Goal: Task Accomplishment & Management: Use online tool/utility

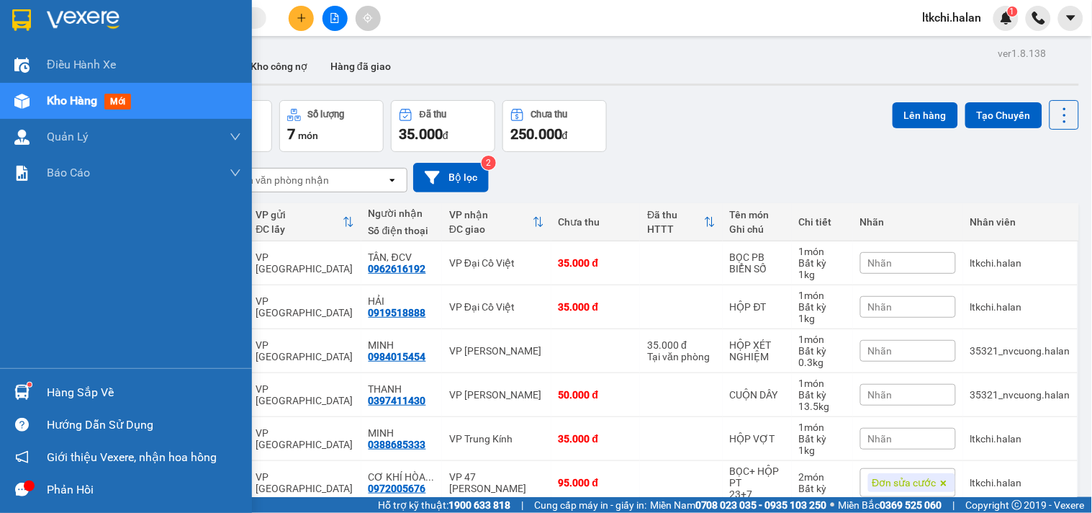
click at [20, 391] on img at bounding box center [21, 391] width 15 height 15
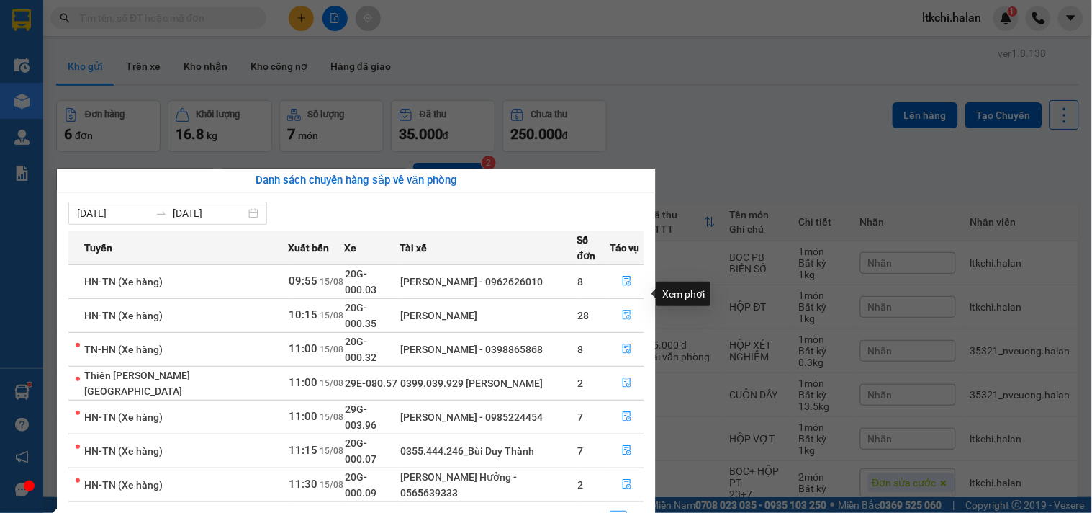
click at [622, 304] on button "button" at bounding box center [626, 315] width 33 height 23
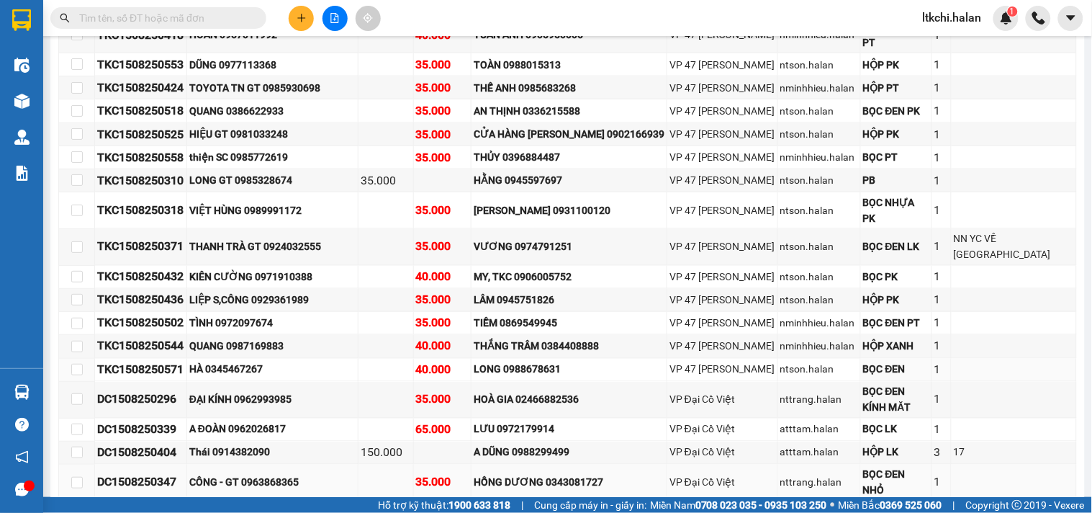
scroll to position [584, 0]
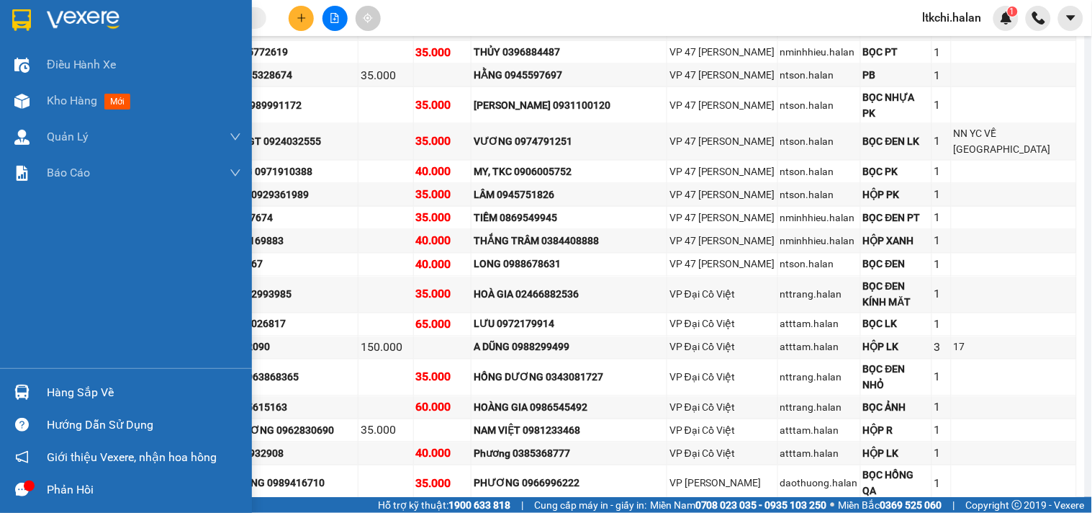
click at [27, 397] on img at bounding box center [21, 391] width 15 height 15
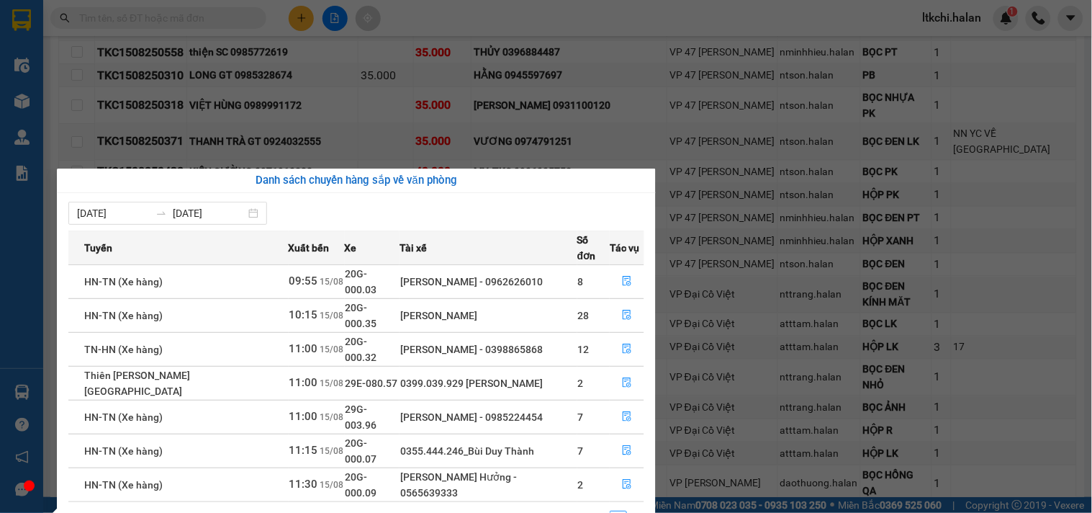
click at [741, 454] on section "Kết quả tìm kiếm ( 10 ) Bộ lọc Mã ĐH Trạng thái Món hàng Thu hộ Tổng cước Chưa …" at bounding box center [546, 256] width 1092 height 513
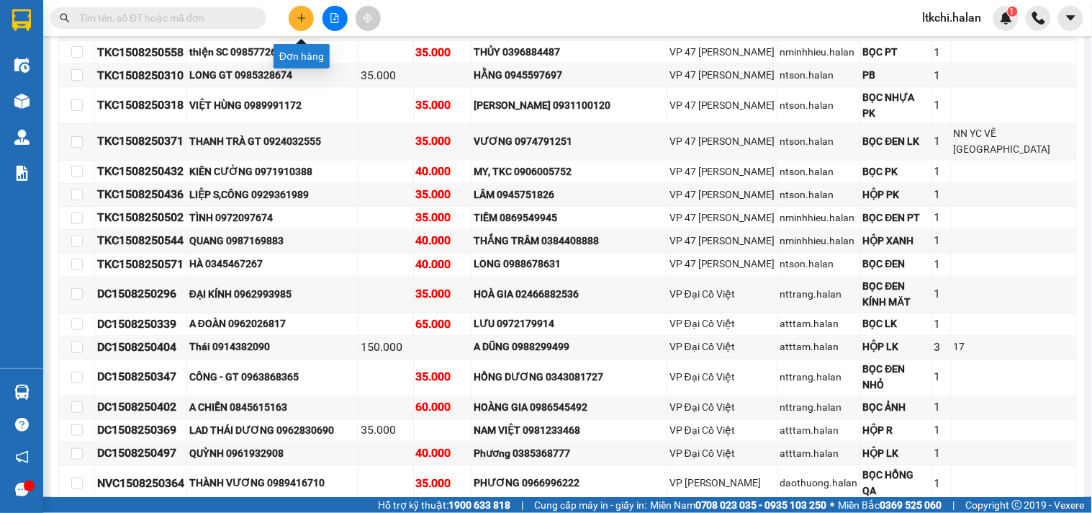
click at [303, 12] on button at bounding box center [301, 18] width 25 height 25
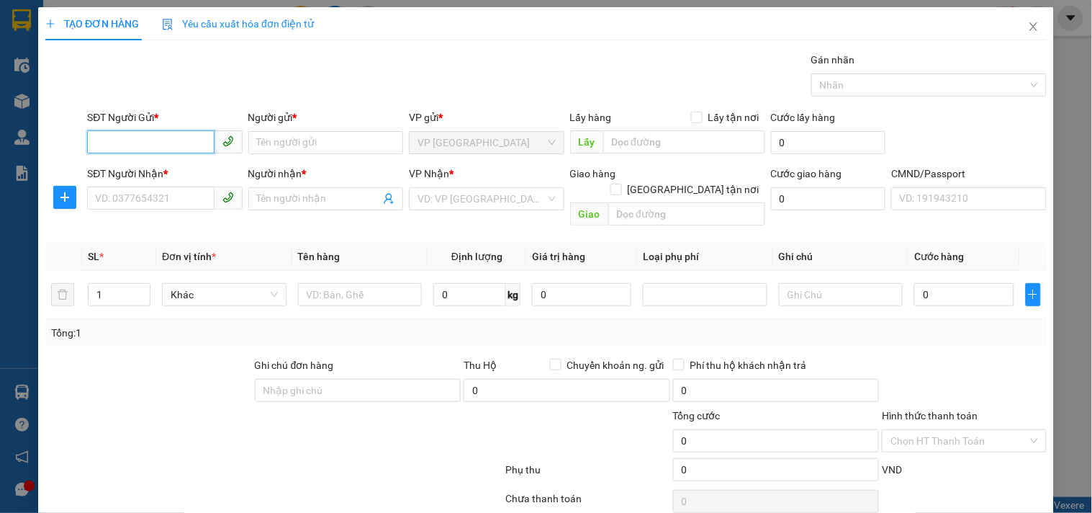
click at [178, 143] on input "SĐT Người Gửi *" at bounding box center [150, 141] width 127 height 23
type input "0984392689"
drag, startPoint x: 181, startPoint y: 169, endPoint x: 182, endPoint y: 184, distance: 14.5
click at [181, 170] on div "0984392689 - ĐĂNG HOA" at bounding box center [166, 171] width 142 height 16
type input "ĐĂNG HOA"
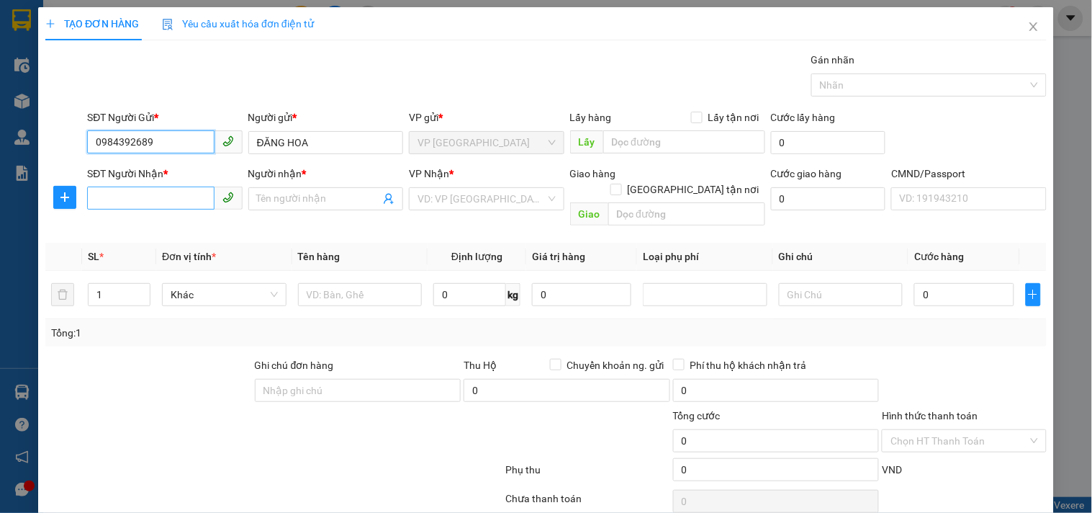
type input "0984392689"
click at [181, 196] on input "SĐT Người Nhận *" at bounding box center [150, 197] width 127 height 23
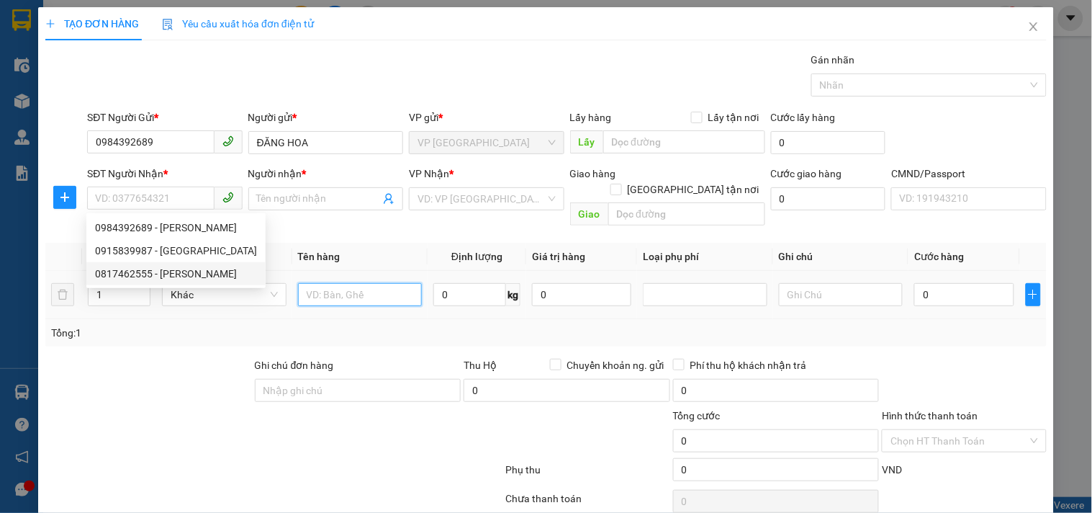
click at [351, 283] on input "text" at bounding box center [360, 294] width 125 height 23
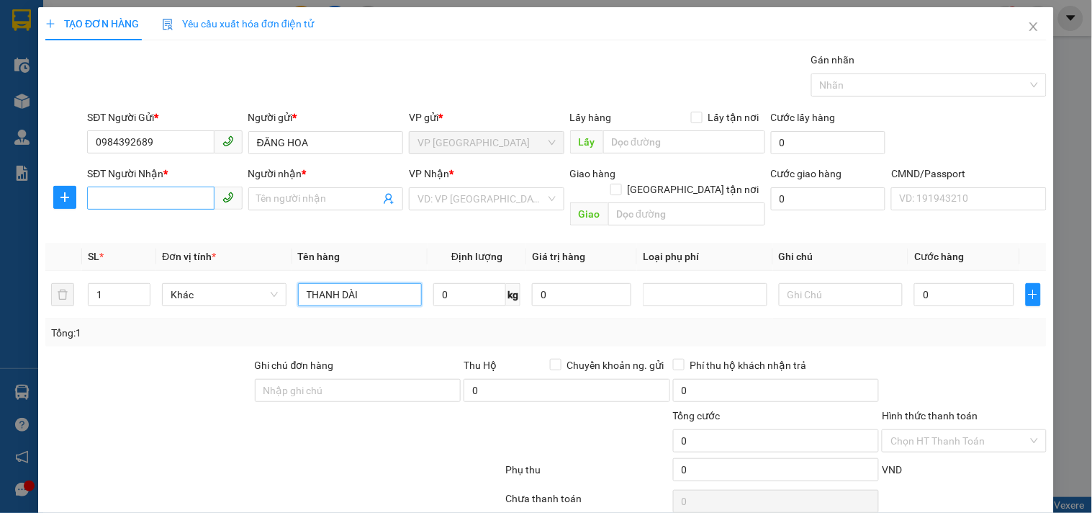
type input "THANH DÀI"
click at [158, 202] on input "SĐT Người Nhận *" at bounding box center [150, 197] width 127 height 23
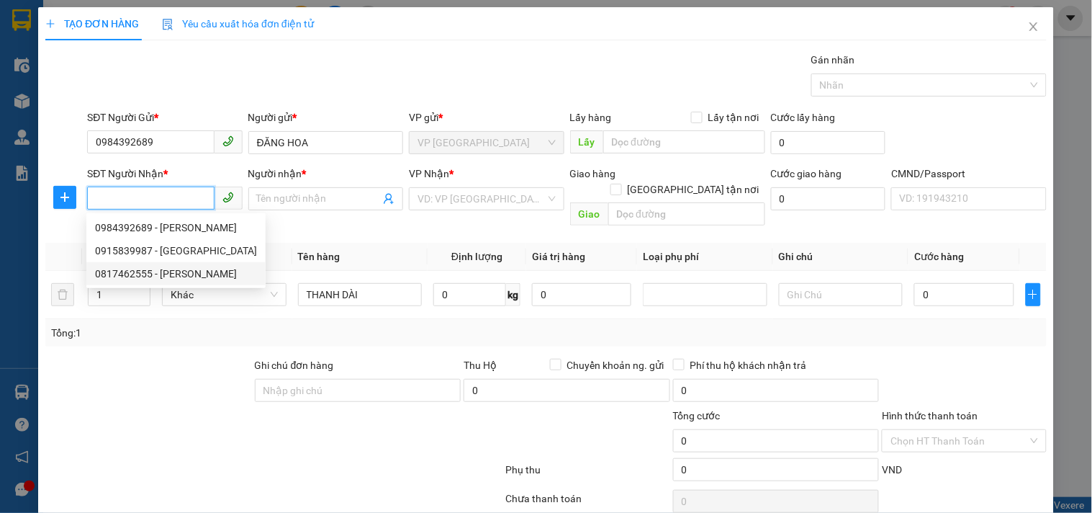
click at [181, 274] on div "0817462555 - HÀ" at bounding box center [176, 274] width 162 height 16
type input "0817462555"
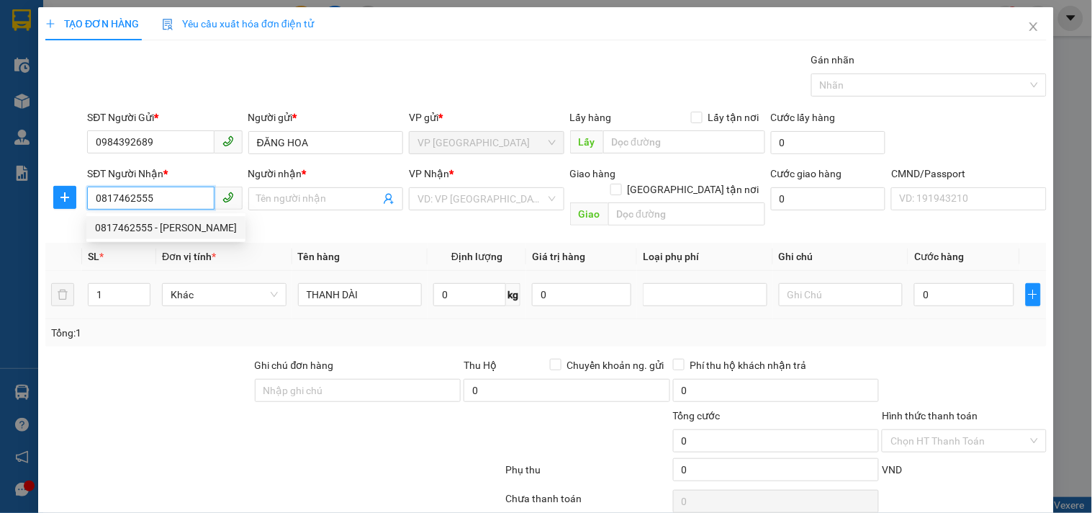
type input "HÀ"
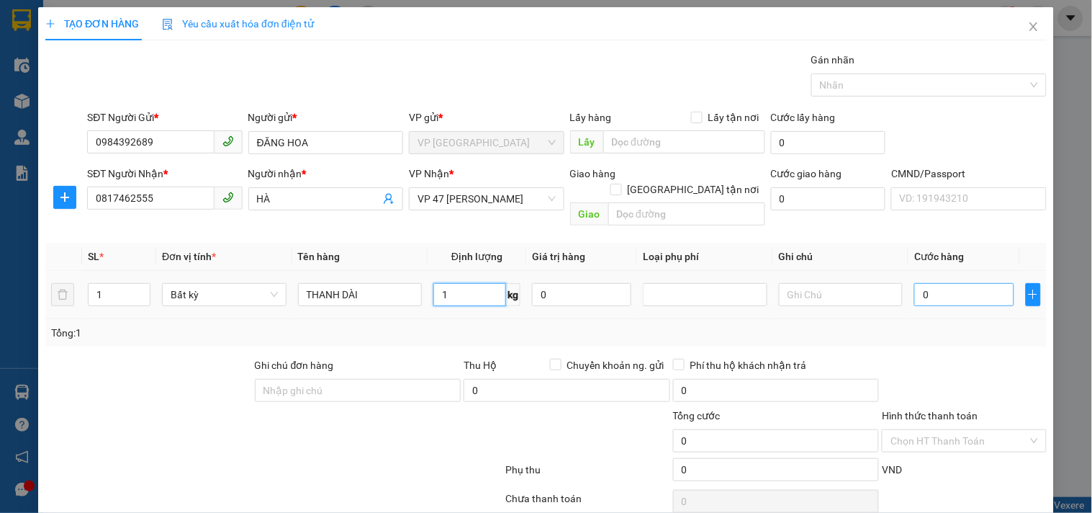
type input "1"
click at [939, 288] on input "0" at bounding box center [963, 294] width 99 height 23
type input "35.000"
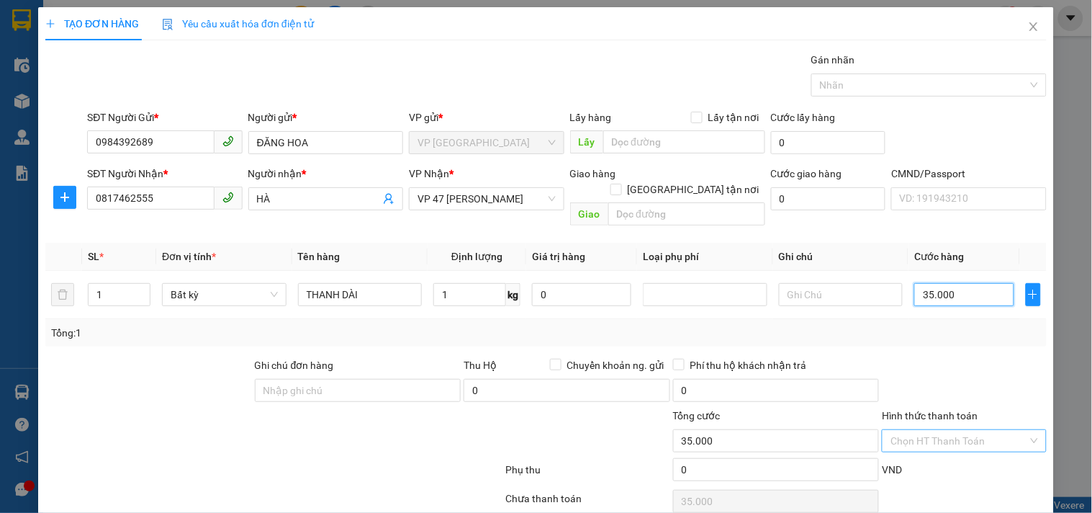
scroll to position [48, 0]
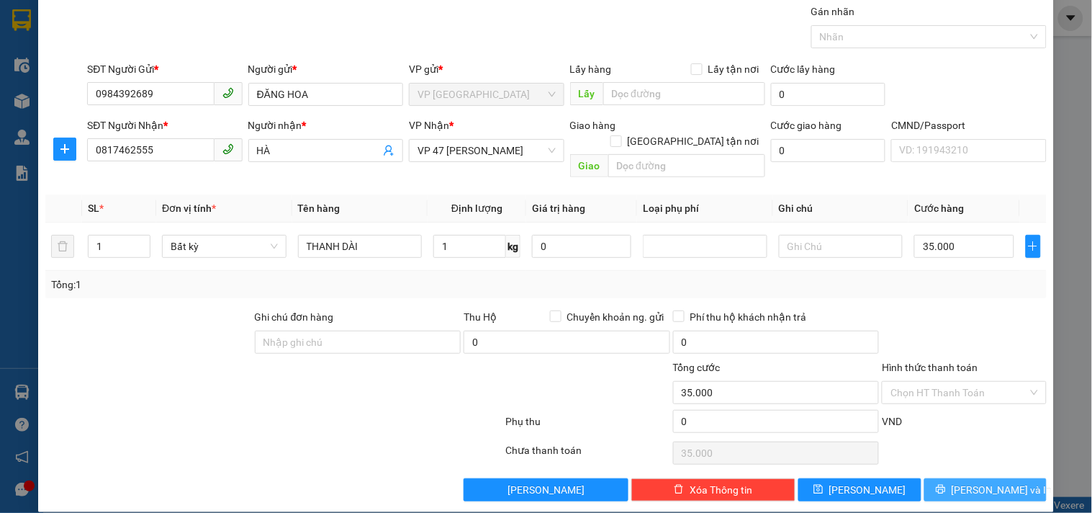
click at [985, 482] on span "[PERSON_NAME] và In" at bounding box center [1002, 490] width 101 height 16
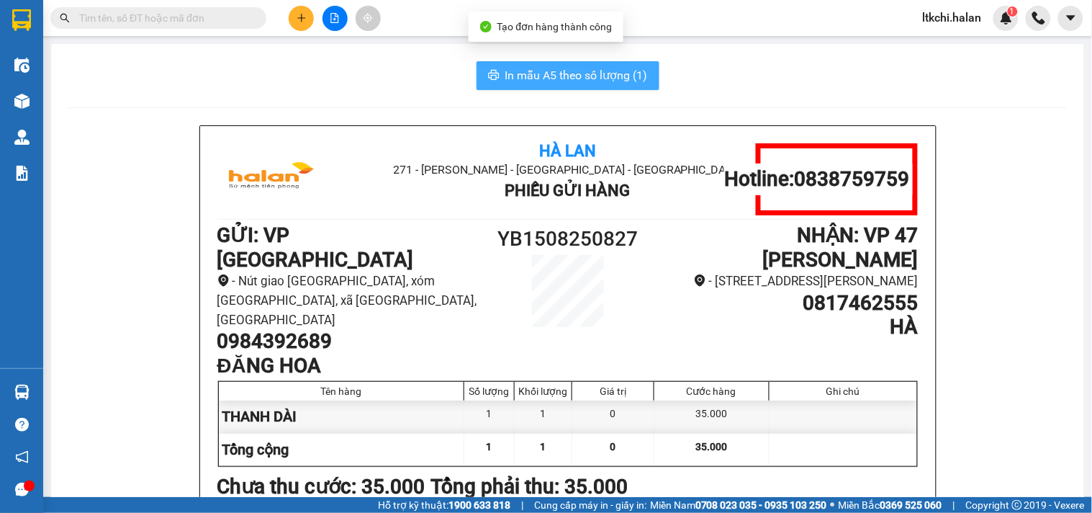
click at [595, 75] on span "In mẫu A5 theo số lượng (1)" at bounding box center [576, 75] width 143 height 18
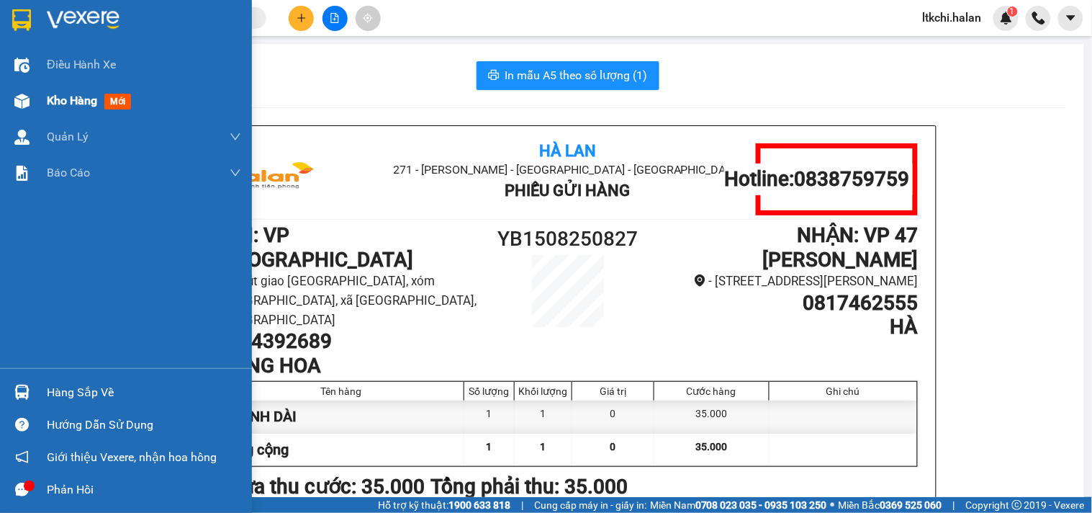
click at [35, 96] on div "Kho hàng mới" at bounding box center [126, 101] width 252 height 36
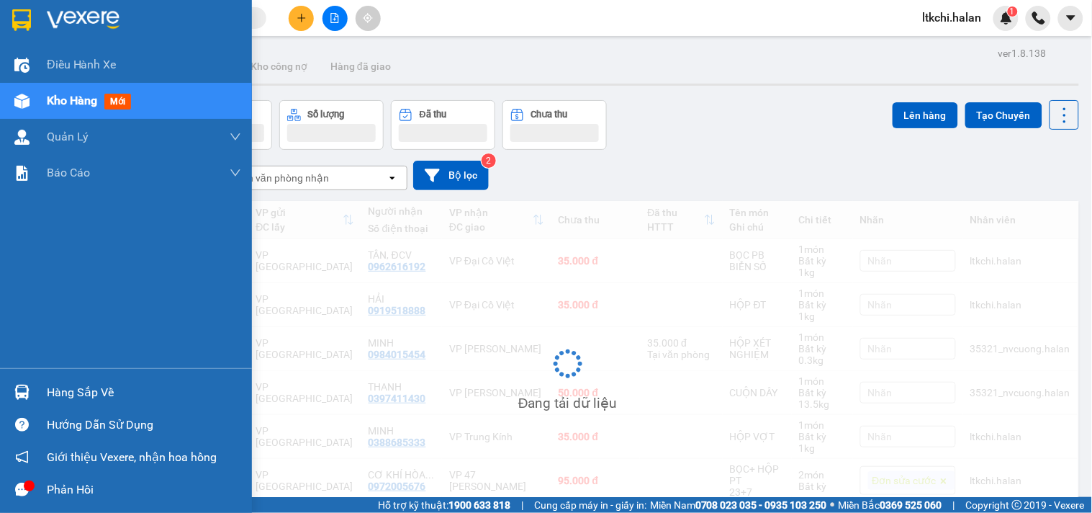
click at [102, 384] on div "Hàng sắp về" at bounding box center [144, 393] width 194 height 22
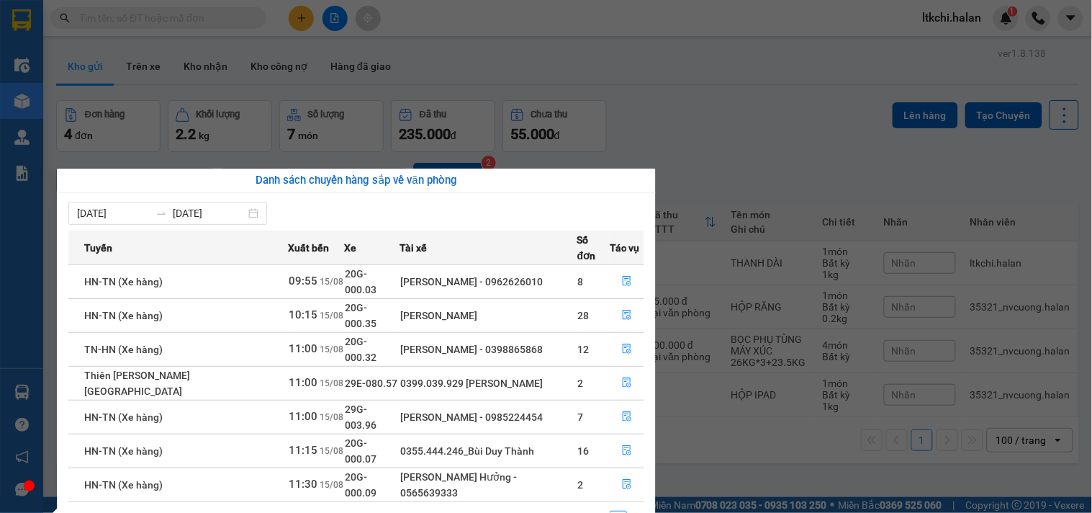
click at [764, 75] on section "Kết quả tìm kiếm ( 10 ) Bộ lọc Mã ĐH Trạng thái Món hàng Thu hộ Tổng cước Chưa …" at bounding box center [546, 256] width 1092 height 513
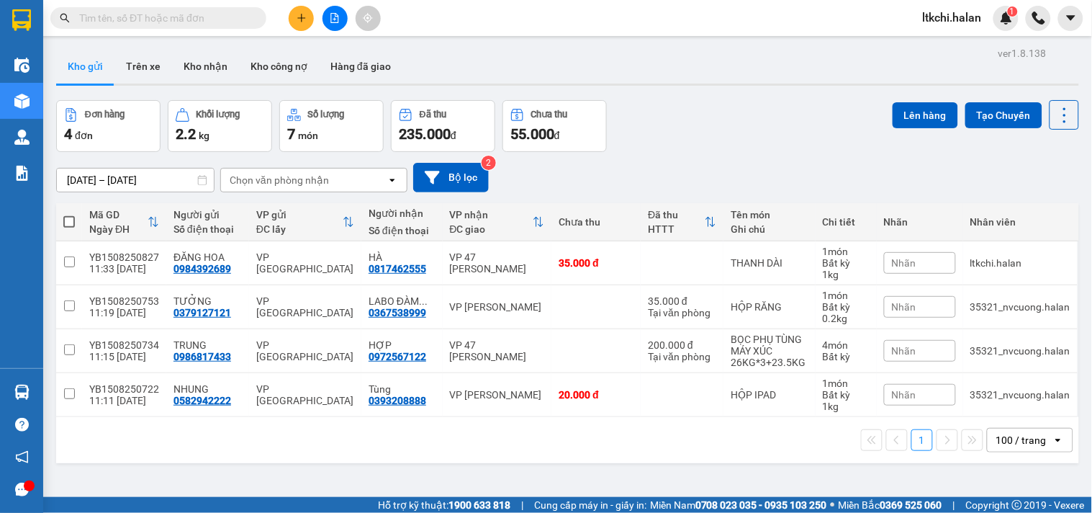
click at [156, 19] on input "text" at bounding box center [164, 18] width 170 height 16
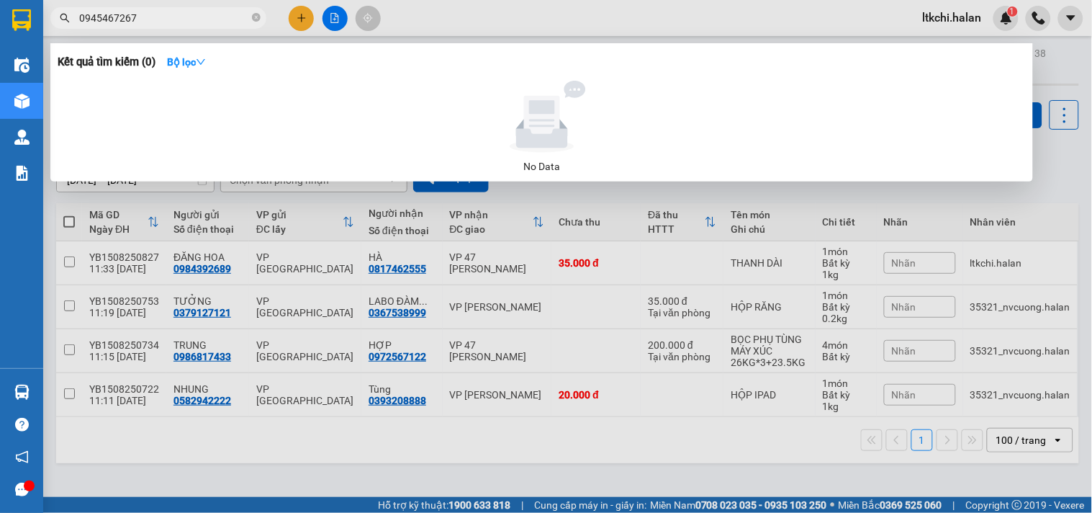
click at [89, 19] on input "0945467267" at bounding box center [164, 18] width 170 height 16
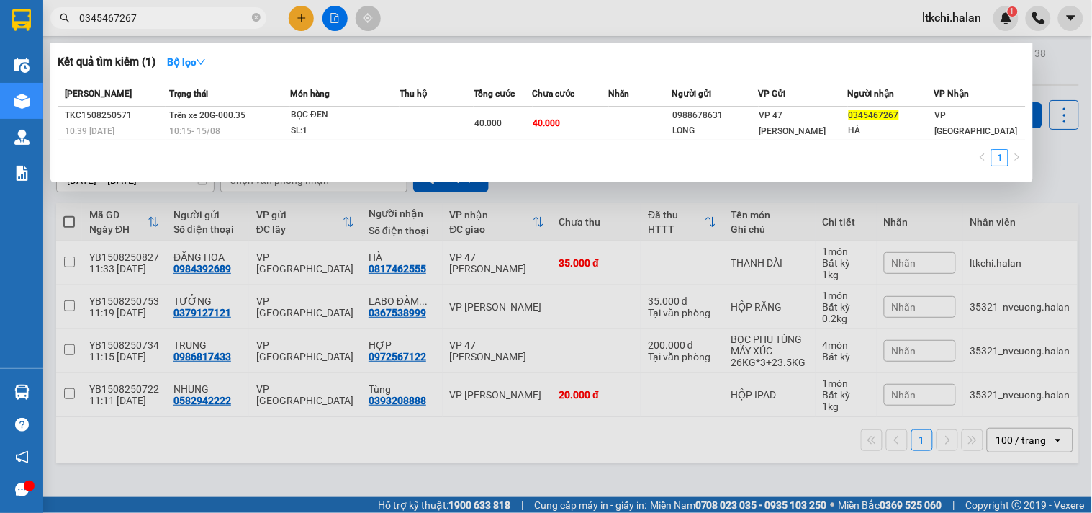
type input "0345467267"
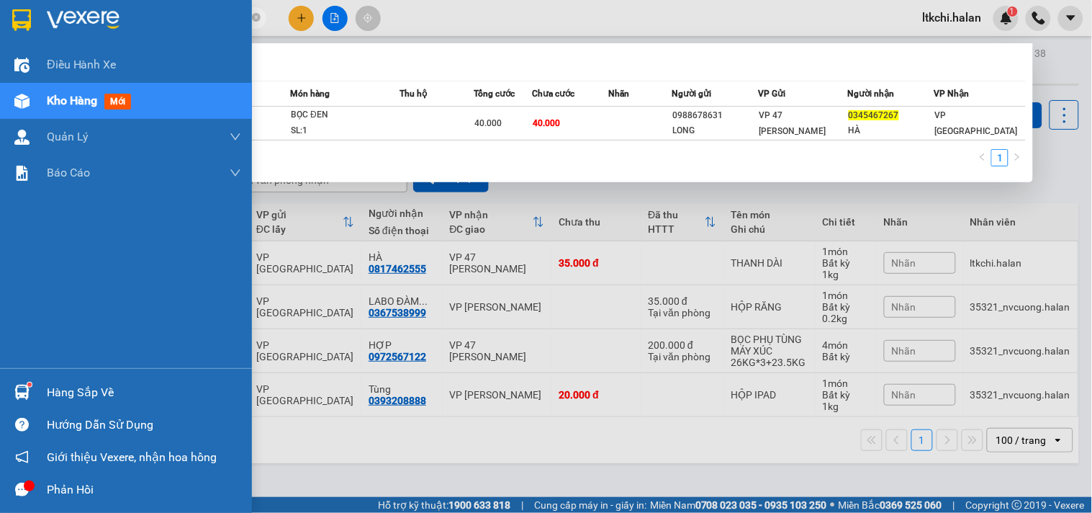
click at [17, 384] on img at bounding box center [21, 391] width 15 height 15
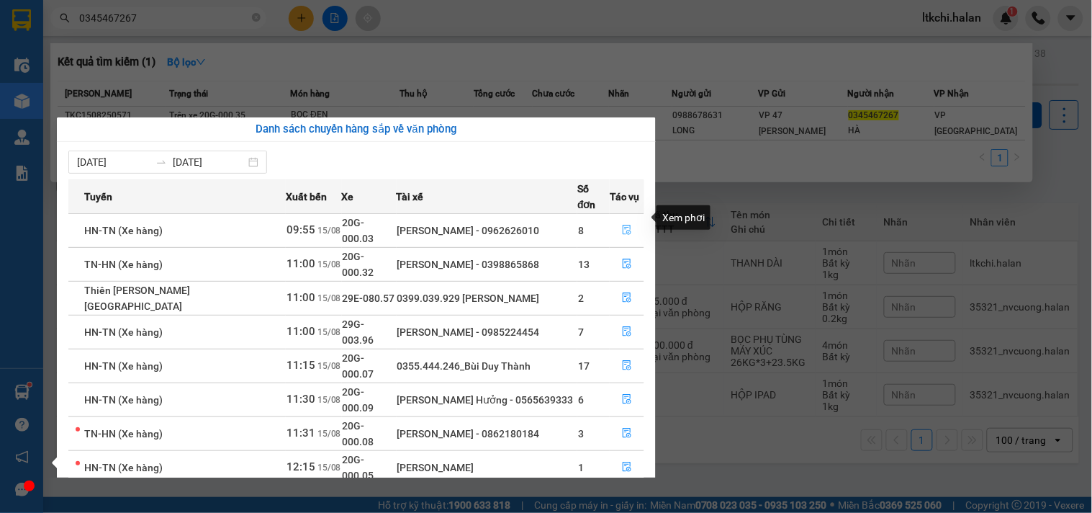
click at [623, 225] on icon "file-done" at bounding box center [627, 230] width 9 height 10
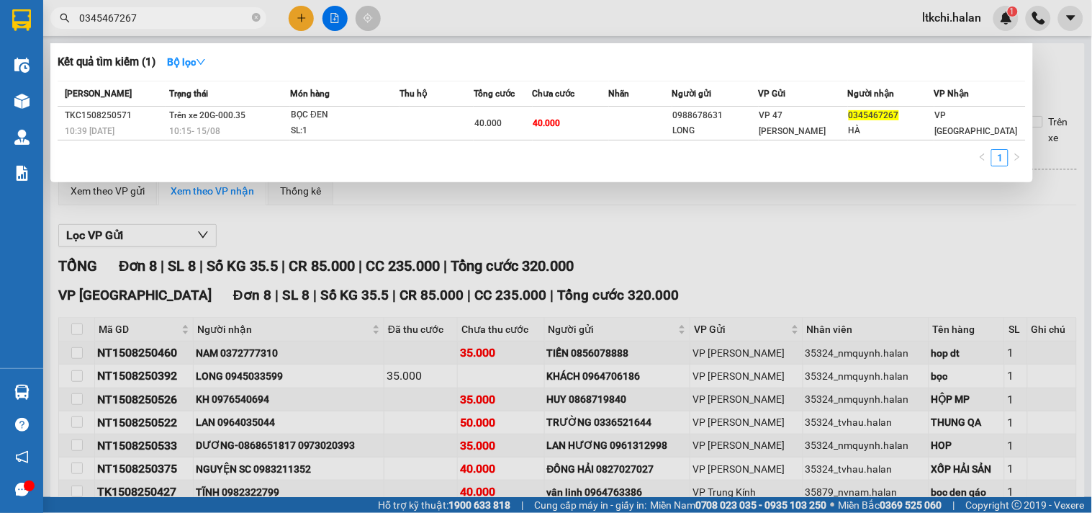
click at [377, 231] on div at bounding box center [546, 256] width 1092 height 513
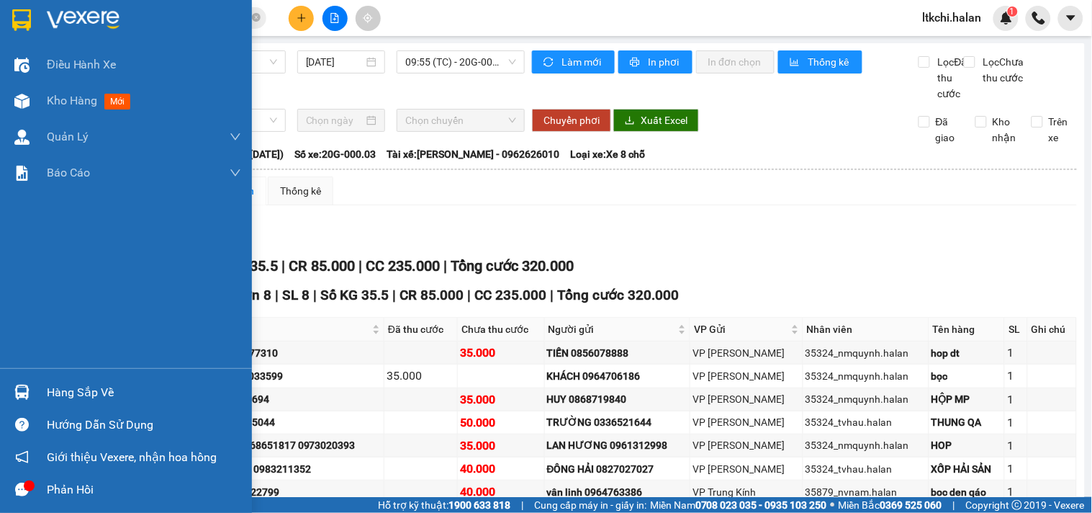
click at [19, 396] on img at bounding box center [21, 391] width 15 height 15
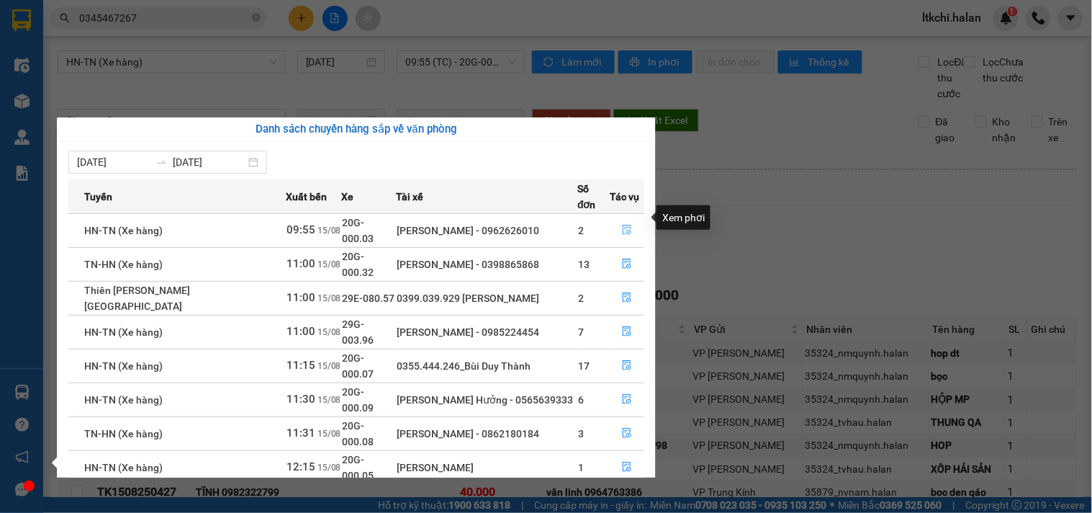
click at [626, 225] on icon "file-done" at bounding box center [627, 230] width 10 height 10
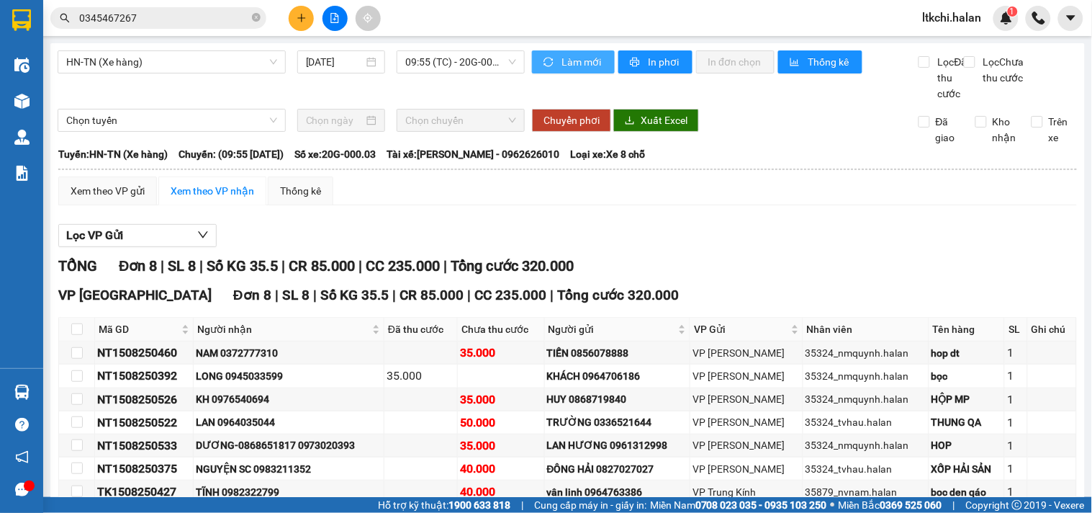
click at [561, 54] on span "Làm mới" at bounding box center [582, 62] width 42 height 16
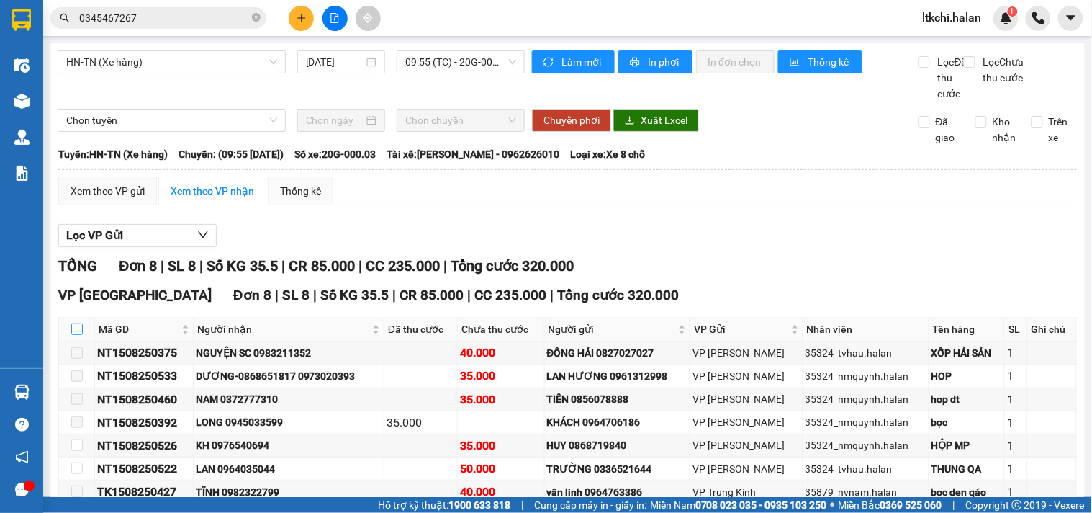
click at [76, 335] on input "checkbox" at bounding box center [77, 329] width 12 height 12
checkbox input "true"
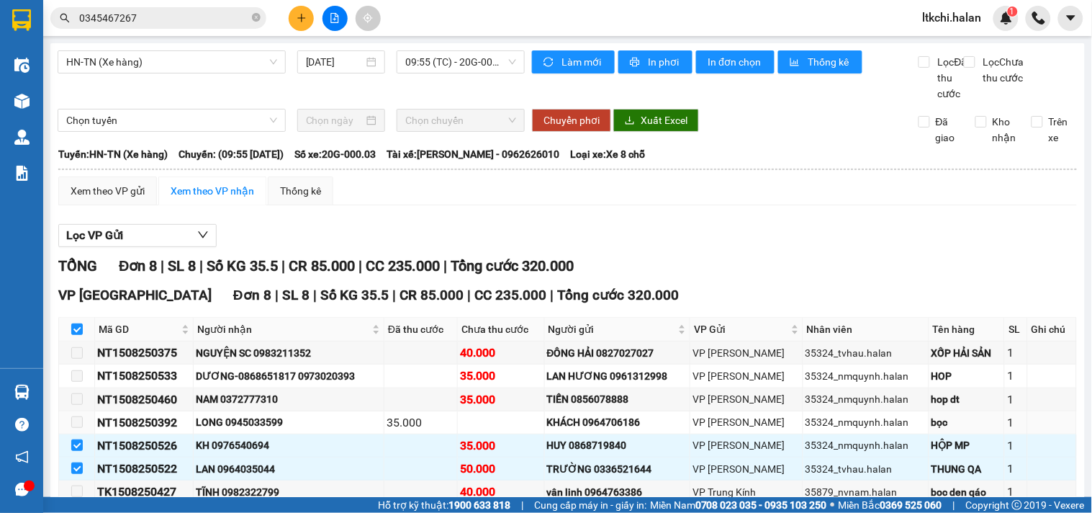
scroll to position [120, 0]
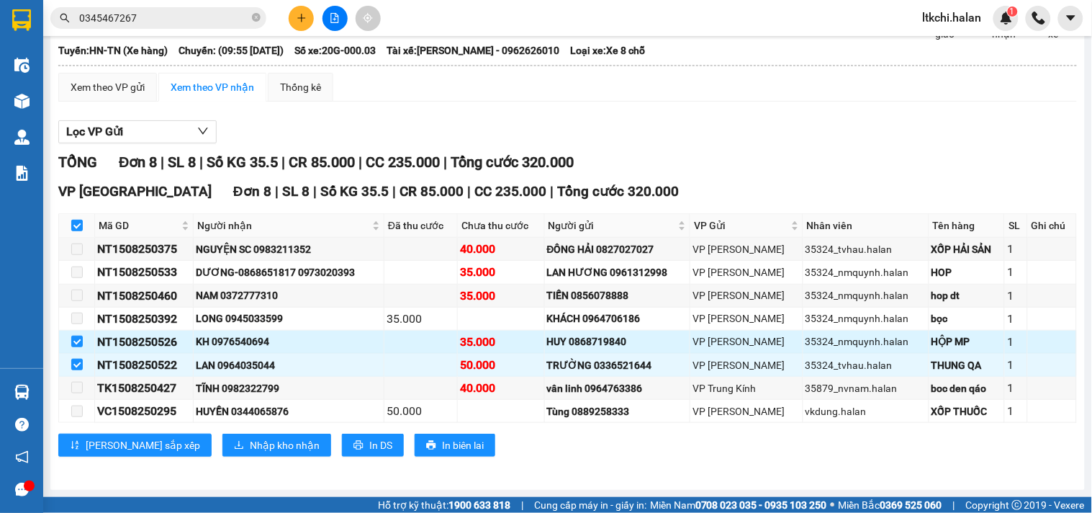
click at [248, 337] on div "KH 0976540694" at bounding box center [289, 341] width 186 height 16
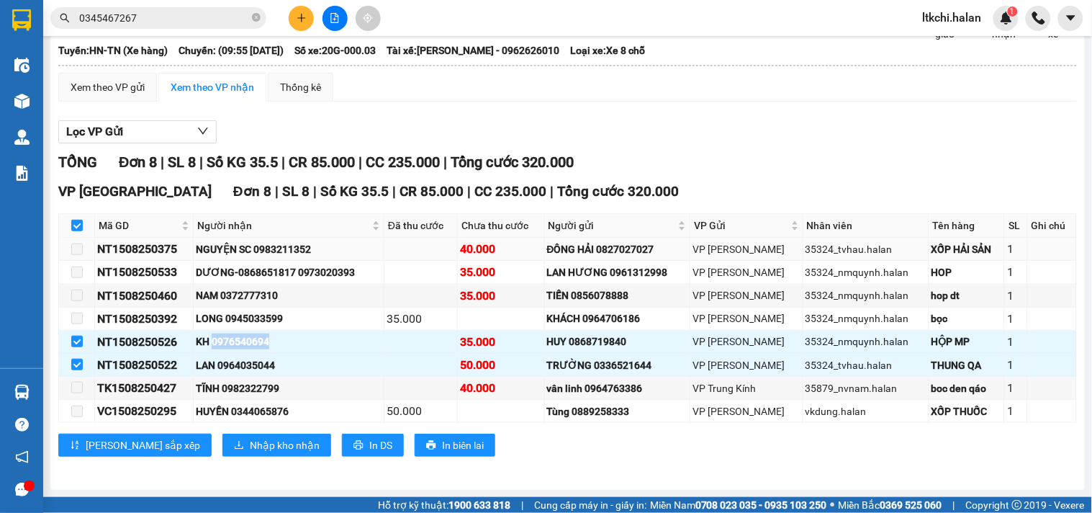
copy div "0976540694"
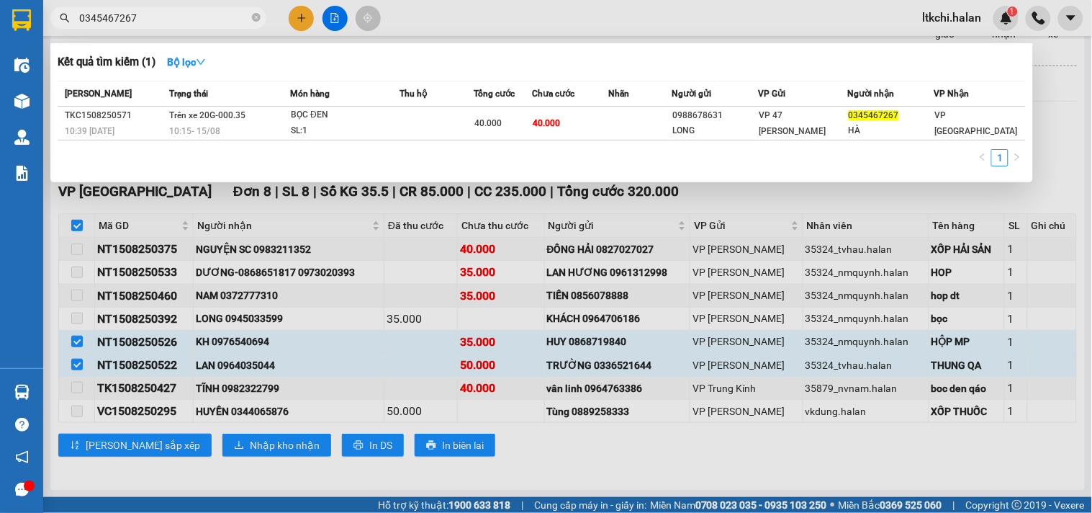
drag, startPoint x: 163, startPoint y: 16, endPoint x: 32, endPoint y: 8, distance: 132.0
click at [32, 8] on section "Kết quả tìm kiếm ( 1 ) Bộ lọc Mã ĐH Trạng thái Món hàng Thu hộ Tổng cước Chưa c…" at bounding box center [546, 256] width 1092 height 513
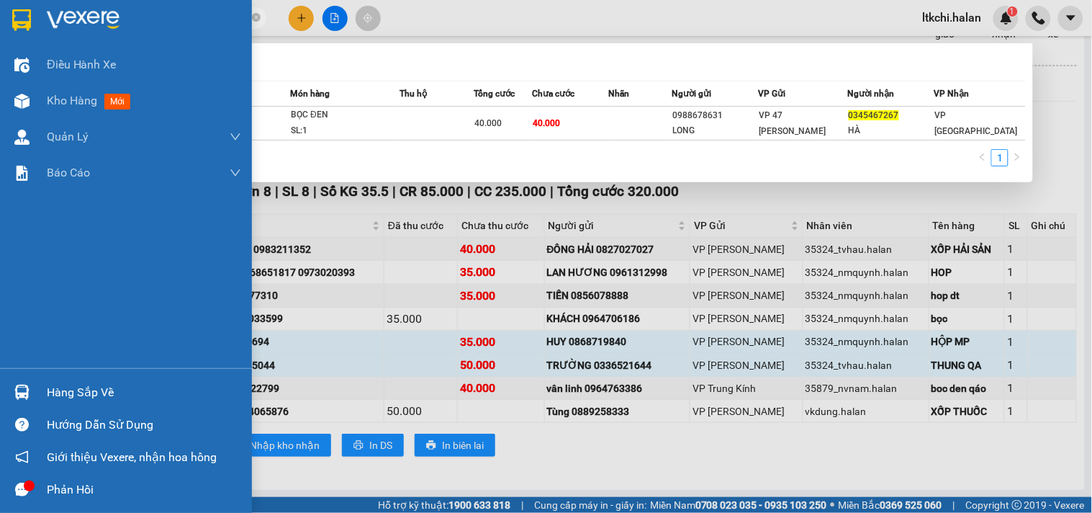
paste input "976540694"
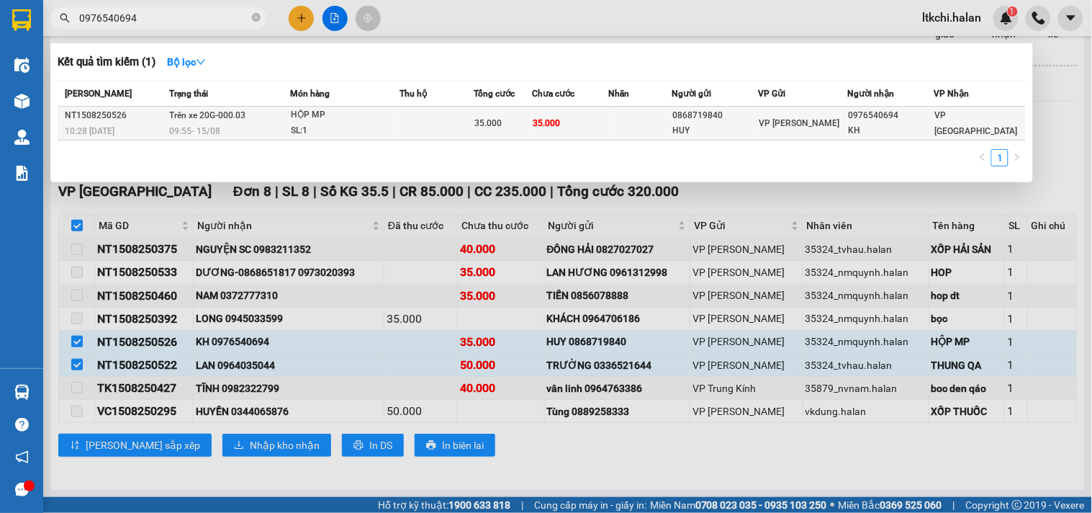
type input "0976540694"
click at [422, 121] on td at bounding box center [436, 124] width 74 height 34
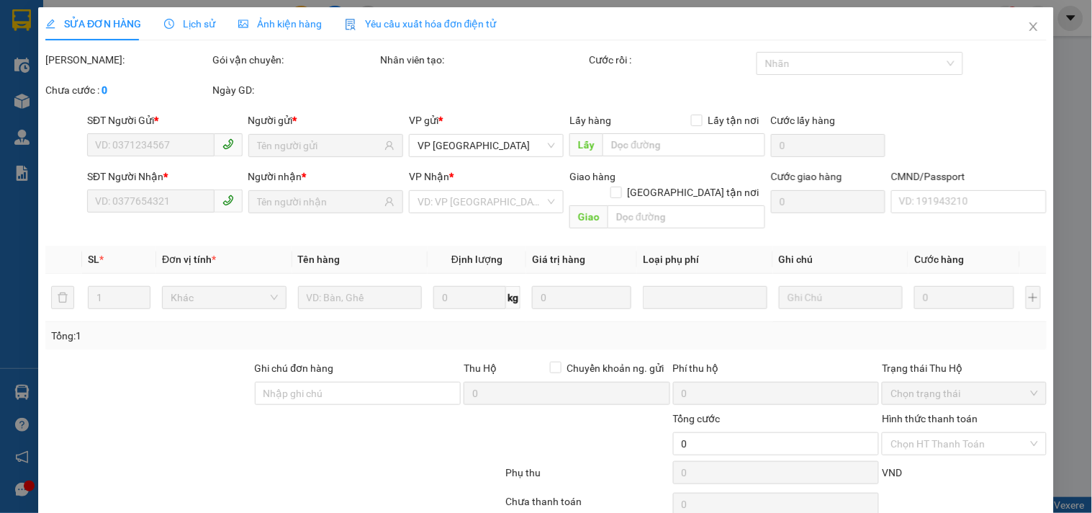
type input "0868719840"
type input "HUY"
type input "0976540694"
type input "KH"
type input "35.000"
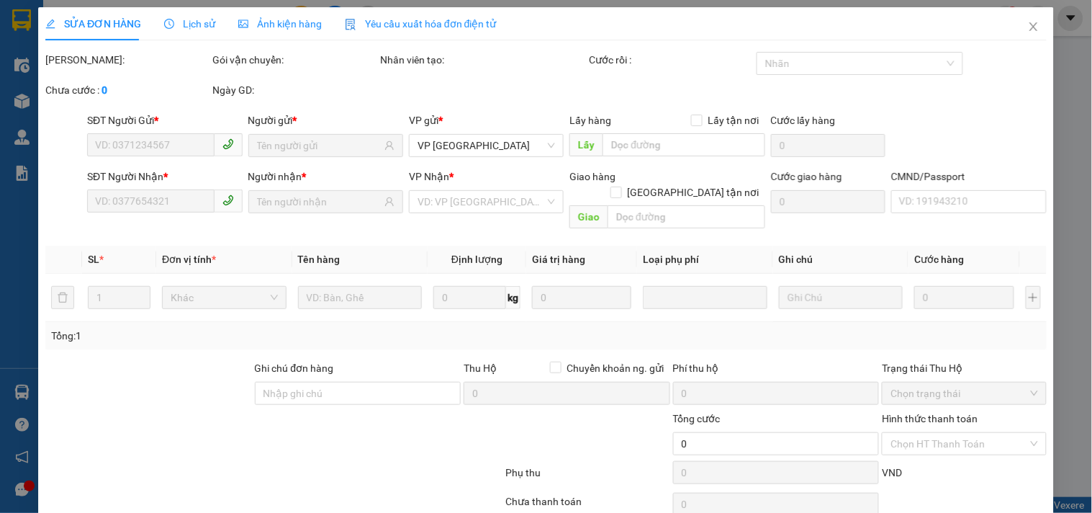
type input "35.000"
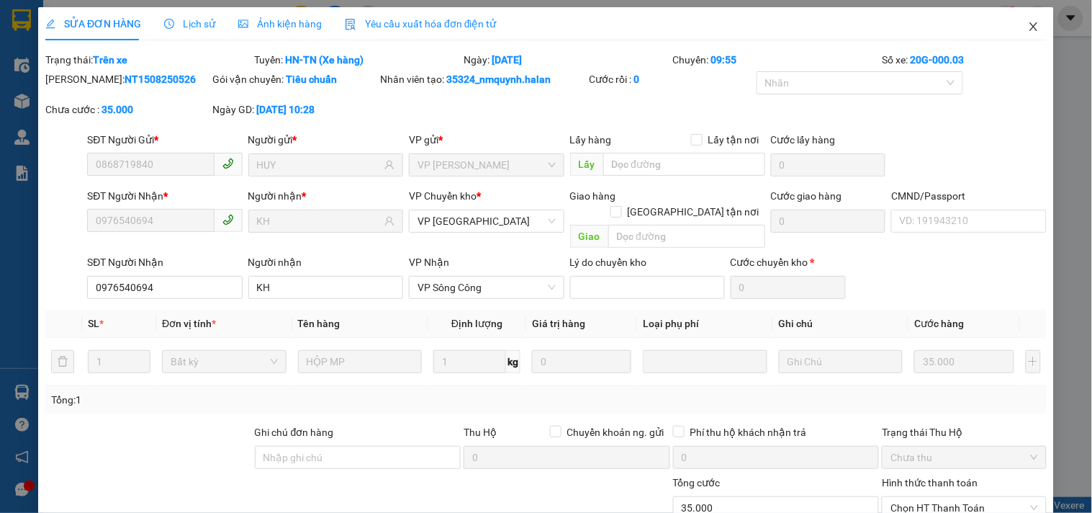
click at [1028, 22] on icon "close" at bounding box center [1034, 27] width 12 height 12
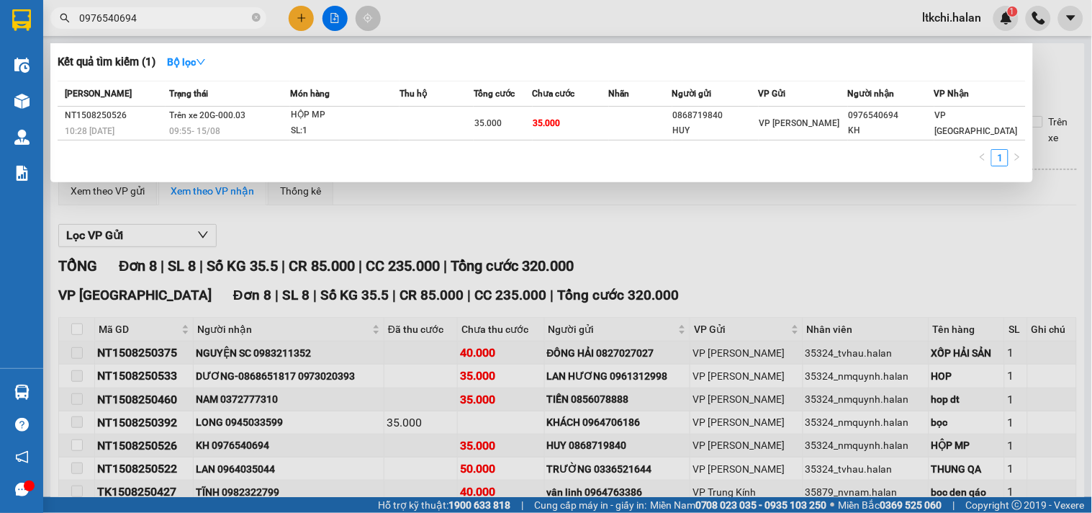
click at [175, 9] on span "0976540694" at bounding box center [158, 18] width 216 height 22
click at [171, 16] on input "0976540694" at bounding box center [164, 18] width 170 height 16
click at [441, 27] on div at bounding box center [546, 256] width 1092 height 513
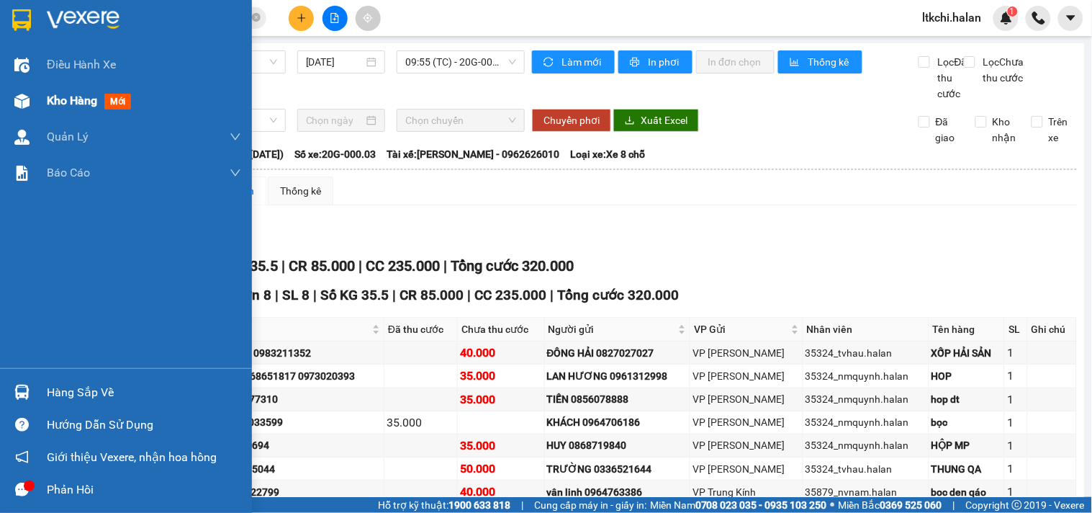
click at [32, 102] on div at bounding box center [21, 101] width 25 height 25
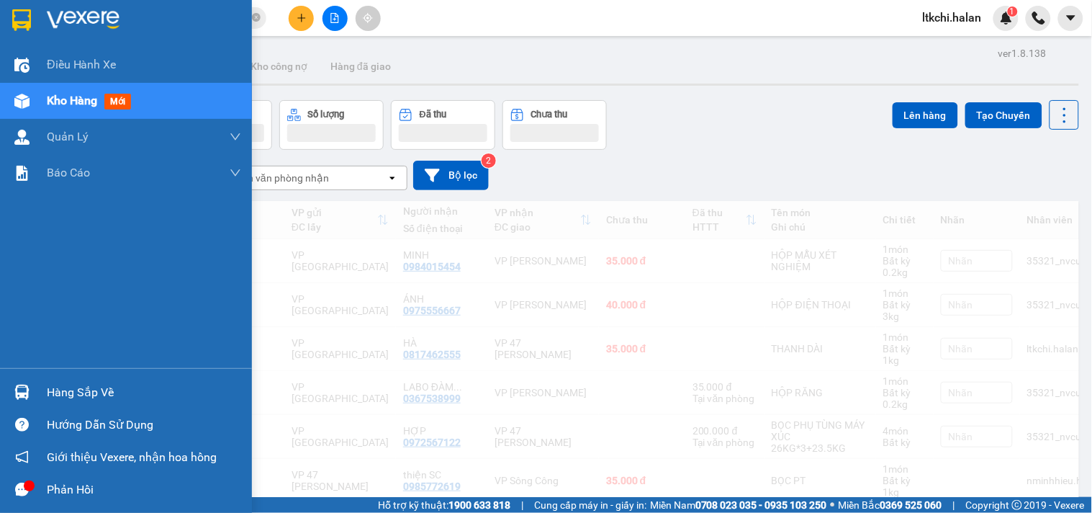
click at [66, 387] on div "Hàng sắp về" at bounding box center [144, 393] width 194 height 22
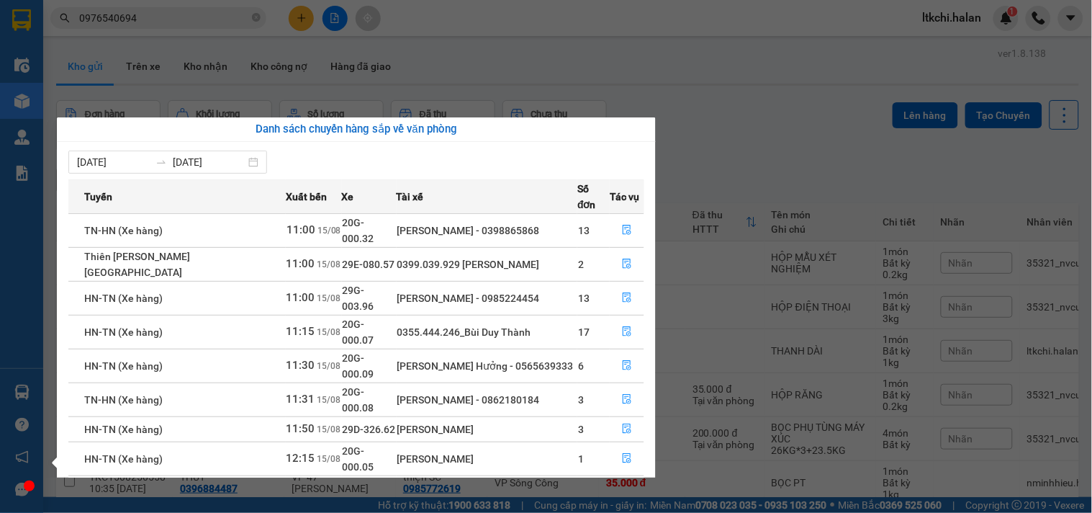
click at [772, 125] on section "Kết quả tìm kiếm ( 1 ) Bộ lọc Mã ĐH Trạng thái Món hàng Thu hộ Tổng cước Chưa c…" at bounding box center [546, 256] width 1092 height 513
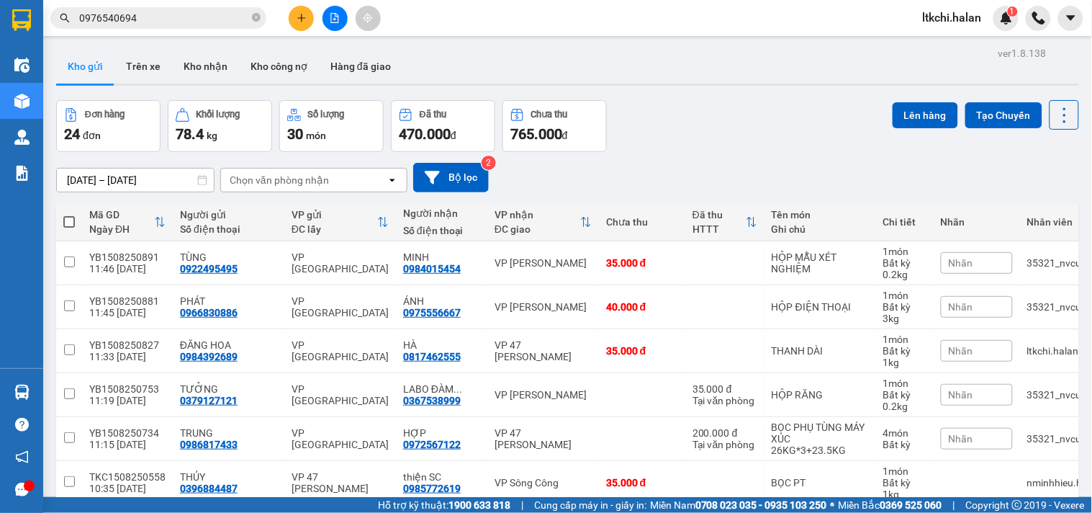
click at [178, 14] on input "0976540694" at bounding box center [164, 18] width 170 height 16
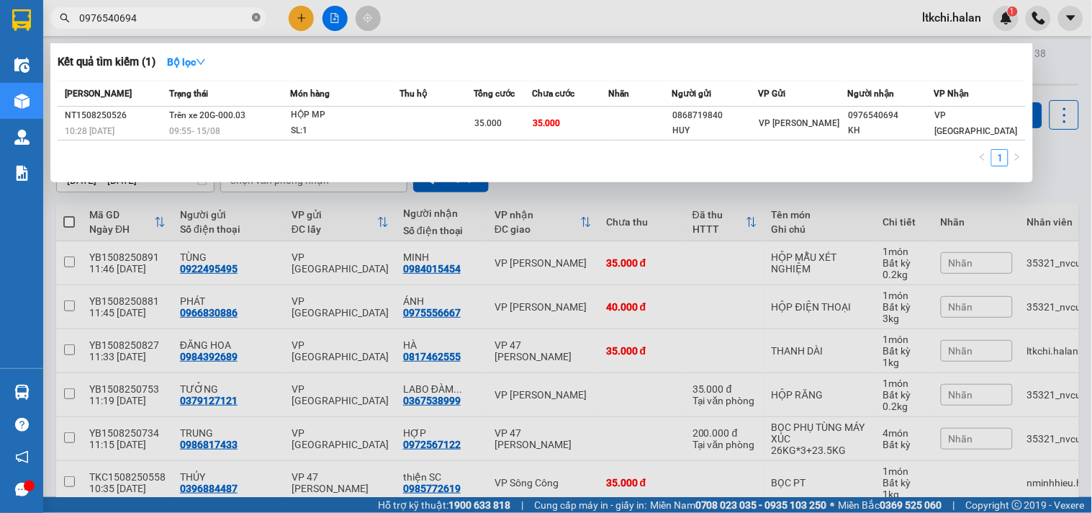
click at [257, 15] on icon "close-circle" at bounding box center [256, 17] width 9 height 9
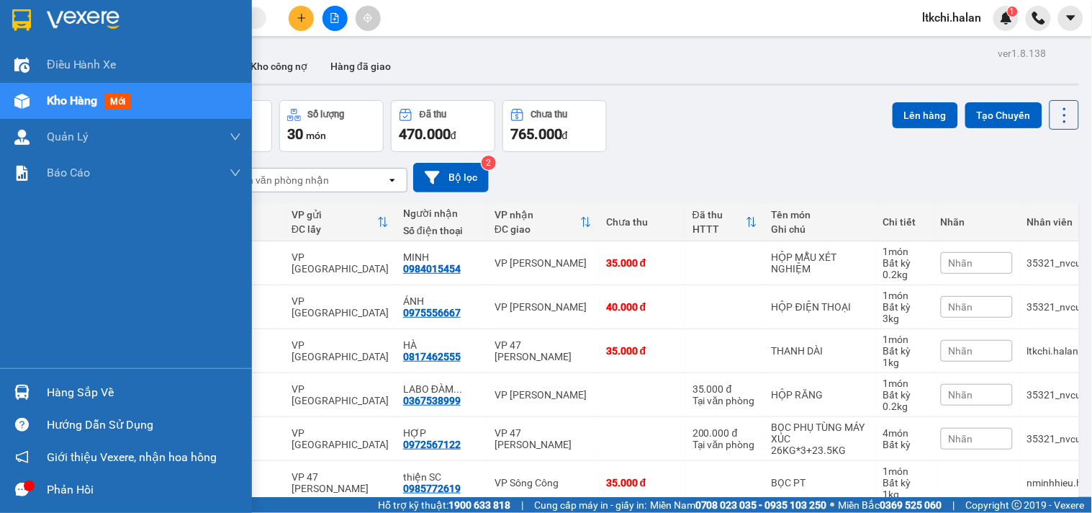
click at [20, 396] on img at bounding box center [21, 391] width 15 height 15
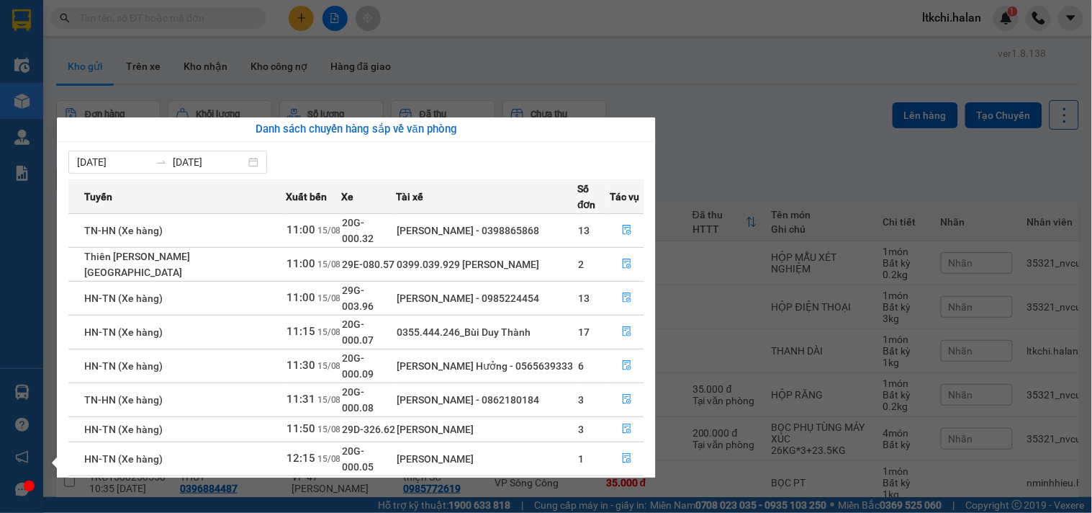
click at [805, 87] on section "Kết quả tìm kiếm ( 1 ) Bộ lọc Mã ĐH Trạng thái Món hàng Thu hộ Tổng cước Chưa c…" at bounding box center [546, 256] width 1092 height 513
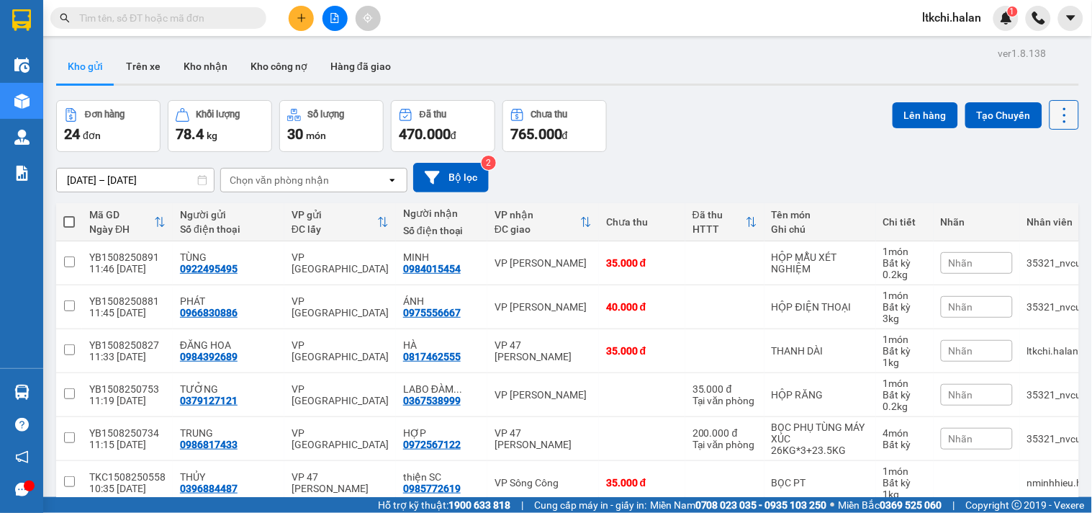
click at [1055, 113] on icon at bounding box center [1065, 115] width 20 height 20
click at [1013, 199] on span "Làm mới" at bounding box center [1032, 206] width 40 height 14
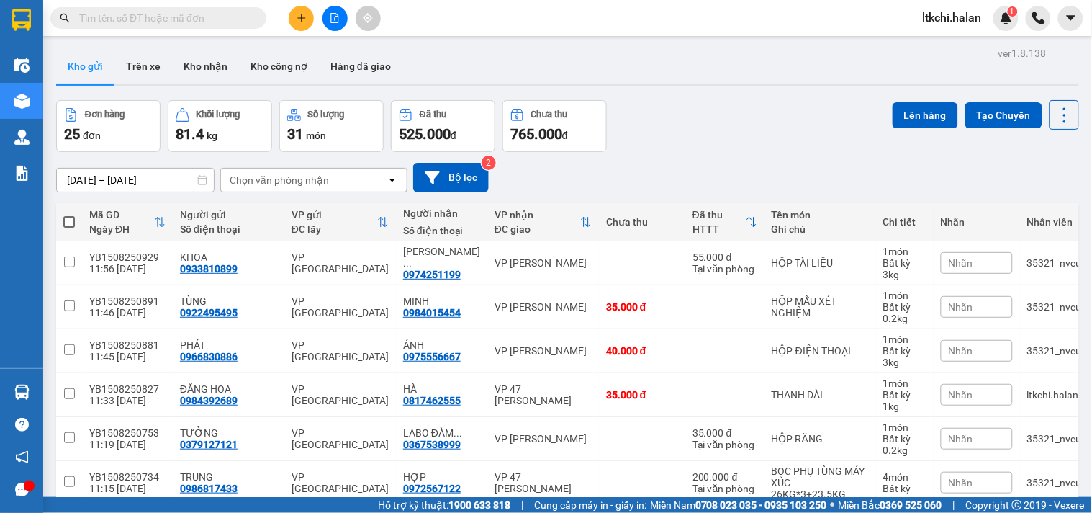
click at [176, 12] on input "text" at bounding box center [164, 18] width 170 height 16
click at [276, 176] on div "Chọn văn phòng nhận" at bounding box center [279, 180] width 99 height 14
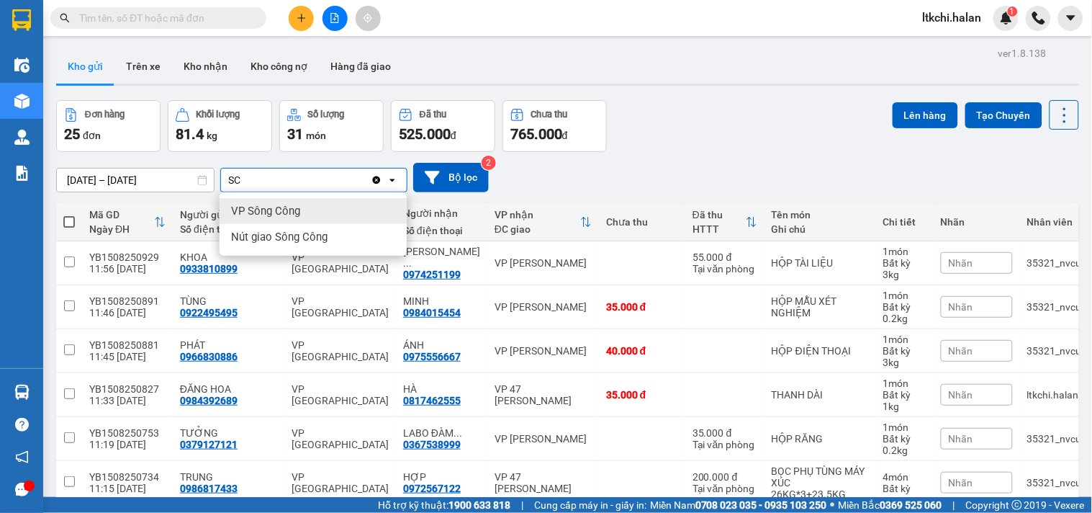
type input "SC"
click at [278, 207] on span "VP Sông Công" at bounding box center [265, 211] width 69 height 14
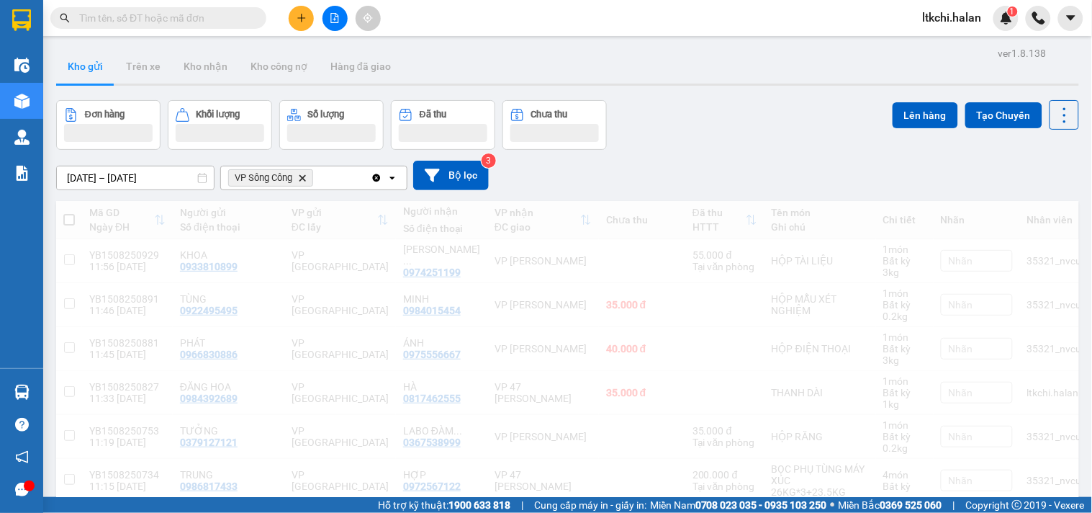
click at [335, 180] on div "VP Sông Công Delete" at bounding box center [296, 177] width 150 height 23
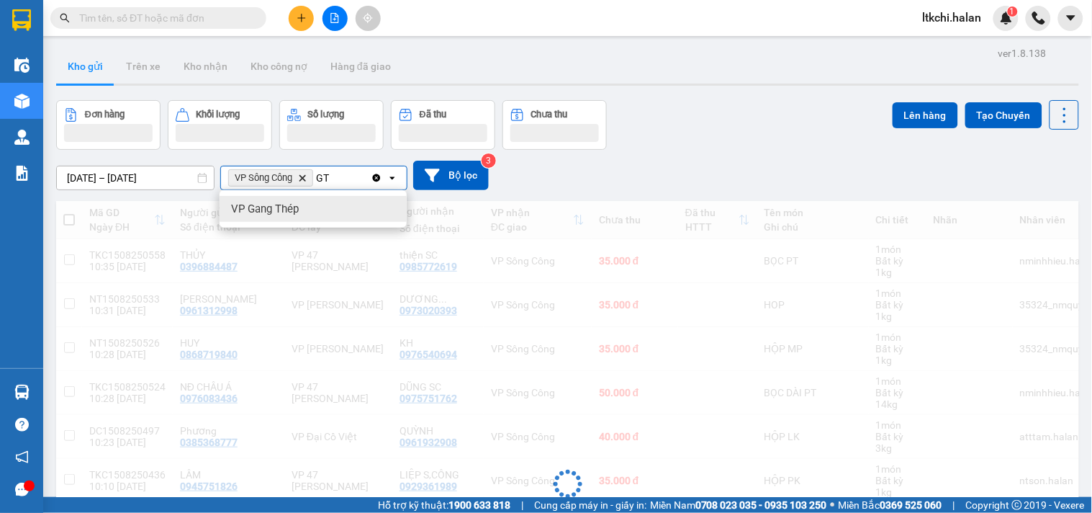
type input "GT"
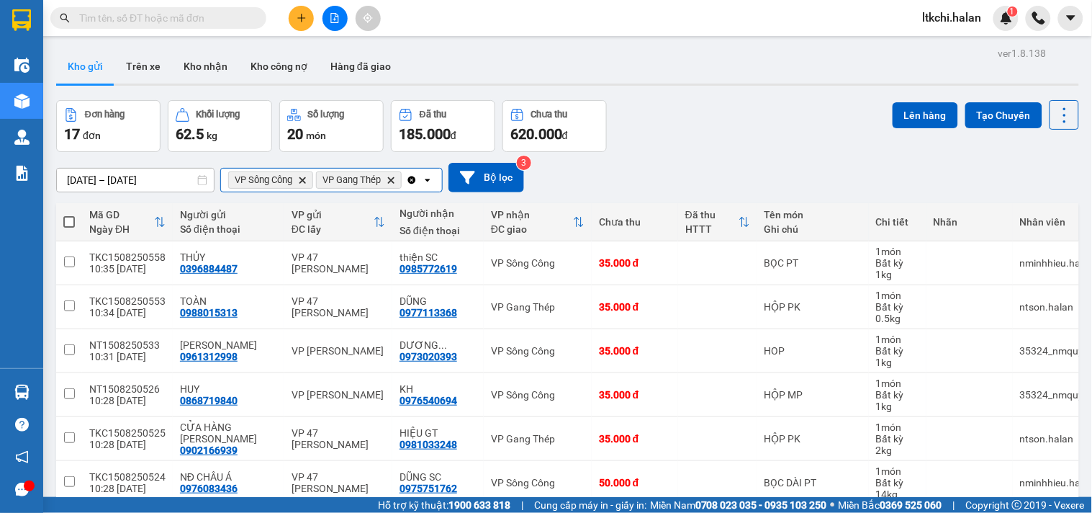
click at [406, 179] on input "Selected VP Sông Công, VP Gang Thép." at bounding box center [405, 180] width 1 height 14
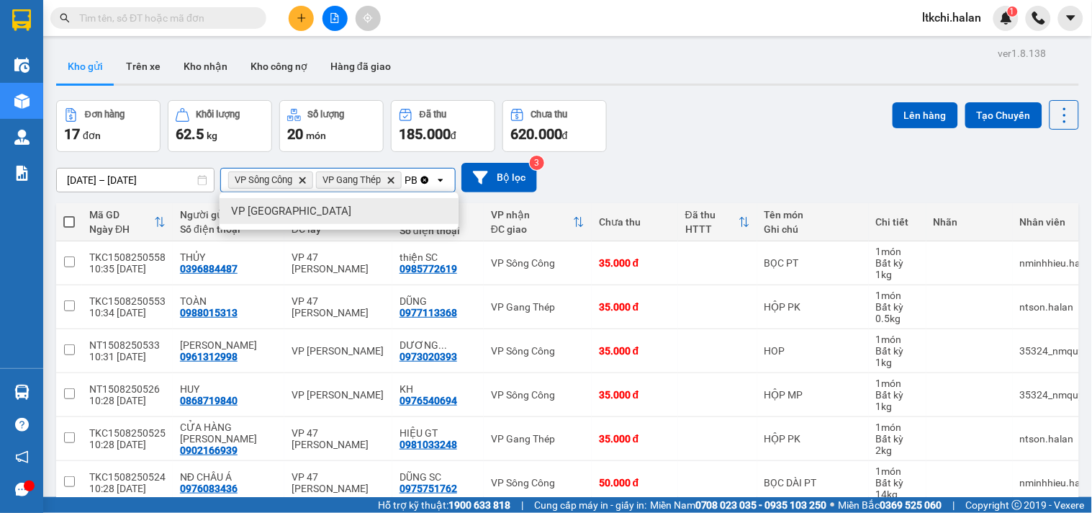
type input "PB"
click at [402, 207] on div "VP [PERSON_NAME]" at bounding box center [339, 211] width 239 height 26
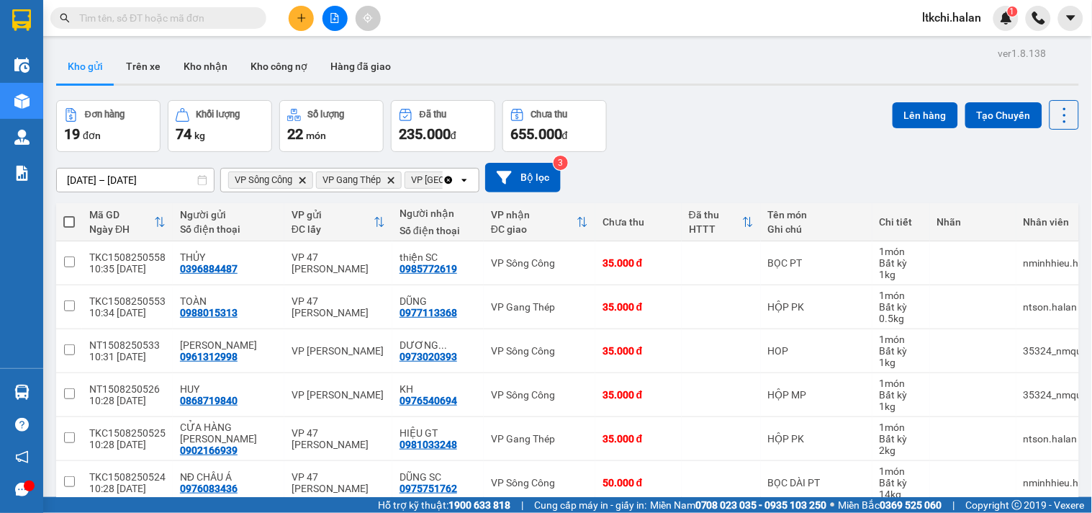
click at [69, 224] on span at bounding box center [69, 222] width 12 height 12
click at [69, 215] on input "checkbox" at bounding box center [69, 215] width 0 height 0
checkbox input "true"
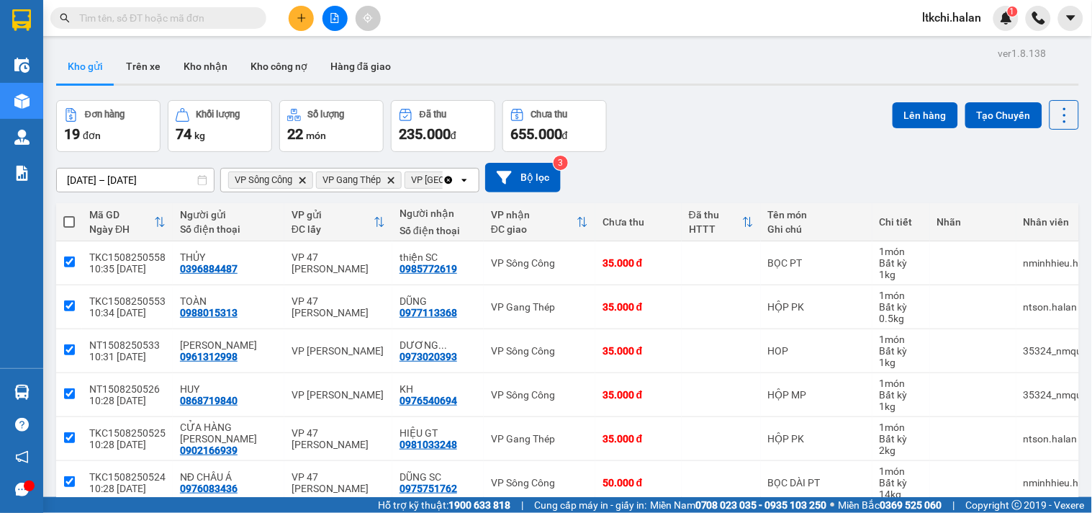
checkbox input "true"
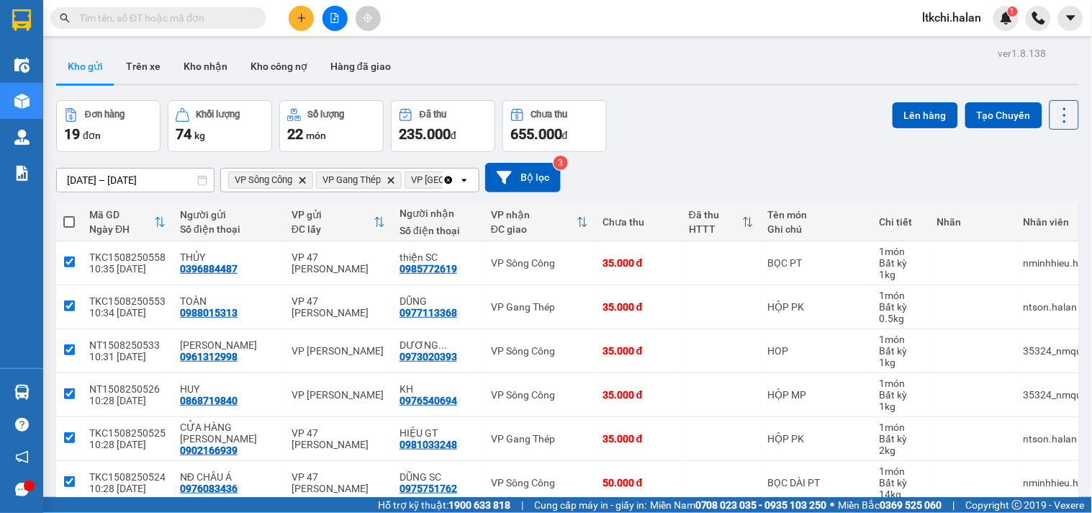
checkbox input "true"
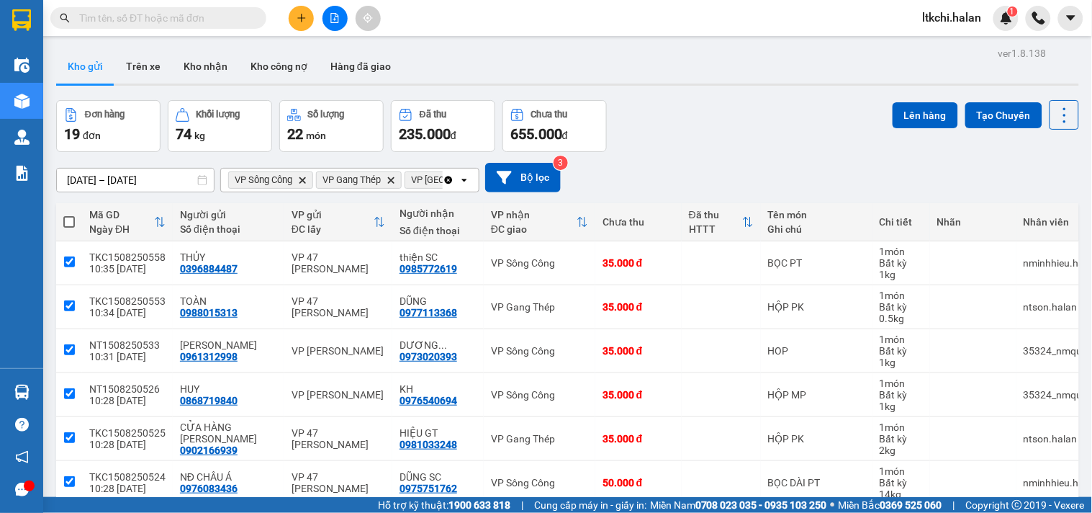
checkbox input "true"
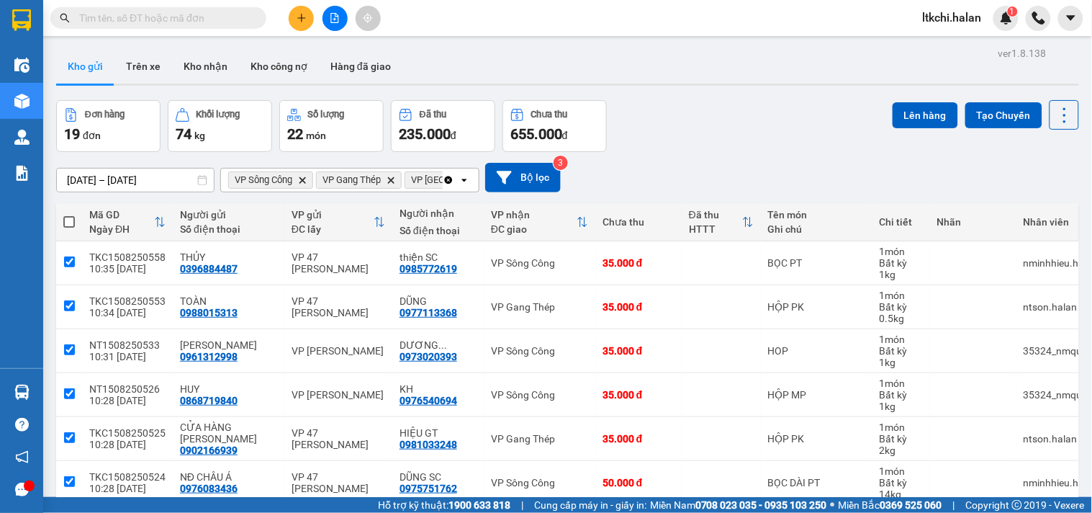
checkbox input "true"
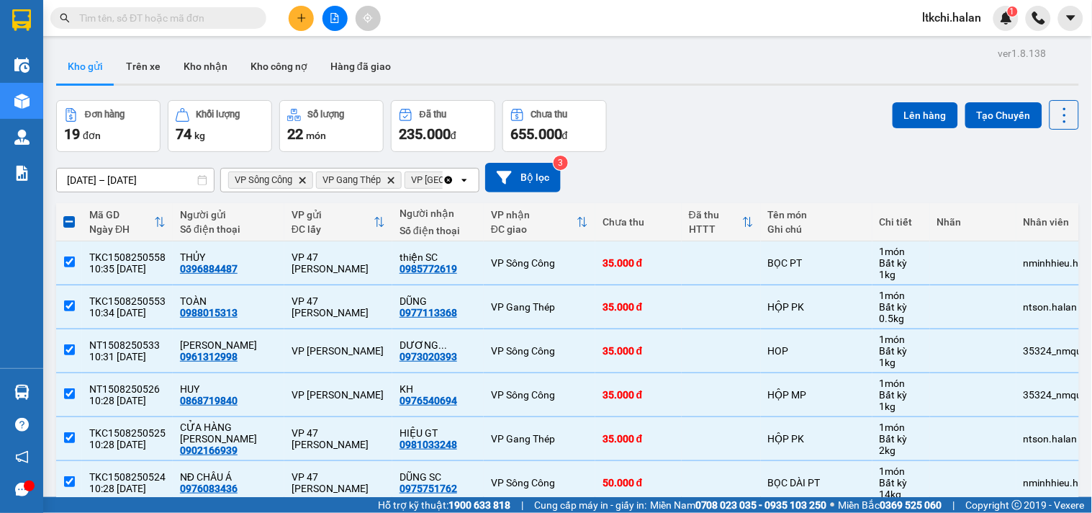
drag, startPoint x: 910, startPoint y: 112, endPoint x: 880, endPoint y: 112, distance: 30.2
click at [906, 112] on button "Lên hàng" at bounding box center [926, 115] width 66 height 26
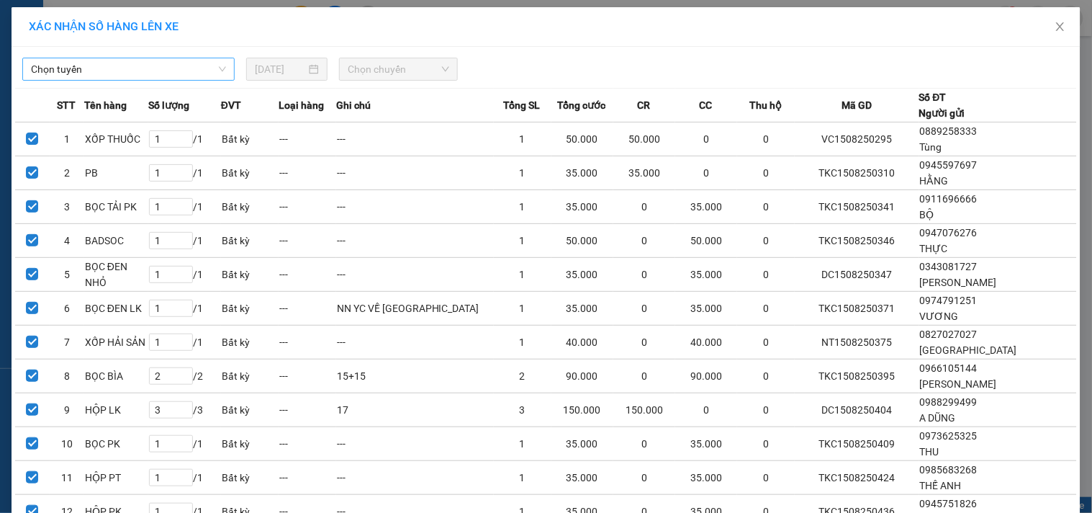
click at [98, 76] on span "Chọn tuyến" at bounding box center [128, 69] width 195 height 22
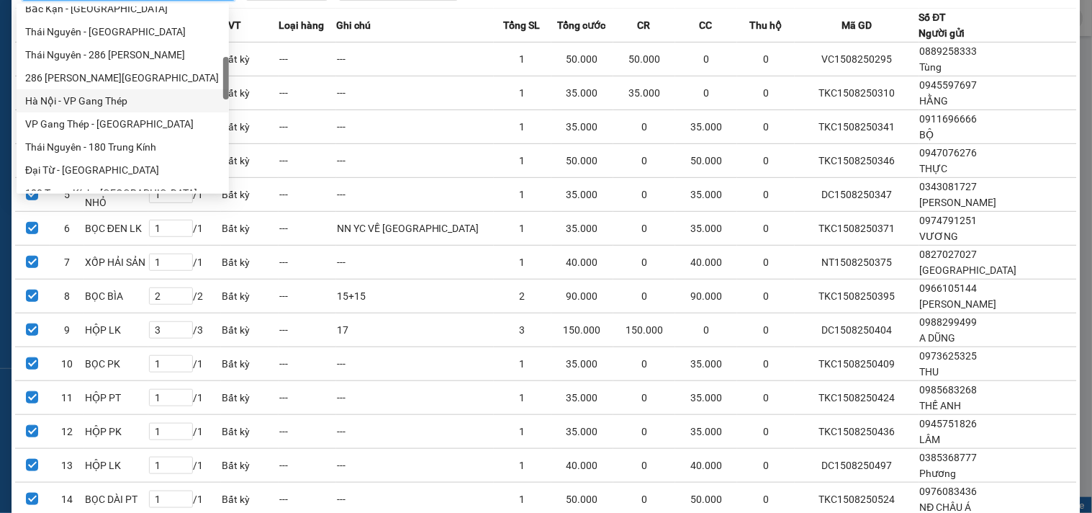
scroll to position [479, 0]
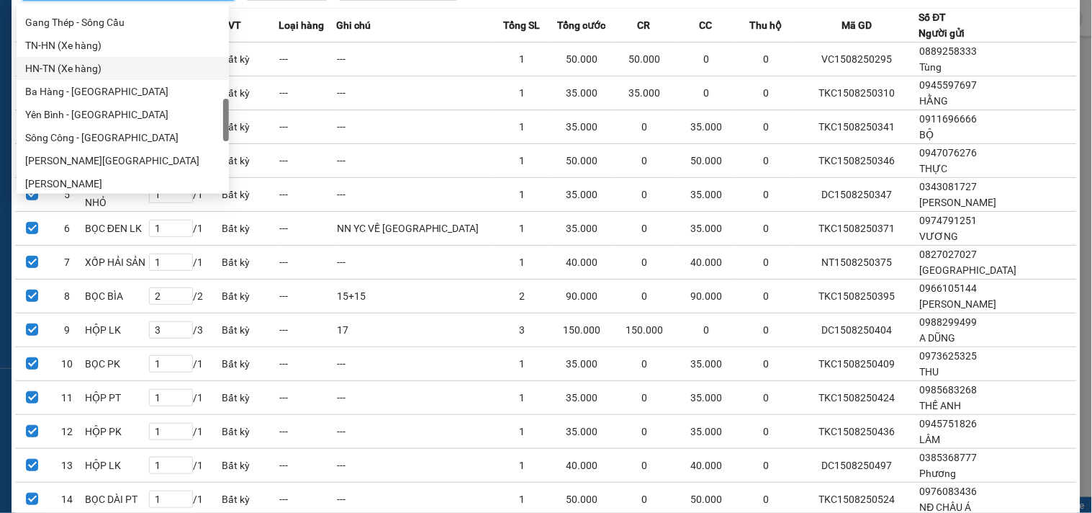
click at [96, 62] on div "HN-TN (Xe hàng)" at bounding box center [122, 68] width 195 height 16
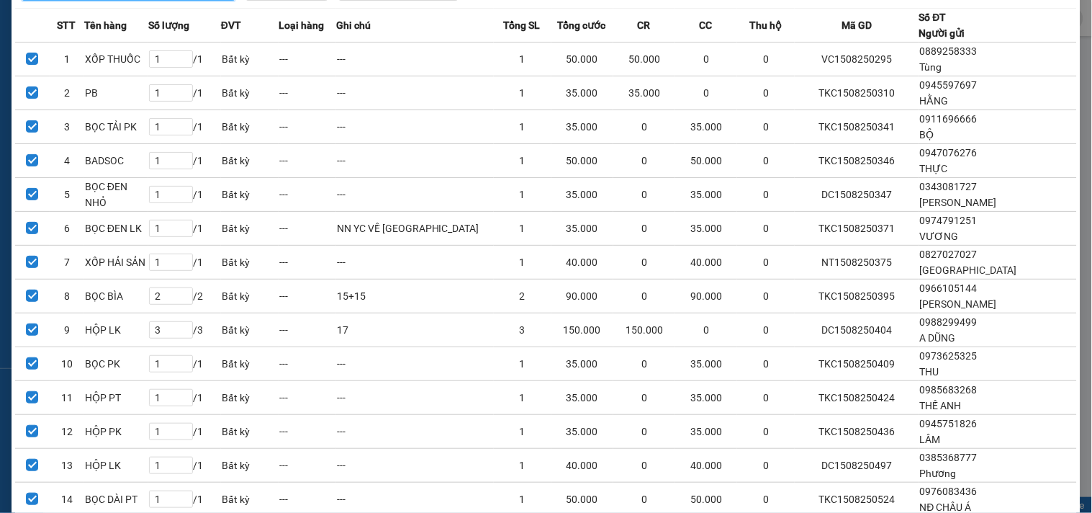
scroll to position [0, 0]
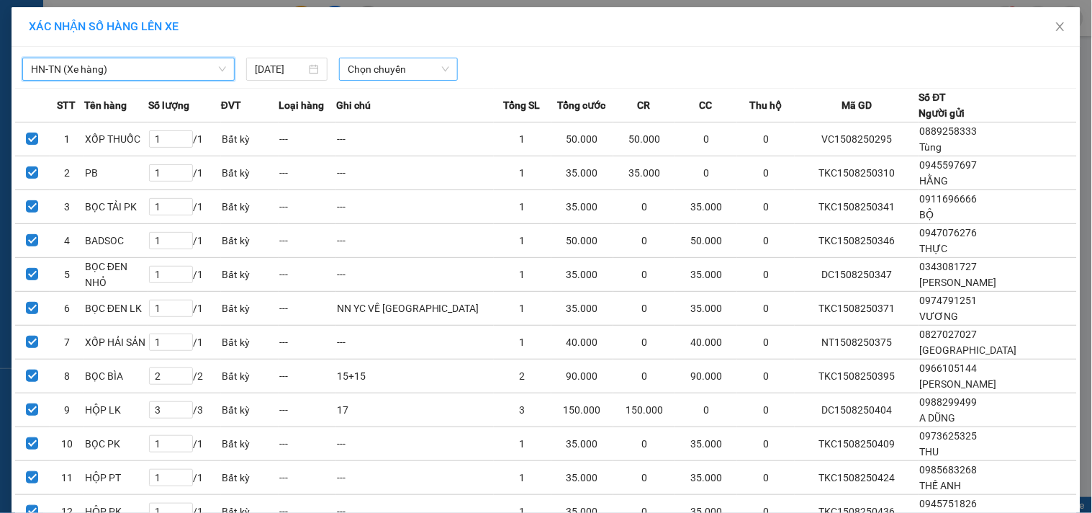
click at [394, 72] on span "Chọn chuyến" at bounding box center [398, 69] width 101 height 22
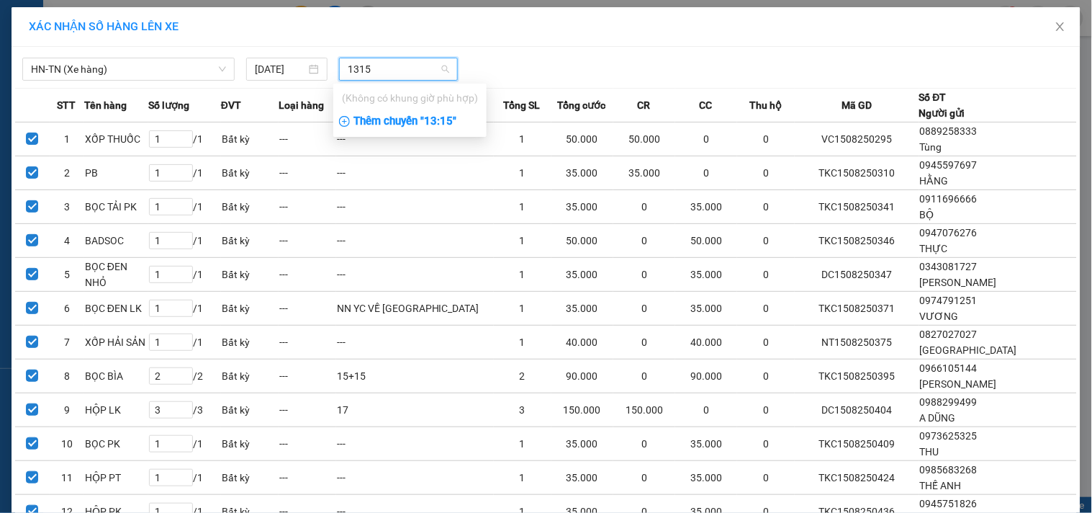
type input "1315"
click at [412, 123] on div "Thêm chuyến " 13:15 "" at bounding box center [409, 121] width 153 height 24
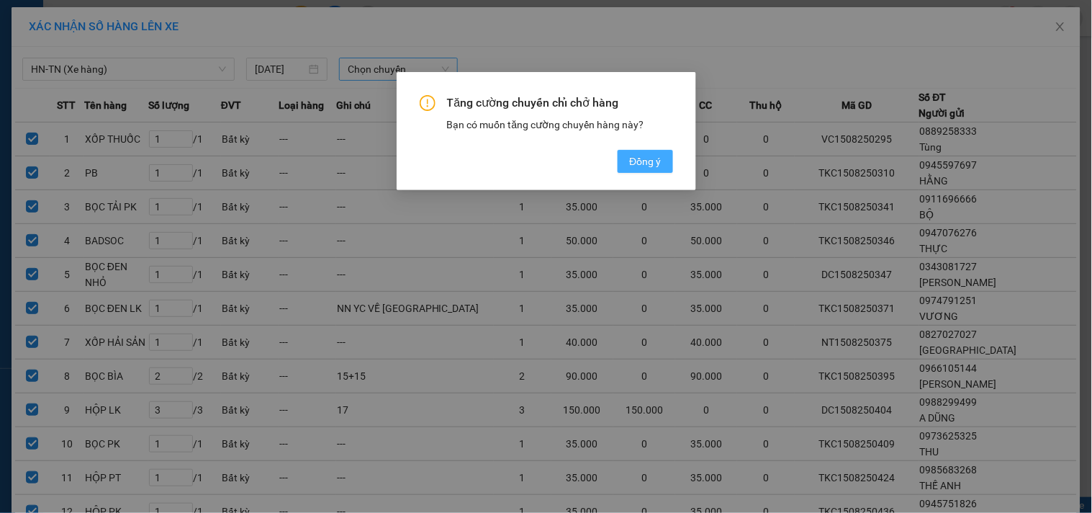
click at [622, 153] on button "Đồng ý" at bounding box center [645, 161] width 55 height 23
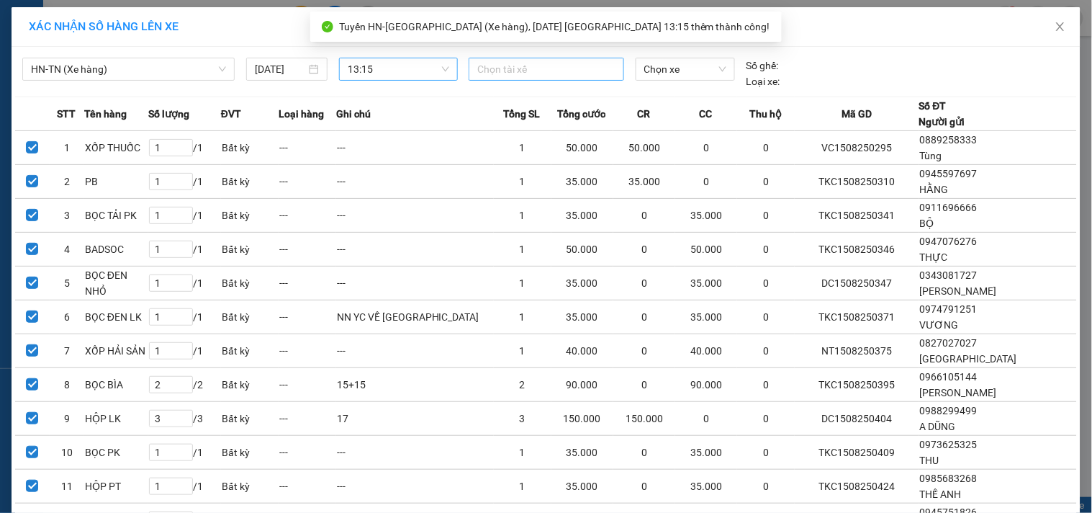
click at [507, 73] on div at bounding box center [546, 68] width 148 height 17
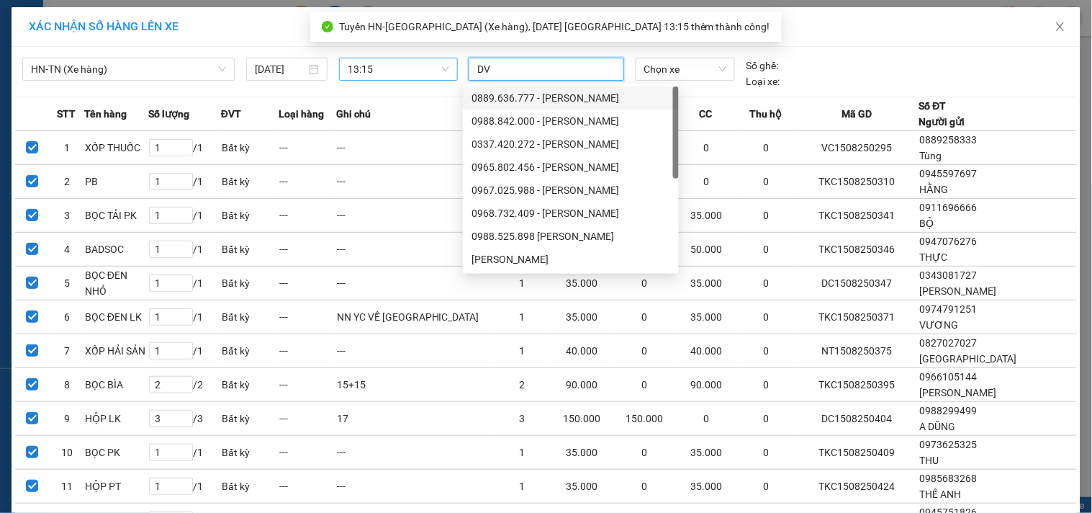
type input "DVH"
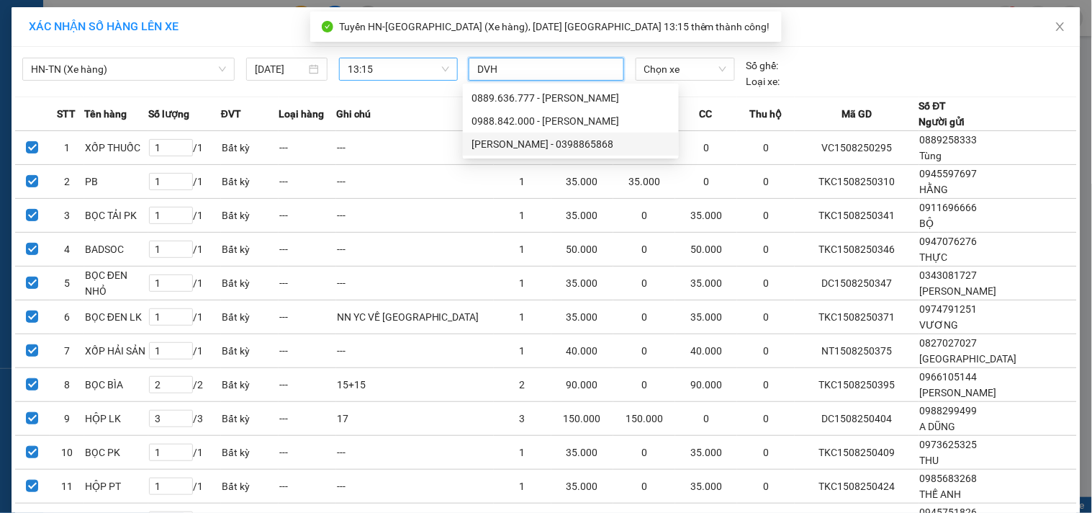
click at [506, 134] on div "[PERSON_NAME] Văn [PERSON_NAME] - 0398865868" at bounding box center [571, 143] width 216 height 23
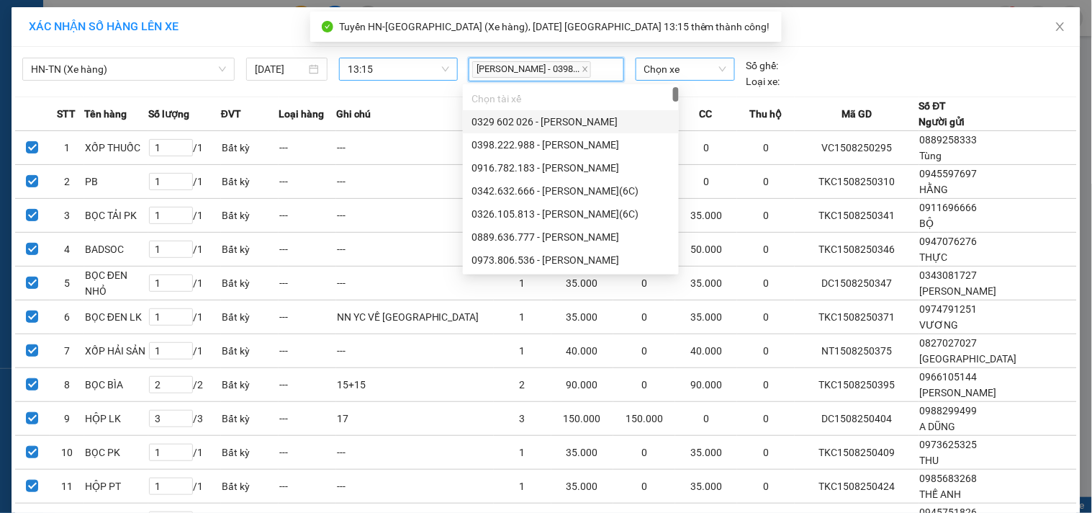
click at [674, 74] on span "Chọn xe" at bounding box center [685, 69] width 82 height 22
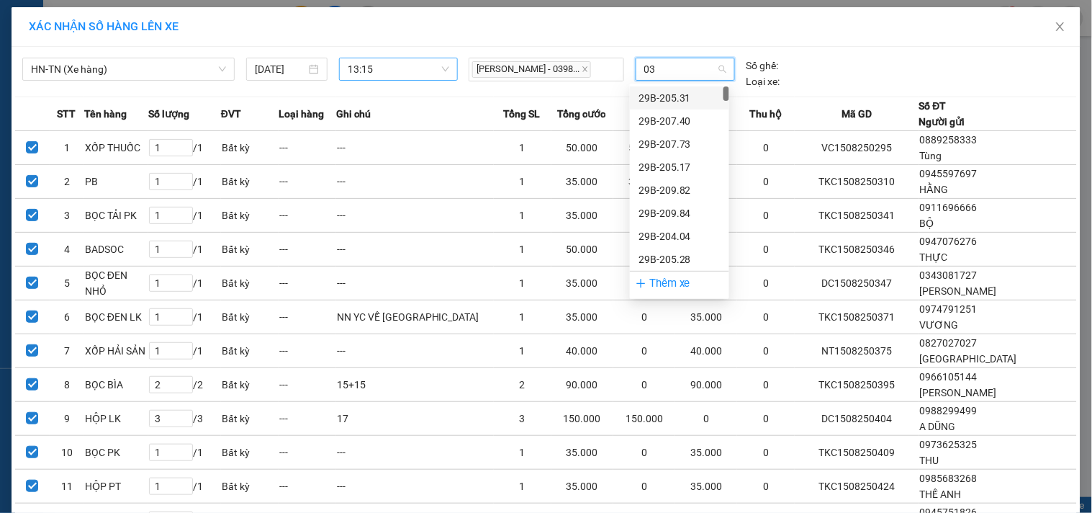
type input "032"
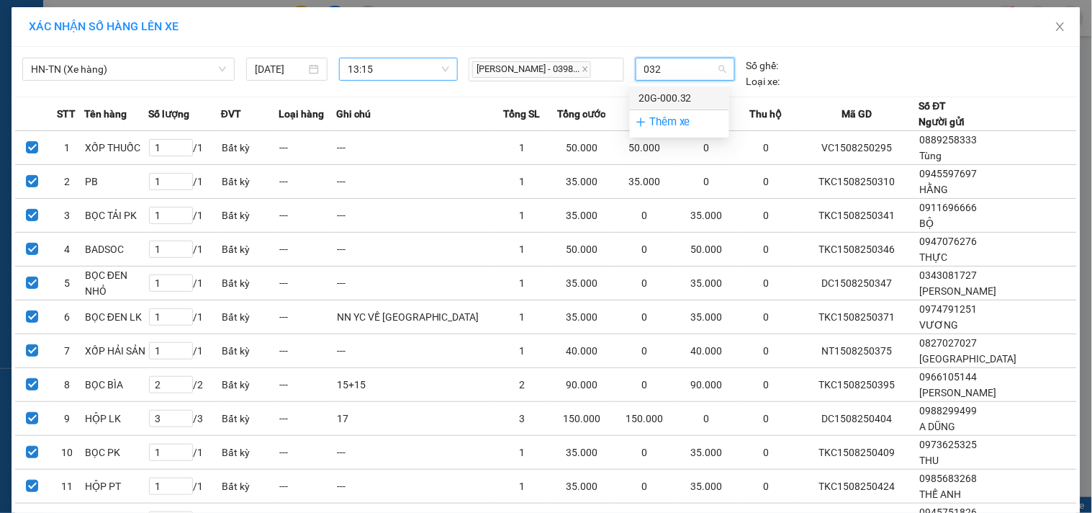
click at [678, 91] on div "20G-000.32" at bounding box center [679, 98] width 82 height 16
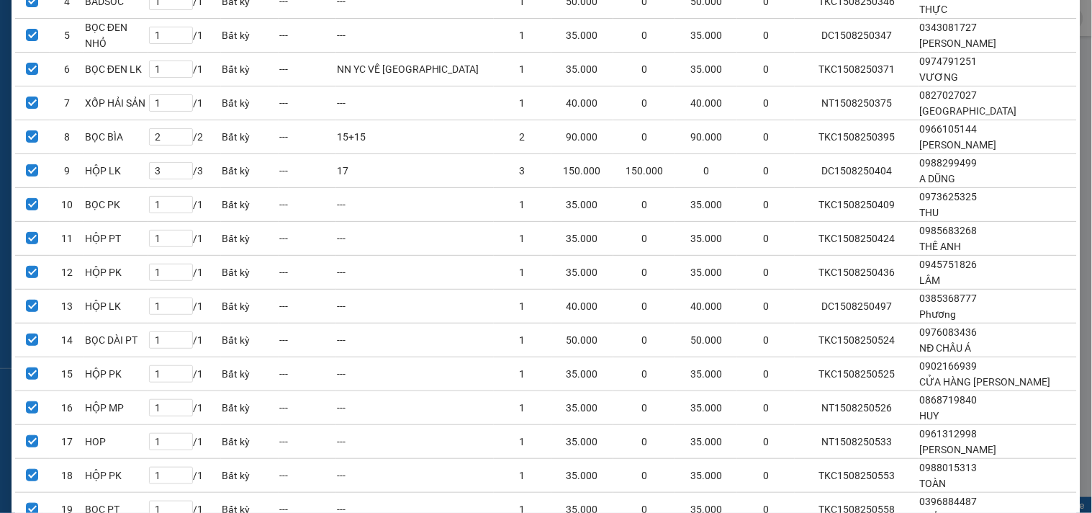
scroll to position [351, 0]
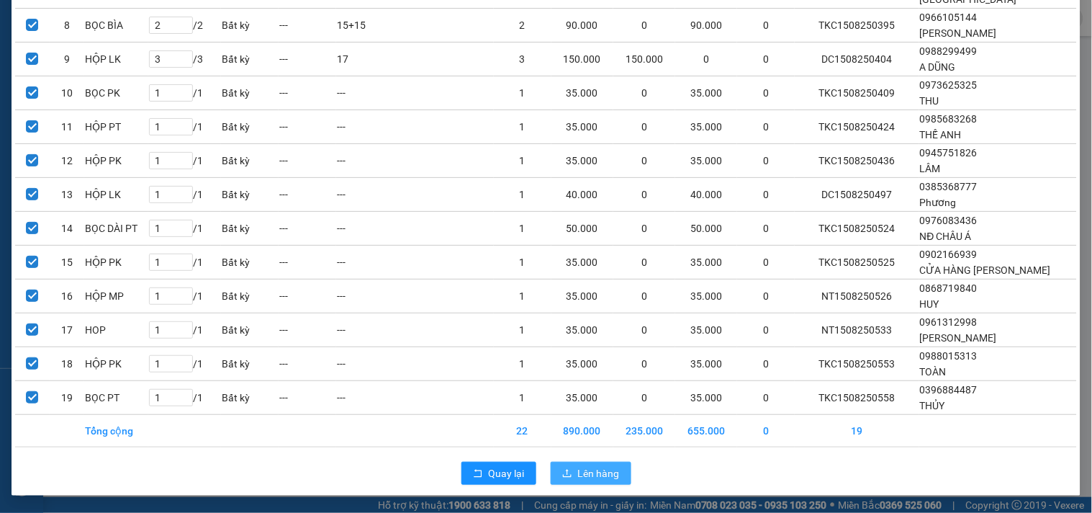
click at [598, 472] on span "Lên hàng" at bounding box center [599, 473] width 42 height 16
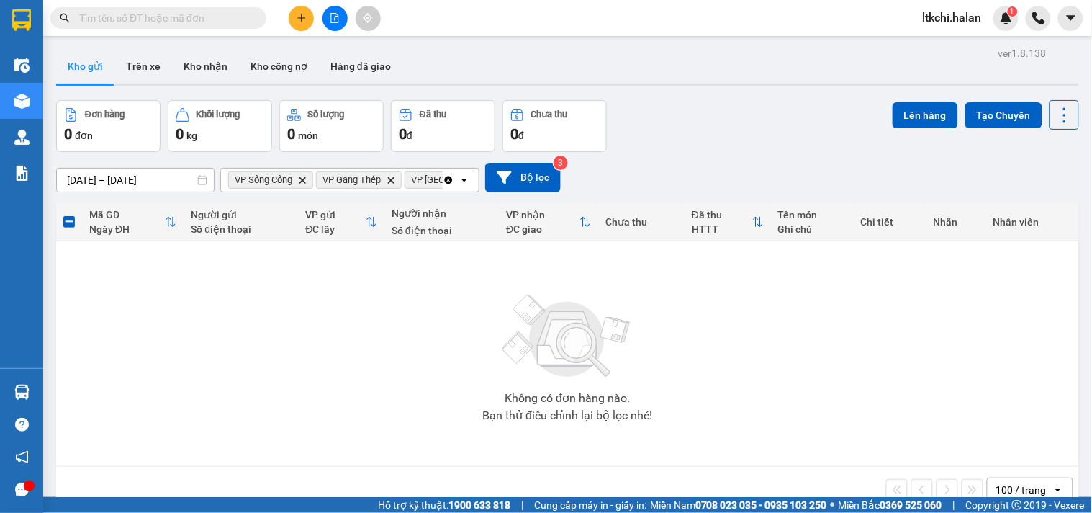
click at [448, 178] on icon "Clear all" at bounding box center [449, 180] width 8 height 8
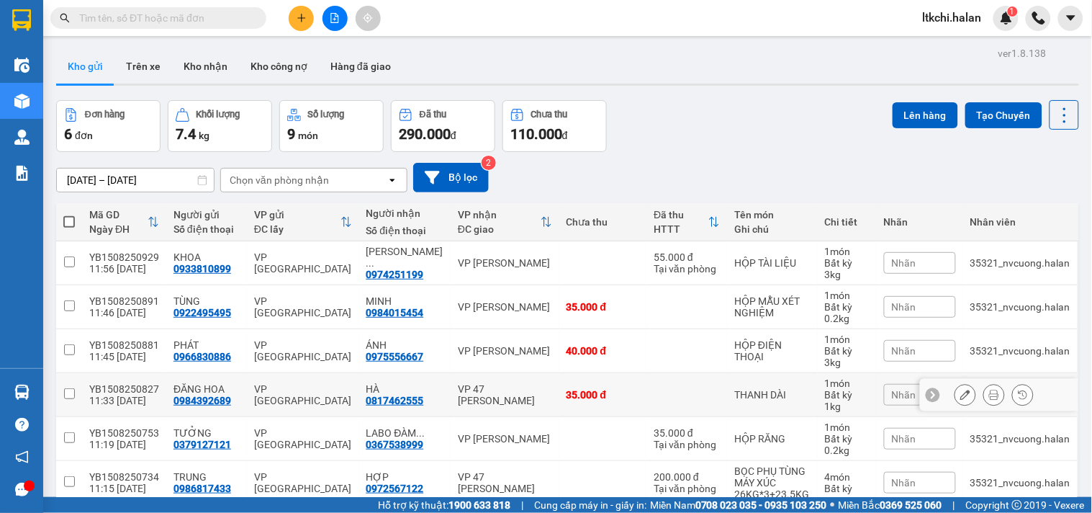
scroll to position [68, 0]
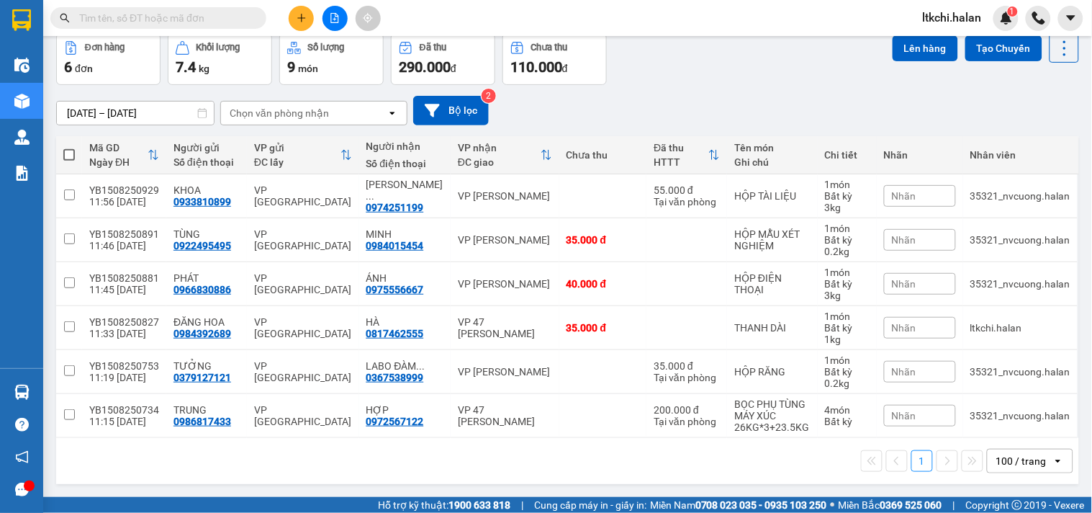
click at [651, 78] on div "Đơn hàng 6 đơn Khối lượng 7.4 kg Số lượng 9 món Đã thu 290.000 đ Chưa thu 110.0…" at bounding box center [567, 59] width 1023 height 52
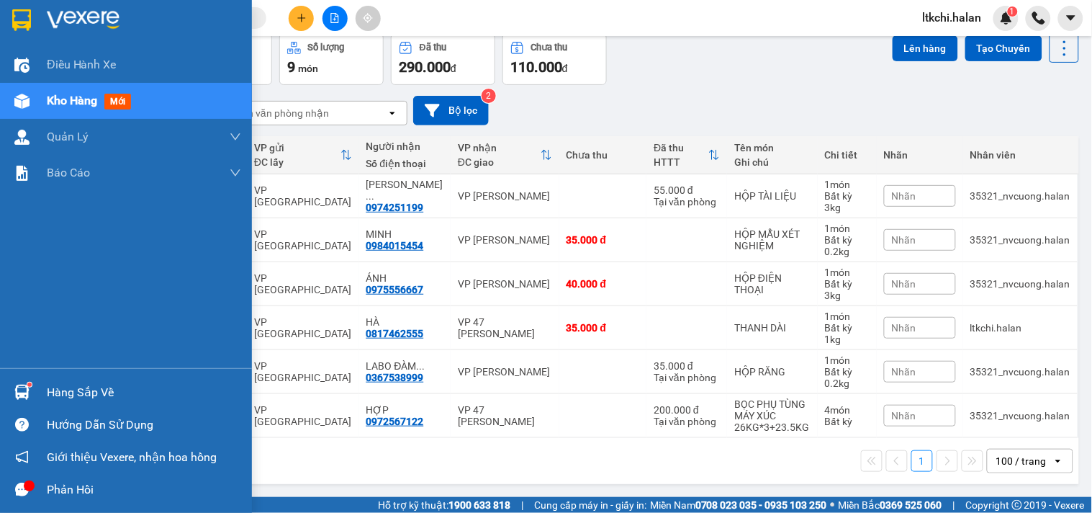
click at [29, 396] on img at bounding box center [21, 391] width 15 height 15
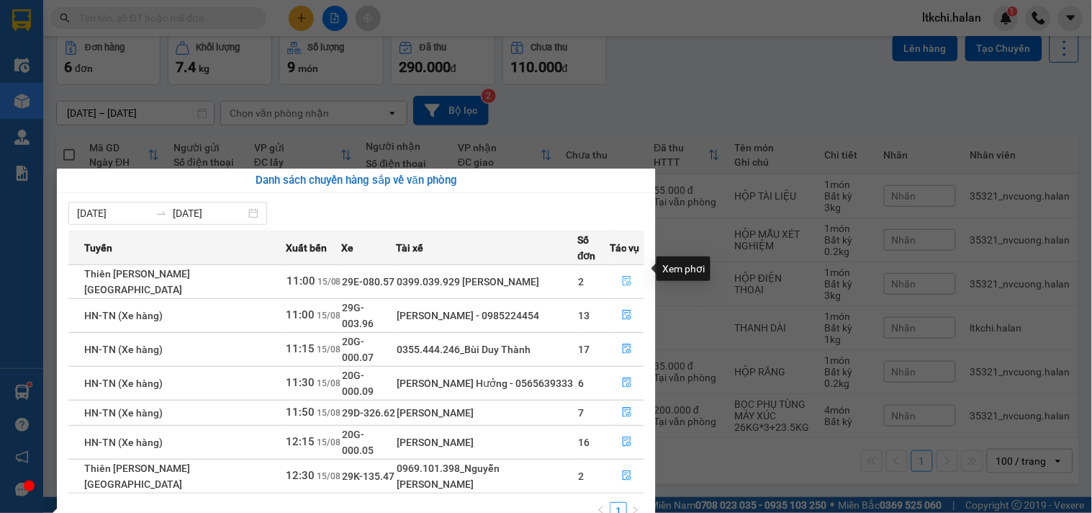
click at [626, 276] on icon "file-done" at bounding box center [627, 281] width 10 height 10
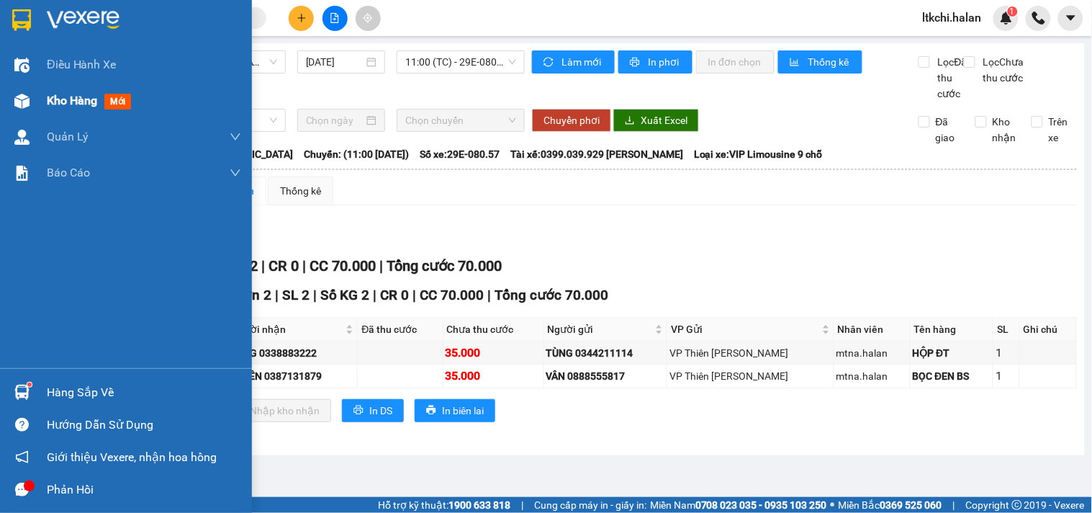
click at [32, 109] on div at bounding box center [21, 101] width 25 height 25
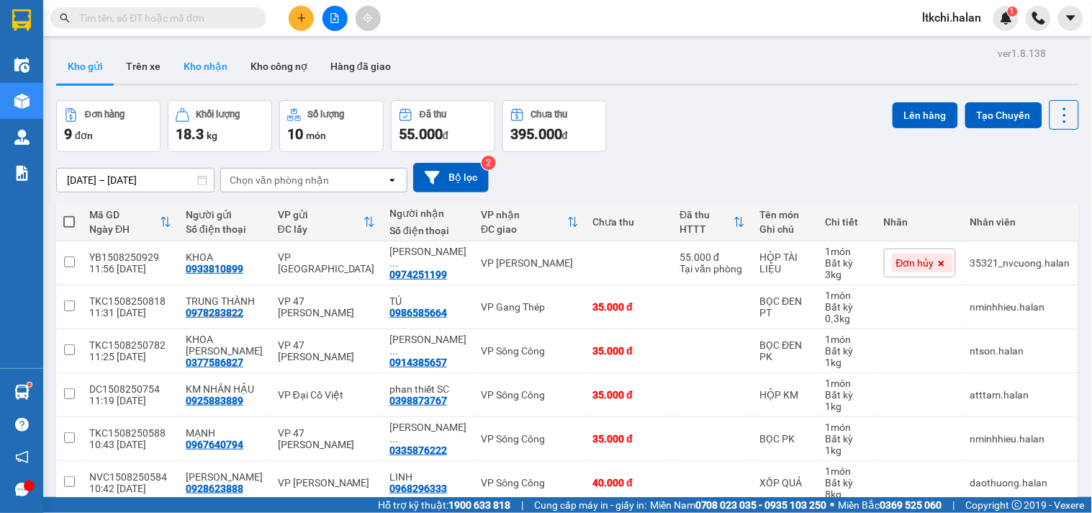
click at [212, 68] on button "Kho nhận" at bounding box center [205, 66] width 67 height 35
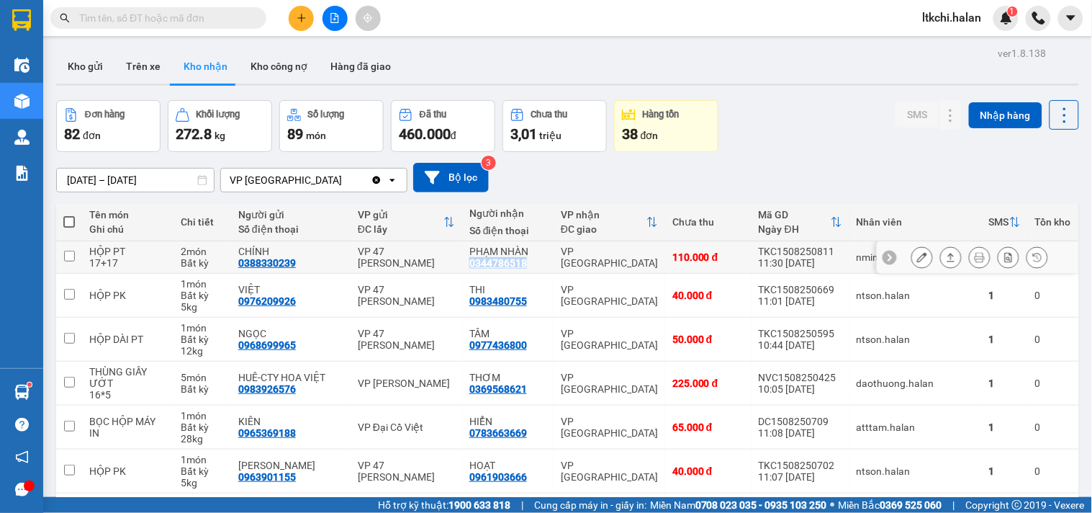
drag, startPoint x: 475, startPoint y: 261, endPoint x: 413, endPoint y: 261, distance: 61.9
click at [469, 261] on div "PHẠM NHÀN 0344786518" at bounding box center [507, 256] width 77 height 23
checkbox input "true"
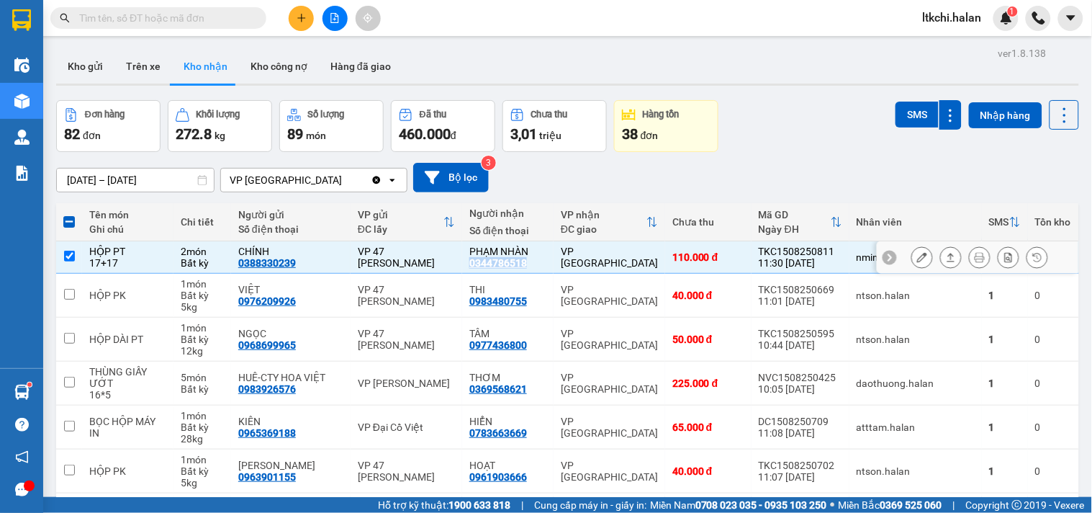
copy div "0344786518"
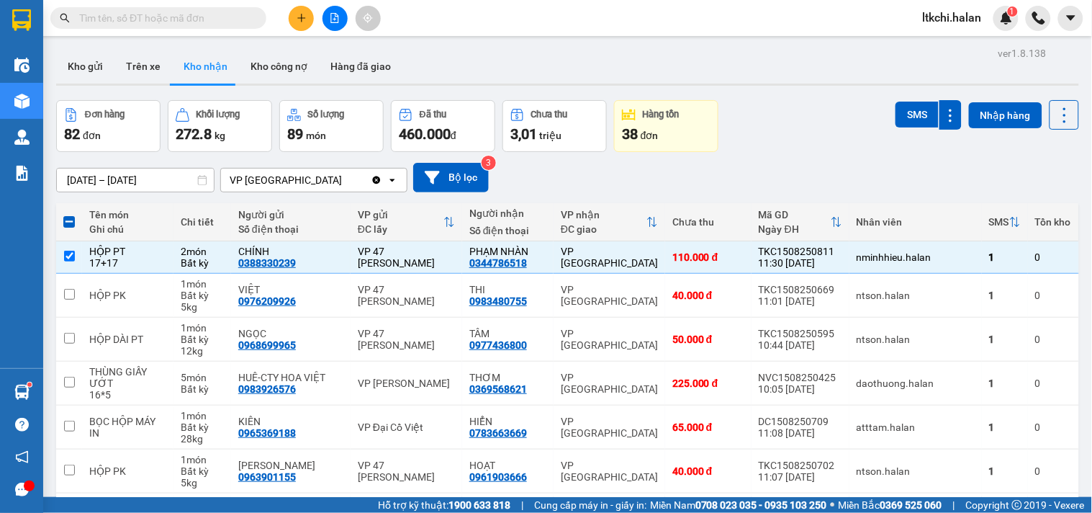
click at [190, 16] on input "text" at bounding box center [164, 18] width 170 height 16
paste input "0344786518"
type input "0344786518"
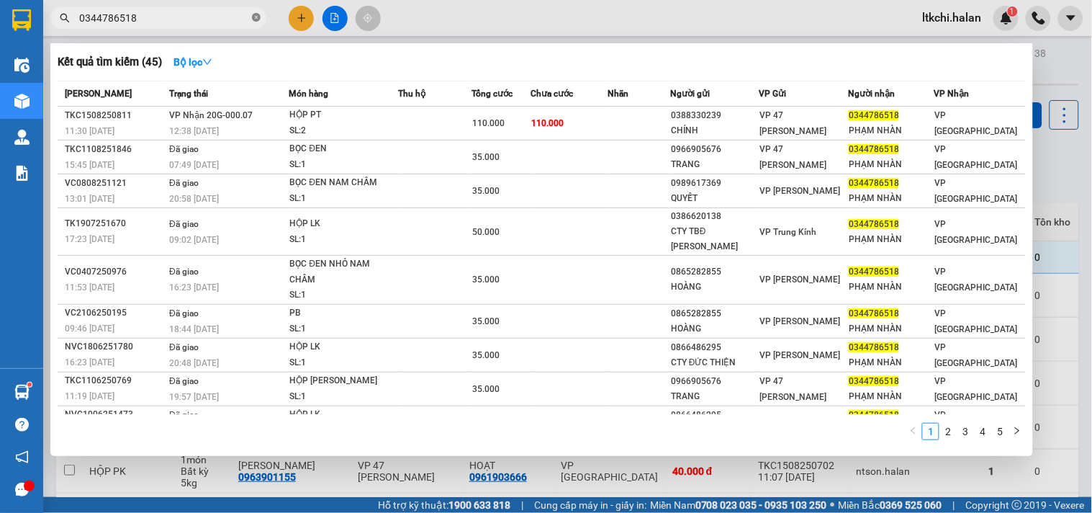
click at [257, 19] on icon "close-circle" at bounding box center [256, 17] width 9 height 9
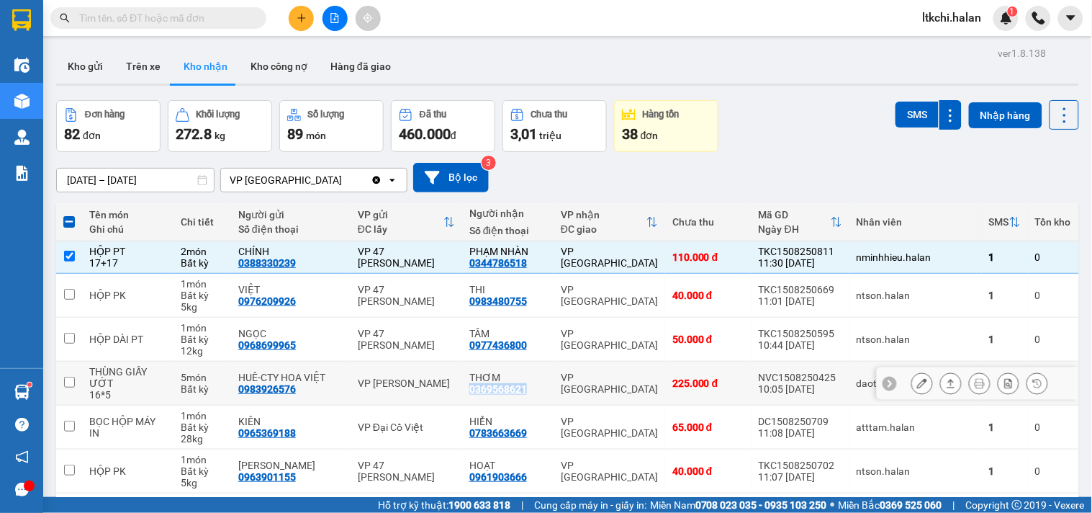
drag, startPoint x: 474, startPoint y: 392, endPoint x: 412, endPoint y: 392, distance: 61.9
click at [462, 392] on td "THƠM 0369568621" at bounding box center [507, 383] width 91 height 44
checkbox input "true"
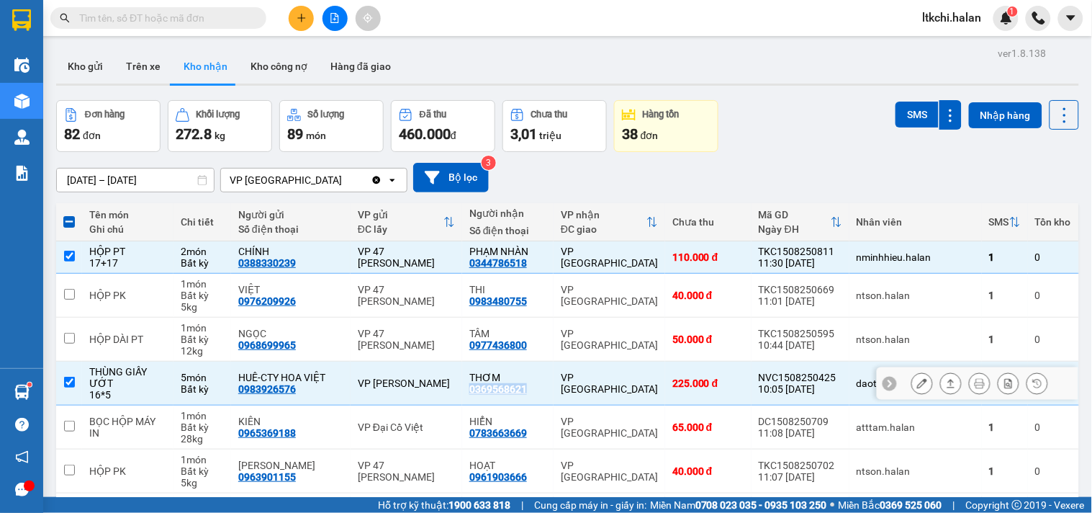
copy div "0369568621"
click at [209, 15] on input "text" at bounding box center [164, 18] width 170 height 16
paste input "0369568621"
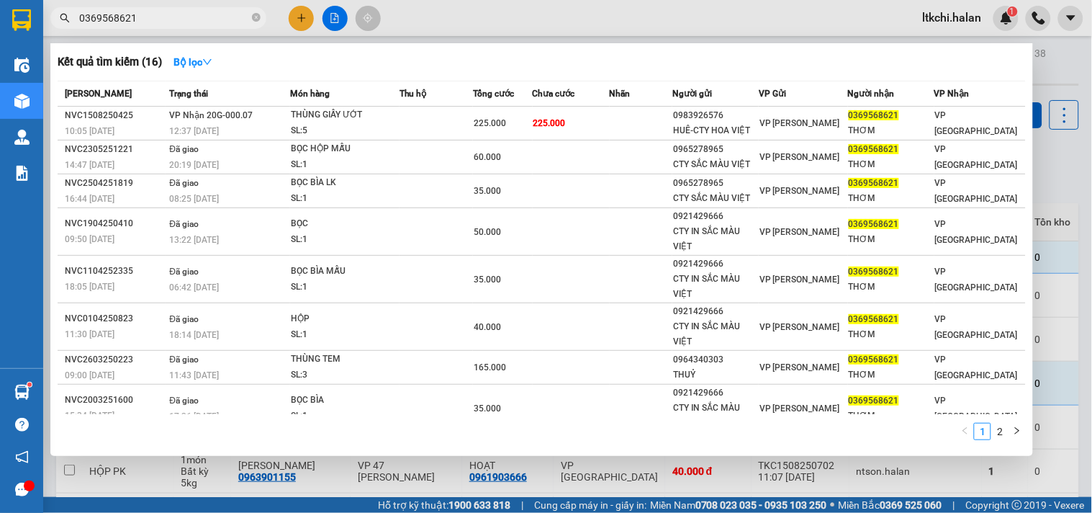
type input "0369568621"
click at [502, 31] on div at bounding box center [546, 256] width 1092 height 513
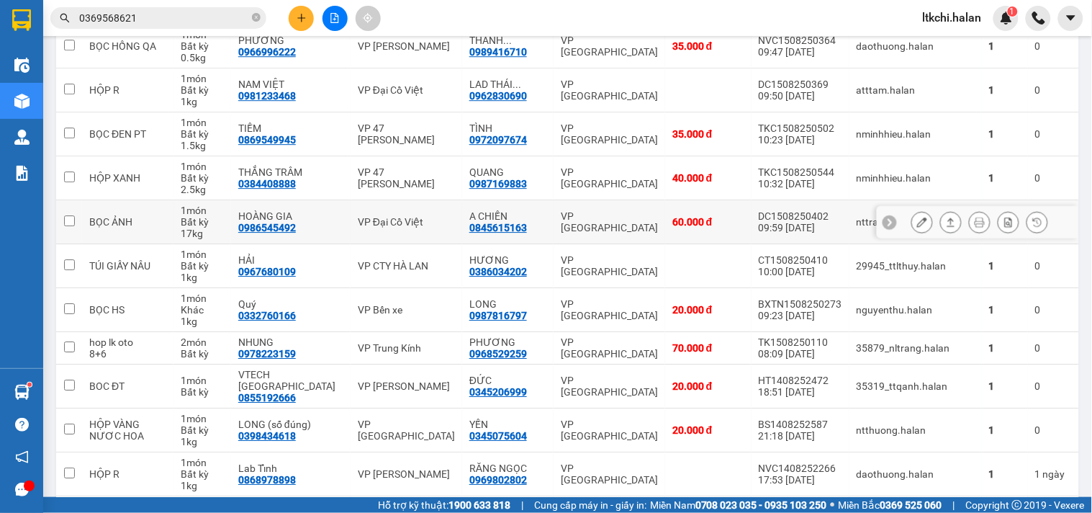
scroll to position [1119, 0]
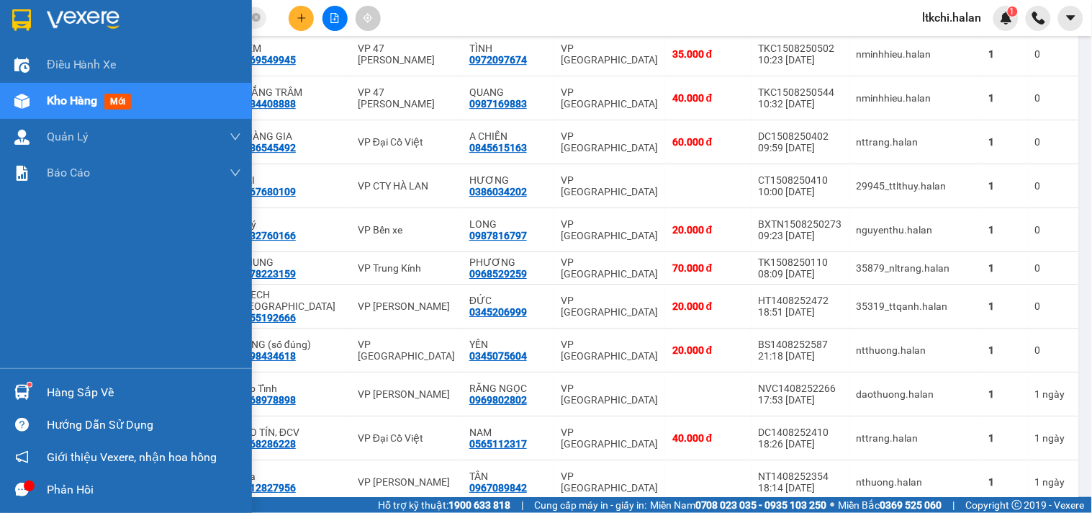
click at [15, 99] on img at bounding box center [21, 101] width 15 height 15
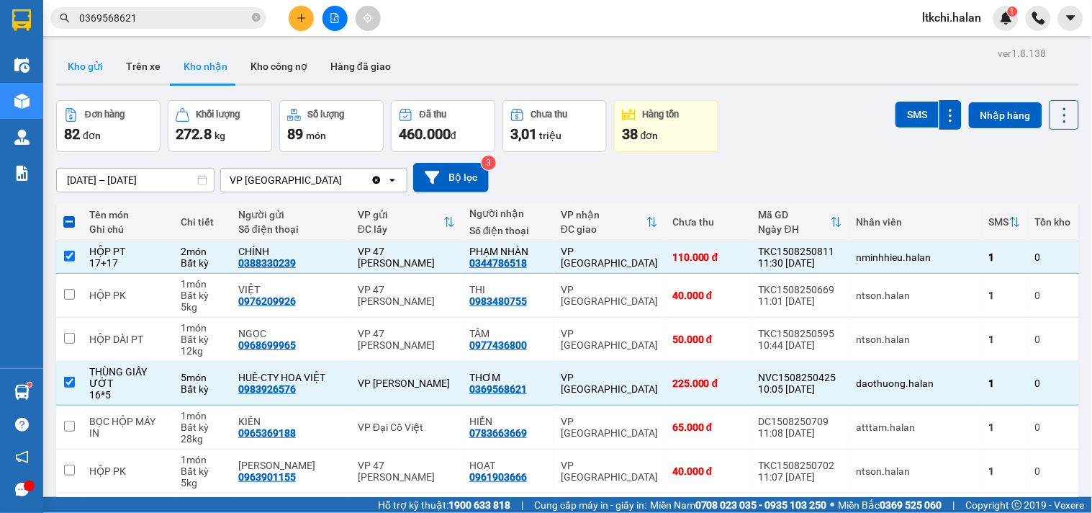
click at [98, 63] on button "Kho gửi" at bounding box center [85, 66] width 58 height 35
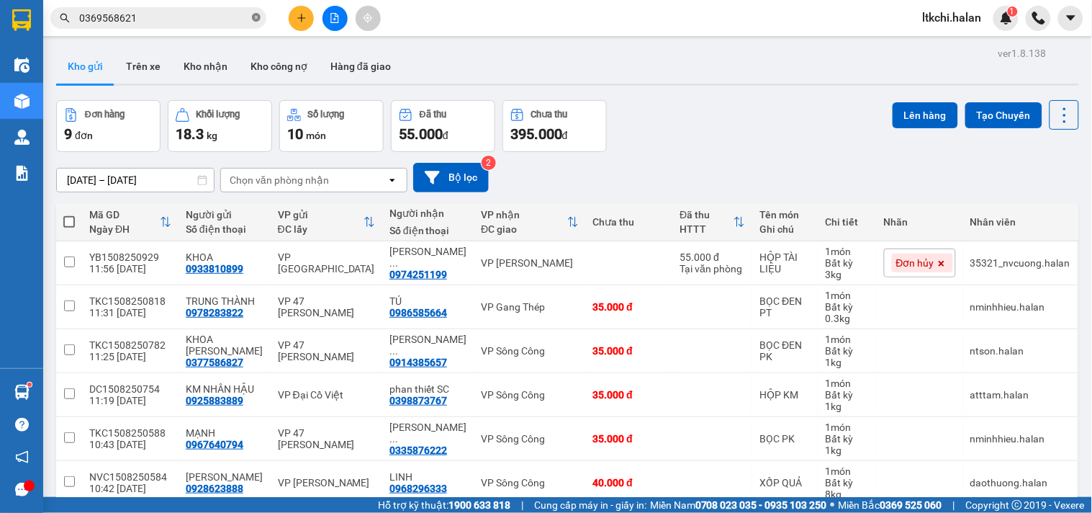
click at [259, 18] on icon "close-circle" at bounding box center [256, 17] width 9 height 9
drag, startPoint x: 493, startPoint y: 299, endPoint x: 515, endPoint y: 348, distance: 54.4
click at [493, 301] on td "VP Gang Thép" at bounding box center [530, 307] width 112 height 44
checkbox input "true"
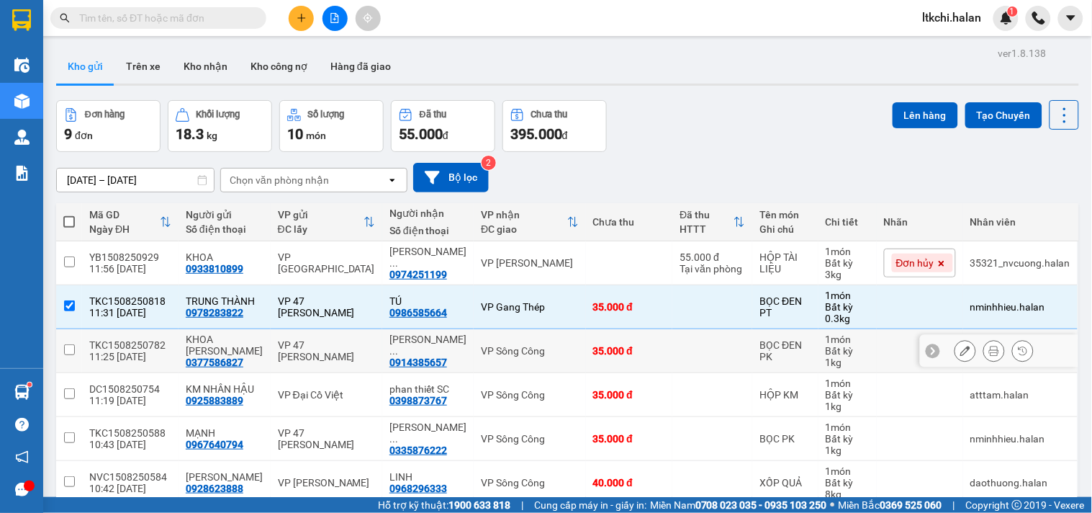
click at [520, 368] on td "VP Sông Công" at bounding box center [530, 351] width 112 height 44
checkbox input "true"
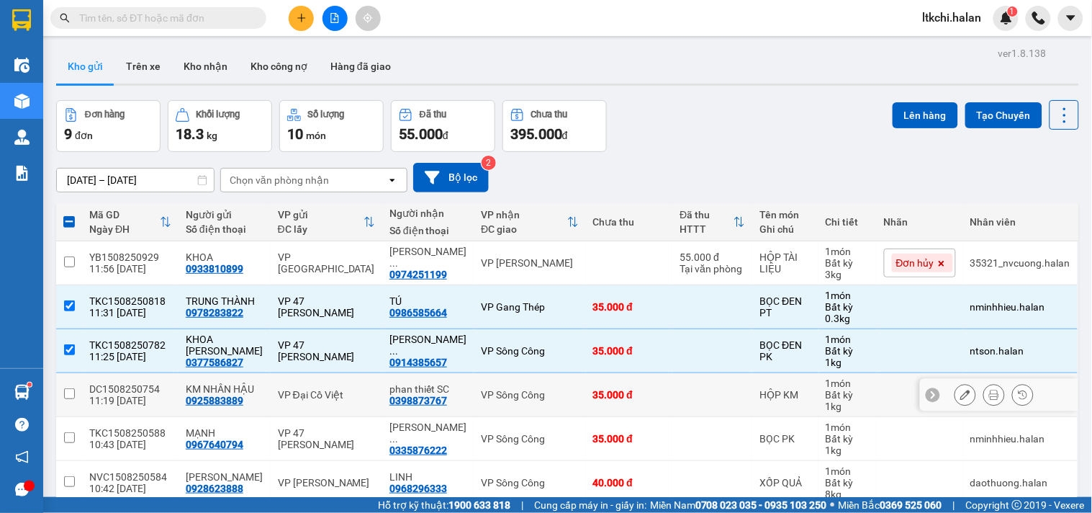
drag, startPoint x: 526, startPoint y: 399, endPoint x: 536, endPoint y: 448, distance: 49.8
click at [527, 400] on div "VP Sông Công" at bounding box center [529, 395] width 97 height 12
checkbox input "true"
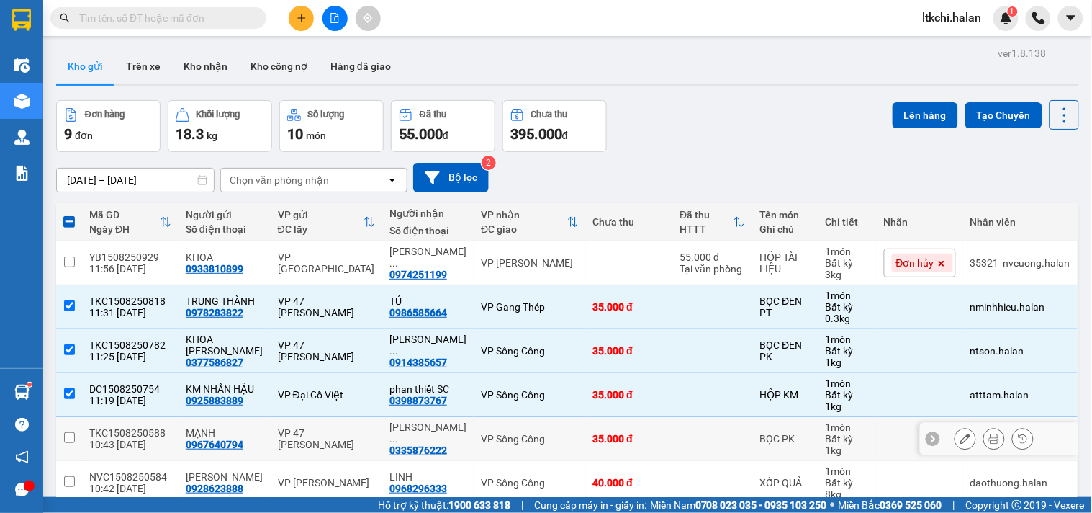
click at [536, 450] on td "VP Sông Công" at bounding box center [530, 439] width 112 height 44
checkbox input "true"
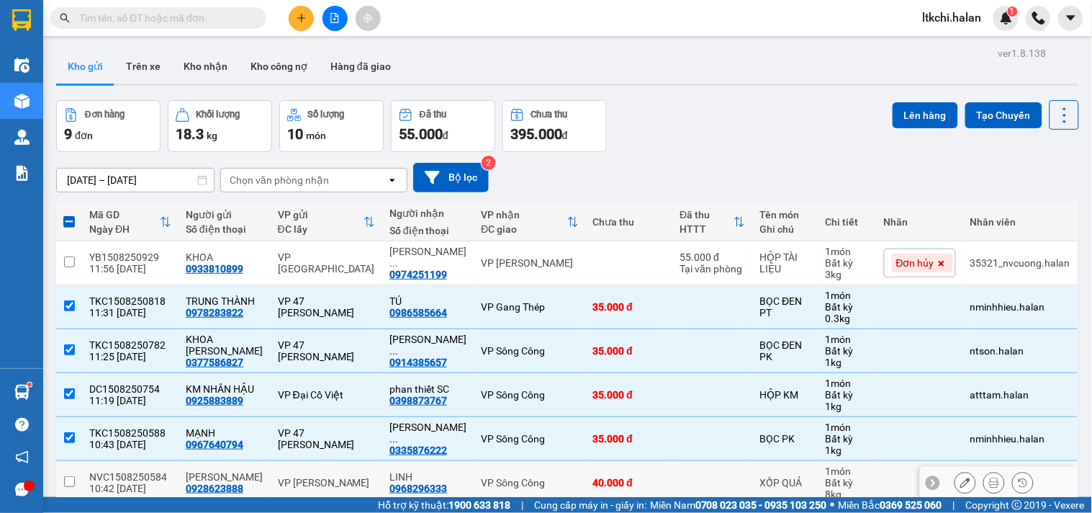
click at [540, 487] on div "VP Sông Công" at bounding box center [529, 483] width 97 height 12
checkbox input "true"
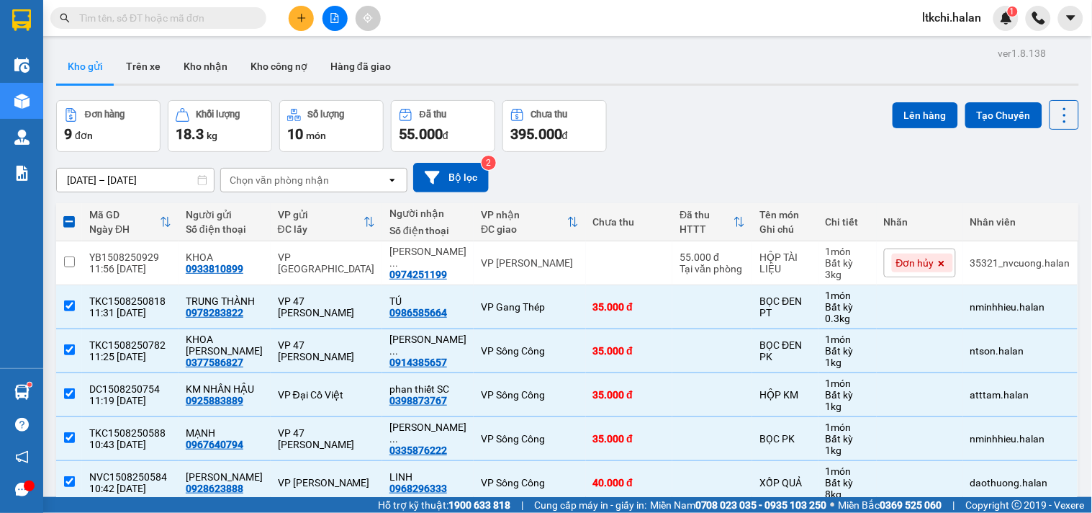
scroll to position [189, 0]
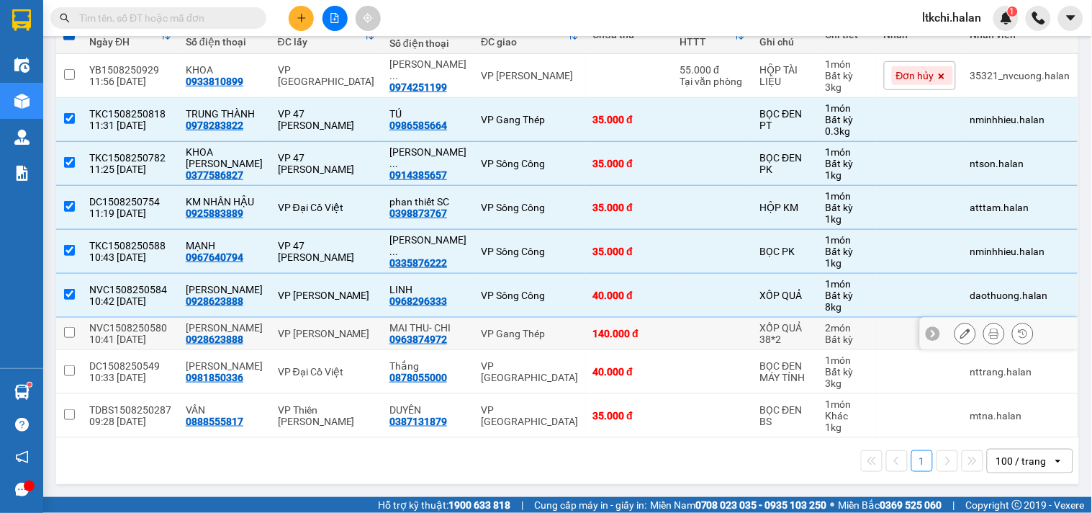
click at [507, 335] on div "VP Gang Thép" at bounding box center [529, 334] width 97 height 12
checkbox input "true"
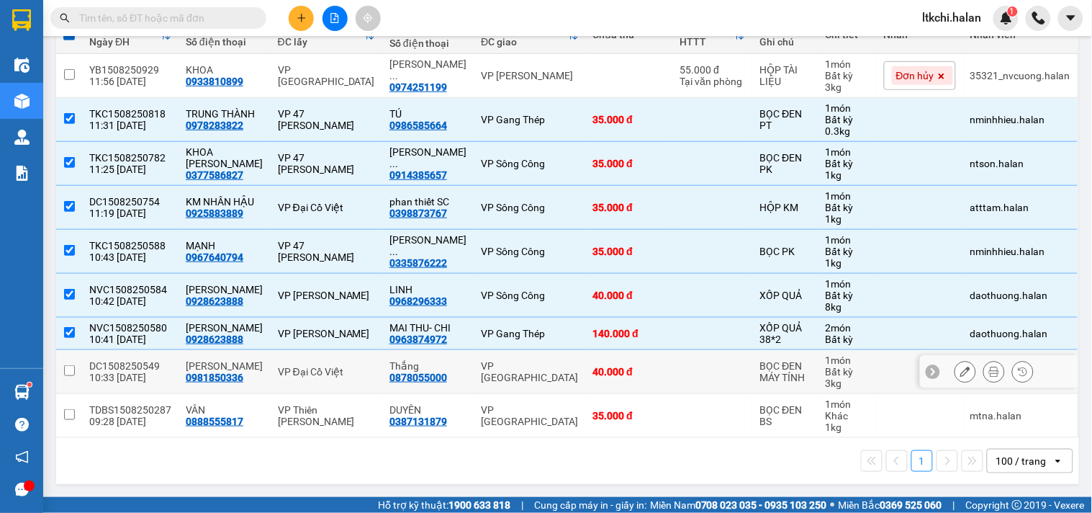
click at [515, 368] on div "VP [PERSON_NAME]" at bounding box center [529, 371] width 97 height 23
checkbox input "true"
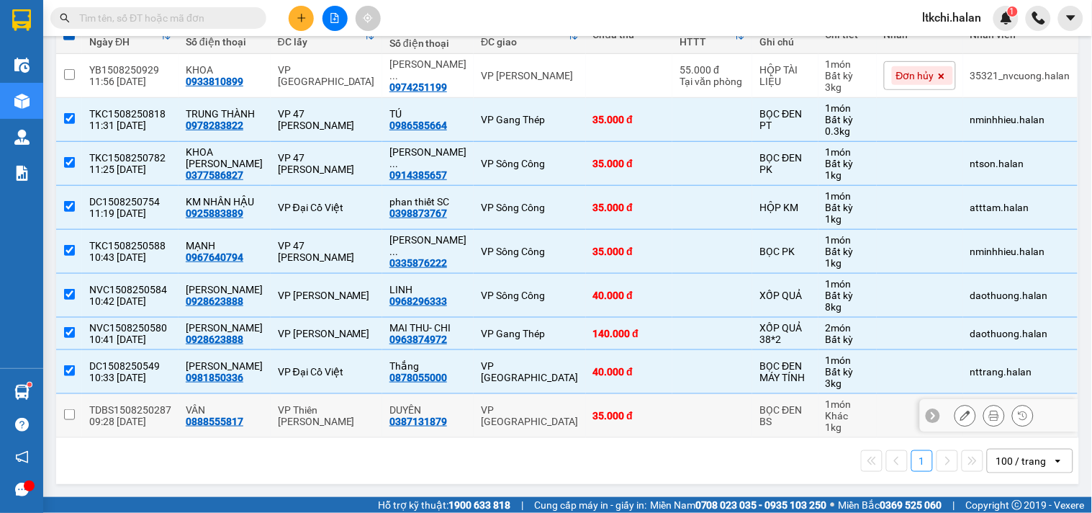
click at [520, 423] on td "VP [PERSON_NAME]" at bounding box center [530, 416] width 112 height 44
checkbox input "true"
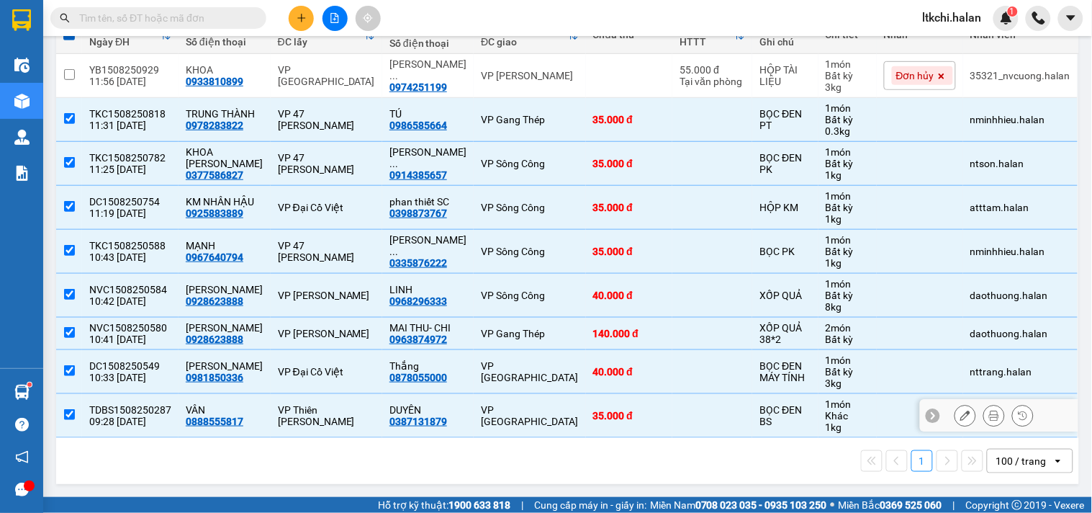
scroll to position [0, 0]
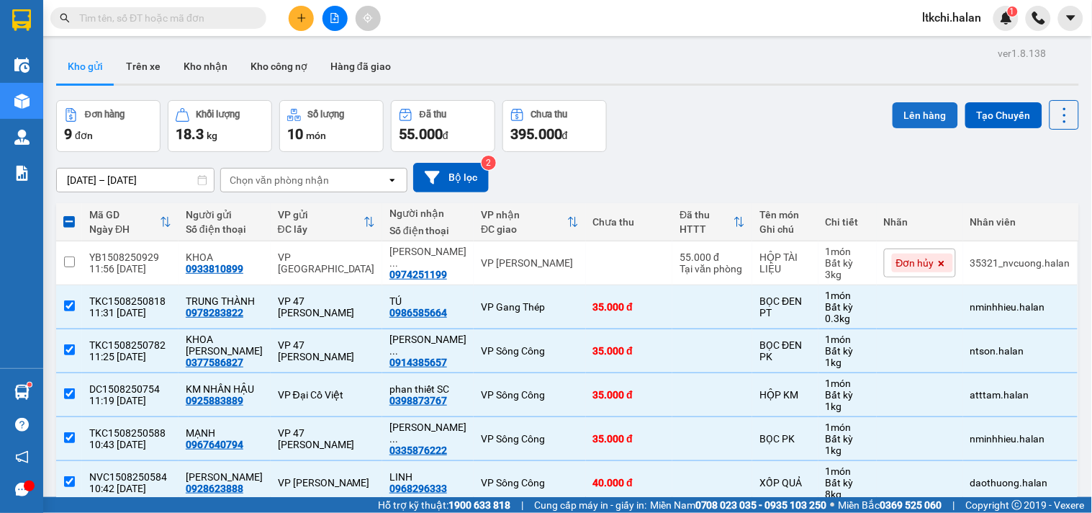
click at [911, 119] on button "Lên hàng" at bounding box center [926, 115] width 66 height 26
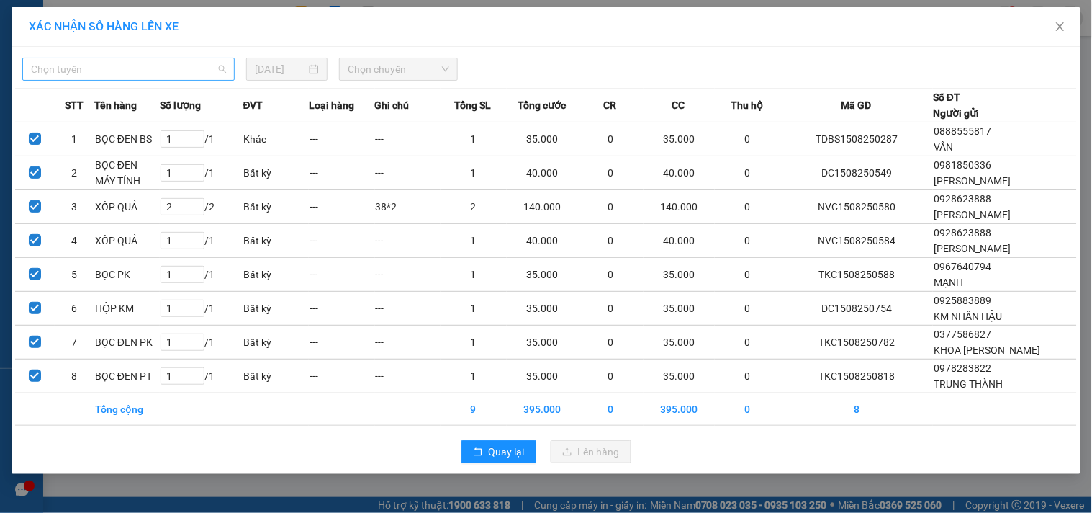
click at [142, 78] on span "Chọn tuyến" at bounding box center [128, 69] width 195 height 22
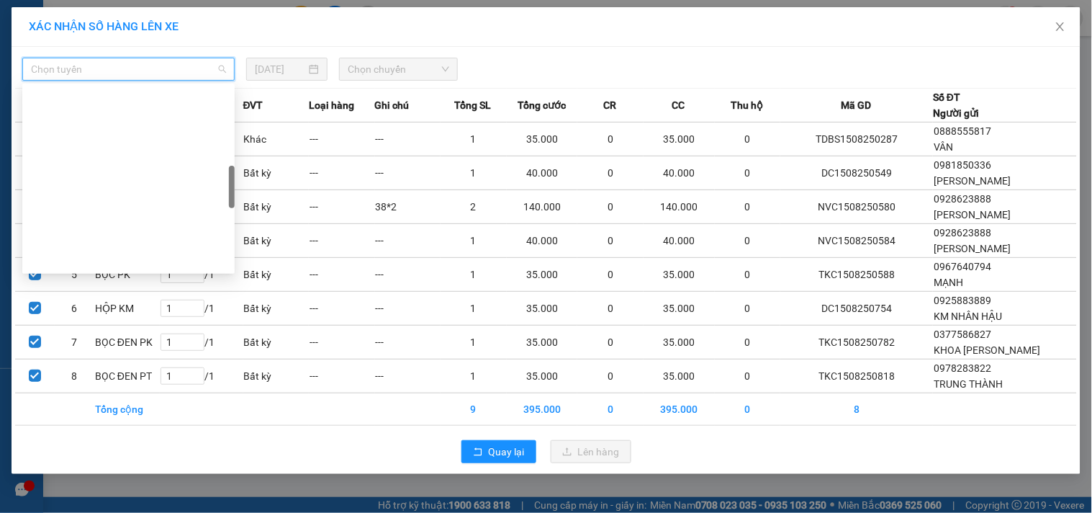
scroll to position [399, 0]
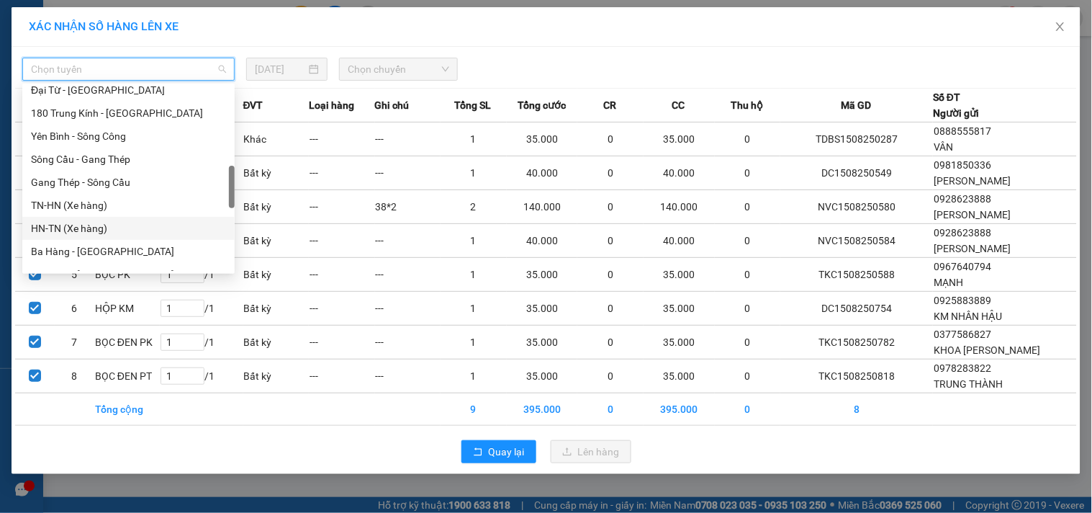
click at [94, 227] on div "HN-TN (Xe hàng)" at bounding box center [128, 228] width 195 height 16
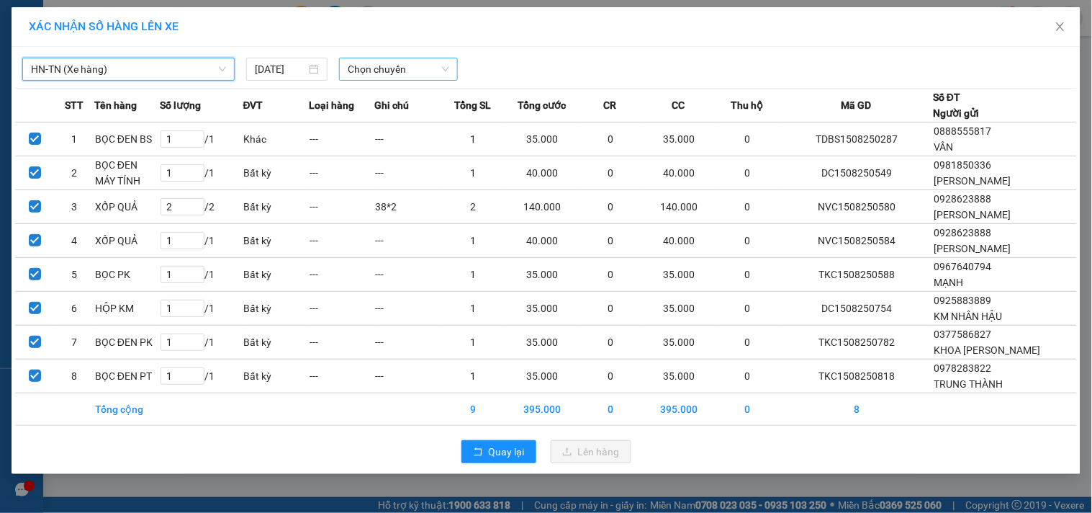
click at [373, 73] on span "Chọn chuyến" at bounding box center [398, 69] width 101 height 22
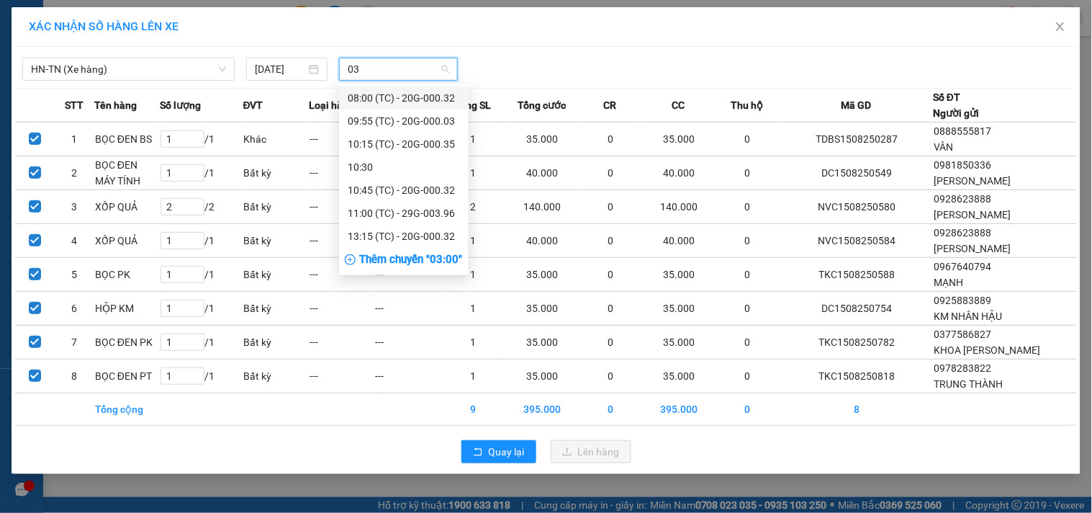
type input "032"
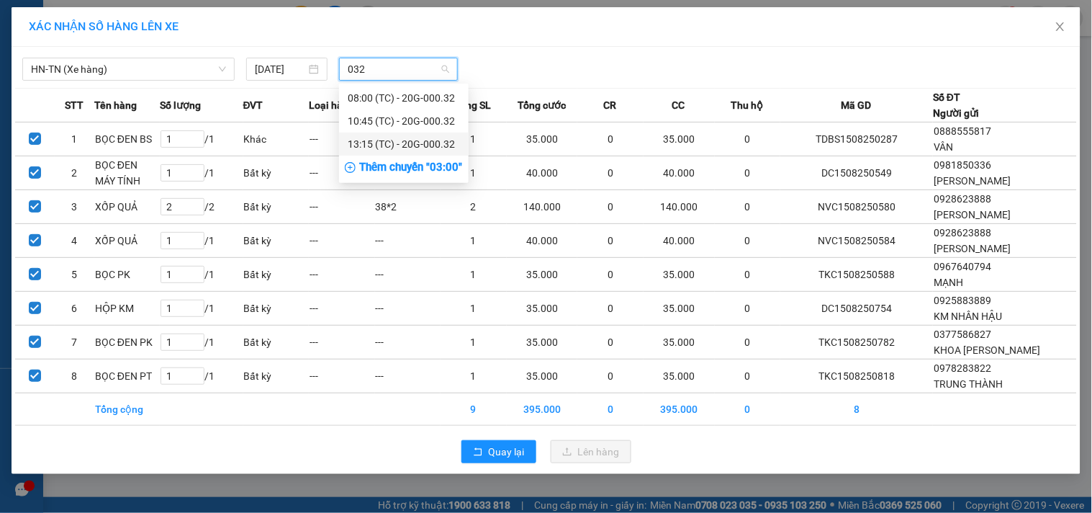
drag, startPoint x: 399, startPoint y: 149, endPoint x: 412, endPoint y: 147, distance: 13.1
click at [399, 149] on div "13:15 (TC) - 20G-000.32" at bounding box center [404, 144] width 112 height 16
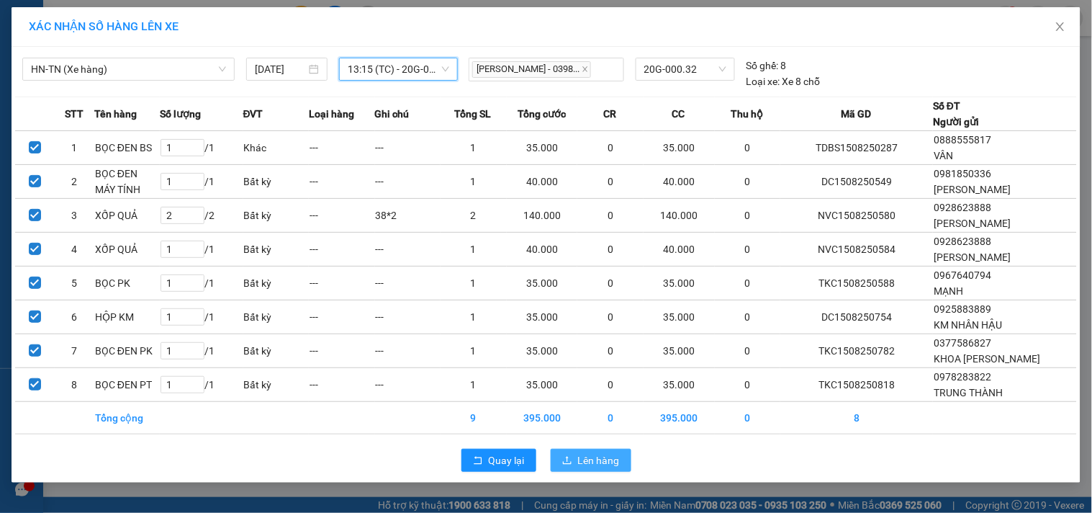
click at [597, 466] on span "Lên hàng" at bounding box center [599, 460] width 42 height 16
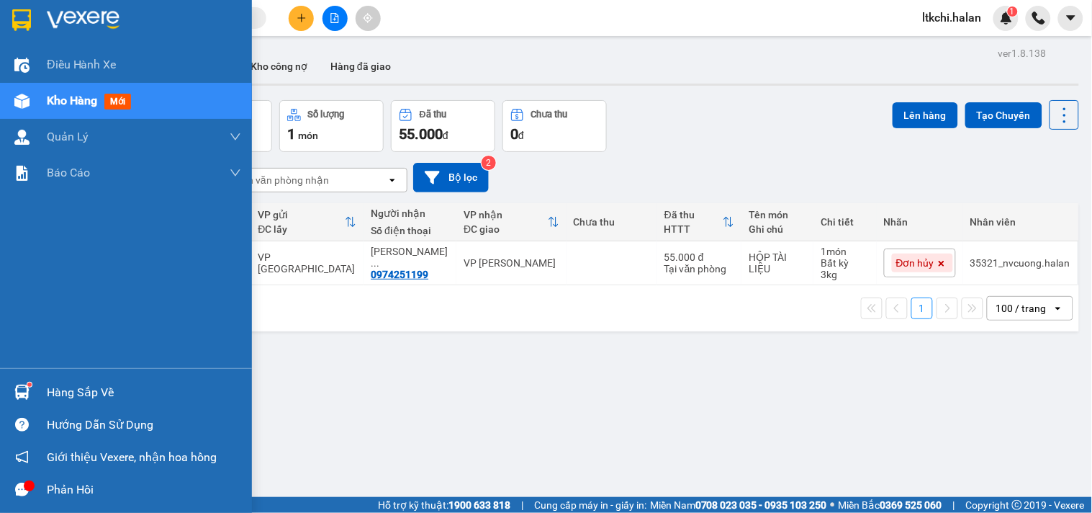
click at [27, 390] on img at bounding box center [21, 391] width 15 height 15
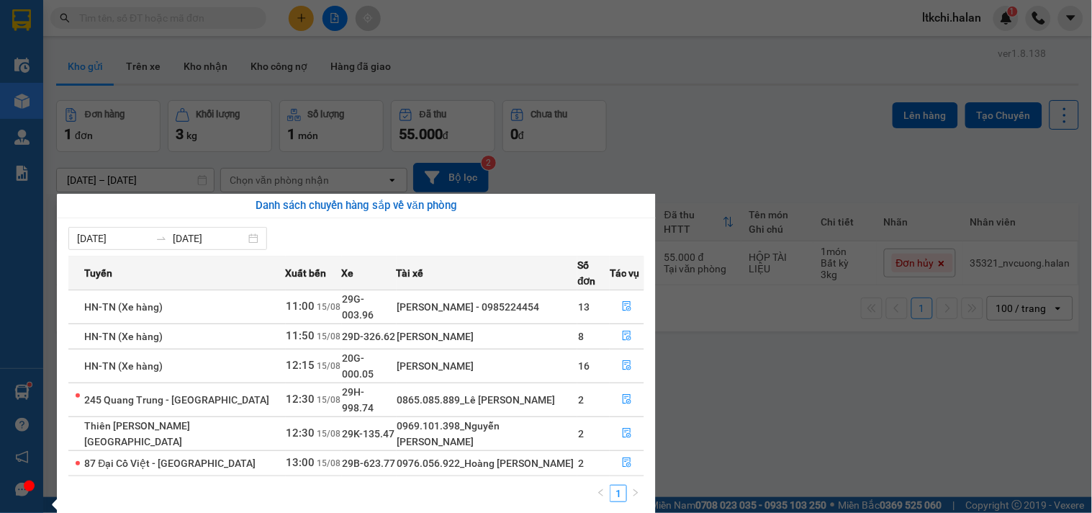
click at [695, 119] on section "Kết quả tìm kiếm ( 16 ) Bộ lọc Mã ĐH Trạng thái Món hàng Thu hộ Tổng cước Chưa …" at bounding box center [546, 256] width 1092 height 513
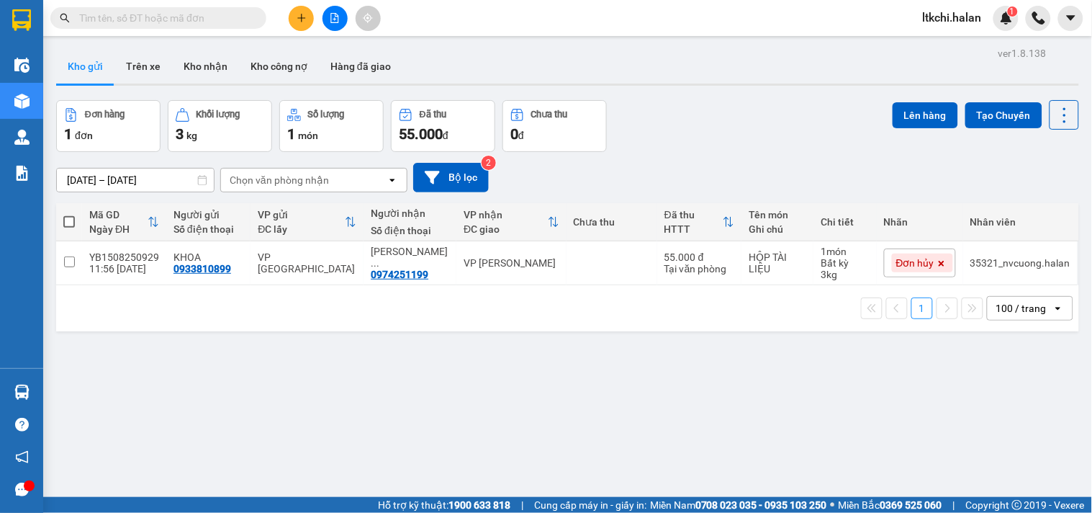
click at [130, 358] on div "ver 1.8.138 Kho gửi Trên xe Kho nhận Kho công nợ Hàng đã giao Đơn hàng 1 đơn Kh…" at bounding box center [567, 299] width 1034 height 513
click at [213, 70] on button "Kho nhận" at bounding box center [205, 66] width 67 height 35
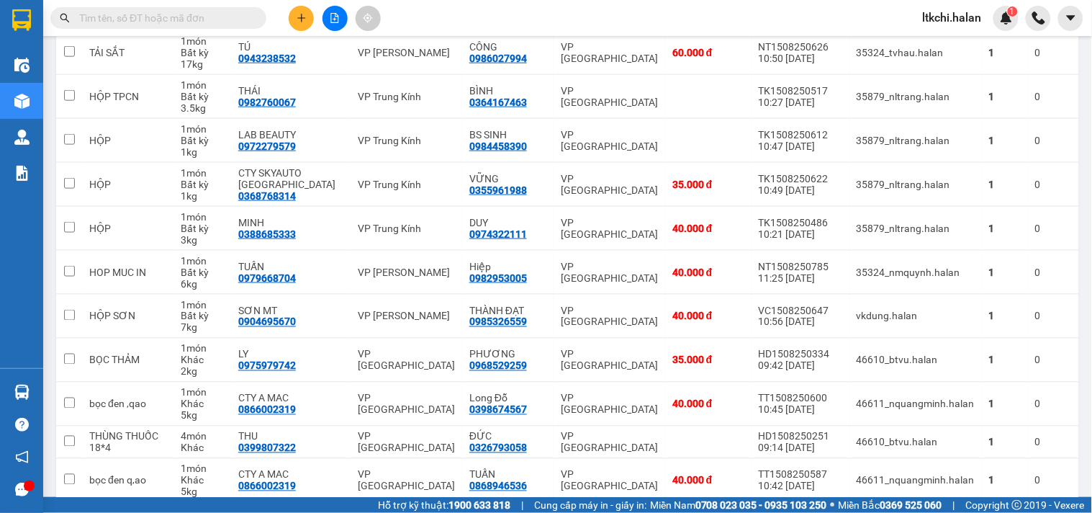
scroll to position [626, 0]
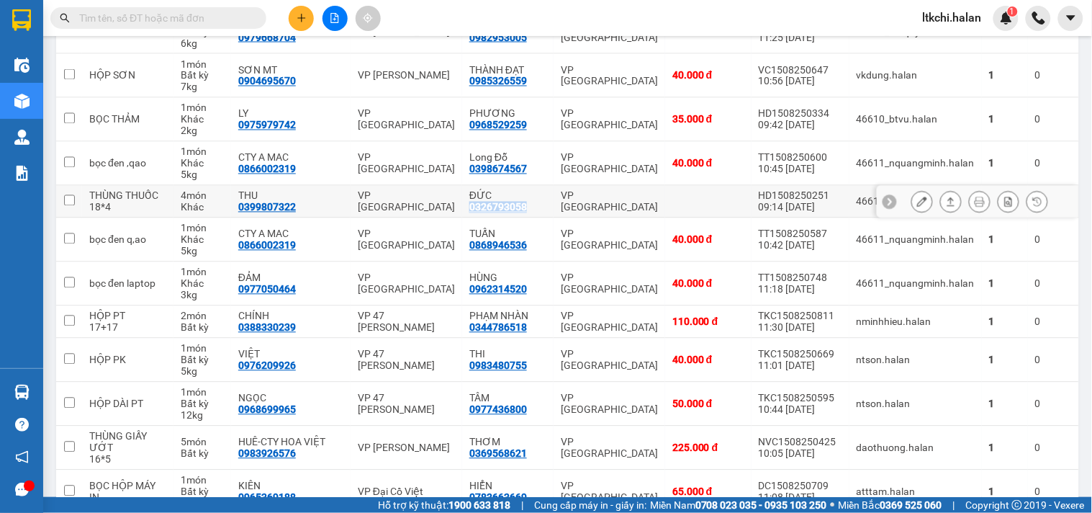
drag, startPoint x: 444, startPoint y: 215, endPoint x: 412, endPoint y: 217, distance: 31.8
click at [469, 213] on div "ĐỨC 0326793058" at bounding box center [507, 201] width 77 height 23
checkbox input "true"
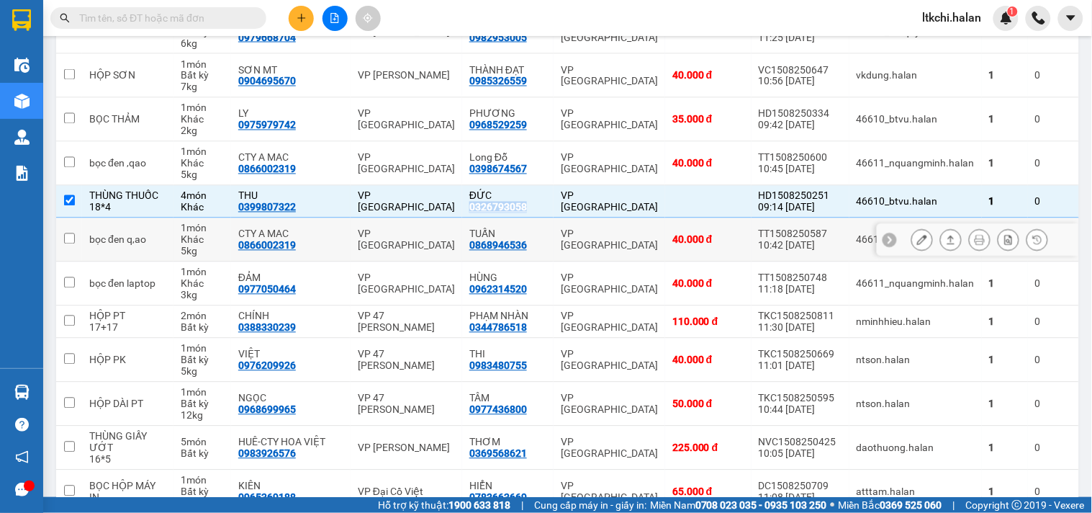
copy div "0326793058"
click at [199, 12] on input "text" at bounding box center [164, 18] width 170 height 16
paste input "0326793058"
type input "0326793058"
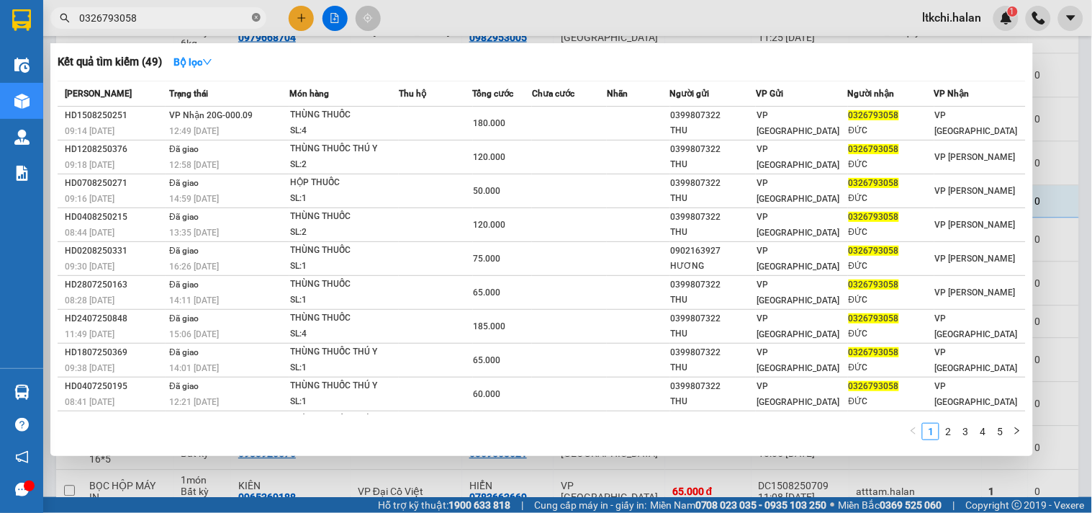
click at [255, 18] on icon "close-circle" at bounding box center [256, 17] width 9 height 9
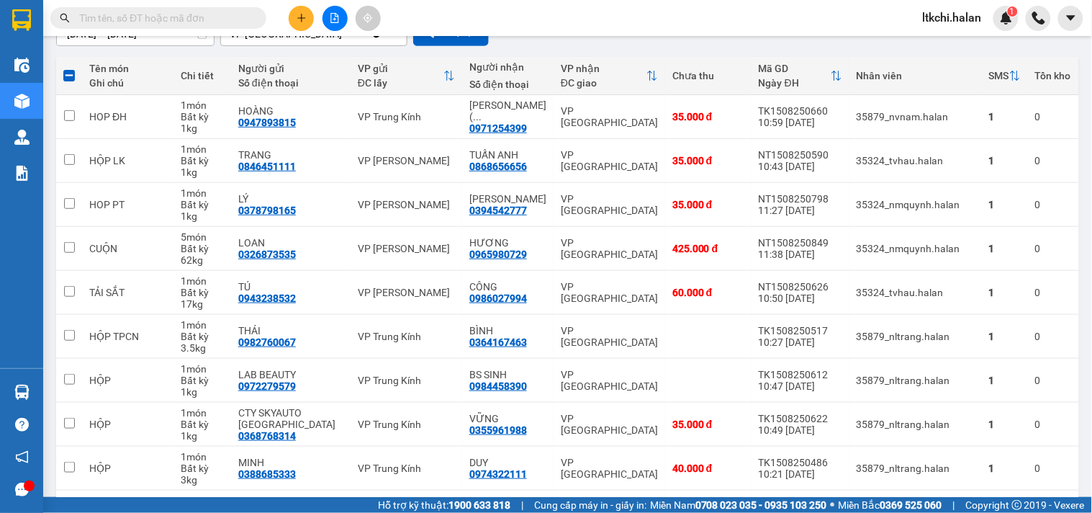
scroll to position [0, 0]
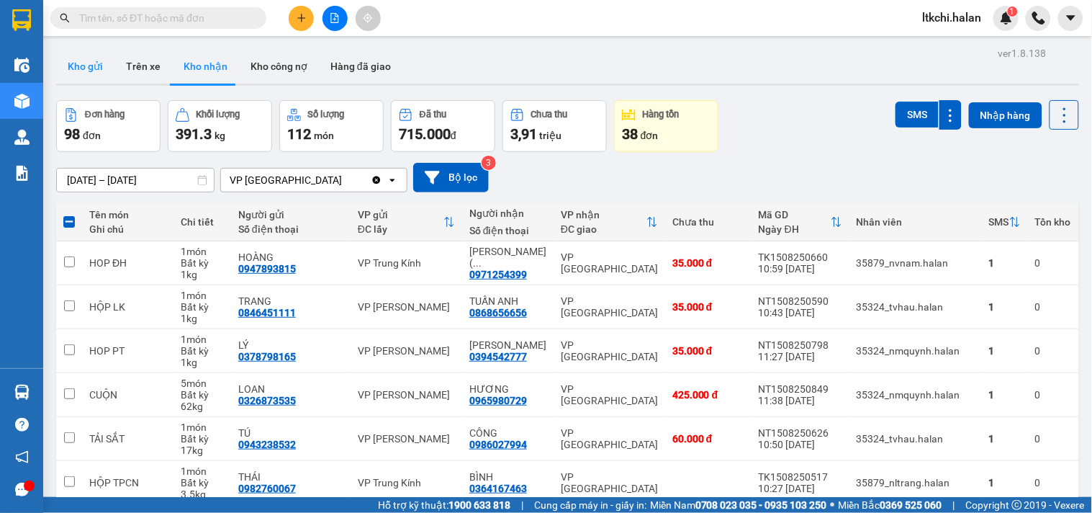
click at [89, 66] on button "Kho gửi" at bounding box center [85, 66] width 58 height 35
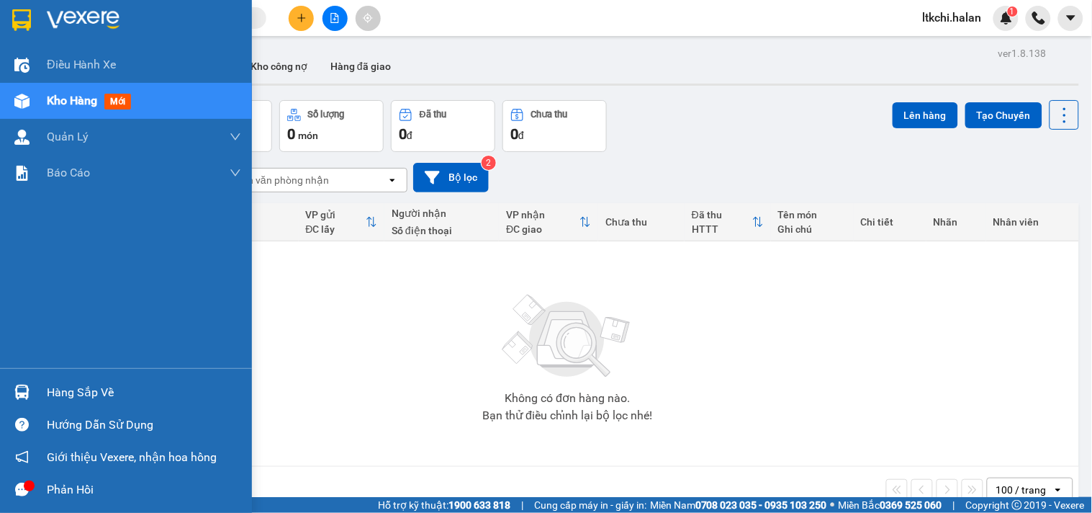
click at [31, 377] on div "Hàng sắp về" at bounding box center [126, 392] width 252 height 32
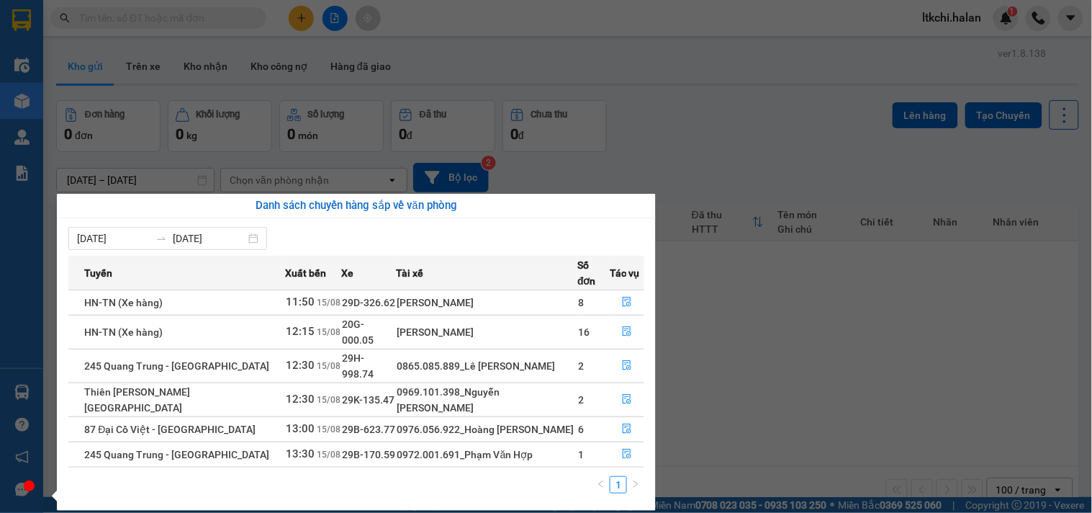
click at [911, 297] on section "Kết quả tìm kiếm ( 49 ) Bộ lọc Mã ĐH Trạng thái Món hàng Thu hộ Tổng cước Chưa …" at bounding box center [546, 256] width 1092 height 513
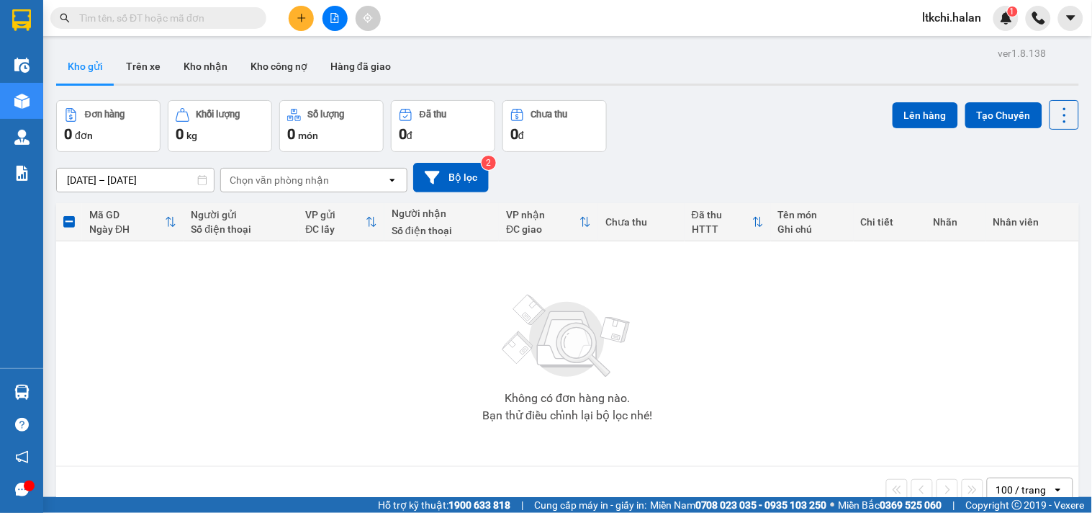
click at [195, 19] on input "text" at bounding box center [164, 18] width 170 height 16
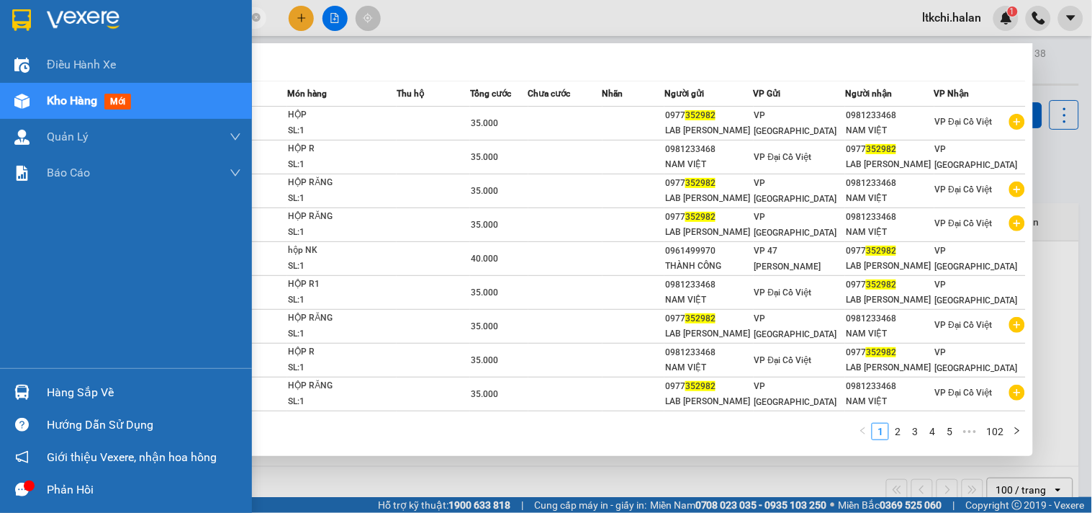
click at [32, 19] on section "Kết quả tìm kiếm ( 1015 ) Bộ lọc Mã ĐH Trạng thái Món hàng Thu hộ Tổng cước Chư…" at bounding box center [546, 256] width 1092 height 513
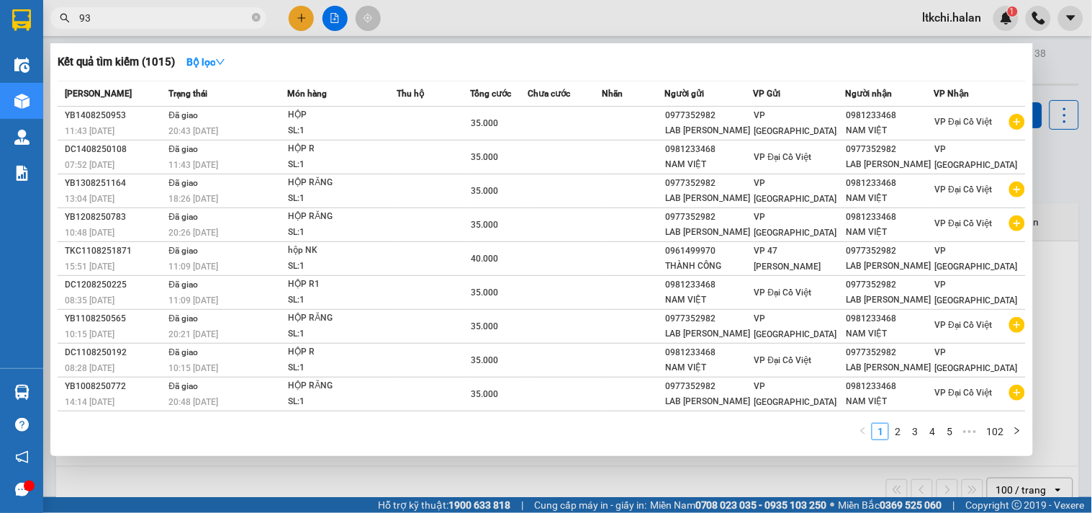
type input "9"
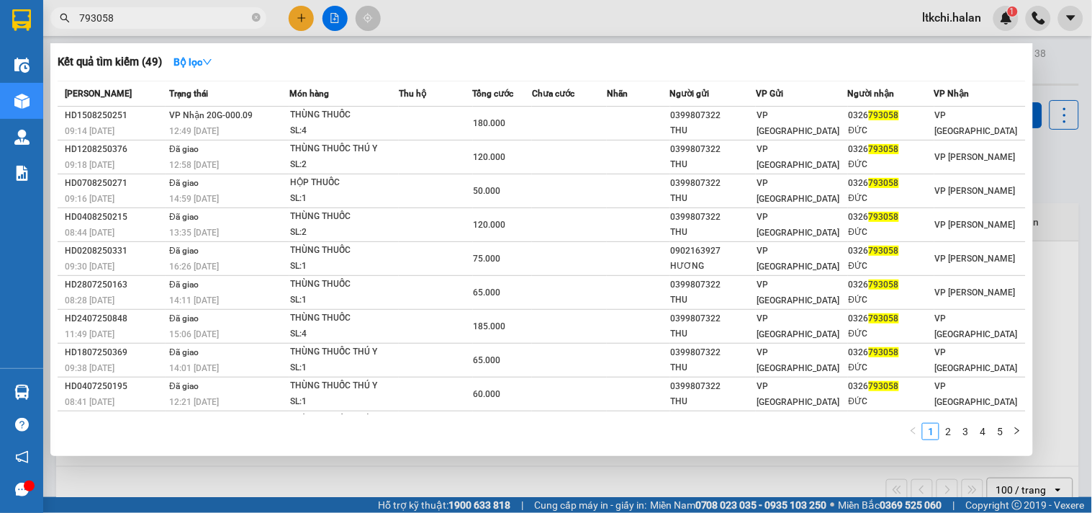
drag, startPoint x: 153, startPoint y: 19, endPoint x: 68, endPoint y: 34, distance: 85.6
click at [55, 30] on div "Kết quả tìm kiếm ( 49 ) Bộ lọc Mã ĐH Trạng thái Món hàng Thu hộ Tổng cước Chưa …" at bounding box center [140, 18] width 281 height 25
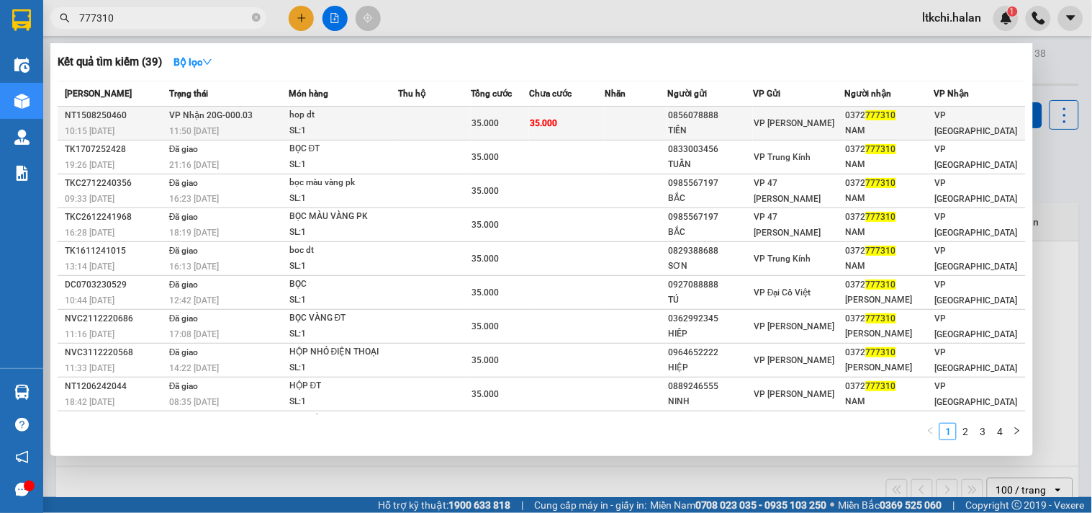
type input "777310"
click at [318, 114] on div "hop dt" at bounding box center [343, 115] width 108 height 16
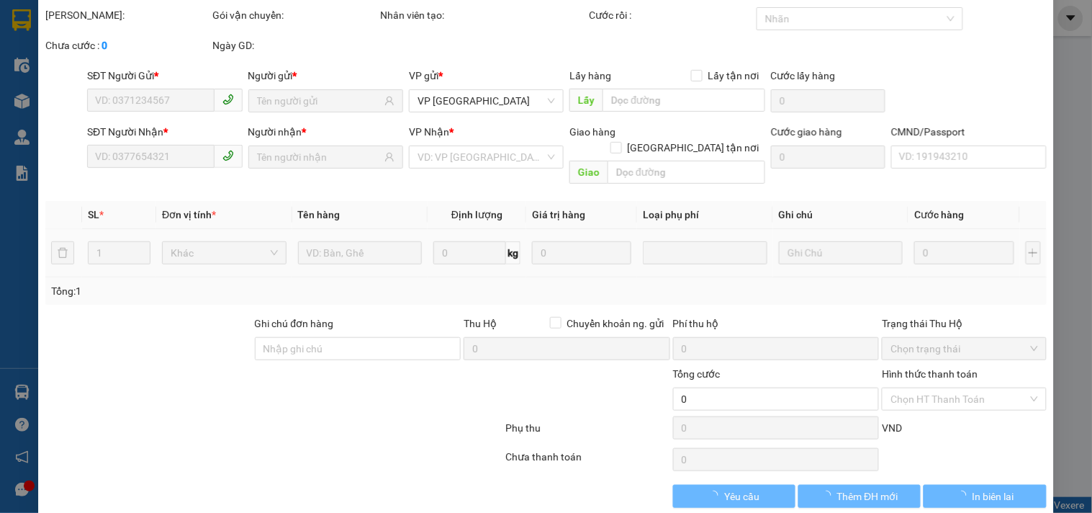
type input "0856078888"
type input "TIẾN"
type input "0372777310"
type input "NAM"
type input "35.000"
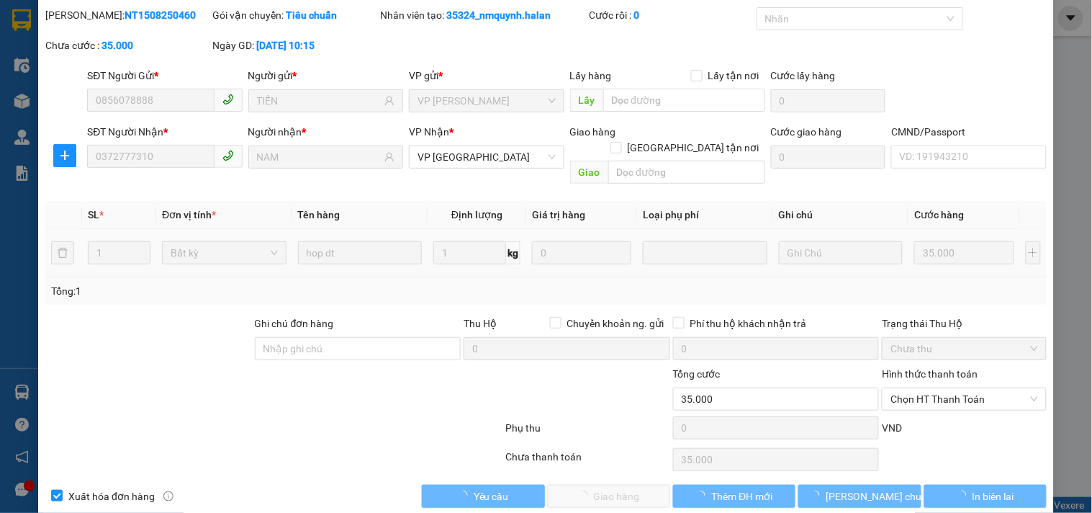
scroll to position [52, 0]
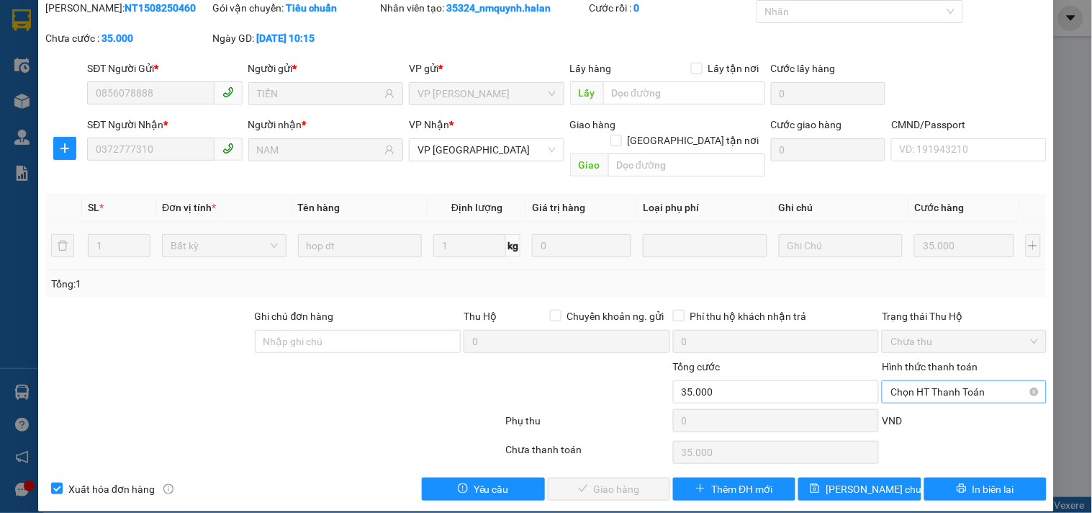
click at [926, 381] on span "Chọn HT Thanh Toán" at bounding box center [963, 392] width 147 height 22
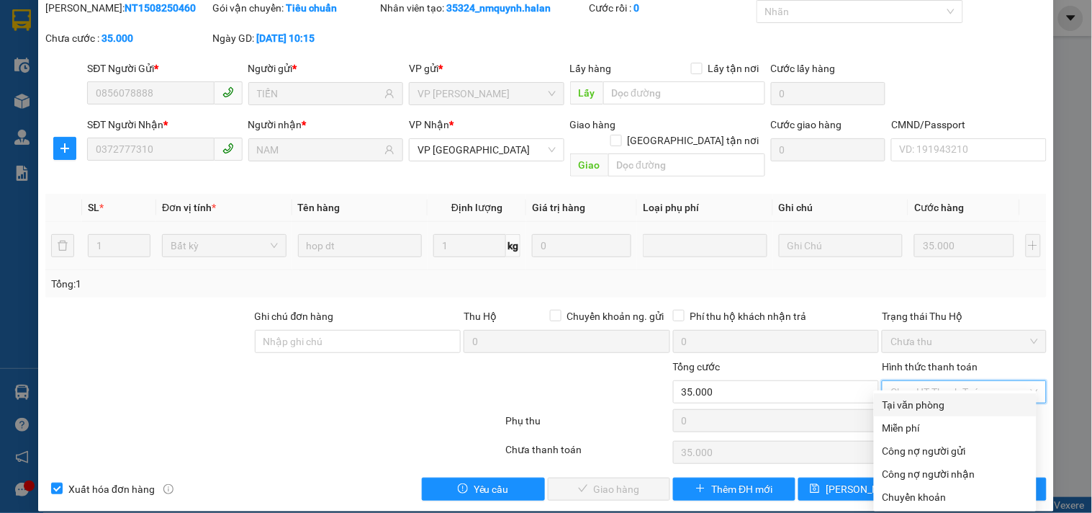
click at [918, 405] on div "Tại văn phòng" at bounding box center [954, 405] width 145 height 16
type input "0"
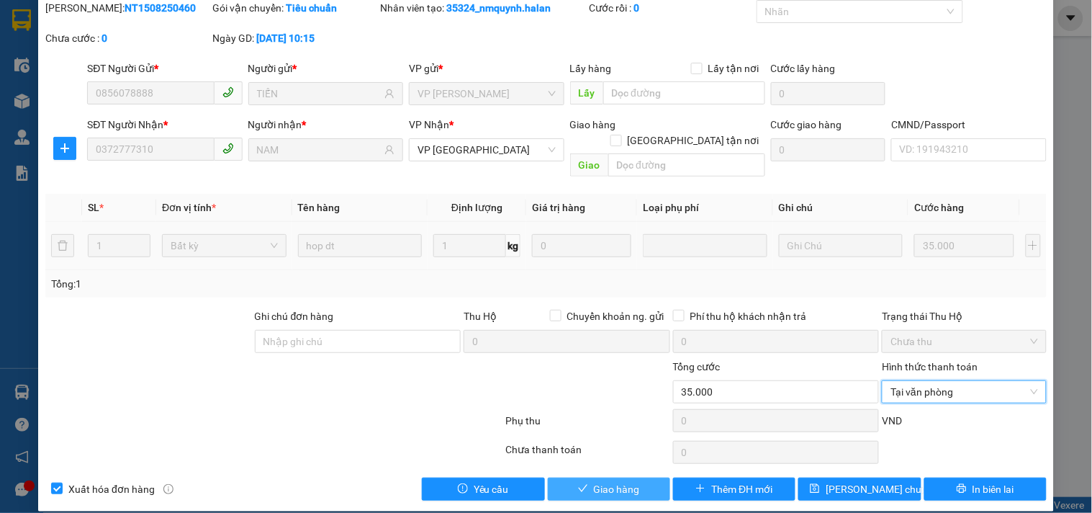
drag, startPoint x: 577, startPoint y: 472, endPoint x: 600, endPoint y: 477, distance: 22.7
click at [579, 483] on icon "check" at bounding box center [583, 488] width 10 height 10
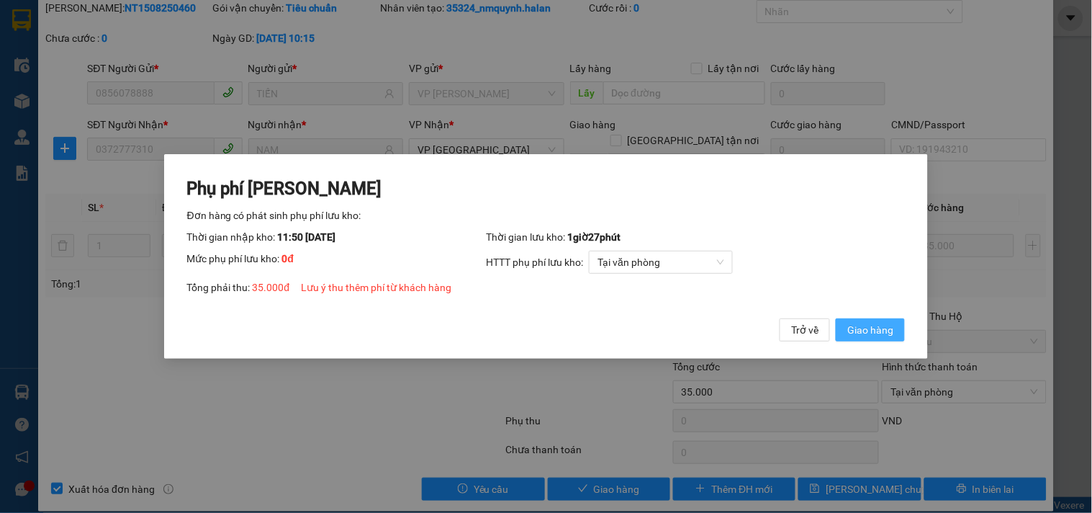
click at [890, 333] on span "Giao hàng" at bounding box center [870, 330] width 46 height 16
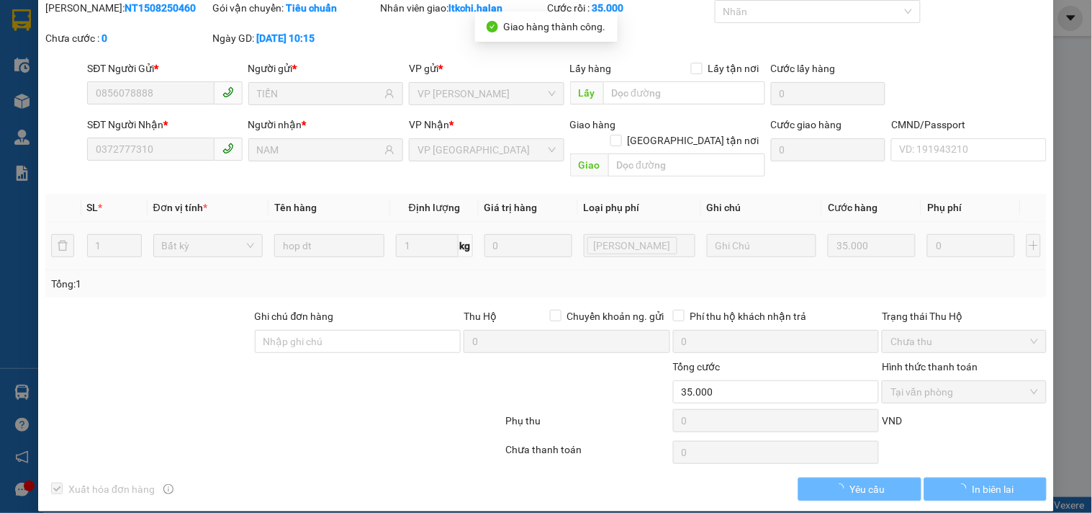
scroll to position [0, 0]
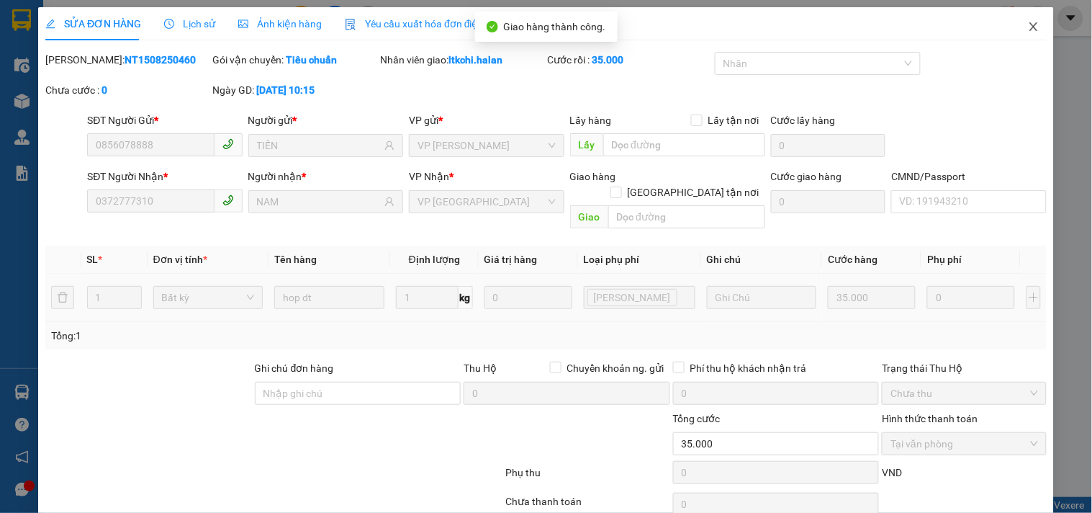
drag, startPoint x: 1024, startPoint y: 27, endPoint x: 227, endPoint y: 29, distance: 797.6
click at [1028, 29] on icon "close" at bounding box center [1034, 27] width 12 height 12
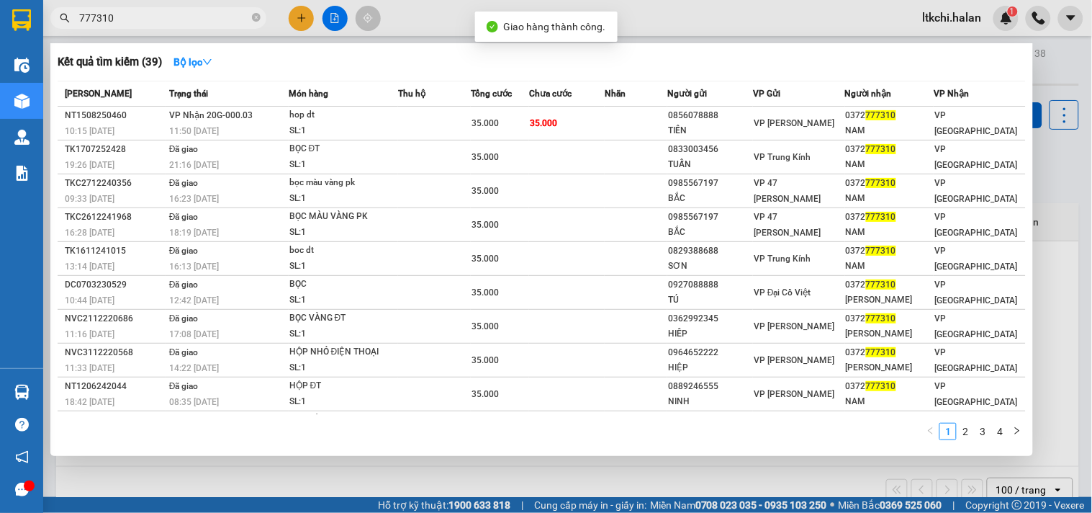
drag, startPoint x: 120, startPoint y: 20, endPoint x: 61, endPoint y: 29, distance: 59.7
click at [52, 22] on span "777310" at bounding box center [158, 18] width 216 height 22
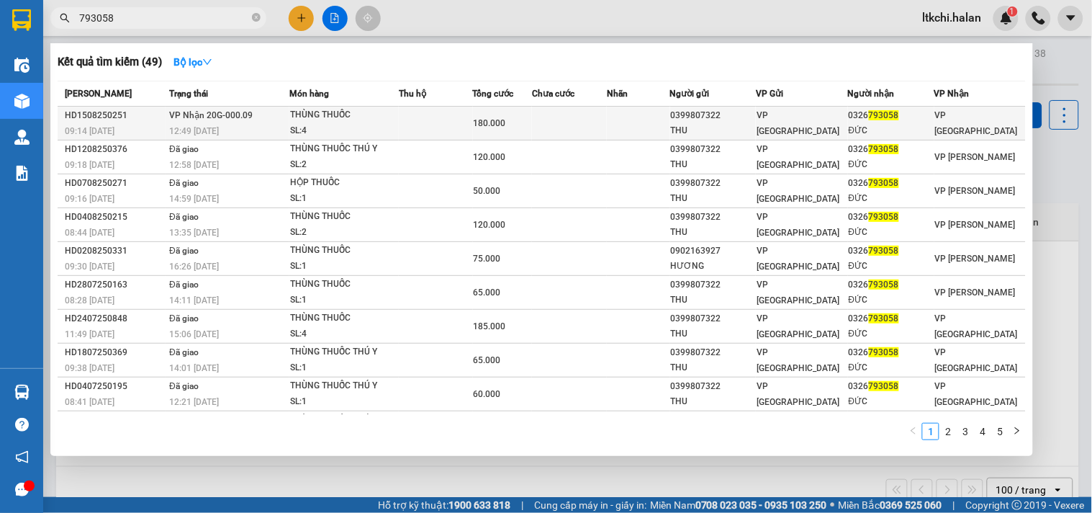
type input "793058"
click at [283, 113] on td "VP Nhận 20G-000.09 12:49 - 15/08" at bounding box center [228, 124] width 124 height 34
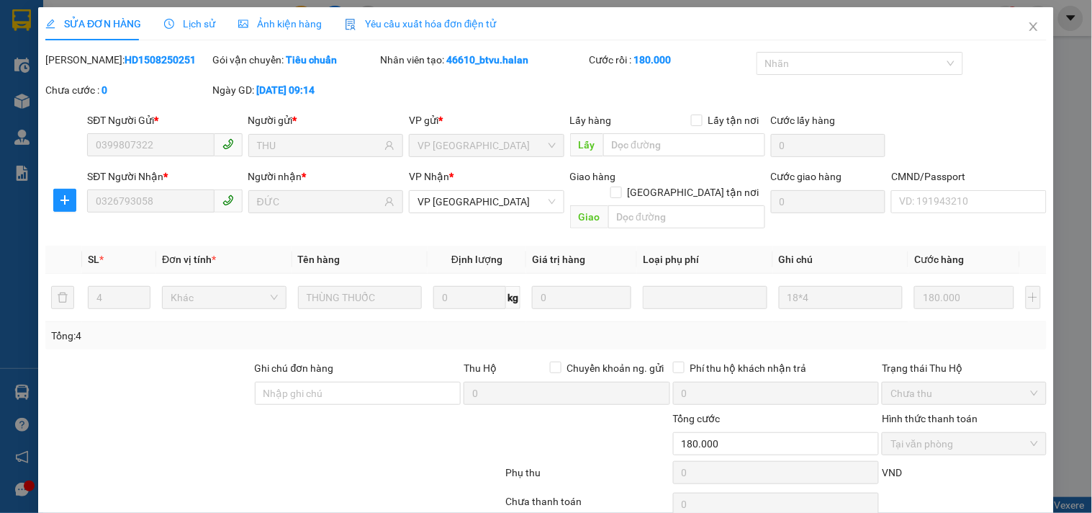
type input "0399807322"
type input "THU"
type input "0326793058"
type input "ĐỨC"
type input "180.000"
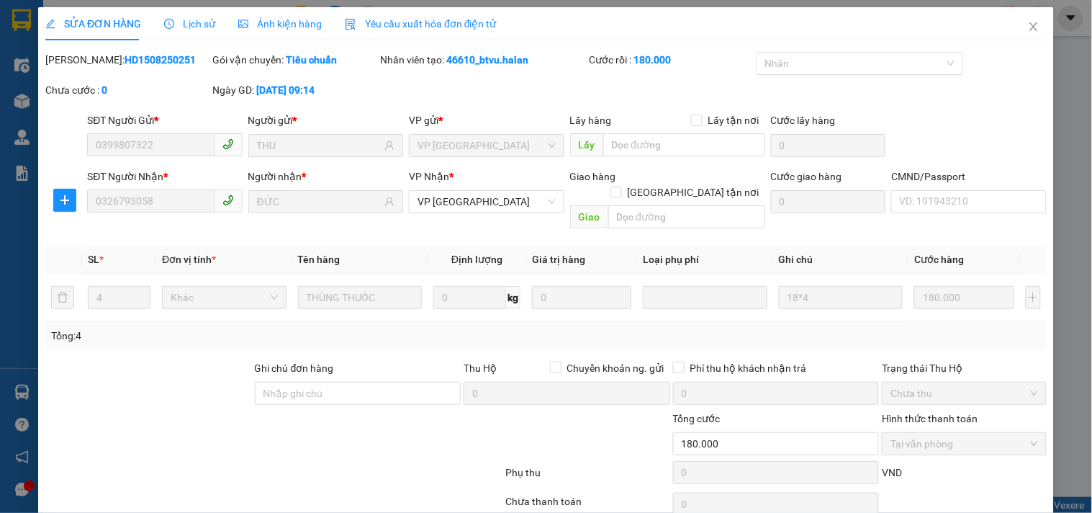
scroll to position [52, 0]
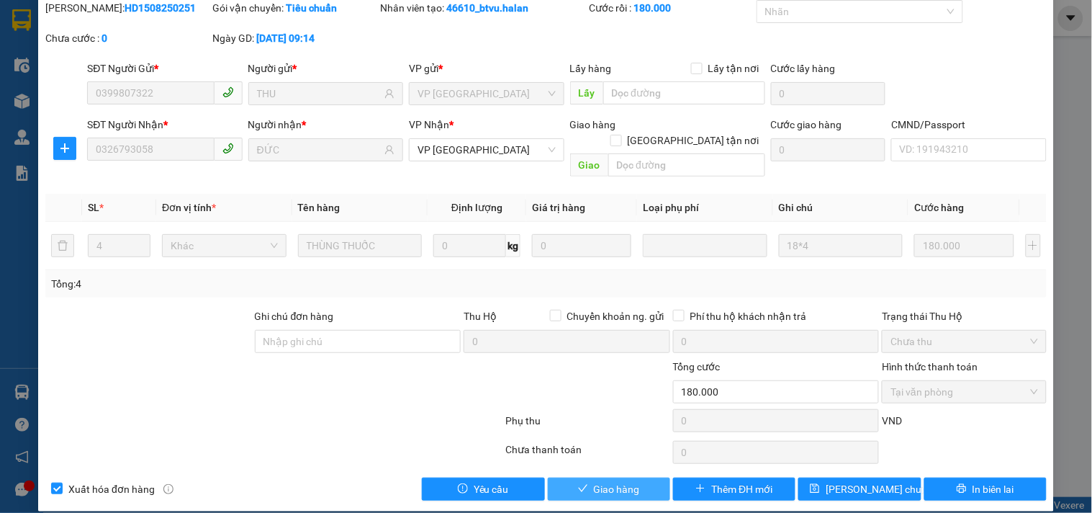
click at [582, 477] on button "Giao hàng" at bounding box center [609, 488] width 122 height 23
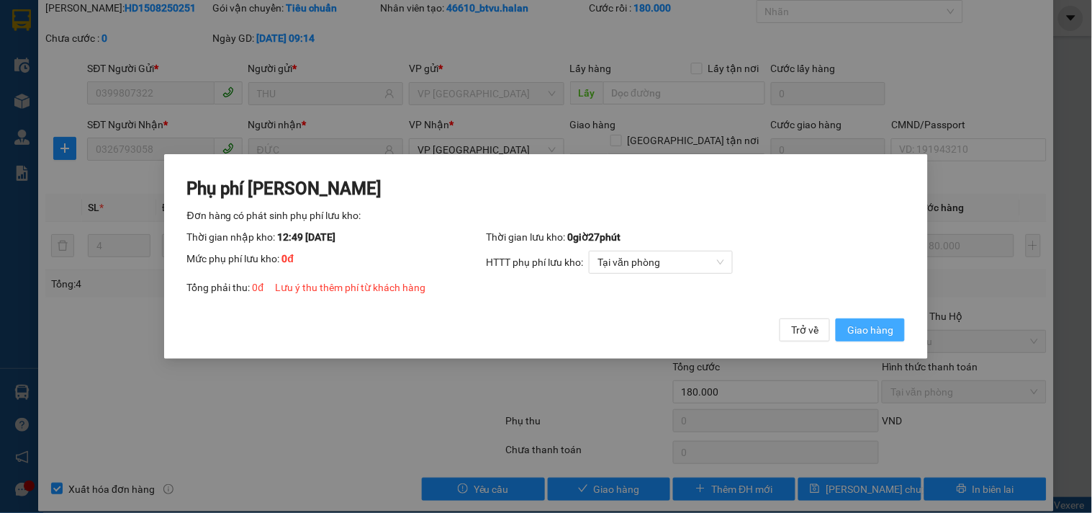
click at [859, 330] on span "Giao hàng" at bounding box center [870, 330] width 46 height 16
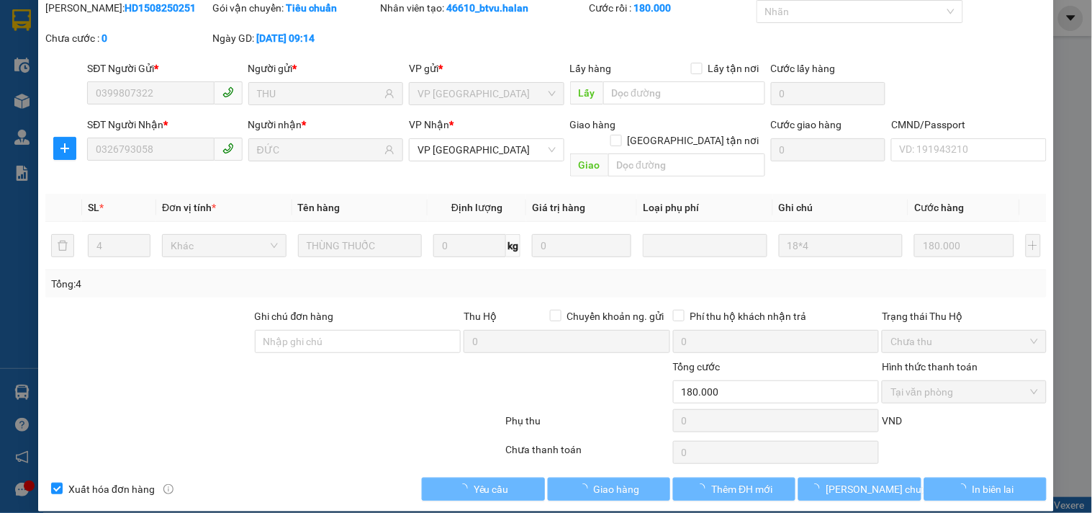
scroll to position [0, 0]
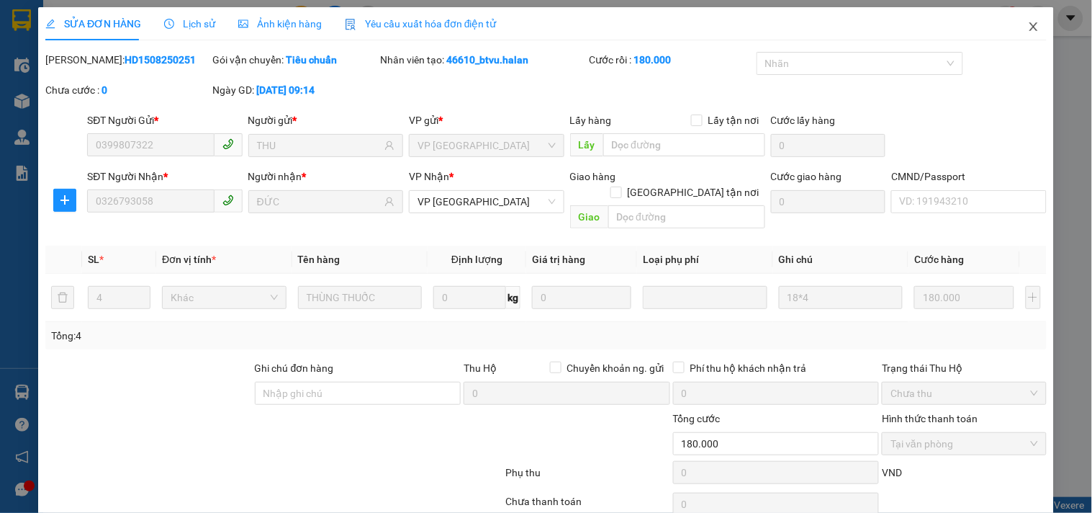
click at [1029, 31] on icon "close" at bounding box center [1033, 26] width 8 height 9
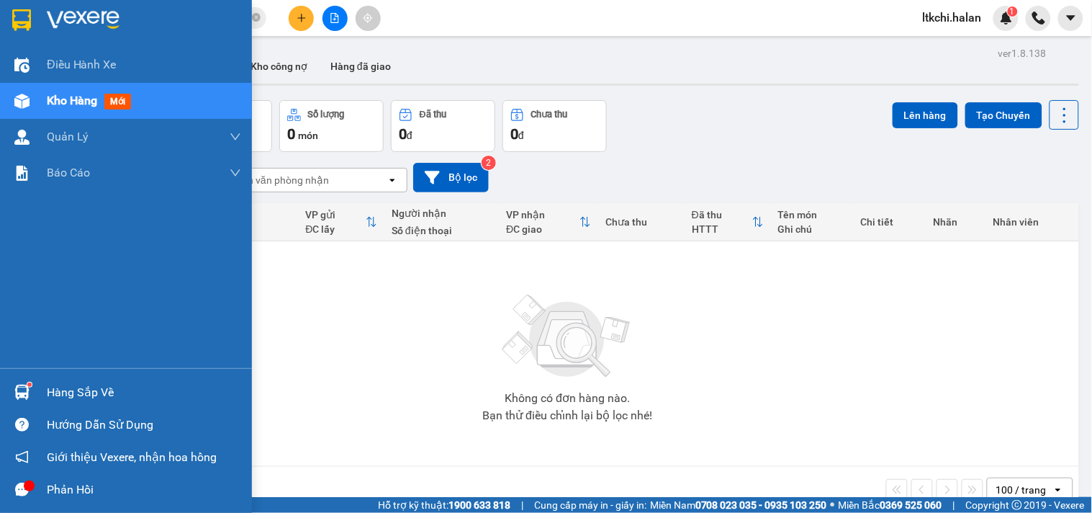
click at [22, 386] on img at bounding box center [21, 391] width 15 height 15
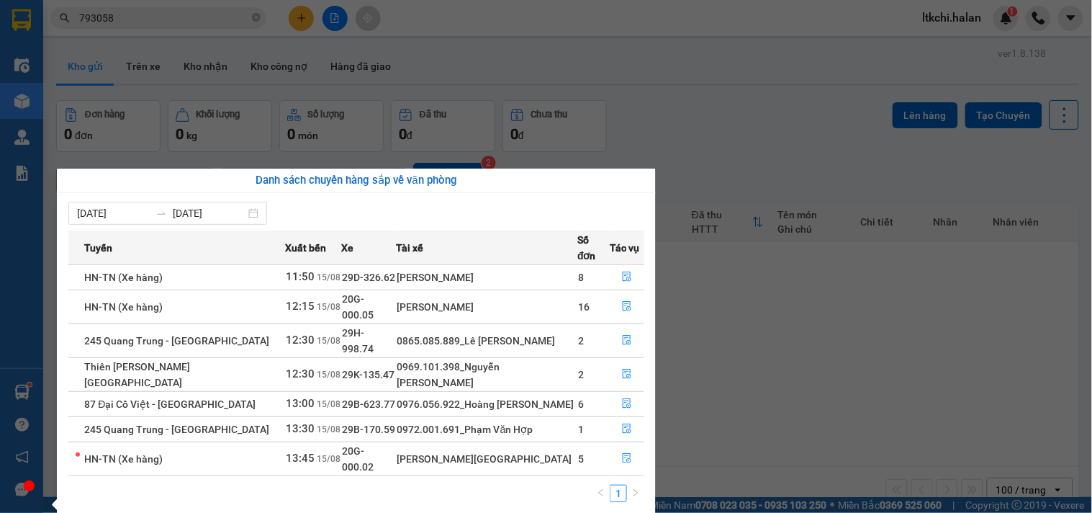
click at [869, 363] on section "Kết quả tìm kiếm ( 49 ) Bộ lọc Mã ĐH Trạng thái Món hàng Thu hộ Tổng cước Chưa …" at bounding box center [546, 256] width 1092 height 513
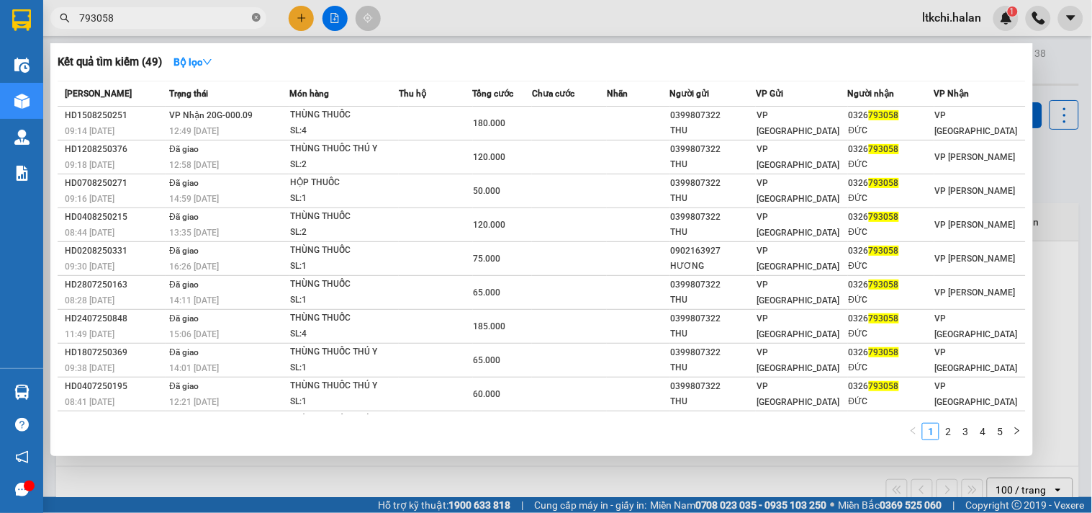
click at [257, 19] on icon "close-circle" at bounding box center [256, 17] width 9 height 9
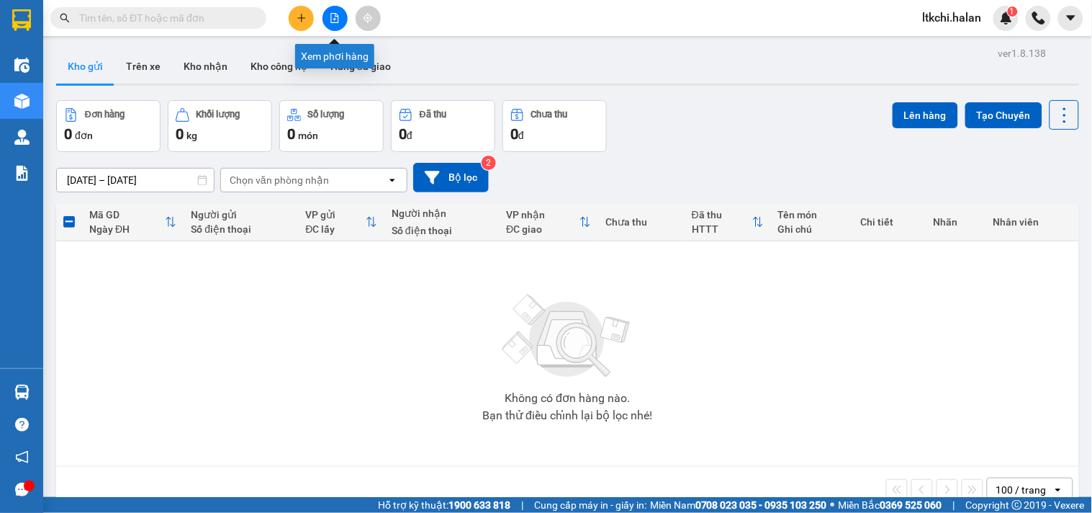
click at [335, 19] on icon "file-add" at bounding box center [335, 18] width 10 height 10
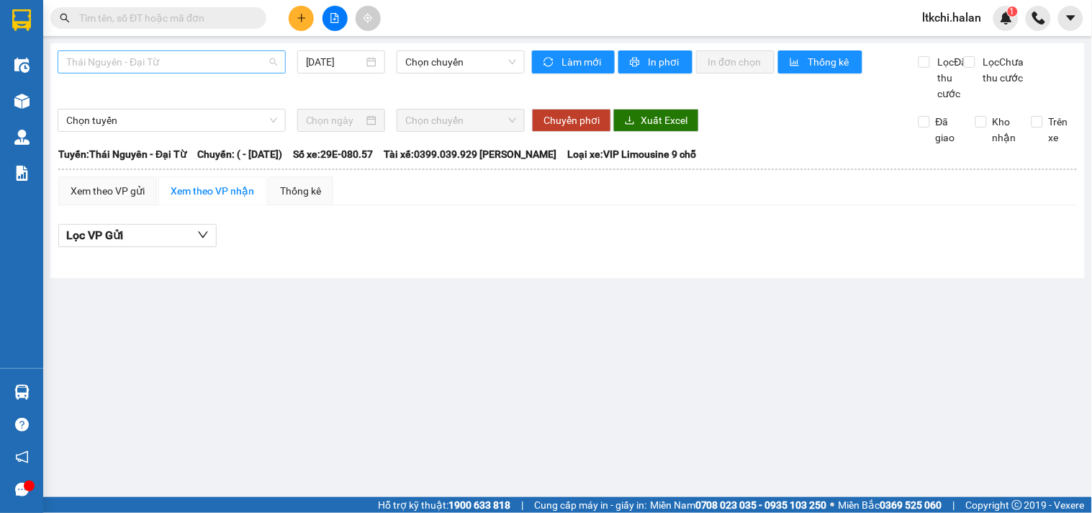
click at [176, 63] on span "Thái Nguyên - Đại Từ" at bounding box center [171, 62] width 211 height 22
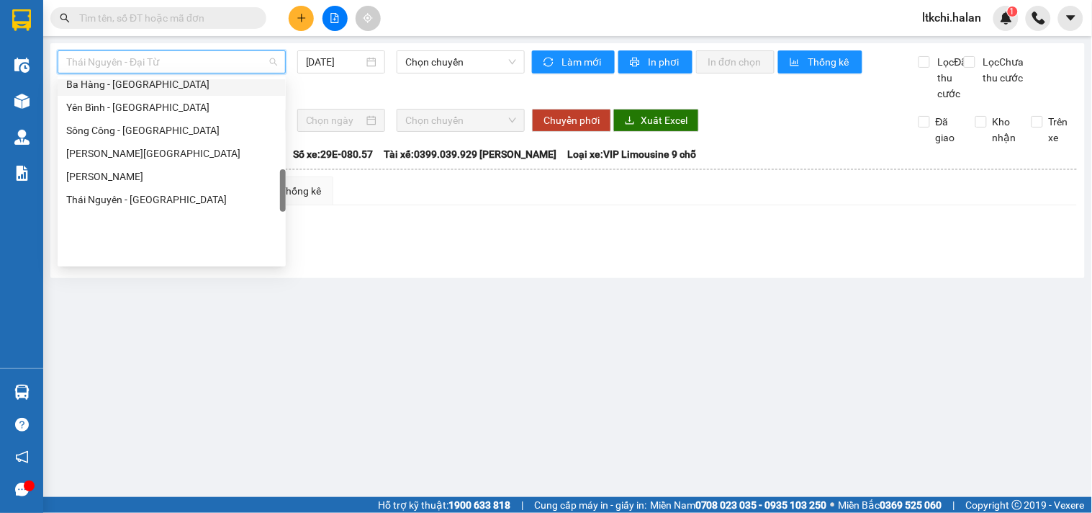
scroll to position [479, 0]
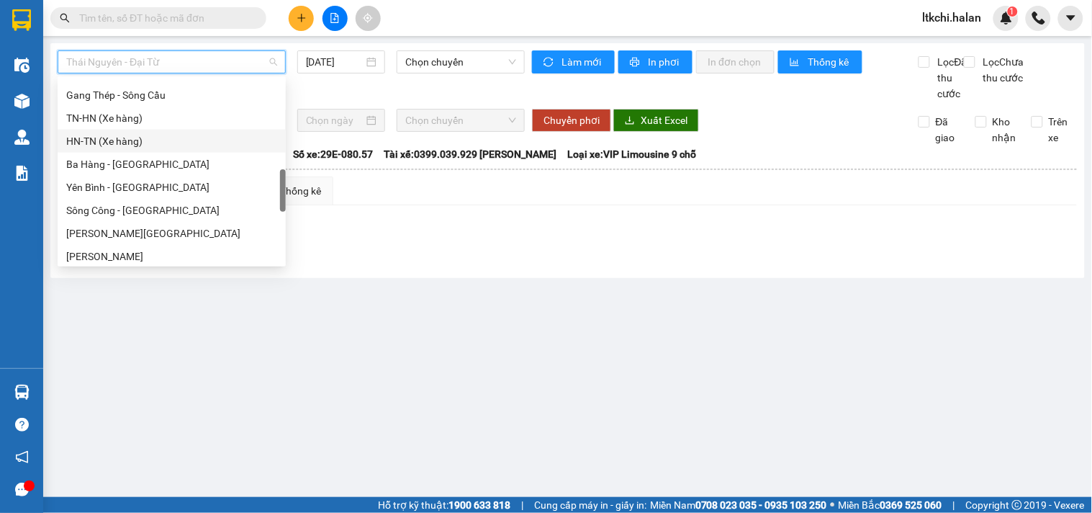
click at [150, 143] on div "HN-TN (Xe hàng)" at bounding box center [171, 141] width 211 height 16
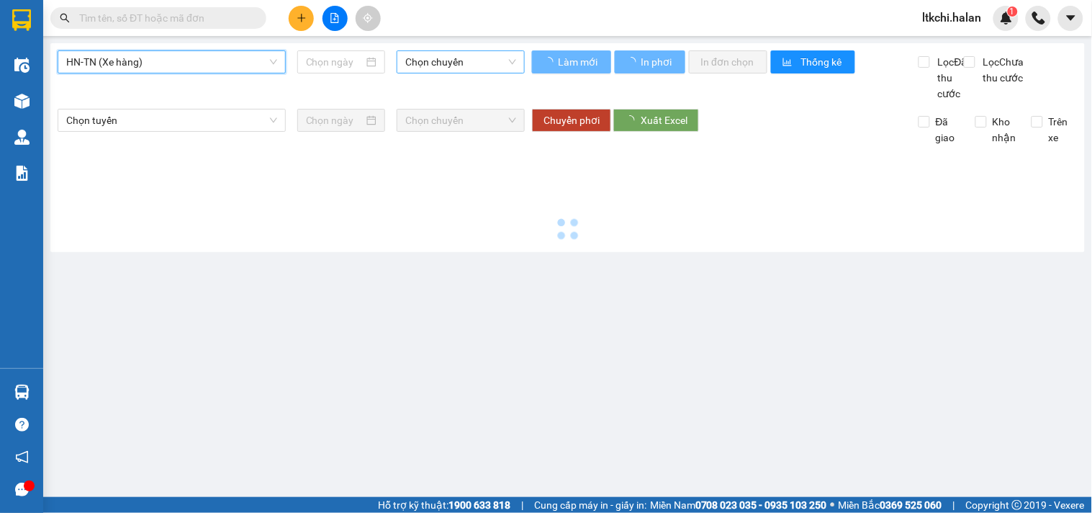
type input "[DATE]"
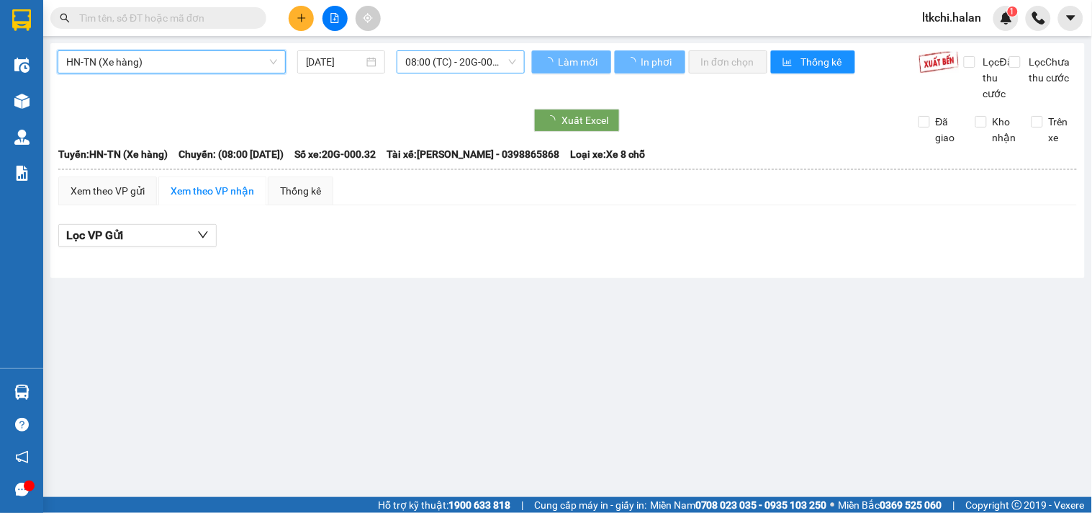
click at [436, 68] on span "08:00 (TC) - 20G-000.32" at bounding box center [460, 62] width 111 height 22
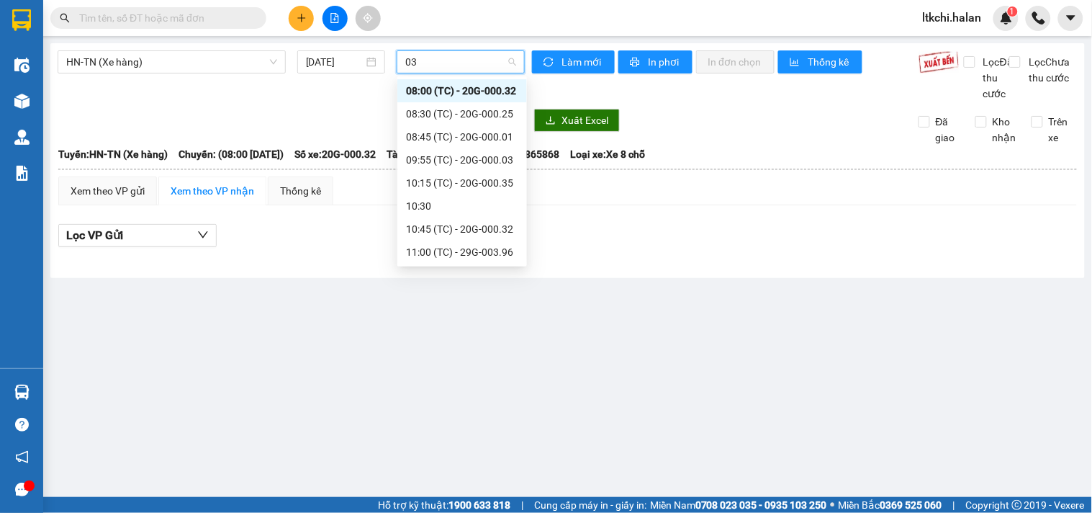
type input "032"
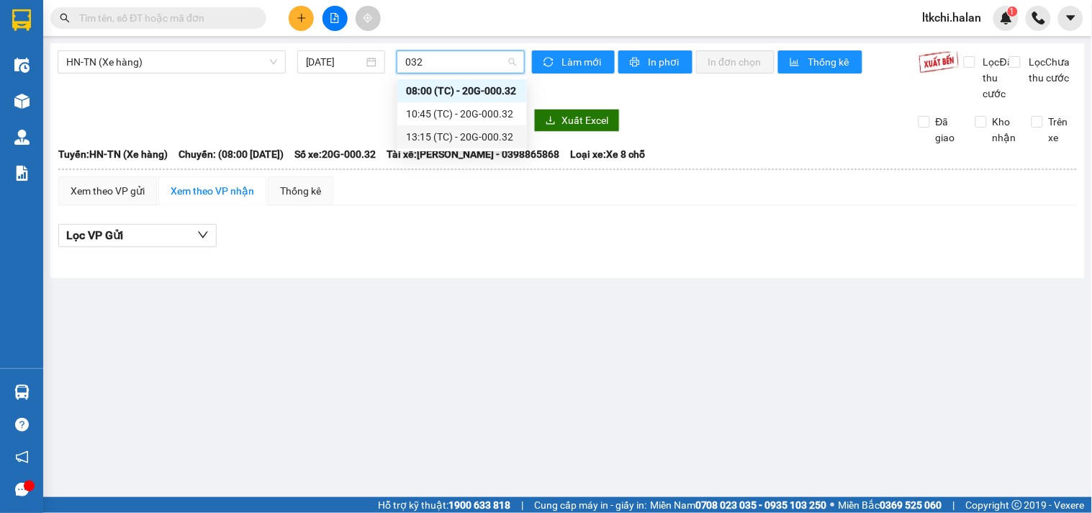
click at [447, 135] on div "13:15 (TC) - 20G-000.32" at bounding box center [462, 137] width 112 height 16
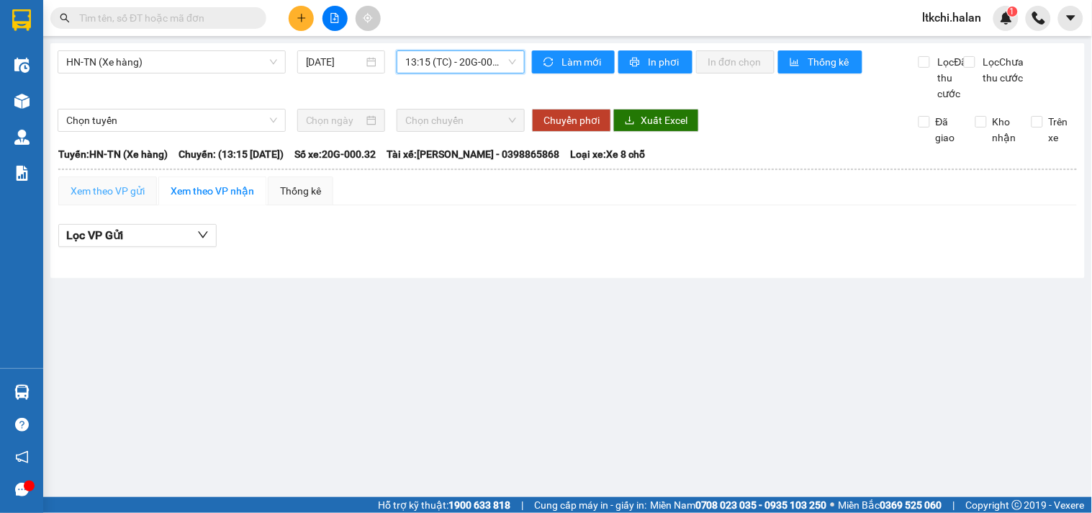
click at [96, 205] on div "Xem theo VP gửi" at bounding box center [107, 190] width 99 height 29
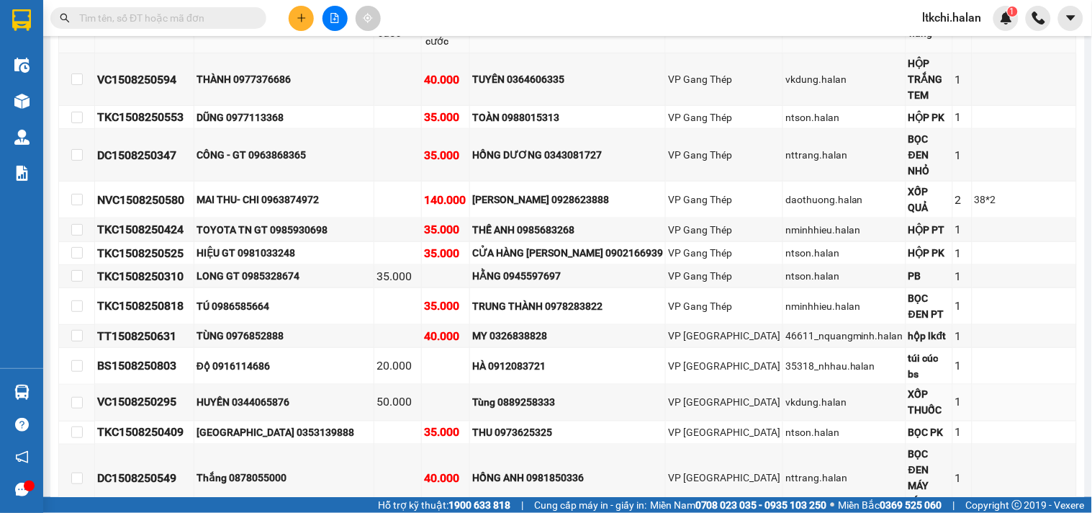
scroll to position [160, 0]
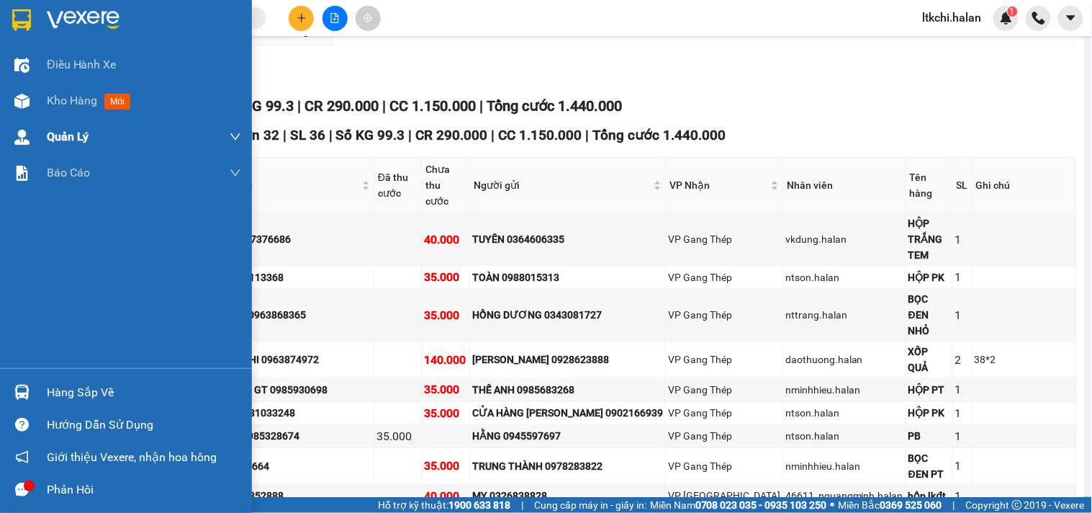
drag, startPoint x: 37, startPoint y: 106, endPoint x: 40, endPoint y: 127, distance: 21.9
click at [40, 104] on div "Kho hàng mới" at bounding box center [126, 101] width 252 height 36
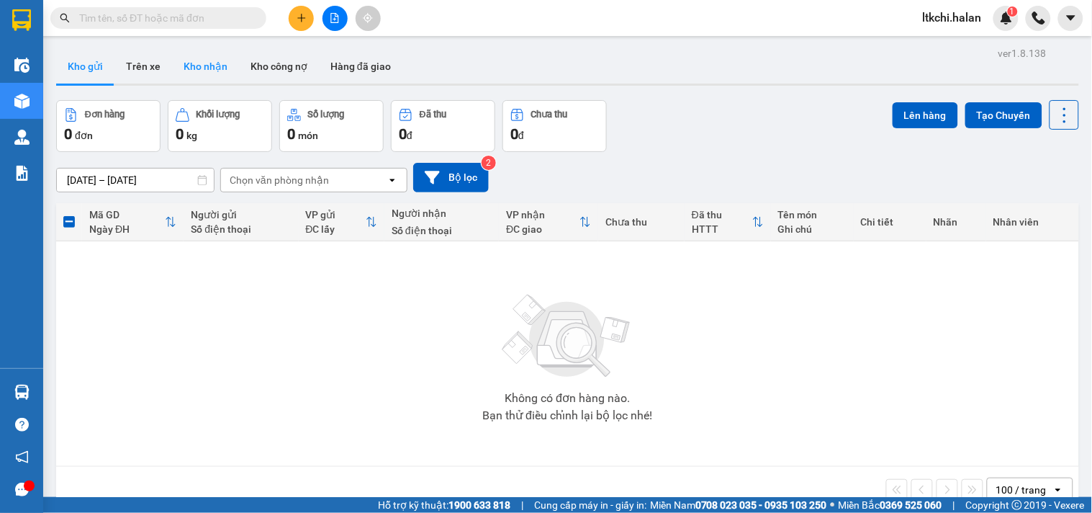
click at [204, 63] on button "Kho nhận" at bounding box center [205, 66] width 67 height 35
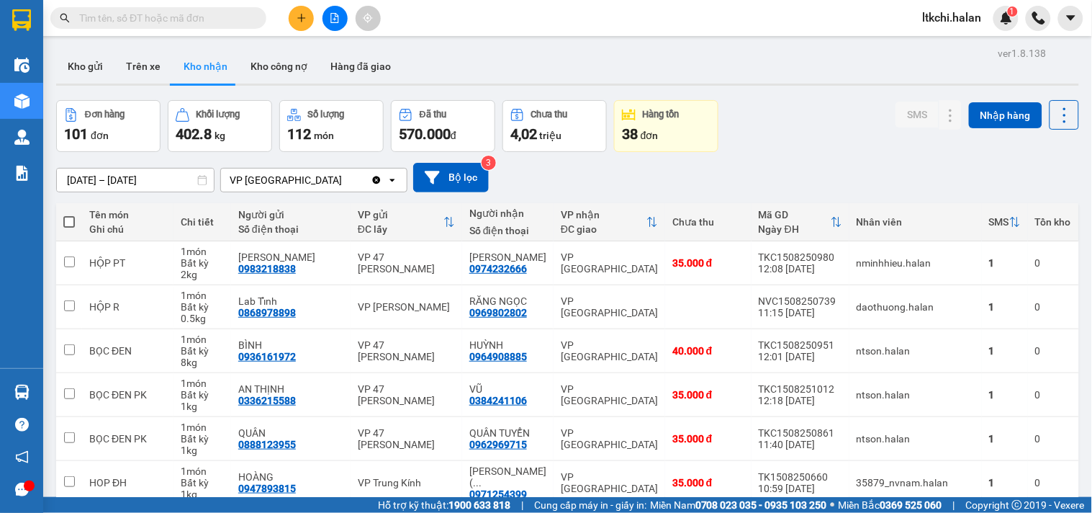
click at [193, 19] on input "text" at bounding box center [164, 18] width 170 height 16
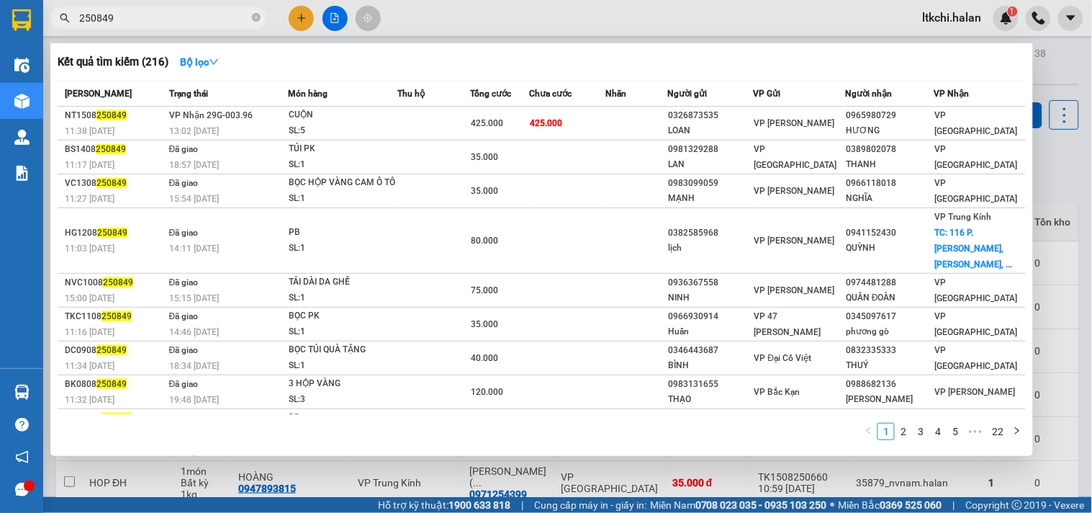
type input "250849"
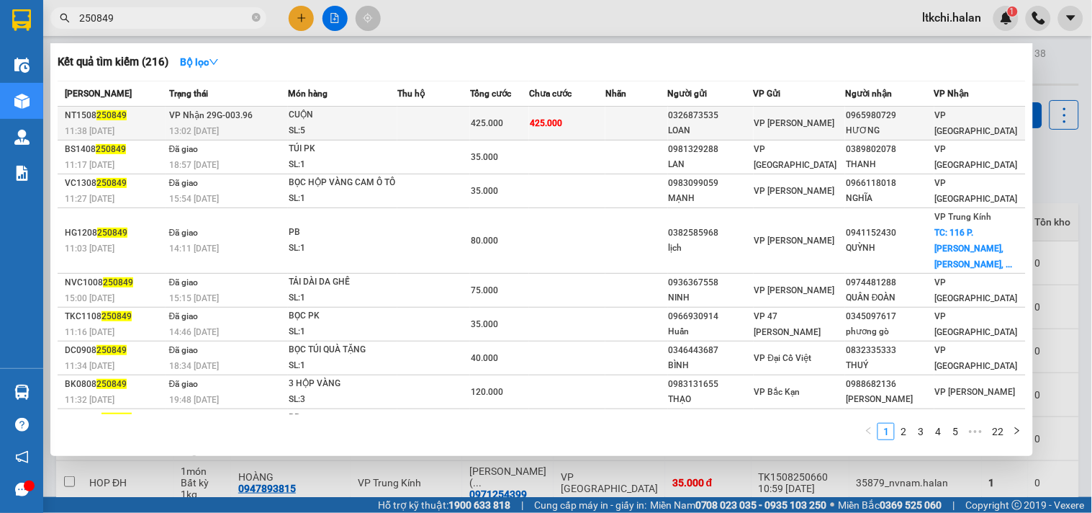
click at [430, 122] on td at bounding box center [433, 124] width 73 height 34
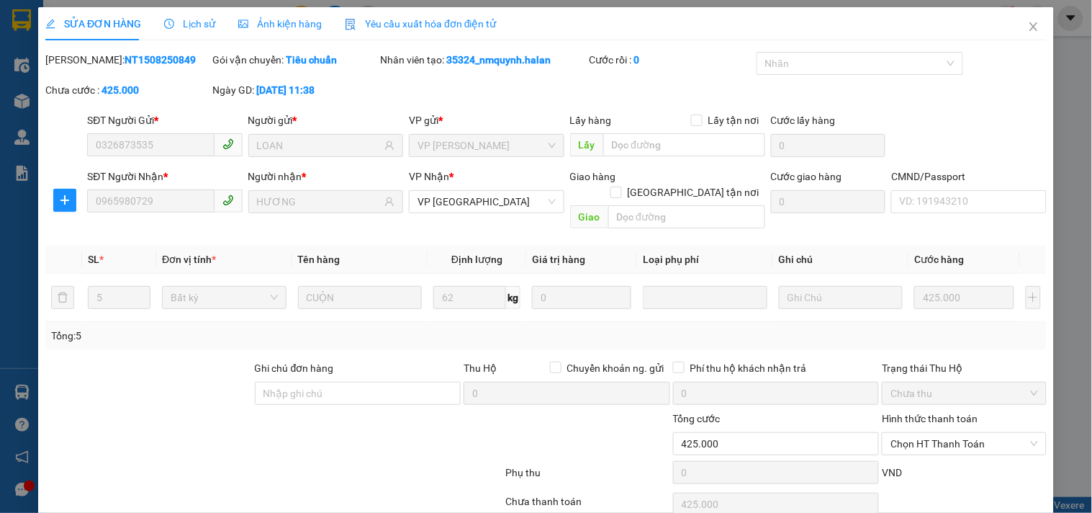
type input "0326873535"
type input "LOAN"
type input "0965980729"
type input "HƯƠNG"
type input "425.000"
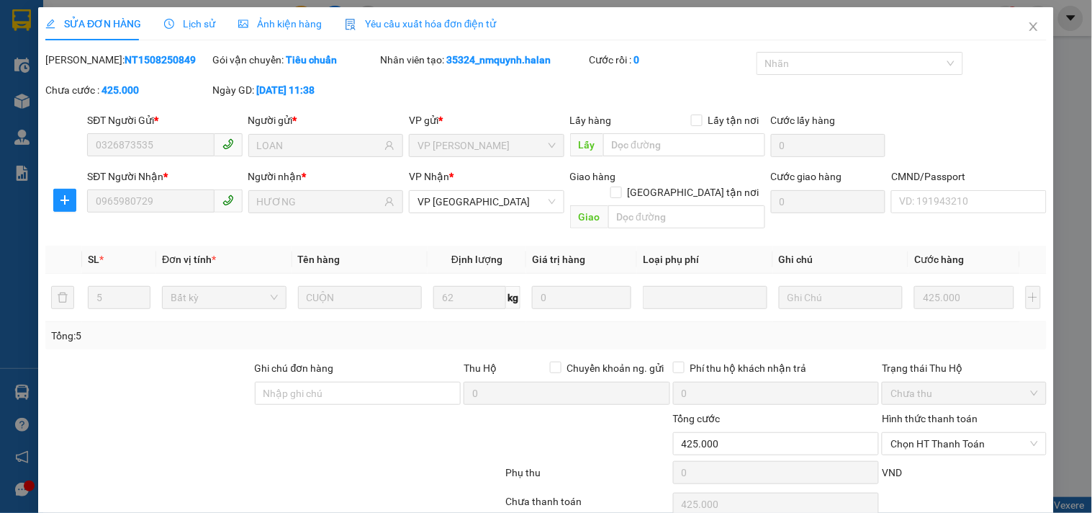
type input "425.000"
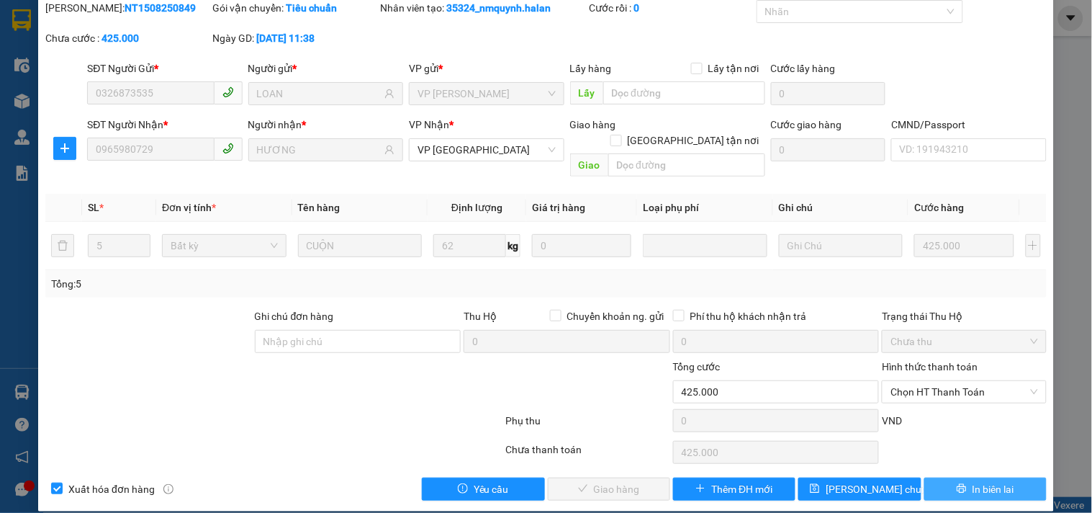
click at [956, 477] on button "In biên lai" at bounding box center [985, 488] width 122 height 23
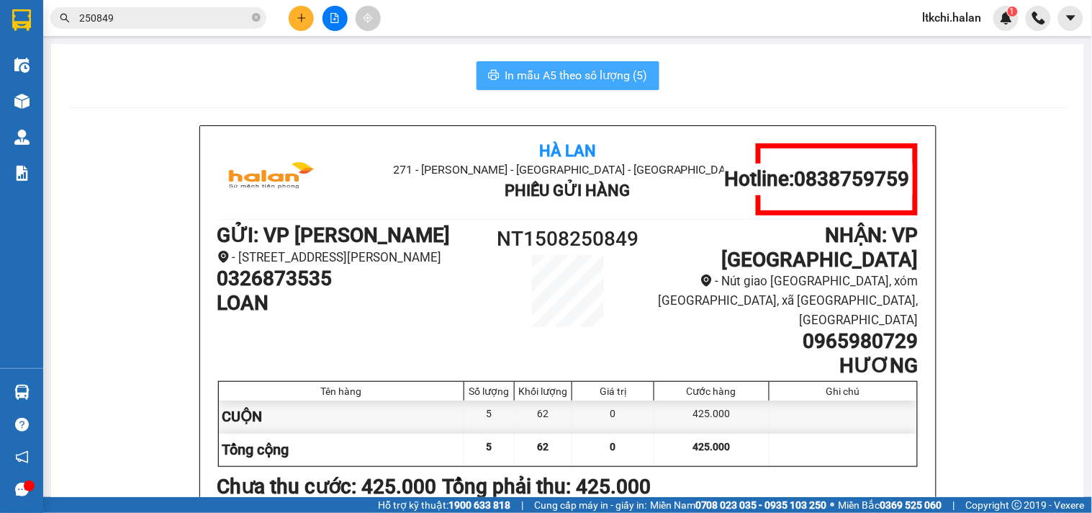
click at [523, 76] on span "In mẫu A5 theo số lượng (5)" at bounding box center [576, 75] width 143 height 18
click at [190, 10] on input "250849" at bounding box center [164, 18] width 170 height 16
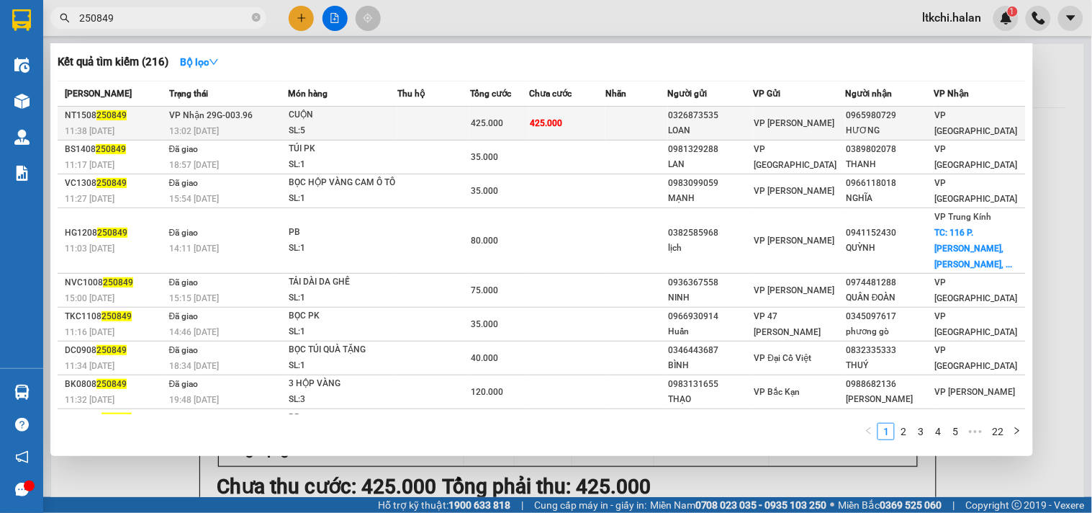
click at [334, 121] on div "CUỘN" at bounding box center [343, 115] width 108 height 16
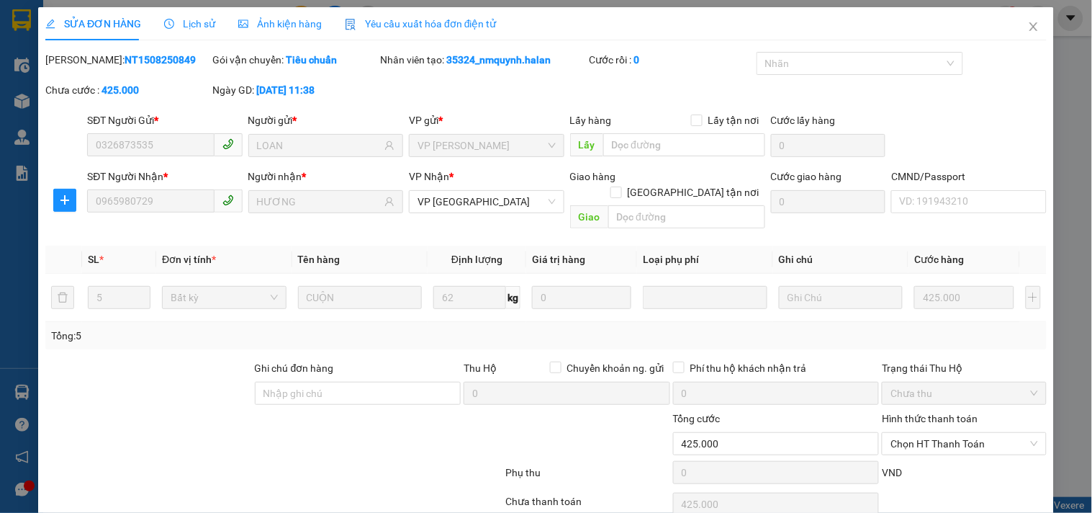
type input "0326873535"
type input "LOAN"
type input "0965980729"
type input "HƯƠNG"
type input "425.000"
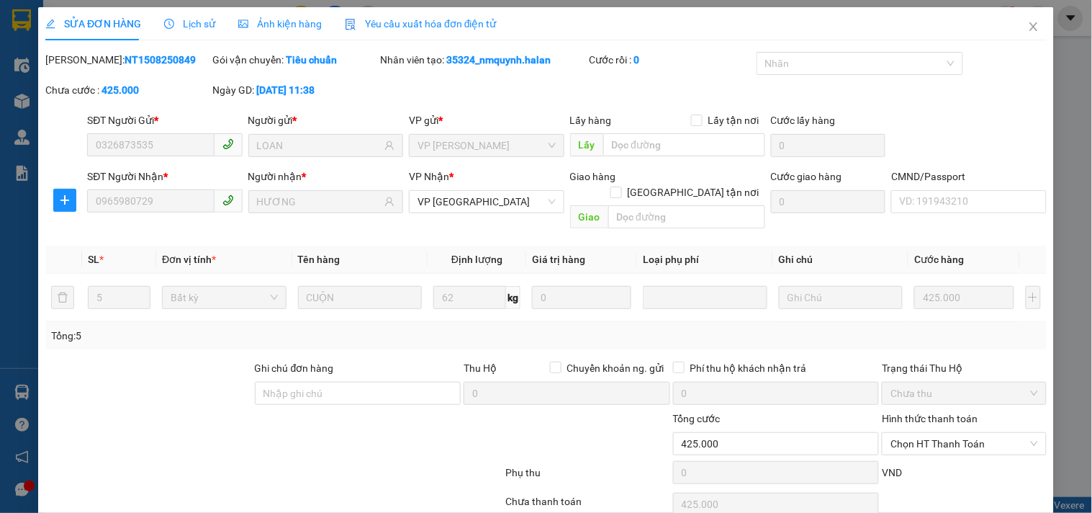
scroll to position [52, 0]
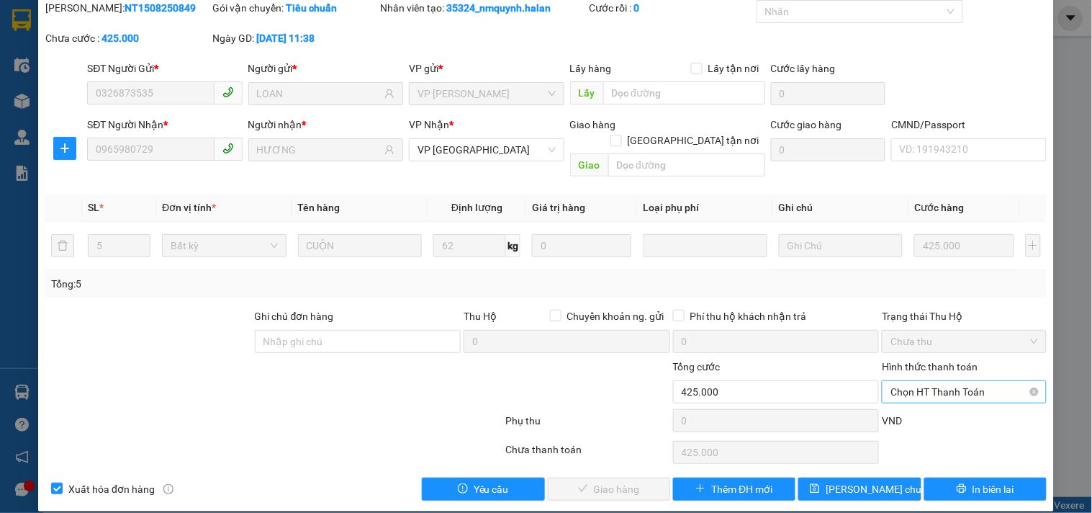
click at [938, 381] on span "Chọn HT Thanh Toán" at bounding box center [963, 392] width 147 height 22
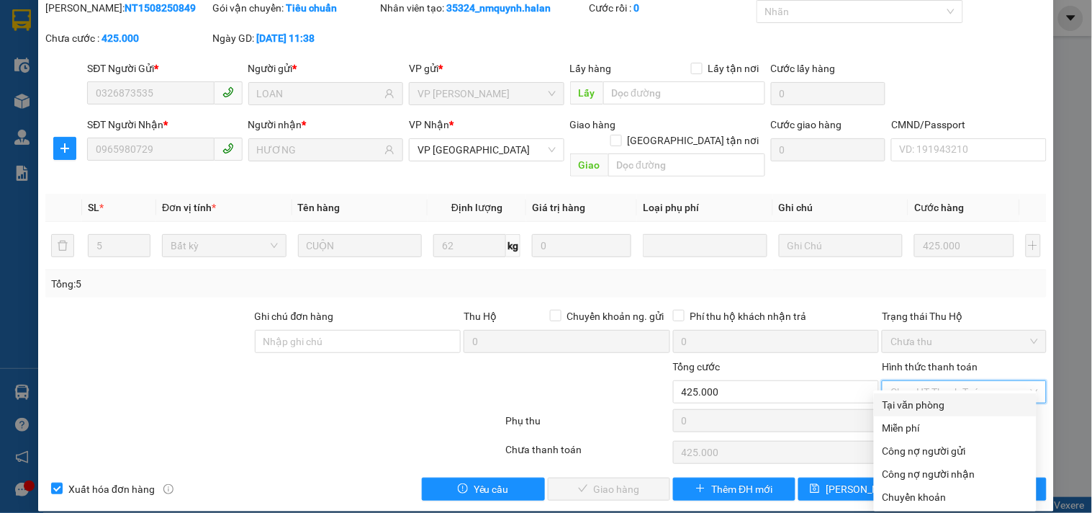
click at [938, 406] on div "Tại văn phòng" at bounding box center [954, 405] width 145 height 16
type input "0"
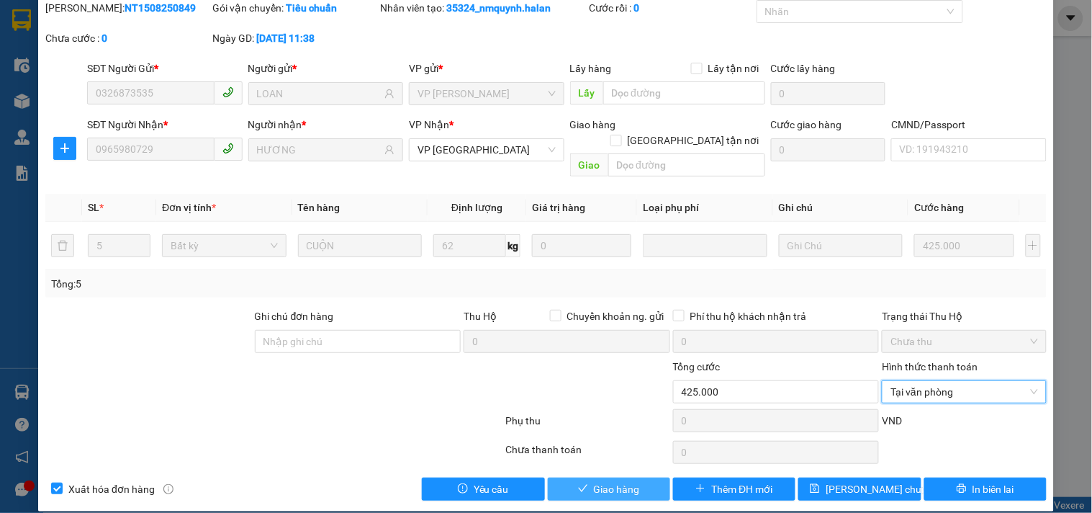
click at [578, 483] on icon "check" at bounding box center [583, 488] width 10 height 10
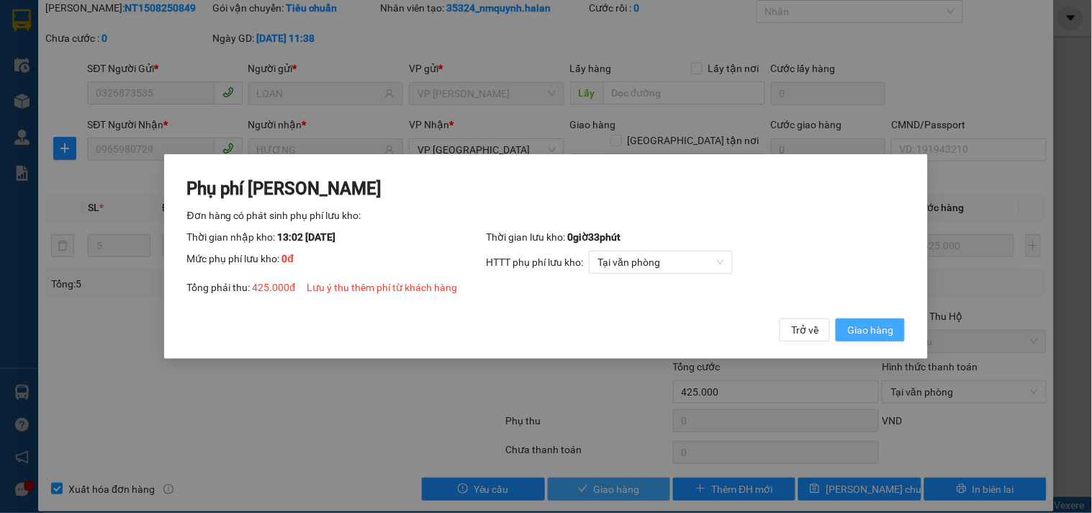
click at [870, 325] on span "Giao hàng" at bounding box center [870, 330] width 46 height 16
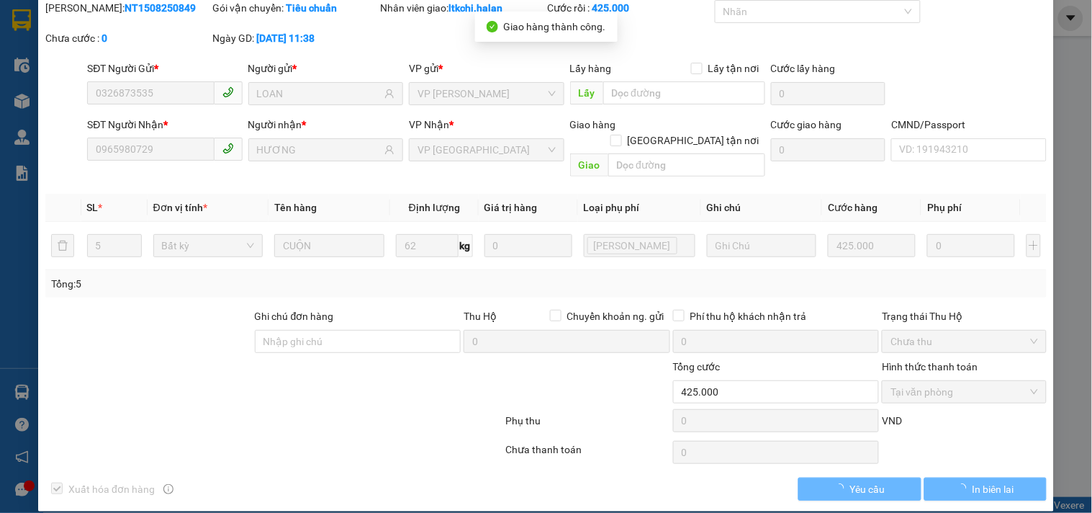
scroll to position [0, 0]
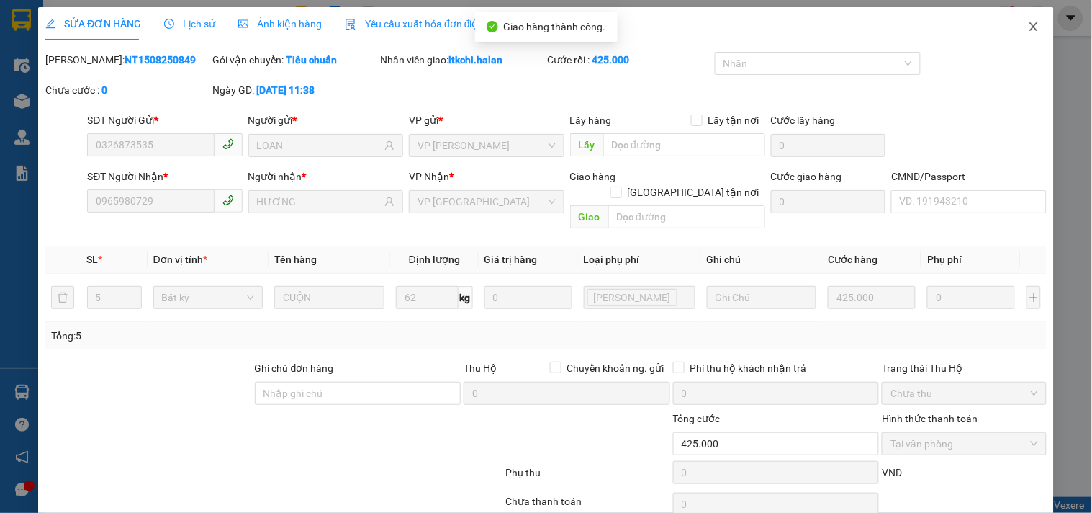
click at [1028, 26] on icon "close" at bounding box center [1034, 27] width 12 height 12
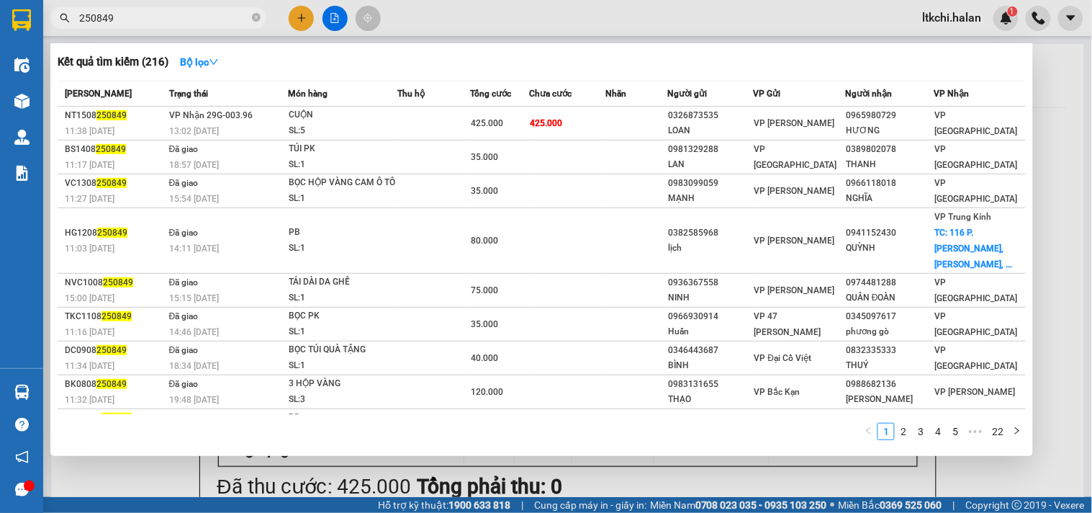
click at [222, 14] on input "250849" at bounding box center [164, 18] width 170 height 16
click at [257, 14] on icon "close-circle" at bounding box center [256, 17] width 9 height 9
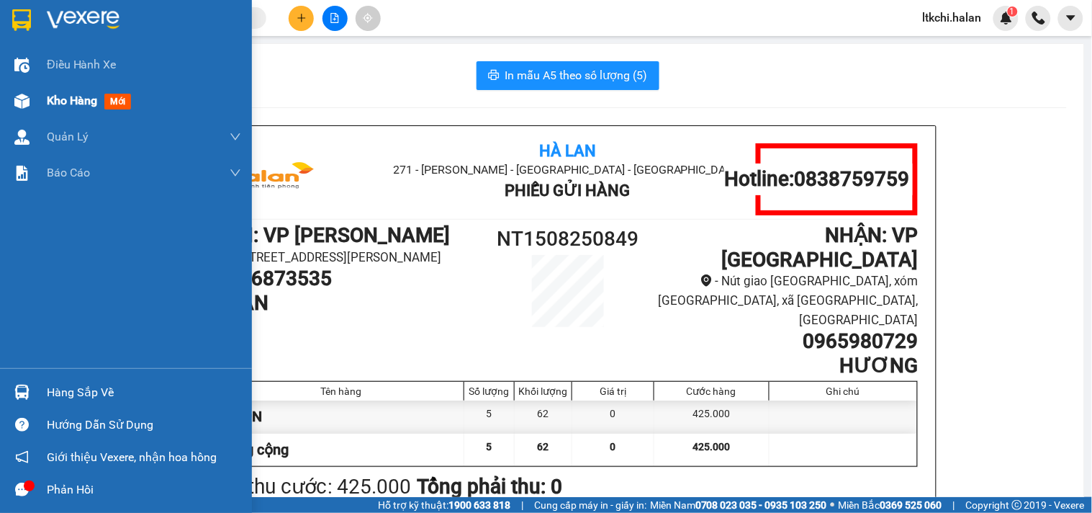
click at [27, 99] on img at bounding box center [21, 101] width 15 height 15
click at [55, 94] on span "Kho hàng" at bounding box center [72, 101] width 50 height 14
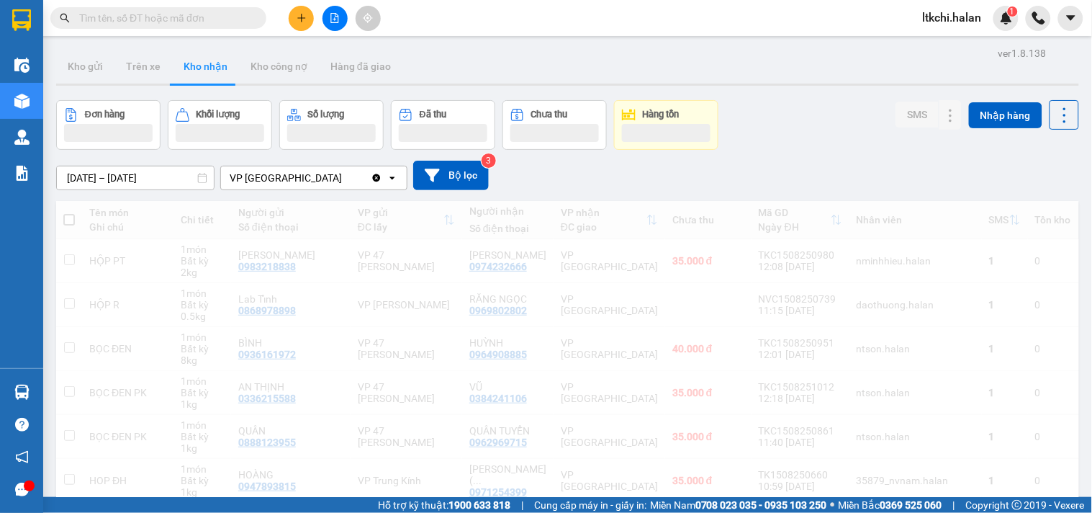
click at [328, 83] on div at bounding box center [567, 84] width 1023 height 2
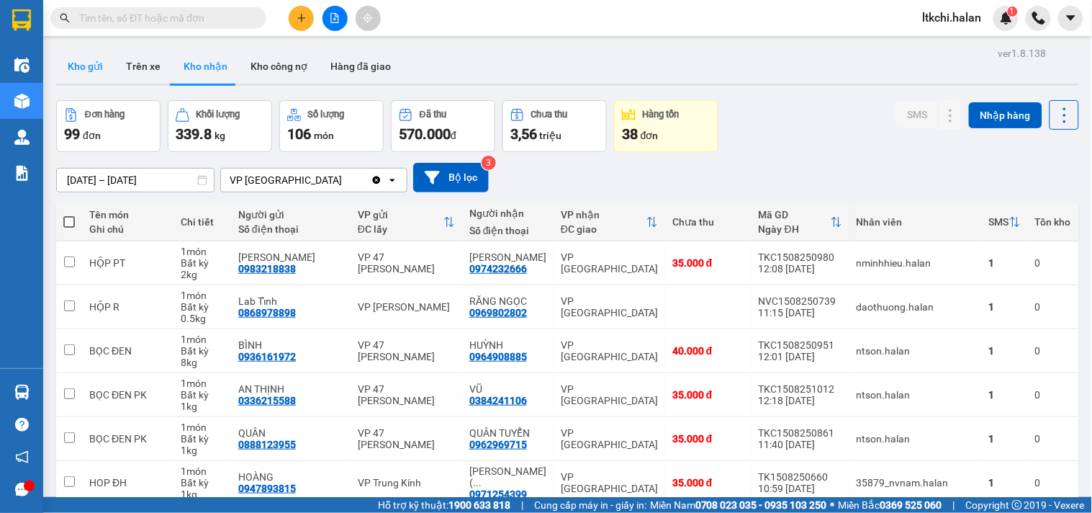
click at [104, 66] on button "Kho gửi" at bounding box center [85, 66] width 58 height 35
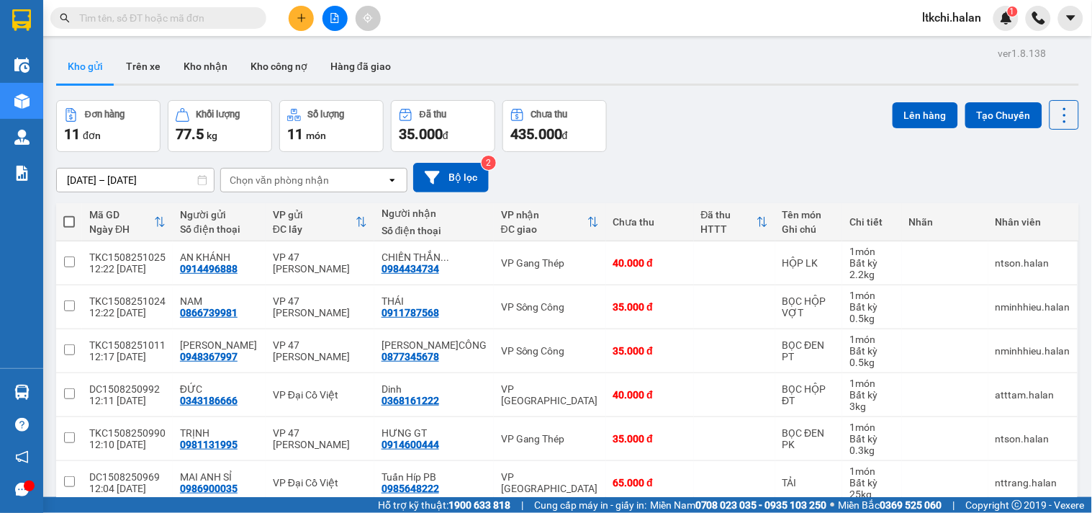
click at [203, 22] on input "text" at bounding box center [164, 18] width 170 height 16
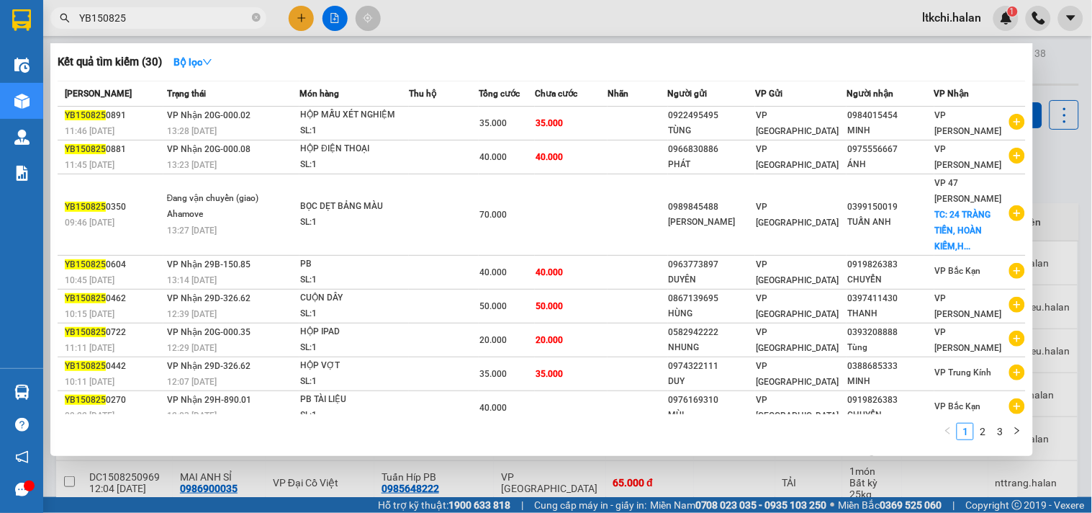
scroll to position [81, 0]
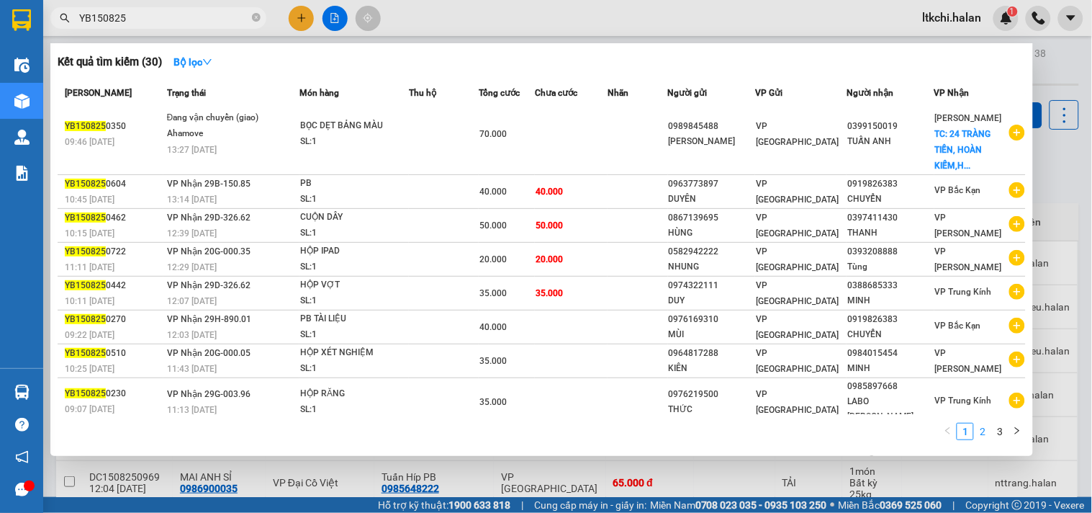
type input "YB150825"
click at [985, 435] on link "2" at bounding box center [983, 431] width 16 height 16
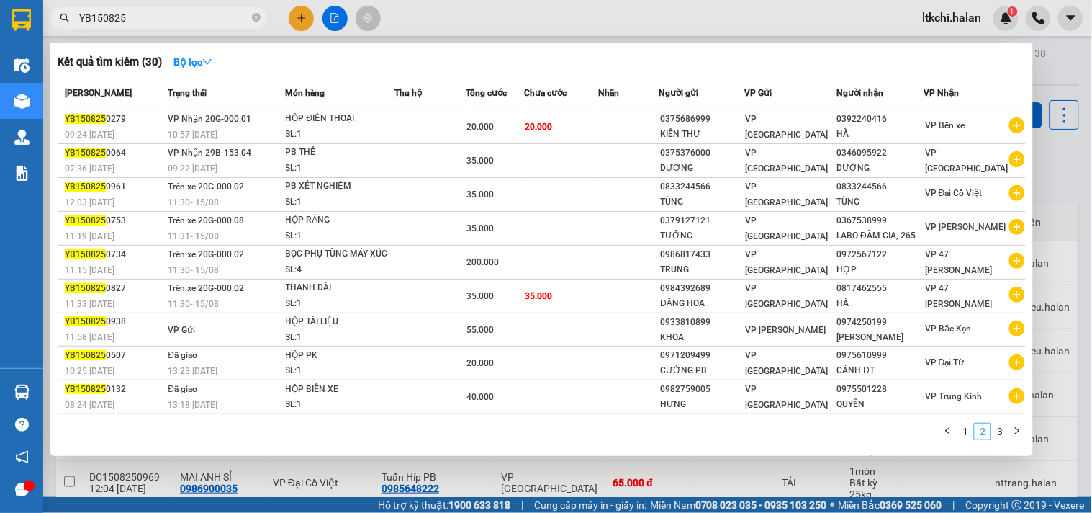
scroll to position [32, 0]
click at [1003, 433] on link "3" at bounding box center [1000, 431] width 16 height 16
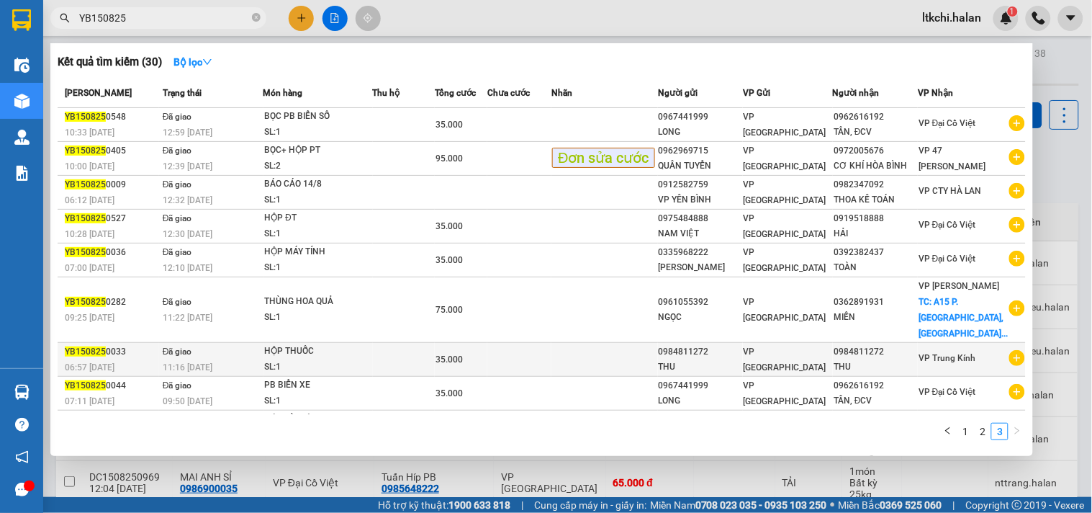
scroll to position [48, 0]
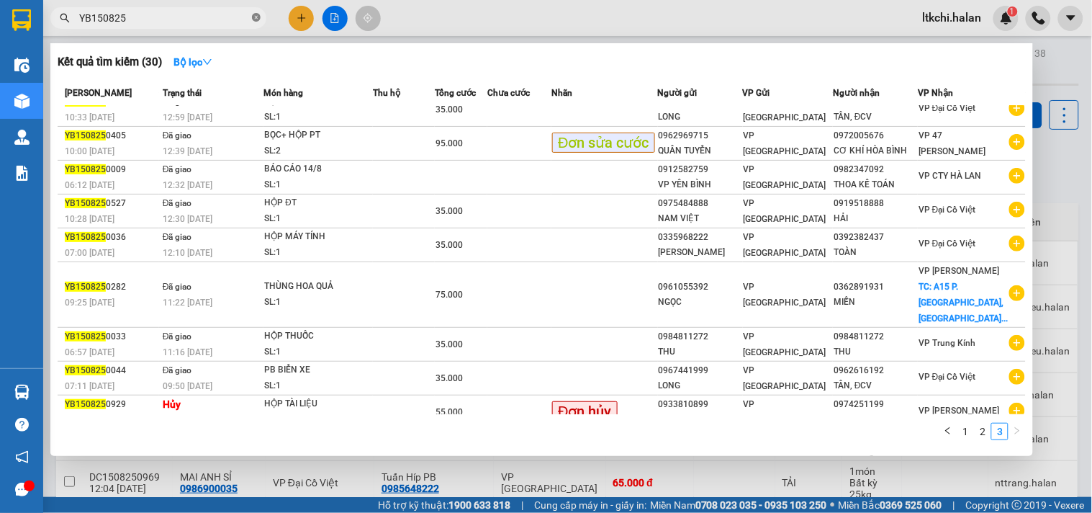
click at [255, 17] on icon "close-circle" at bounding box center [256, 17] width 9 height 9
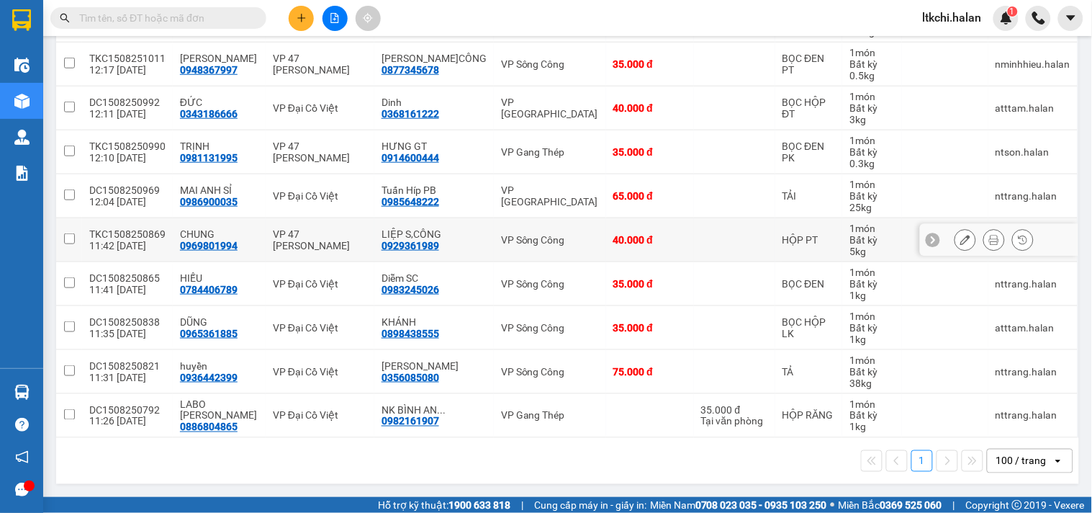
scroll to position [0, 0]
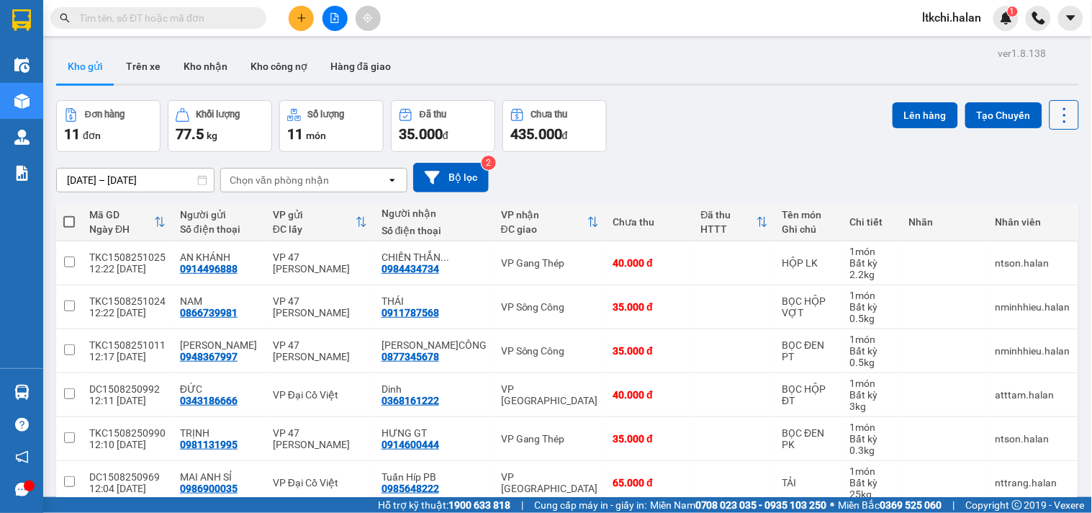
click at [1059, 116] on icon at bounding box center [1065, 115] width 20 height 20
click at [1031, 204] on span "Làm mới" at bounding box center [1032, 206] width 40 height 14
click at [68, 224] on span at bounding box center [69, 222] width 12 height 12
click at [69, 215] on input "checkbox" at bounding box center [69, 215] width 0 height 0
checkbox input "true"
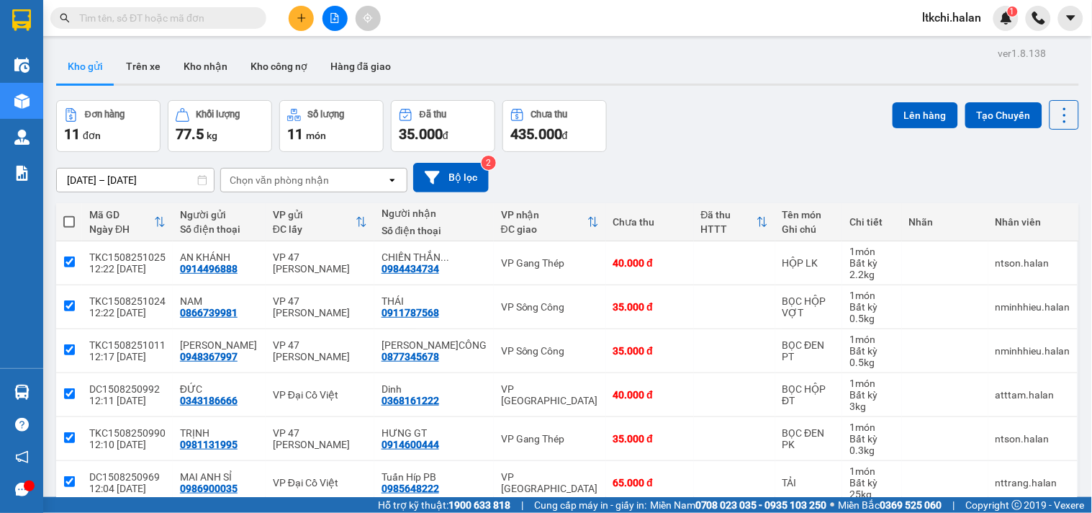
checkbox input "true"
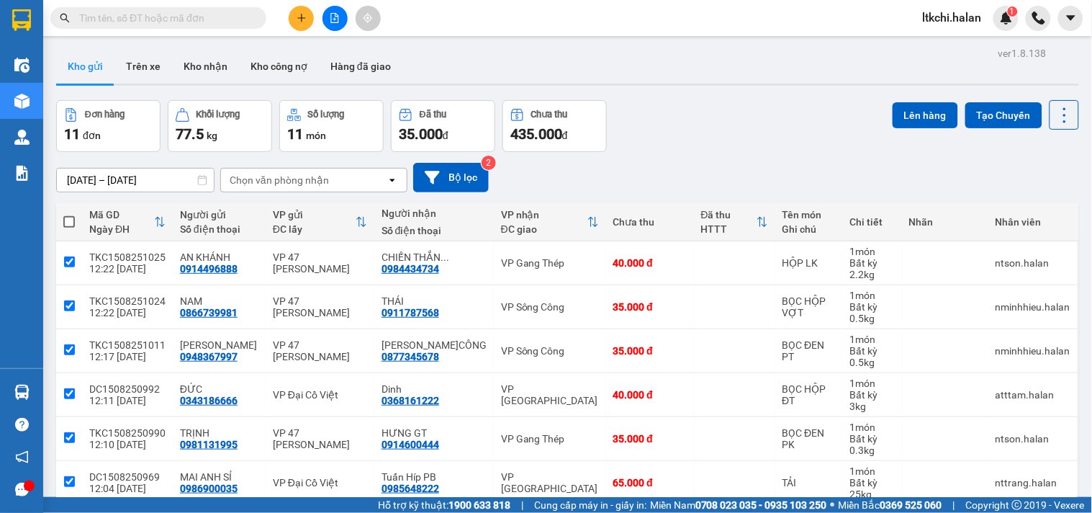
checkbox input "true"
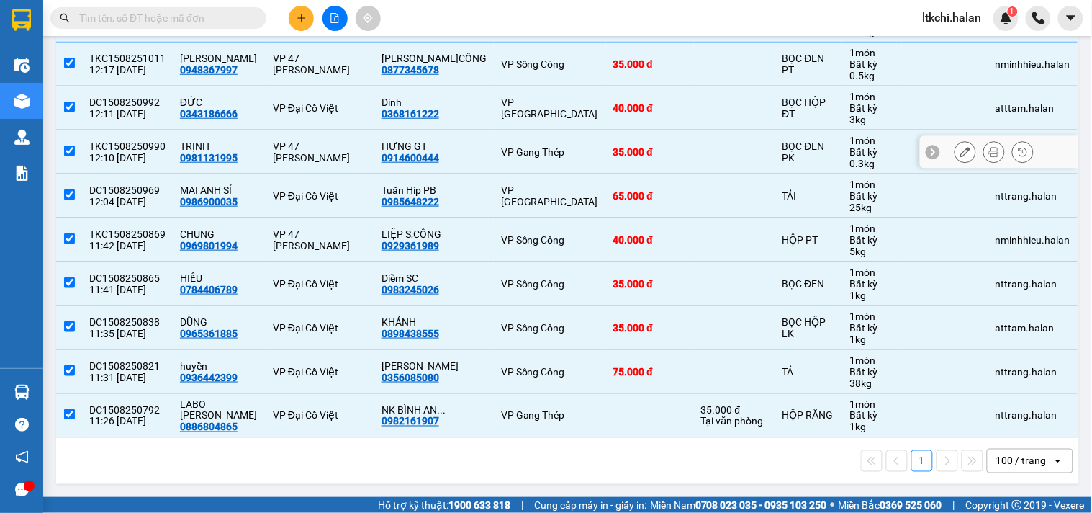
scroll to position [48, 0]
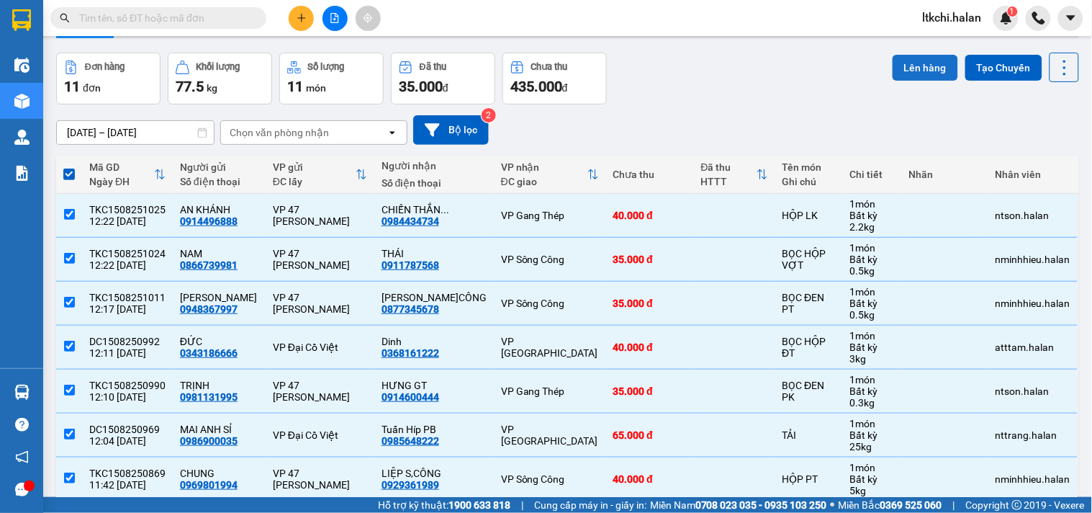
click at [903, 61] on button "Lên hàng" at bounding box center [926, 68] width 66 height 26
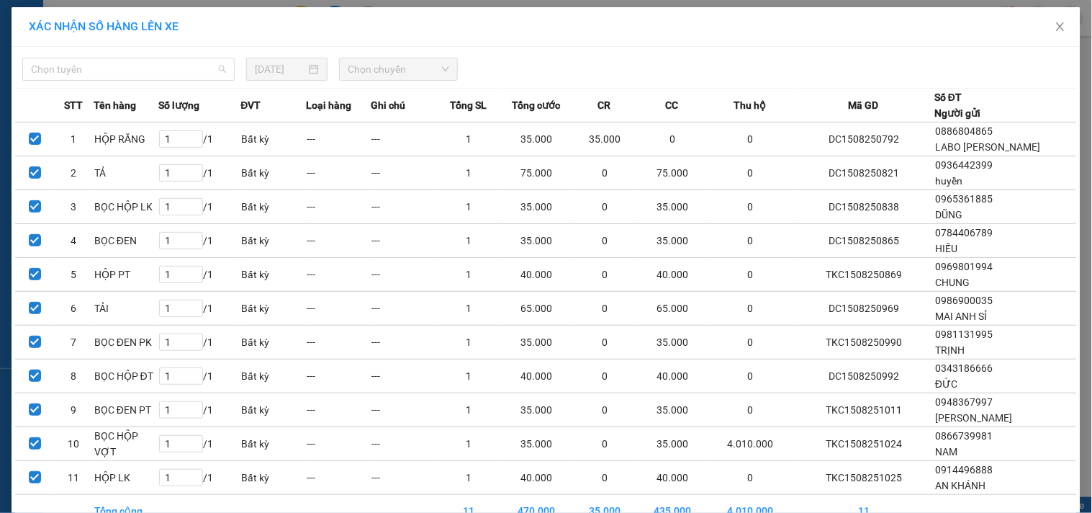
drag, startPoint x: 162, startPoint y: 60, endPoint x: 179, endPoint y: 118, distance: 60.6
click at [162, 60] on span "Chọn tuyến" at bounding box center [128, 69] width 195 height 22
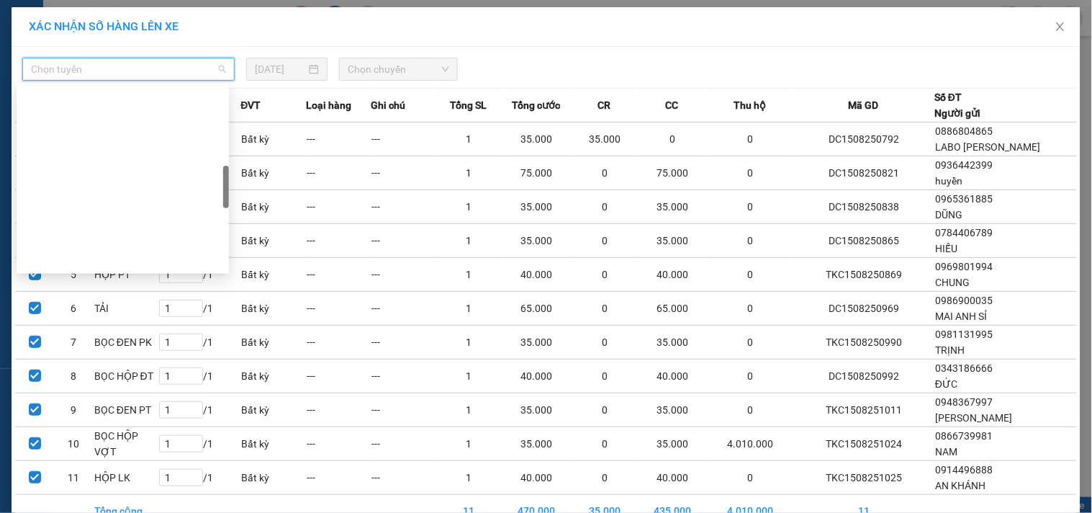
scroll to position [399, 0]
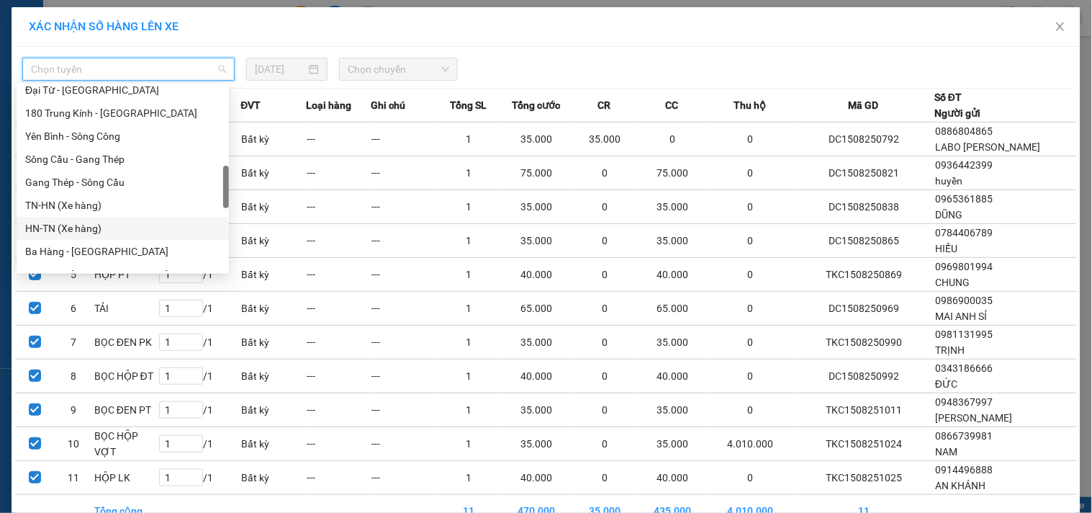
click at [104, 226] on div "HN-TN (Xe hàng)" at bounding box center [122, 228] width 195 height 16
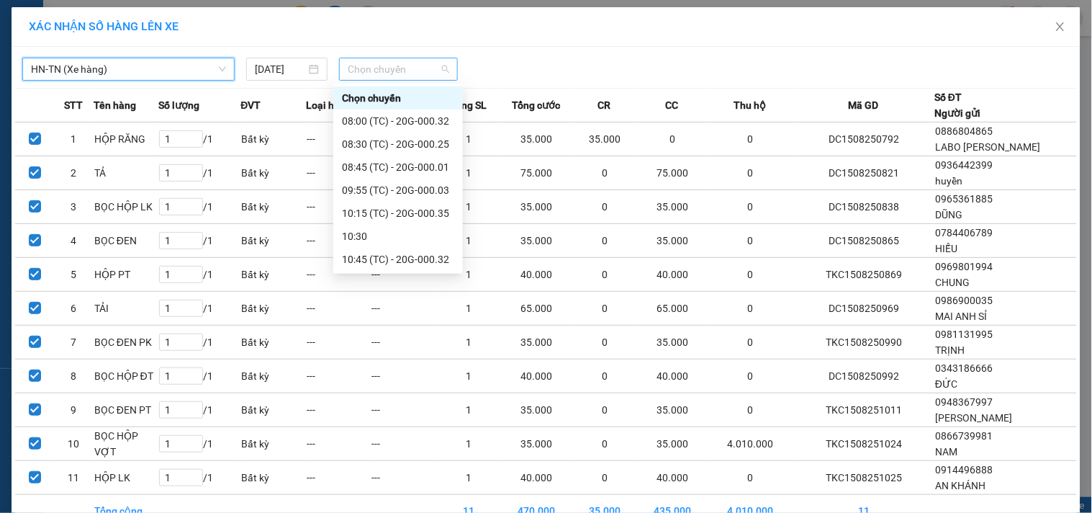
click at [387, 71] on span "Chọn chuyến" at bounding box center [398, 69] width 101 height 22
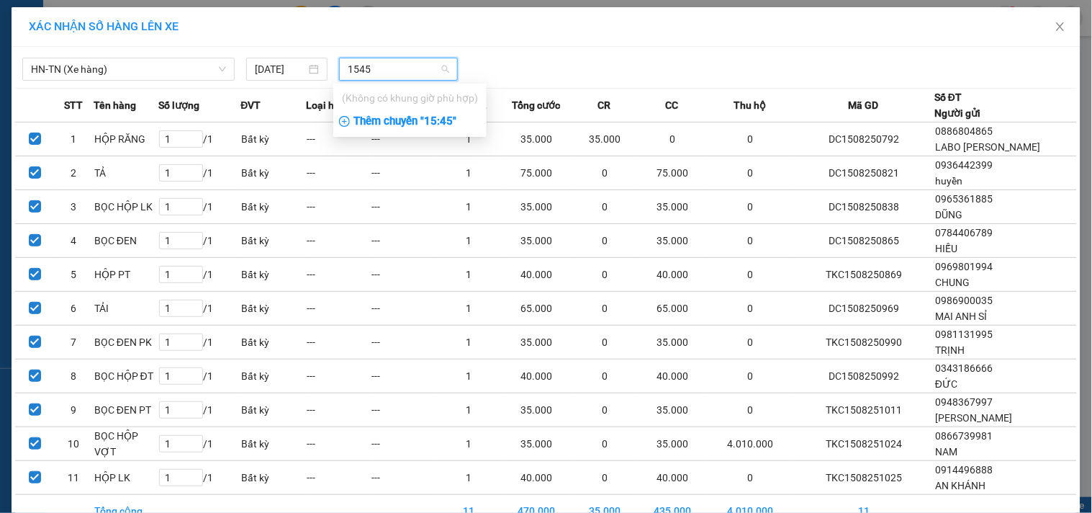
type input "1545"
click at [401, 122] on div "Thêm chuyến " 15:45 "" at bounding box center [409, 121] width 153 height 24
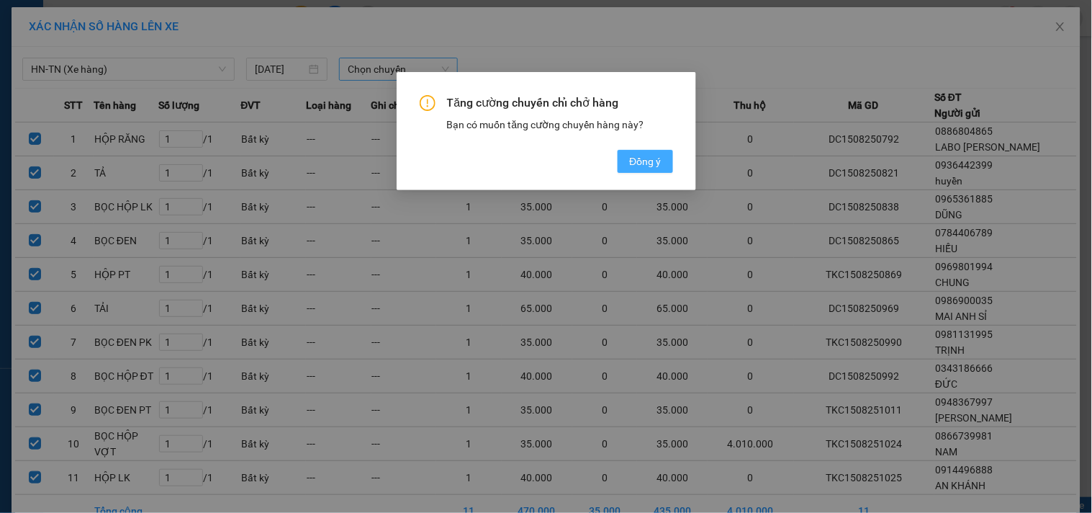
click at [645, 159] on span "Đồng ý" at bounding box center [645, 161] width 32 height 16
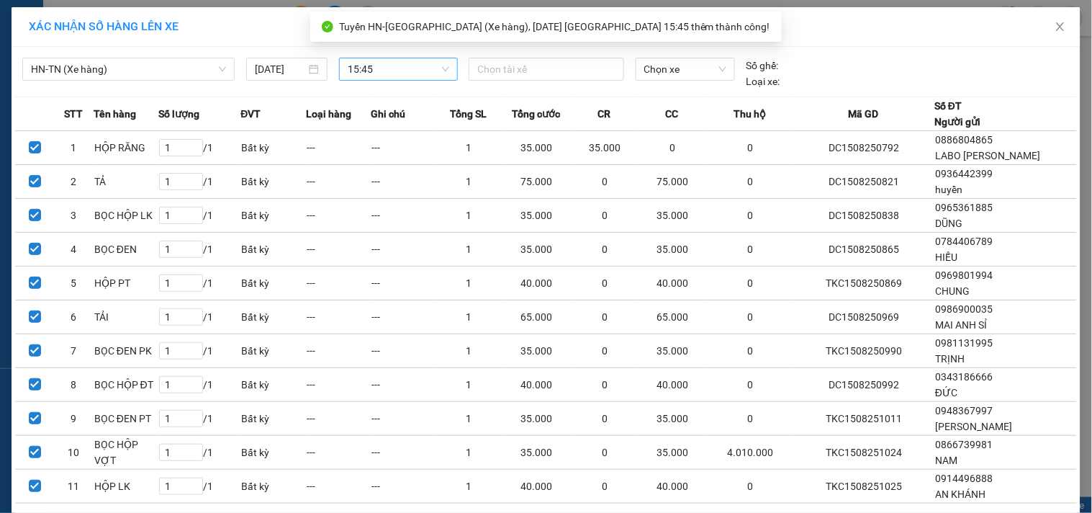
click at [500, 67] on div at bounding box center [546, 68] width 148 height 17
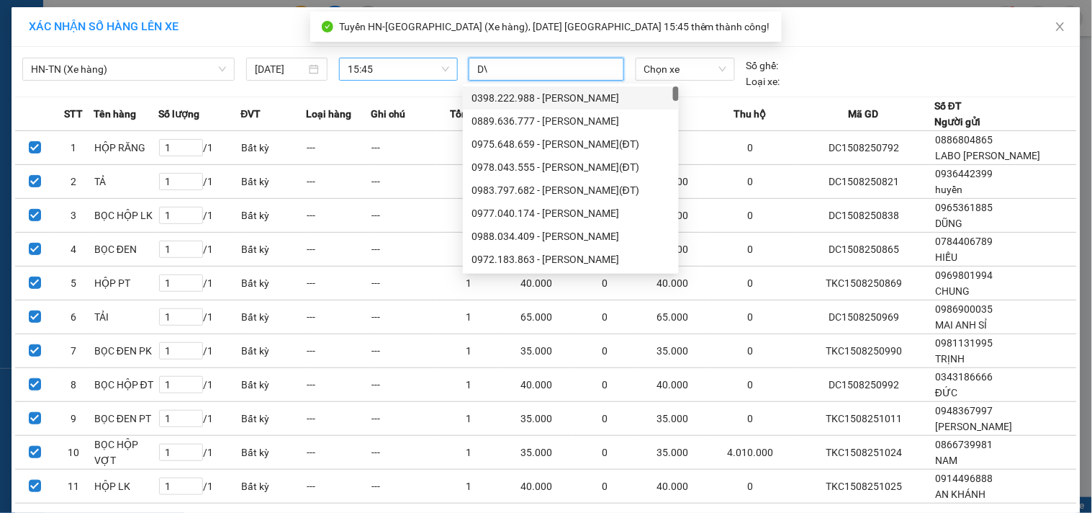
type input "DVH"
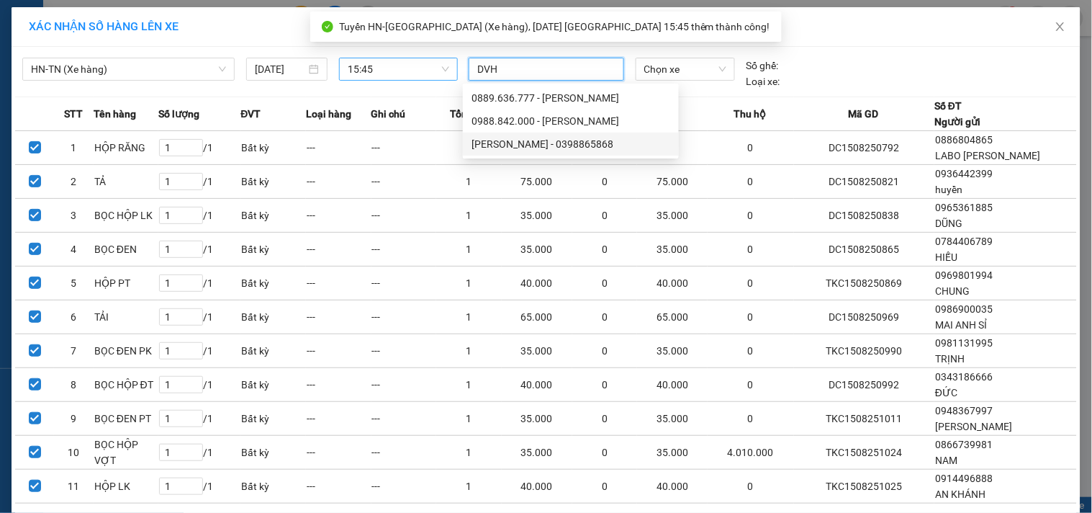
click at [534, 137] on div "[PERSON_NAME] - 0398865868" at bounding box center [570, 144] width 199 height 16
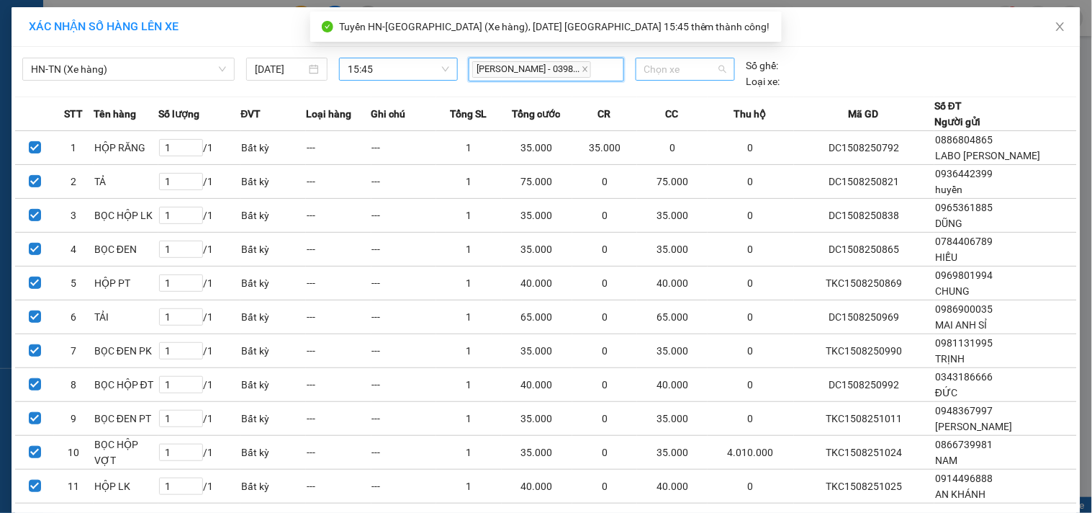
click at [674, 76] on span "Chọn xe" at bounding box center [685, 69] width 82 height 22
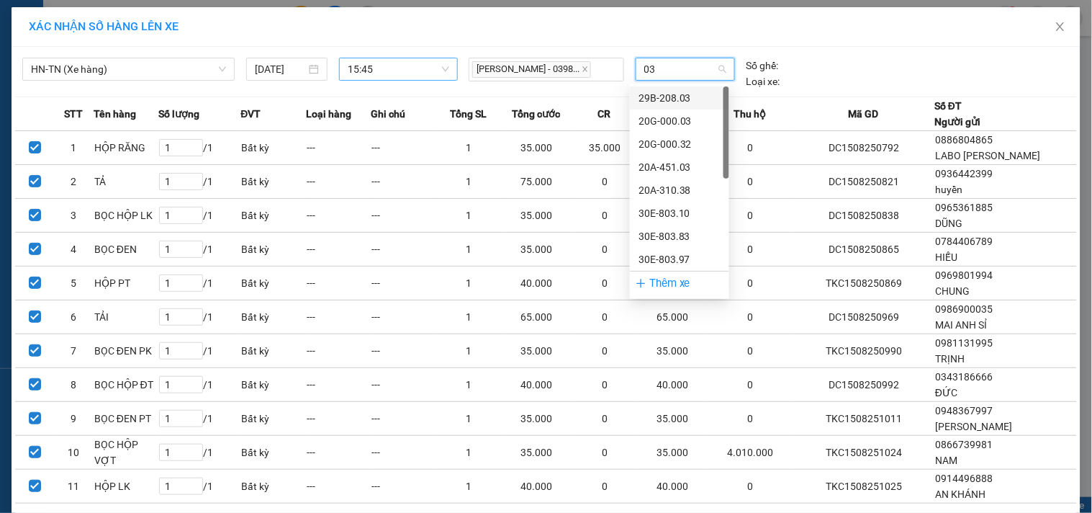
type input "032"
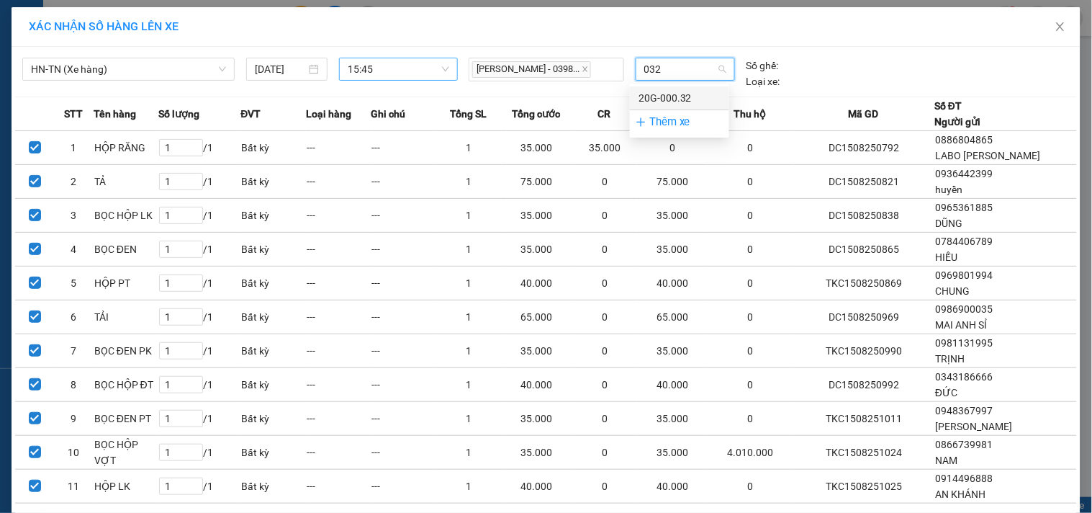
click at [674, 96] on div "20G-000.32" at bounding box center [679, 98] width 82 height 16
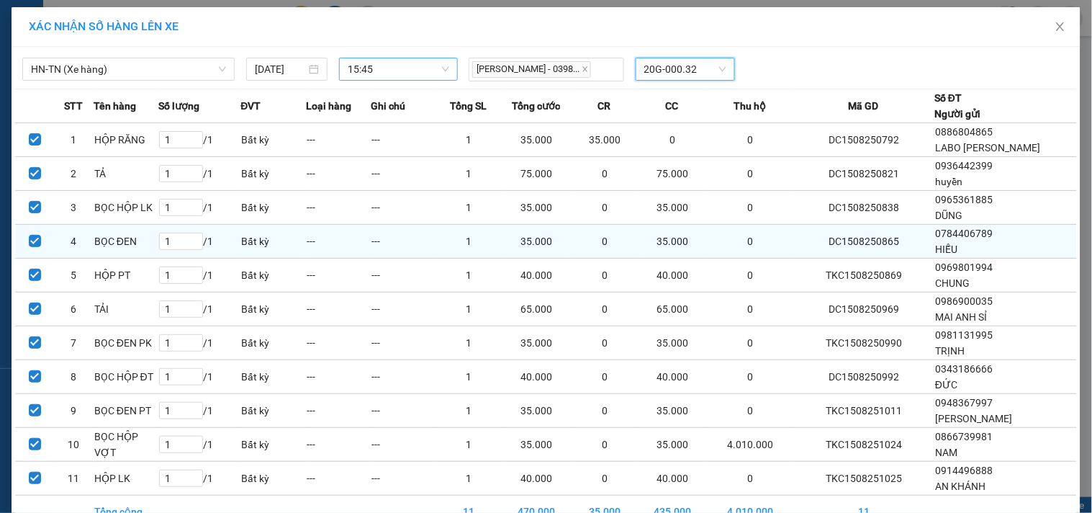
scroll to position [81, 0]
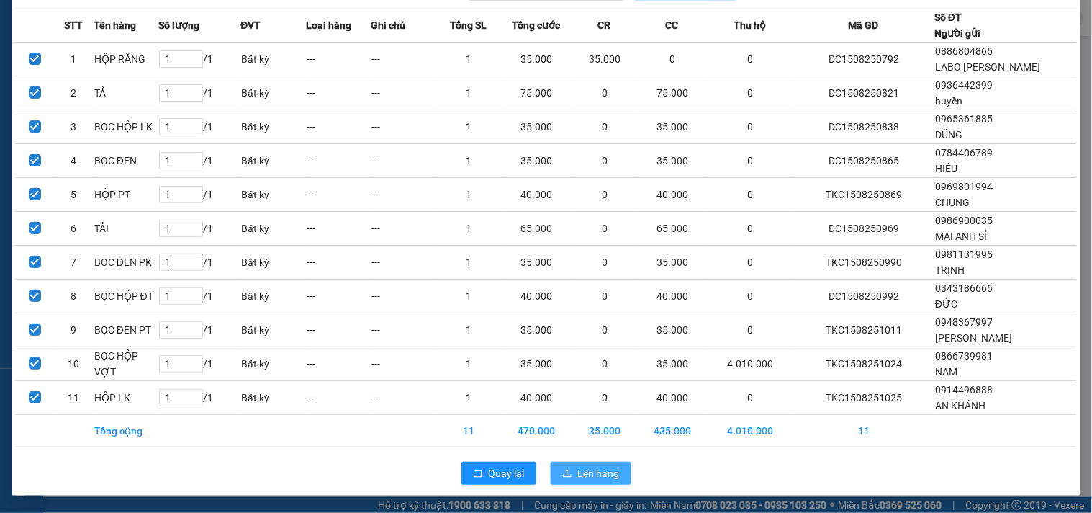
click at [589, 477] on span "Lên hàng" at bounding box center [599, 473] width 42 height 16
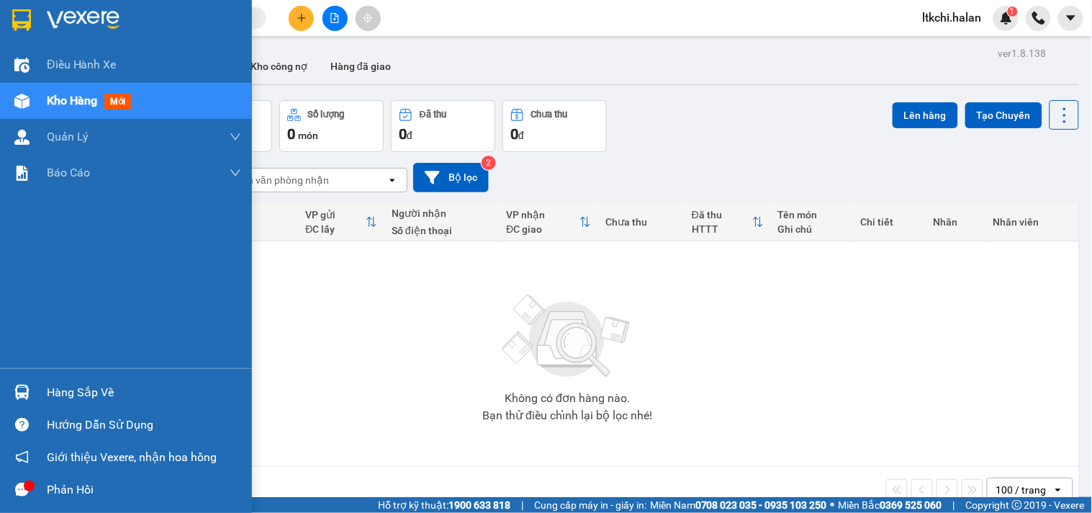
click at [22, 390] on img at bounding box center [21, 391] width 15 height 15
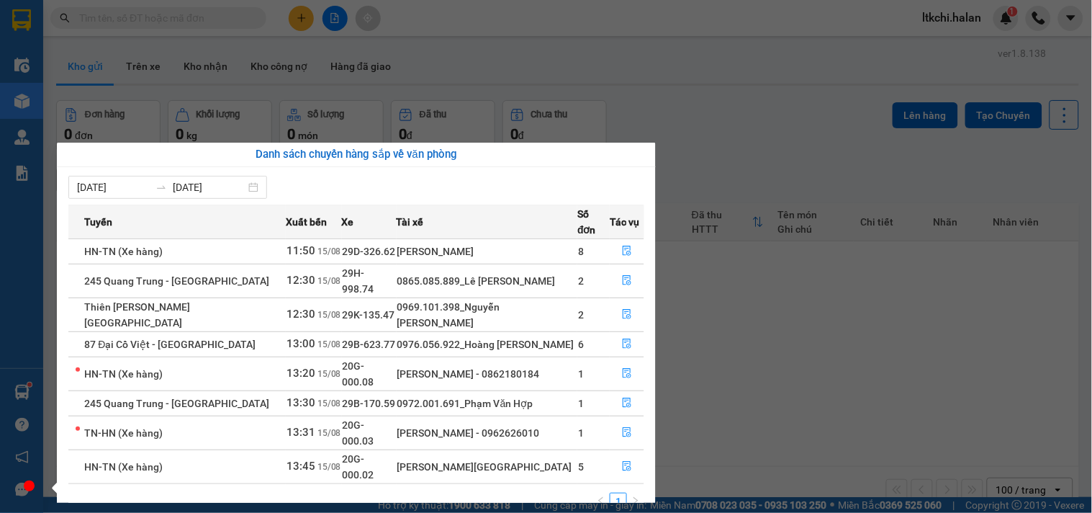
click at [726, 105] on section "Kết quả tìm kiếm ( 30 ) Bộ lọc Mã ĐH Trạng thái Món hàng Thu hộ Tổng cước Chưa …" at bounding box center [546, 256] width 1092 height 513
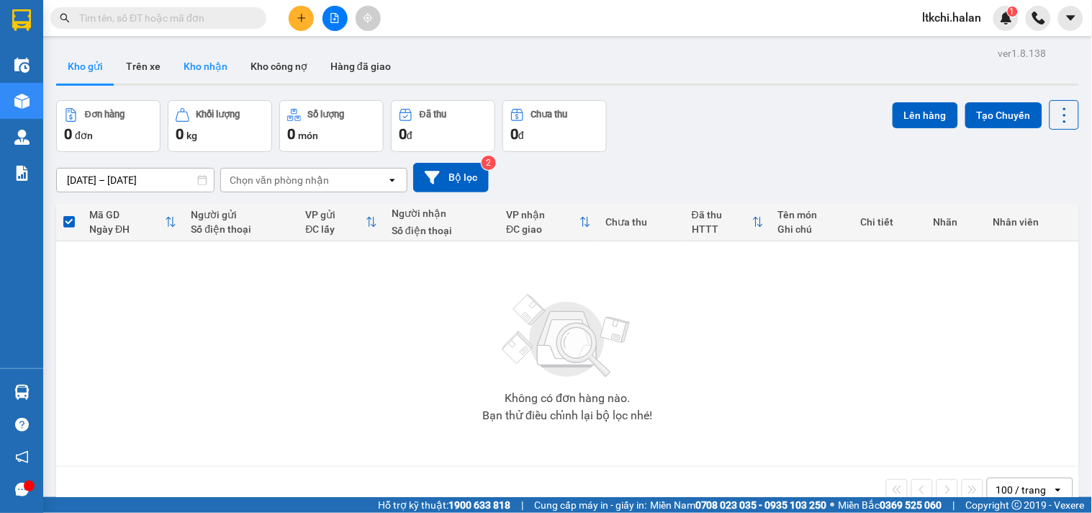
click at [219, 60] on button "Kho nhận" at bounding box center [205, 66] width 67 height 35
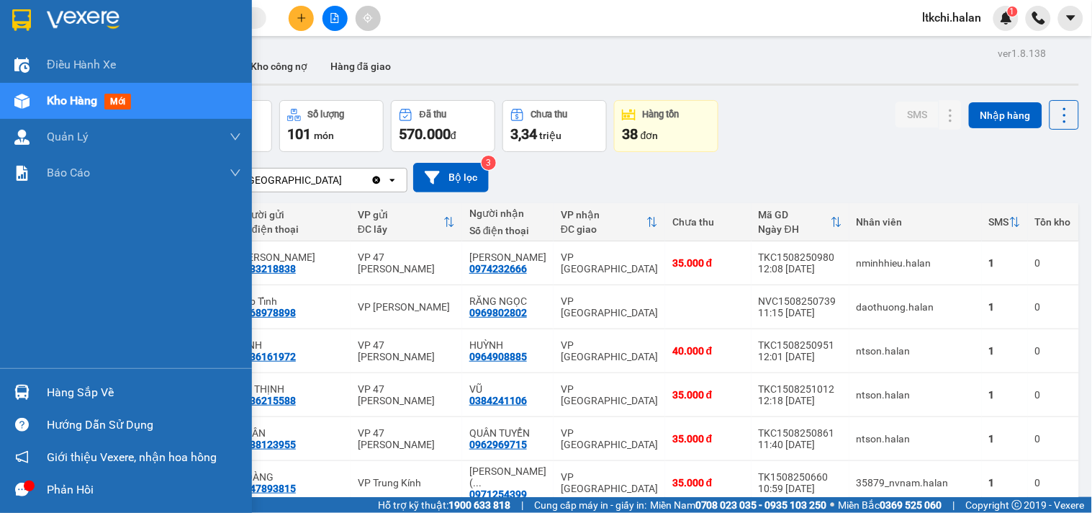
click at [27, 101] on img at bounding box center [21, 101] width 15 height 15
click at [91, 393] on div "Hàng sắp về" at bounding box center [144, 393] width 194 height 22
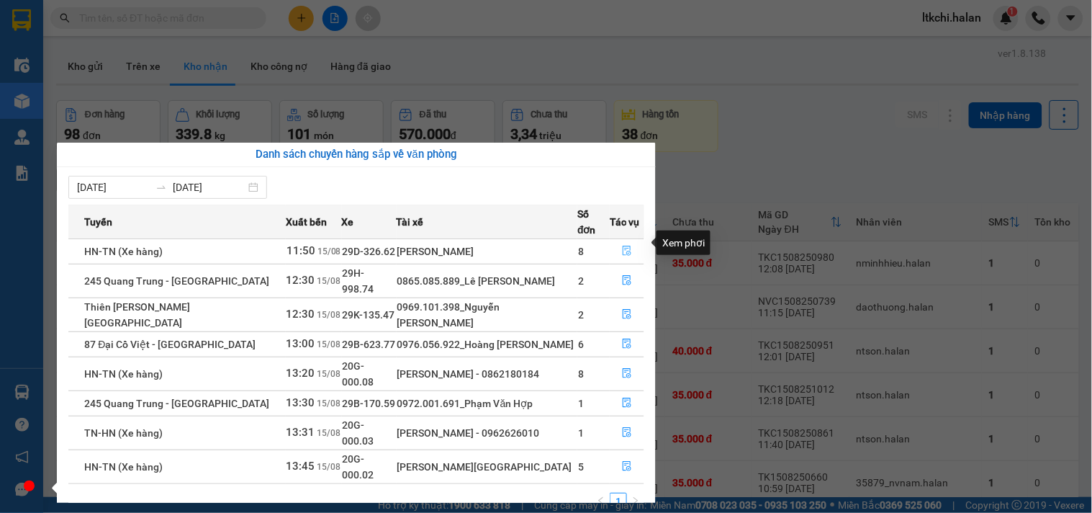
click at [635, 243] on button "button" at bounding box center [626, 251] width 33 height 23
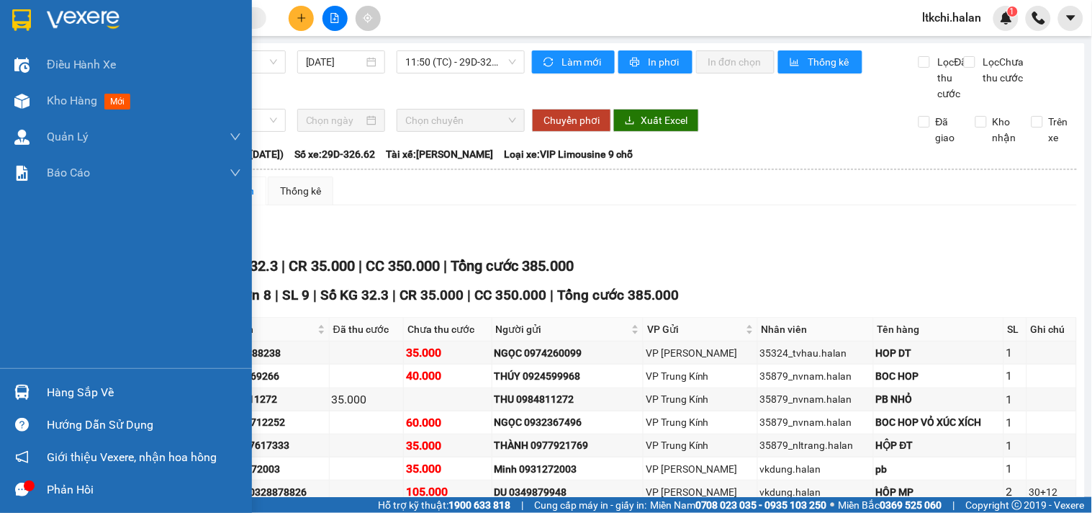
click at [40, 386] on div "Hàng sắp về" at bounding box center [126, 392] width 252 height 32
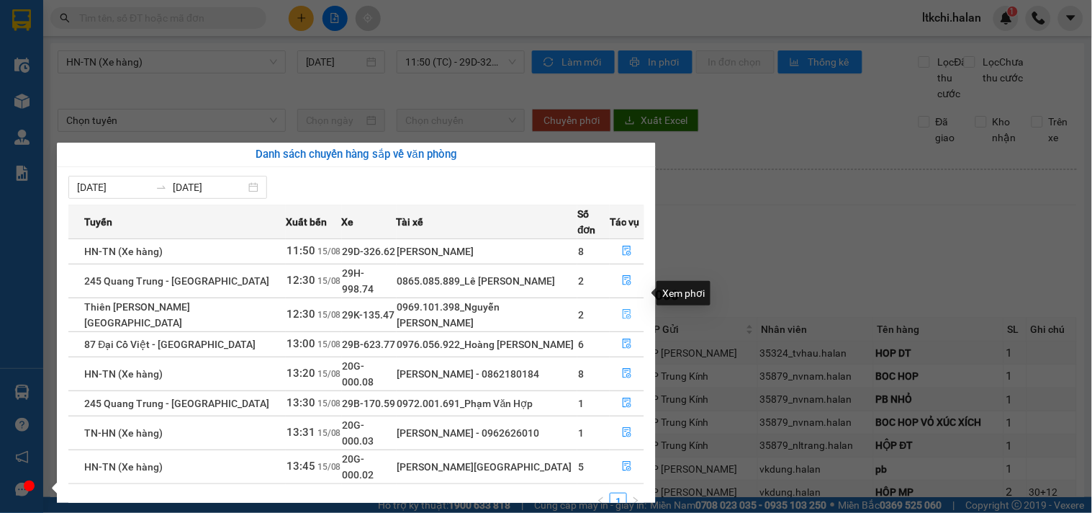
click at [622, 309] on icon "file-done" at bounding box center [627, 314] width 10 height 10
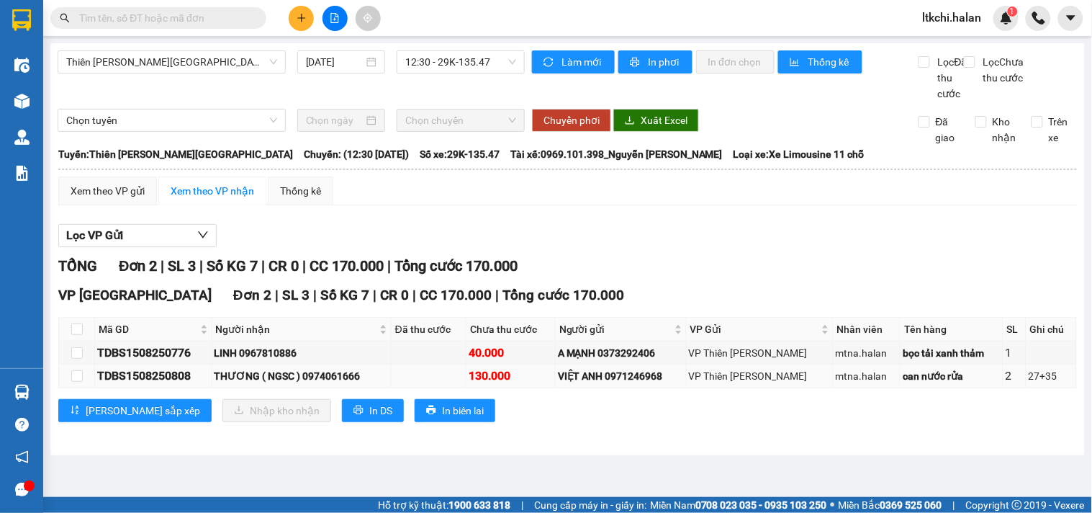
click at [332, 384] on div "THƯƠNG ( NGSC ) 0974061666" at bounding box center [302, 376] width 174 height 16
copy div "0974061666"
click at [142, 16] on input "text" at bounding box center [164, 18] width 170 height 16
paste input "0974061666"
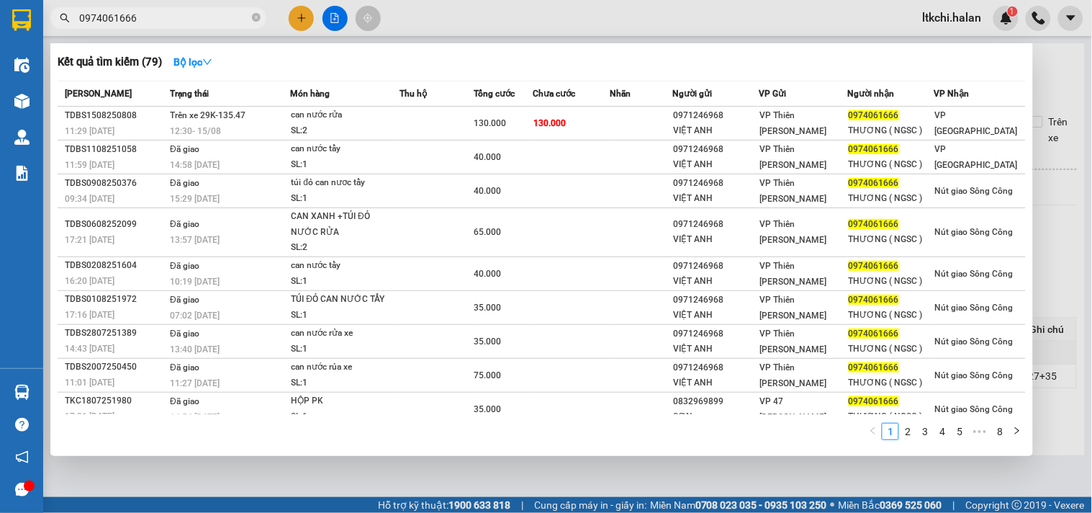
type input "0974061666"
click at [283, 114] on td "Trên xe 29K-135.47 12:30 - 15/08" at bounding box center [228, 124] width 124 height 34
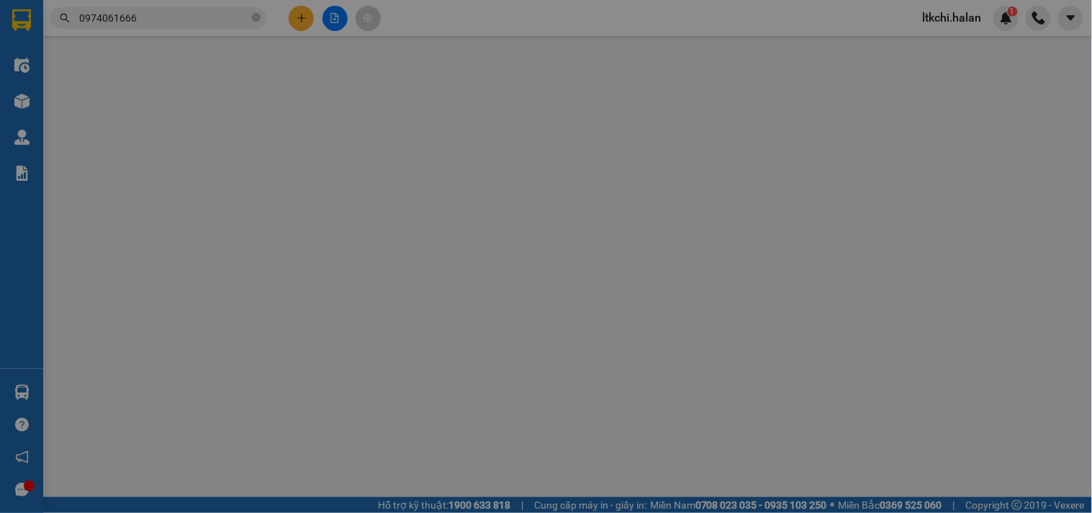
type input "0971246968"
type input "VIỆT ANH"
type input "0974061666"
type input "THƯƠNG ( NGSC )"
type input "130.000"
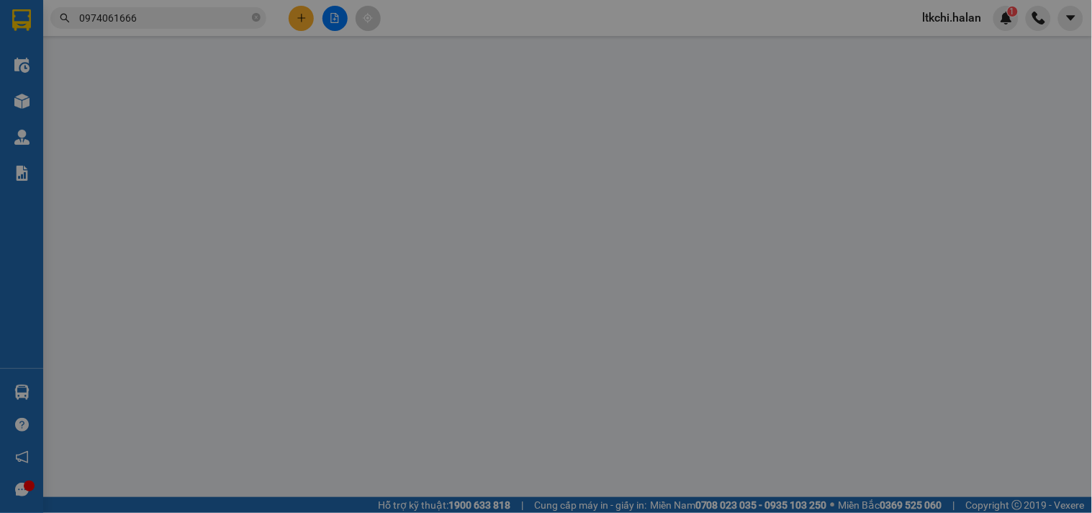
type input "130.000"
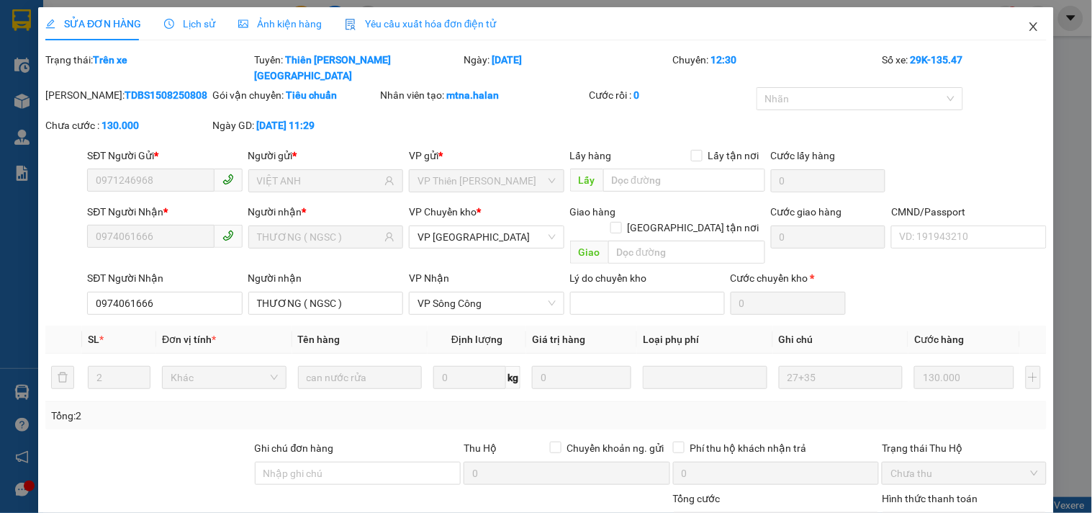
click at [1028, 24] on icon "close" at bounding box center [1034, 27] width 12 height 12
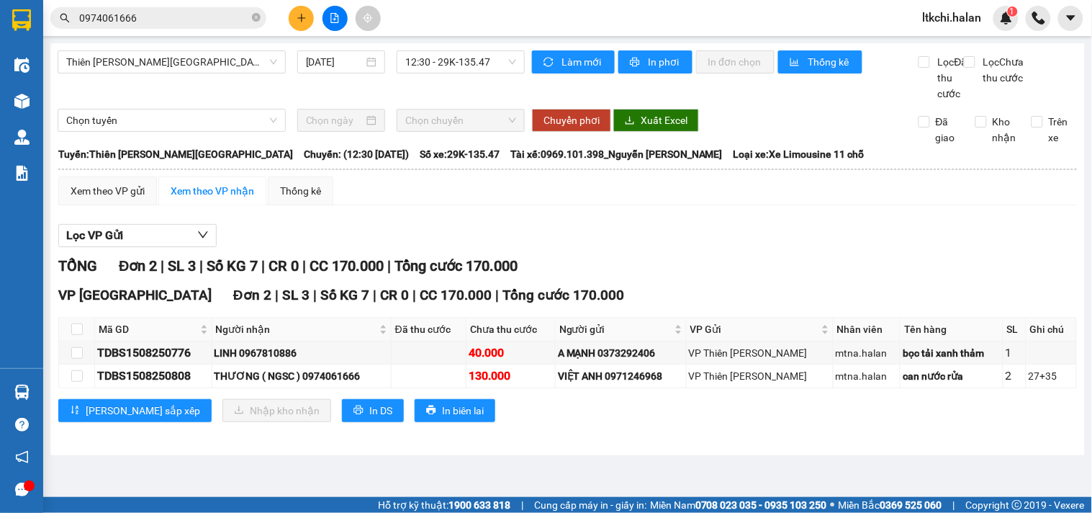
click at [196, 19] on input "0974061666" at bounding box center [164, 18] width 170 height 16
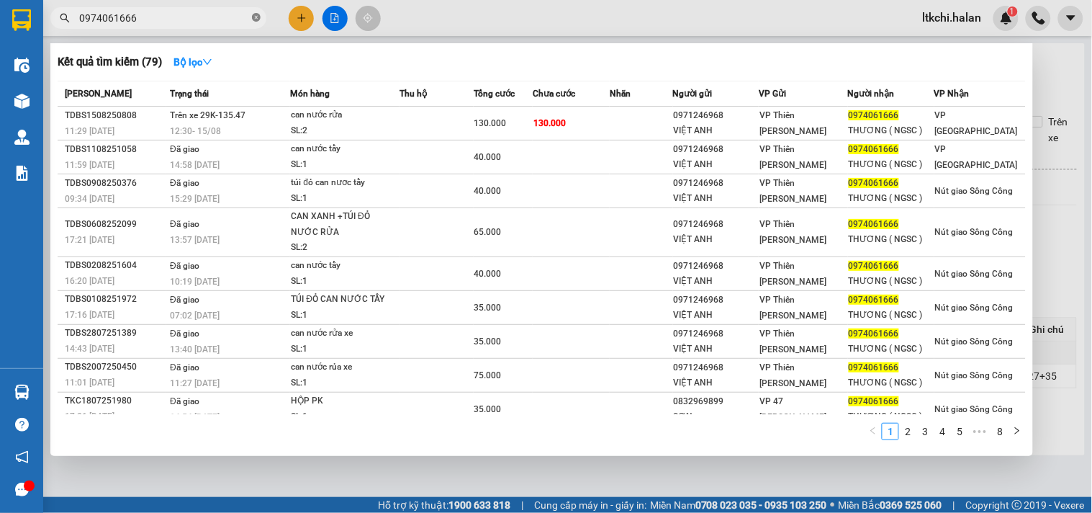
click at [254, 18] on icon "close-circle" at bounding box center [256, 17] width 9 height 9
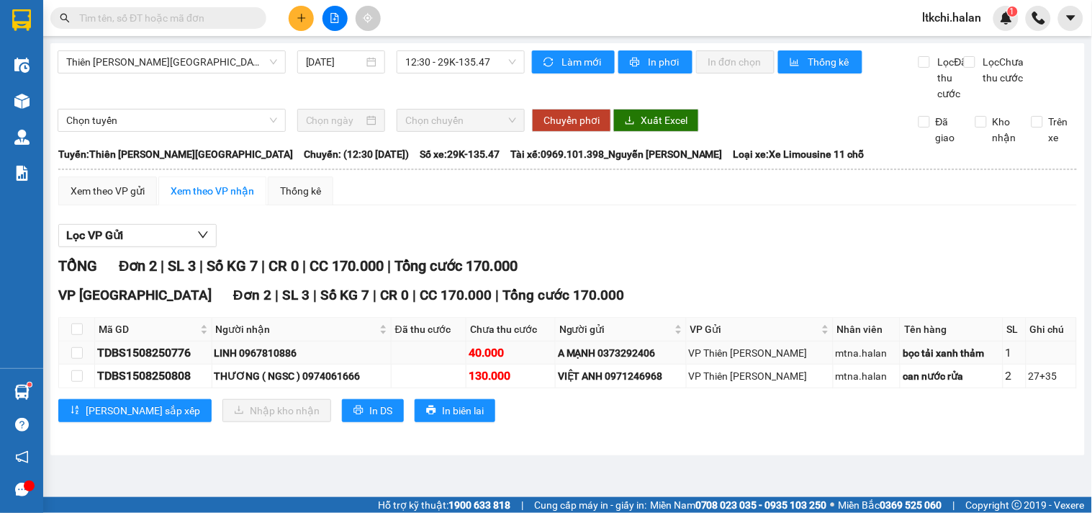
click at [276, 361] on div "LINH 0967810886" at bounding box center [302, 353] width 174 height 16
copy div "0967810886"
click at [184, 12] on input "text" at bounding box center [164, 18] width 170 height 16
paste input "0967810886"
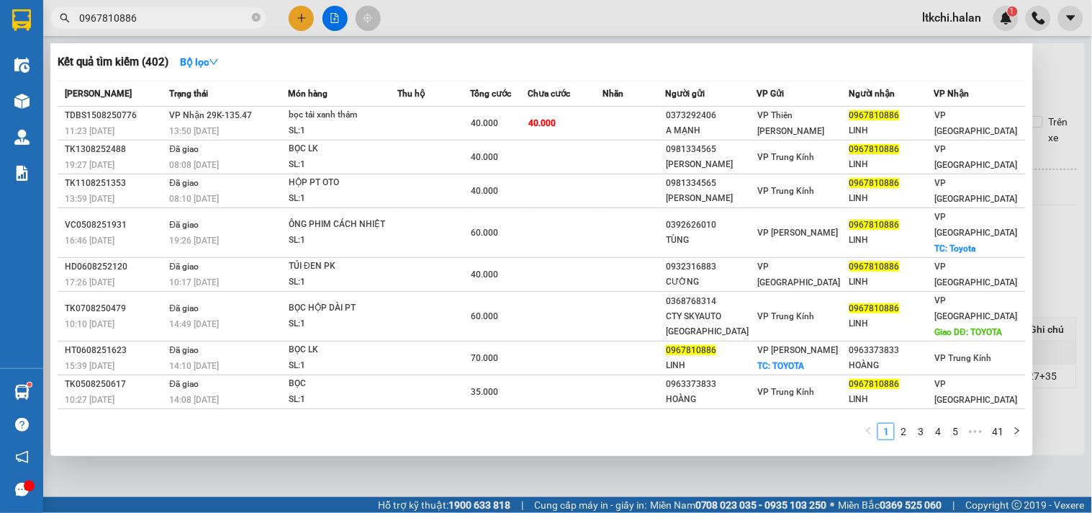
type input "0967810886"
click at [322, 125] on div "SL: 1" at bounding box center [343, 131] width 108 height 16
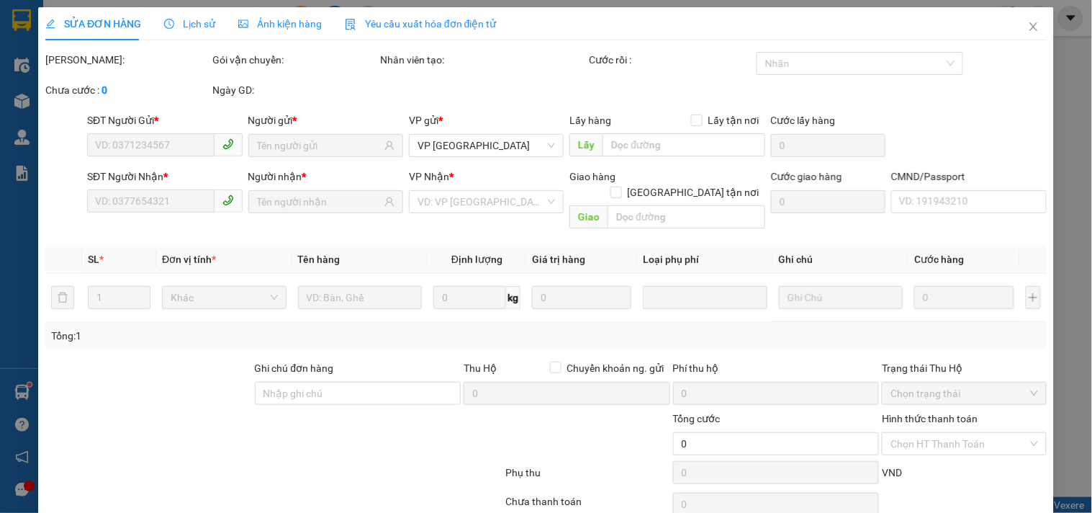
type input "0373292406"
type input "A MẠNH"
type input "0967810886"
type input "LINH"
type input "40.000"
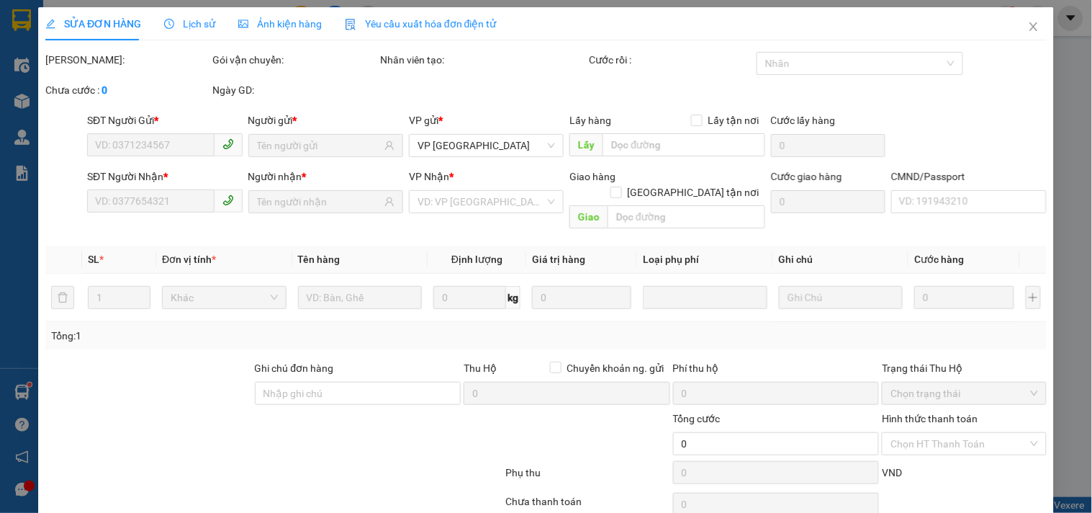
type input "40.000"
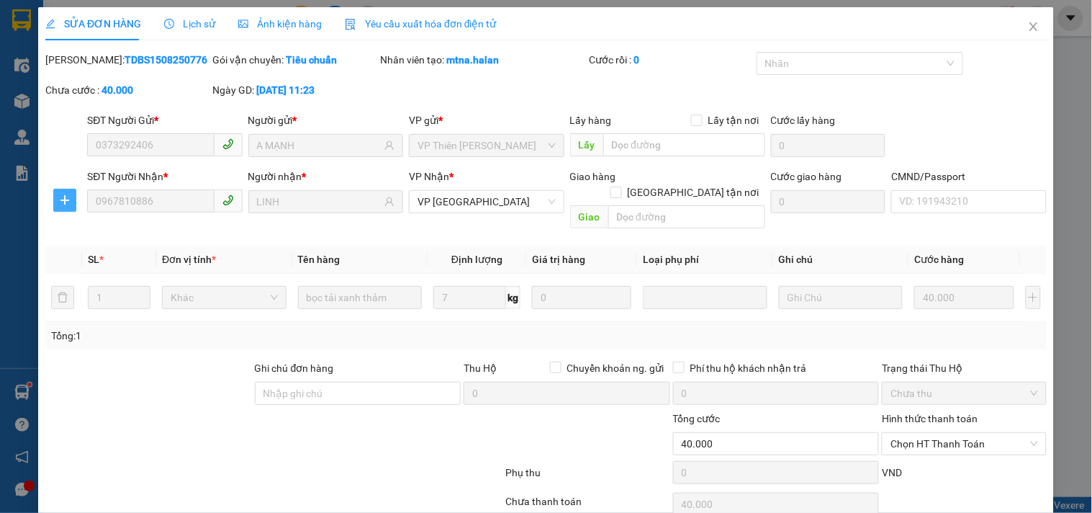
click at [71, 202] on span "plus" at bounding box center [65, 200] width 22 height 12
click at [96, 229] on span "Chuyển kho" at bounding box center [90, 229] width 59 height 16
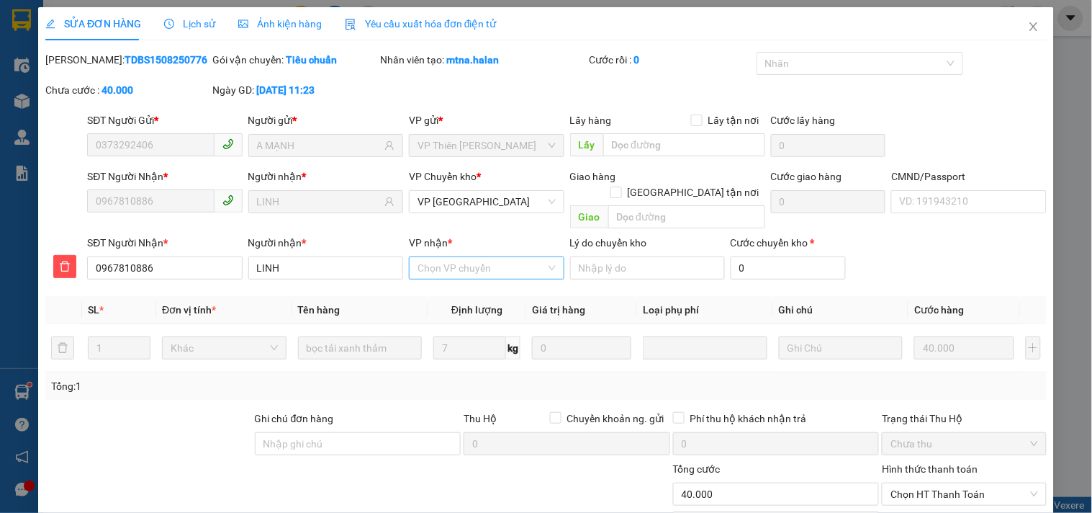
click at [455, 257] on input "VP nhận *" at bounding box center [480, 268] width 127 height 22
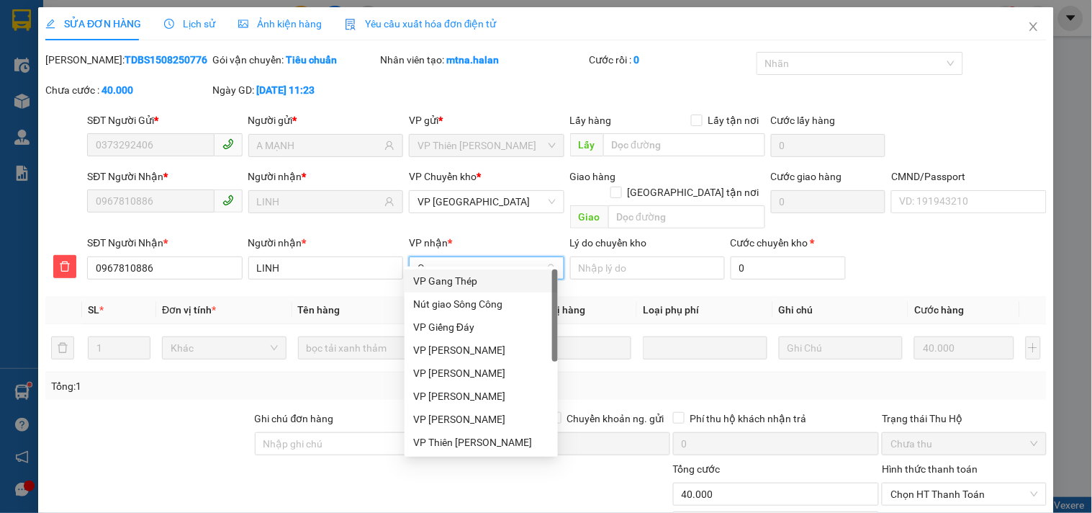
type input "GT"
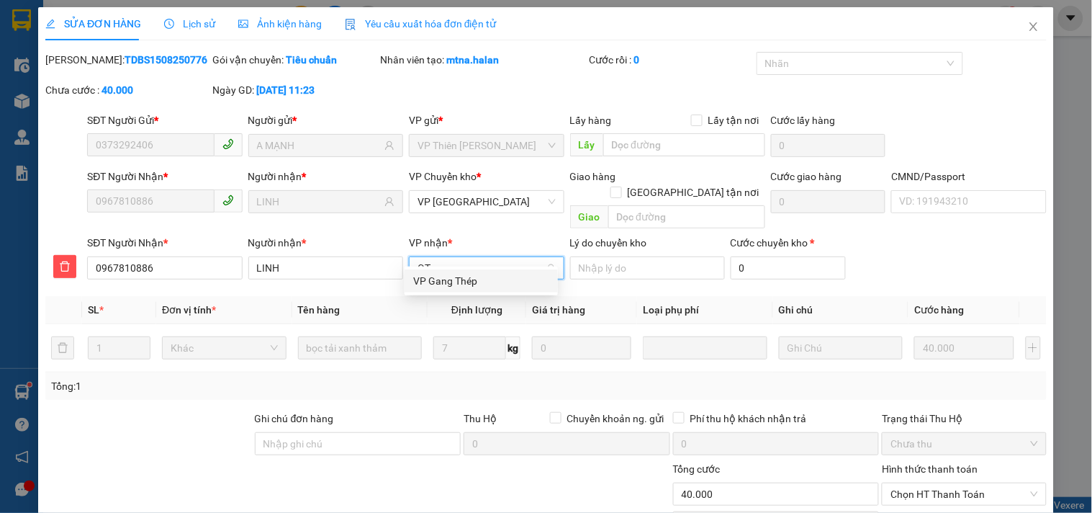
click at [453, 282] on div "VP Gang Thép" at bounding box center [481, 281] width 136 height 16
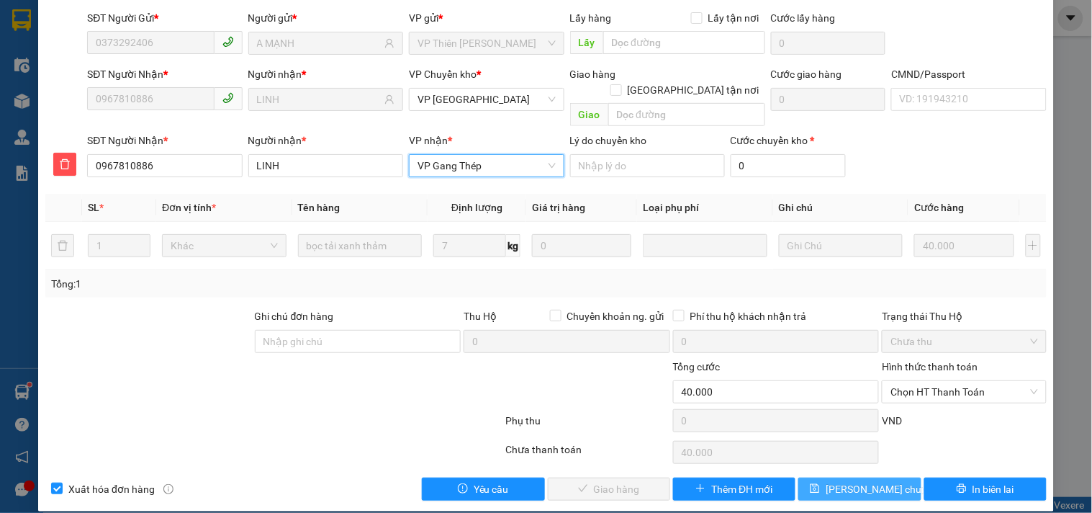
click at [859, 481] on span "[PERSON_NAME] chuyển hoàn" at bounding box center [894, 489] width 137 height 16
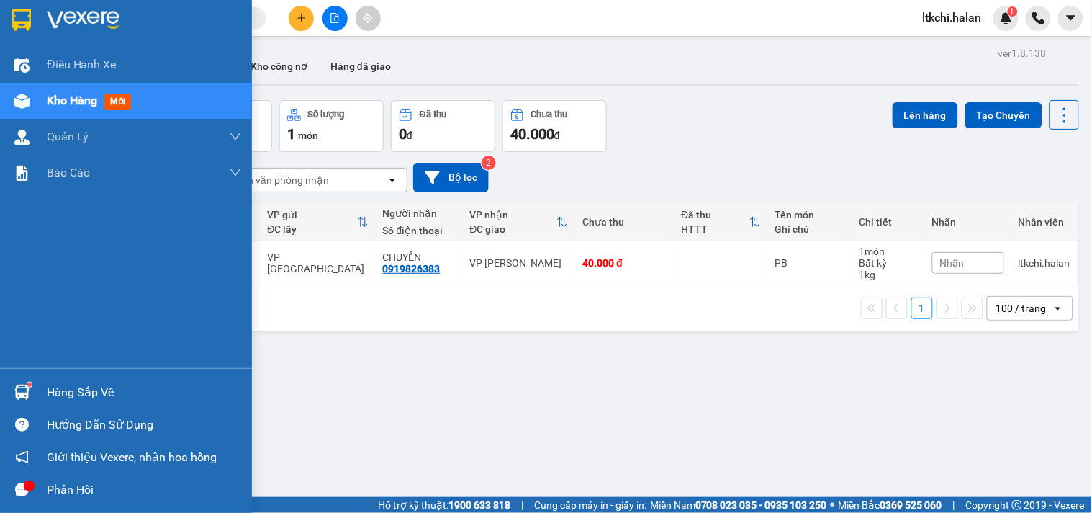
click at [24, 392] on img at bounding box center [21, 391] width 15 height 15
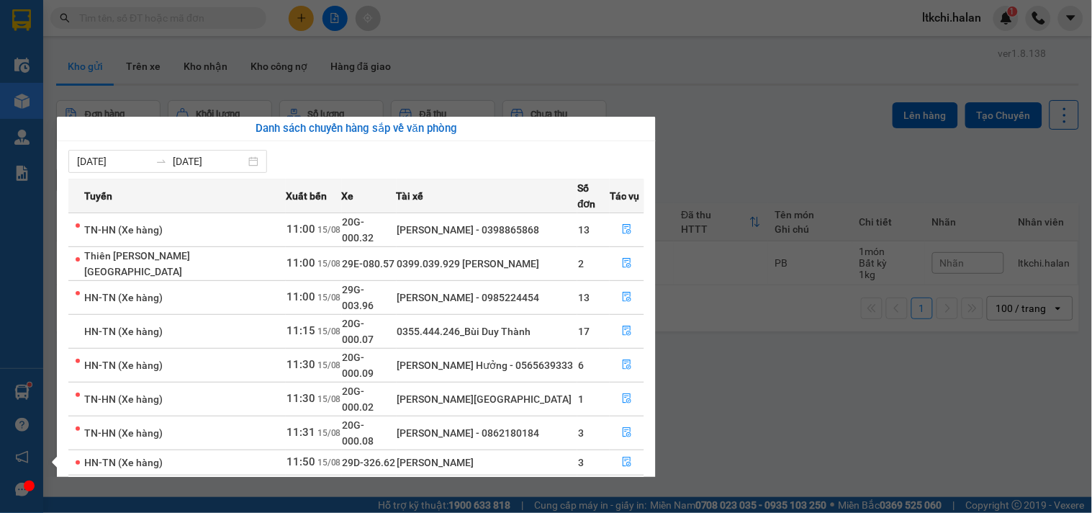
click at [875, 384] on section "Kết quả tìm kiếm ( 0 ) Bộ lọc No Data ltkchi.halan 1 Điều hành xe Kho hàng mới …" at bounding box center [546, 256] width 1092 height 513
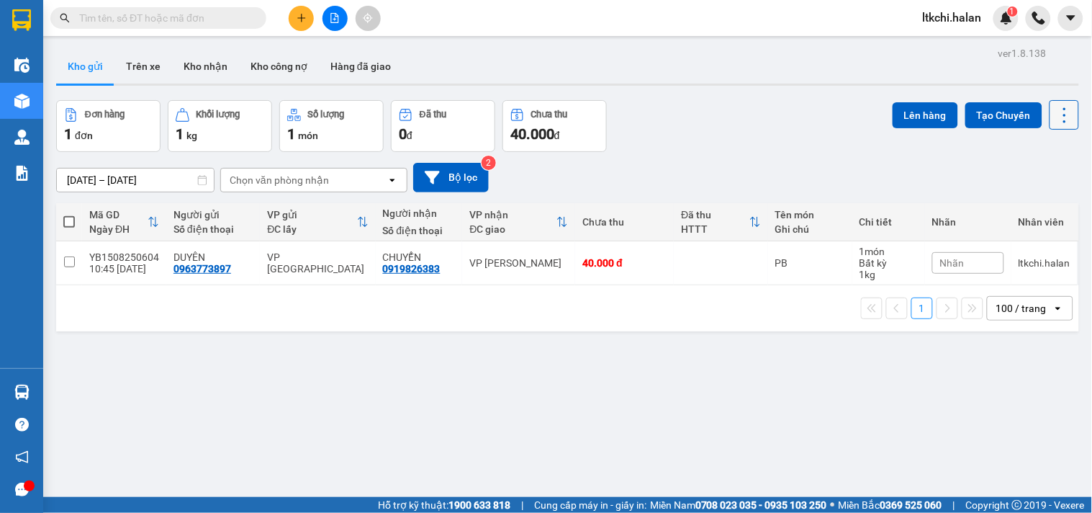
click at [1061, 116] on icon at bounding box center [1065, 115] width 20 height 20
click at [1026, 204] on span "Làm mới" at bounding box center [1032, 206] width 40 height 14
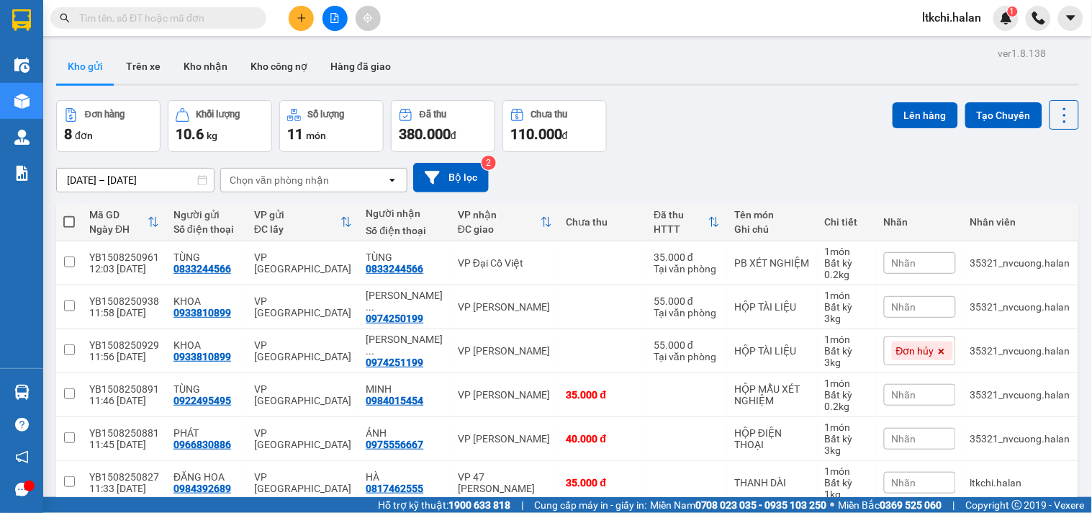
click at [132, 25] on input "text" at bounding box center [164, 18] width 170 height 16
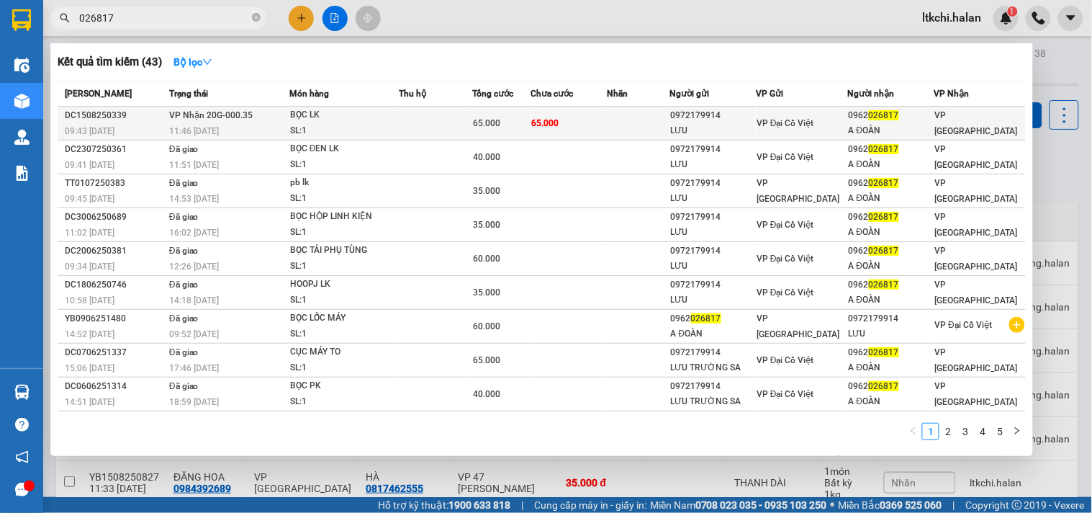
type input "026817"
click at [289, 118] on td "VP Nhận 20G-000.35 11:46 [DATE]" at bounding box center [228, 124] width 124 height 34
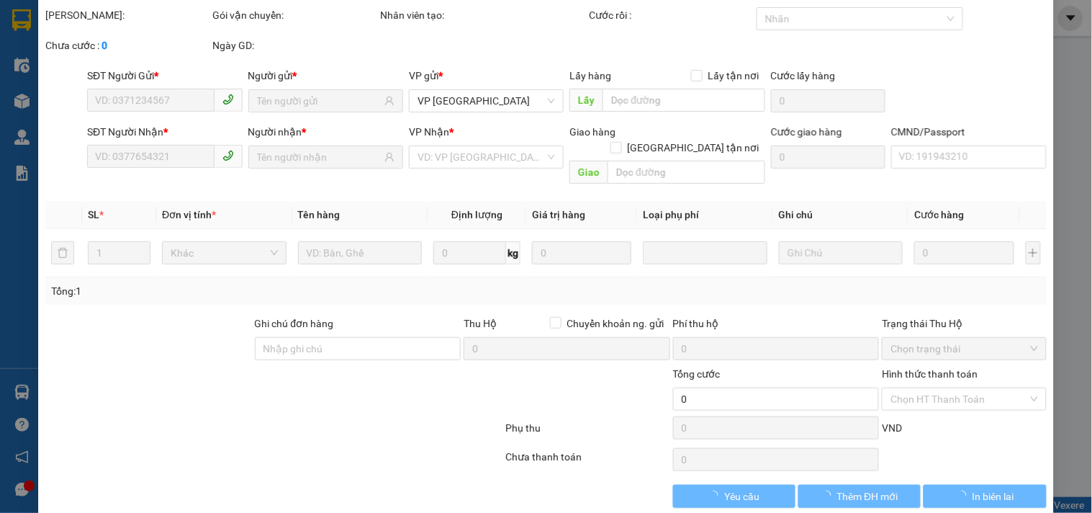
type input "0972179914"
type input "LƯU"
type input "0962026817"
type input "A ĐOÀN"
type input "65.000"
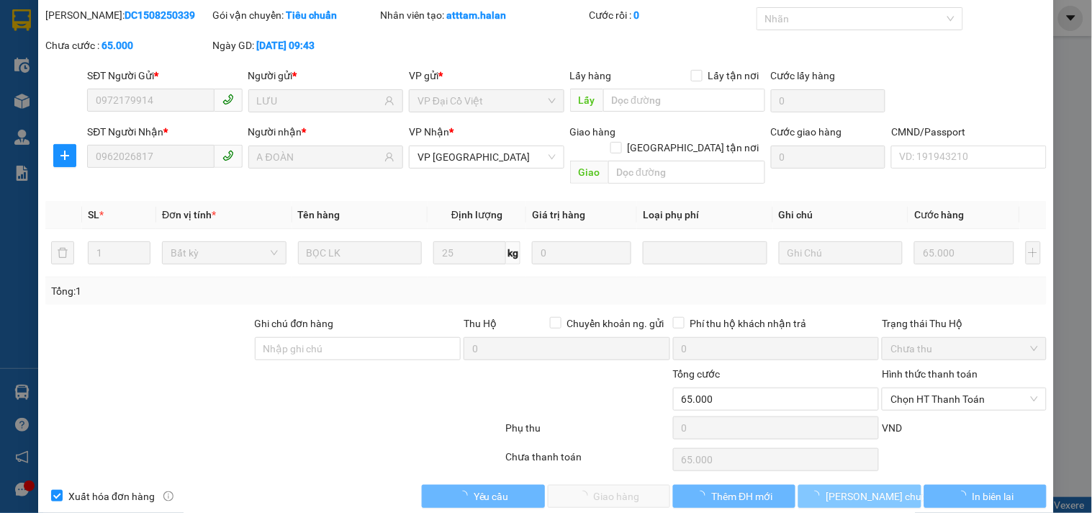
scroll to position [52, 0]
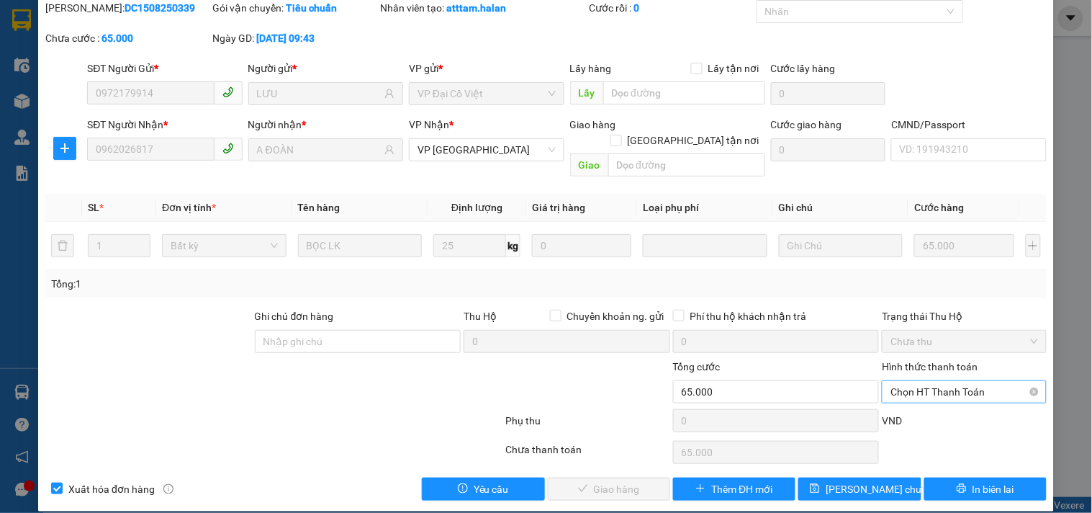
click at [926, 381] on span "Chọn HT Thanh Toán" at bounding box center [963, 392] width 147 height 22
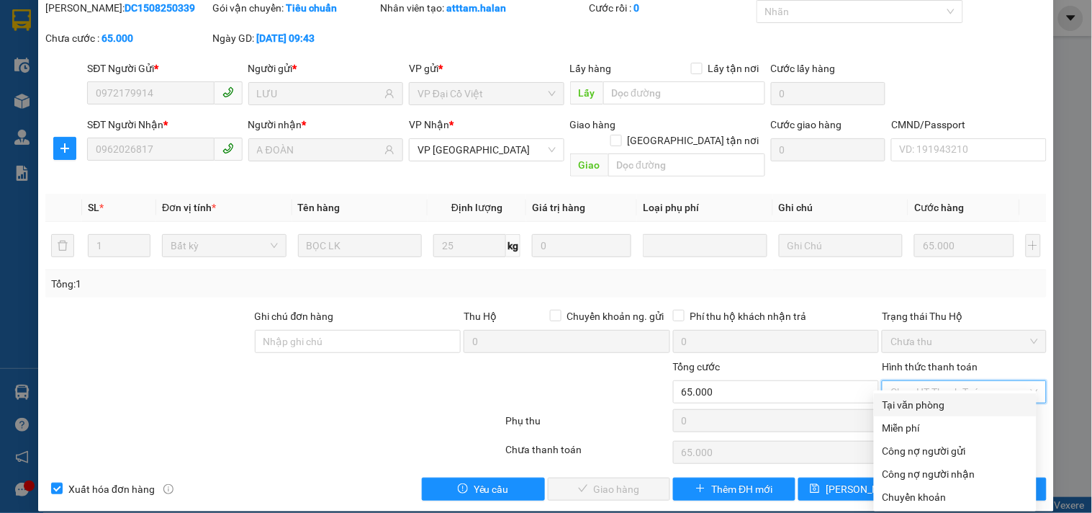
click at [916, 402] on div "Tại văn phòng" at bounding box center [954, 405] width 145 height 16
type input "0"
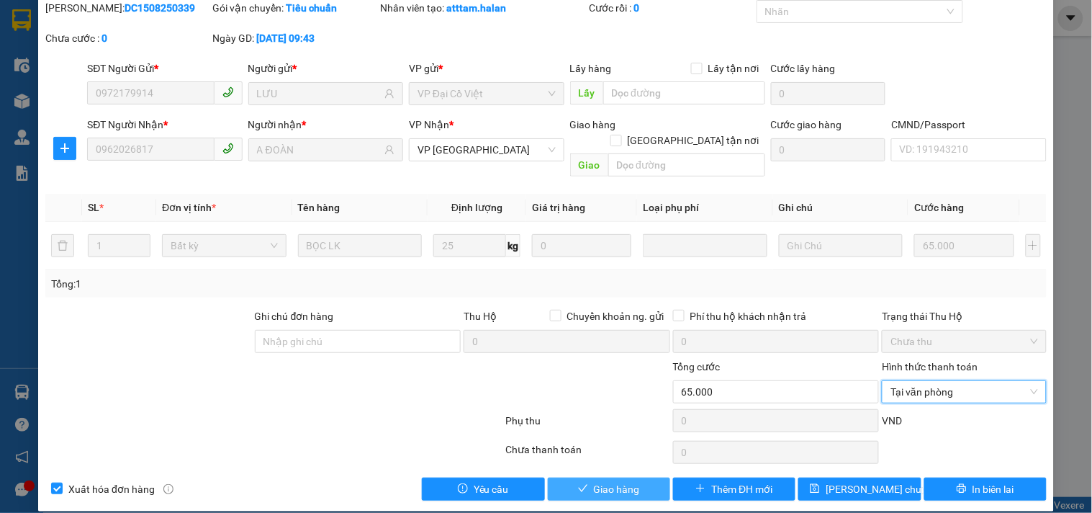
click at [621, 481] on span "Giao hàng" at bounding box center [617, 489] width 46 height 16
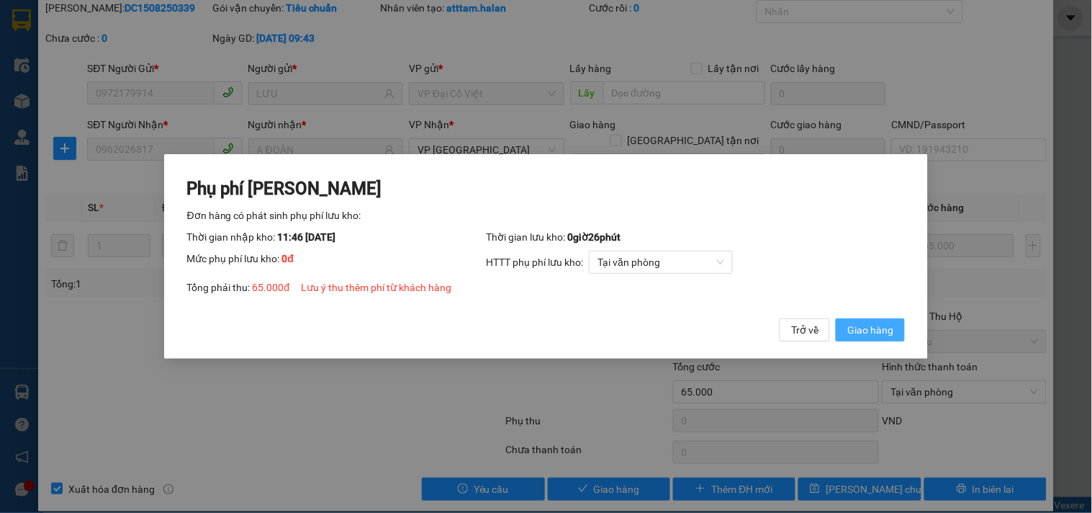
click at [890, 330] on span "Giao hàng" at bounding box center [870, 330] width 46 height 16
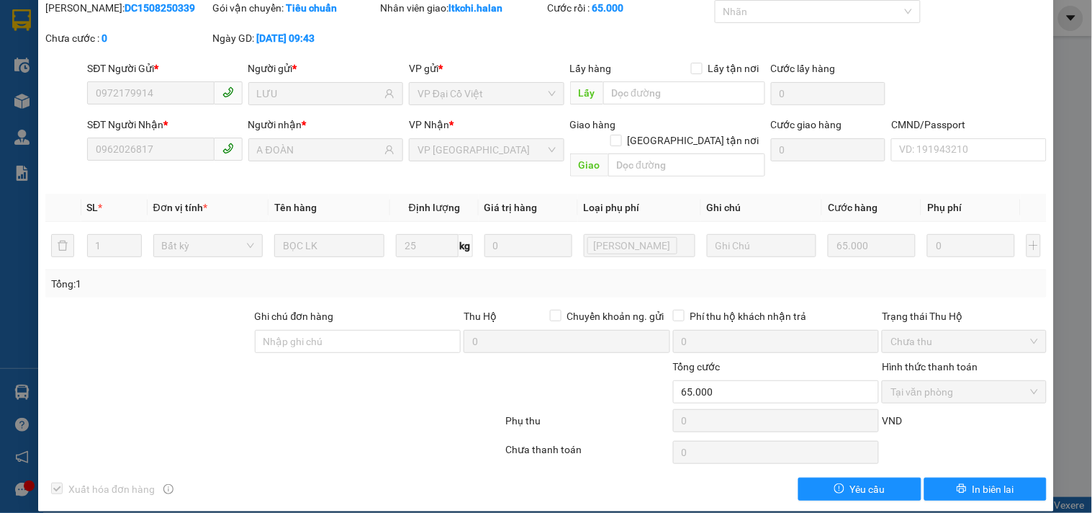
scroll to position [0, 0]
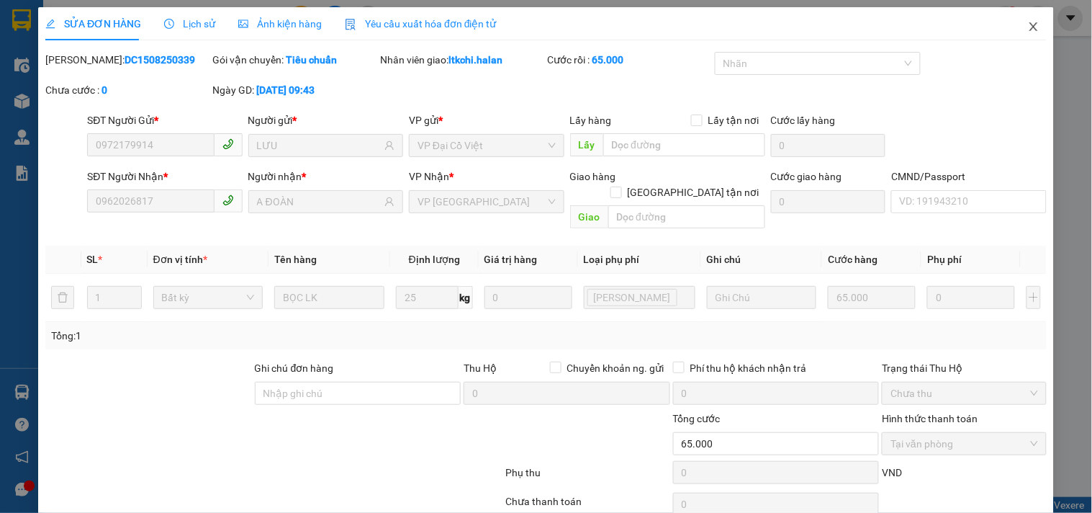
drag, startPoint x: 1016, startPoint y: 32, endPoint x: 792, endPoint y: 0, distance: 226.8
click at [1013, 32] on span "Close" at bounding box center [1033, 27] width 40 height 40
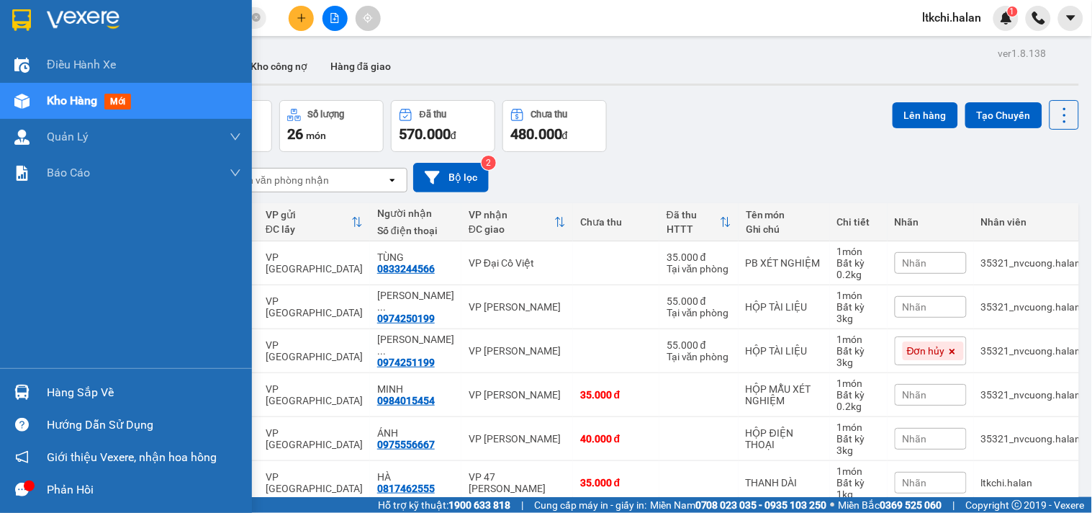
click at [25, 399] on div at bounding box center [21, 391] width 25 height 25
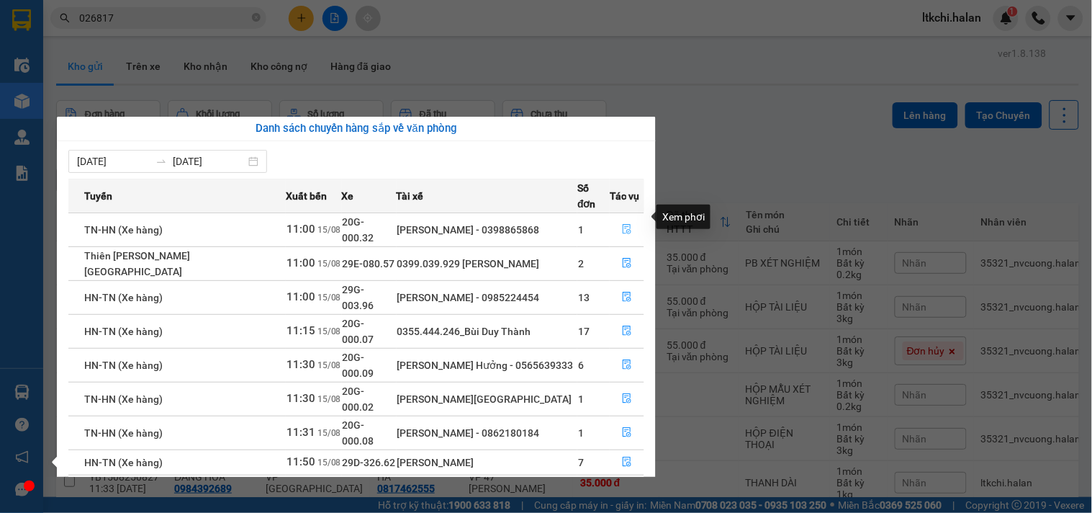
click at [624, 224] on icon "file-done" at bounding box center [627, 229] width 10 height 10
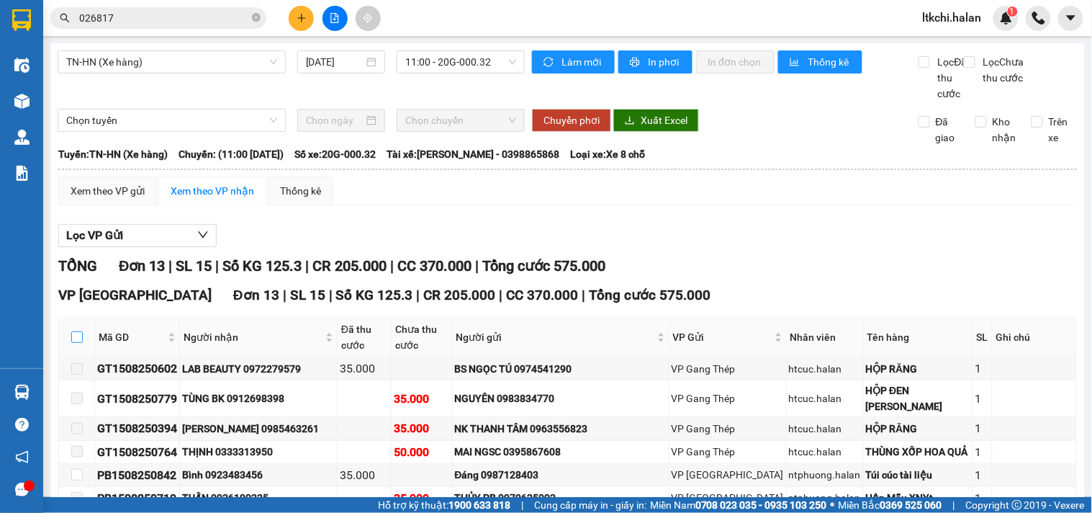
click at [75, 343] on input "checkbox" at bounding box center [77, 337] width 12 height 12
checkbox input "true"
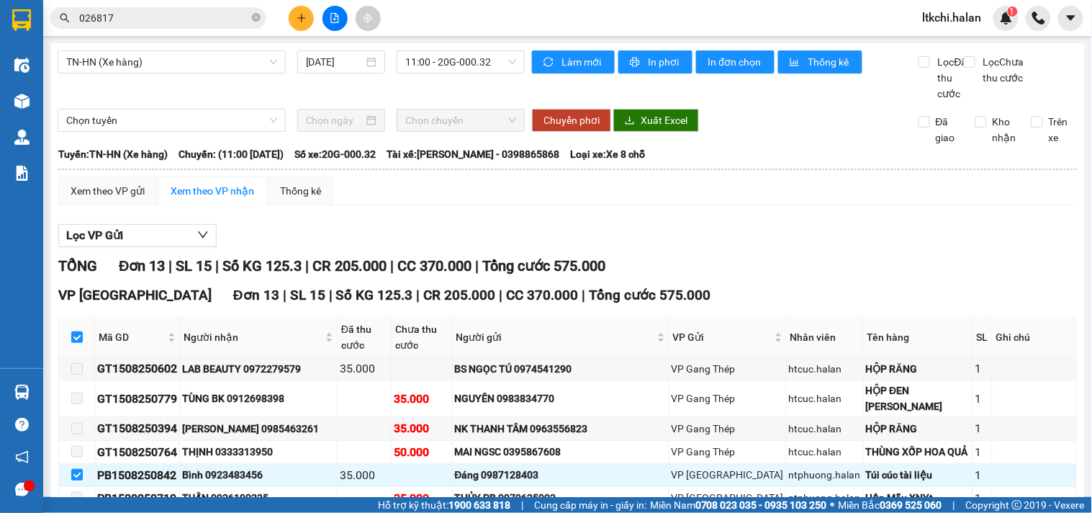
scroll to position [240, 0]
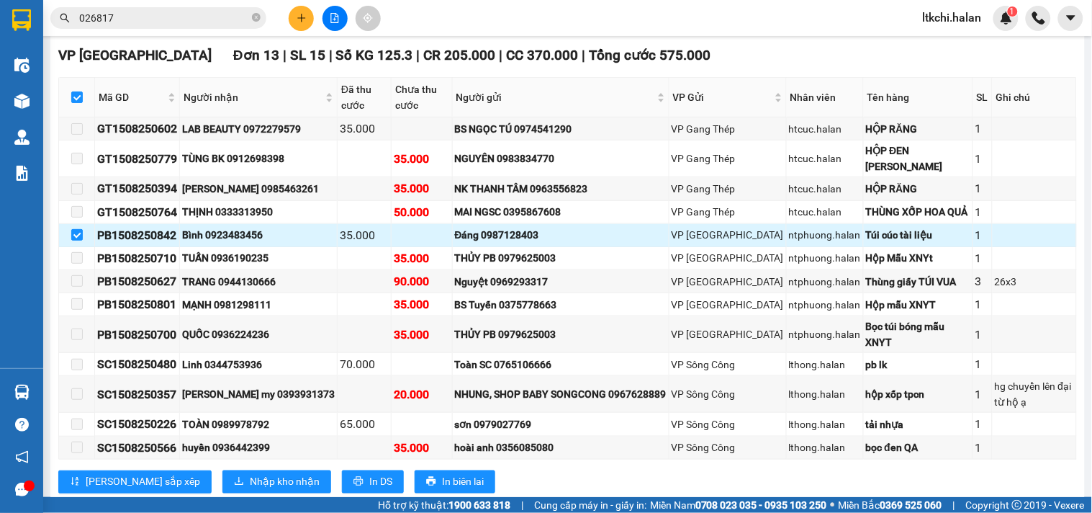
click at [261, 235] on div "Bình 0923483456" at bounding box center [258, 235] width 153 height 16
click at [239, 235] on div "Bình 0923483456" at bounding box center [258, 235] width 153 height 16
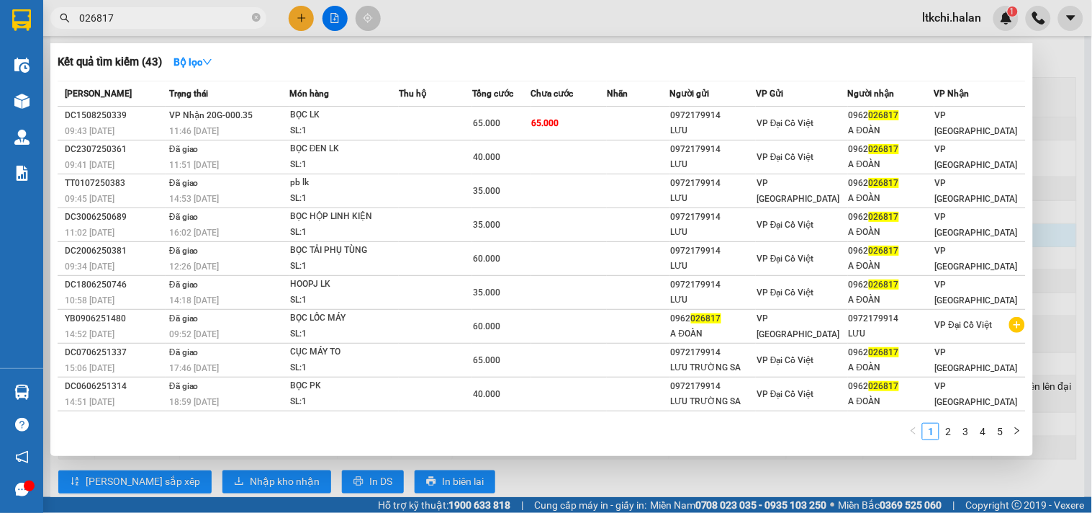
drag, startPoint x: 85, startPoint y: 14, endPoint x: 42, endPoint y: 14, distance: 43.2
click at [42, 14] on section "Kết quả tìm kiếm ( 43 ) Bộ lọc Mã ĐH Trạng thái Món hàng Thu hộ Tổng cước Chưa …" at bounding box center [546, 256] width 1092 height 513
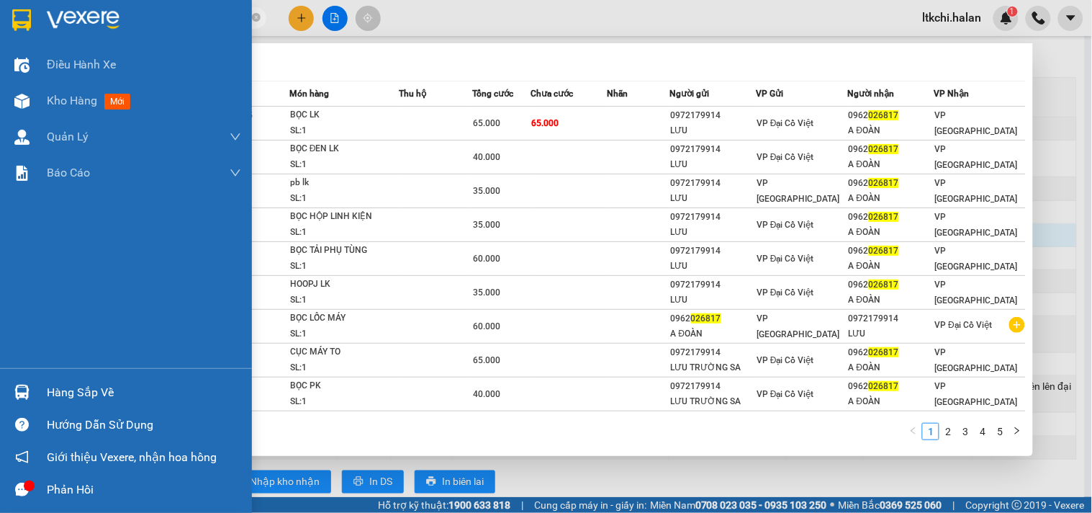
paste input "923483456"
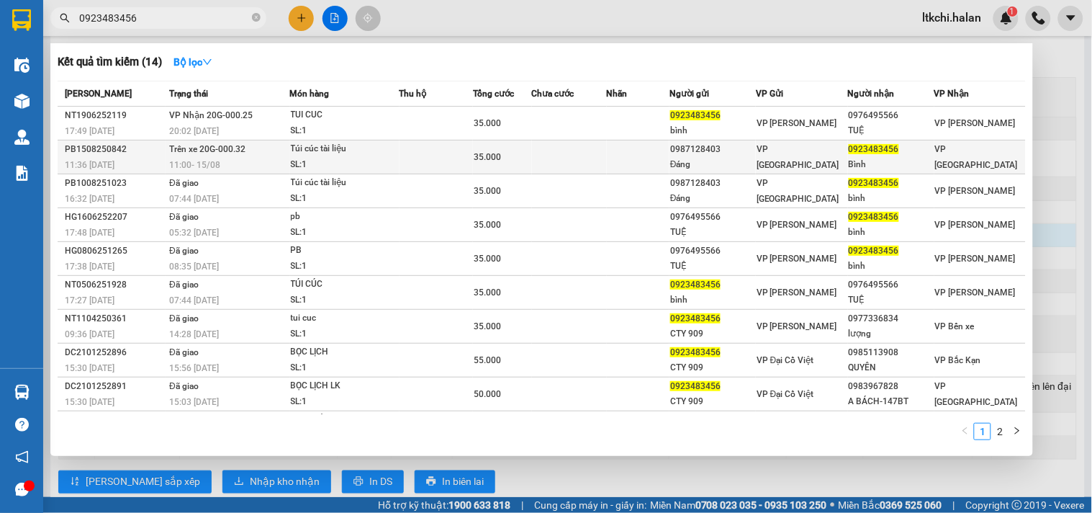
type input "0923483456"
click at [347, 161] on div "SL: 1" at bounding box center [345, 165] width 108 height 16
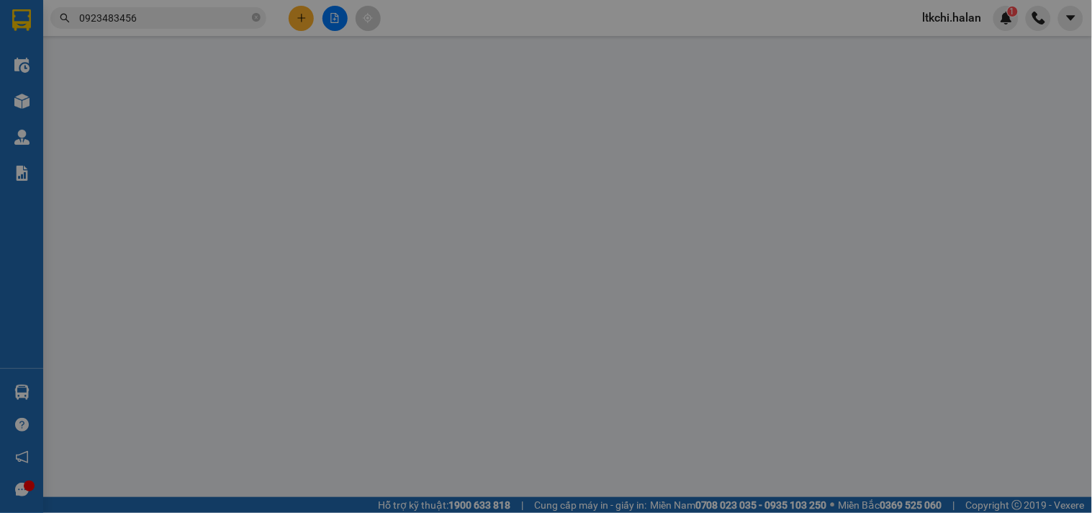
type input "0987128403"
type input "Đáng"
type input "0923483456"
type input "Bình"
type input "35.000"
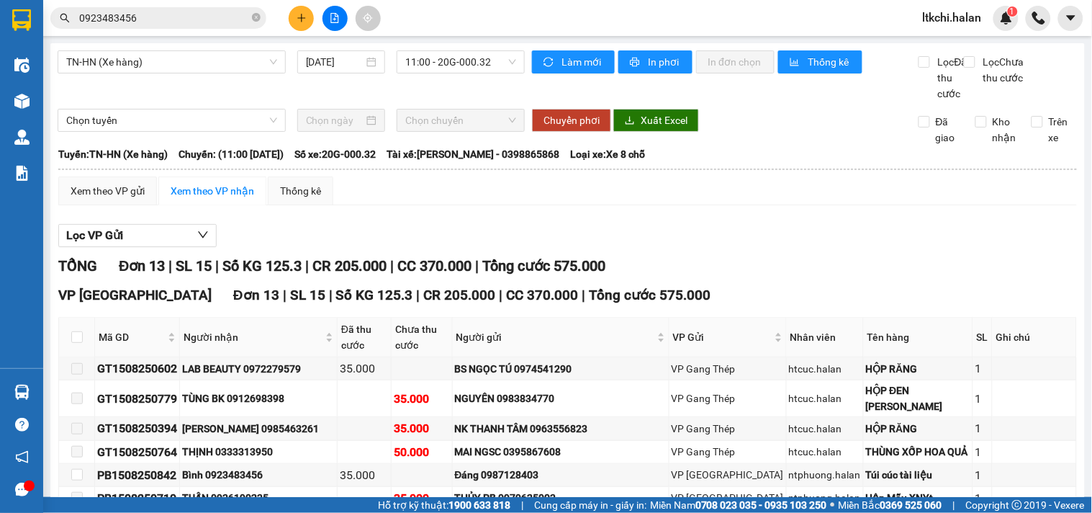
click at [197, 24] on input "0923483456" at bounding box center [164, 18] width 170 height 16
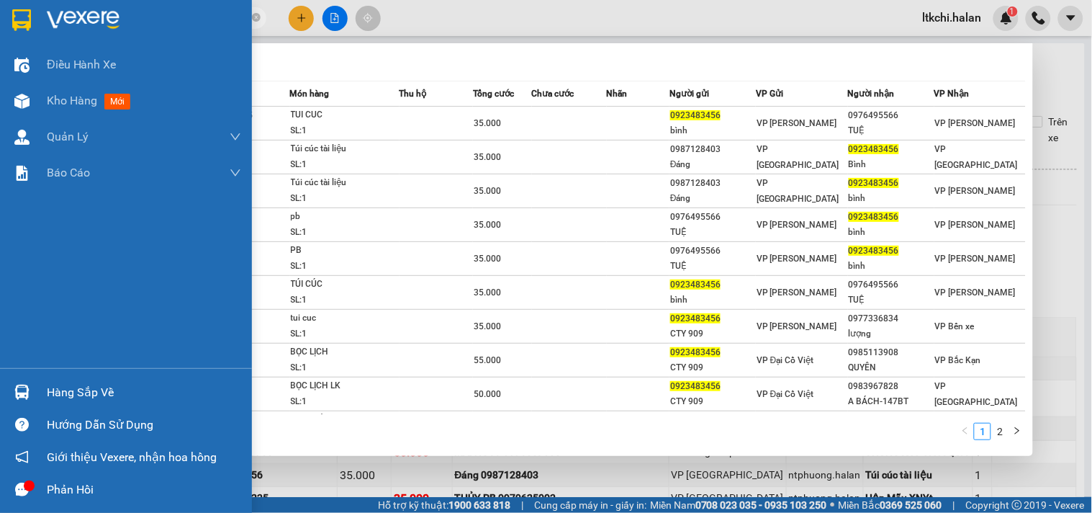
click at [30, 398] on div at bounding box center [21, 391] width 25 height 25
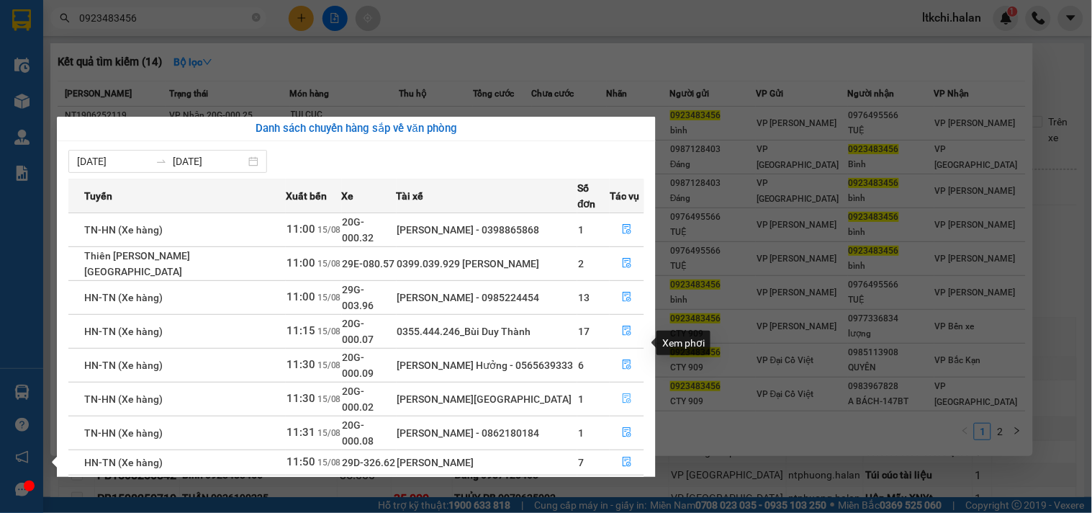
click at [622, 393] on icon "file-done" at bounding box center [627, 398] width 10 height 10
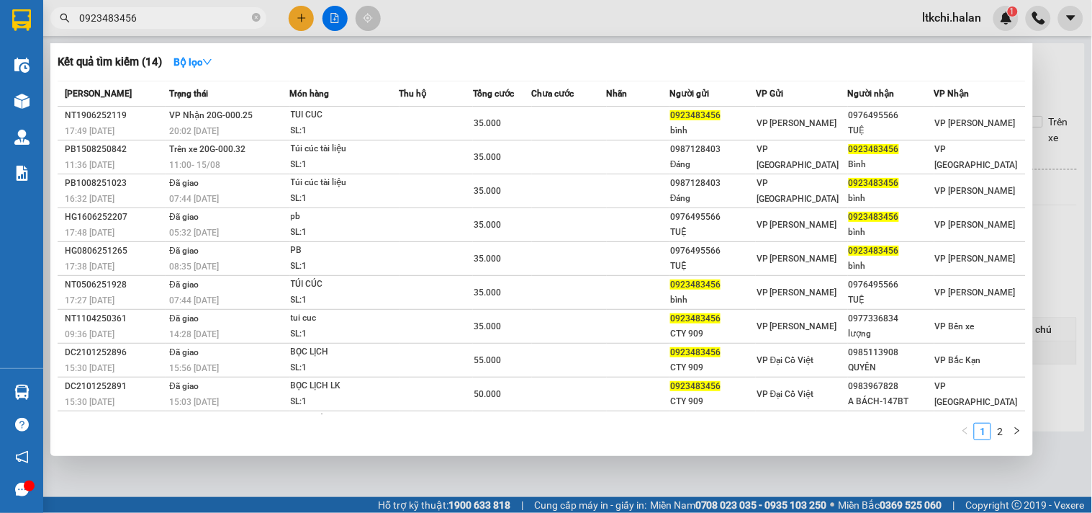
click at [535, 26] on div at bounding box center [546, 256] width 1092 height 513
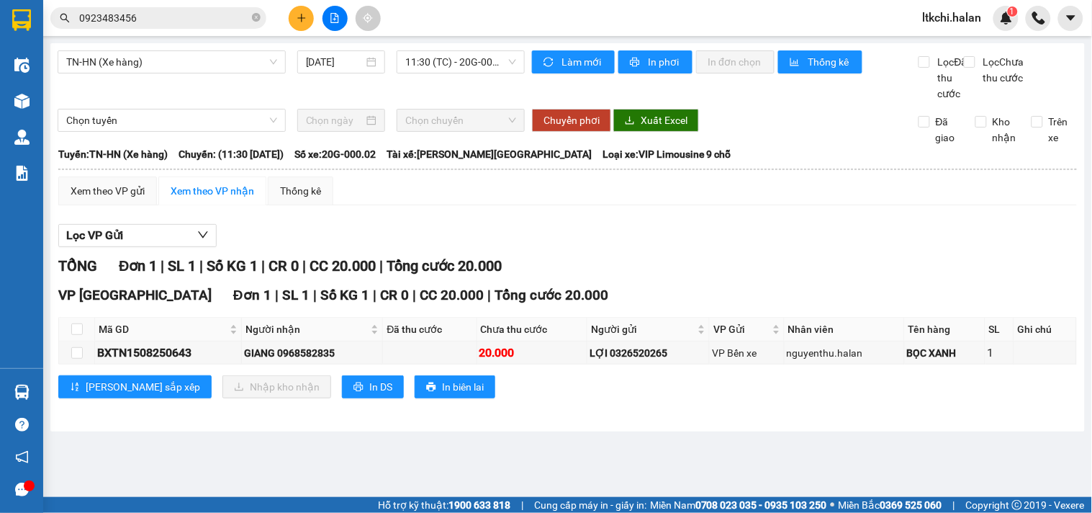
click at [187, 23] on input "0923483456" at bounding box center [164, 18] width 170 height 16
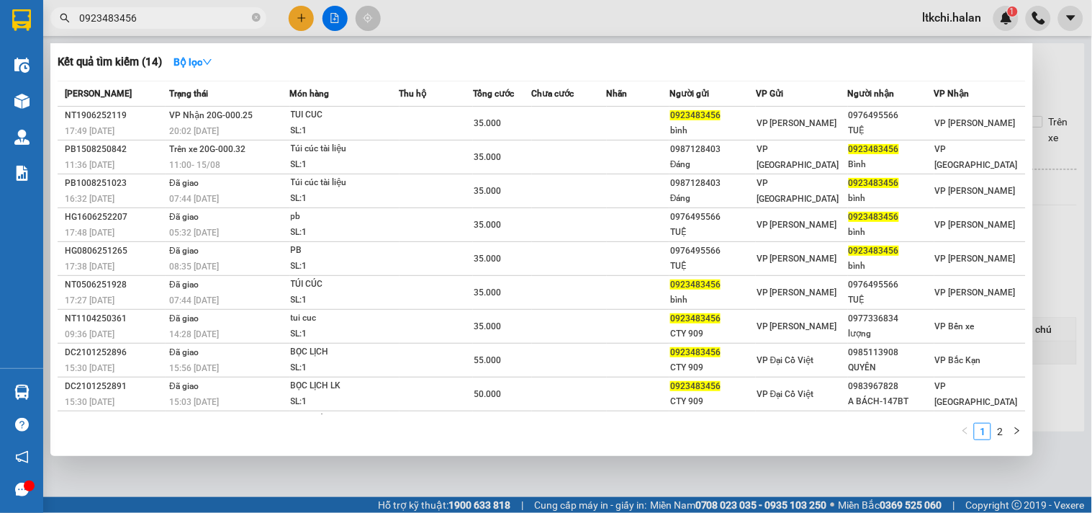
click at [458, 12] on div at bounding box center [546, 256] width 1092 height 513
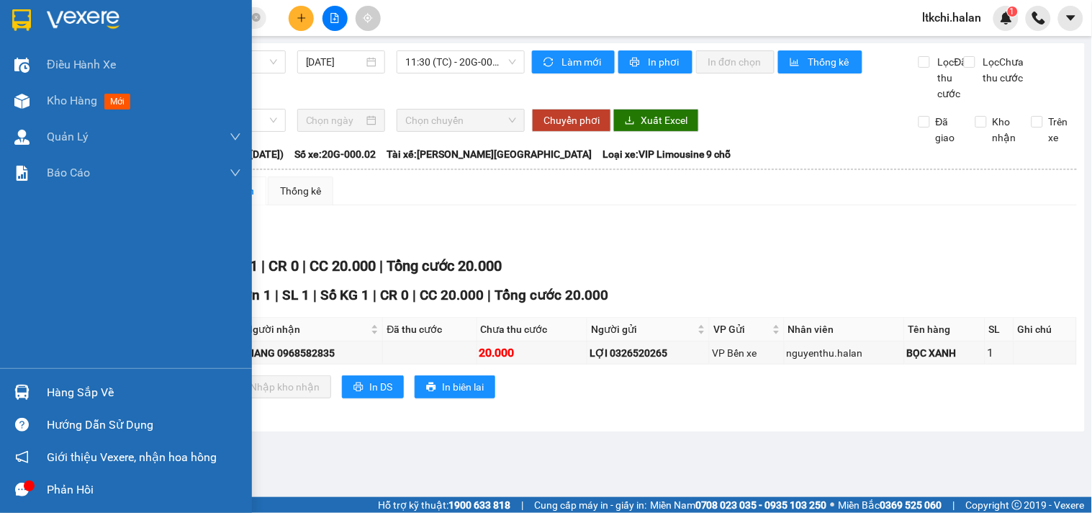
click at [19, 386] on img at bounding box center [21, 391] width 15 height 15
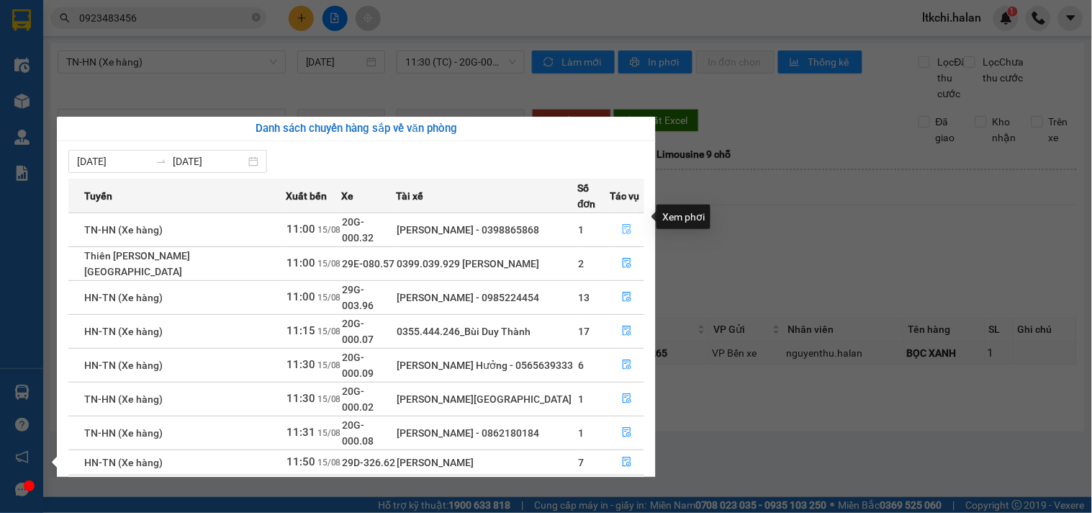
click at [630, 224] on icon "file-done" at bounding box center [627, 229] width 10 height 10
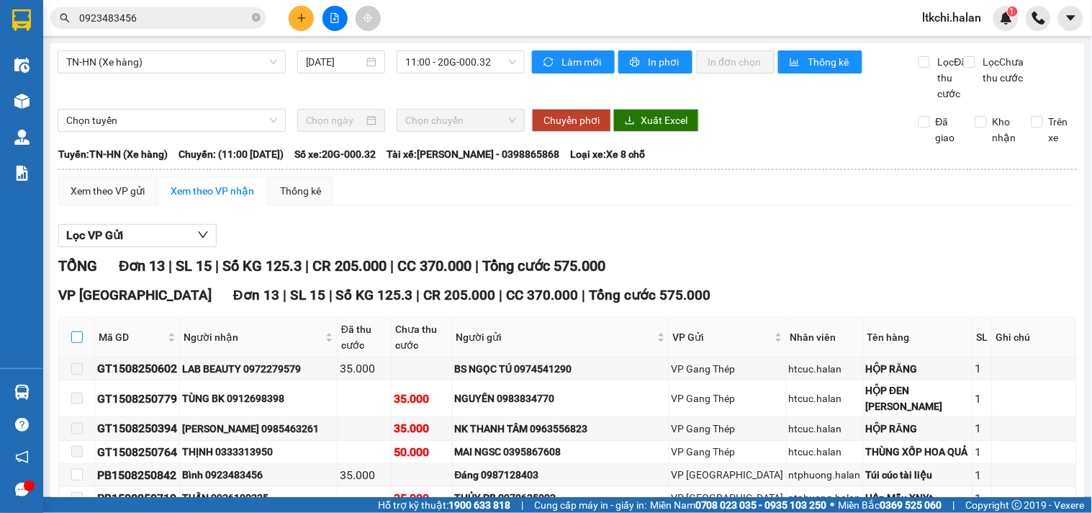
click at [76, 343] on input "checkbox" at bounding box center [77, 337] width 12 height 12
checkbox input "true"
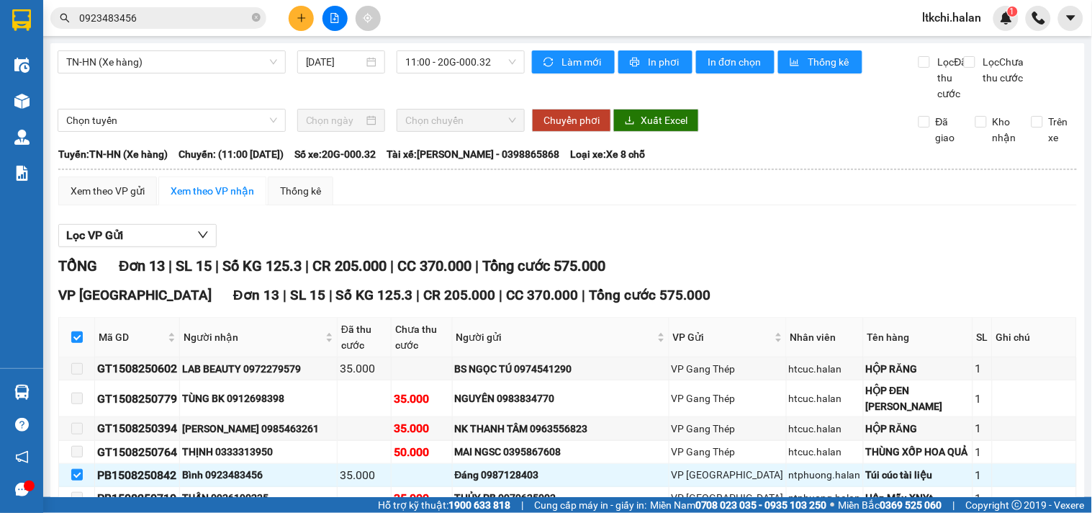
scroll to position [279, 0]
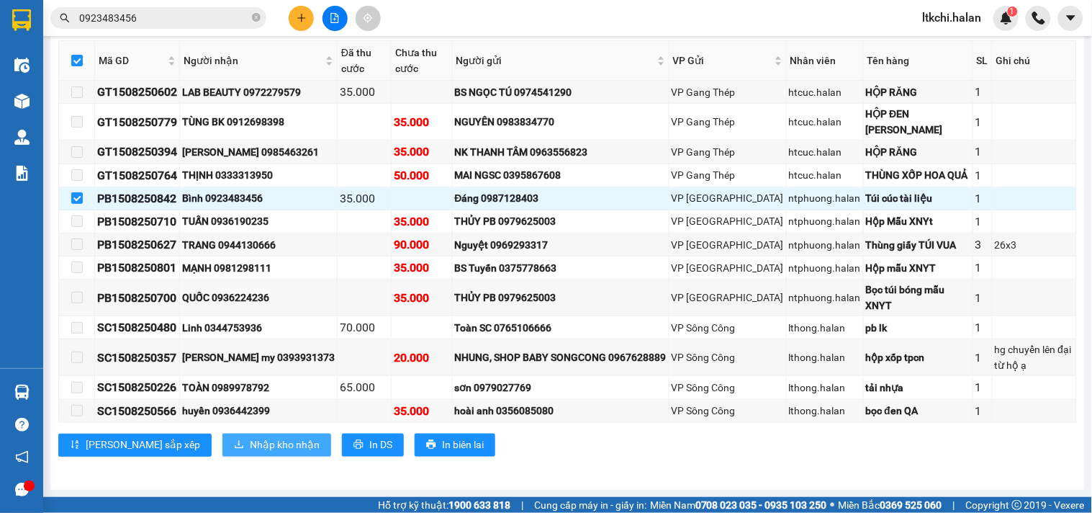
click at [250, 441] on span "Nhập kho nhận" at bounding box center [285, 445] width 70 height 16
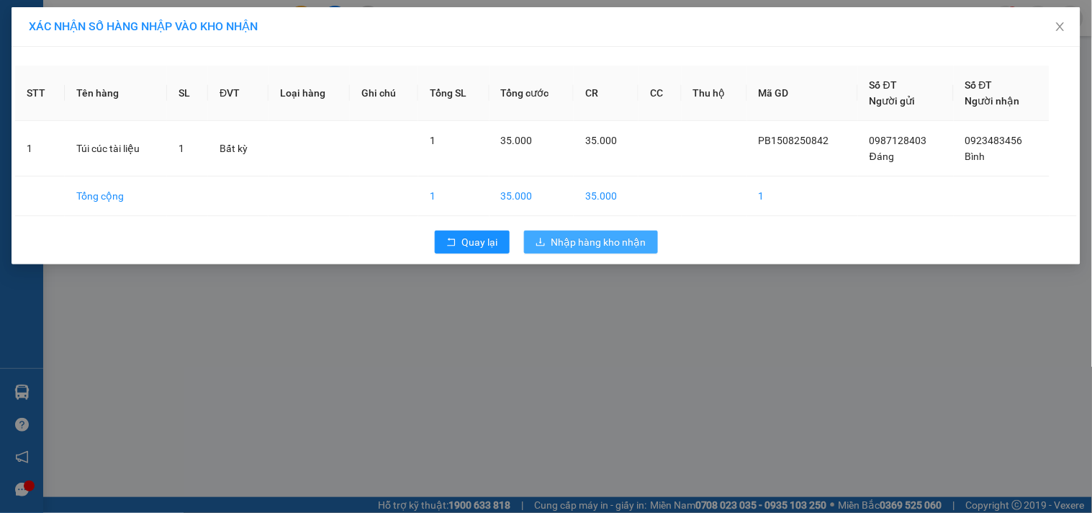
click at [556, 238] on span "Nhập hàng kho nhận" at bounding box center [598, 242] width 95 height 16
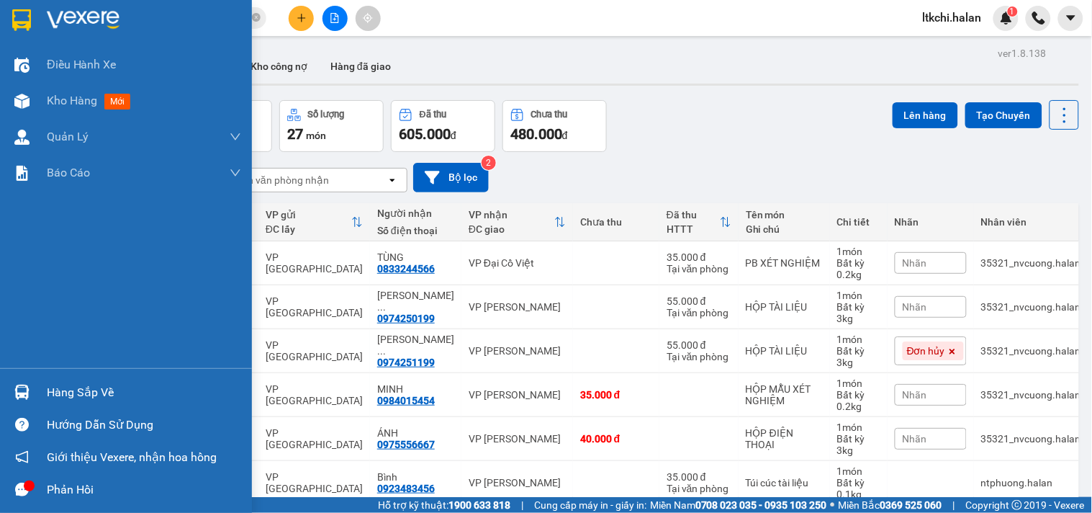
click at [53, 399] on div "Hàng sắp về" at bounding box center [144, 393] width 194 height 22
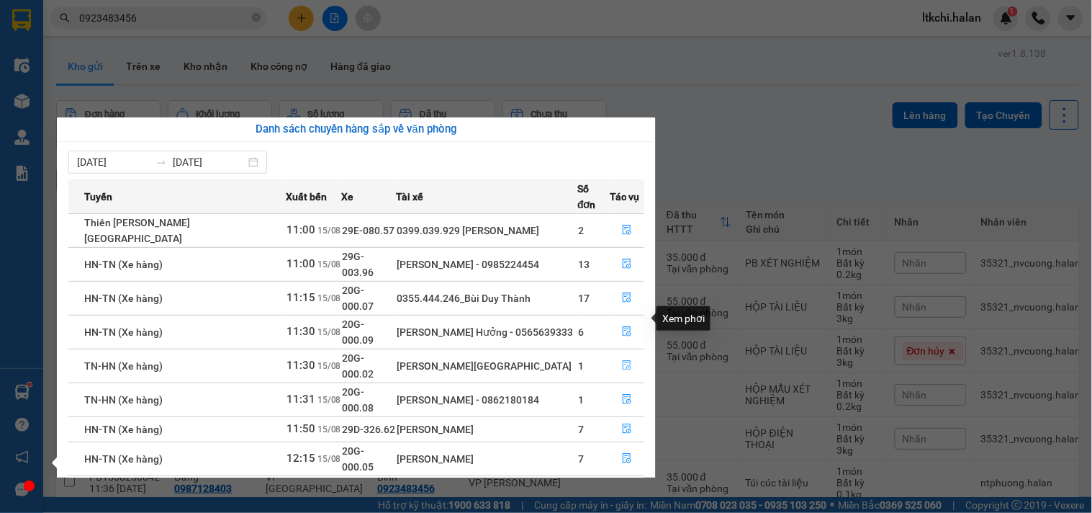
click at [623, 360] on icon "file-done" at bounding box center [627, 365] width 9 height 10
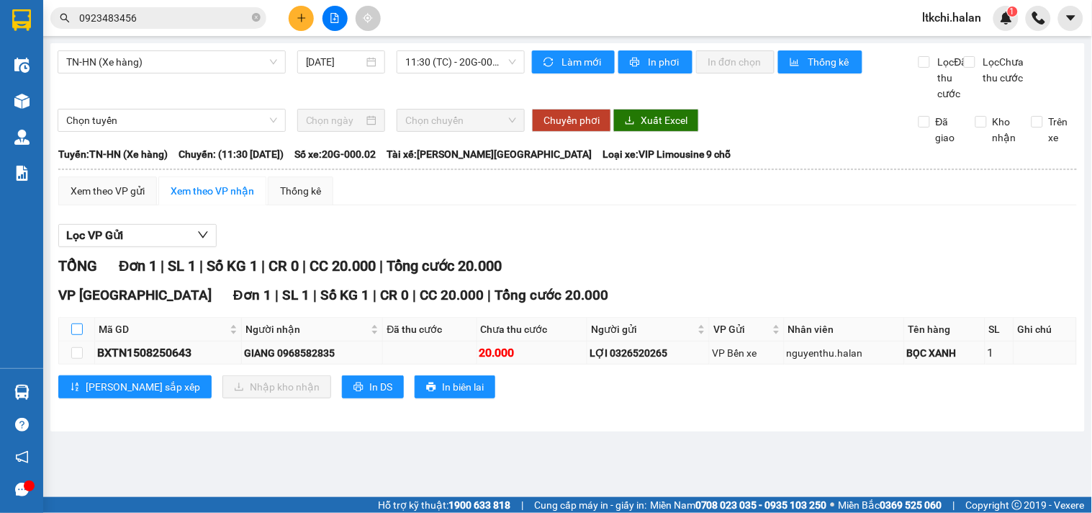
click at [78, 335] on input "checkbox" at bounding box center [77, 329] width 12 height 12
checkbox input "true"
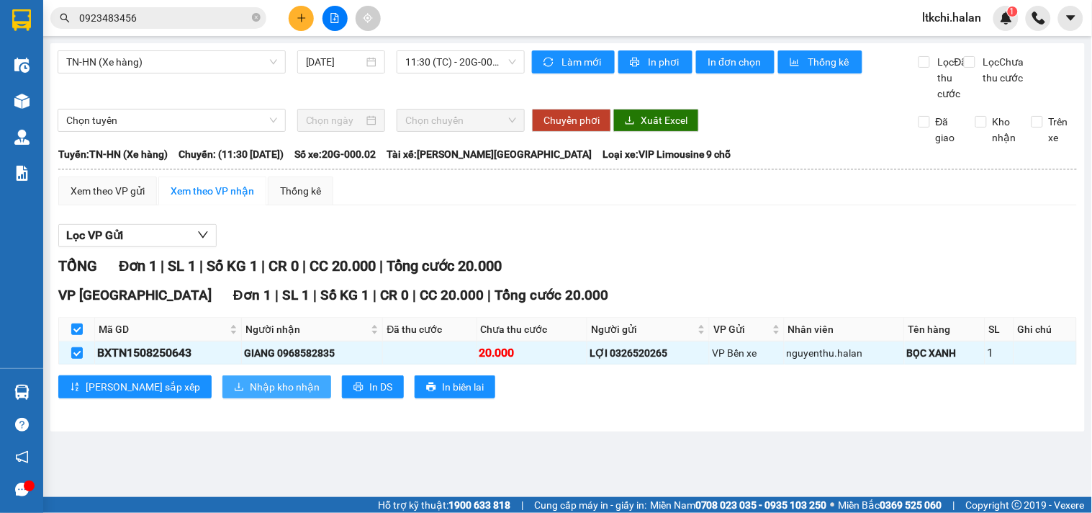
click at [250, 394] on span "Nhập kho nhận" at bounding box center [285, 387] width 70 height 16
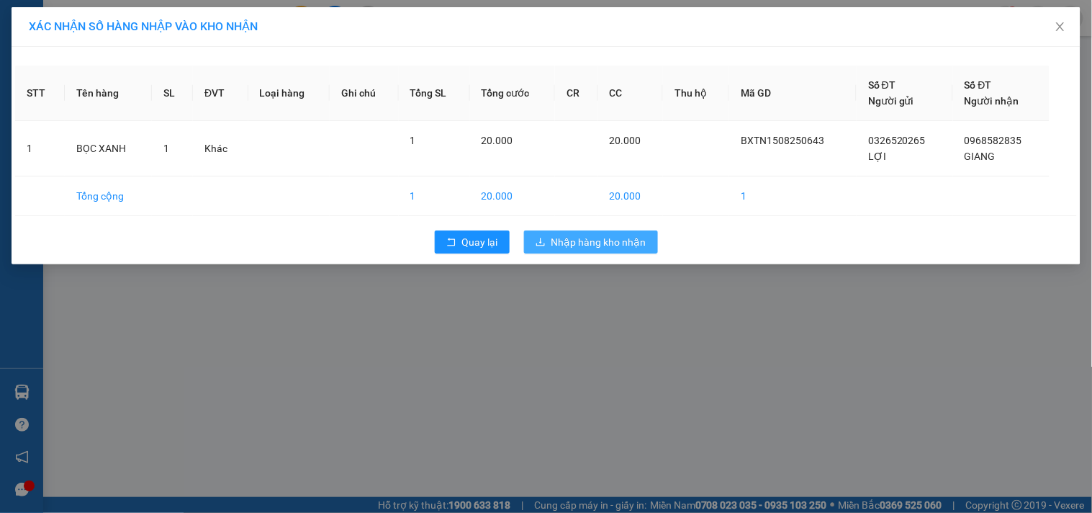
click at [596, 243] on span "Nhập hàng kho nhận" at bounding box center [598, 242] width 95 height 16
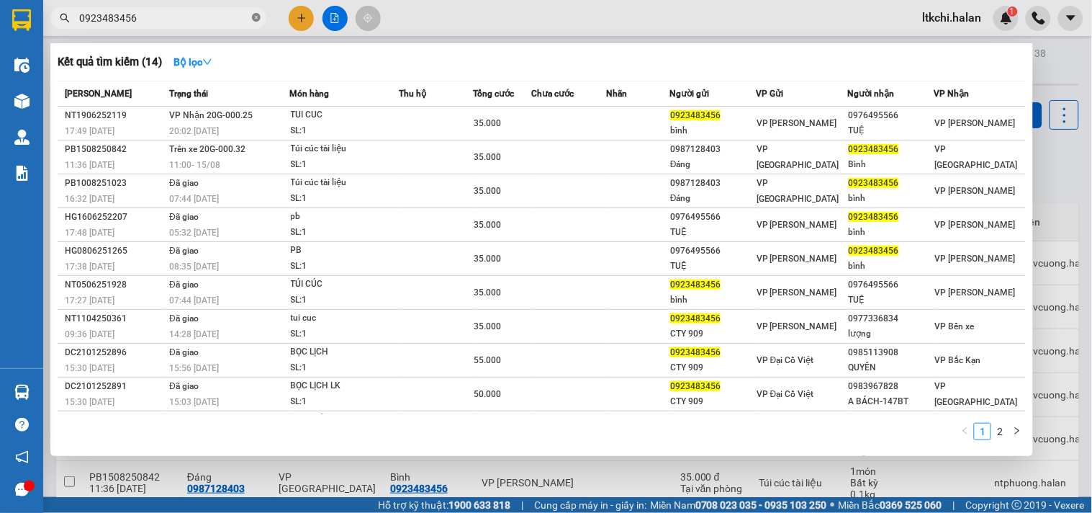
click at [256, 18] on icon "close-circle" at bounding box center [256, 17] width 9 height 9
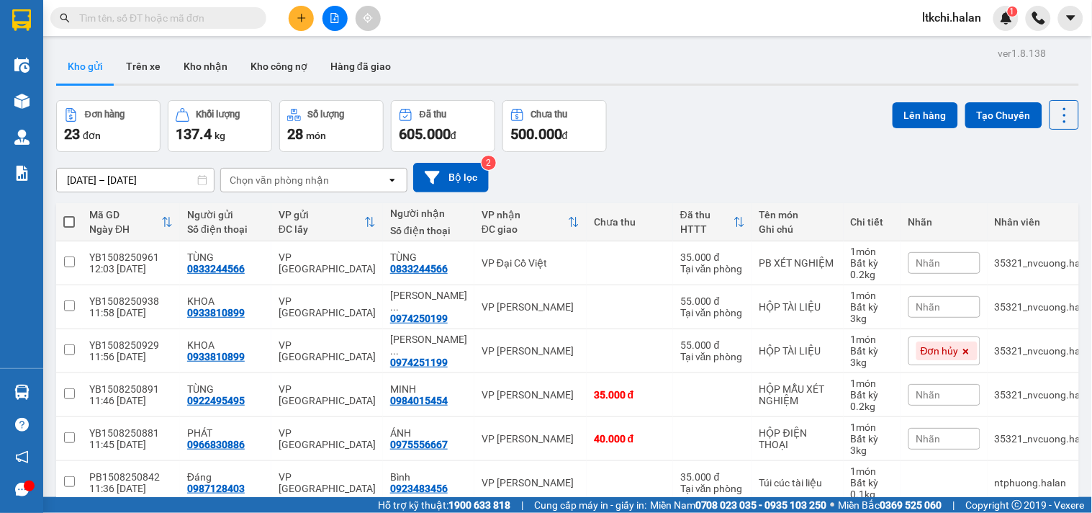
click at [222, 18] on input "text" at bounding box center [164, 18] width 170 height 16
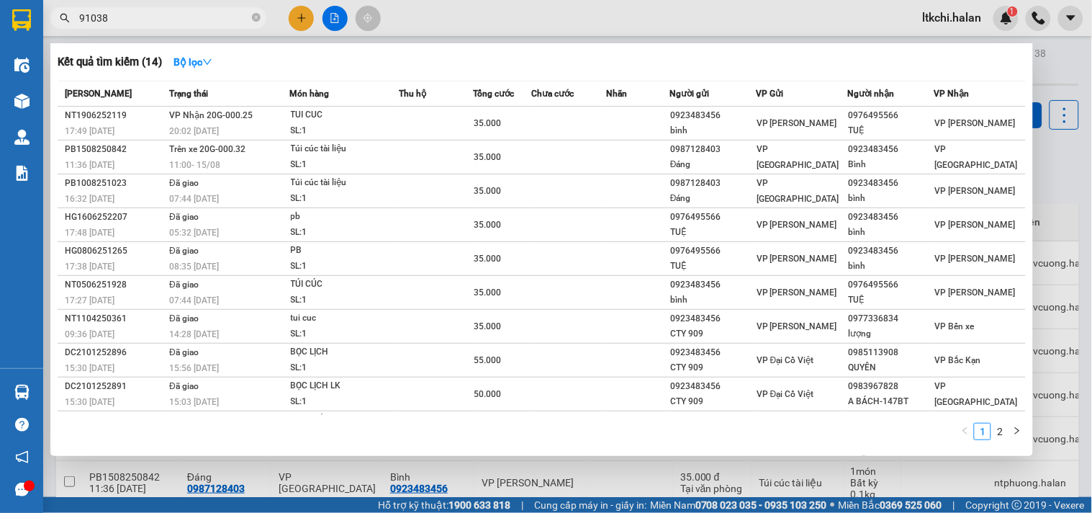
type input "910388"
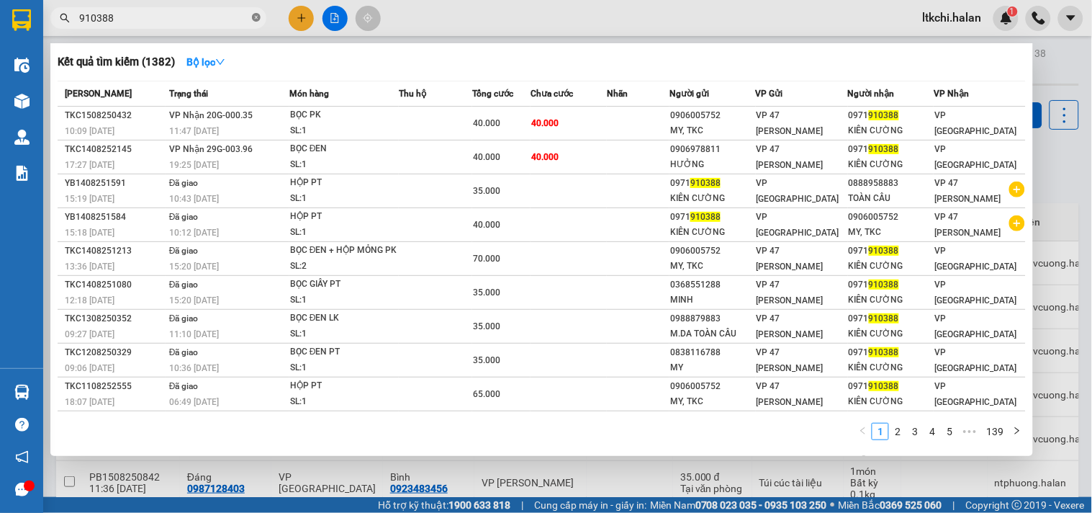
click at [253, 19] on icon "close-circle" at bounding box center [256, 17] width 9 height 9
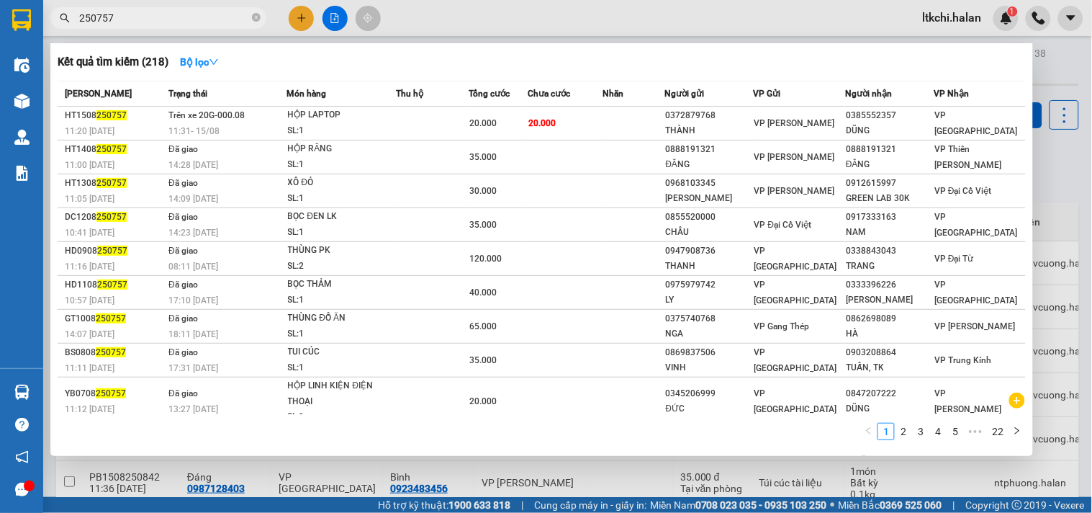
drag, startPoint x: 112, startPoint y: 17, endPoint x: 33, endPoint y: 17, distance: 78.5
click at [33, 17] on section "Kết quả tìm kiếm ( 218 ) Bộ lọc Mã ĐH Trạng thái Món hàng Thu hộ Tổng cước Chưa…" at bounding box center [546, 256] width 1092 height 513
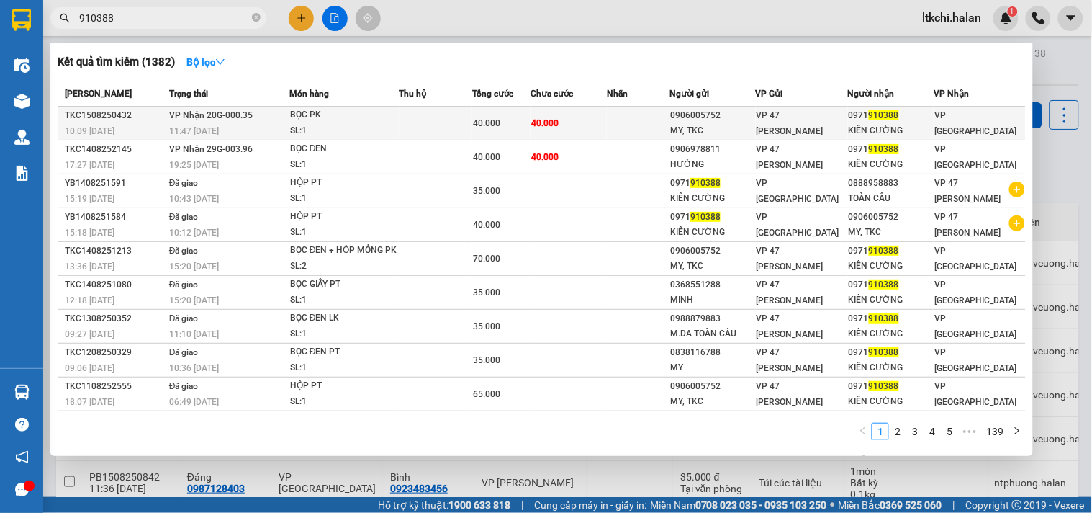
type input "910388"
click at [638, 128] on td at bounding box center [638, 124] width 63 height 34
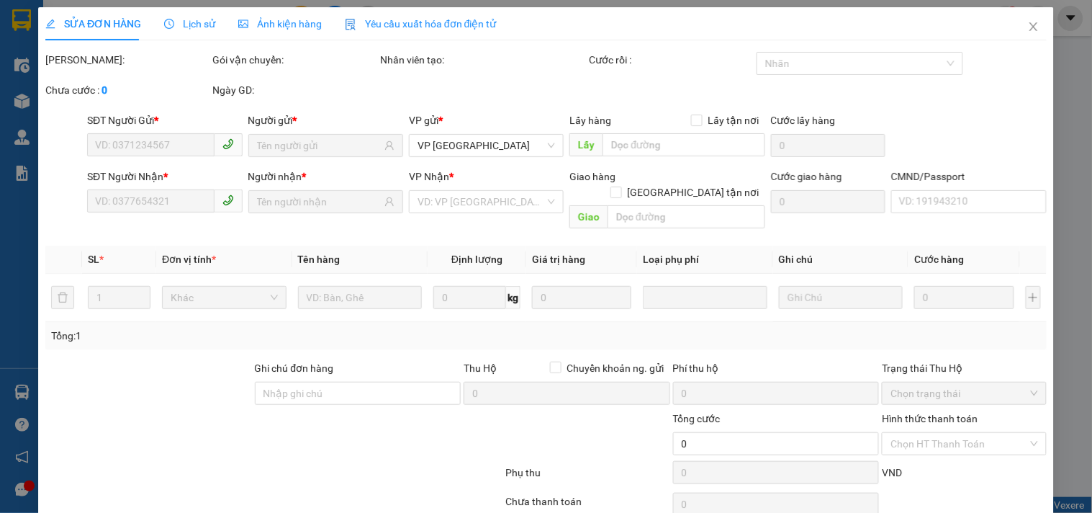
type input "0906005752"
type input "MY, TKC"
type input "0971910388"
type input "KIÊN CƯỜNG"
type input "40.000"
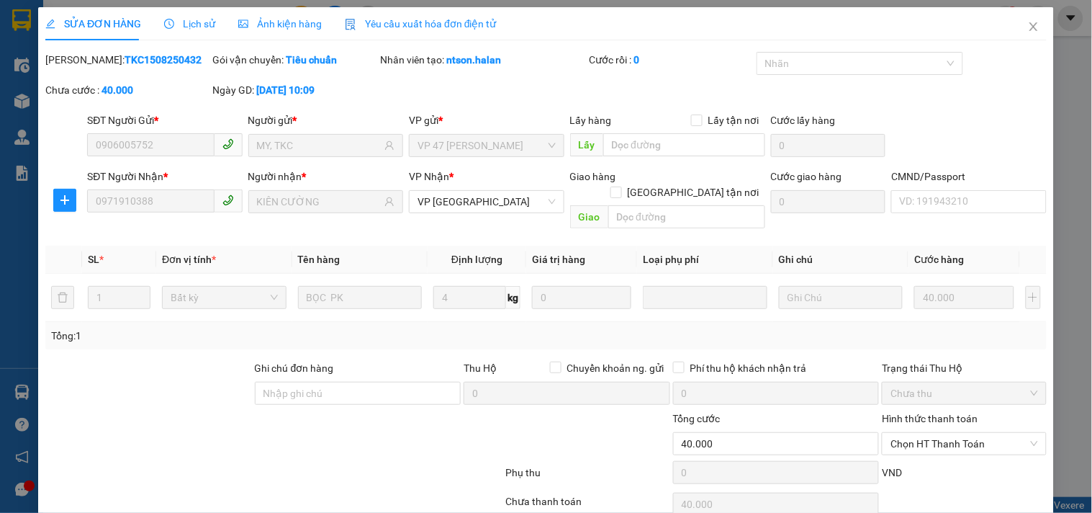
scroll to position [52, 0]
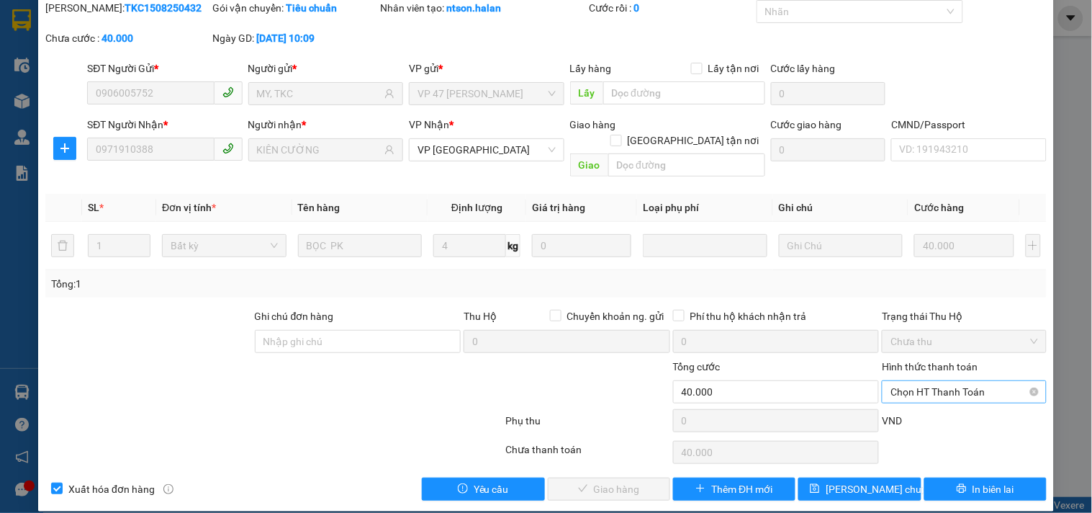
click at [924, 381] on span "Chọn HT Thanh Toán" at bounding box center [963, 392] width 147 height 22
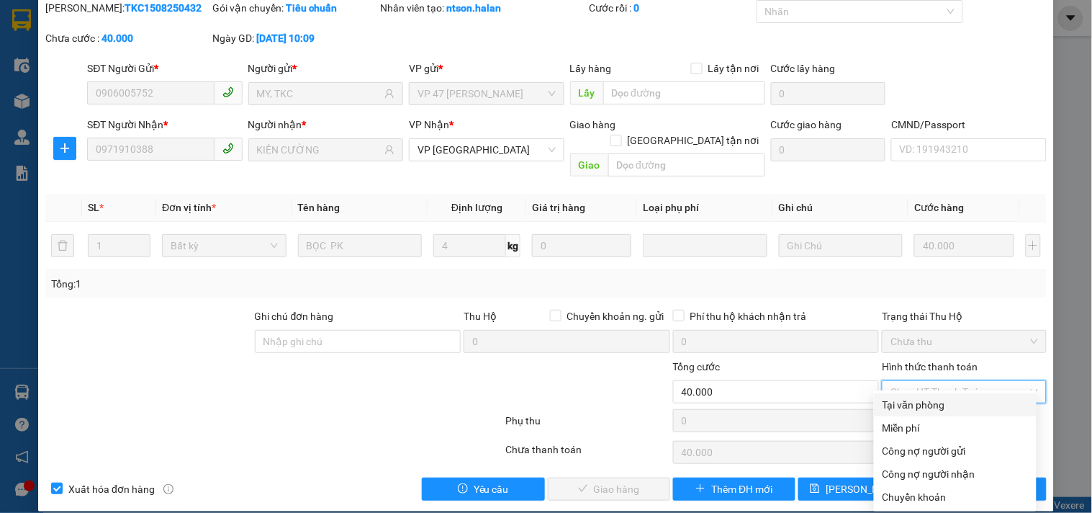
drag, startPoint x: 920, startPoint y: 402, endPoint x: 600, endPoint y: 472, distance: 327.3
click at [914, 402] on div "Tại văn phòng" at bounding box center [954, 405] width 145 height 16
type input "0"
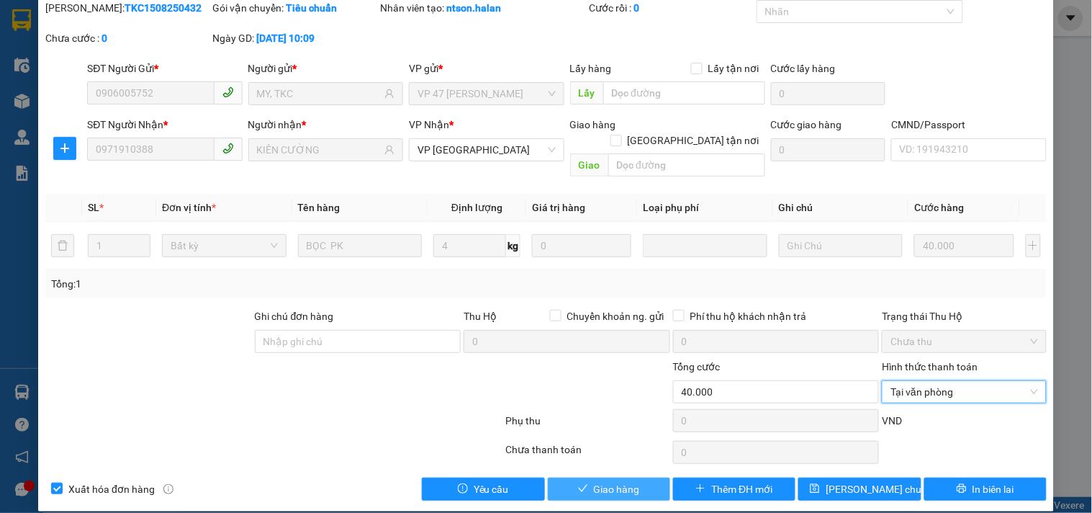
click at [594, 481] on span "Giao hàng" at bounding box center [617, 489] width 46 height 16
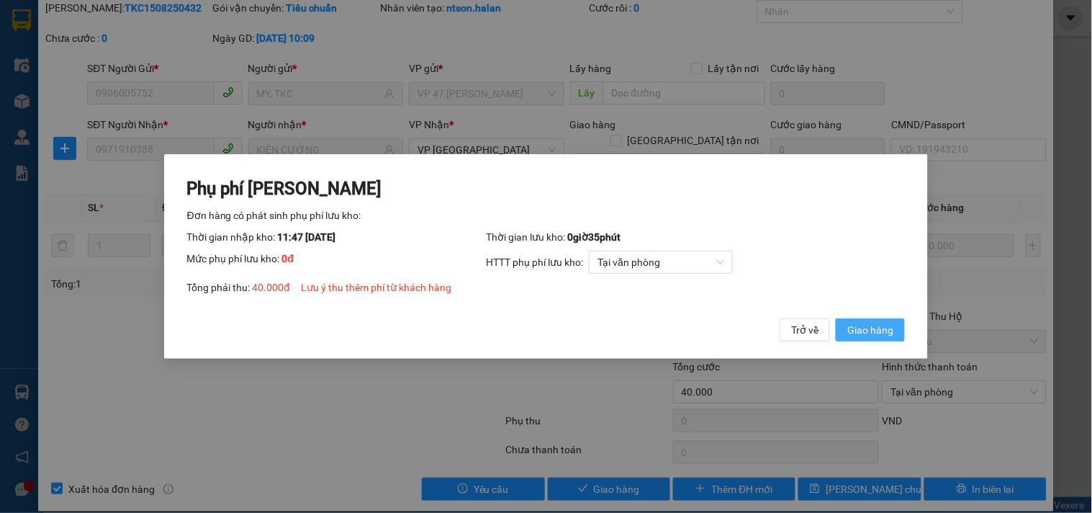
click at [877, 332] on span "Giao hàng" at bounding box center [870, 330] width 46 height 16
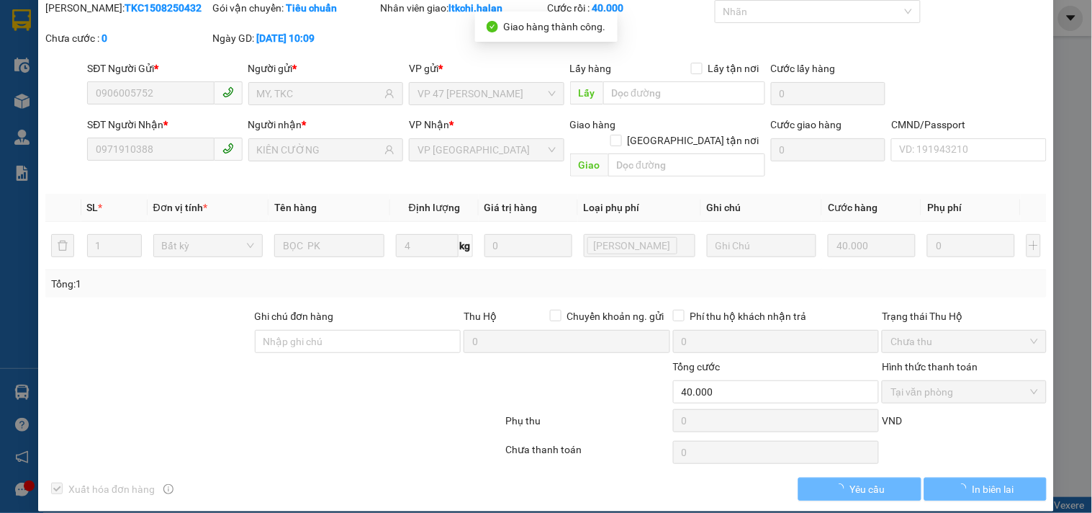
scroll to position [0, 0]
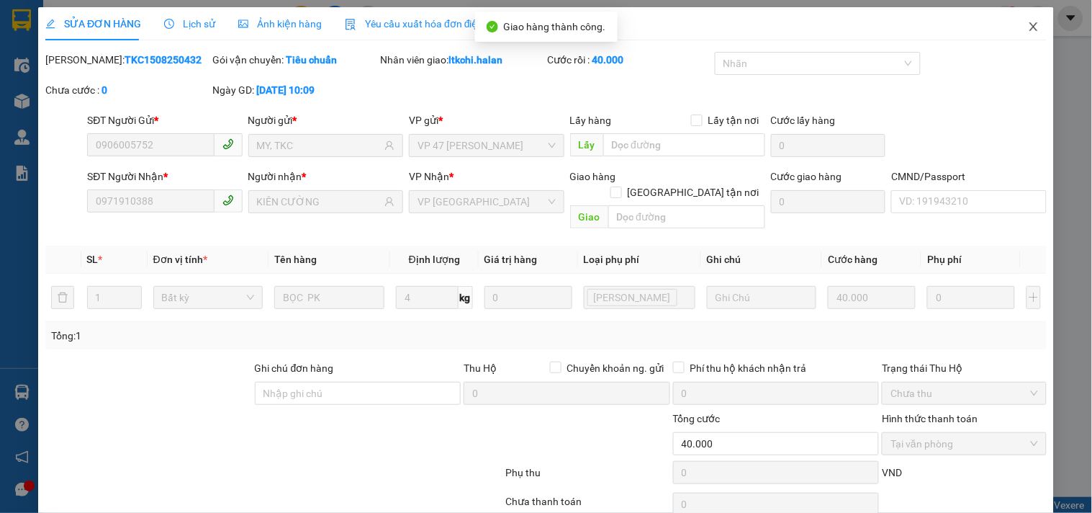
click at [1028, 29] on icon "close" at bounding box center [1034, 27] width 12 height 12
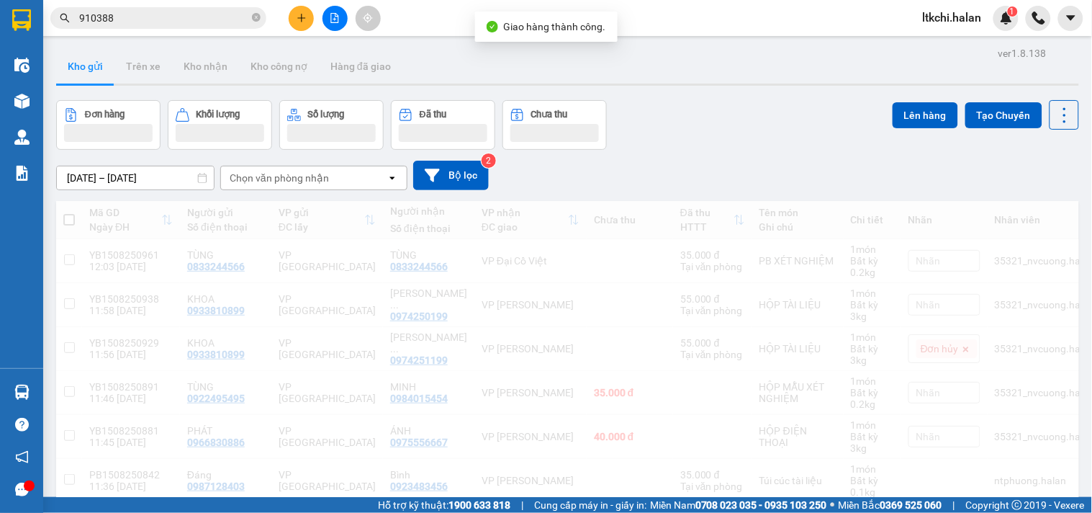
click at [135, 14] on input "910388" at bounding box center [164, 18] width 170 height 16
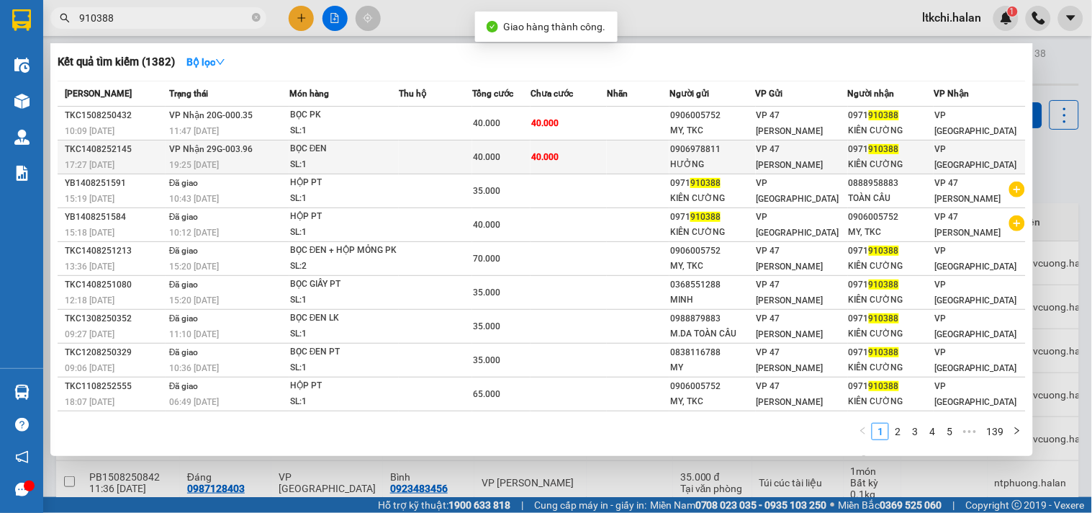
click at [374, 168] on div "SL: 1" at bounding box center [344, 165] width 108 height 16
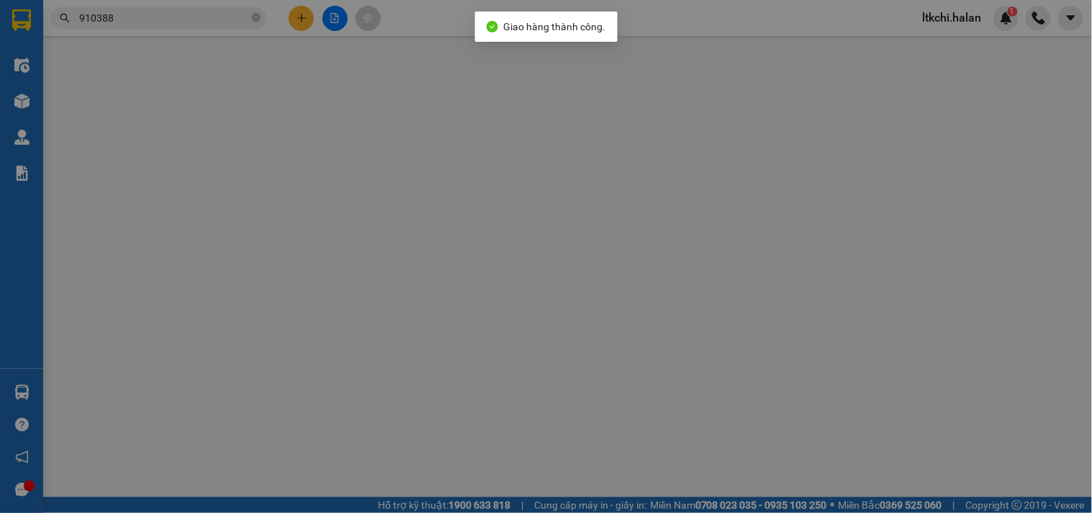
type input "0906978811"
type input "HƯỞNG"
type input "0971910388"
type input "KIÊN CƯỜNG"
type input "40.000"
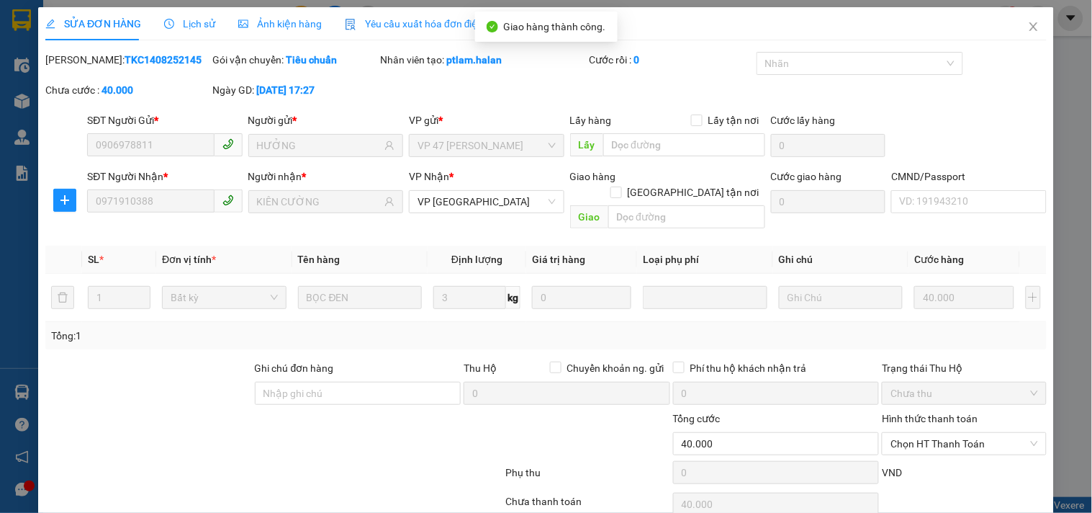
scroll to position [52, 0]
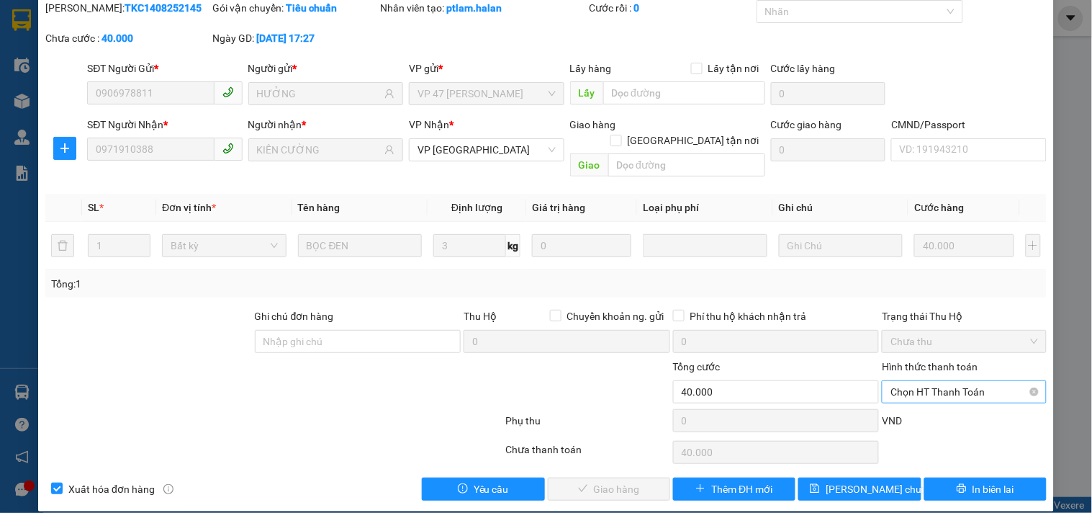
click at [916, 381] on span "Chọn HT Thanh Toán" at bounding box center [963, 392] width 147 height 22
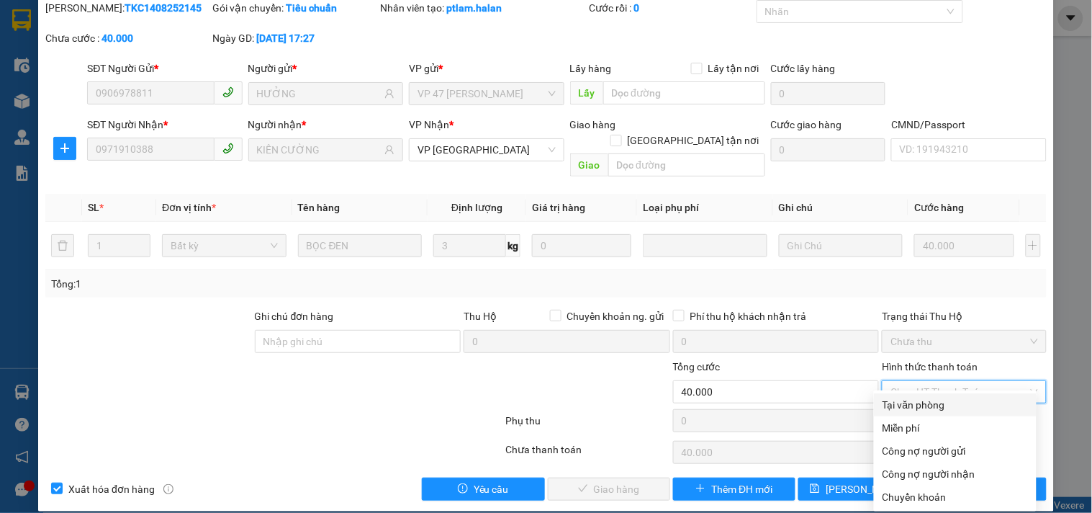
drag, startPoint x: 929, startPoint y: 406, endPoint x: 799, endPoint y: 407, distance: 130.3
click at [926, 405] on div "Tại văn phòng" at bounding box center [954, 405] width 145 height 16
type input "0"
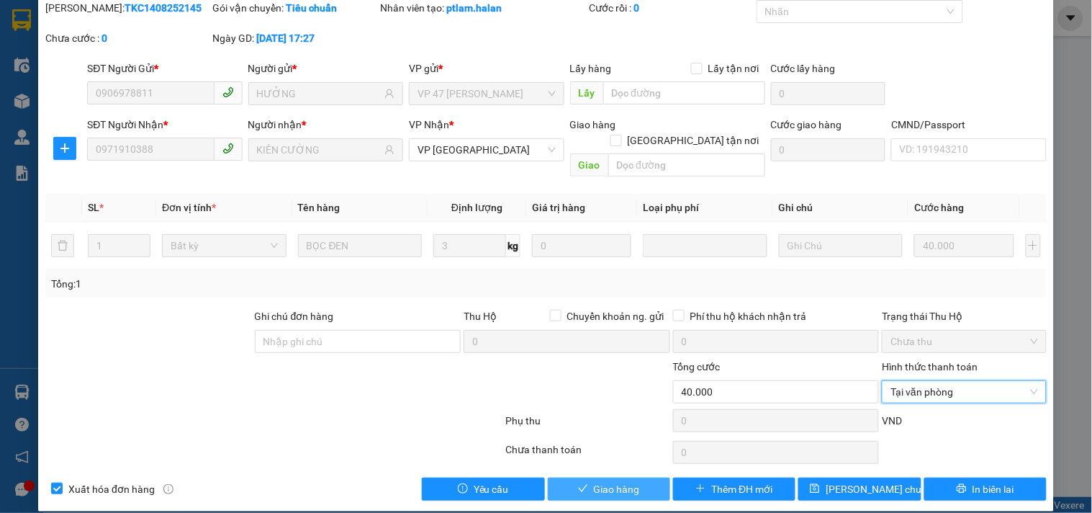
click at [621, 481] on span "Giao hàng" at bounding box center [617, 489] width 46 height 16
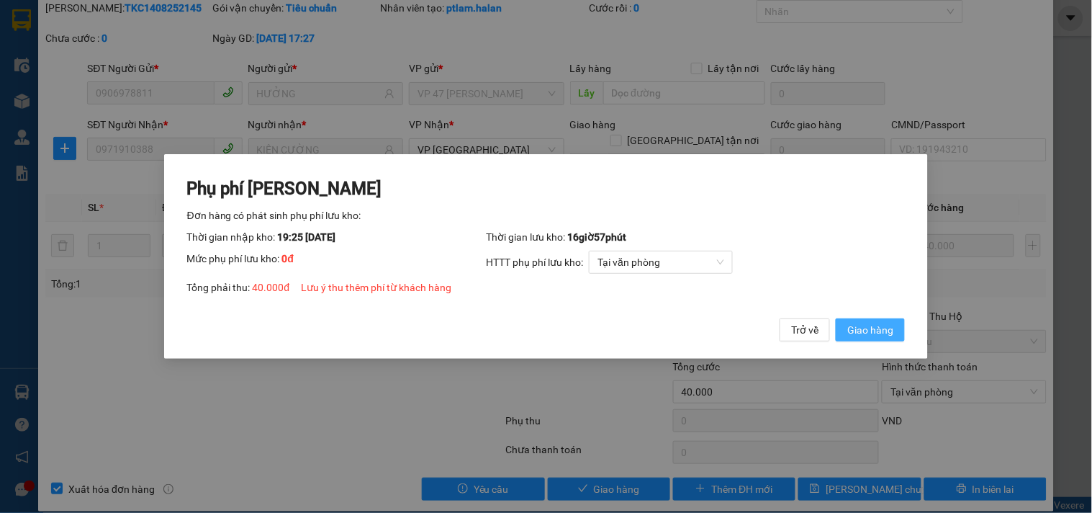
click at [878, 328] on span "Giao hàng" at bounding box center [870, 330] width 46 height 16
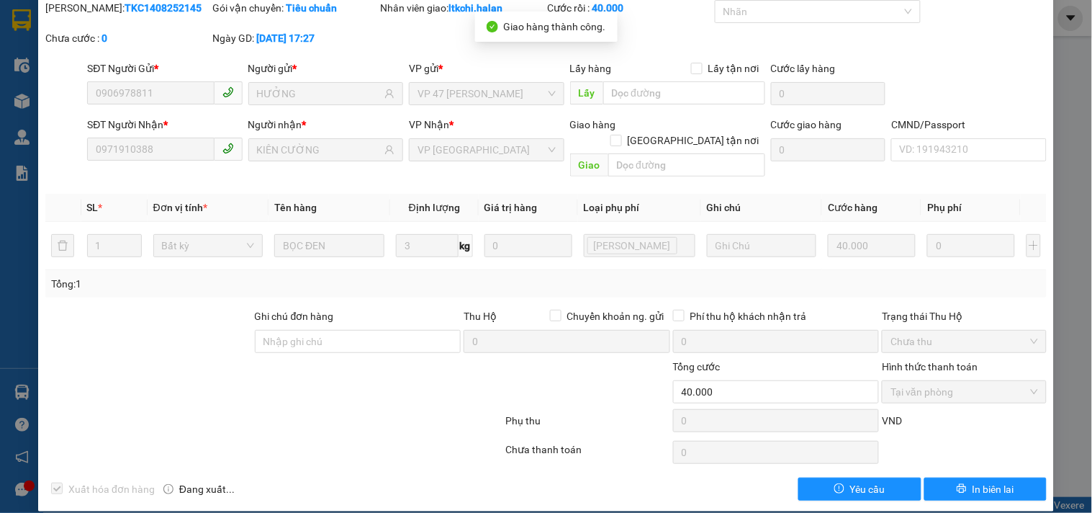
scroll to position [0, 0]
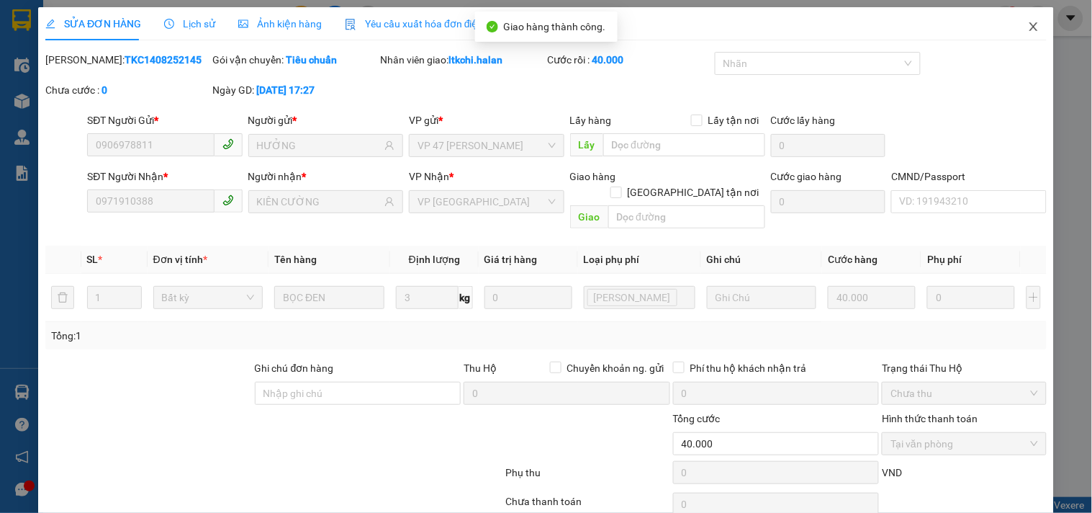
click at [1028, 22] on icon "close" at bounding box center [1034, 27] width 12 height 12
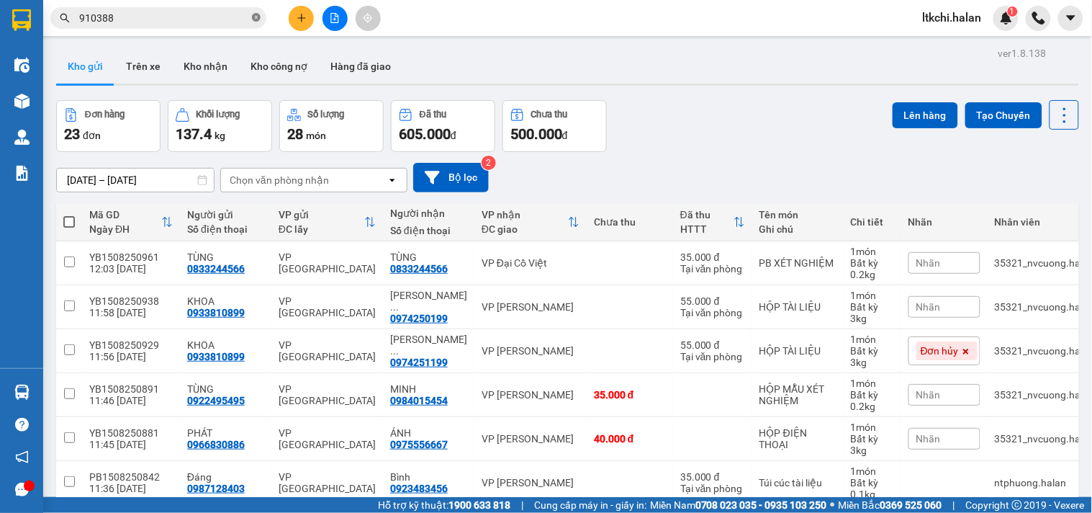
click at [258, 19] on icon "close-circle" at bounding box center [256, 17] width 9 height 9
click at [704, 114] on div "Đơn hàng 23 đơn Khối lượng 137.4 kg Số lượng 28 món Đã thu 605.000 đ Chưa thu 5…" at bounding box center [567, 126] width 1023 height 52
click at [1055, 120] on icon at bounding box center [1065, 115] width 20 height 20
click at [1024, 209] on span "Làm mới" at bounding box center [1032, 206] width 40 height 14
click at [488, 262] on div "VP Đại Cồ Việt" at bounding box center [531, 263] width 98 height 12
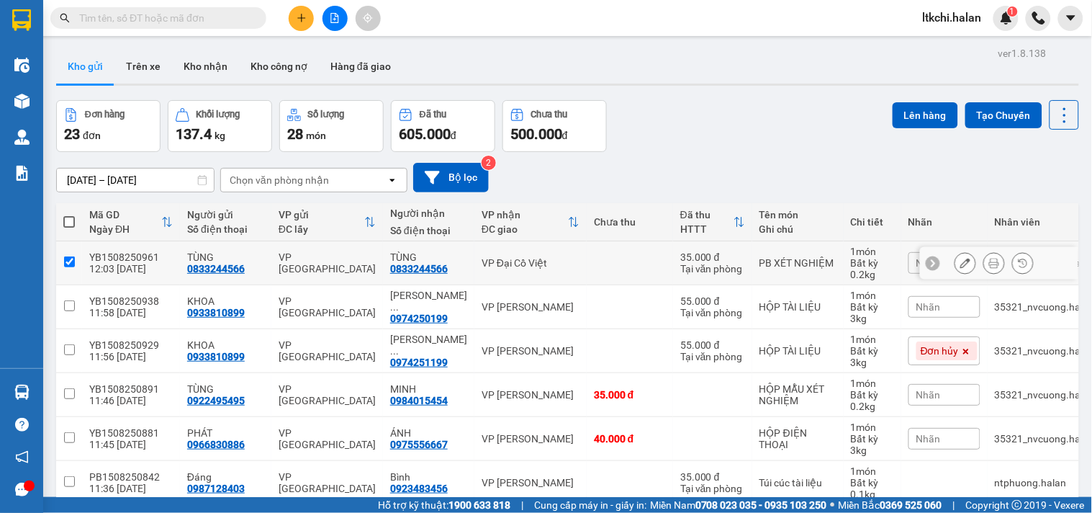
checkbox input "true"
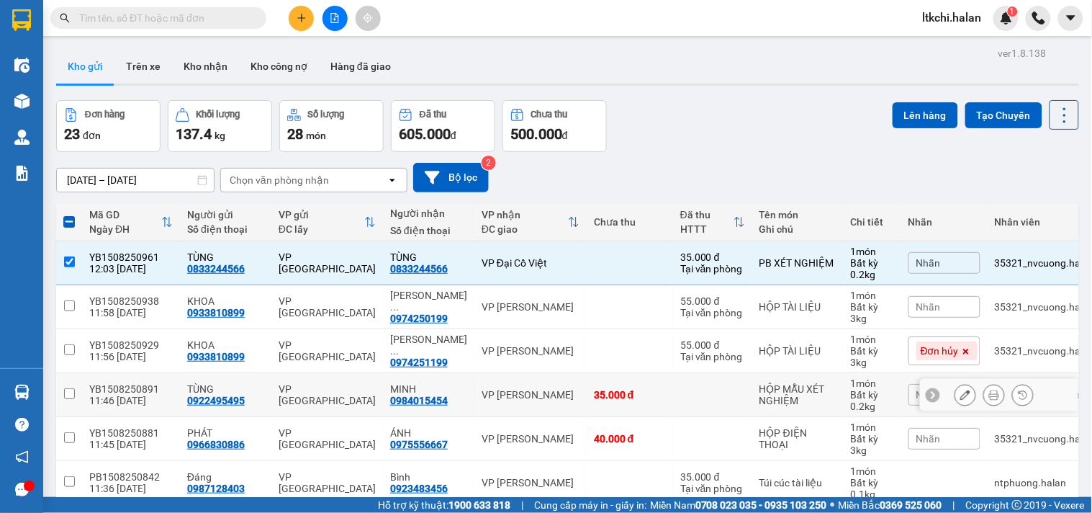
click at [520, 401] on td "[PERSON_NAME]" at bounding box center [530, 395] width 112 height 44
checkbox input "true"
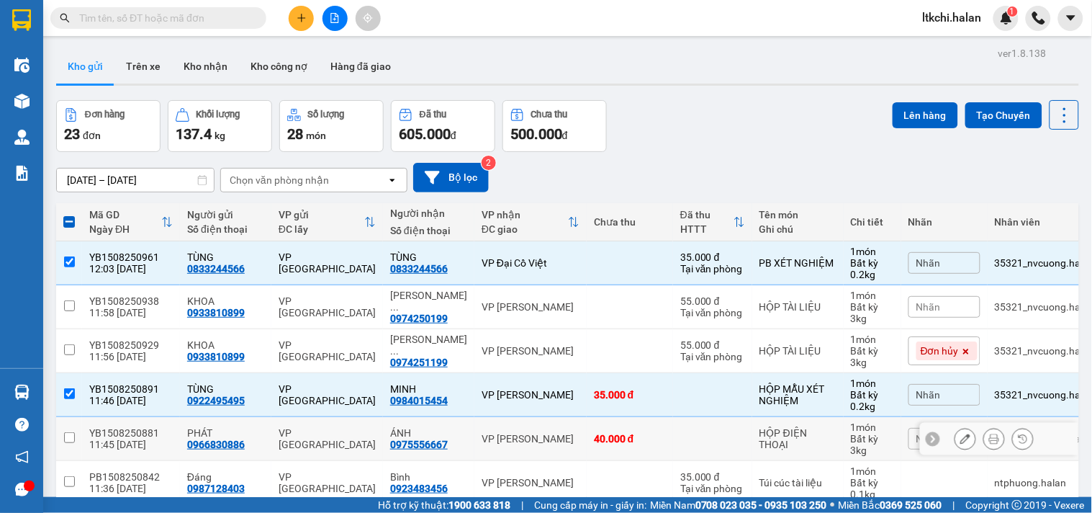
scroll to position [160, 0]
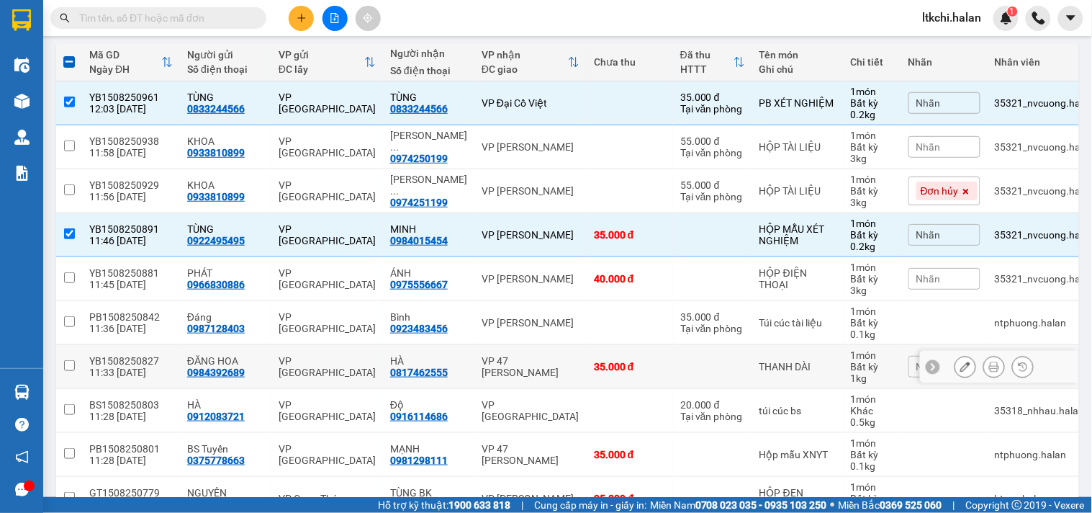
click at [521, 365] on div "VP 47 [PERSON_NAME] Khát [PERSON_NAME]" at bounding box center [531, 366] width 98 height 23
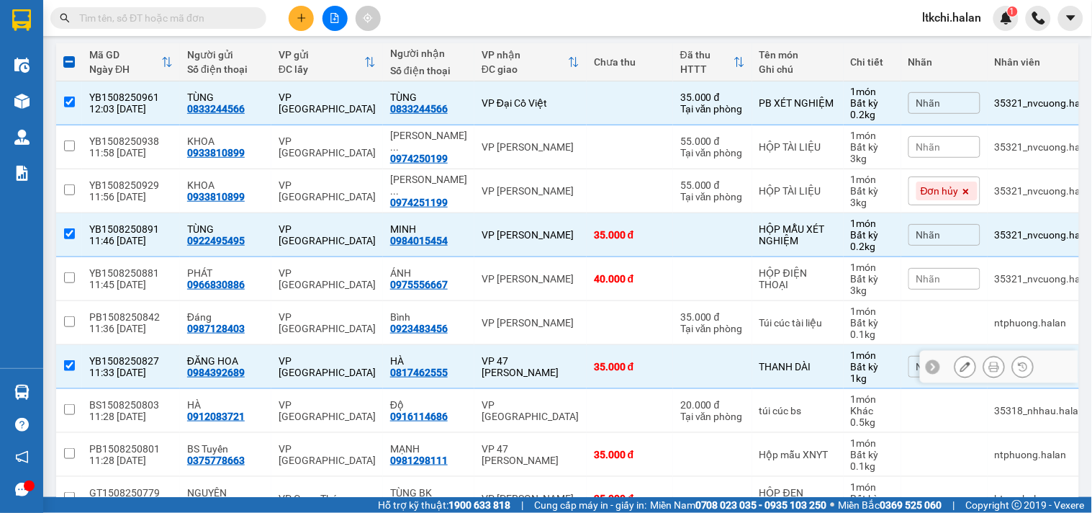
checkbox input "true"
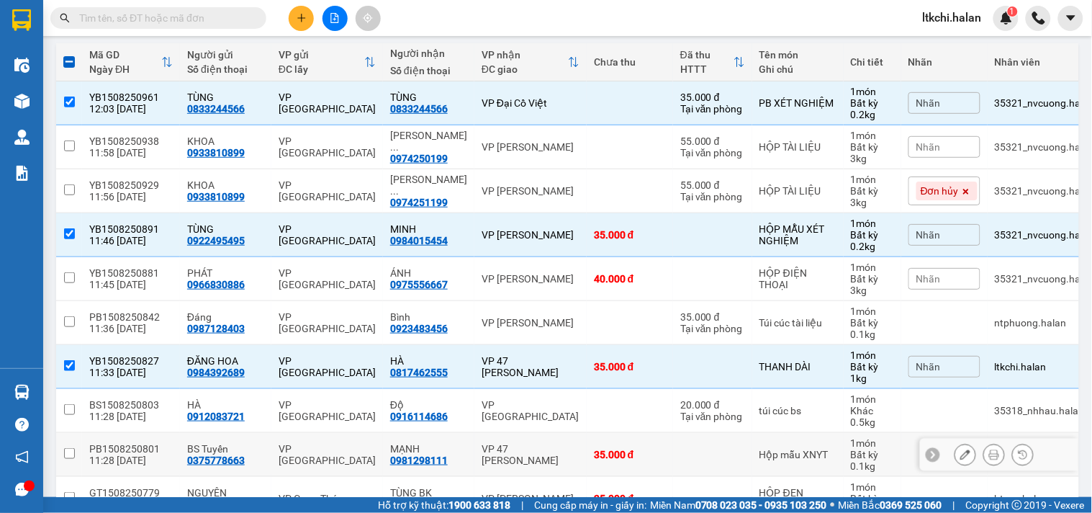
click at [521, 451] on div "VP 47 [PERSON_NAME] Khát [PERSON_NAME]" at bounding box center [531, 454] width 98 height 23
checkbox input "true"
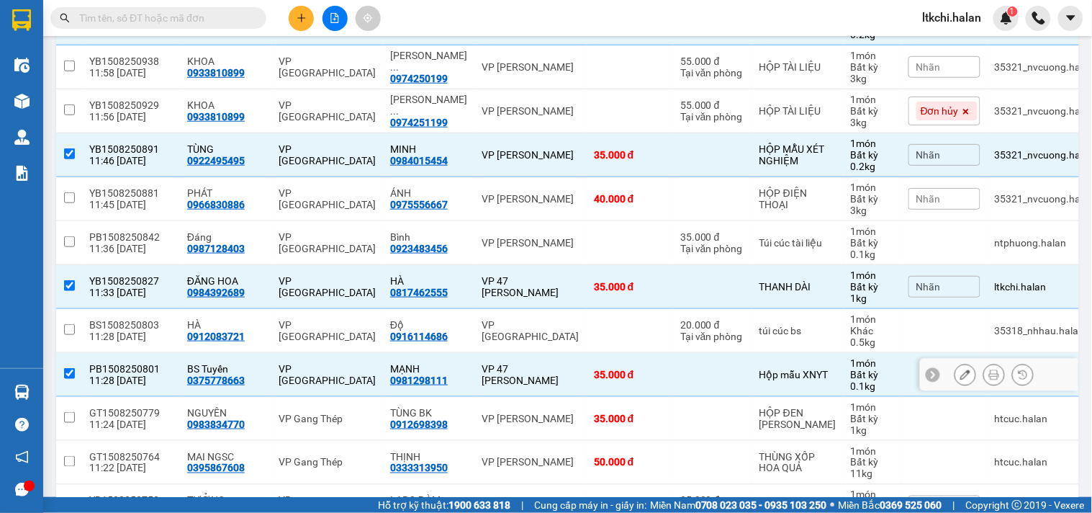
scroll to position [0, 0]
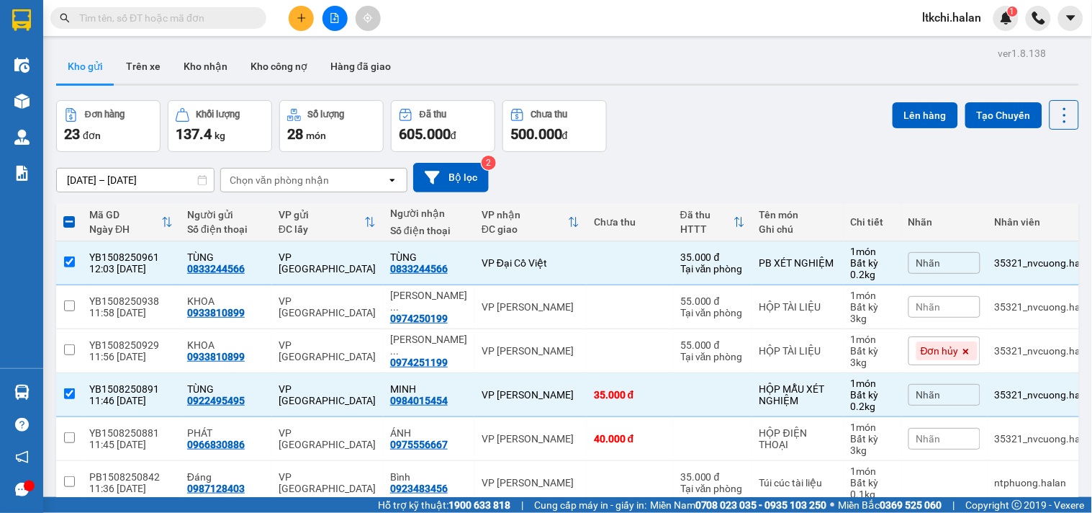
click at [262, 176] on div "Chọn văn phòng nhận" at bounding box center [279, 180] width 99 height 14
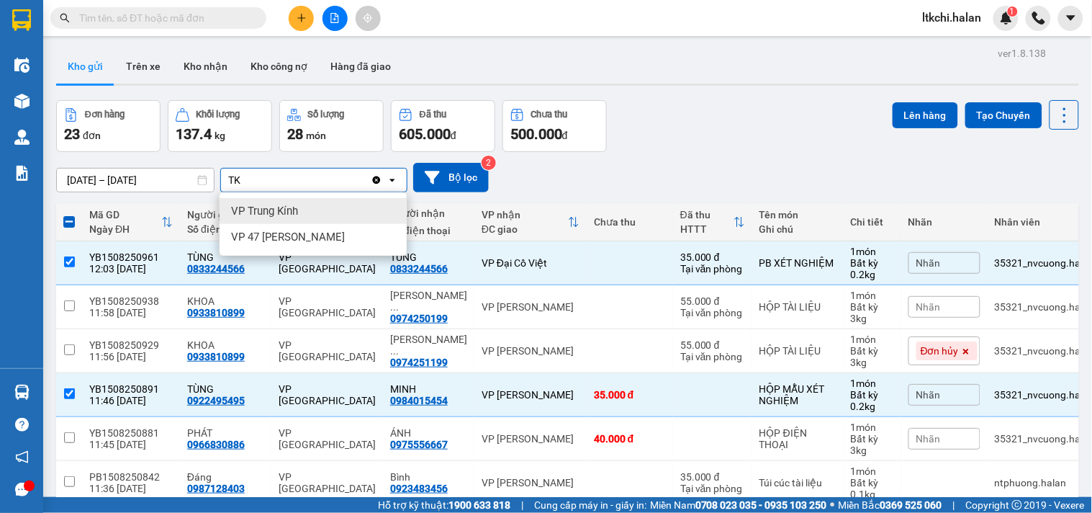
type input "TK"
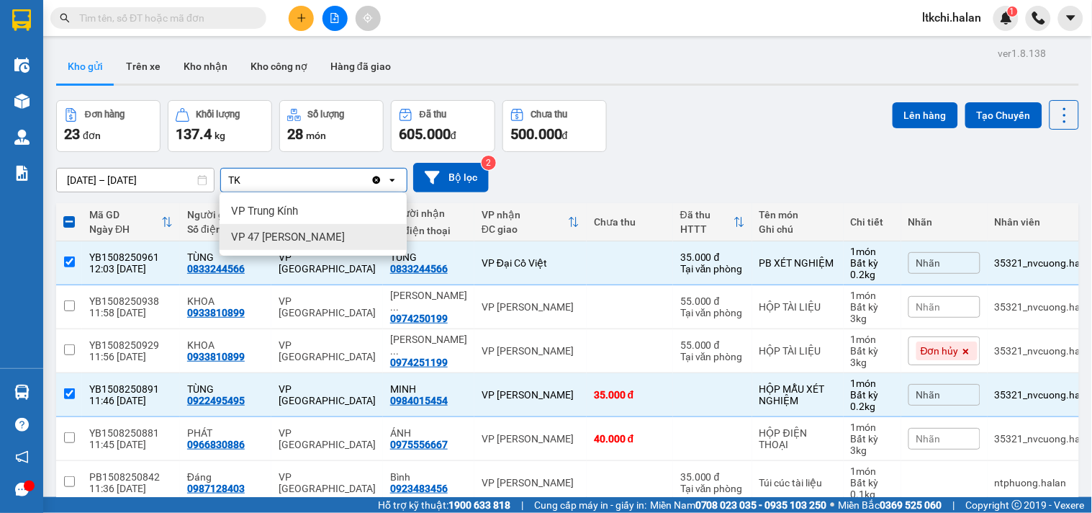
drag, startPoint x: 315, startPoint y: 238, endPoint x: 333, endPoint y: 195, distance: 46.5
click at [315, 239] on span "VP 47 [PERSON_NAME] Khát [PERSON_NAME]" at bounding box center [288, 237] width 114 height 14
checkbox input "false"
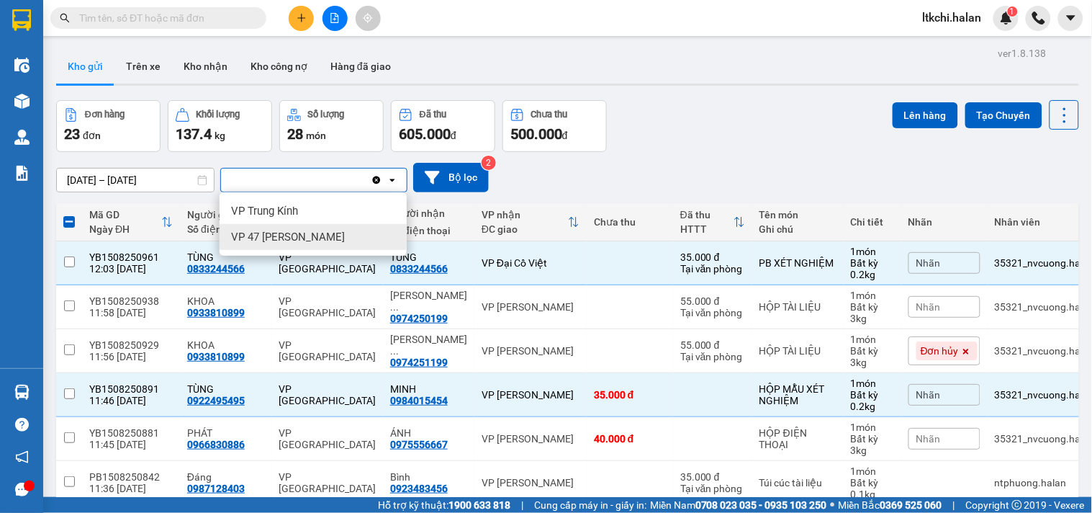
checkbox input "false"
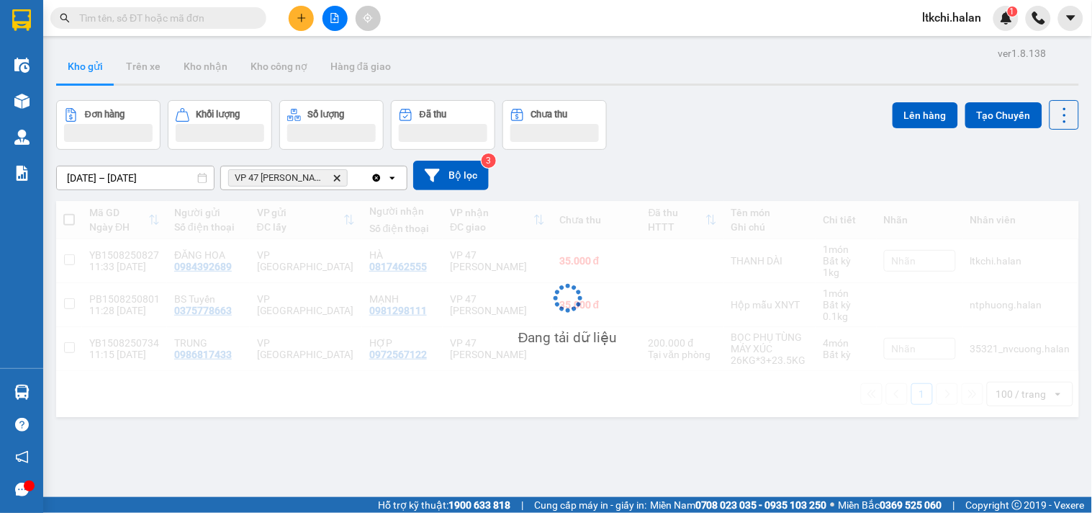
click at [354, 177] on div "VP 47 Trần Khát Chân Delete" at bounding box center [296, 177] width 150 height 23
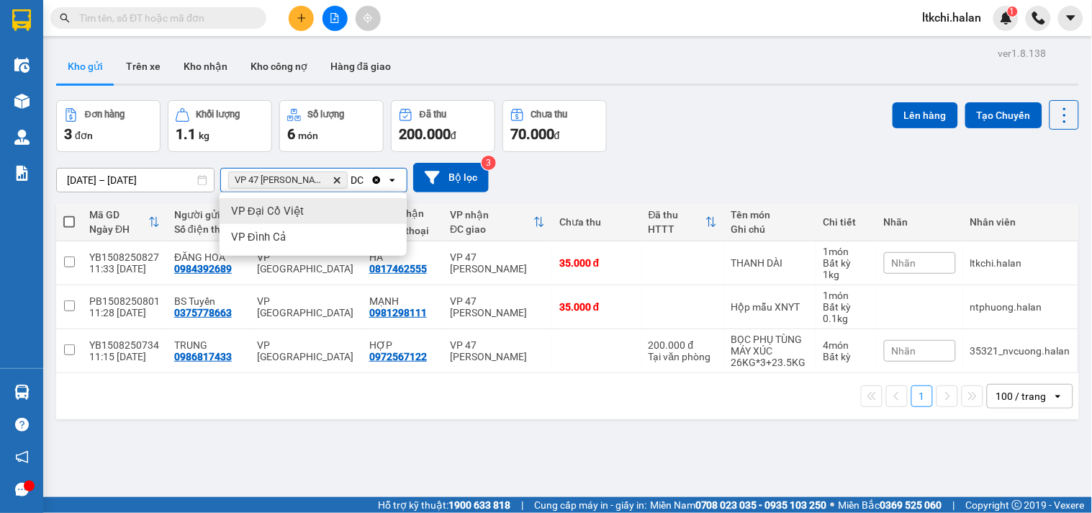
type input "DC"
click at [361, 212] on div "VP Đại Cồ Việt" at bounding box center [313, 211] width 187 height 26
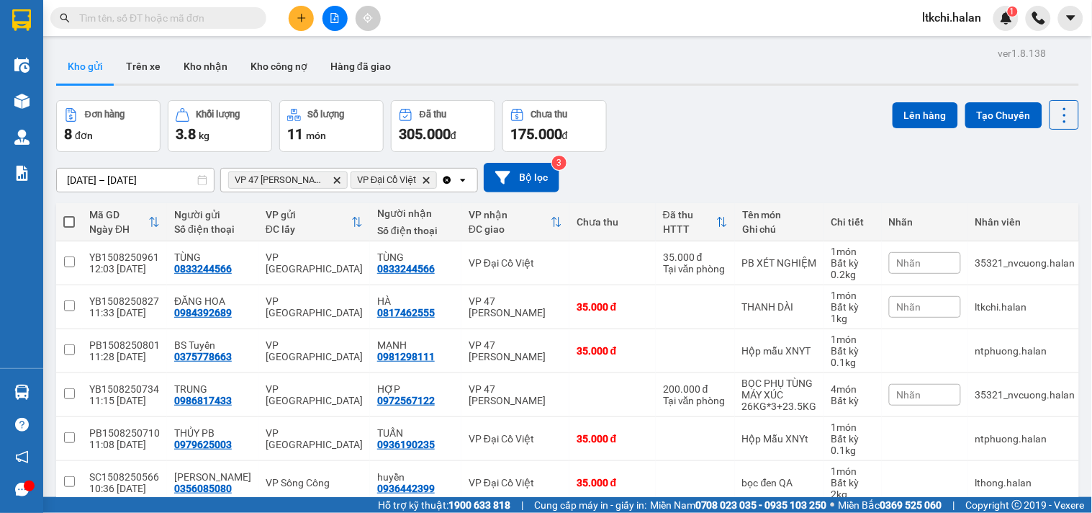
click at [439, 183] on div "VP 47 Trần Khát Chân Delete VP Đại Cồ Việt Delete" at bounding box center [331, 179] width 220 height 23
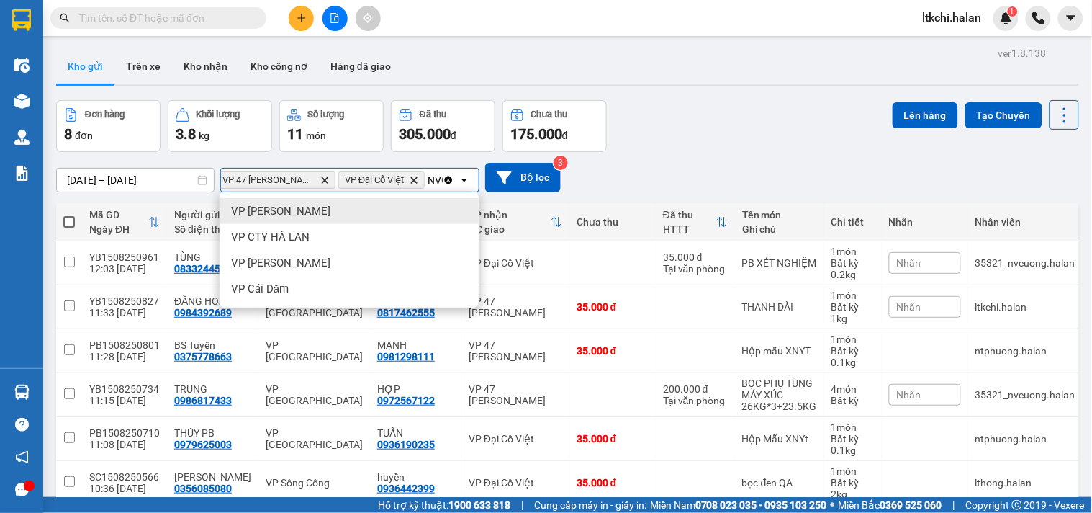
scroll to position [0, 19]
type input "NVC"
click at [393, 206] on div "[PERSON_NAME]" at bounding box center [349, 211] width 259 height 26
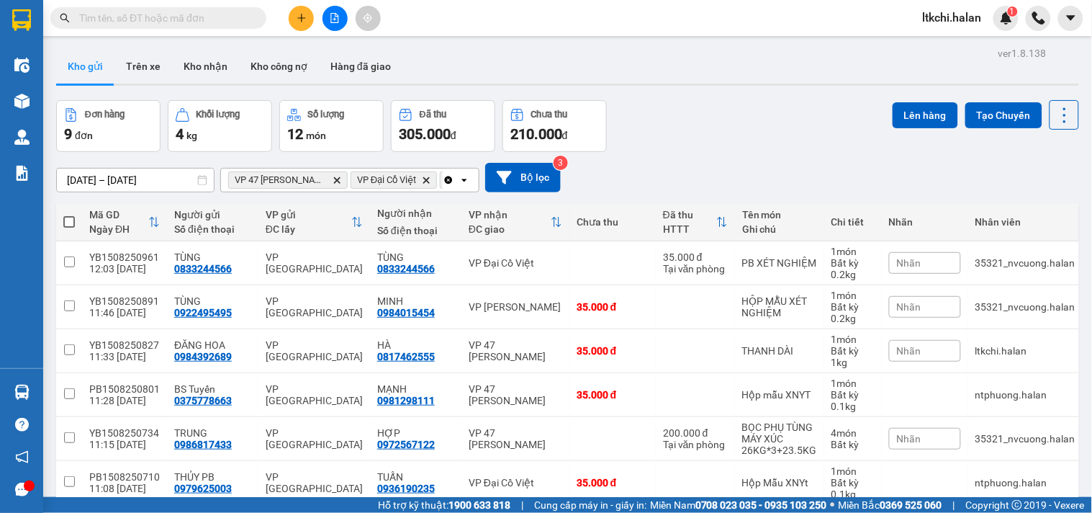
click at [68, 222] on span at bounding box center [69, 222] width 12 height 12
click at [69, 215] on input "checkbox" at bounding box center [69, 215] width 0 height 0
checkbox input "true"
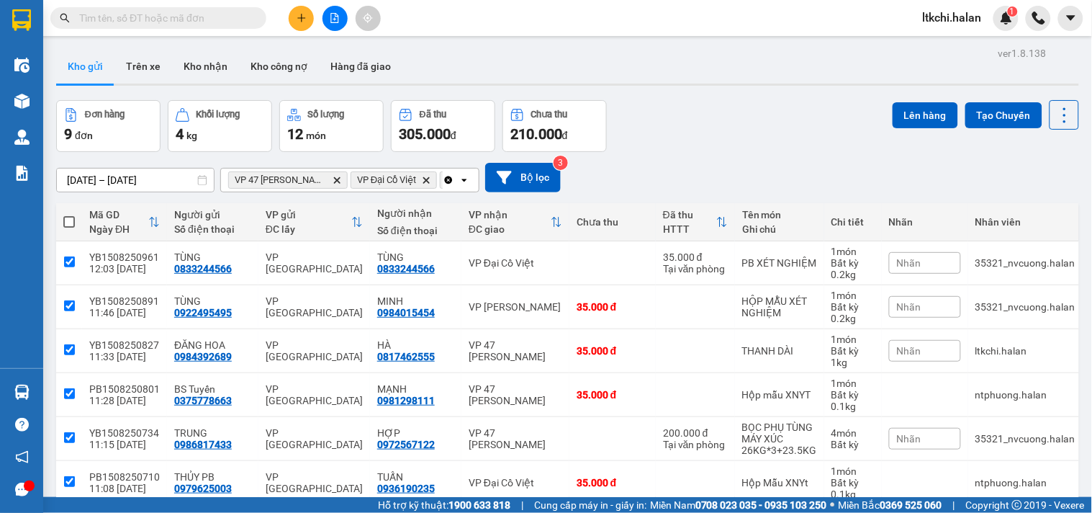
checkbox input "true"
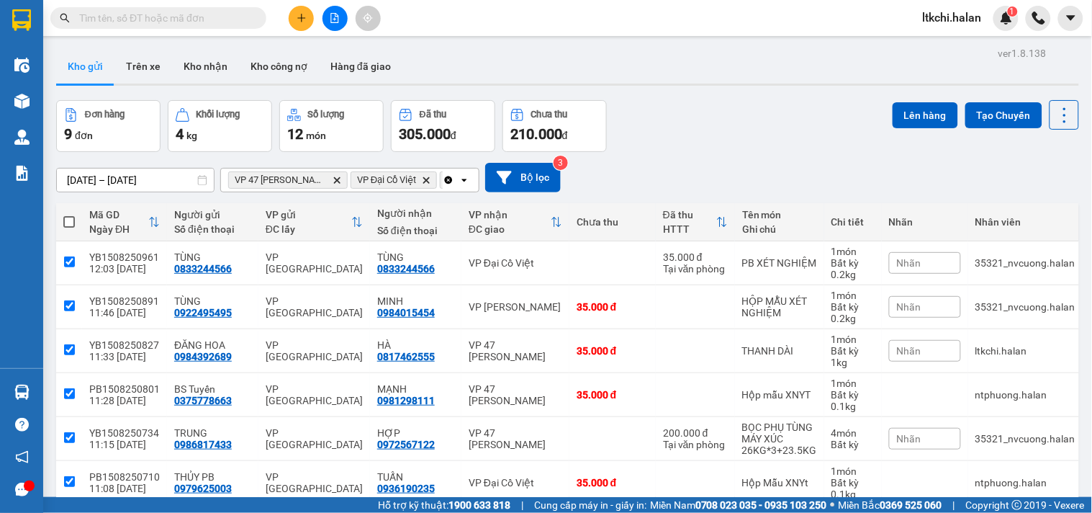
checkbox input "true"
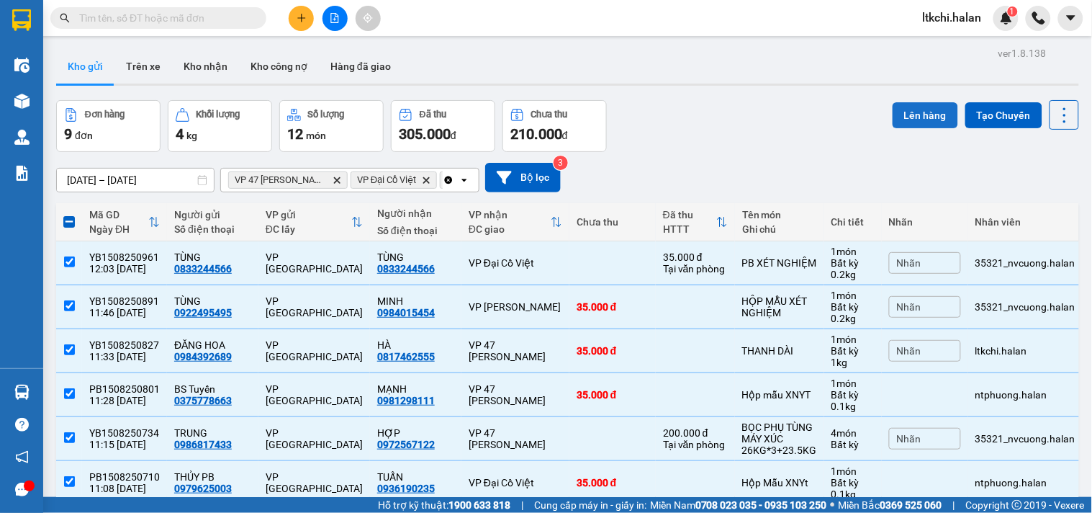
click at [917, 120] on button "Lên hàng" at bounding box center [926, 115] width 66 height 26
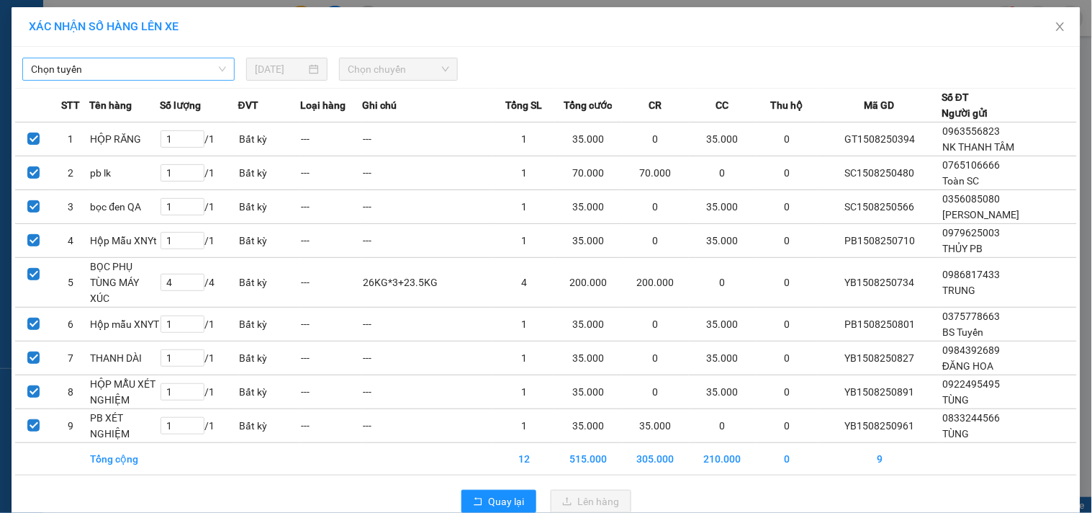
click at [99, 72] on span "Chọn tuyến" at bounding box center [128, 69] width 195 height 22
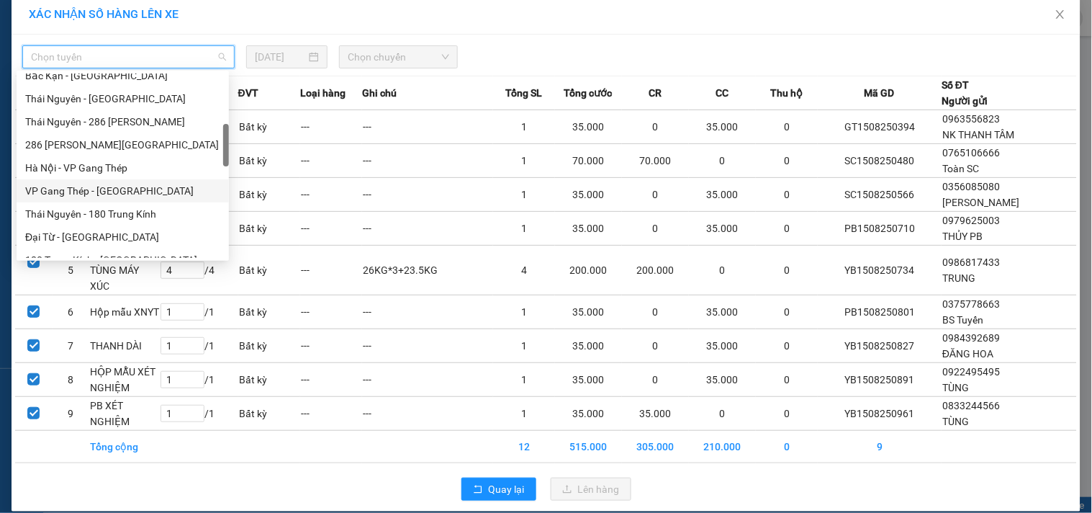
scroll to position [399, 0]
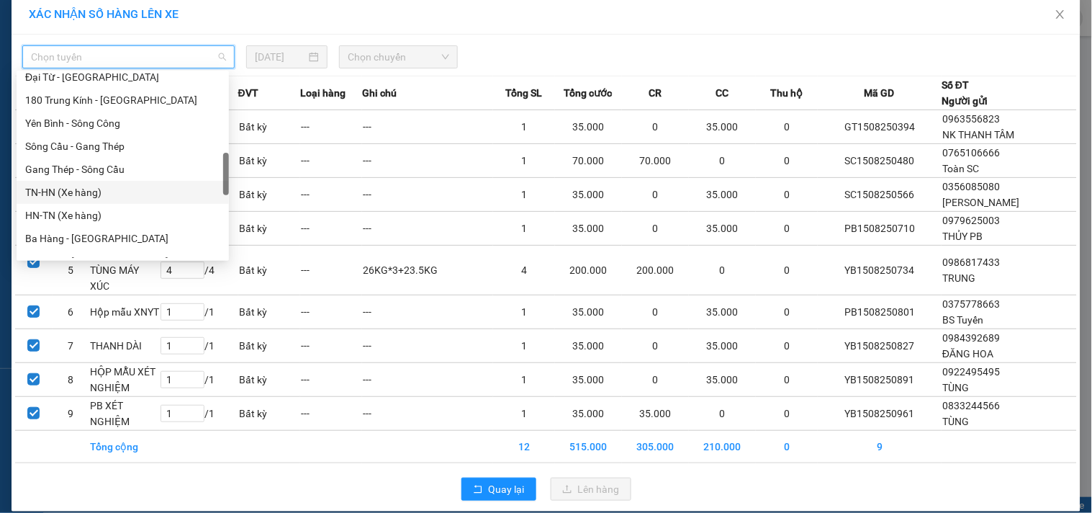
drag, startPoint x: 90, startPoint y: 192, endPoint x: 310, endPoint y: 84, distance: 244.7
click at [91, 192] on div "TN-HN (Xe hàng)" at bounding box center [122, 192] width 195 height 16
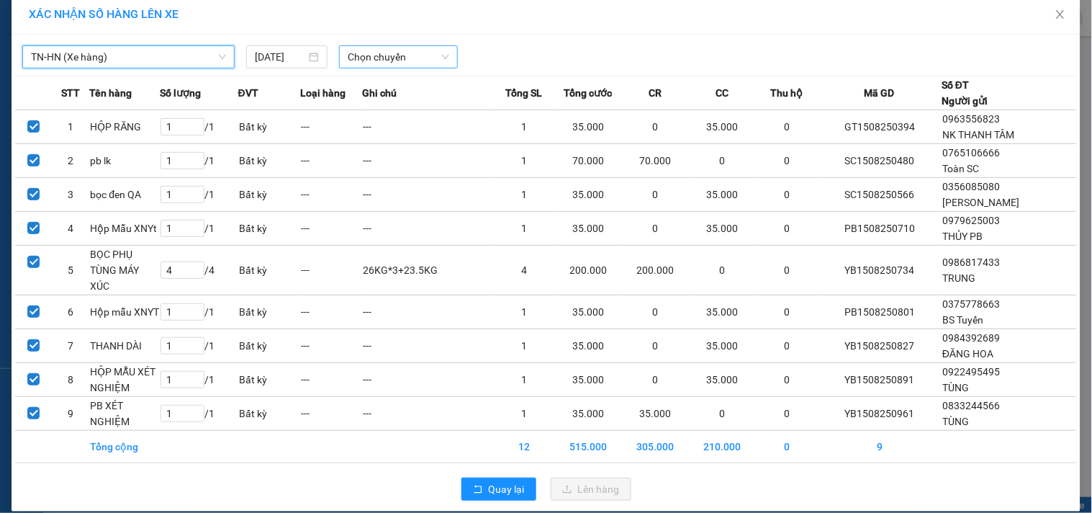
click at [400, 60] on span "Chọn chuyến" at bounding box center [398, 57] width 101 height 22
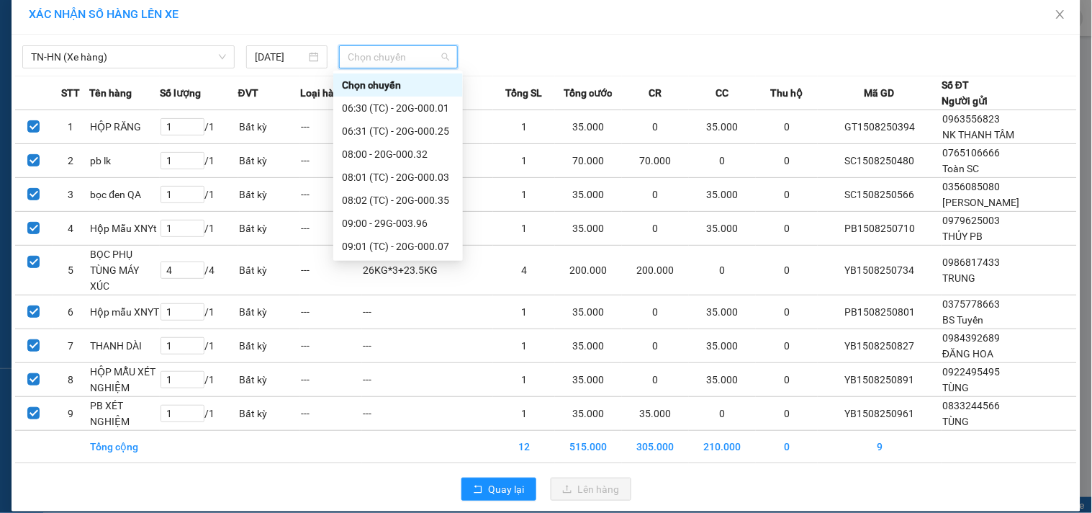
click at [400, 60] on span "Chọn chuyến" at bounding box center [398, 57] width 101 height 22
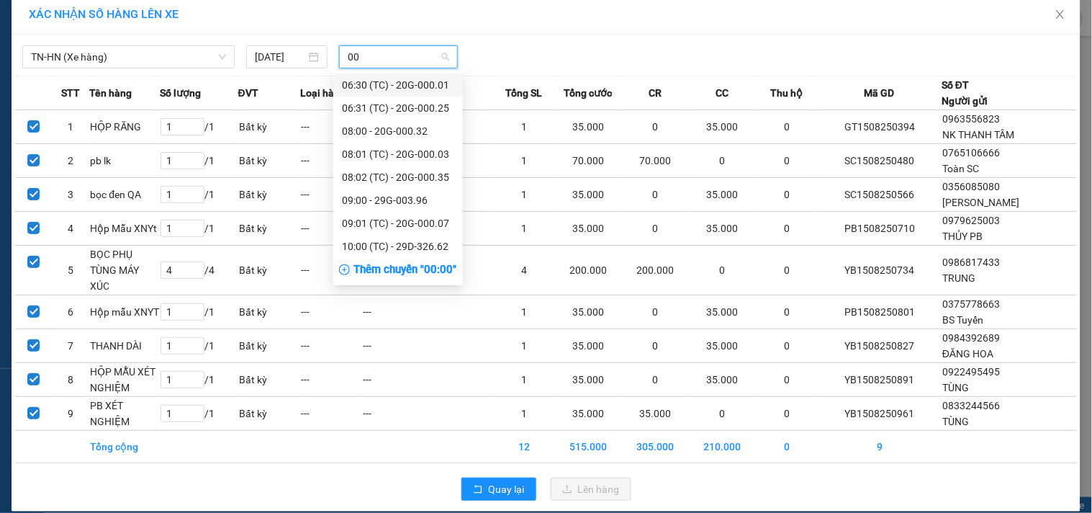
type input "002"
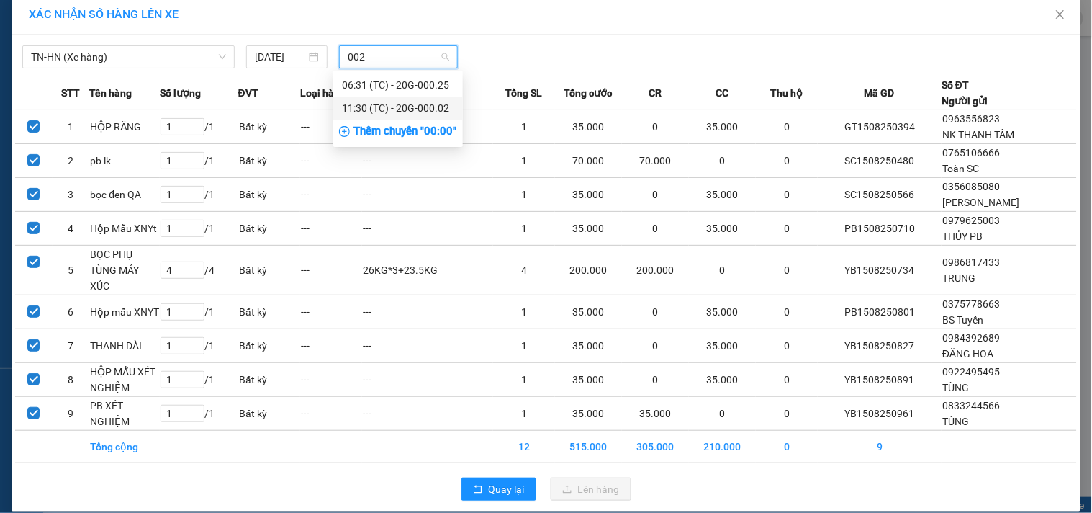
click at [423, 104] on div "11:30 (TC) - 20G-000.02" at bounding box center [398, 108] width 112 height 16
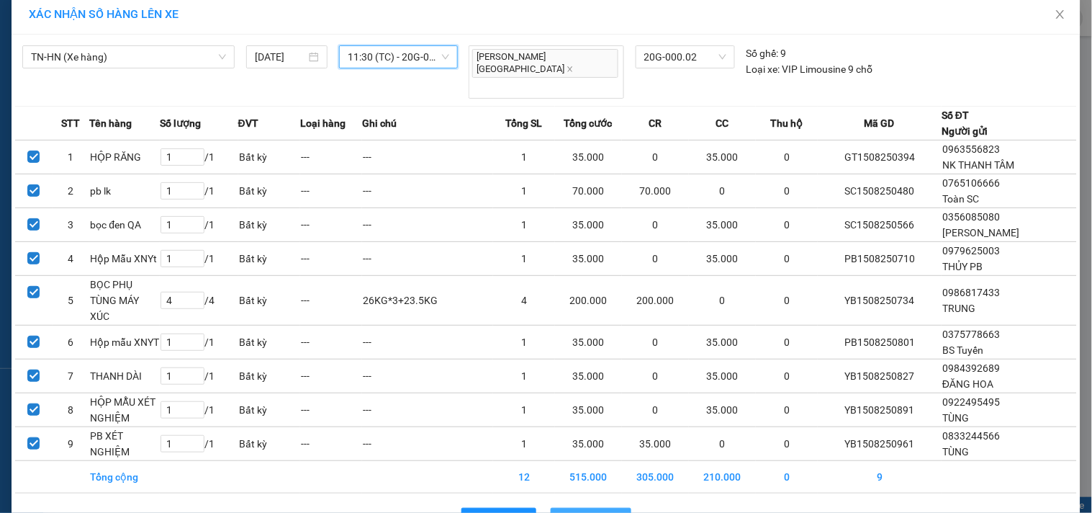
click at [599, 511] on span "Lên hàng" at bounding box center [599, 519] width 42 height 16
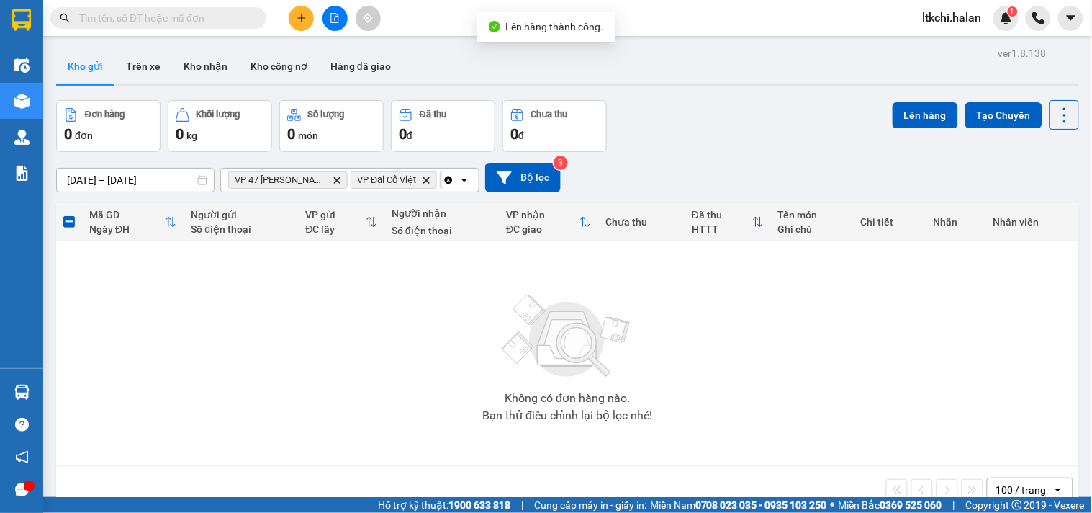
click at [448, 177] on icon "Clear all" at bounding box center [449, 180] width 8 height 8
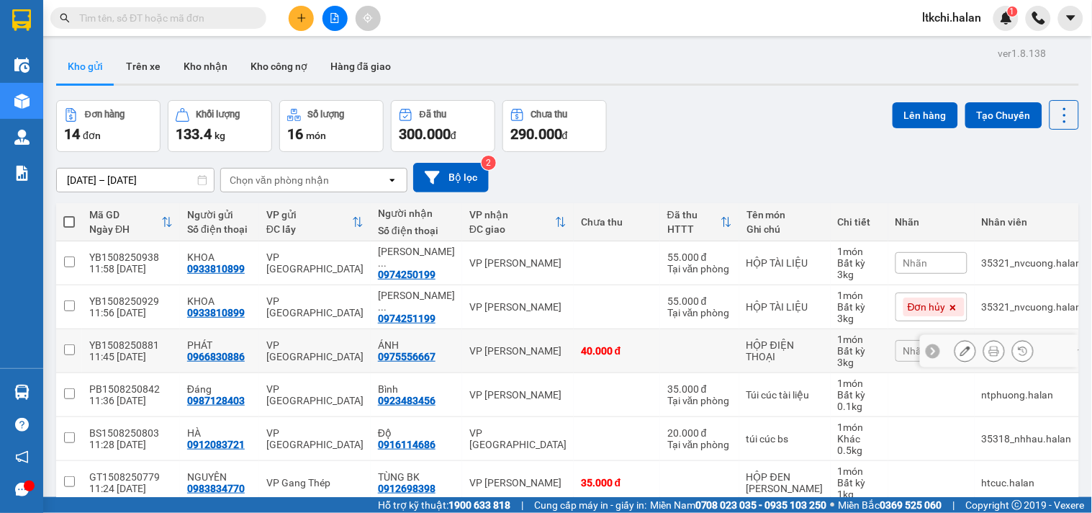
click at [523, 349] on div "[PERSON_NAME]" at bounding box center [517, 351] width 97 height 12
checkbox input "true"
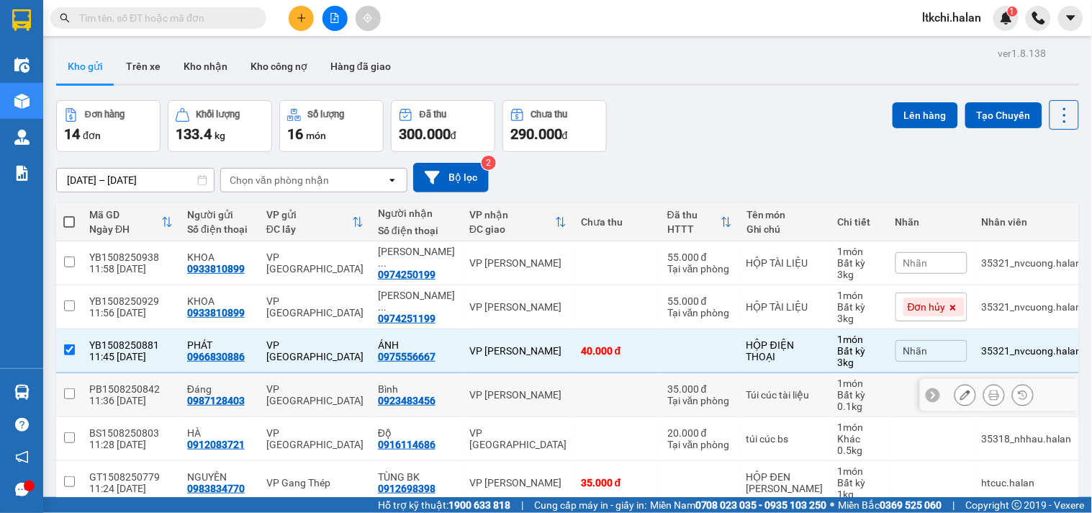
click at [528, 403] on td "VP [PERSON_NAME]" at bounding box center [518, 395] width 112 height 44
checkbox input "true"
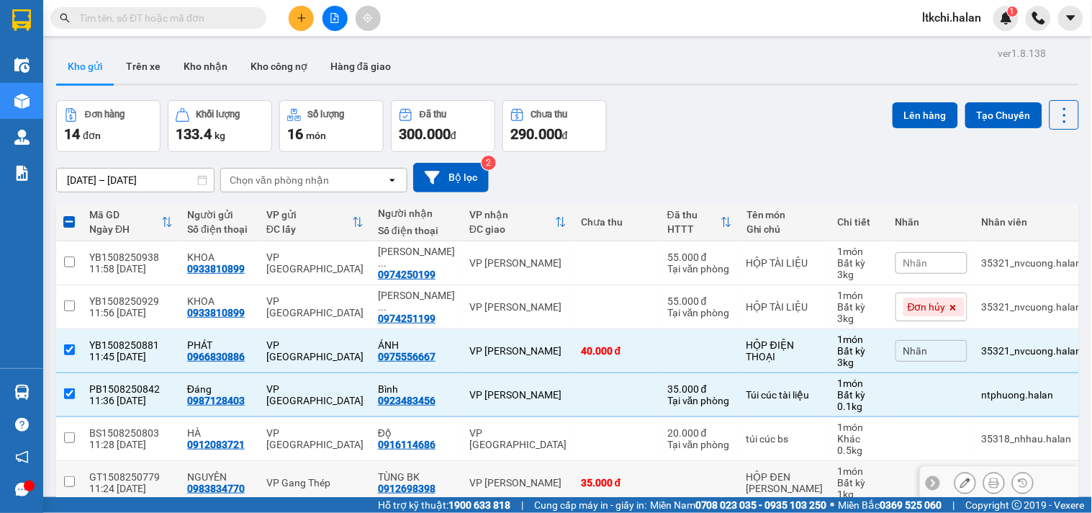
scroll to position [320, 0]
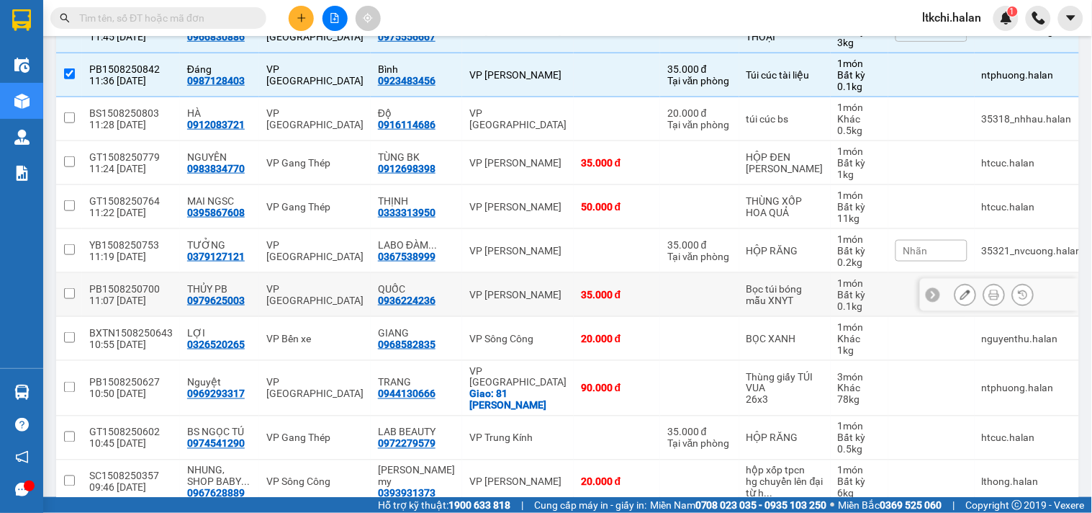
drag, startPoint x: 509, startPoint y: 291, endPoint x: 515, endPoint y: 232, distance: 59.4
click at [510, 291] on div "VP [PERSON_NAME]" at bounding box center [517, 295] width 97 height 12
checkbox input "true"
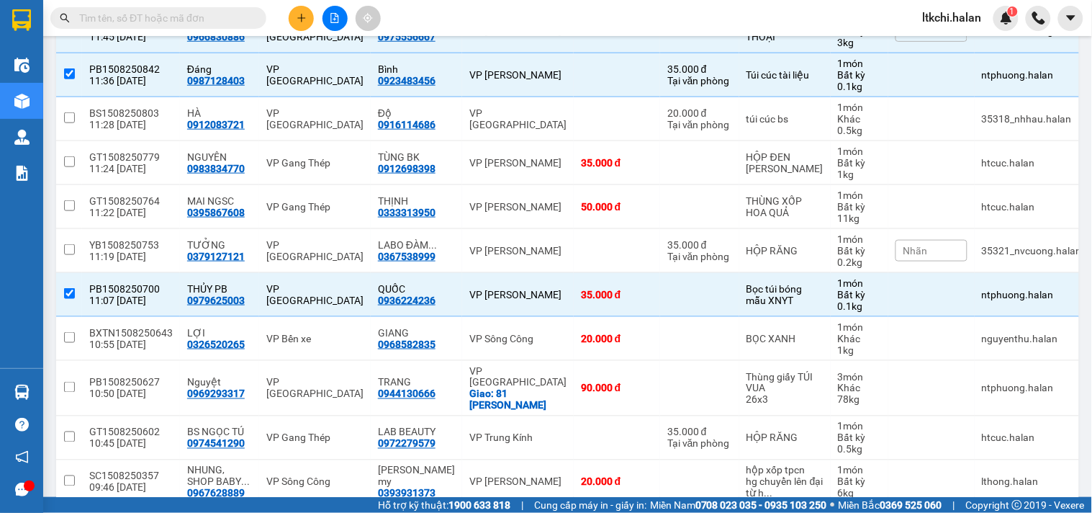
scroll to position [80, 0]
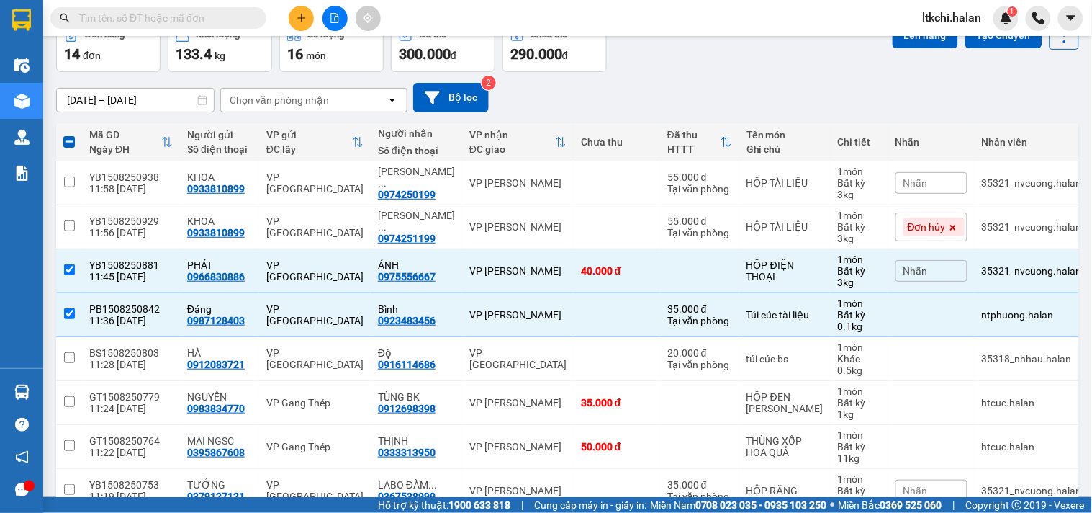
click at [281, 91] on div "Chọn văn phòng nhận" at bounding box center [304, 100] width 166 height 23
type input "NT"
click at [274, 131] on span "VP [PERSON_NAME]" at bounding box center [280, 131] width 99 height 14
checkbox input "false"
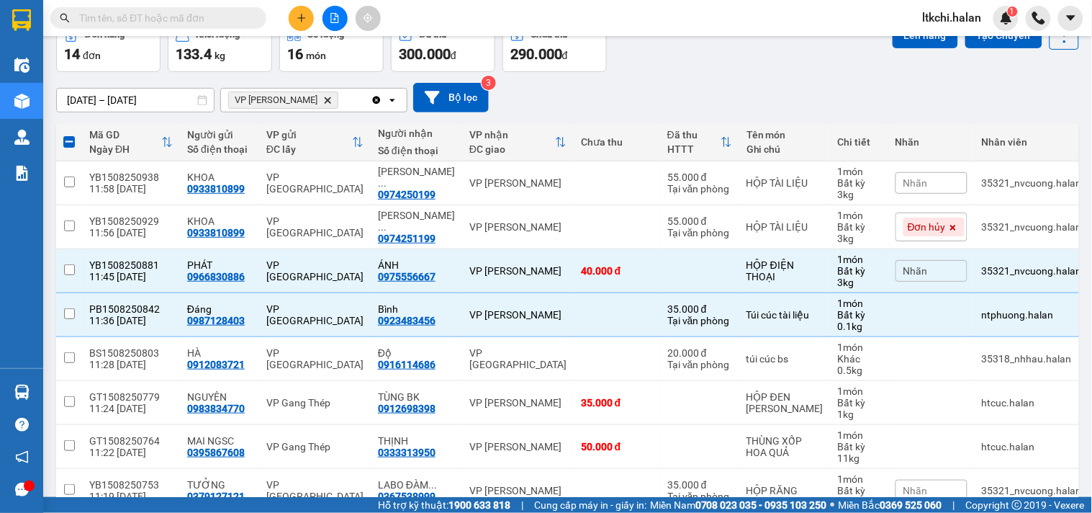
checkbox input "false"
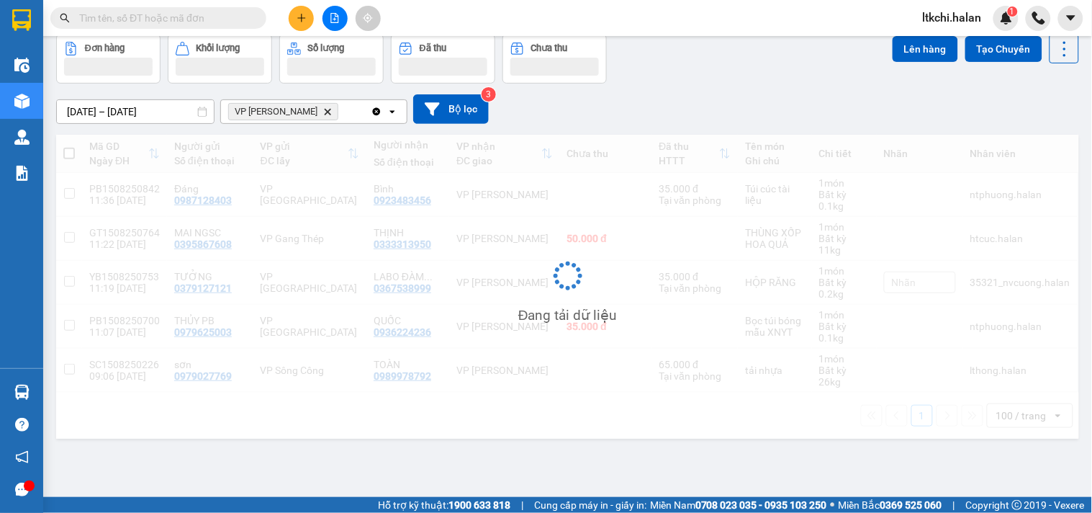
scroll to position [66, 0]
click at [356, 100] on div "VP Nguyễn Trãi Delete" at bounding box center [296, 111] width 150 height 23
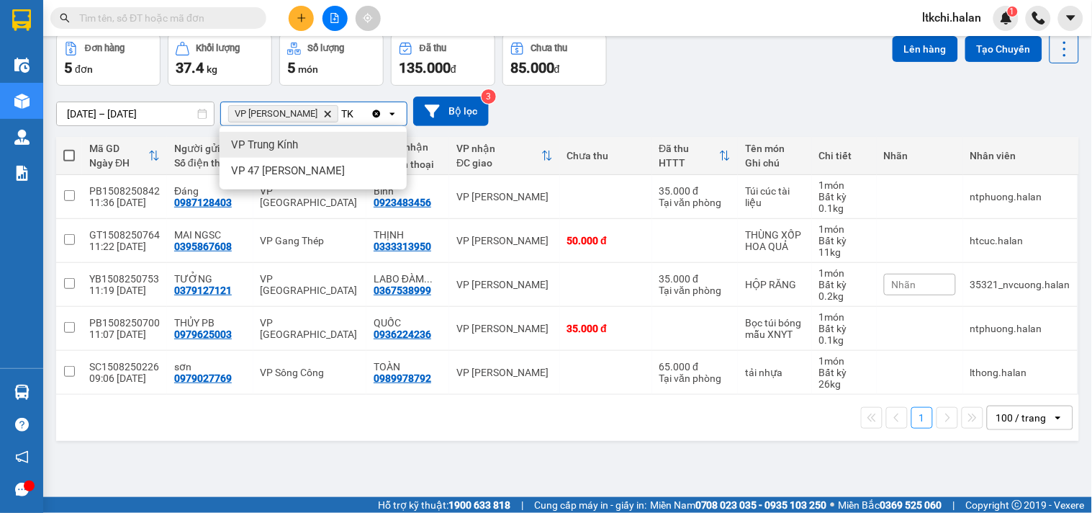
type input "TK"
click at [365, 143] on div "VP Trung Kính" at bounding box center [313, 145] width 187 height 26
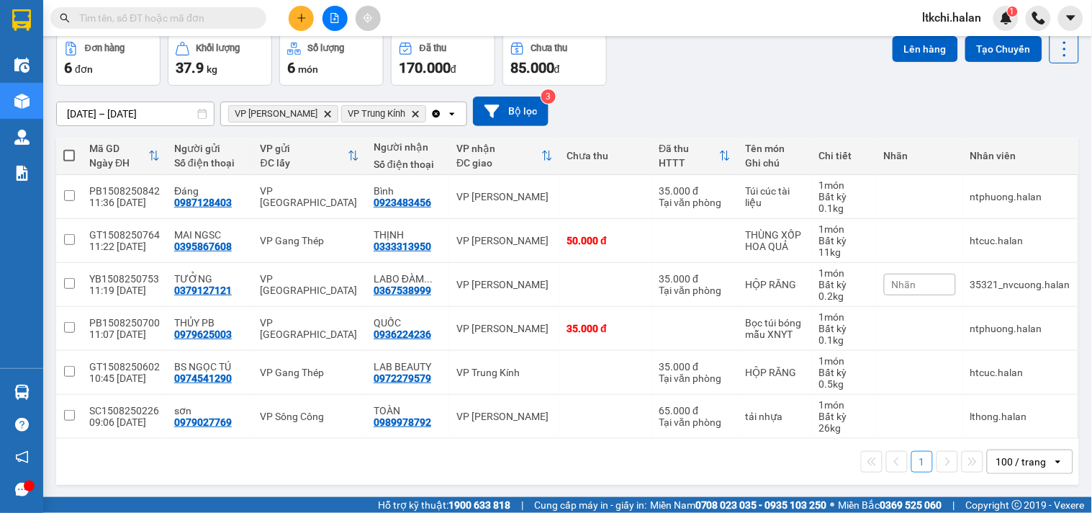
click at [409, 115] on div "VP Nguyễn Trãi Delete VP Trung Kính Delete" at bounding box center [325, 113] width 209 height 23
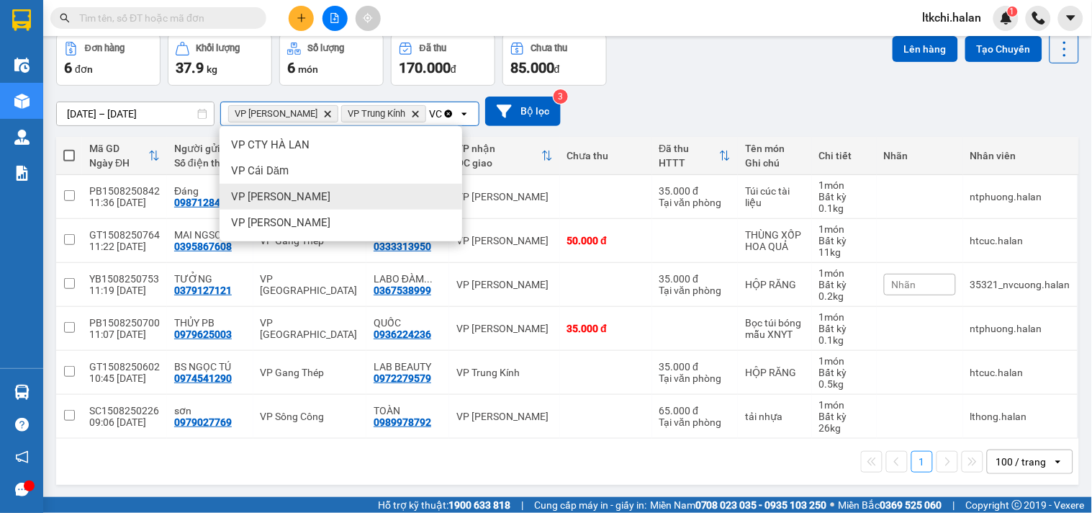
type input "VC"
click at [351, 189] on div "[PERSON_NAME]" at bounding box center [341, 197] width 243 height 26
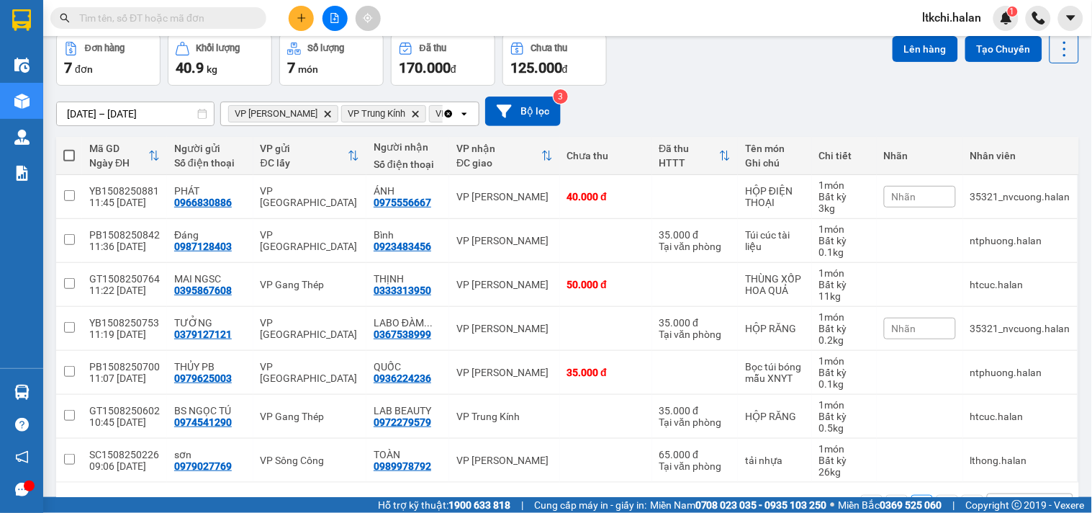
click at [68, 153] on span at bounding box center [69, 156] width 12 height 12
click at [69, 148] on input "checkbox" at bounding box center [69, 148] width 0 height 0
checkbox input "true"
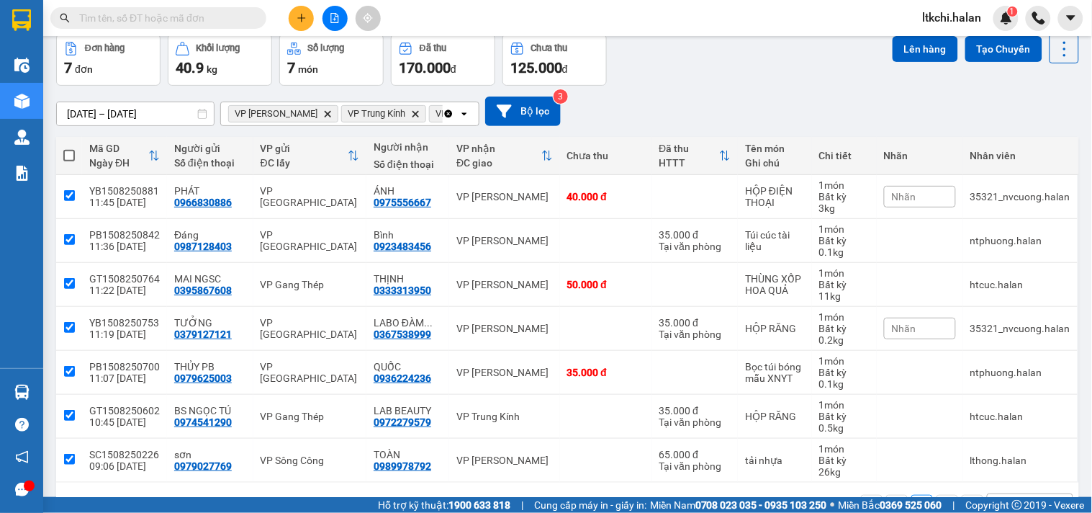
checkbox input "true"
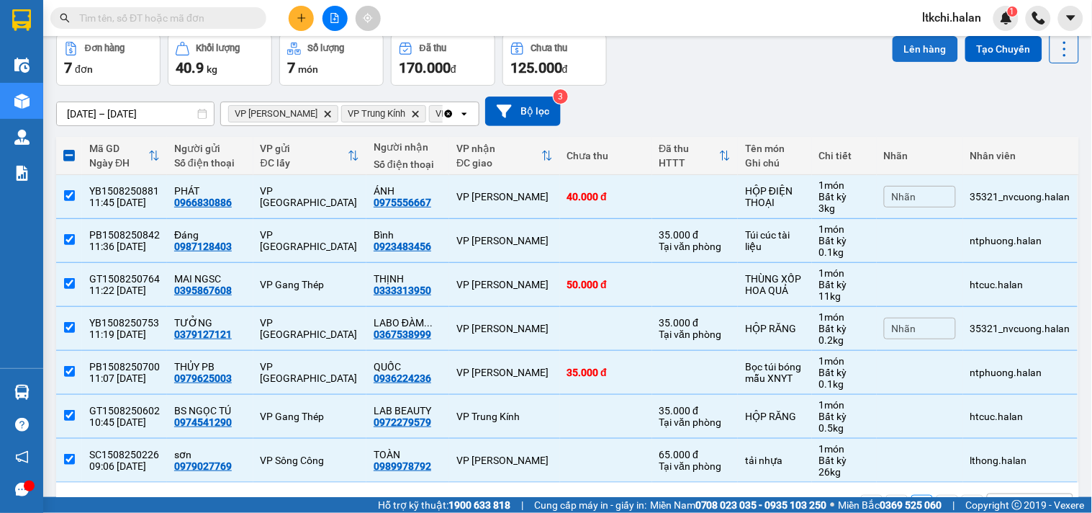
click at [906, 43] on button "Lên hàng" at bounding box center [926, 49] width 66 height 26
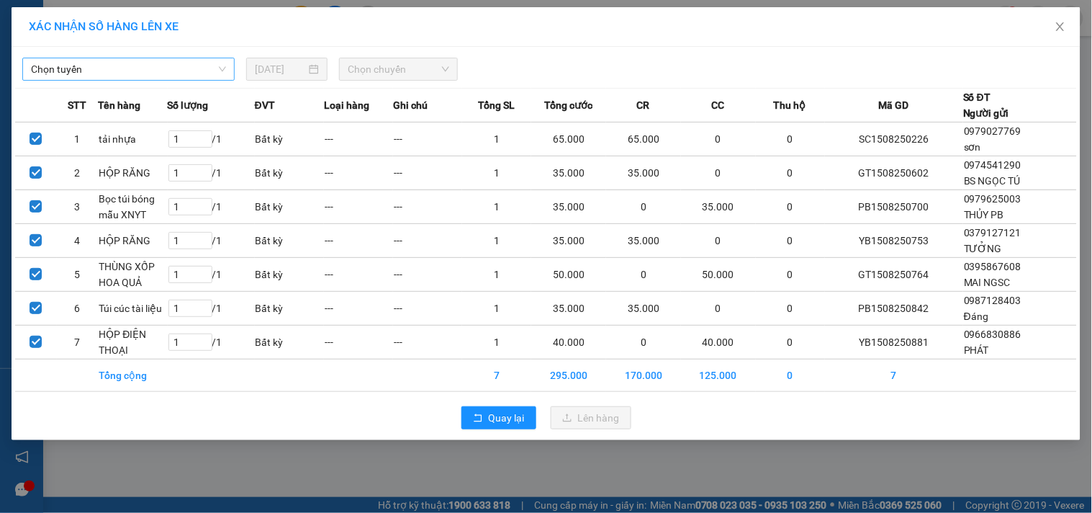
click at [141, 66] on span "Chọn tuyến" at bounding box center [128, 69] width 195 height 22
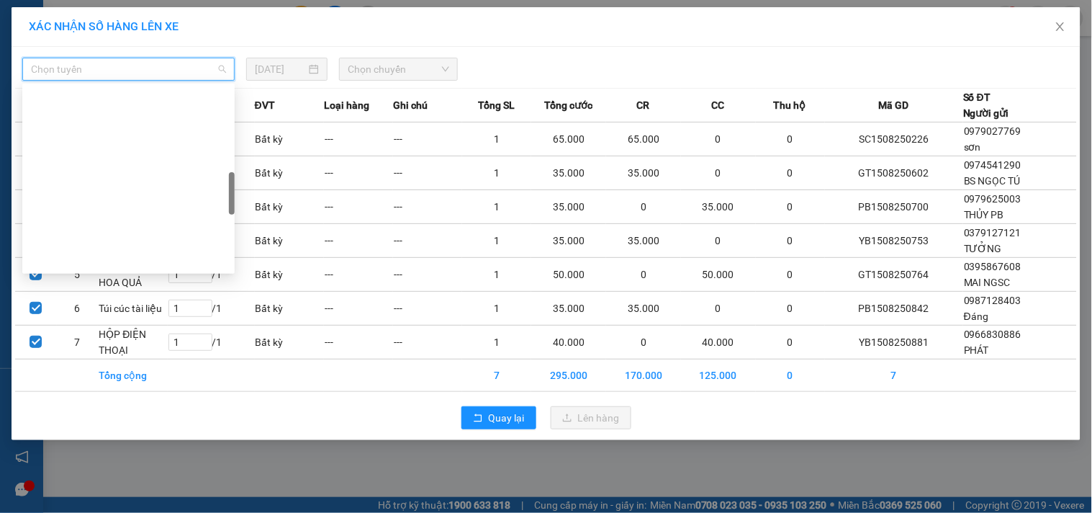
scroll to position [486, 0]
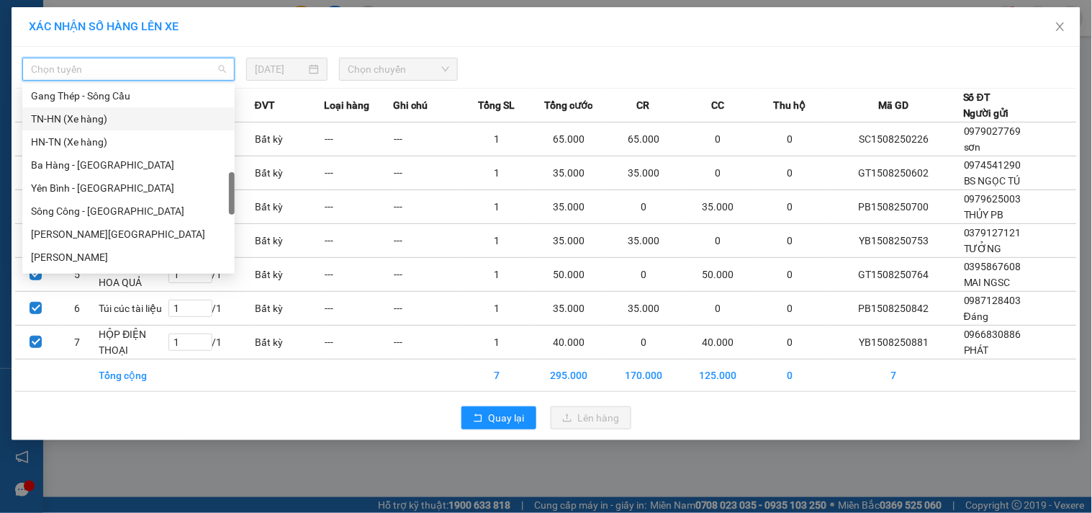
click at [91, 117] on div "TN-HN (Xe hàng)" at bounding box center [128, 119] width 195 height 16
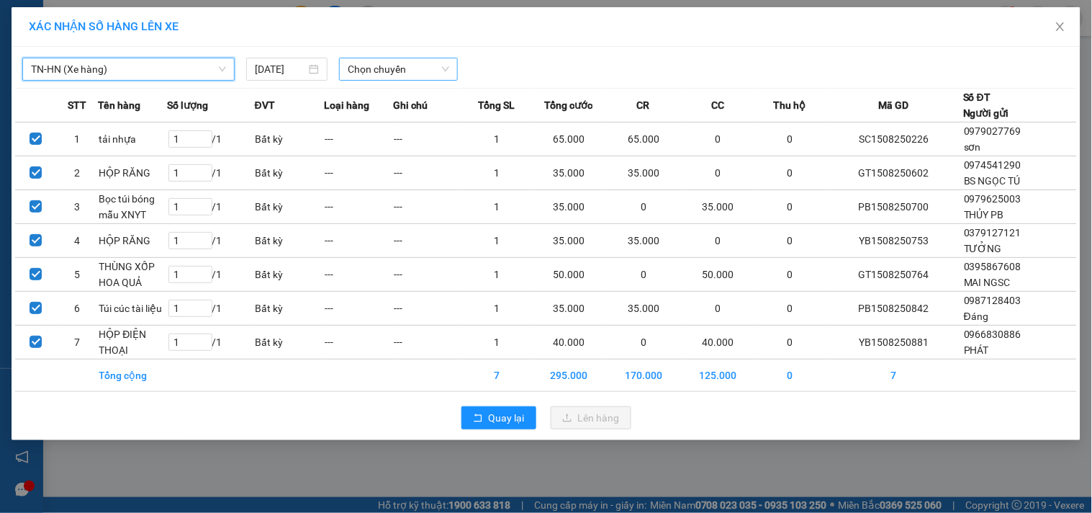
click at [383, 68] on span "Chọn chuyến" at bounding box center [398, 69] width 101 height 22
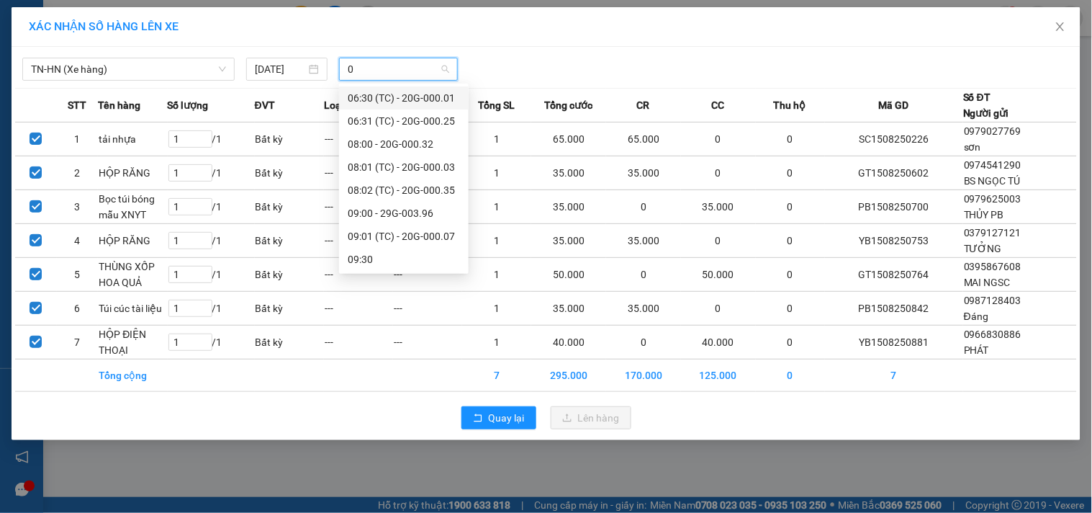
type input "08"
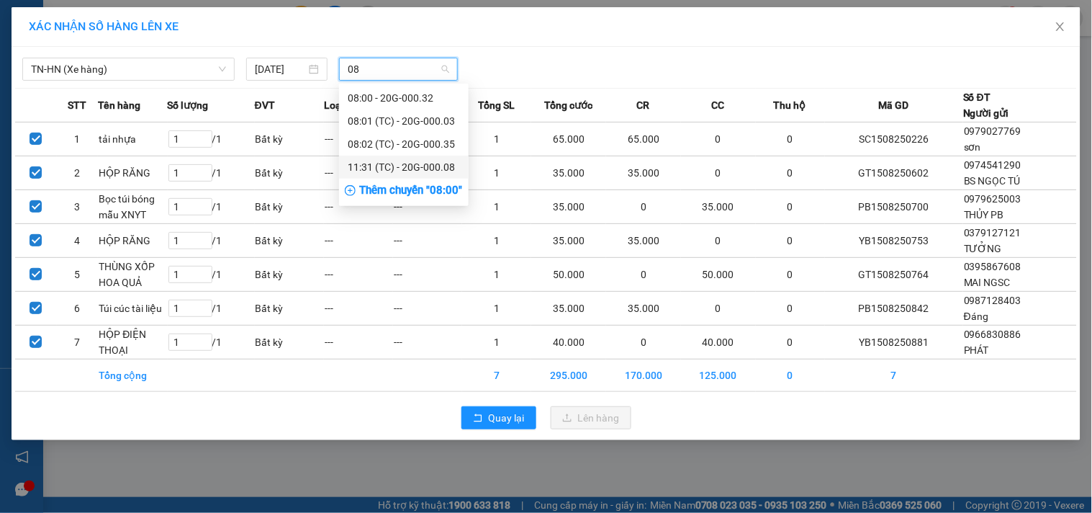
click at [386, 166] on div "11:31 (TC) - 20G-000.08" at bounding box center [404, 167] width 112 height 16
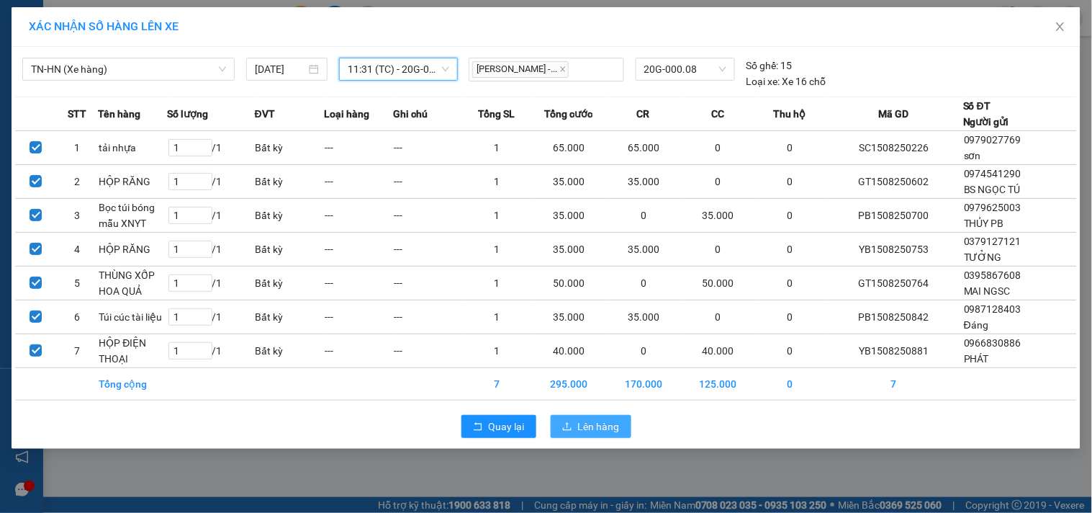
click at [580, 425] on span "Lên hàng" at bounding box center [599, 426] width 42 height 16
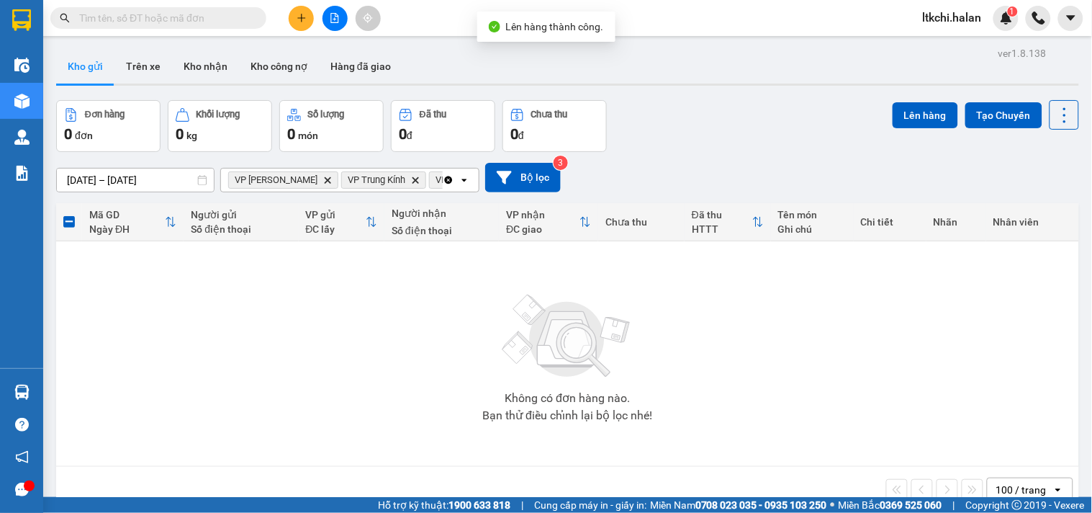
click at [446, 181] on icon "Clear all" at bounding box center [449, 180] width 8 height 8
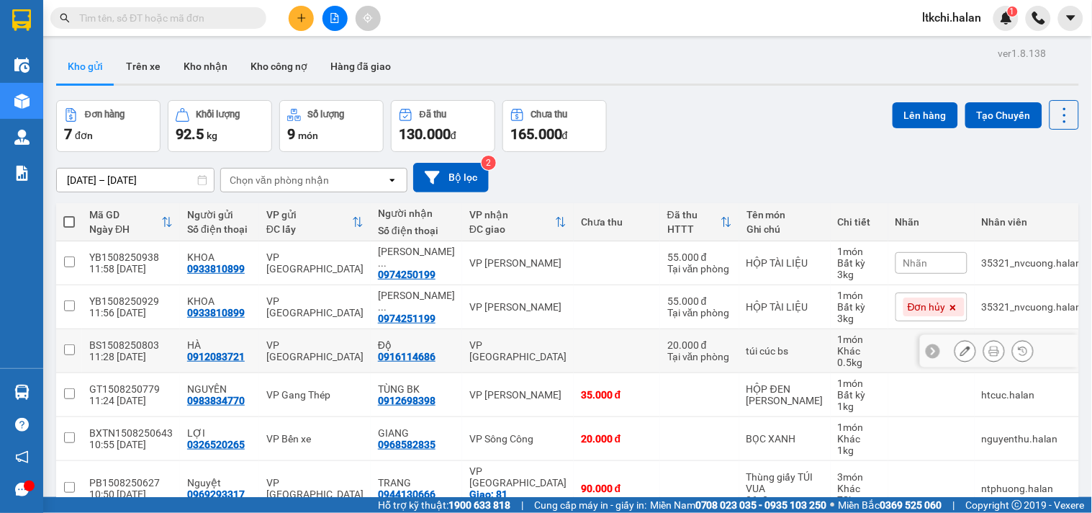
scroll to position [123, 0]
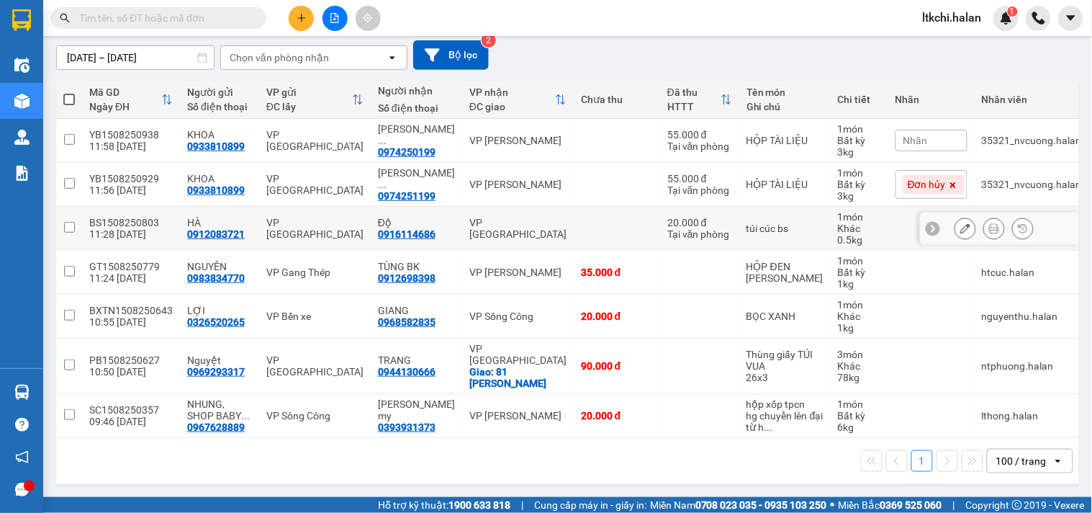
click at [530, 229] on div "VP [PERSON_NAME]" at bounding box center [517, 228] width 97 height 23
checkbox input "true"
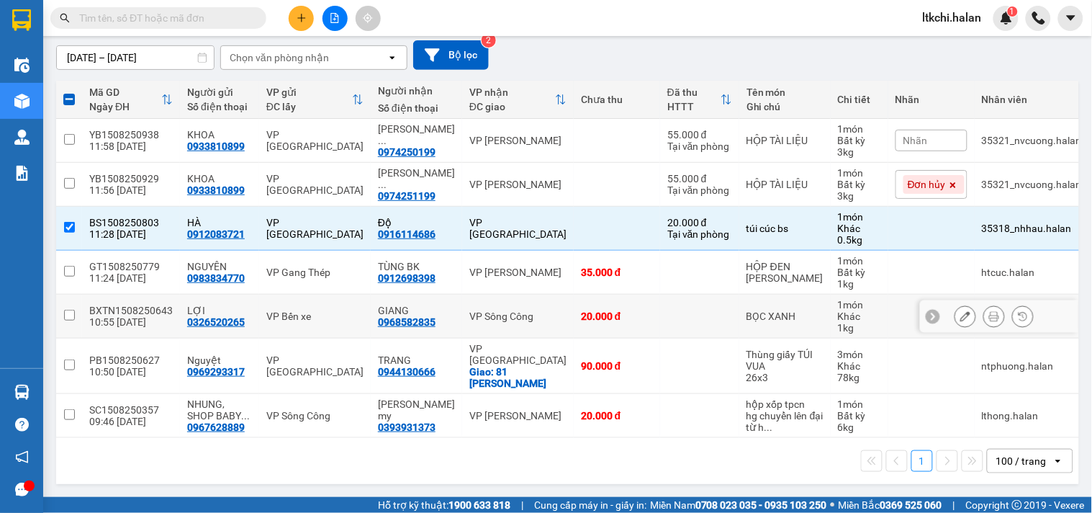
click at [527, 317] on div "VP Sông Công" at bounding box center [517, 316] width 97 height 12
checkbox input "true"
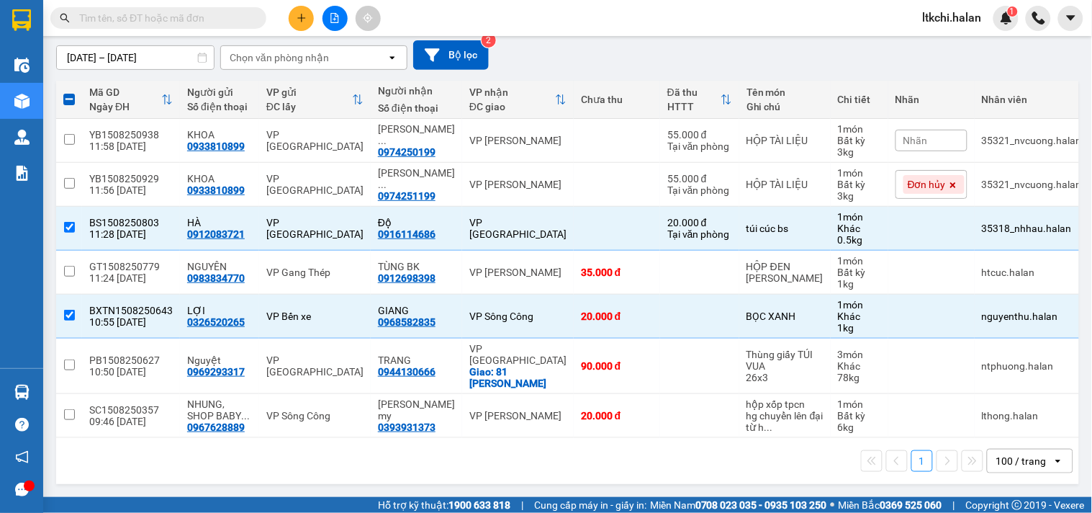
scroll to position [0, 0]
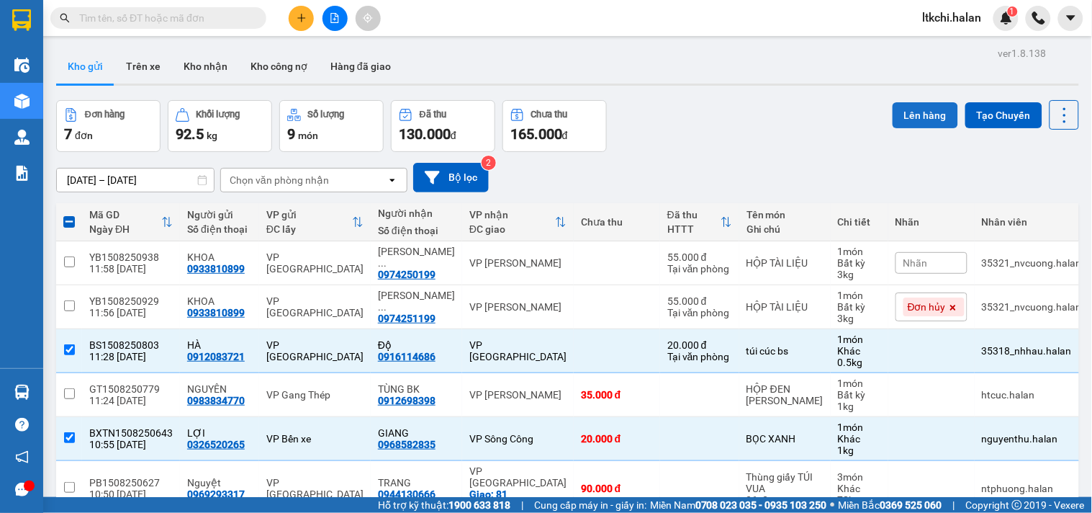
click at [924, 117] on button "Lên hàng" at bounding box center [926, 115] width 66 height 26
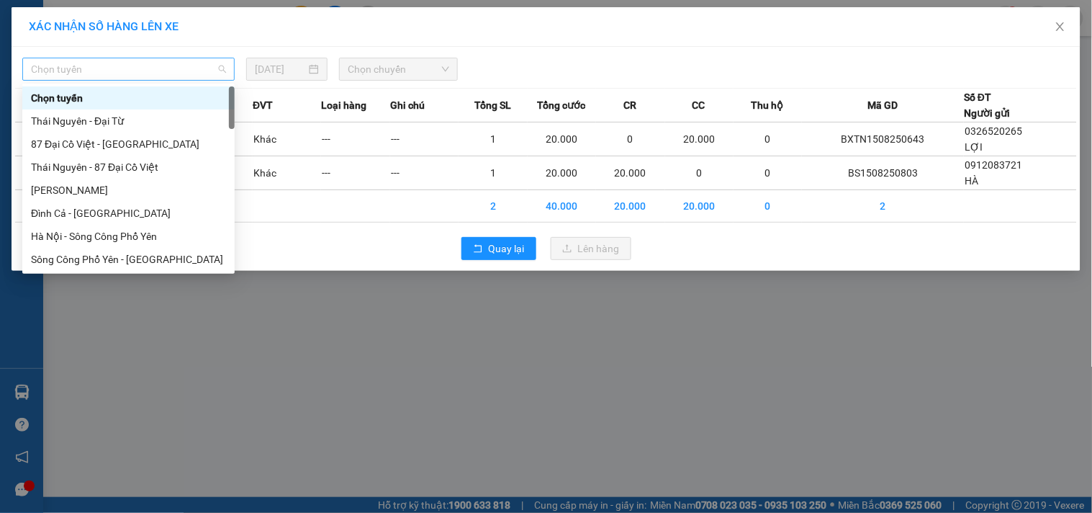
click at [184, 66] on span "Chọn tuyến" at bounding box center [128, 69] width 195 height 22
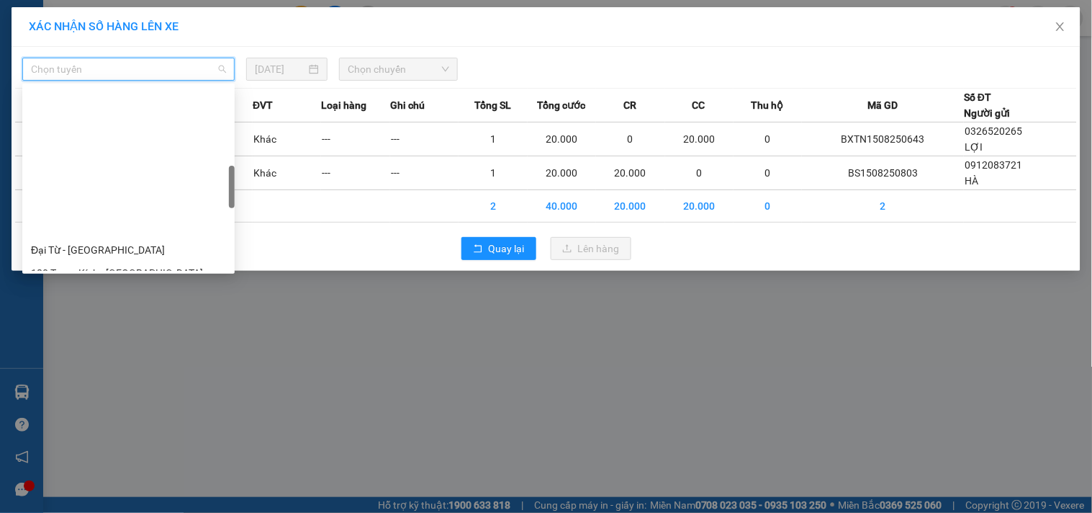
scroll to position [399, 0]
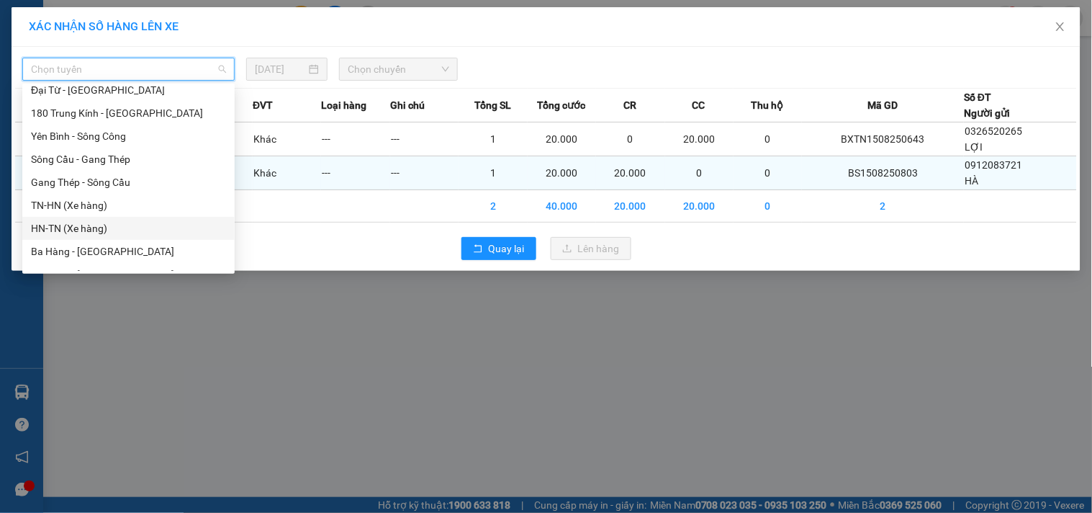
drag, startPoint x: 117, startPoint y: 222, endPoint x: 177, endPoint y: 163, distance: 84.5
click at [117, 223] on div "HN-TN (Xe hàng)" at bounding box center [128, 228] width 195 height 16
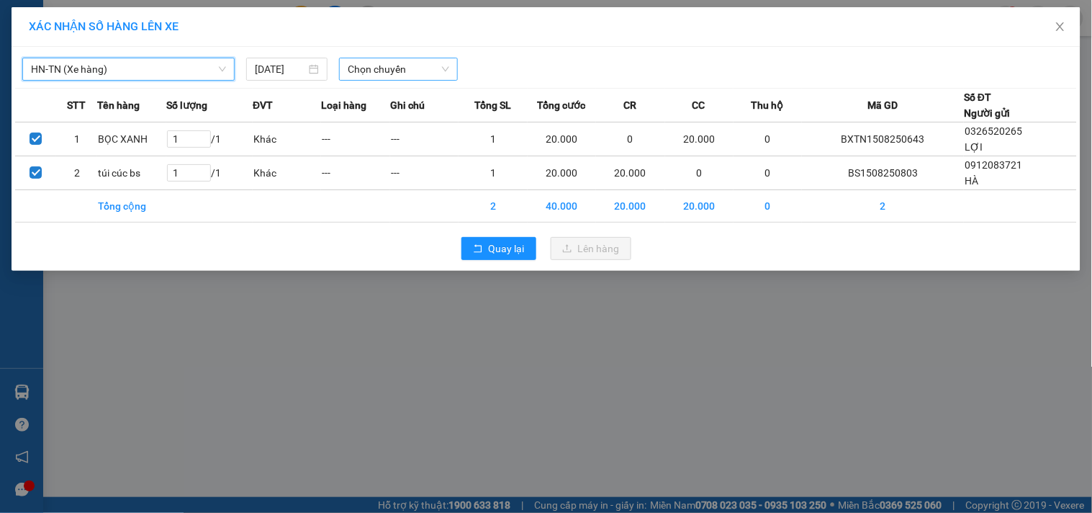
click at [379, 72] on span "Chọn chuyến" at bounding box center [398, 69] width 101 height 22
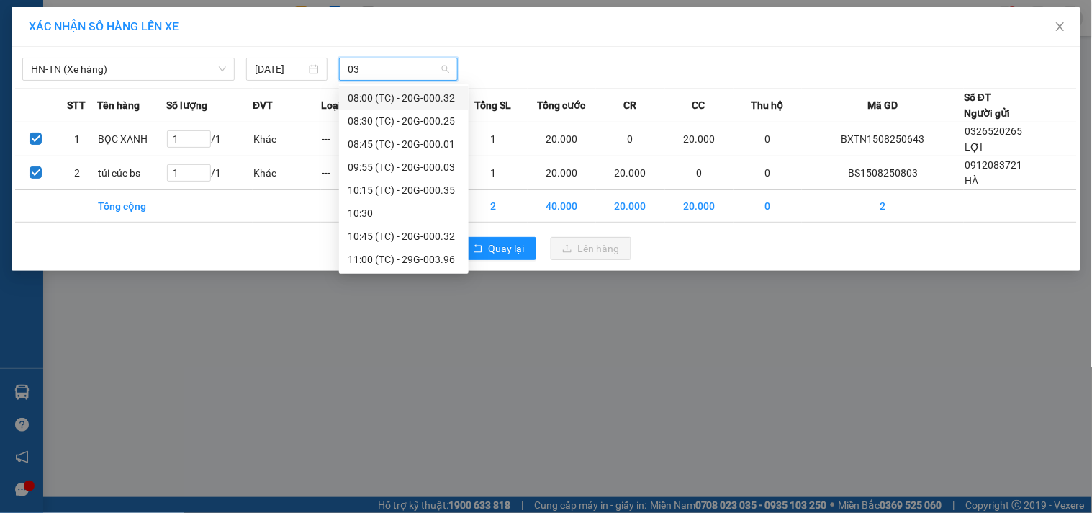
type input "032"
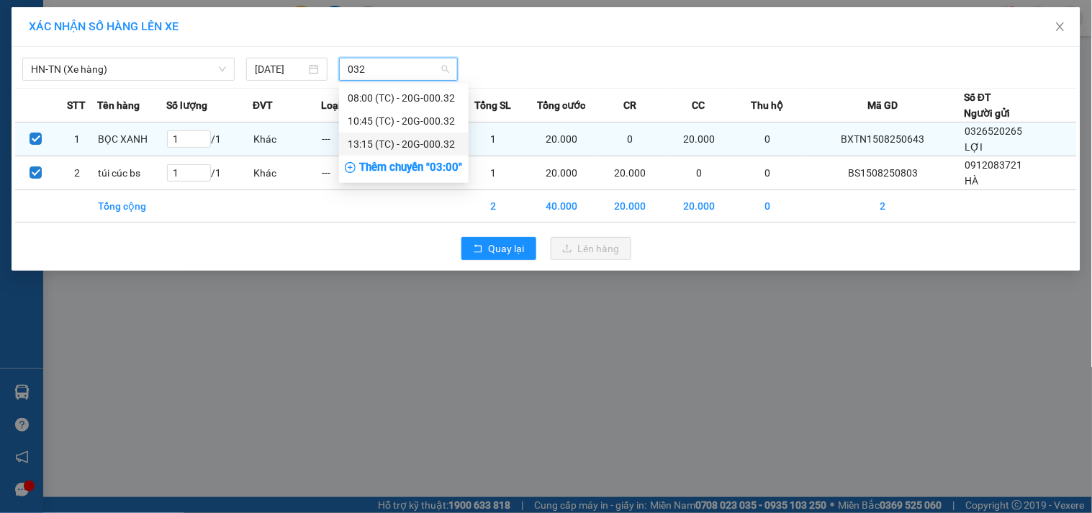
drag, startPoint x: 402, startPoint y: 145, endPoint x: 656, endPoint y: 142, distance: 254.1
click at [405, 145] on div "13:15 (TC) - 20G-000.32" at bounding box center [404, 144] width 112 height 16
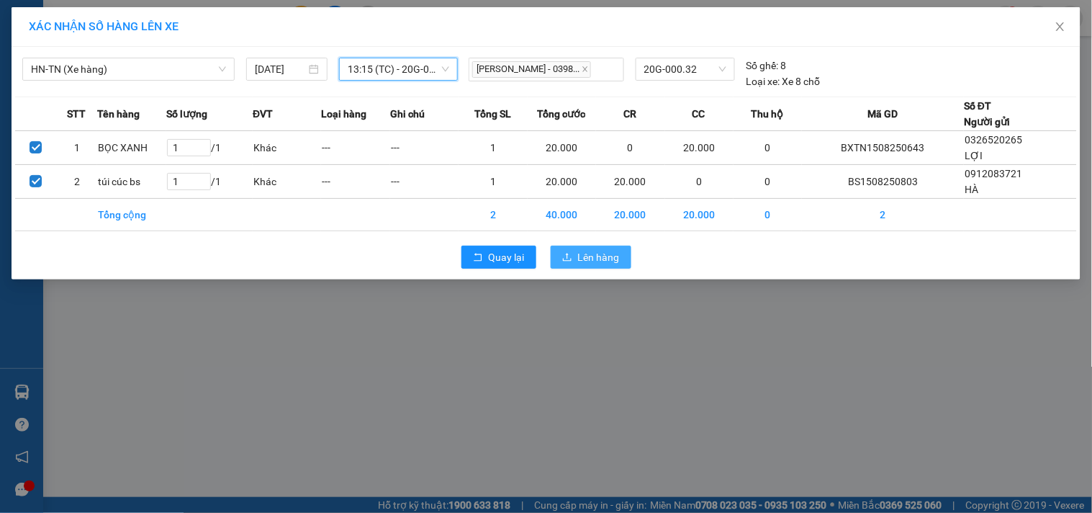
click at [601, 261] on span "Lên hàng" at bounding box center [599, 257] width 42 height 16
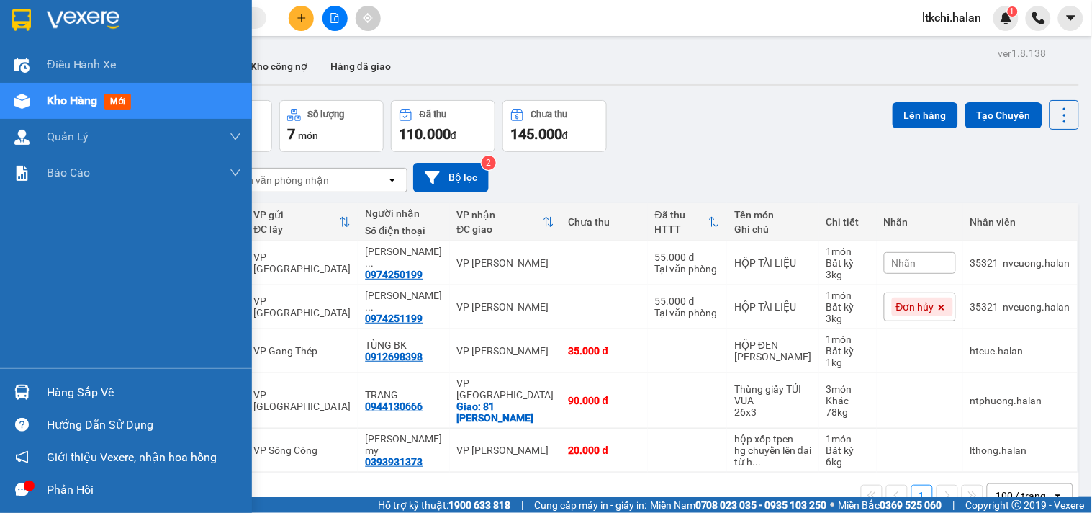
click at [24, 389] on img at bounding box center [21, 391] width 15 height 15
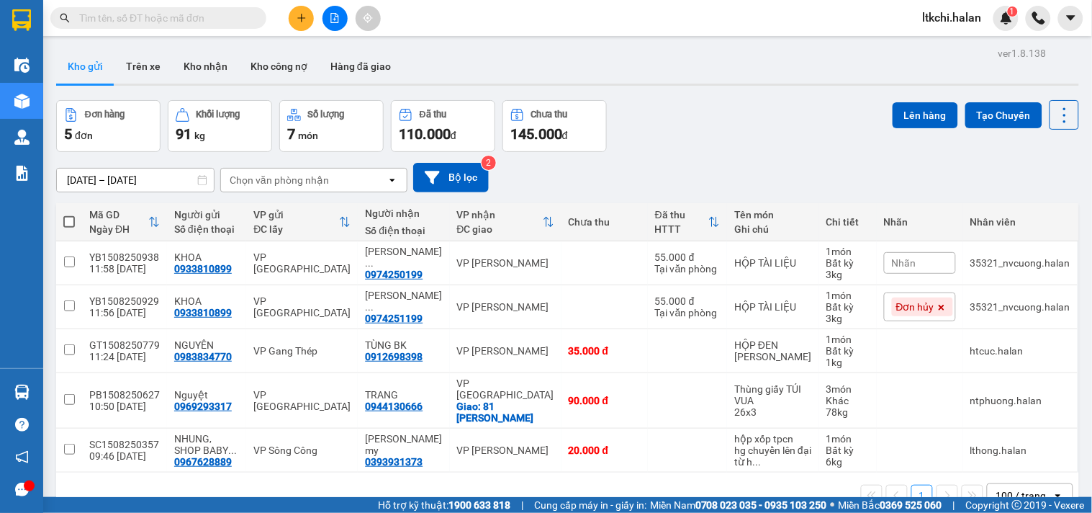
click at [751, 107] on section "Kết quả tìm kiếm ( 1382 ) Bộ lọc Mã ĐH Trạng thái Món hàng Thu hộ Tổng cước Chư…" at bounding box center [546, 256] width 1092 height 513
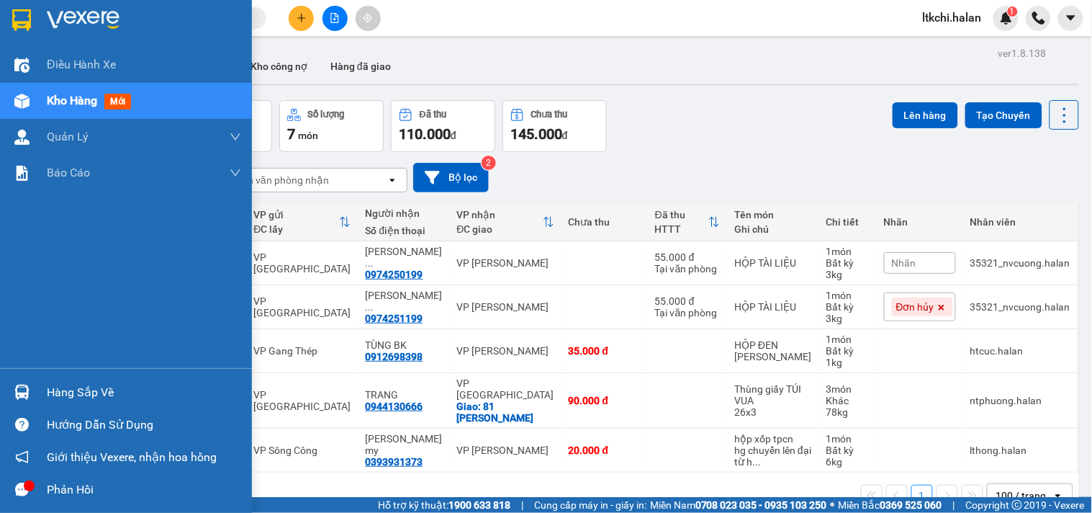
click at [23, 374] on div "Hàng sắp về Hướng dẫn sử dụng Giới thiệu Vexere, nhận hoa hồng Phản hồi" at bounding box center [126, 436] width 252 height 137
click at [23, 387] on img at bounding box center [21, 391] width 15 height 15
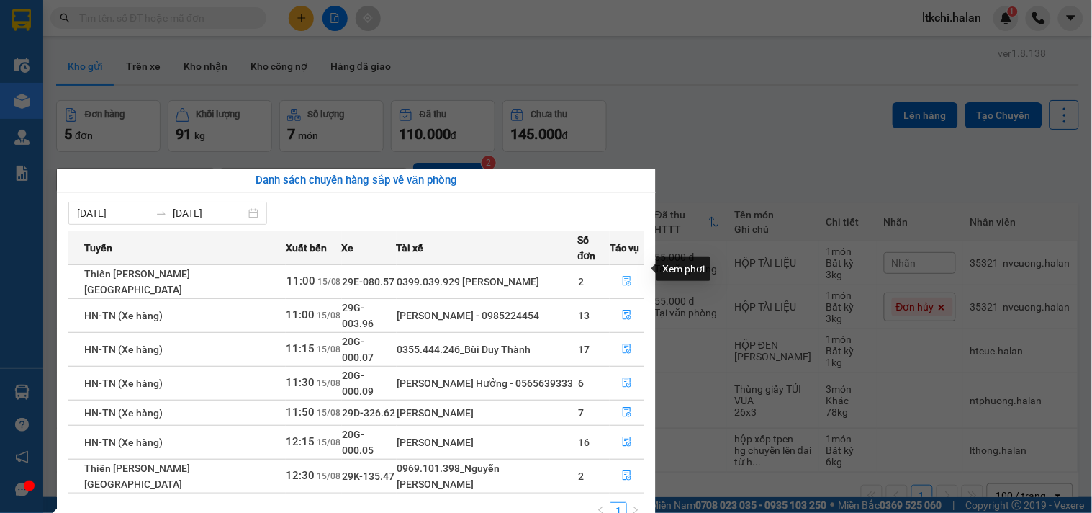
click at [622, 276] on icon "file-done" at bounding box center [627, 281] width 10 height 10
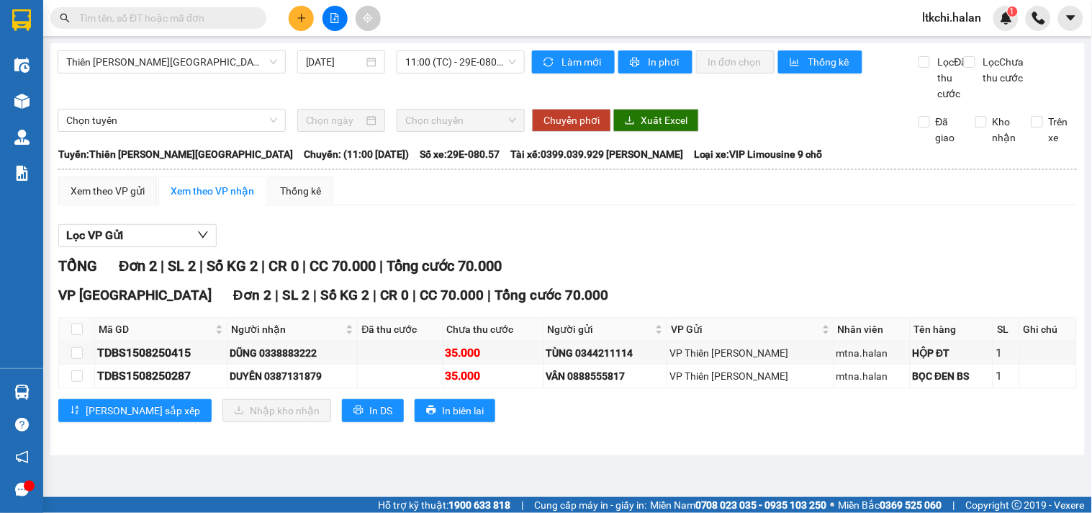
click at [130, 22] on input "text" at bounding box center [164, 18] width 170 height 16
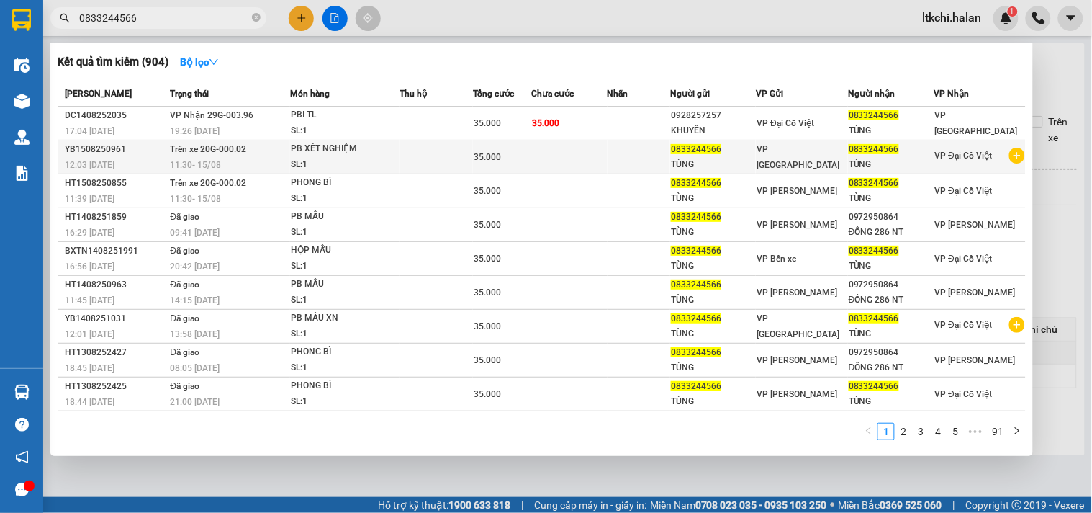
type input "0833244566"
click at [406, 156] on td at bounding box center [435, 157] width 73 height 34
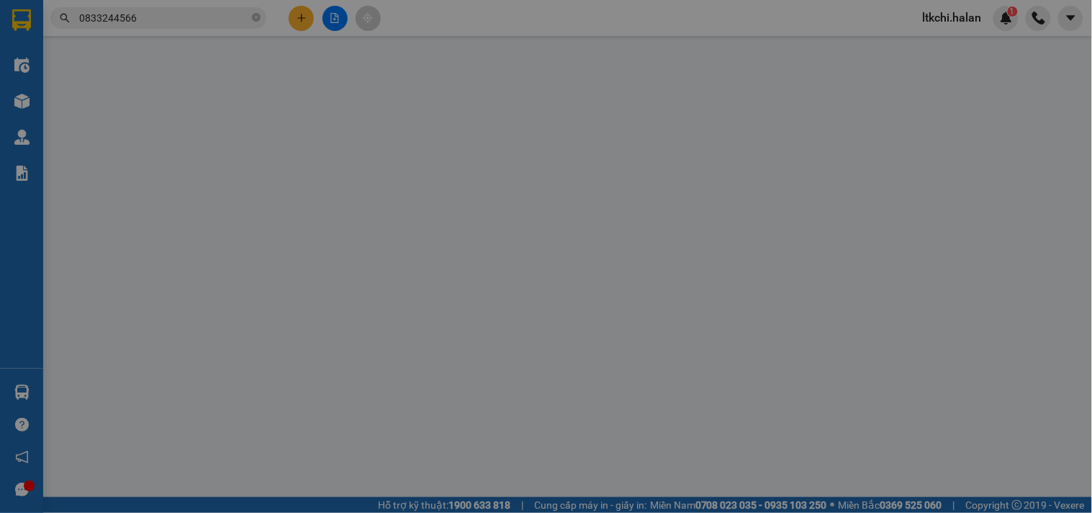
type input "0833244566"
type input "35.000"
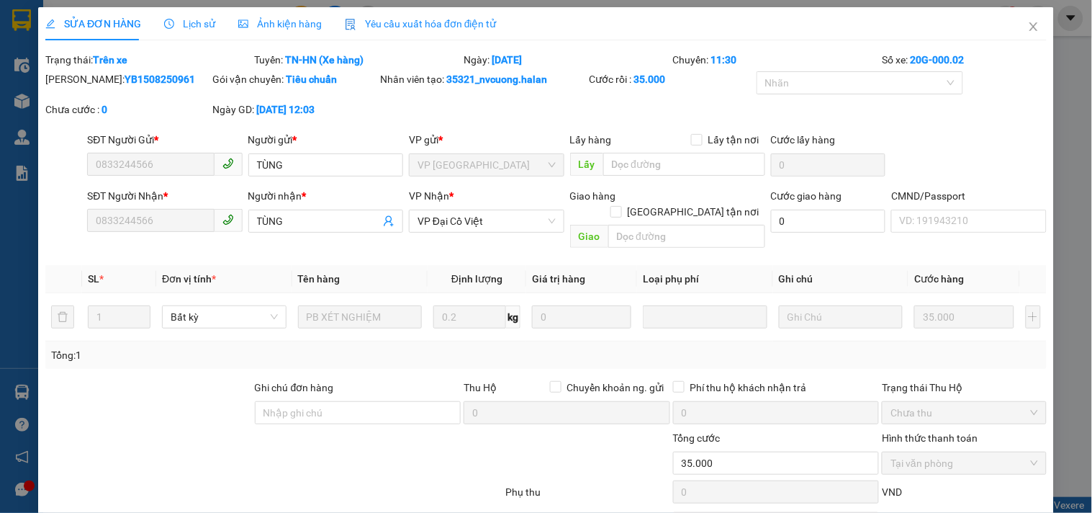
scroll to position [71, 0]
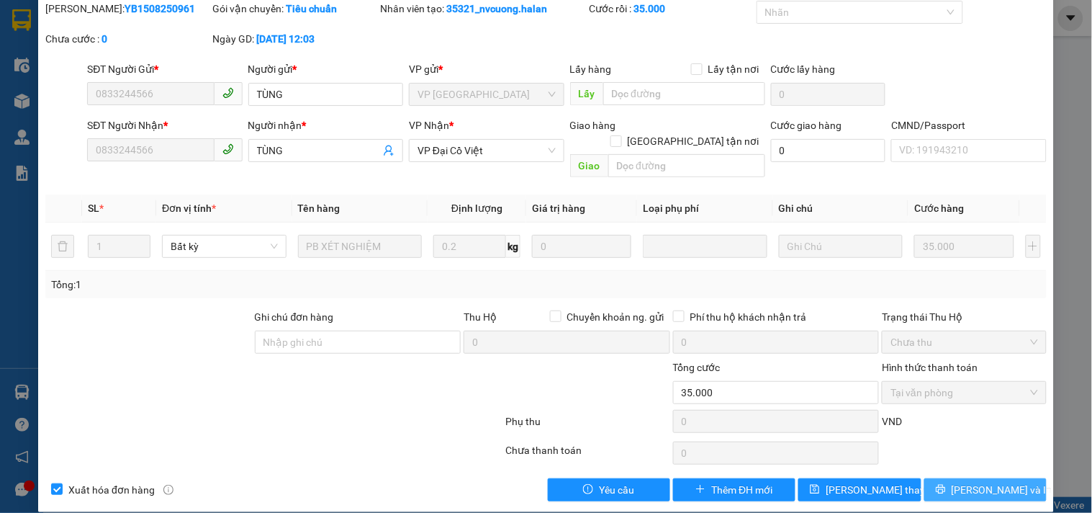
click at [989, 482] on span "[PERSON_NAME] và In" at bounding box center [1002, 490] width 101 height 16
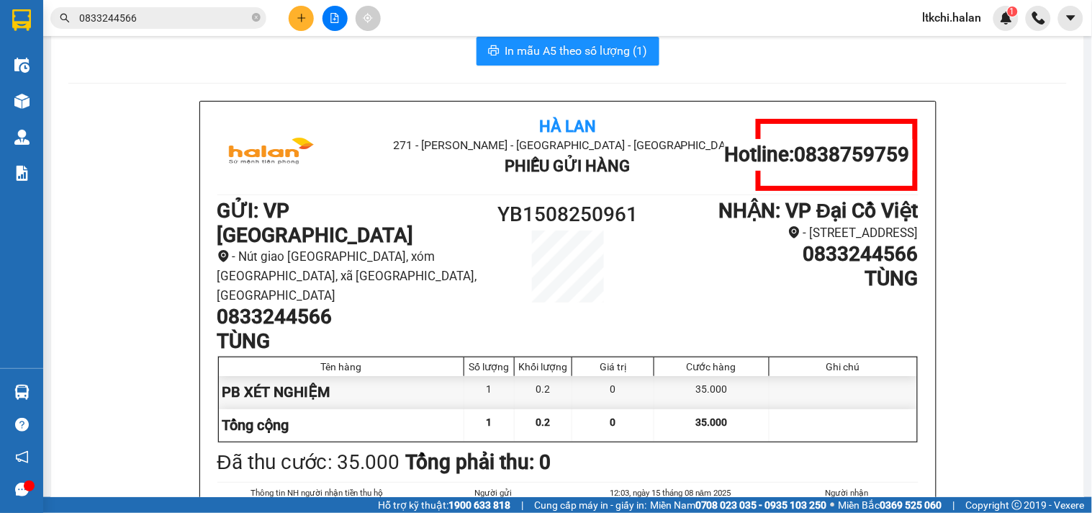
scroll to position [27, 0]
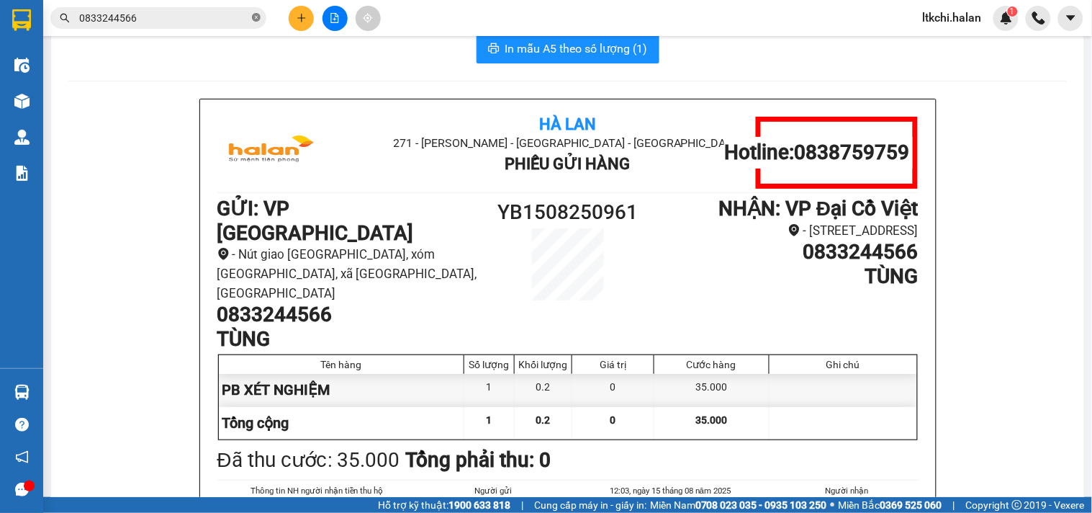
click at [257, 17] on icon "close-circle" at bounding box center [256, 17] width 9 height 9
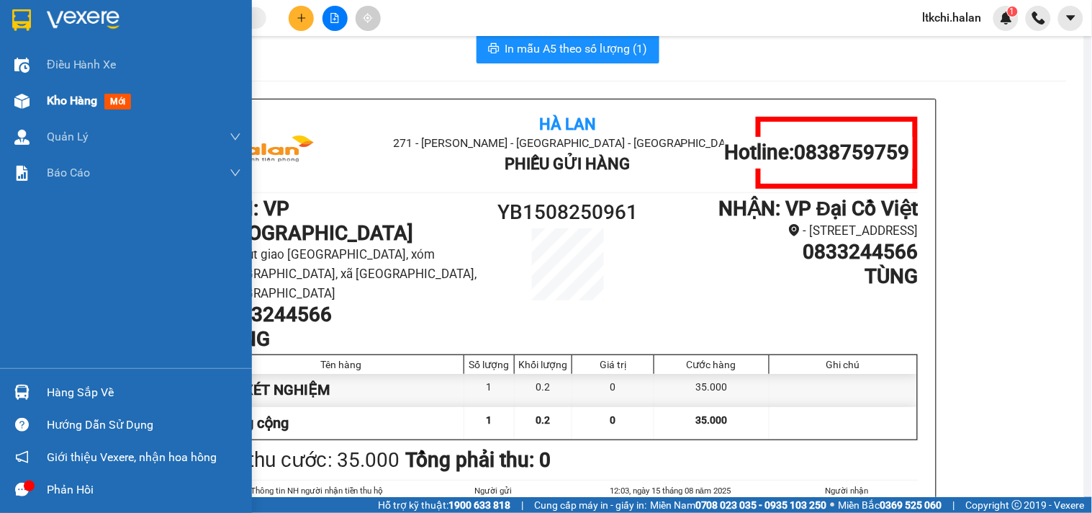
click at [17, 99] on img at bounding box center [21, 101] width 15 height 15
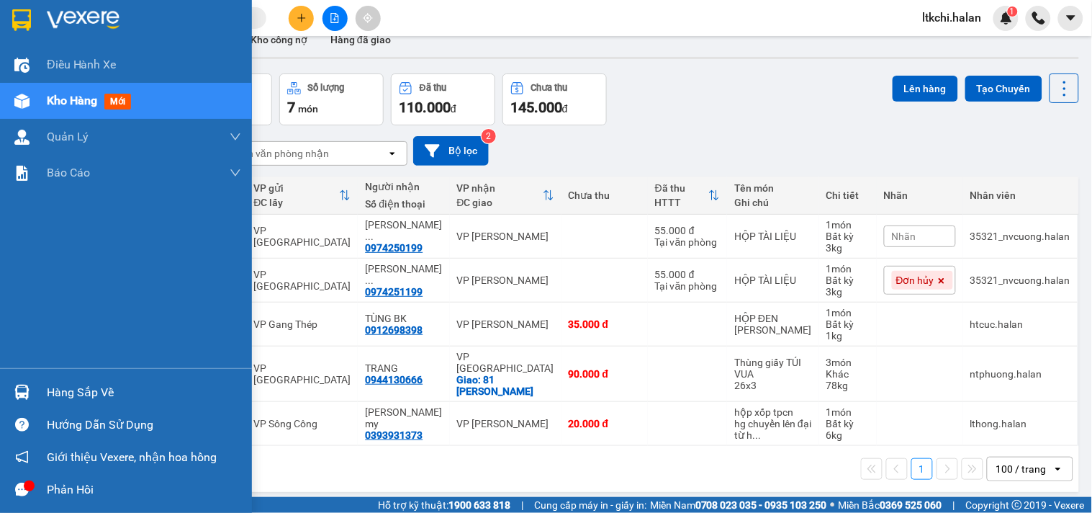
click at [25, 390] on img at bounding box center [21, 391] width 15 height 15
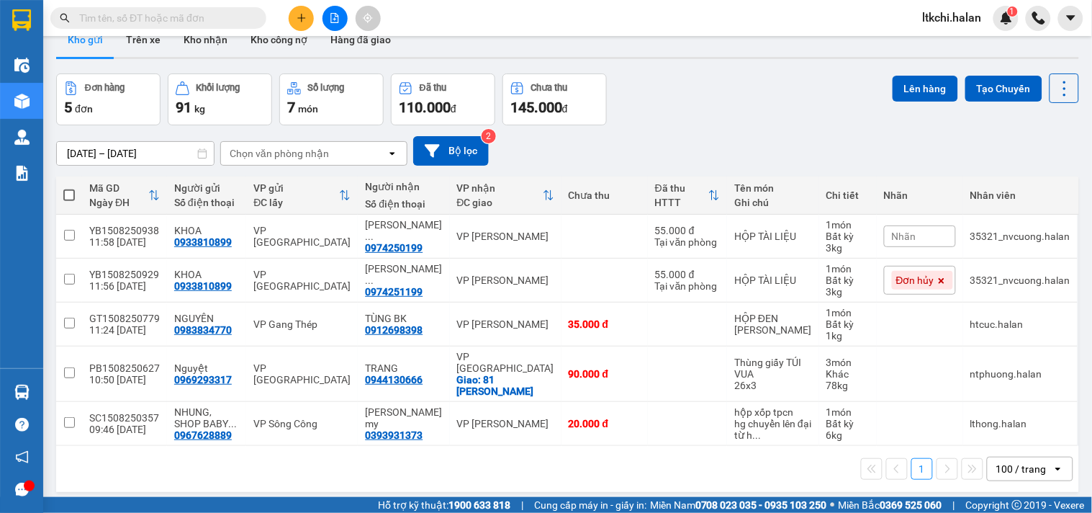
drag, startPoint x: 110, startPoint y: 5, endPoint x: 110, endPoint y: 14, distance: 9.4
click at [110, 8] on section "Kết quả tìm kiếm ( 904 ) Bộ lọc Mã ĐH Trạng thái Món hàng Thu hộ Tổng cước Chưa…" at bounding box center [546, 256] width 1092 height 513
click at [110, 17] on input "text" at bounding box center [164, 18] width 170 height 16
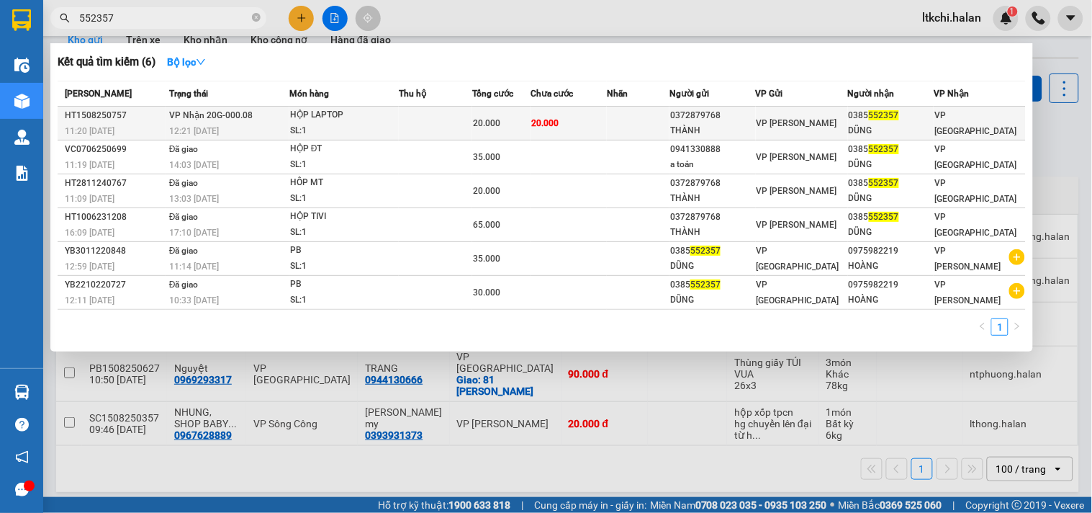
type input "552357"
click at [303, 128] on div "SL: 1" at bounding box center [344, 131] width 108 height 16
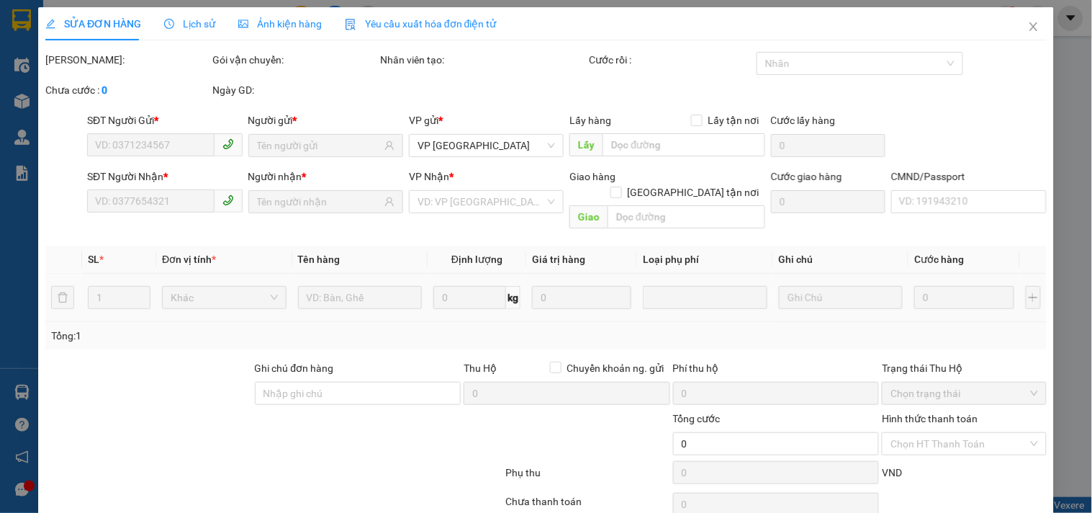
type input "0372879768"
type input "THÀNH"
type input "0385552357"
type input "DŨNG"
type input "20.000"
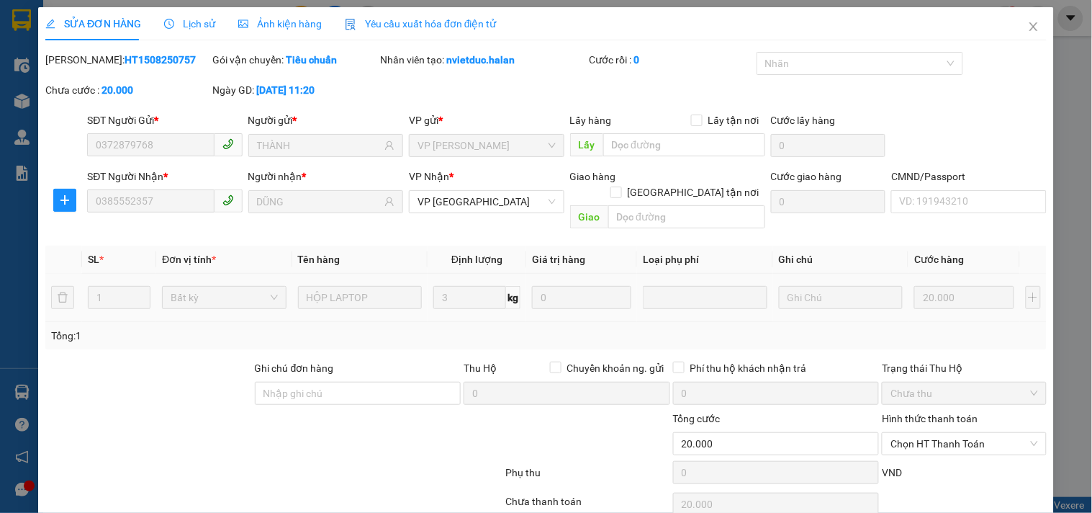
scroll to position [4, 0]
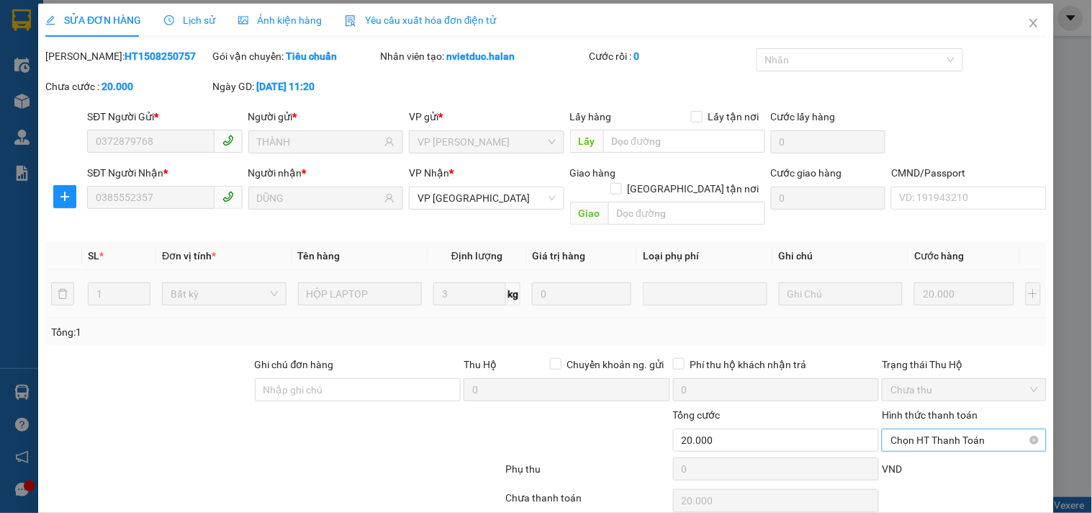
click at [936, 429] on span "Chọn HT Thanh Toán" at bounding box center [963, 440] width 147 height 22
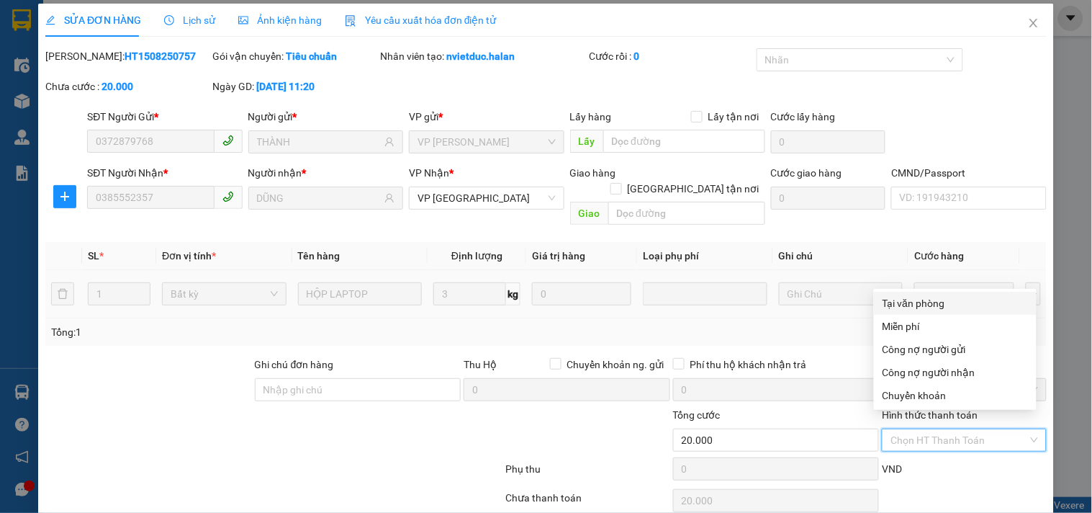
click at [926, 304] on div "Tại văn phòng" at bounding box center [954, 303] width 145 height 16
type input "0"
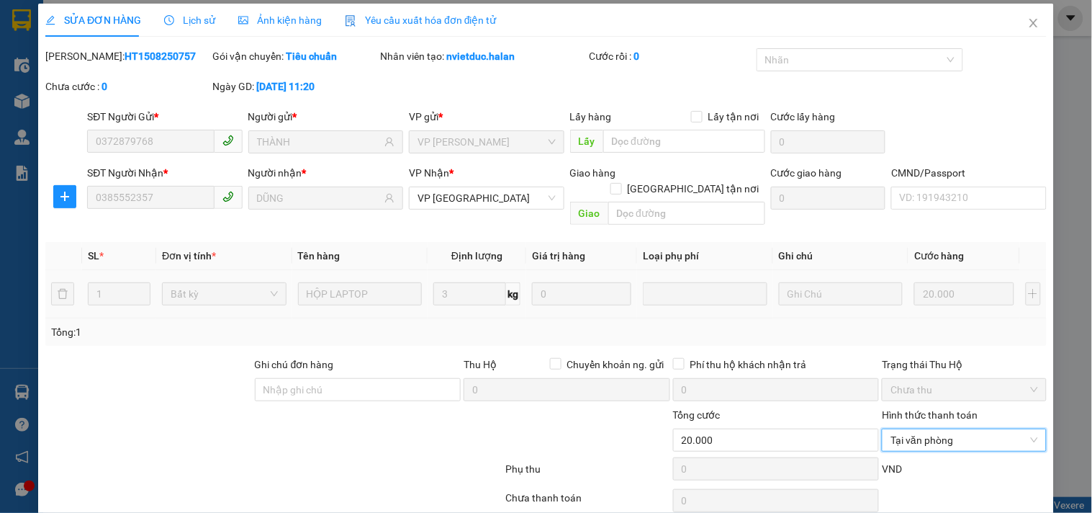
scroll to position [52, 0]
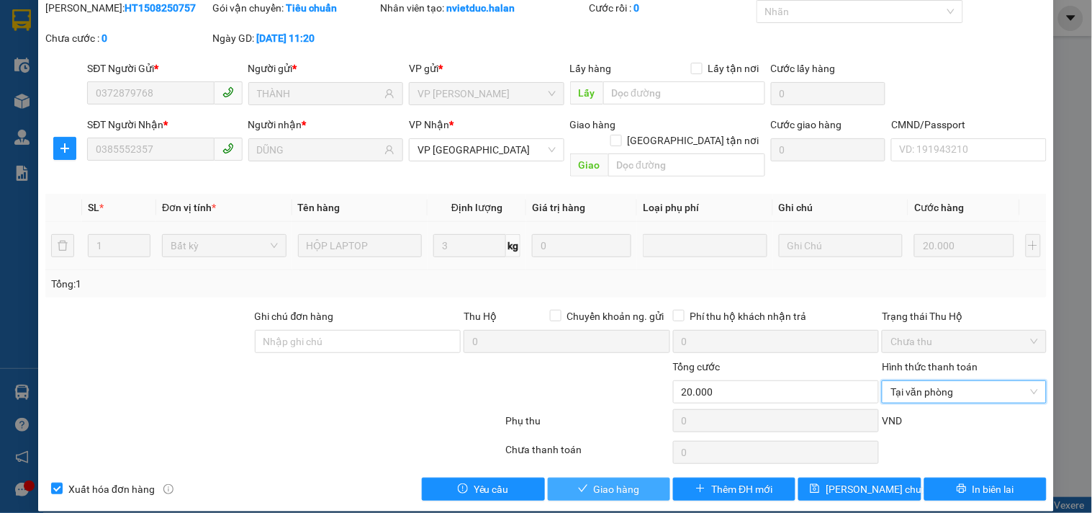
click at [613, 481] on span "Giao hàng" at bounding box center [617, 489] width 46 height 16
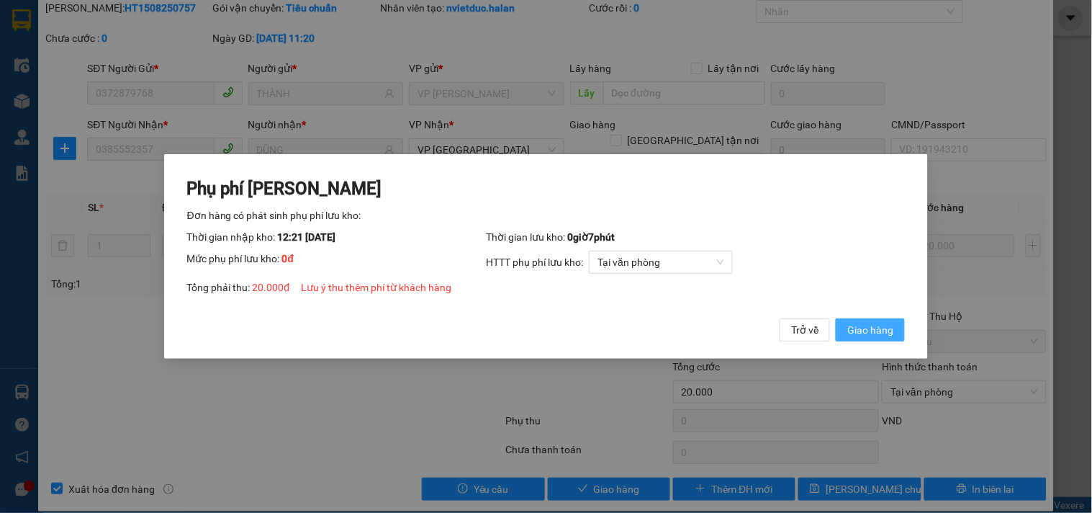
click at [875, 328] on span "Giao hàng" at bounding box center [870, 330] width 46 height 16
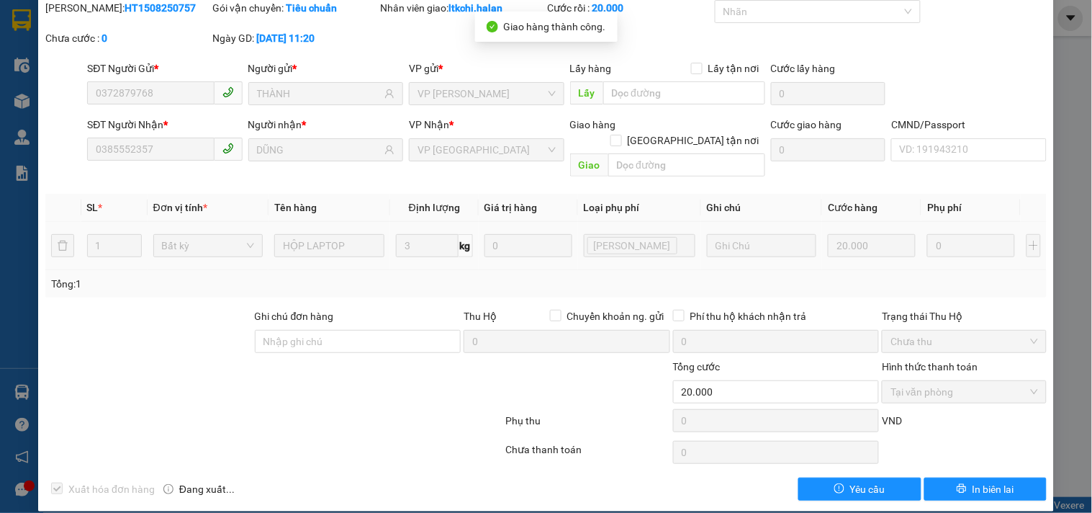
scroll to position [0, 0]
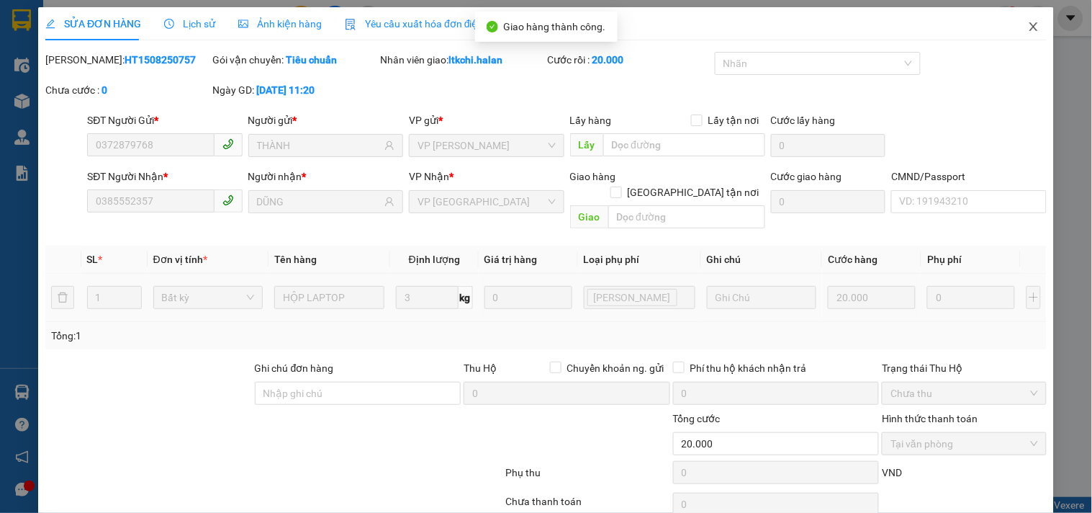
click at [1029, 27] on icon "close" at bounding box center [1033, 26] width 8 height 9
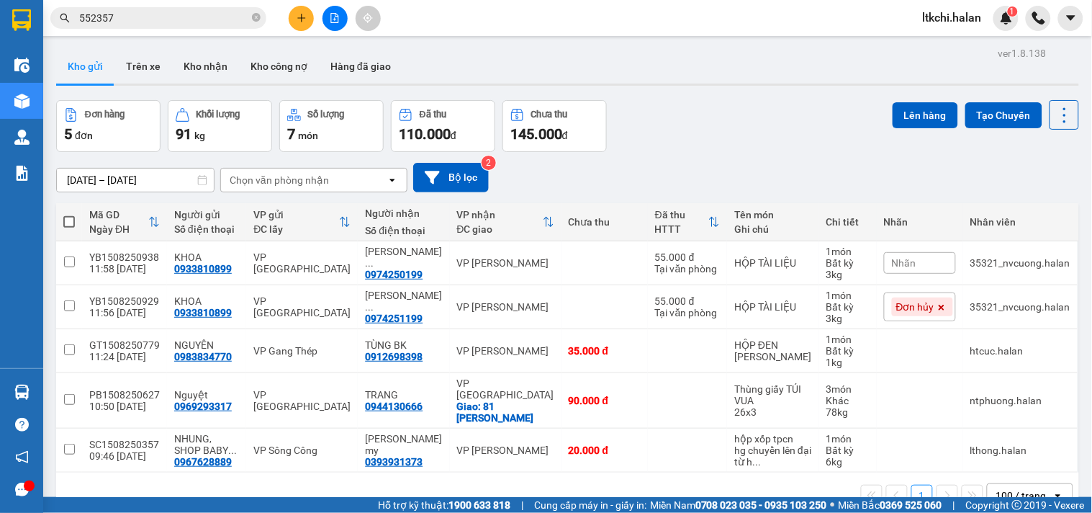
click at [174, 19] on input "552357" at bounding box center [164, 18] width 170 height 16
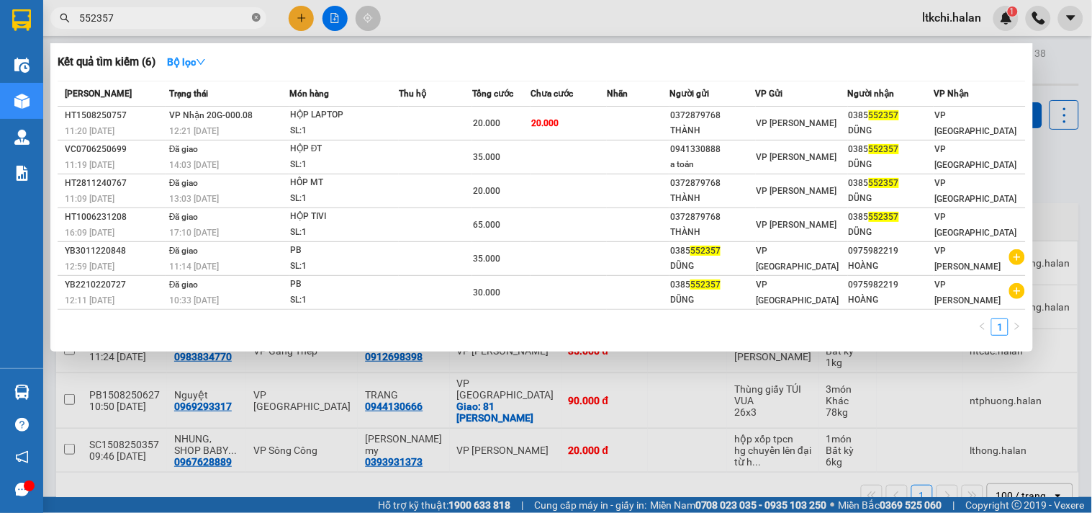
click at [254, 18] on icon "close-circle" at bounding box center [256, 17] width 9 height 9
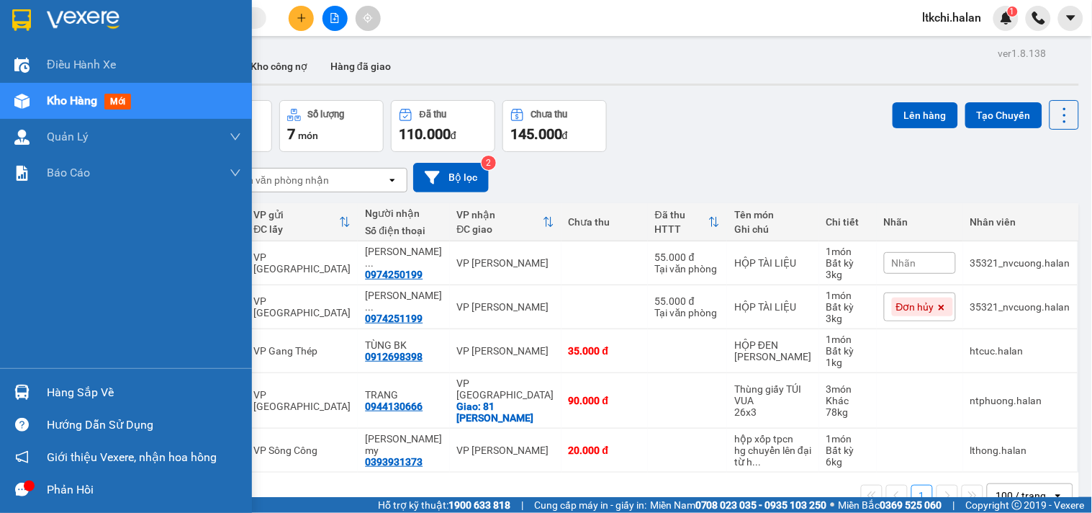
drag, startPoint x: 22, startPoint y: 399, endPoint x: 94, endPoint y: 377, distance: 75.2
click at [22, 397] on img at bounding box center [21, 391] width 15 height 15
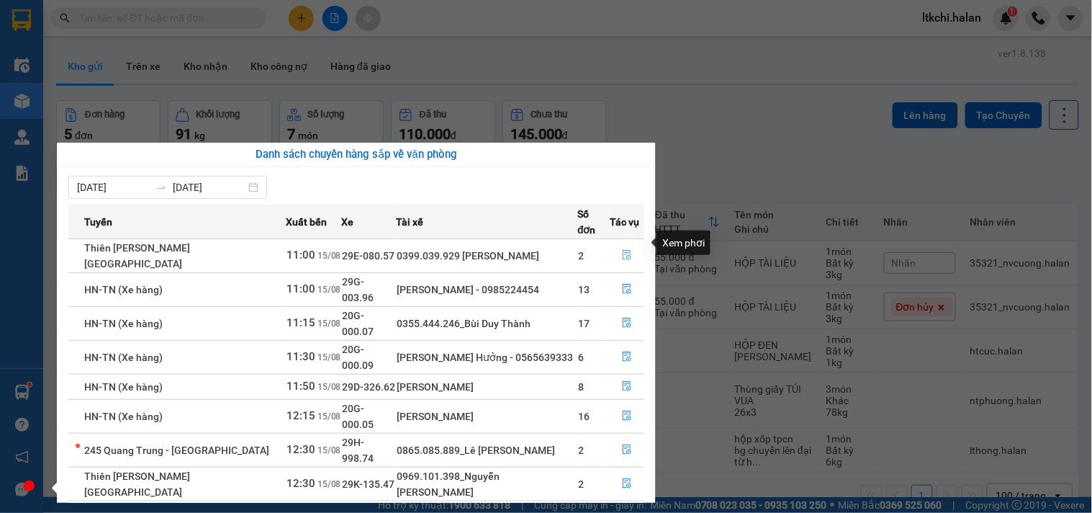
click at [626, 250] on icon "file-done" at bounding box center [627, 255] width 10 height 10
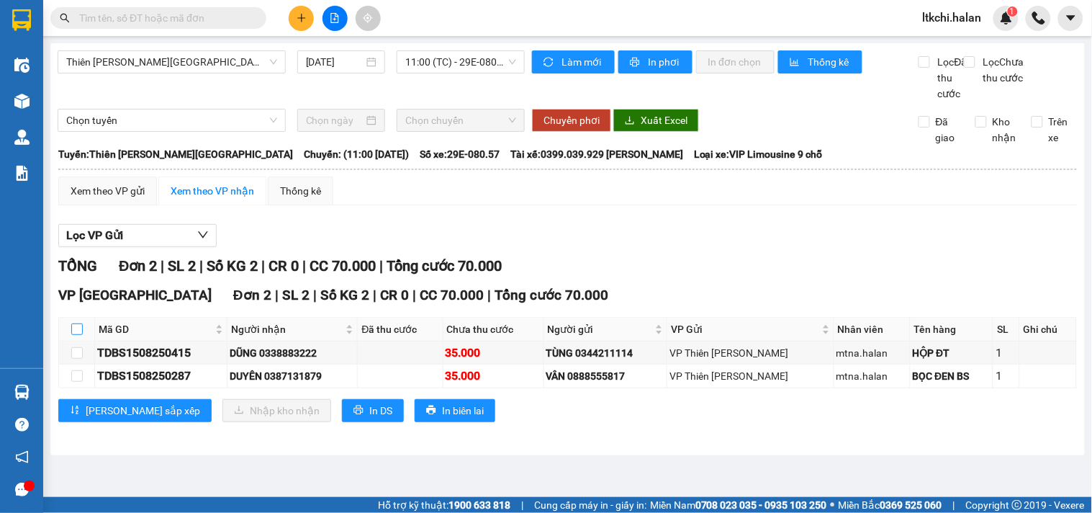
click at [76, 335] on input "checkbox" at bounding box center [77, 329] width 12 height 12
checkbox input "true"
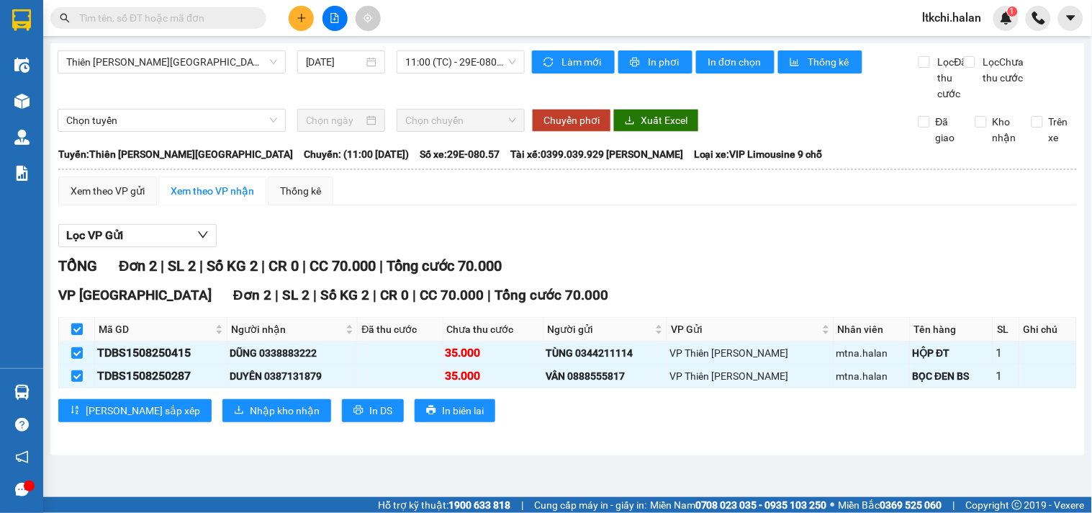
checkbox input "true"
click at [250, 418] on span "Nhập kho nhận" at bounding box center [285, 410] width 70 height 16
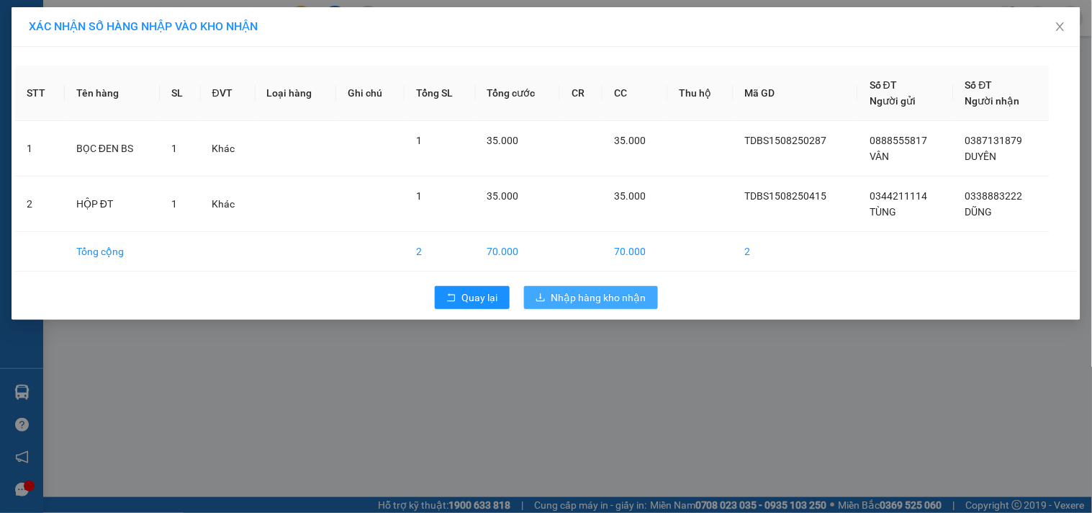
click at [551, 293] on button "Nhập hàng kho nhận" at bounding box center [591, 297] width 134 height 23
click at [10, 391] on div "XÁC NHẬN SỐ HÀNG NHẬP VÀO KHO NHẬN STT Tên hàng SL ĐVT Loại hàng Ghi chú Tổng S…" at bounding box center [546, 256] width 1092 height 513
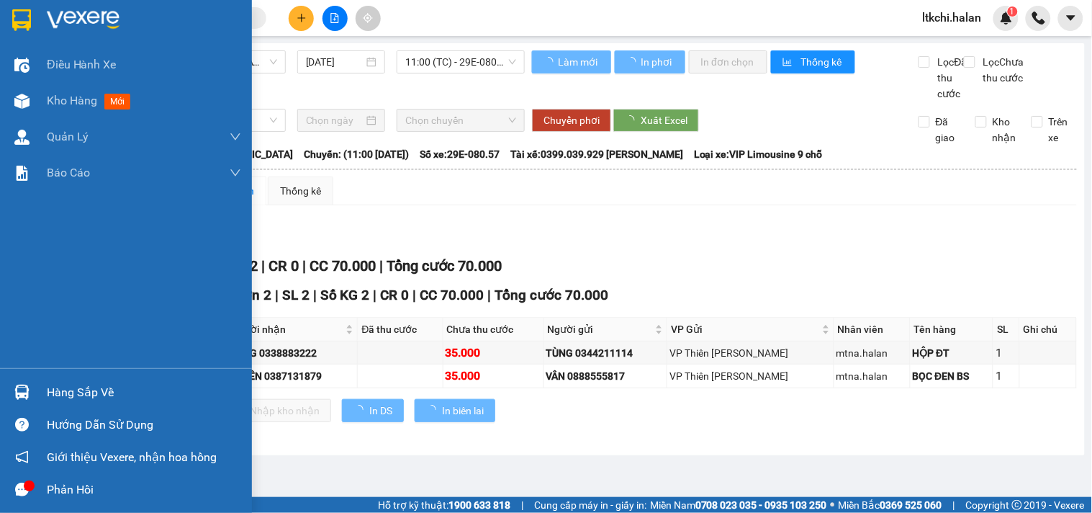
click at [25, 394] on img at bounding box center [21, 391] width 15 height 15
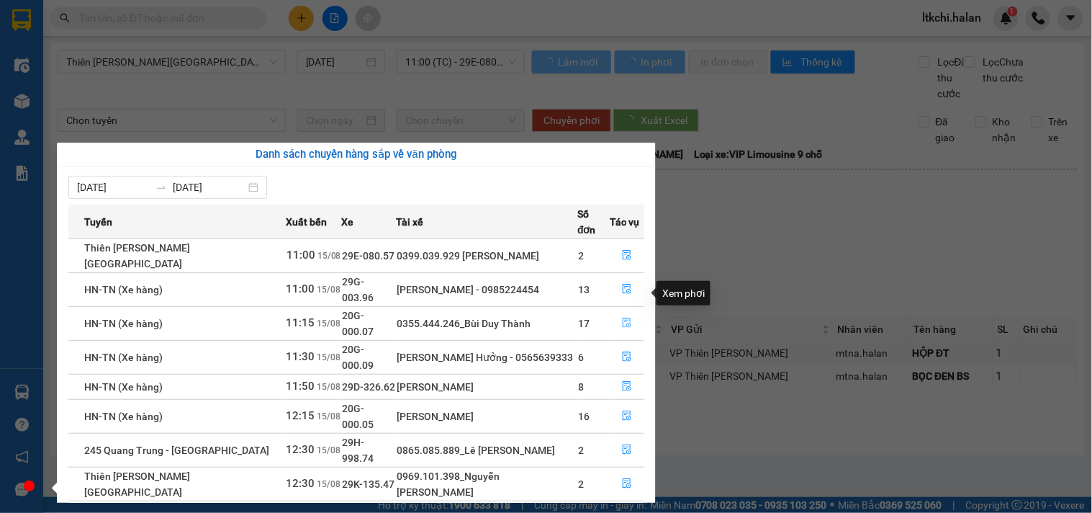
click at [625, 317] on icon "file-done" at bounding box center [627, 322] width 10 height 10
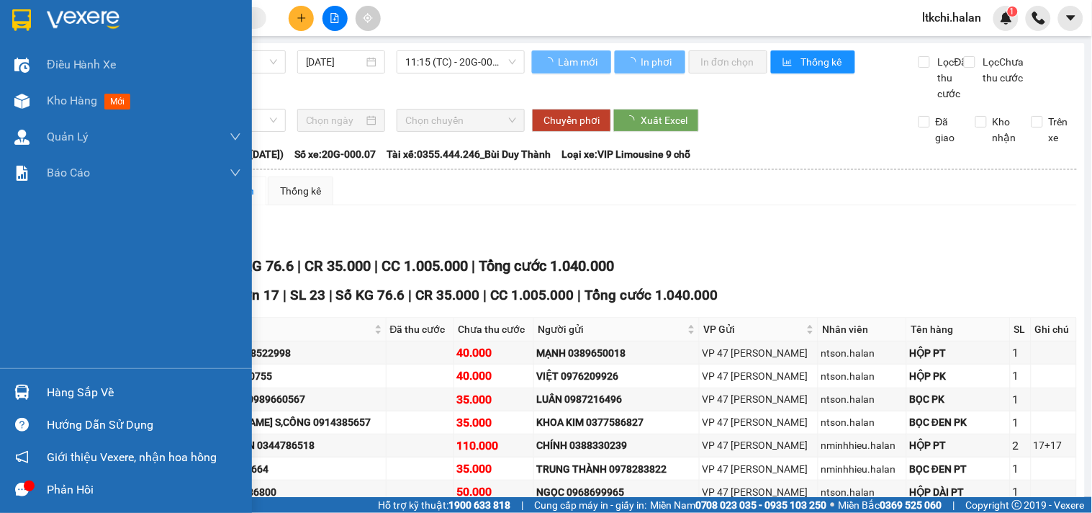
click at [40, 384] on div "Hàng sắp về" at bounding box center [126, 392] width 252 height 32
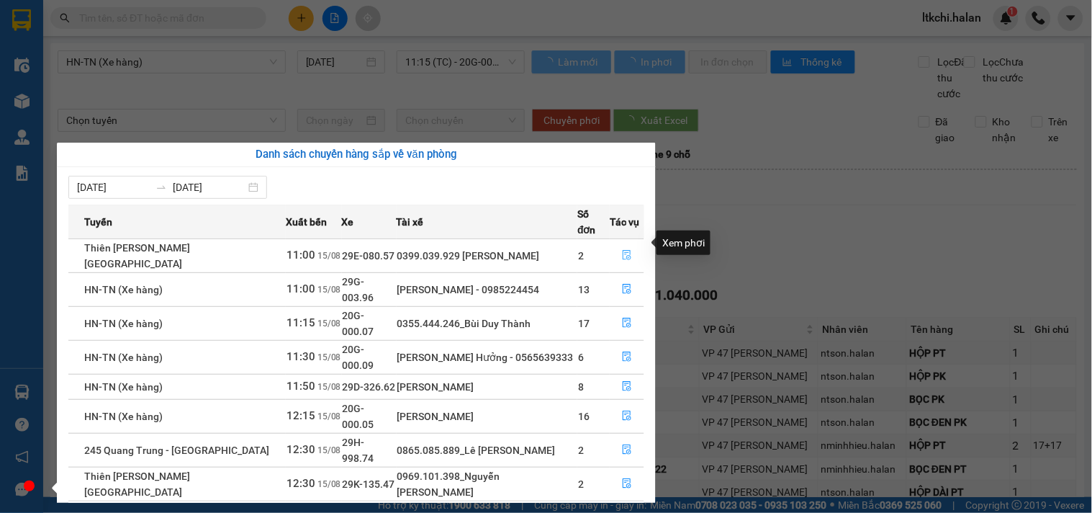
click at [630, 246] on button "button" at bounding box center [626, 255] width 33 height 23
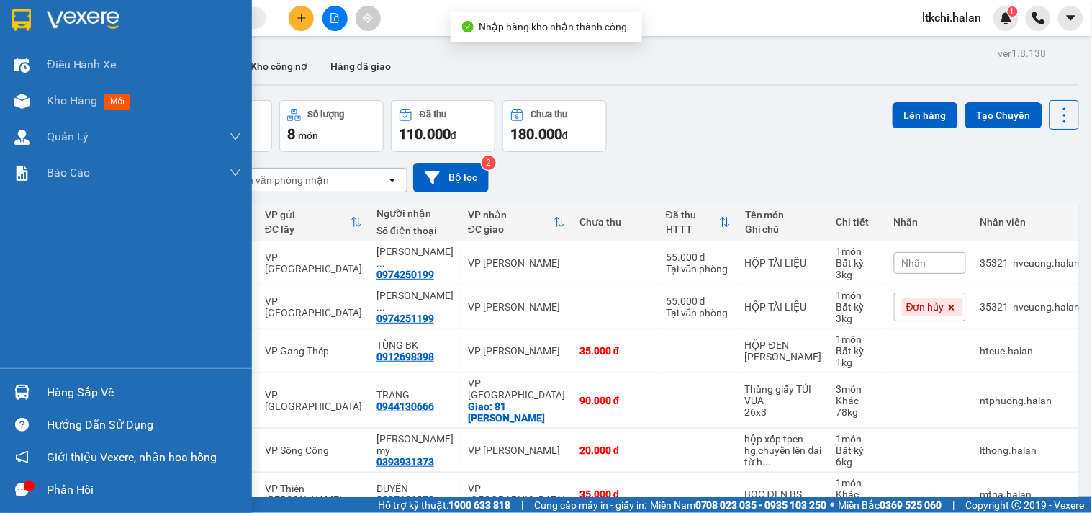
drag, startPoint x: 17, startPoint y: 407, endPoint x: 58, endPoint y: 387, distance: 45.4
click at [17, 405] on div "Hàng sắp về" at bounding box center [126, 392] width 252 height 32
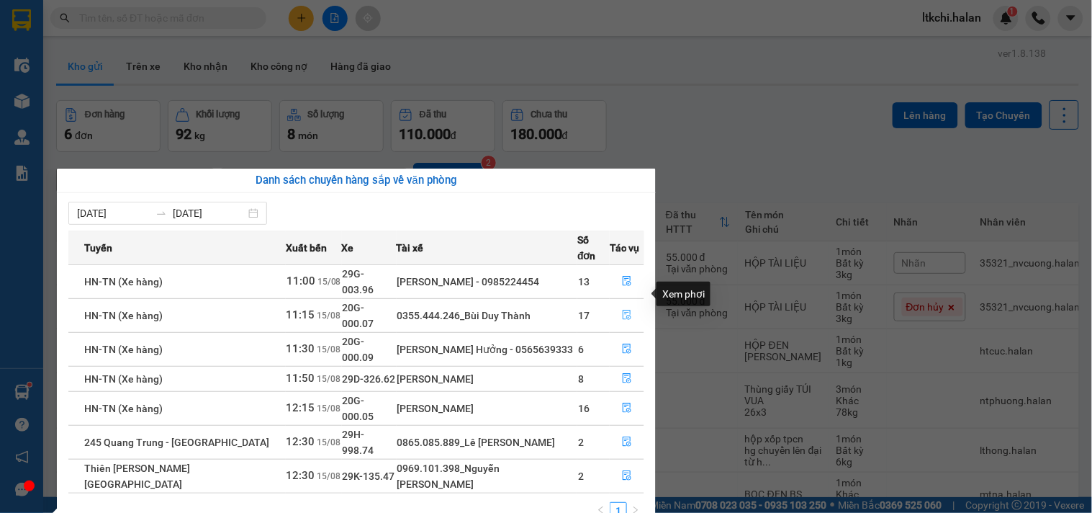
click at [626, 304] on button "button" at bounding box center [626, 315] width 33 height 23
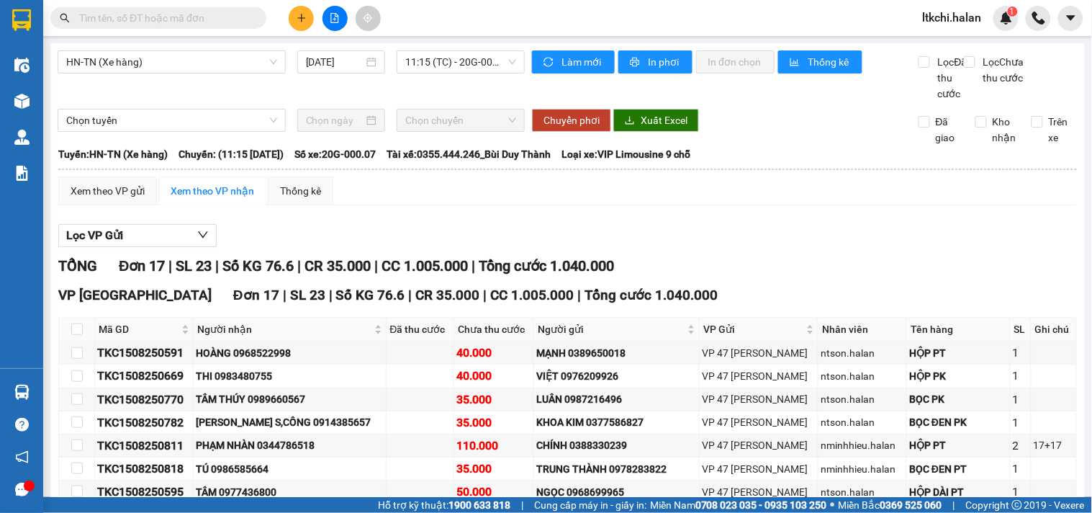
click at [155, 17] on input "text" at bounding box center [164, 18] width 170 height 16
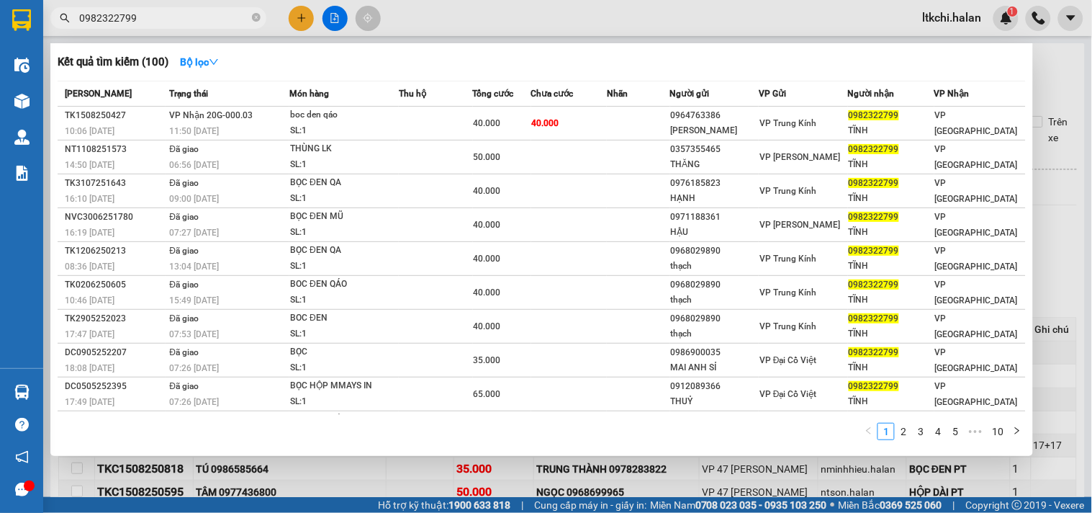
type input "0982322799"
click at [462, 18] on div at bounding box center [546, 256] width 1092 height 513
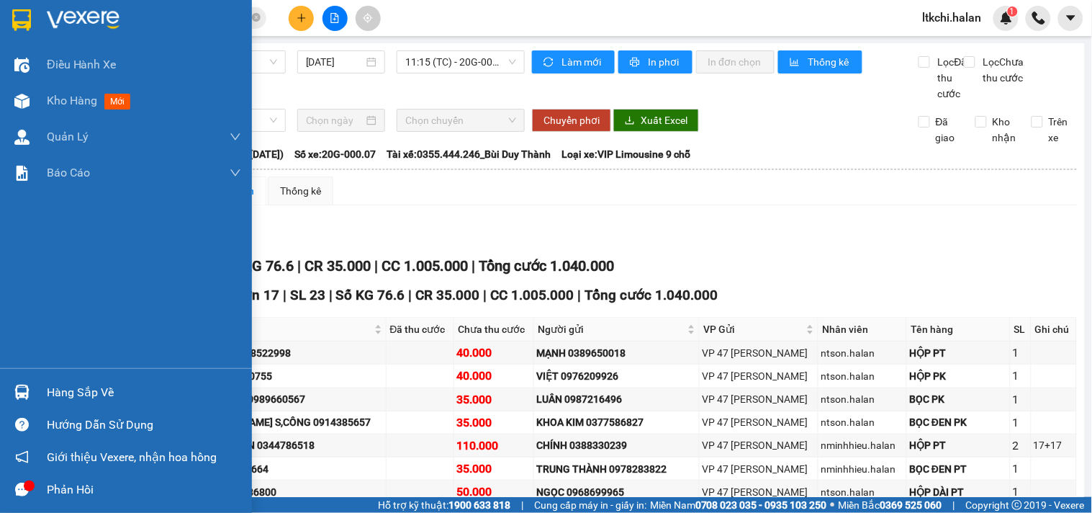
click at [31, 392] on div at bounding box center [21, 391] width 25 height 25
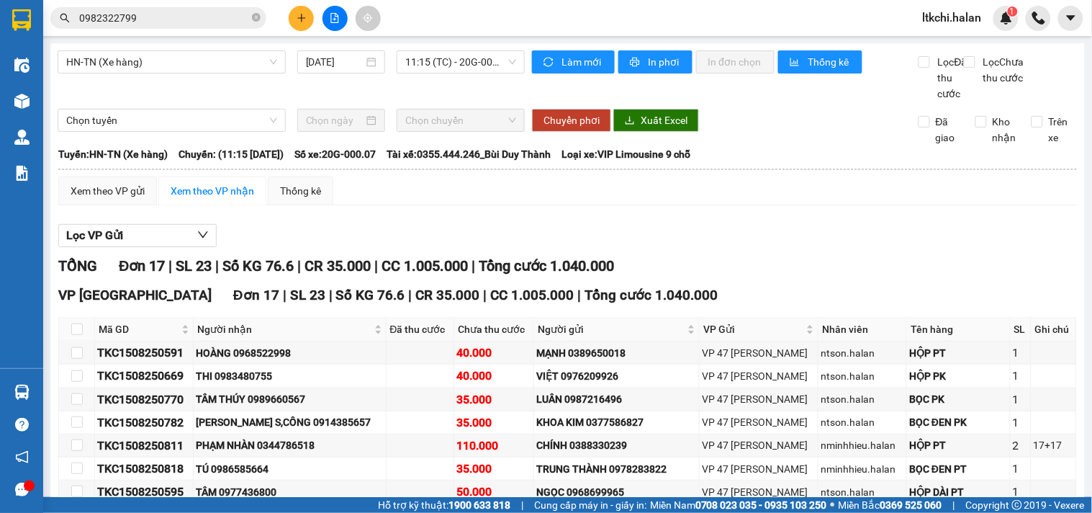
click at [858, 239] on section "Kết quả tìm kiếm ( 100 ) Bộ lọc Mã ĐH Trạng thái Món hàng Thu hộ Tổng cước Chưa…" at bounding box center [546, 256] width 1092 height 513
click at [209, 25] on input "0982322799" at bounding box center [164, 18] width 170 height 16
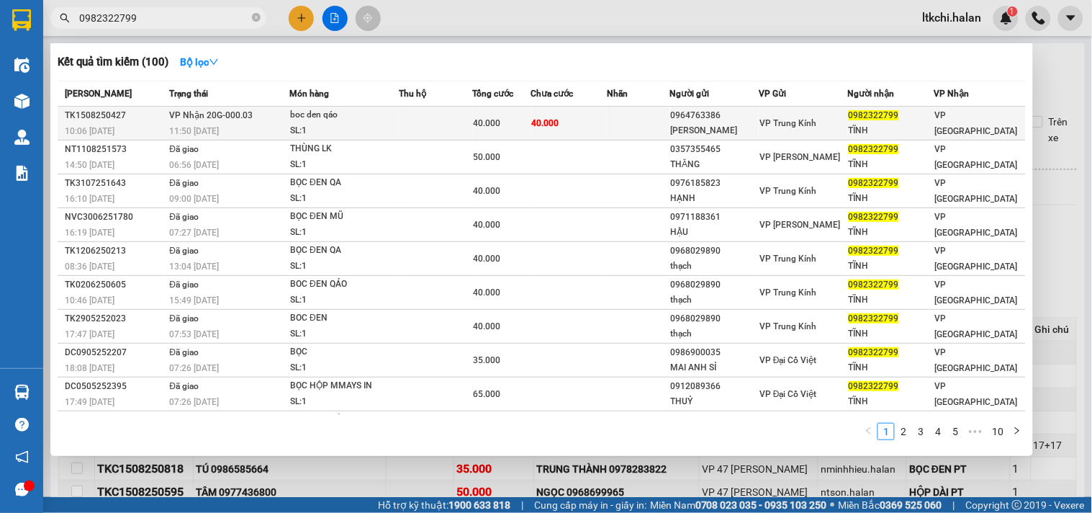
click at [338, 118] on div "boc den qáo" at bounding box center [344, 115] width 108 height 16
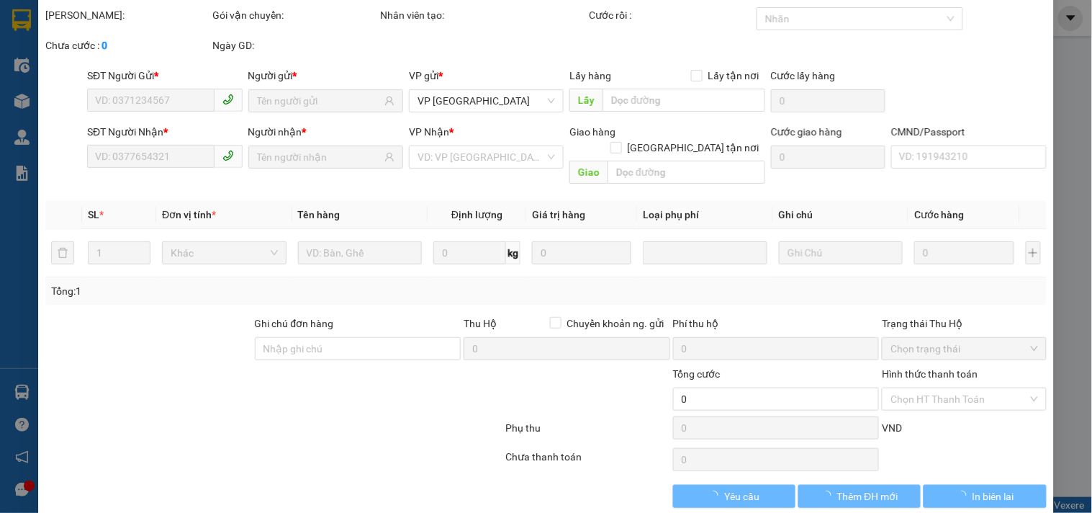
type input "0964763386"
type input "vân linh"
type input "0982322799"
type input "TĨNH"
type input "40.000"
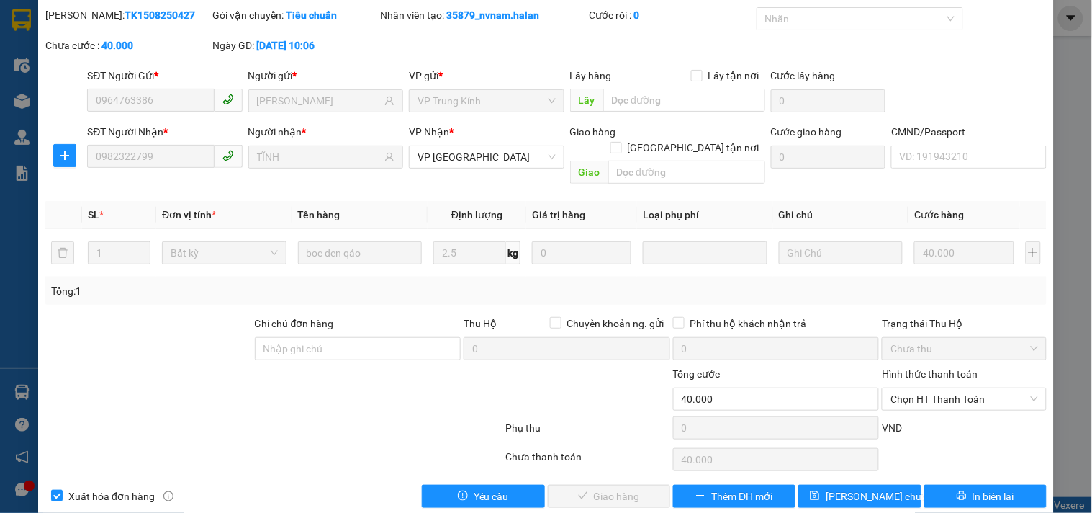
scroll to position [4, 0]
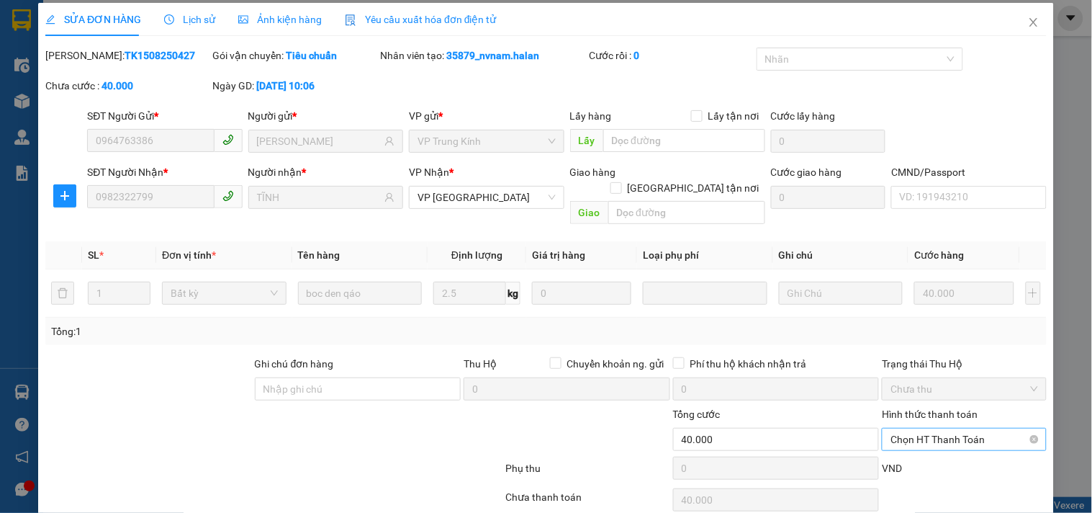
click at [926, 428] on span "Chọn HT Thanh Toán" at bounding box center [963, 439] width 147 height 22
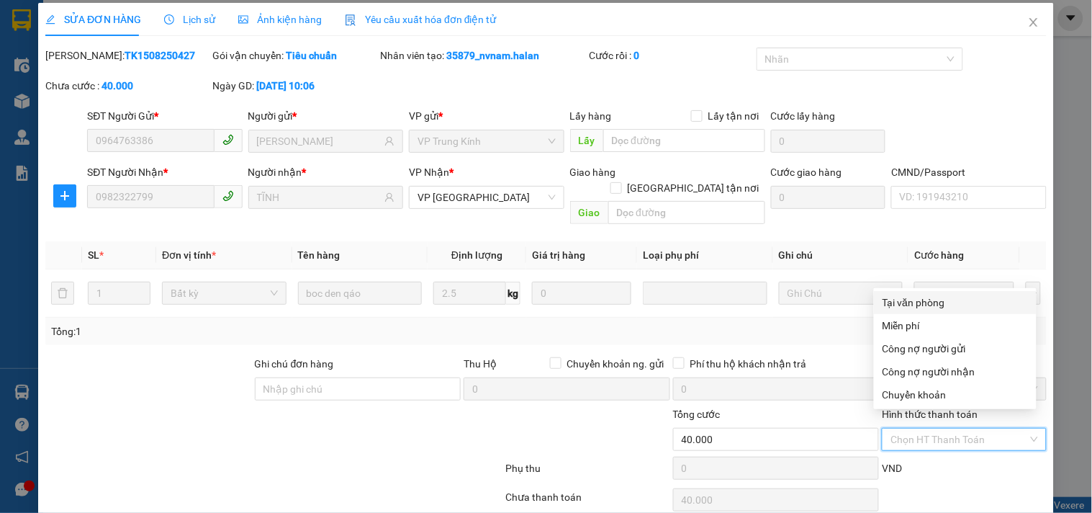
drag, startPoint x: 924, startPoint y: 302, endPoint x: 744, endPoint y: 342, distance: 184.3
click at [923, 302] on div "Tại văn phòng" at bounding box center [954, 302] width 145 height 16
type input "0"
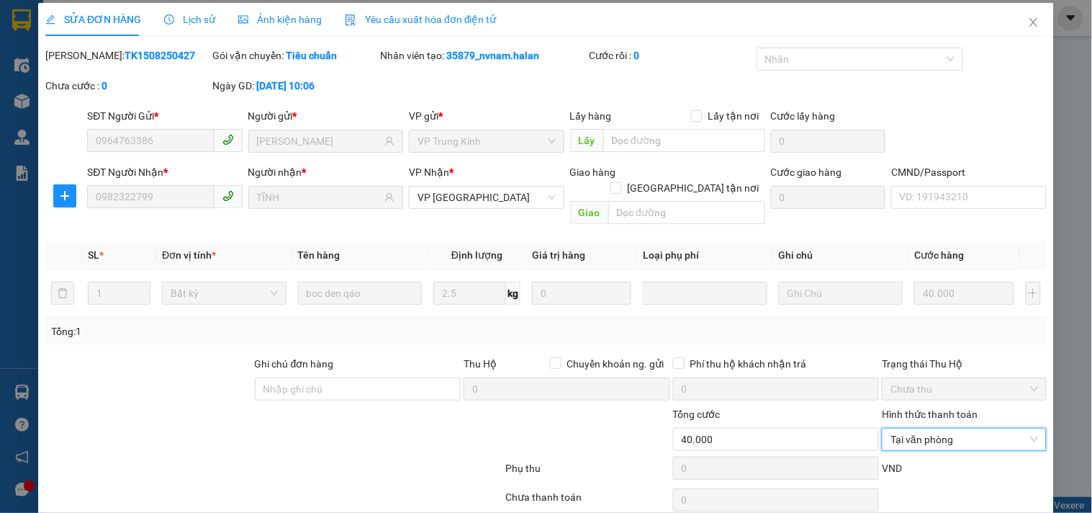
scroll to position [52, 0]
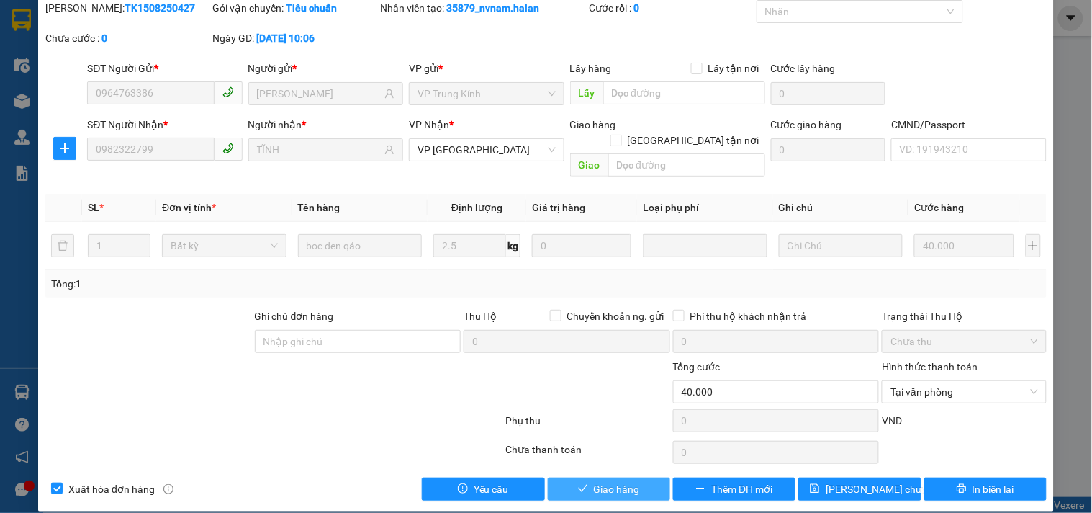
click at [628, 481] on span "Giao hàng" at bounding box center [617, 489] width 46 height 16
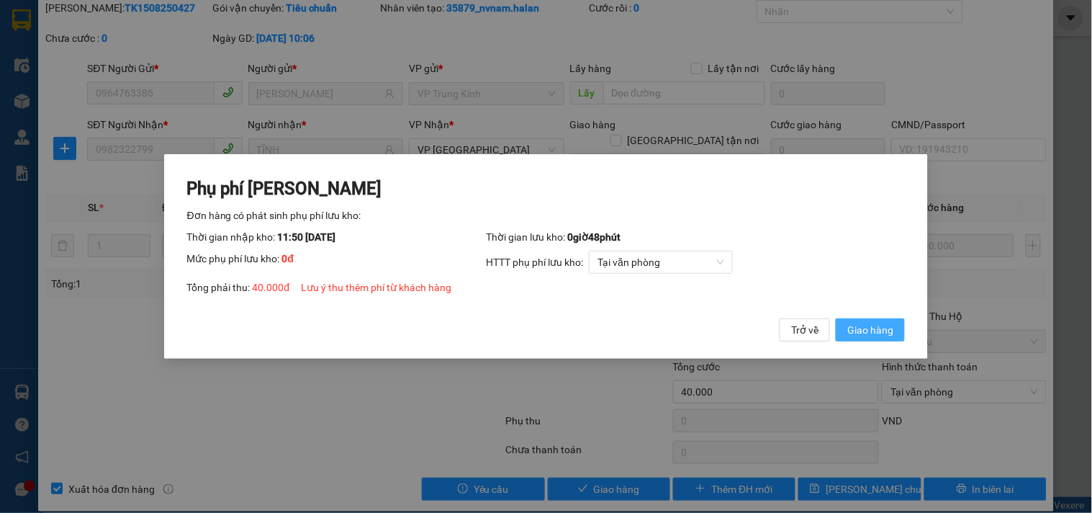
click at [851, 331] on span "Giao hàng" at bounding box center [870, 330] width 46 height 16
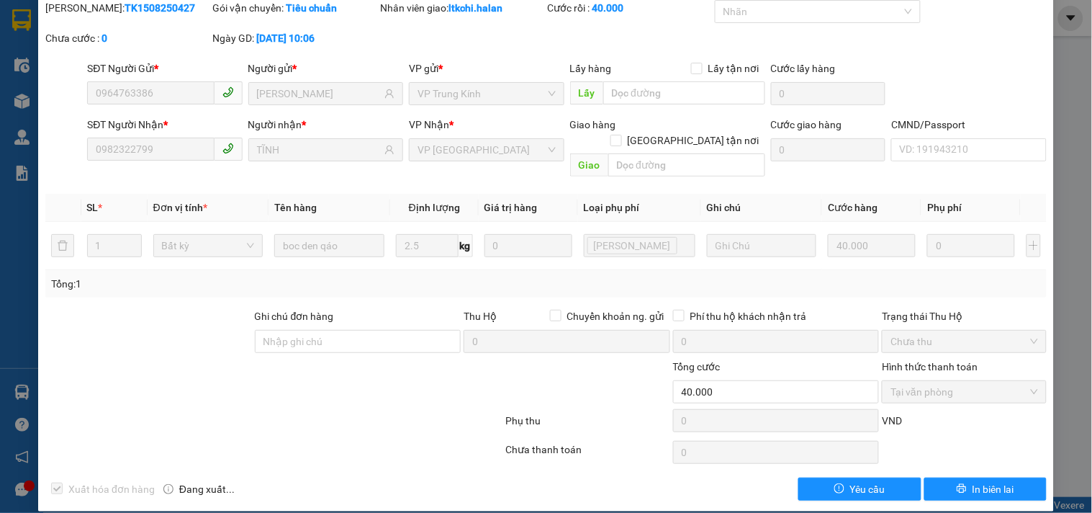
scroll to position [0, 0]
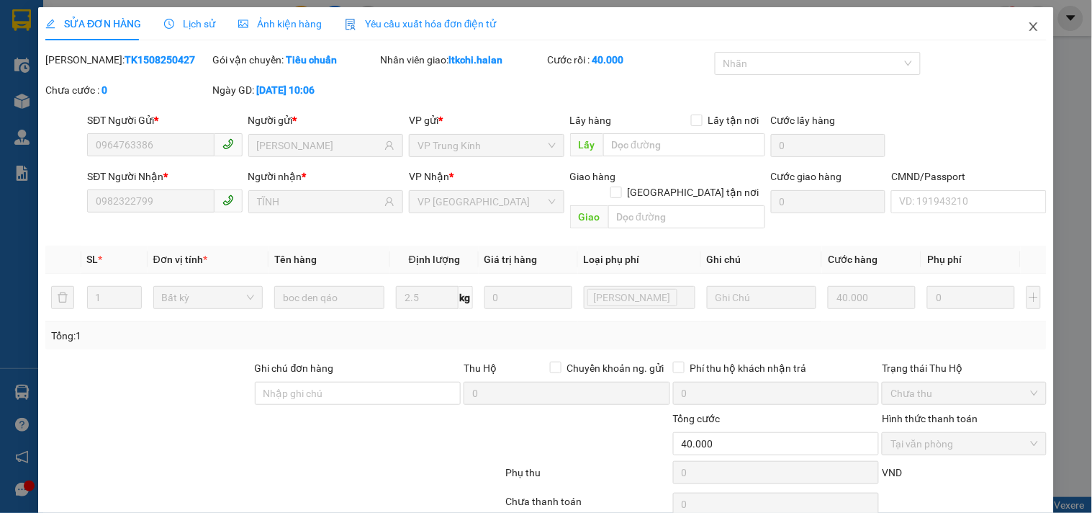
click at [1028, 27] on icon "close" at bounding box center [1034, 27] width 12 height 12
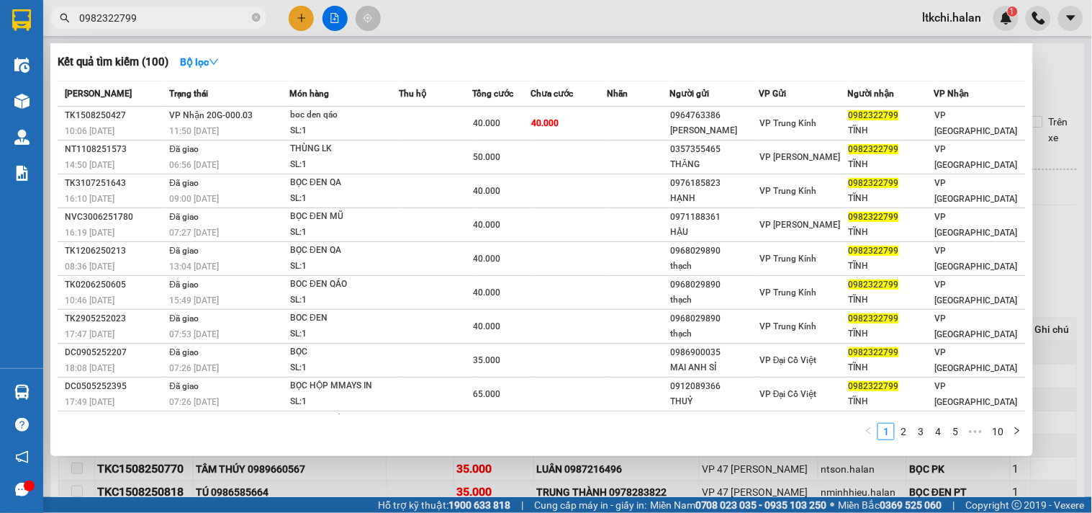
drag, startPoint x: 150, startPoint y: 26, endPoint x: 195, endPoint y: 34, distance: 46.0
click at [44, 12] on div "0982322799" at bounding box center [140, 18] width 281 height 22
drag, startPoint x: 181, startPoint y: 19, endPoint x: 68, endPoint y: 13, distance: 113.2
click at [55, 16] on span "0982322799" at bounding box center [158, 18] width 216 height 22
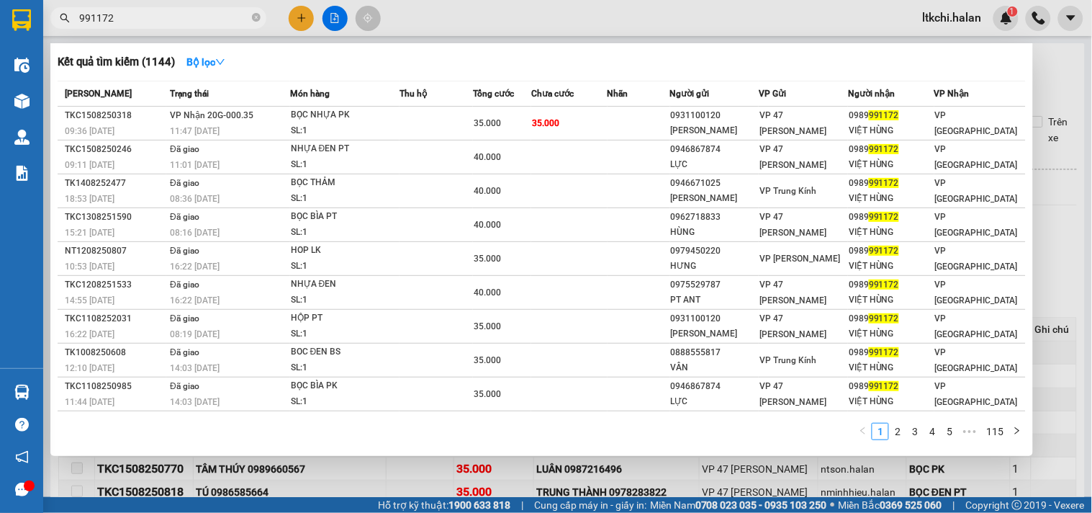
type input "991172"
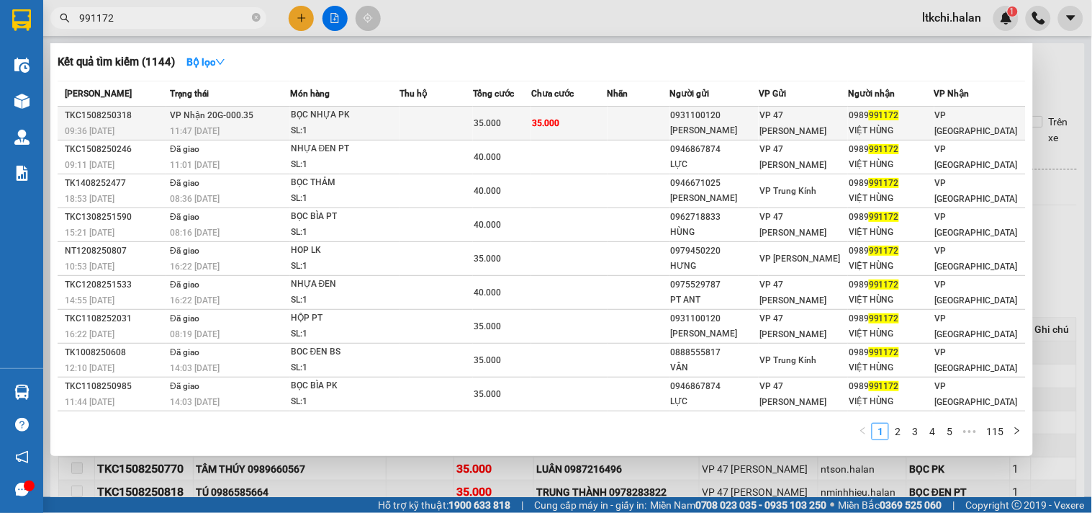
click at [335, 122] on div "BỌC NHỰA PK" at bounding box center [345, 115] width 108 height 16
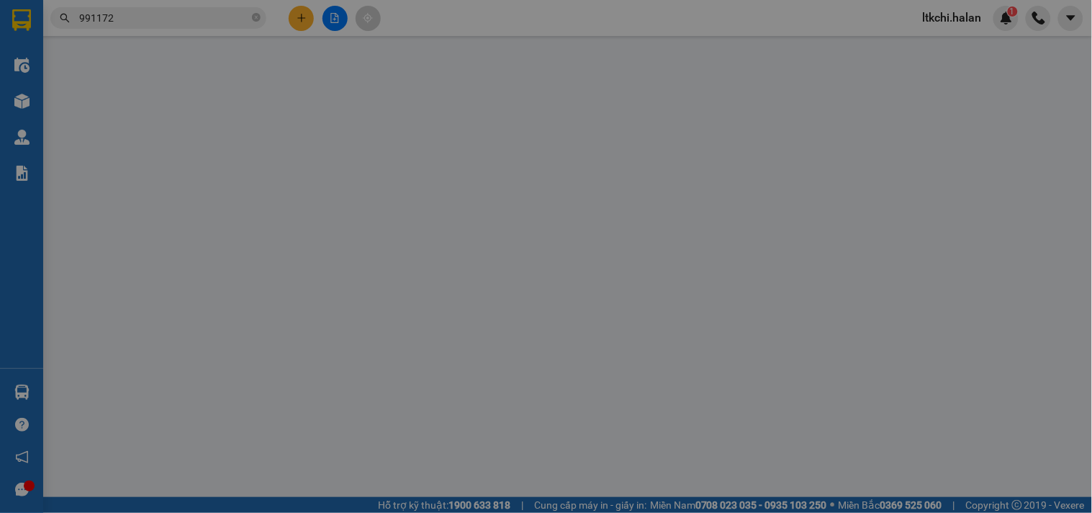
type input "0931100120"
type input "VŨ THẾ PHONG"
type input "0989991172"
type input "VIỆT HÙNG"
type input "35.000"
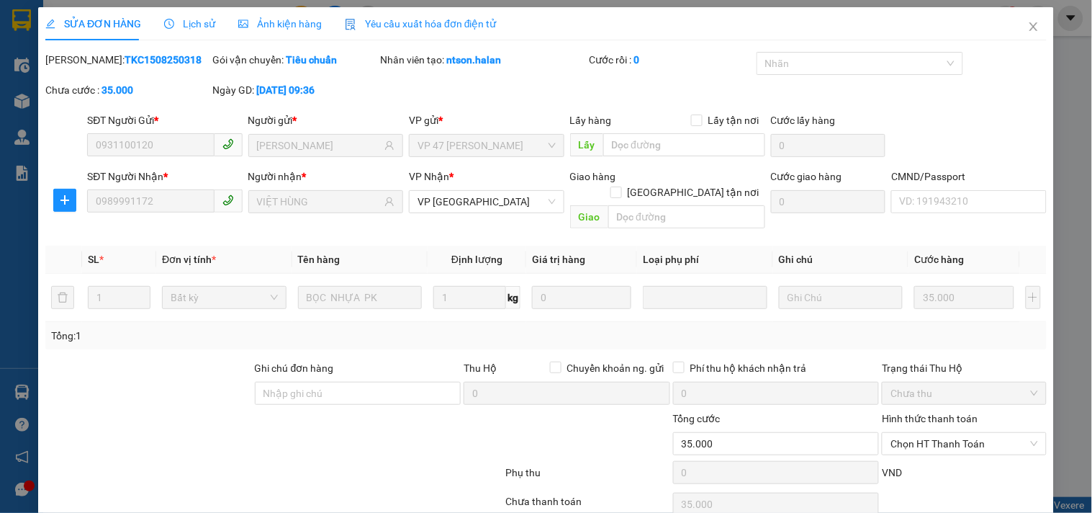
scroll to position [52, 0]
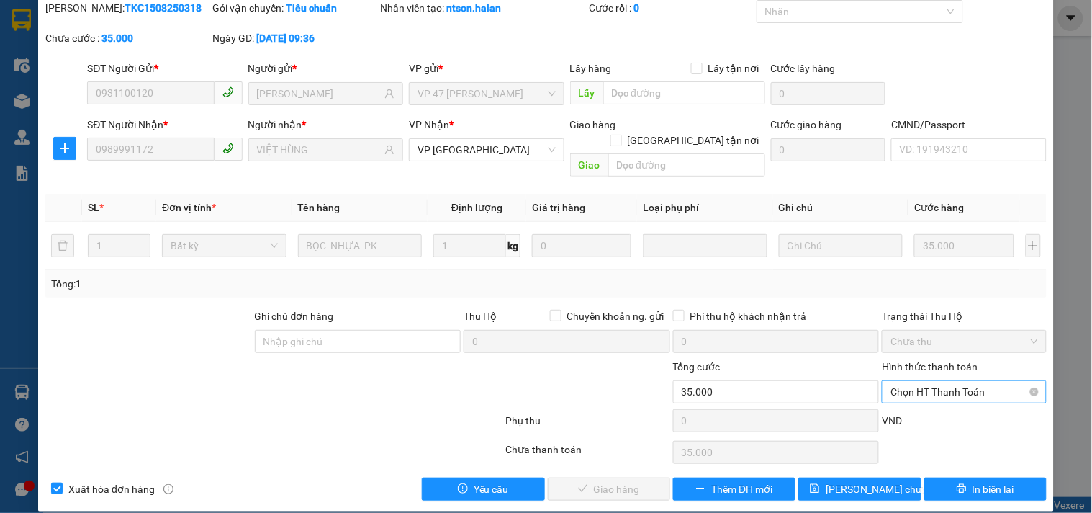
drag, startPoint x: 916, startPoint y: 372, endPoint x: 926, endPoint y: 384, distance: 15.4
click at [917, 381] on span "Chọn HT Thanh Toán" at bounding box center [963, 392] width 147 height 22
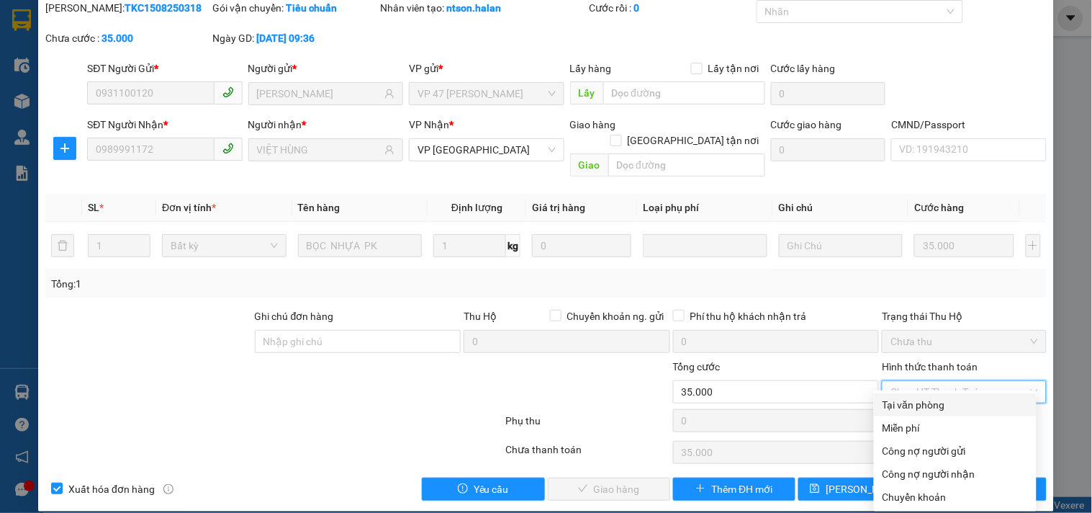
click at [936, 409] on div "Tại văn phòng" at bounding box center [954, 405] width 145 height 16
type input "0"
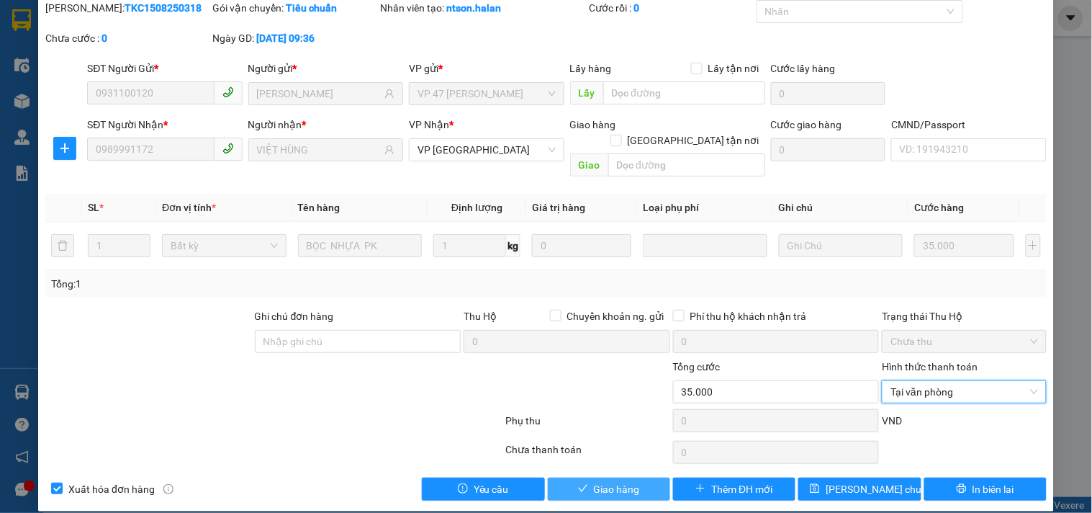
click at [635, 477] on button "Giao hàng" at bounding box center [609, 488] width 122 height 23
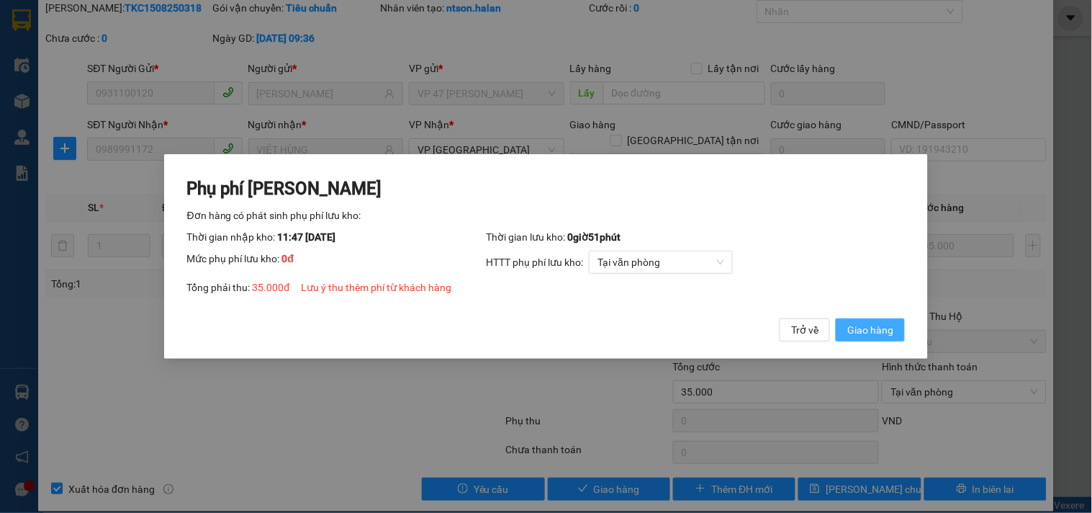
click at [880, 322] on span "Giao hàng" at bounding box center [870, 330] width 46 height 16
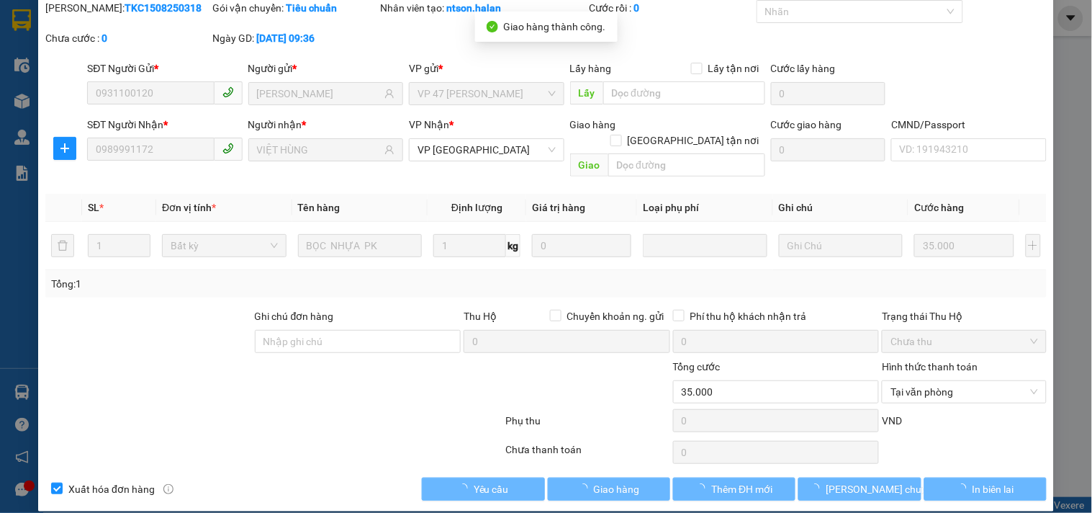
scroll to position [0, 0]
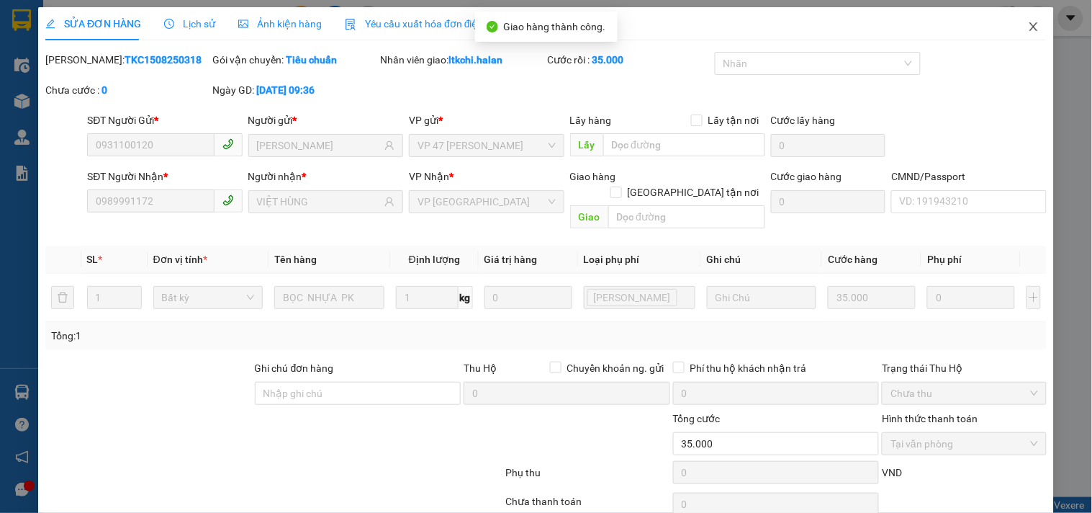
click at [1028, 27] on icon "close" at bounding box center [1034, 27] width 12 height 12
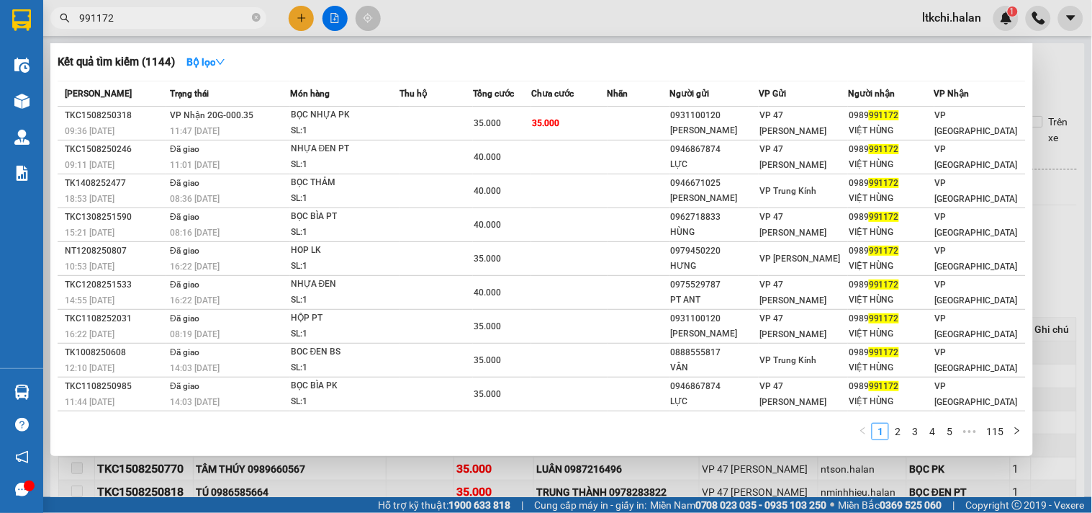
click at [249, 20] on span "991172" at bounding box center [158, 18] width 216 height 22
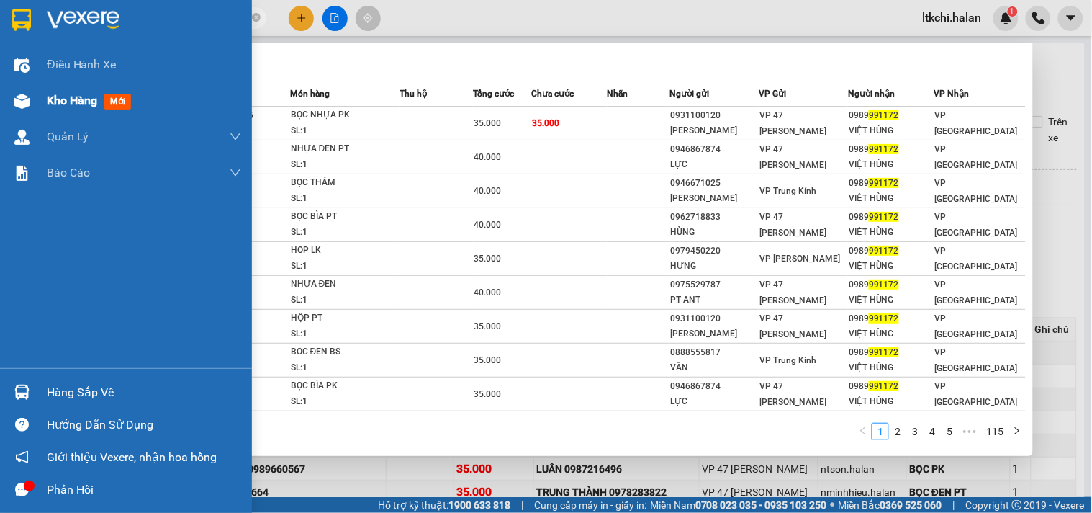
click at [32, 99] on div at bounding box center [21, 101] width 25 height 25
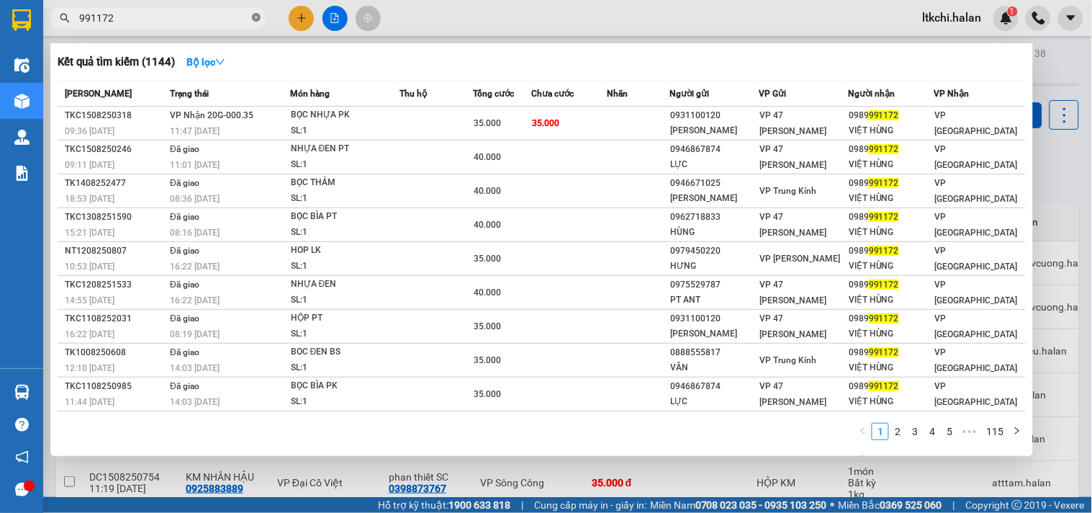
click at [260, 17] on icon "close-circle" at bounding box center [256, 17] width 9 height 9
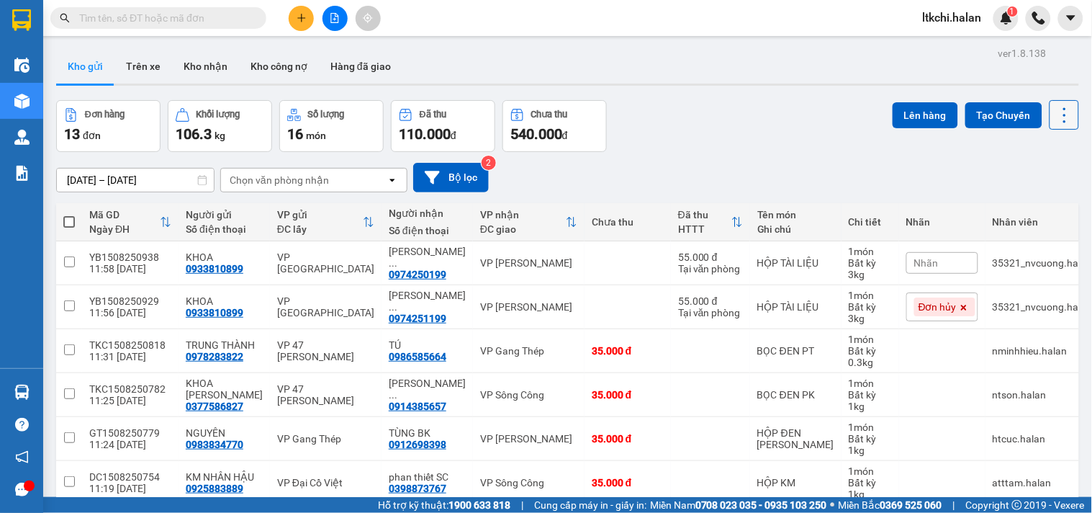
click at [1055, 115] on icon at bounding box center [1065, 115] width 20 height 20
click at [1038, 204] on span "Làm mới" at bounding box center [1032, 206] width 40 height 14
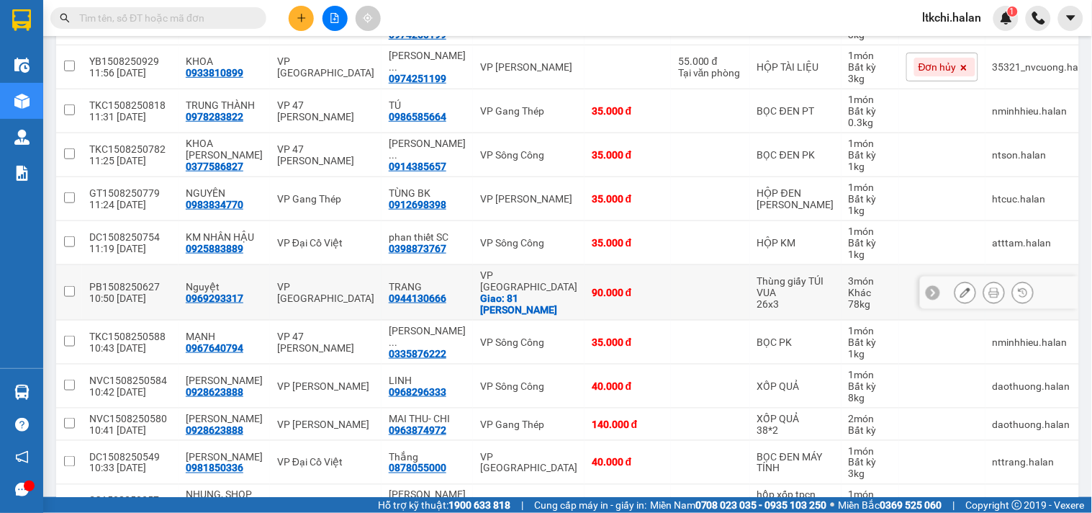
click at [548, 300] on div "Giao: 81 HOÀNG NGÂN" at bounding box center [528, 303] width 97 height 23
checkbox input "true"
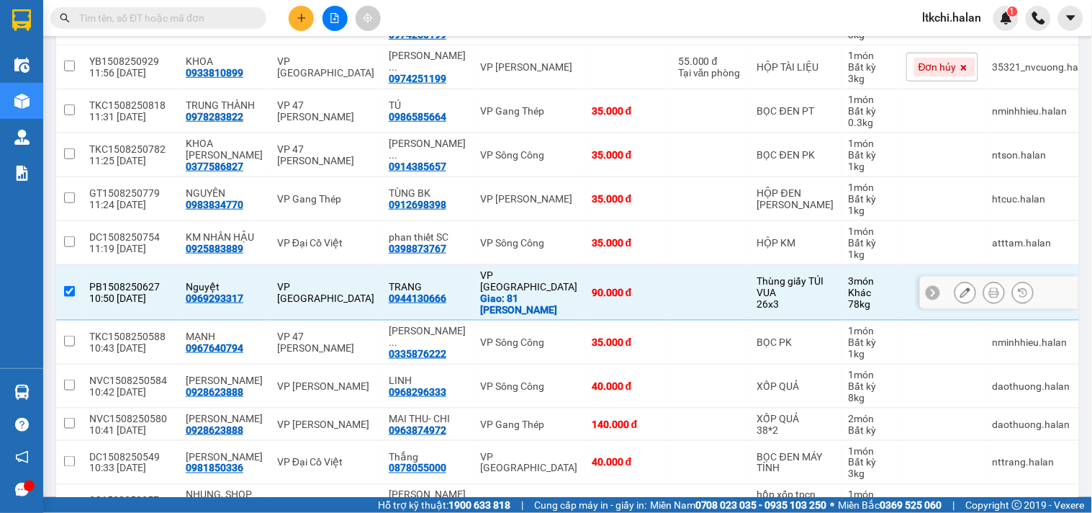
scroll to position [0, 0]
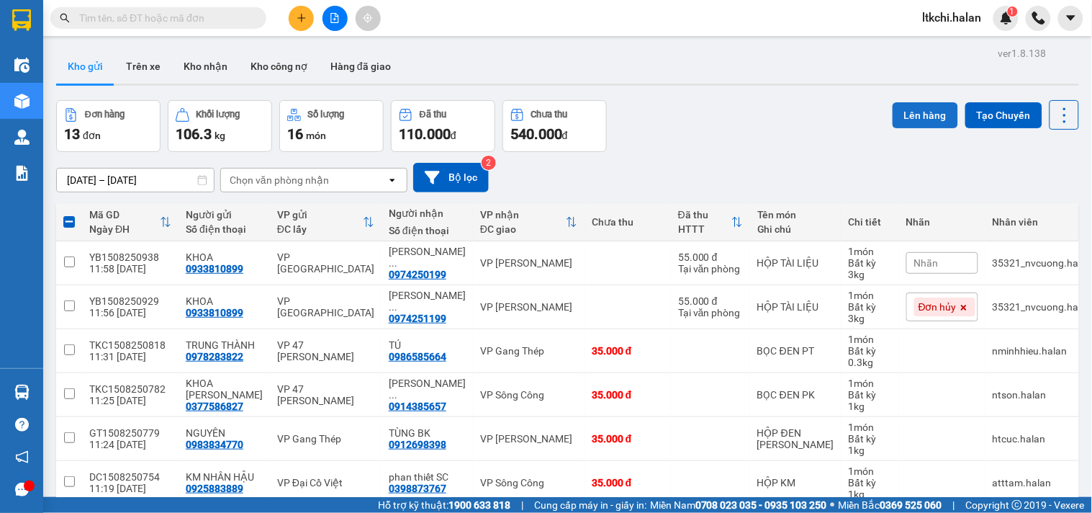
drag, startPoint x: 904, startPoint y: 114, endPoint x: 890, endPoint y: 115, distance: 13.8
click at [904, 115] on button "Lên hàng" at bounding box center [926, 115] width 66 height 26
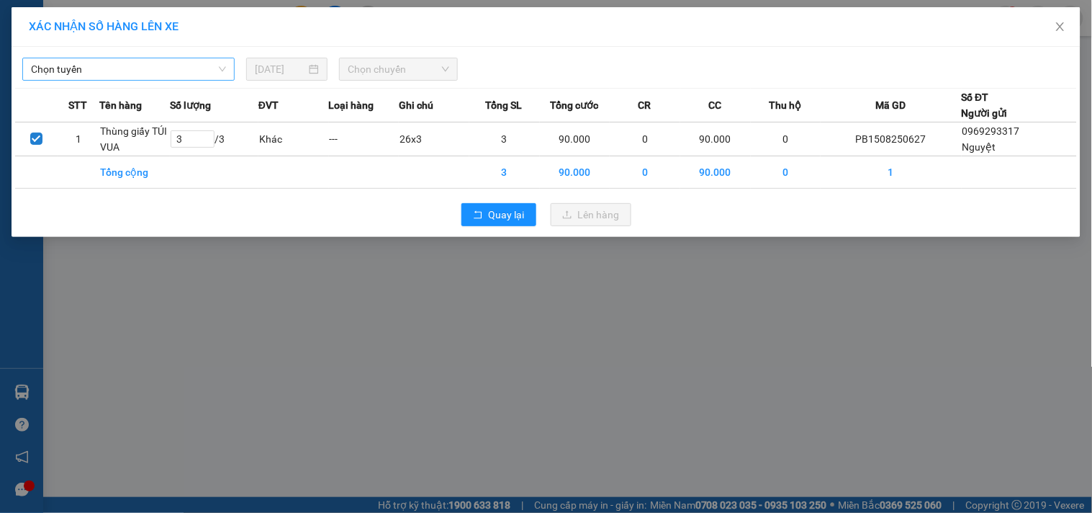
click at [189, 62] on span "Chọn tuyến" at bounding box center [128, 69] width 195 height 22
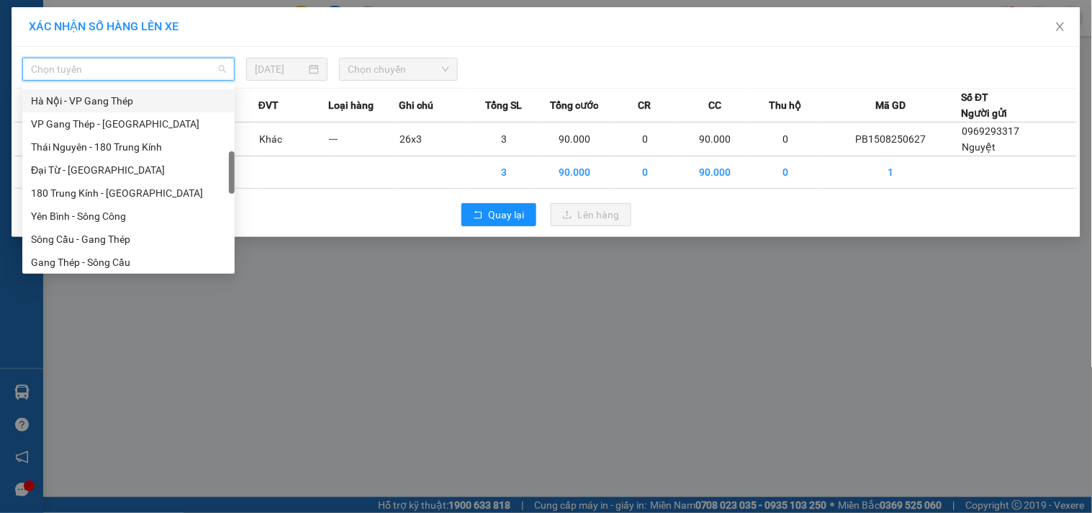
scroll to position [559, 0]
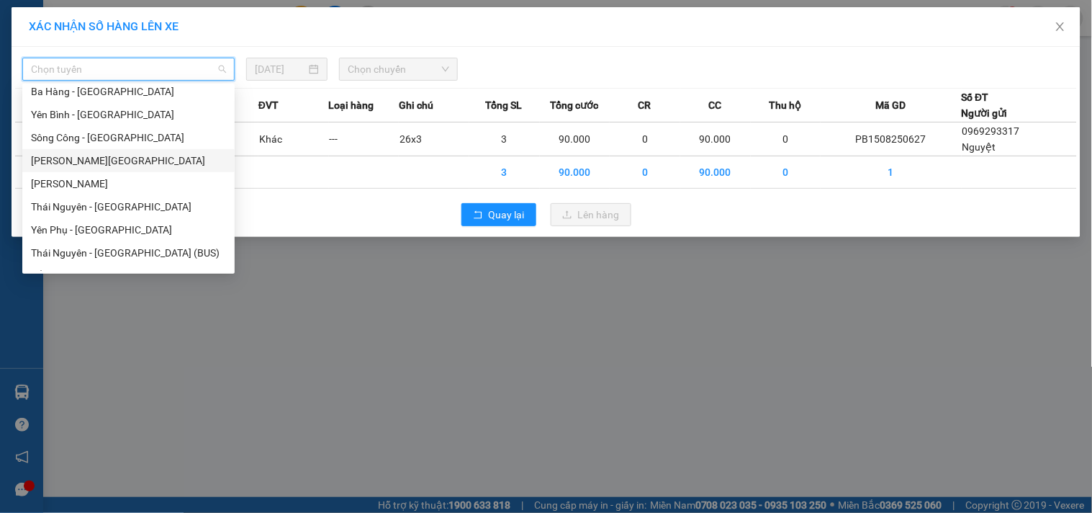
click at [630, 371] on div "XÁC NHẬN SỐ HÀNG LÊN XE Chọn tuyến 15/08/2025 Chọn chuyến STT Tên hàng Số lượng…" at bounding box center [546, 256] width 1092 height 513
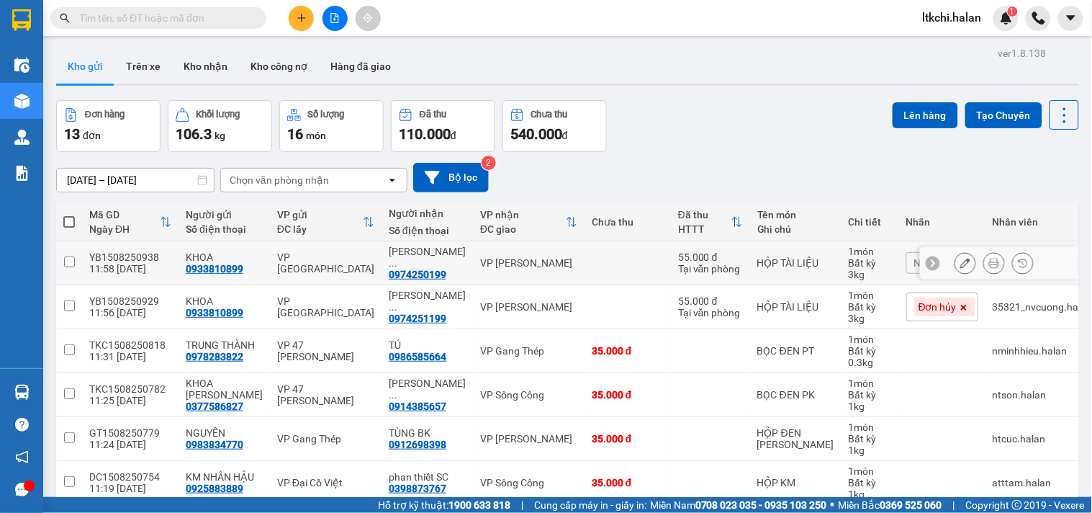
click at [520, 263] on div "VP [PERSON_NAME]" at bounding box center [528, 263] width 97 height 12
checkbox input "true"
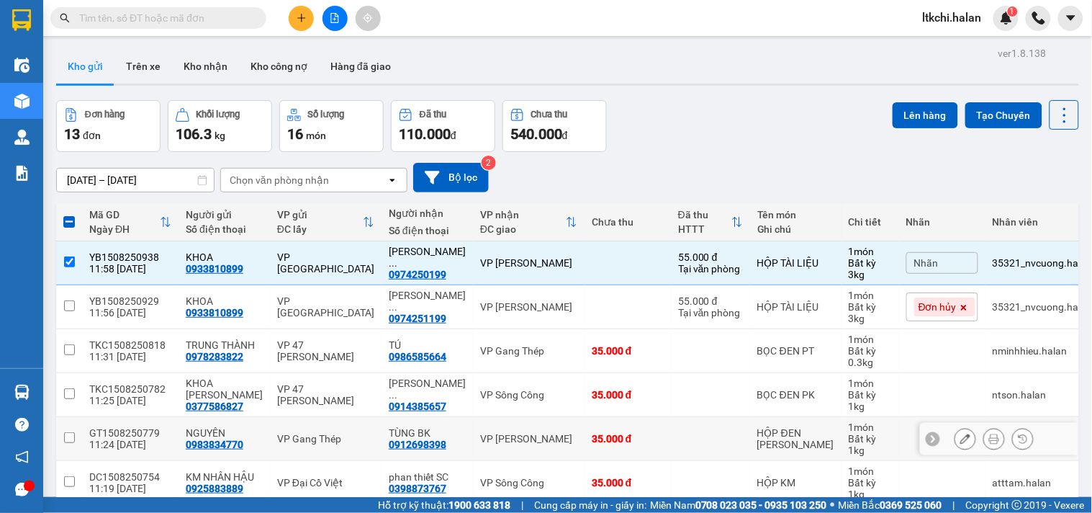
click at [523, 432] on td "VP [PERSON_NAME]" at bounding box center [529, 439] width 112 height 44
checkbox input "true"
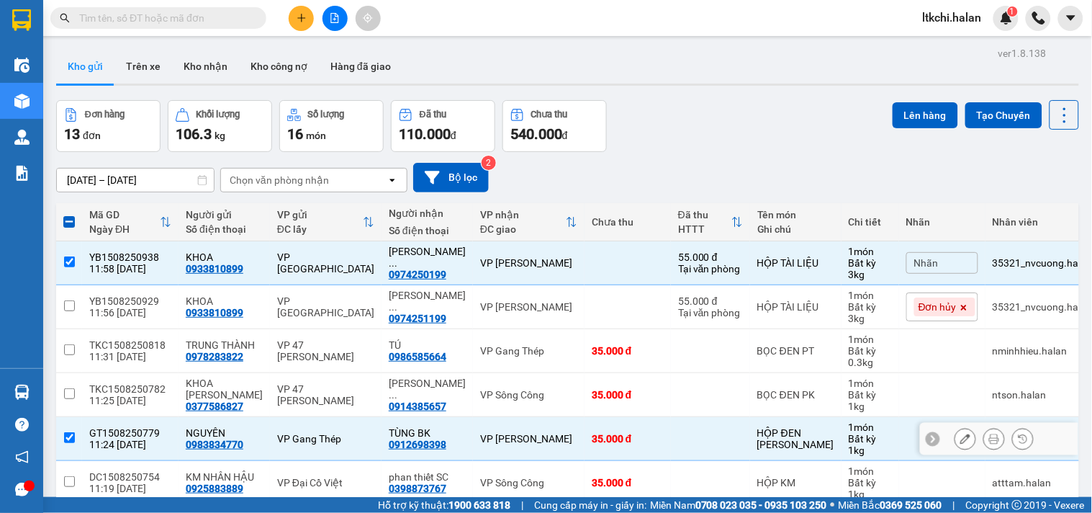
scroll to position [160, 0]
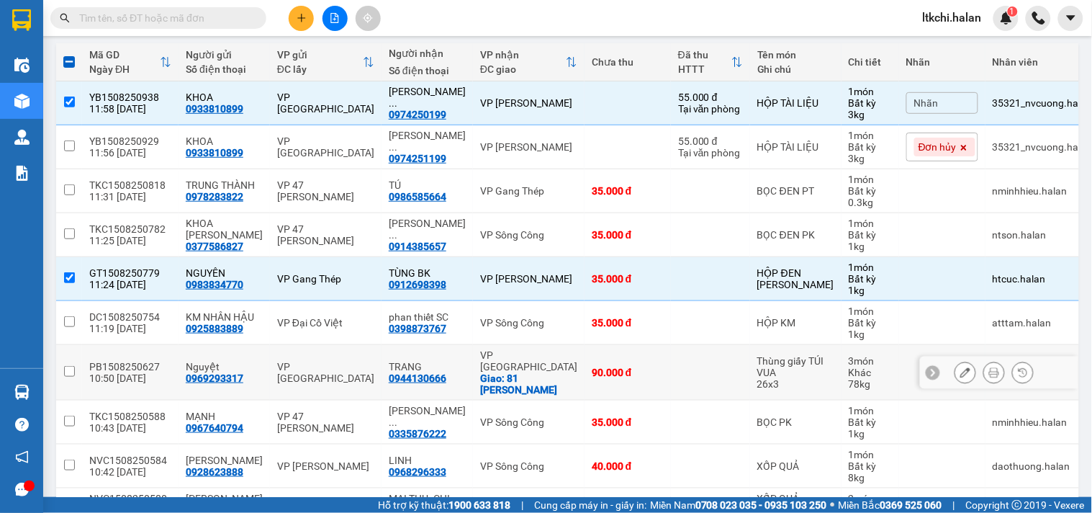
click at [534, 378] on div "Giao: 81 HOÀNG NGÂN" at bounding box center [528, 383] width 97 height 23
checkbox input "true"
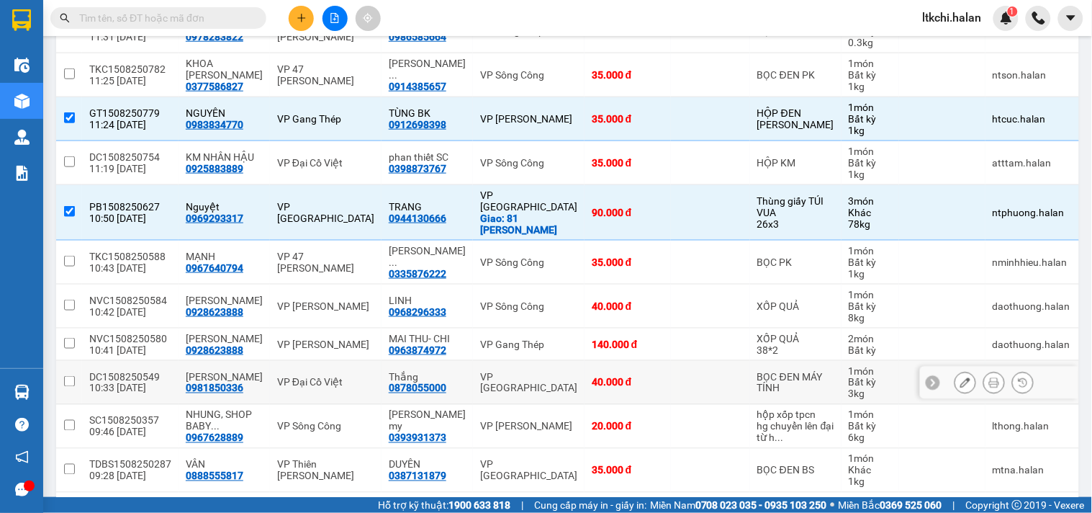
scroll to position [376, 0]
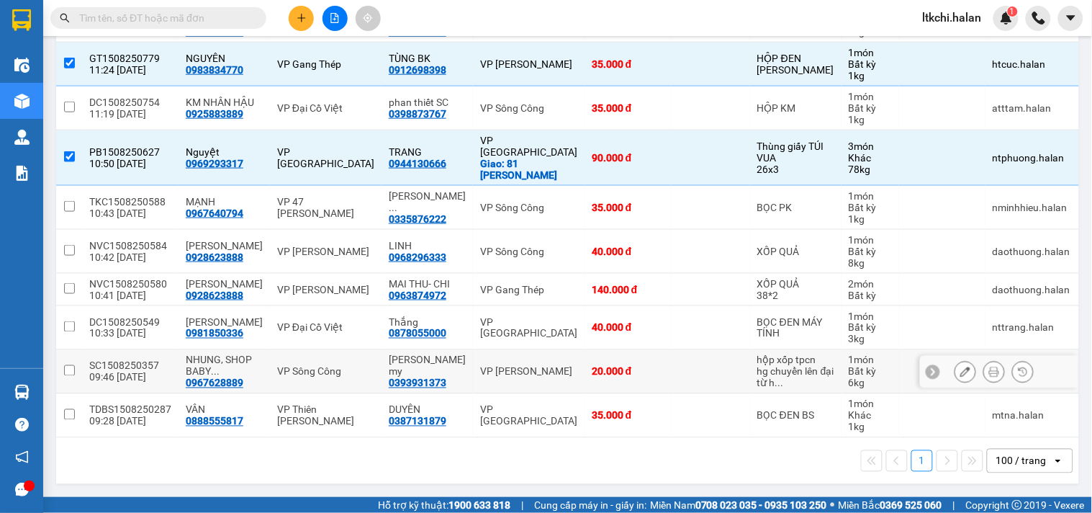
click at [538, 367] on div "VP [PERSON_NAME]" at bounding box center [528, 372] width 97 height 12
checkbox input "true"
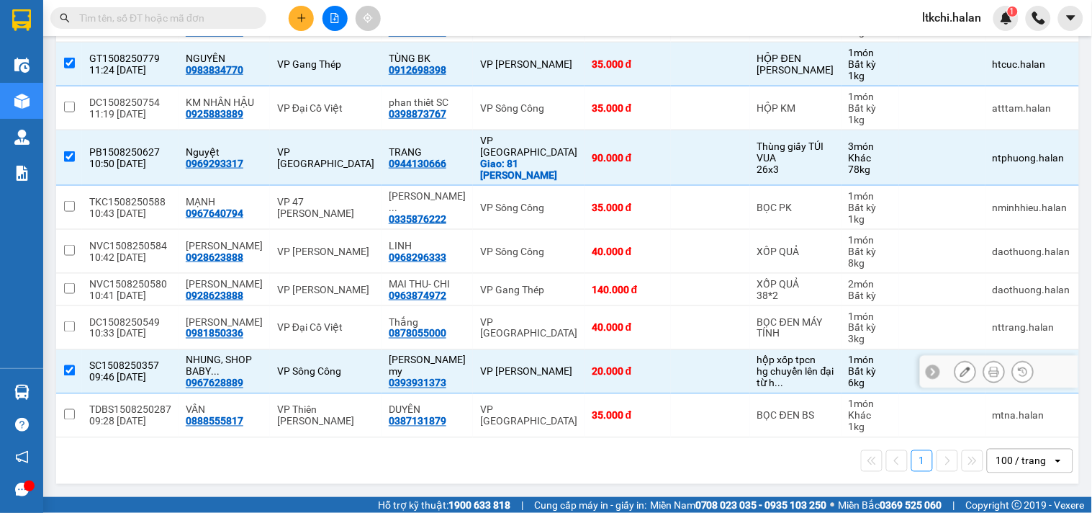
scroll to position [0, 0]
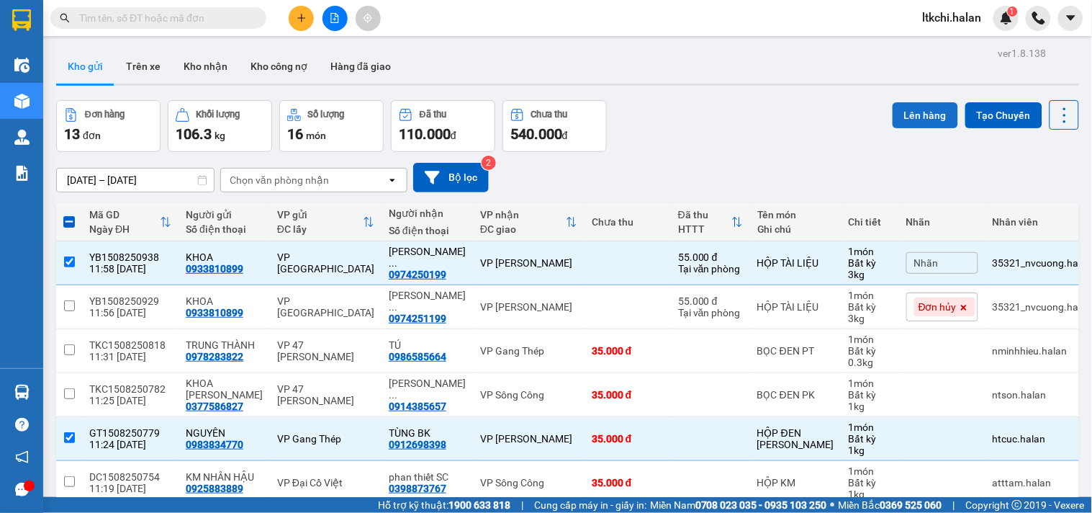
click at [909, 113] on button "Lên hàng" at bounding box center [926, 115] width 66 height 26
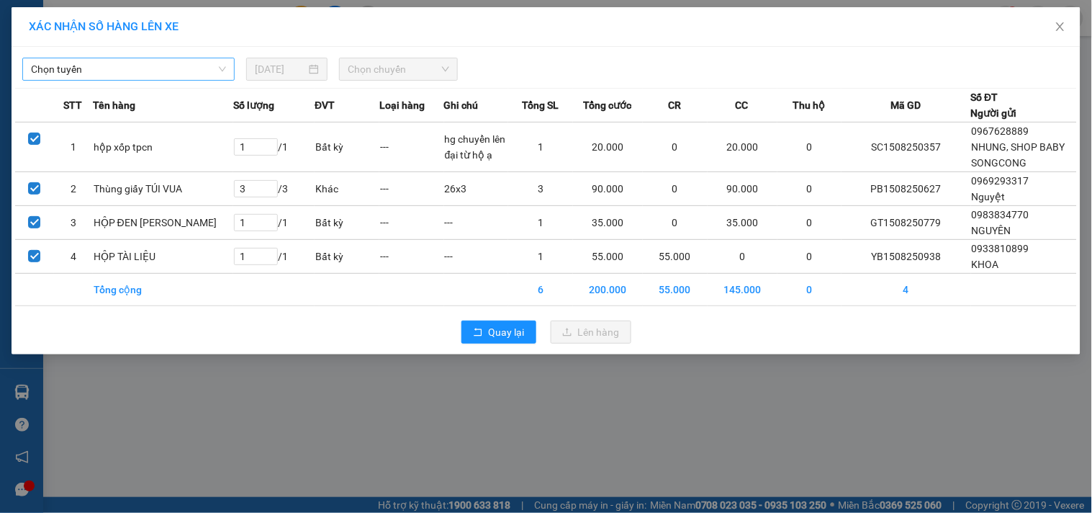
click at [168, 68] on span "Chọn tuyến" at bounding box center [128, 69] width 195 height 22
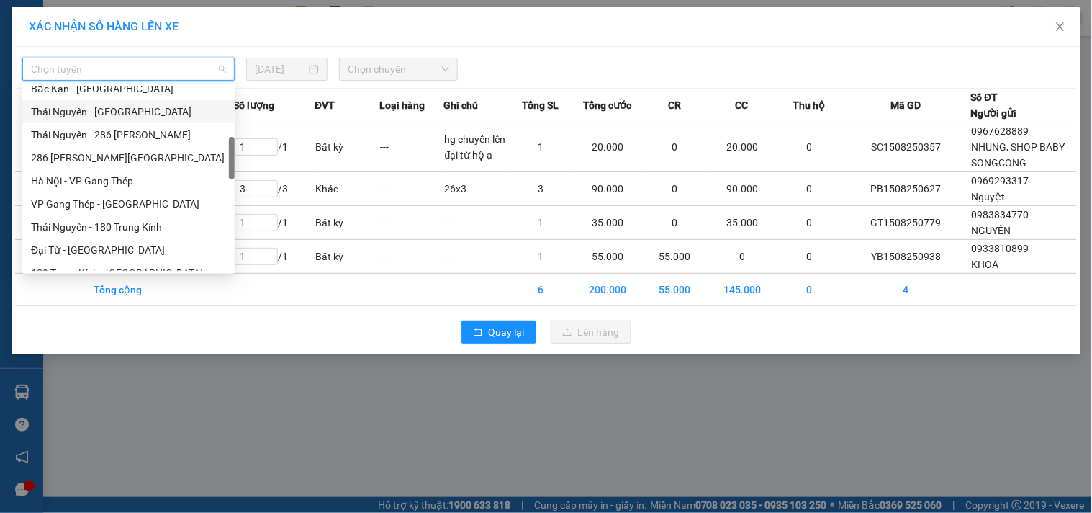
scroll to position [399, 0]
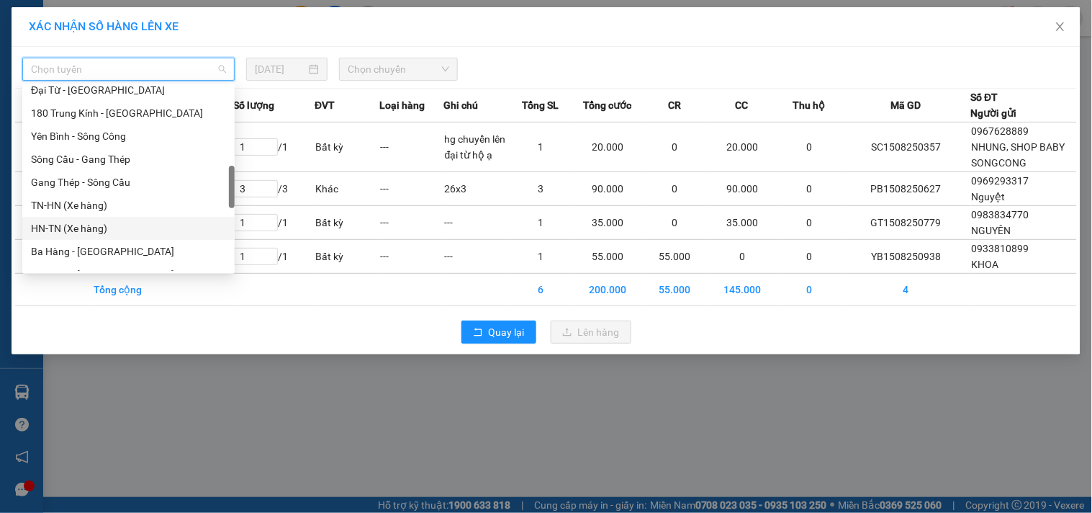
click at [96, 225] on div "HN-TN (Xe hàng)" at bounding box center [128, 228] width 195 height 16
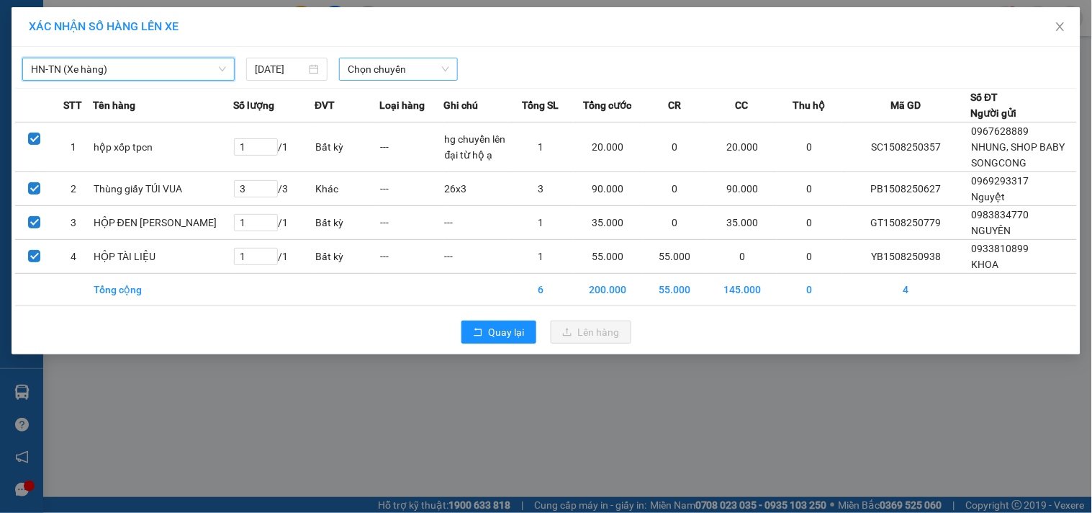
click at [374, 73] on span "Chọn chuyến" at bounding box center [398, 69] width 101 height 22
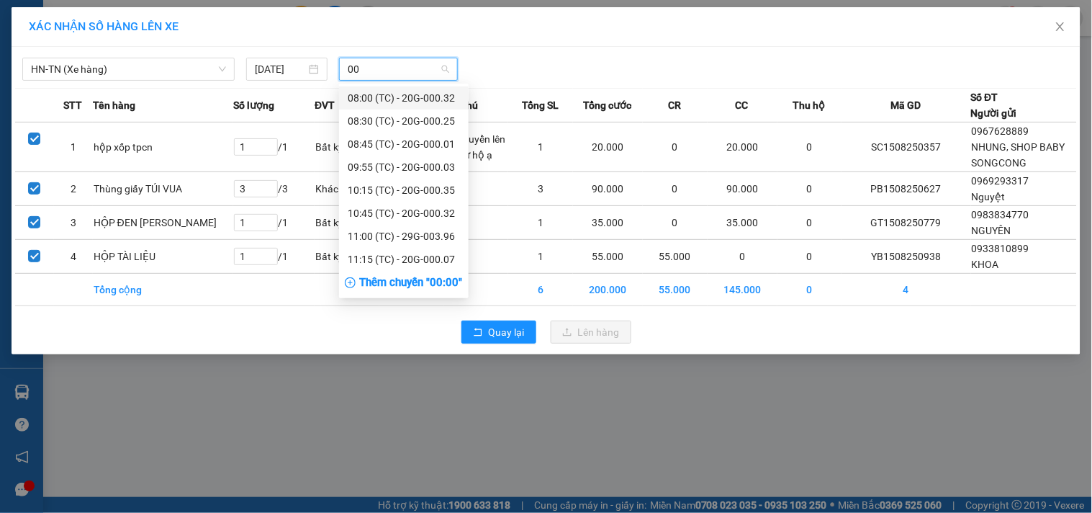
type input "007"
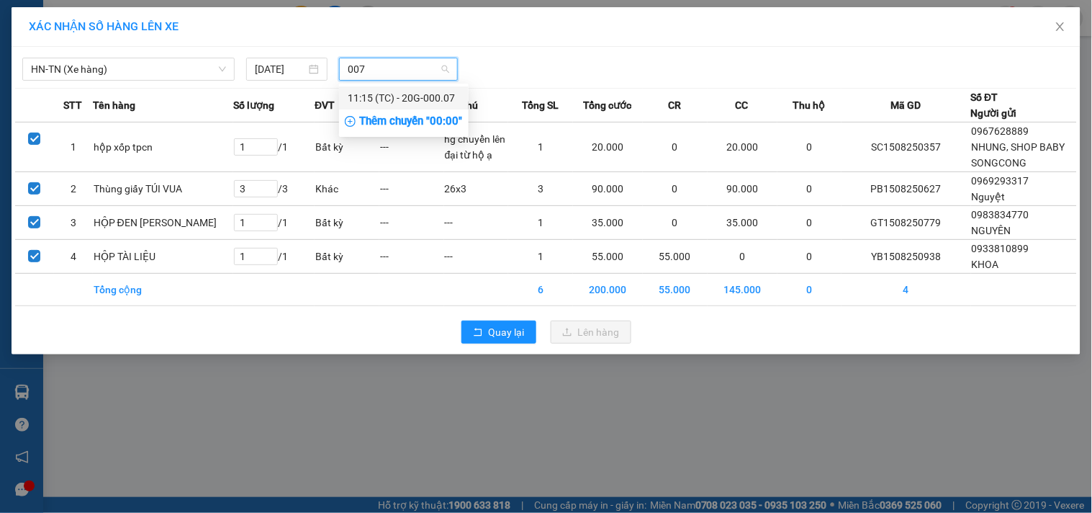
click at [405, 92] on div "11:15 (TC) - 20G-000.07" at bounding box center [404, 98] width 112 height 16
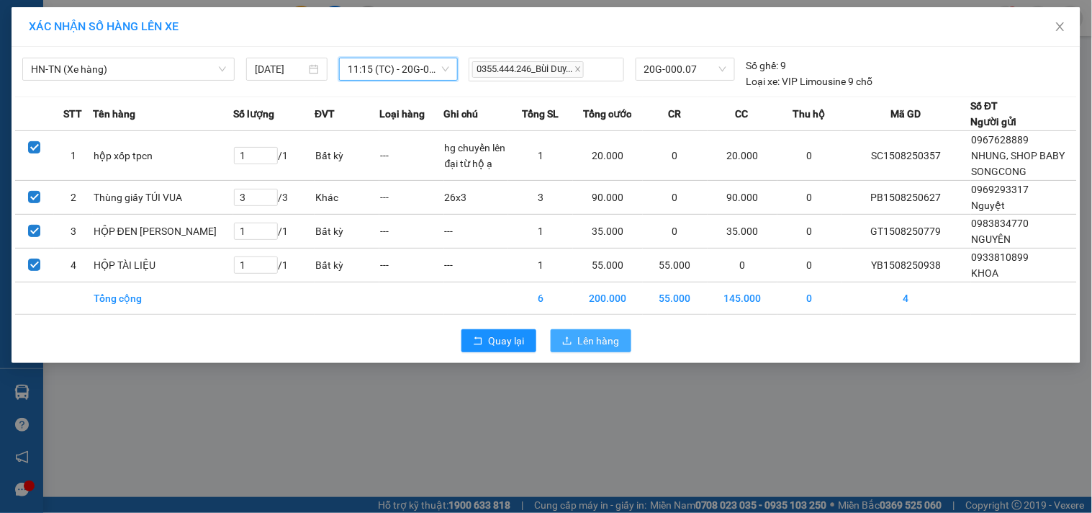
click at [595, 347] on span "Lên hàng" at bounding box center [599, 341] width 42 height 16
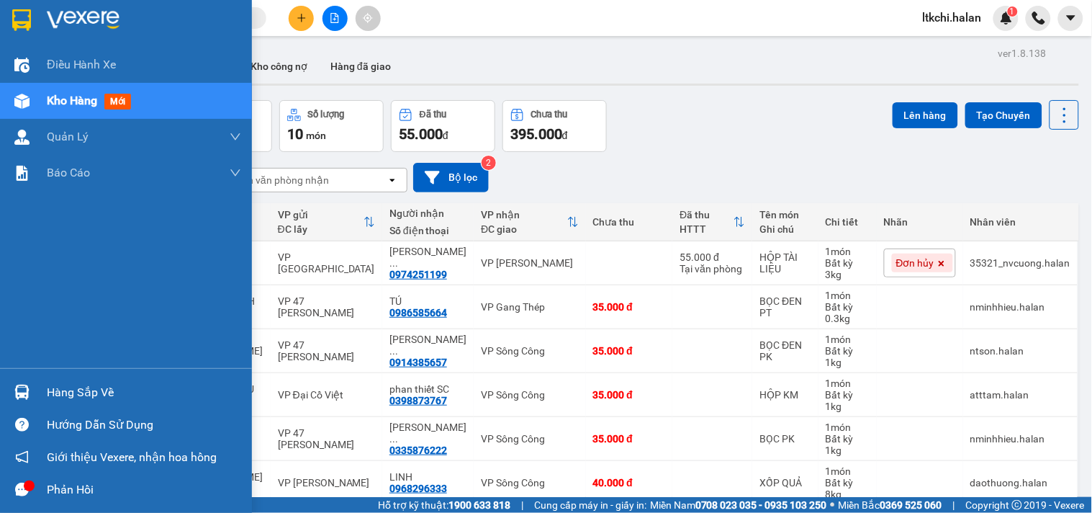
click at [11, 390] on div at bounding box center [21, 391] width 25 height 25
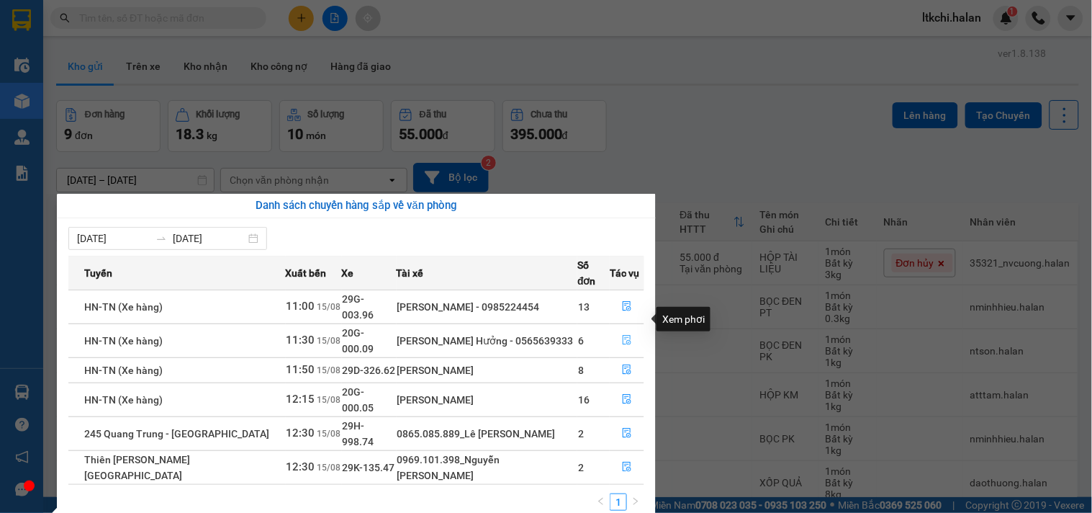
click at [622, 335] on icon "file-done" at bounding box center [627, 340] width 10 height 10
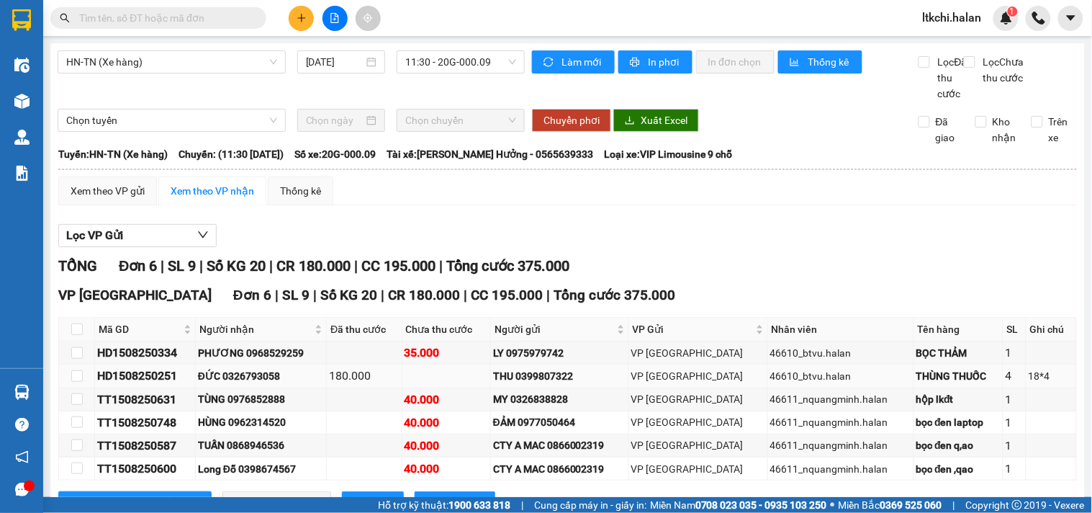
scroll to position [74, 0]
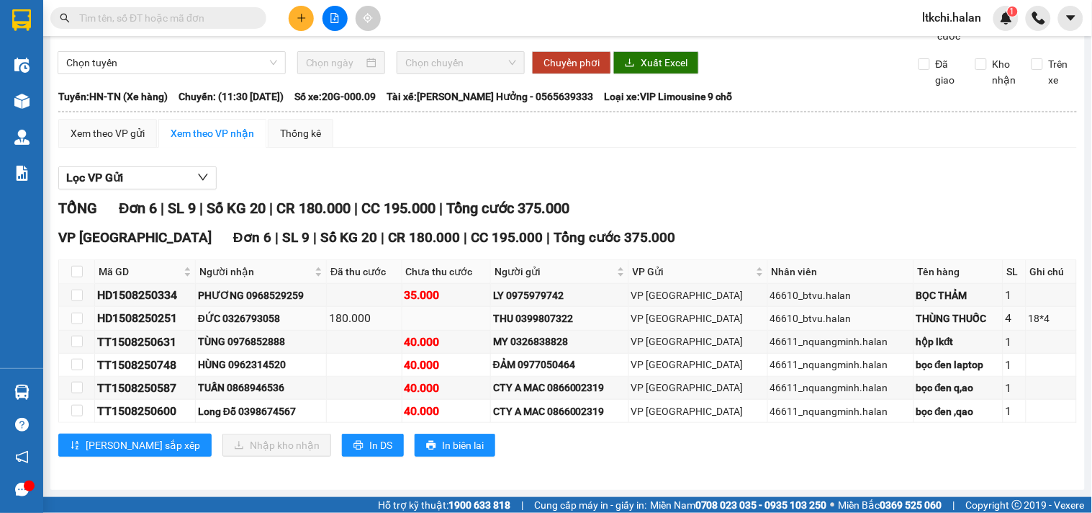
click at [277, 315] on div "ĐỨC 0326793058" at bounding box center [261, 318] width 126 height 16
copy div "0326793058"
click at [175, 12] on input "text" at bounding box center [164, 18] width 170 height 16
paste input "0326793058"
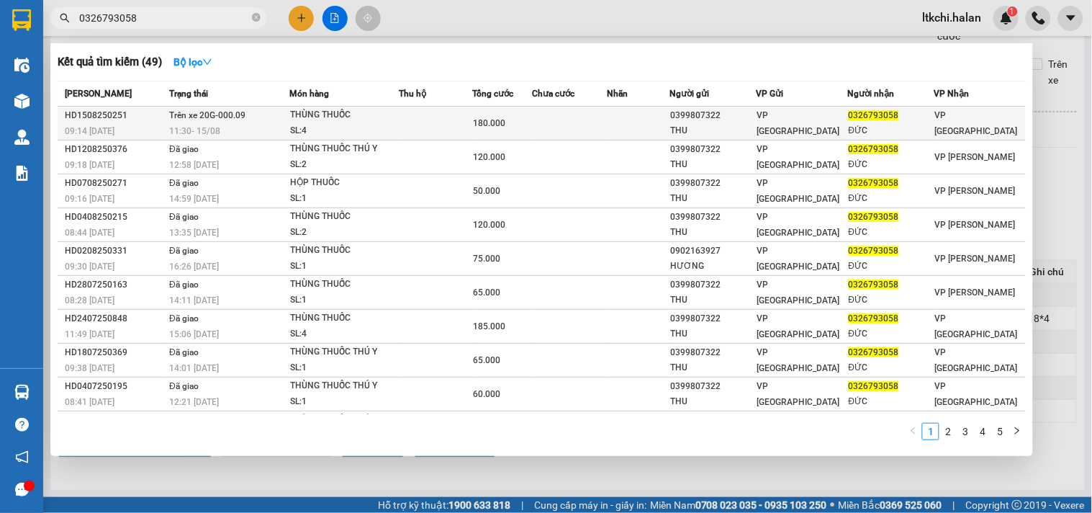
type input "0326793058"
click at [447, 130] on td at bounding box center [436, 124] width 74 height 34
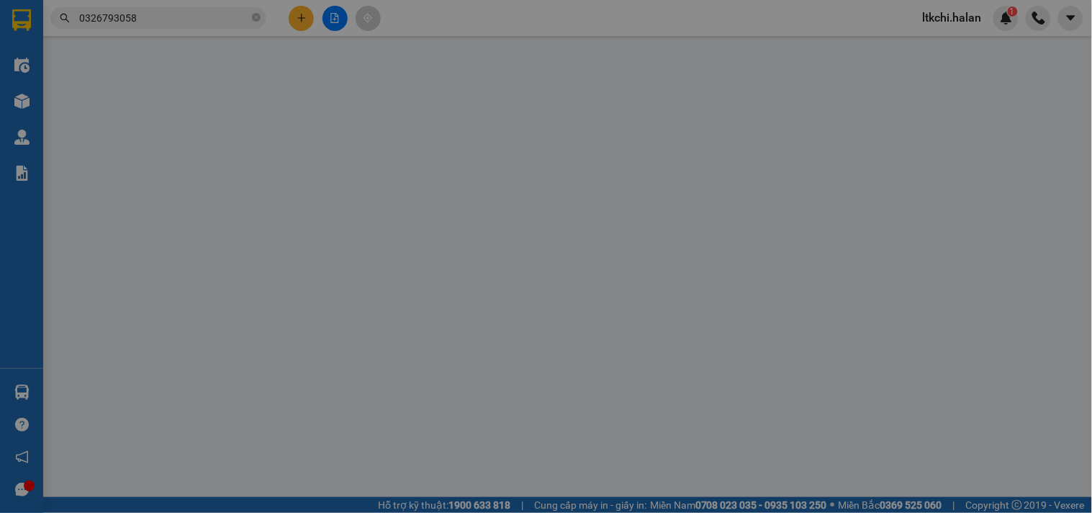
type input "0399807322"
type input "THU"
type input "0326793058"
type input "ĐỨC"
type input "180.000"
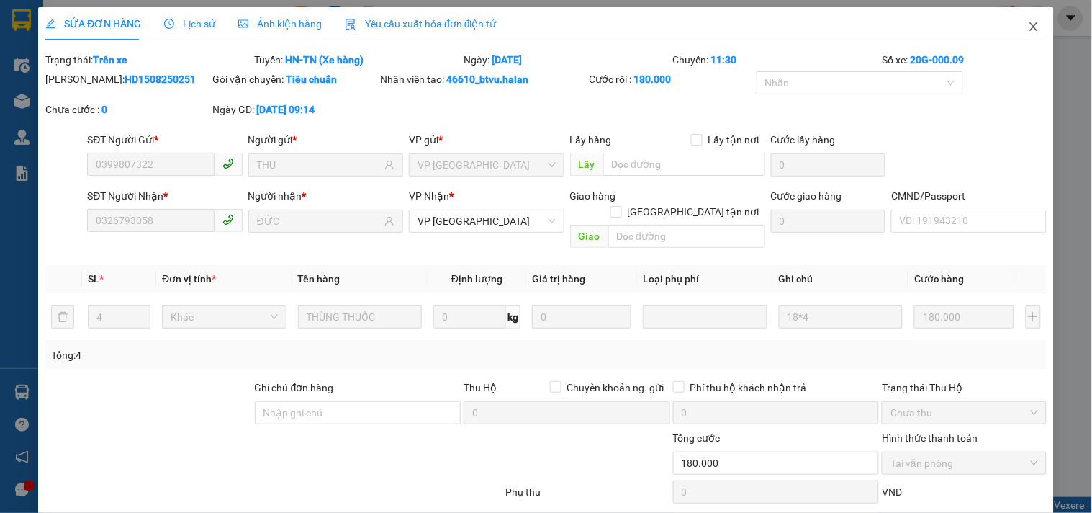
click at [1028, 27] on icon "close" at bounding box center [1034, 27] width 12 height 12
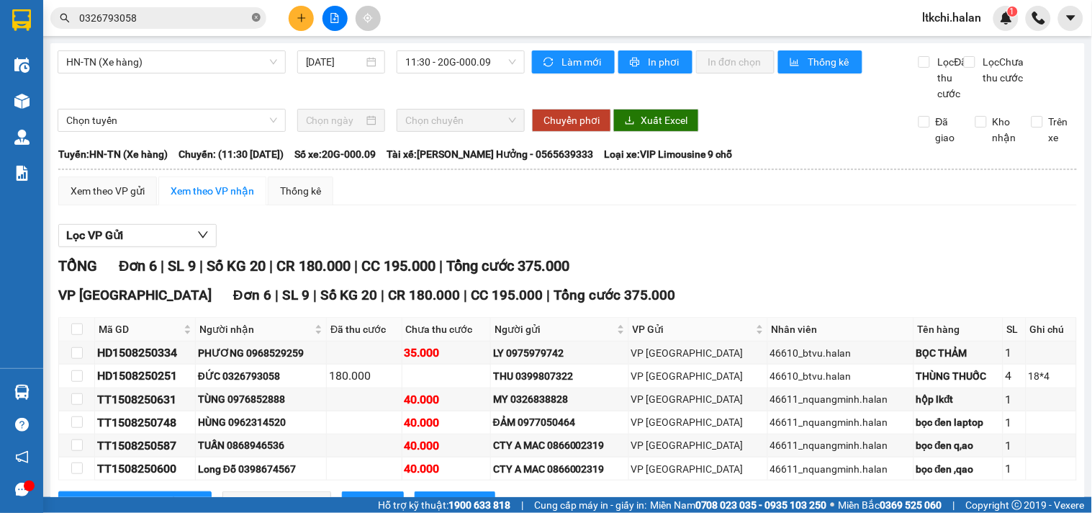
click at [256, 17] on icon "close-circle" at bounding box center [256, 17] width 9 height 9
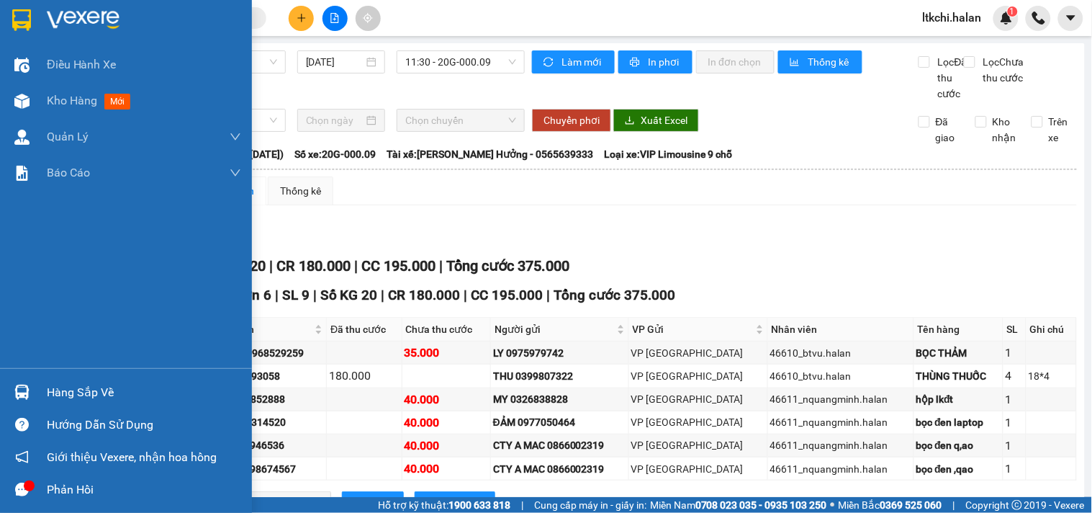
click at [37, 387] on div "Hàng sắp về" at bounding box center [126, 392] width 252 height 32
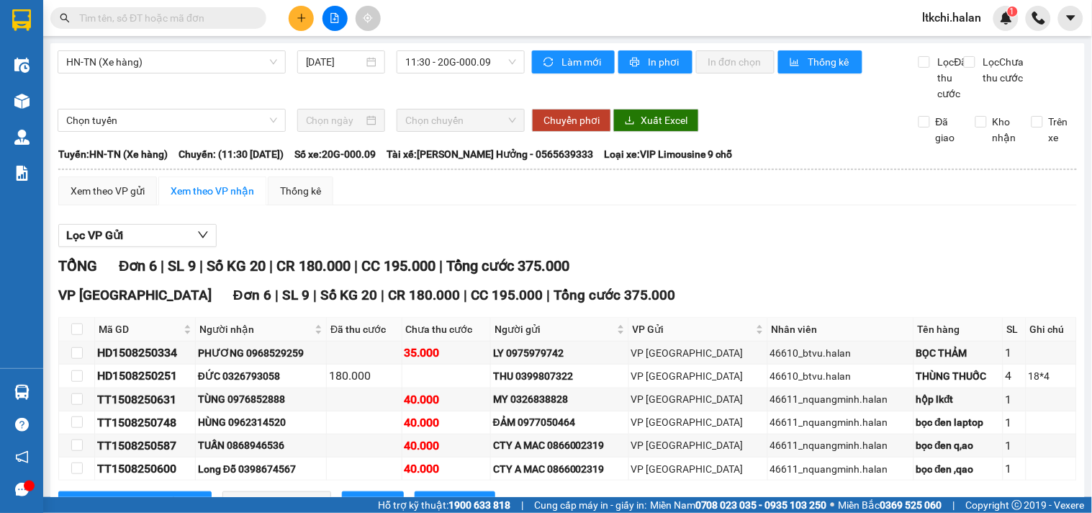
click at [739, 262] on section "Kết quả tìm kiếm ( 49 ) Bộ lọc Mã ĐH Trạng thái Món hàng Thu hộ Tổng cước Chưa …" at bounding box center [546, 256] width 1092 height 513
click at [285, 407] on div "TÙNG 0976852888" at bounding box center [261, 399] width 126 height 16
copy div "0976852888"
click at [192, 19] on input "text" at bounding box center [164, 18] width 170 height 16
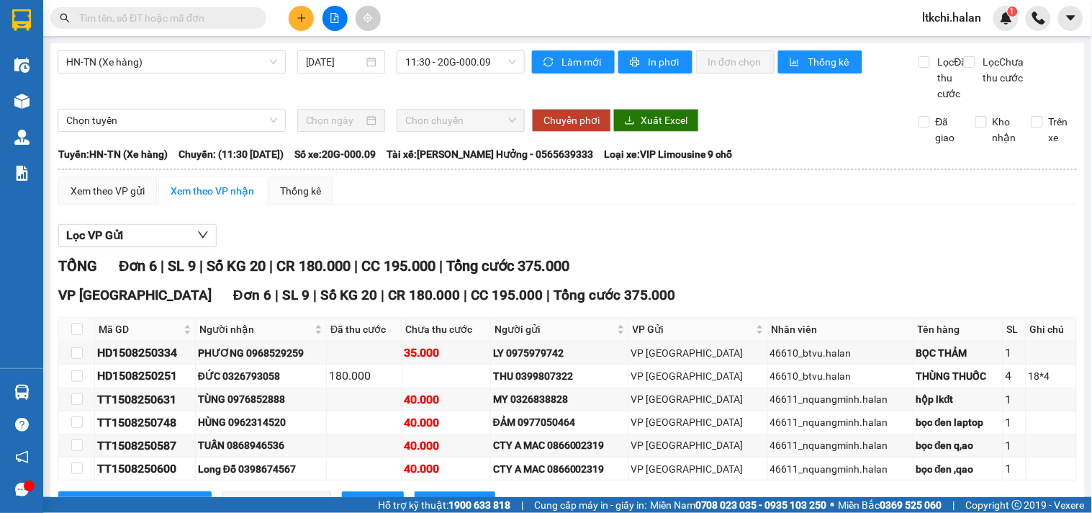
paste input "0976852888"
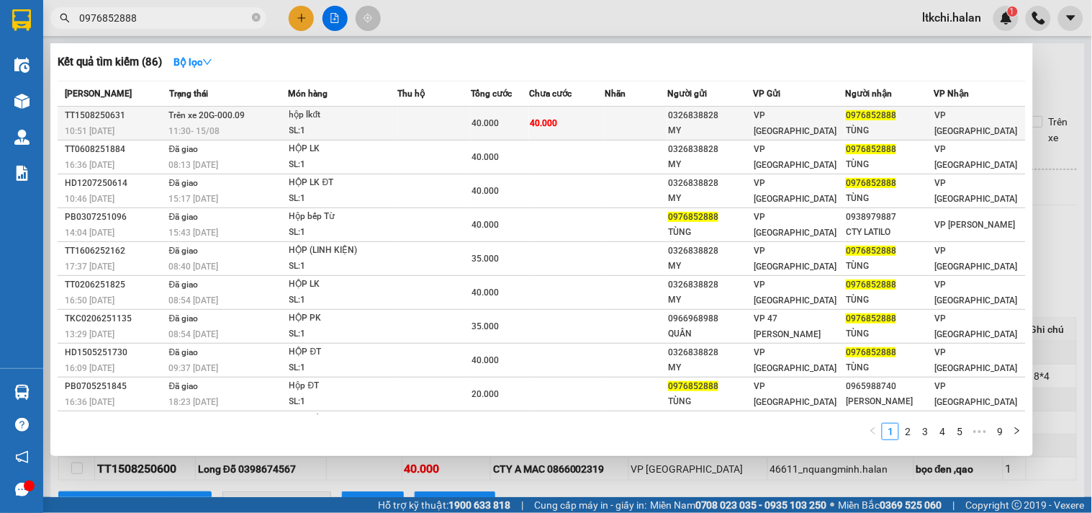
type input "0976852888"
click at [288, 132] on div "11:30 - 15/08" at bounding box center [228, 131] width 119 height 16
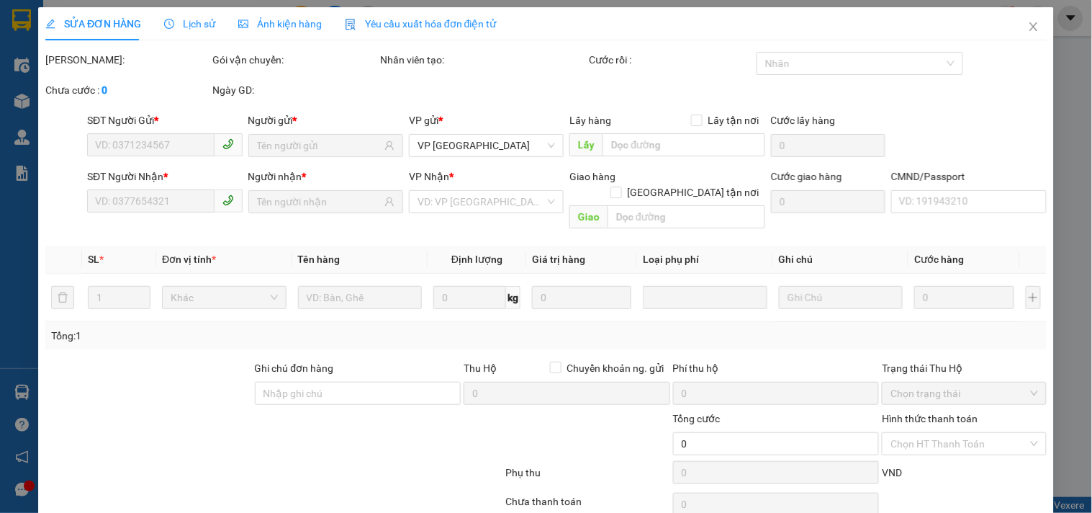
type input "0326838828"
type input "MY"
type input "0976852888"
type input "TÙNG"
type input "40.000"
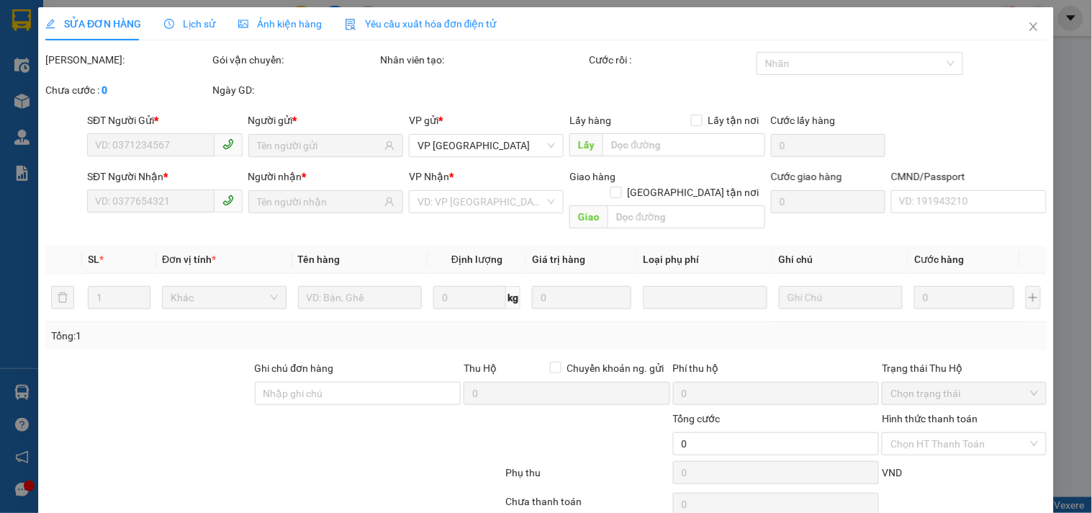
type input "40.000"
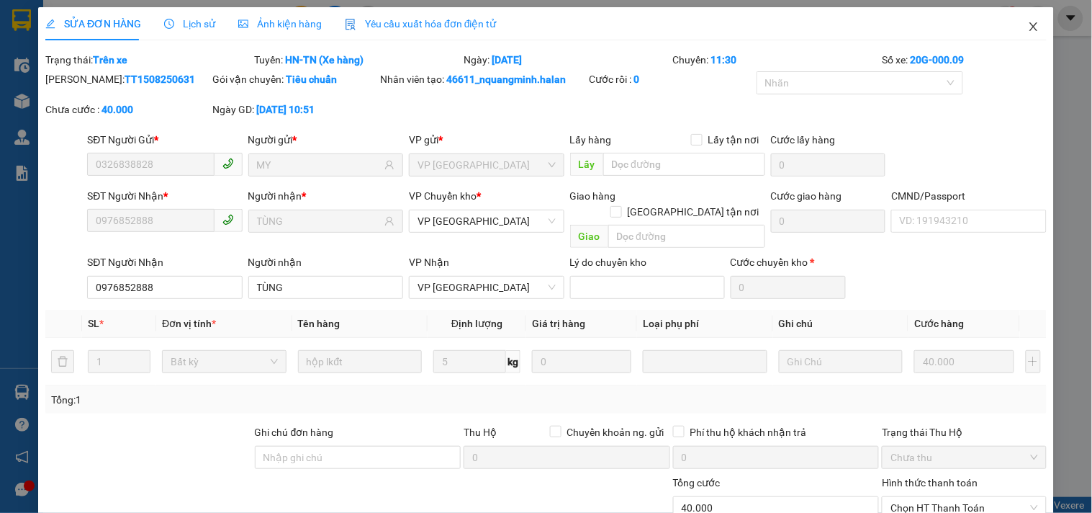
click at [1028, 32] on icon "close" at bounding box center [1034, 27] width 12 height 12
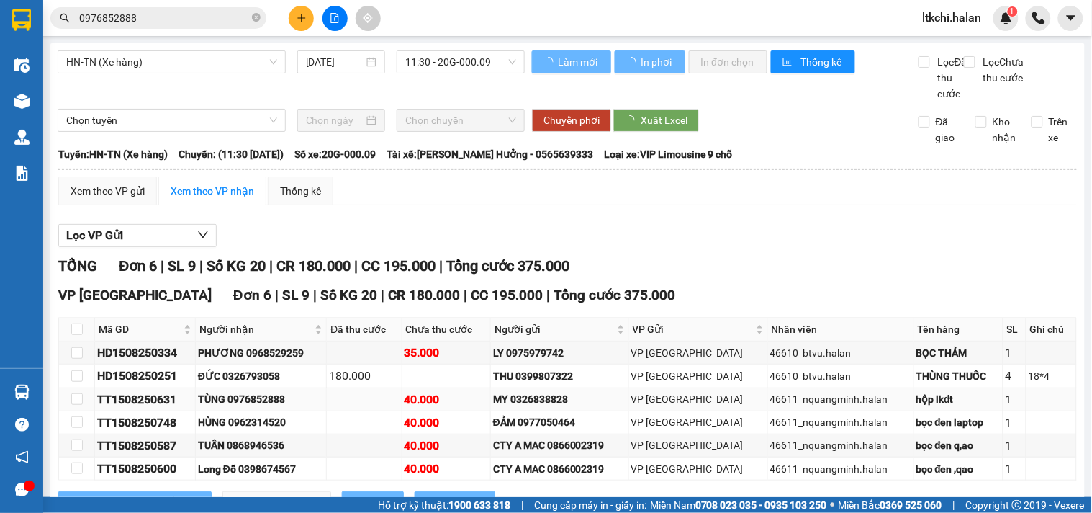
scroll to position [74, 0]
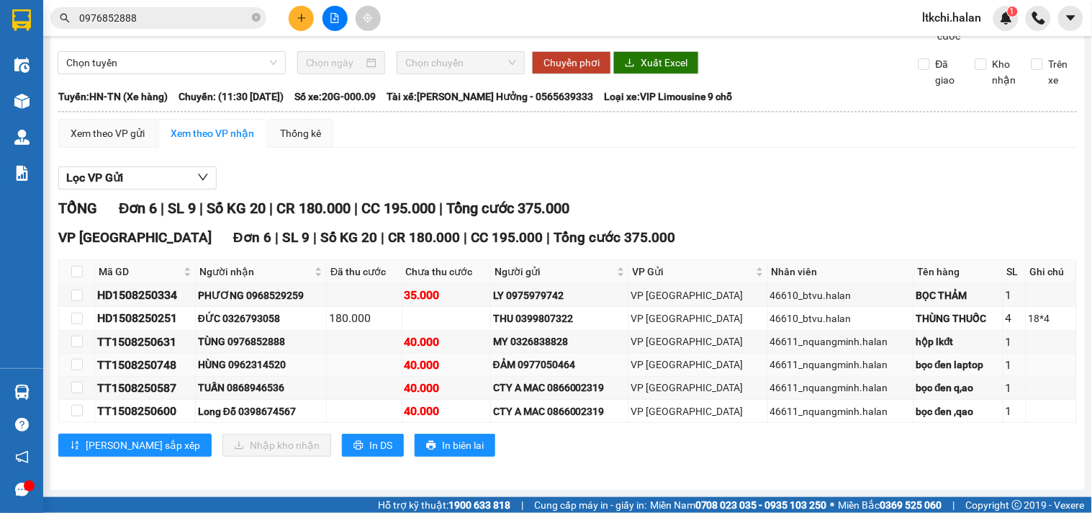
click at [281, 364] on div "HÙNG 0962314520" at bounding box center [261, 364] width 126 height 16
copy div "0962314520"
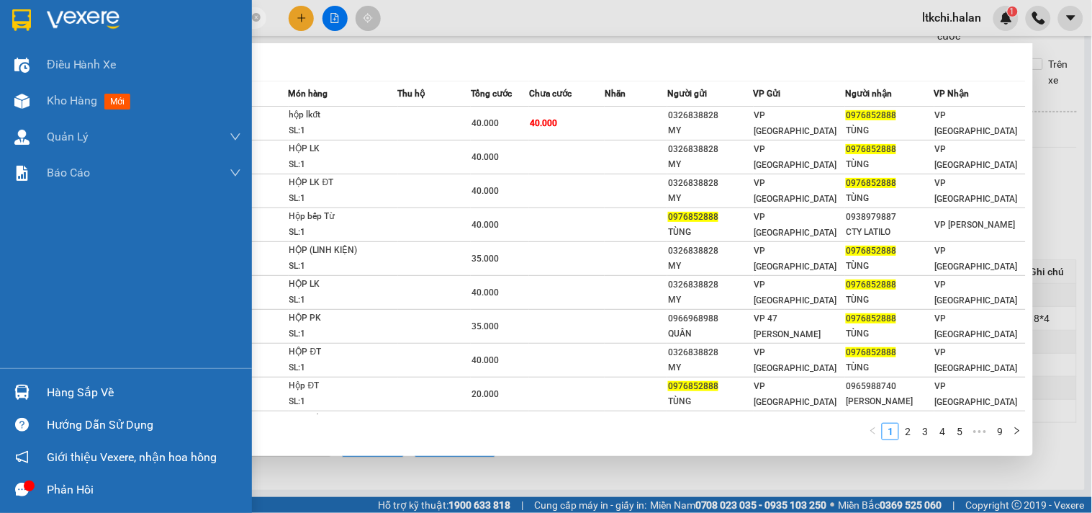
drag, startPoint x: 91, startPoint y: 17, endPoint x: 26, endPoint y: 17, distance: 64.8
click at [26, 17] on section "Kết quả tìm kiếm ( 86 ) Bộ lọc Mã ĐH Trạng thái Món hàng Thu hộ Tổng cước Chưa …" at bounding box center [546, 256] width 1092 height 513
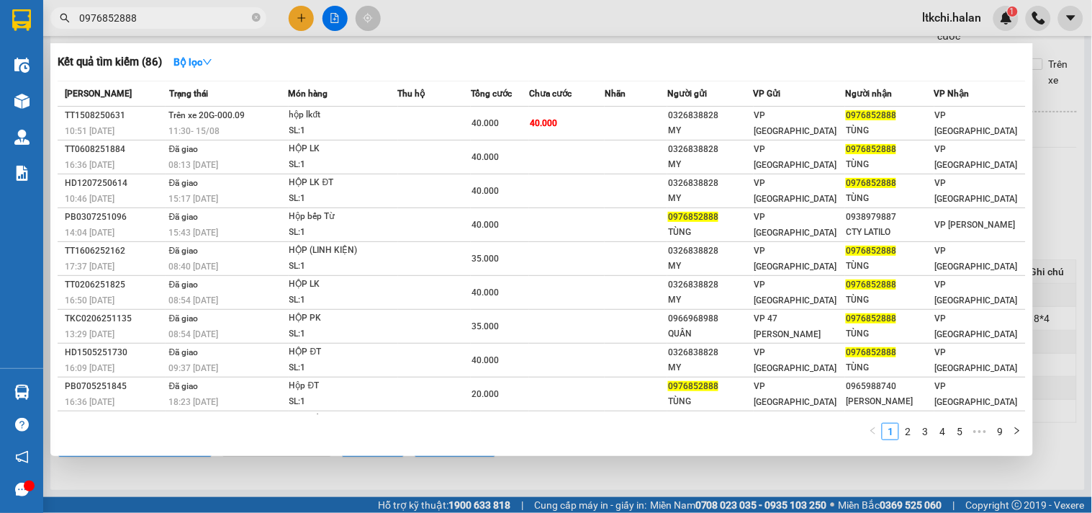
paste input "62314520"
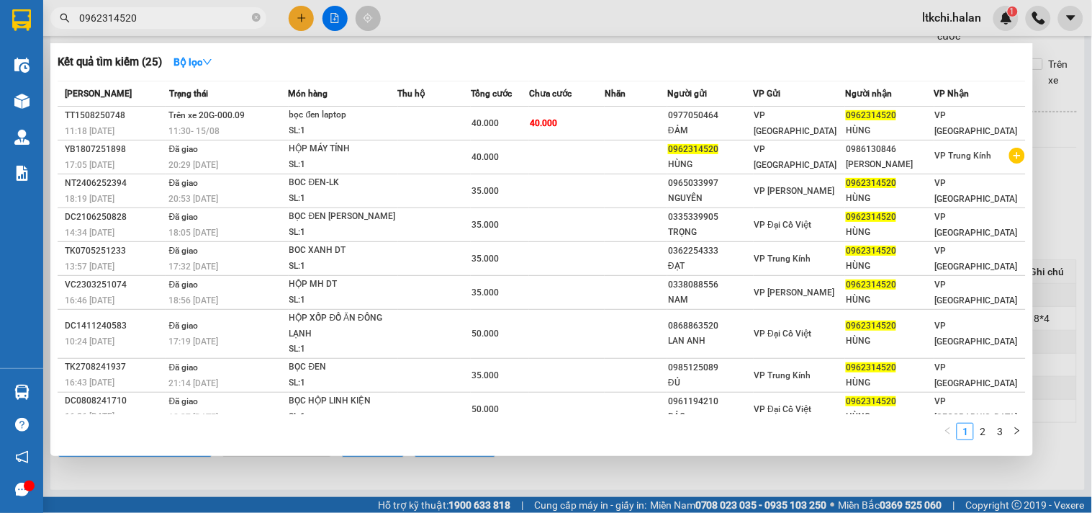
type input "0962314520"
click at [392, 122] on div "bọc đen laptop" at bounding box center [343, 115] width 108 height 16
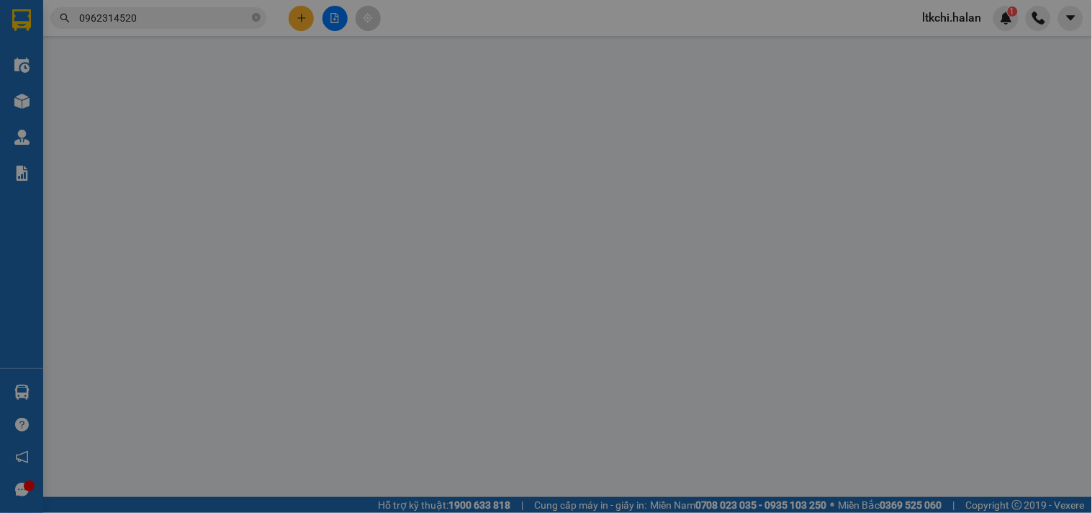
type input "0977050464"
type input "ĐẢM"
type input "0962314520"
type input "HÙNG"
type input "40.000"
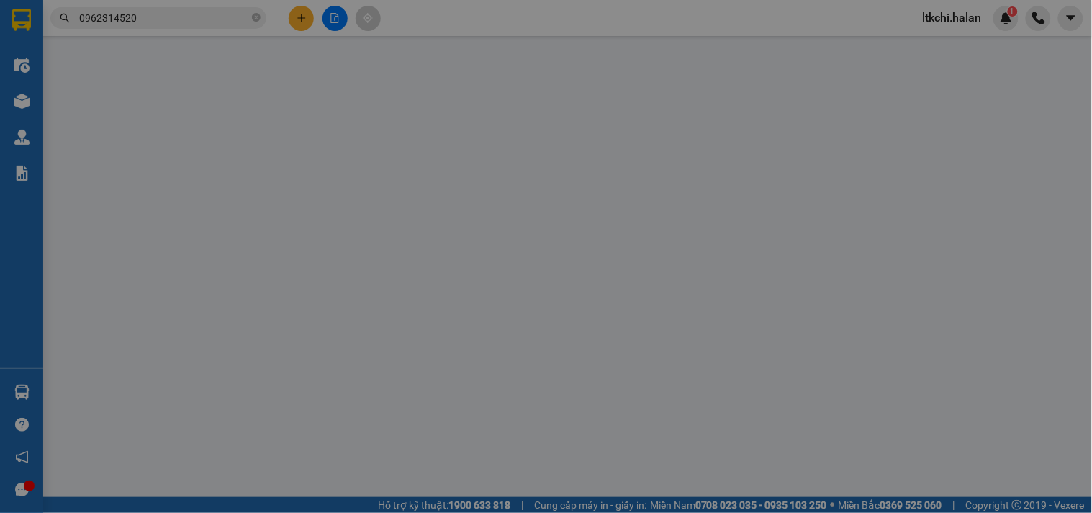
type input "40.000"
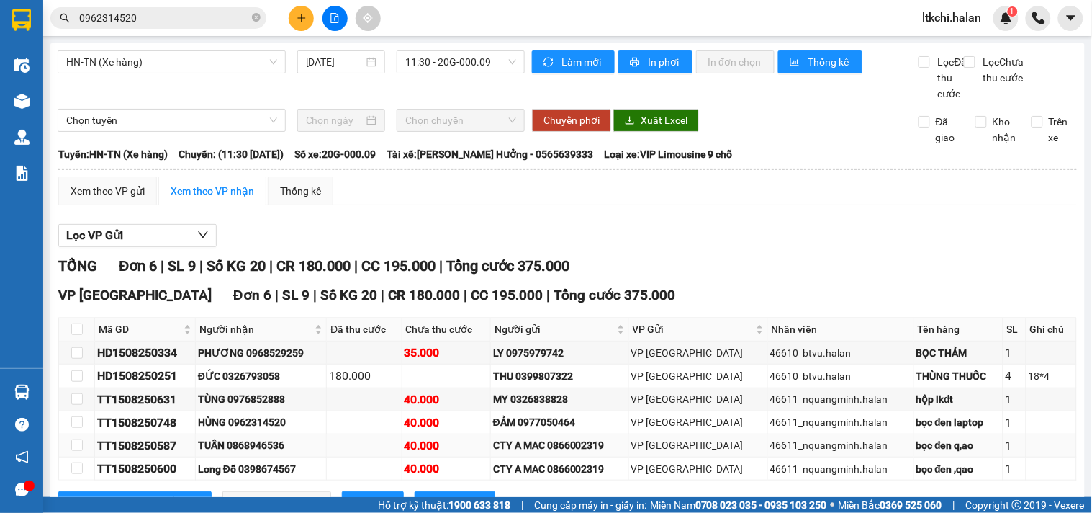
click at [281, 453] on div "TUẤN 0868946536" at bounding box center [261, 445] width 126 height 16
copy div "0868946536"
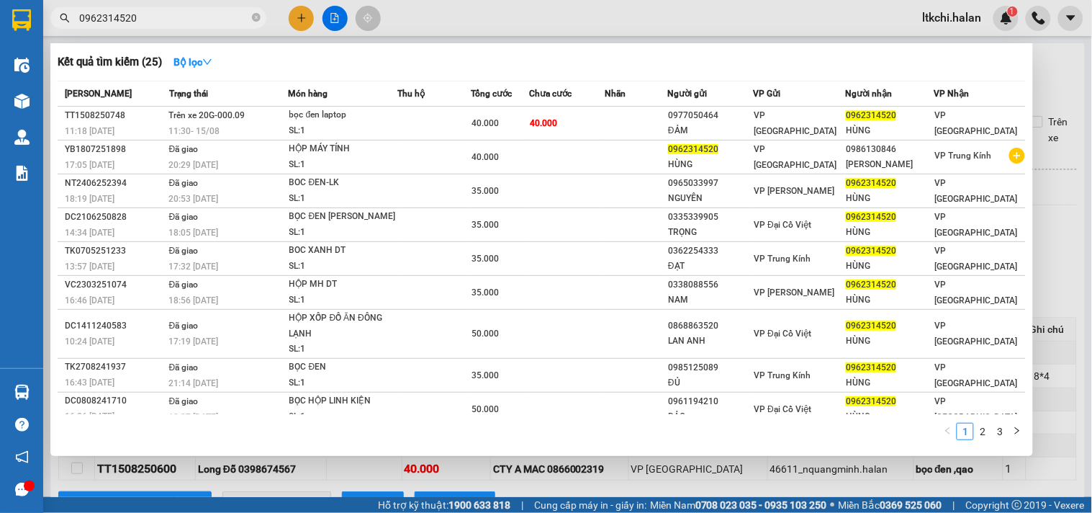
drag, startPoint x: 155, startPoint y: 22, endPoint x: 23, endPoint y: 23, distance: 131.7
click at [23, 23] on section "Kết quả tìm kiếm ( 25 ) Bộ lọc Mã ĐH Trạng thái Món hàng Thu hộ Tổng cước Chưa …" at bounding box center [546, 256] width 1092 height 513
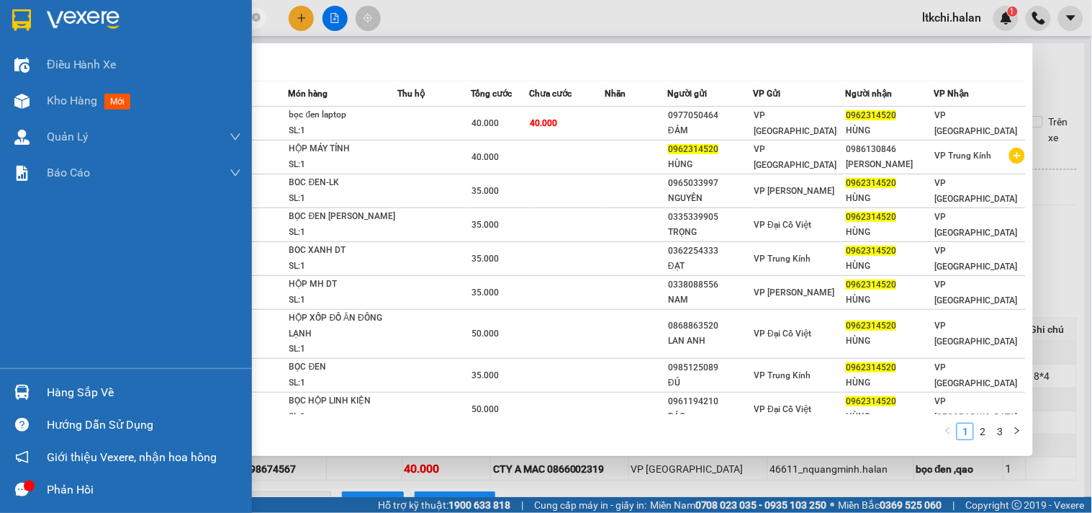
paste input "868946536"
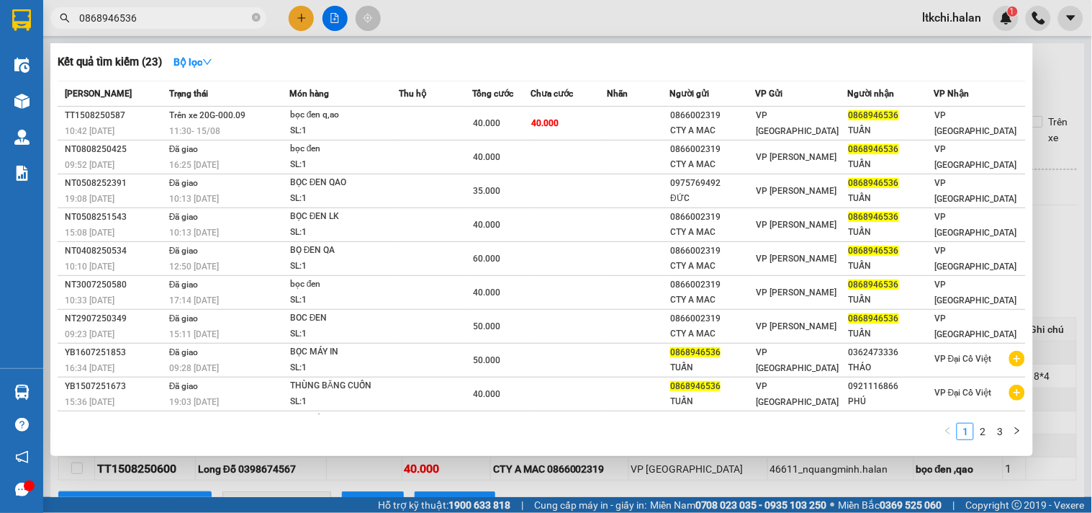
type input "0868946536"
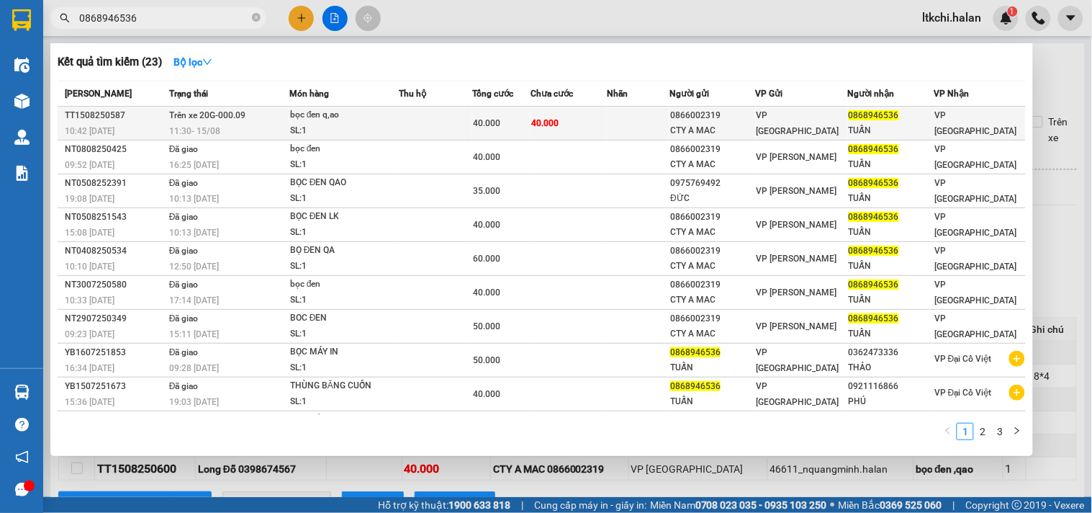
click at [322, 122] on div "bọc đen q,ao" at bounding box center [344, 115] width 108 height 16
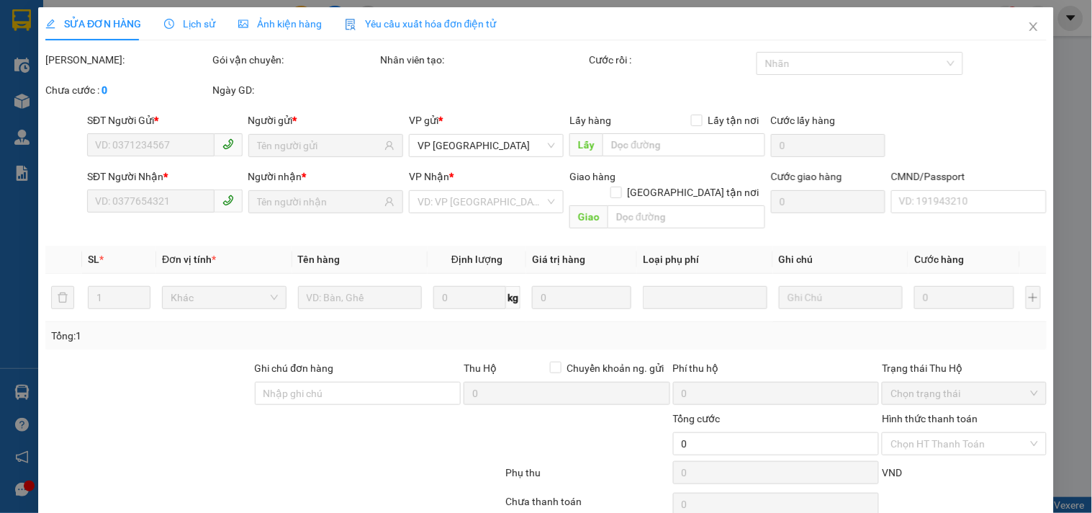
type input "0866002319"
type input "CTY A MAC"
type input "0868946536"
type input "TUẤN"
type input "40.000"
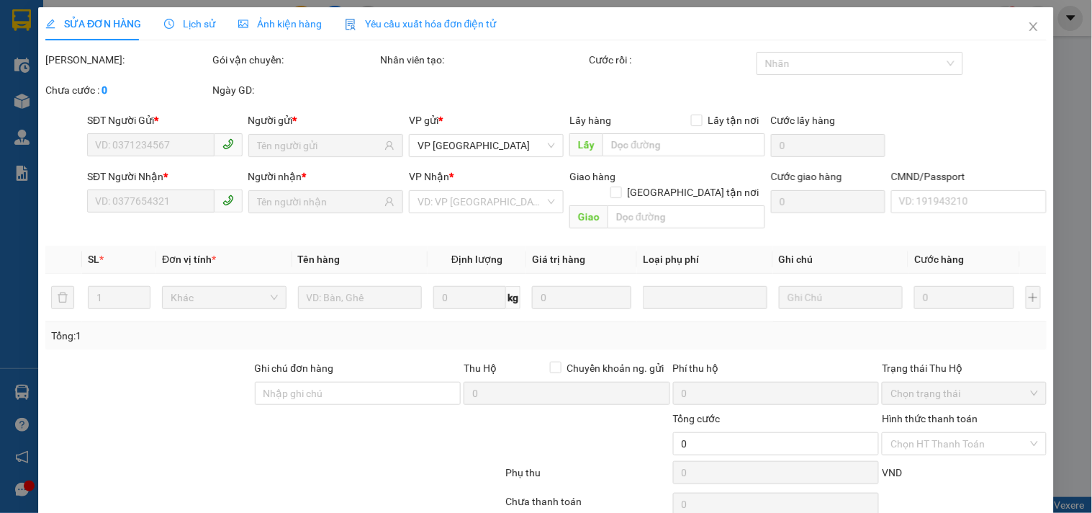
type input "40.000"
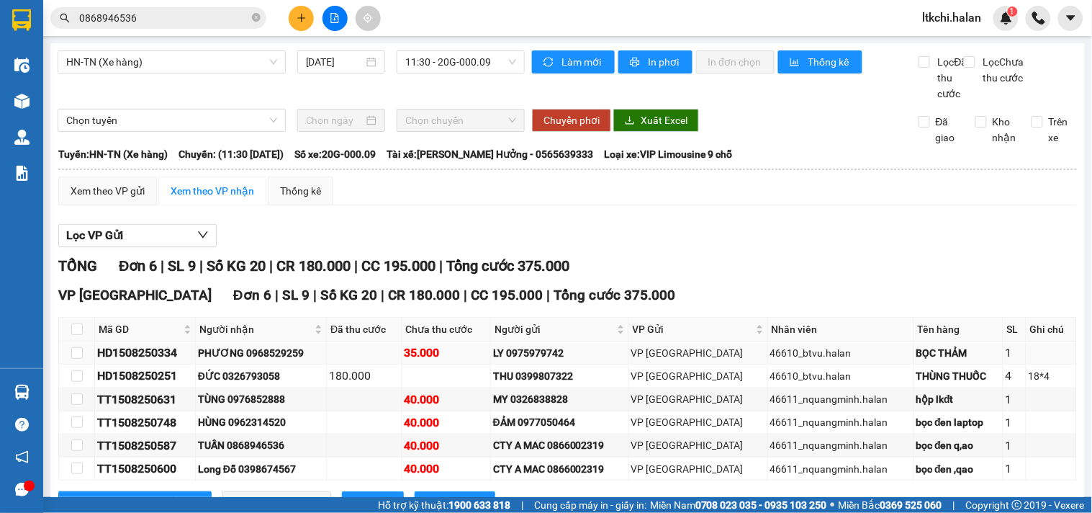
scroll to position [74, 0]
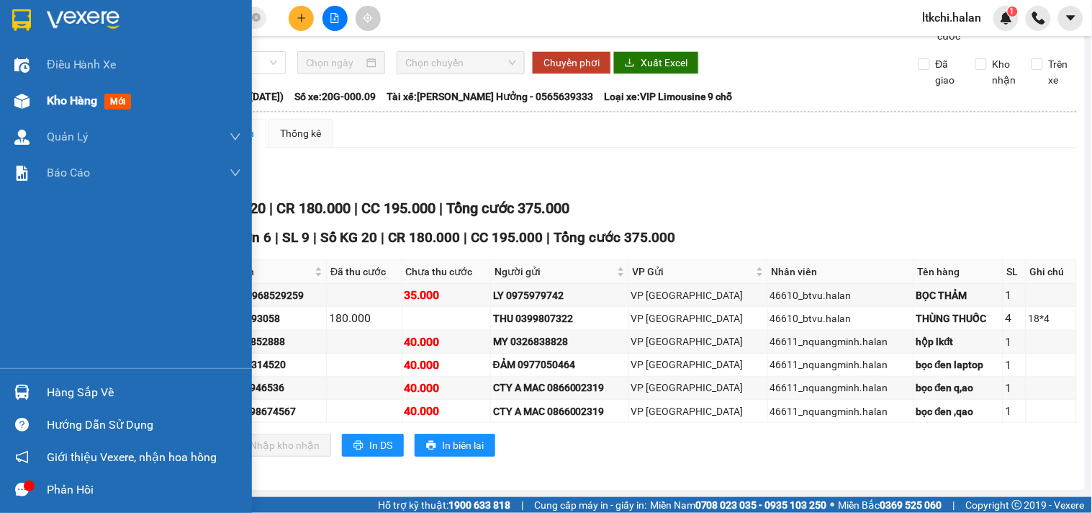
click at [27, 99] on img at bounding box center [21, 101] width 15 height 15
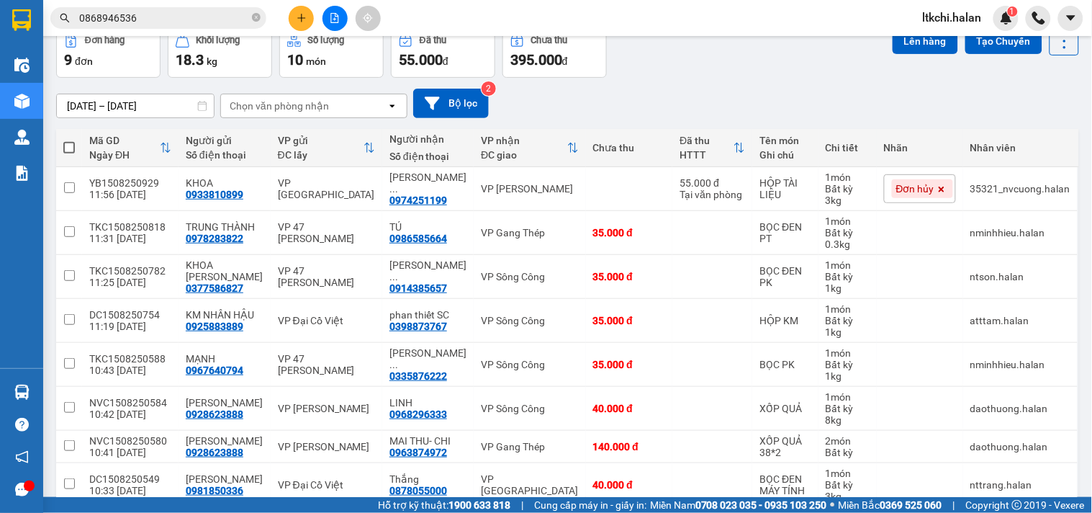
click at [691, 108] on div "02/07/2025 – 15/08/2025 Press the down arrow key to interact with the calendar …" at bounding box center [567, 104] width 1023 height 30
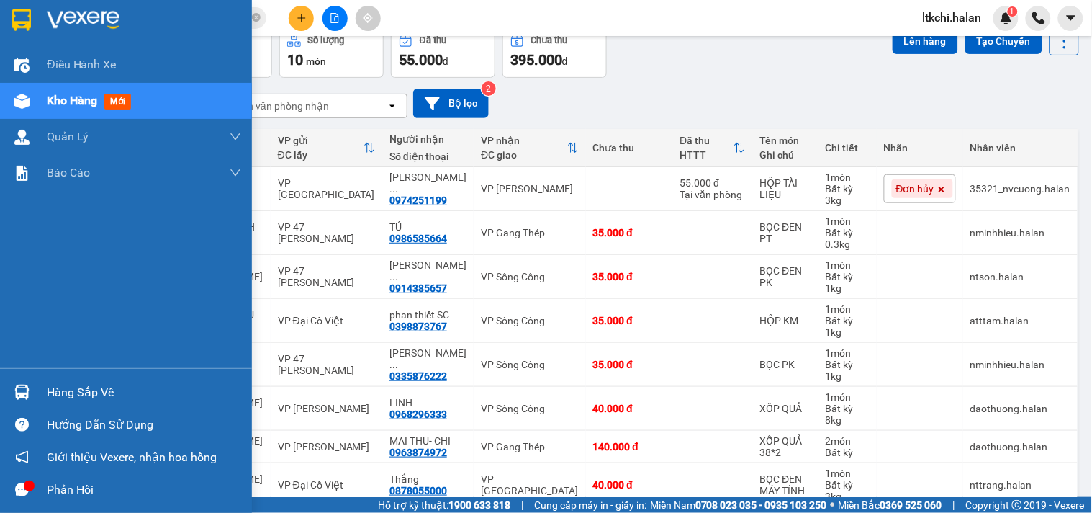
click at [34, 377] on div "Hàng sắp về" at bounding box center [126, 392] width 252 height 32
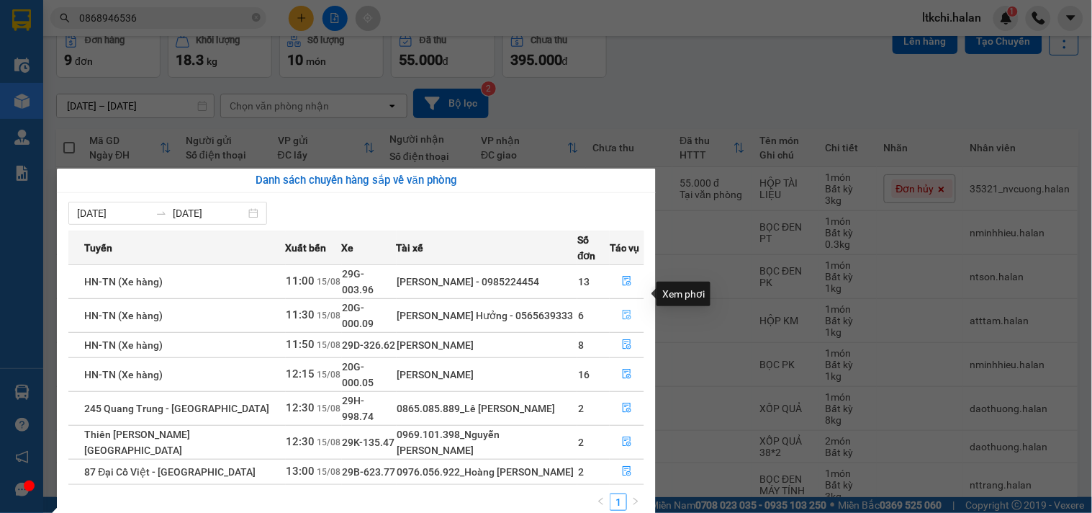
click at [629, 310] on icon "file-done" at bounding box center [627, 315] width 10 height 10
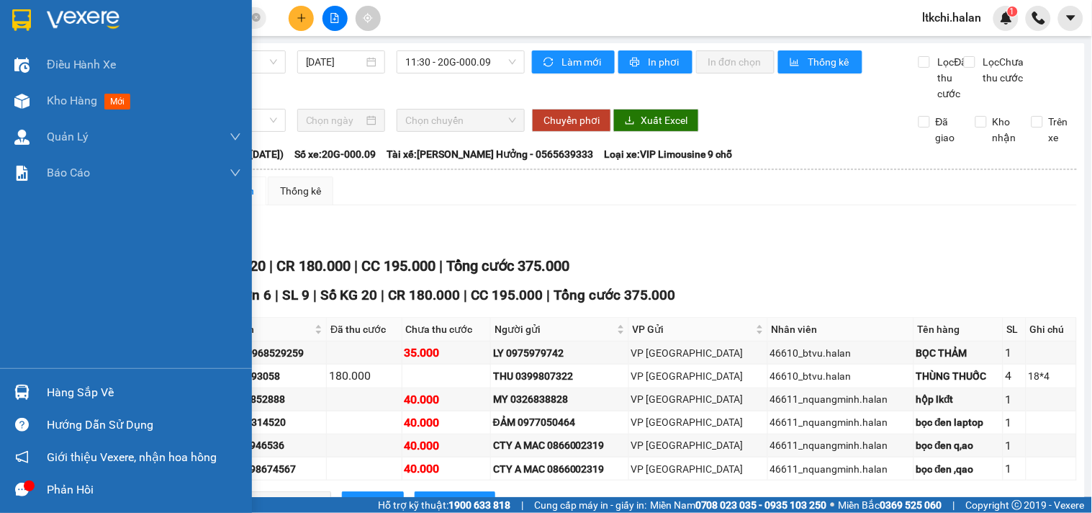
click at [22, 384] on img at bounding box center [21, 391] width 15 height 15
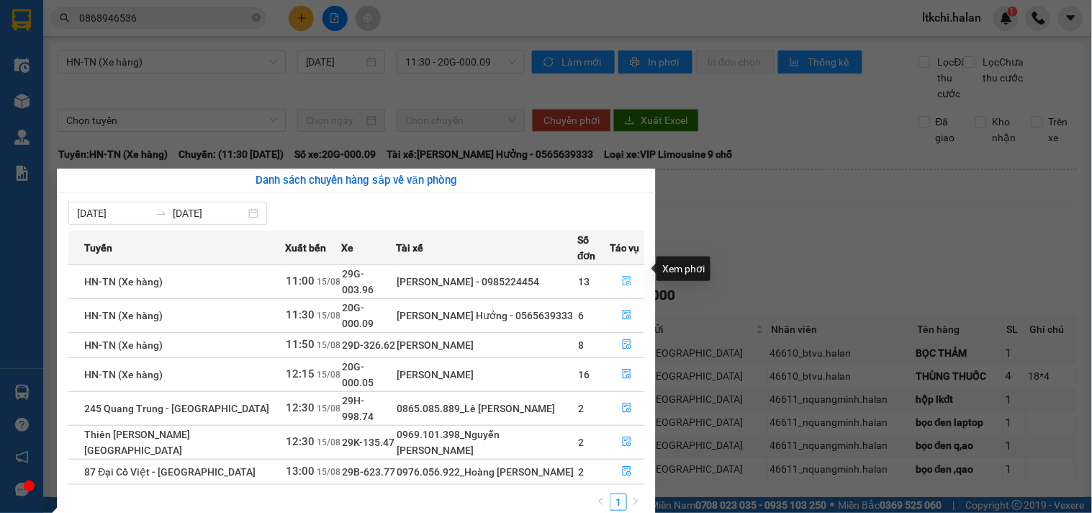
click at [623, 276] on icon "file-done" at bounding box center [627, 281] width 10 height 10
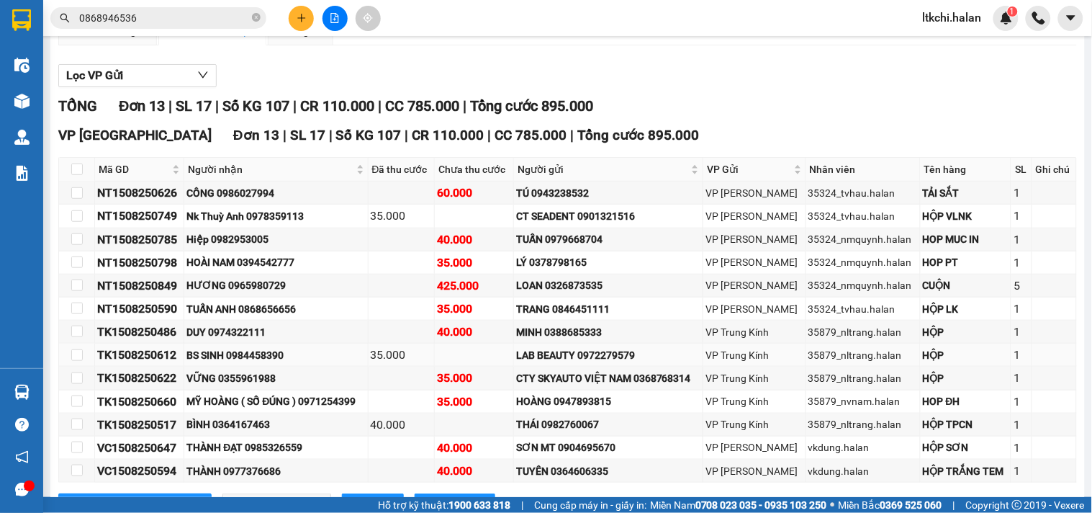
scroll to position [236, 0]
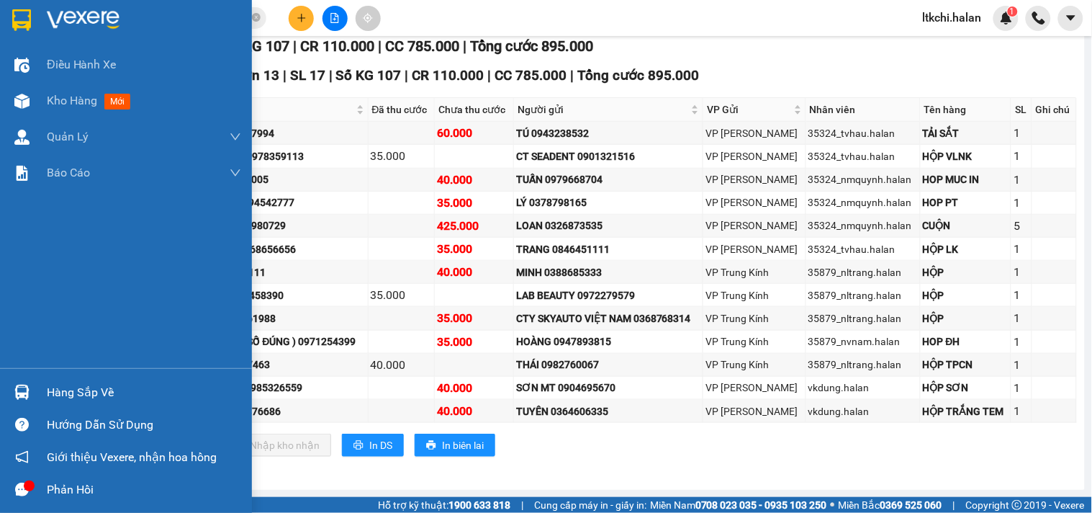
click at [29, 390] on img at bounding box center [21, 391] width 15 height 15
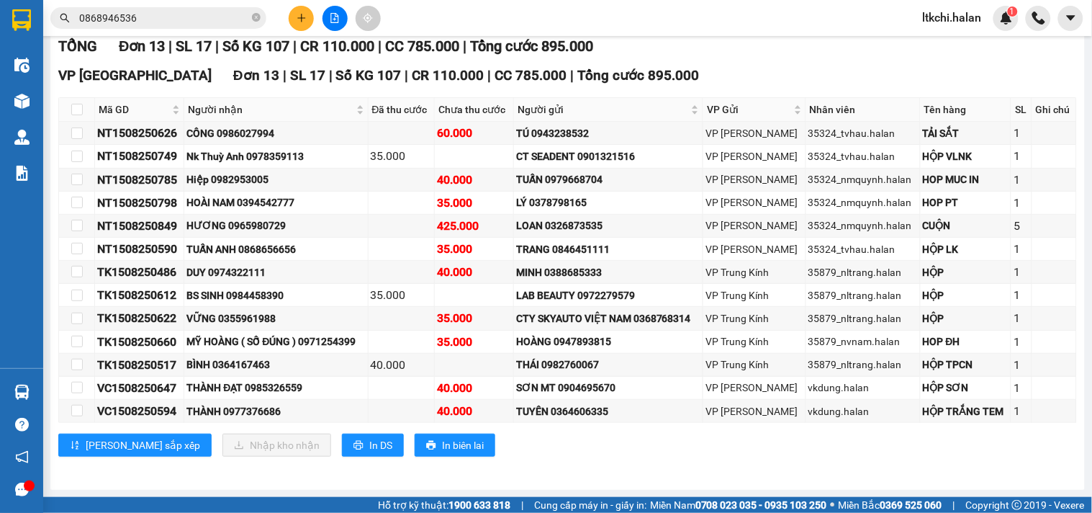
click at [737, 45] on section "Kết quả tìm kiếm ( 23 ) Bộ lọc Mã ĐH Trạng thái Món hàng Thu hộ Tổng cước Chưa …" at bounding box center [546, 256] width 1092 height 513
click at [159, 22] on input "0868946536" at bounding box center [164, 18] width 170 height 16
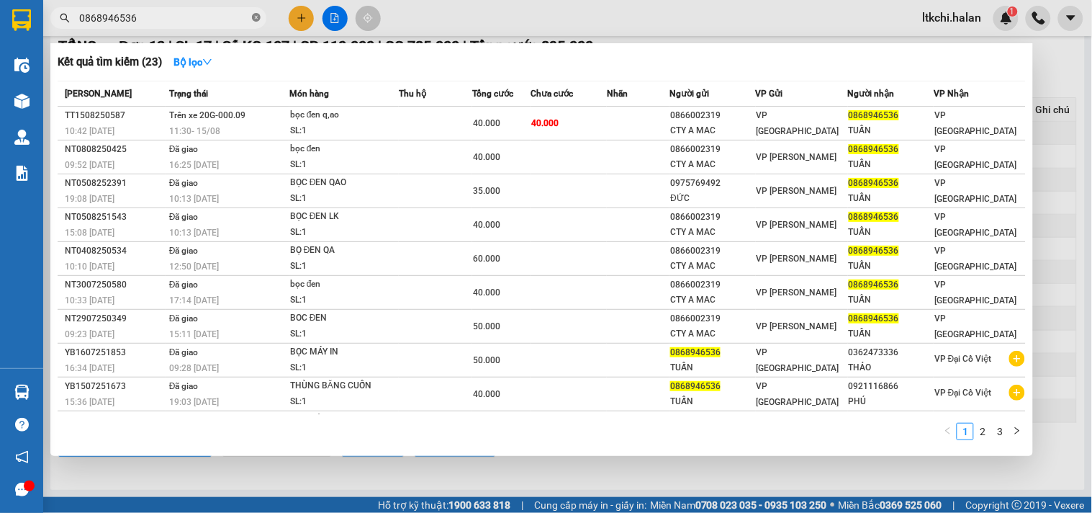
click at [253, 17] on icon "close-circle" at bounding box center [256, 17] width 9 height 9
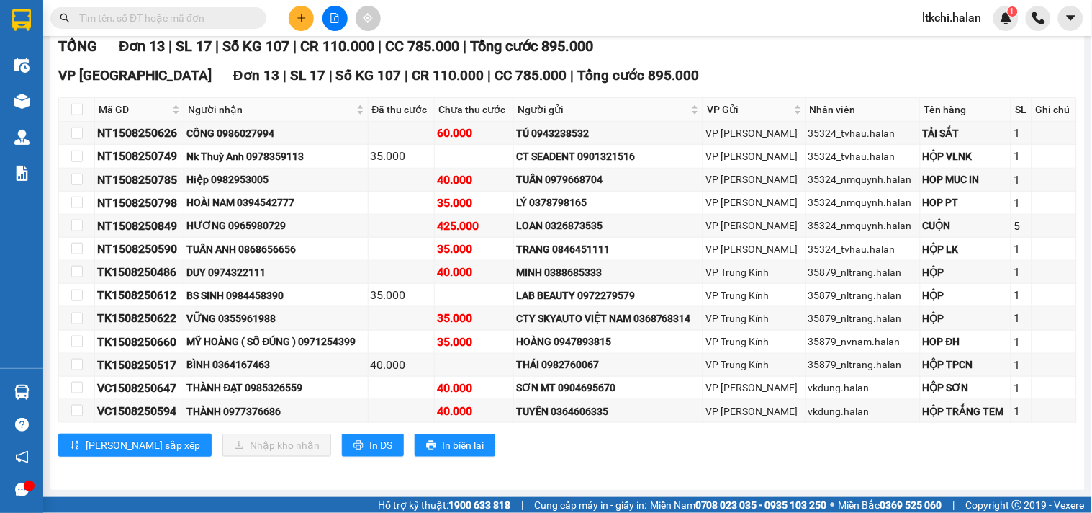
click at [481, 15] on div "Kết quả tìm kiếm ( 23 ) Bộ lọc Mã ĐH Trạng thái Món hàng Thu hộ Tổng cước Chưa …" at bounding box center [546, 18] width 1092 height 36
click at [663, 73] on div "Click to sort ascending" at bounding box center [622, 75] width 112 height 24
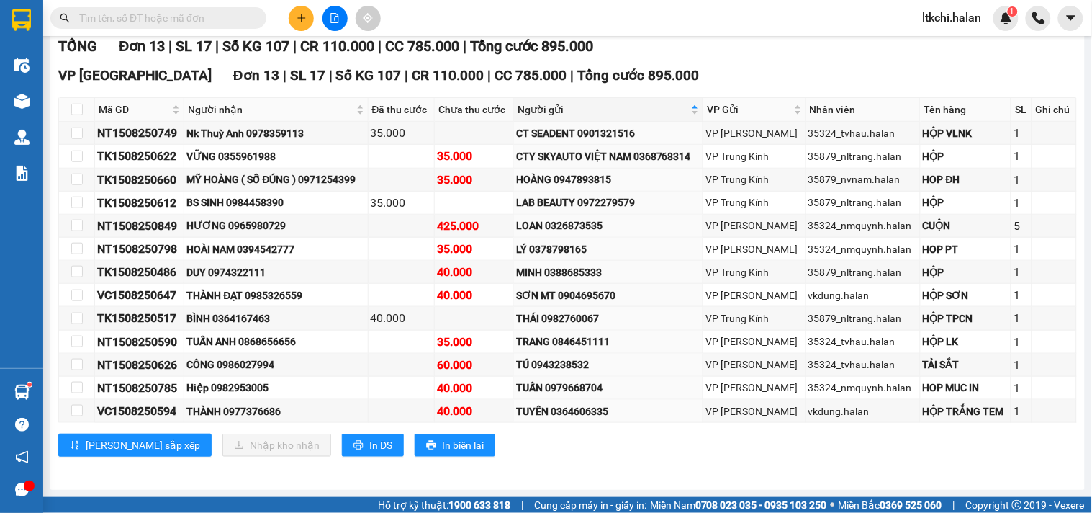
scroll to position [0, 0]
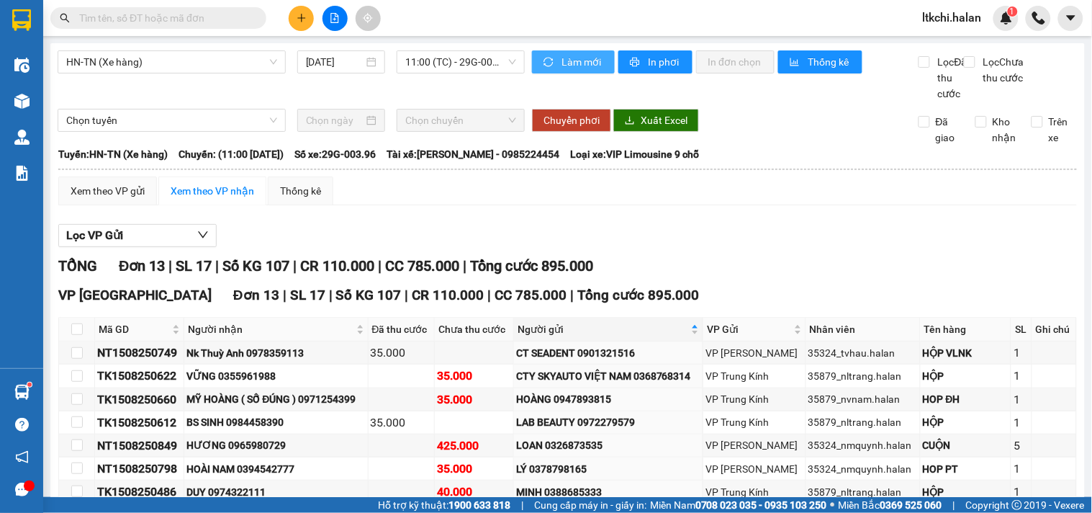
click at [561, 55] on span "Làm mới" at bounding box center [582, 62] width 42 height 16
click at [76, 335] on input "checkbox" at bounding box center [77, 329] width 12 height 12
checkbox input "true"
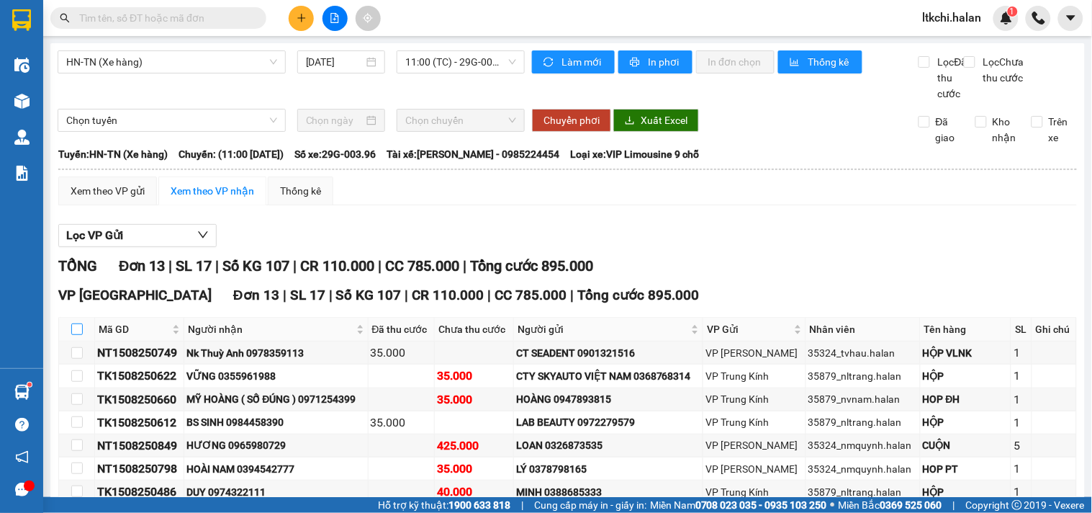
checkbox input "true"
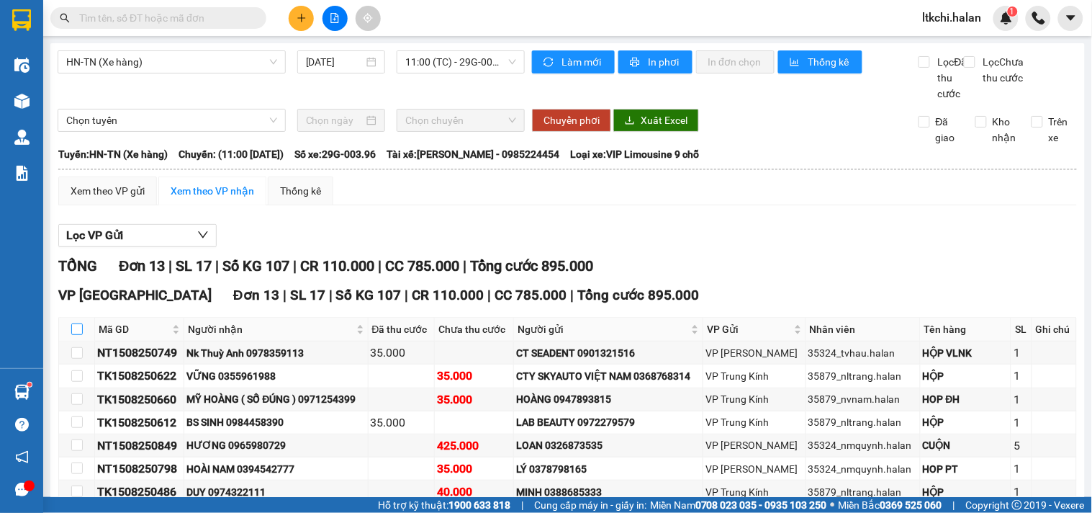
checkbox input "true"
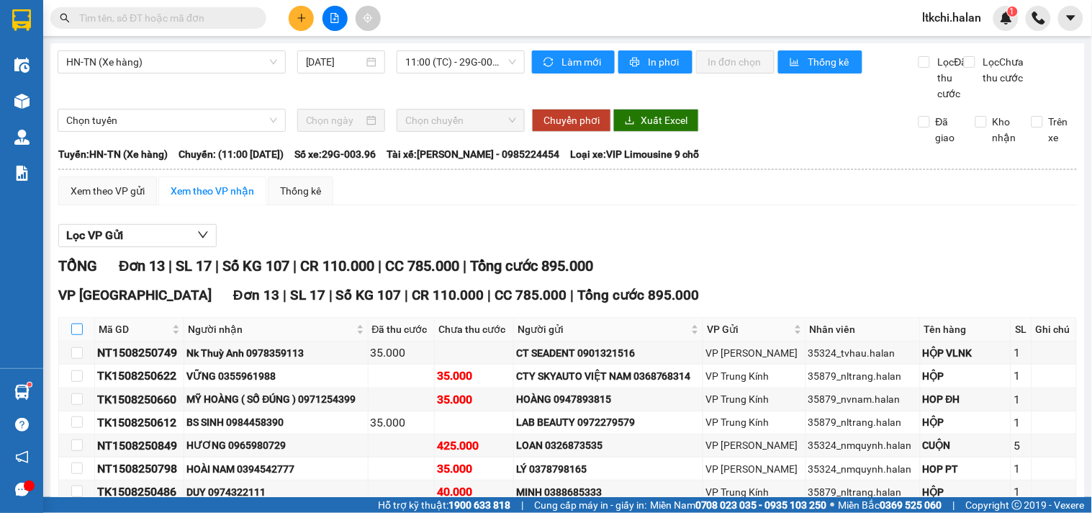
checkbox input "true"
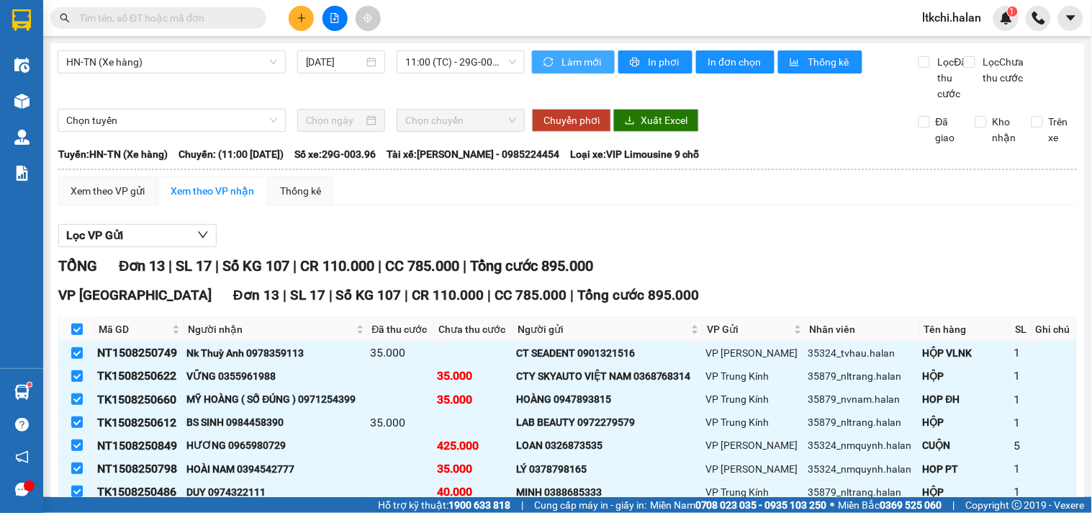
click at [551, 60] on button "Làm mới" at bounding box center [573, 61] width 83 height 23
click at [581, 60] on span "Làm mới" at bounding box center [582, 62] width 42 height 16
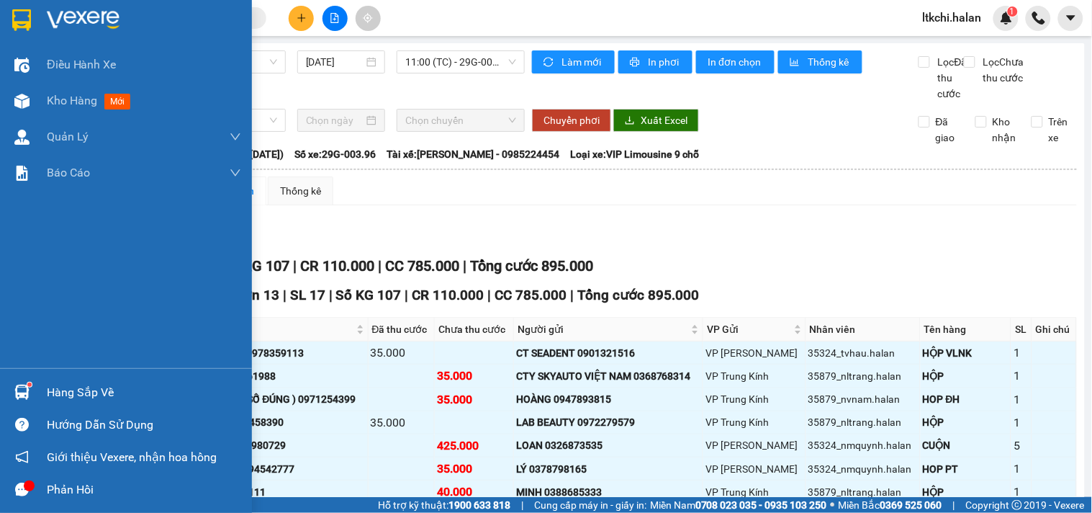
click at [32, 390] on div at bounding box center [21, 391] width 25 height 25
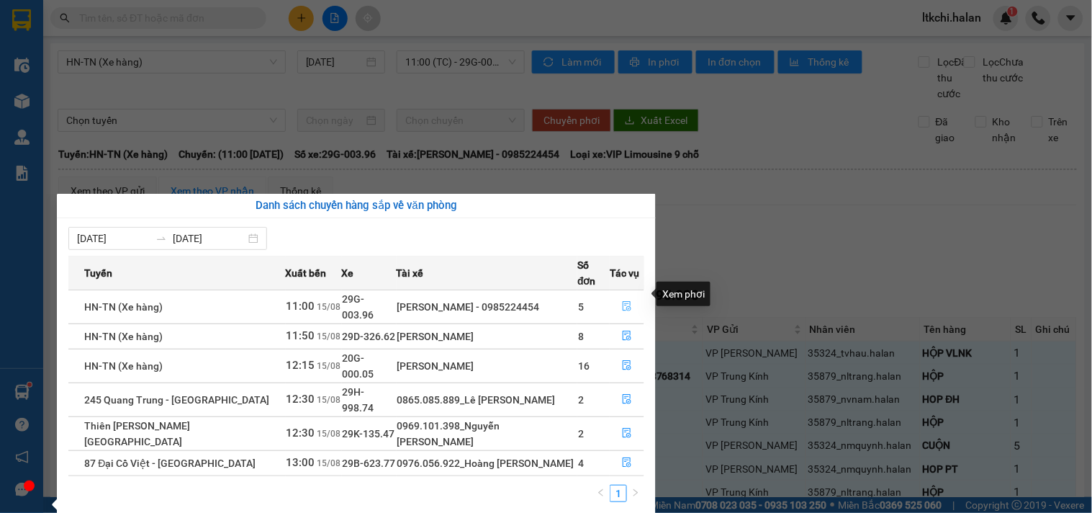
drag, startPoint x: 623, startPoint y: 295, endPoint x: 652, endPoint y: 288, distance: 30.4
click at [622, 301] on icon "file-done" at bounding box center [627, 306] width 10 height 10
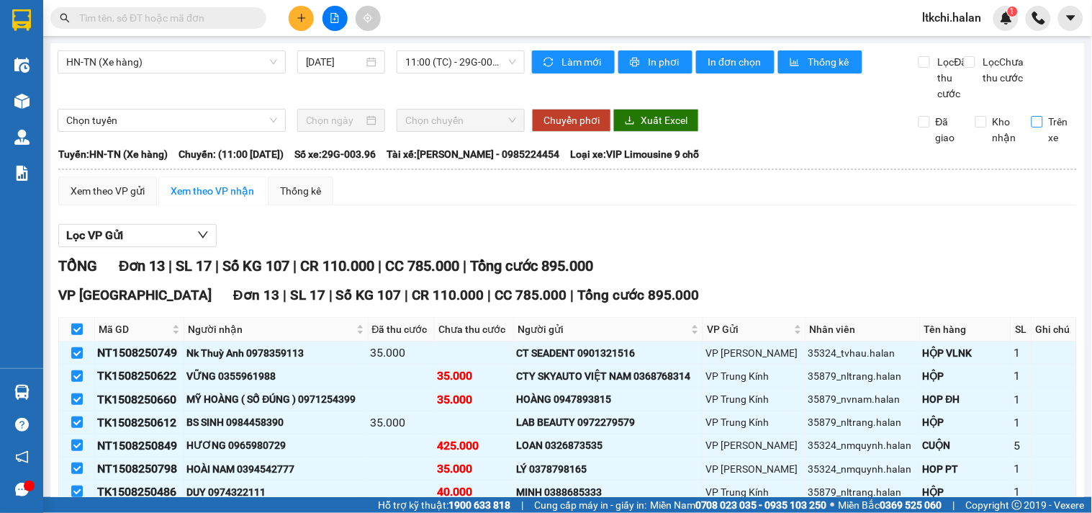
click at [1031, 127] on input "Trên xe" at bounding box center [1037, 122] width 12 height 12
checkbox input "true"
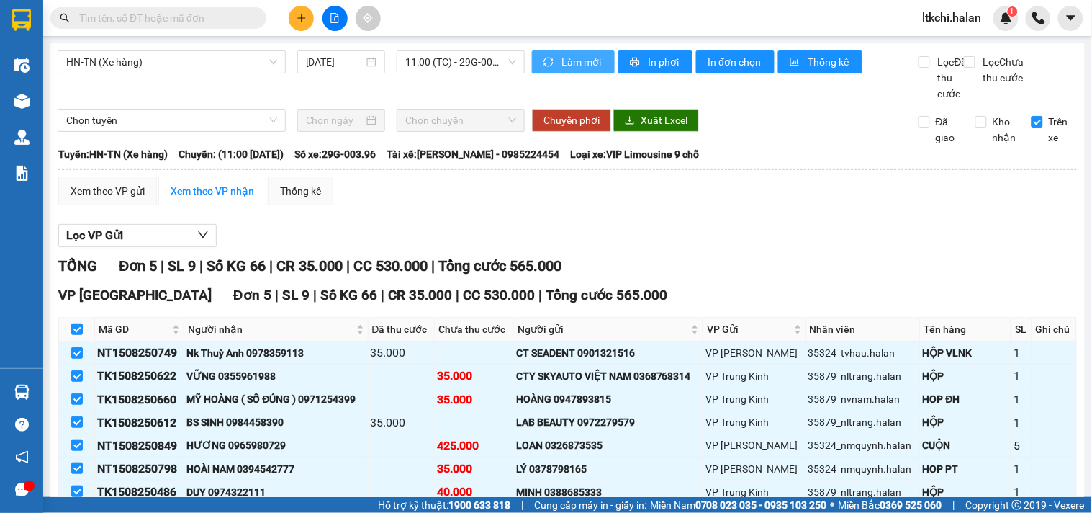
click at [564, 66] on span "Làm mới" at bounding box center [582, 62] width 42 height 16
click at [578, 58] on span "Làm mới" at bounding box center [582, 62] width 42 height 16
click at [577, 58] on span "Làm mới" at bounding box center [582, 62] width 42 height 16
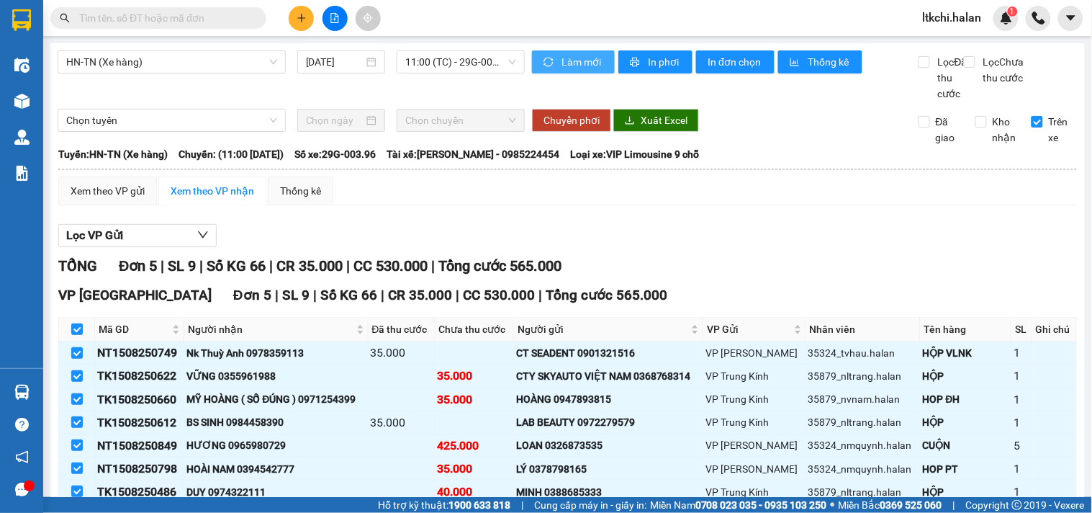
click at [577, 58] on span "Làm mới" at bounding box center [582, 62] width 42 height 16
drag, startPoint x: 573, startPoint y: 58, endPoint x: 559, endPoint y: 65, distance: 15.8
click at [566, 61] on span "Làm mới" at bounding box center [582, 62] width 42 height 16
click at [553, 66] on button "Làm mới" at bounding box center [573, 61] width 83 height 23
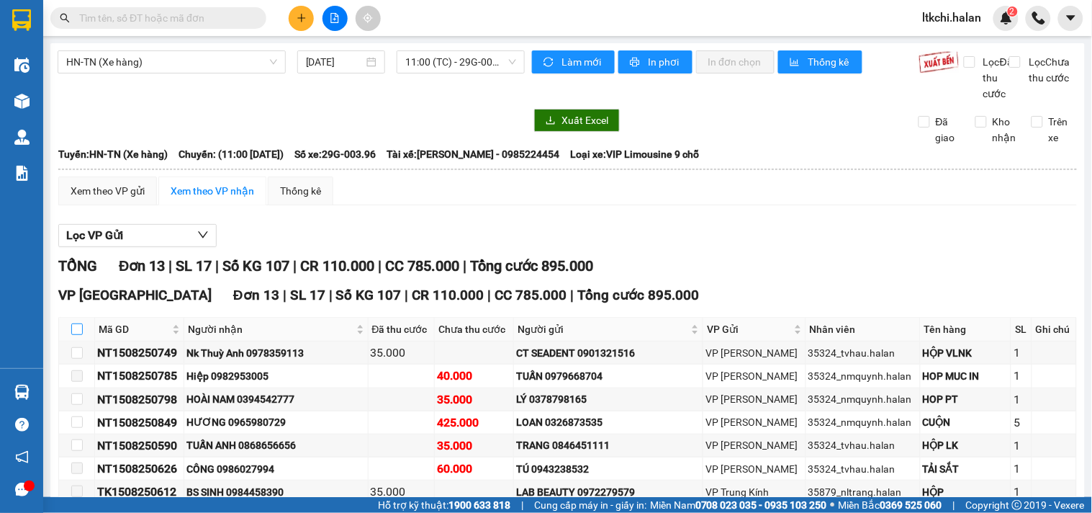
click at [79, 335] on input "checkbox" at bounding box center [77, 329] width 12 height 12
checkbox input "true"
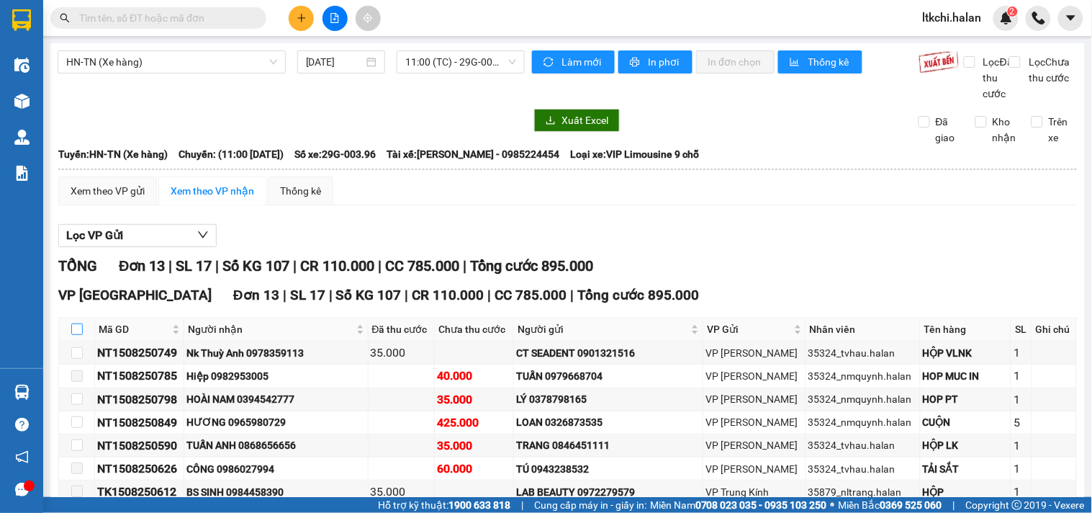
checkbox input "true"
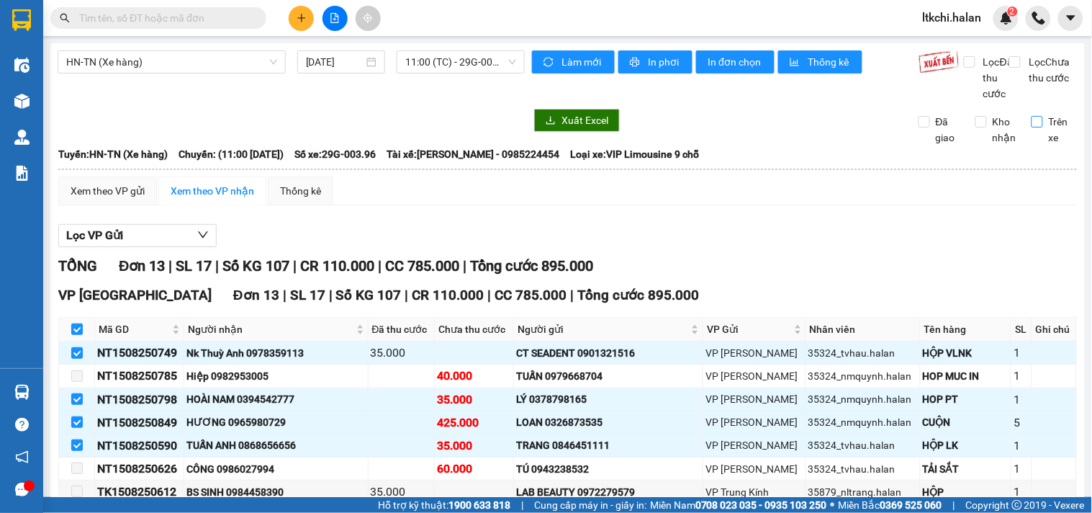
click at [1031, 127] on input "Trên xe" at bounding box center [1037, 122] width 12 height 12
checkbox input "true"
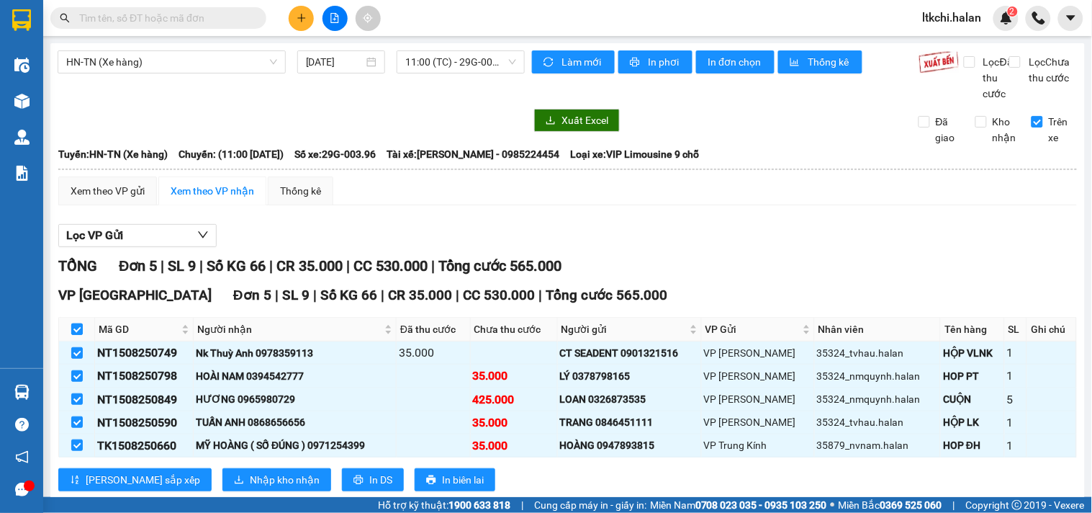
click at [72, 335] on input "checkbox" at bounding box center [77, 329] width 12 height 12
checkbox input "false"
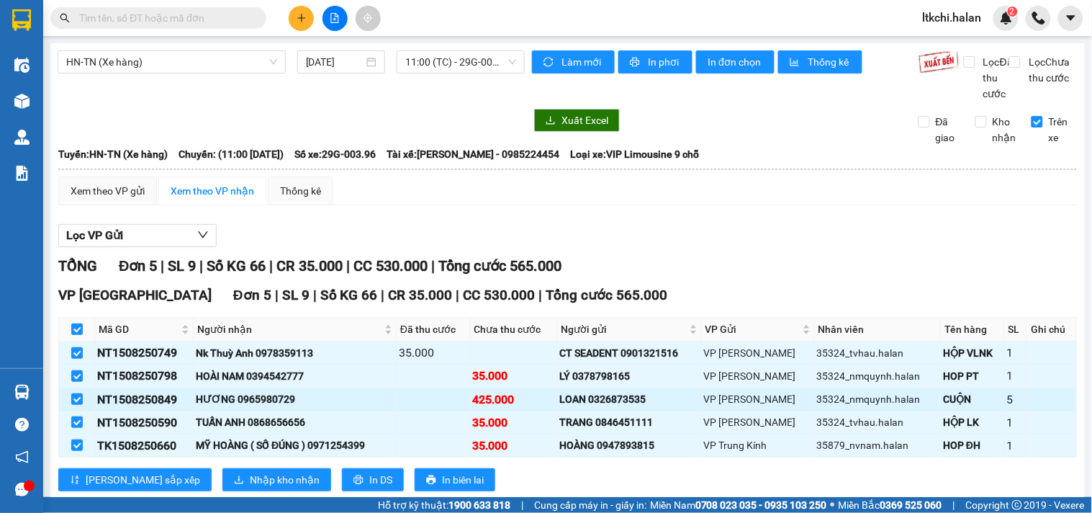
checkbox input "false"
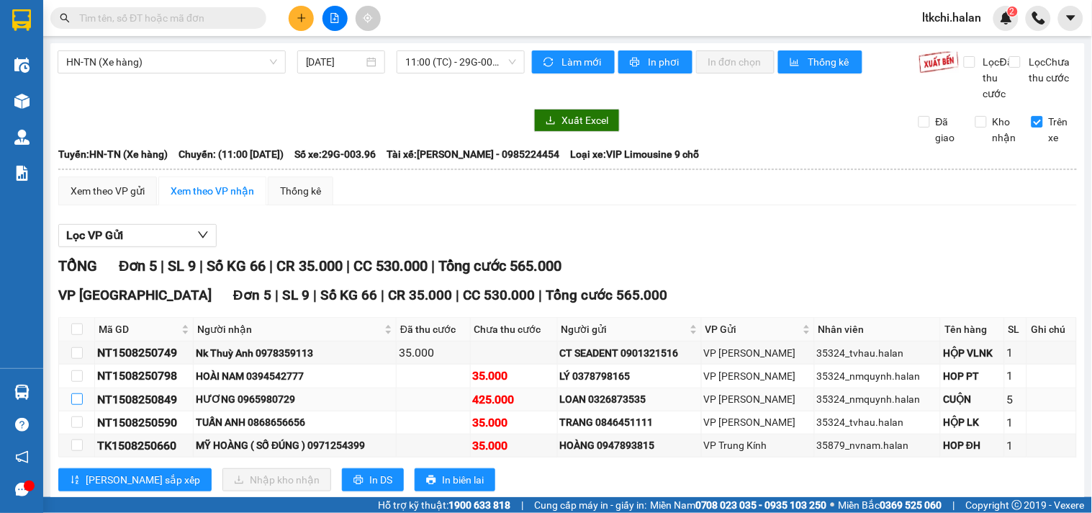
click at [81, 405] on input "checkbox" at bounding box center [77, 399] width 12 height 12
checkbox input "true"
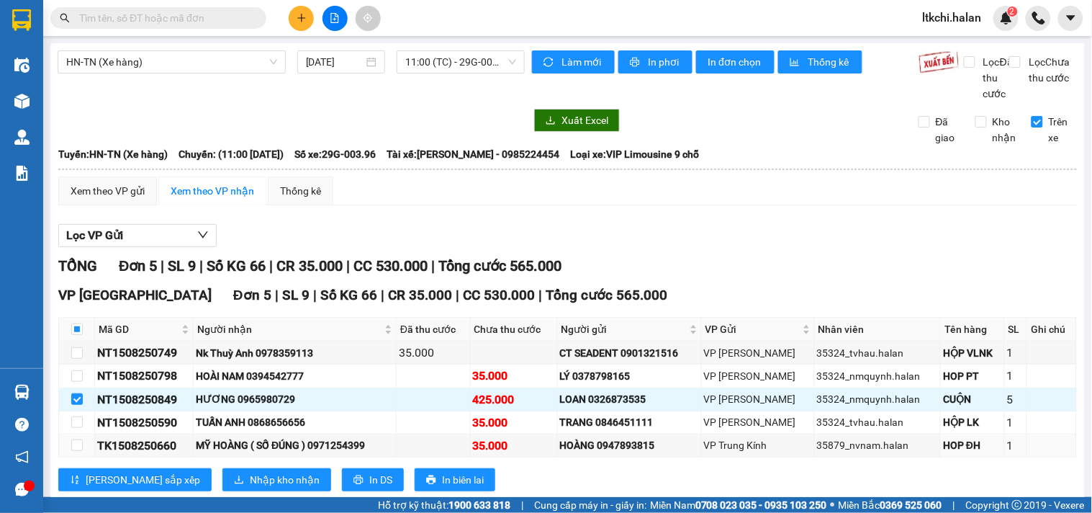
scroll to position [51, 0]
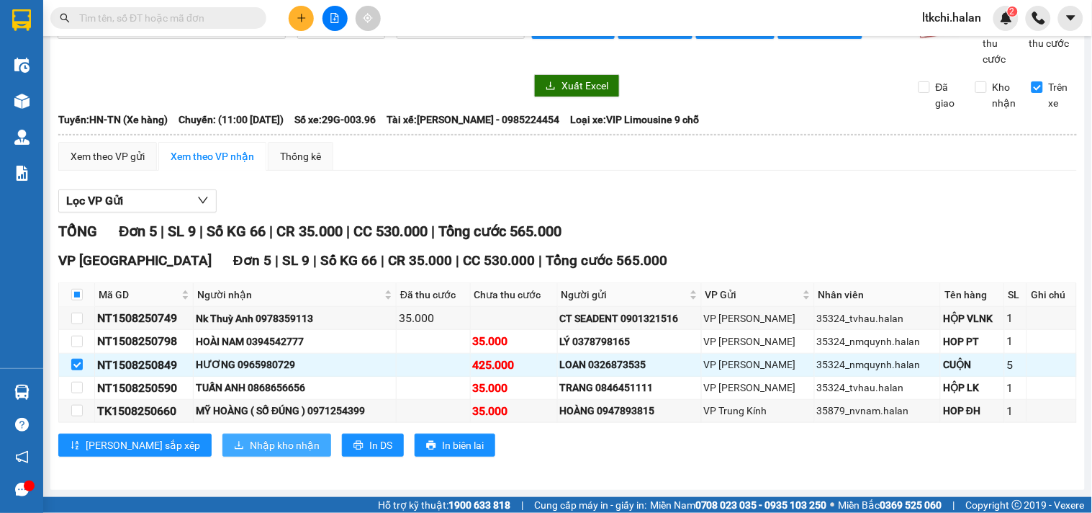
click at [250, 446] on span "Nhập kho nhận" at bounding box center [285, 445] width 70 height 16
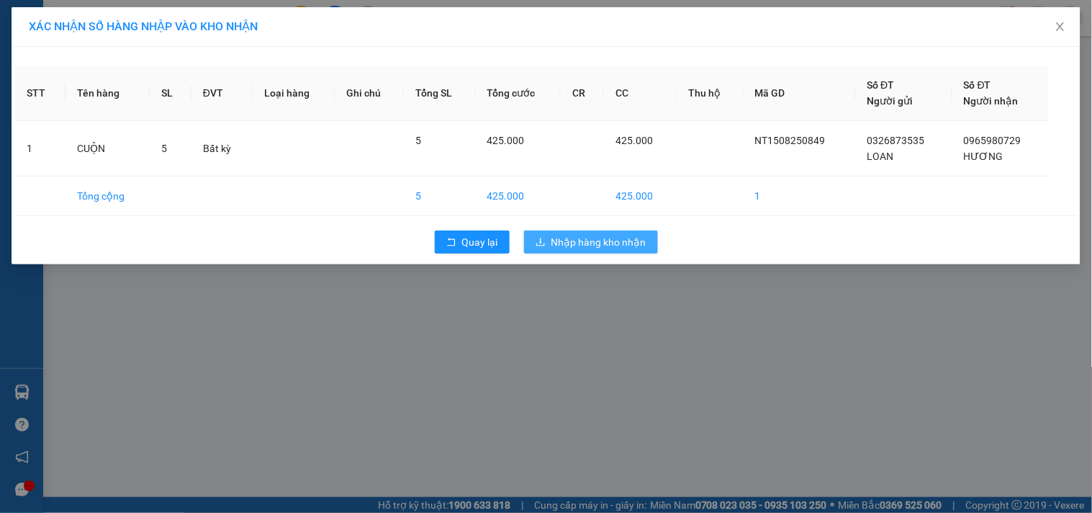
click at [628, 241] on span "Nhập hàng kho nhận" at bounding box center [598, 242] width 95 height 16
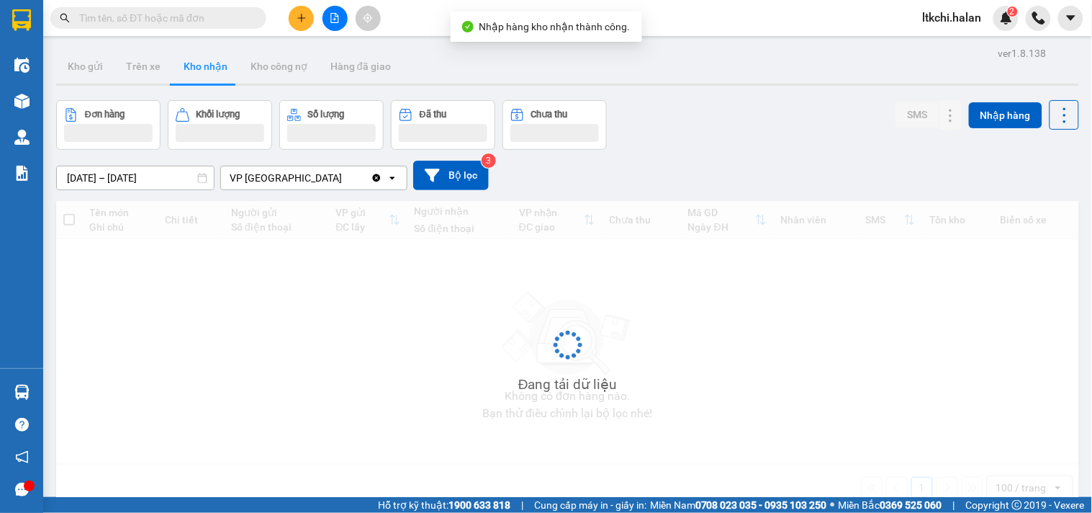
click at [11, 392] on div at bounding box center [21, 391] width 25 height 25
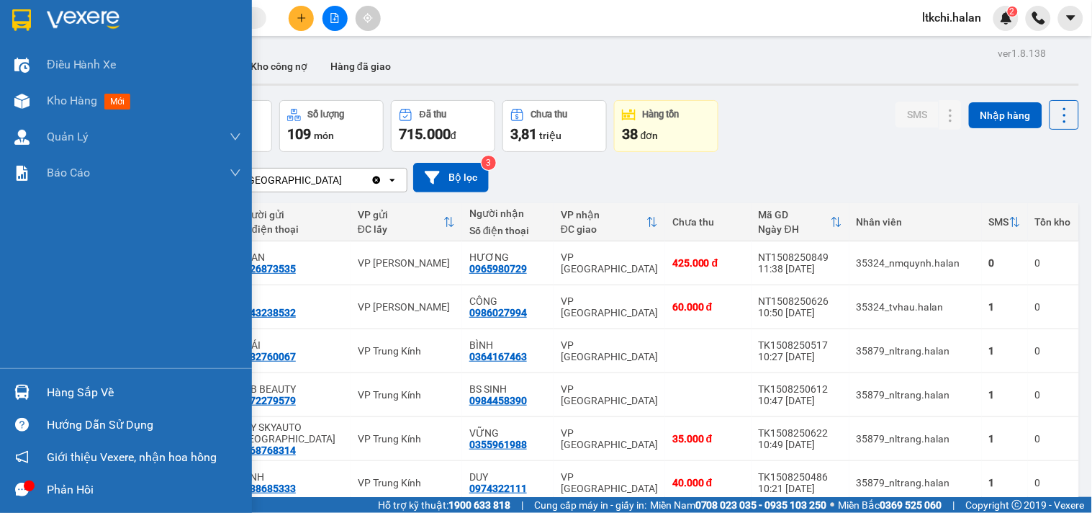
click at [23, 394] on div "Điều hành xe Kho hàng mới Quản Lý Quản lý chuyến Quản lý kiểm kho Báo cáo 12. T…" at bounding box center [126, 256] width 252 height 513
click at [23, 394] on img at bounding box center [21, 391] width 15 height 15
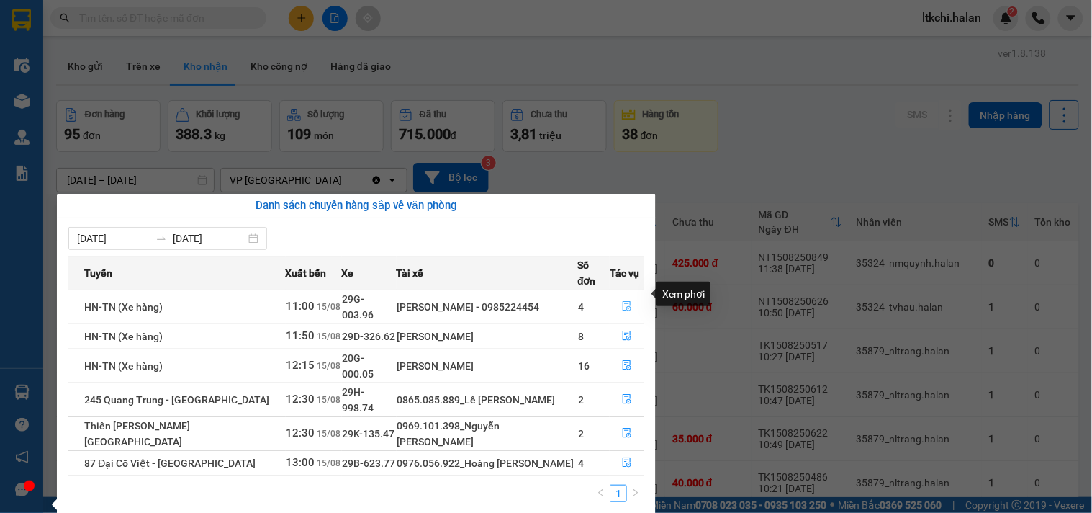
click at [628, 301] on icon "file-done" at bounding box center [627, 306] width 9 height 10
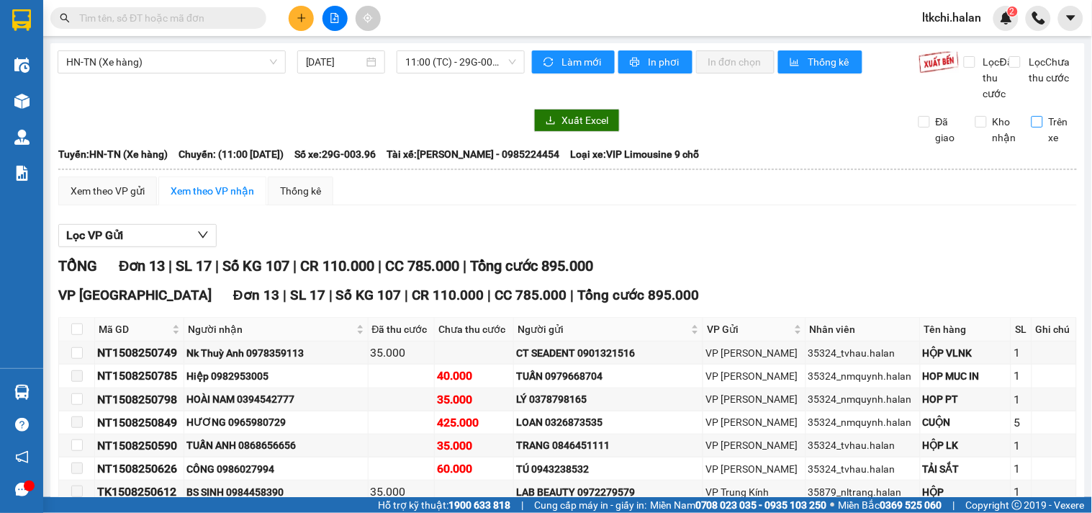
click at [1031, 127] on input "Trên xe" at bounding box center [1037, 122] width 12 height 12
checkbox input "true"
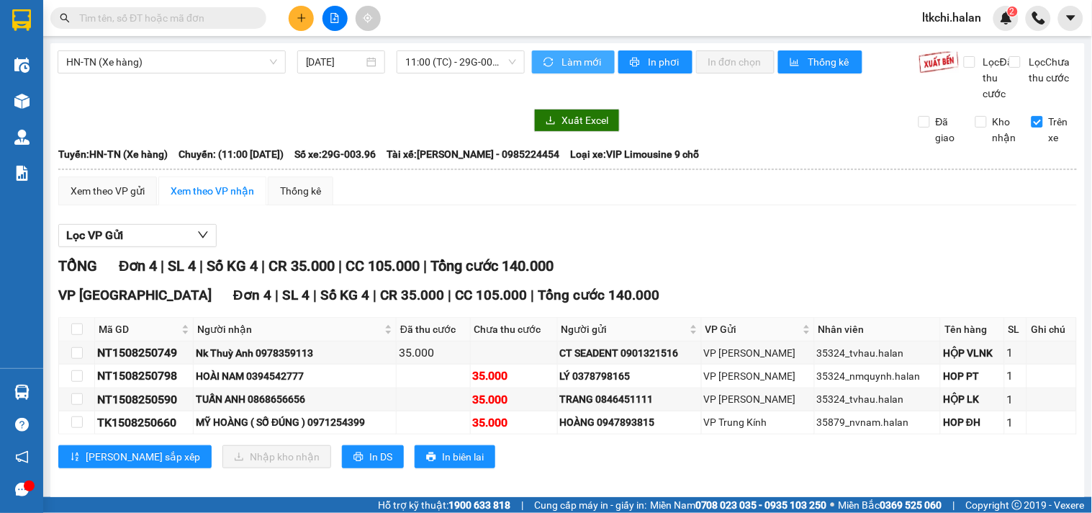
click at [584, 62] on span "Làm mới" at bounding box center [582, 62] width 42 height 16
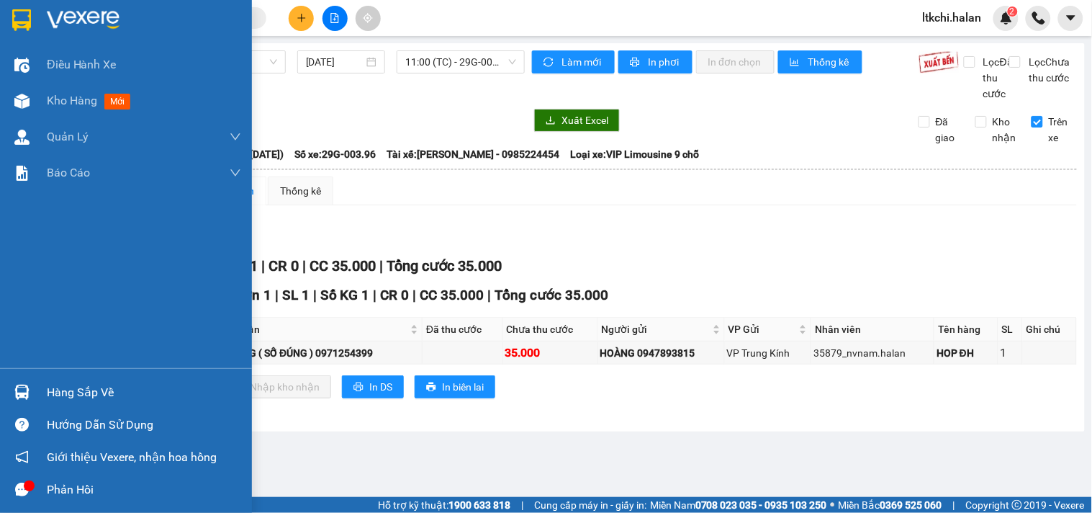
click at [22, 386] on img at bounding box center [21, 391] width 15 height 15
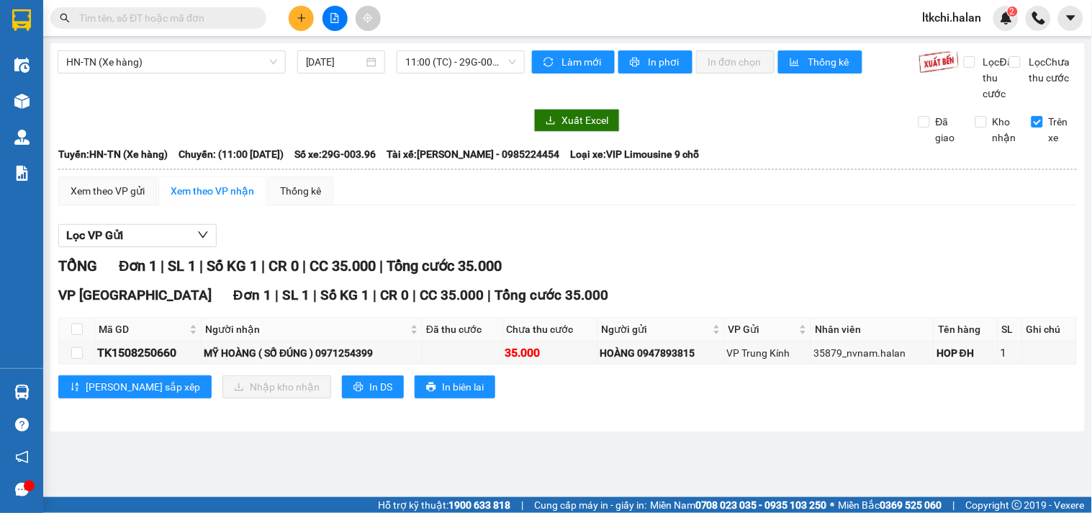
click at [779, 282] on section "Kết quả tìm kiếm ( 0 ) Bộ lọc No Data ltkchi.halan 2 Điều hành xe Kho hàng mới …" at bounding box center [546, 256] width 1092 height 513
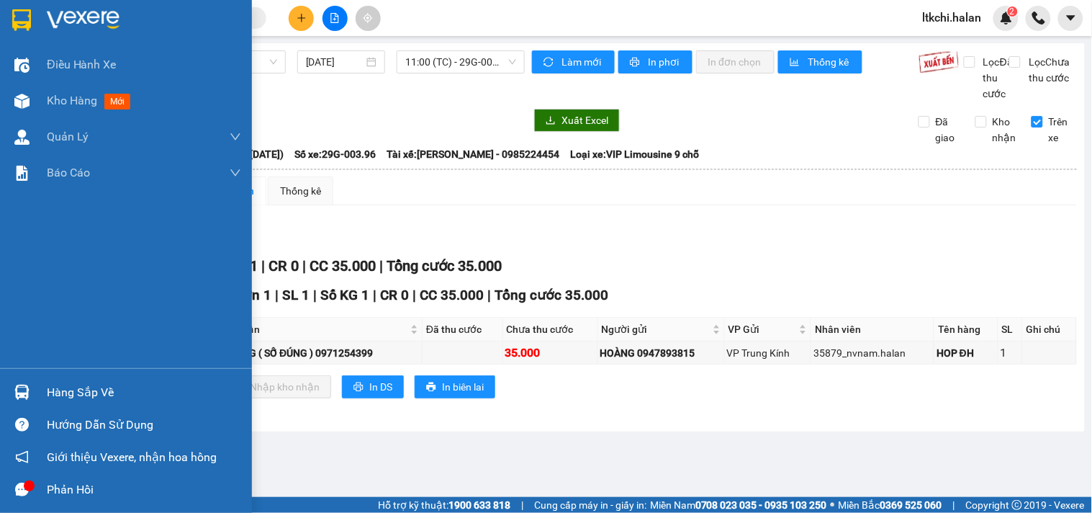
click at [16, 394] on img at bounding box center [21, 391] width 15 height 15
click at [30, 392] on div "Điều hành xe Kho hàng mới Quản Lý Quản lý chuyến Quản lý kiểm kho Báo cáo 12. T…" at bounding box center [126, 256] width 252 height 513
click at [30, 392] on div at bounding box center [21, 391] width 25 height 25
click at [27, 105] on div "Điều hành xe Kho hàng mới Quản Lý Quản lý chuyến Quản lý kiểm kho Báo cáo 12. T…" at bounding box center [126, 256] width 252 height 513
click at [27, 105] on img at bounding box center [21, 101] width 15 height 15
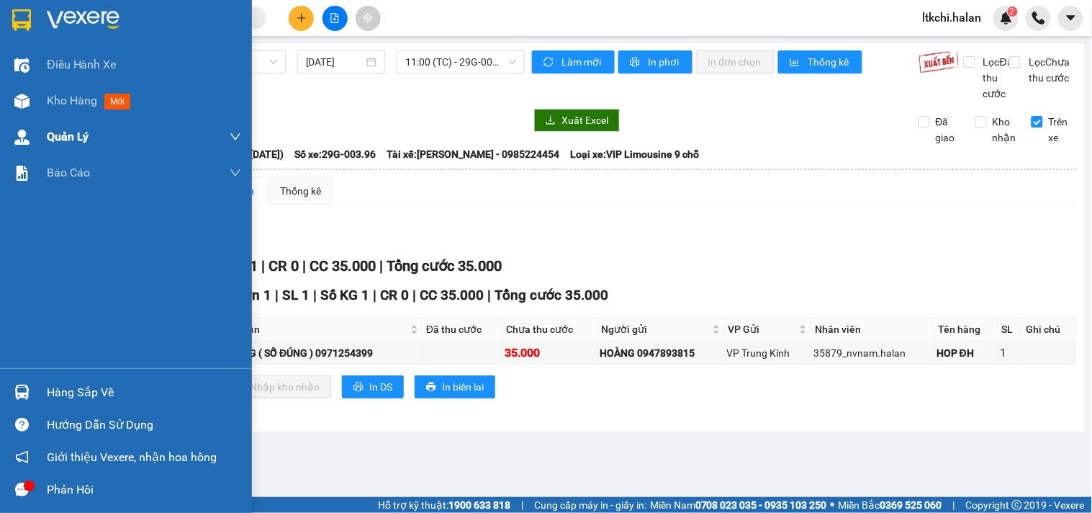
click at [43, 96] on div "Kho hàng mới" at bounding box center [126, 101] width 252 height 36
click at [87, 101] on span "Kho hàng" at bounding box center [72, 101] width 50 height 14
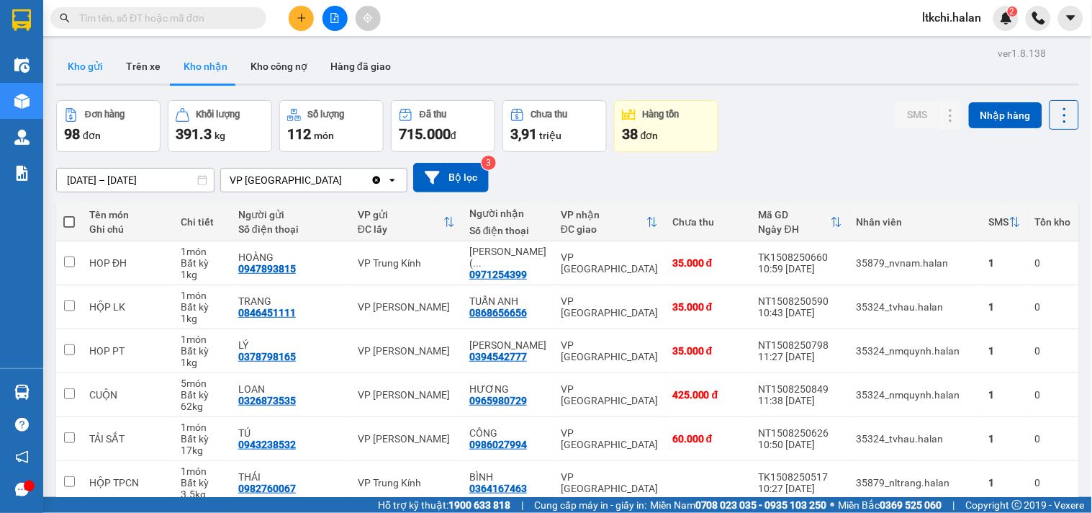
click at [101, 68] on button "Kho gửi" at bounding box center [85, 66] width 58 height 35
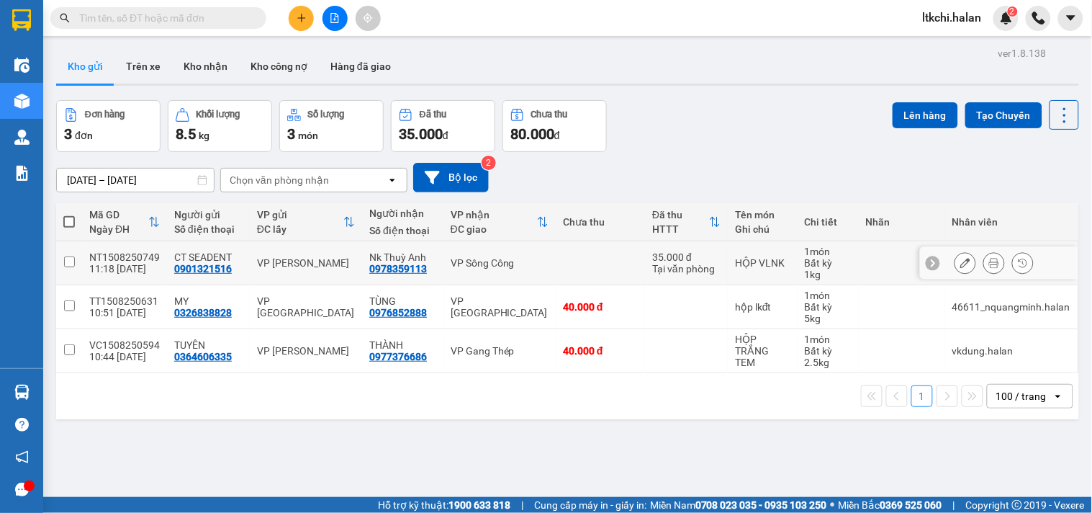
click at [477, 264] on div "VP Sông Công" at bounding box center [500, 263] width 98 height 12
checkbox input "true"
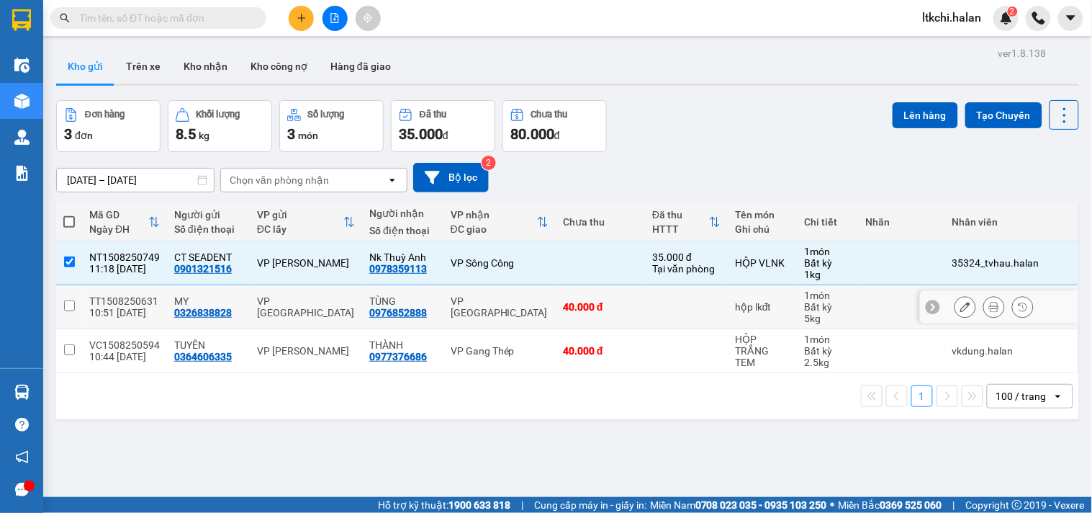
click at [486, 315] on td "VP [GEOGRAPHIC_DATA]" at bounding box center [499, 307] width 112 height 44
checkbox input "true"
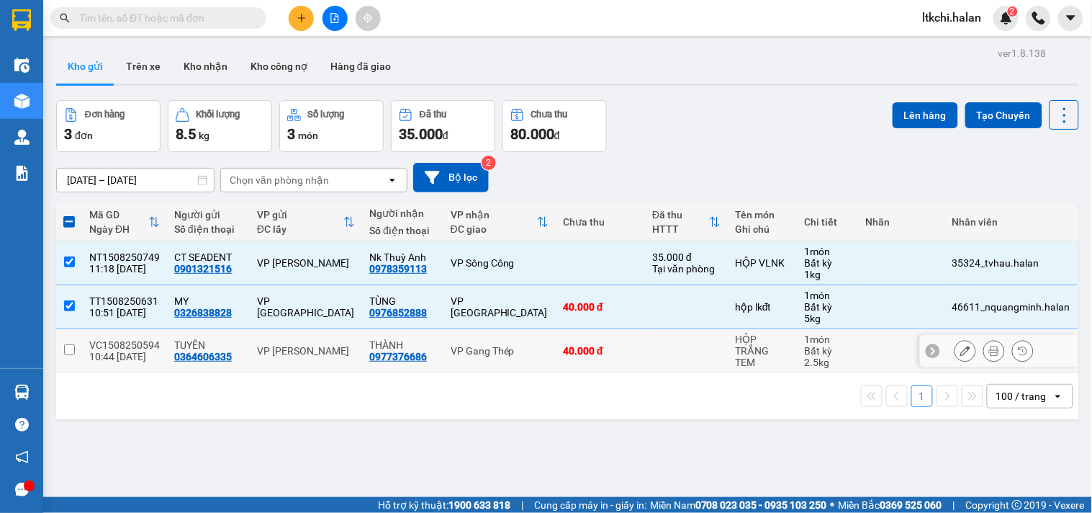
drag, startPoint x: 495, startPoint y: 351, endPoint x: 554, endPoint y: 295, distance: 81.5
click at [495, 351] on div "VP Gang Thép" at bounding box center [500, 351] width 98 height 12
checkbox input "true"
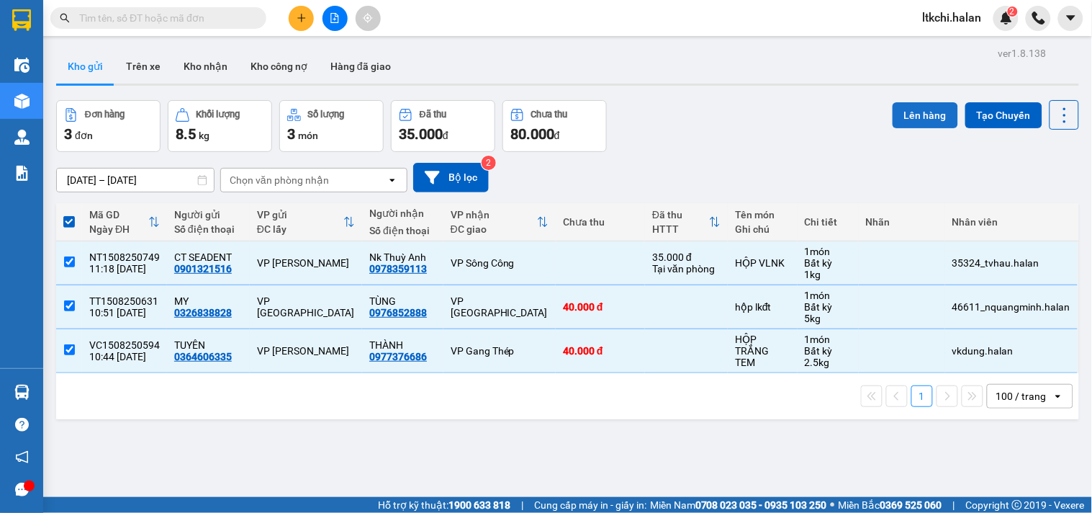
click at [924, 112] on button "Lên hàng" at bounding box center [926, 115] width 66 height 26
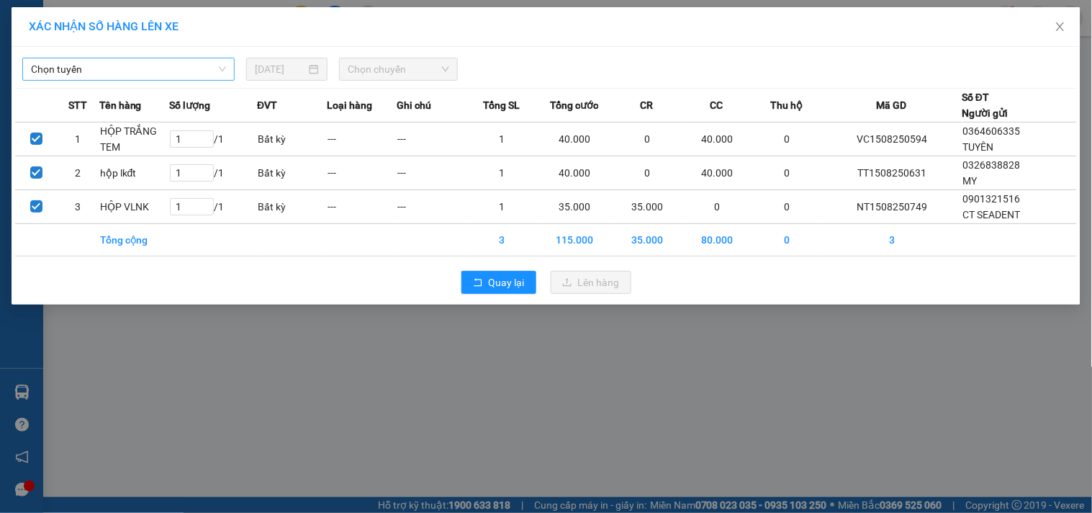
click at [184, 73] on span "Chọn tuyến" at bounding box center [128, 69] width 195 height 22
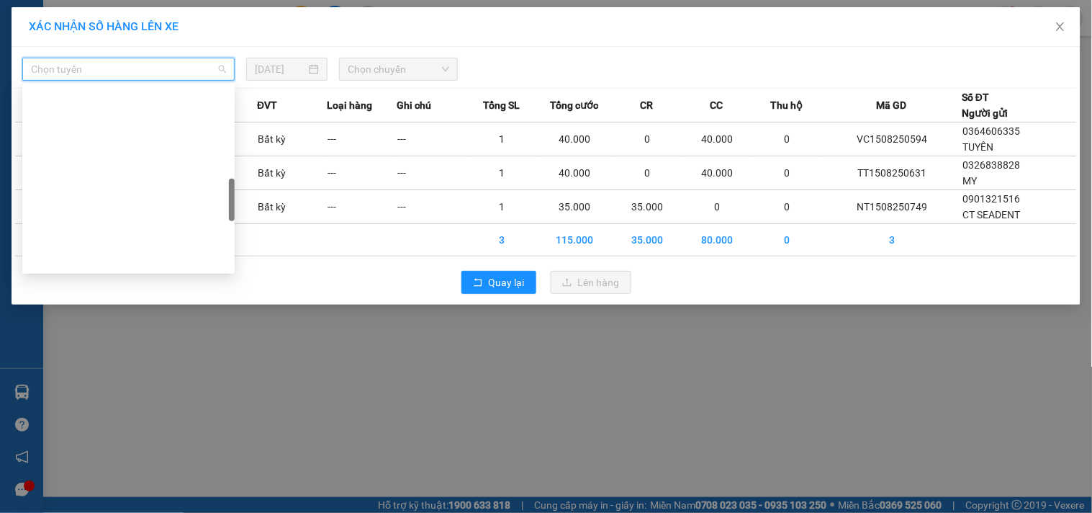
scroll to position [479, 0]
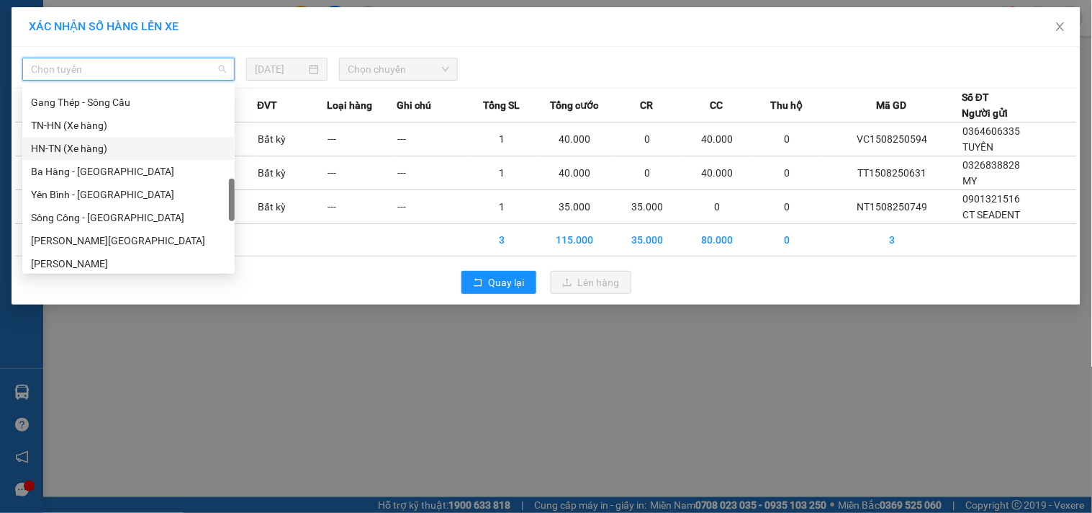
click at [126, 148] on div "HN-TN (Xe hàng)" at bounding box center [128, 148] width 195 height 16
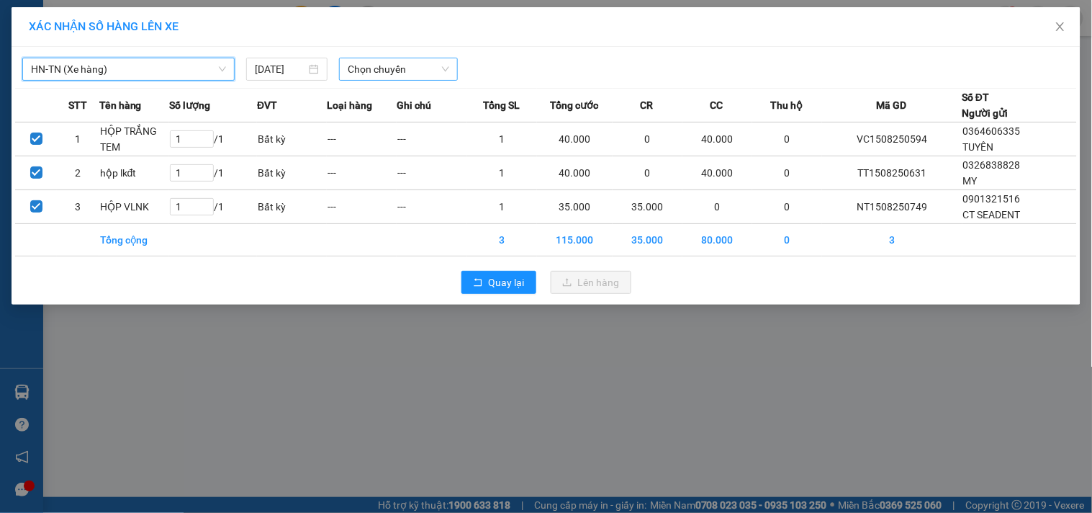
click at [392, 70] on span "Chọn chuyến" at bounding box center [398, 69] width 101 height 22
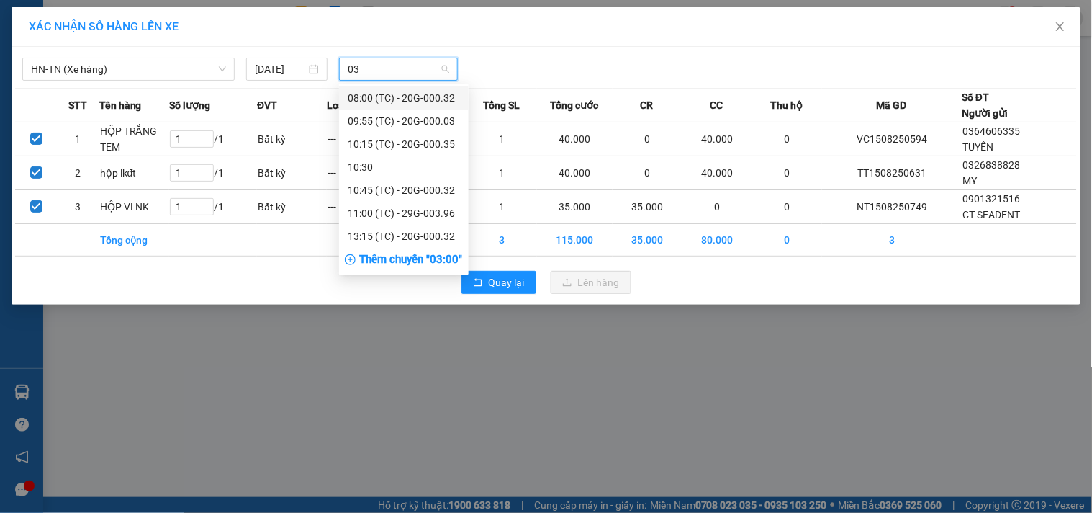
type input "032"
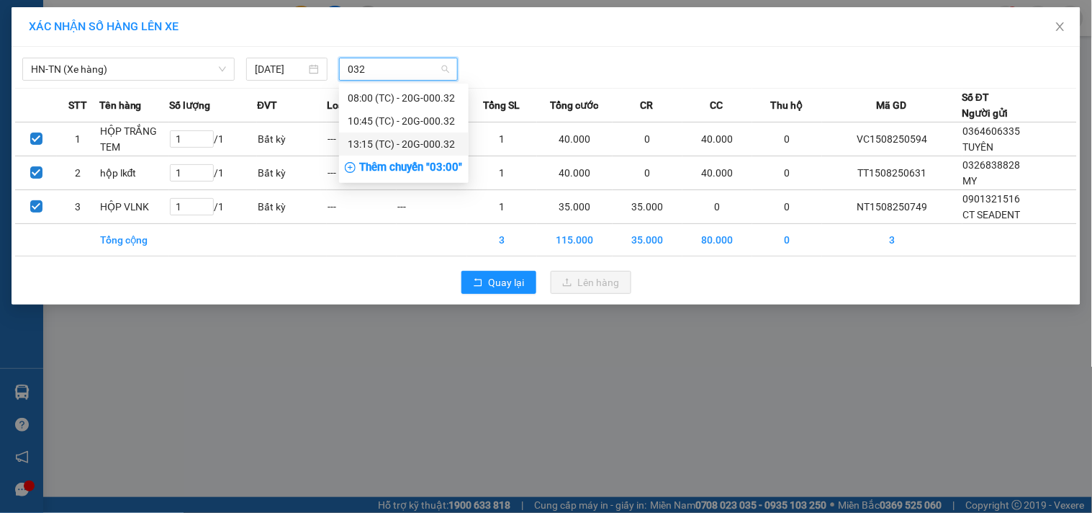
click at [382, 146] on div "13:15 (TC) - 20G-000.32" at bounding box center [404, 144] width 112 height 16
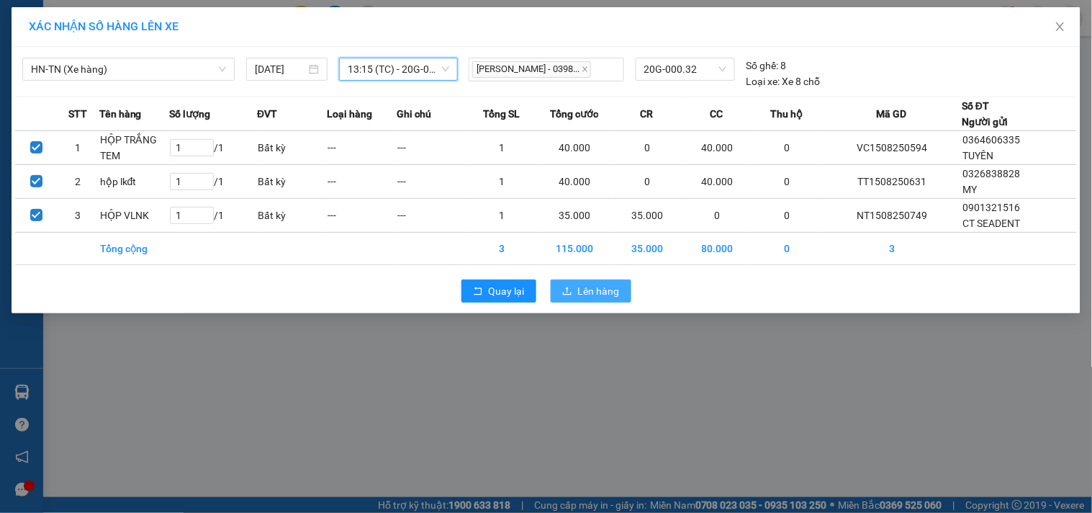
click at [609, 292] on span "Lên hàng" at bounding box center [599, 291] width 42 height 16
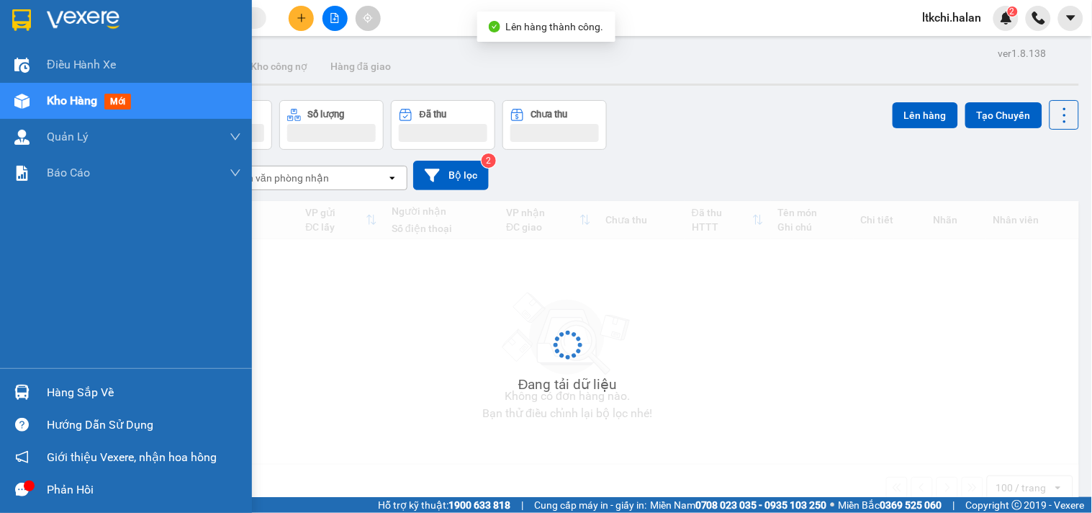
click at [31, 393] on div at bounding box center [21, 391] width 25 height 25
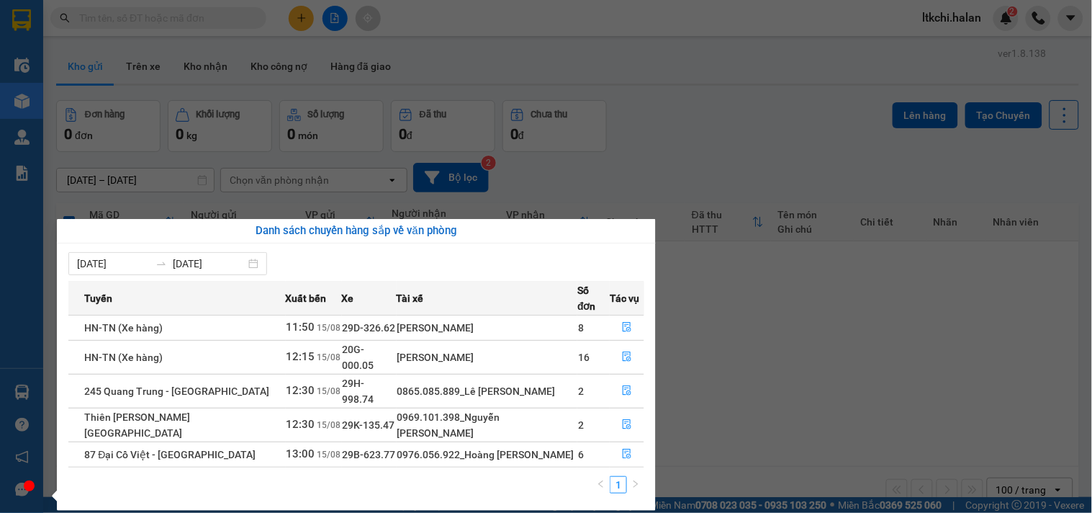
click at [750, 378] on section "Kết quả tìm kiếm ( 0 ) Bộ lọc No Data ltkchi.halan 2 Điều hành xe Kho hàng mới …" at bounding box center [546, 256] width 1092 height 513
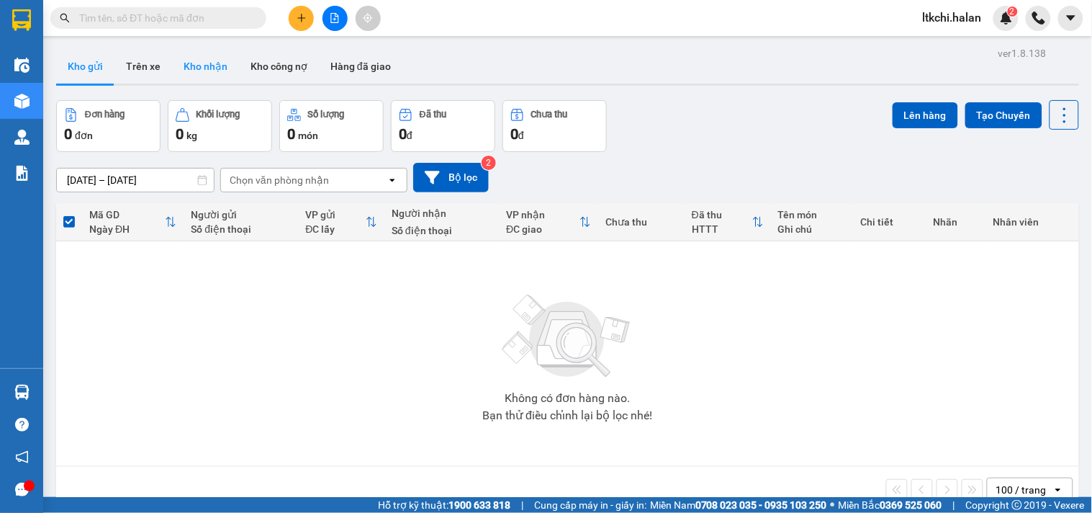
click at [213, 66] on button "Kho nhận" at bounding box center [205, 66] width 67 height 35
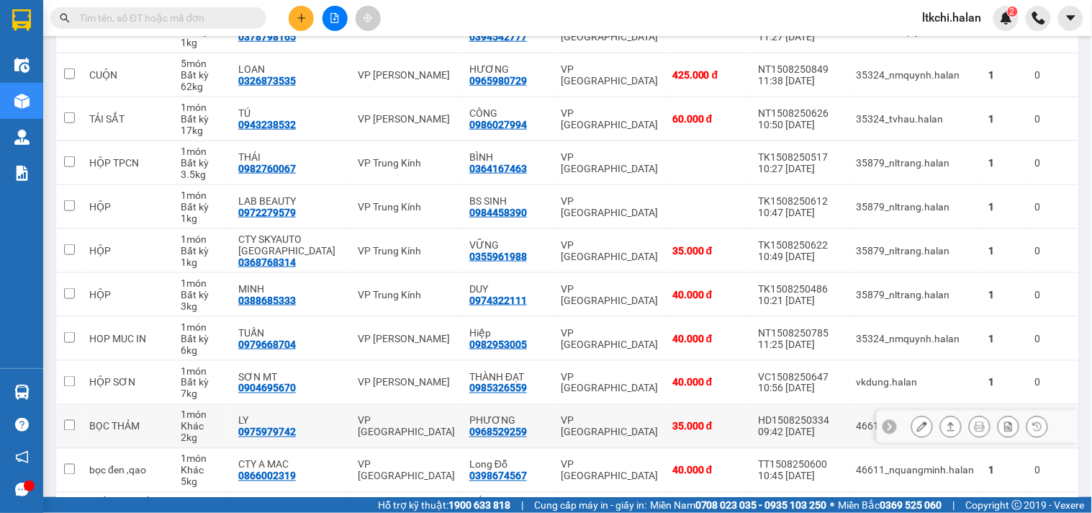
scroll to position [80, 0]
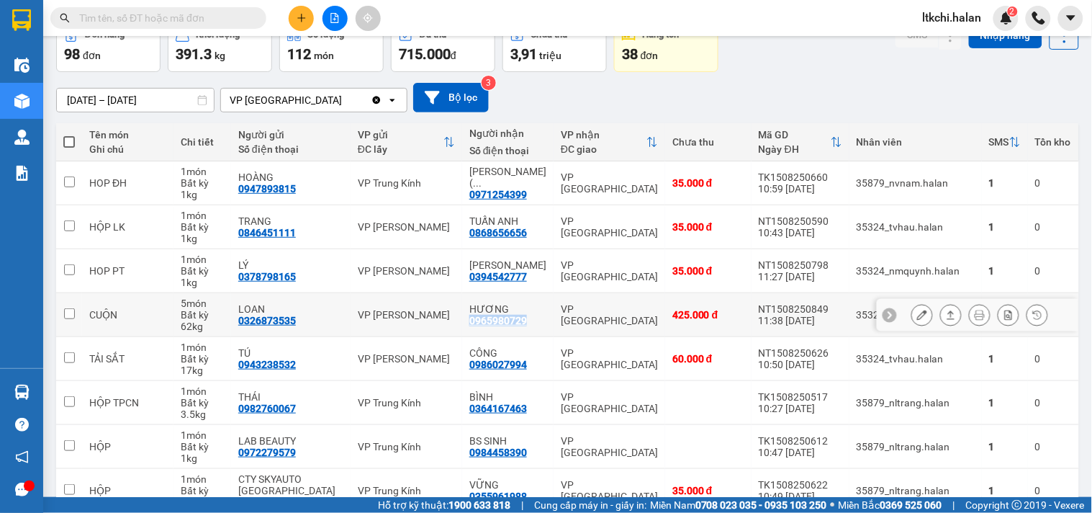
drag, startPoint x: 470, startPoint y: 325, endPoint x: 411, endPoint y: 325, distance: 59.0
click at [462, 325] on td "HƯƠNG 0965980729" at bounding box center [507, 315] width 91 height 44
checkbox input "true"
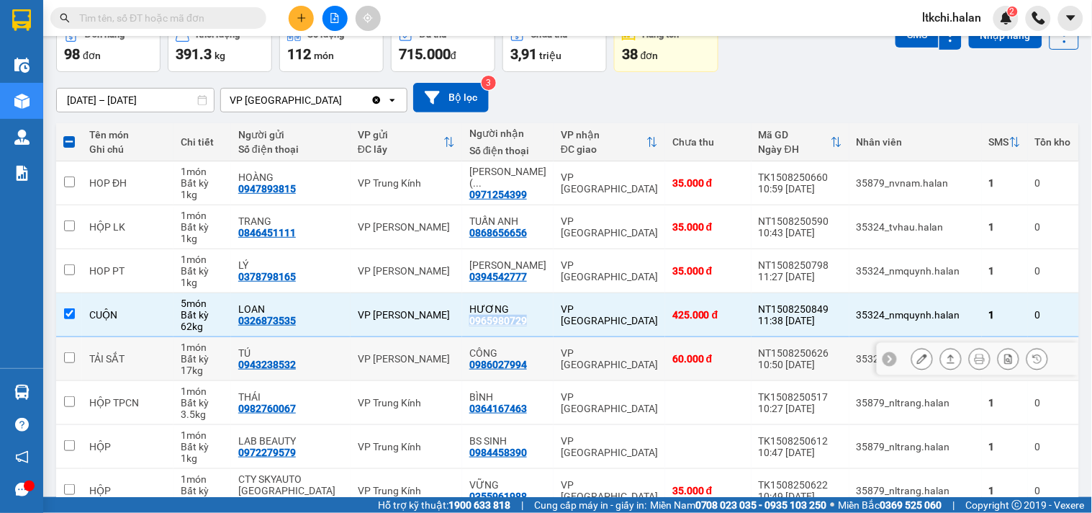
copy div "0965980729"
click at [213, 22] on input "text" at bounding box center [164, 18] width 170 height 16
paste input "0965980729"
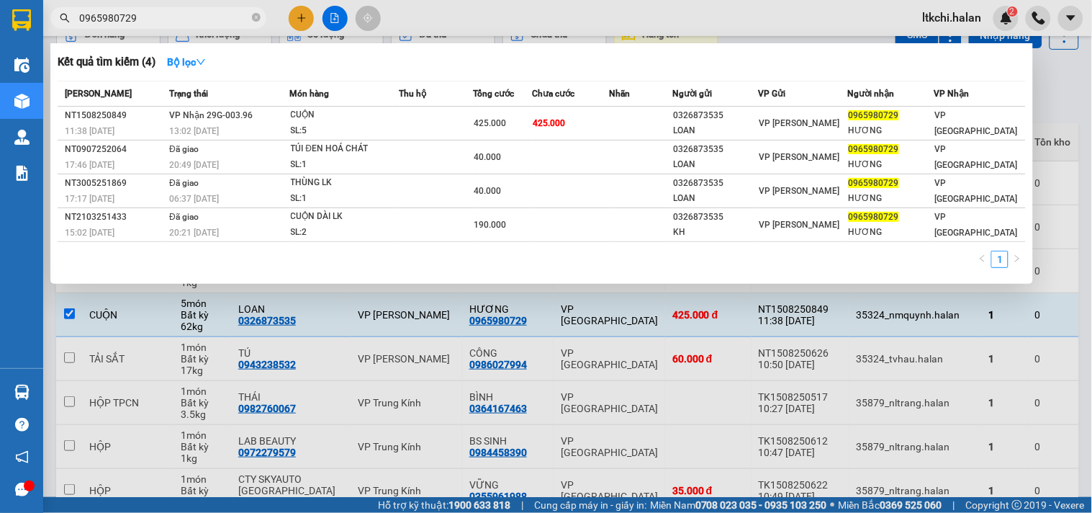
type input "0965980729"
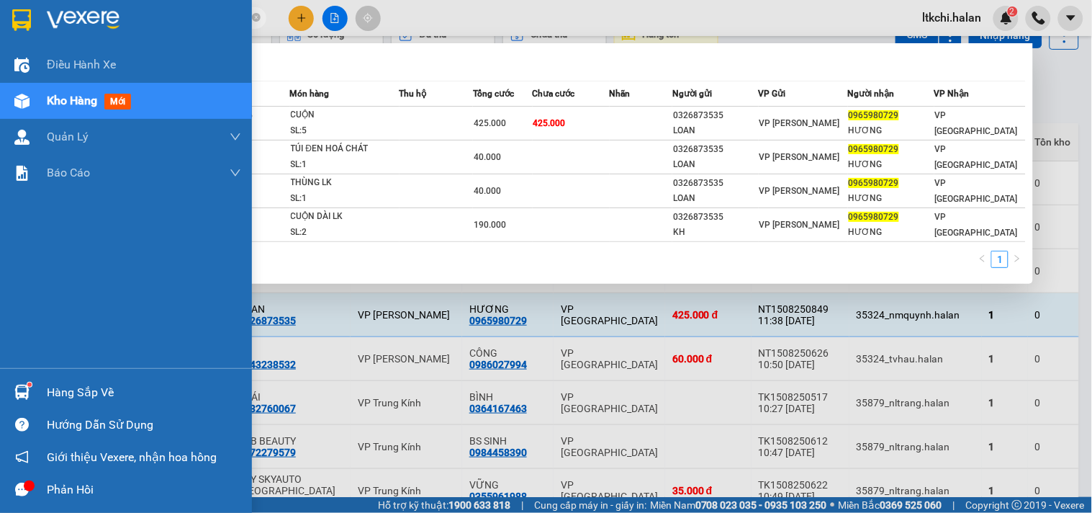
click at [20, 387] on img at bounding box center [21, 391] width 15 height 15
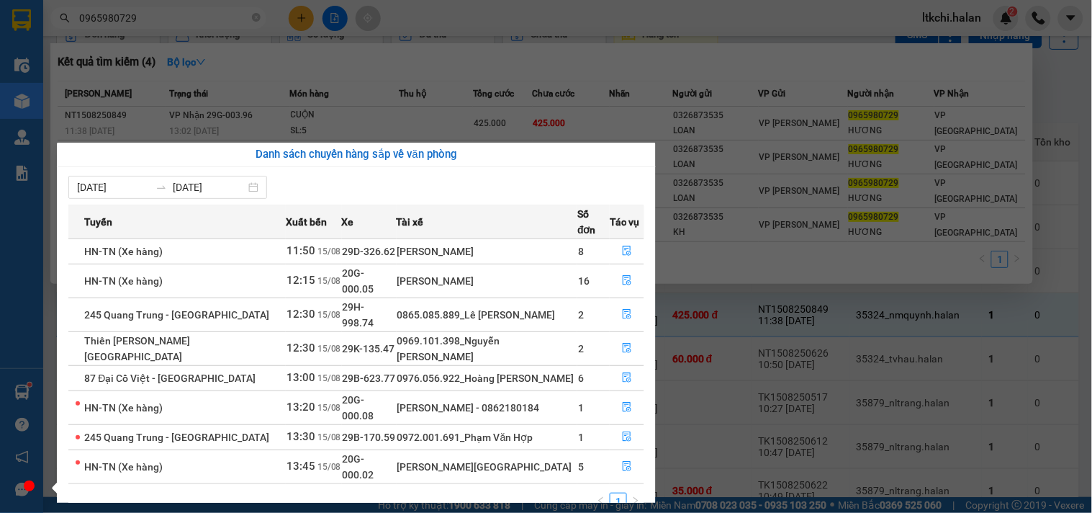
click at [479, 13] on section "Kết quả tìm kiếm ( 4 ) Bộ lọc Mã ĐH Trạng thái Món hàng Thu hộ Tổng cước Chưa c…" at bounding box center [546, 256] width 1092 height 513
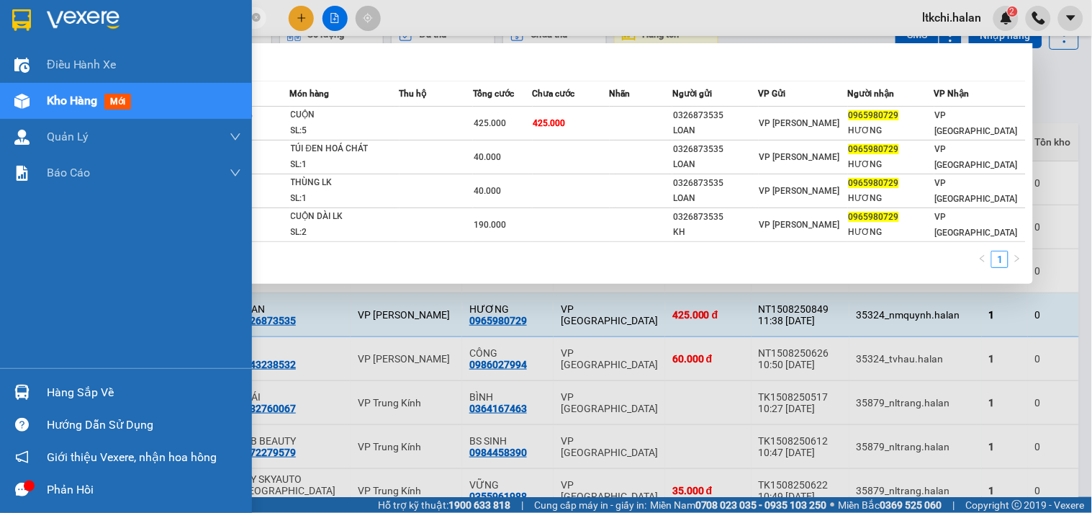
click at [30, 389] on div at bounding box center [21, 391] width 25 height 25
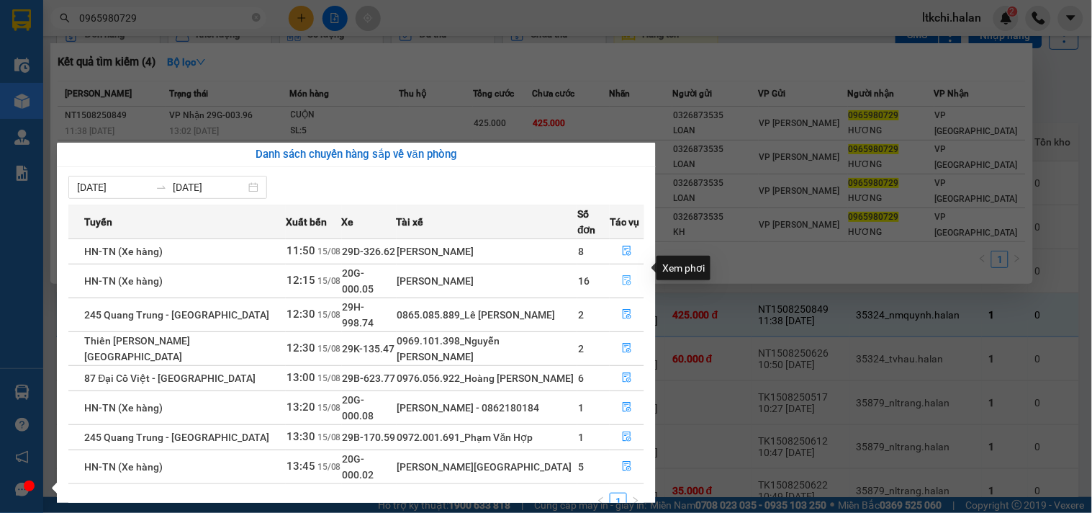
click at [628, 275] on icon "file-done" at bounding box center [627, 280] width 10 height 10
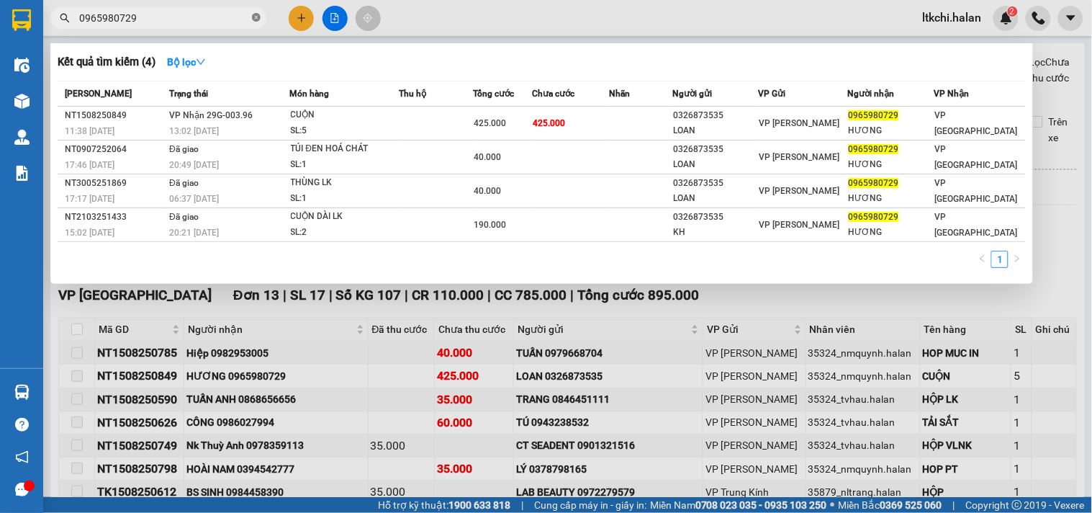
click at [259, 15] on icon "close-circle" at bounding box center [256, 17] width 9 height 9
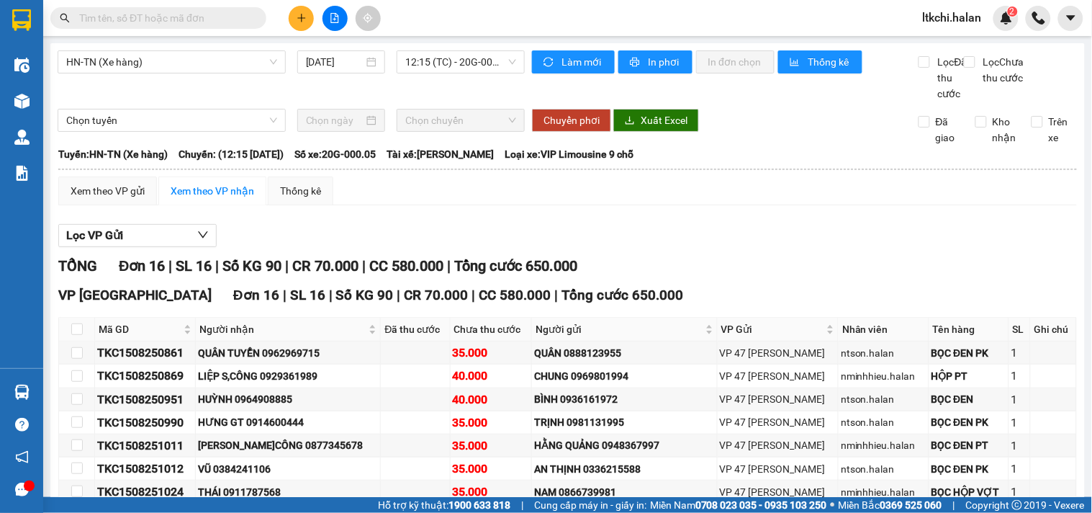
click at [487, 17] on div "Kết quả tìm kiếm ( 4 ) Bộ lọc Mã ĐH Trạng thái Món hàng Thu hộ Tổng cước Chưa c…" at bounding box center [546, 18] width 1092 height 36
click at [207, 15] on input "text" at bounding box center [164, 18] width 170 height 16
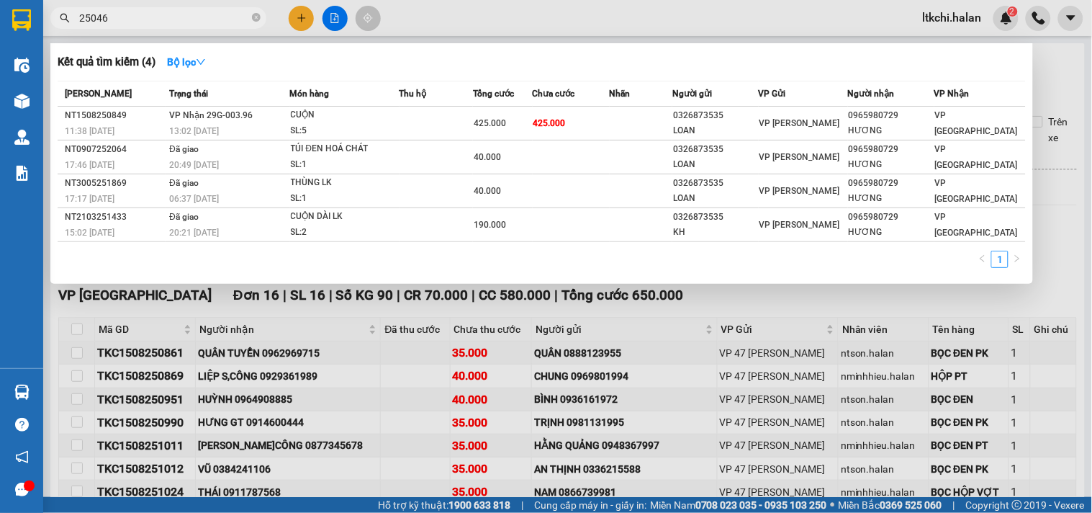
type input "250469"
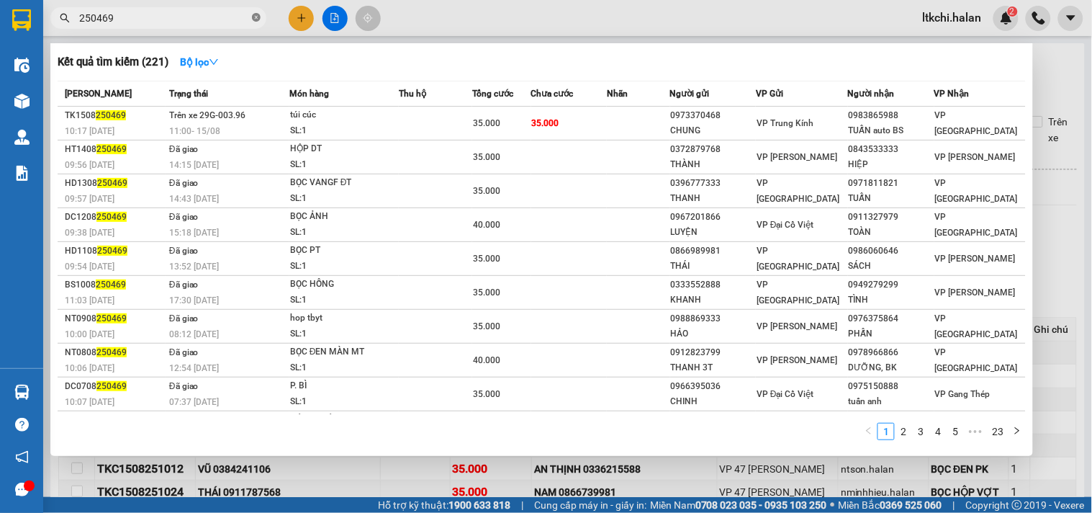
click at [258, 14] on icon "close-circle" at bounding box center [256, 17] width 9 height 9
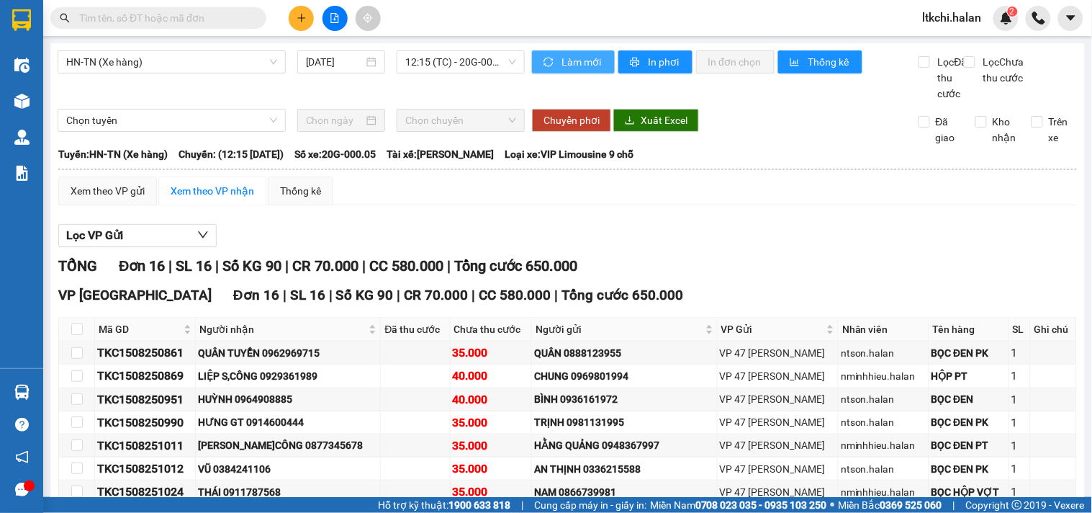
drag, startPoint x: 577, startPoint y: 62, endPoint x: 551, endPoint y: 67, distance: 26.4
click at [576, 62] on span "Làm mới" at bounding box center [582, 62] width 42 height 16
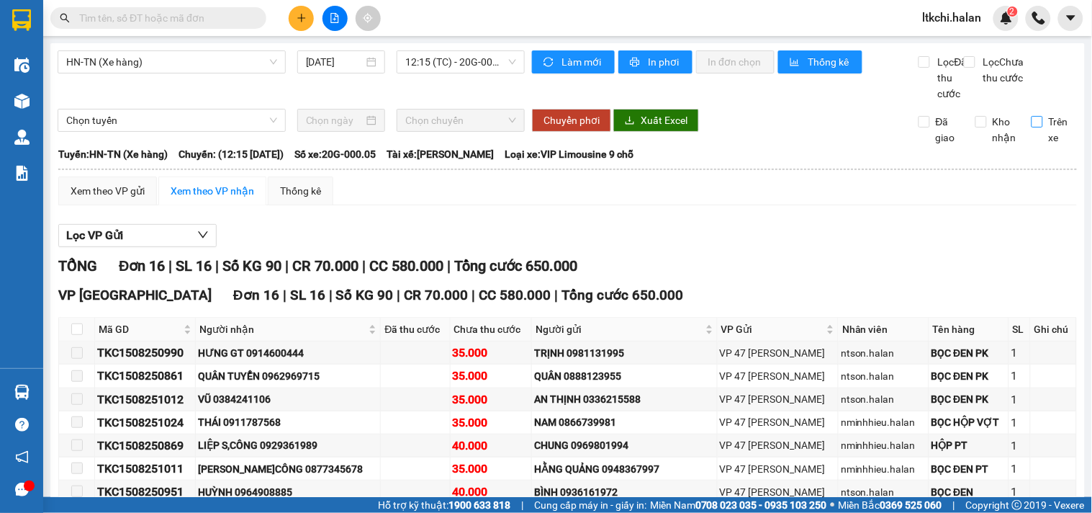
click at [1031, 127] on input "Trên xe" at bounding box center [1037, 122] width 12 height 12
checkbox input "true"
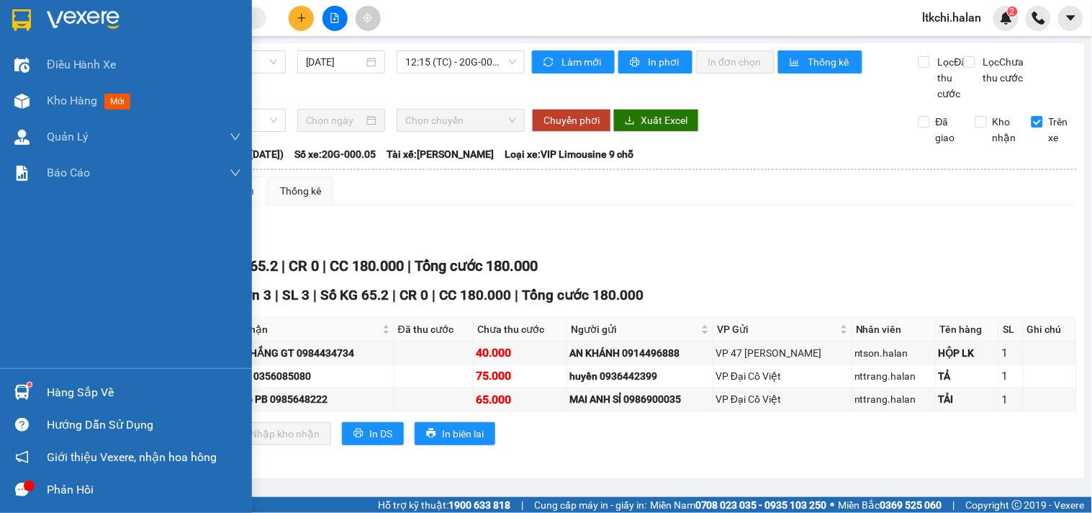
click at [14, 386] on img at bounding box center [21, 391] width 15 height 15
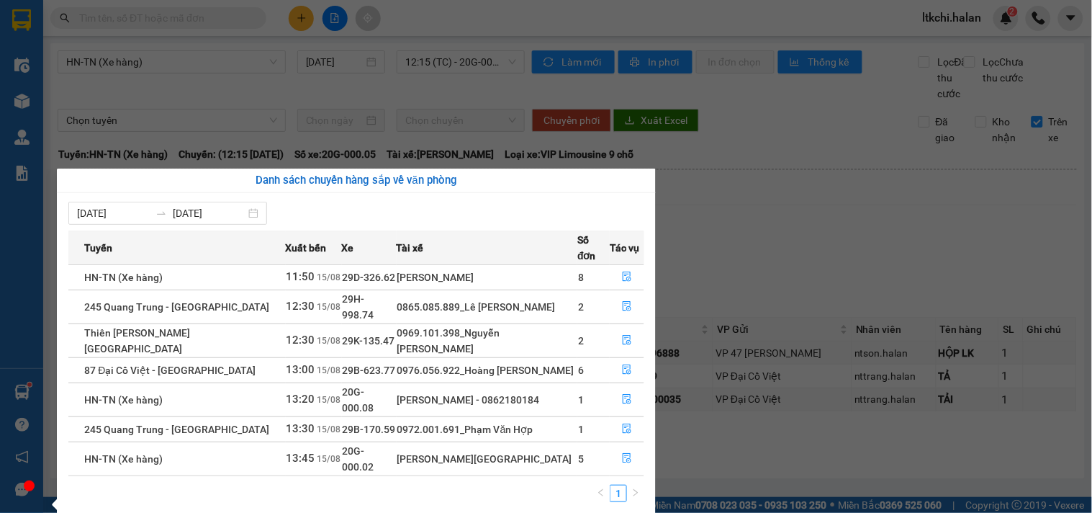
click at [766, 253] on section "Kết quả tìm kiếm ( 221 ) Bộ lọc Mã ĐH Trạng thái Món hàng Thu hộ Tổng cước Chưa…" at bounding box center [546, 256] width 1092 height 513
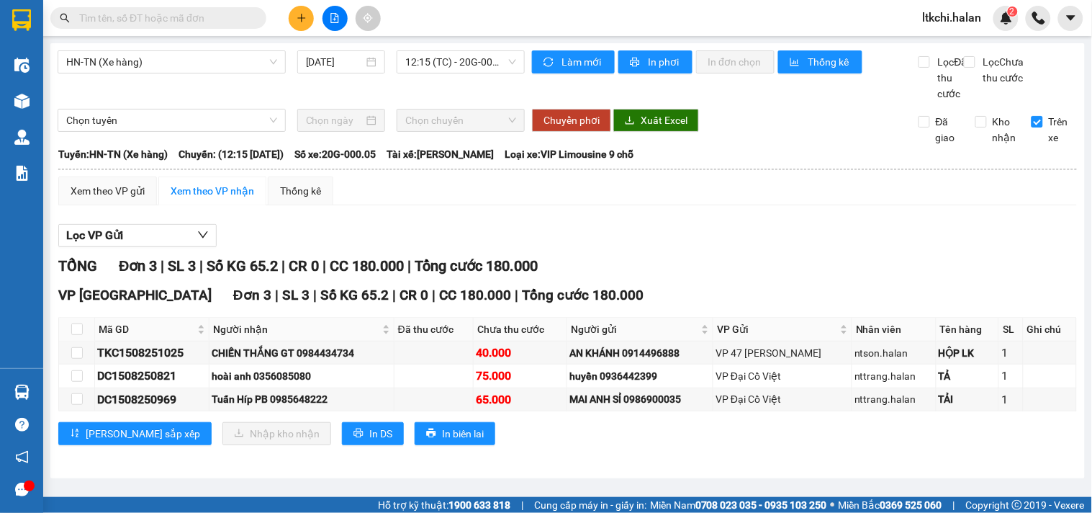
click at [145, 17] on input "text" at bounding box center [164, 18] width 170 height 16
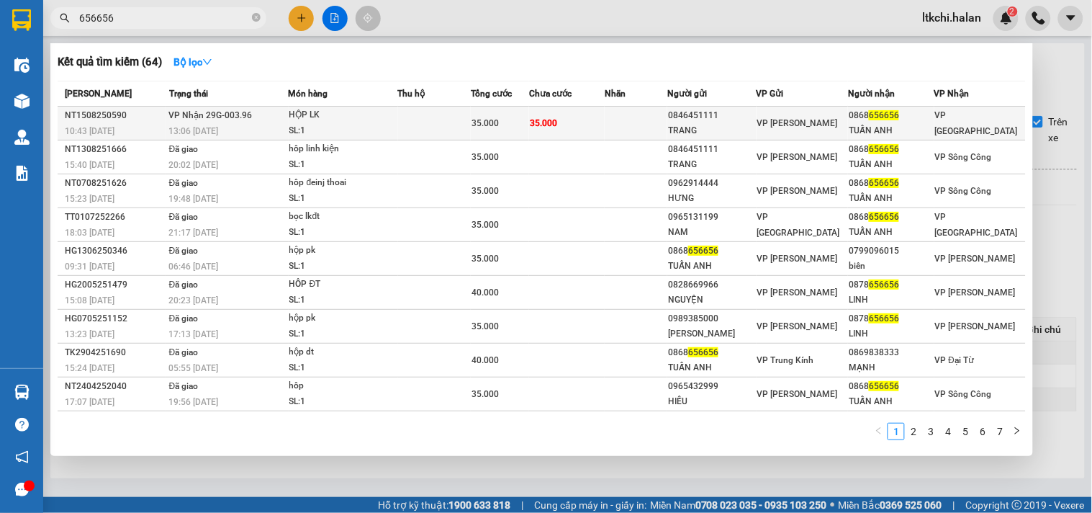
type input "656656"
click at [321, 135] on div "SL: 1" at bounding box center [343, 131] width 108 height 16
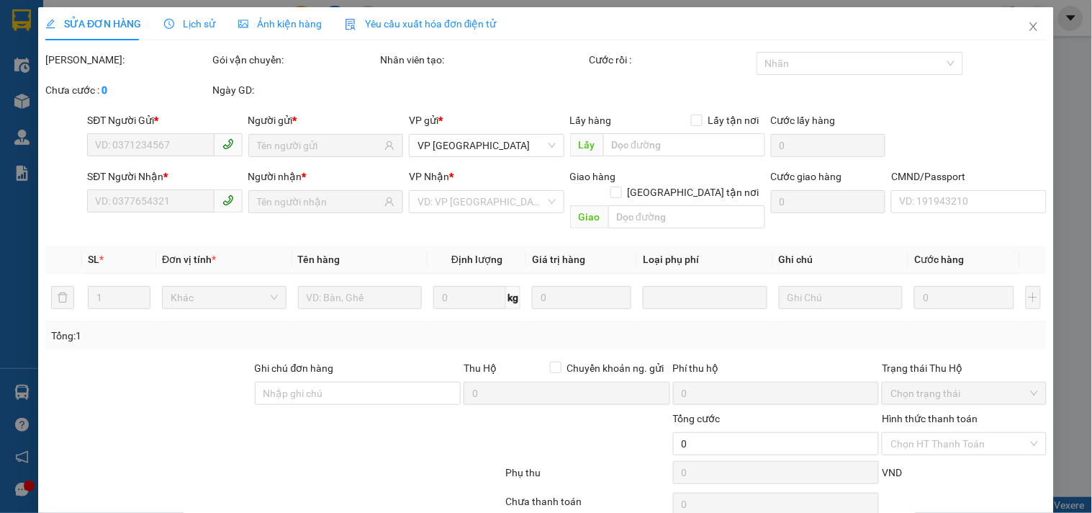
type input "0846451111"
type input "TRANG"
type input "0868656656"
type input "TUẤN ANH"
type input "35.000"
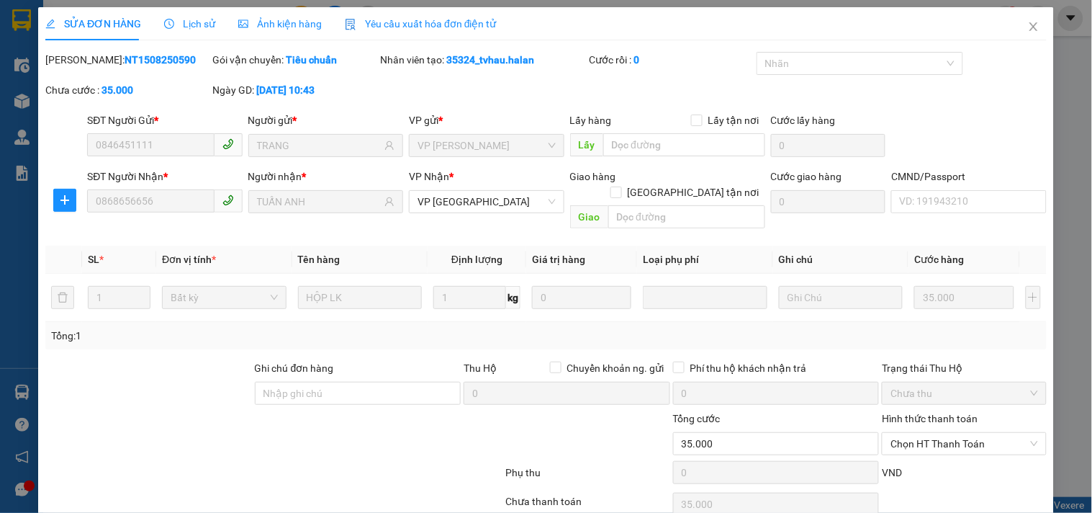
scroll to position [52, 0]
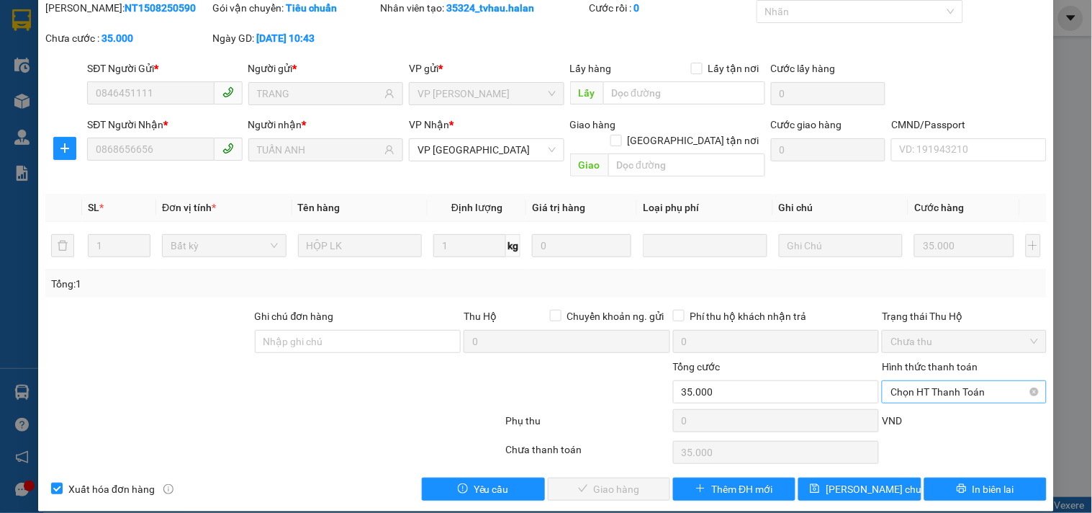
click at [944, 383] on span "Chọn HT Thanh Toán" at bounding box center [963, 392] width 147 height 22
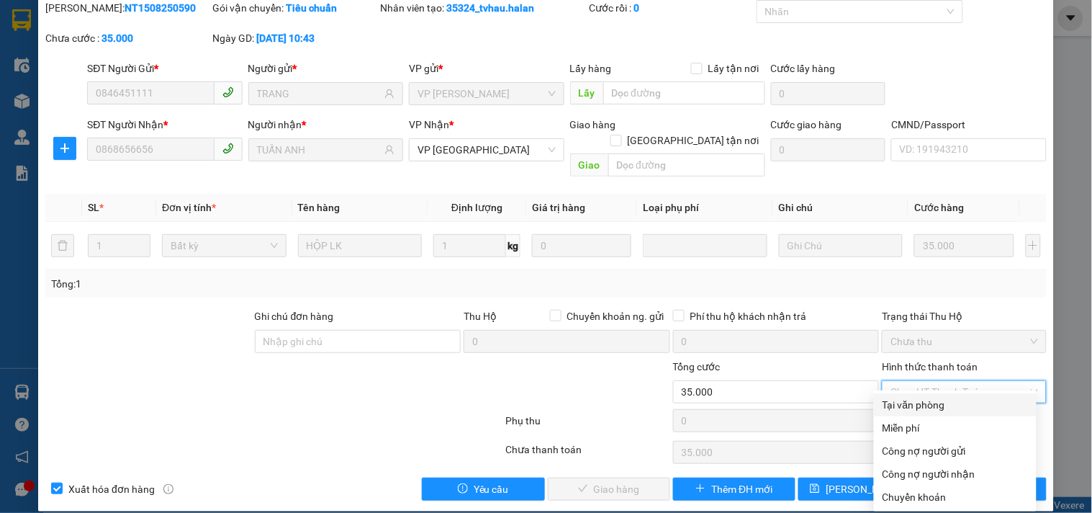
drag, startPoint x: 944, startPoint y: 385, endPoint x: 859, endPoint y: 422, distance: 93.2
click at [936, 404] on div "Tại văn phòng" at bounding box center [954, 405] width 145 height 16
type input "0"
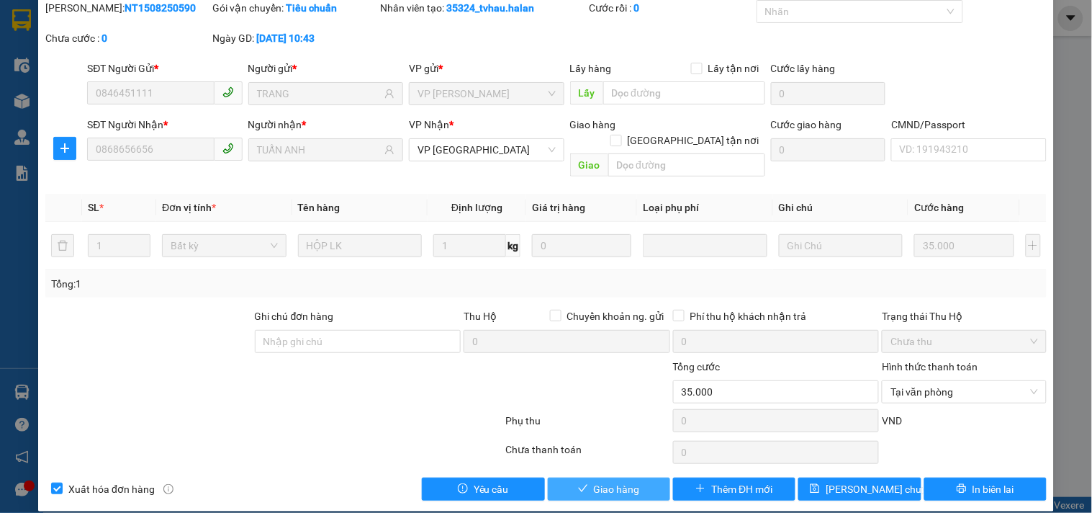
click at [616, 481] on span "Giao hàng" at bounding box center [617, 489] width 46 height 16
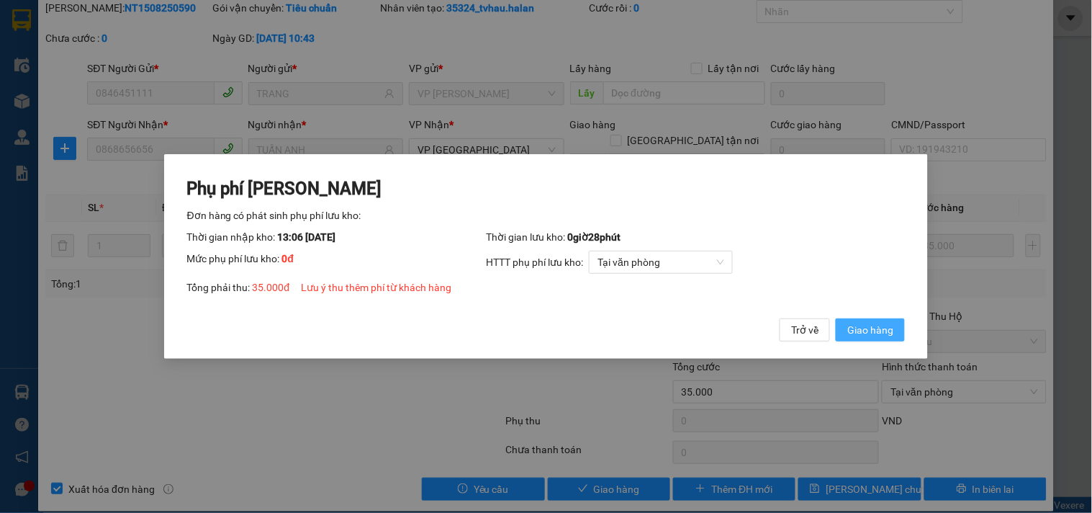
click at [858, 328] on span "Giao hàng" at bounding box center [870, 330] width 46 height 16
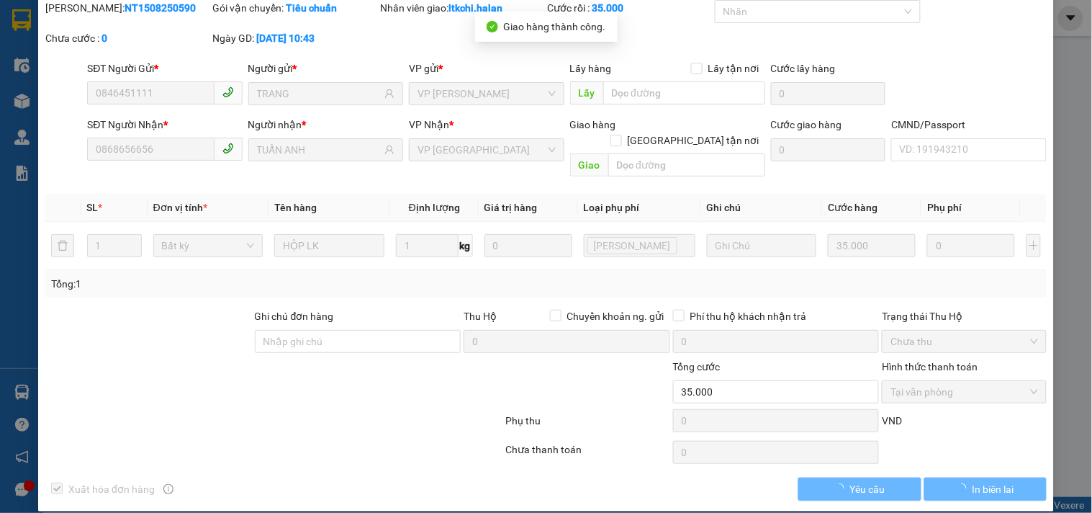
scroll to position [0, 0]
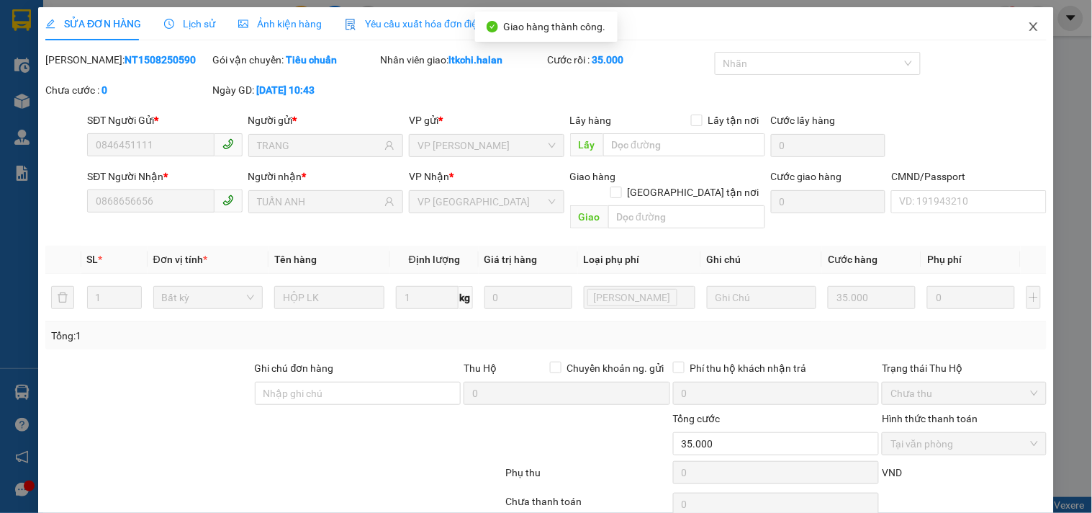
click at [1028, 25] on icon "close" at bounding box center [1034, 27] width 12 height 12
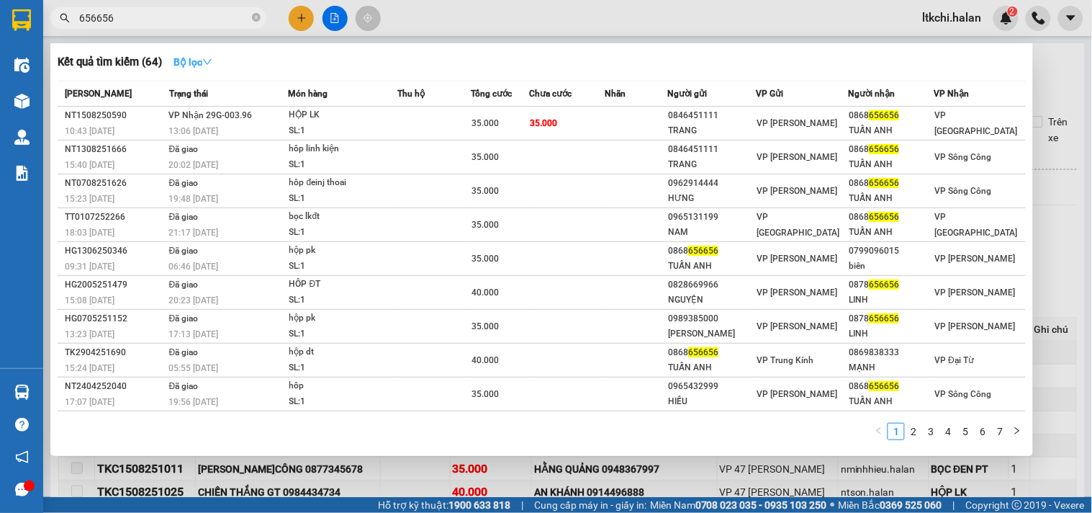
drag, startPoint x: 133, startPoint y: 10, endPoint x: 204, endPoint y: 72, distance: 93.9
click at [134, 11] on input "656656" at bounding box center [164, 18] width 170 height 16
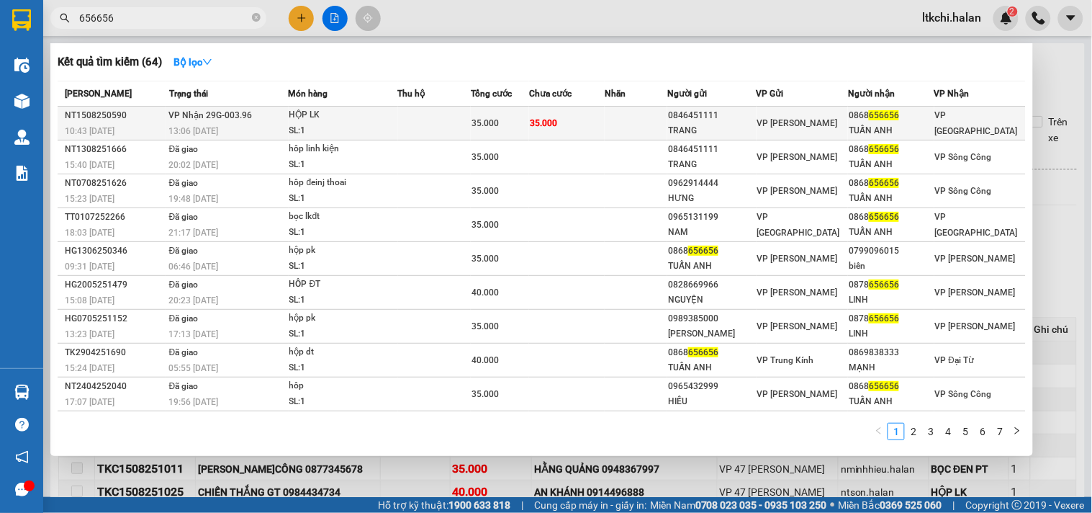
click at [300, 125] on div "SL: 1" at bounding box center [343, 131] width 108 height 16
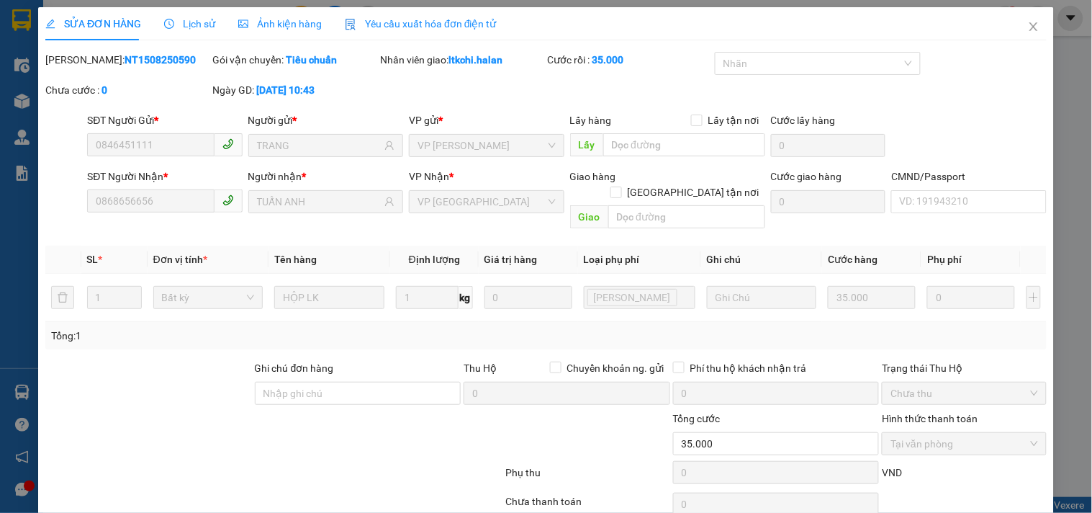
type input "0846451111"
type input "TRANG"
type input "0868656656"
type input "TUẤN ANH"
type input "35.000"
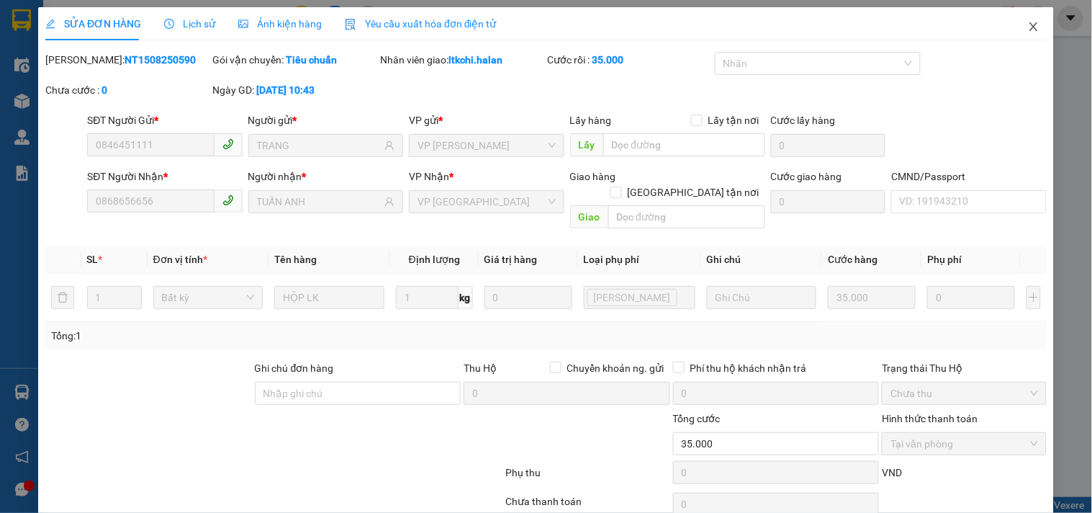
drag, startPoint x: 1025, startPoint y: 23, endPoint x: 674, endPoint y: 0, distance: 352.0
click at [1028, 22] on icon "close" at bounding box center [1034, 27] width 12 height 12
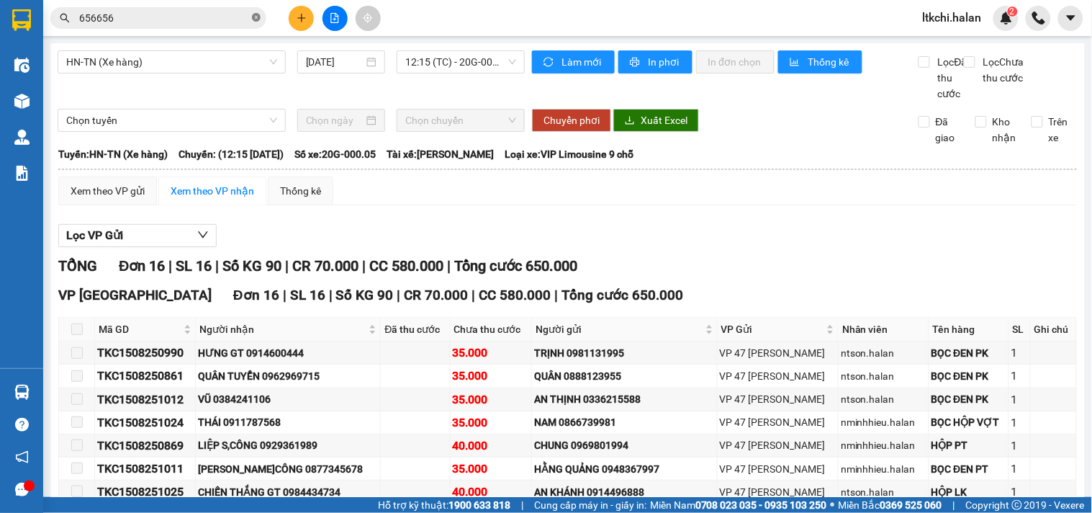
click at [256, 17] on icon "close-circle" at bounding box center [256, 17] width 9 height 9
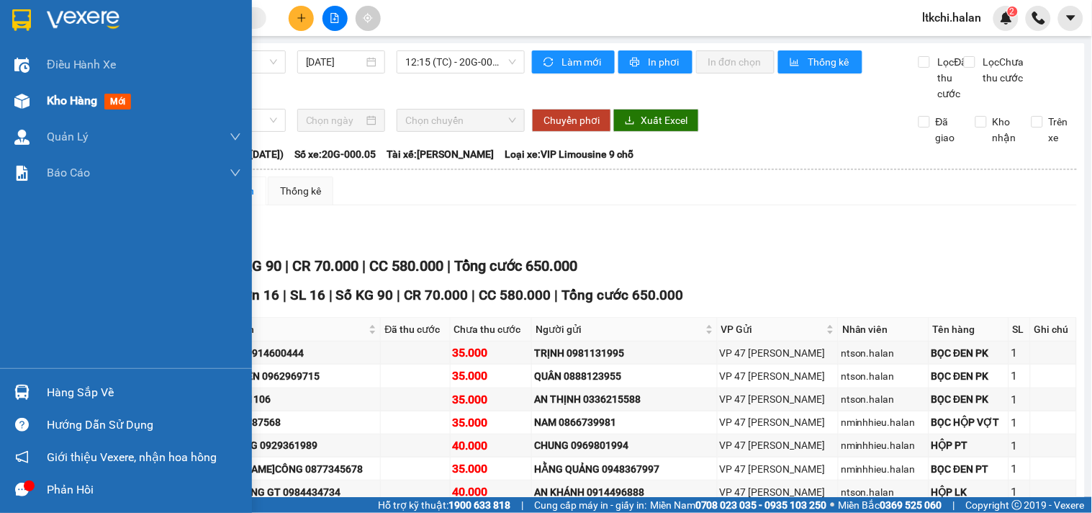
click at [15, 101] on img at bounding box center [21, 101] width 15 height 15
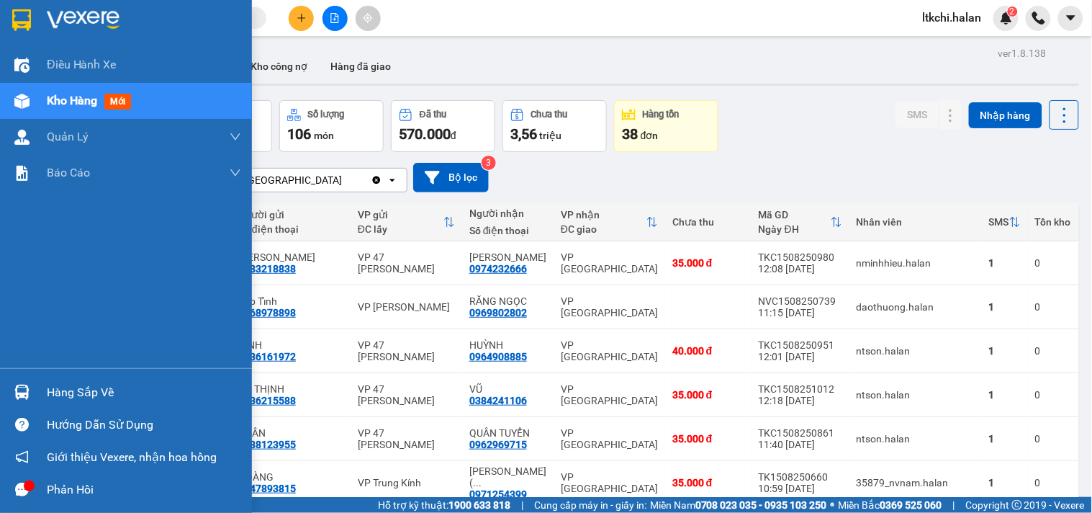
click at [27, 387] on img at bounding box center [21, 391] width 15 height 15
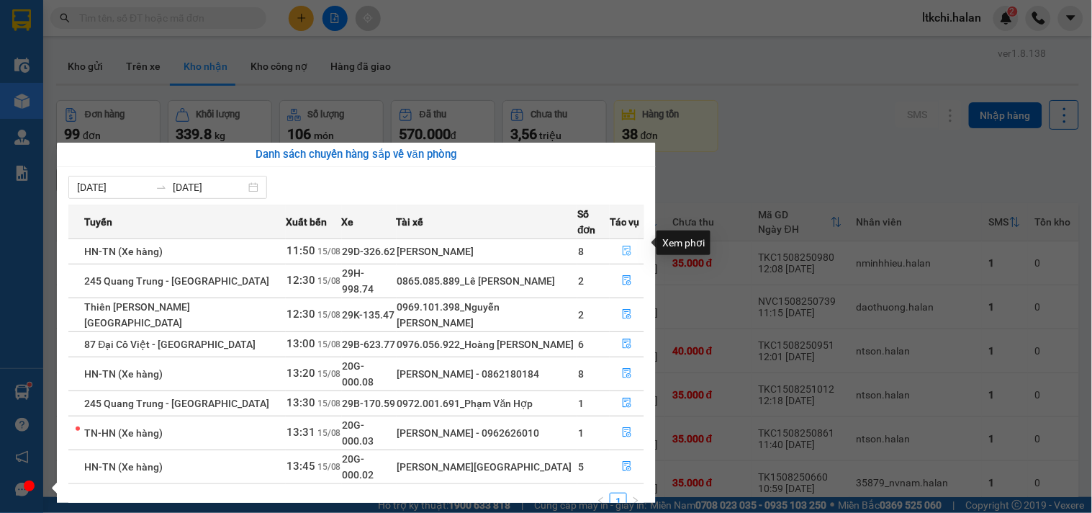
click at [633, 242] on button "button" at bounding box center [626, 251] width 33 height 23
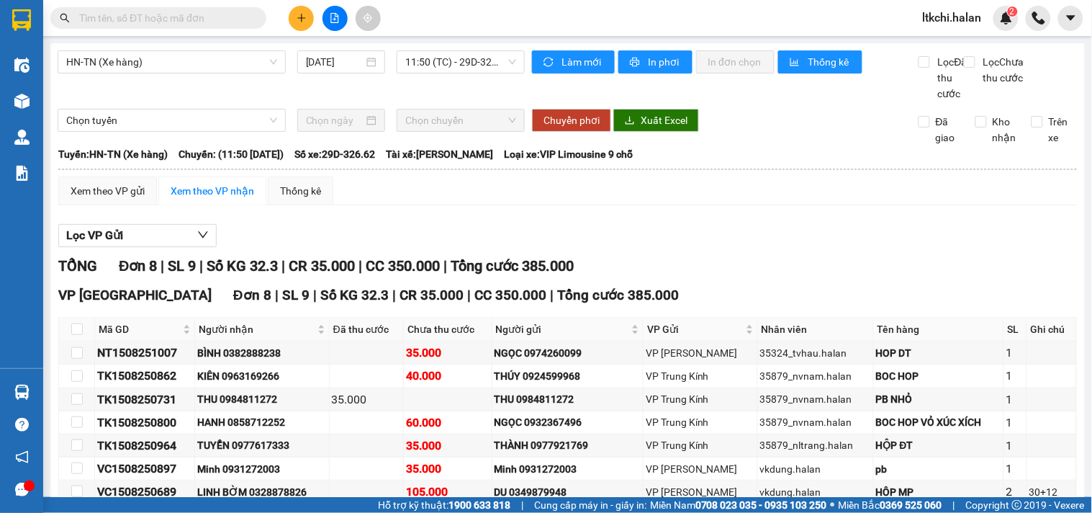
click at [566, 225] on div "Xem theo VP gửi Xem theo VP nhận Thống kê Lọc VP Gửi TỔNG Đơn 8 | SL 9 | Số KG…" at bounding box center [567, 377] width 1019 height 402
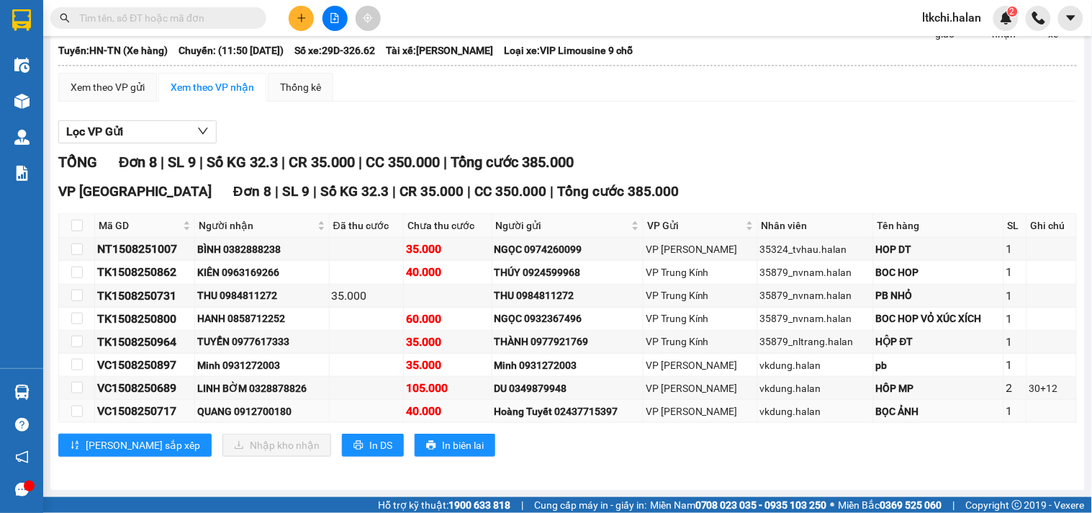
click at [265, 412] on div "QUANG 0912700180" at bounding box center [262, 411] width 130 height 16
copy div "0912700180"
click at [166, 22] on input "text" at bounding box center [164, 18] width 170 height 16
paste input "0912700180"
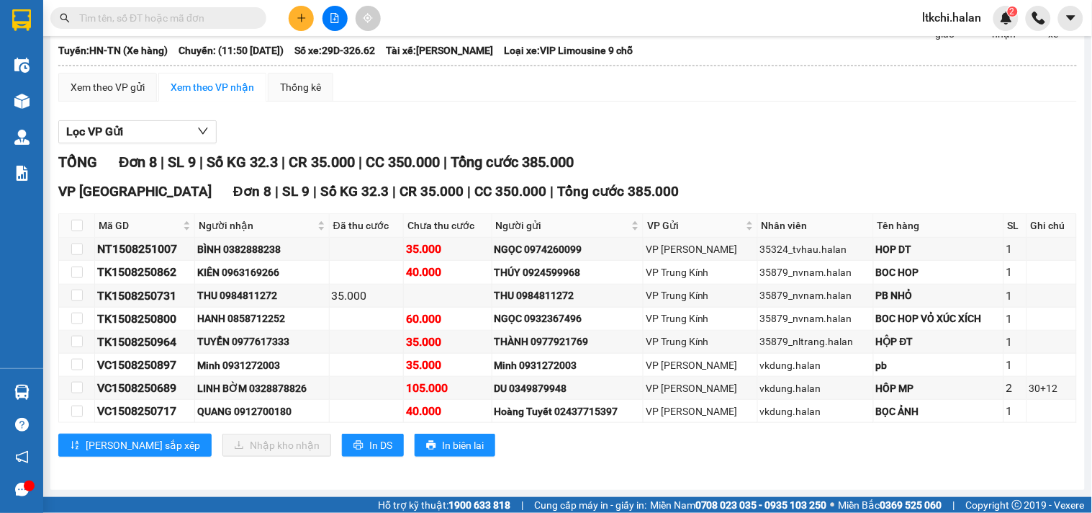
type input "0912700180"
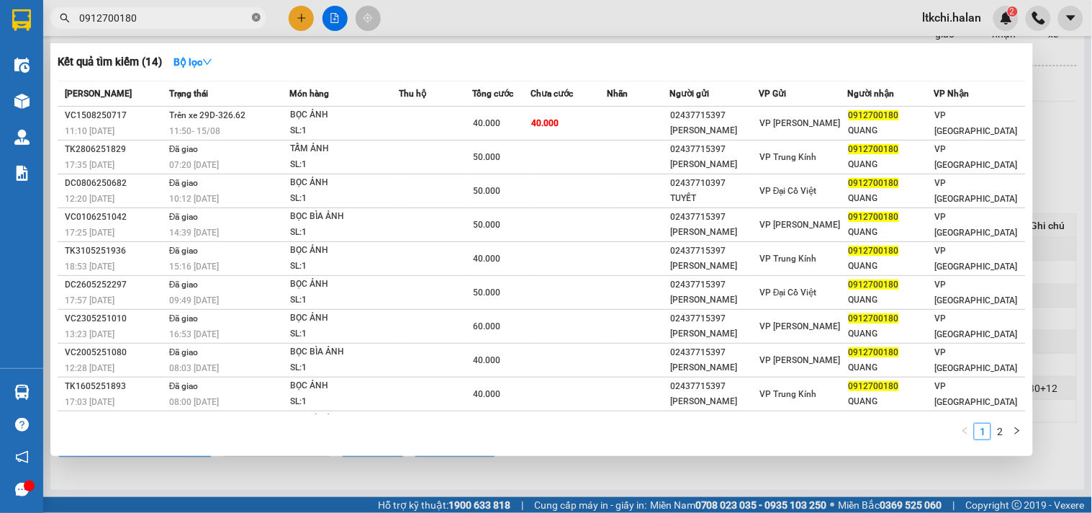
click at [256, 18] on icon "close-circle" at bounding box center [256, 17] width 9 height 9
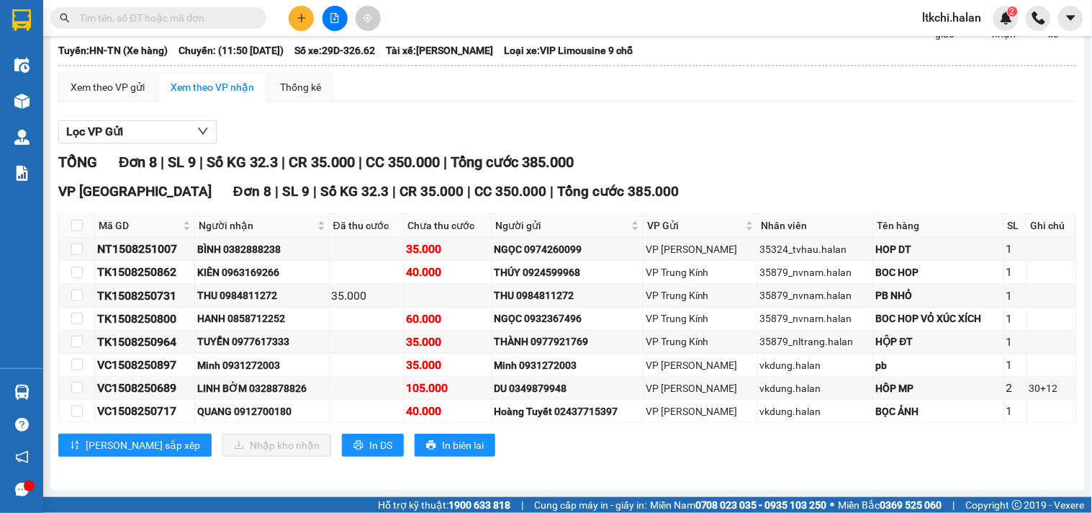
click at [137, 18] on input "text" at bounding box center [164, 18] width 170 height 16
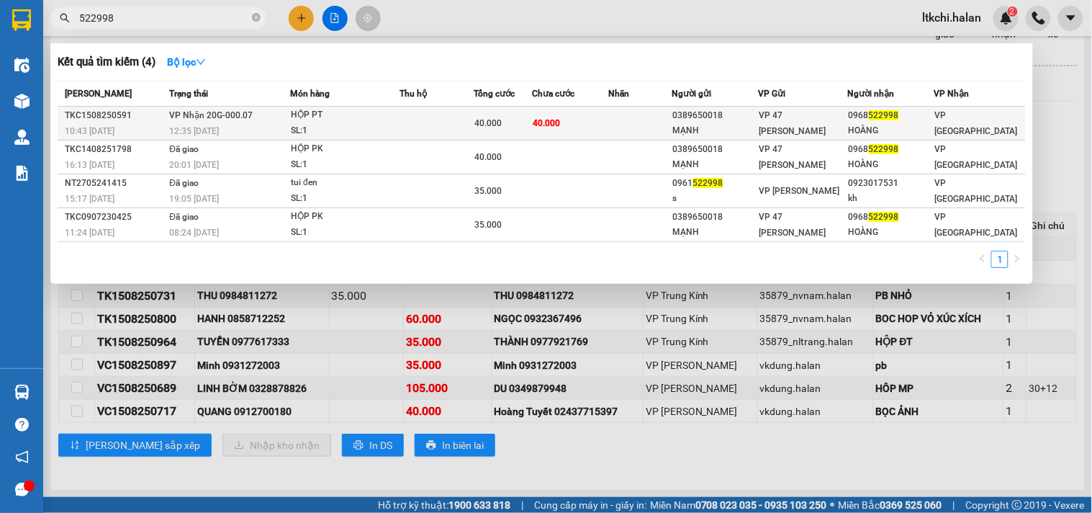
type input "522998"
click at [263, 119] on td "VP Nhận 20G-000.07 12:35 - 15/08" at bounding box center [228, 124] width 125 height 34
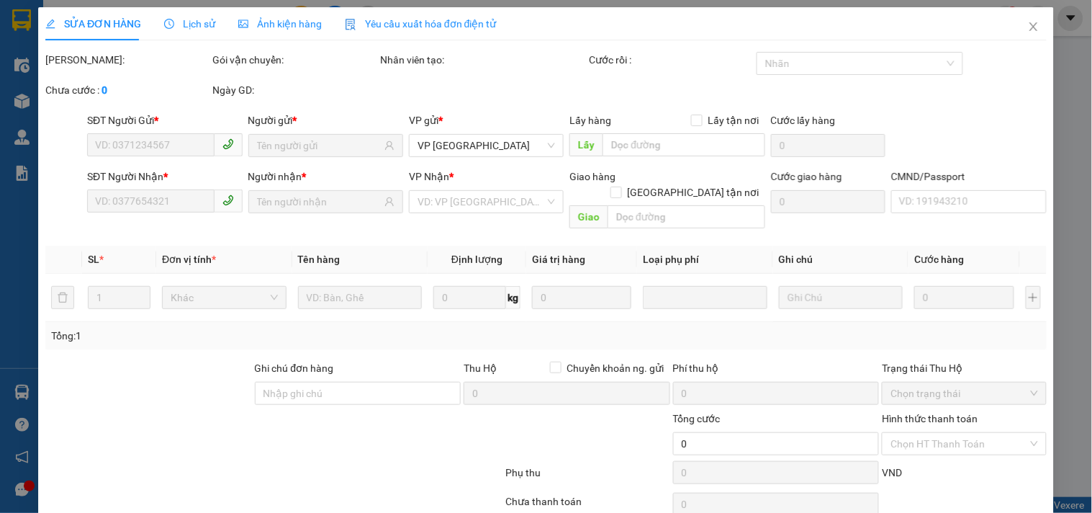
type input "0389650018"
type input "MẠNH"
type input "0968522998"
type input "HOÀNG"
type input "40.000"
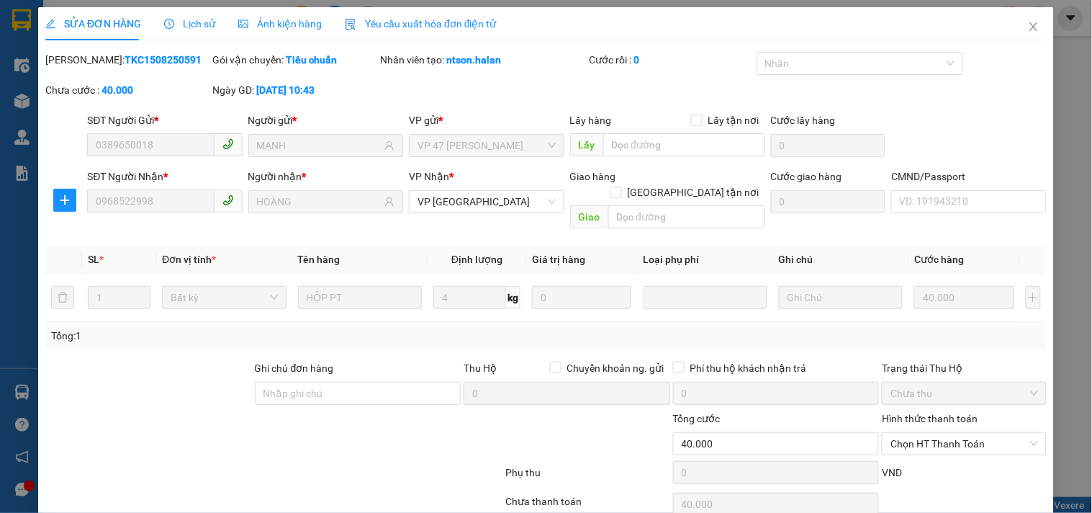
scroll to position [52, 0]
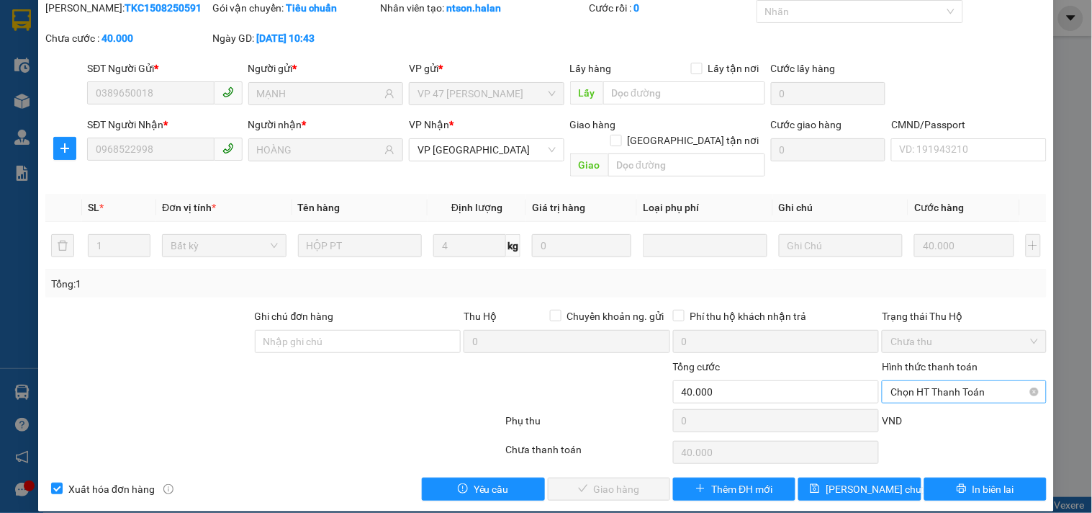
click at [931, 381] on span "Chọn HT Thanh Toán" at bounding box center [963, 392] width 147 height 22
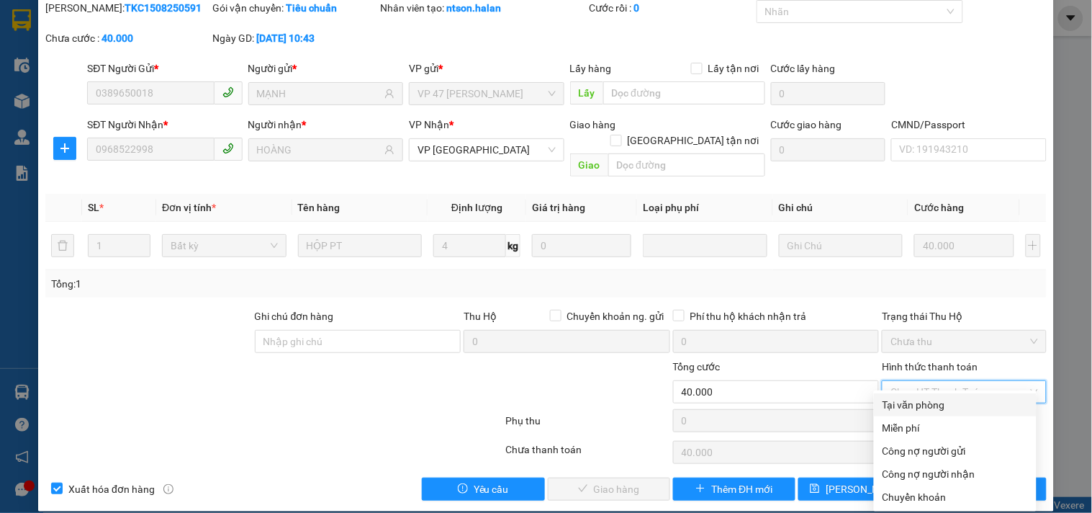
click at [932, 400] on div "Tại văn phòng" at bounding box center [954, 405] width 145 height 16
type input "0"
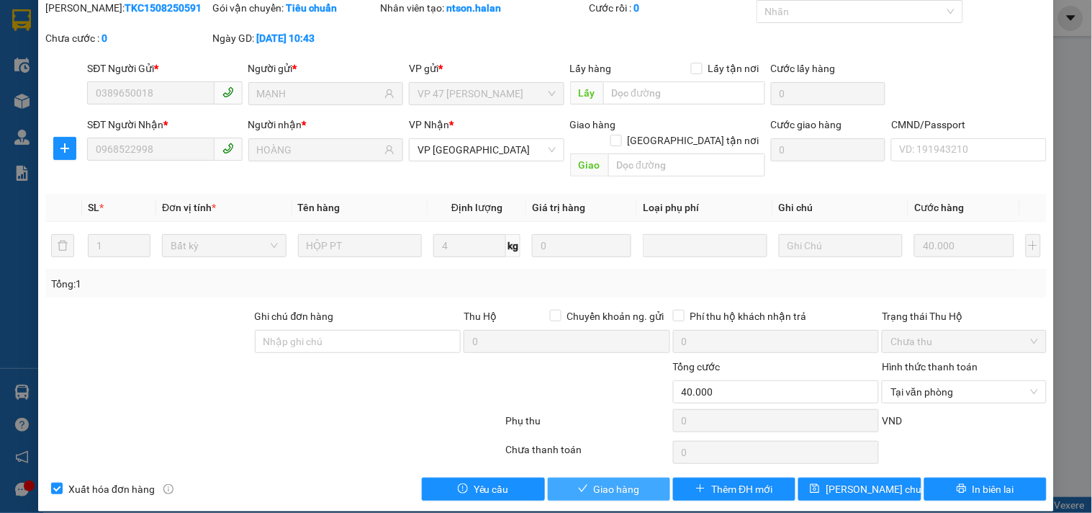
click at [620, 481] on span "Giao hàng" at bounding box center [617, 489] width 46 height 16
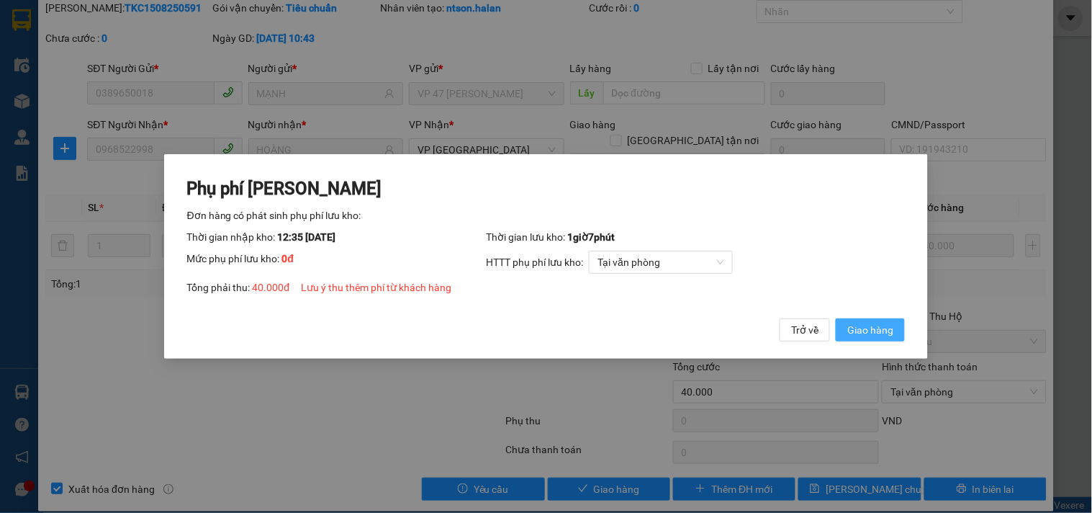
click at [873, 327] on span "Giao hàng" at bounding box center [870, 330] width 46 height 16
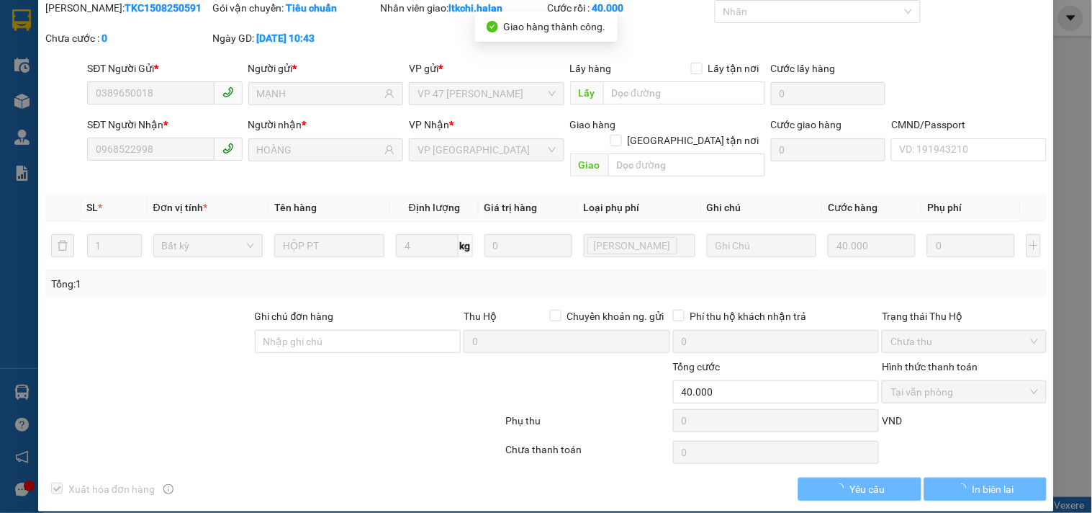
scroll to position [0, 0]
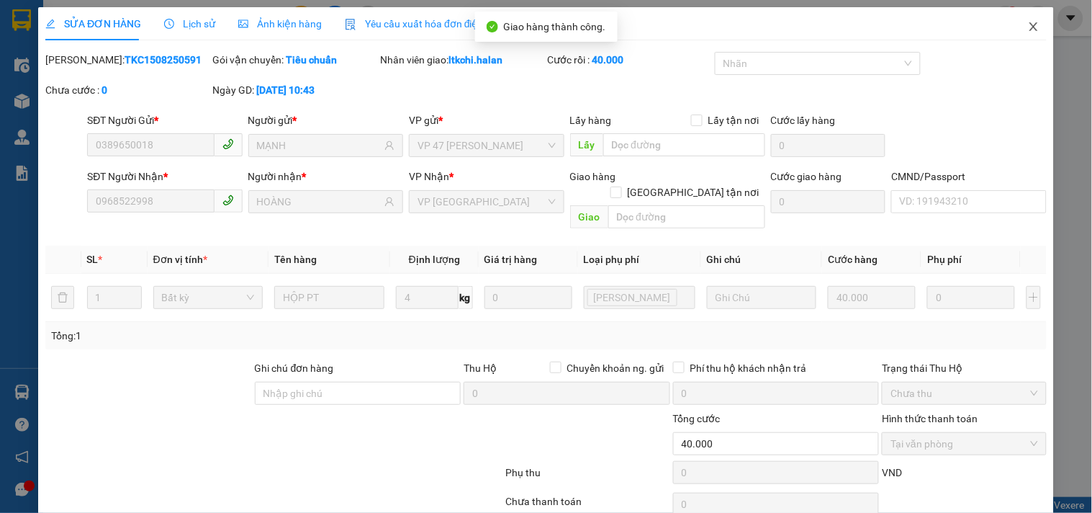
click at [1028, 32] on icon "close" at bounding box center [1034, 27] width 12 height 12
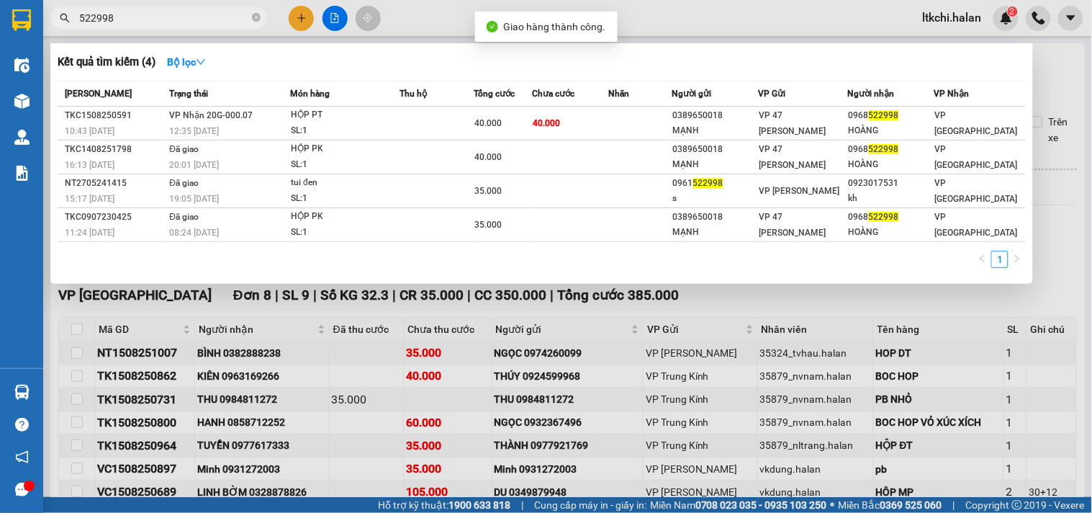
click at [250, 19] on span "522998" at bounding box center [158, 18] width 216 height 22
click at [253, 18] on icon "close-circle" at bounding box center [256, 17] width 9 height 9
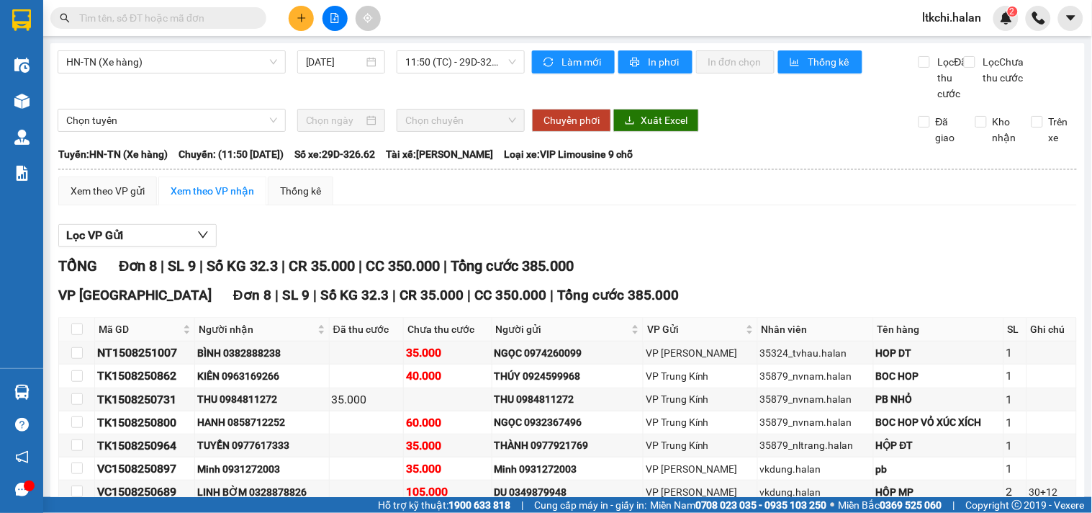
click at [564, 49] on div "HN-TN (Xe hàng) 15/08/2025 11:50 (TC) - 29D-326.62 Làm mới In phơi In đơn chọn …" at bounding box center [567, 318] width 1034 height 550
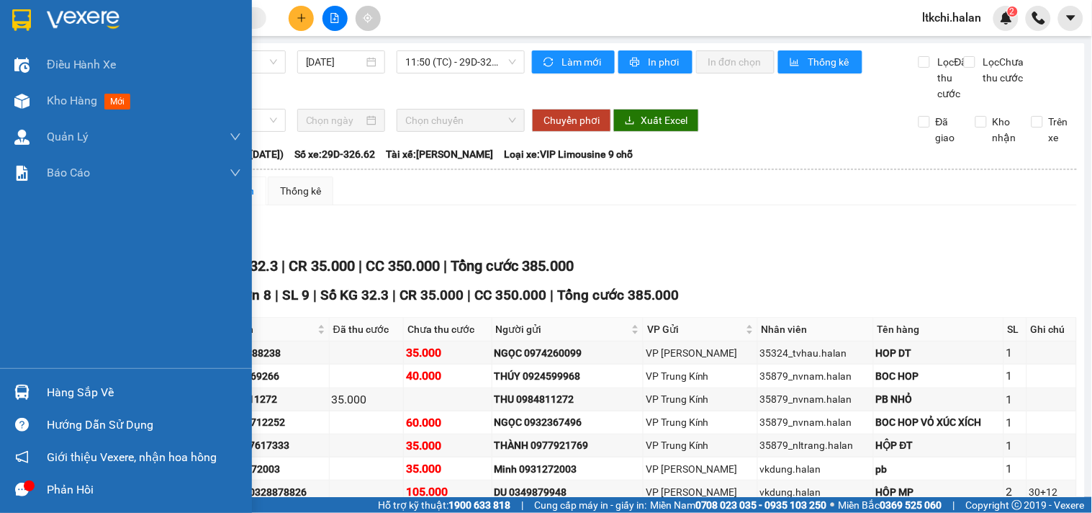
click at [11, 392] on div at bounding box center [21, 391] width 25 height 25
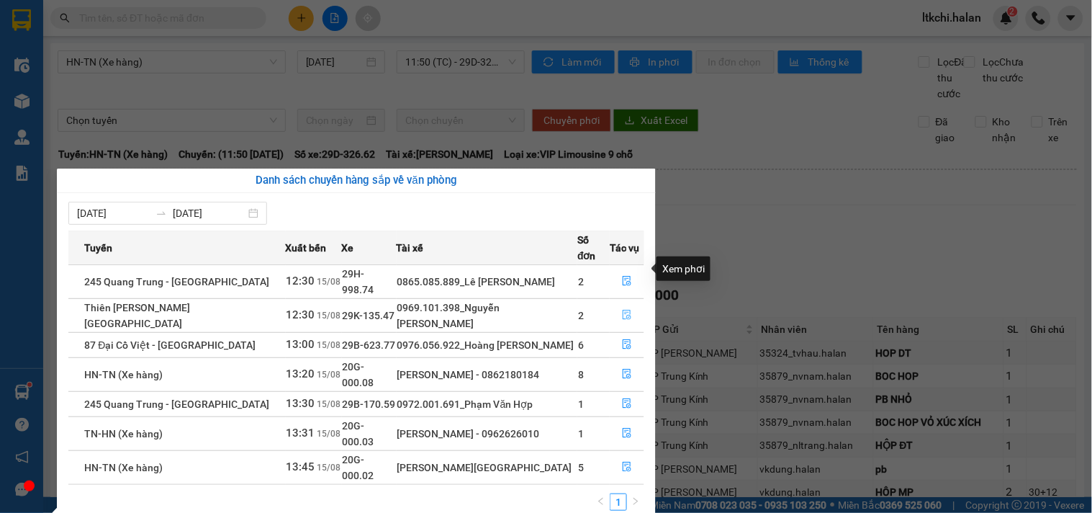
click at [628, 310] on icon "file-done" at bounding box center [627, 315] width 10 height 10
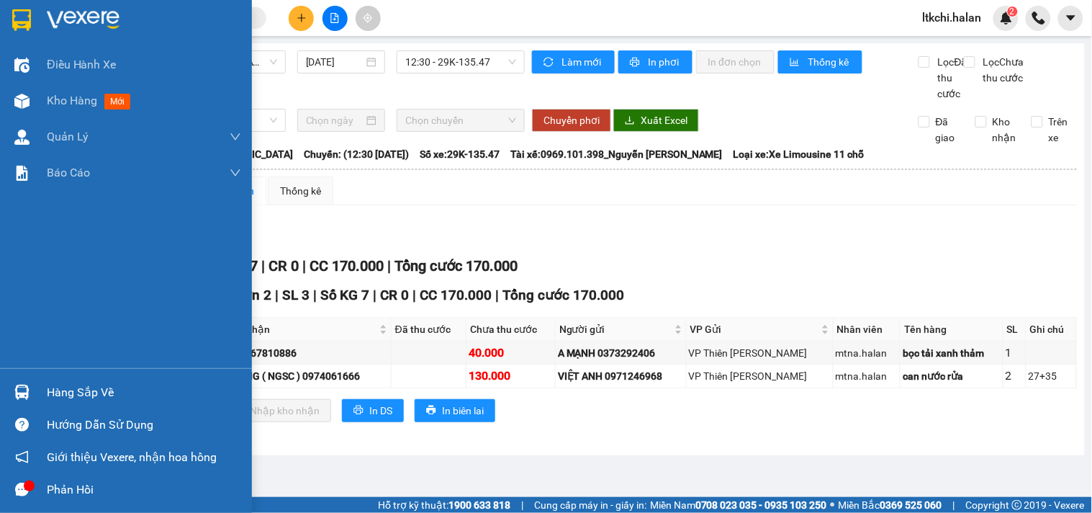
click at [22, 384] on img at bounding box center [21, 391] width 15 height 15
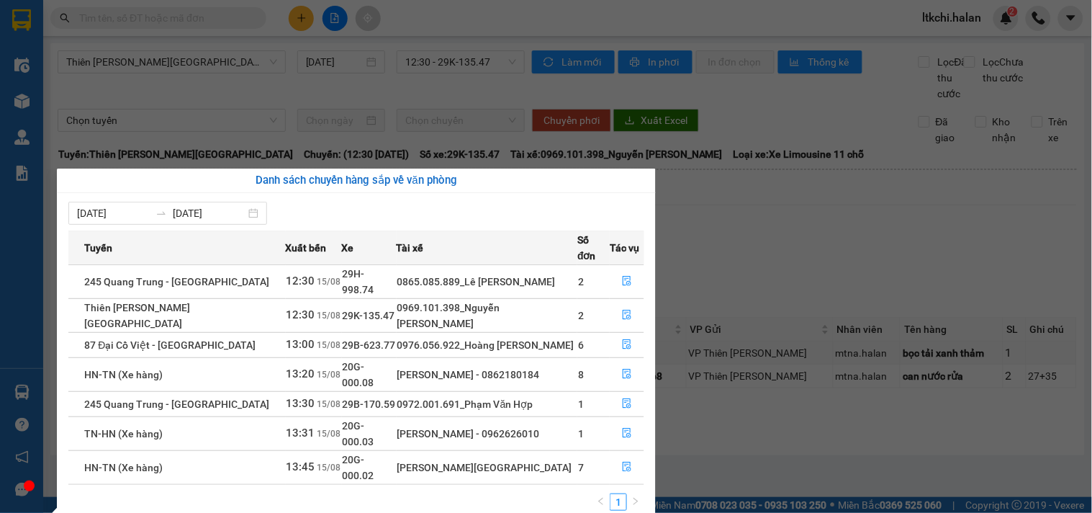
click at [317, 96] on section "Kết quả tìm kiếm ( 4 ) Bộ lọc Mã ĐH Trạng thái Món hàng Thu hộ Tổng cước Chưa c…" at bounding box center [546, 256] width 1092 height 513
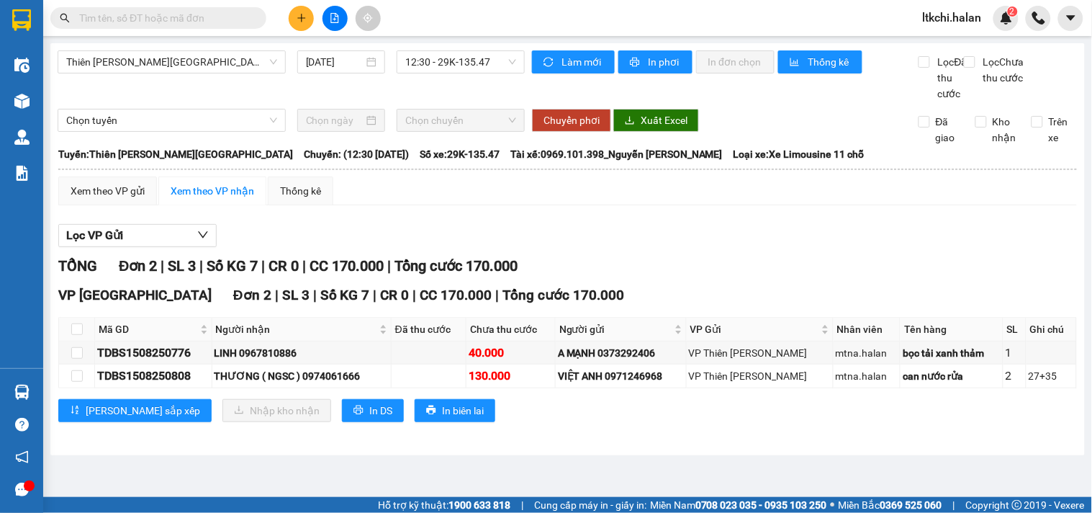
click at [182, 16] on input "text" at bounding box center [164, 18] width 170 height 16
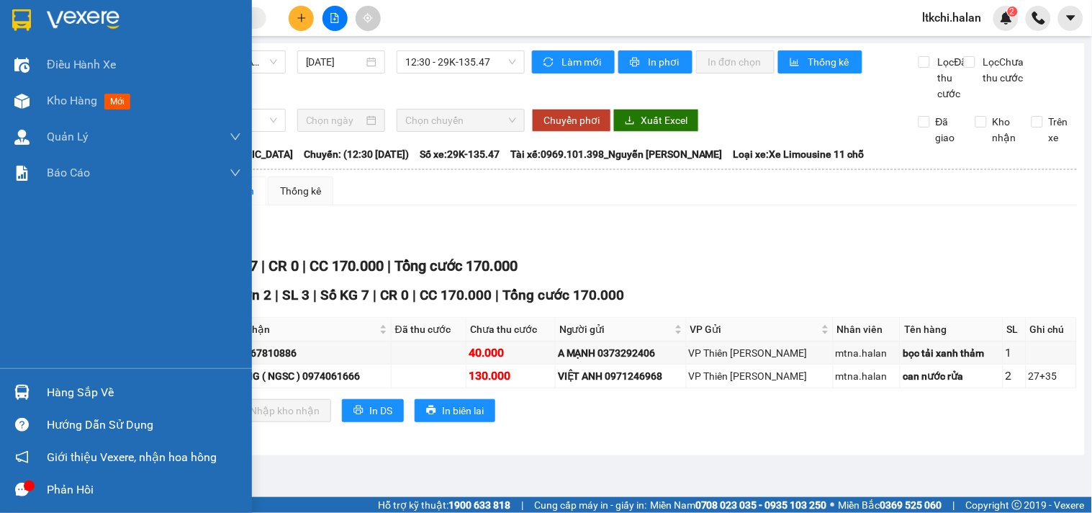
click at [32, 399] on div at bounding box center [21, 391] width 25 height 25
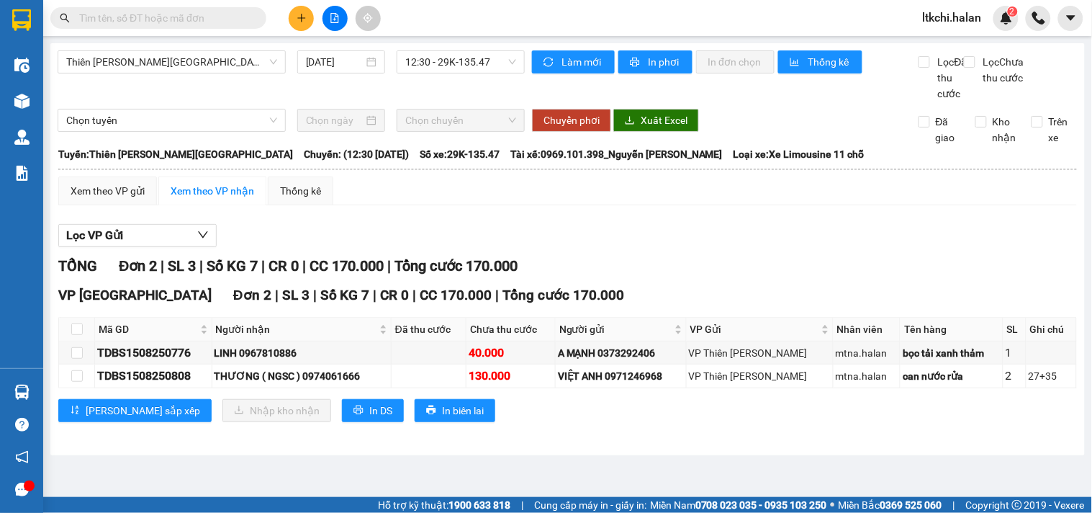
click at [738, 204] on section "Kết quả tìm kiếm ( 4 ) Bộ lọc Mã ĐH Trạng thái Món hàng Thu hộ Tổng cước Chưa c…" at bounding box center [546, 256] width 1092 height 513
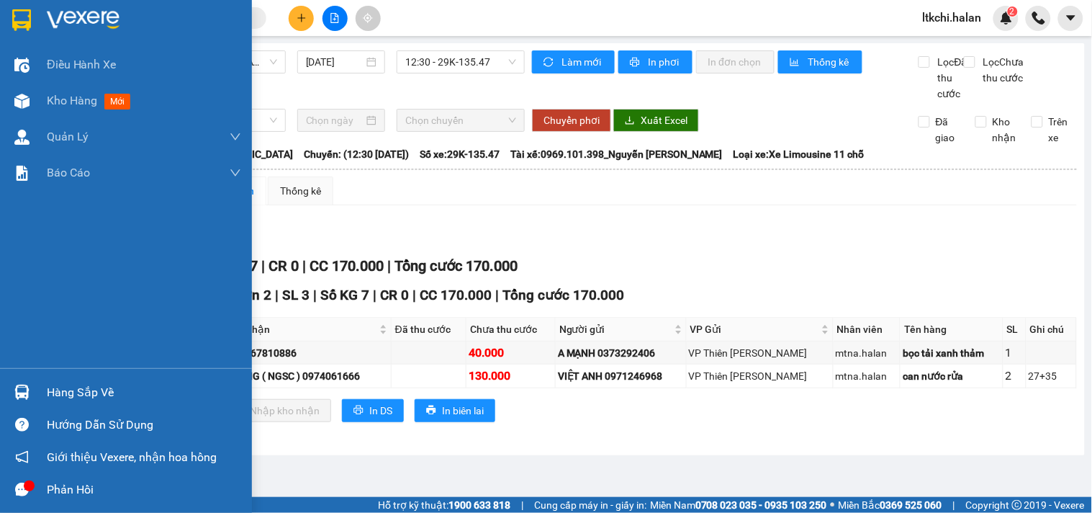
click at [29, 392] on img at bounding box center [21, 391] width 15 height 15
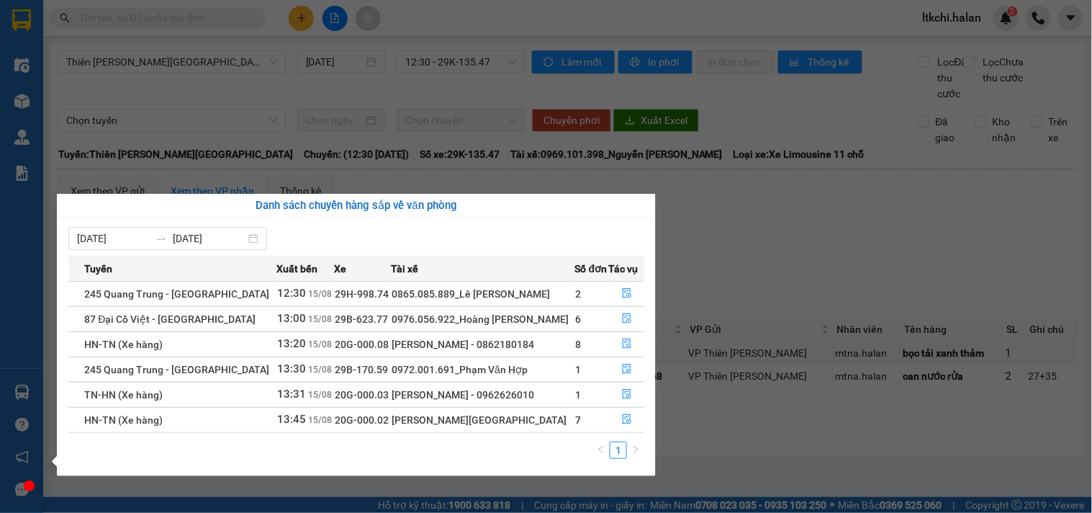
click at [235, 512] on section "Kết quả tìm kiếm ( 4 ) Bộ lọc Mã ĐH Trạng thái Món hàng Thu hộ Tổng cước Chưa c…" at bounding box center [546, 256] width 1092 height 513
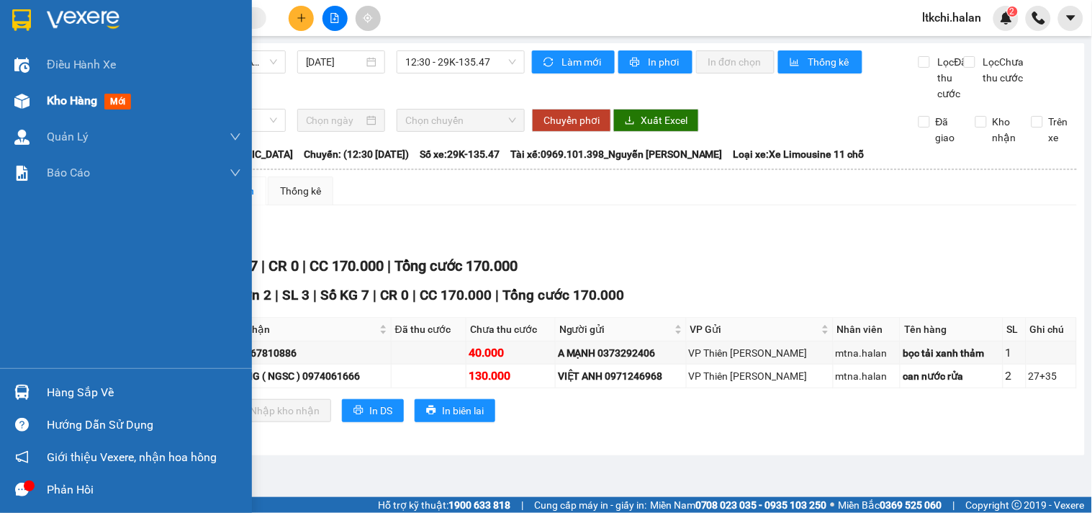
click at [24, 101] on img at bounding box center [21, 101] width 15 height 15
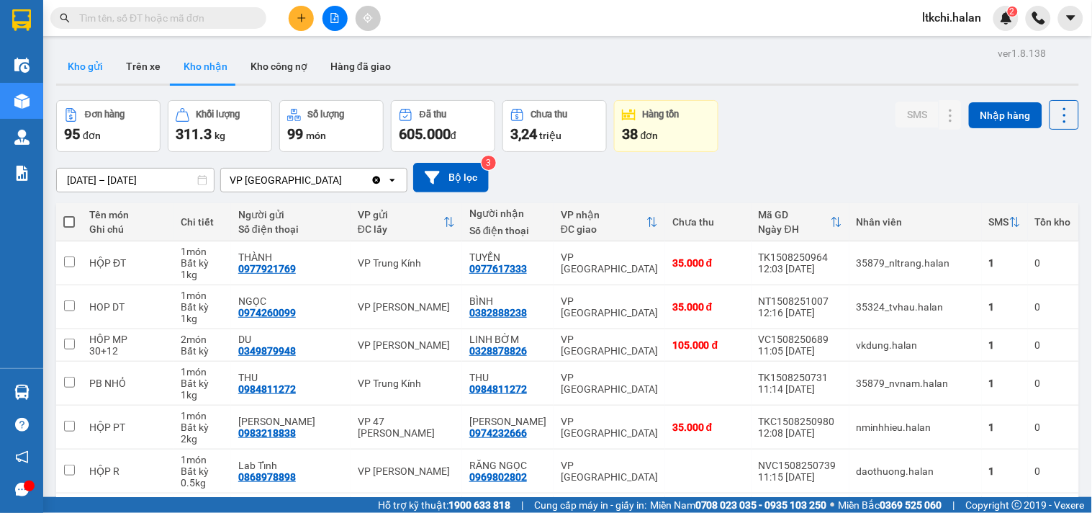
click at [83, 72] on button "Kho gửi" at bounding box center [85, 66] width 58 height 35
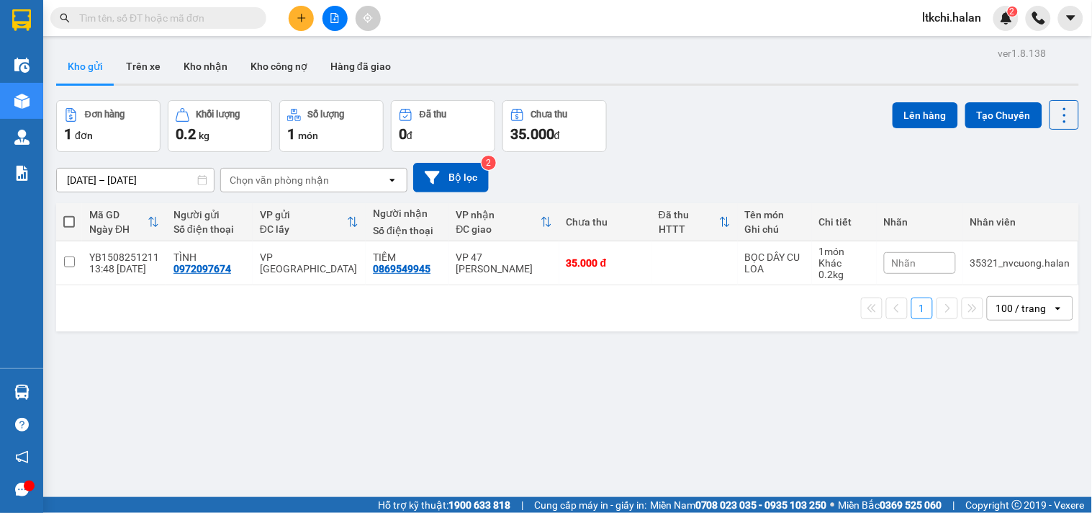
click at [186, 14] on input "text" at bounding box center [164, 18] width 170 height 16
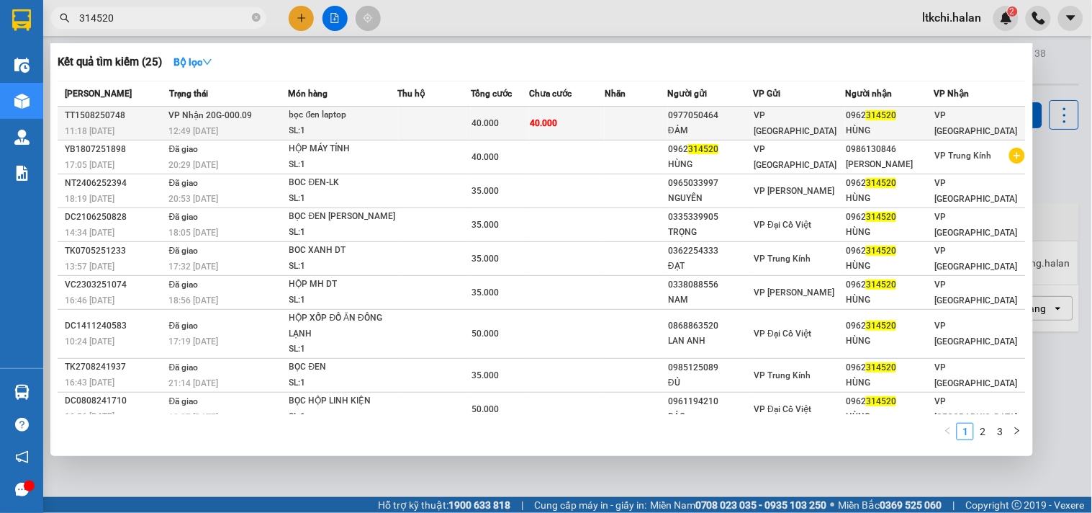
type input "314520"
click at [365, 116] on div "bọc đen laptop" at bounding box center [343, 115] width 108 height 16
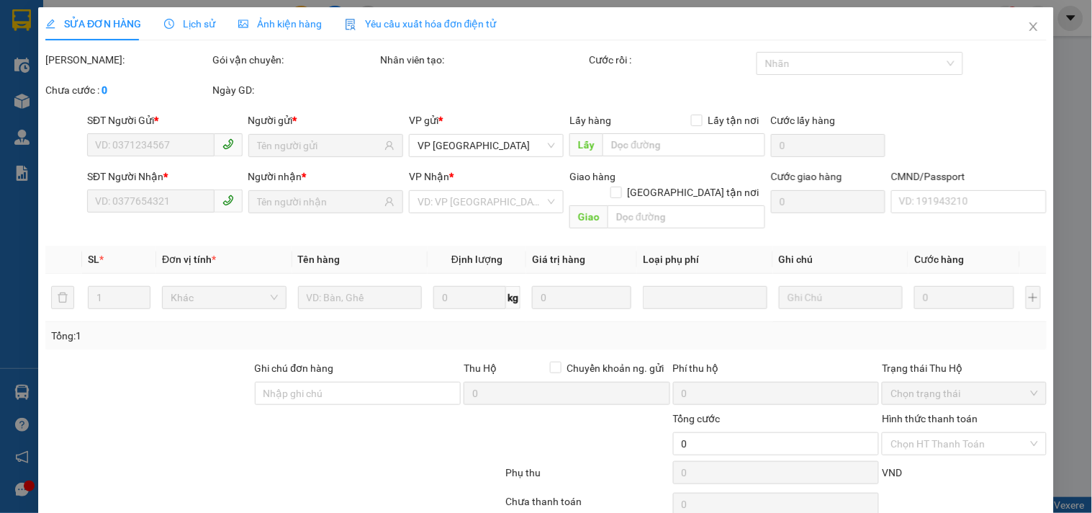
type input "0977050464"
type input "ĐẢM"
type input "0962314520"
type input "HÙNG"
type input "40.000"
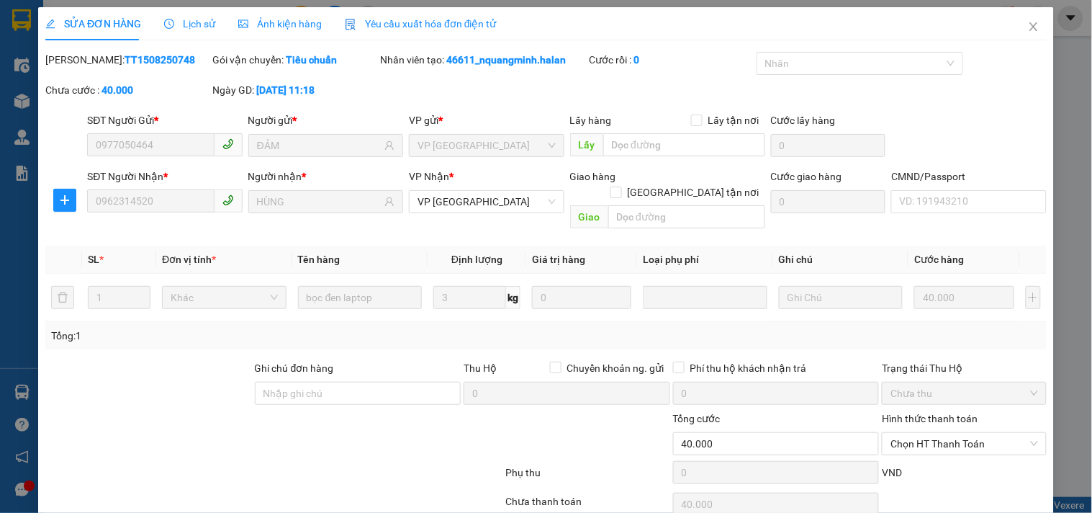
scroll to position [52, 0]
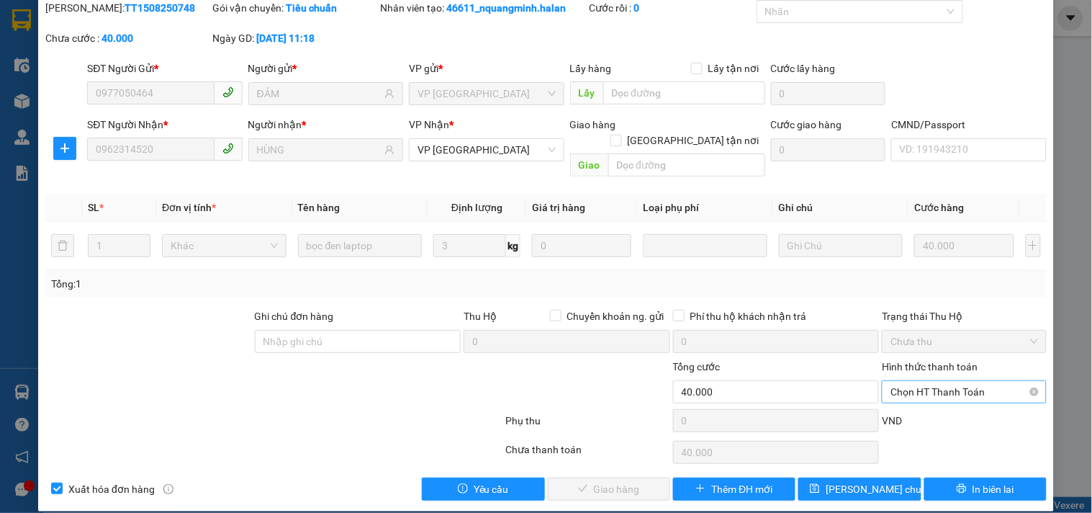
click at [922, 381] on span "Chọn HT Thanh Toán" at bounding box center [963, 392] width 147 height 22
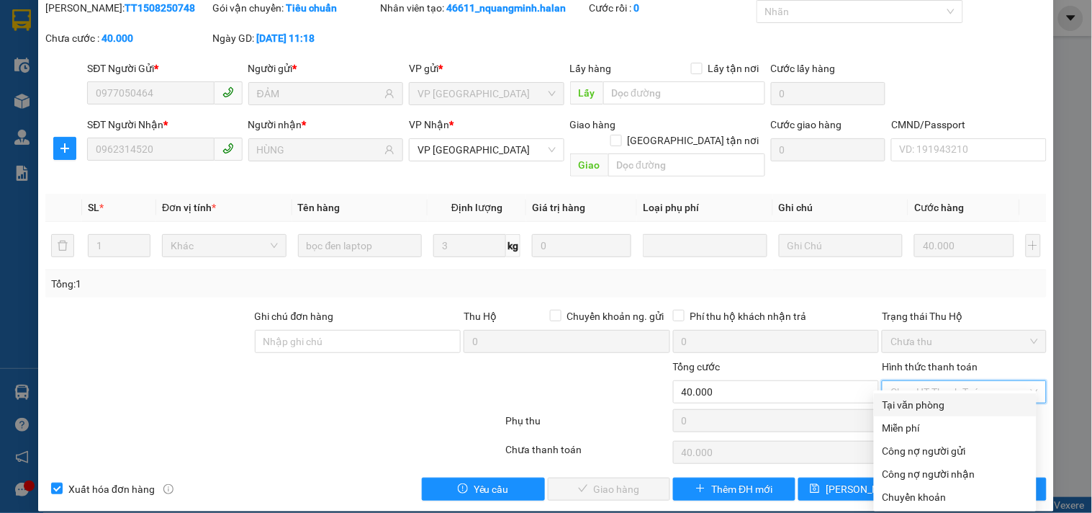
click at [914, 409] on div "Tại văn phòng" at bounding box center [954, 405] width 145 height 16
type input "0"
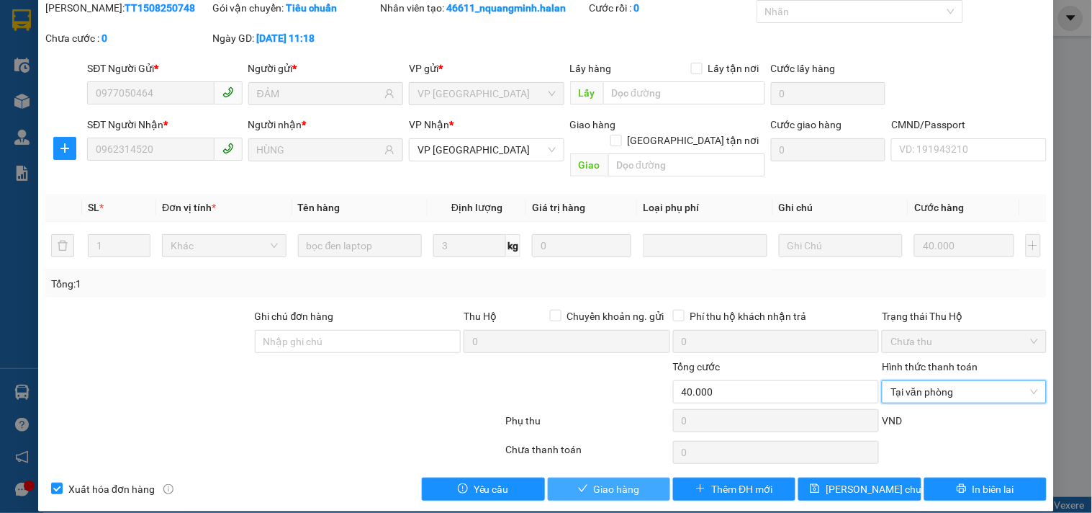
drag, startPoint x: 617, startPoint y: 480, endPoint x: 643, endPoint y: 465, distance: 30.0
click at [618, 481] on span "Giao hàng" at bounding box center [617, 489] width 46 height 16
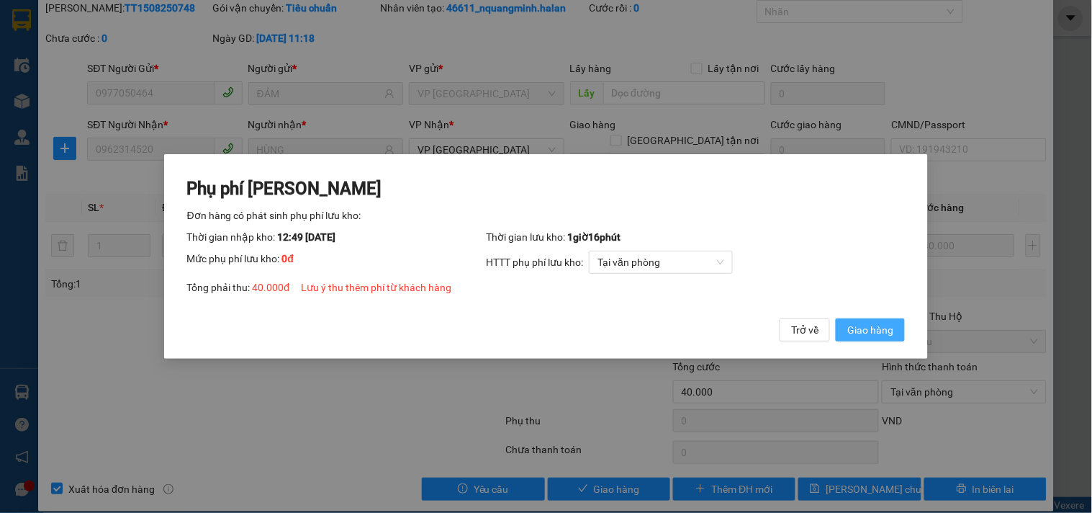
click at [866, 326] on span "Giao hàng" at bounding box center [870, 330] width 46 height 16
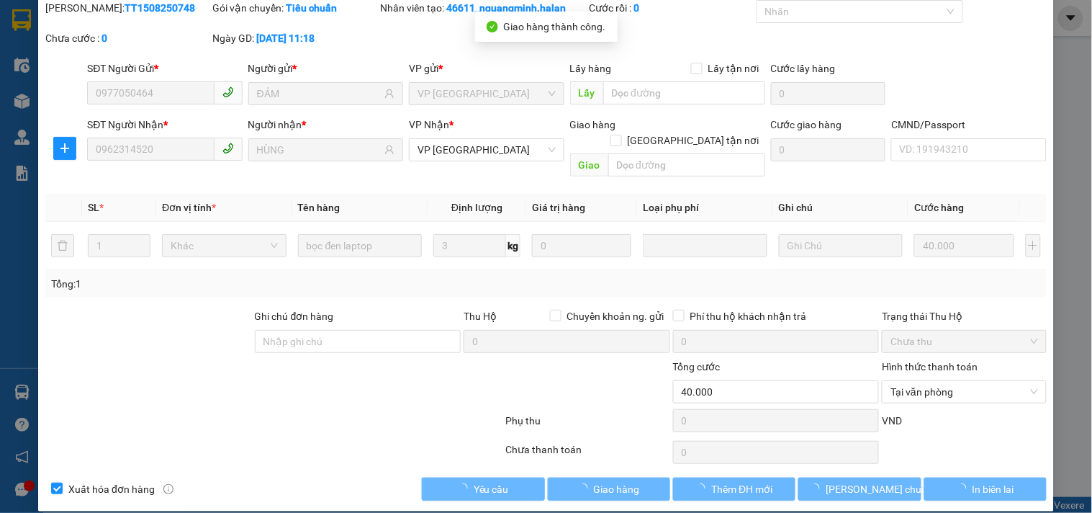
scroll to position [0, 0]
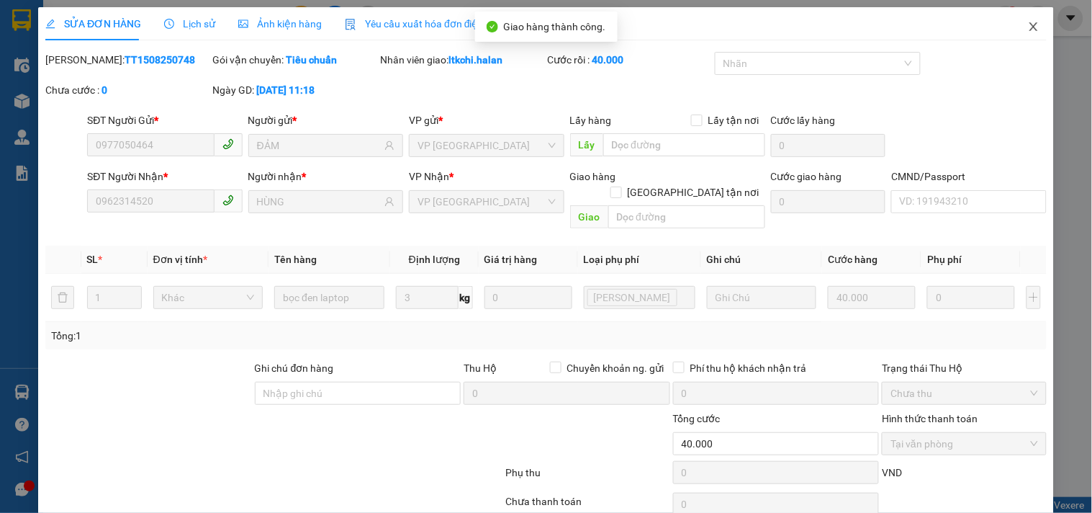
click at [1028, 26] on icon "close" at bounding box center [1034, 27] width 12 height 12
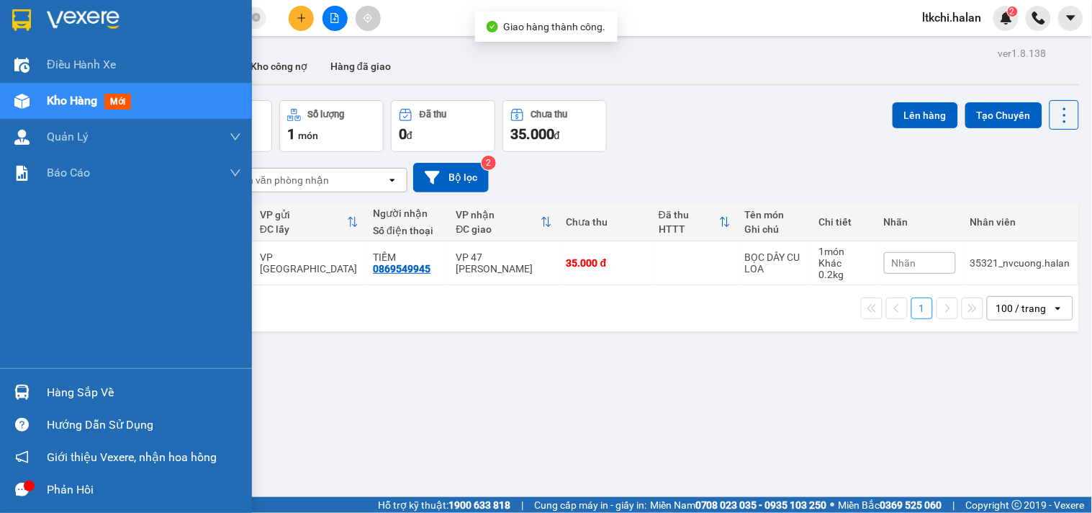
click at [4, 392] on div "Hàng sắp về" at bounding box center [126, 392] width 252 height 32
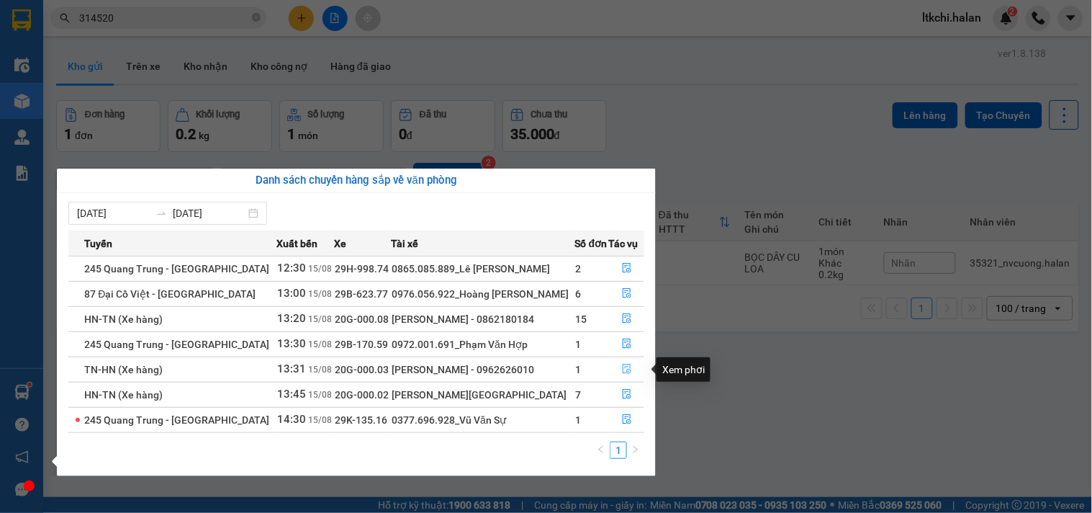
click at [624, 369] on icon "file-done" at bounding box center [627, 369] width 10 height 10
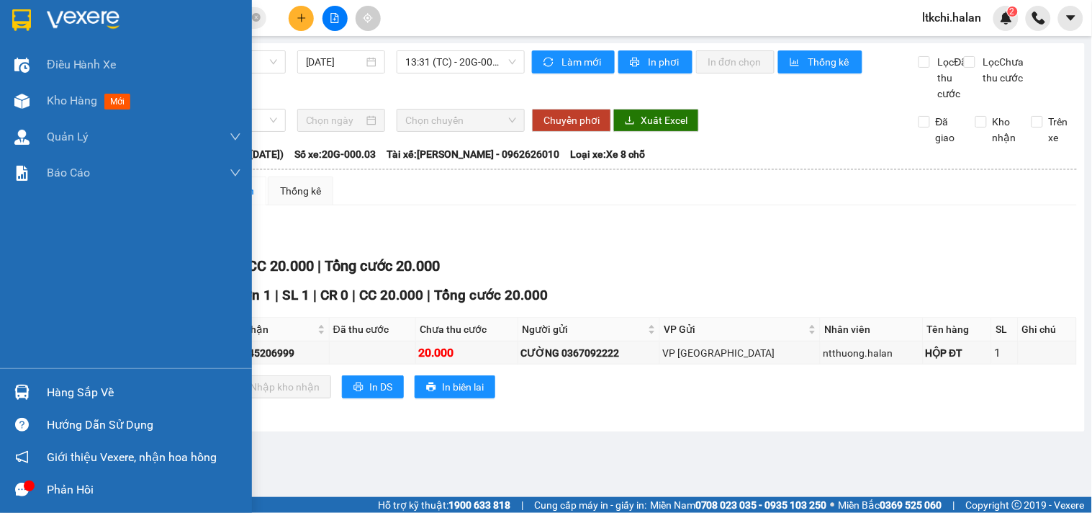
drag, startPoint x: 32, startPoint y: 396, endPoint x: 145, endPoint y: 356, distance: 120.0
click at [32, 394] on div at bounding box center [21, 391] width 25 height 25
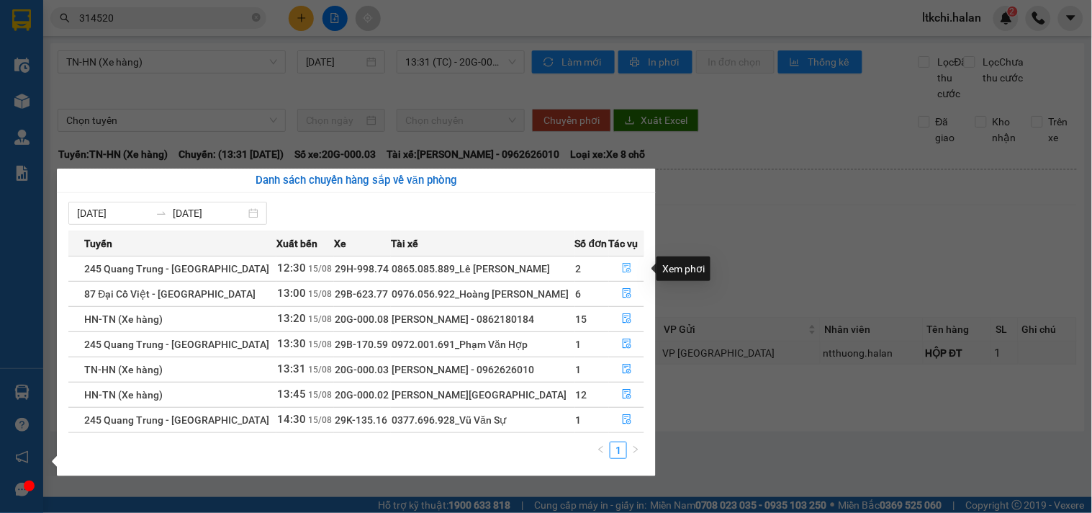
click at [626, 263] on icon "file-done" at bounding box center [627, 268] width 9 height 10
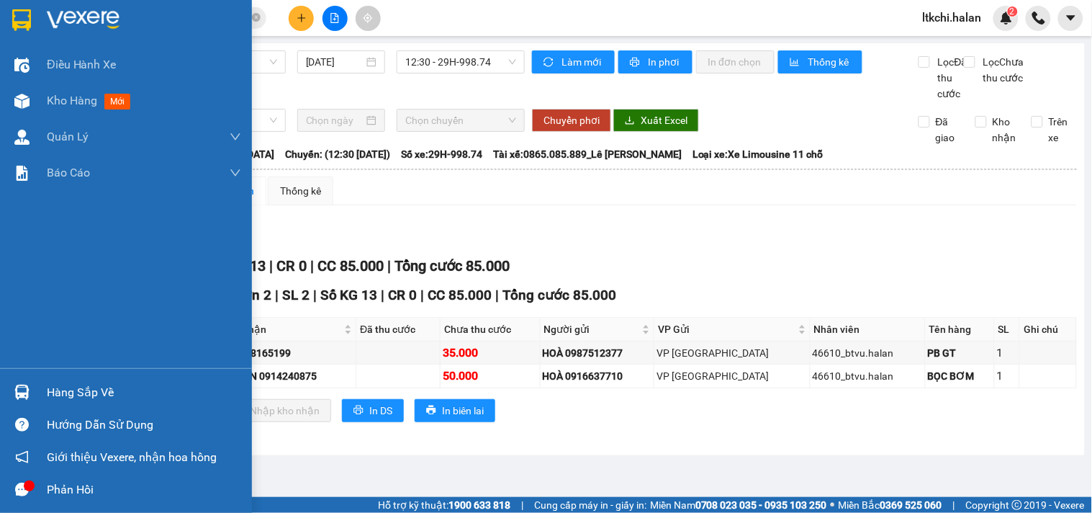
click at [36, 382] on div "Hàng sắp về" at bounding box center [126, 392] width 252 height 32
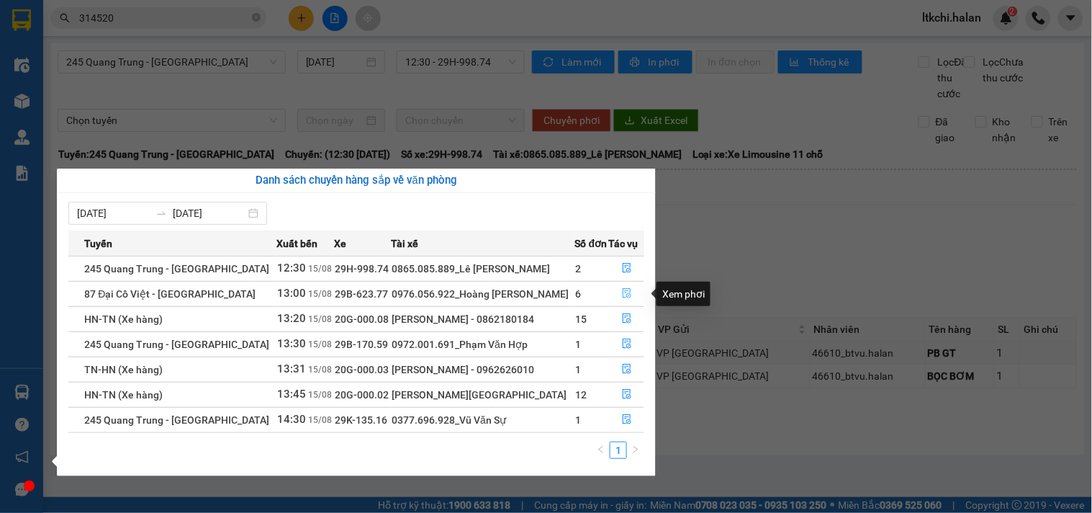
click at [625, 292] on icon "file-done" at bounding box center [627, 293] width 10 height 10
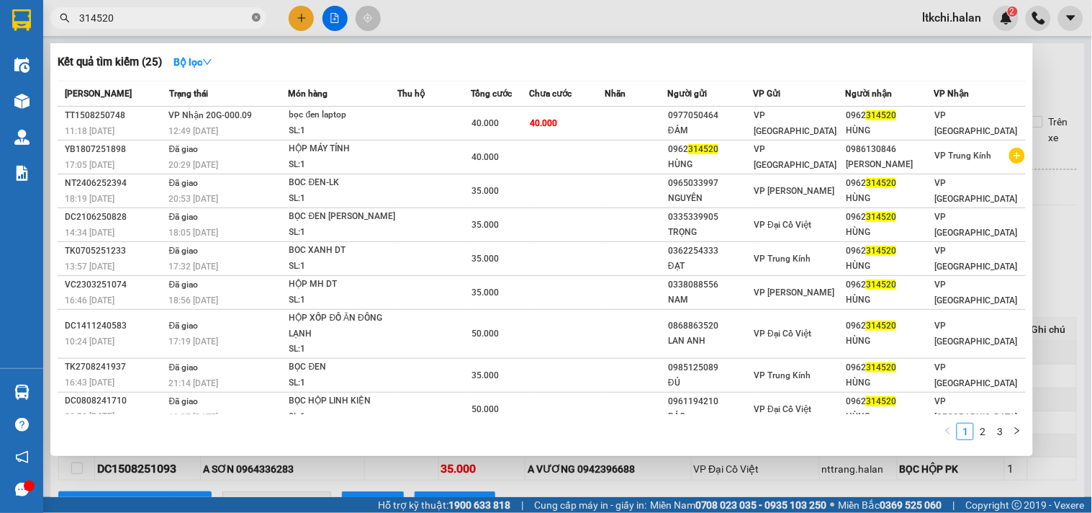
click at [258, 19] on icon "close-circle" at bounding box center [256, 17] width 9 height 9
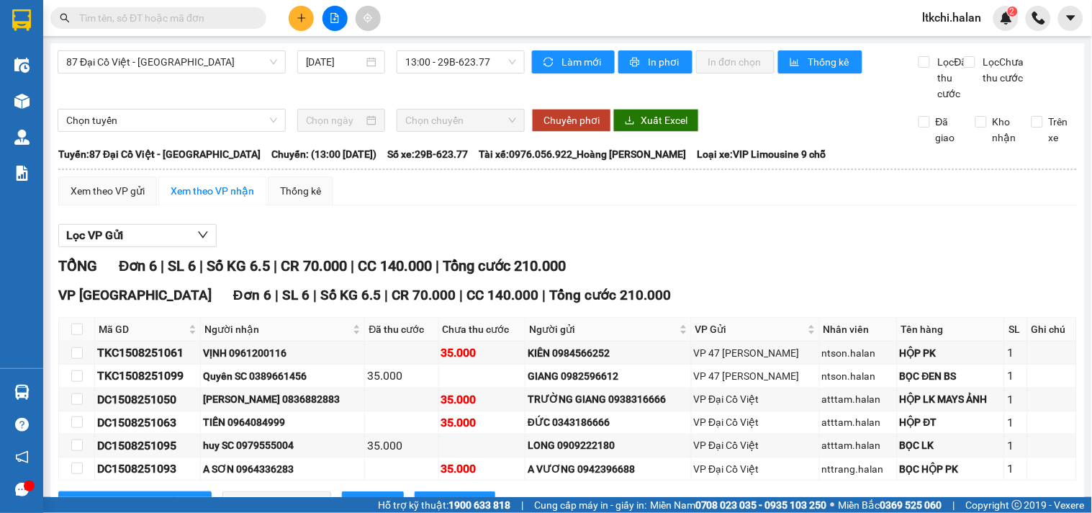
click at [245, 19] on input "text" at bounding box center [164, 18] width 170 height 16
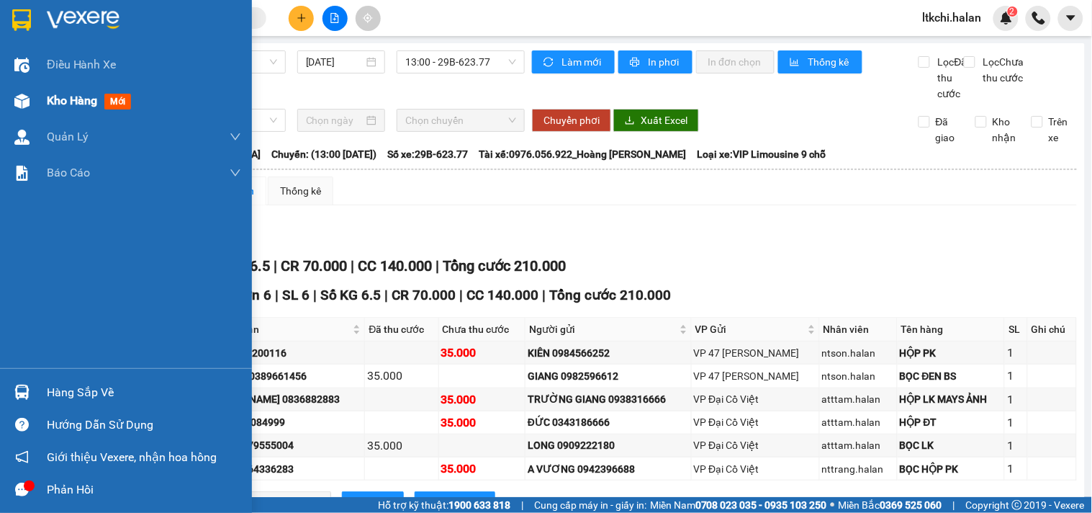
click at [11, 104] on div at bounding box center [21, 101] width 25 height 25
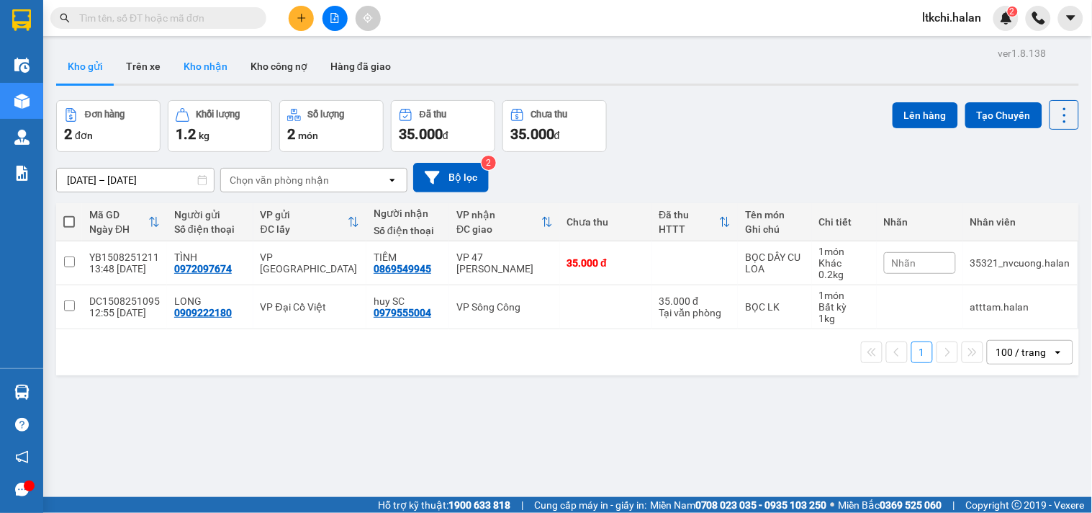
click at [206, 68] on button "Kho nhận" at bounding box center [205, 66] width 67 height 35
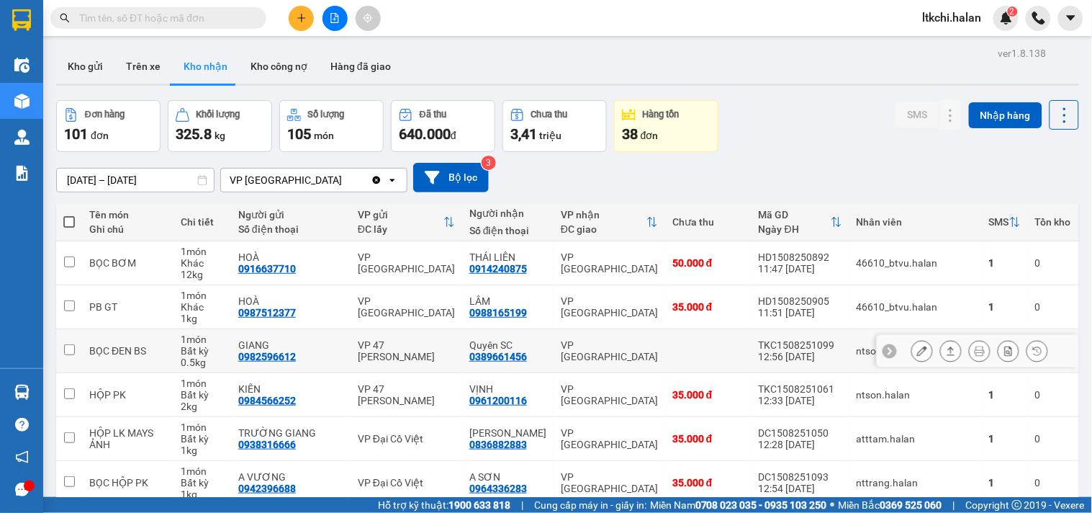
click at [915, 357] on button at bounding box center [922, 350] width 20 height 25
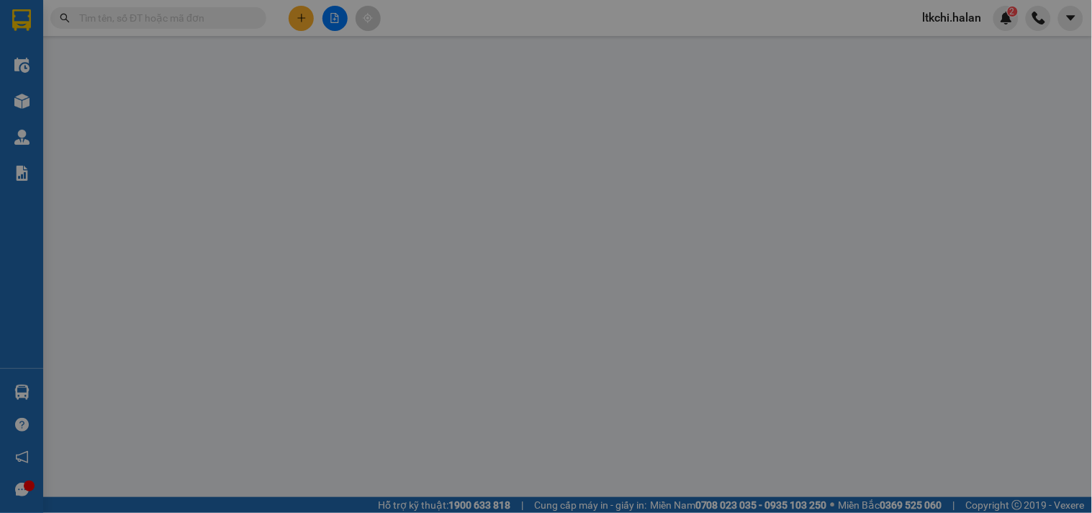
type input "0982596612"
type input "GIANG"
type input "0389661456"
type input "Quyên SC"
type input "35.000"
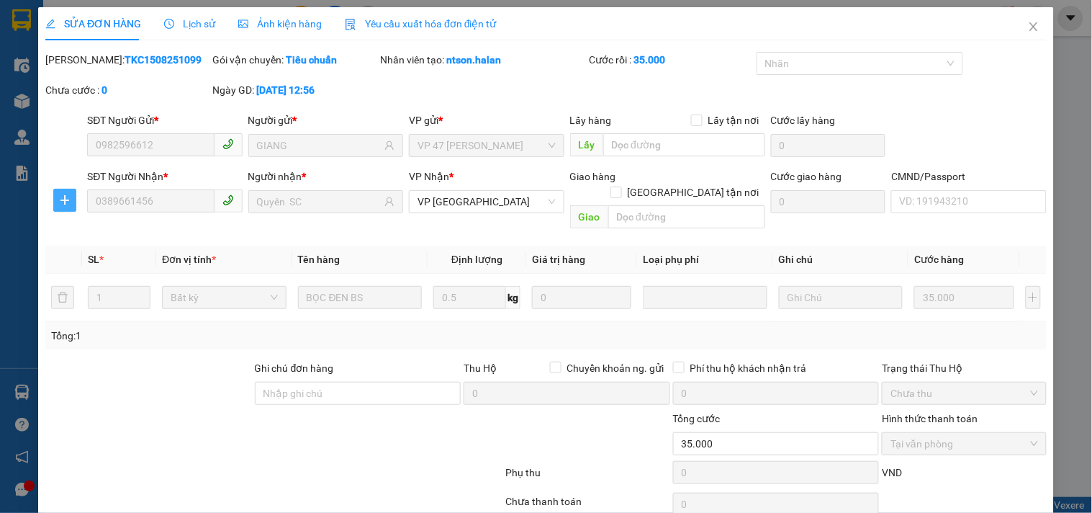
click at [66, 200] on icon "plus" at bounding box center [65, 200] width 12 height 12
drag, startPoint x: 104, startPoint y: 229, endPoint x: 114, endPoint y: 229, distance: 9.4
click at [114, 229] on span "Chuyển kho" at bounding box center [90, 229] width 59 height 16
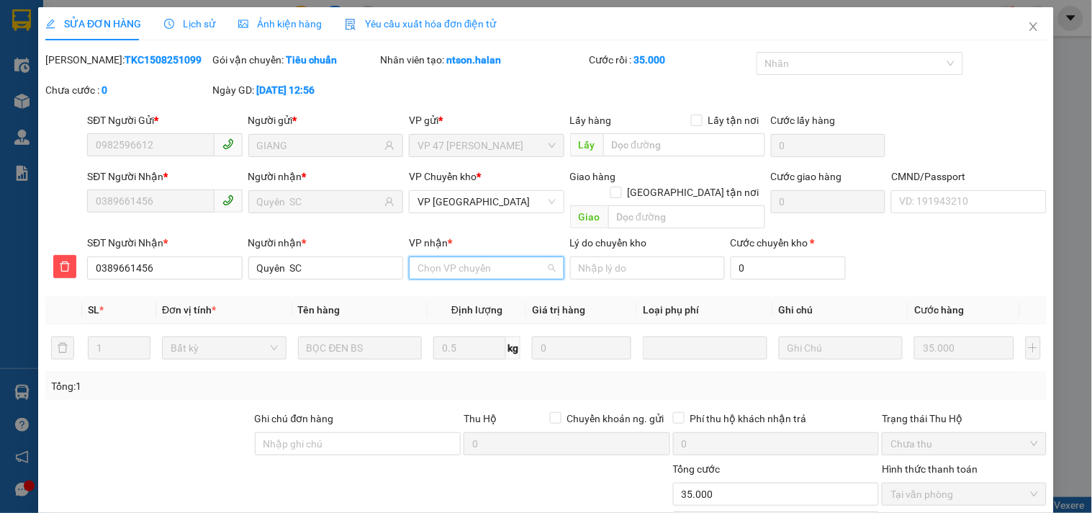
click at [461, 257] on input "VP nhận *" at bounding box center [480, 268] width 127 height 22
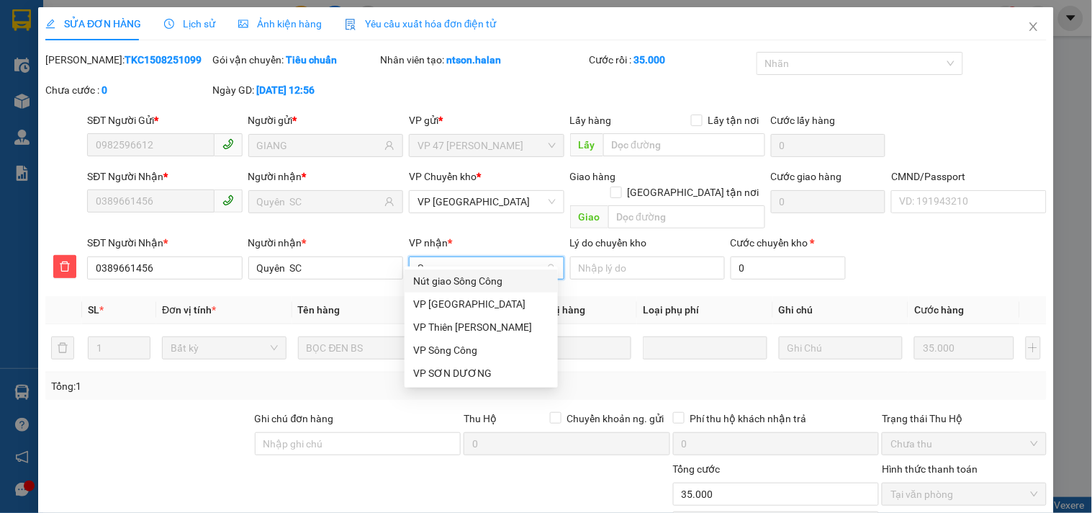
type input "SC"
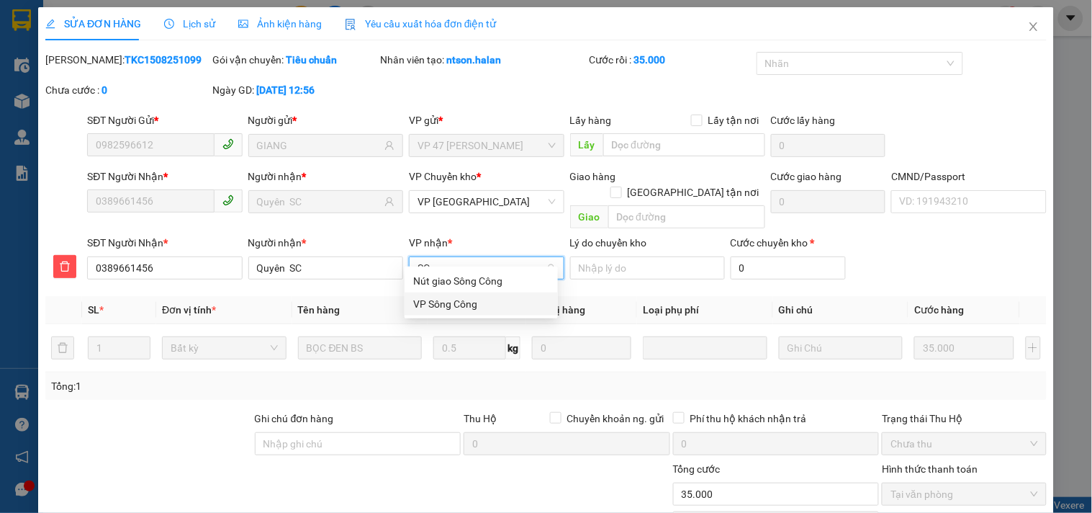
click at [471, 303] on div "VP Sông Công" at bounding box center [481, 304] width 136 height 16
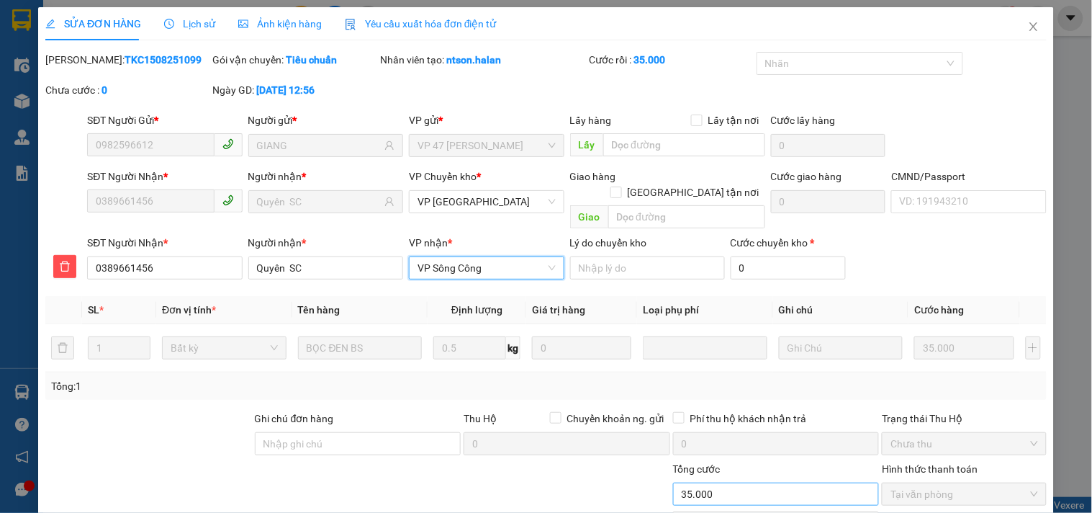
scroll to position [102, 0]
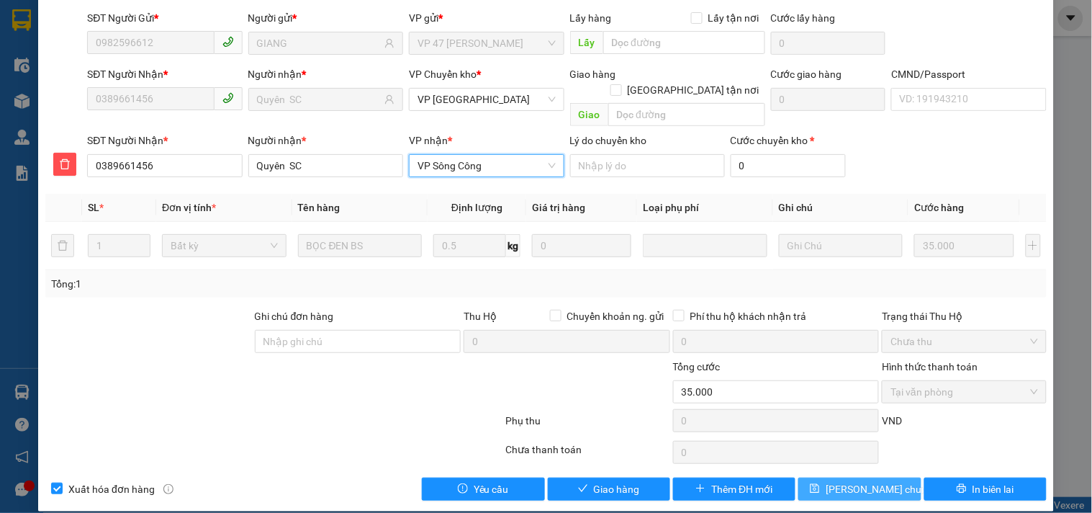
click at [857, 477] on button "[PERSON_NAME] [PERSON_NAME]" at bounding box center [859, 488] width 122 height 23
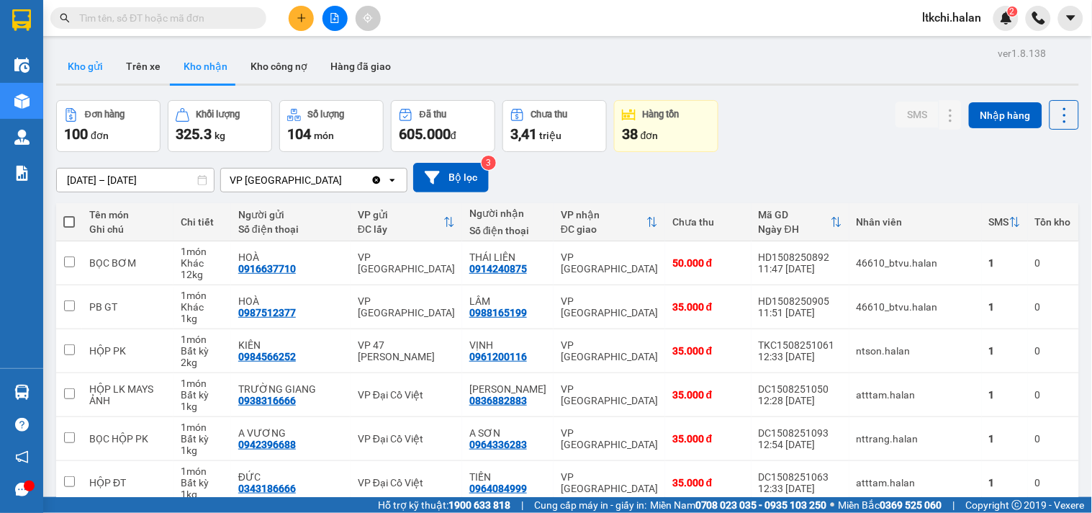
click at [91, 61] on button "Kho gửi" at bounding box center [85, 66] width 58 height 35
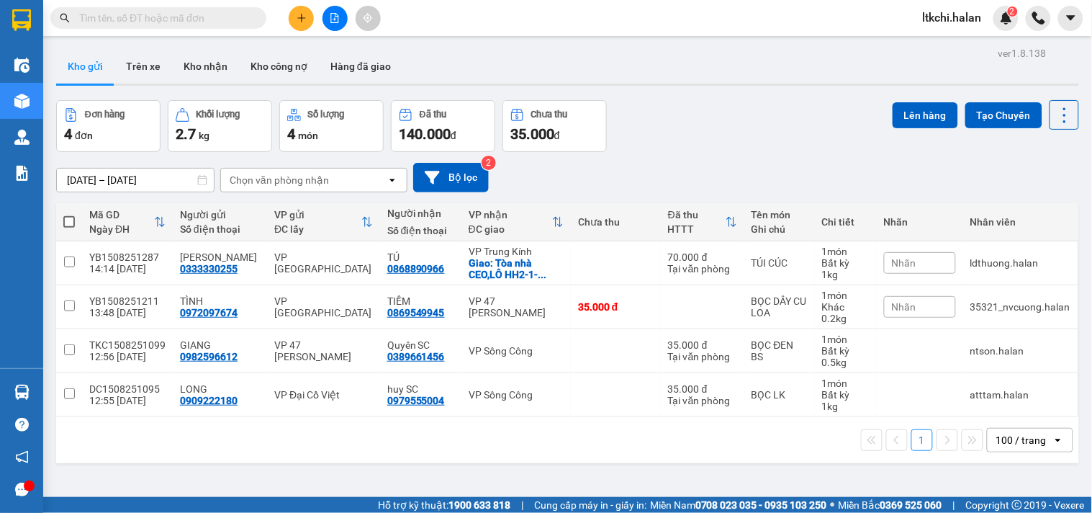
click at [704, 128] on div "Đơn hàng 4 đơn Khối lượng 2.7 kg Số lượng 4 món Đã thu 140.000 đ Chưa thu 35.00…" at bounding box center [567, 126] width 1023 height 52
click at [1056, 108] on icon at bounding box center [1065, 115] width 20 height 20
drag, startPoint x: 1034, startPoint y: 204, endPoint x: 728, endPoint y: 163, distance: 307.9
click at [1032, 204] on span "Làm mới" at bounding box center [1032, 206] width 40 height 14
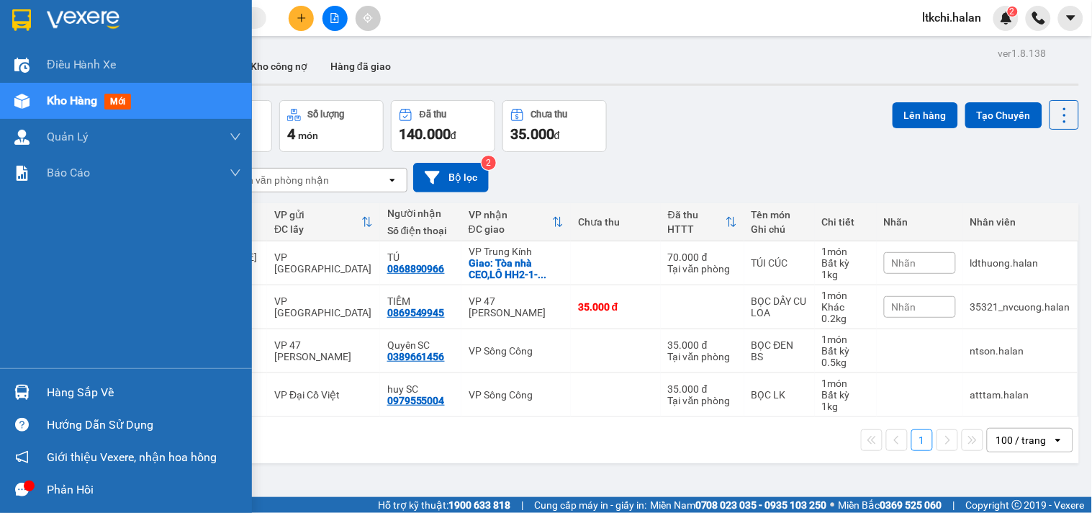
click at [30, 387] on div at bounding box center [21, 391] width 25 height 25
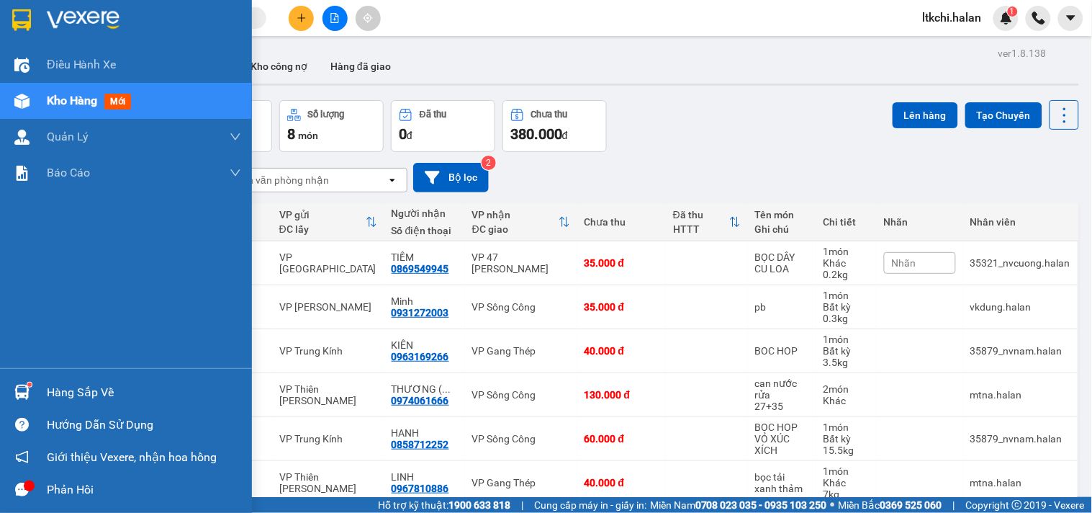
click at [23, 405] on div "Hàng sắp về" at bounding box center [126, 392] width 252 height 32
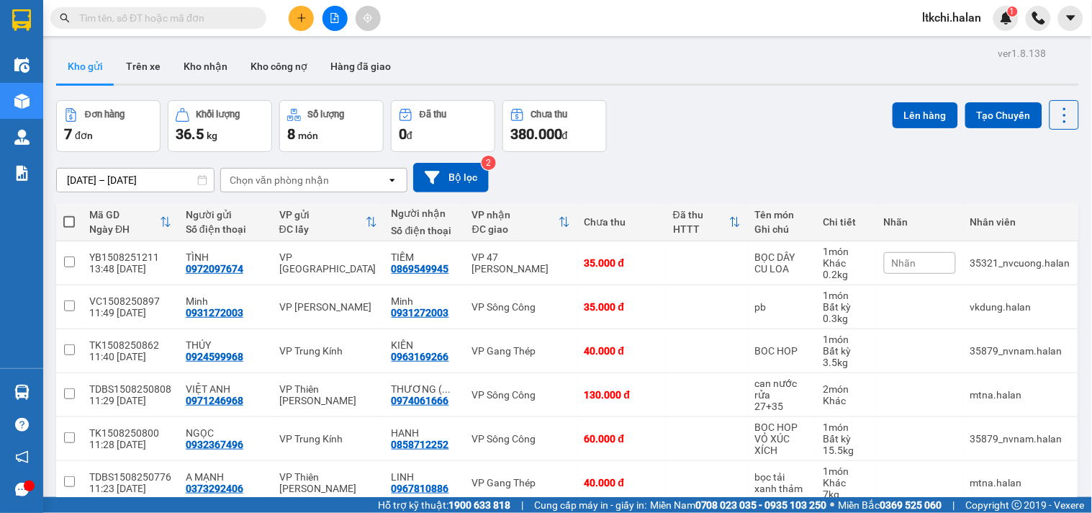
click at [715, 139] on section "Kết quả tìm kiếm ( 2227 ) Bộ lọc Mã ĐH Trạng thái Món hàng Thu hộ Tổng cước Chư…" at bounding box center [546, 256] width 1092 height 513
click at [1055, 122] on icon at bounding box center [1065, 115] width 20 height 20
click at [1052, 199] on div "Làm mới" at bounding box center [1025, 206] width 85 height 14
click at [71, 225] on span at bounding box center [69, 222] width 12 height 12
click at [69, 215] on input "checkbox" at bounding box center [69, 215] width 0 height 0
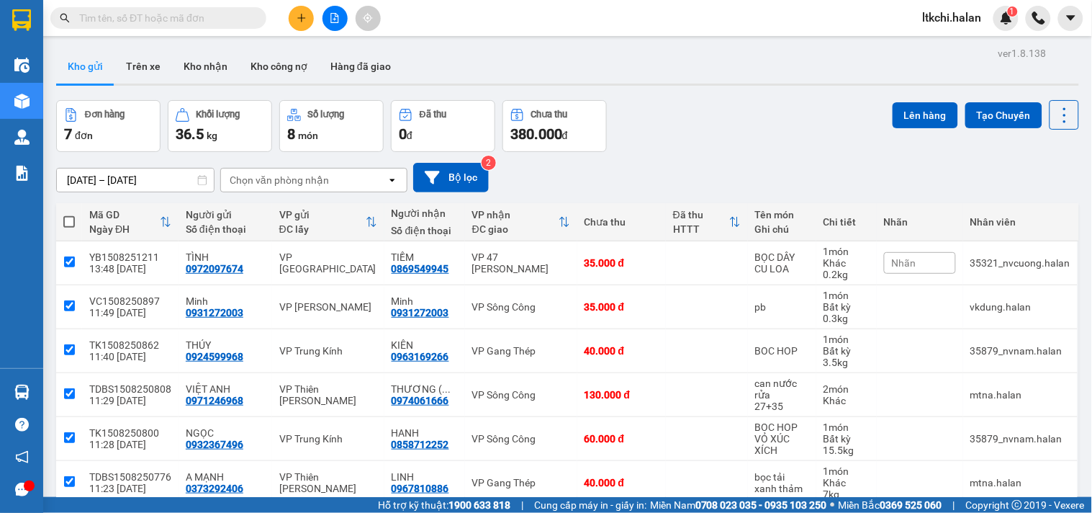
checkbox input "true"
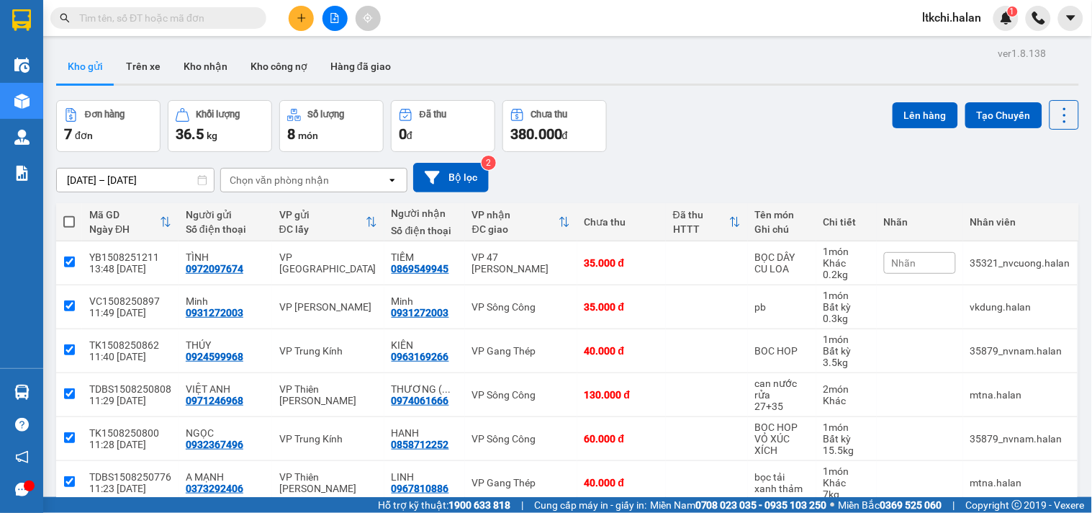
checkbox input "true"
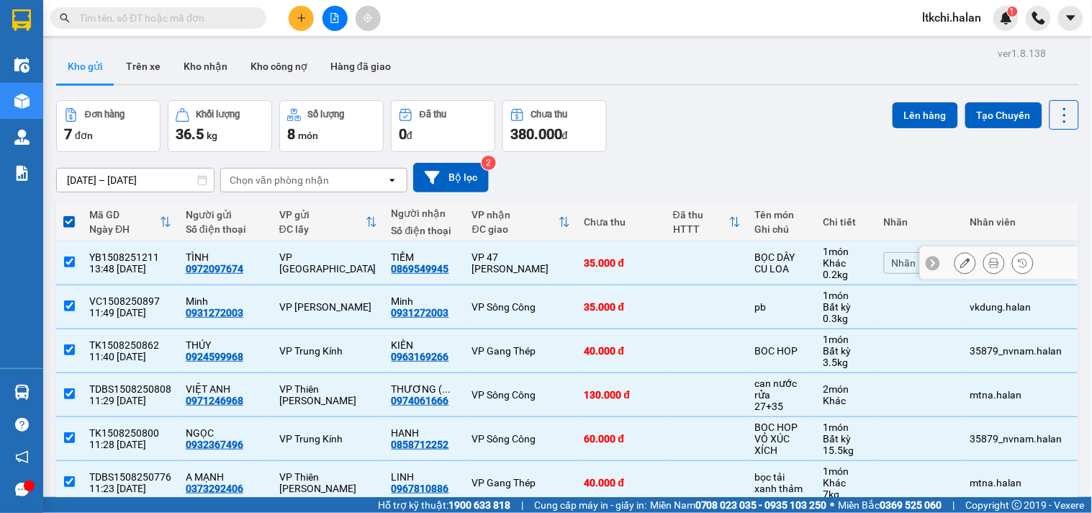
click at [505, 256] on div "VP 47 [PERSON_NAME]" at bounding box center [521, 262] width 98 height 23
checkbox input "false"
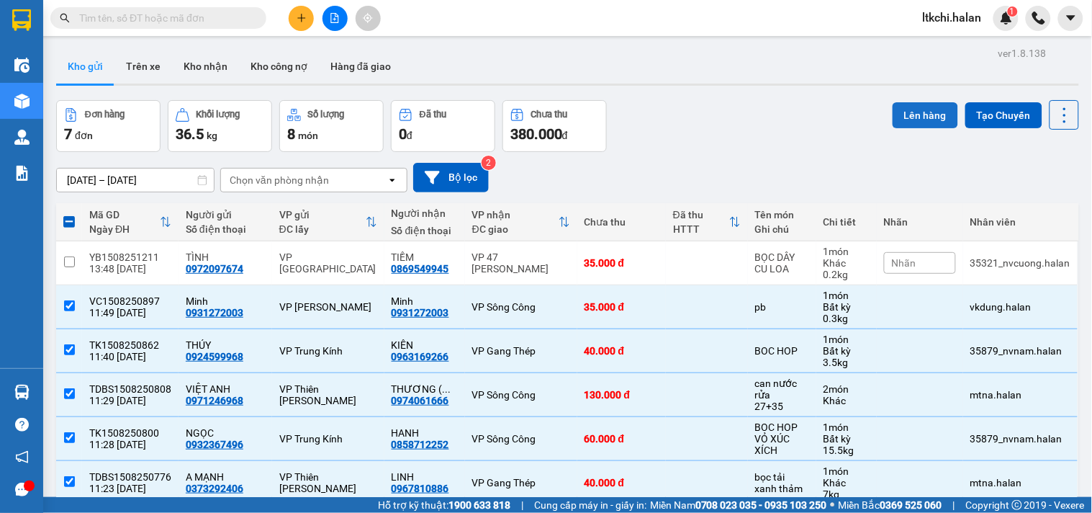
click at [908, 112] on button "Lên hàng" at bounding box center [926, 115] width 66 height 26
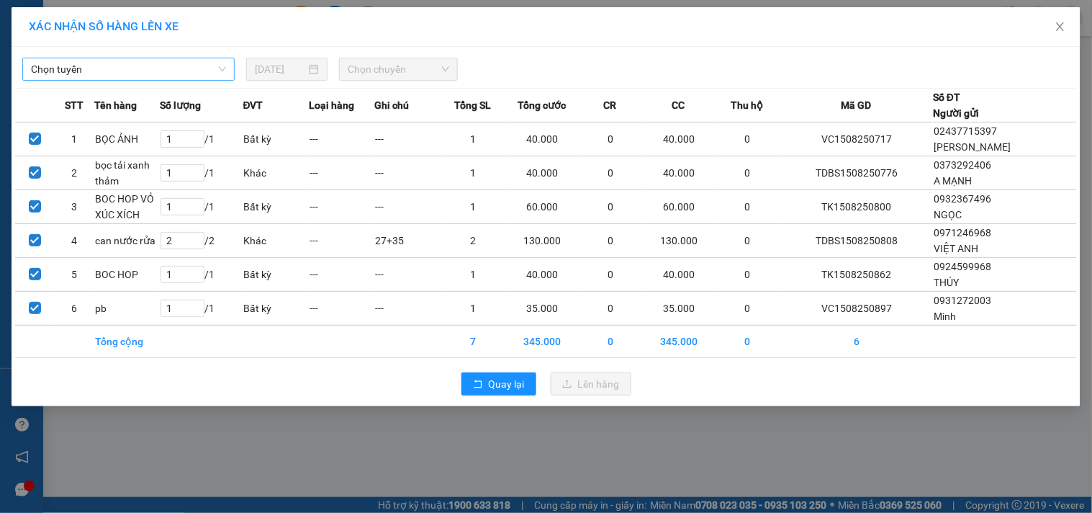
click at [193, 72] on span "Chọn tuyến" at bounding box center [128, 69] width 195 height 22
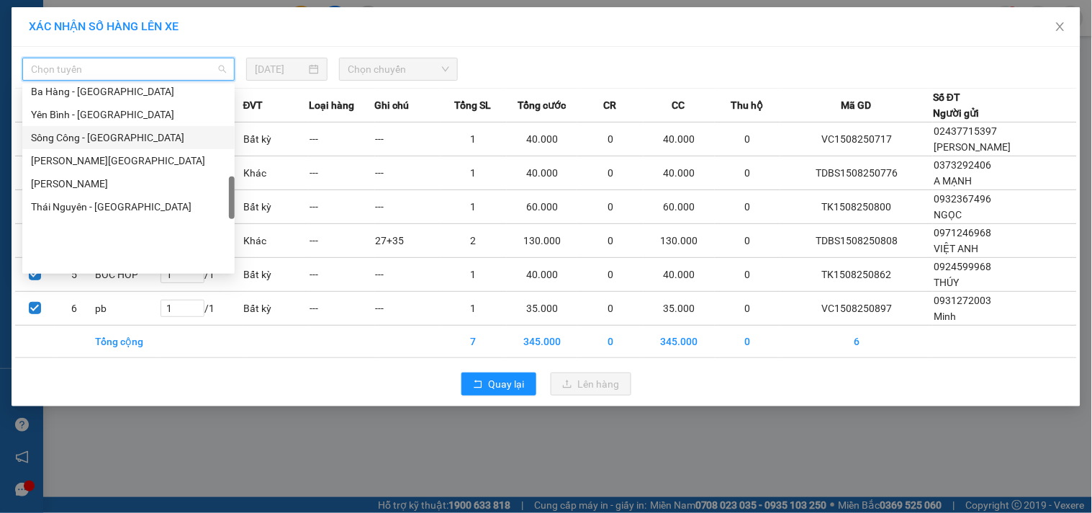
scroll to position [479, 0]
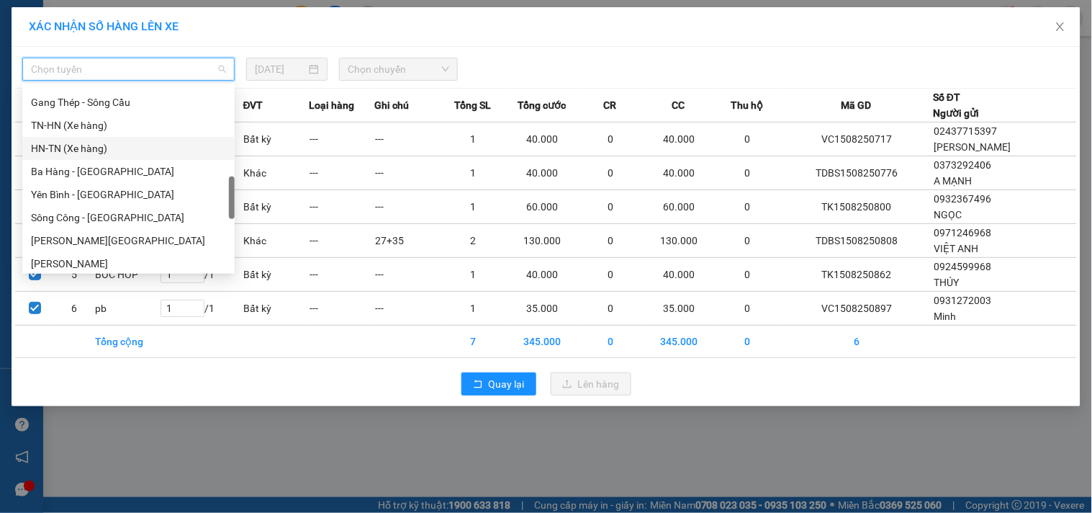
click at [101, 154] on div "HN-TN (Xe hàng)" at bounding box center [128, 148] width 195 height 16
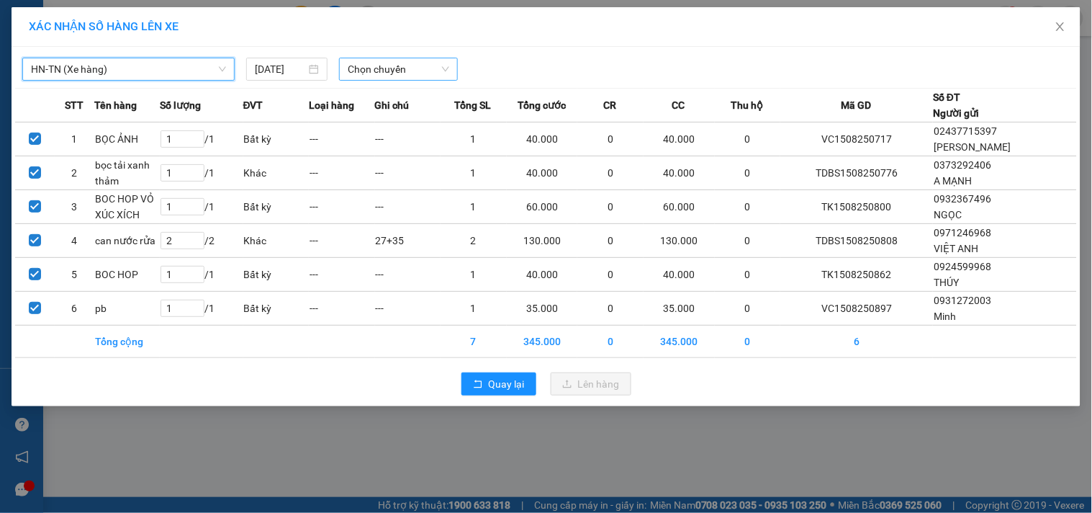
click at [413, 68] on span "Chọn chuyến" at bounding box center [398, 69] width 101 height 22
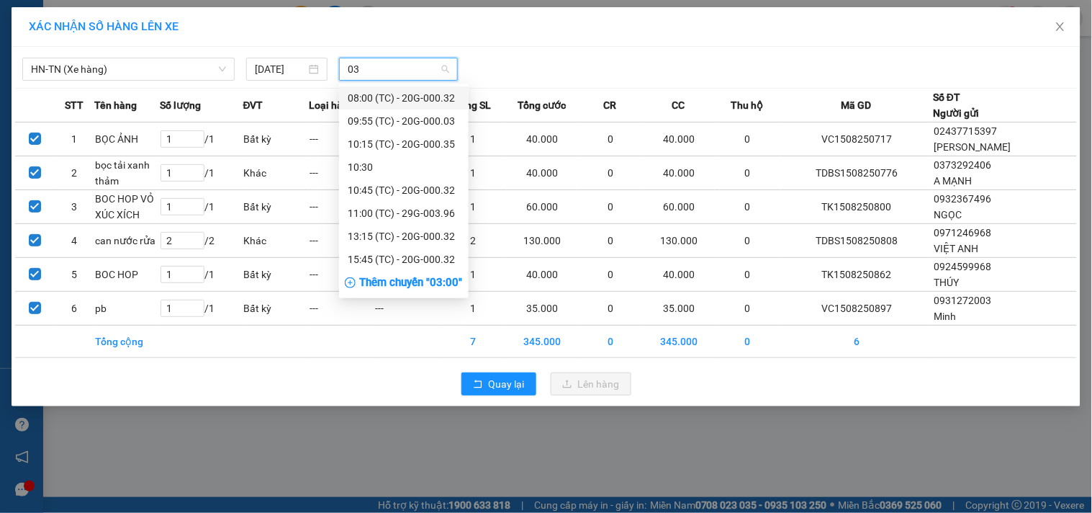
type input "032"
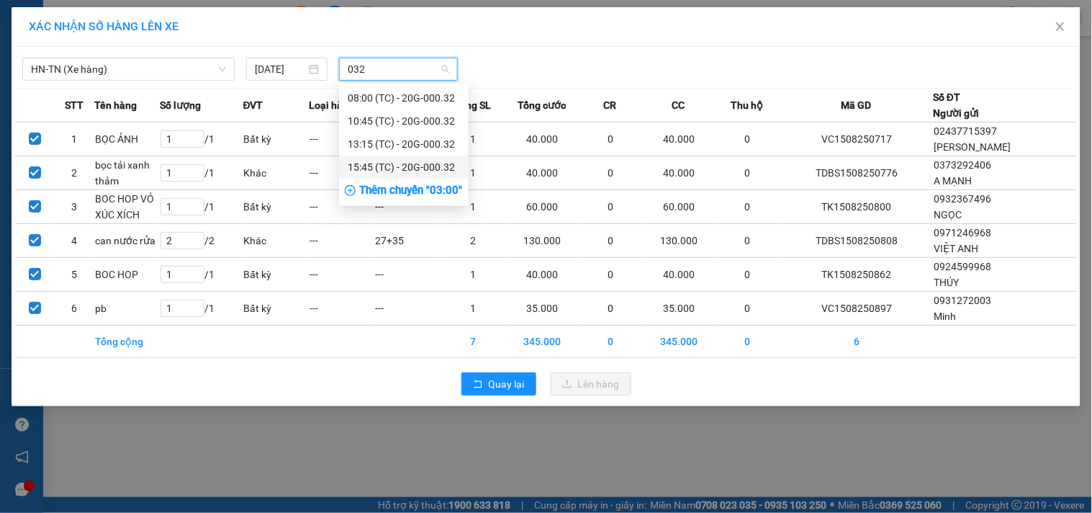
click at [437, 171] on div "15:45 (TC) - 20G-000.32" at bounding box center [404, 167] width 112 height 16
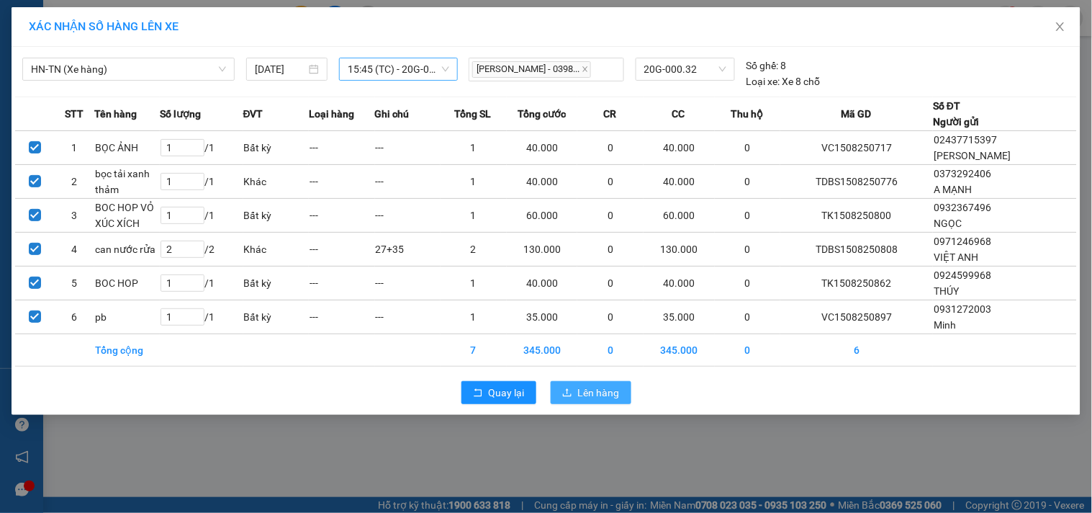
click at [595, 397] on span "Lên hàng" at bounding box center [599, 392] width 42 height 16
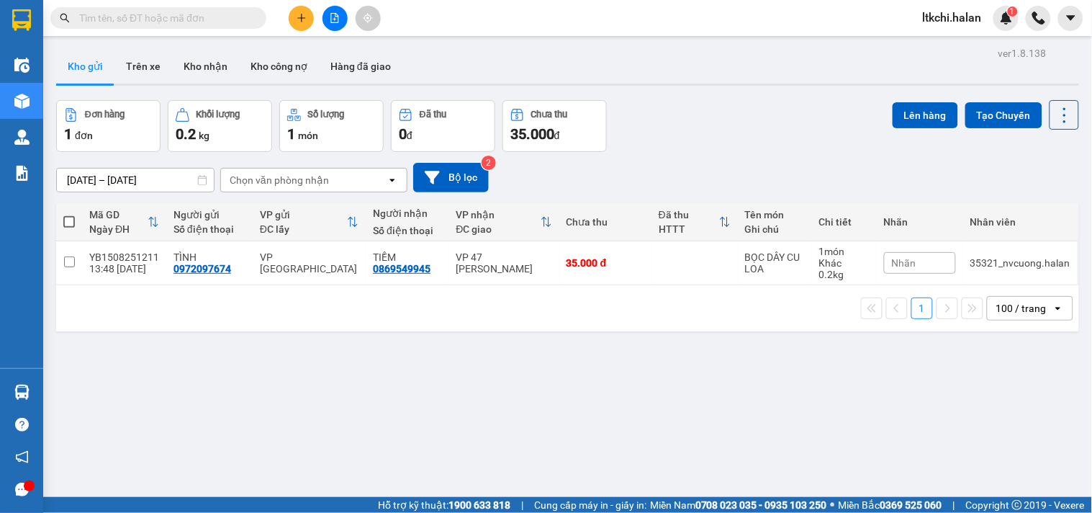
click at [153, 22] on input "text" at bounding box center [164, 18] width 170 height 16
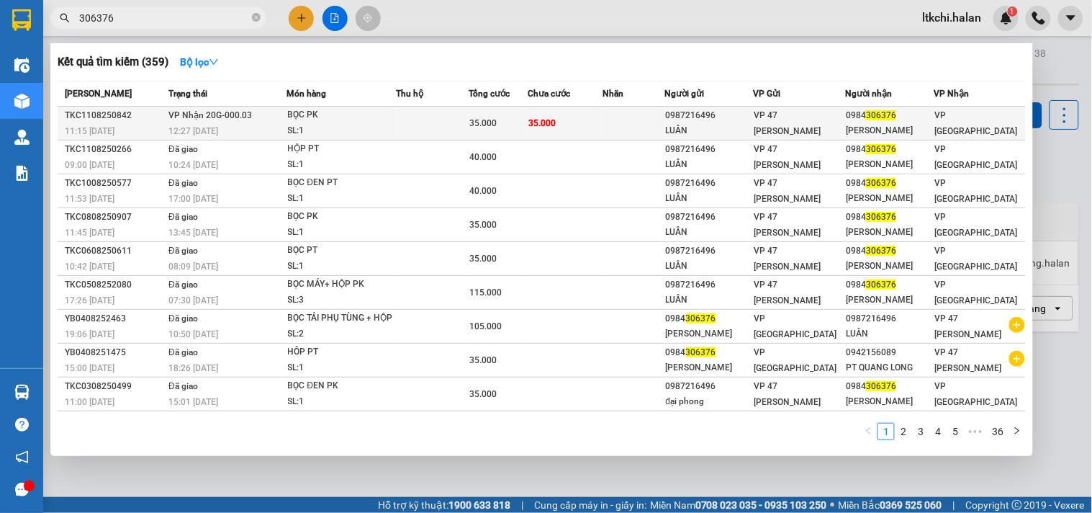
type input "306376"
click at [355, 128] on div "SL: 1" at bounding box center [342, 131] width 108 height 16
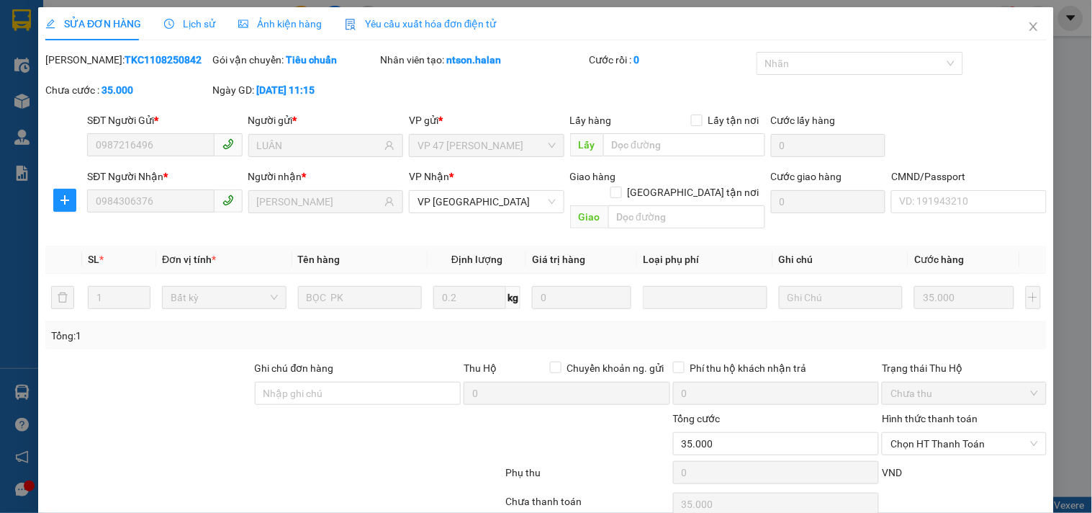
type input "0987216496"
type input "LUÂN"
type input "0984306376"
type input "TUẤN VŨ"
type input "35.000"
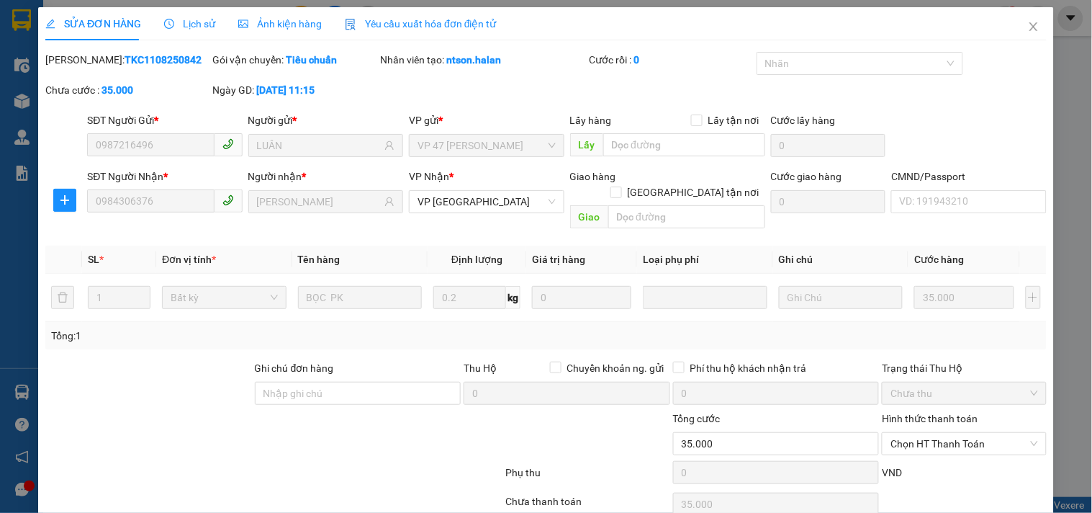
scroll to position [52, 0]
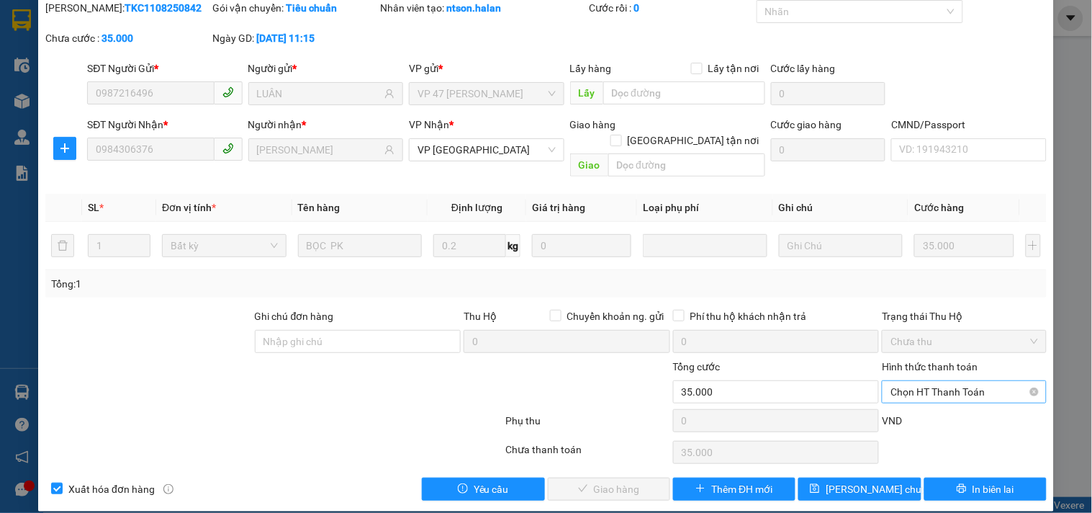
click at [950, 382] on span "Chọn HT Thanh Toán" at bounding box center [963, 392] width 147 height 22
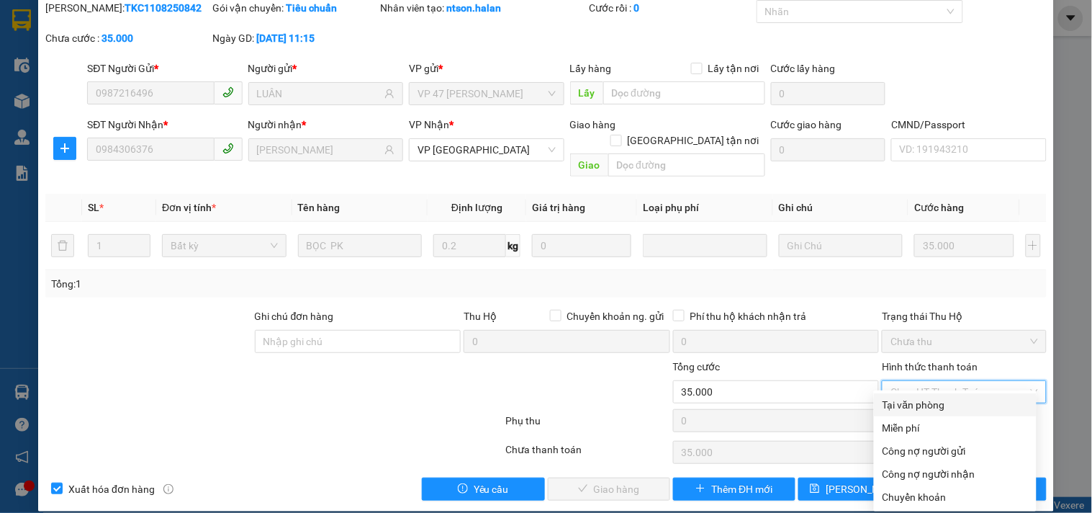
click at [944, 407] on div "Tại văn phòng" at bounding box center [954, 405] width 145 height 16
type input "0"
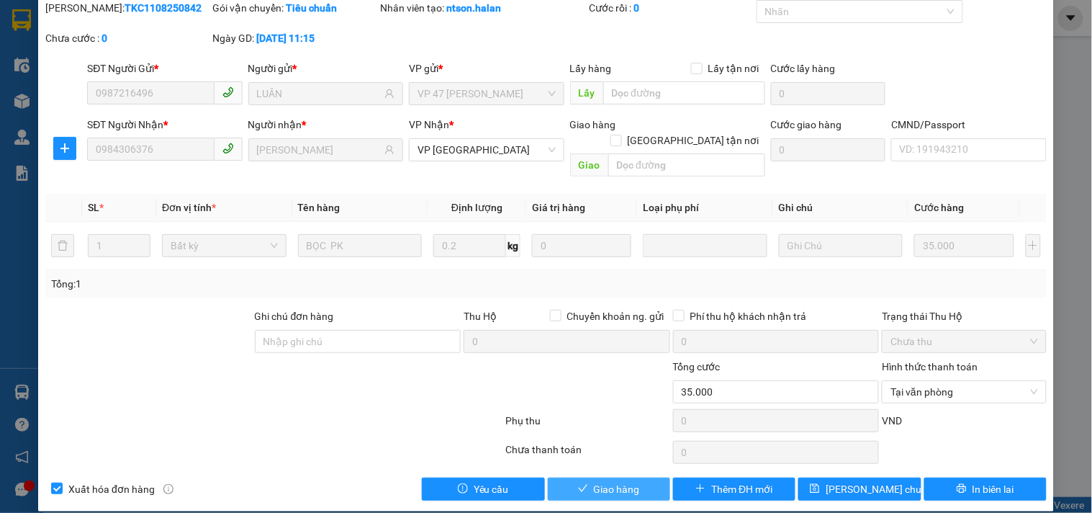
click at [614, 481] on span "Giao hàng" at bounding box center [617, 489] width 46 height 16
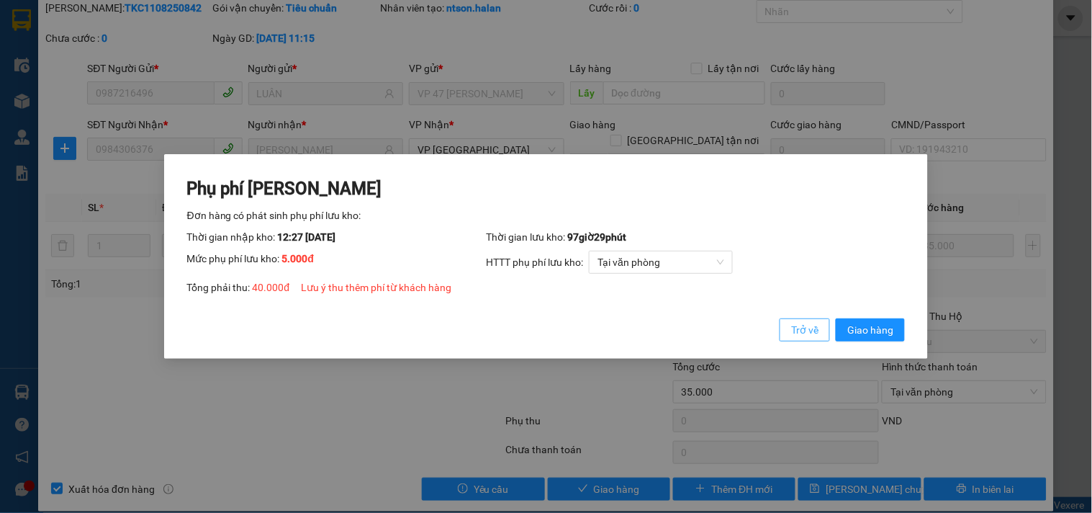
click at [796, 333] on span "Trở về" at bounding box center [804, 330] width 27 height 16
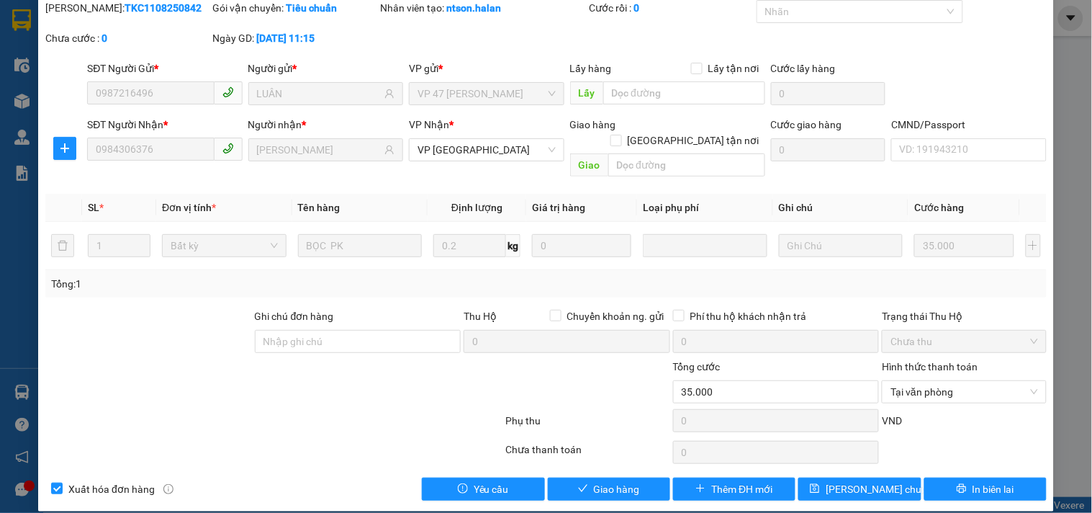
scroll to position [0, 0]
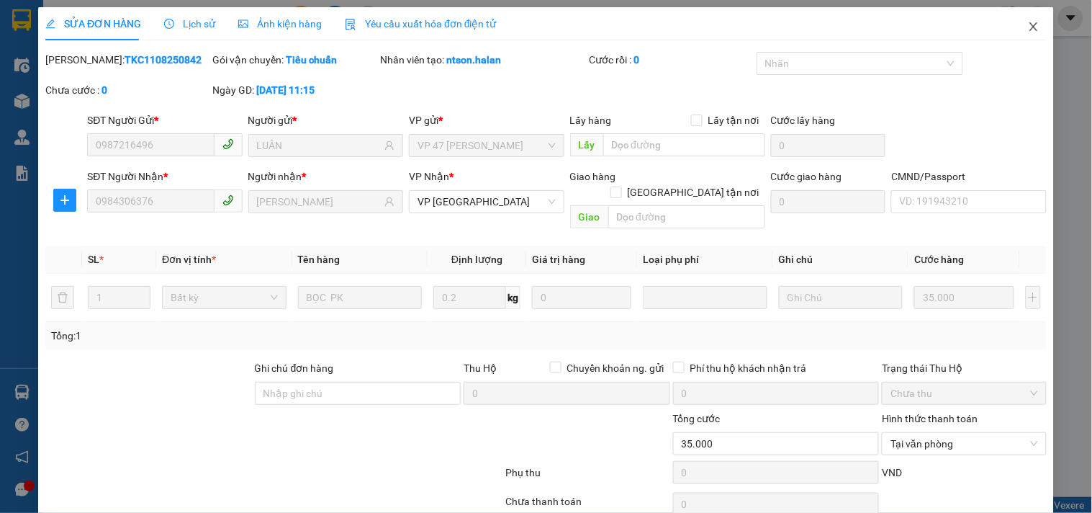
click at [1028, 26] on icon "close" at bounding box center [1034, 27] width 12 height 12
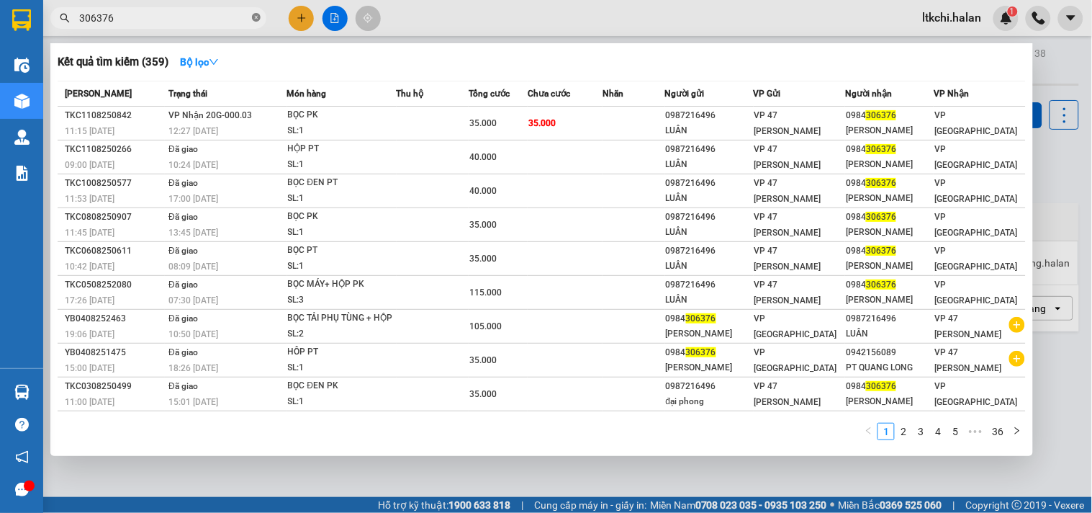
click at [256, 19] on icon "close-circle" at bounding box center [256, 17] width 9 height 9
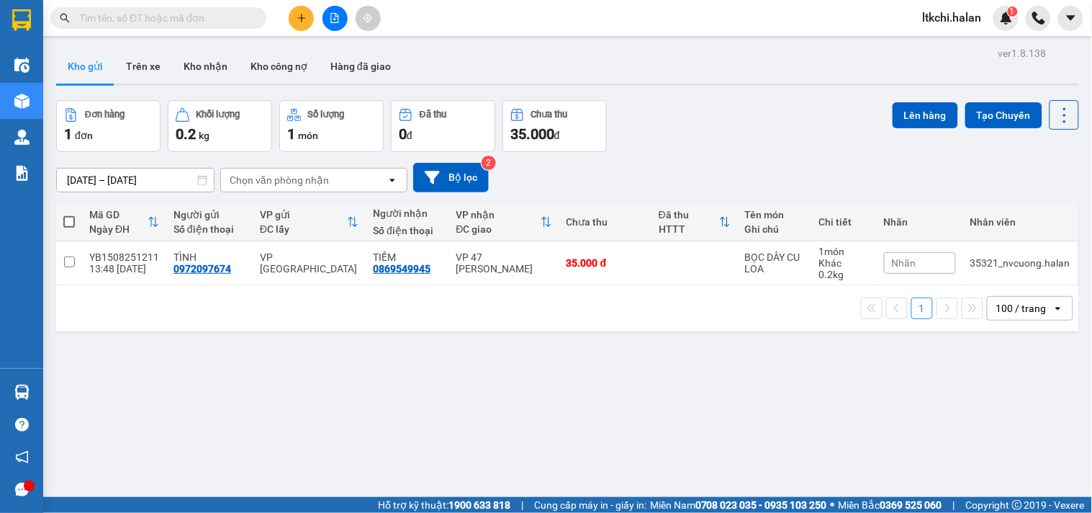
click at [199, 13] on input "text" at bounding box center [164, 18] width 170 height 16
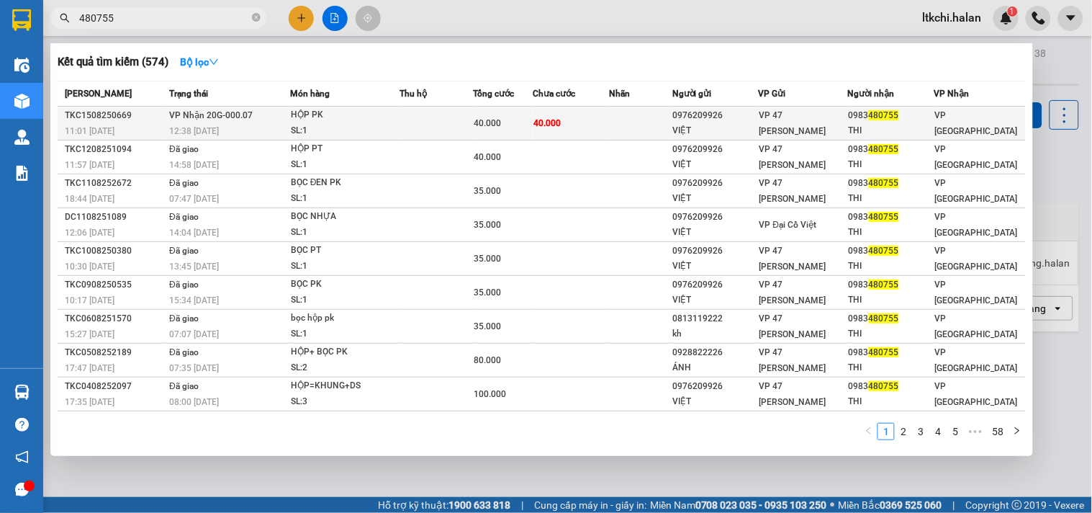
type input "480755"
click at [502, 135] on td "40.000" at bounding box center [503, 124] width 59 height 34
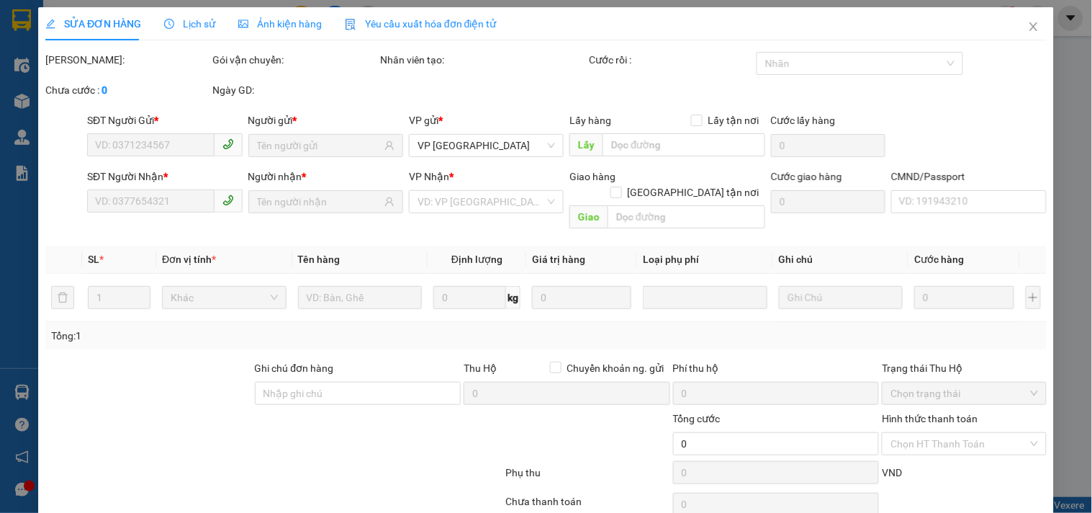
type input "0976209926"
type input "VIỆT"
type input "0983480755"
type input "THI"
type input "40.000"
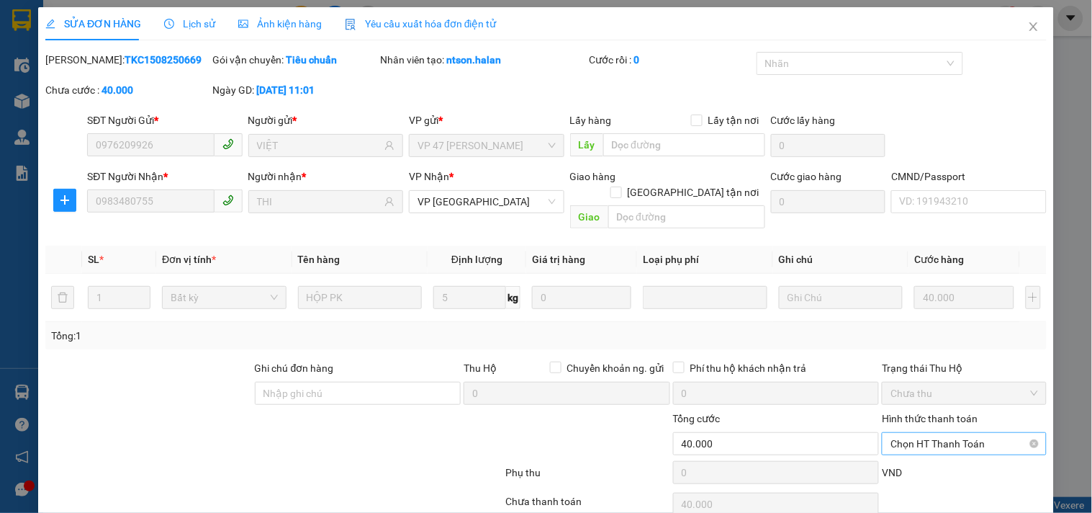
scroll to position [52, 0]
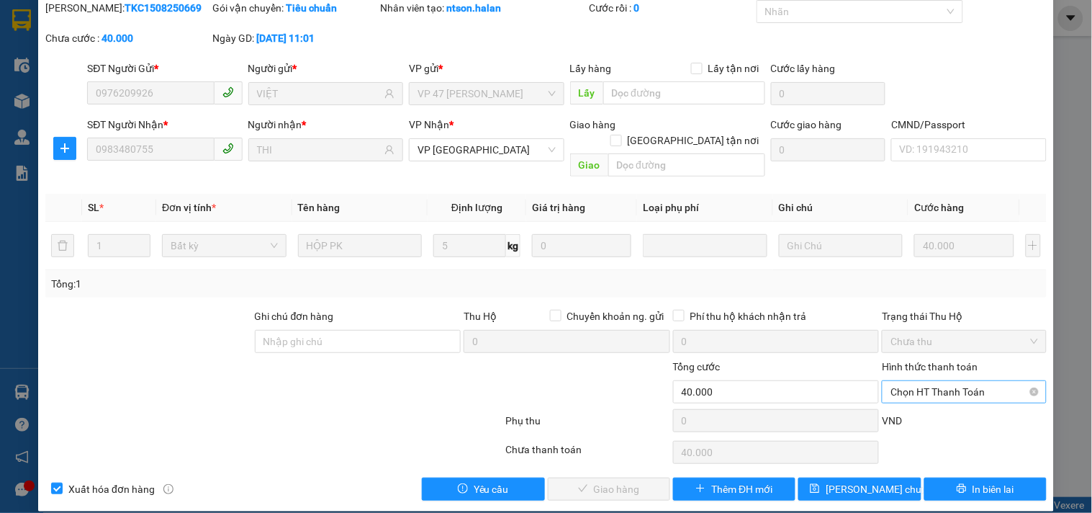
click at [926, 381] on span "Chọn HT Thanh Toán" at bounding box center [963, 392] width 147 height 22
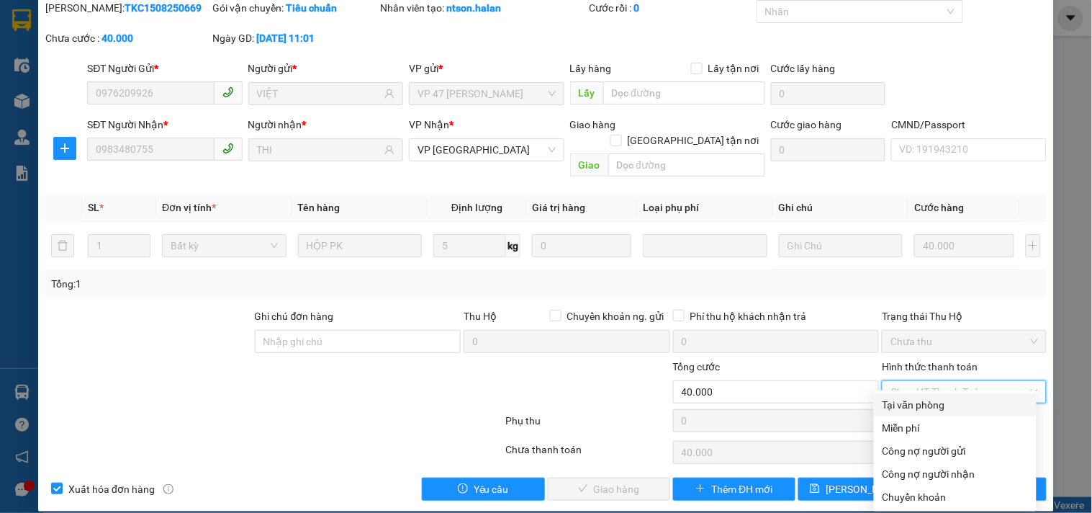
click at [914, 403] on div "Tại văn phòng" at bounding box center [954, 405] width 145 height 16
type input "0"
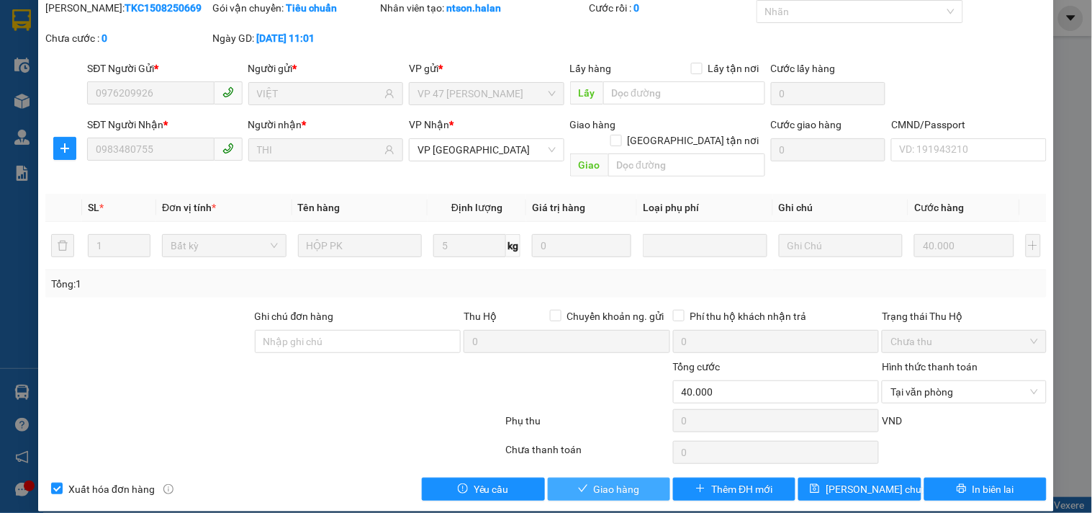
drag, startPoint x: 617, startPoint y: 478, endPoint x: 654, endPoint y: 468, distance: 38.1
click at [619, 481] on span "Giao hàng" at bounding box center [617, 489] width 46 height 16
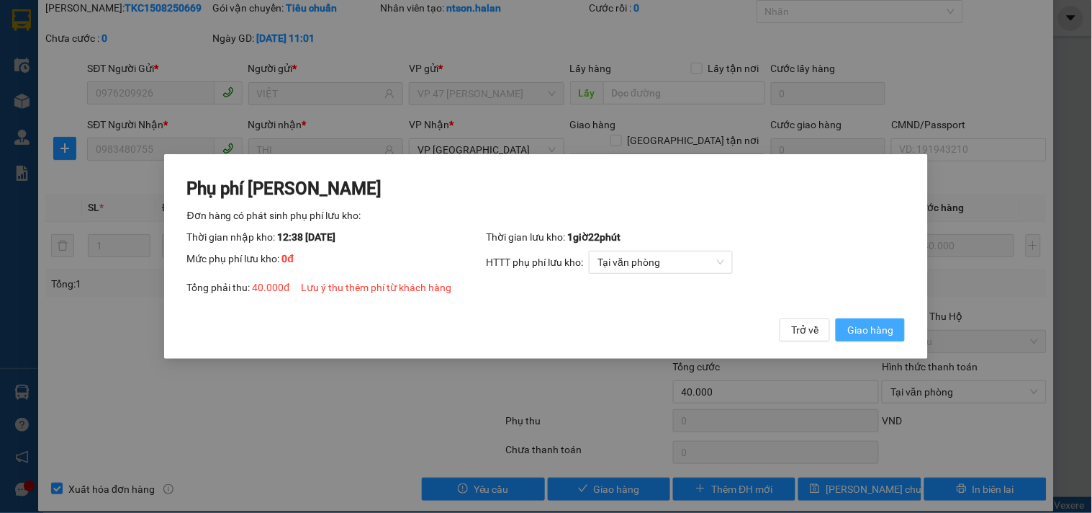
click at [882, 322] on span "Giao hàng" at bounding box center [870, 330] width 46 height 16
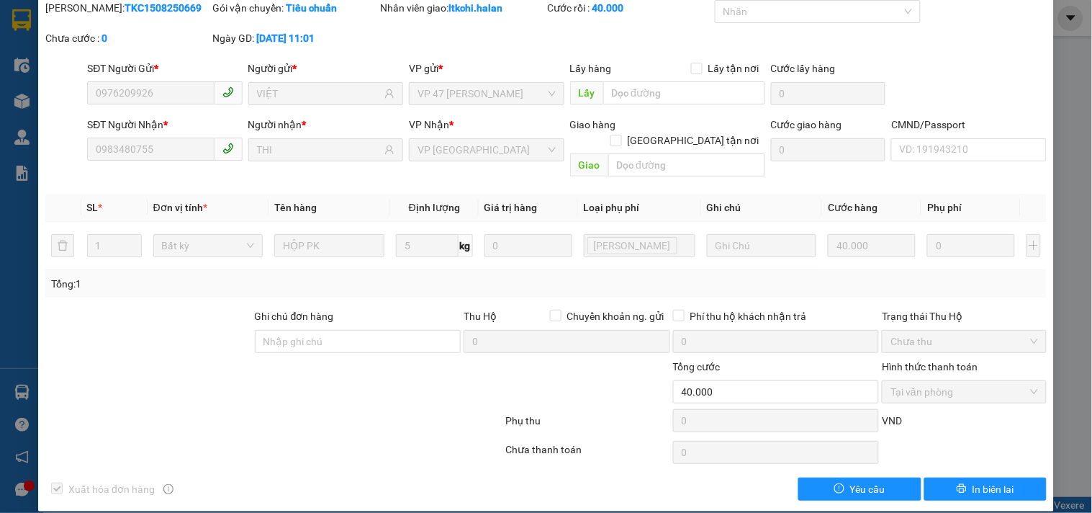
scroll to position [0, 0]
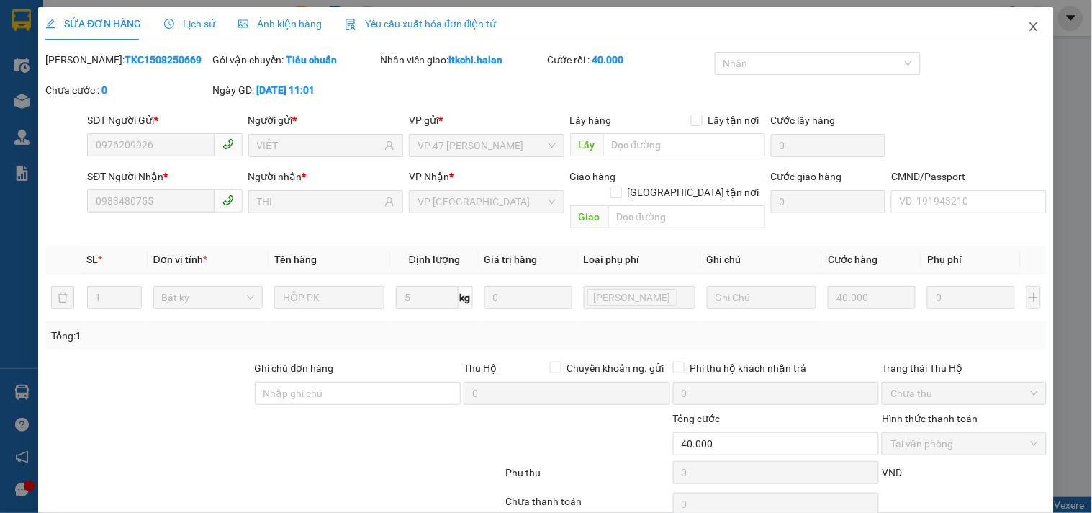
click at [1028, 30] on icon "close" at bounding box center [1034, 27] width 12 height 12
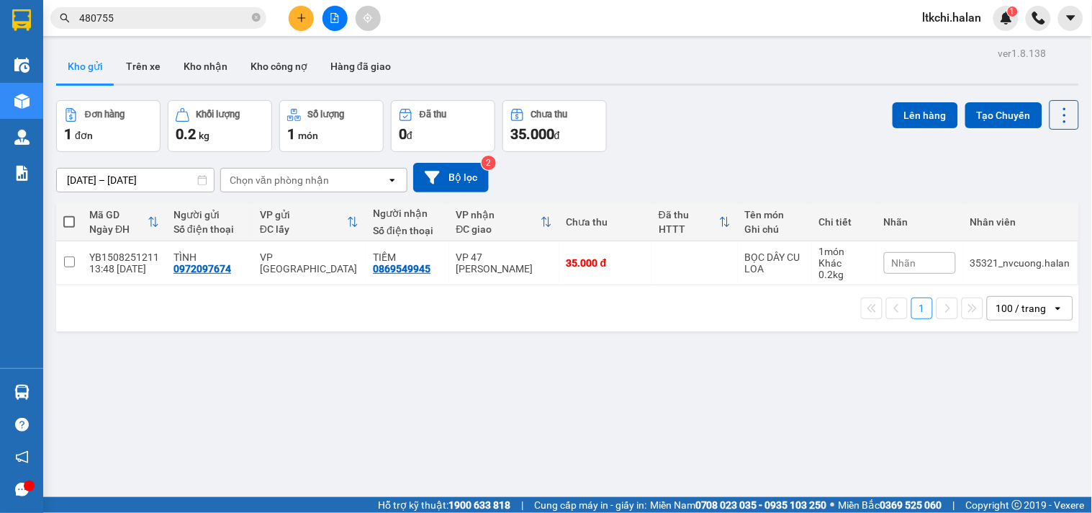
click at [173, 417] on div "ver 1.8.138 Kho gửi Trên xe Kho nhận Kho công nợ Hàng đã giao Đơn hàng 1 đơn Kh…" at bounding box center [567, 299] width 1034 height 513
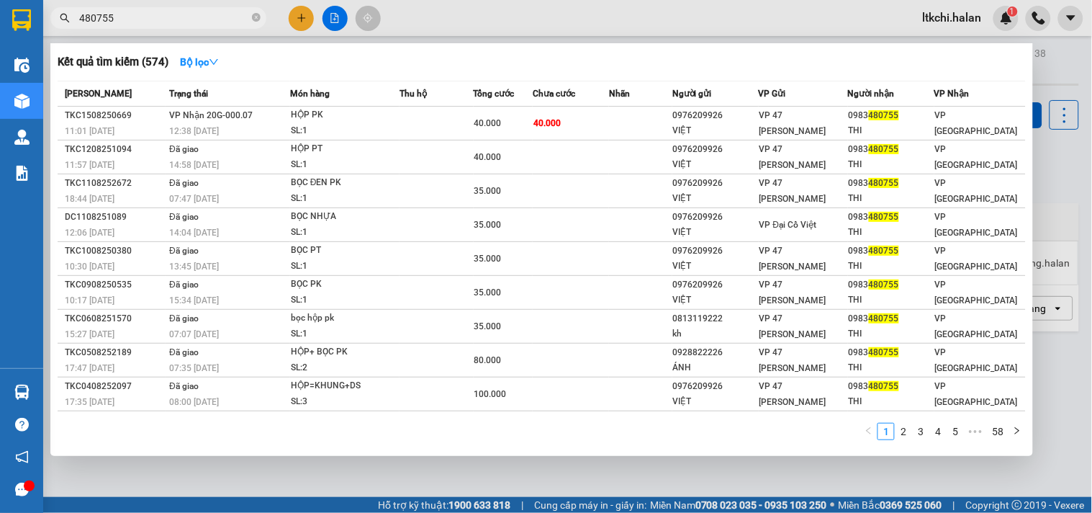
click at [157, 22] on input "480755" at bounding box center [164, 18] width 170 height 16
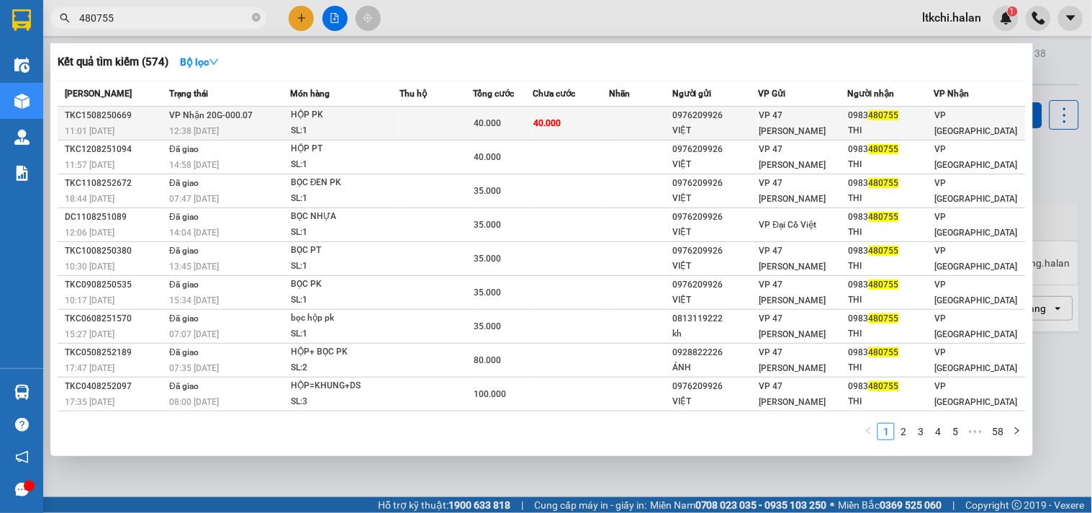
click at [361, 111] on div "HỘP PK" at bounding box center [345, 115] width 108 height 16
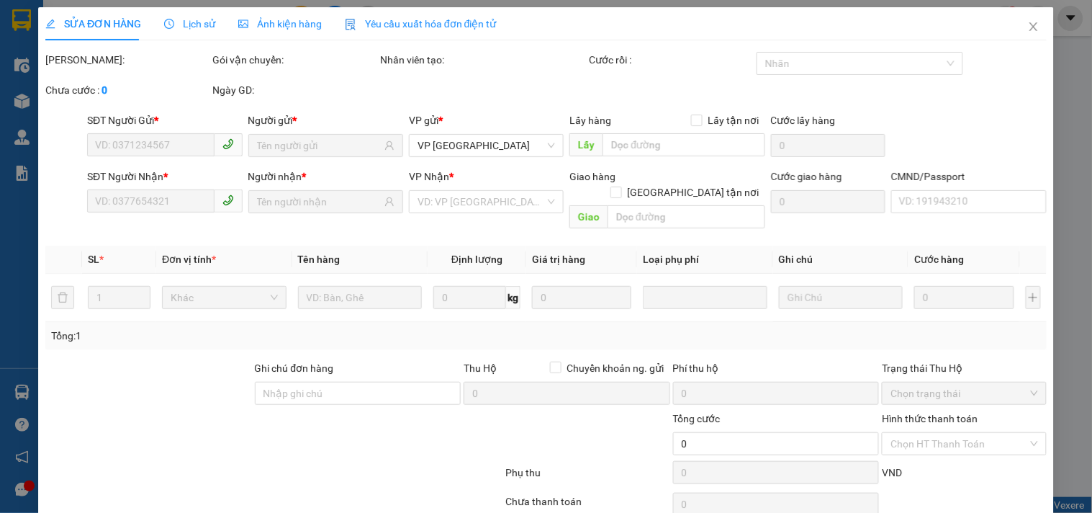
type input "0976209926"
type input "VIỆT"
type input "0983480755"
type input "THI"
type input "40.000"
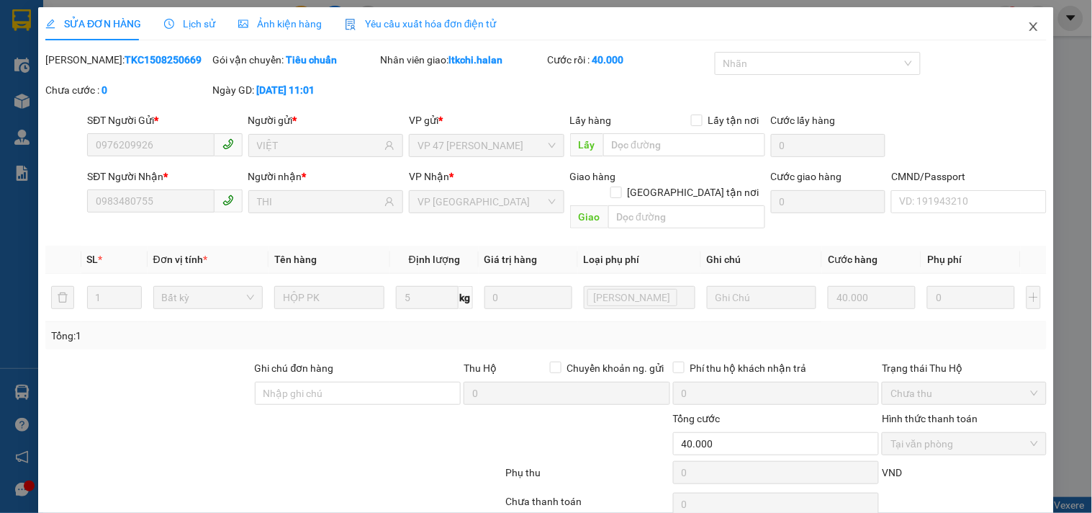
click at [1029, 26] on icon "close" at bounding box center [1033, 26] width 8 height 9
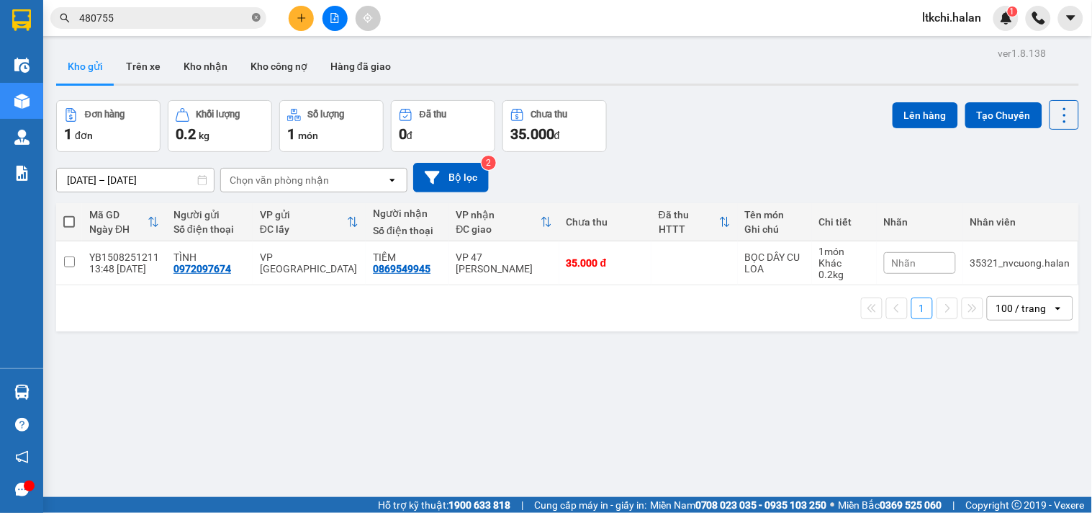
drag, startPoint x: 257, startPoint y: 16, endPoint x: 232, endPoint y: 1, distance: 29.0
click at [256, 16] on icon "close-circle" at bounding box center [256, 17] width 9 height 9
click at [1049, 112] on button at bounding box center [1064, 115] width 30 height 30
click at [1032, 212] on span "Làm mới" at bounding box center [1032, 206] width 40 height 14
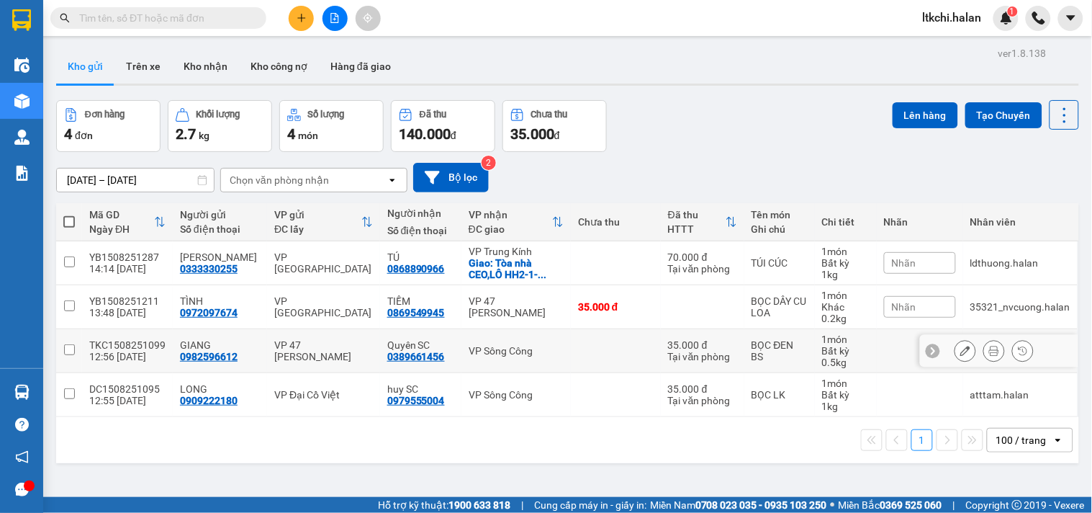
click at [571, 362] on td at bounding box center [616, 351] width 90 height 44
checkbox input "true"
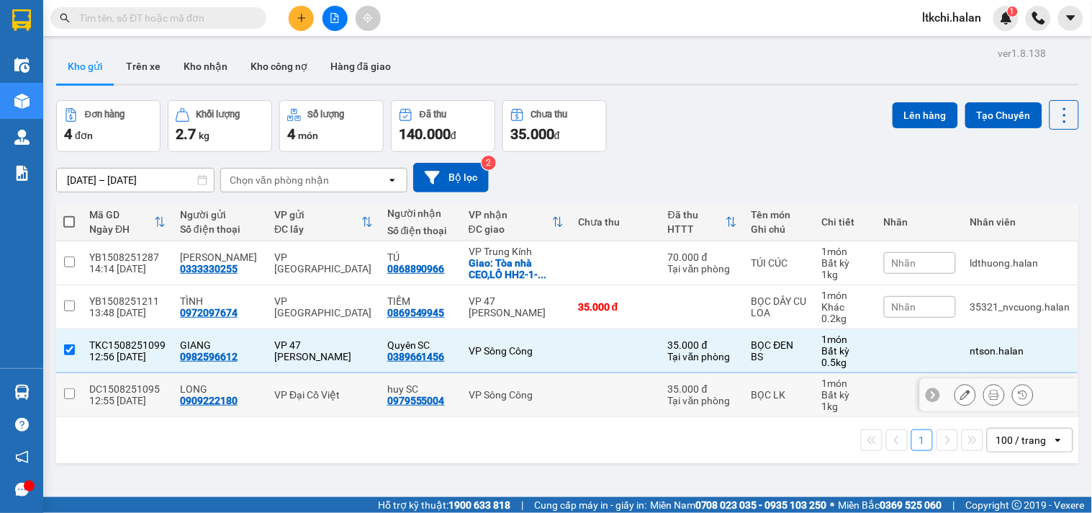
click at [571, 401] on td at bounding box center [616, 395] width 90 height 44
checkbox input "true"
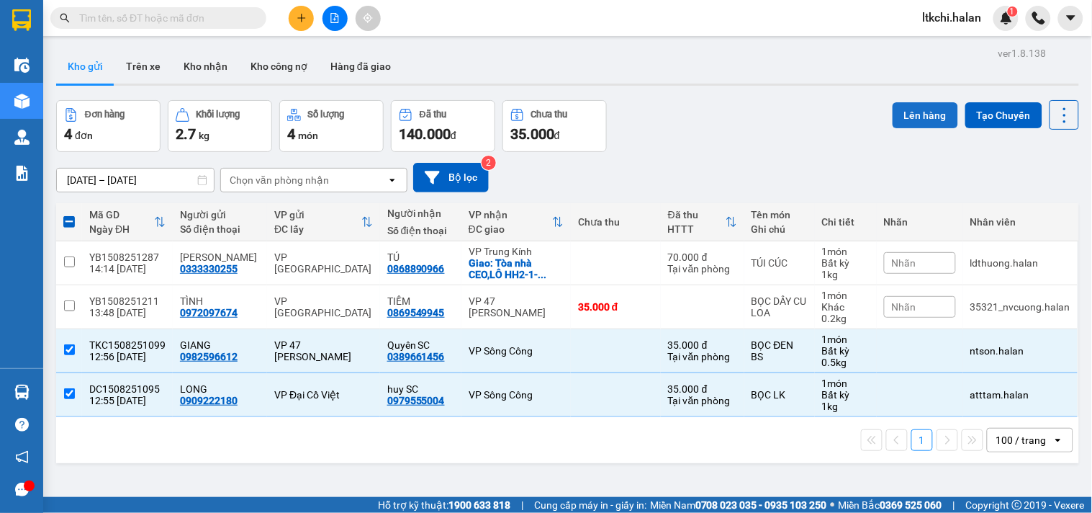
click at [923, 118] on button "Lên hàng" at bounding box center [926, 115] width 66 height 26
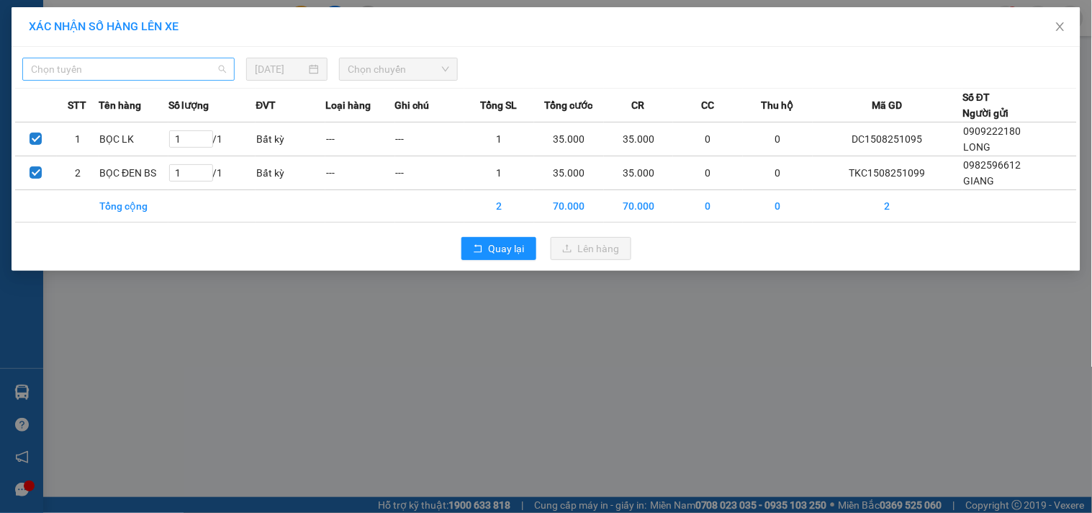
click at [175, 70] on span "Chọn tuyến" at bounding box center [128, 69] width 195 height 22
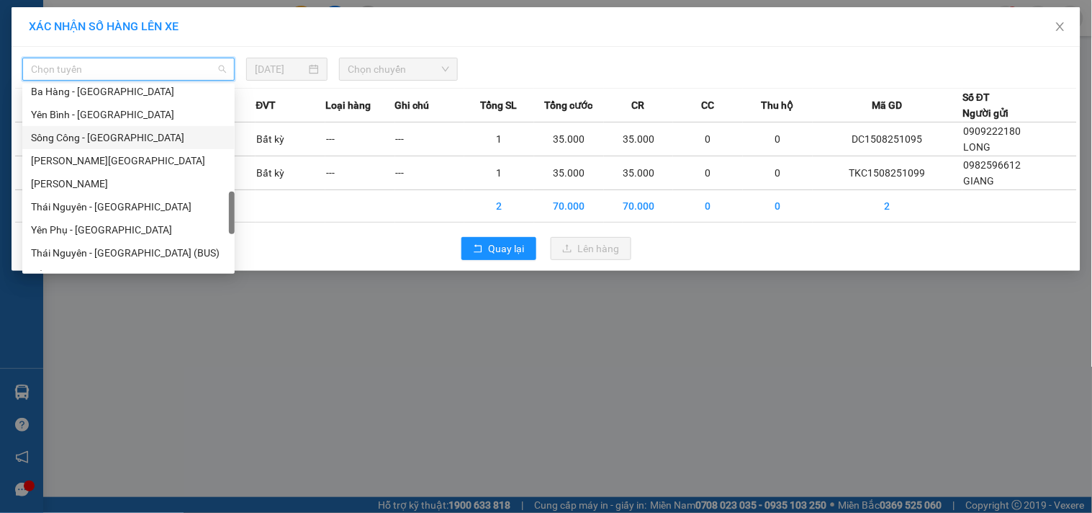
scroll to position [479, 0]
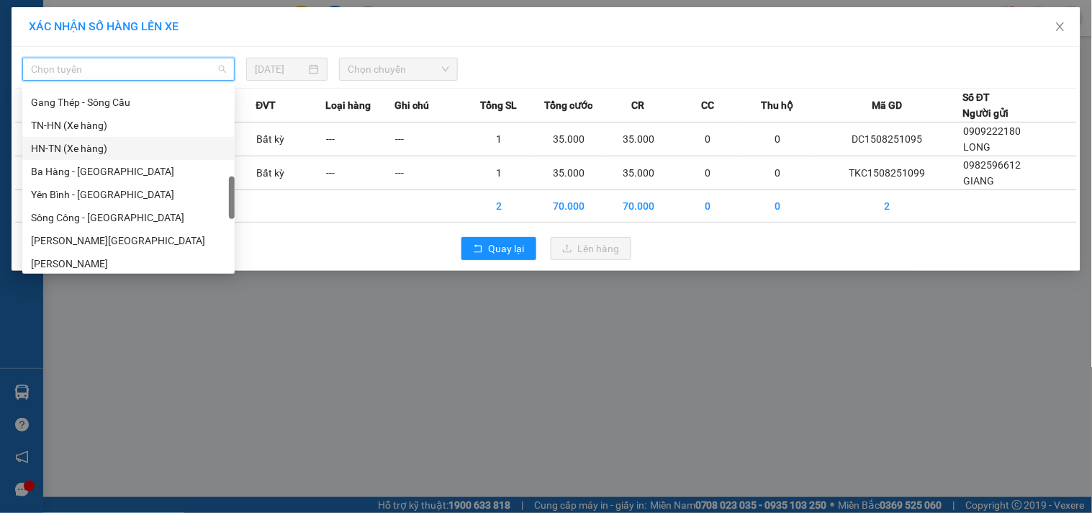
click at [134, 154] on div "HN-TN (Xe hàng)" at bounding box center [128, 148] width 195 height 16
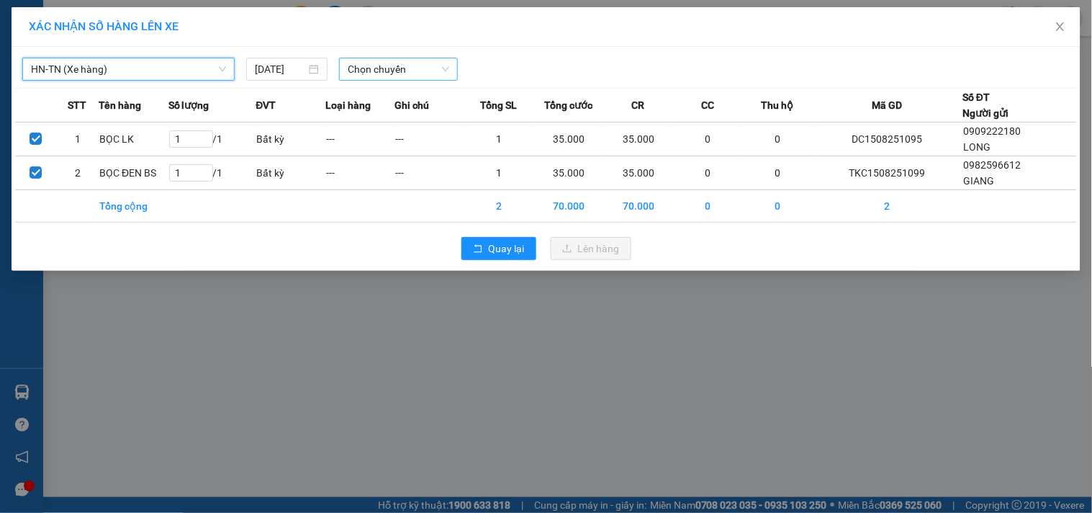
click at [385, 70] on span "Chọn chuyến" at bounding box center [398, 69] width 101 height 22
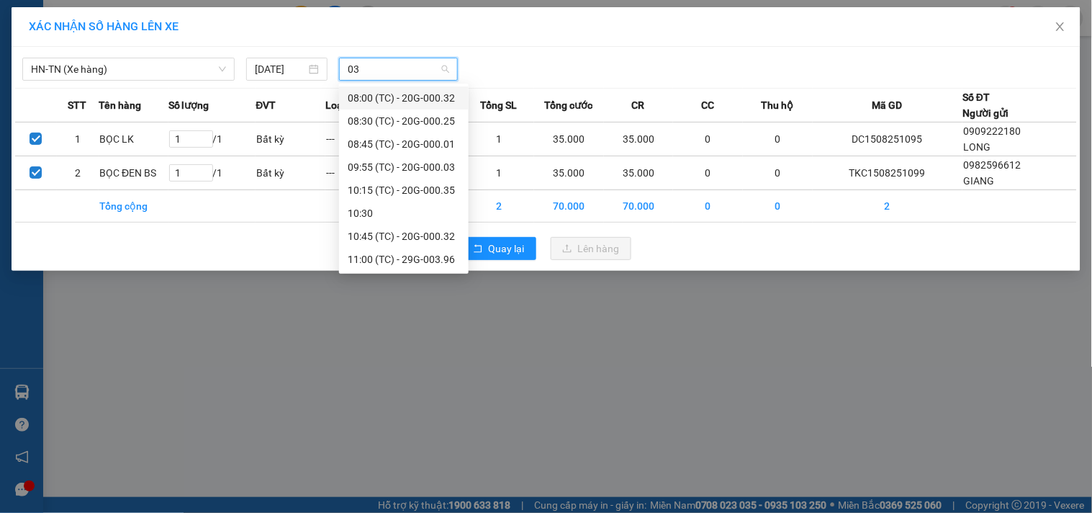
type input "032"
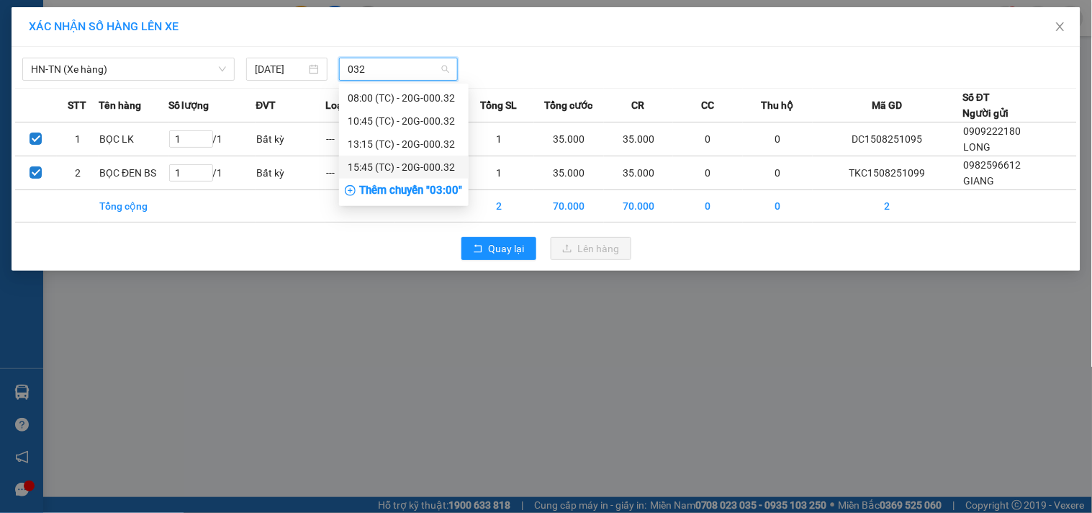
drag, startPoint x: 389, startPoint y: 171, endPoint x: 547, endPoint y: 224, distance: 167.1
click at [392, 171] on div "15:45 (TC) - 20G-000.32" at bounding box center [404, 167] width 112 height 16
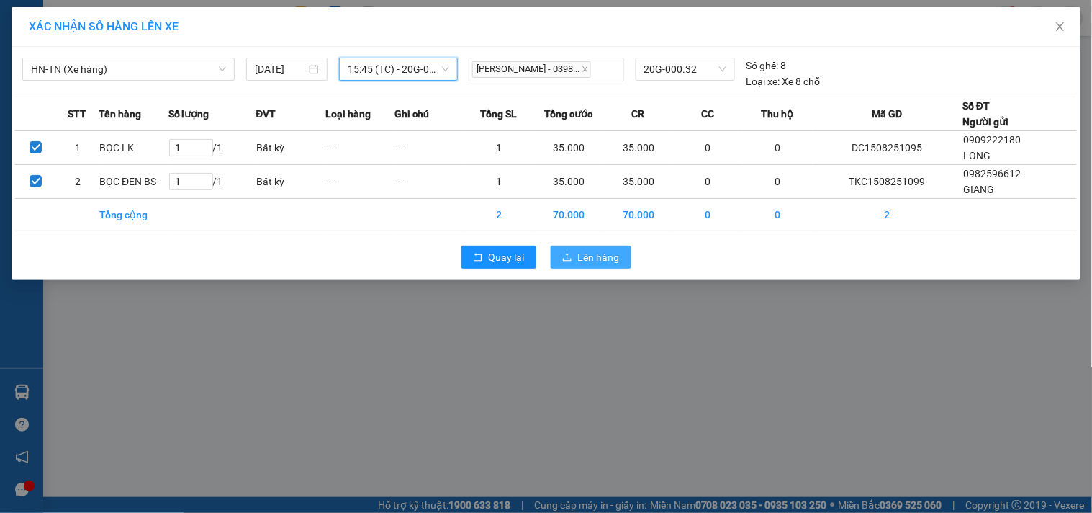
click at [612, 261] on span "Lên hàng" at bounding box center [599, 257] width 42 height 16
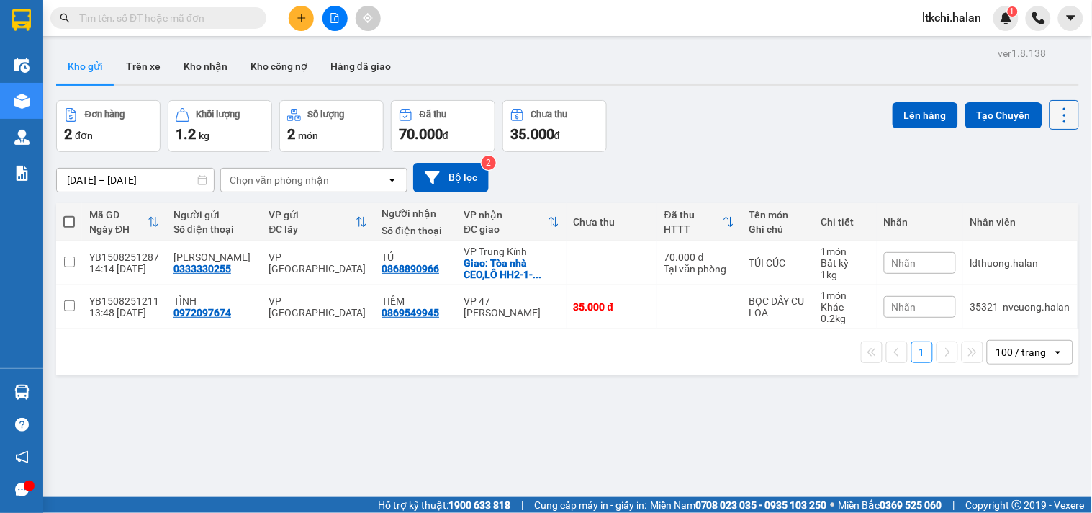
click at [1055, 112] on icon at bounding box center [1065, 115] width 20 height 20
click at [1018, 197] on li "Làm mới" at bounding box center [1026, 206] width 108 height 26
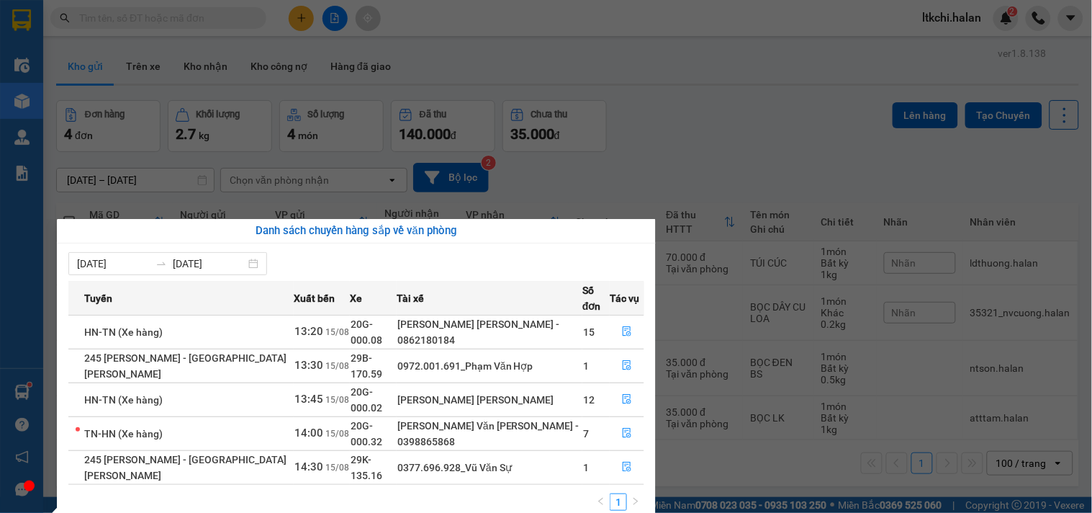
click at [585, 148] on section "Kết quả [PERSON_NAME] ( 25 ) Bộ lọc Mã ĐH Trạng thái Món hàng Thu hộ Tổng [PERS…" at bounding box center [546, 256] width 1092 height 513
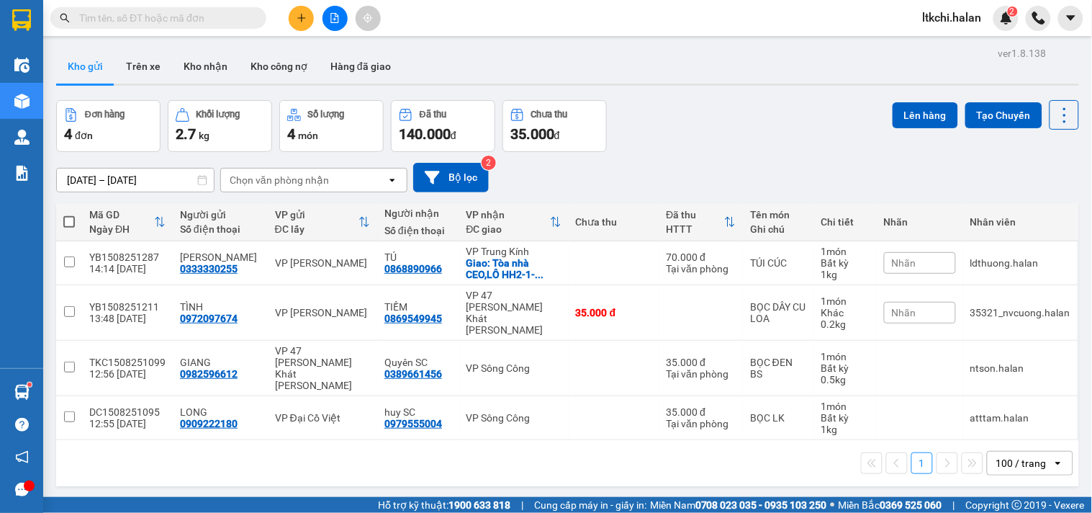
click at [152, 13] on input "text" at bounding box center [164, 18] width 170 height 16
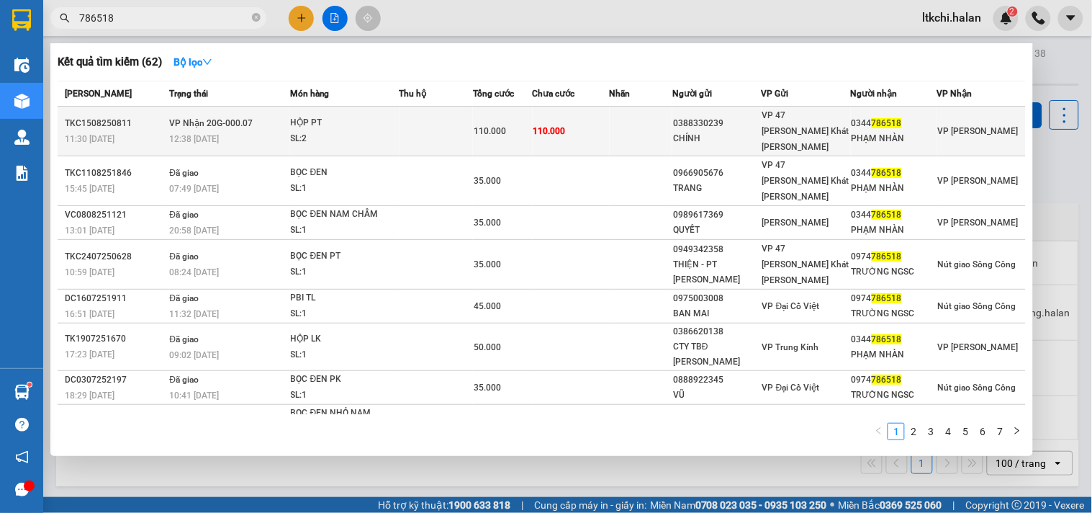
type input "786518"
click at [353, 131] on div "SL: 2" at bounding box center [345, 139] width 108 height 16
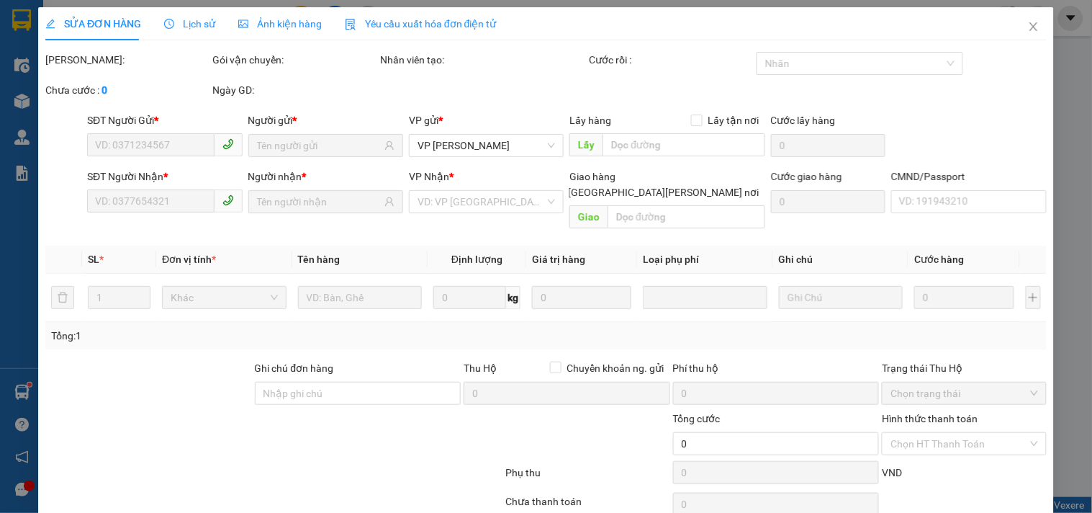
type input "0388330239"
type input "CHÍNH"
type input "0344786518"
type input "PHẠM NHÀN"
type input "110.000"
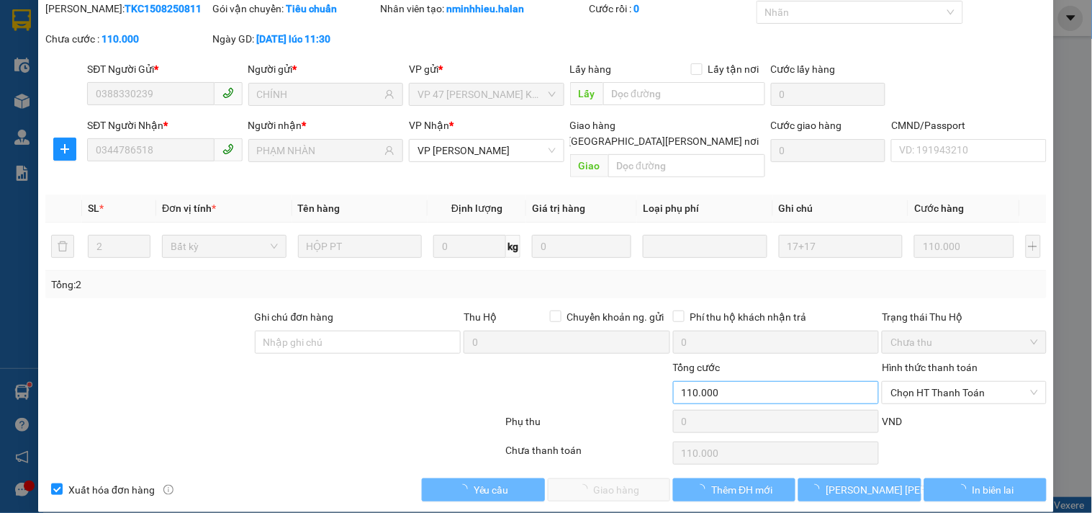
scroll to position [52, 0]
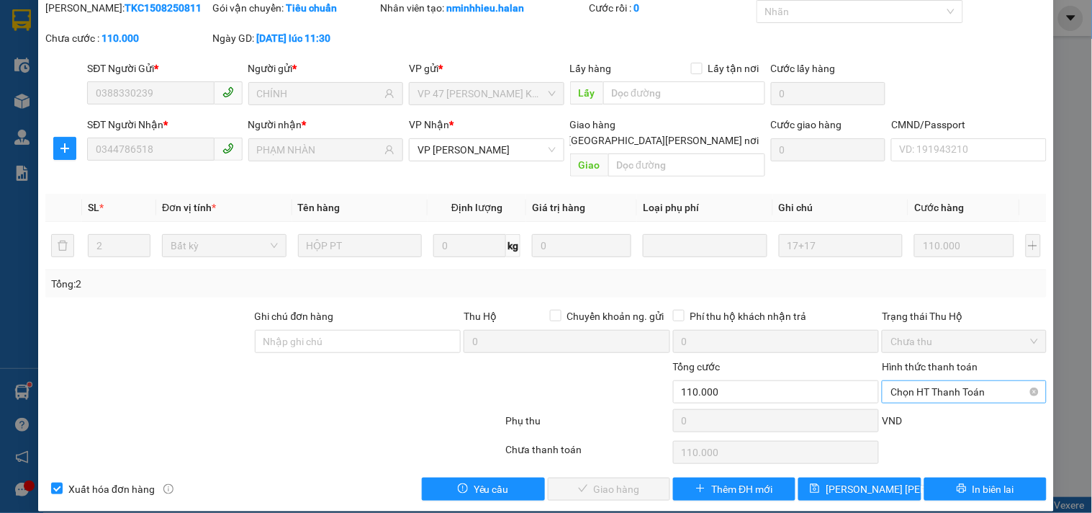
click at [900, 381] on span "Chọn HT Thanh Toán" at bounding box center [963, 392] width 147 height 22
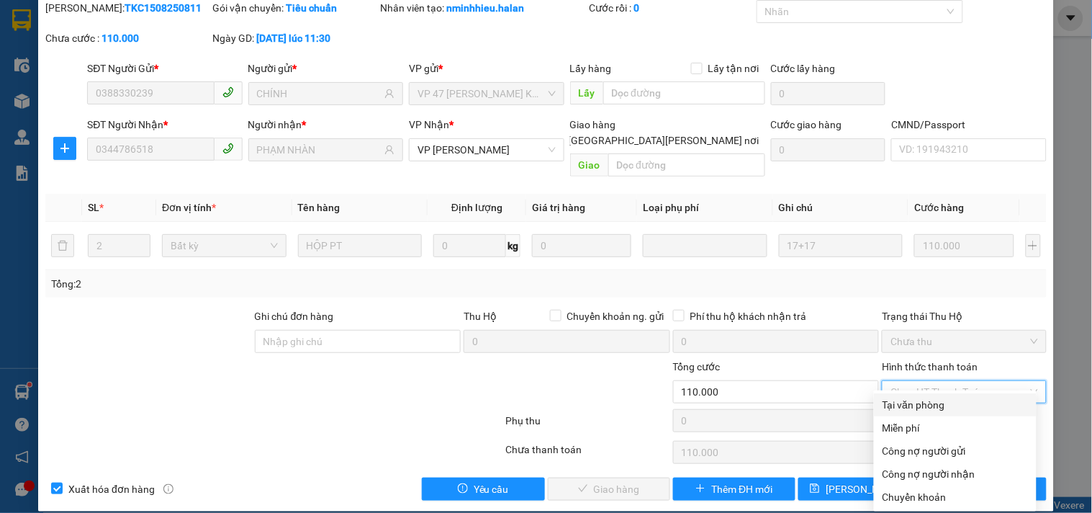
click at [926, 409] on div "Tại văn phòng" at bounding box center [954, 405] width 145 height 16
type input "0"
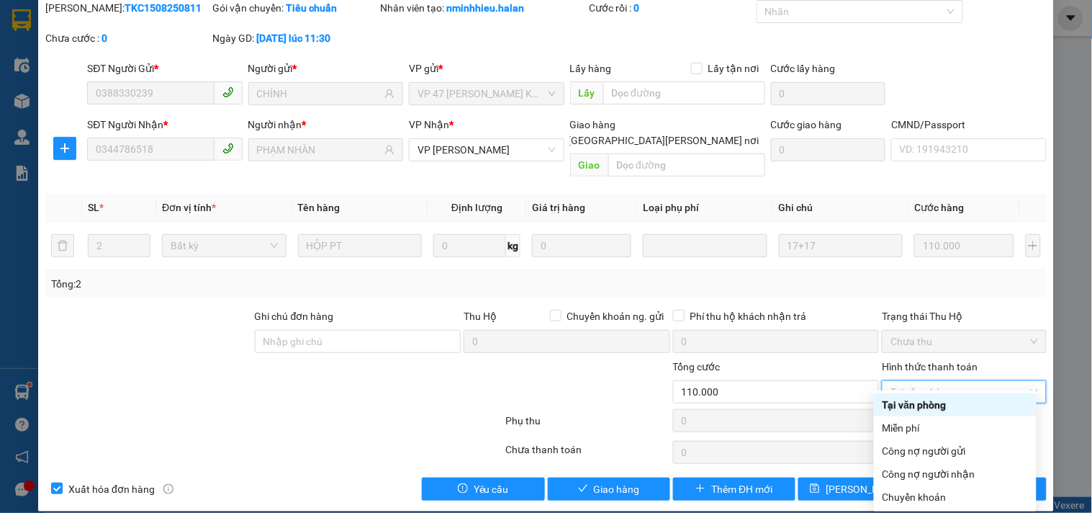
click at [943, 401] on div "Tại văn phòng" at bounding box center [954, 405] width 145 height 16
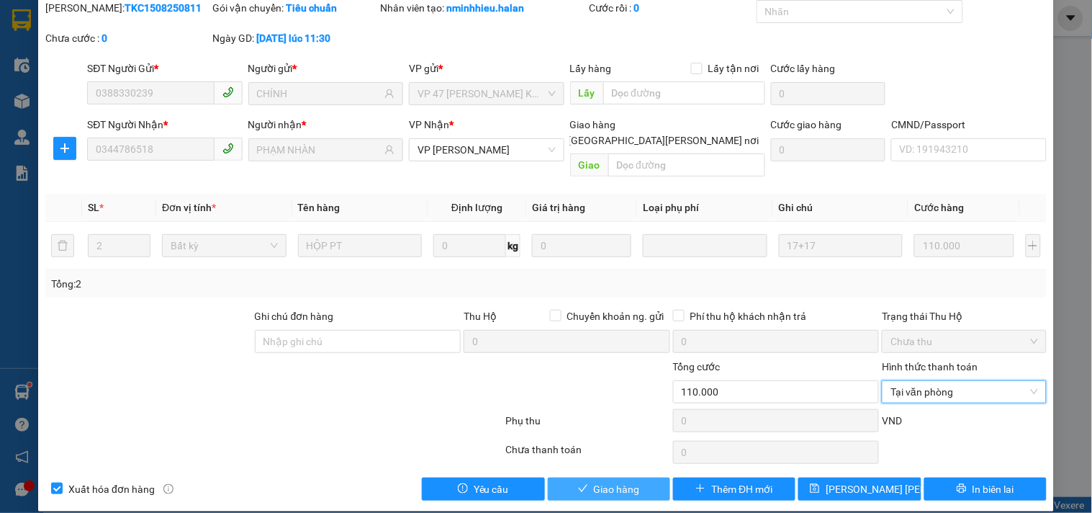
click at [600, 477] on button "Giao hàng" at bounding box center [609, 488] width 122 height 23
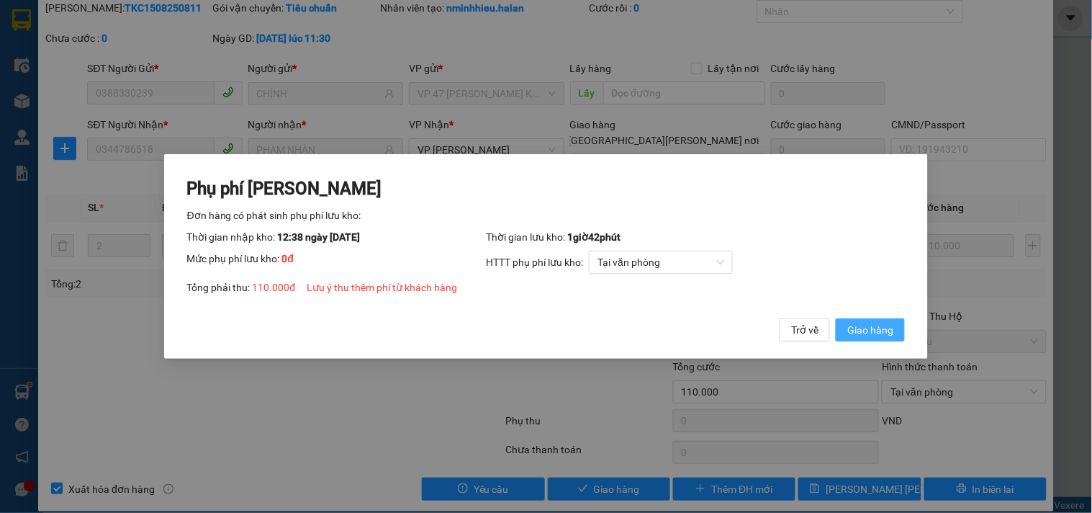
click at [876, 325] on span "Giao hàng" at bounding box center [870, 330] width 46 height 16
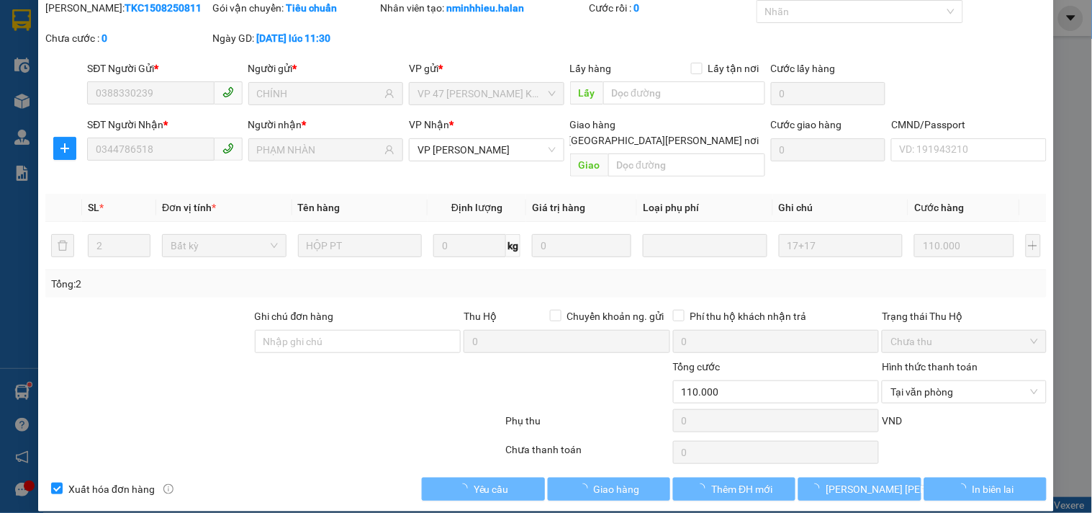
scroll to position [0, 0]
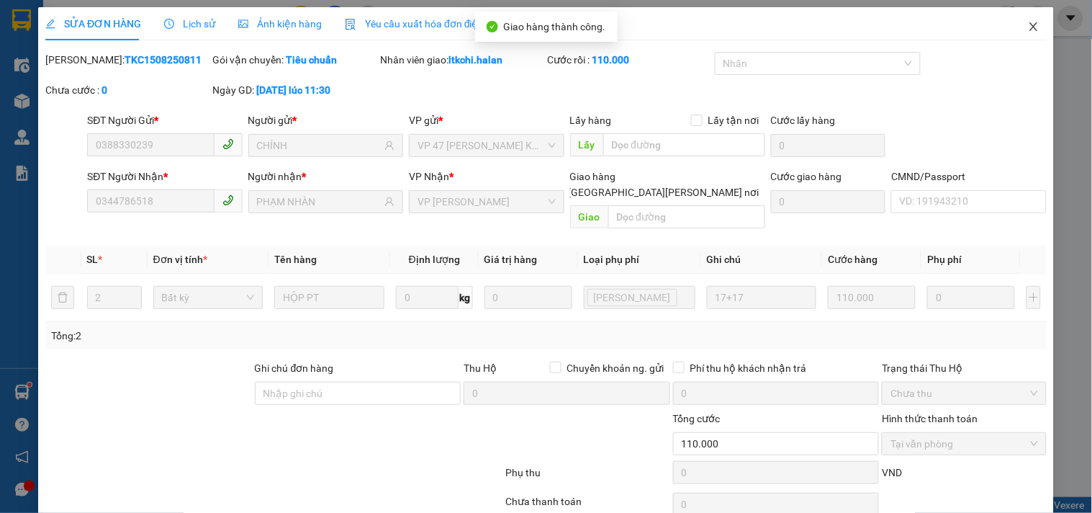
click at [1028, 27] on icon "close" at bounding box center [1034, 27] width 12 height 12
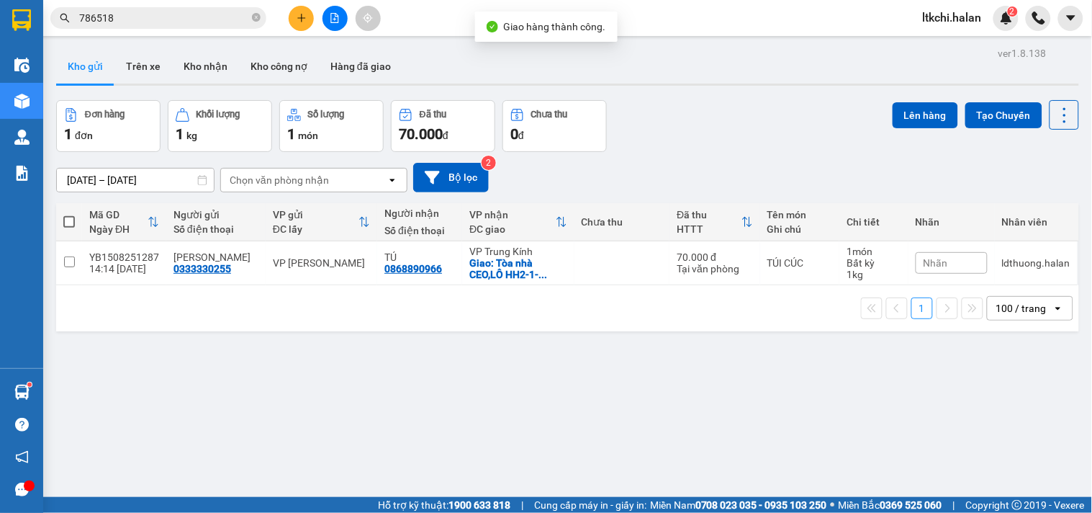
click at [263, 19] on span "786518" at bounding box center [158, 18] width 216 height 22
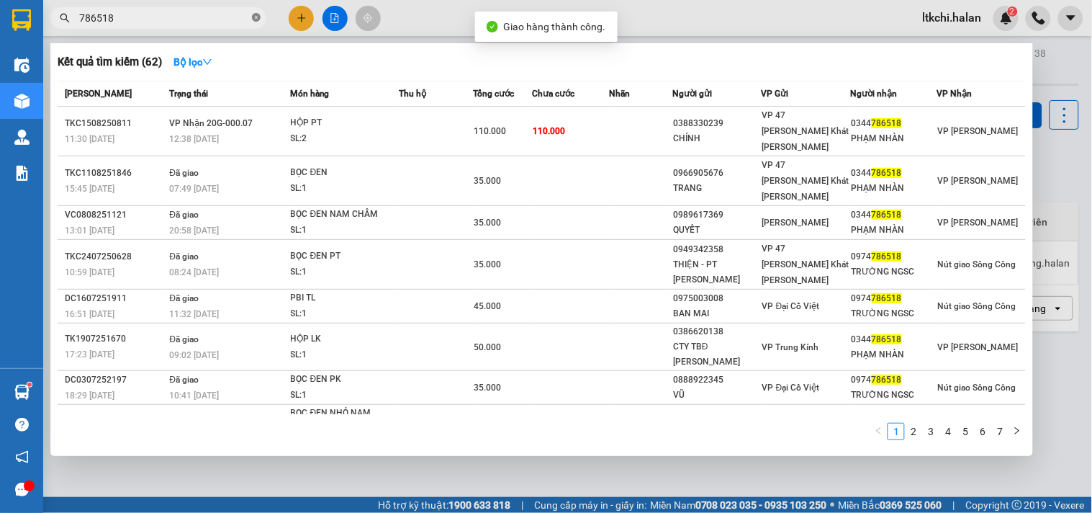
click at [259, 19] on icon "close-circle" at bounding box center [256, 17] width 9 height 9
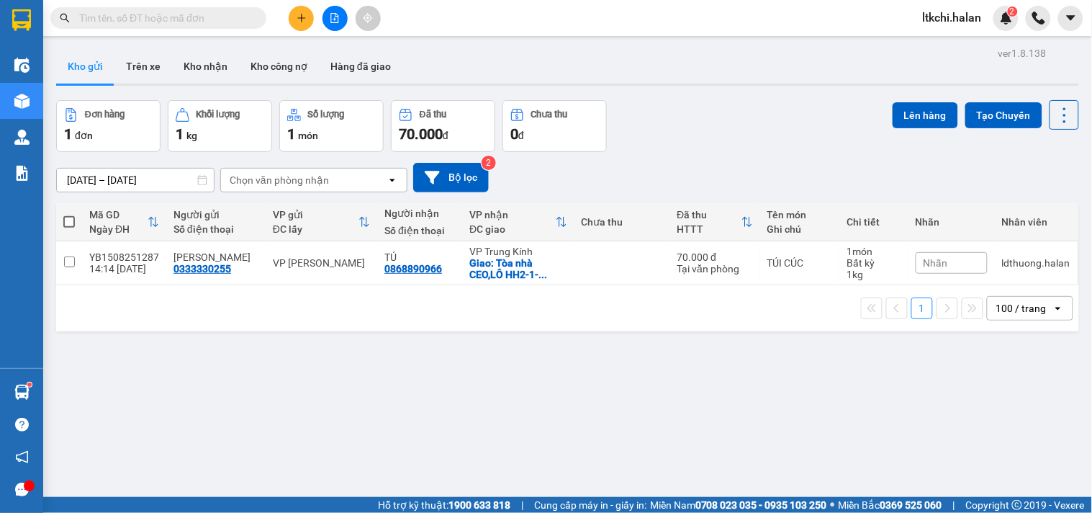
click at [169, 17] on input "text" at bounding box center [164, 18] width 170 height 16
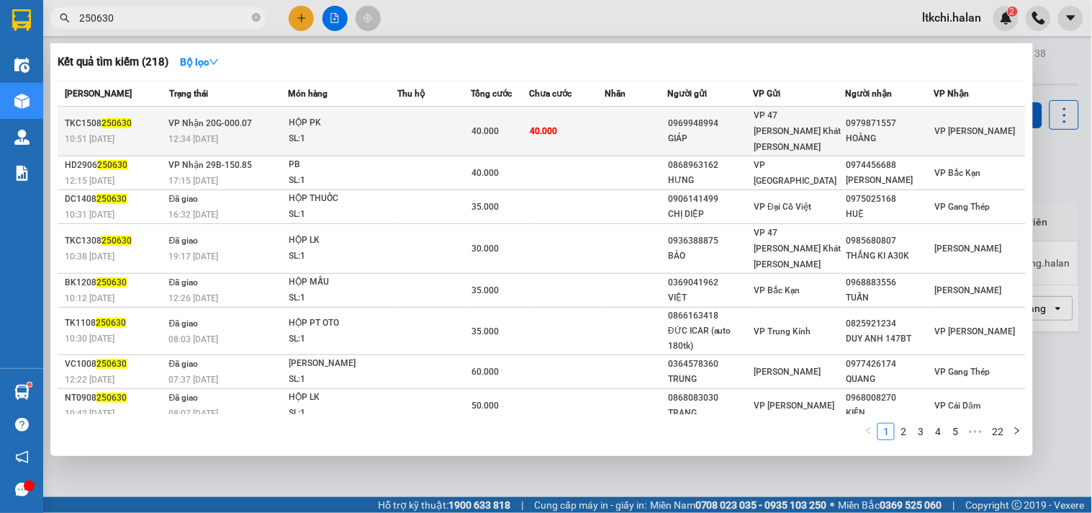
type input "250630"
click at [463, 111] on td at bounding box center [434, 132] width 73 height 50
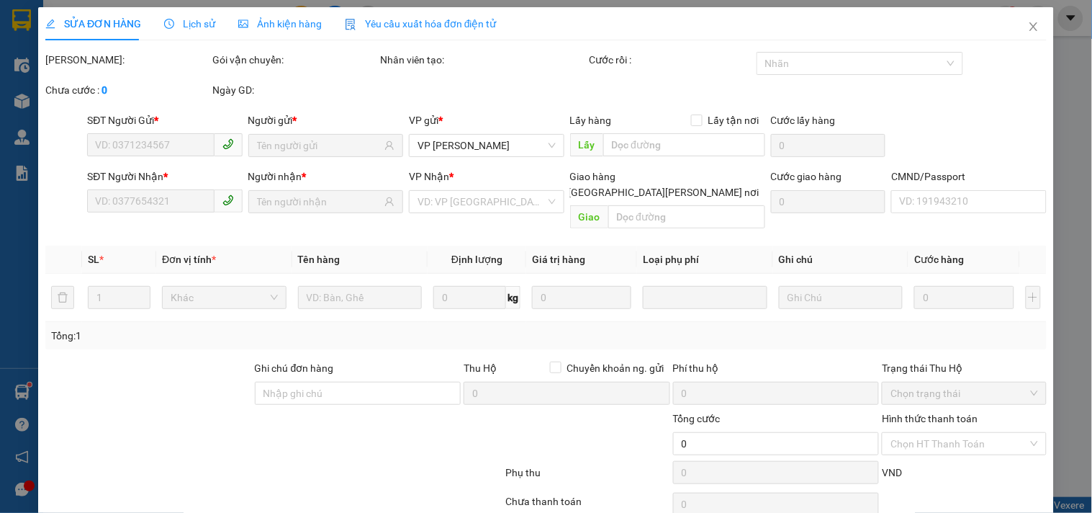
type input "0969948994"
type input "GIÁP"
type input "0979871557"
type input "HOÀNG"
type input "40.000"
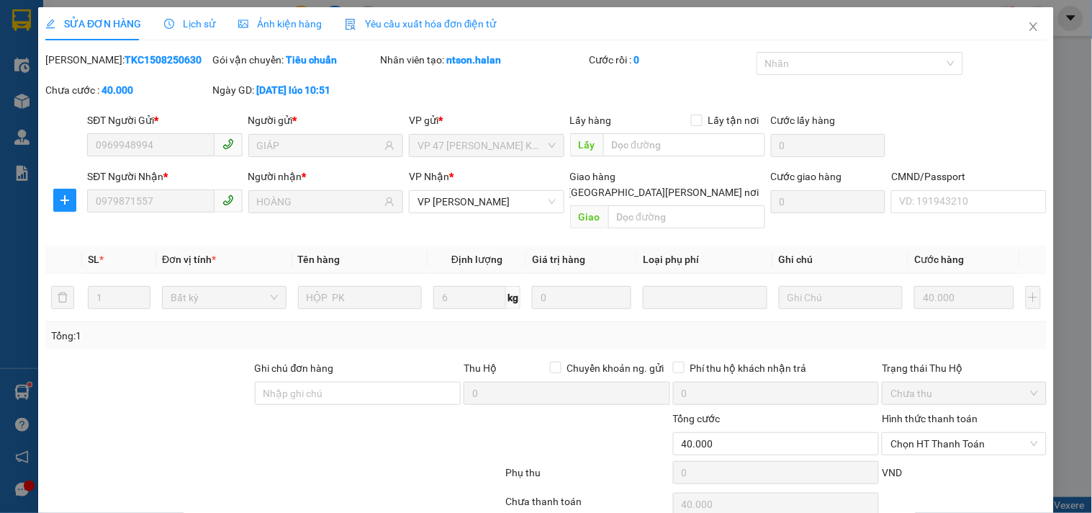
scroll to position [52, 0]
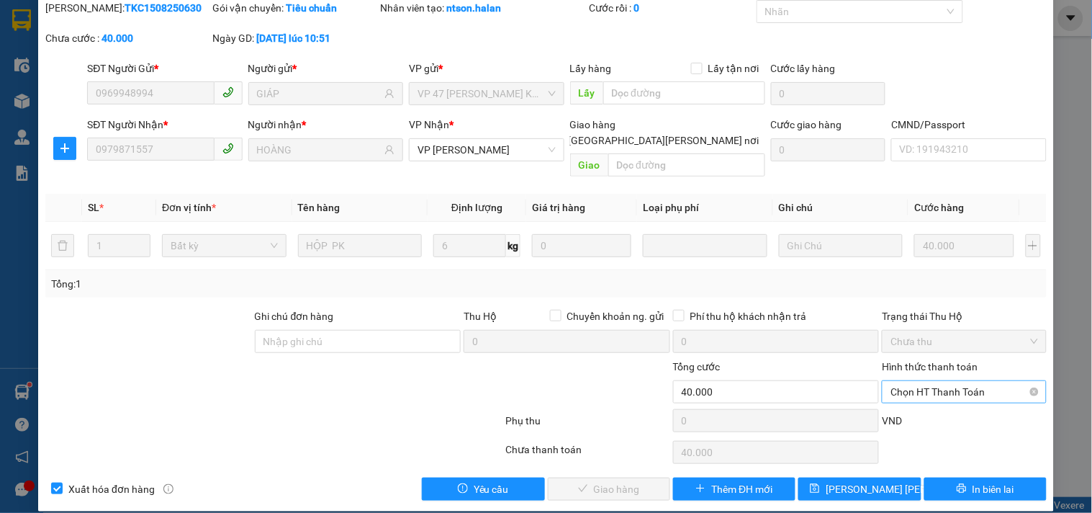
click at [908, 381] on span "Chọn HT Thanh Toán" at bounding box center [963, 392] width 147 height 22
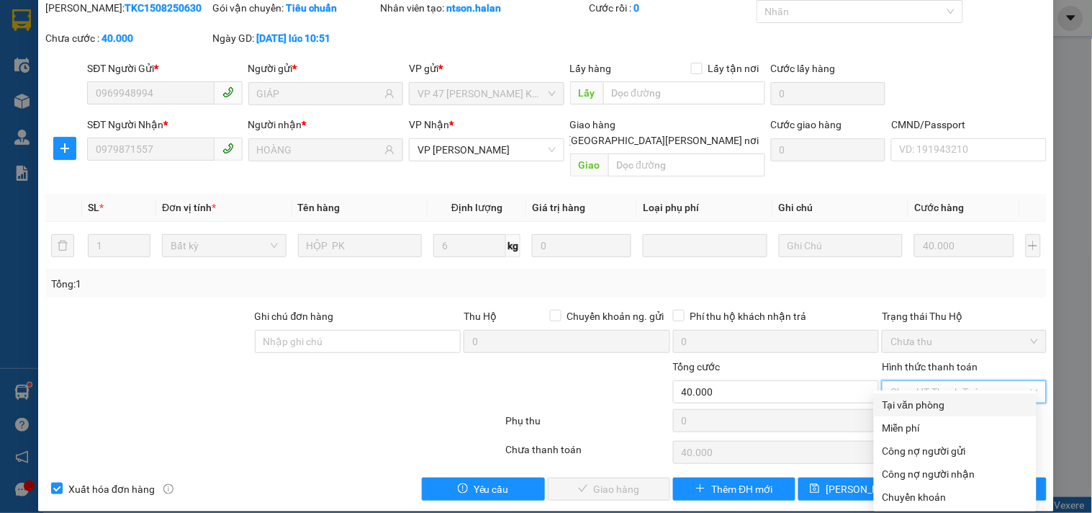
click at [925, 405] on div "Tại văn phòng" at bounding box center [954, 405] width 145 height 16
type input "0"
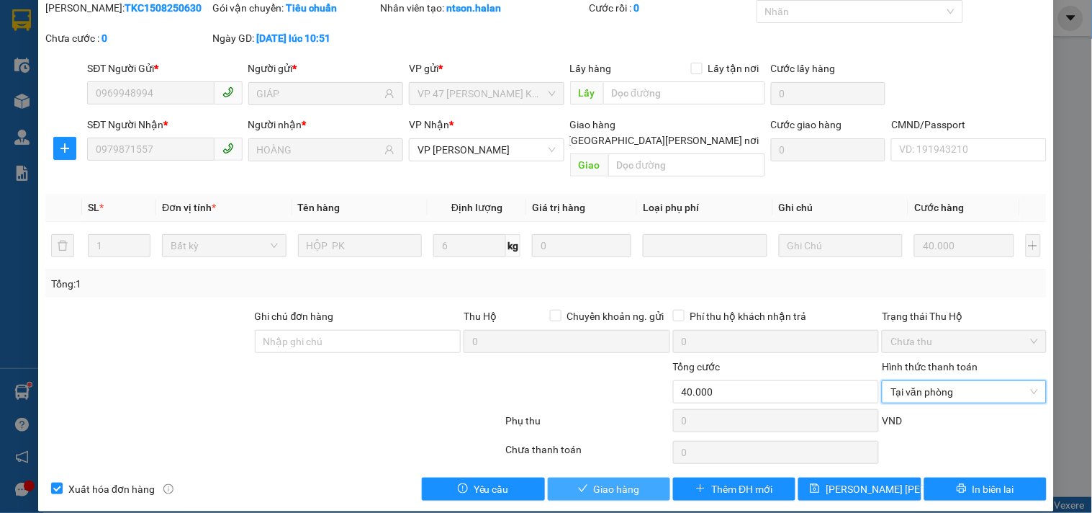
click at [609, 481] on span "Giao hàng" at bounding box center [617, 489] width 46 height 16
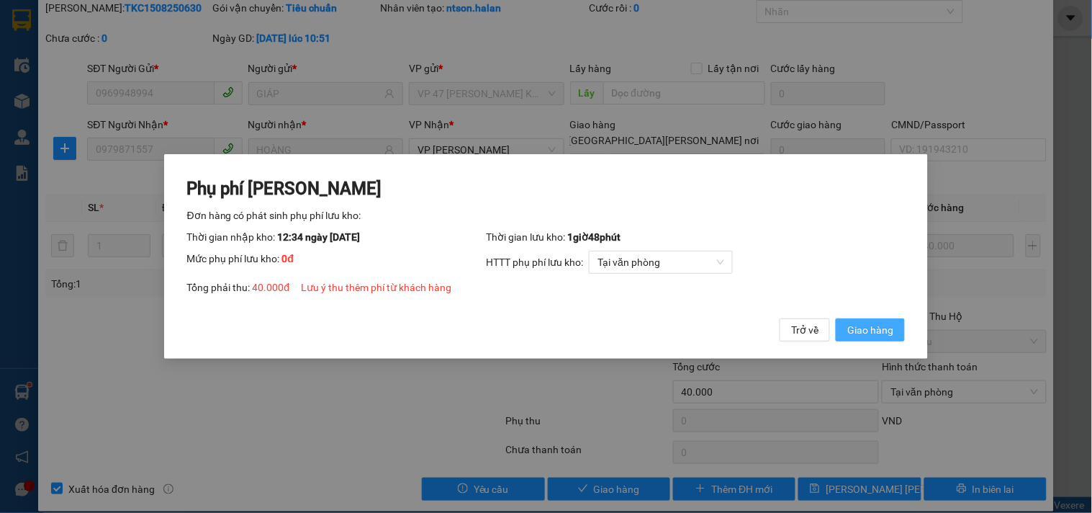
click at [854, 326] on span "Giao hàng" at bounding box center [870, 330] width 46 height 16
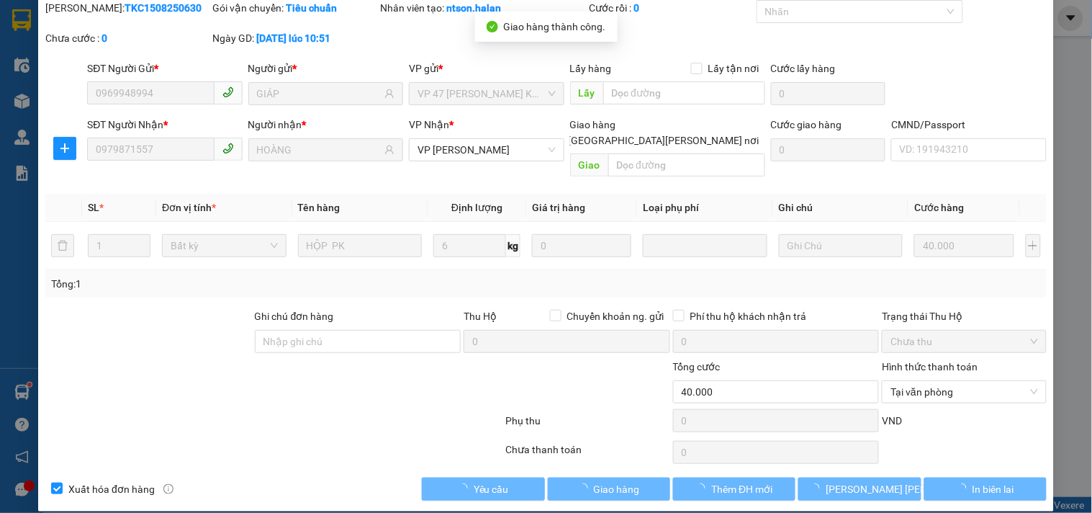
scroll to position [0, 0]
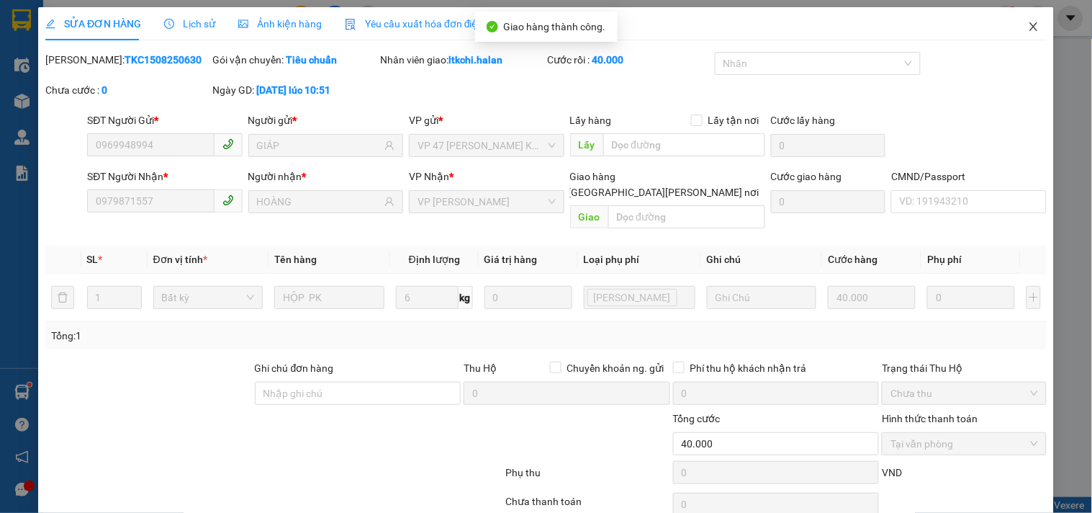
click at [1028, 29] on icon "close" at bounding box center [1034, 27] width 12 height 12
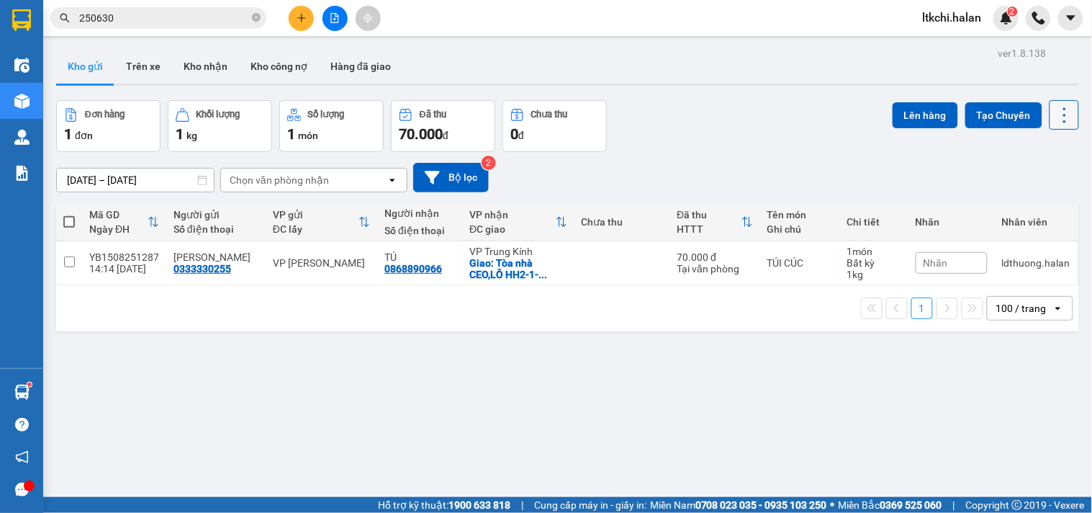
click at [1055, 119] on icon at bounding box center [1065, 115] width 20 height 20
click at [1025, 214] on li "Làm mới" at bounding box center [1026, 206] width 108 height 26
click at [1055, 110] on icon at bounding box center [1065, 115] width 20 height 20
click at [1031, 204] on span "Làm mới" at bounding box center [1032, 206] width 40 height 14
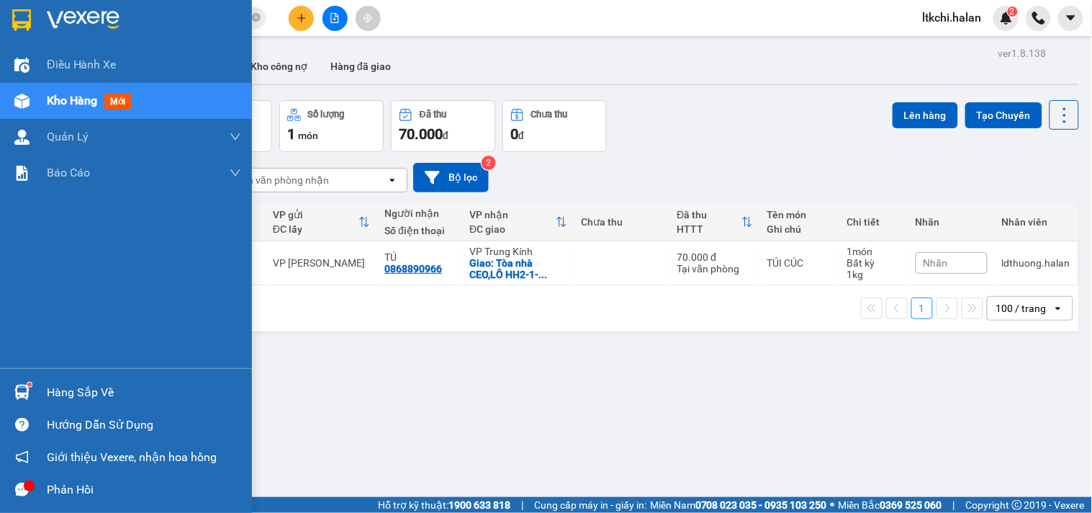
click at [26, 397] on img at bounding box center [21, 391] width 15 height 15
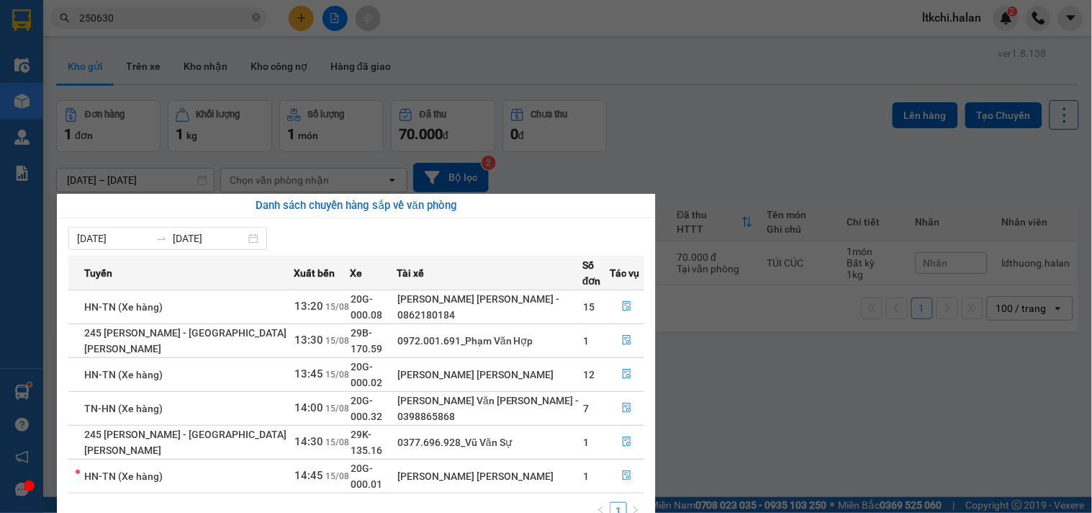
click at [177, 19] on section "Kết quả [PERSON_NAME] ( 218 ) Bộ lọc Mã ĐH Trạng thái Món hàng Thu hộ Tổng [PER…" at bounding box center [546, 256] width 1092 height 513
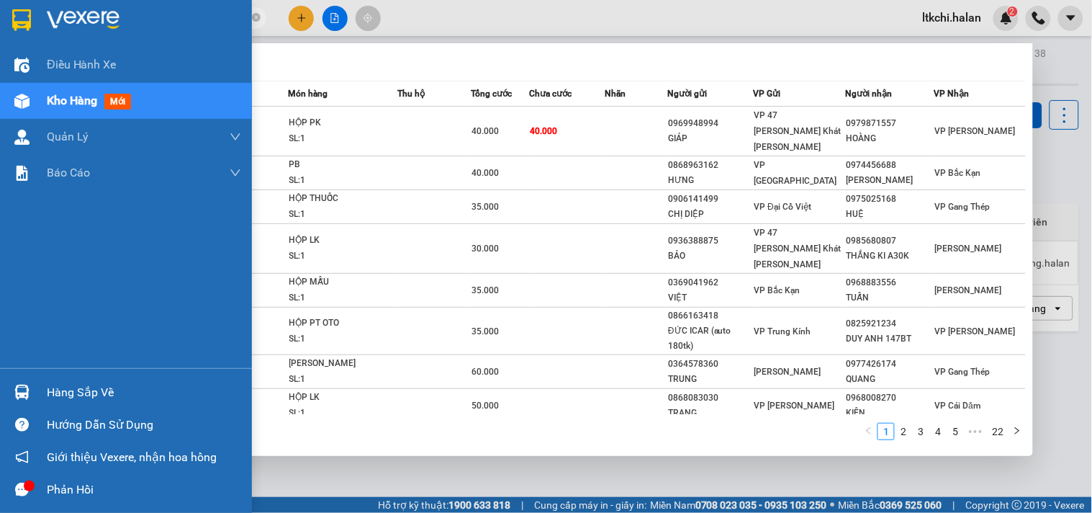
drag, startPoint x: 177, startPoint y: 19, endPoint x: 40, endPoint y: 9, distance: 137.9
click at [40, 9] on section "Kết quả [PERSON_NAME] ( 218 ) Bộ lọc Mã ĐH Trạng thái Món hàng Thu hộ Tổng [PER…" at bounding box center [546, 256] width 1092 height 513
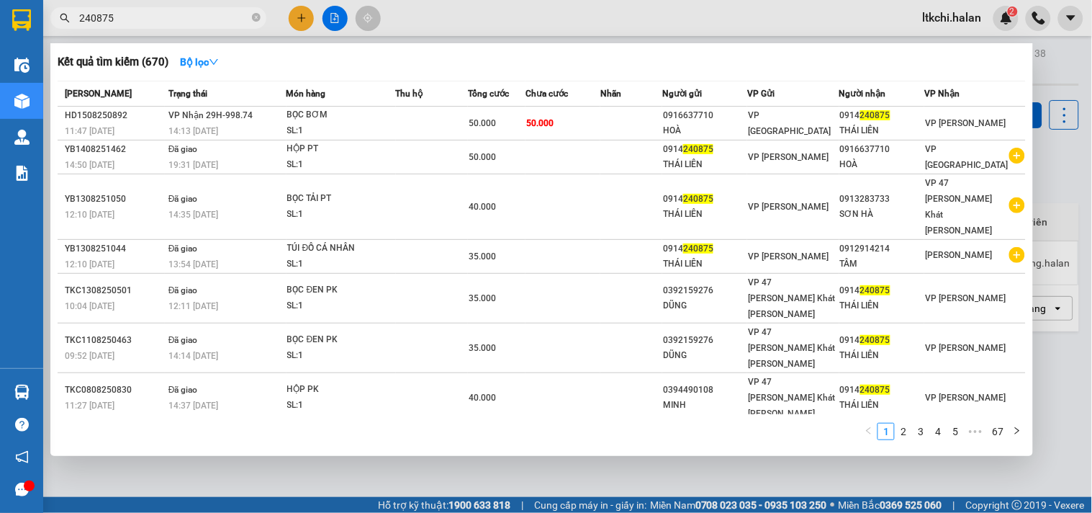
type input "240875"
click at [300, 13] on div at bounding box center [546, 256] width 1092 height 513
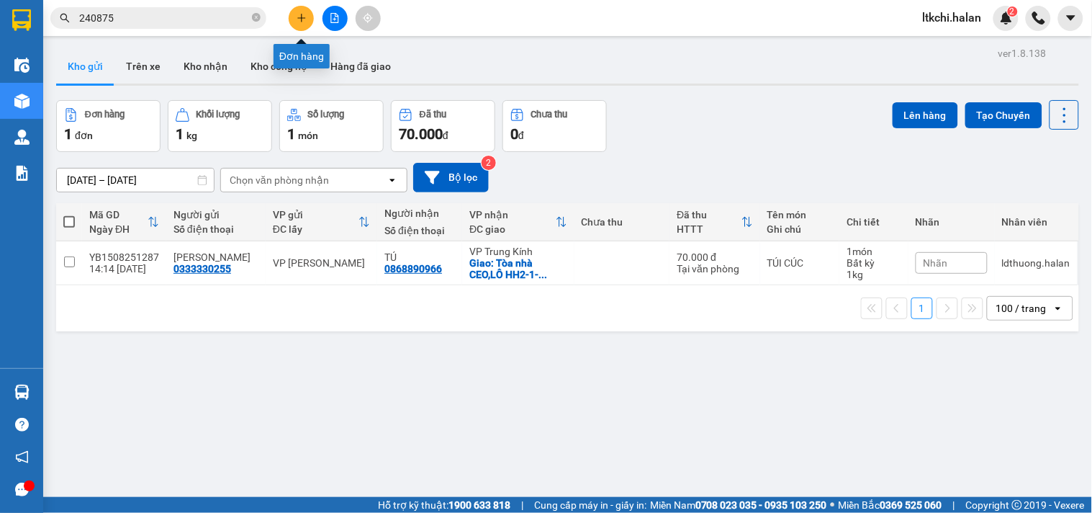
click at [300, 13] on icon "plus" at bounding box center [302, 18] width 10 height 10
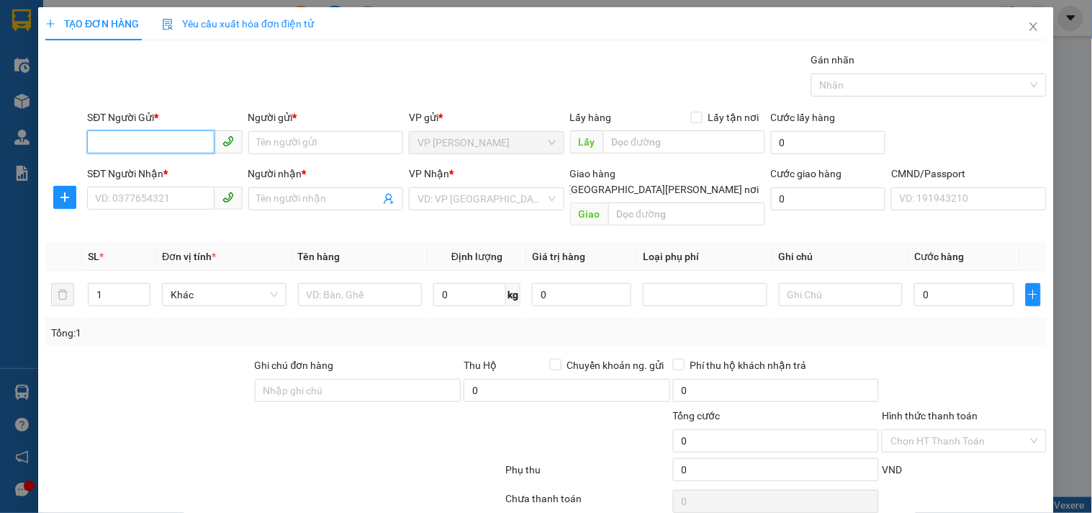
click at [161, 140] on input "SĐT Người Gửi *" at bounding box center [150, 141] width 127 height 23
type input "0914240875"
click at [179, 170] on div "0914240875 - [GEOGRAPHIC_DATA]" at bounding box center [176, 171] width 162 height 16
type input "THÁI LIÊN"
type input "0914240875"
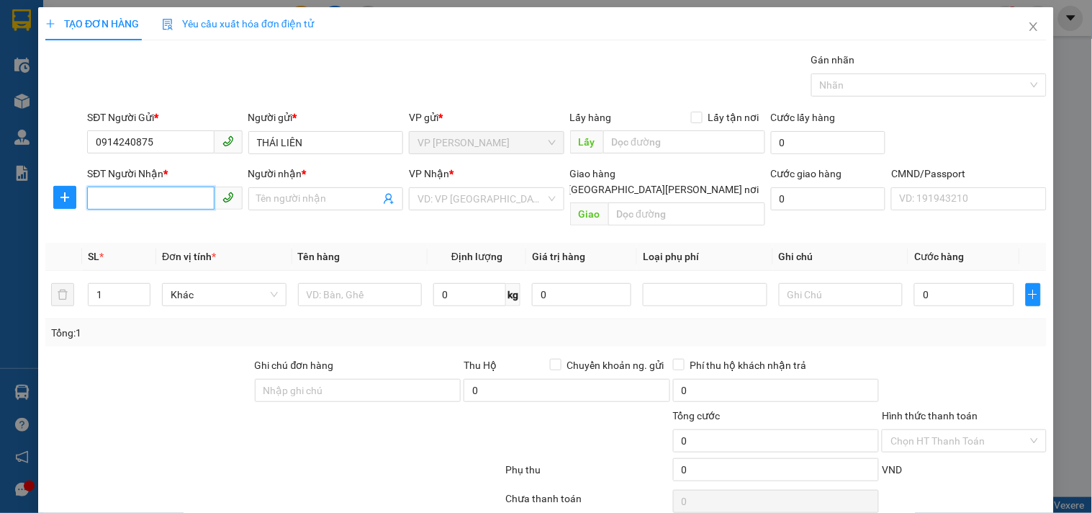
click at [163, 202] on input "SĐT Người Nhận *" at bounding box center [150, 197] width 127 height 23
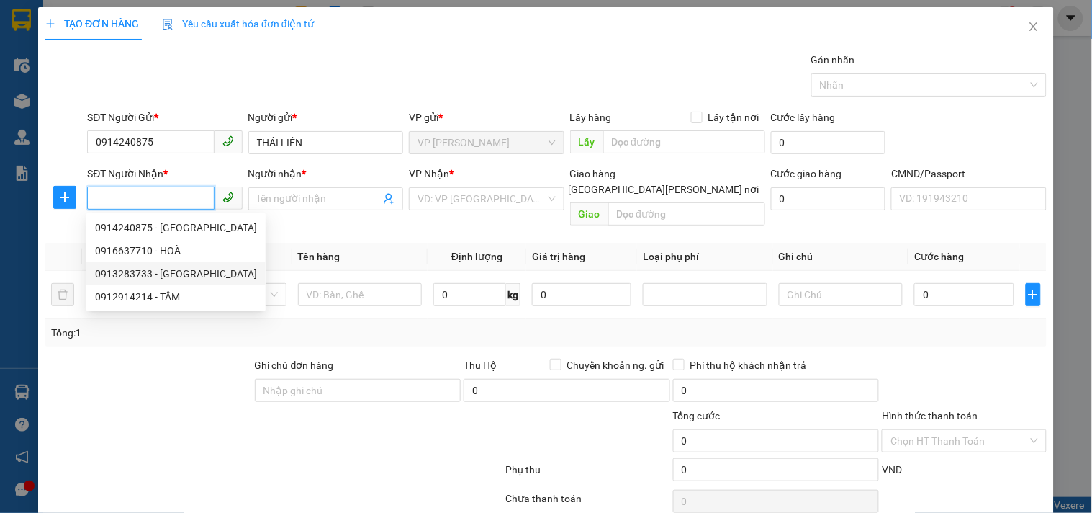
click at [184, 274] on div "0913283733 - [GEOGRAPHIC_DATA]" at bounding box center [176, 274] width 162 height 16
type input "0913283733"
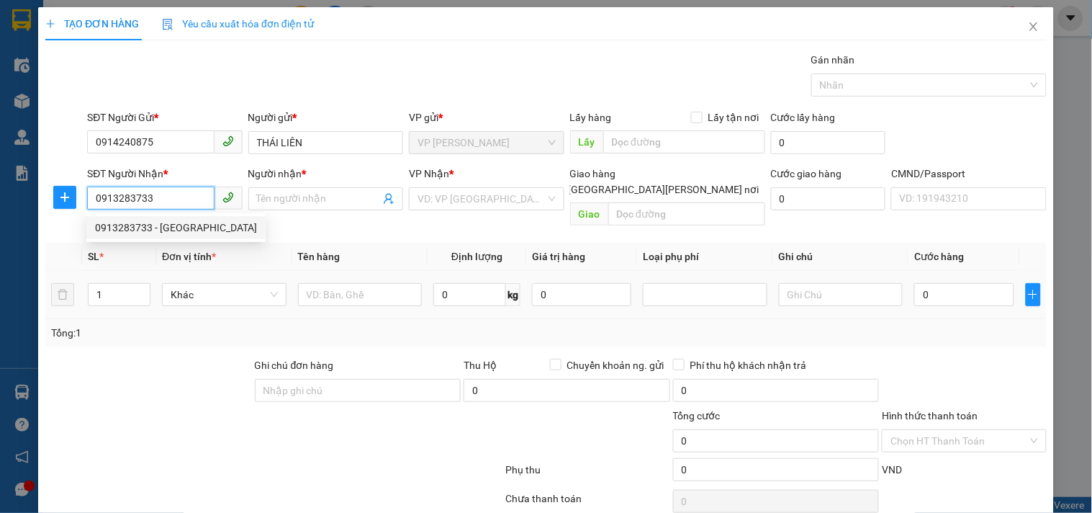
type input "SƠN HÀ"
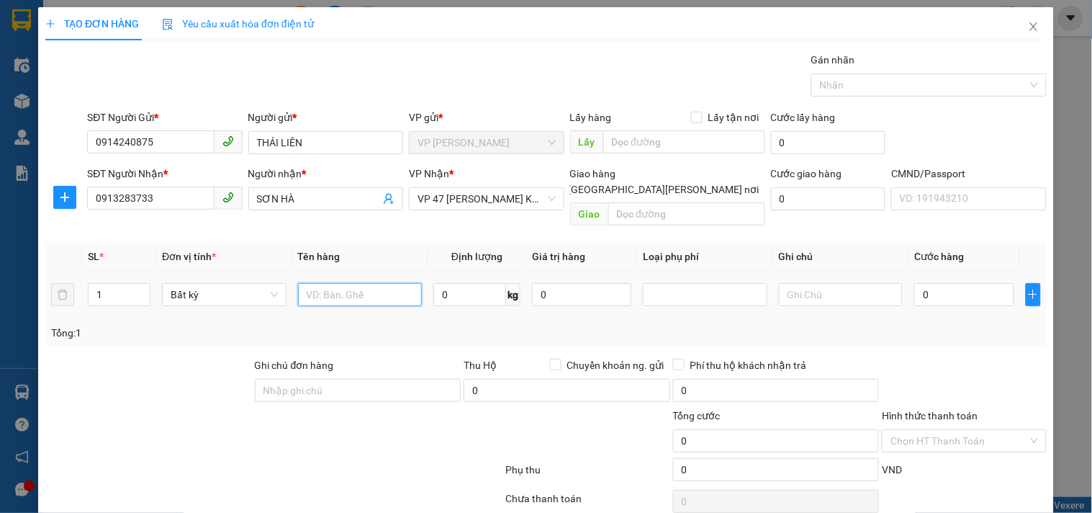
click at [351, 283] on input "text" at bounding box center [360, 294] width 125 height 23
type input "HỘP PT"
click at [462, 285] on input "0" at bounding box center [469, 294] width 73 height 23
type input "1.5"
type input "35.000"
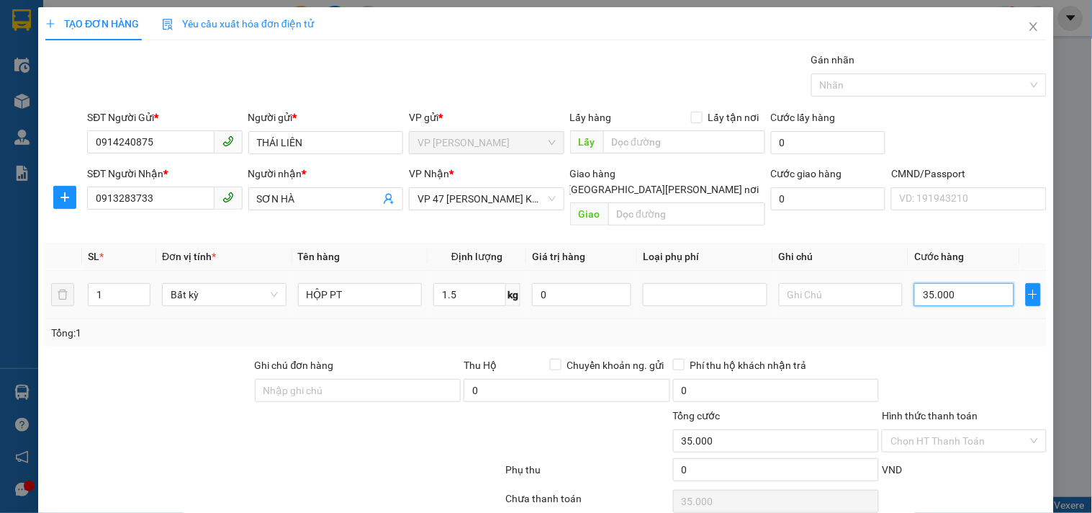
type input "35.000"
click at [950, 433] on input "Hình thức thanh toán" at bounding box center [958, 441] width 137 height 22
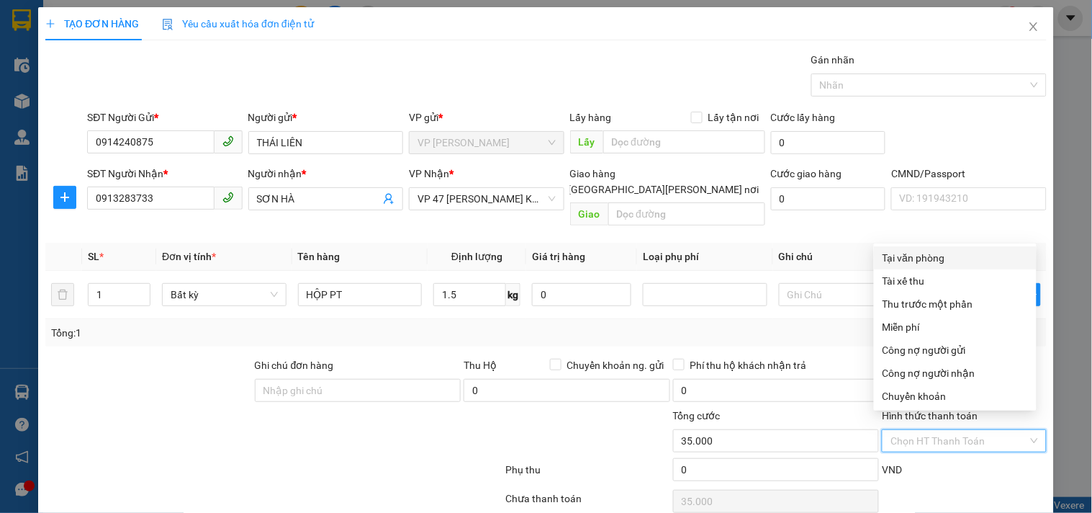
drag, startPoint x: 946, startPoint y: 253, endPoint x: 943, endPoint y: 336, distance: 83.5
click at [946, 252] on div "Tại văn phòng" at bounding box center [954, 258] width 145 height 16
type input "0"
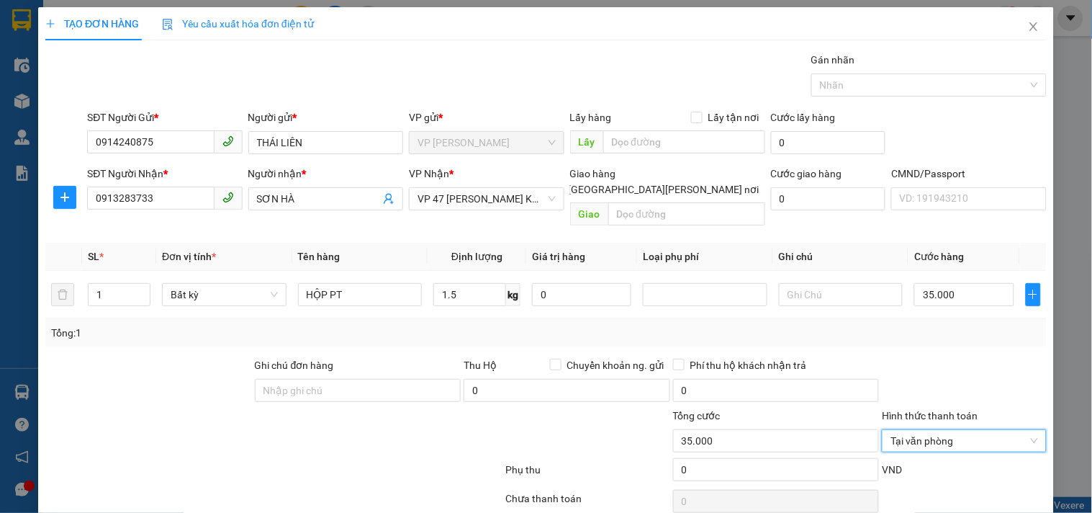
scroll to position [48, 0]
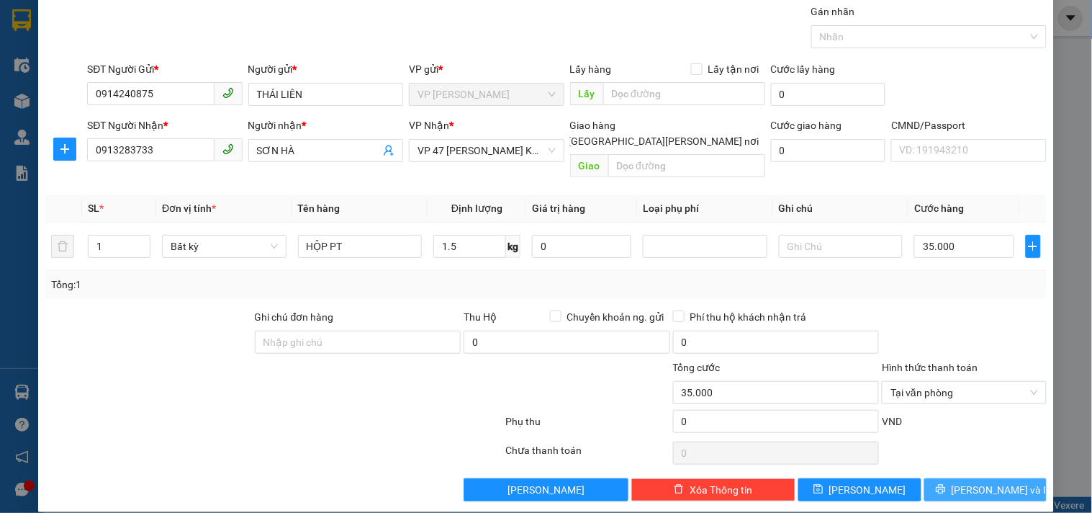
click at [972, 482] on span "[PERSON_NAME] và In" at bounding box center [1002, 490] width 101 height 16
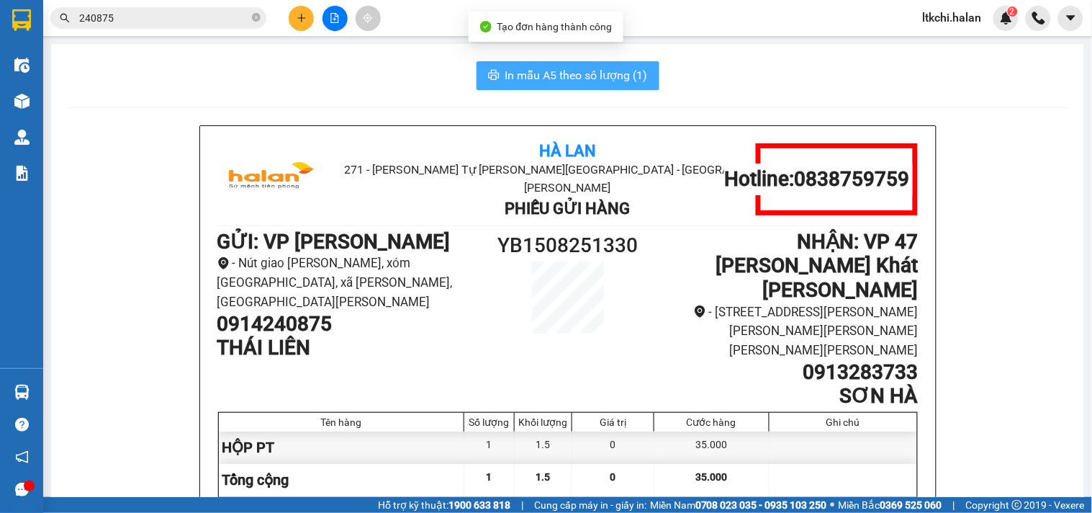
click at [563, 68] on span "In mẫu A5 theo số lượng (1)" at bounding box center [576, 75] width 143 height 18
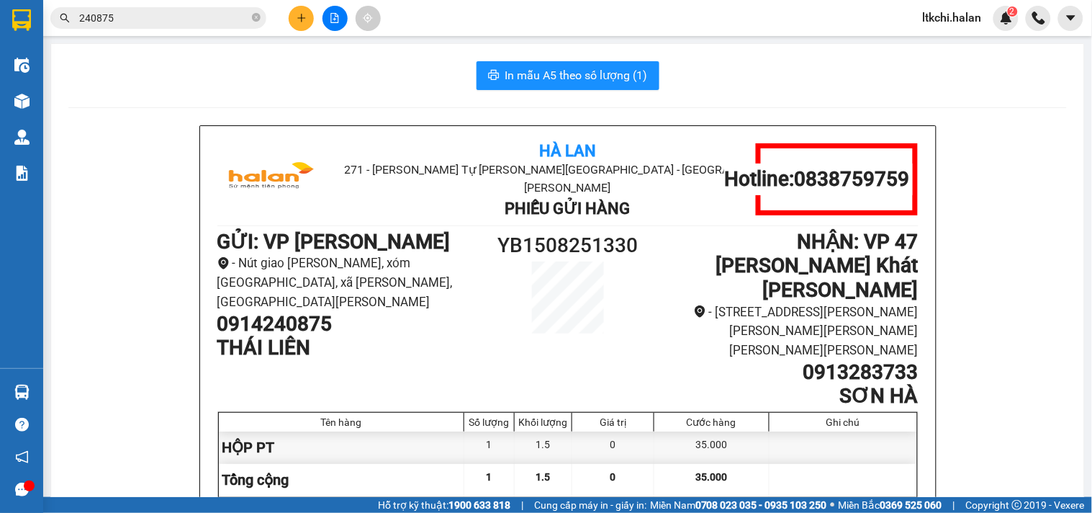
click at [177, 19] on input "240875" at bounding box center [164, 18] width 170 height 16
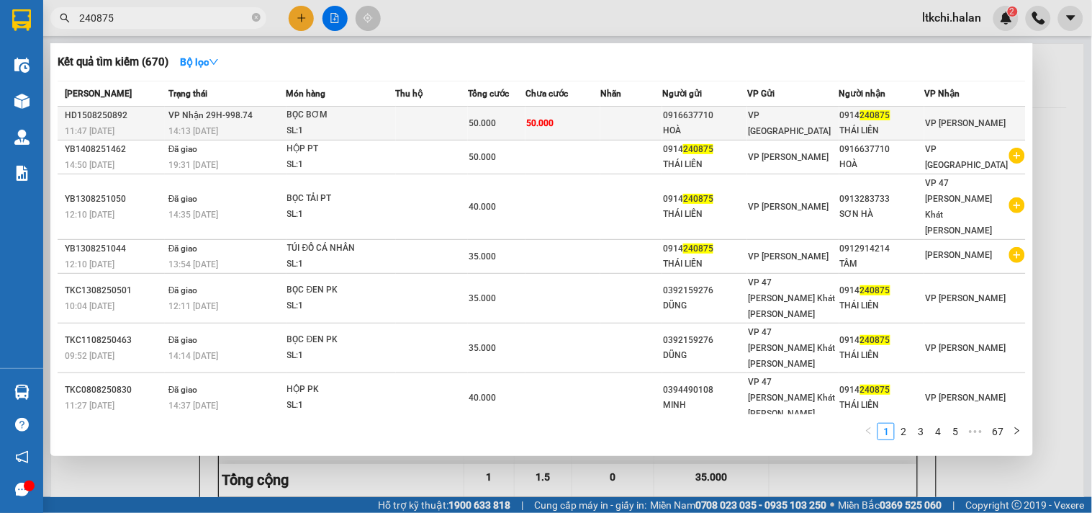
click at [271, 114] on td "[PERSON_NAME] 29H-998.74 14:13 [DATE]" at bounding box center [226, 124] width 122 height 34
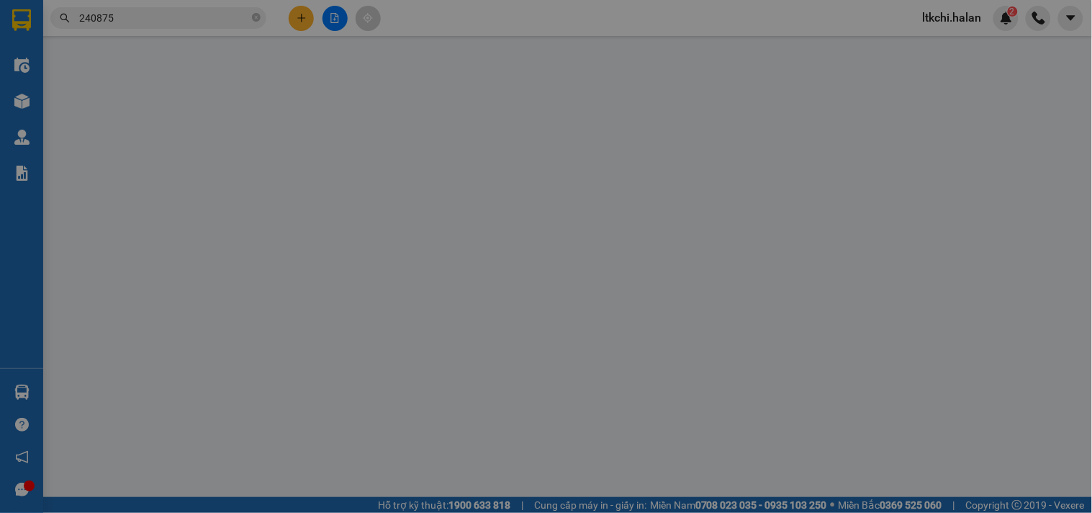
type input "0916637710"
type input "HOÀ"
type input "0914240875"
type input "THÁI LIÊN"
type input "50.000"
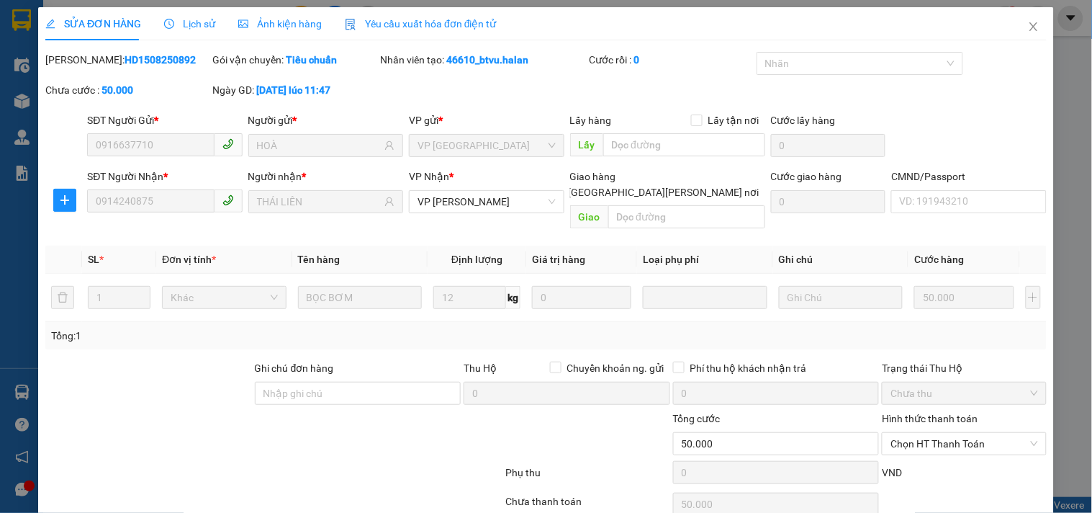
scroll to position [52, 0]
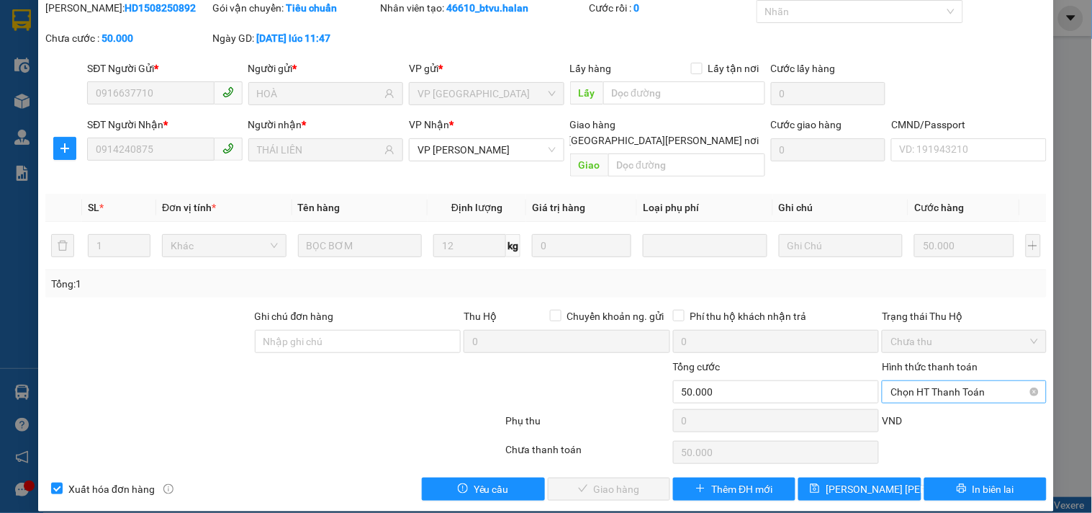
click at [920, 381] on span "Chọn HT Thanh Toán" at bounding box center [963, 392] width 147 height 22
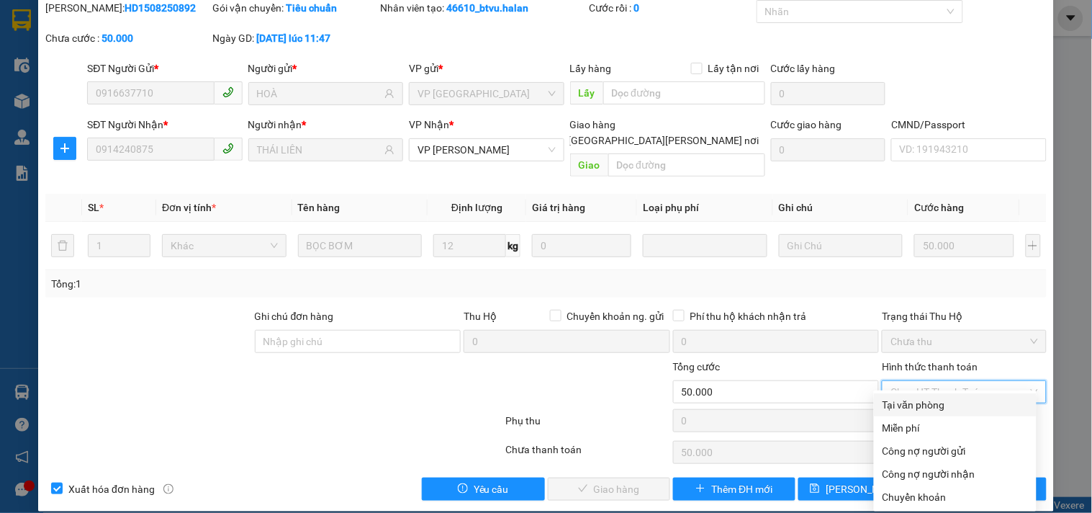
click at [913, 407] on div "Tại văn phòng" at bounding box center [954, 405] width 145 height 16
type input "0"
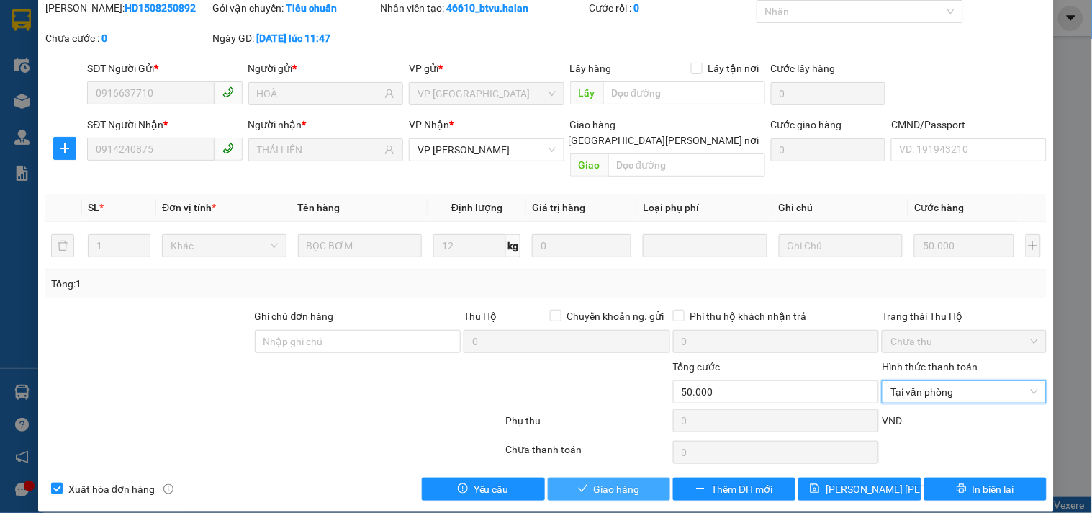
click at [594, 481] on span "Giao hàng" at bounding box center [617, 489] width 46 height 16
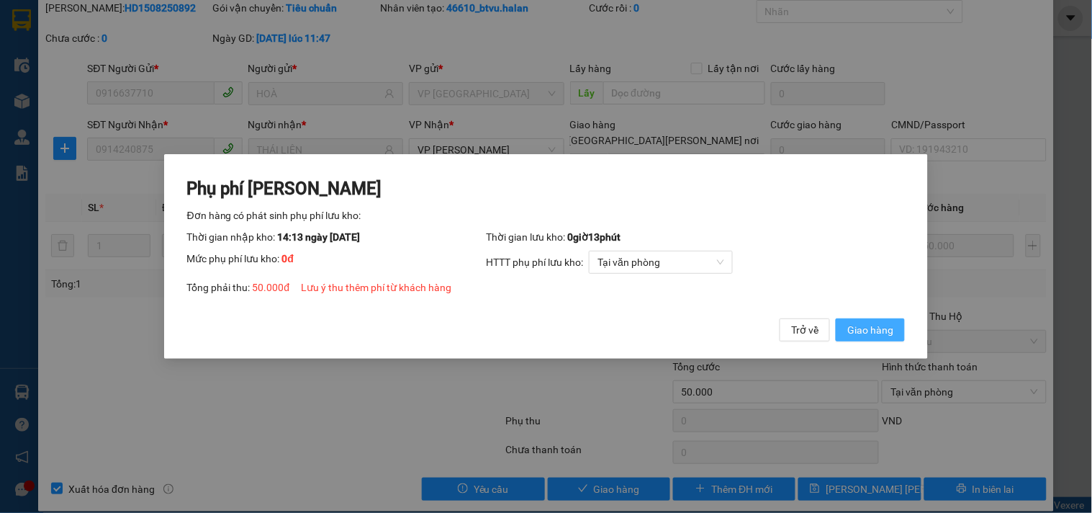
click at [872, 328] on span "Giao hàng" at bounding box center [870, 330] width 46 height 16
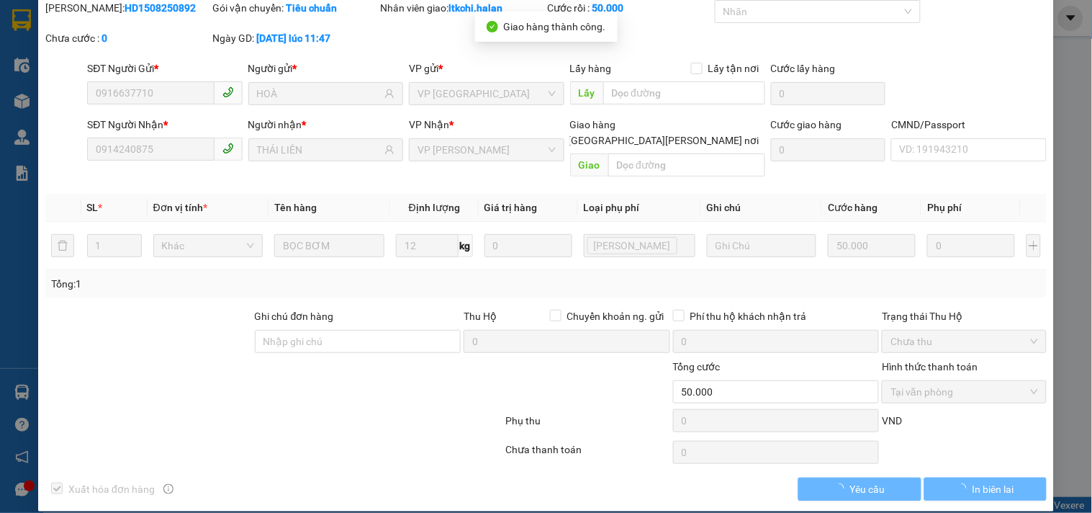
scroll to position [0, 0]
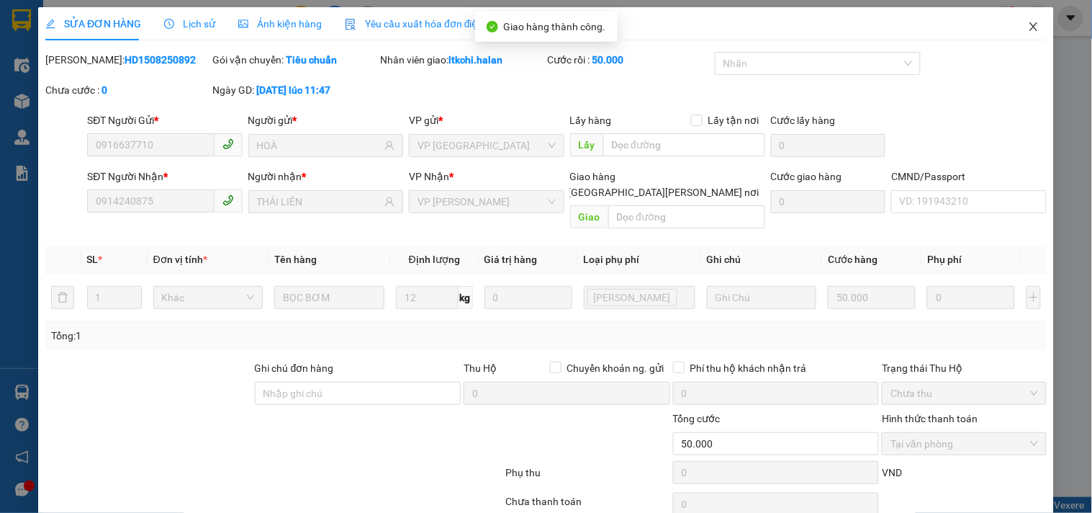
click at [1028, 23] on icon "close" at bounding box center [1034, 27] width 12 height 12
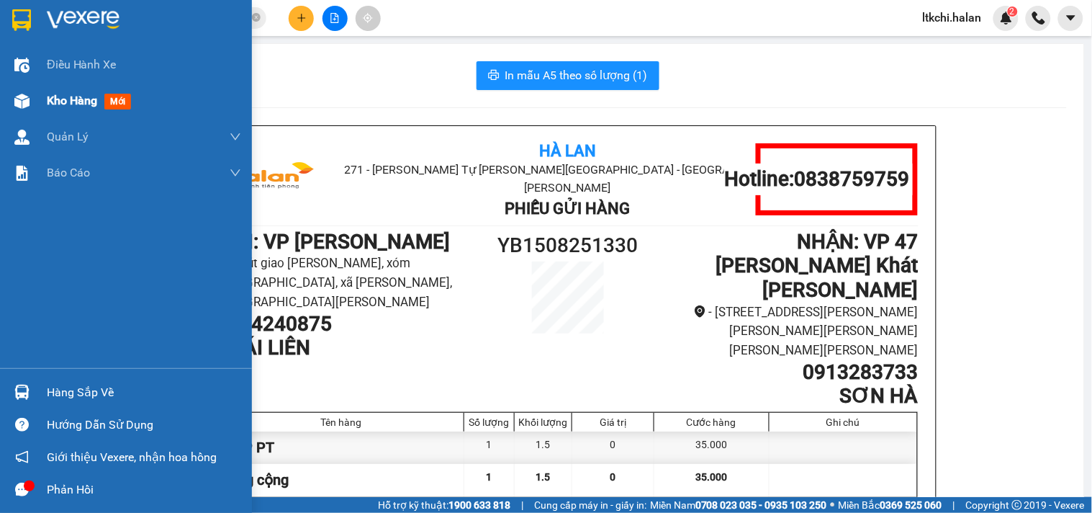
drag, startPoint x: 32, startPoint y: 113, endPoint x: 72, endPoint y: 96, distance: 43.2
click at [32, 113] on div "Kho hàng mới" at bounding box center [126, 101] width 252 height 36
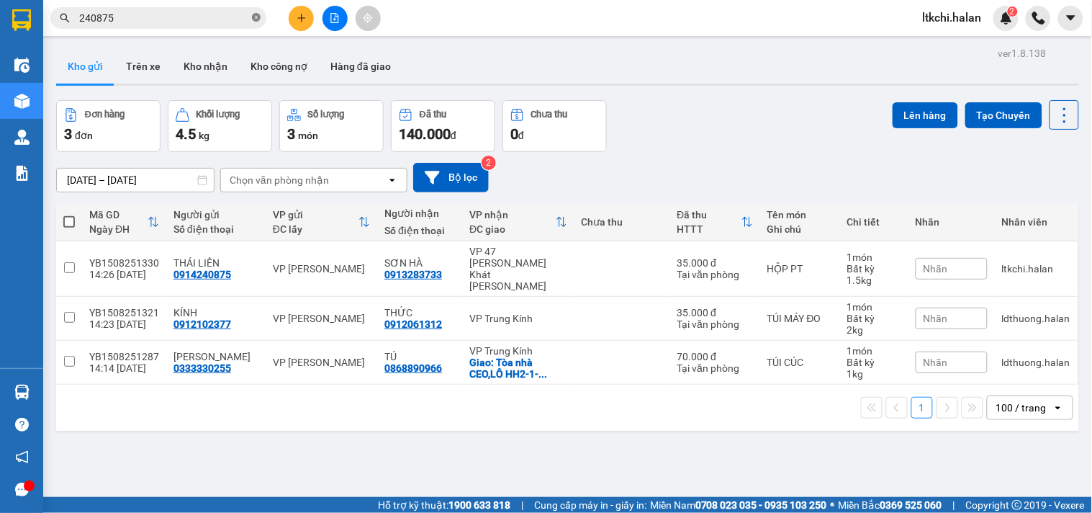
click at [258, 18] on icon "close-circle" at bounding box center [256, 17] width 9 height 9
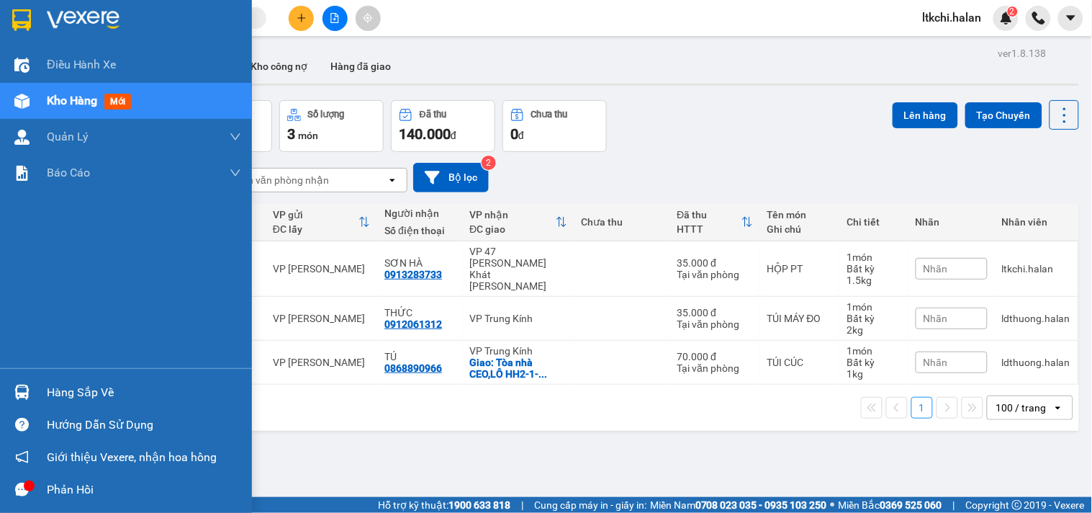
click at [32, 397] on div at bounding box center [21, 391] width 25 height 25
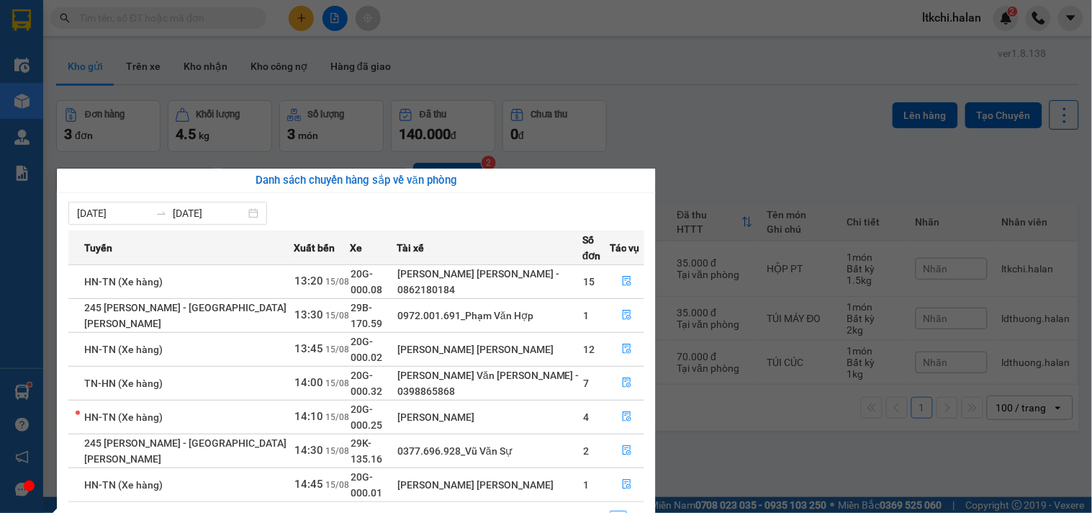
click at [771, 441] on section "Kết quả [PERSON_NAME] ( 670 ) Bộ lọc Mã ĐH Trạng thái Món hàng Thu hộ Tổng [PER…" at bounding box center [546, 256] width 1092 height 513
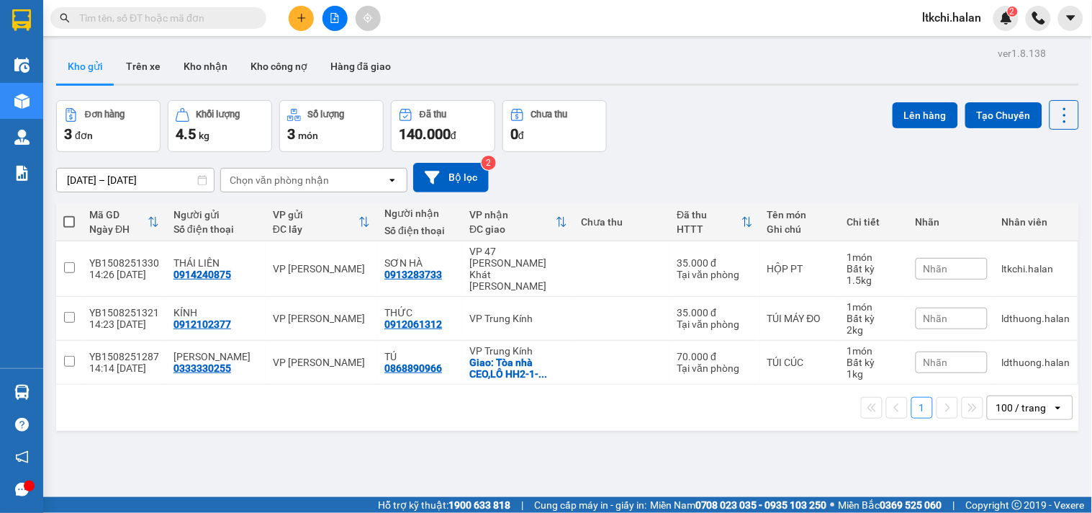
click at [170, 24] on input "text" at bounding box center [164, 18] width 170 height 16
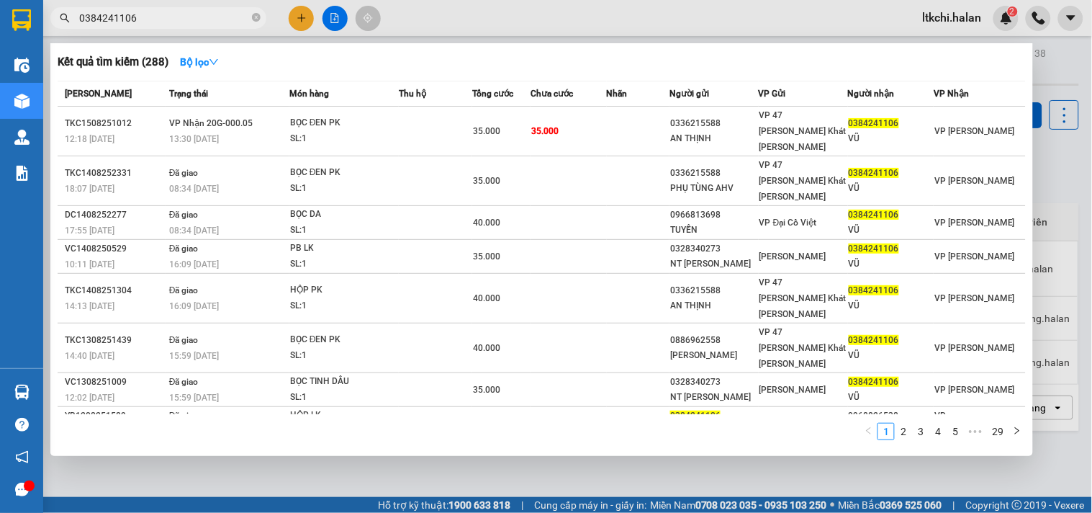
drag, startPoint x: 153, startPoint y: 19, endPoint x: 47, endPoint y: 33, distance: 106.8
click at [47, 31] on div "Kết quả [PERSON_NAME] ( 288 ) Bộ lọc Mã ĐH Trạng thái Món hàng Thu hộ Tổng [PER…" at bounding box center [140, 18] width 281 height 25
type input "0"
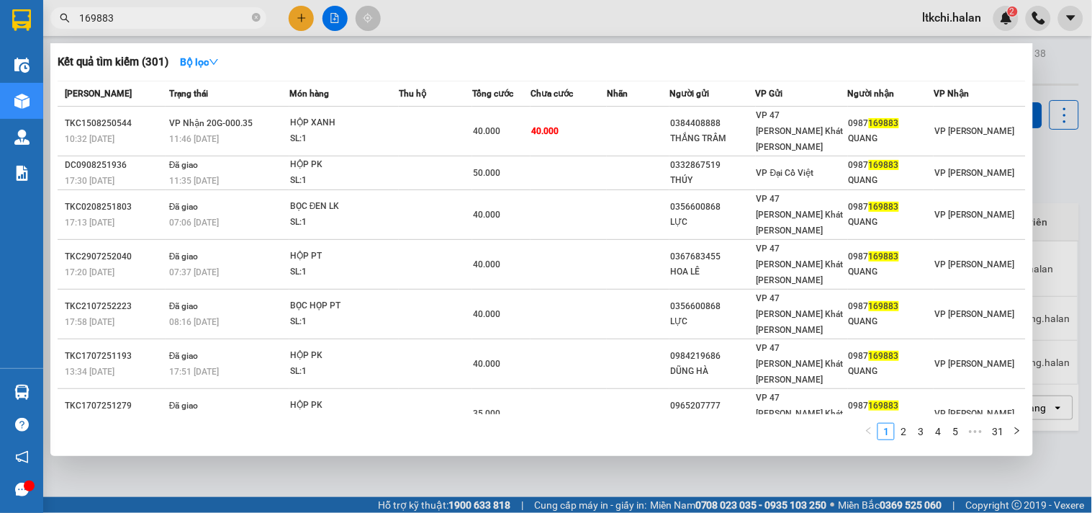
type input "169883"
click at [304, 18] on div at bounding box center [546, 256] width 1092 height 513
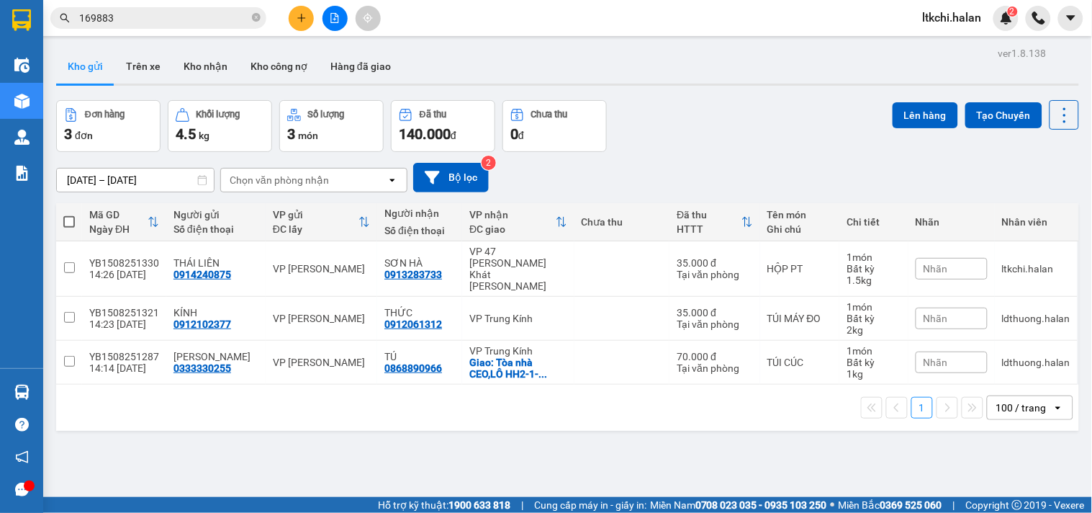
click at [304, 18] on icon "plus" at bounding box center [301, 17] width 8 height 1
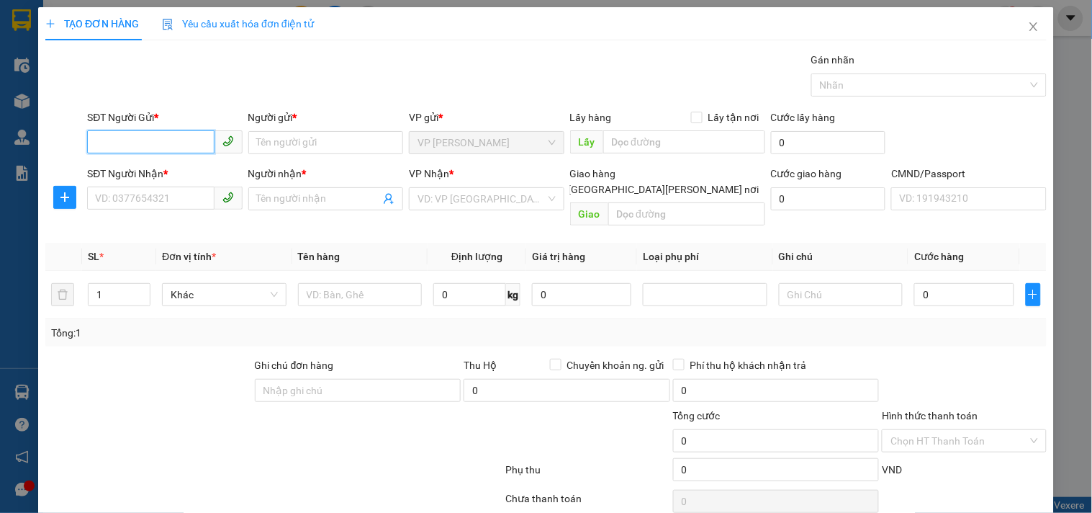
click at [186, 145] on input "SĐT Người Gửi *" at bounding box center [150, 141] width 127 height 23
type input "0987169883"
click at [196, 170] on div "0987169883 - QUANG" at bounding box center [163, 171] width 136 height 16
type input "QUANG"
type input "0987169883"
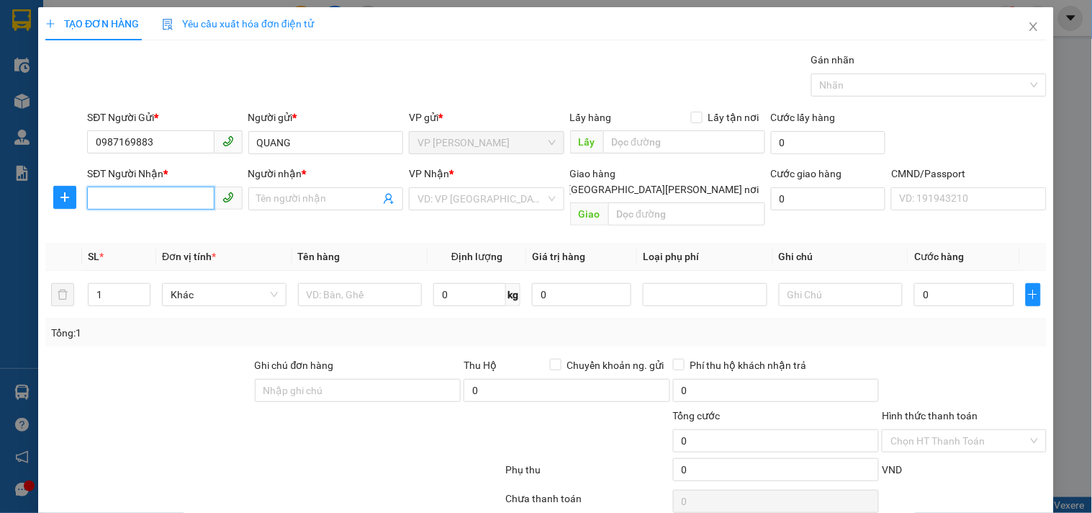
click at [180, 202] on input "SĐT Người Nhận *" at bounding box center [150, 197] width 127 height 23
click at [195, 235] on div "0384408888 - THẮNG TRÂM" at bounding box center [163, 228] width 136 height 16
type input "0384408888"
type input "THẮNG TRÂM"
type input "0384408888"
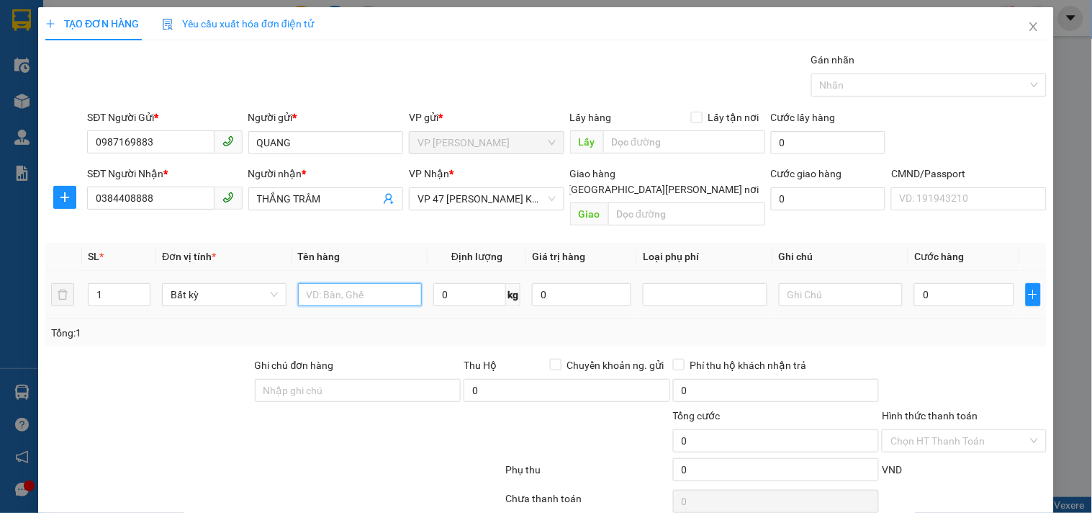
click at [379, 283] on input "text" at bounding box center [360, 294] width 125 height 23
type input "HỘP PT"
click at [479, 283] on input "0" at bounding box center [469, 294] width 73 height 23
type input "3"
click at [934, 283] on input "0" at bounding box center [963, 294] width 99 height 23
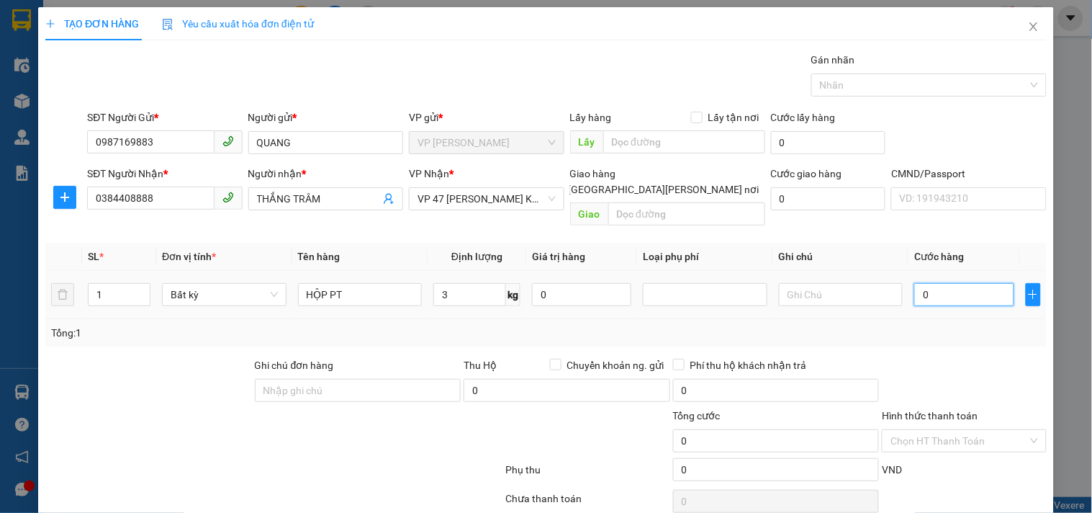
type input "40.000"
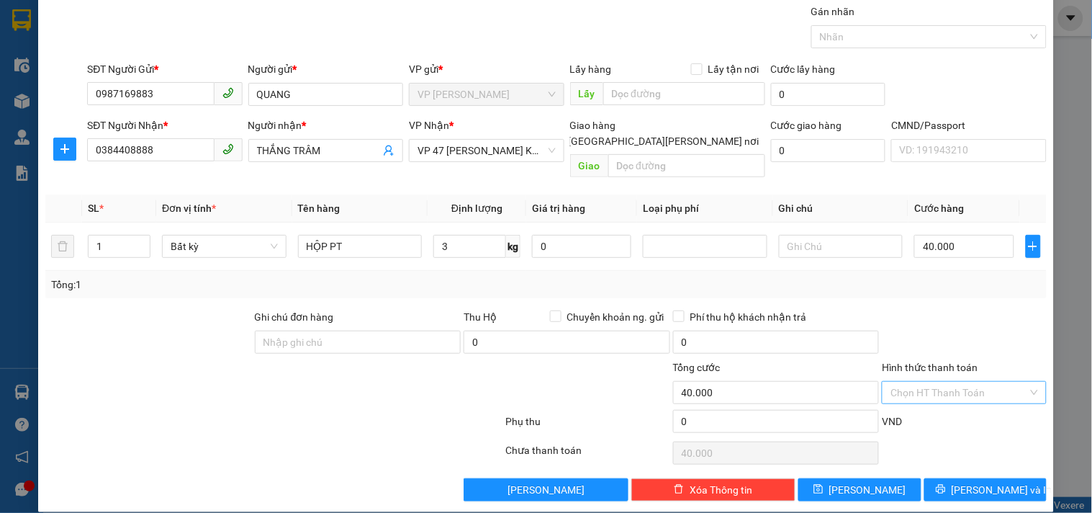
click at [951, 382] on input "Hình thức thanh toán" at bounding box center [958, 393] width 137 height 22
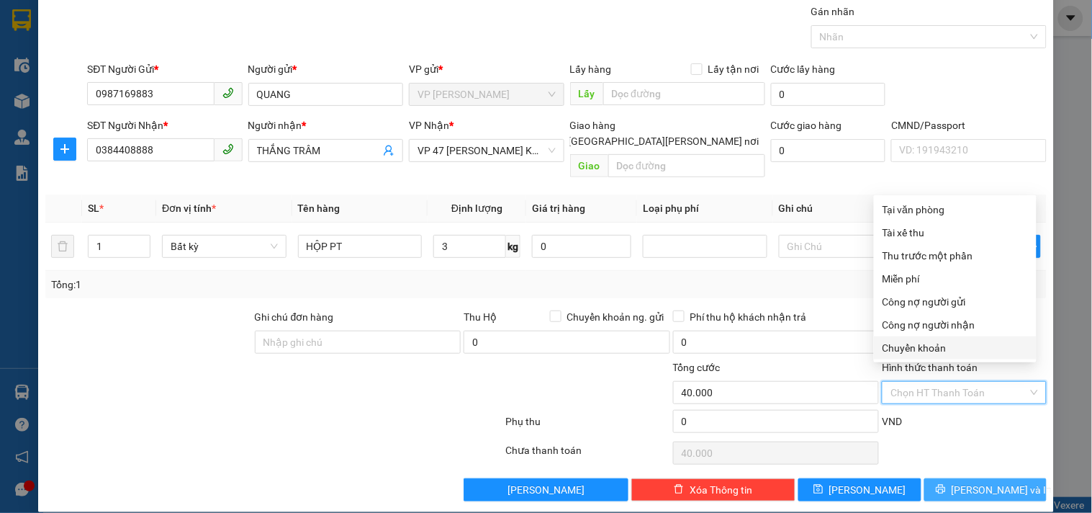
click at [978, 482] on span "[PERSON_NAME] và In" at bounding box center [1002, 490] width 101 height 16
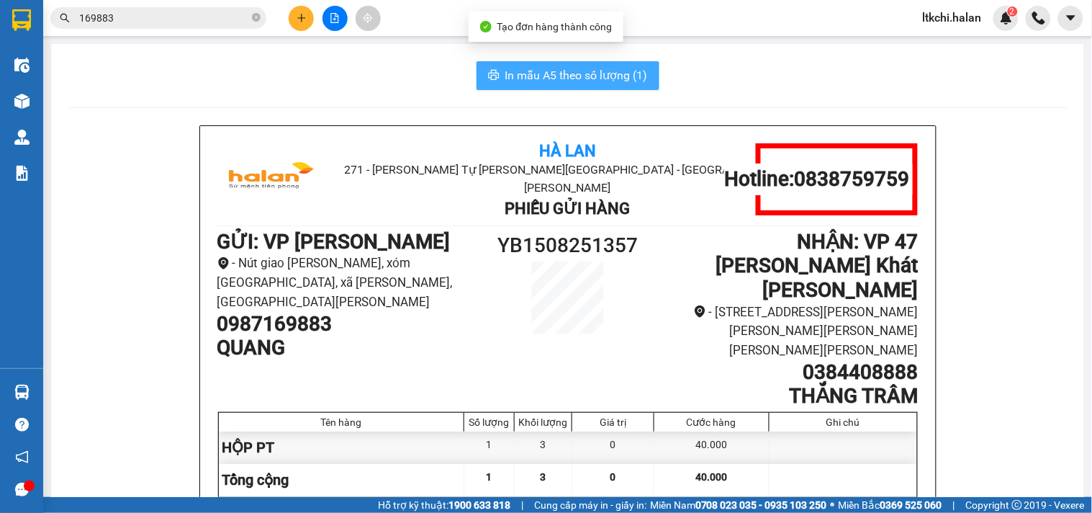
click at [621, 72] on span "In mẫu A5 theo số lượng (1)" at bounding box center [576, 75] width 143 height 18
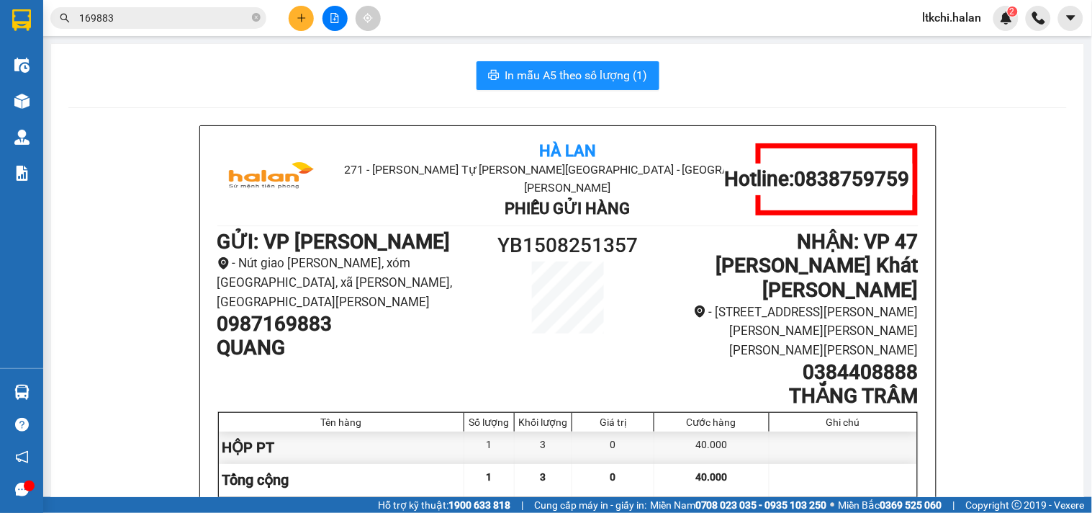
drag, startPoint x: 125, startPoint y: 14, endPoint x: 319, endPoint y: 151, distance: 237.1
click at [126, 14] on input "169883" at bounding box center [164, 18] width 170 height 16
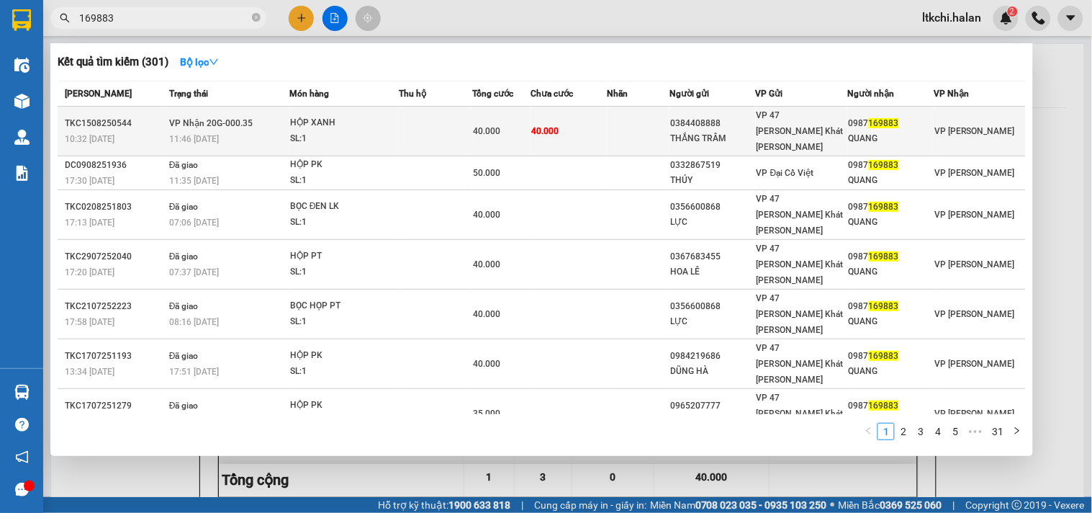
click at [358, 119] on div "HỘP XANH" at bounding box center [344, 123] width 108 height 16
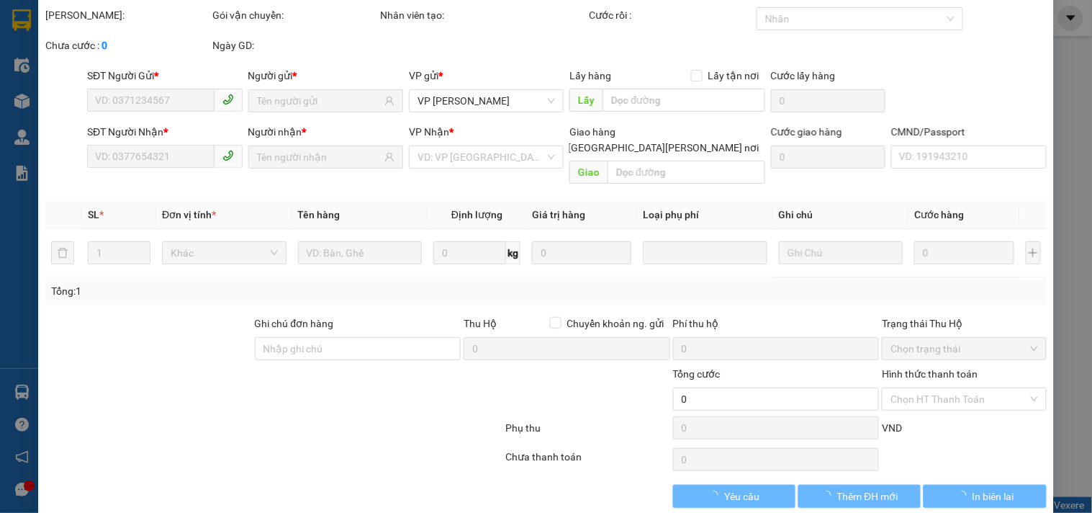
type input "0384408888"
type input "THẮNG TRÂM"
type input "0987169883"
type input "QUANG"
type input "40.000"
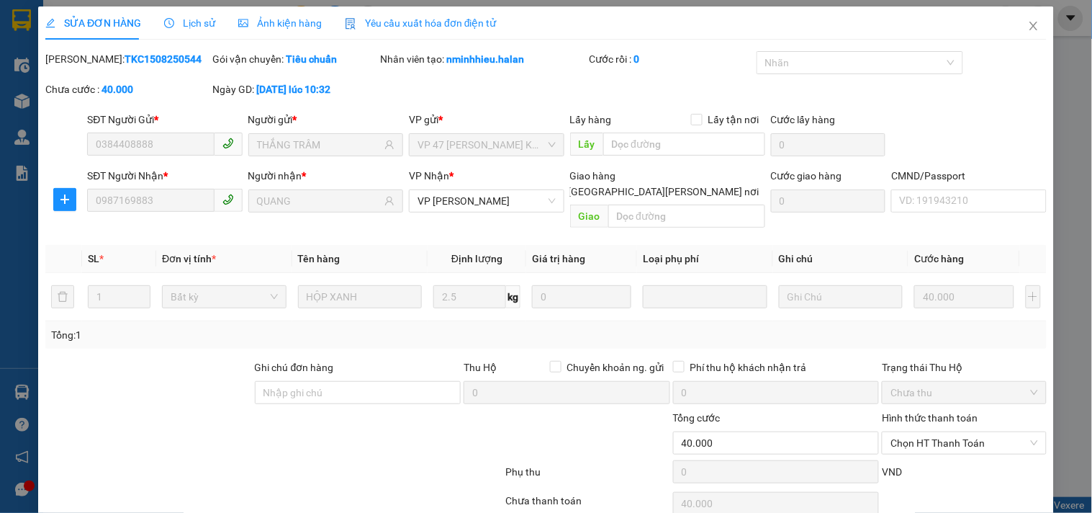
scroll to position [52, 0]
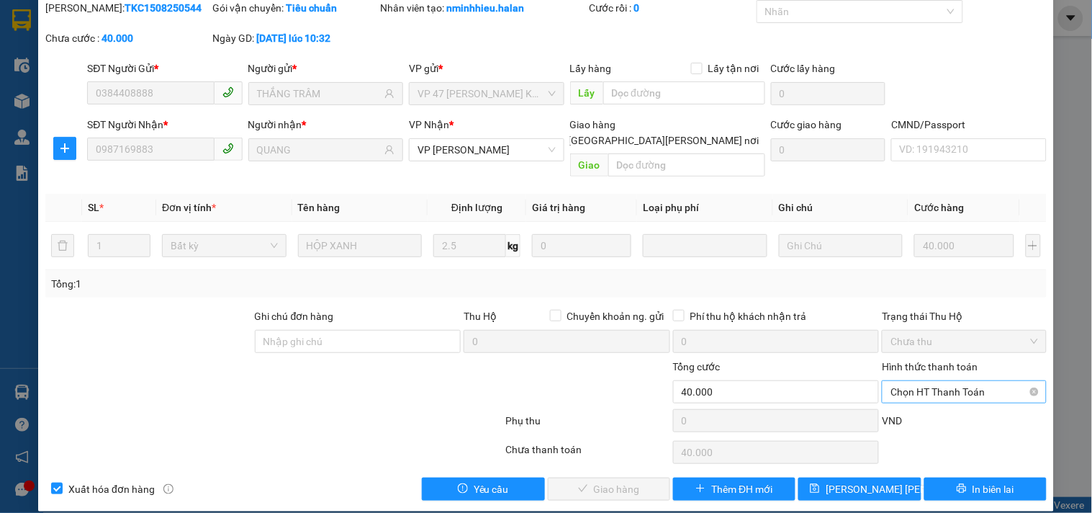
click at [911, 381] on span "Chọn HT Thanh Toán" at bounding box center [963, 392] width 147 height 22
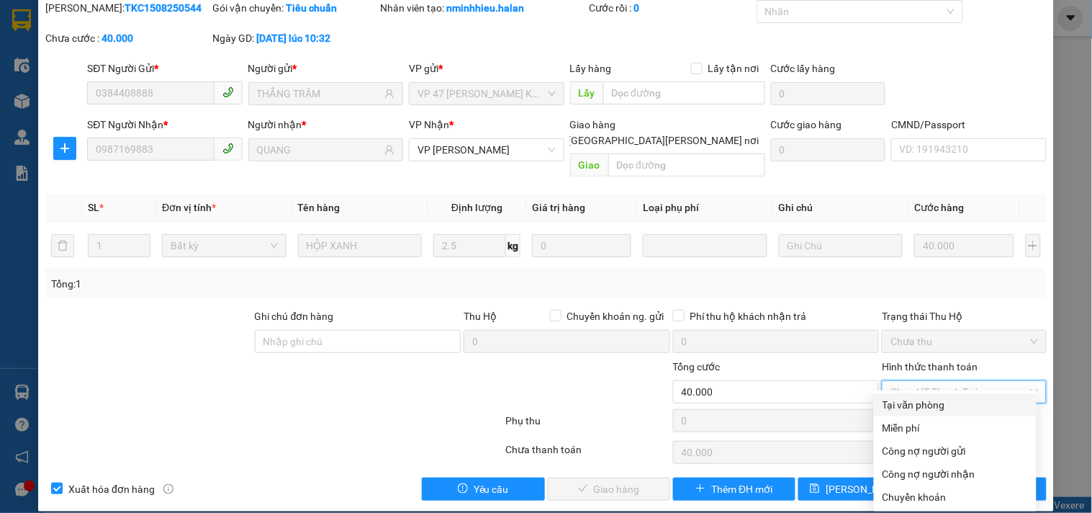
click at [925, 407] on div "Tại văn phòng" at bounding box center [954, 405] width 145 height 16
type input "0"
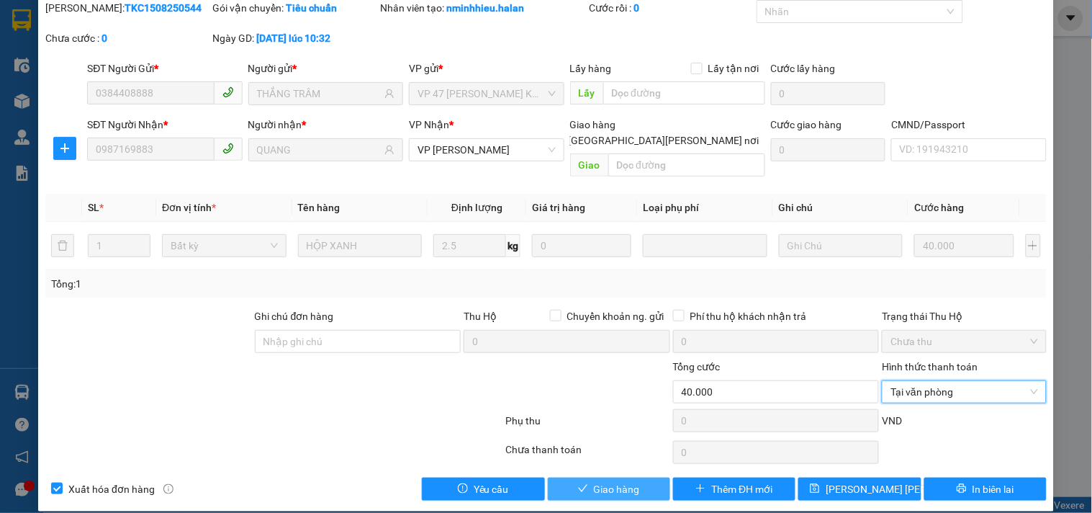
click at [594, 481] on span "Giao hàng" at bounding box center [617, 489] width 46 height 16
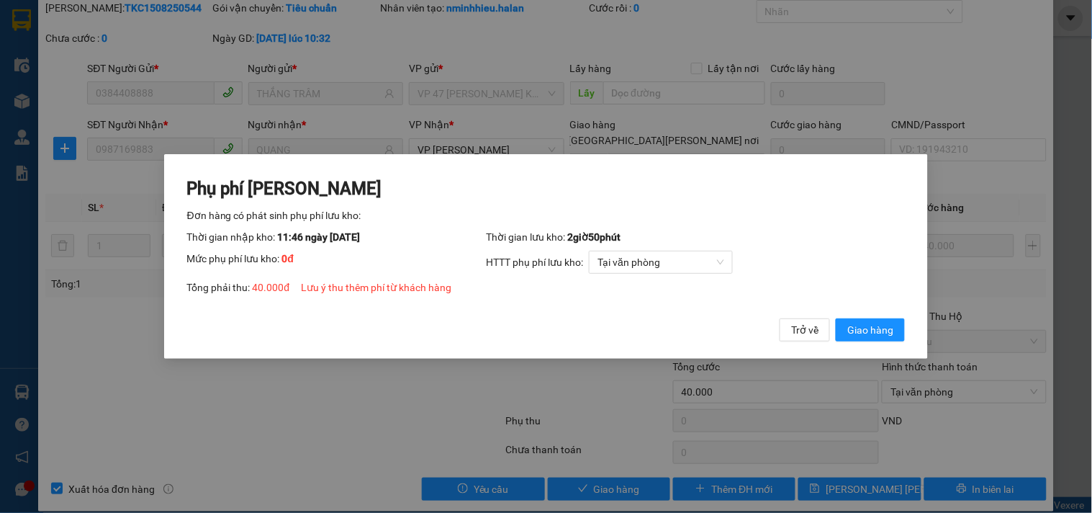
click at [890, 328] on span "Giao hàng" at bounding box center [870, 330] width 46 height 16
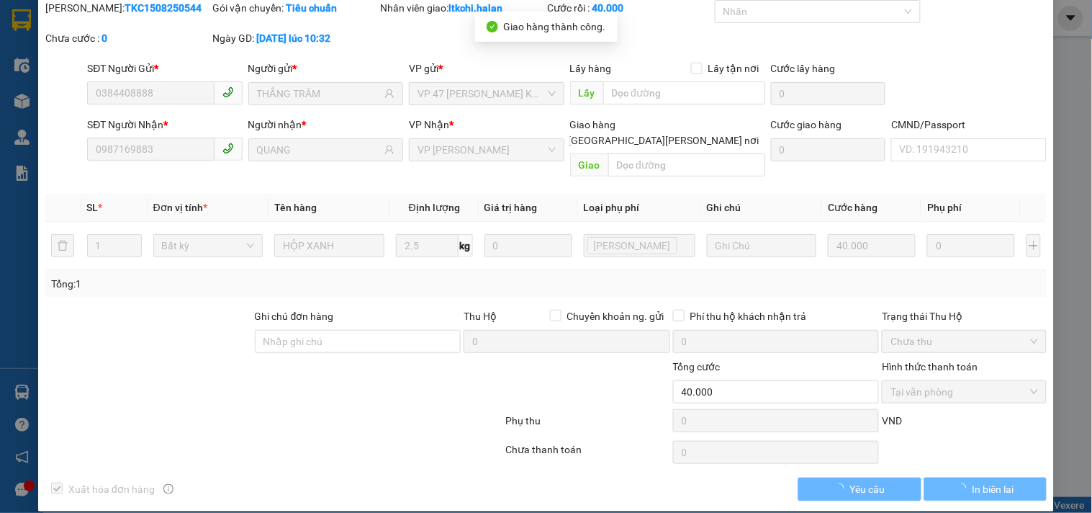
scroll to position [0, 0]
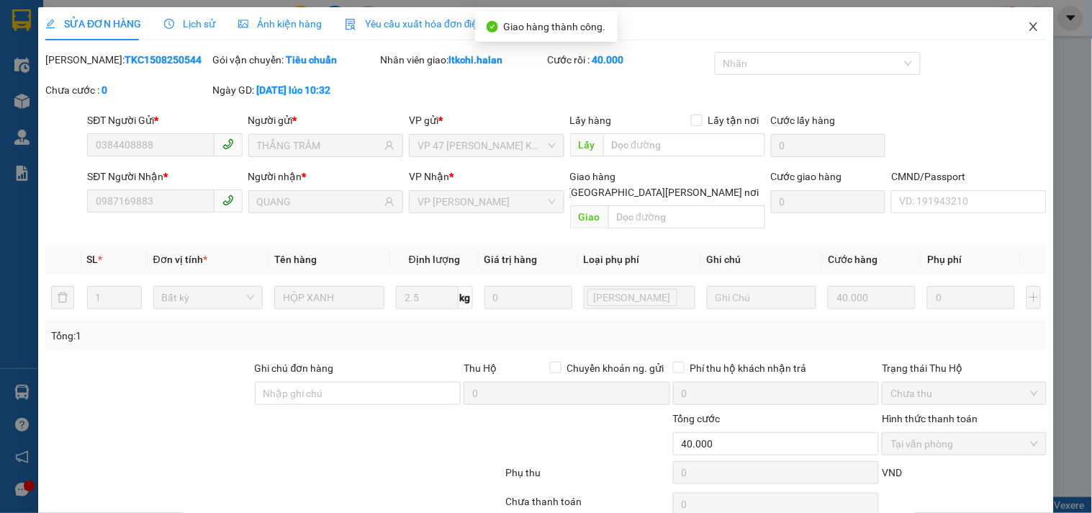
click at [1029, 30] on icon "close" at bounding box center [1033, 26] width 8 height 9
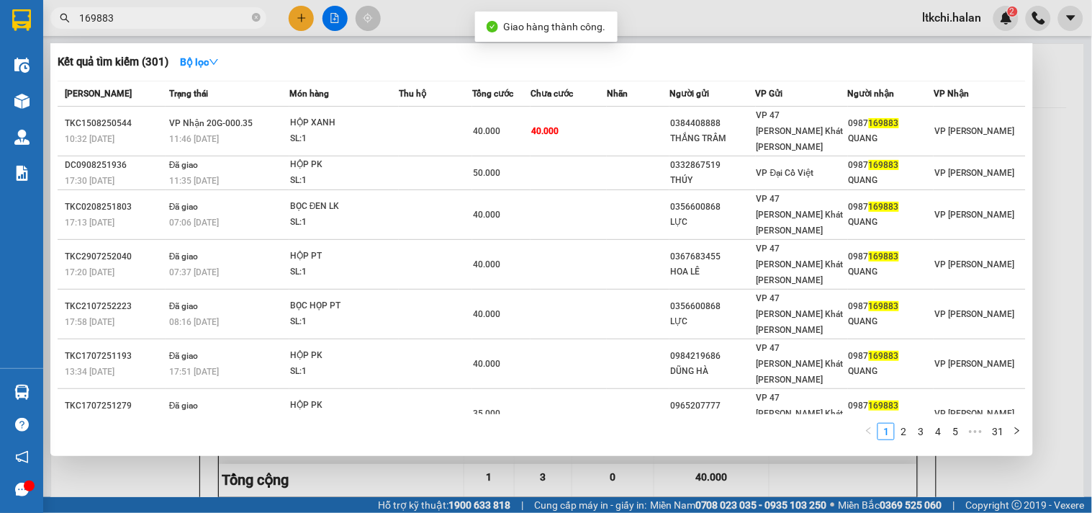
drag, startPoint x: 132, startPoint y: 19, endPoint x: 48, endPoint y: 27, distance: 84.7
click at [53, 27] on div "169883" at bounding box center [140, 18] width 281 height 22
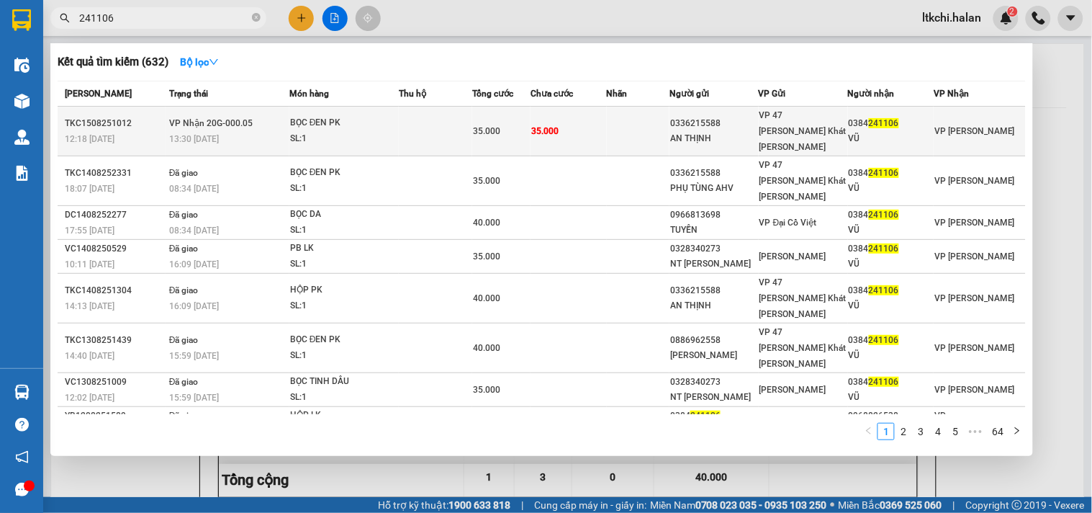
type input "241106"
click at [343, 119] on div "BỌC ĐEN PK" at bounding box center [344, 123] width 108 height 16
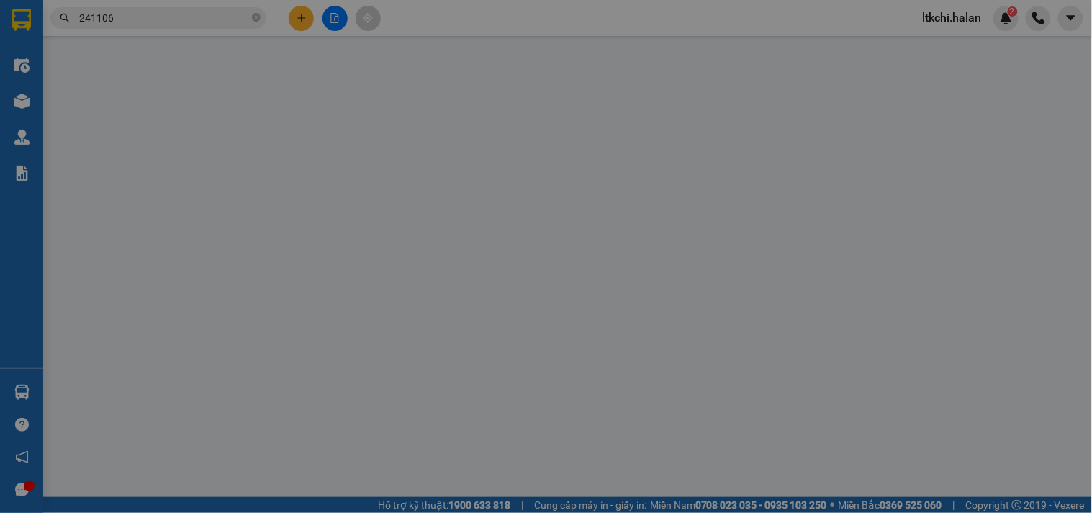
type input "0336215588"
type input "AN THỊNH"
type input "0384241106"
type input "VŨ"
type input "35.000"
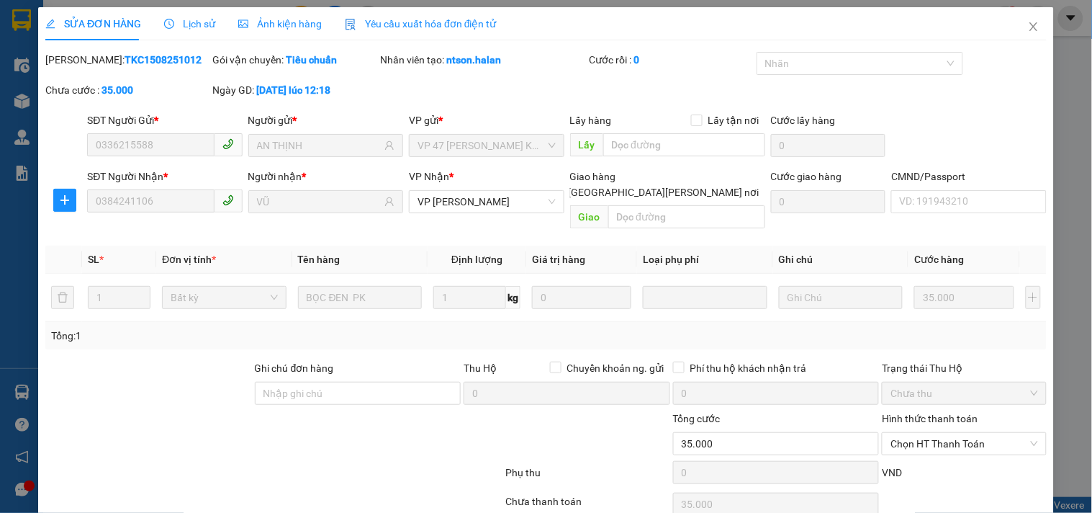
scroll to position [52, 0]
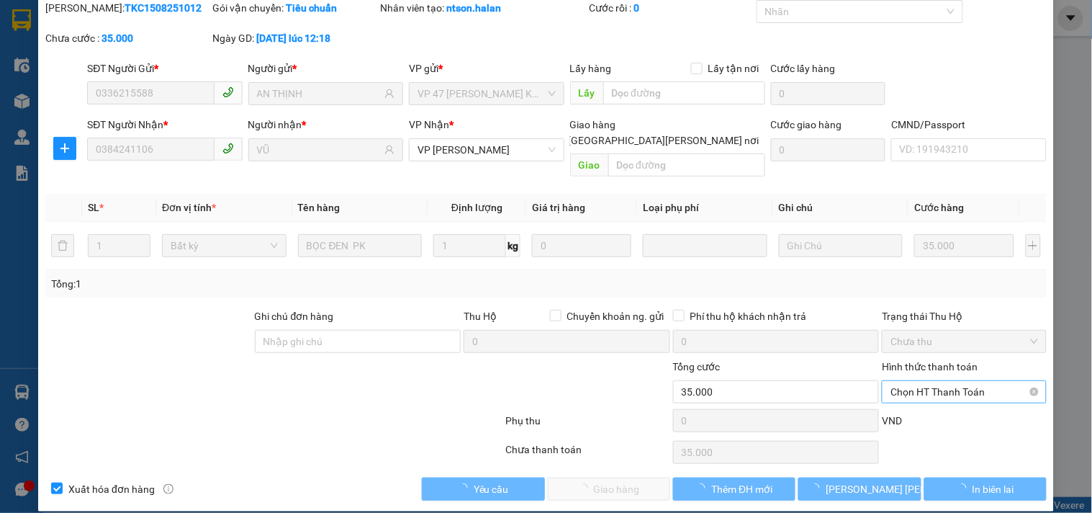
drag, startPoint x: 929, startPoint y: 378, endPoint x: 929, endPoint y: 386, distance: 7.9
click at [929, 381] on span "Chọn HT Thanh Toán" at bounding box center [963, 392] width 147 height 22
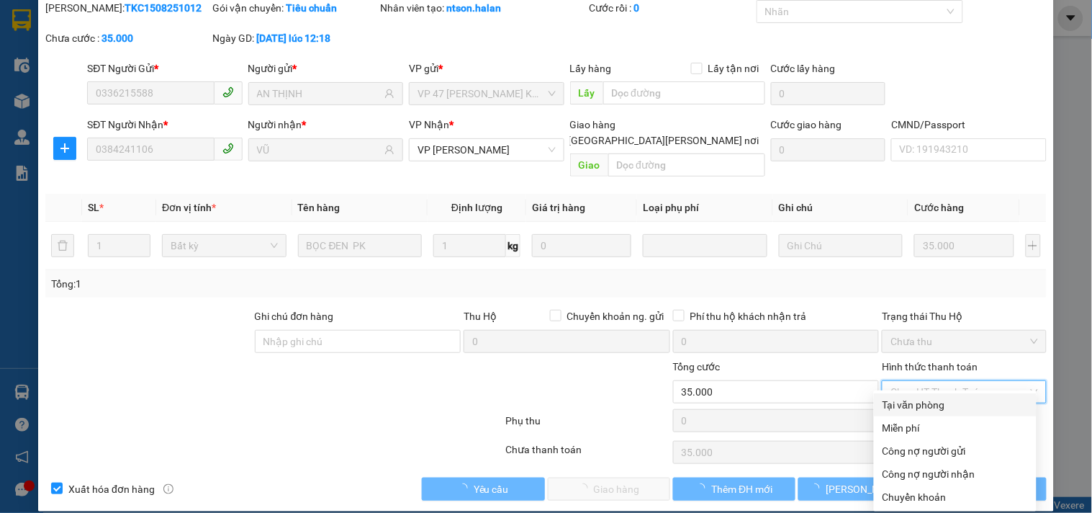
drag, startPoint x: 925, startPoint y: 402, endPoint x: 710, endPoint y: 450, distance: 219.9
click at [916, 403] on div "Tại văn phòng" at bounding box center [954, 405] width 145 height 16
type input "0"
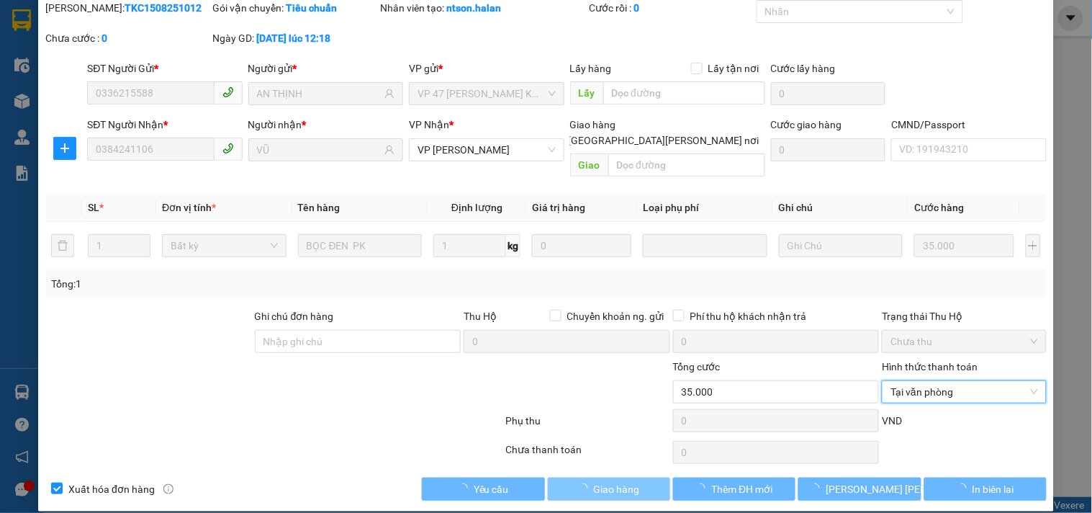
click at [594, 481] on span "Giao hàng" at bounding box center [617, 489] width 46 height 16
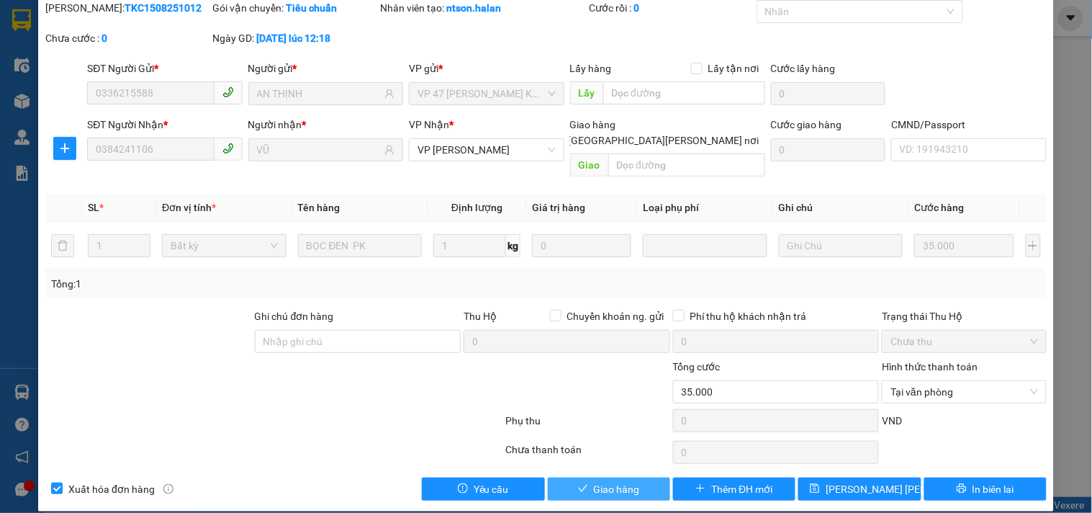
click at [607, 481] on span "Giao hàng" at bounding box center [617, 489] width 46 height 16
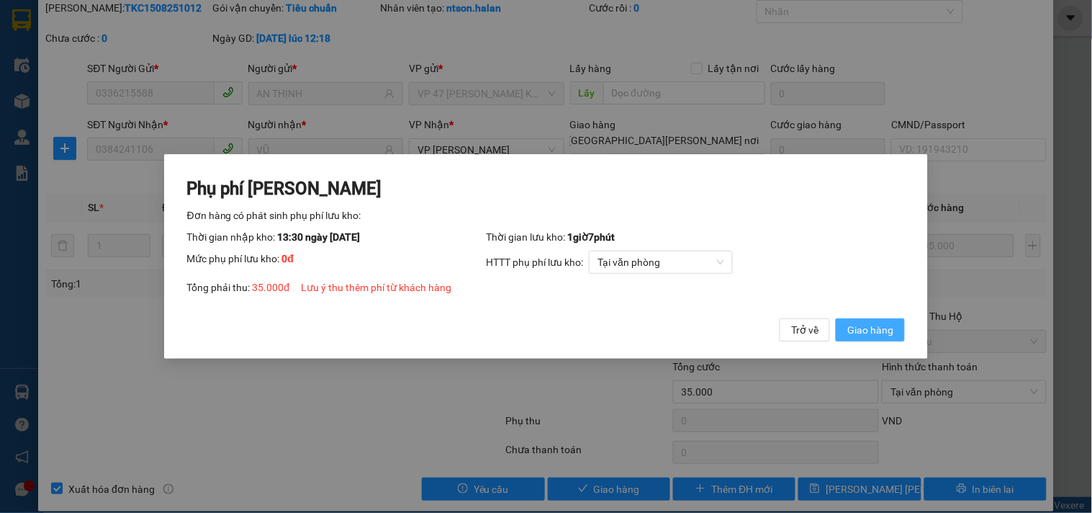
click at [862, 330] on span "Giao hàng" at bounding box center [870, 330] width 46 height 16
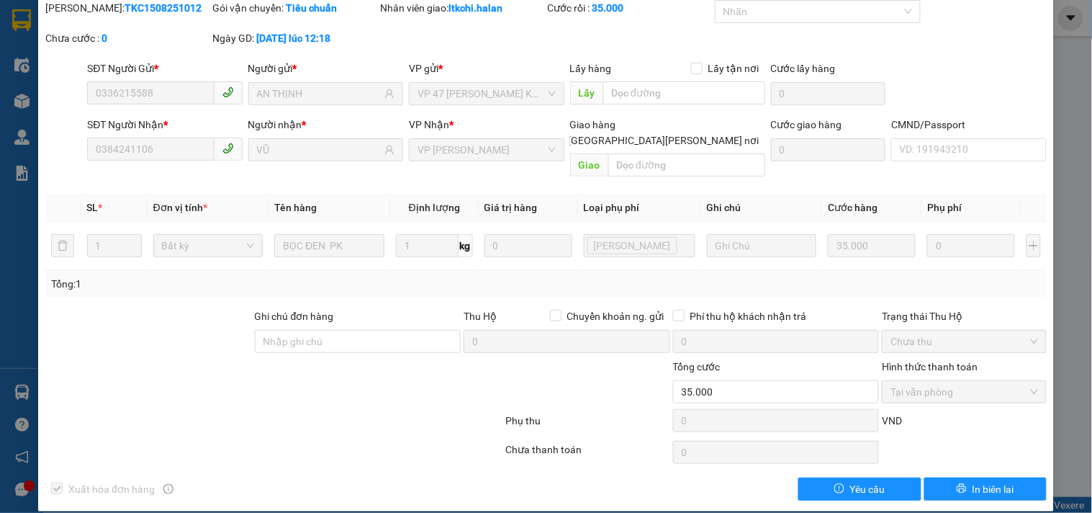
scroll to position [0, 0]
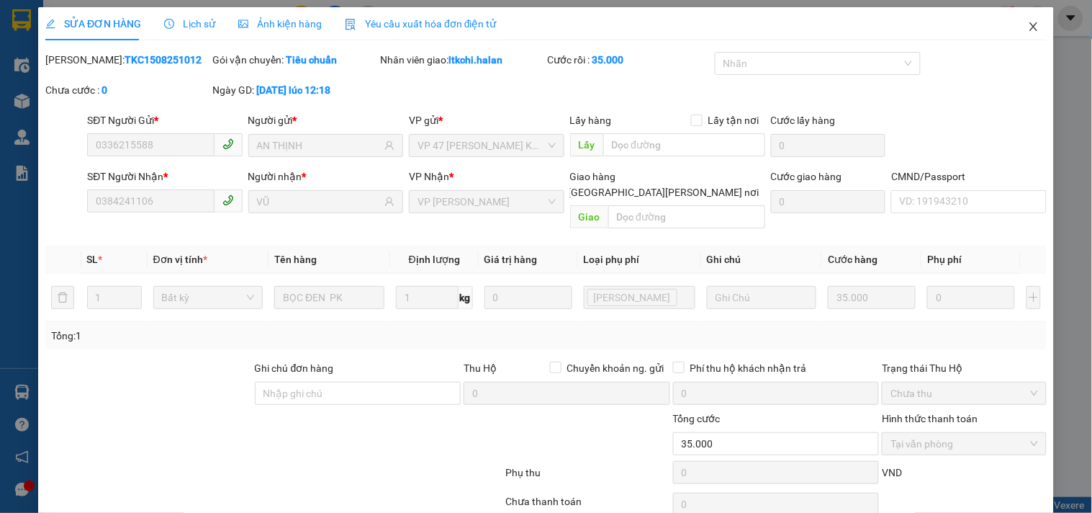
click at [1028, 29] on icon "close" at bounding box center [1034, 27] width 12 height 12
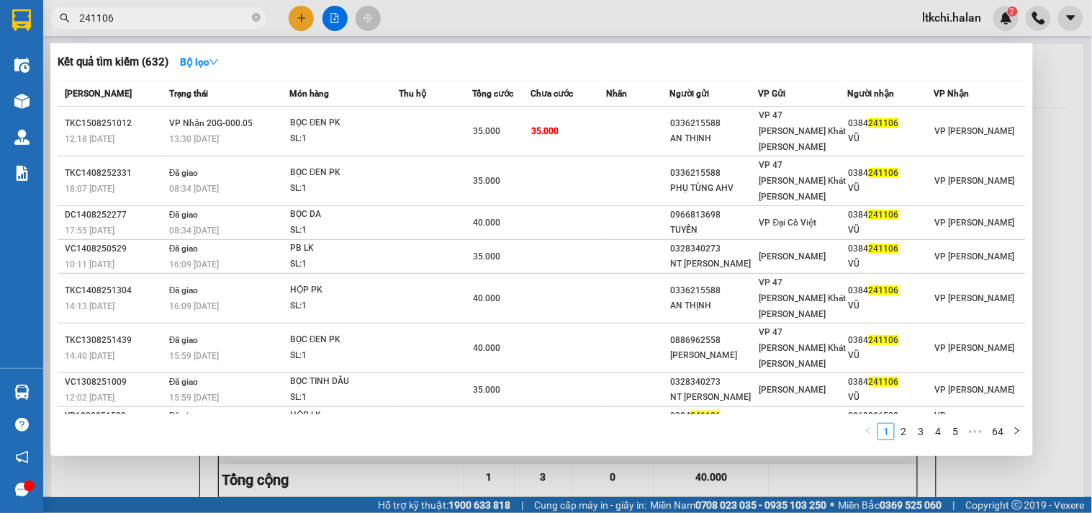
drag, startPoint x: 171, startPoint y: 18, endPoint x: 41, endPoint y: 12, distance: 130.4
click at [41, 12] on section "Kết quả [PERSON_NAME] ( 632 ) Bộ lọc Mã ĐH Trạng thái Món hàng Thu hộ Tổng [PER…" at bounding box center [546, 256] width 1092 height 513
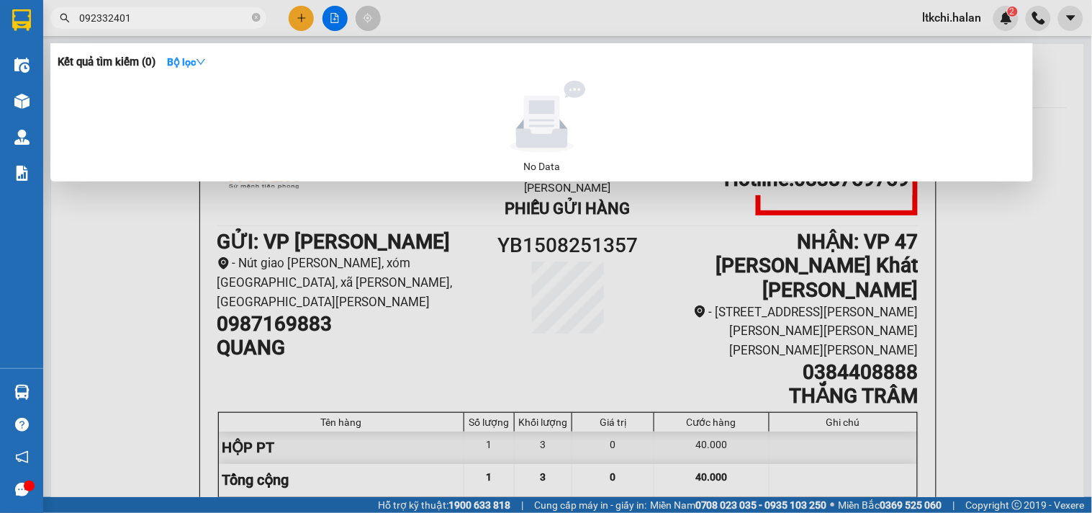
type input "0923324017"
drag, startPoint x: 91, startPoint y: 19, endPoint x: 82, endPoint y: 19, distance: 8.6
click at [76, 19] on span "0923324017" at bounding box center [158, 18] width 216 height 22
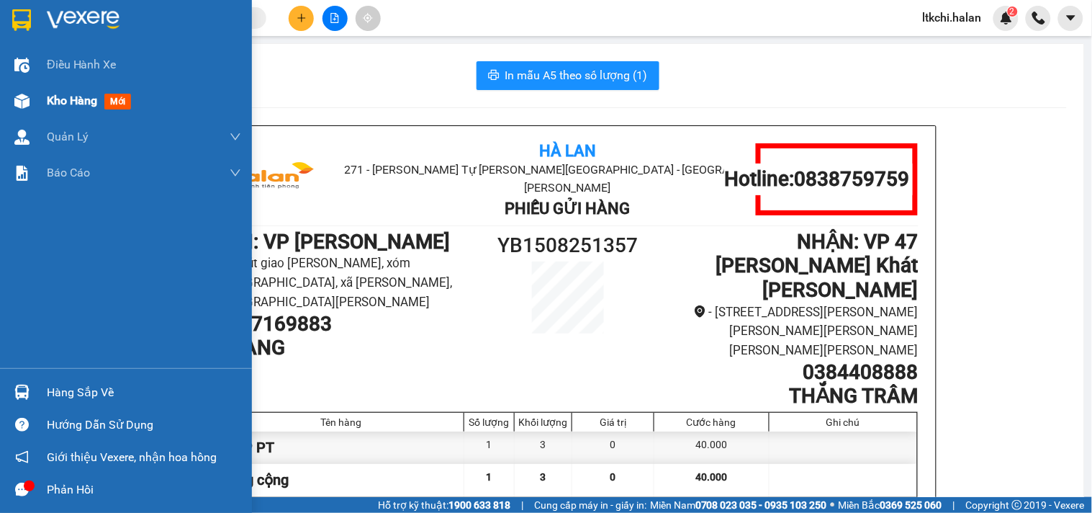
click at [32, 98] on div at bounding box center [21, 101] width 25 height 25
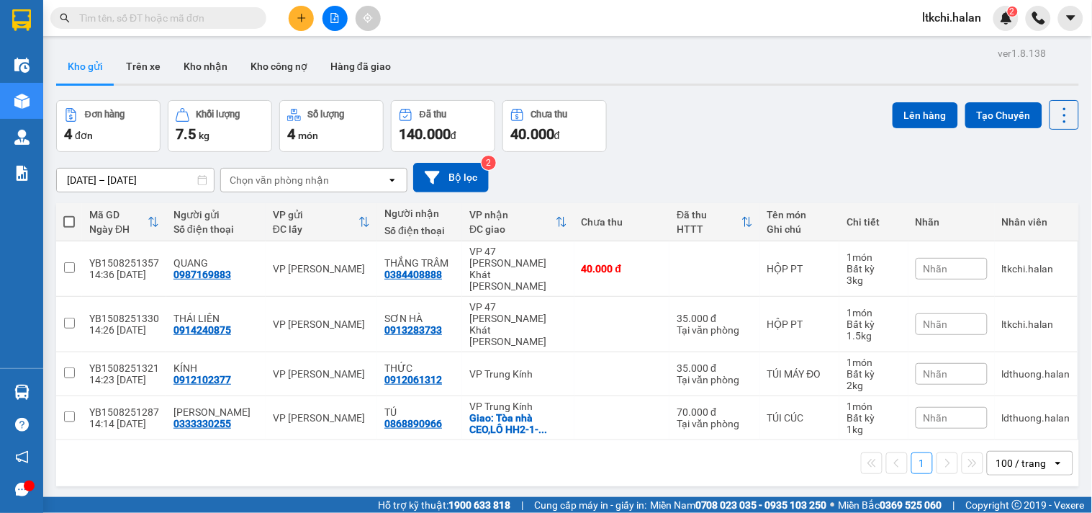
click at [248, 16] on input "text" at bounding box center [164, 18] width 170 height 16
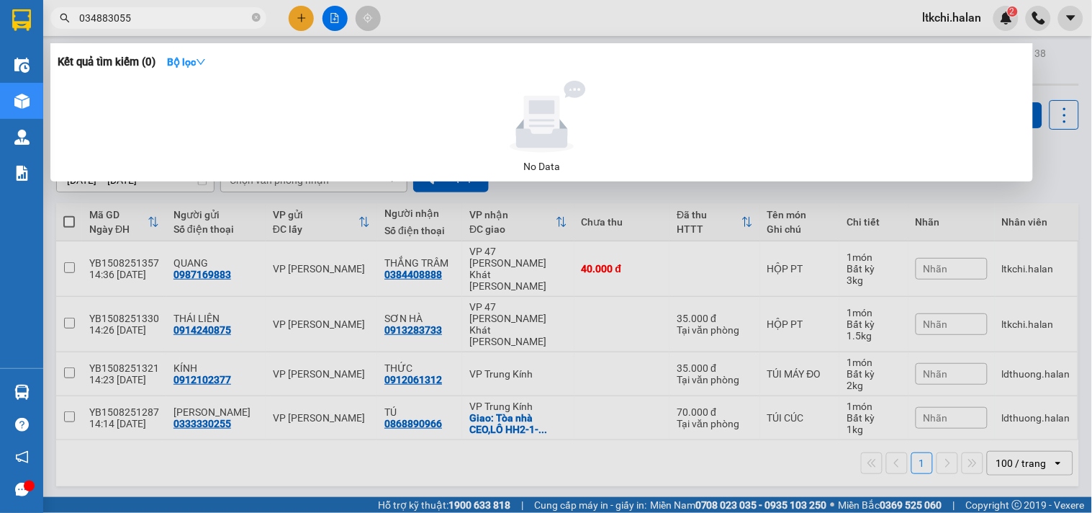
type input "0348830558"
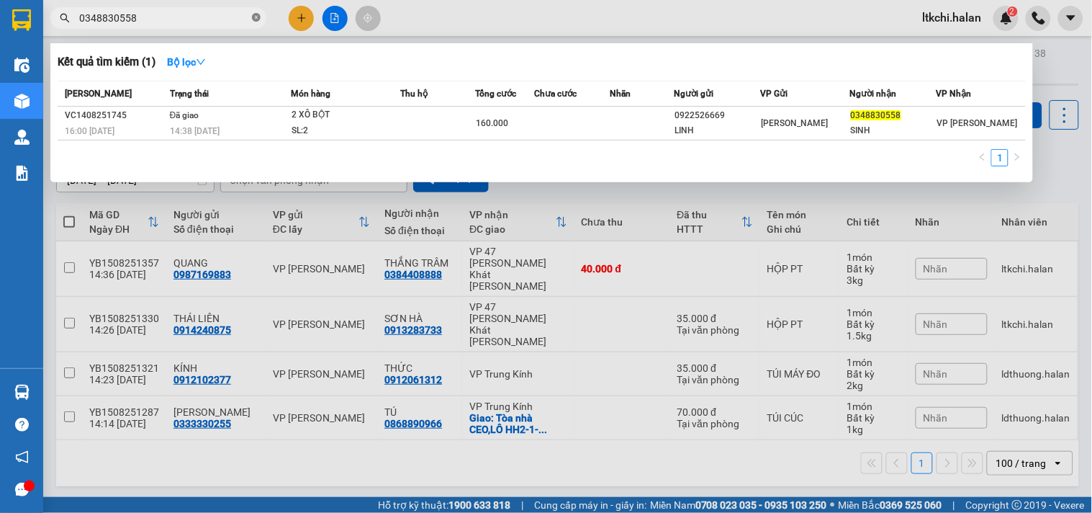
click at [254, 14] on icon "close-circle" at bounding box center [256, 17] width 9 height 9
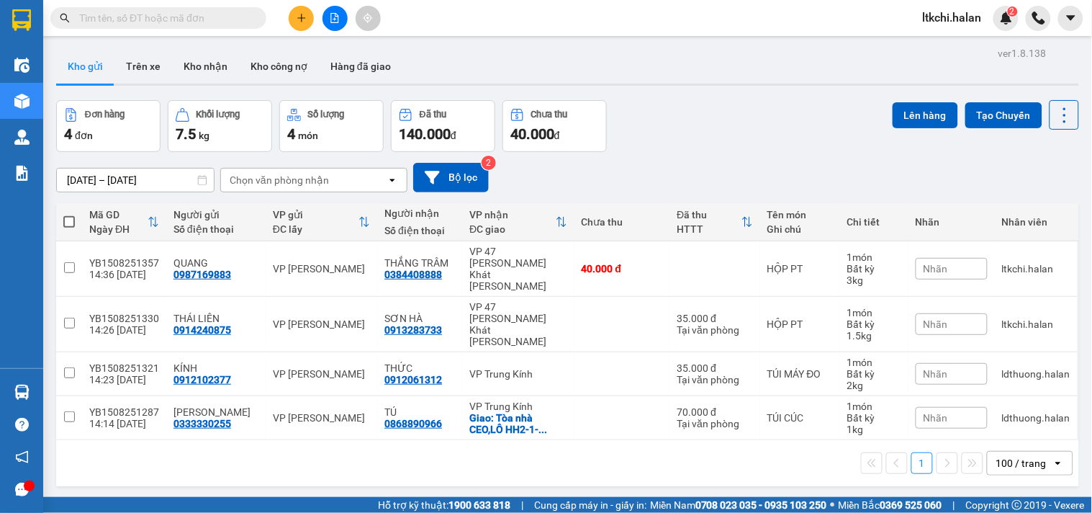
click at [135, 17] on input "text" at bounding box center [164, 18] width 170 height 16
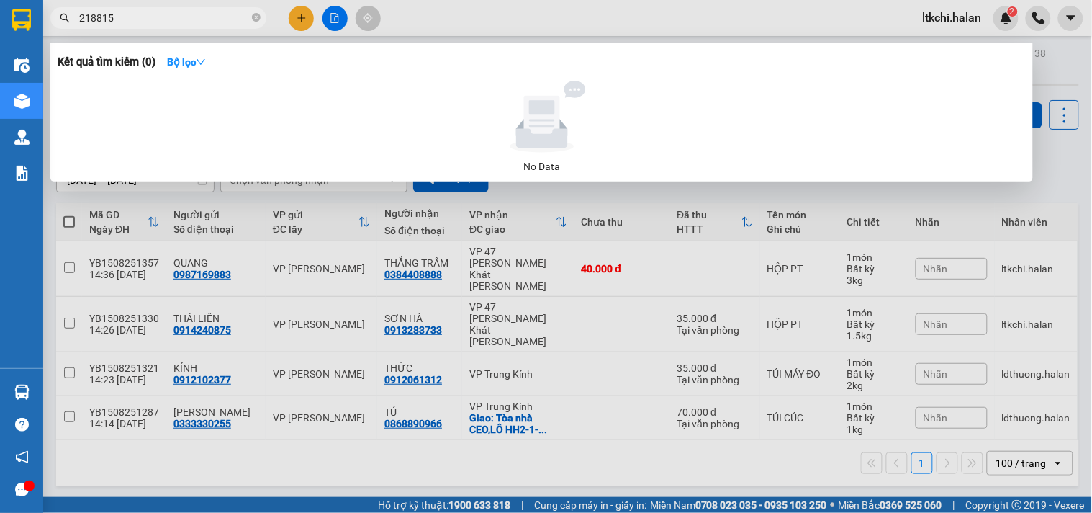
drag, startPoint x: 96, startPoint y: 16, endPoint x: 63, endPoint y: 17, distance: 32.4
click at [63, 17] on div "218815" at bounding box center [140, 18] width 281 height 22
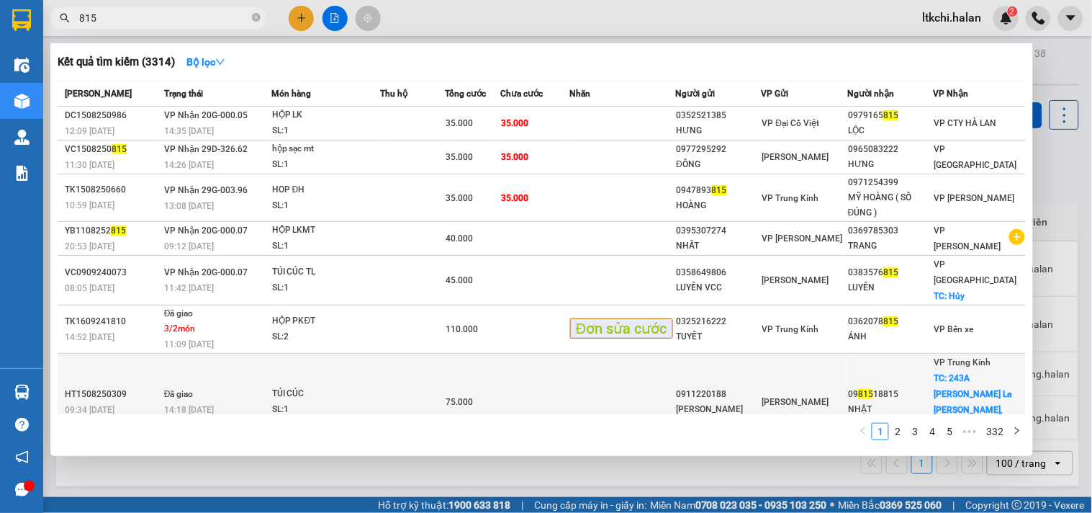
scroll to position [76, 0]
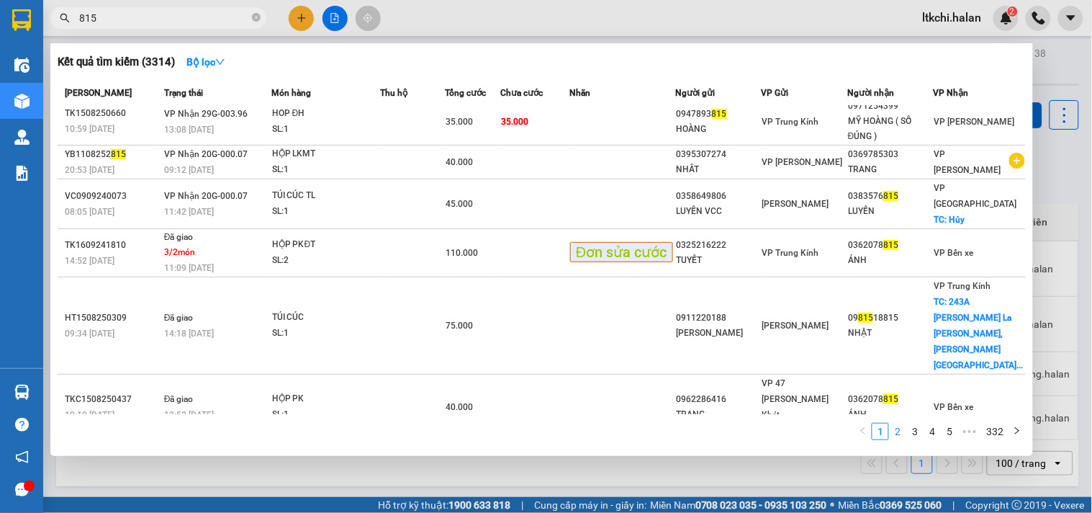
type input "815"
click at [901, 430] on link "2" at bounding box center [898, 431] width 16 height 16
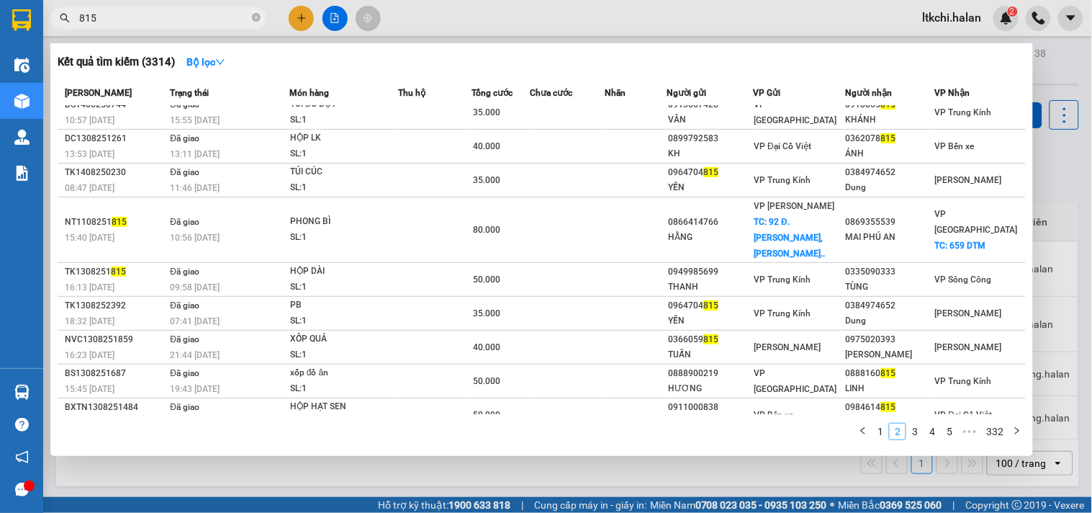
scroll to position [65, 0]
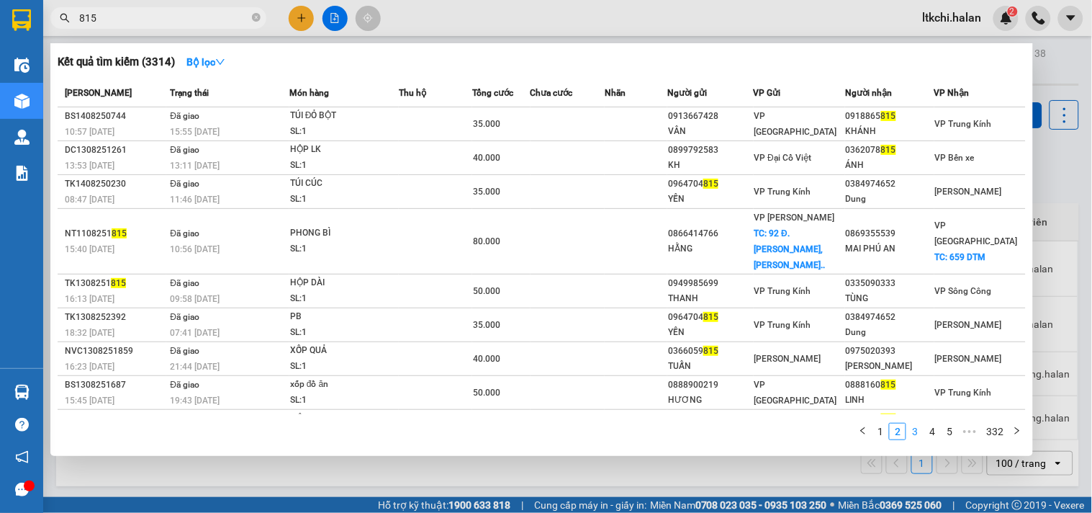
click at [919, 433] on link "3" at bounding box center [915, 431] width 16 height 16
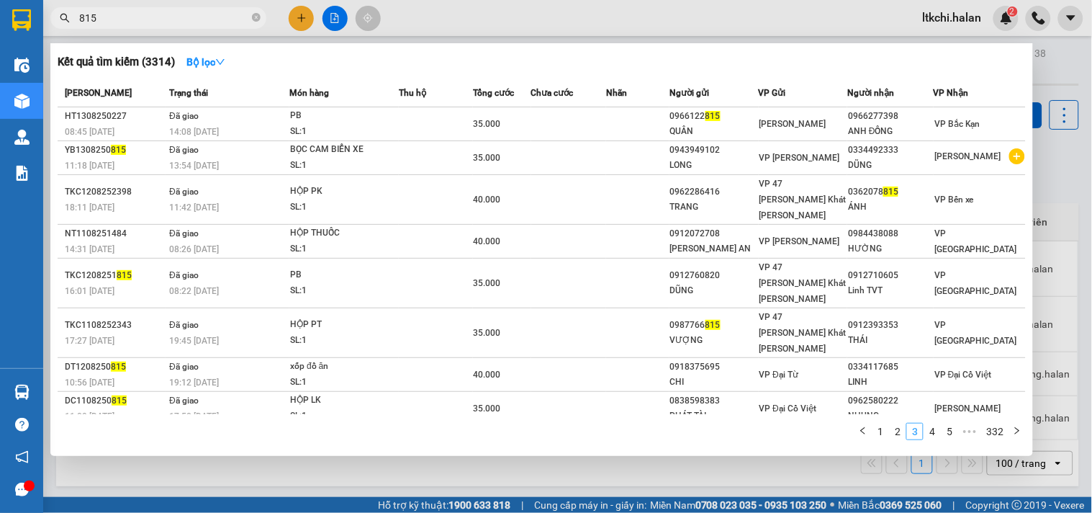
scroll to position [48, 0]
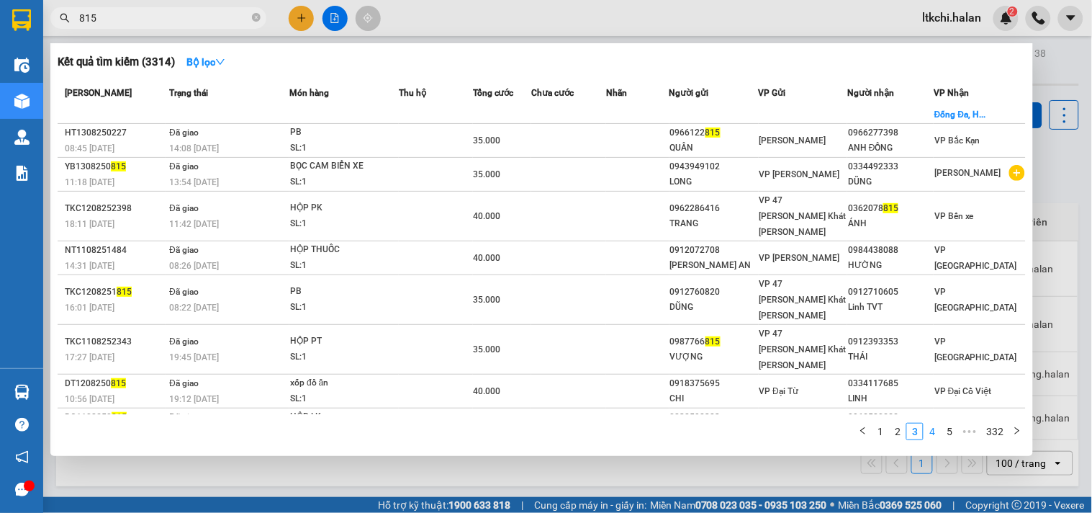
click at [932, 430] on link "4" at bounding box center [932, 431] width 16 height 16
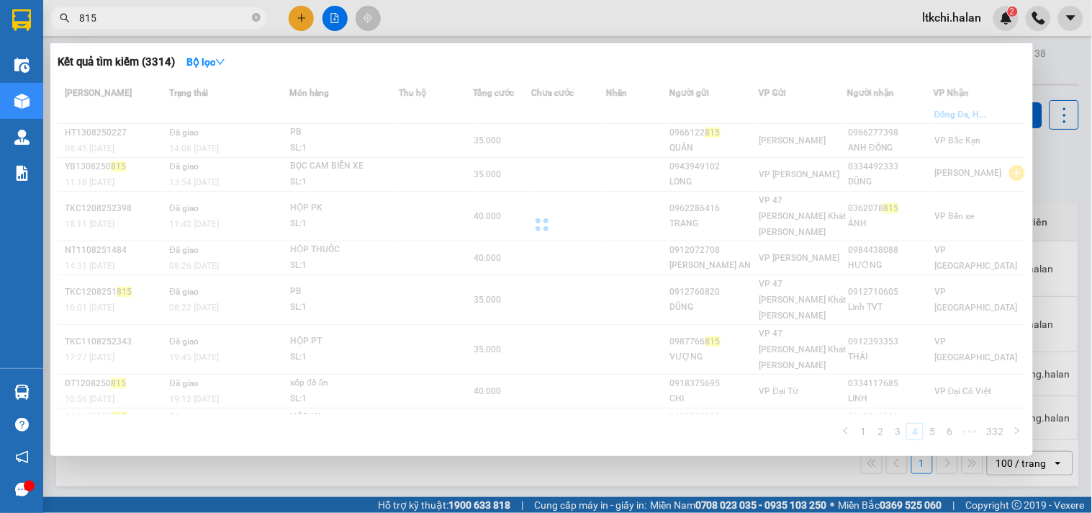
scroll to position [46, 0]
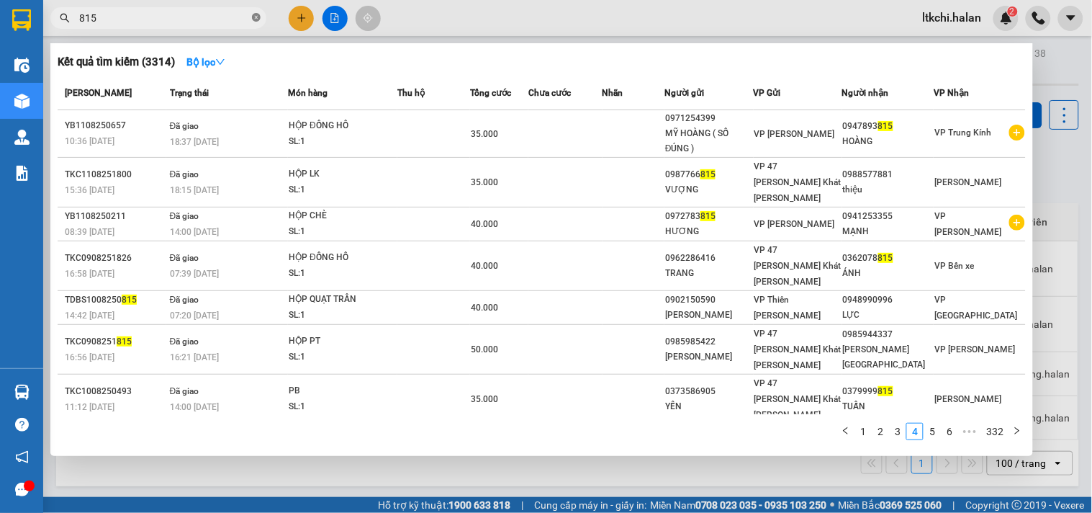
click at [258, 15] on icon "close-circle" at bounding box center [256, 17] width 9 height 9
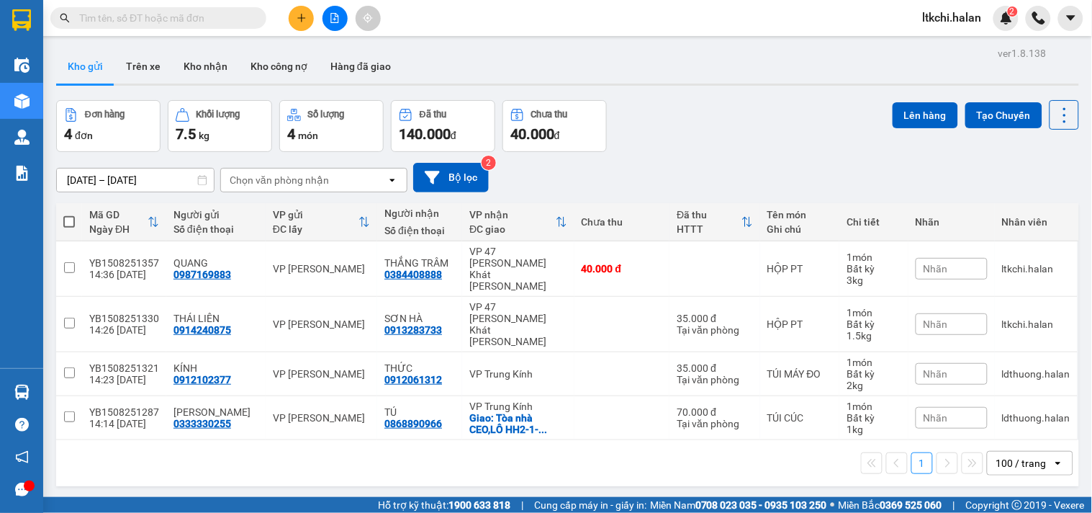
click at [108, 27] on span at bounding box center [158, 18] width 216 height 22
click at [105, 22] on input "text" at bounding box center [164, 18] width 170 height 16
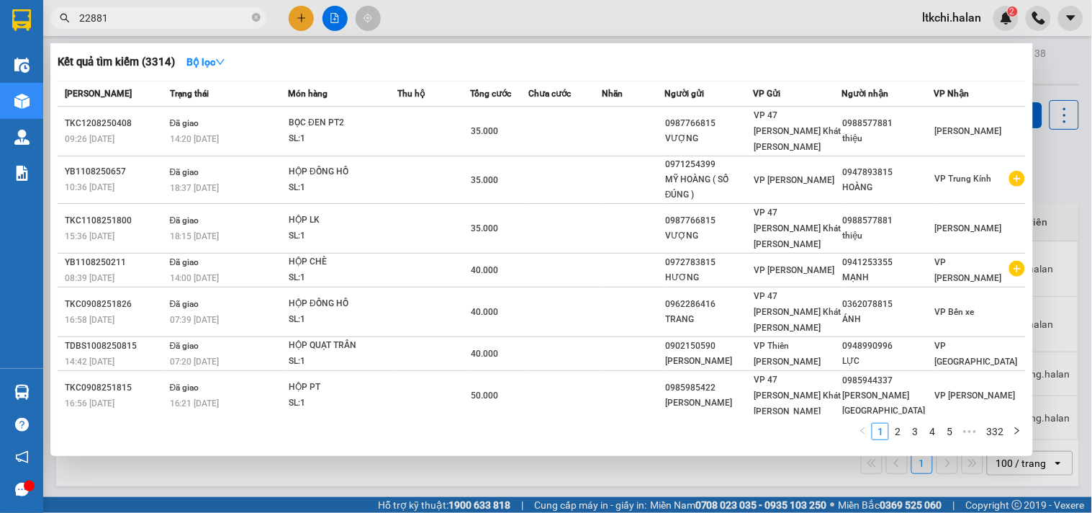
type input "228815"
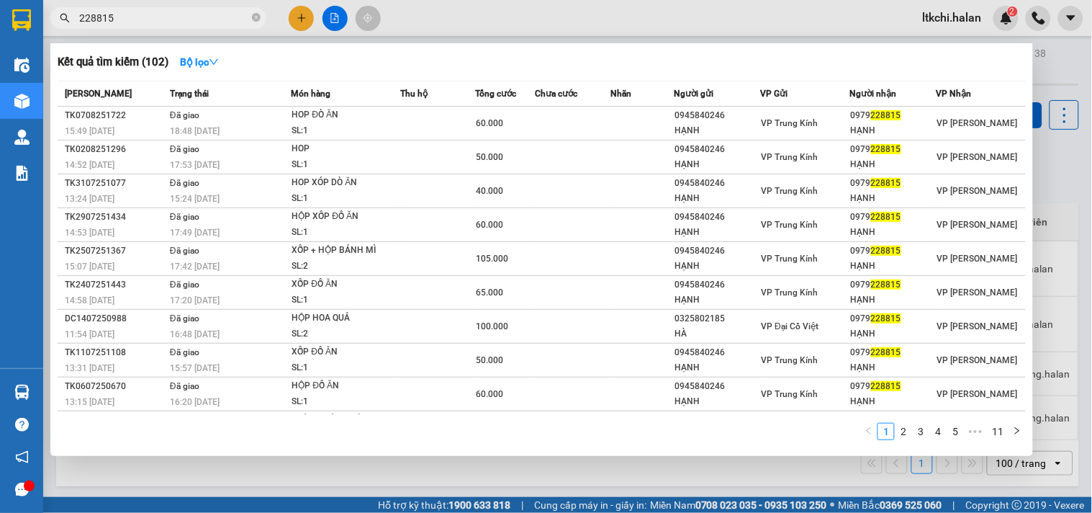
drag, startPoint x: 256, startPoint y: 17, endPoint x: 216, endPoint y: 32, distance: 42.8
click at [253, 18] on icon "close-circle" at bounding box center [256, 17] width 9 height 9
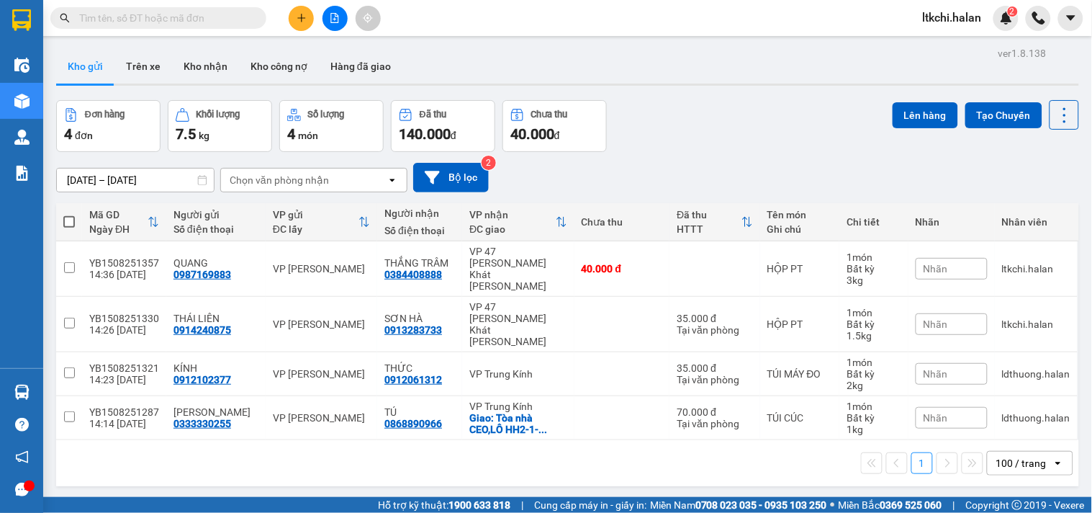
click at [155, 12] on input "text" at bounding box center [164, 18] width 170 height 16
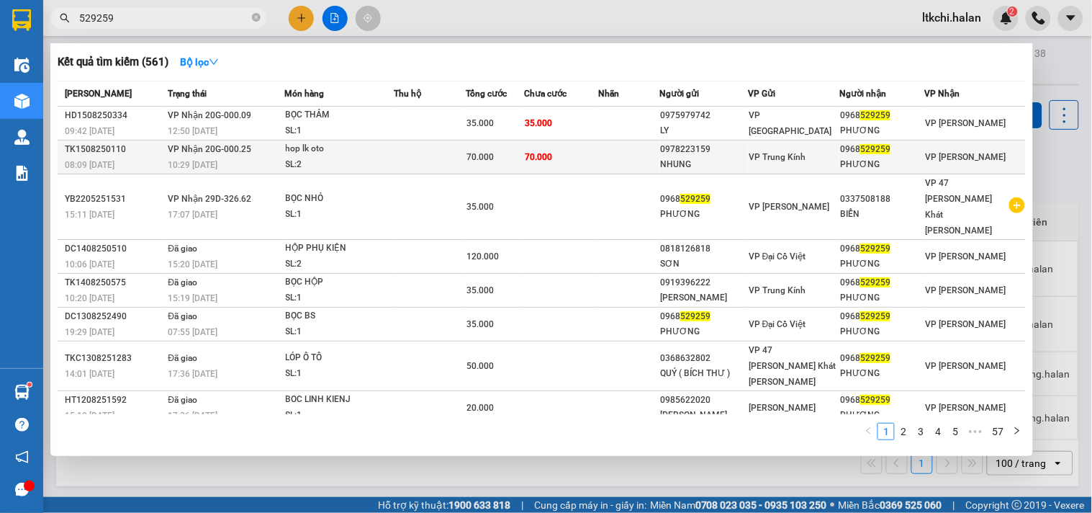
type input "529259"
click at [591, 163] on td "70.000" at bounding box center [561, 157] width 74 height 34
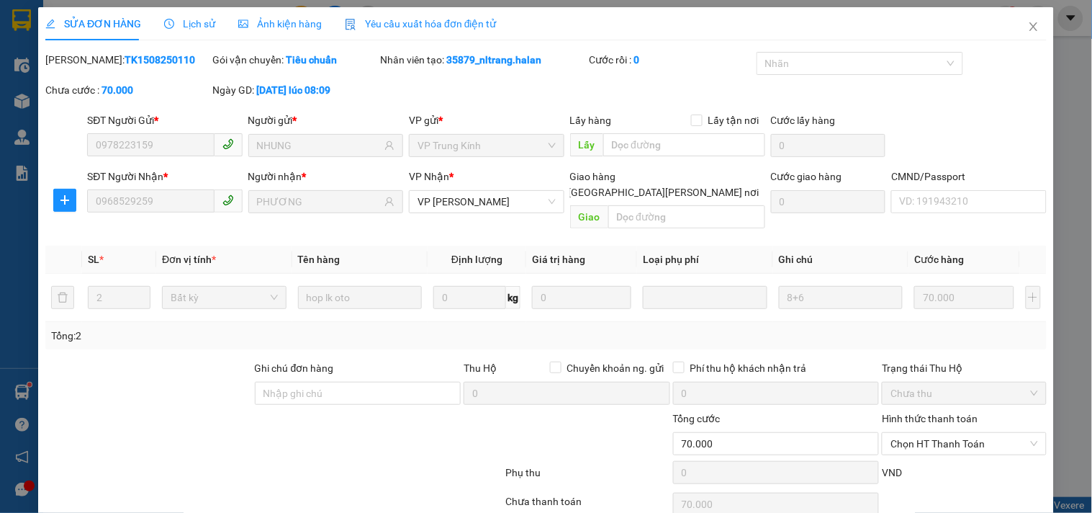
type input "0978223159"
type input "NHUNG"
type input "0968529259"
type input "PHƯƠNG"
type input "70.000"
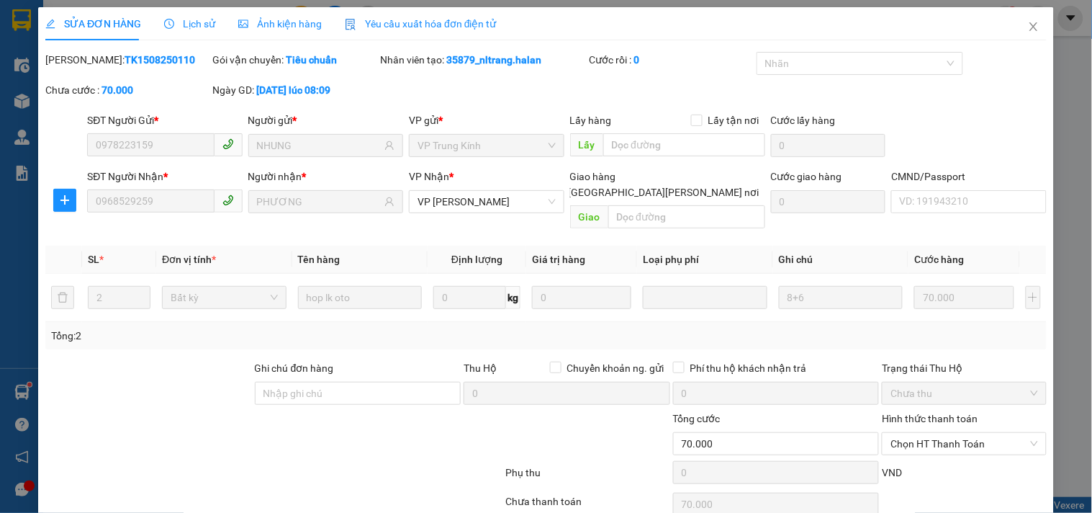
scroll to position [47, 0]
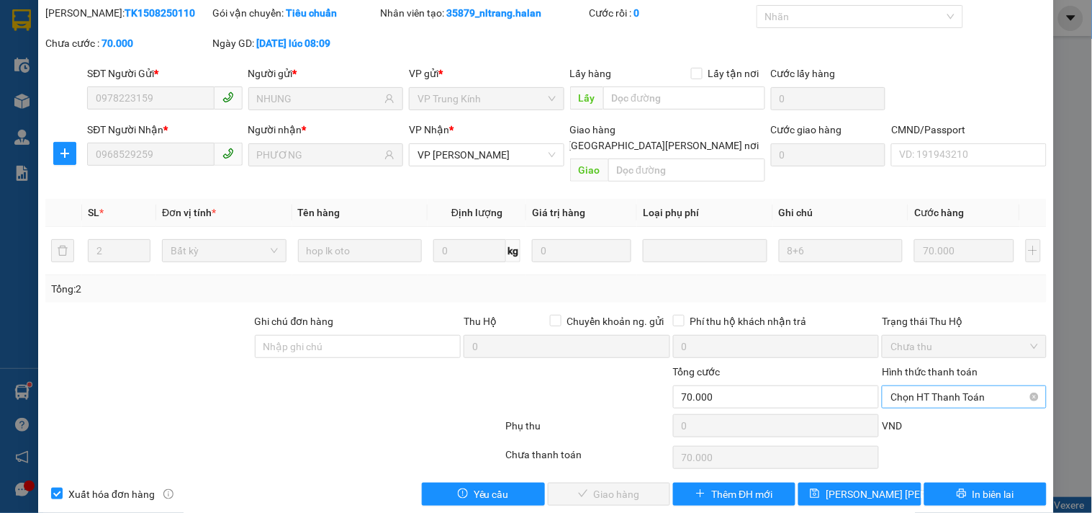
click at [918, 386] on span "Chọn HT Thanh Toán" at bounding box center [963, 397] width 147 height 22
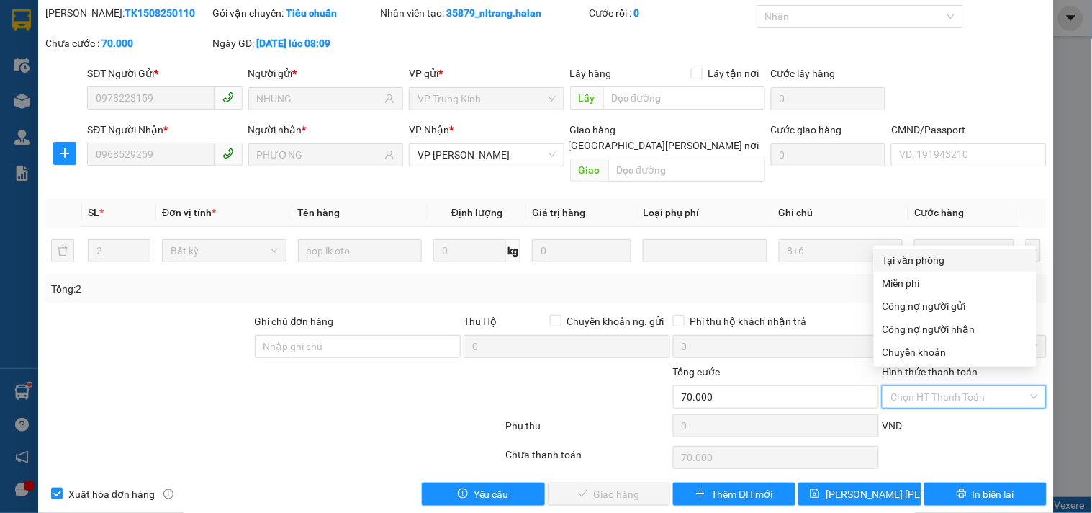
click at [898, 261] on div "Tại văn phòng" at bounding box center [954, 260] width 145 height 16
type input "0"
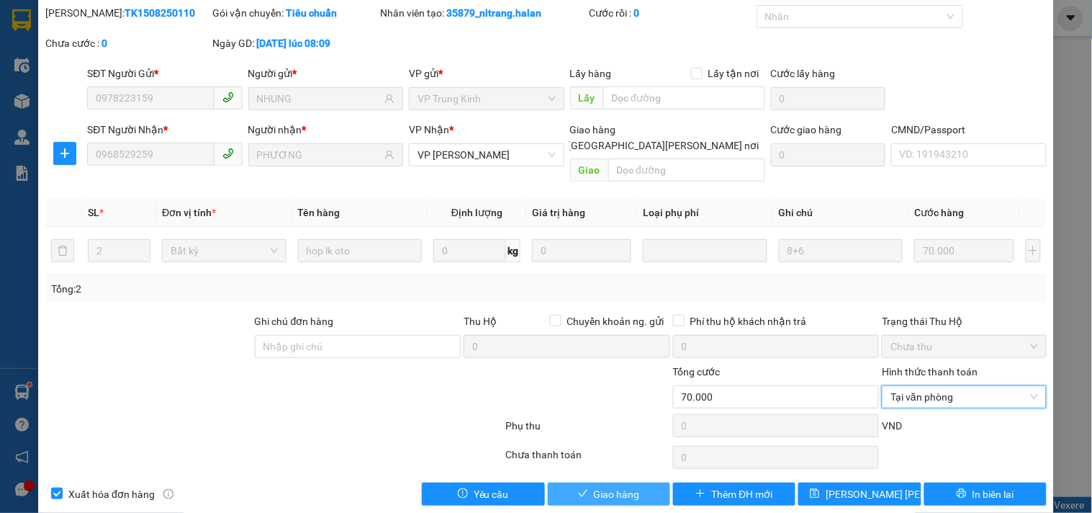
click at [614, 486] on span "Giao hàng" at bounding box center [617, 494] width 46 height 16
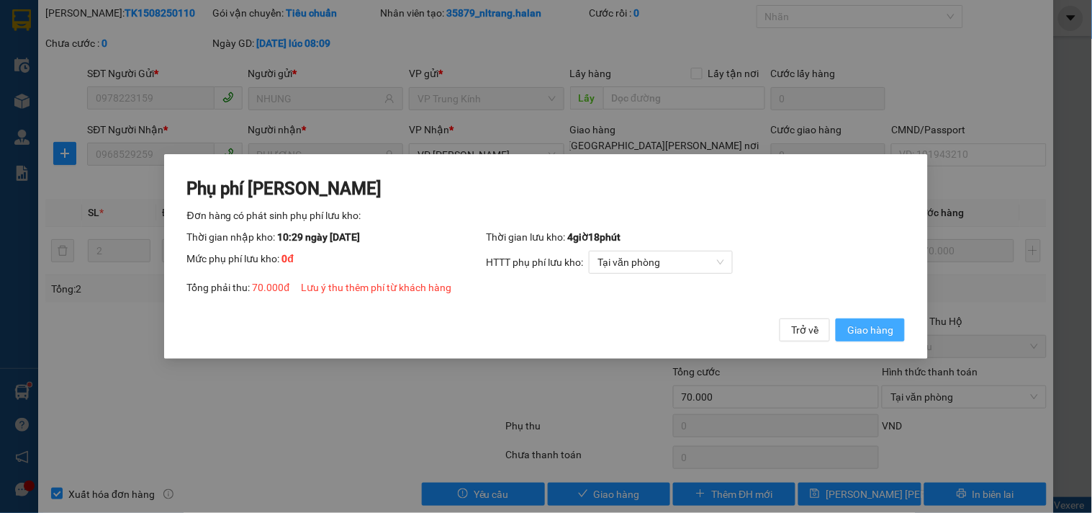
click at [888, 324] on span "Giao hàng" at bounding box center [870, 330] width 46 height 16
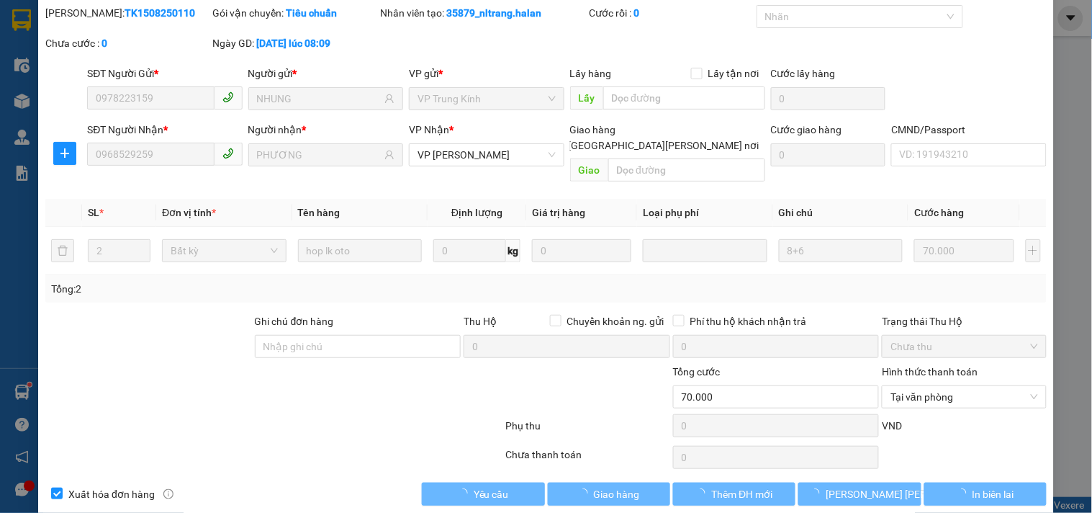
scroll to position [0, 0]
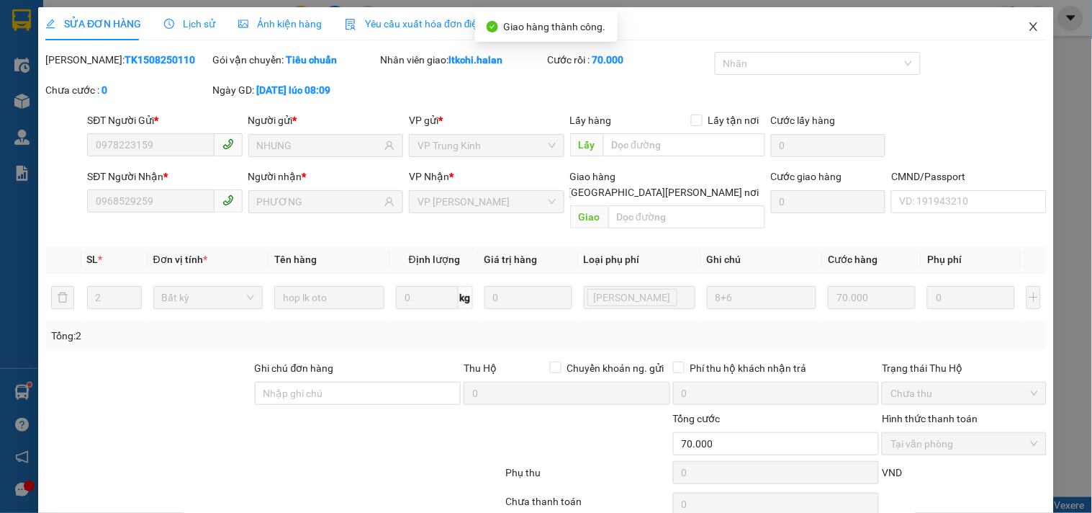
click at [1028, 30] on icon "close" at bounding box center [1034, 27] width 12 height 12
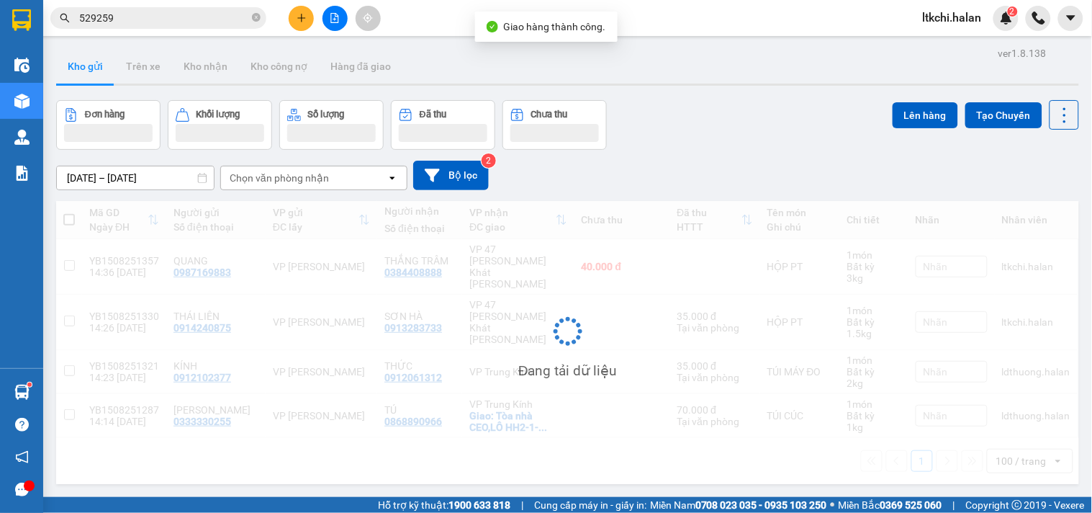
click at [193, 19] on input "529259" at bounding box center [164, 18] width 170 height 16
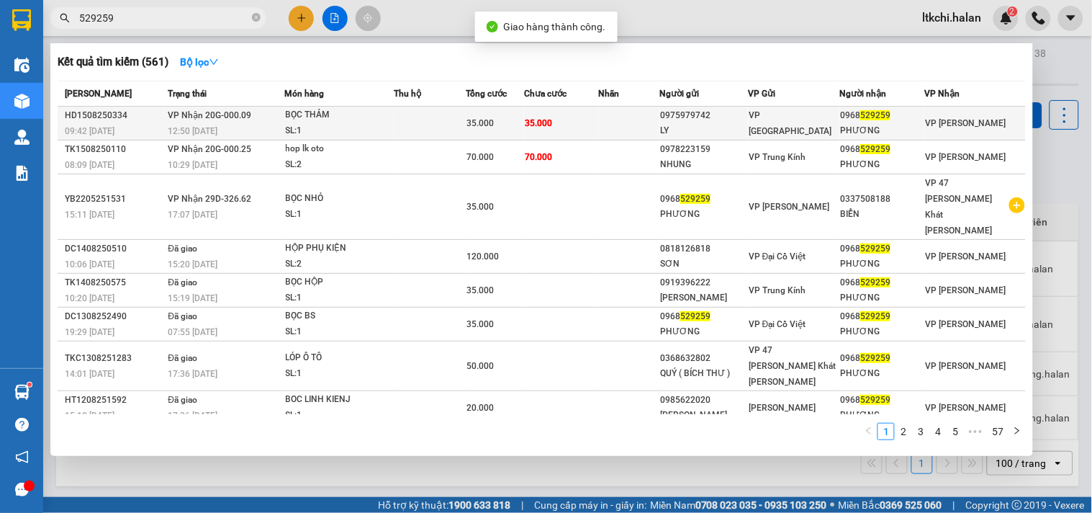
click at [434, 126] on td at bounding box center [429, 124] width 71 height 34
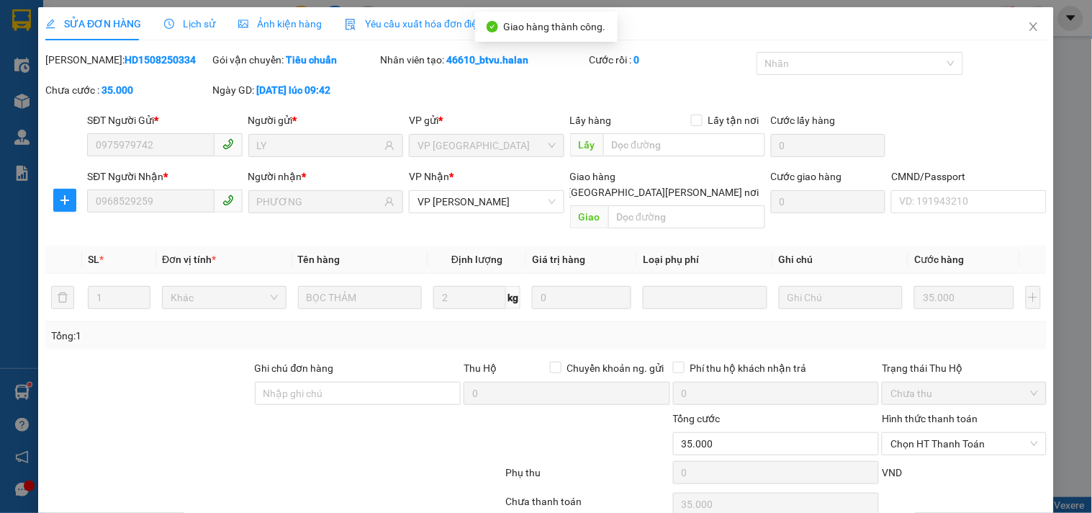
type input "0975979742"
type input "LY"
type input "0968529259"
type input "PHƯƠNG"
type input "35.000"
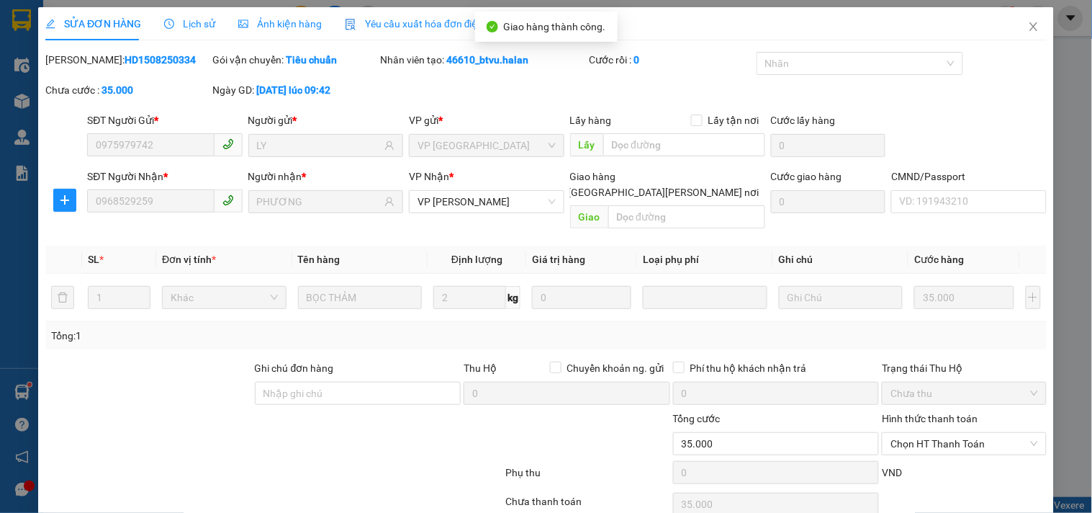
scroll to position [52, 0]
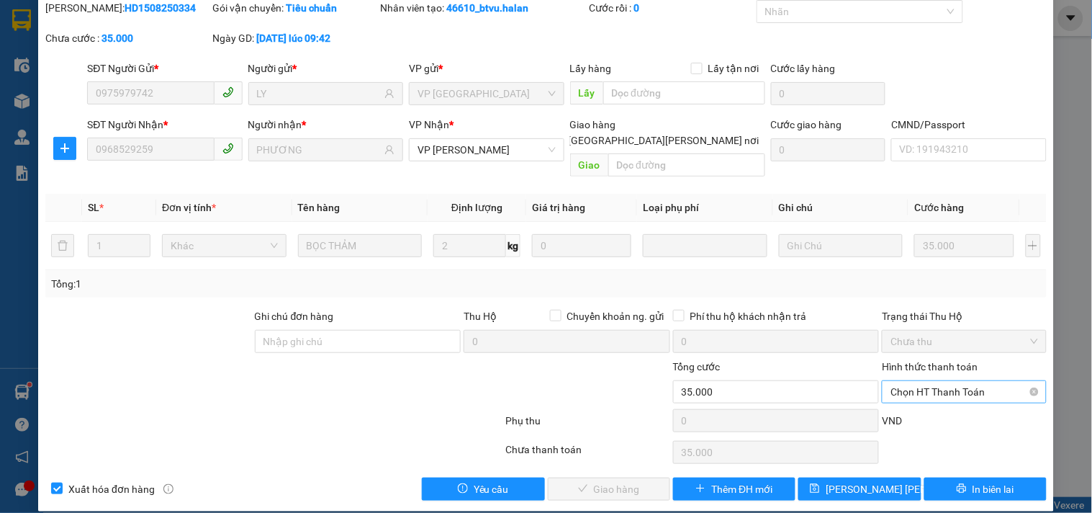
click at [933, 381] on span "Chọn HT Thanh Toán" at bounding box center [963, 392] width 147 height 22
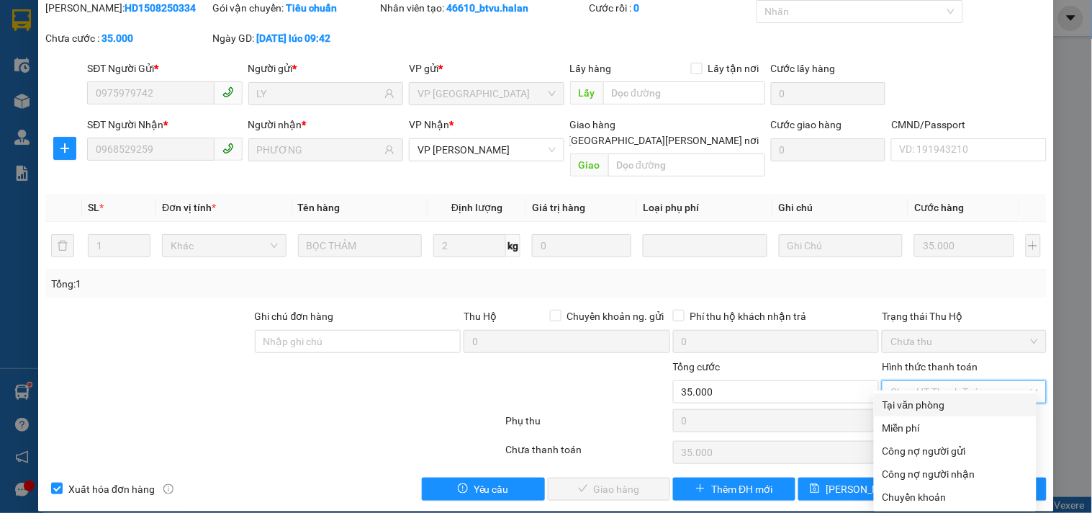
drag, startPoint x: 936, startPoint y: 396, endPoint x: 847, endPoint y: 413, distance: 90.2
click at [933, 397] on div "Tại văn phòng" at bounding box center [954, 405] width 145 height 16
type input "0"
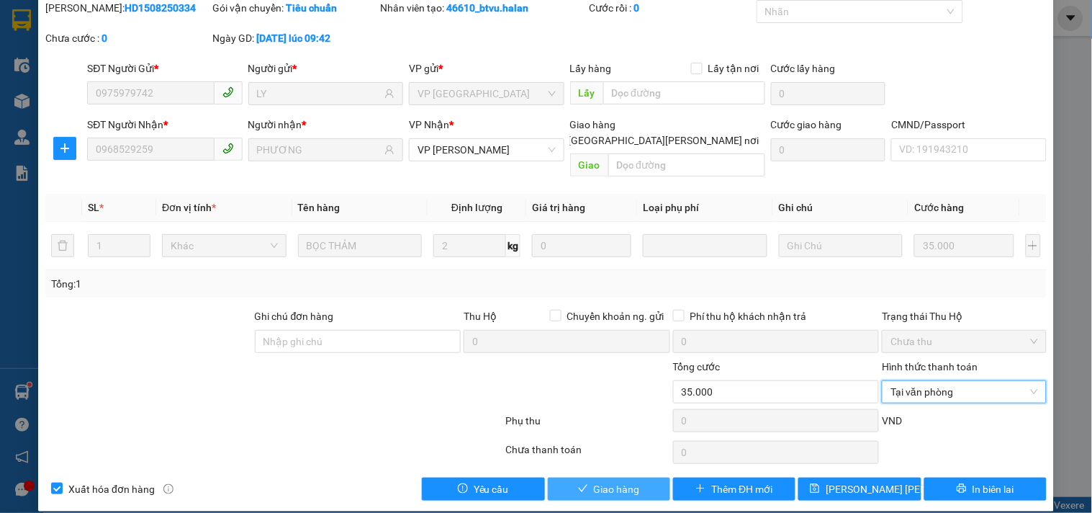
click at [642, 477] on button "Giao hàng" at bounding box center [609, 488] width 122 height 23
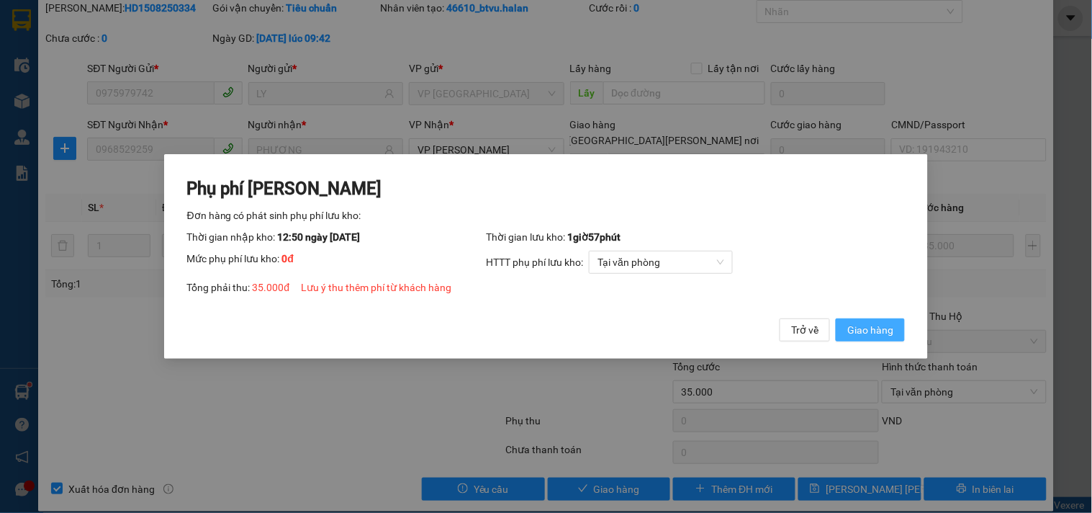
click at [890, 338] on button "Giao hàng" at bounding box center [870, 329] width 69 height 23
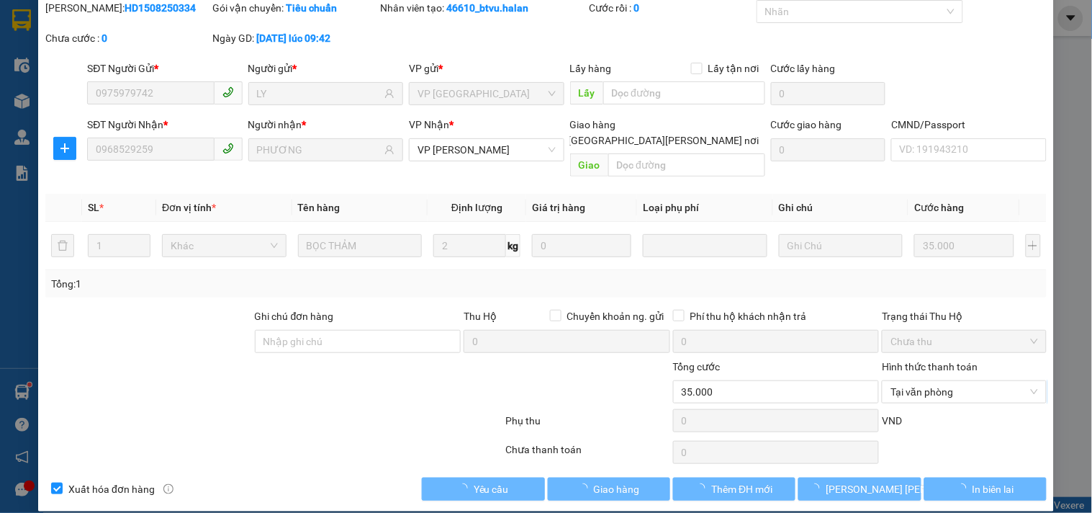
scroll to position [0, 0]
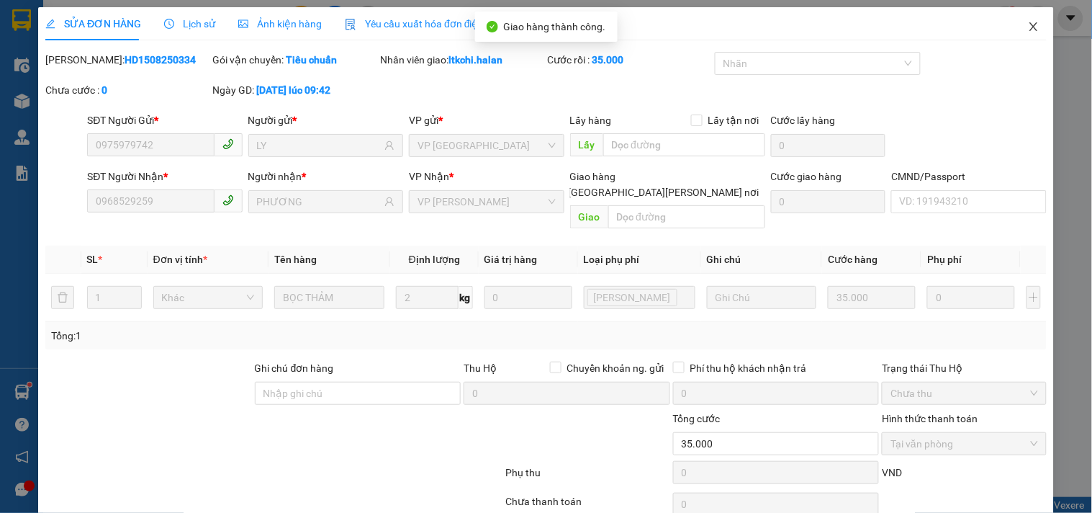
click at [1028, 26] on icon "close" at bounding box center [1034, 27] width 12 height 12
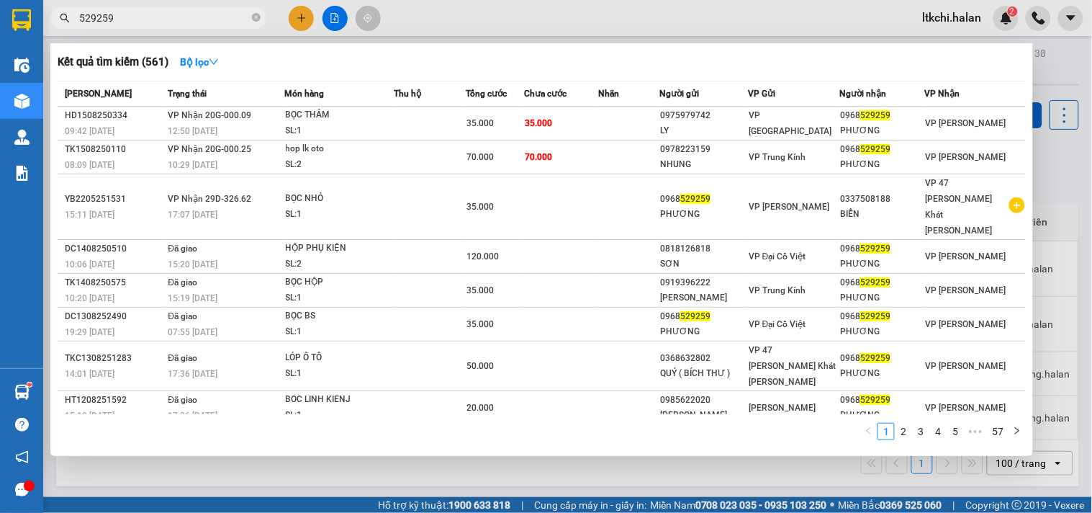
drag, startPoint x: 154, startPoint y: 15, endPoint x: 68, endPoint y: 24, distance: 86.2
click at [68, 24] on span "529259" at bounding box center [158, 18] width 216 height 22
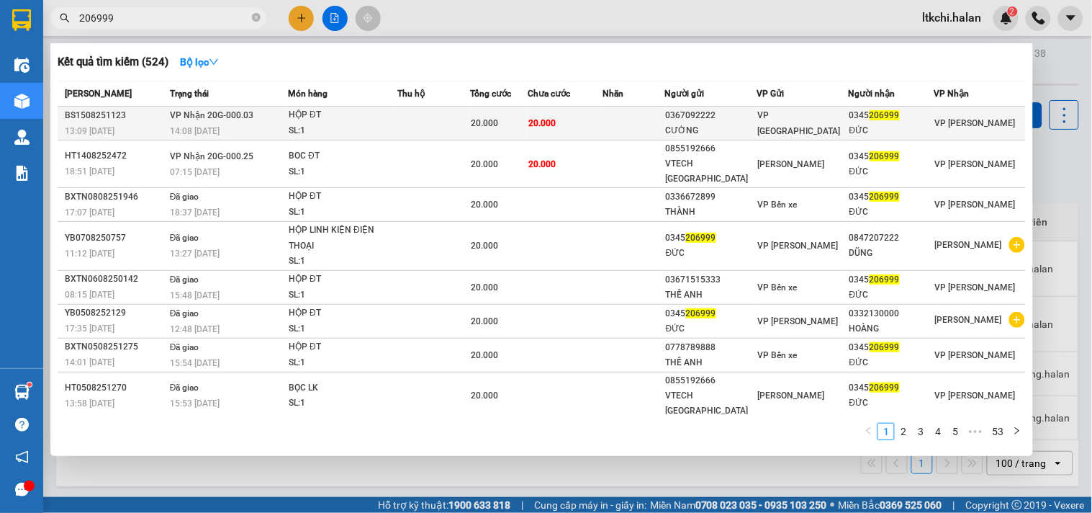
type input "206999"
click at [573, 122] on td "20.000" at bounding box center [565, 124] width 75 height 34
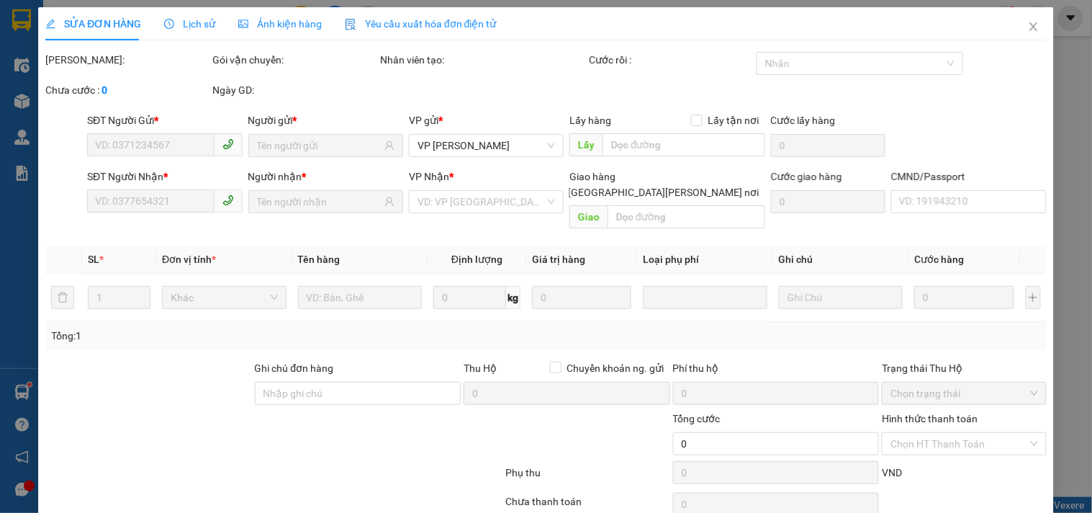
type input "0367092222"
type input "CƯỜNG"
type input "0345206999"
type input "ĐỨC"
type input "20.000"
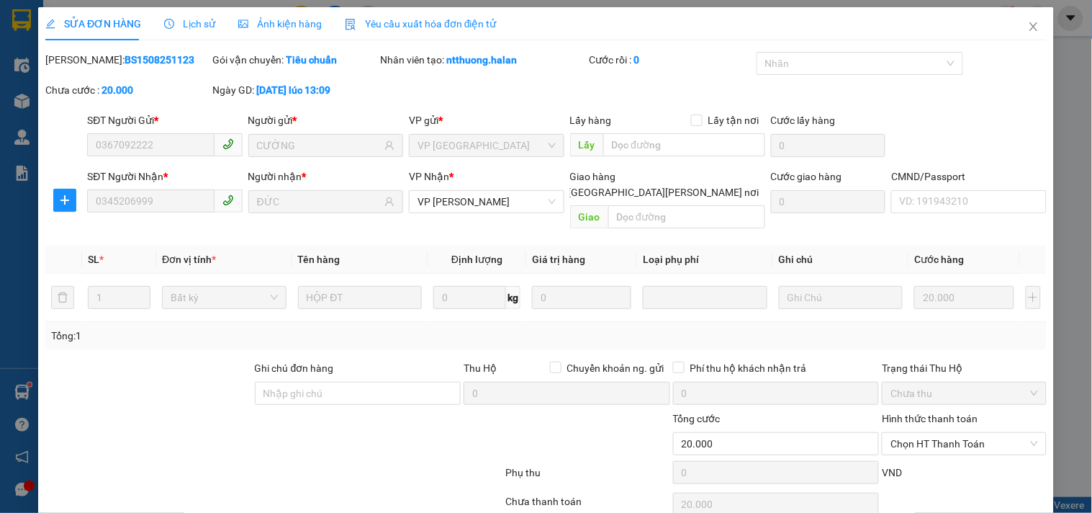
scroll to position [52, 0]
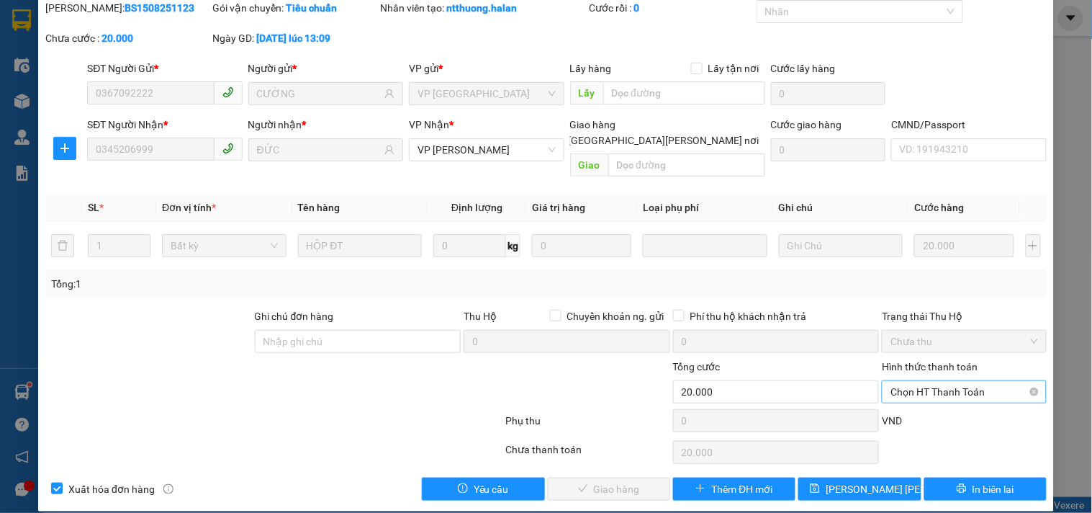
click at [917, 381] on span "Chọn HT Thanh Toán" at bounding box center [963, 392] width 147 height 22
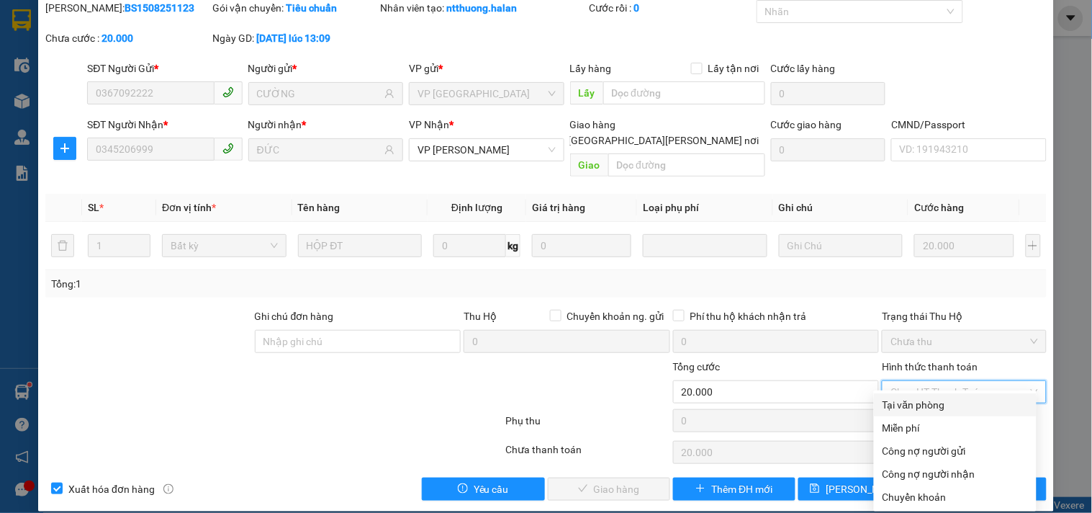
click at [920, 403] on div "Tại văn phòng" at bounding box center [954, 405] width 145 height 16
type input "0"
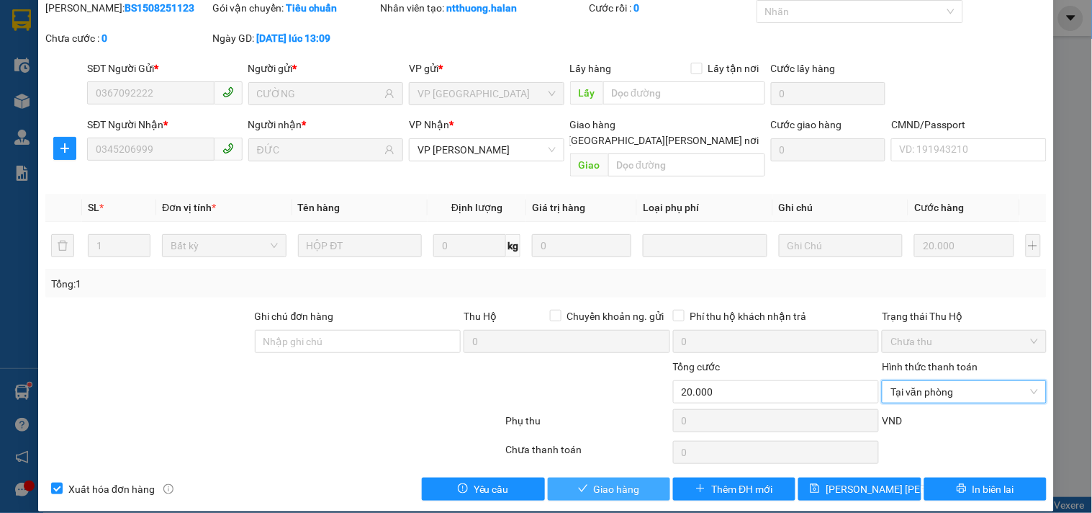
click at [628, 481] on span "Giao hàng" at bounding box center [617, 489] width 46 height 16
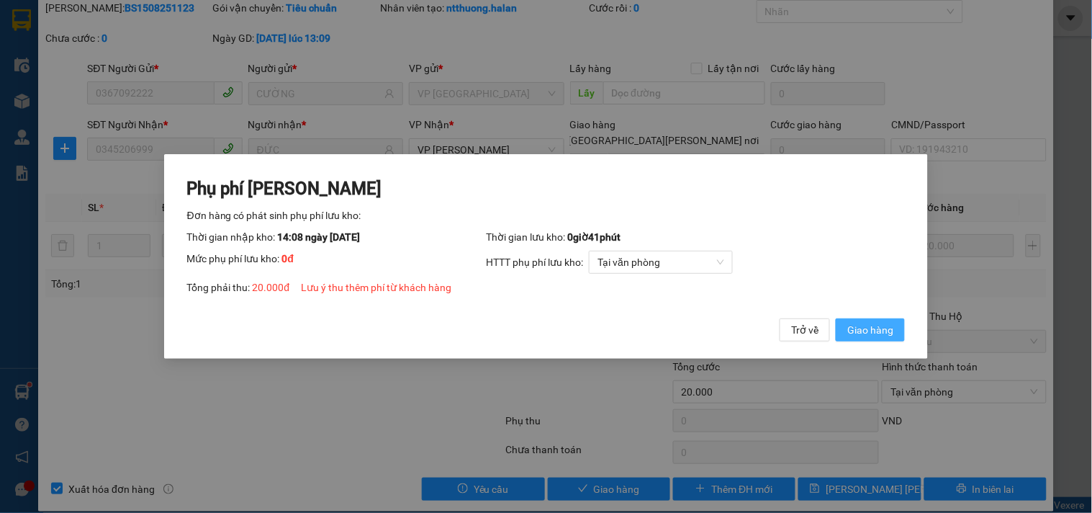
click at [862, 322] on span "Giao hàng" at bounding box center [870, 330] width 46 height 16
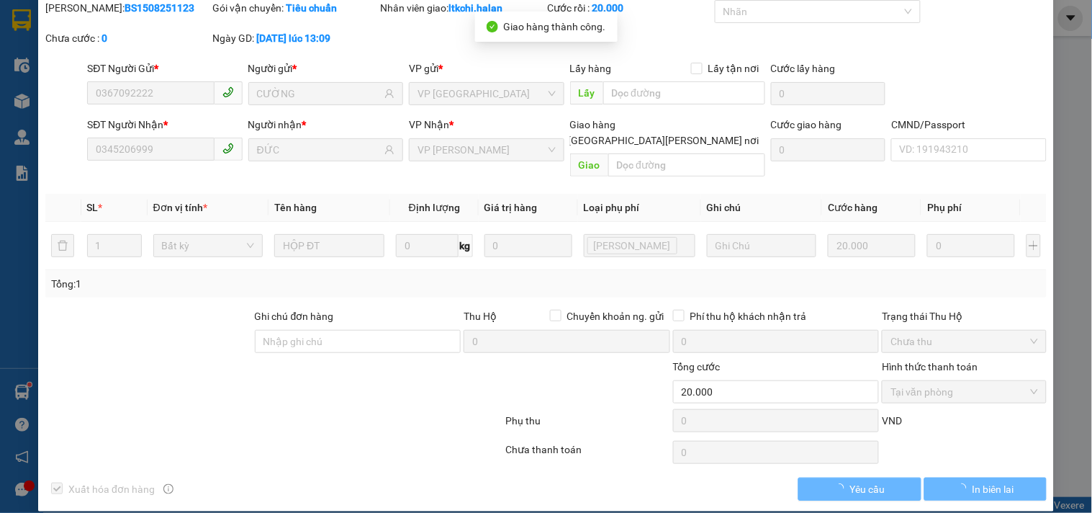
scroll to position [0, 0]
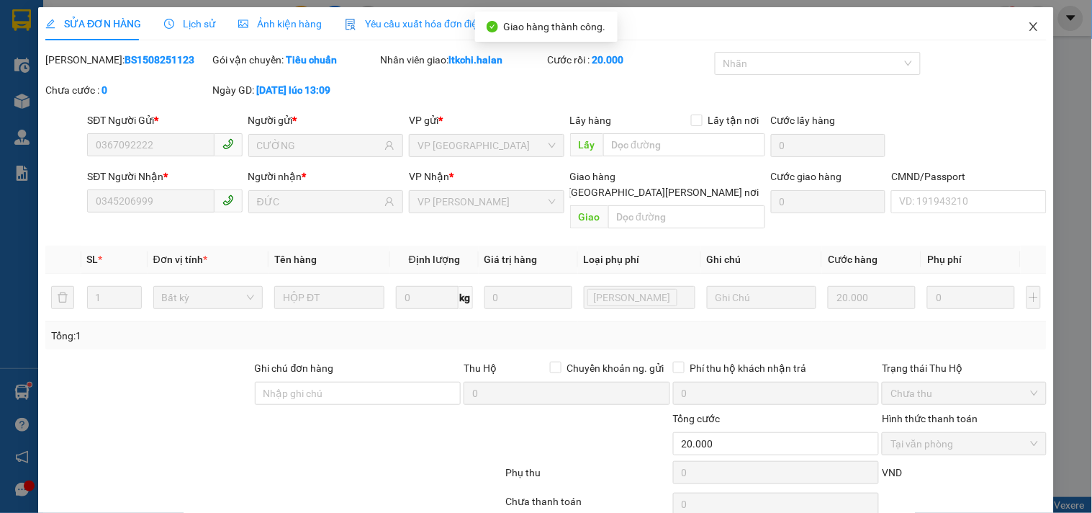
drag, startPoint x: 1020, startPoint y: 24, endPoint x: 118, endPoint y: 30, distance: 902.0
click at [1013, 26] on span "Close" at bounding box center [1033, 27] width 40 height 40
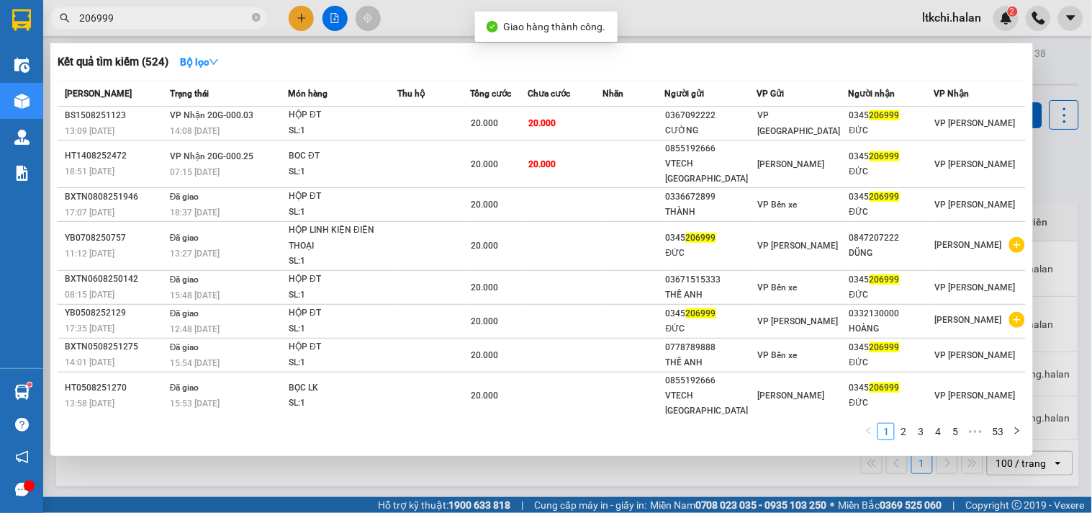
click at [149, 17] on input "206999" at bounding box center [164, 18] width 170 height 16
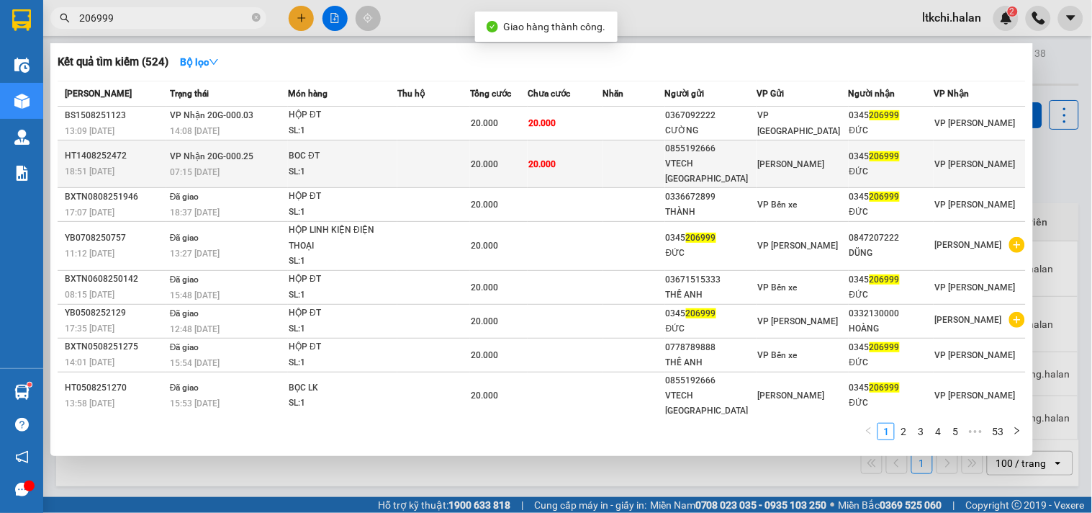
click at [341, 155] on div "BOC ĐT" at bounding box center [343, 156] width 108 height 16
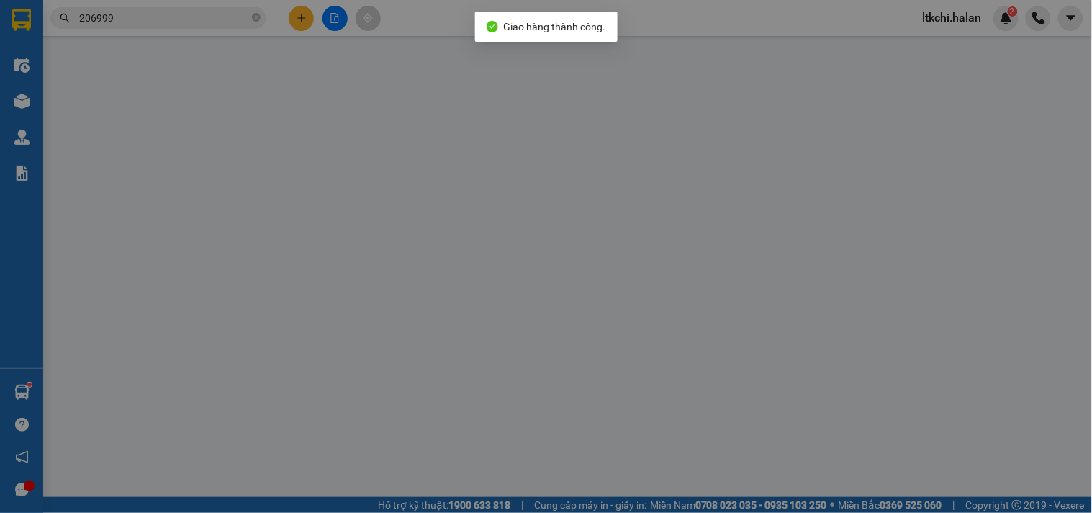
type input "0855192666"
type input "VTECH TN"
type input "0345206999"
type input "ĐỨC"
type input "20.000"
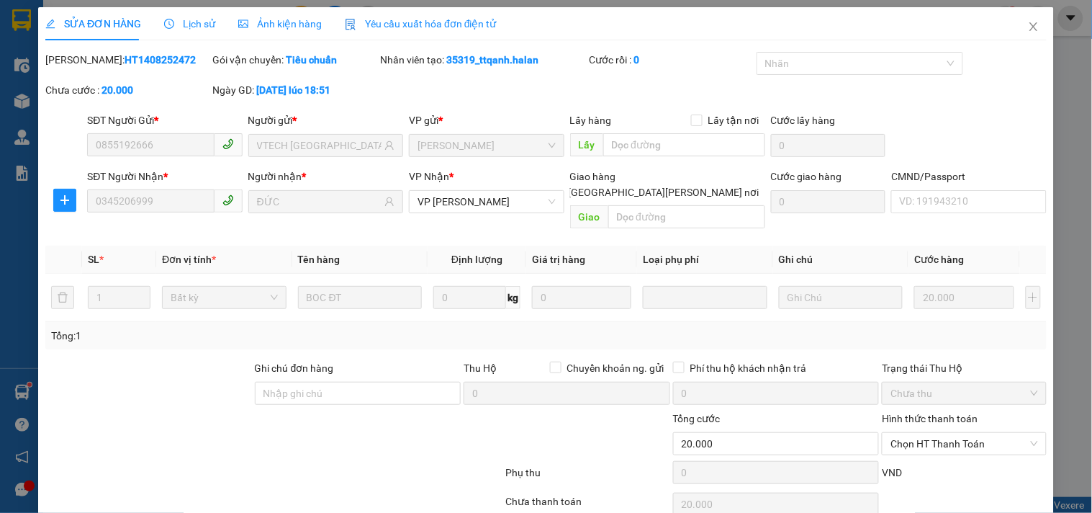
scroll to position [52, 0]
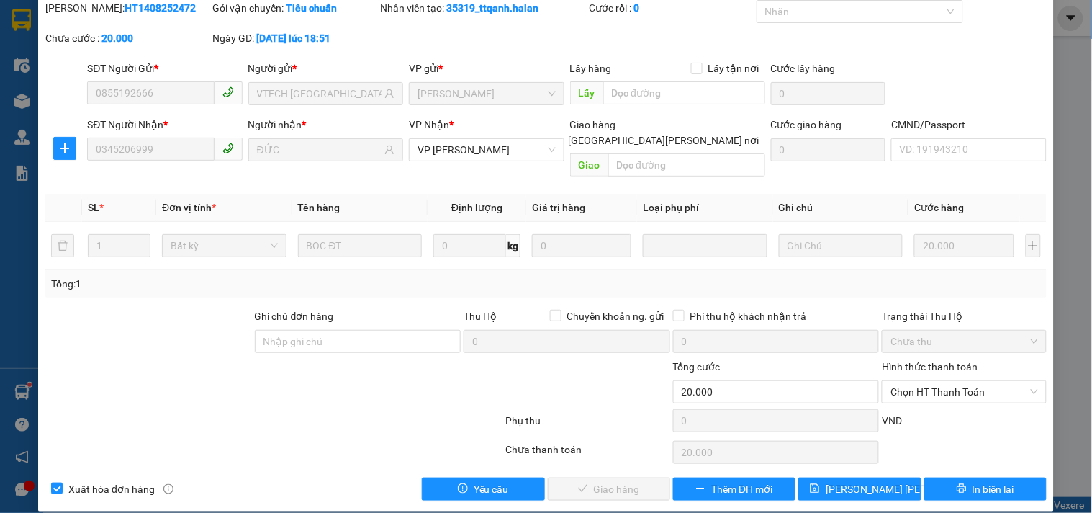
drag, startPoint x: 908, startPoint y: 375, endPoint x: 909, endPoint y: 390, distance: 15.2
click at [908, 381] on span "Chọn HT Thanh Toán" at bounding box center [963, 392] width 147 height 22
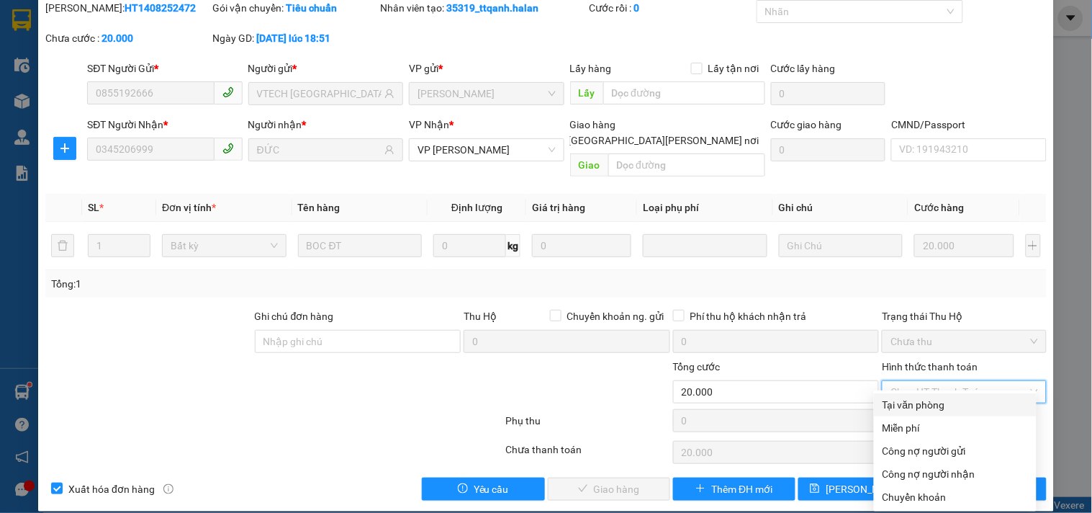
click at [907, 403] on div "Tại văn phòng" at bounding box center [954, 405] width 145 height 16
type input "0"
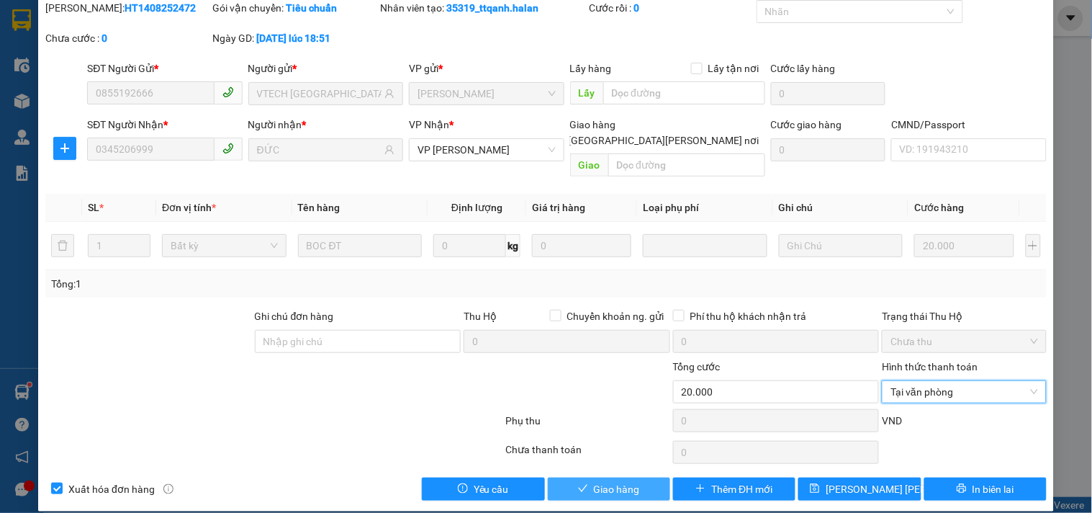
click at [618, 481] on span "Giao hàng" at bounding box center [617, 489] width 46 height 16
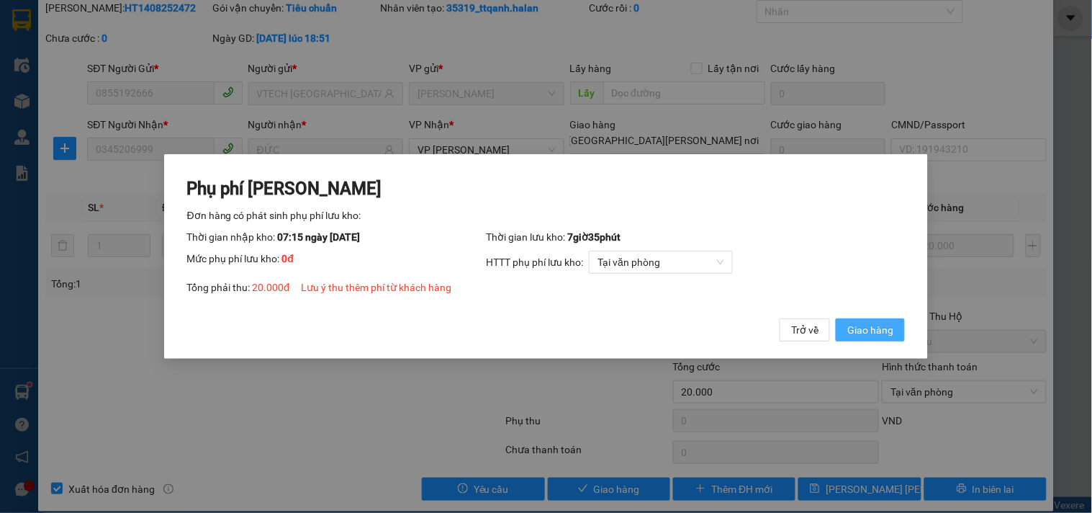
drag, startPoint x: 858, startPoint y: 336, endPoint x: 888, endPoint y: 256, distance: 85.4
click at [859, 334] on span "Giao hàng" at bounding box center [870, 330] width 46 height 16
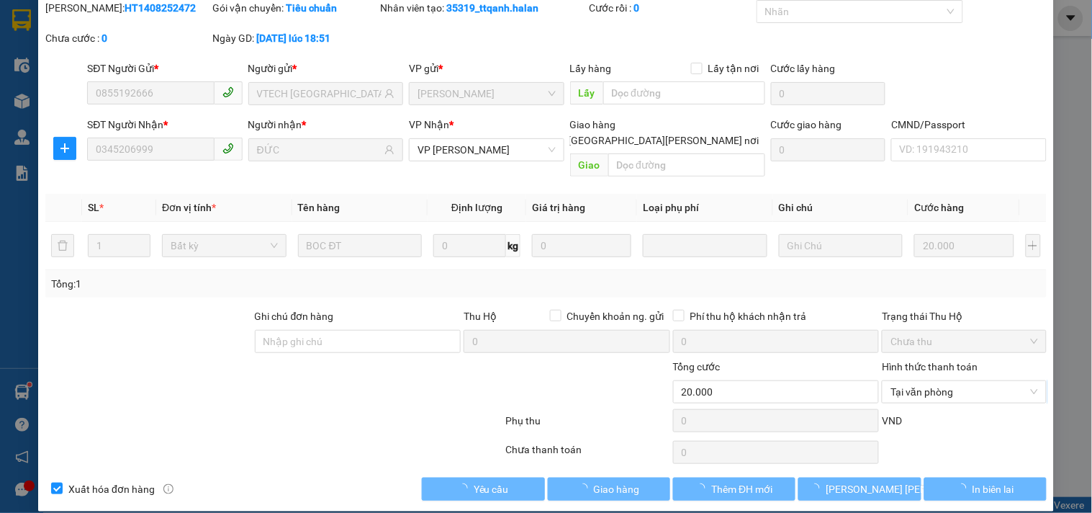
scroll to position [0, 0]
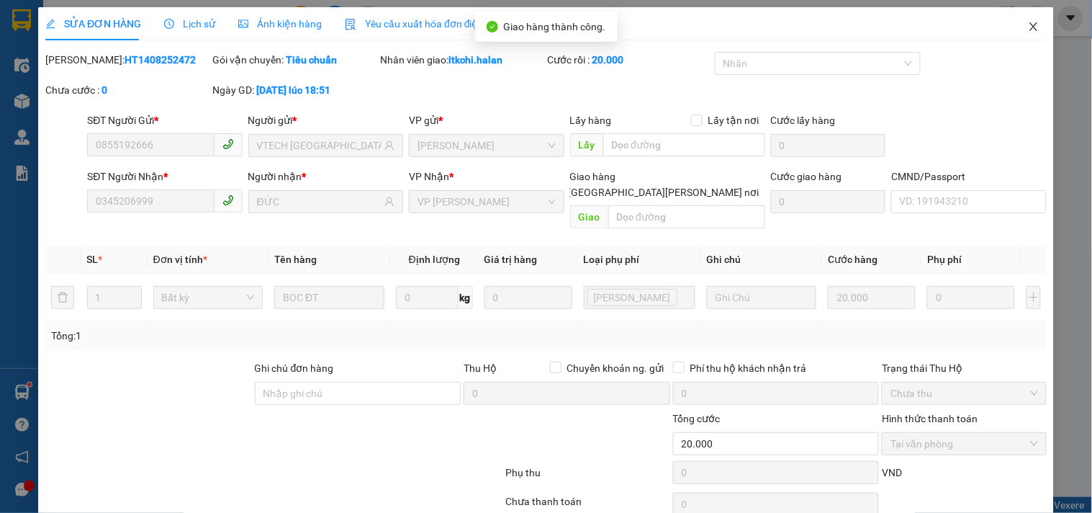
click at [1029, 29] on icon "close" at bounding box center [1033, 26] width 8 height 9
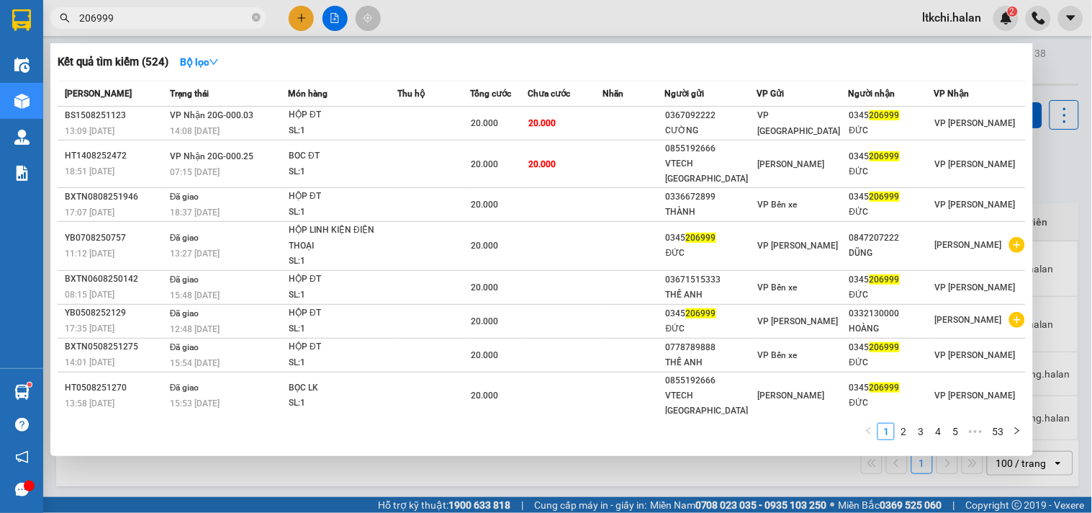
drag, startPoint x: 125, startPoint y: 19, endPoint x: 51, endPoint y: 16, distance: 74.2
click at [48, 16] on div "206999" at bounding box center [140, 18] width 281 height 22
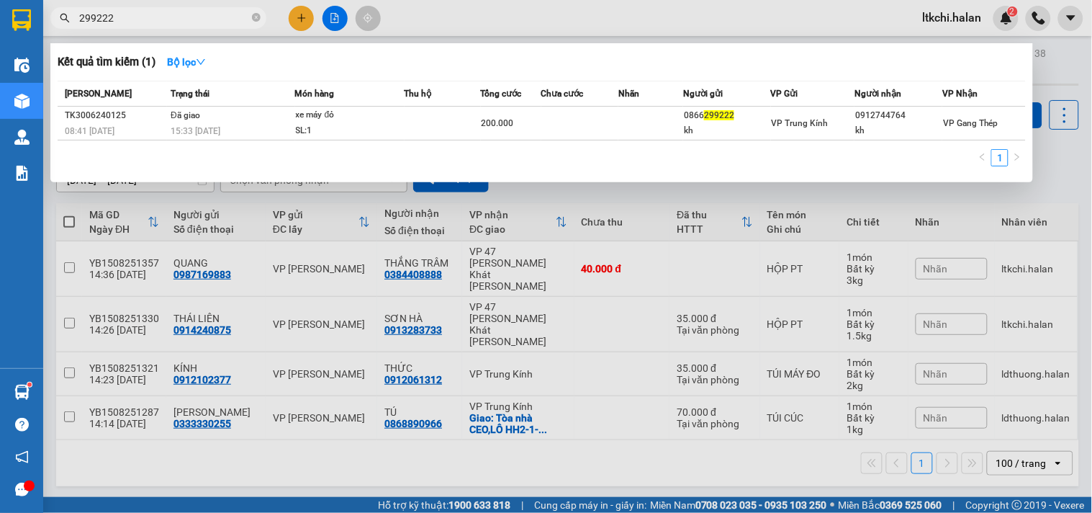
drag, startPoint x: 83, startPoint y: 15, endPoint x: 68, endPoint y: 19, distance: 16.4
click at [68, 19] on div "299222" at bounding box center [140, 18] width 281 height 22
type input "999222"
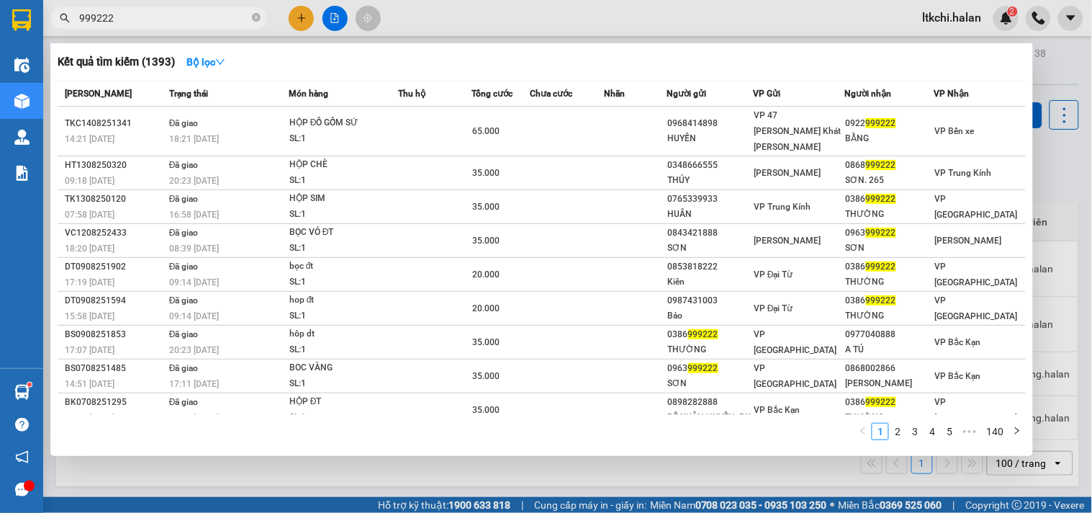
click at [154, 25] on input "999222" at bounding box center [164, 18] width 170 height 16
click at [260, 17] on icon "close-circle" at bounding box center [256, 17] width 9 height 9
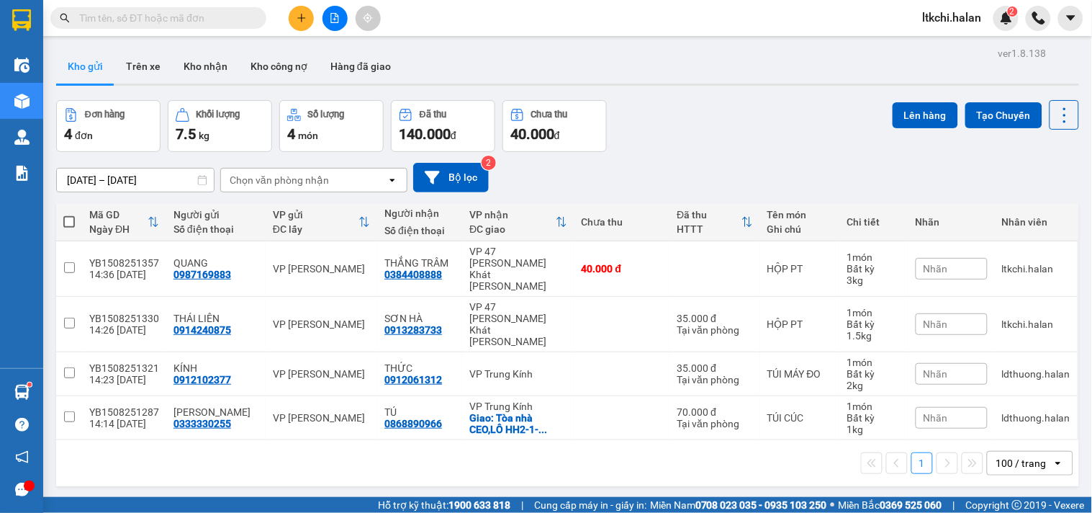
click at [144, 16] on input "text" at bounding box center [164, 18] width 170 height 16
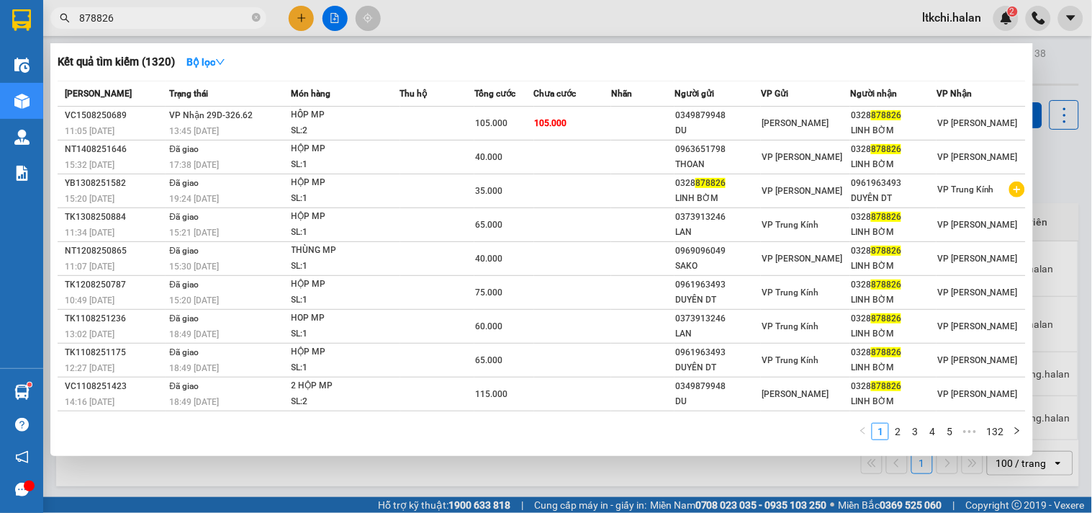
type input "878826"
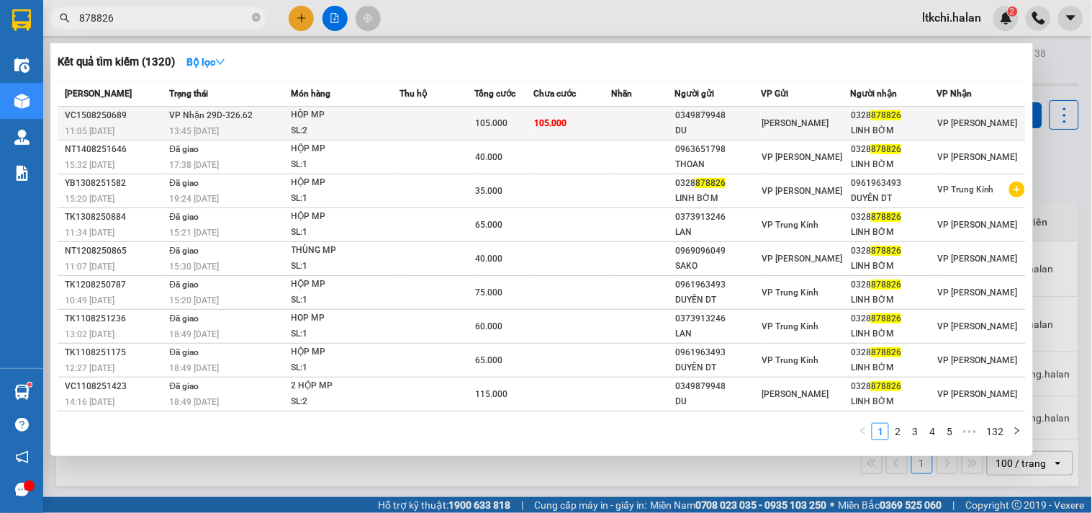
click at [320, 124] on div "SL: 2" at bounding box center [346, 131] width 108 height 16
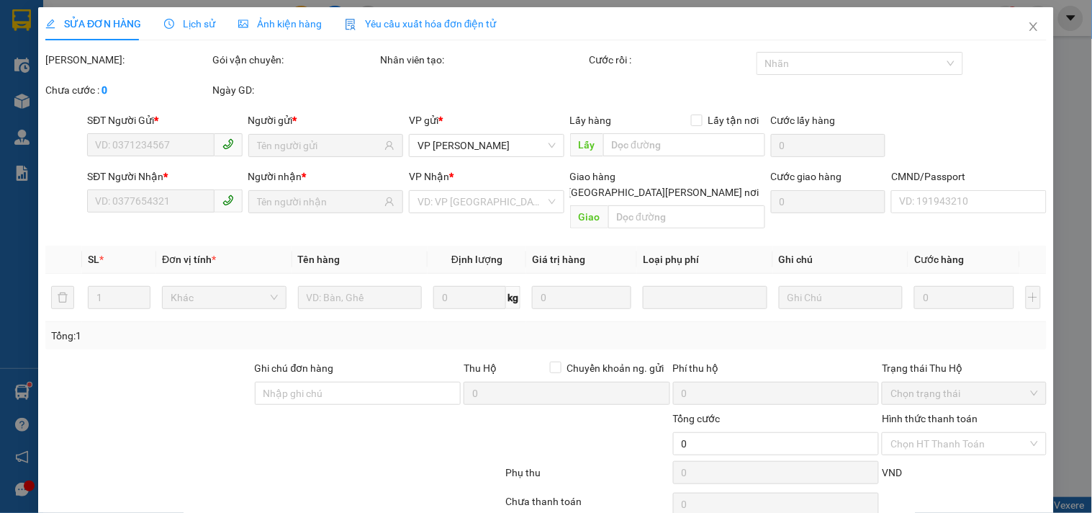
scroll to position [52, 0]
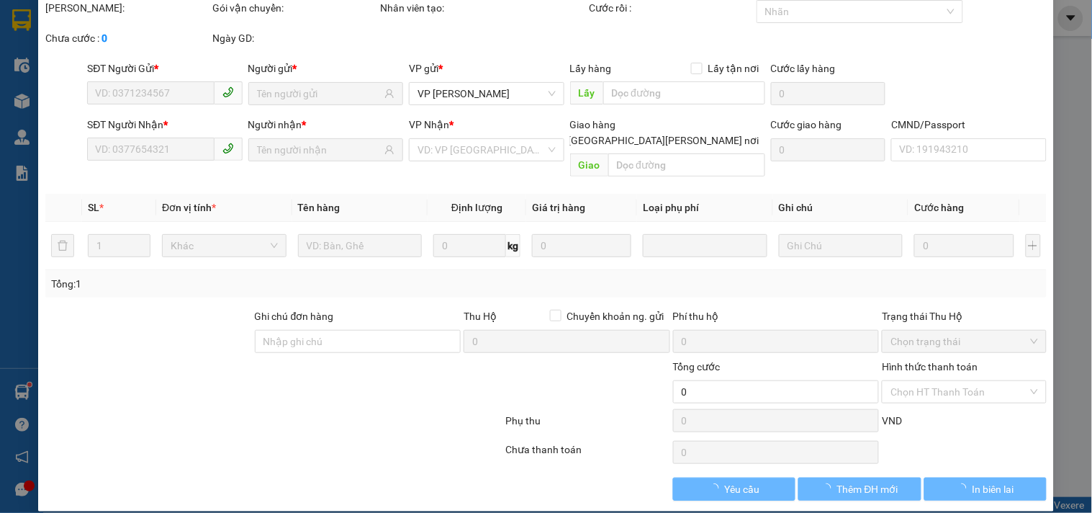
type input "0349879948"
type input "DU"
type input "0328878826"
type input "LINH BỜM"
type input "105.000"
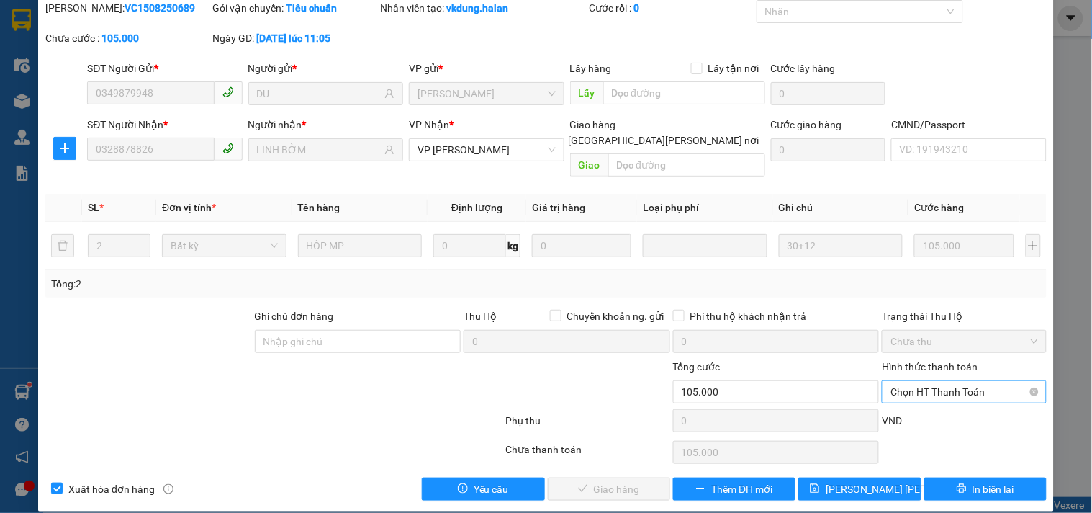
click at [946, 381] on span "Chọn HT Thanh Toán" at bounding box center [963, 392] width 147 height 22
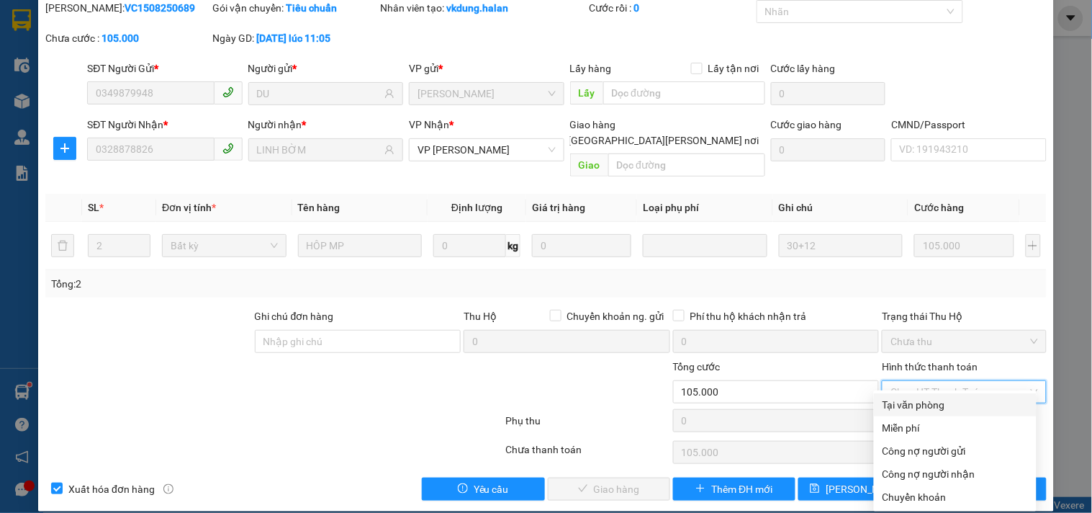
drag, startPoint x: 945, startPoint y: 399, endPoint x: 921, endPoint y: 412, distance: 26.7
click at [944, 400] on div "Tại văn phòng" at bounding box center [954, 405] width 145 height 16
type input "0"
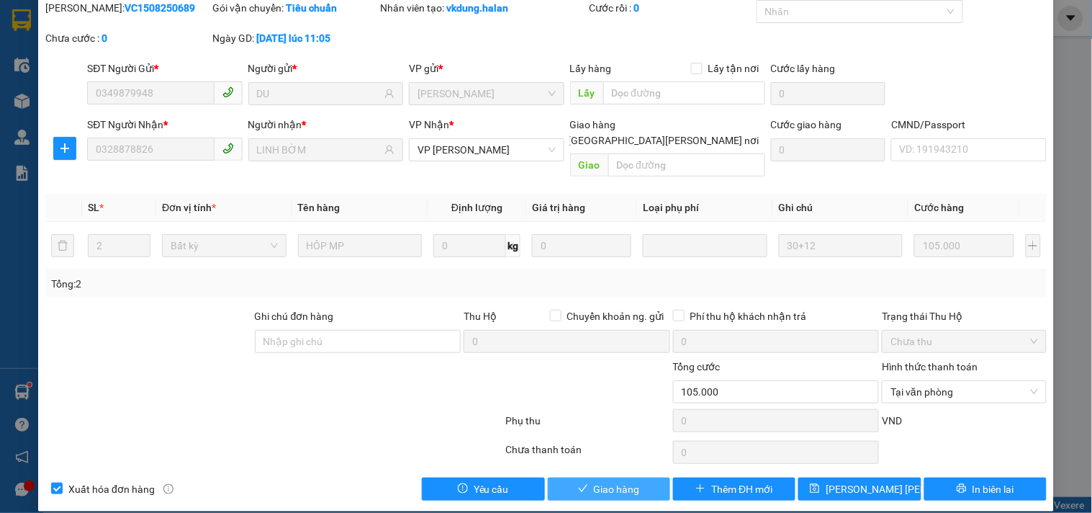
click at [567, 477] on button "Giao hàng" at bounding box center [609, 488] width 122 height 23
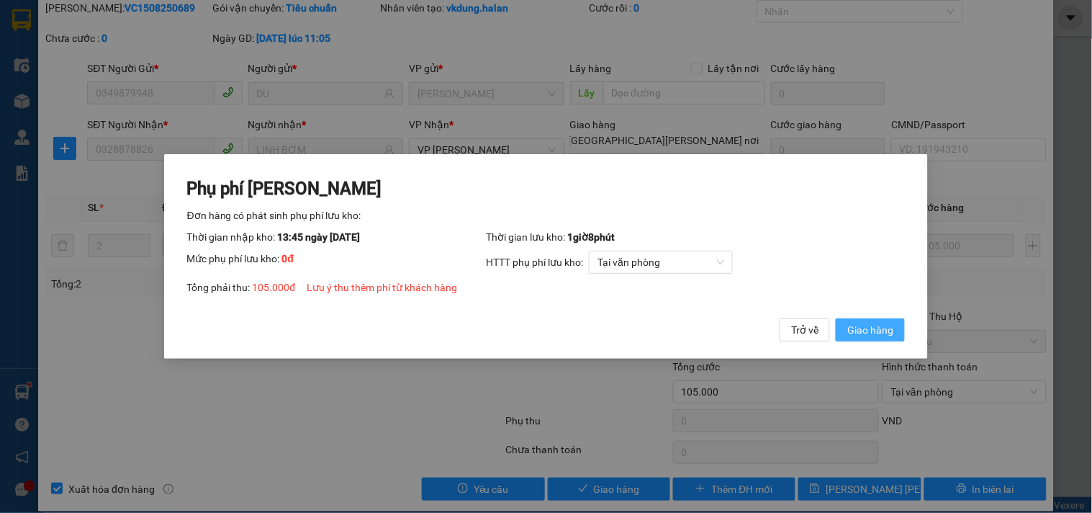
click at [865, 328] on span "Giao hàng" at bounding box center [870, 330] width 46 height 16
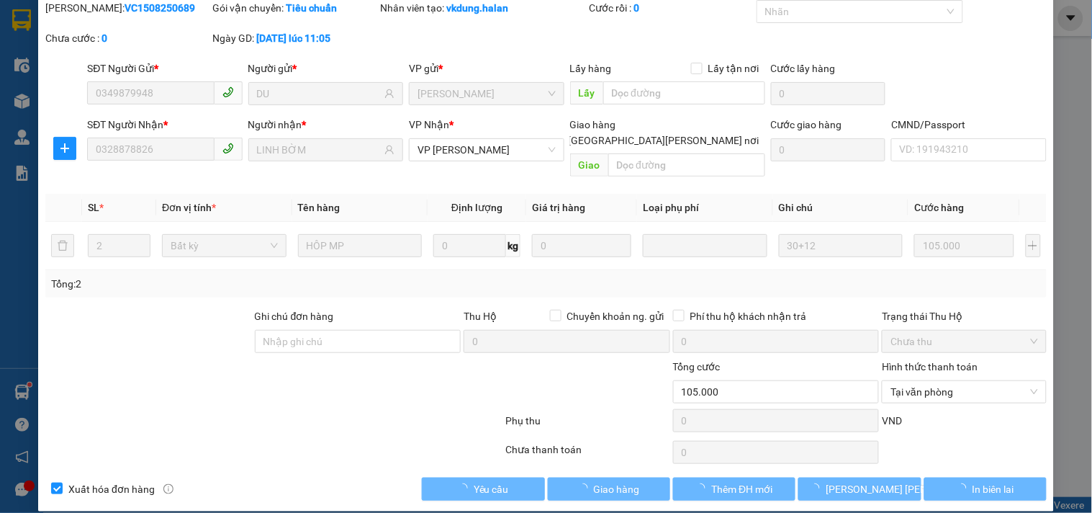
scroll to position [0, 0]
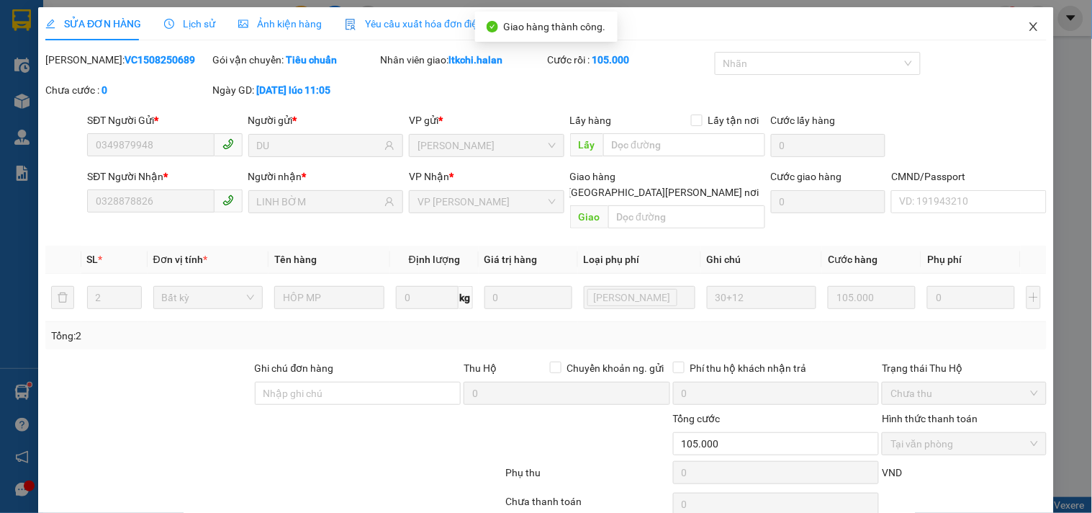
click at [1028, 25] on icon "close" at bounding box center [1034, 27] width 12 height 12
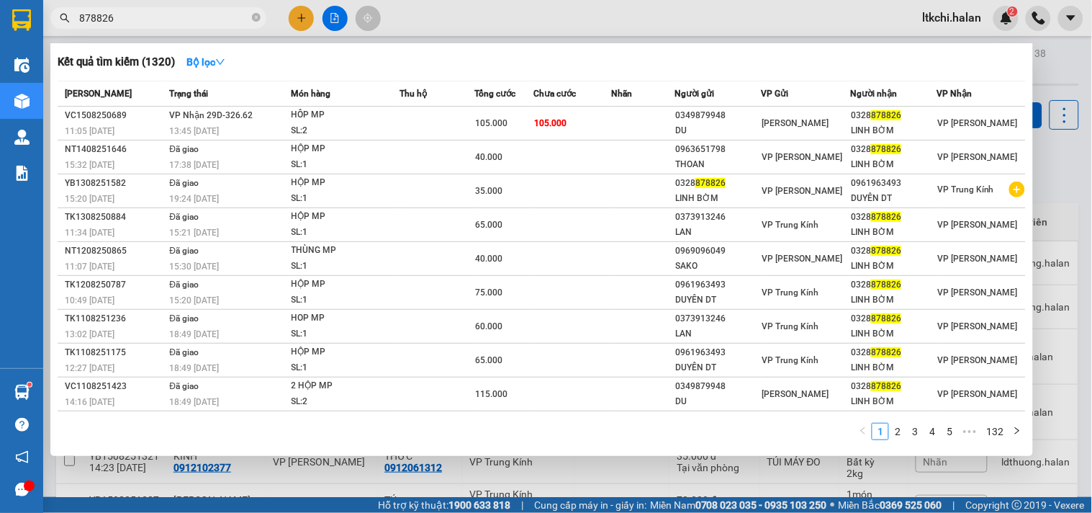
drag, startPoint x: 96, startPoint y: 22, endPoint x: 0, endPoint y: 19, distance: 96.5
click at [0, 19] on section "Kết quả tìm kiếm ( 1320 ) Bộ lọc Mã ĐH Trạng thái Món hàng Thu hộ Tổng cước Chư…" at bounding box center [546, 256] width 1092 height 513
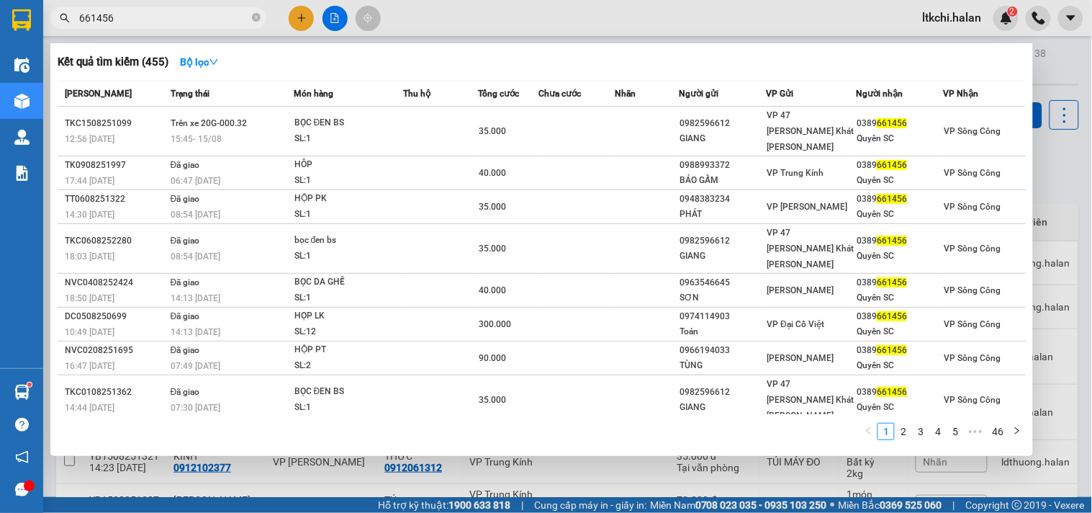
type input "661456"
click at [469, 22] on div at bounding box center [546, 256] width 1092 height 513
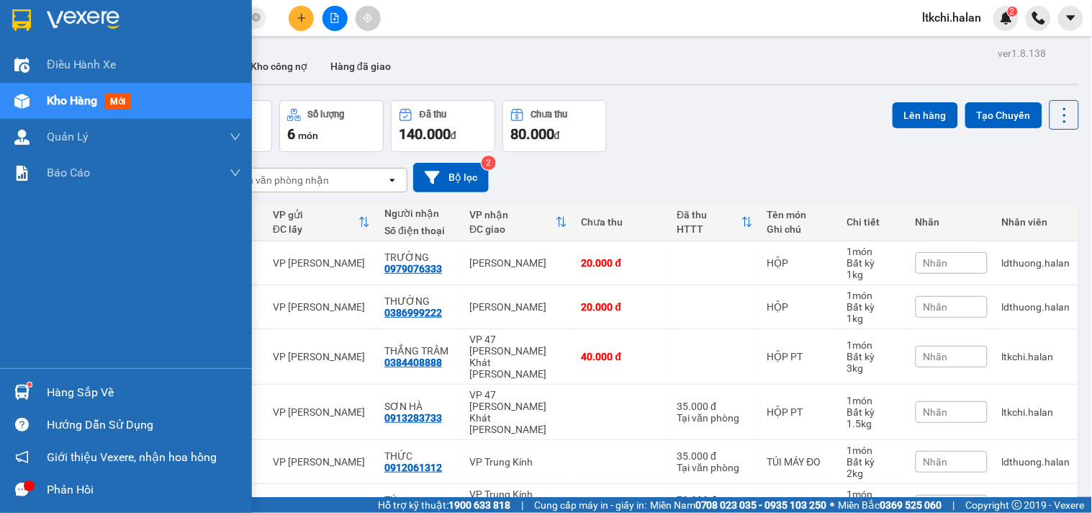
click at [32, 391] on div at bounding box center [21, 391] width 25 height 25
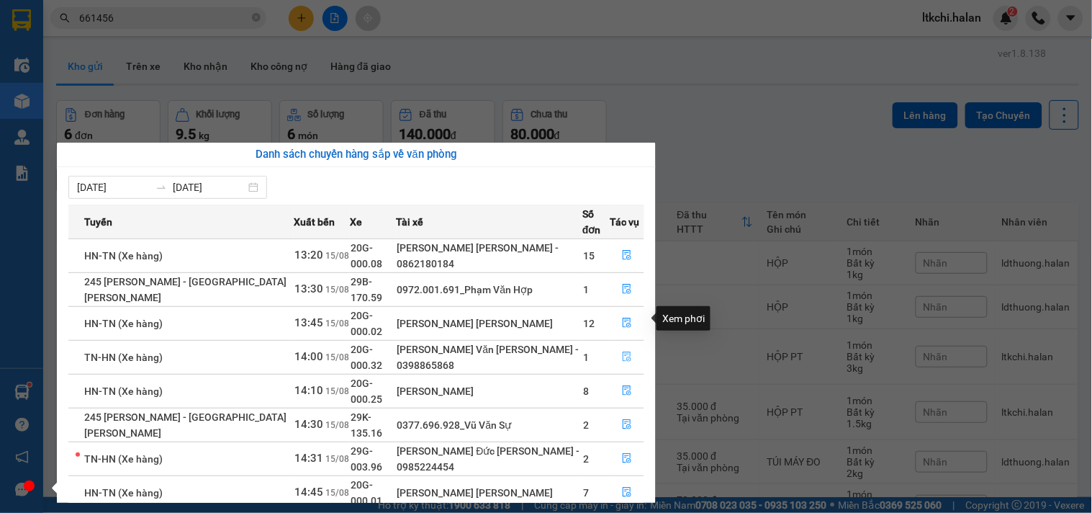
click at [622, 351] on icon "file-done" at bounding box center [627, 356] width 10 height 10
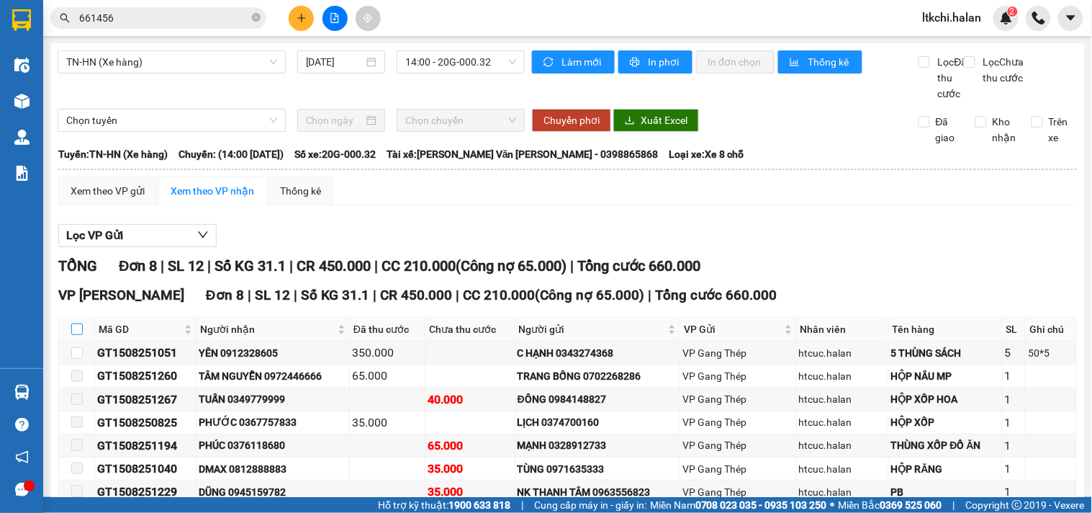
click at [76, 335] on input "checkbox" at bounding box center [77, 329] width 12 height 12
checkbox input "true"
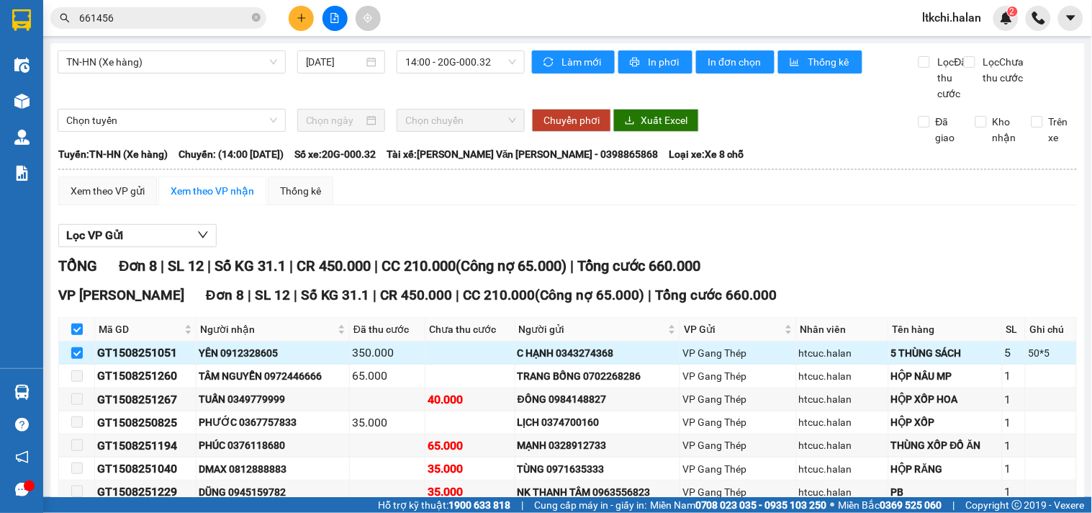
click at [268, 361] on div "YÊN 0912328605" at bounding box center [273, 353] width 148 height 16
copy div "0912328605"
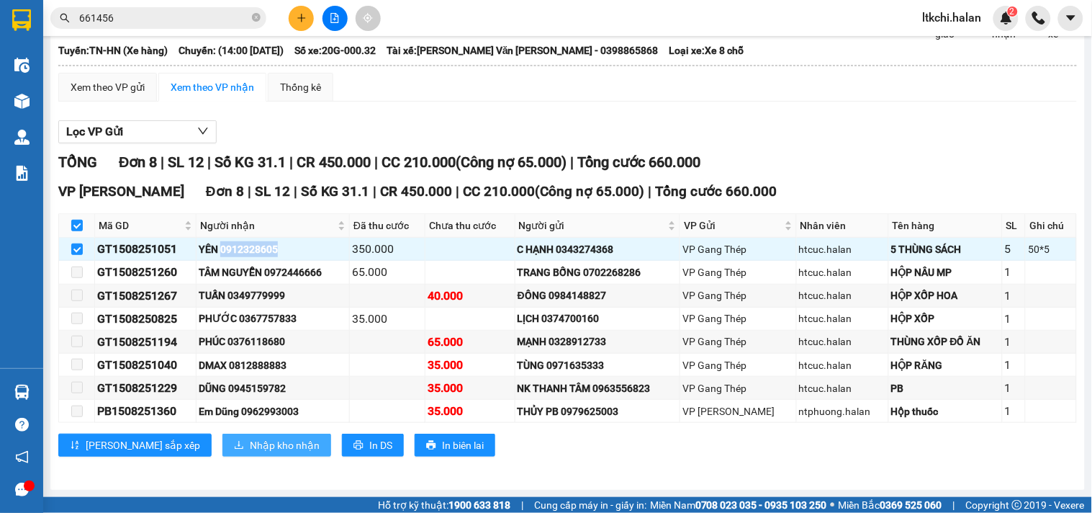
click at [250, 440] on span "Nhập kho nhận" at bounding box center [285, 445] width 70 height 16
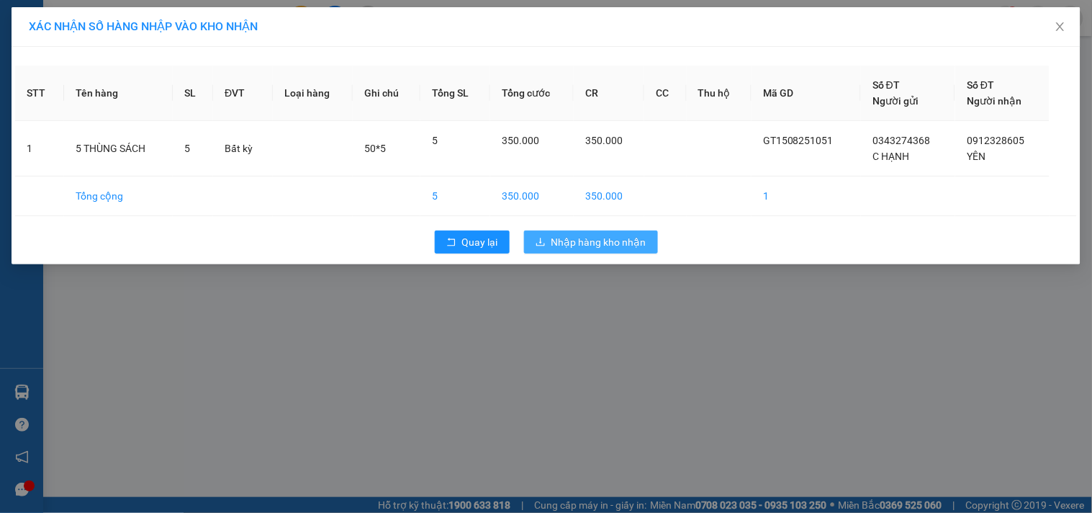
click at [556, 245] on span "Nhập hàng kho nhận" at bounding box center [598, 242] width 95 height 16
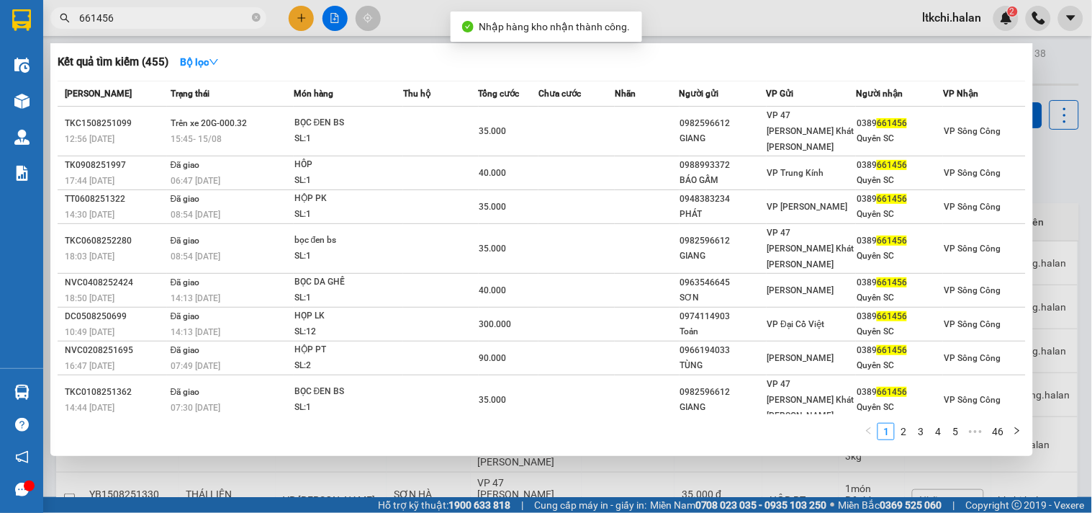
drag, startPoint x: 174, startPoint y: 17, endPoint x: 49, endPoint y: 22, distance: 125.3
click at [49, 22] on div "661456" at bounding box center [140, 18] width 281 height 22
paste input "0912328605"
type input "0912328605"
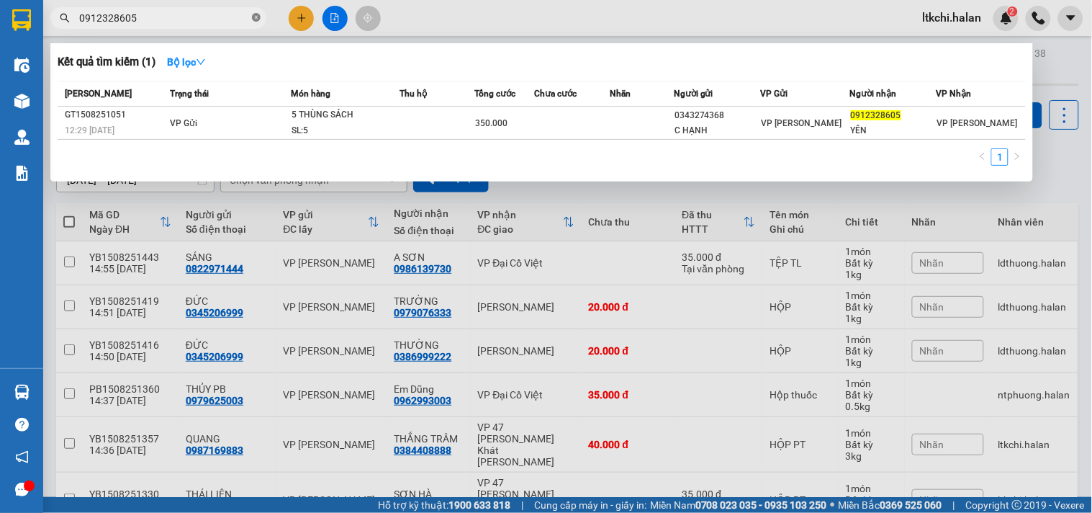
click at [254, 17] on icon "close-circle" at bounding box center [256, 17] width 9 height 9
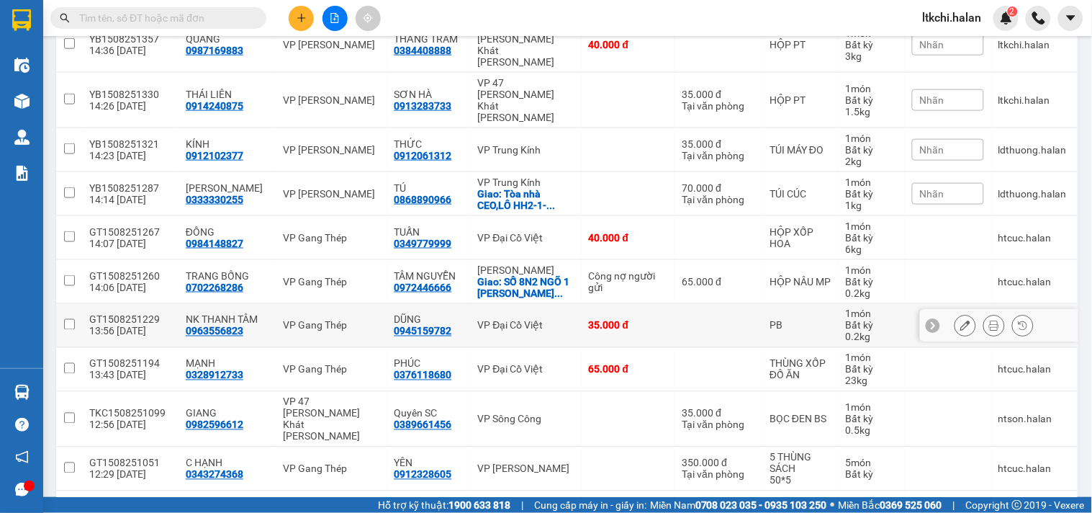
scroll to position [541, 0]
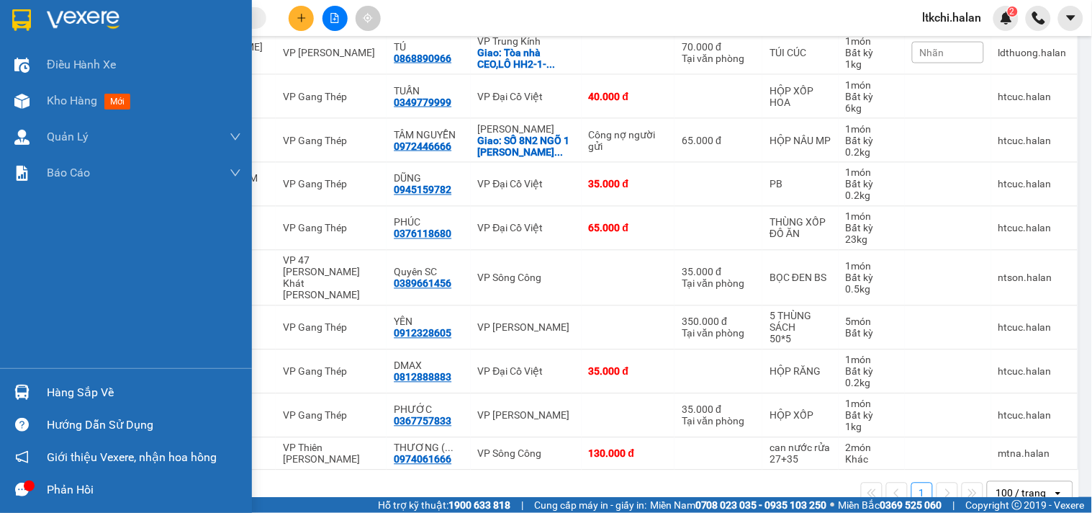
click at [34, 390] on div "Hàng sắp về" at bounding box center [126, 392] width 252 height 32
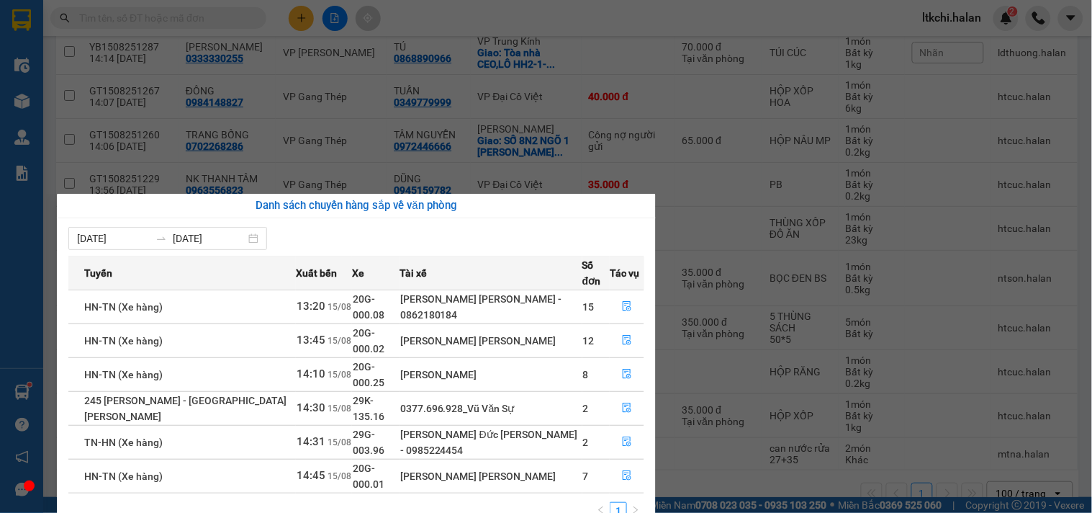
click at [740, 453] on section "Kết quả tìm kiếm ( 1 ) Bộ lọc Mã ĐH Trạng thái Món hàng Thu hộ Tổng cước Chưa c…" at bounding box center [546, 256] width 1092 height 513
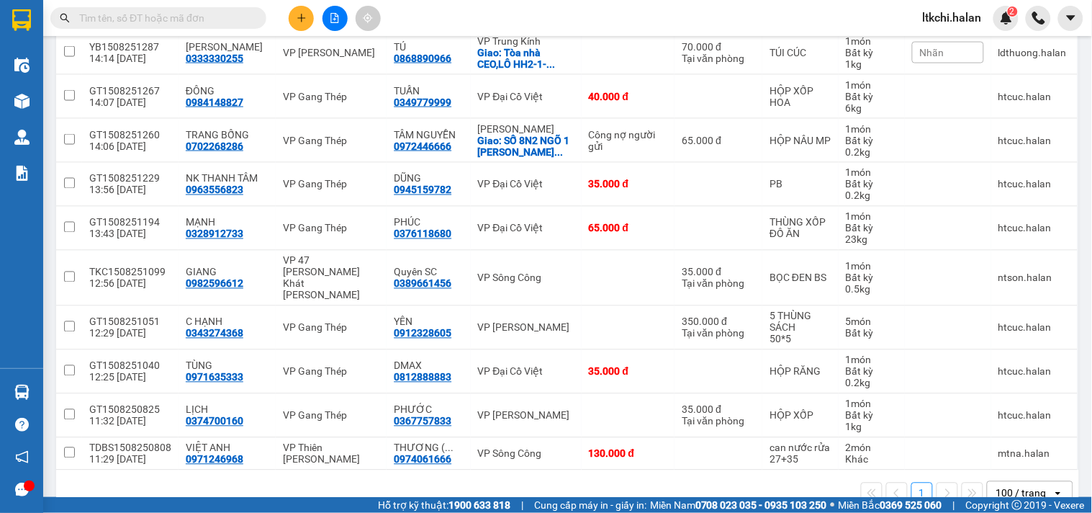
click at [127, 481] on div "1 100 / trang open" at bounding box center [567, 493] width 1011 height 24
drag, startPoint x: 161, startPoint y: 242, endPoint x: 88, endPoint y: 248, distance: 73.6
click at [88, 250] on td "TKC1508251099 12:56 15/08" at bounding box center [130, 277] width 96 height 55
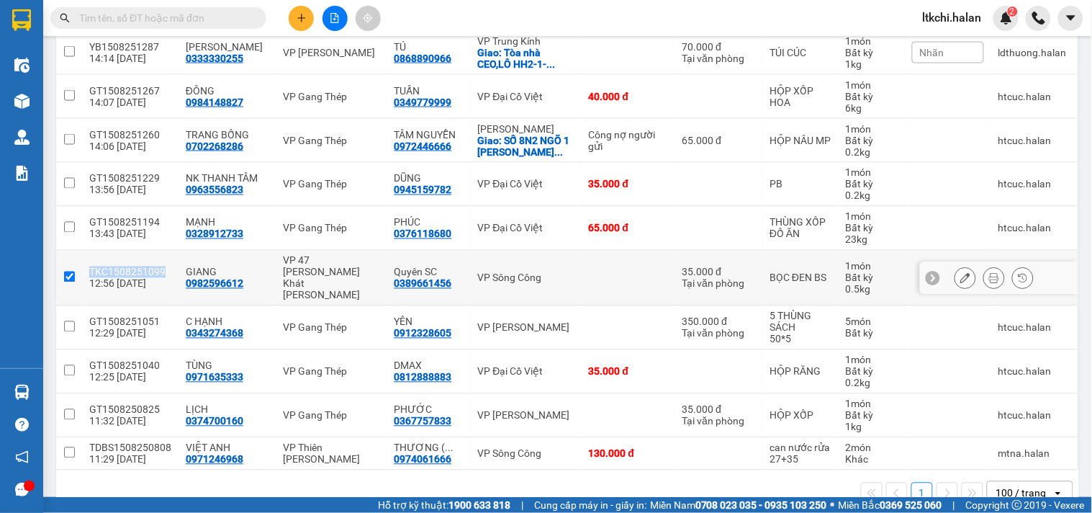
checkbox input "true"
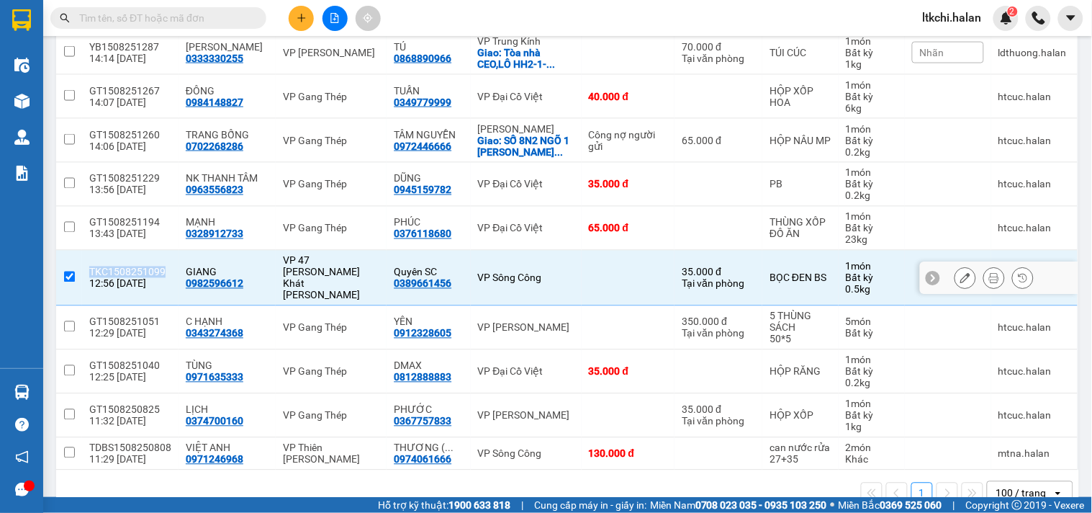
copy div "TKC1508251099"
click at [168, 14] on input "text" at bounding box center [164, 18] width 170 height 16
click at [212, 481] on div "1 100 / trang open" at bounding box center [567, 493] width 1011 height 24
click at [451, 481] on div "1 100 / trang open" at bounding box center [567, 493] width 1011 height 24
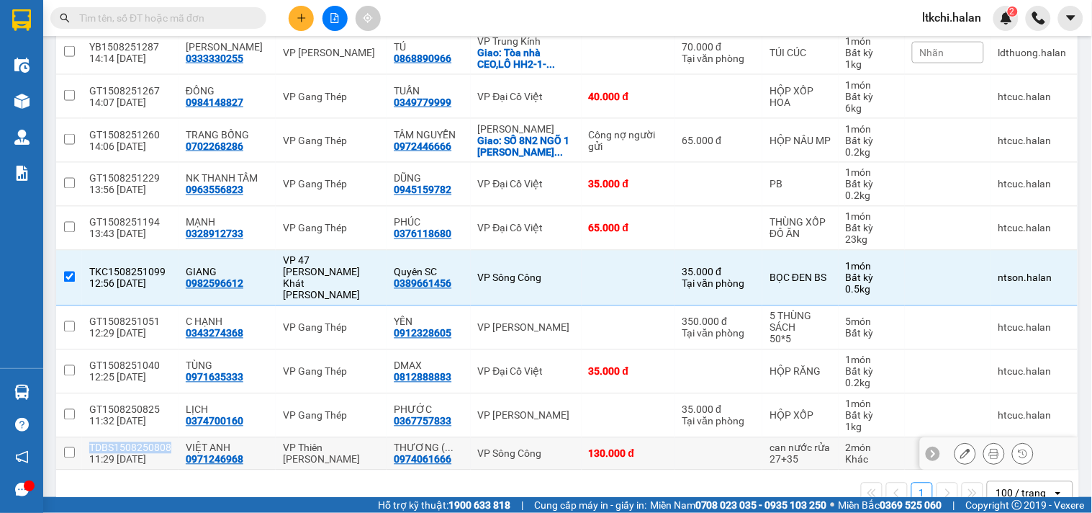
drag, startPoint x: 171, startPoint y: 415, endPoint x: 91, endPoint y: 414, distance: 79.9
click at [91, 438] on td "TDBS1508250808 11:29 15/08" at bounding box center [130, 454] width 96 height 32
checkbox input "true"
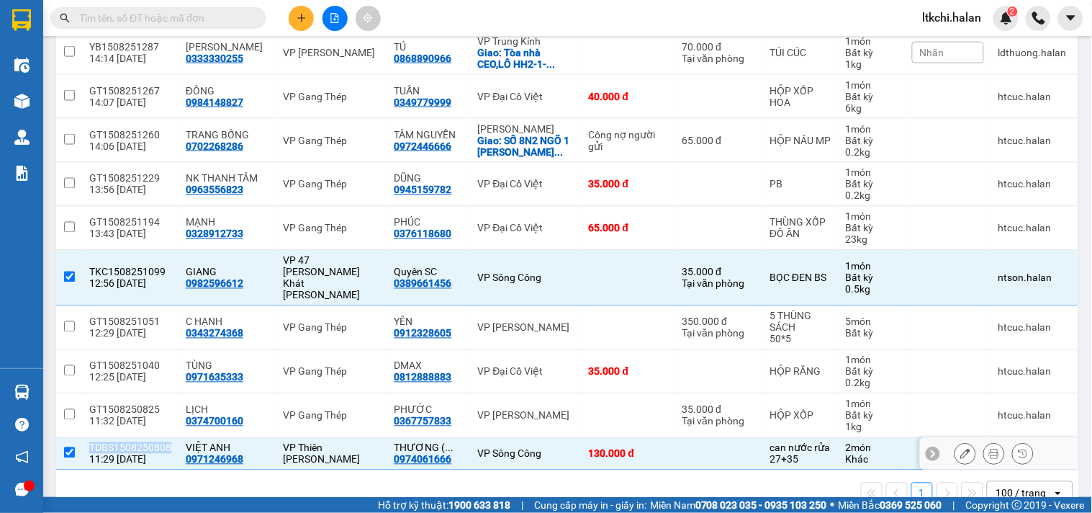
copy div "TDBS1508250808"
click at [202, 18] on input "text" at bounding box center [164, 18] width 170 height 16
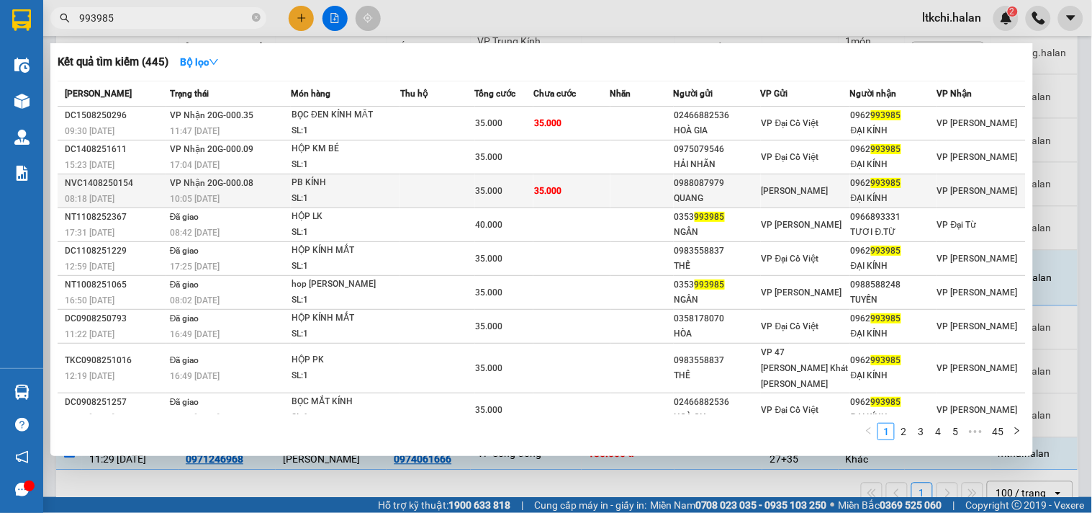
type input "993985"
click at [318, 186] on div "PB KÍNH" at bounding box center [346, 183] width 108 height 16
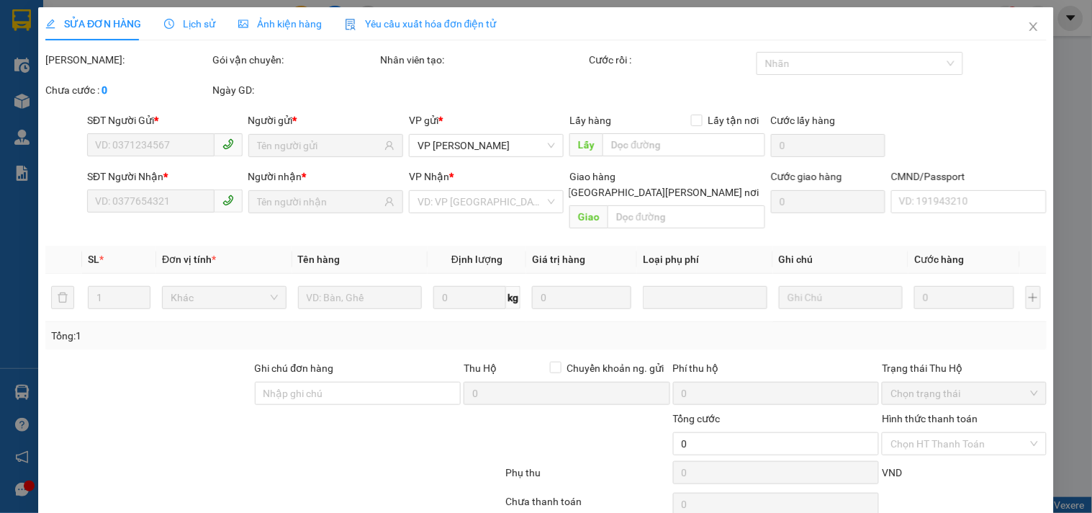
type input "0988087979"
type input "QUANG"
type input "0962993985"
type input "ĐẠI KÍNH"
type input "35.000"
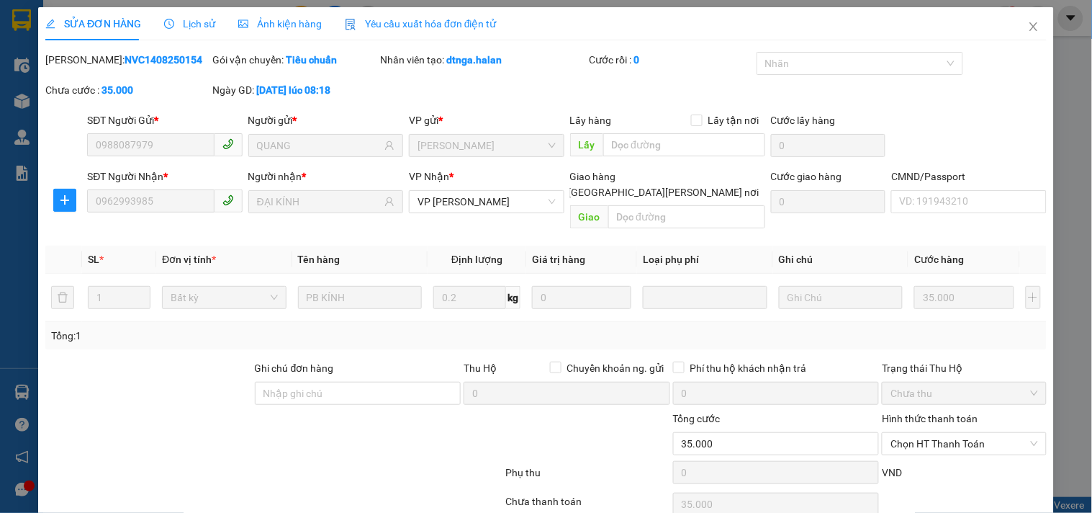
scroll to position [52, 0]
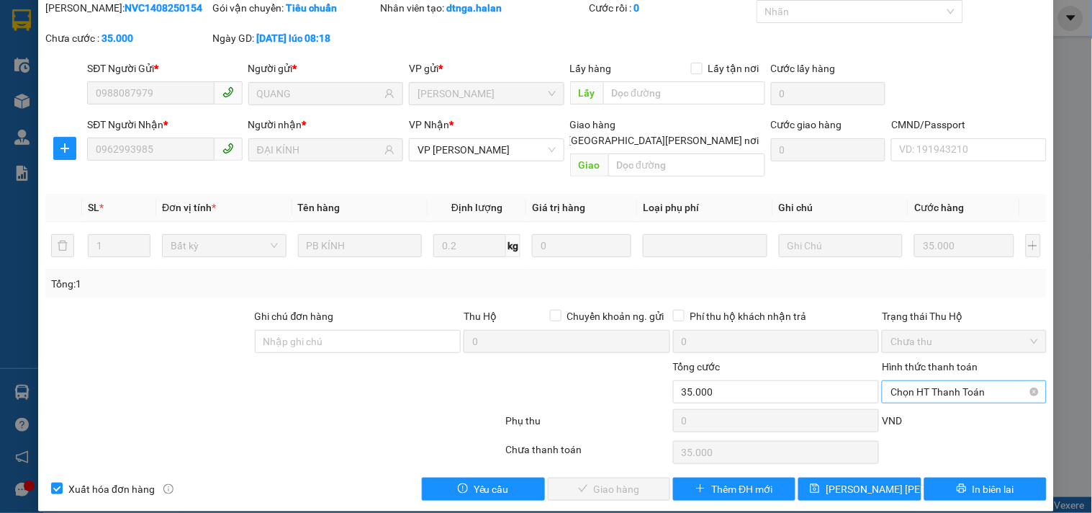
click at [962, 381] on span "Chọn HT Thanh Toán" at bounding box center [963, 392] width 147 height 22
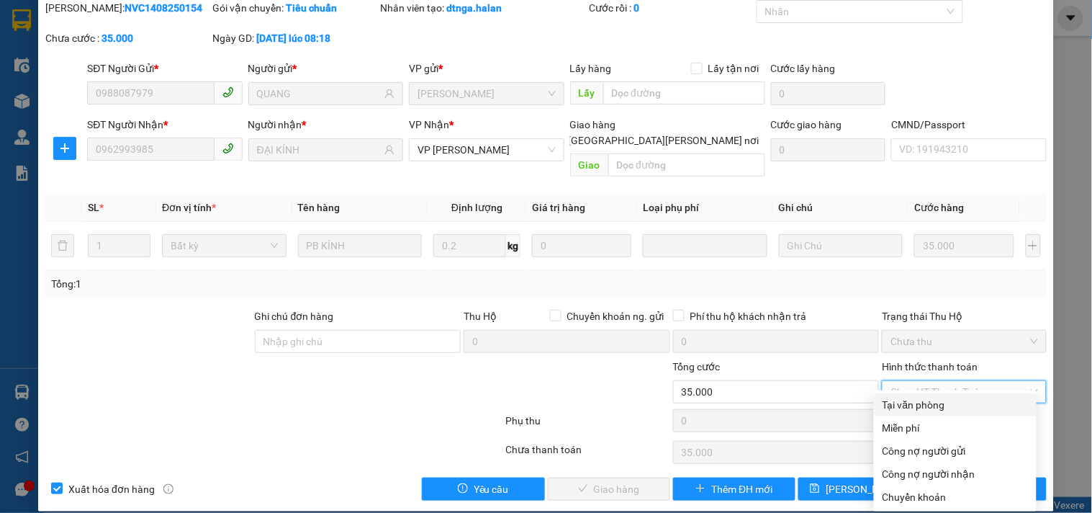
drag, startPoint x: 939, startPoint y: 407, endPoint x: 873, endPoint y: 417, distance: 66.4
click at [937, 407] on div "Tại văn phòng" at bounding box center [954, 405] width 145 height 16
type input "0"
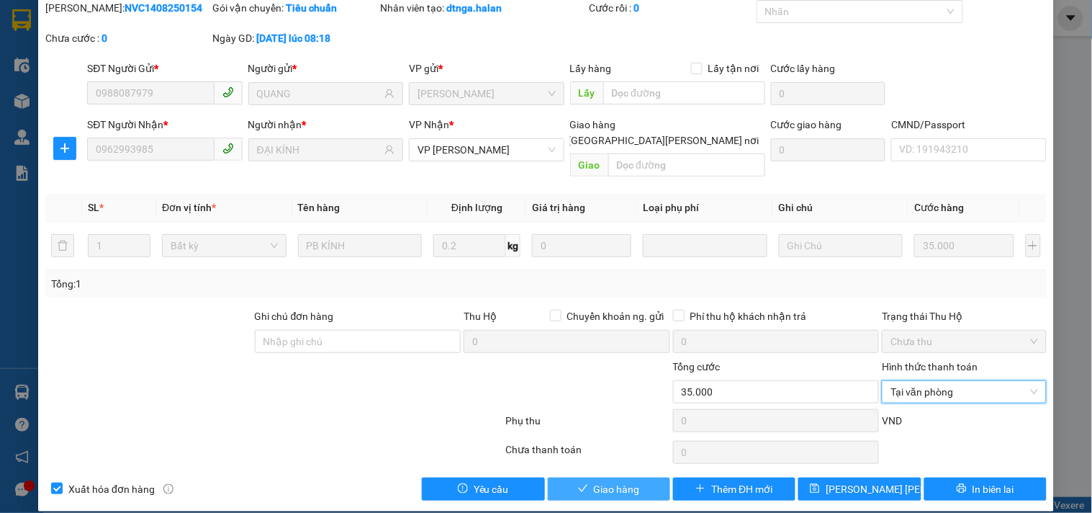
click at [602, 481] on span "Giao hàng" at bounding box center [617, 489] width 46 height 16
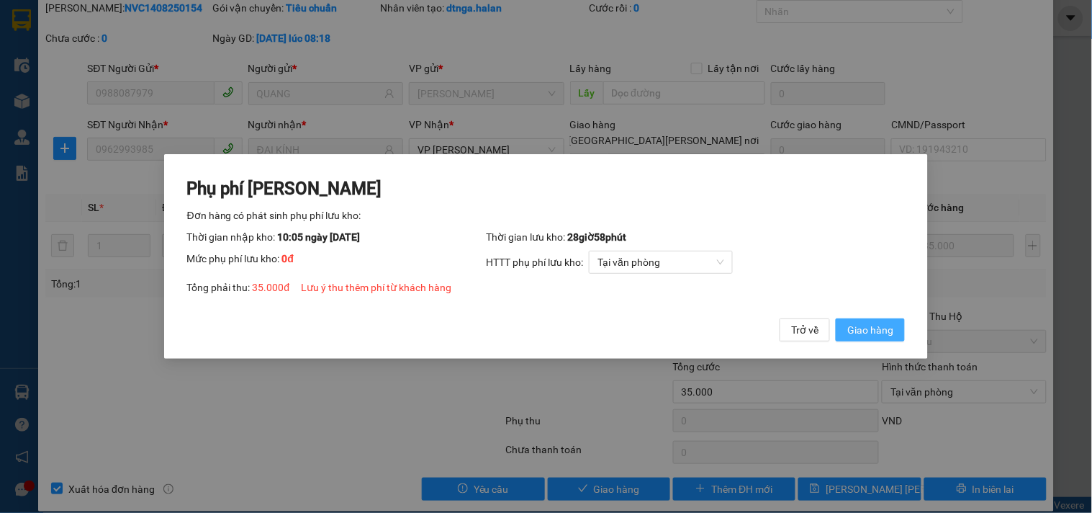
click at [864, 325] on span "Giao hàng" at bounding box center [870, 330] width 46 height 16
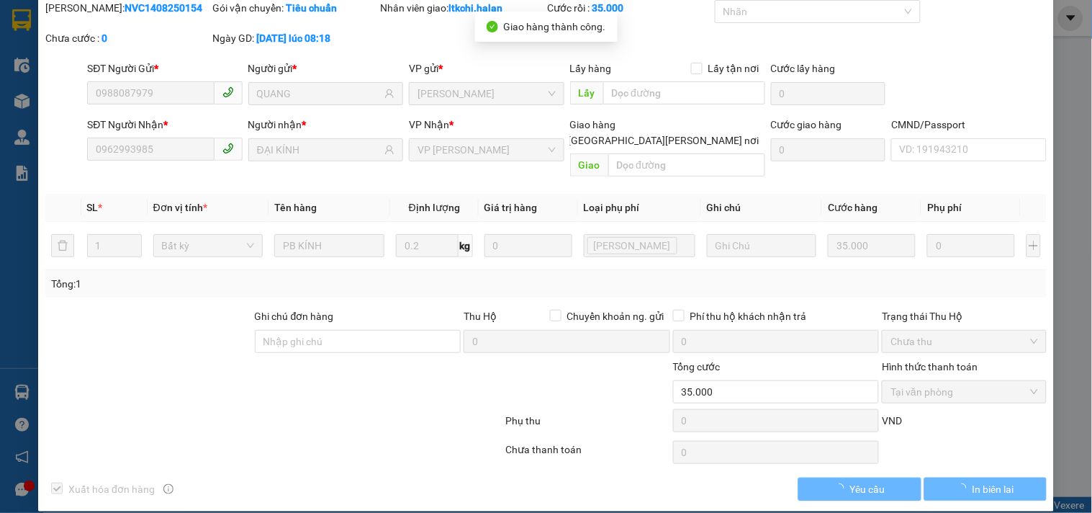
scroll to position [0, 0]
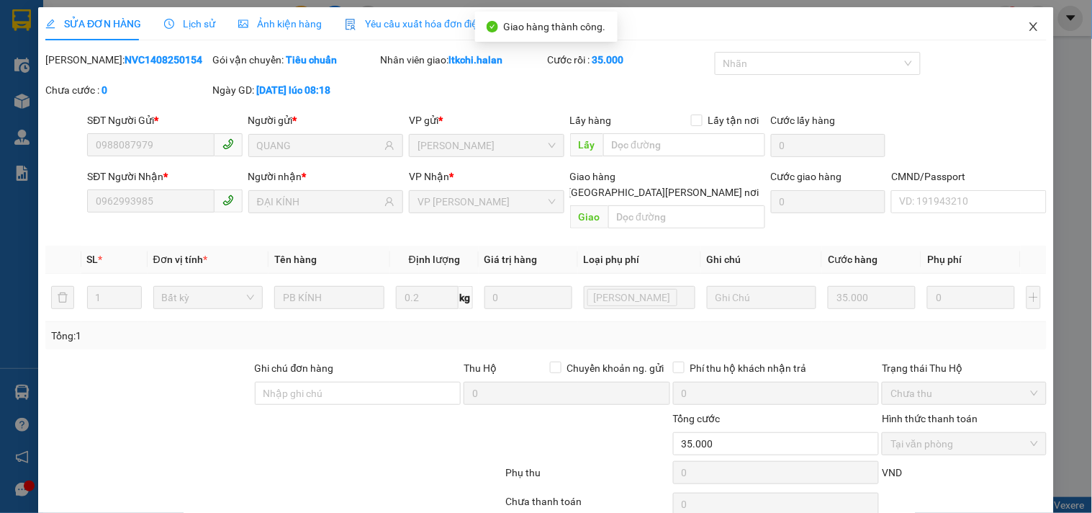
click at [1029, 26] on icon "close" at bounding box center [1033, 26] width 8 height 9
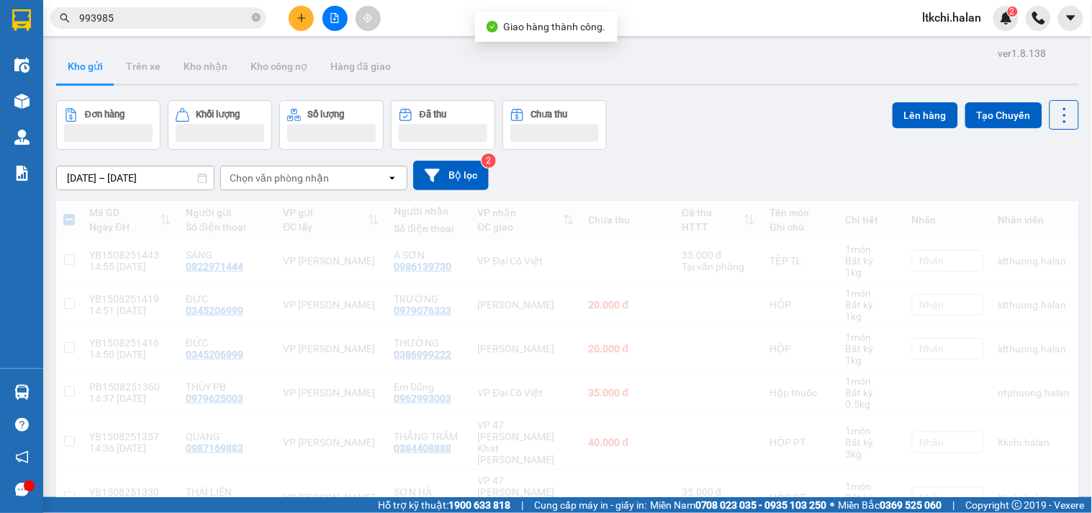
click at [187, 17] on input "993985" at bounding box center [164, 18] width 170 height 16
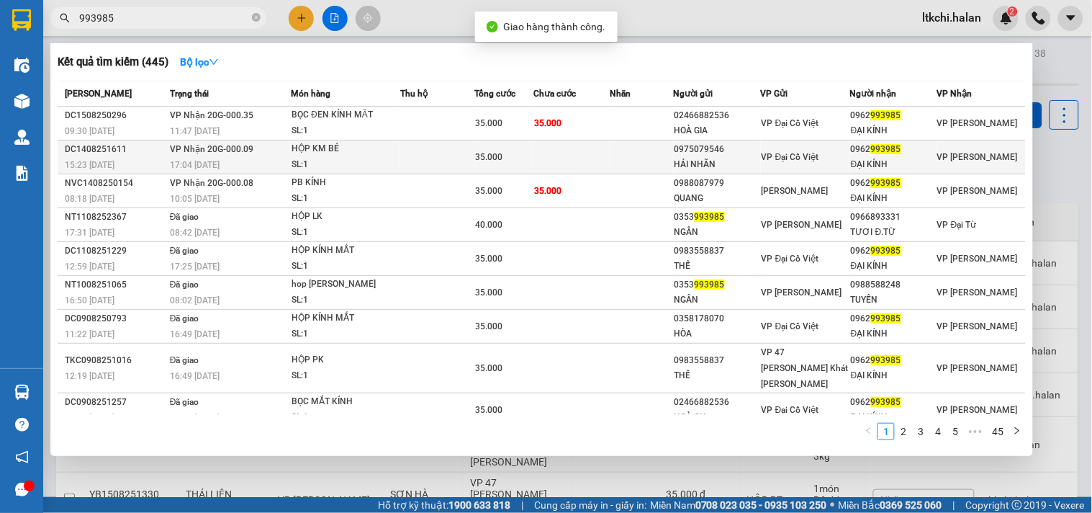
click at [464, 161] on td at bounding box center [437, 157] width 74 height 34
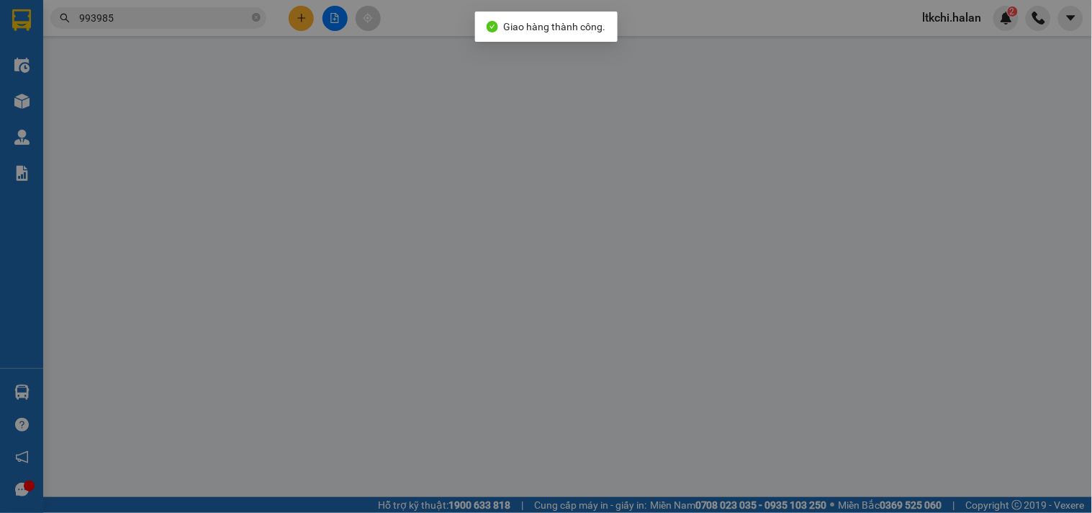
type input "0975079546"
type input "HẢI NHÃN"
type input "0962993985"
type input "ĐẠI KÍNH"
type input "35.000"
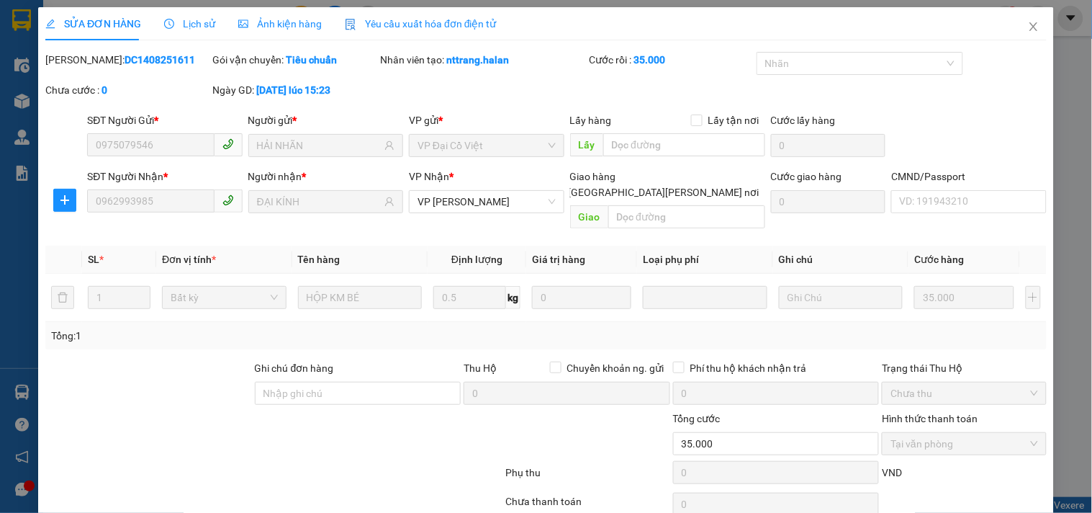
scroll to position [52, 0]
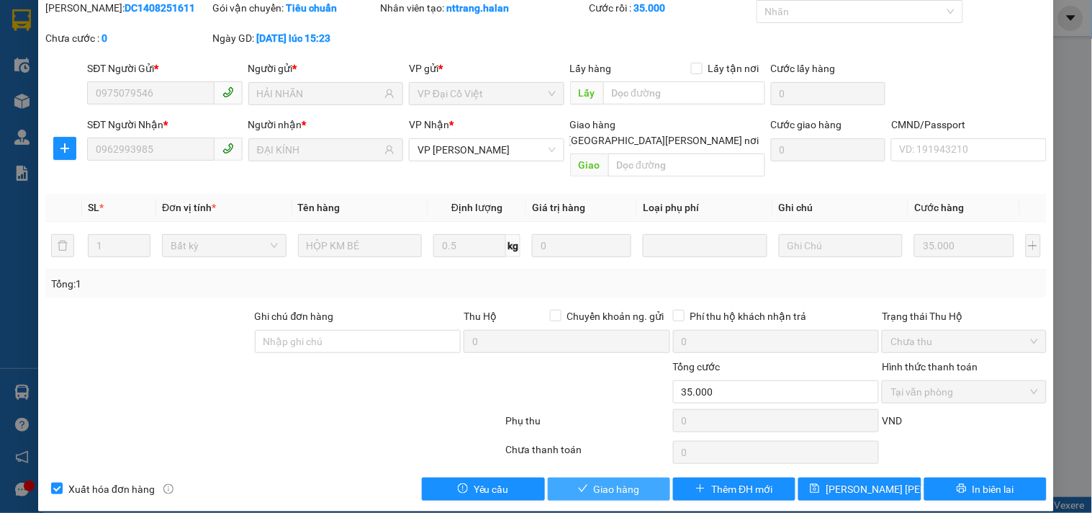
click at [620, 481] on span "Giao hàng" at bounding box center [617, 489] width 46 height 16
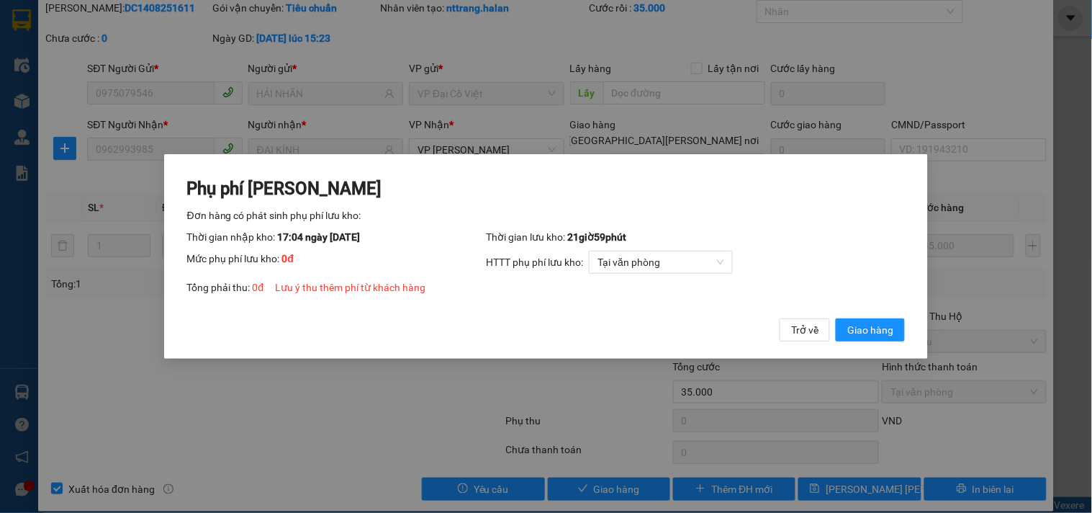
drag, startPoint x: 867, startPoint y: 326, endPoint x: 888, endPoint y: 276, distance: 54.8
click at [864, 326] on span "Giao hàng" at bounding box center [870, 330] width 46 height 16
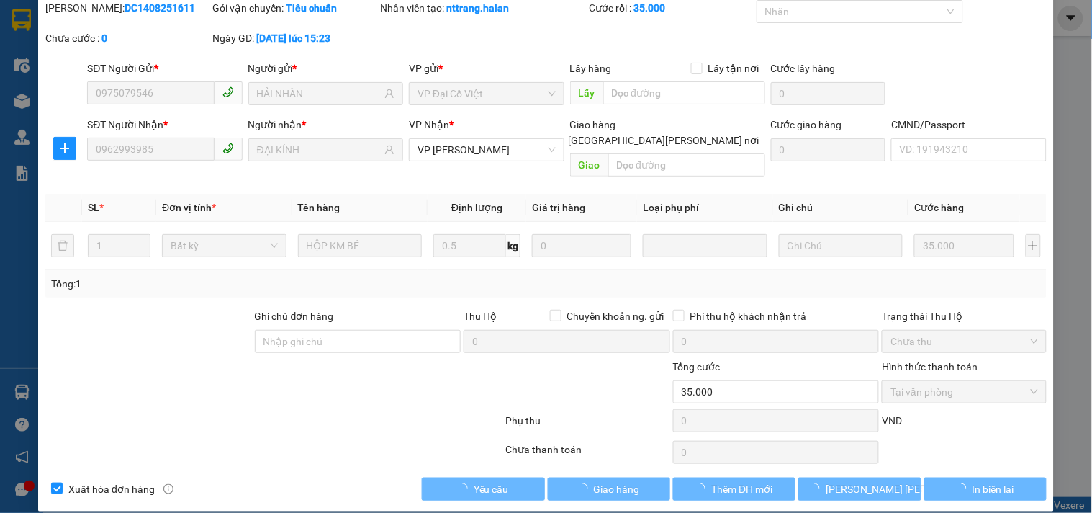
scroll to position [0, 0]
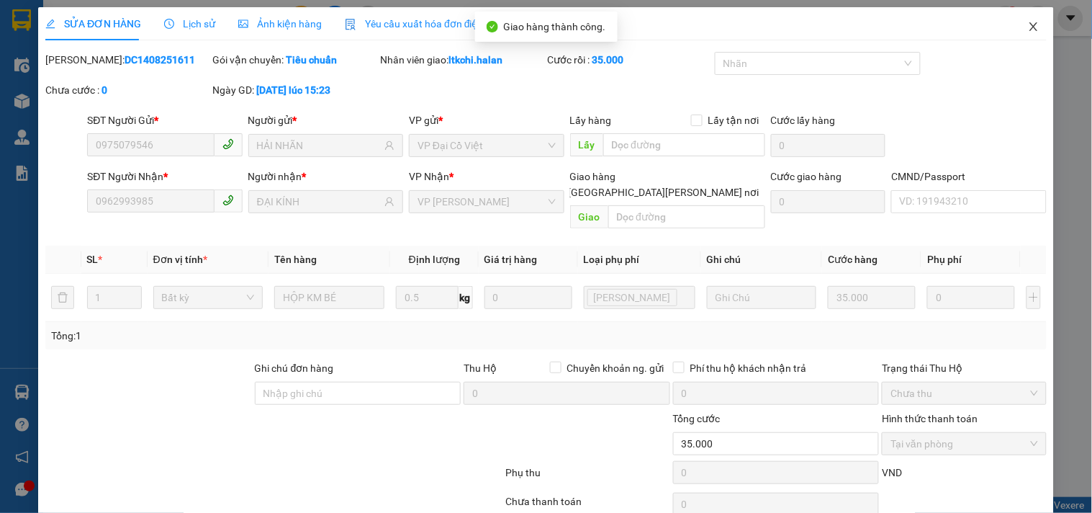
click at [1028, 27] on icon "close" at bounding box center [1034, 27] width 12 height 12
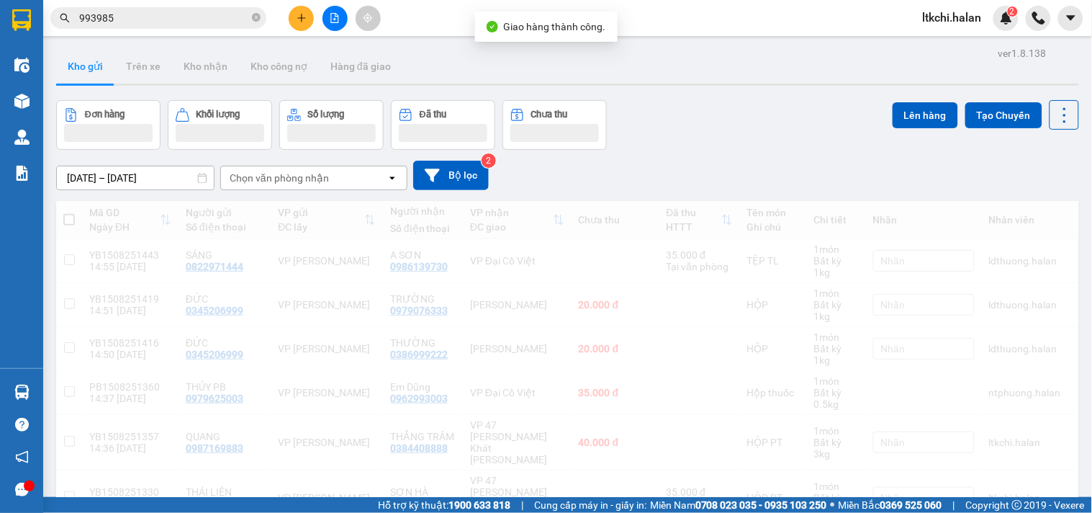
click at [184, 17] on input "993985" at bounding box center [164, 18] width 170 height 16
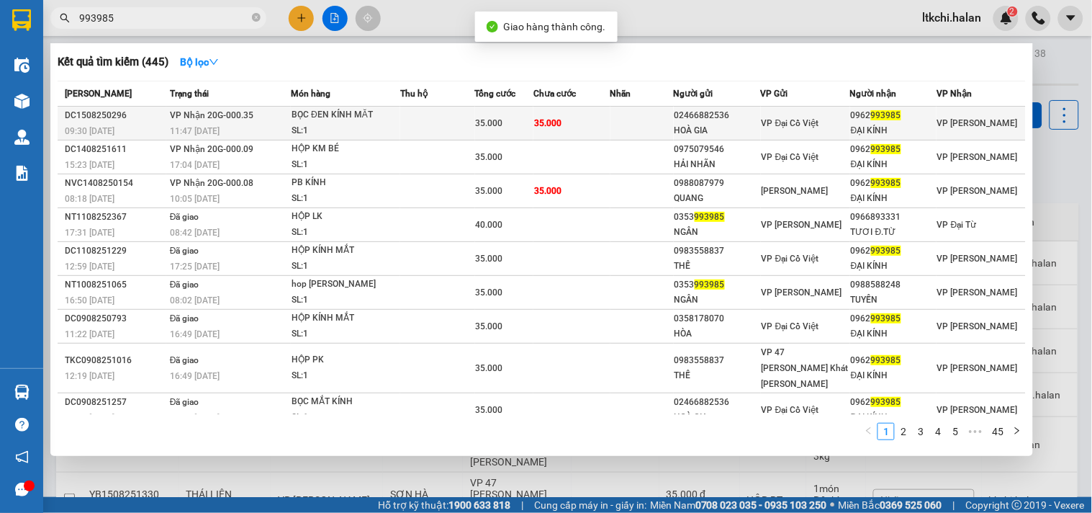
click at [444, 125] on td at bounding box center [437, 124] width 74 height 34
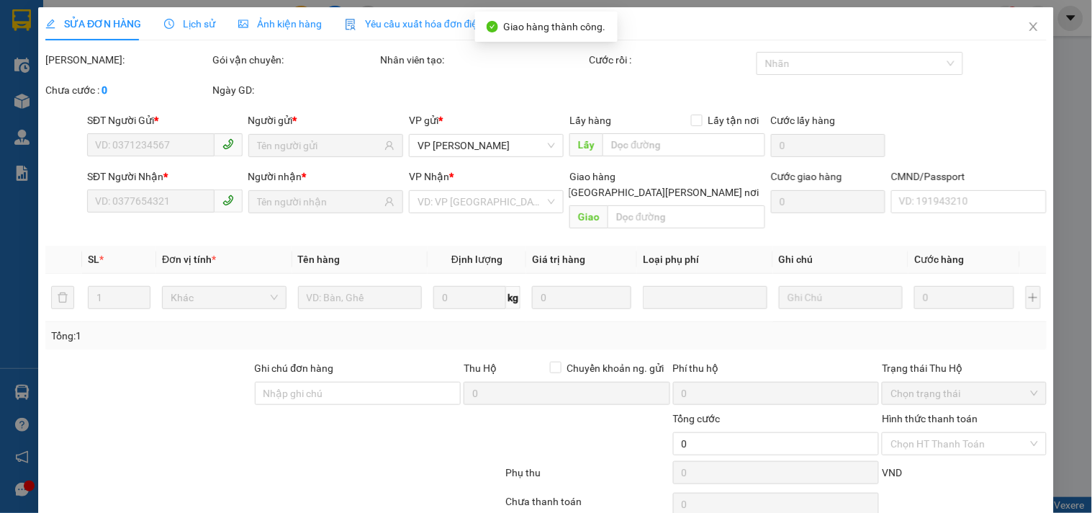
type input "02466882536"
type input "HOÀ GIA"
type input "0962993985"
type input "ĐẠI KÍNH"
type input "35.000"
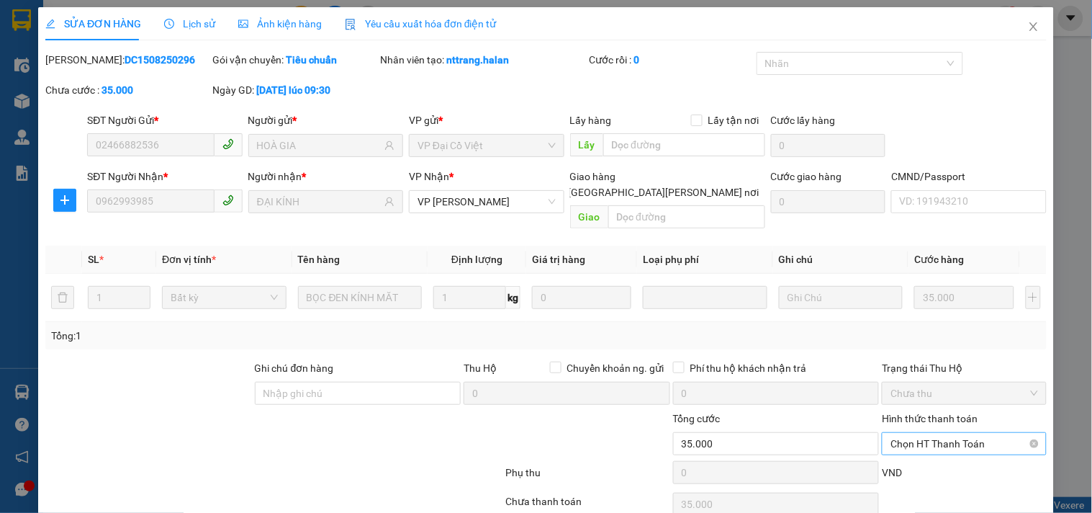
click at [931, 433] on span "Chọn HT Thanh Toán" at bounding box center [963, 444] width 147 height 22
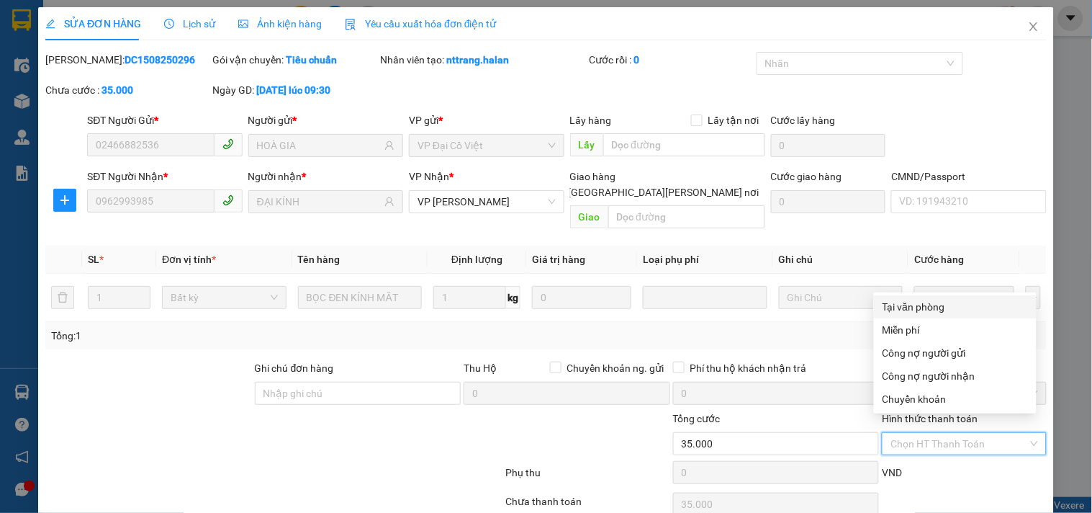
drag, startPoint x: 932, startPoint y: 300, endPoint x: 620, endPoint y: 372, distance: 320.6
click at [926, 299] on div "Tại văn phòng" at bounding box center [954, 307] width 145 height 16
type input "0"
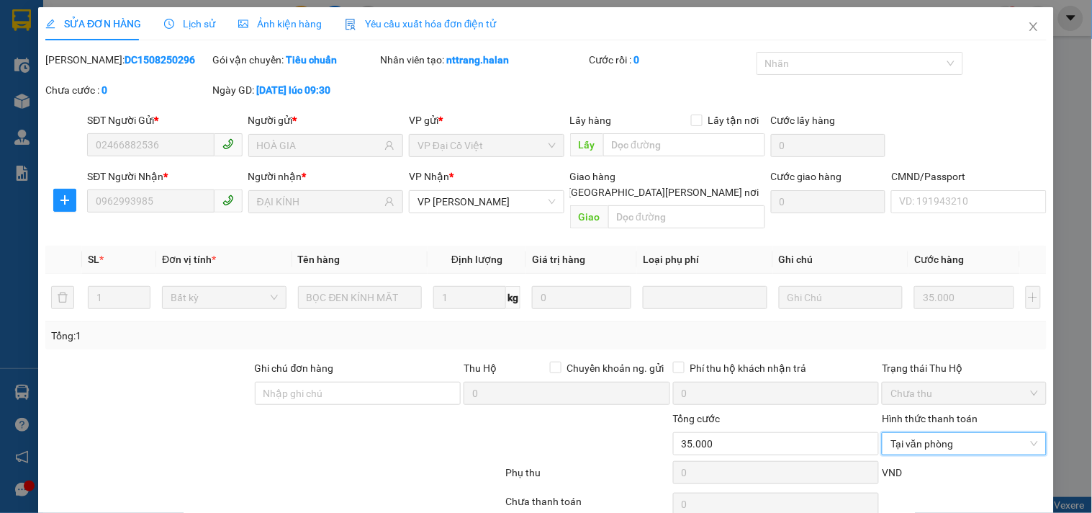
scroll to position [52, 0]
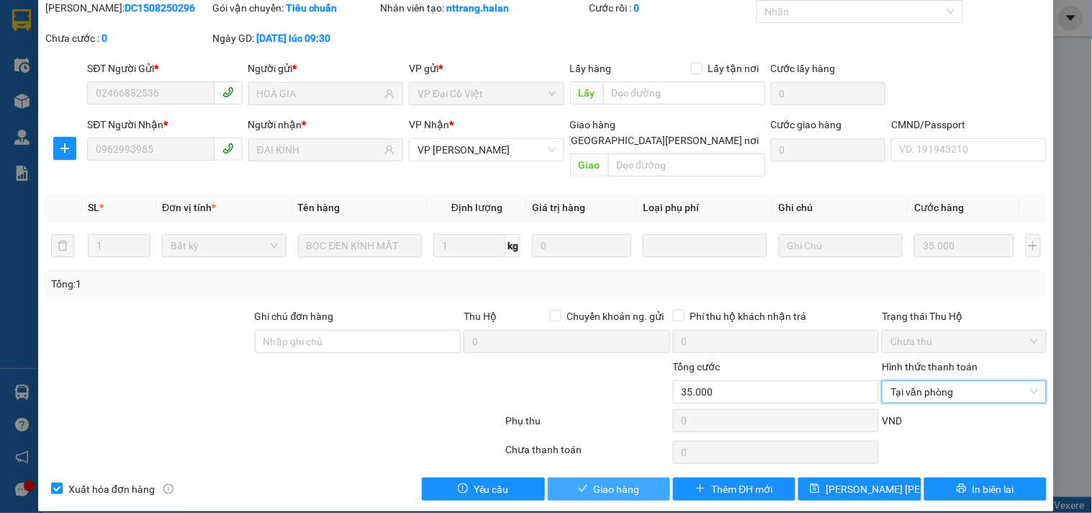
click at [609, 481] on span "Giao hàng" at bounding box center [617, 489] width 46 height 16
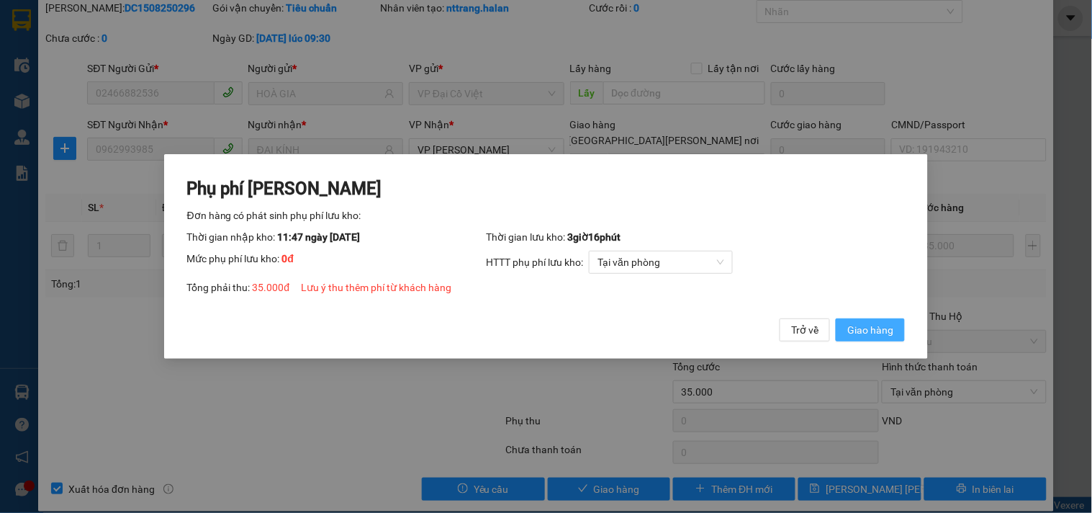
click at [852, 333] on span "Giao hàng" at bounding box center [870, 330] width 46 height 16
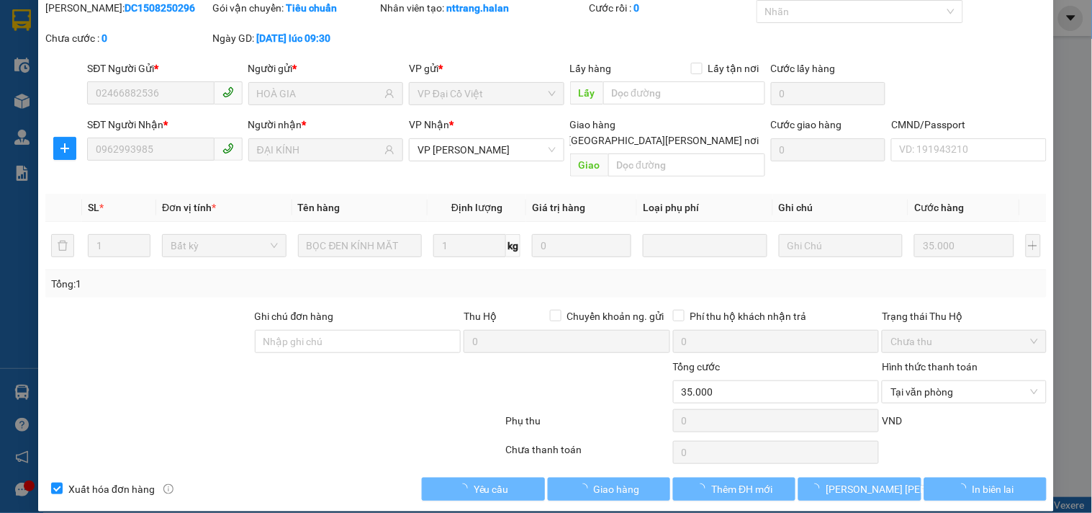
scroll to position [0, 0]
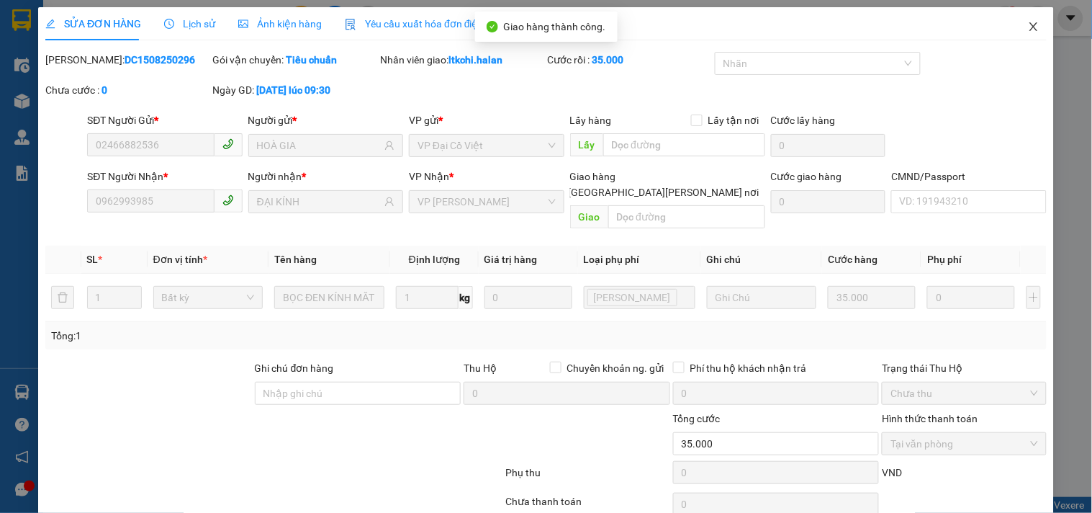
click at [1028, 24] on icon "close" at bounding box center [1034, 27] width 12 height 12
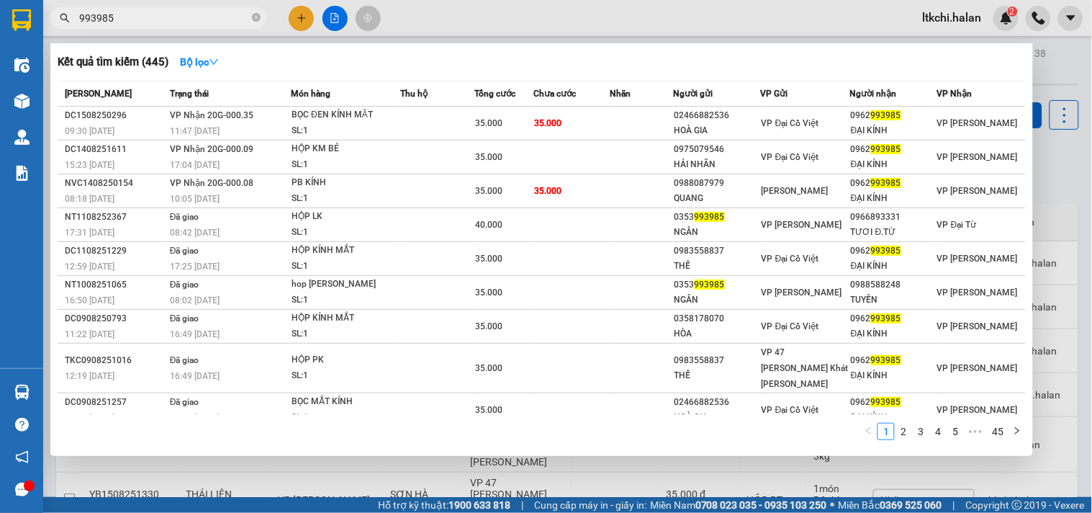
drag, startPoint x: 121, startPoint y: 16, endPoint x: 60, endPoint y: 20, distance: 61.3
click at [66, 17] on div "993985" at bounding box center [140, 18] width 281 height 22
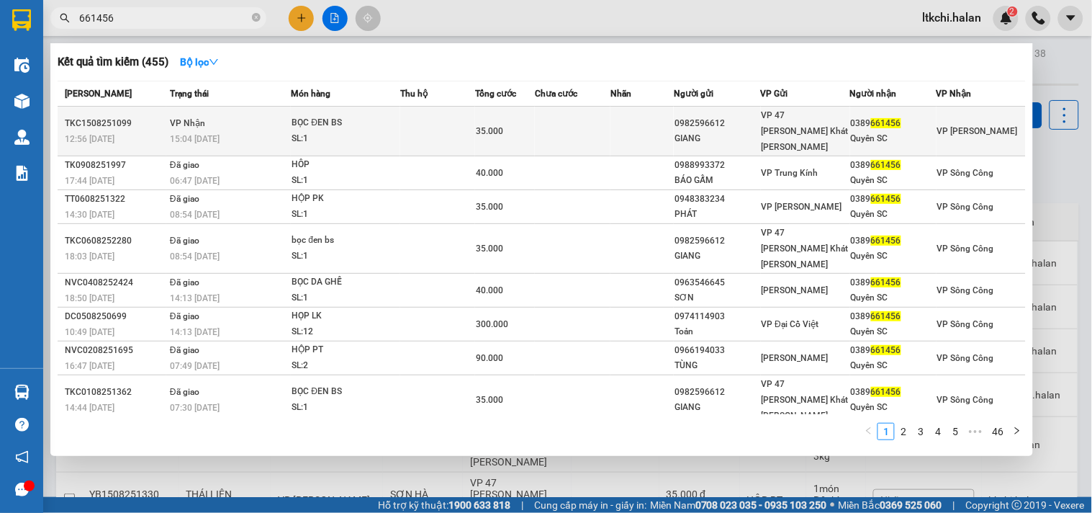
type input "661456"
click at [365, 131] on div "SL: 1" at bounding box center [346, 139] width 108 height 16
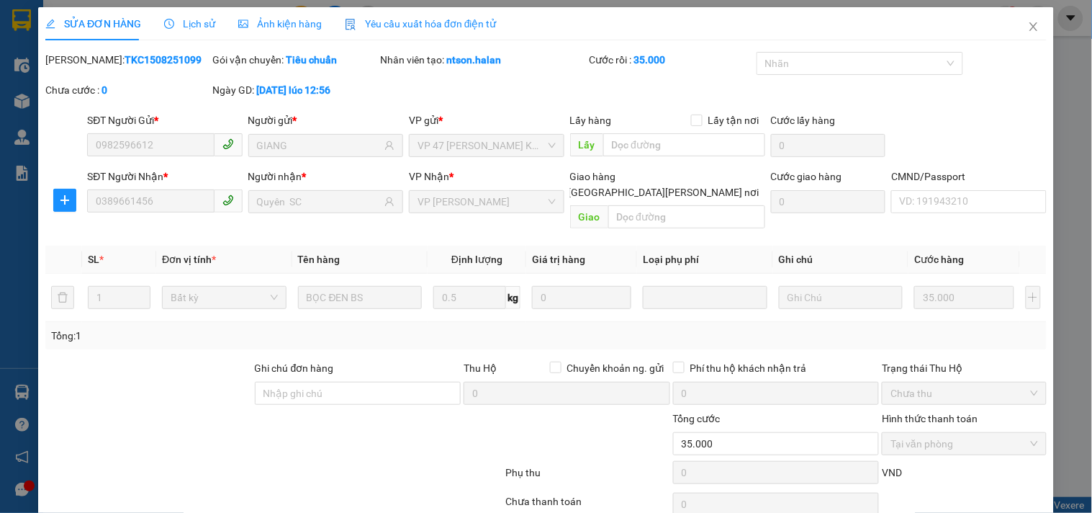
type input "0982596612"
type input "GIANG"
type input "0389661456"
type input "Quyên SC"
type input "35.000"
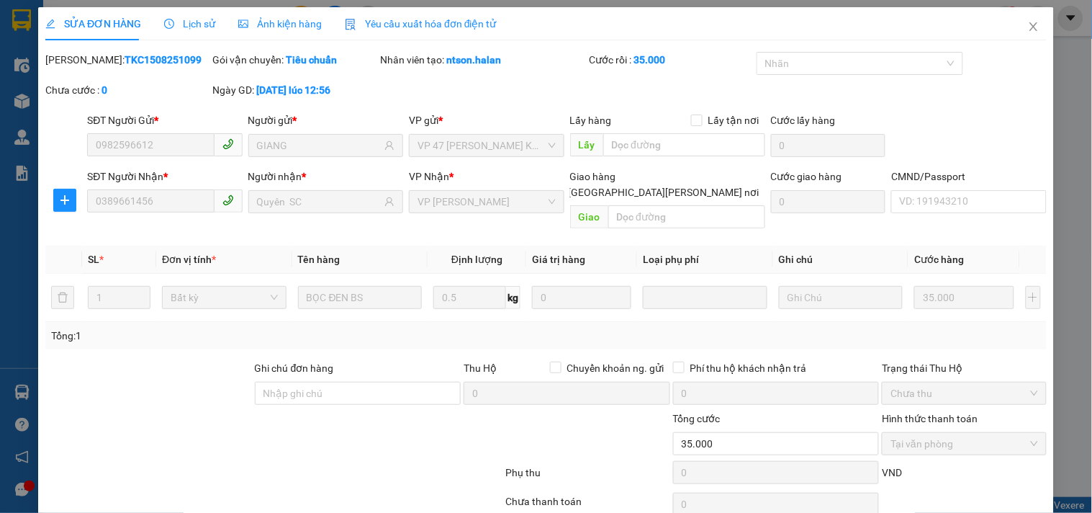
scroll to position [52, 0]
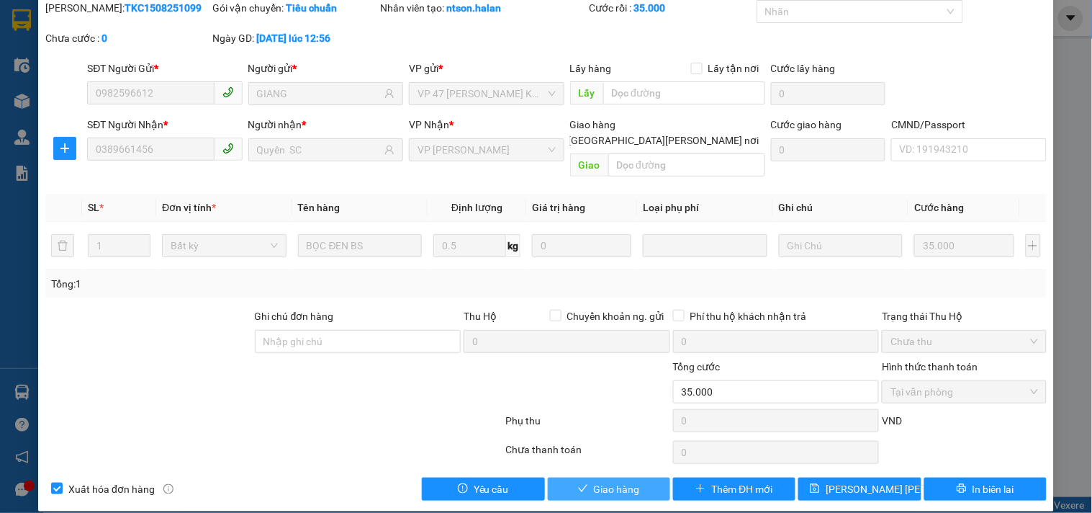
click at [609, 481] on span "Giao hàng" at bounding box center [617, 489] width 46 height 16
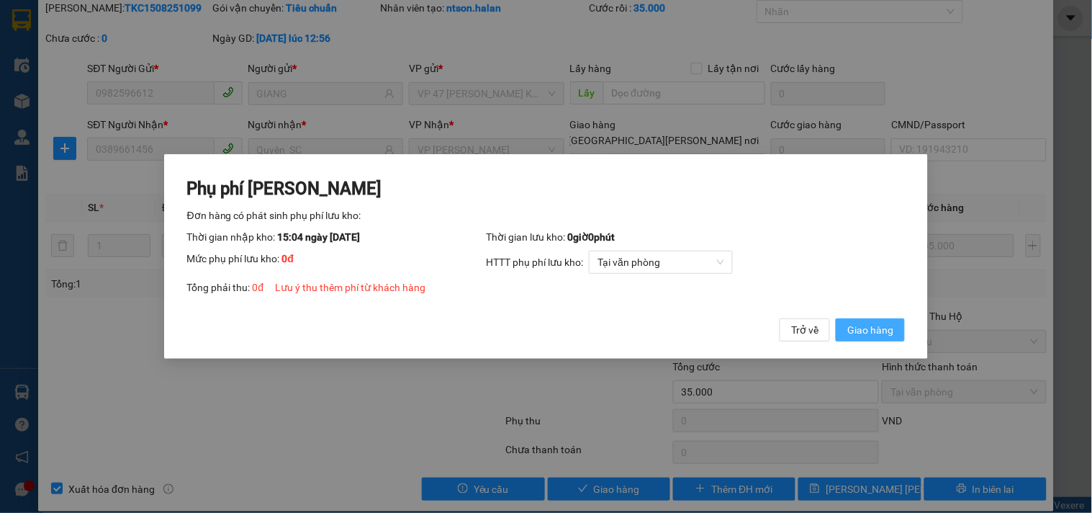
click at [878, 327] on span "Giao hàng" at bounding box center [870, 330] width 46 height 16
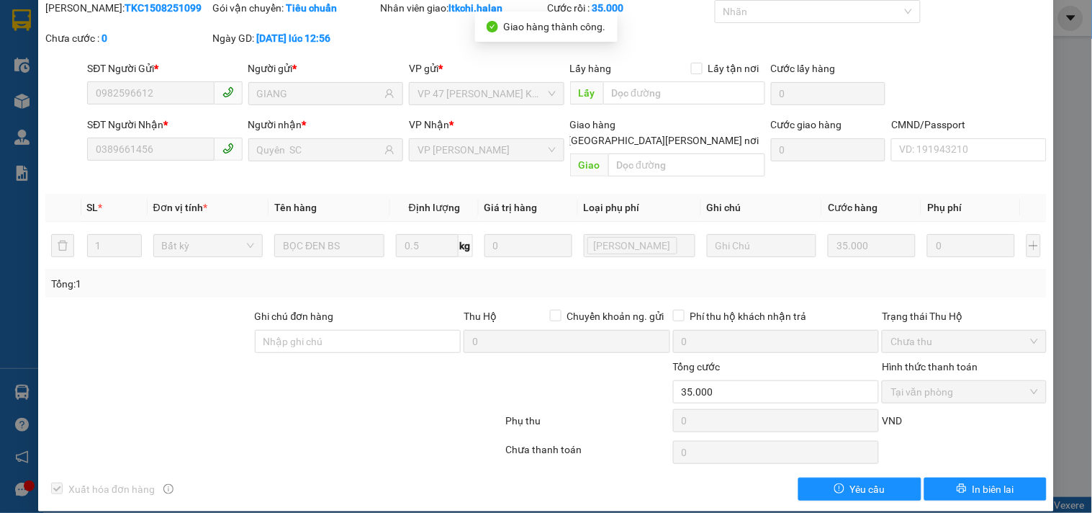
scroll to position [0, 0]
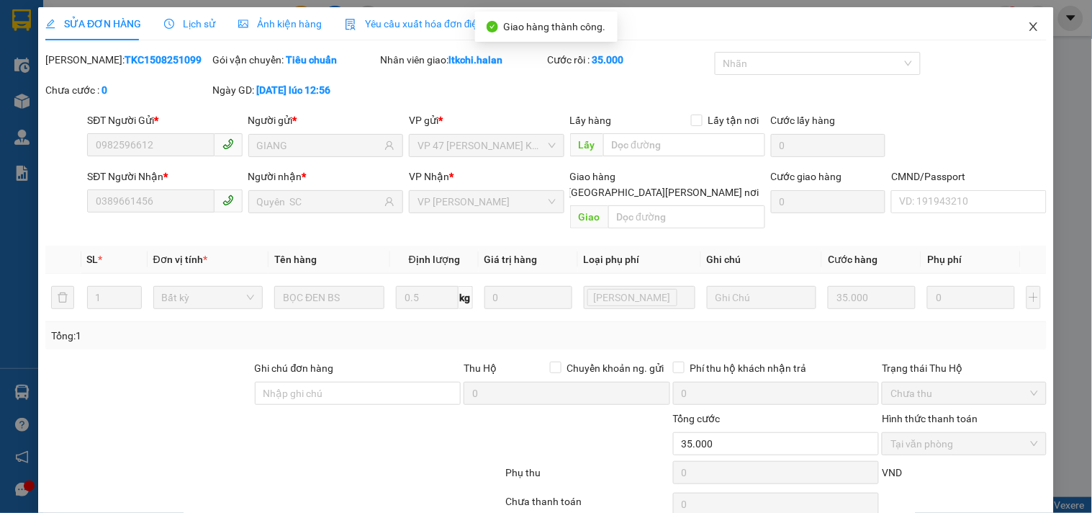
click at [1028, 22] on icon "close" at bounding box center [1034, 27] width 12 height 12
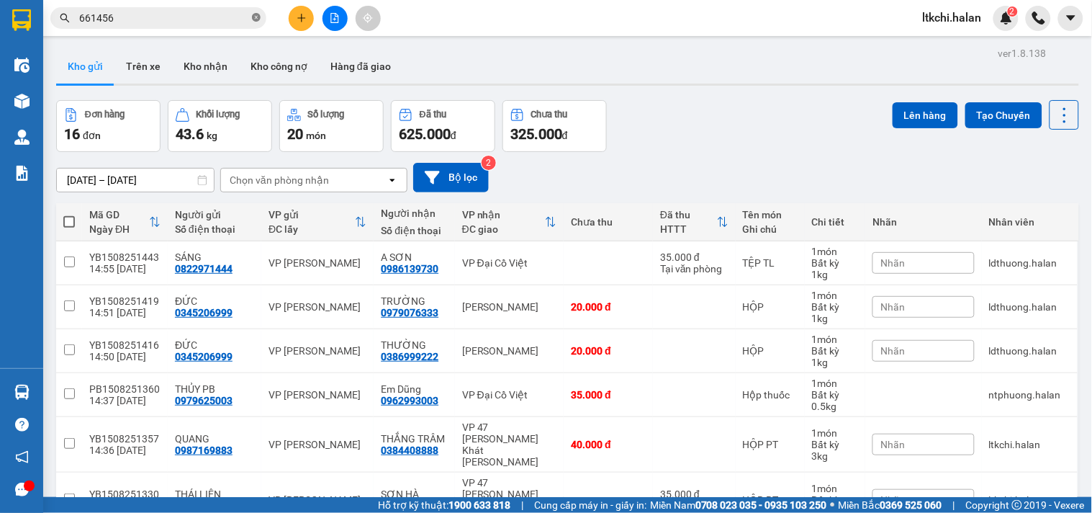
click at [257, 17] on icon "close-circle" at bounding box center [256, 17] width 9 height 9
click at [207, 61] on button "Kho nhận" at bounding box center [205, 66] width 67 height 35
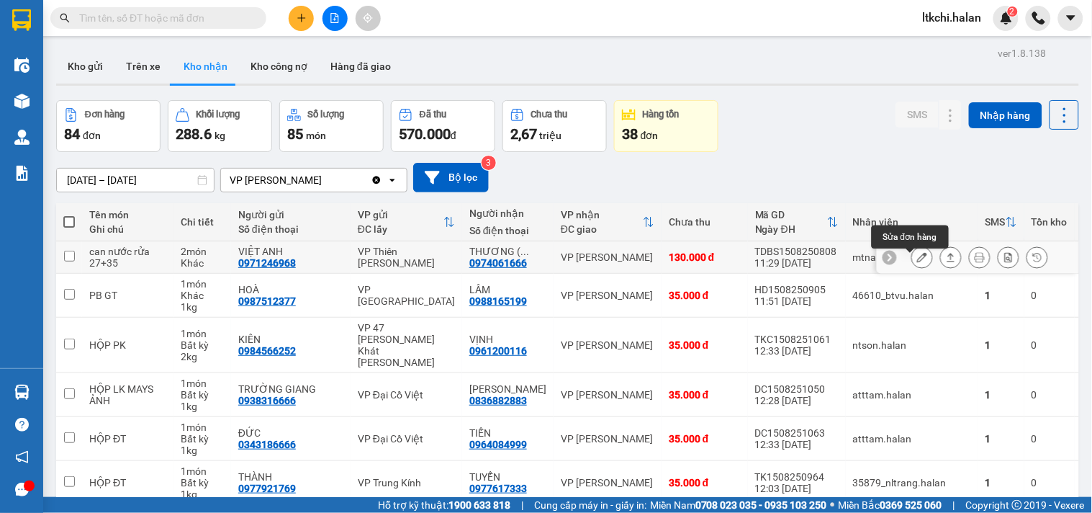
click at [917, 262] on icon at bounding box center [922, 257] width 10 height 10
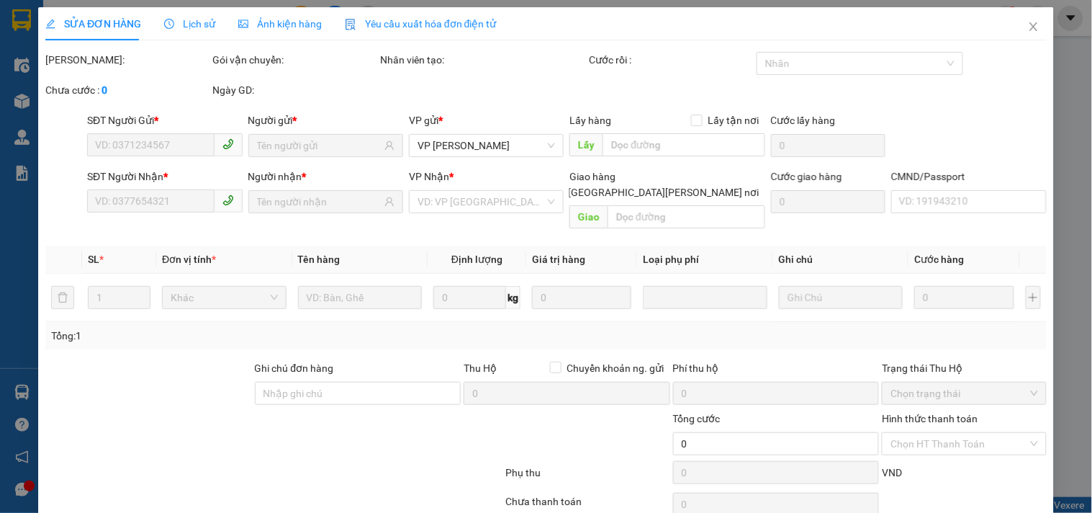
type input "0971246968"
type input "VIỆT ANH"
type input "0974061666"
type input "THƯƠNG ( NGSC )"
type input "130.000"
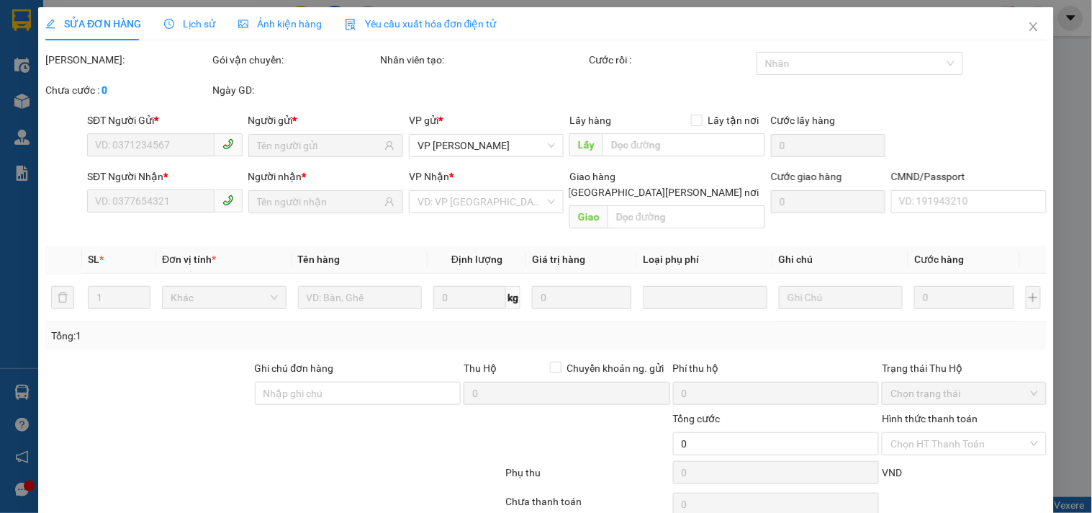
type input "130.000"
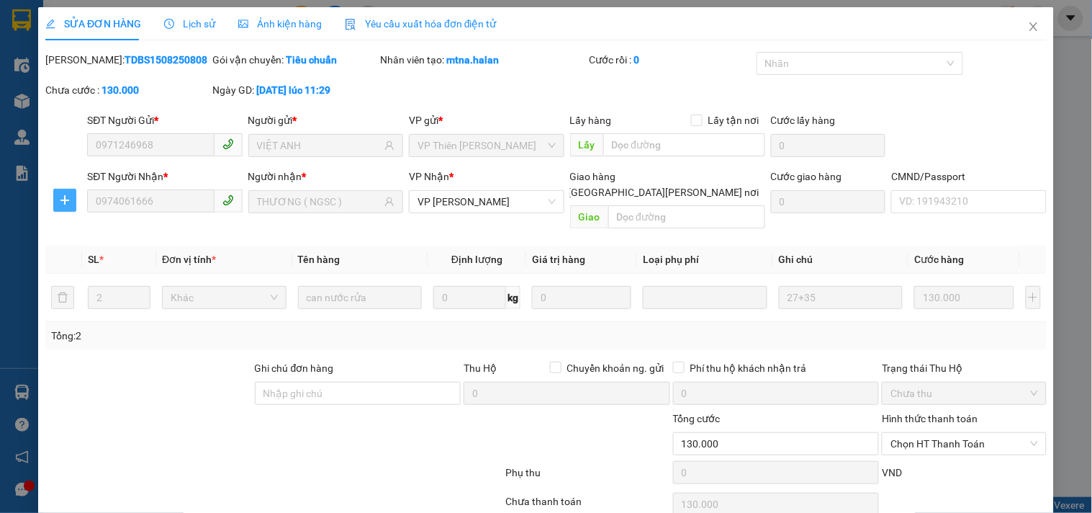
drag, startPoint x: 67, startPoint y: 197, endPoint x: 63, endPoint y: 209, distance: 12.8
click at [63, 197] on icon "plus" at bounding box center [65, 200] width 12 height 12
click at [82, 228] on span "Chuyển kho" at bounding box center [90, 229] width 59 height 16
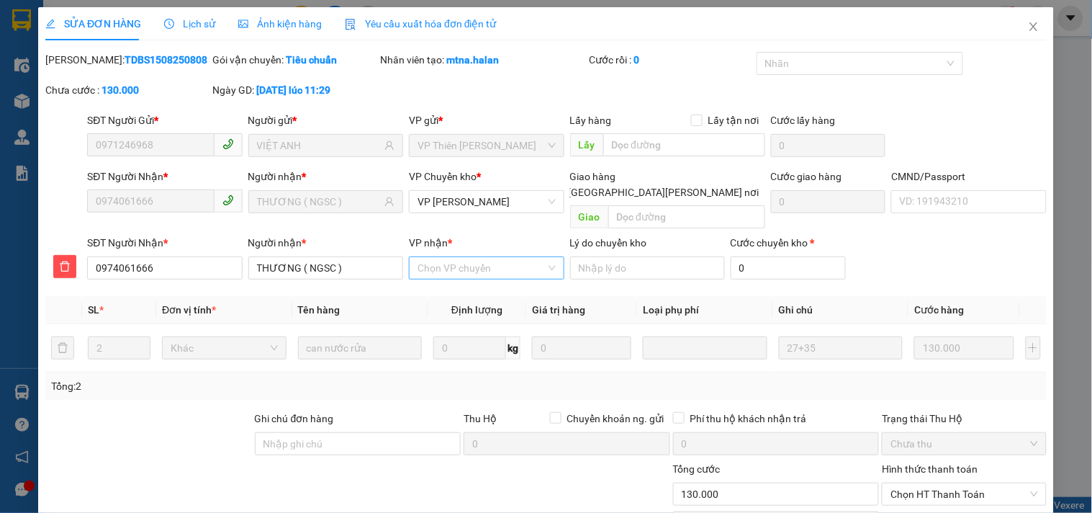
click at [461, 257] on input "VP nhận *" at bounding box center [480, 268] width 127 height 22
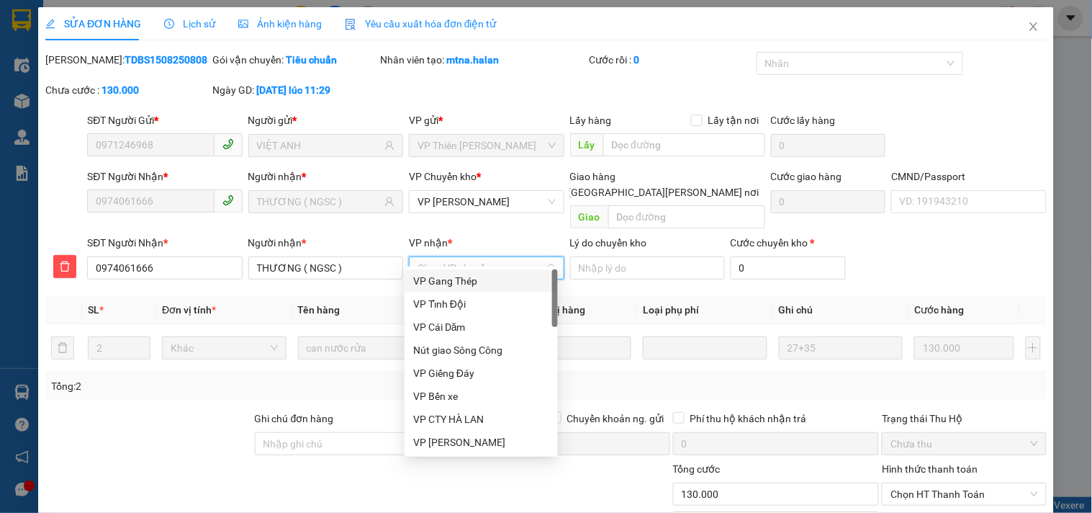
type input "N"
click at [459, 326] on div "Nút giao Sông Công" at bounding box center [481, 327] width 136 height 16
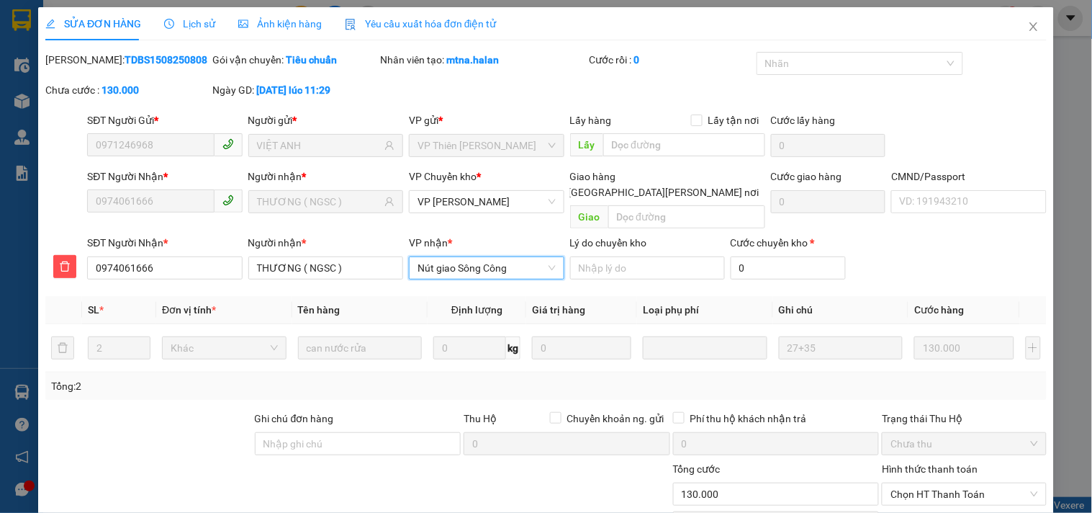
scroll to position [102, 0]
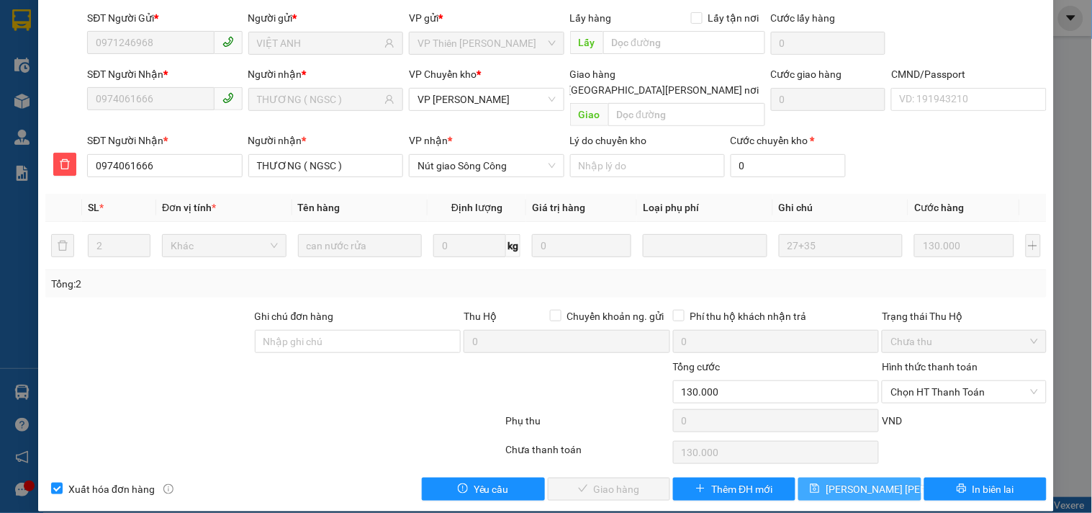
click at [840, 481] on span "[PERSON_NAME] chuyển hoàn" at bounding box center [904, 489] width 156 height 16
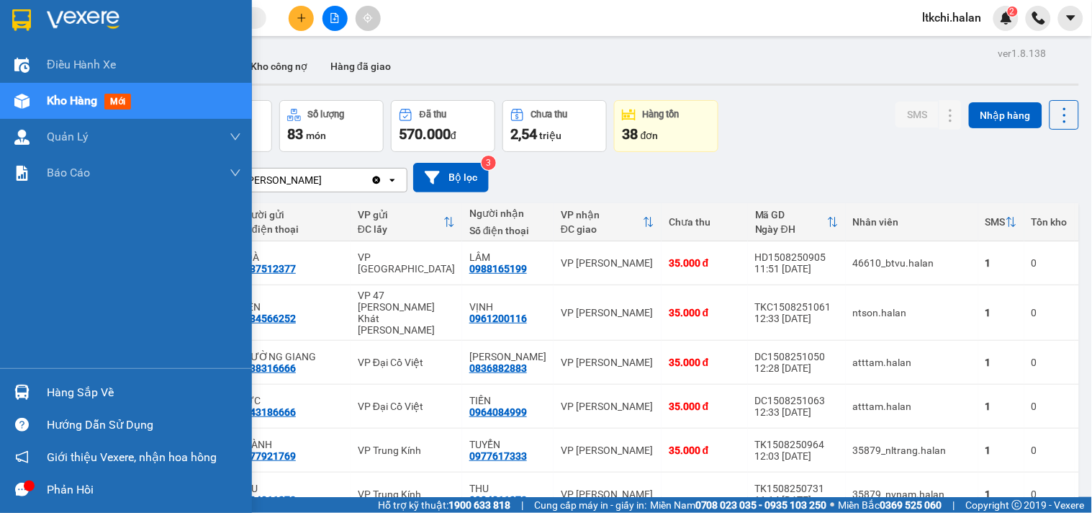
click at [23, 392] on img at bounding box center [21, 391] width 15 height 15
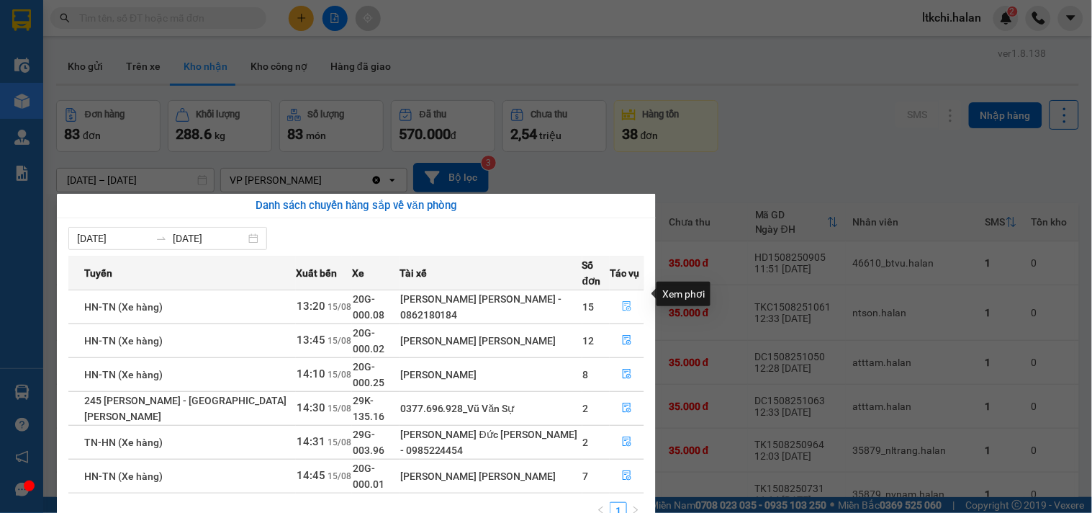
click at [625, 301] on icon "file-done" at bounding box center [627, 306] width 10 height 10
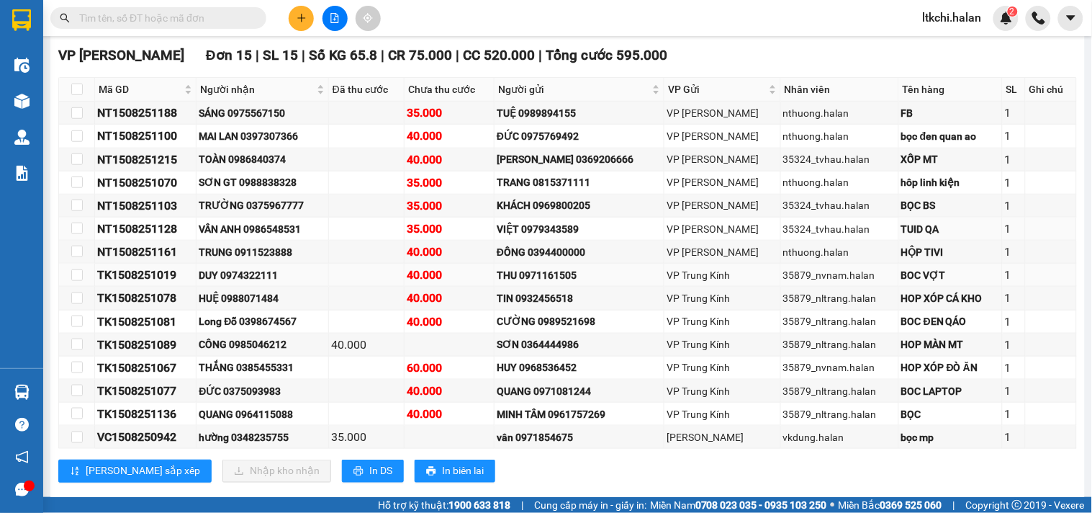
scroll to position [283, 0]
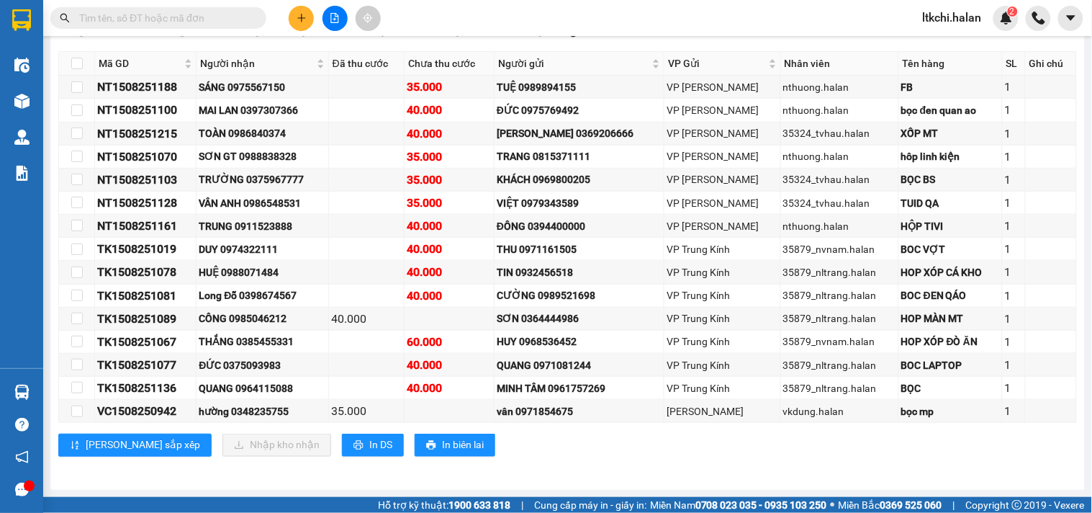
click at [135, 19] on input "text" at bounding box center [164, 18] width 170 height 16
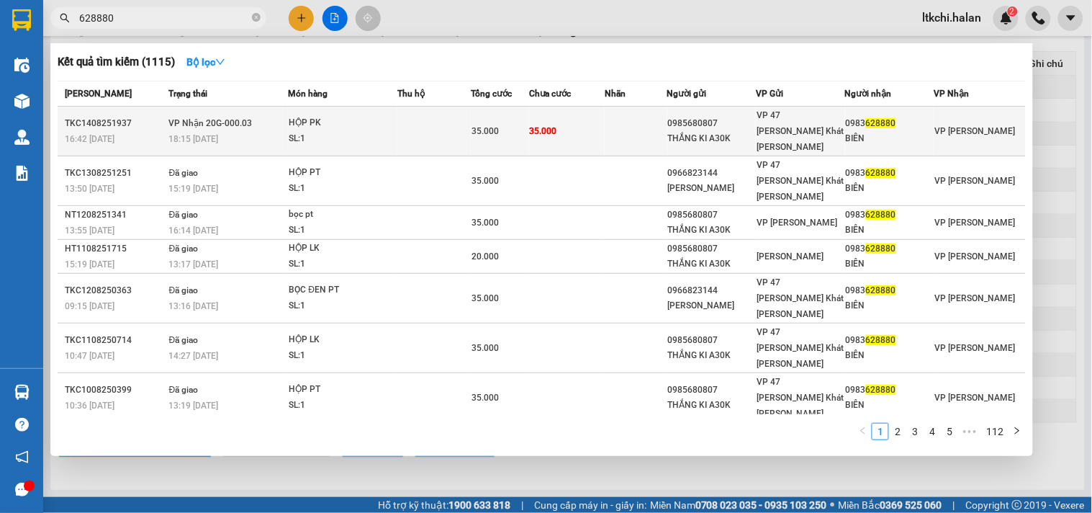
type input "628880"
click at [559, 132] on td "35.000" at bounding box center [567, 132] width 76 height 50
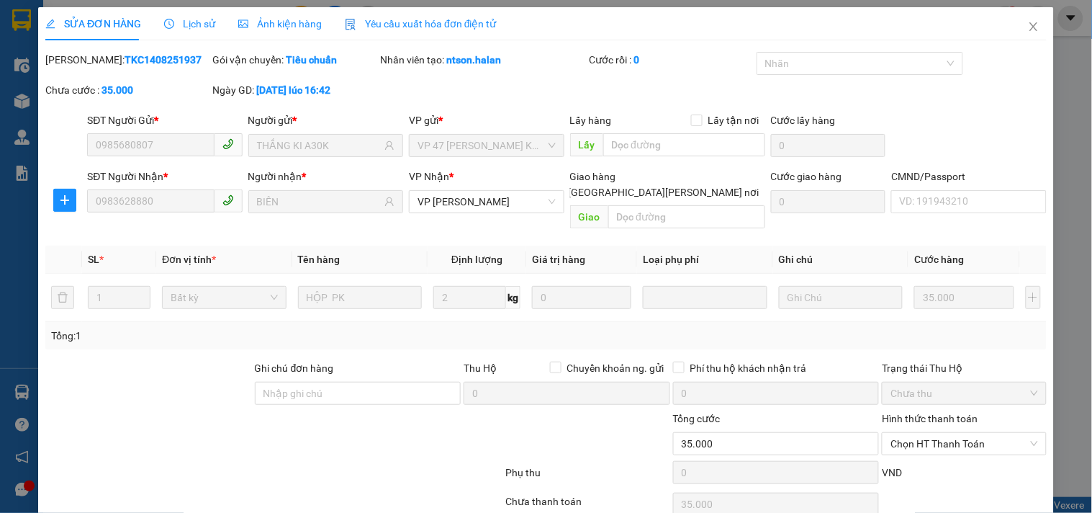
type input "0985680807"
type input "THẮNG KI A30K"
type input "0983628880"
type input "BIÊN"
type input "35.000"
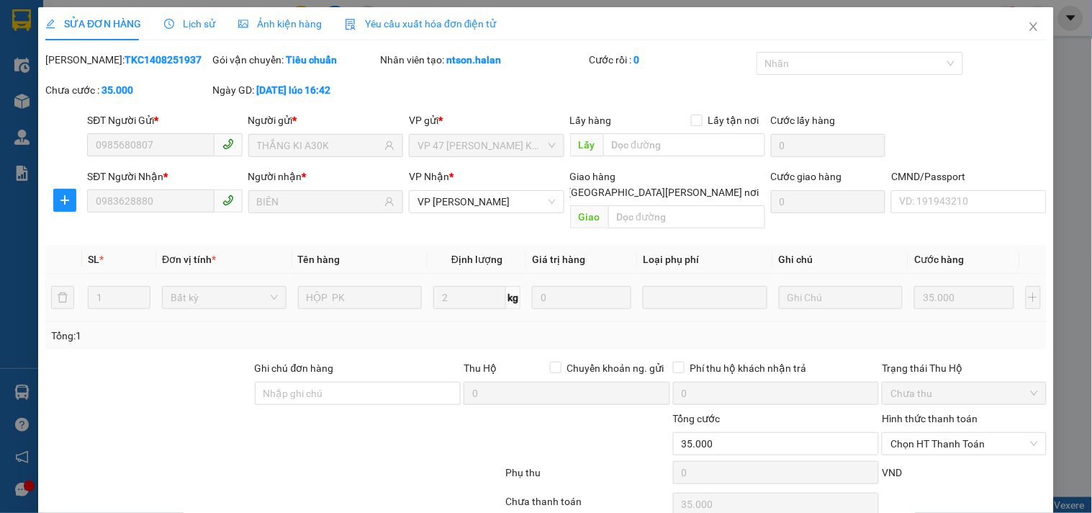
scroll to position [52, 0]
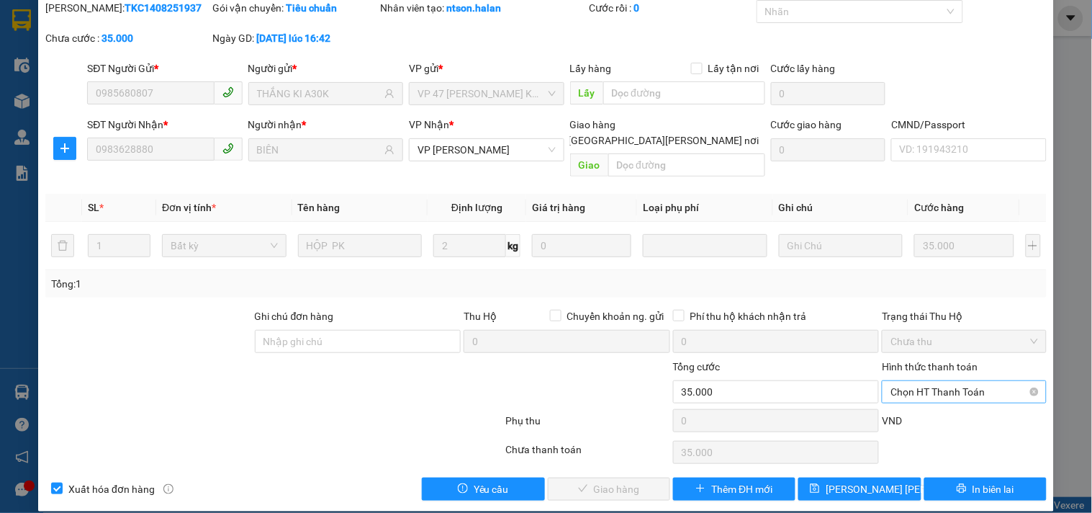
click at [913, 381] on span "Chọn HT Thanh Toán" at bounding box center [963, 392] width 147 height 22
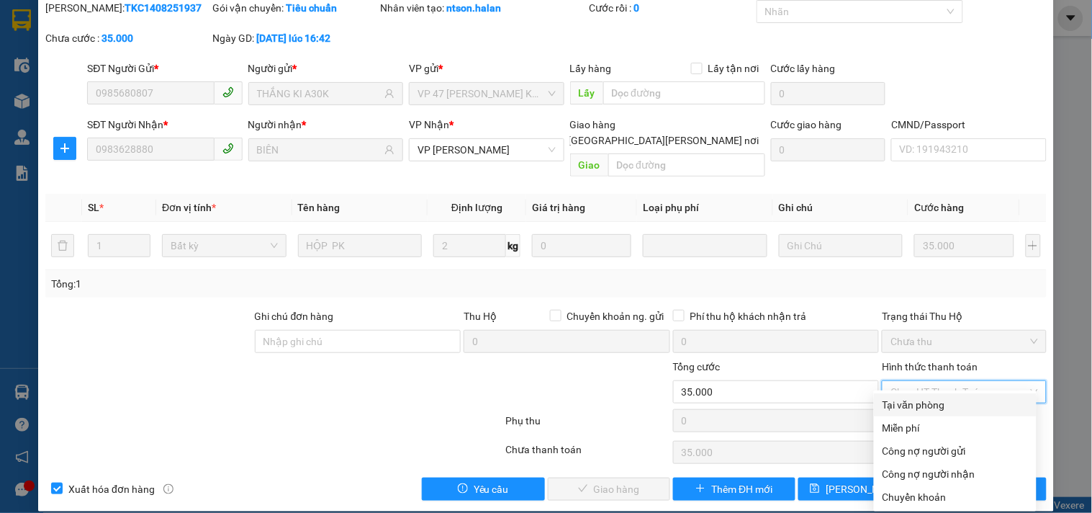
click at [915, 403] on div "Tại văn phòng" at bounding box center [954, 405] width 145 height 16
type input "0"
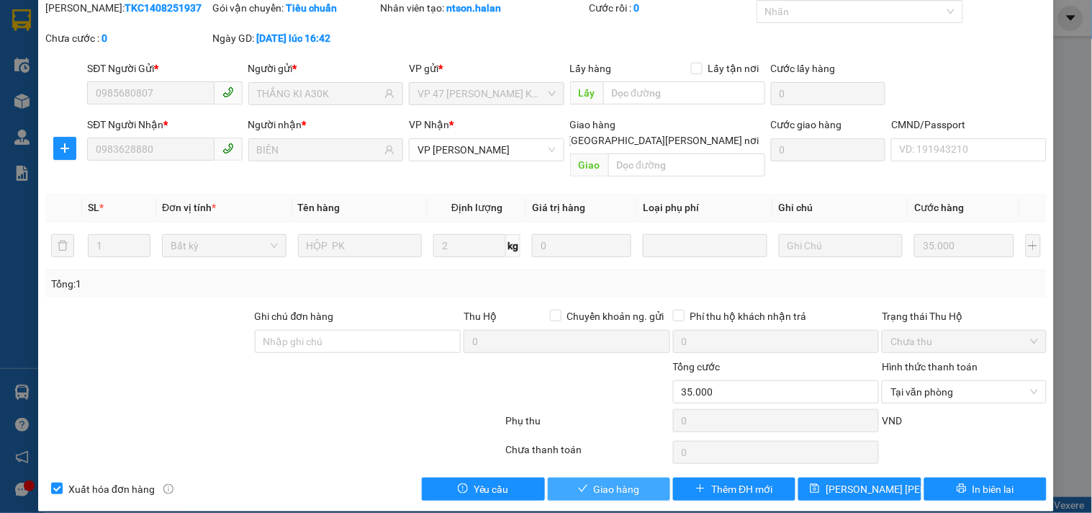
click at [596, 481] on span "Giao hàng" at bounding box center [617, 489] width 46 height 16
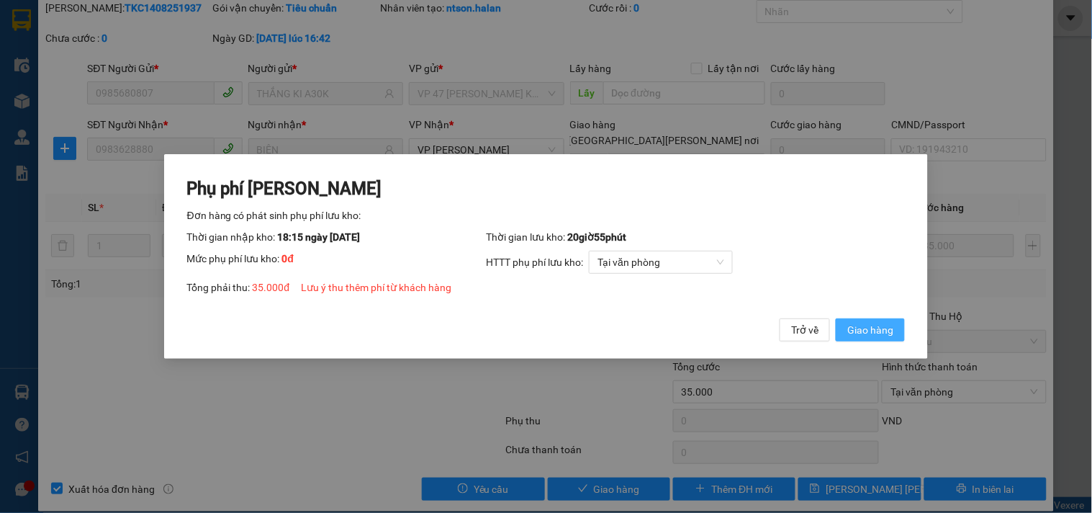
click at [883, 332] on span "Giao hàng" at bounding box center [870, 330] width 46 height 16
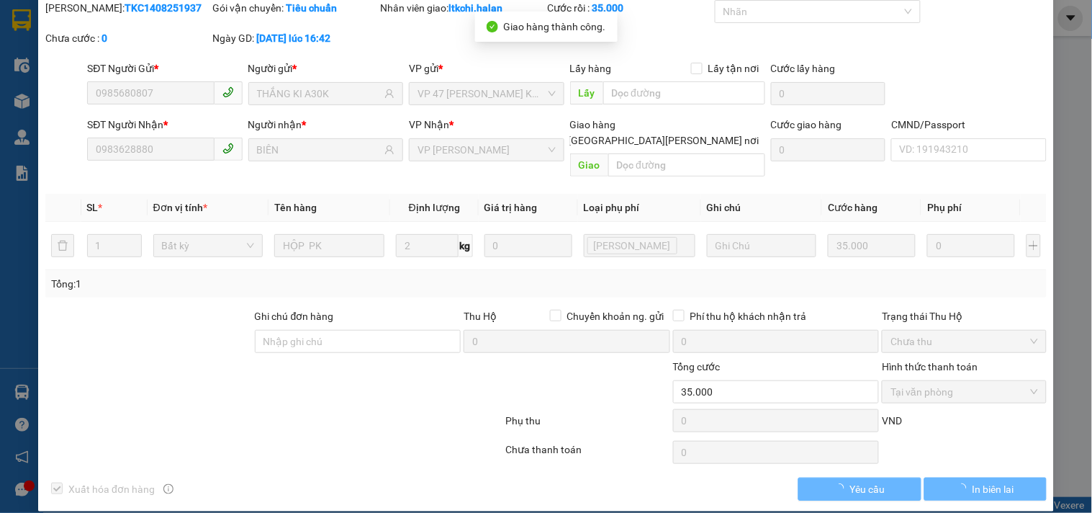
scroll to position [0, 0]
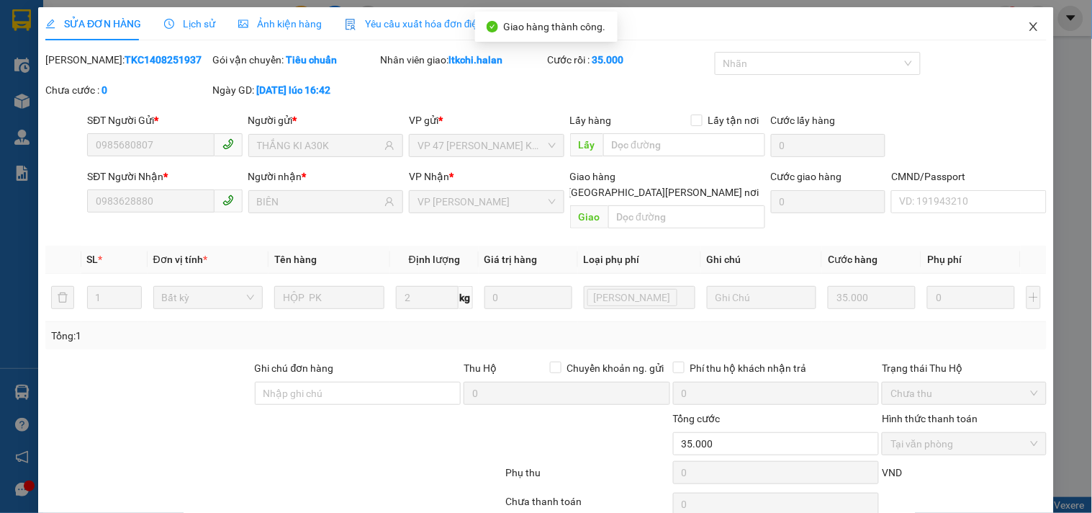
click at [1028, 32] on icon "close" at bounding box center [1034, 27] width 12 height 12
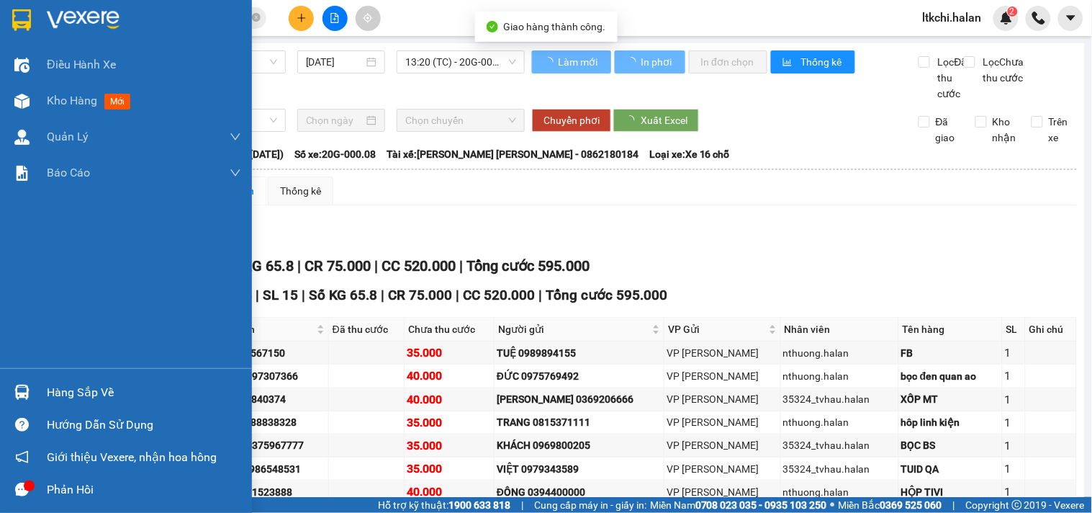
click at [16, 385] on img at bounding box center [21, 391] width 15 height 15
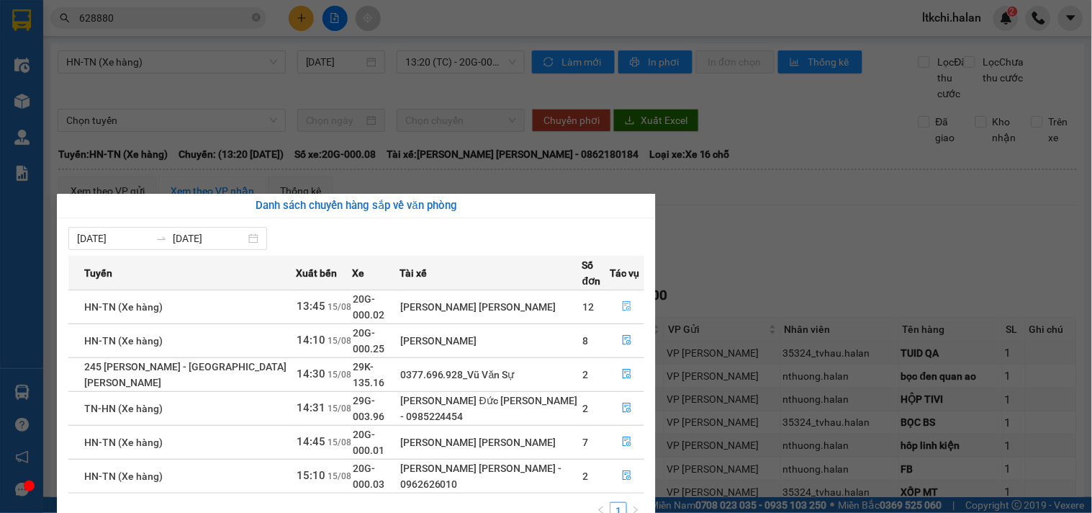
click at [629, 295] on button "button" at bounding box center [626, 306] width 33 height 23
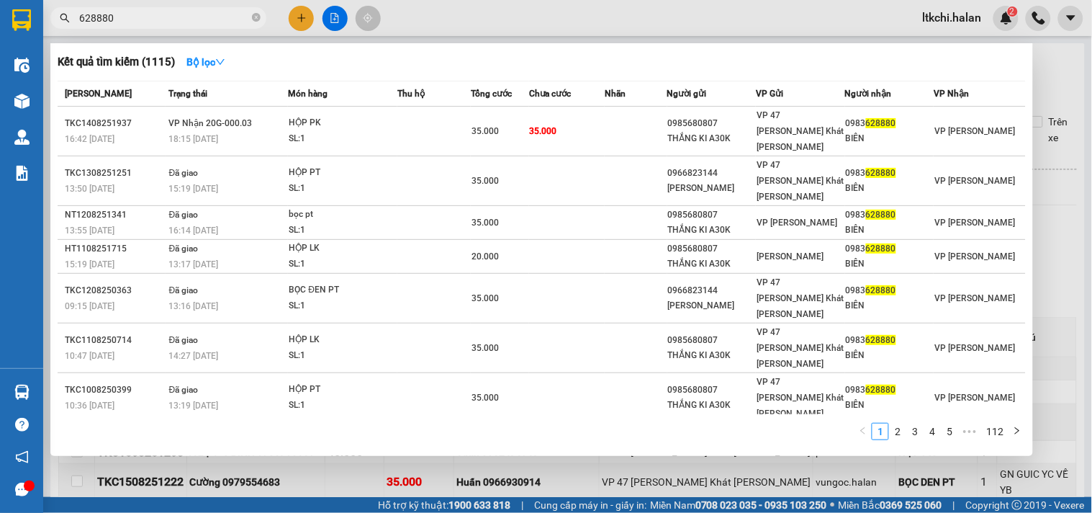
drag, startPoint x: 105, startPoint y: 18, endPoint x: 36, endPoint y: 16, distance: 69.1
click at [36, 17] on section "Kết quả tìm kiếm ( 1115 ) Bộ lọc Mã ĐH Trạng thái Món hàng Thu hộ Tổng cước Chư…" at bounding box center [546, 256] width 1092 height 513
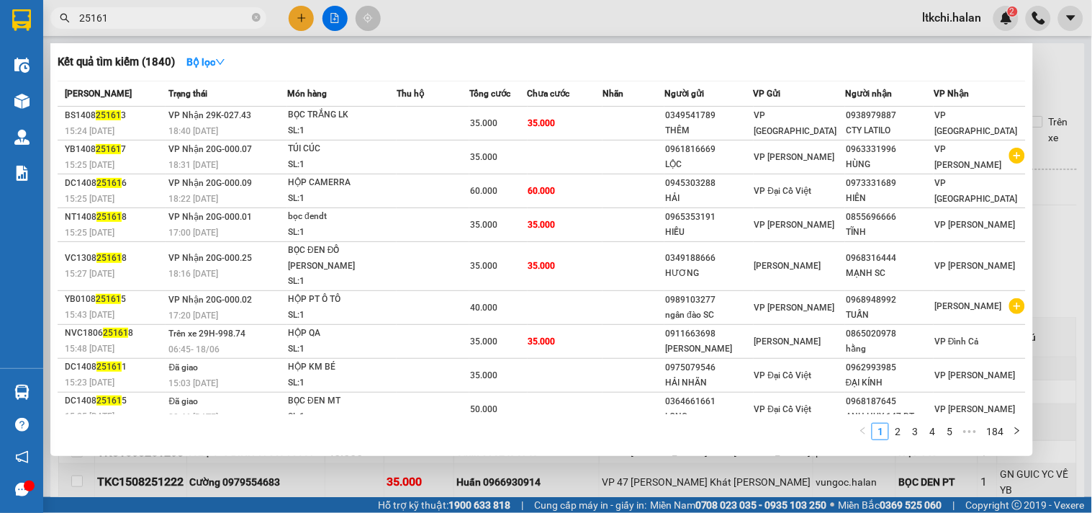
click at [99, 19] on input "25161" at bounding box center [164, 18] width 170 height 16
click at [96, 19] on input "25161" at bounding box center [164, 18] width 170 height 16
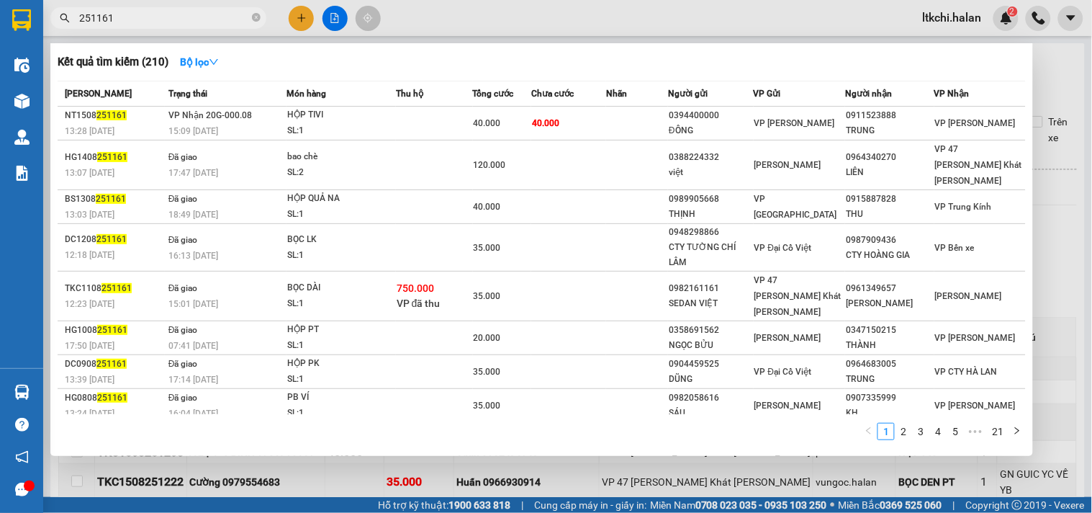
click at [137, 10] on input "251161" at bounding box center [164, 18] width 170 height 16
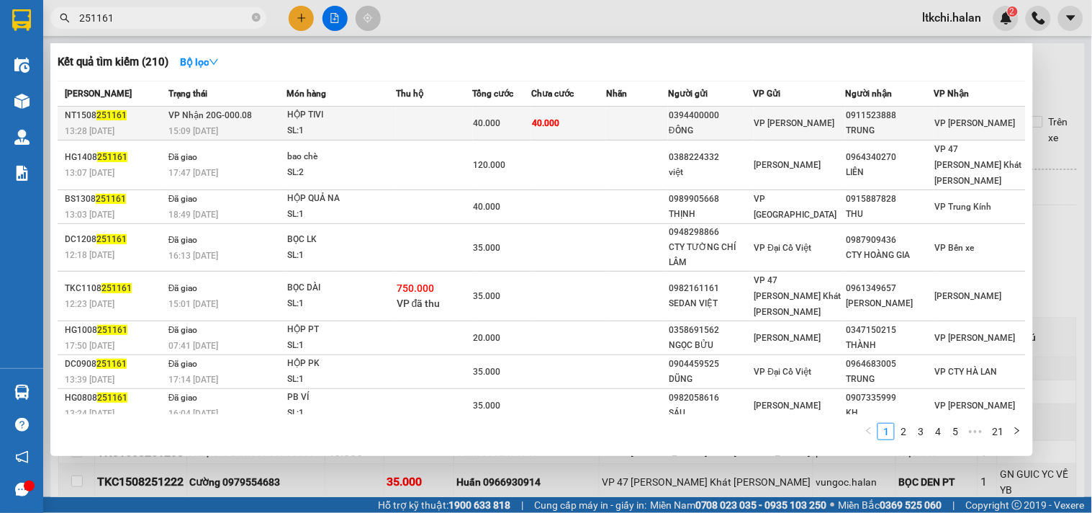
type input "251161"
click at [327, 128] on div "SL: 1" at bounding box center [341, 131] width 108 height 16
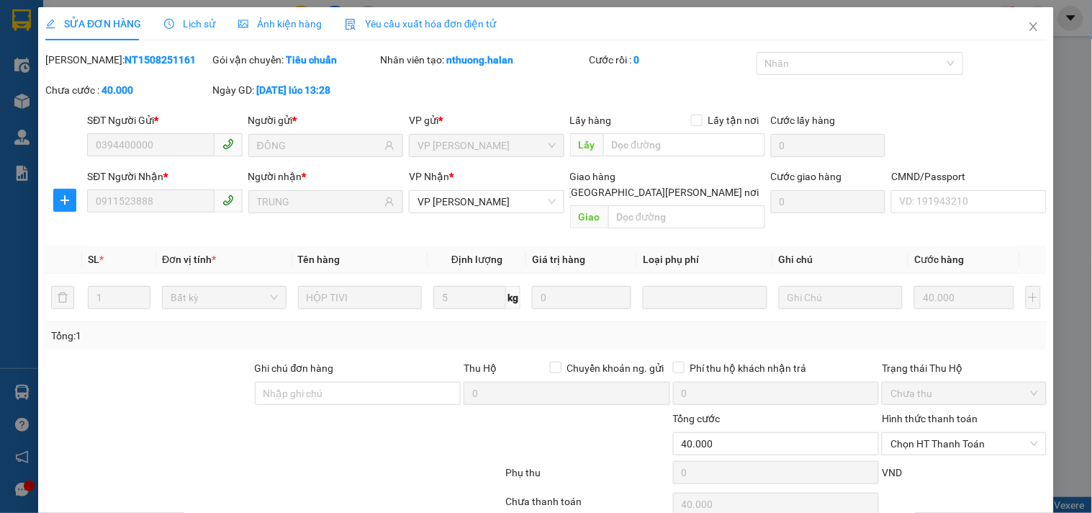
type input "0394400000"
type input "ĐÔNG"
type input "0911523888"
type input "TRUNG"
type input "40.000"
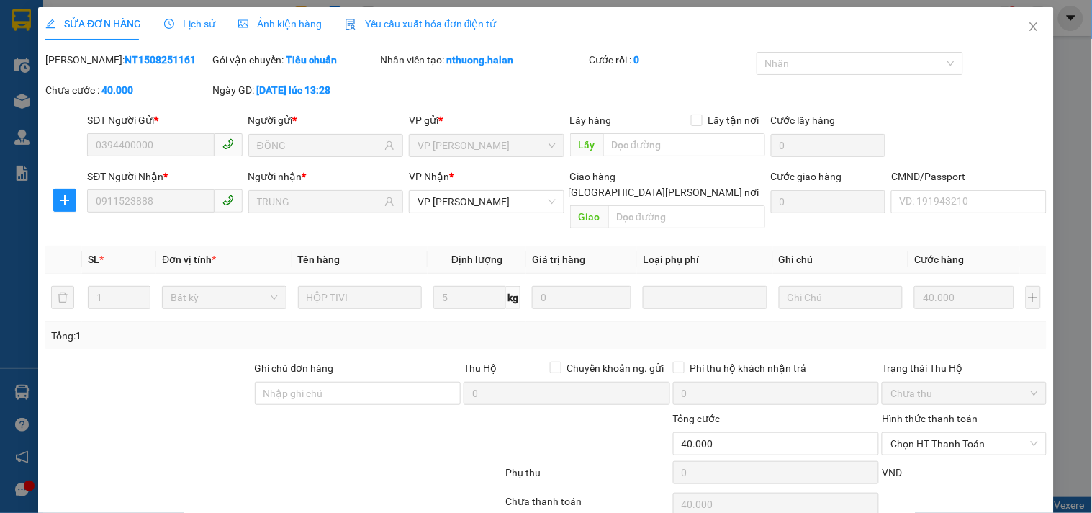
type input "40.000"
click at [66, 204] on icon "plus" at bounding box center [65, 200] width 12 height 12
click at [84, 233] on span "Chuyển kho" at bounding box center [90, 229] width 59 height 16
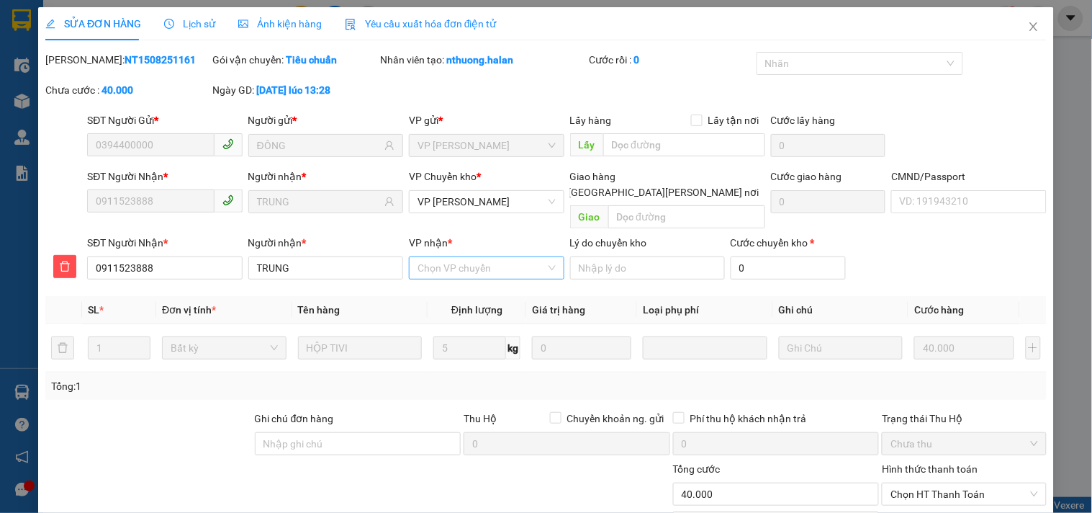
click at [464, 258] on input "VP nhận *" at bounding box center [480, 268] width 127 height 22
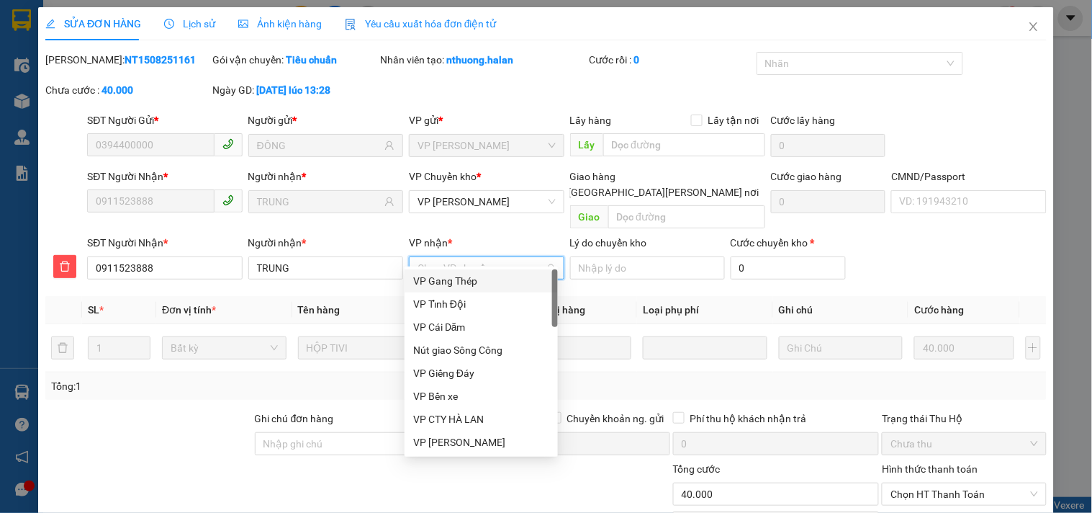
type input "H"
type input "GT"
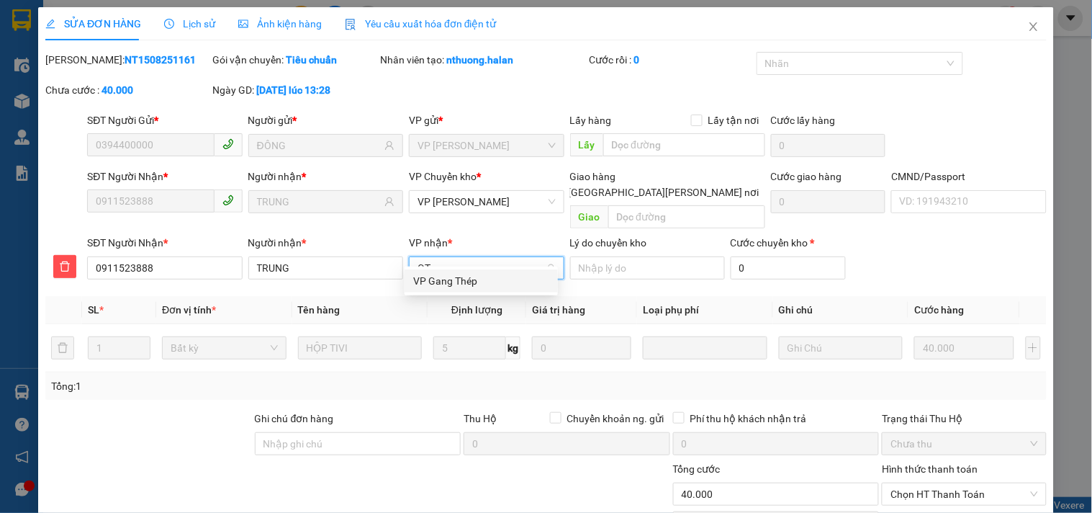
drag, startPoint x: 469, startPoint y: 283, endPoint x: 523, endPoint y: 288, distance: 54.2
click at [471, 283] on div "VP Gang Thép" at bounding box center [481, 281] width 136 height 16
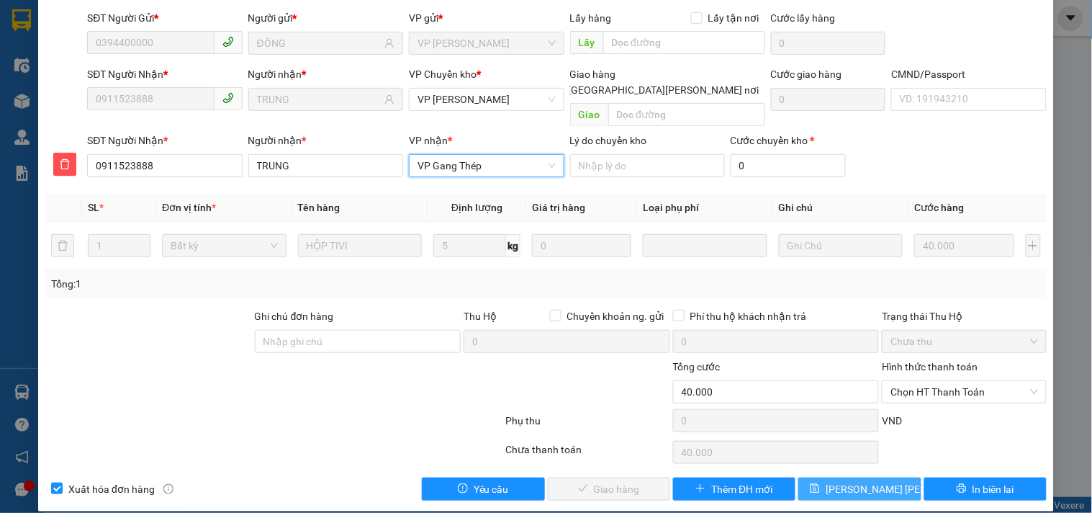
click at [842, 481] on span "[PERSON_NAME] chuyển hoàn" at bounding box center [904, 489] width 156 height 16
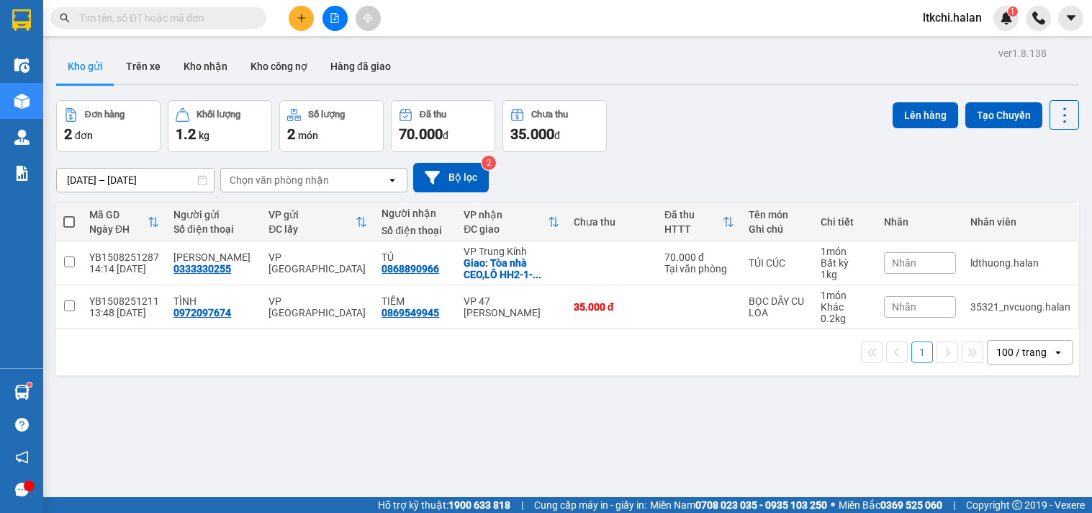
click at [210, 11] on input "text" at bounding box center [164, 18] width 170 height 16
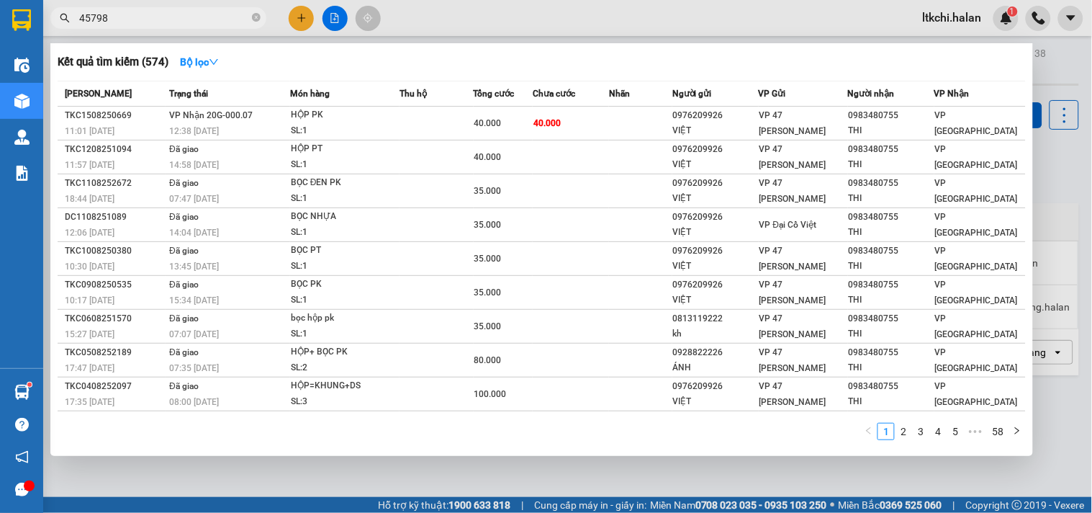
type input "457986"
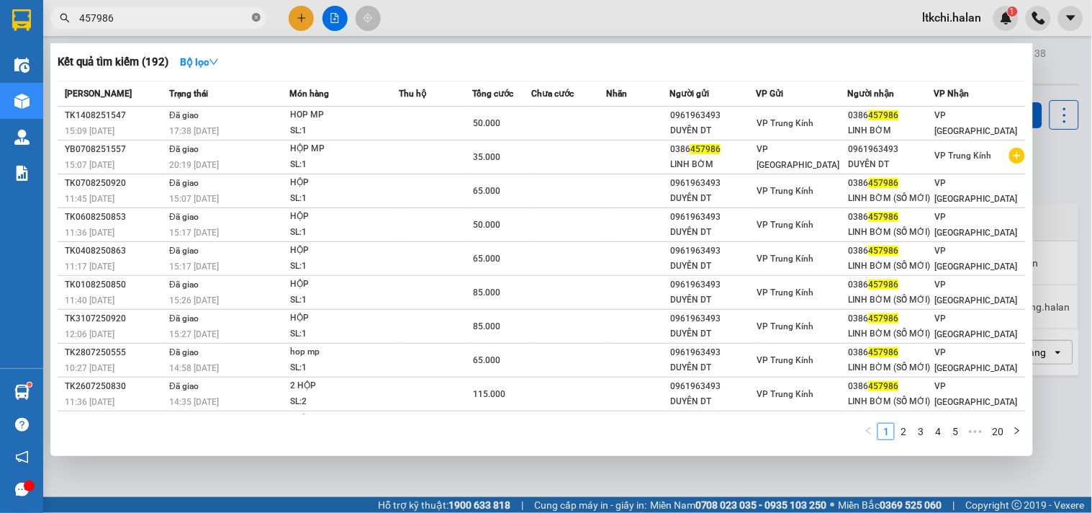
click at [256, 14] on icon "close-circle" at bounding box center [256, 17] width 9 height 9
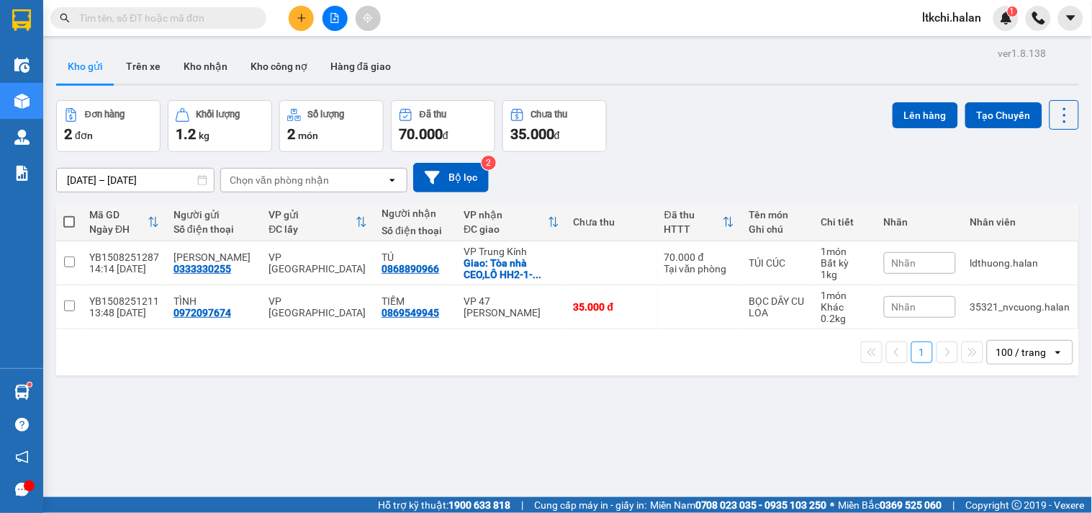
click at [155, 19] on input "text" at bounding box center [164, 18] width 170 height 16
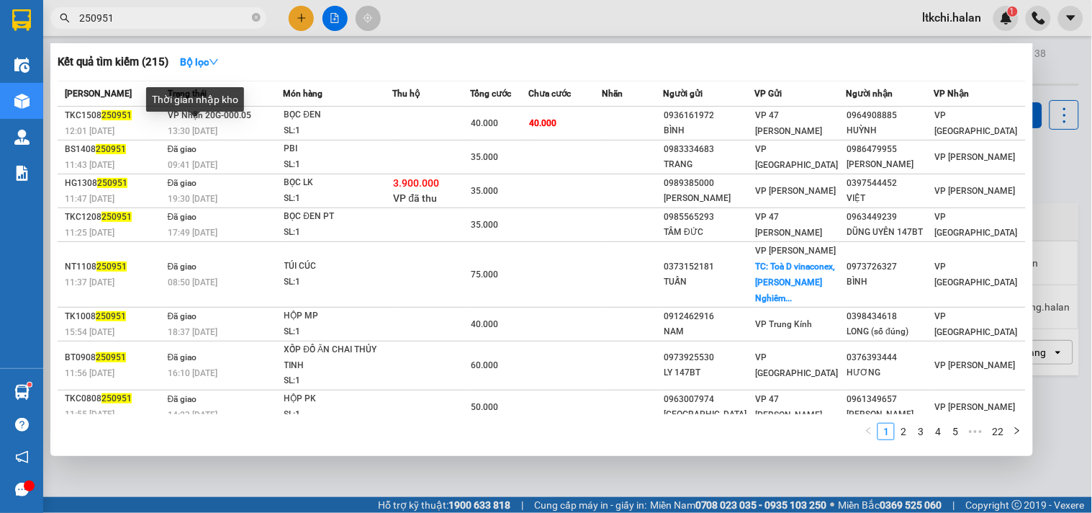
type input "250951"
click at [206, 121] on div "Thời gian nhập kho" at bounding box center [195, 104] width 98 height 35
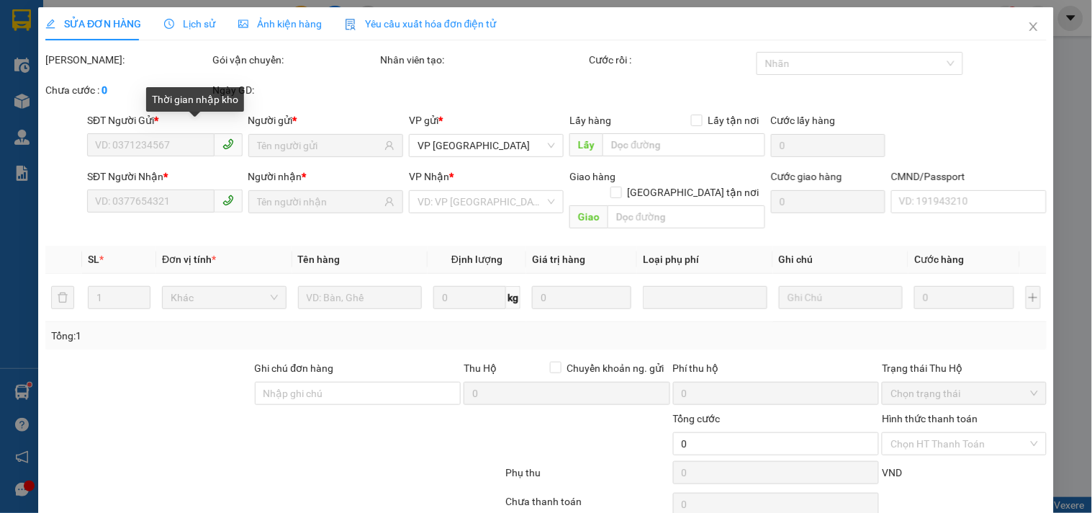
type input "0936161972"
type input "BÌNH"
type input "0964908885"
type input "HUỲNH"
type input "40.000"
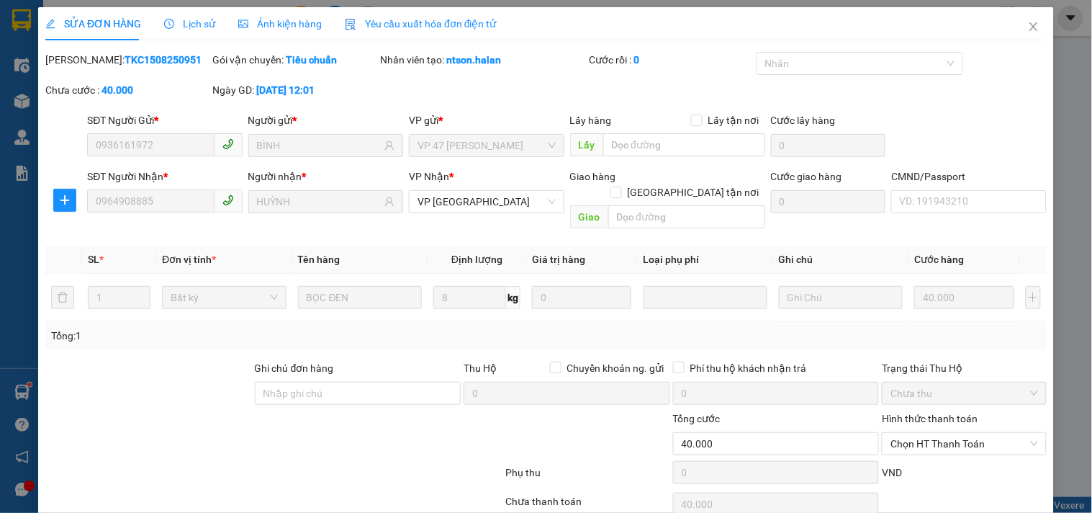
scroll to position [52, 0]
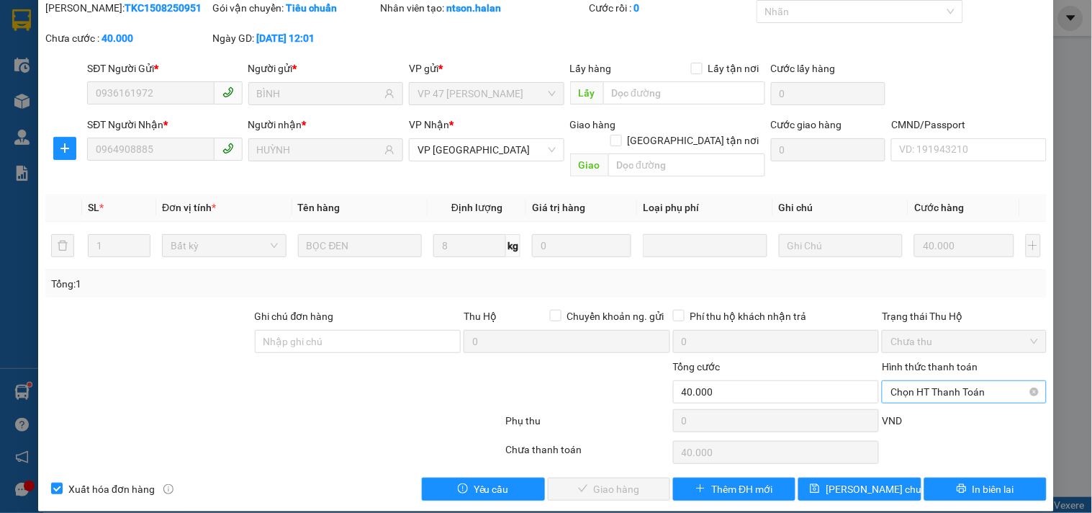
click at [924, 381] on span "Chọn HT Thanh Toán" at bounding box center [963, 392] width 147 height 22
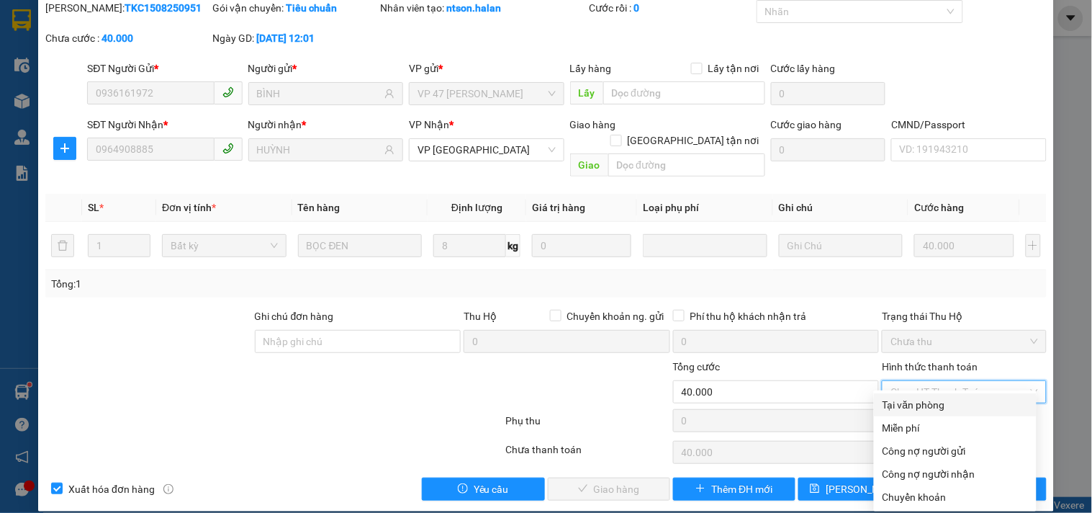
click at [912, 405] on div "Tại văn phòng" at bounding box center [954, 405] width 145 height 16
type input "0"
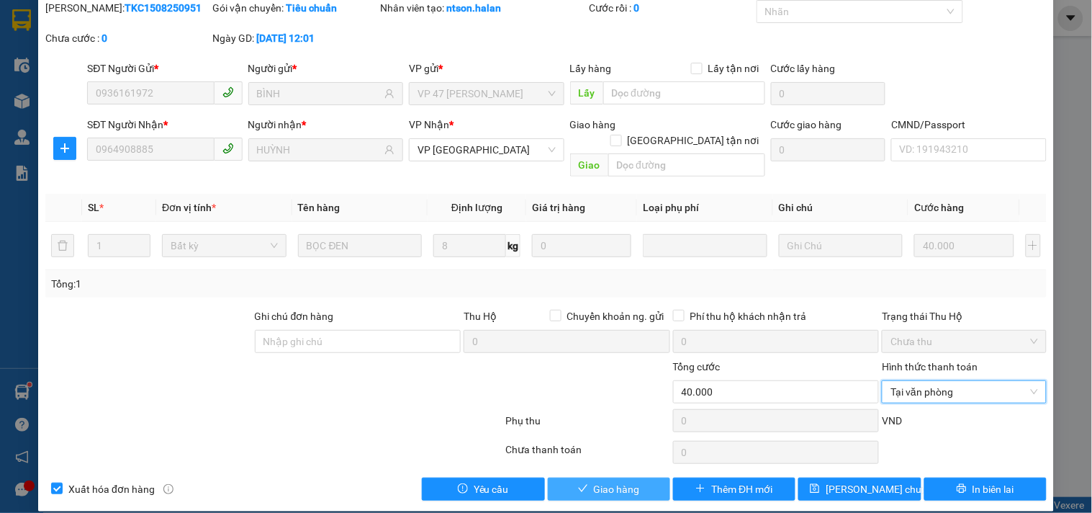
click at [634, 477] on button "Giao hàng" at bounding box center [609, 488] width 122 height 23
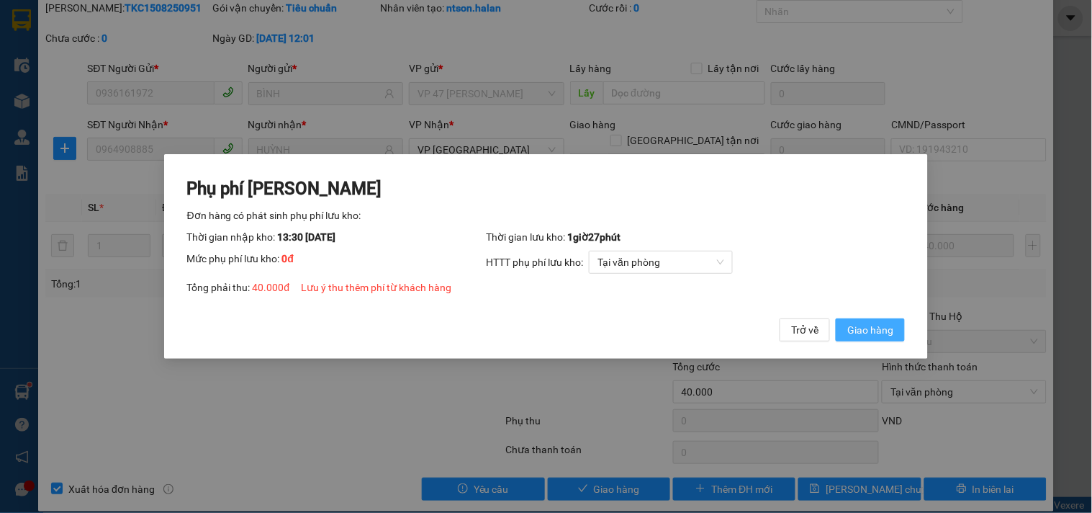
drag, startPoint x: 876, startPoint y: 324, endPoint x: 852, endPoint y: 330, distance: 24.4
click at [876, 325] on span "Giao hàng" at bounding box center [870, 330] width 46 height 16
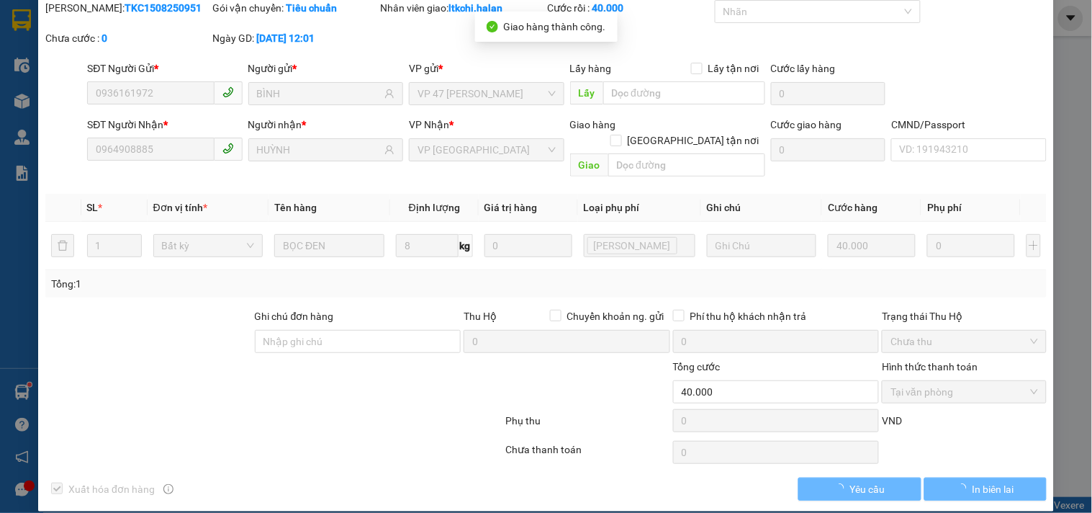
scroll to position [0, 0]
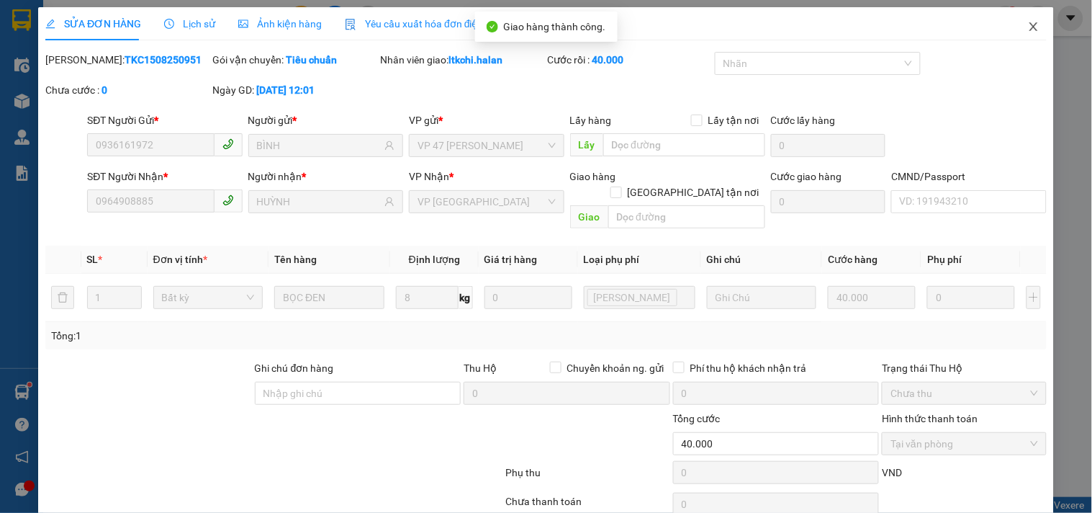
click at [1029, 30] on icon "close" at bounding box center [1033, 26] width 8 height 9
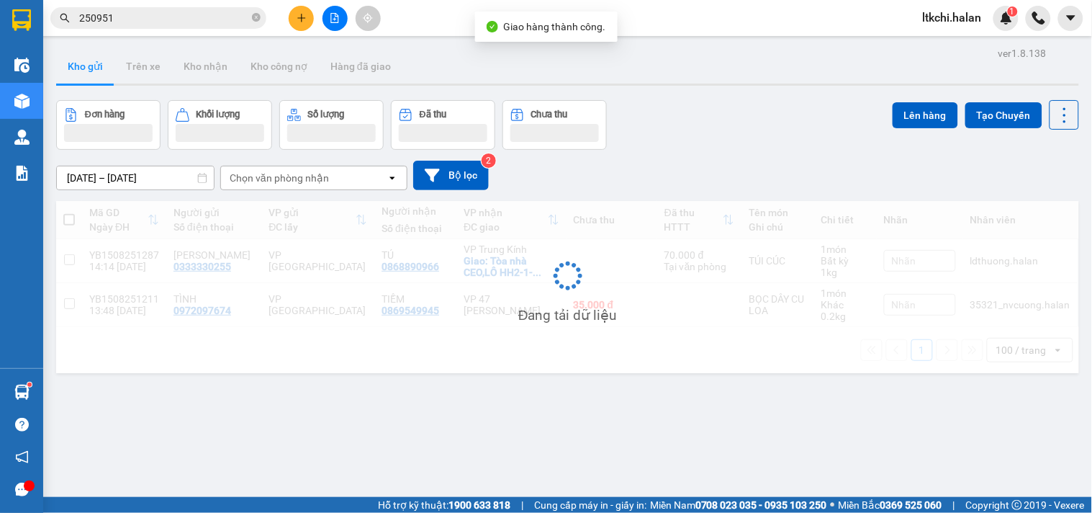
click at [153, 18] on input "250951" at bounding box center [164, 18] width 170 height 16
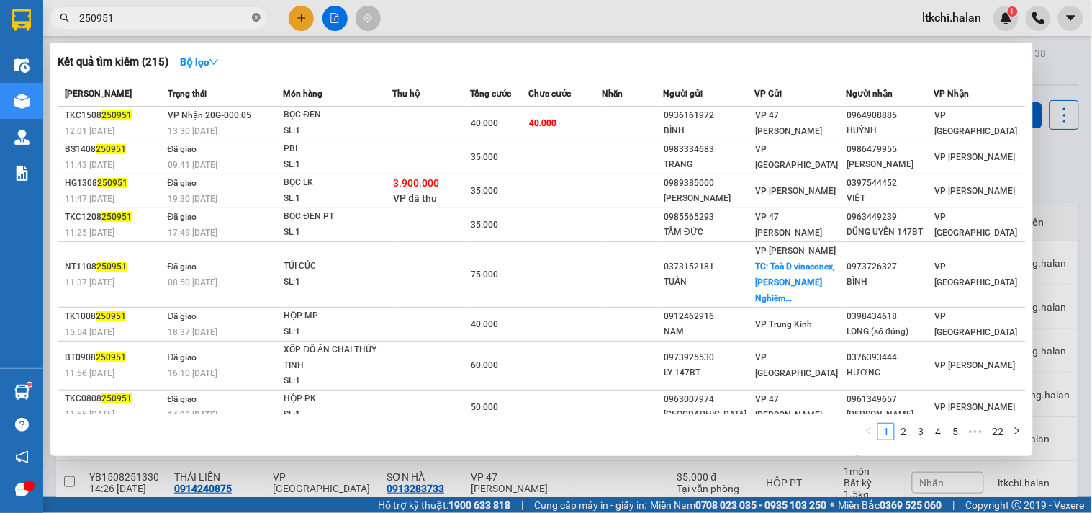
click at [256, 15] on icon "close-circle" at bounding box center [256, 17] width 9 height 9
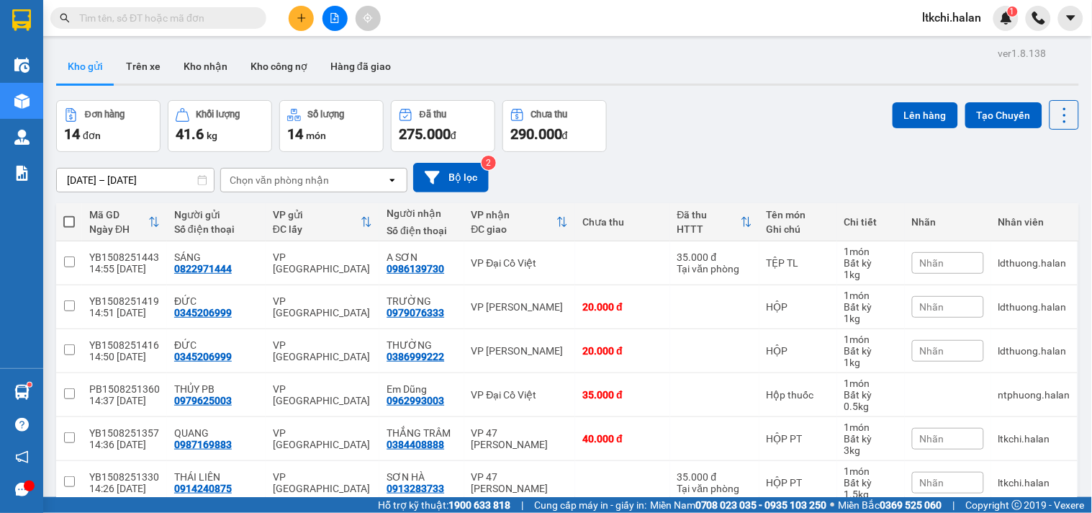
click at [333, 16] on icon "file-add" at bounding box center [335, 18] width 10 height 10
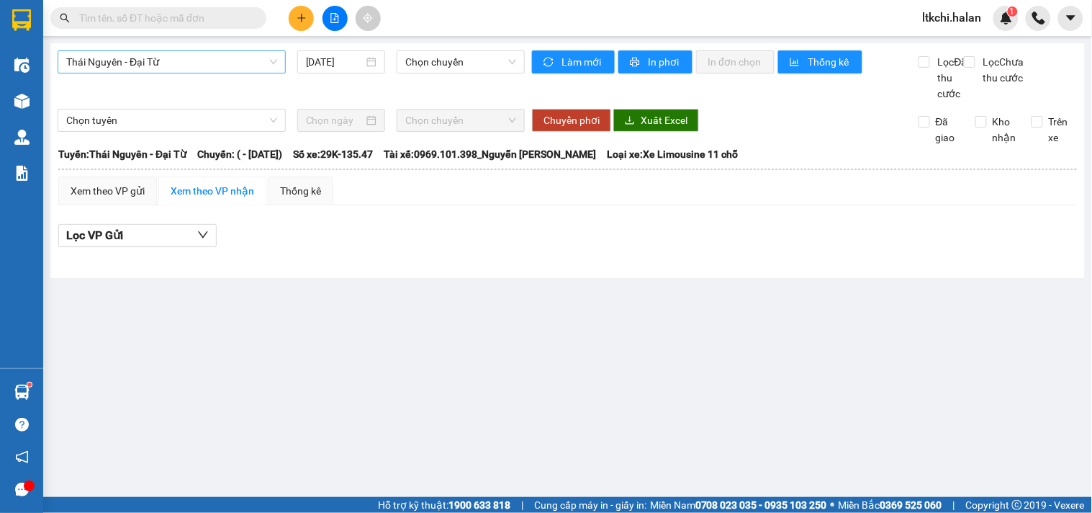
click at [203, 60] on span "Thái Nguyên - Đại Từ" at bounding box center [171, 62] width 211 height 22
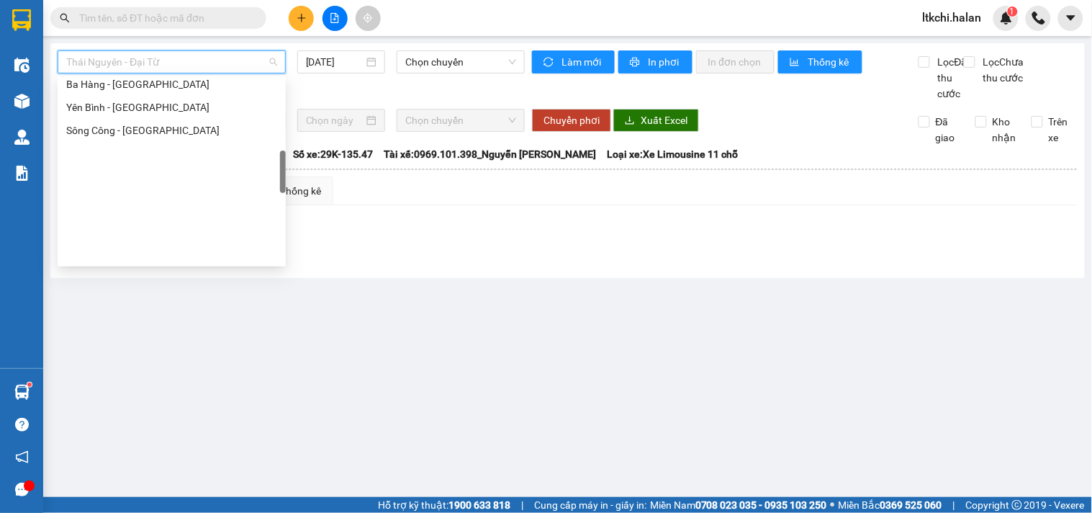
scroll to position [399, 0]
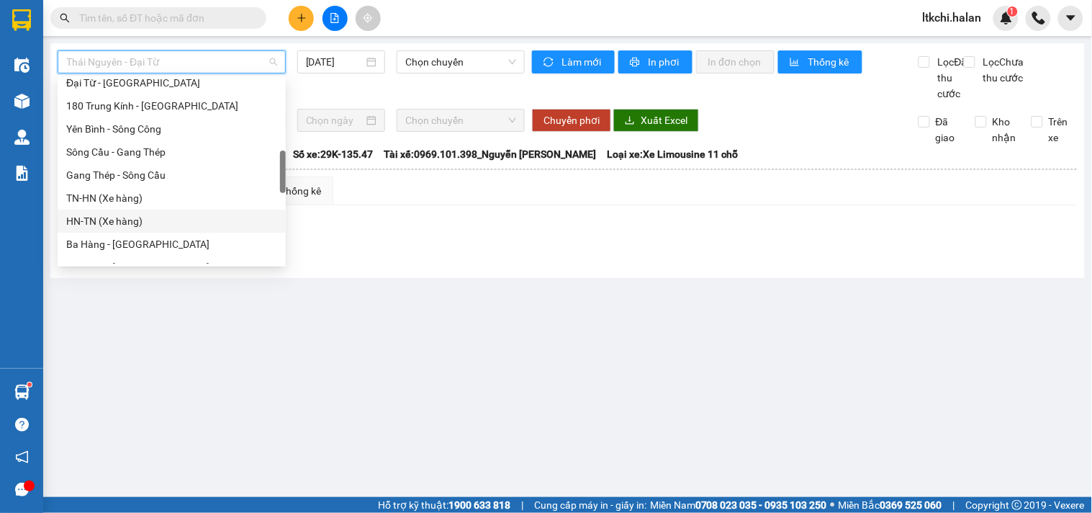
click at [125, 221] on div "HN-TN (Xe hàng)" at bounding box center [171, 221] width 211 height 16
type input "[DATE]"
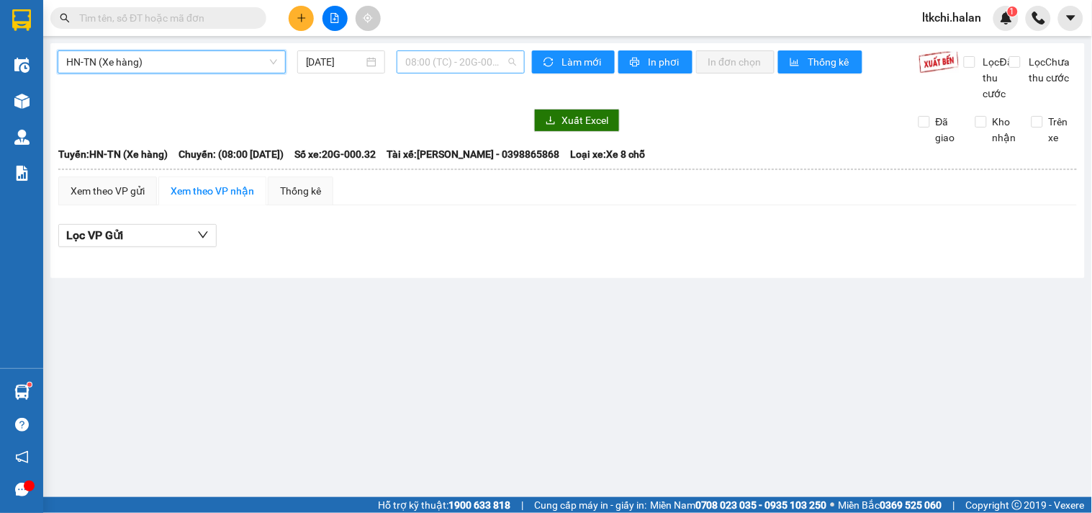
click at [435, 60] on span "08:00 (TC) - 20G-000.32" at bounding box center [460, 62] width 111 height 22
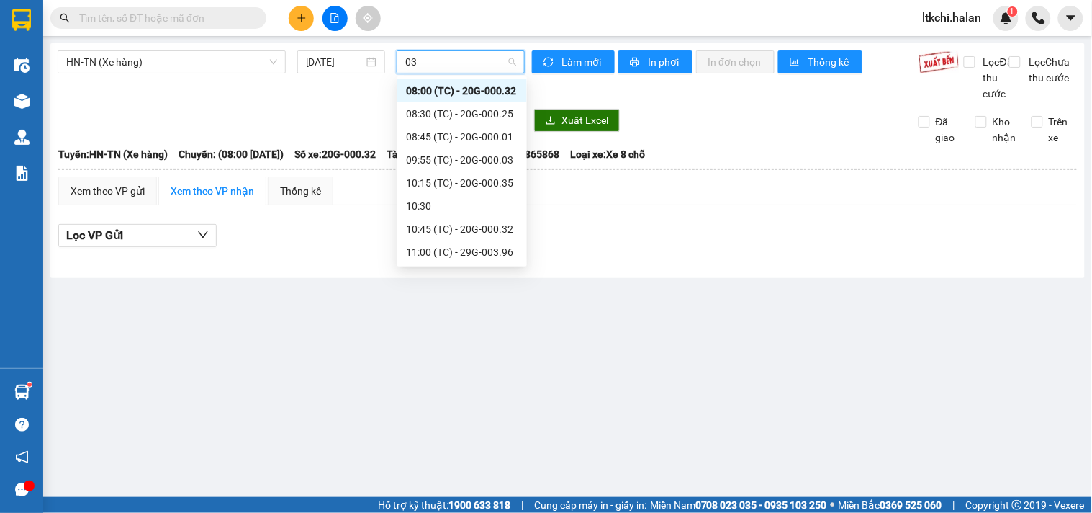
type input "032"
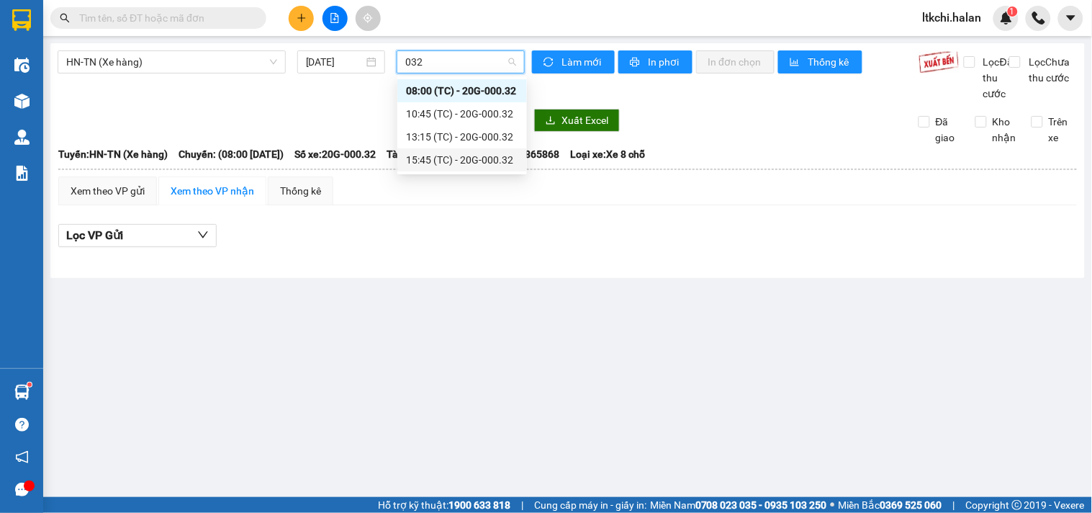
click at [447, 160] on div "15:45 (TC) - 20G-000.32" at bounding box center [462, 160] width 112 height 16
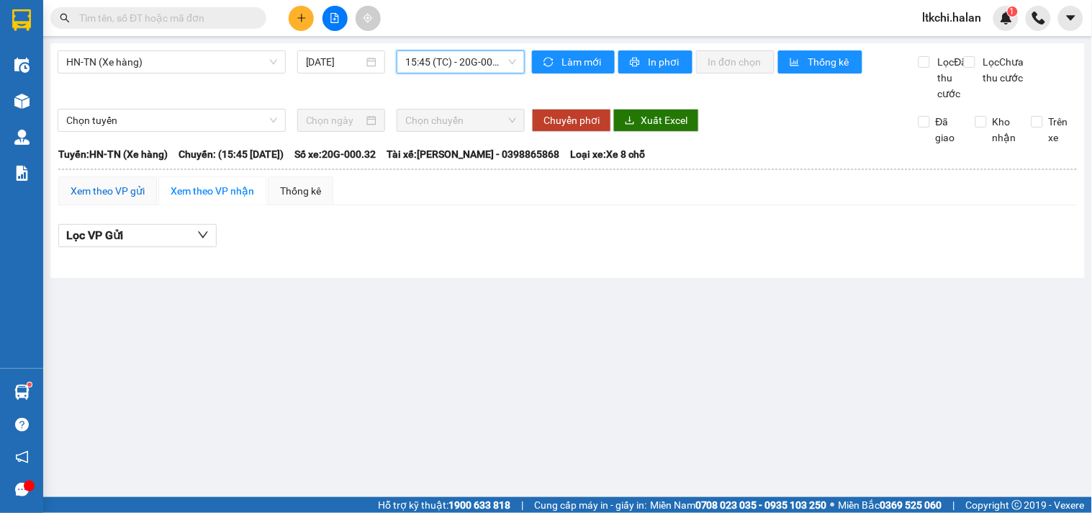
click at [108, 199] on div "Xem theo VP gửi" at bounding box center [108, 191] width 74 height 16
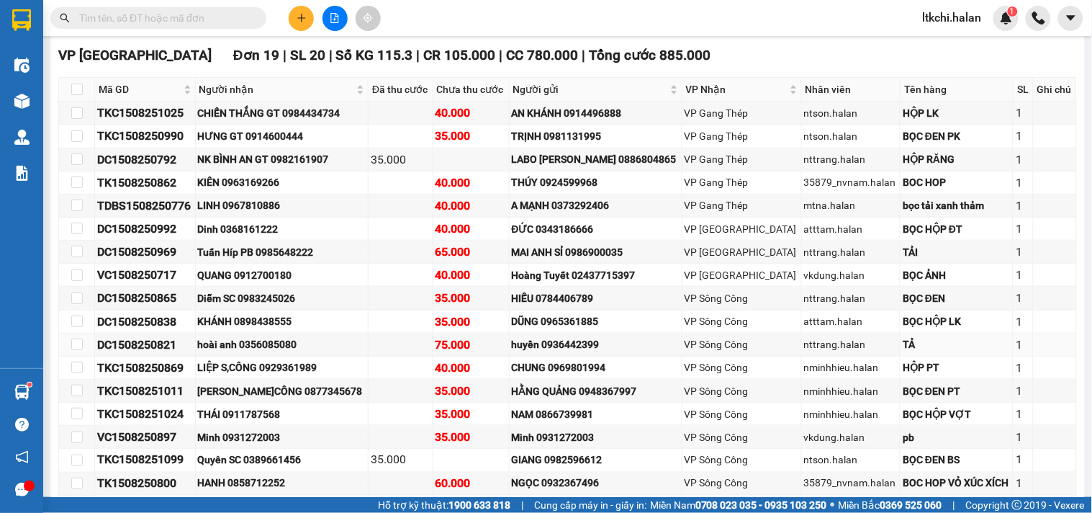
scroll to position [376, 0]
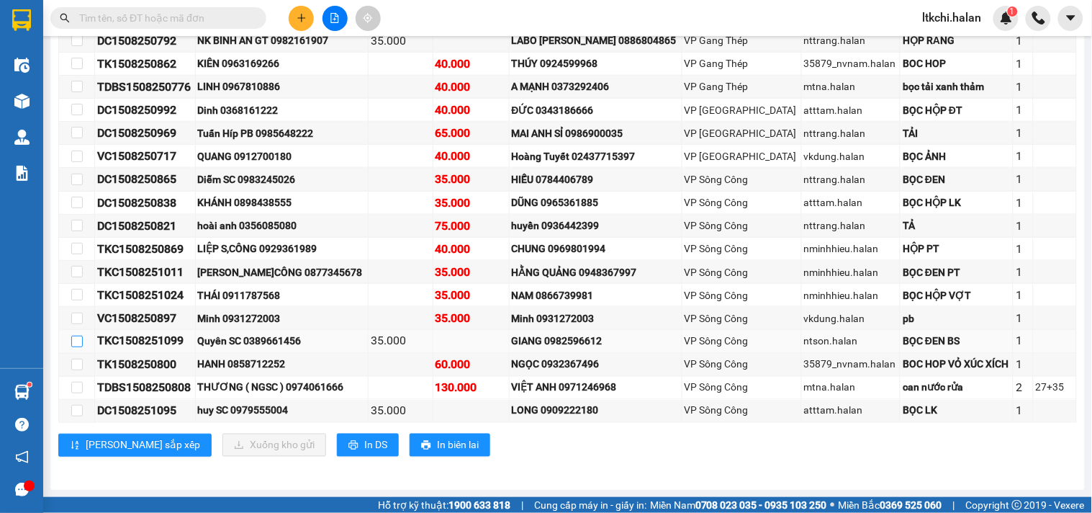
click at [76, 339] on input "checkbox" at bounding box center [77, 341] width 12 height 12
checkbox input "true"
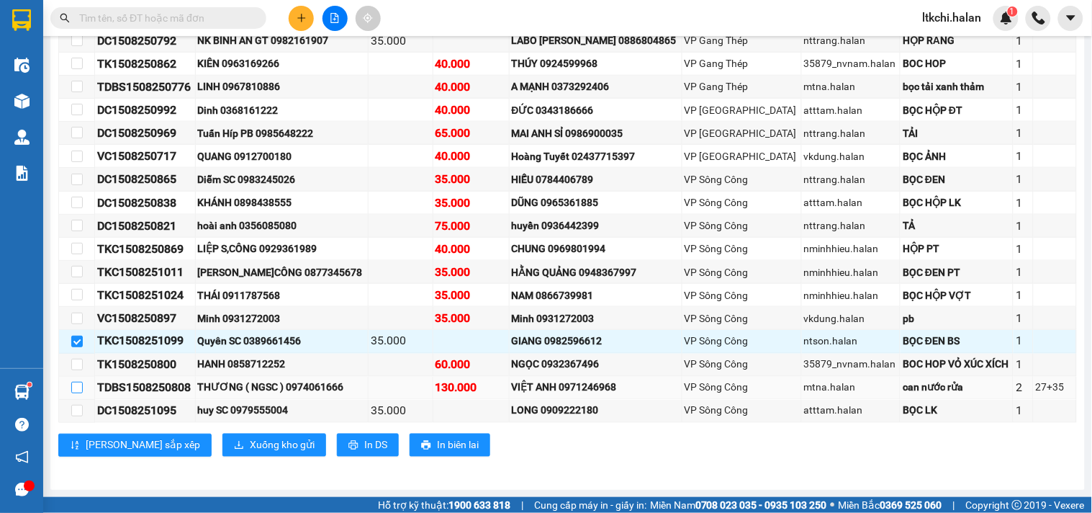
click at [75, 384] on input "checkbox" at bounding box center [77, 388] width 12 height 12
checkbox input "true"
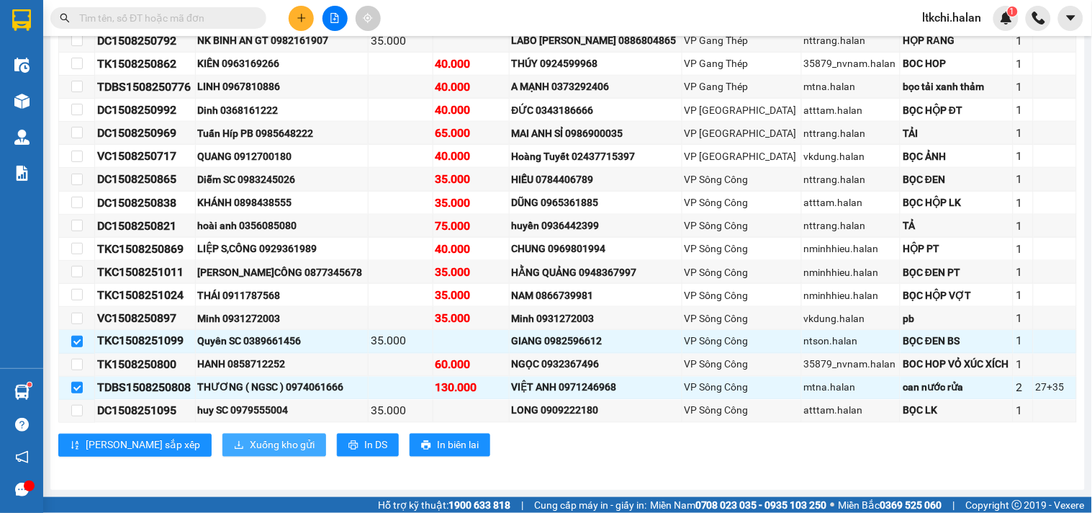
click at [250, 448] on span "Xuống kho gửi" at bounding box center [282, 445] width 65 height 16
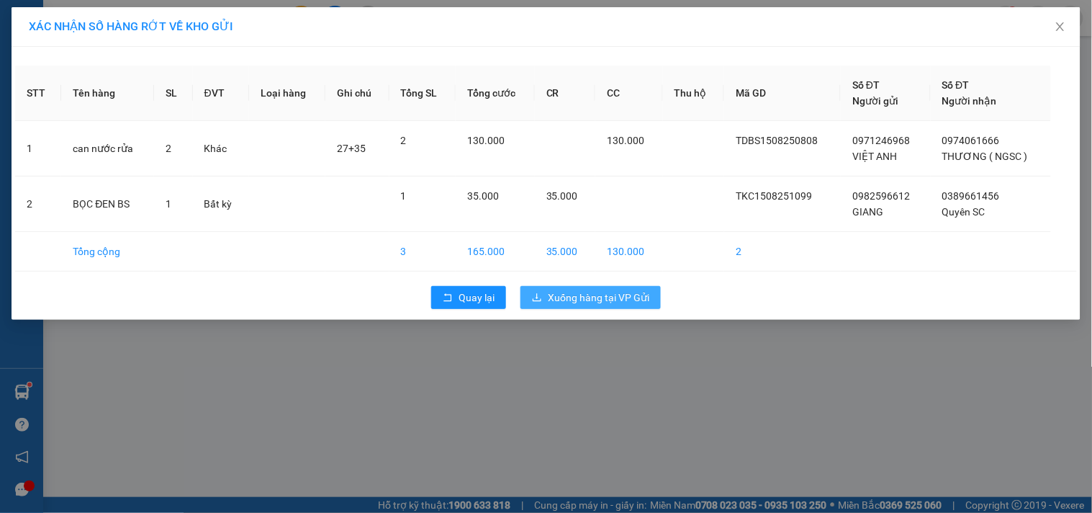
click at [555, 296] on span "Xuống hàng tại VP Gửi" at bounding box center [598, 297] width 101 height 16
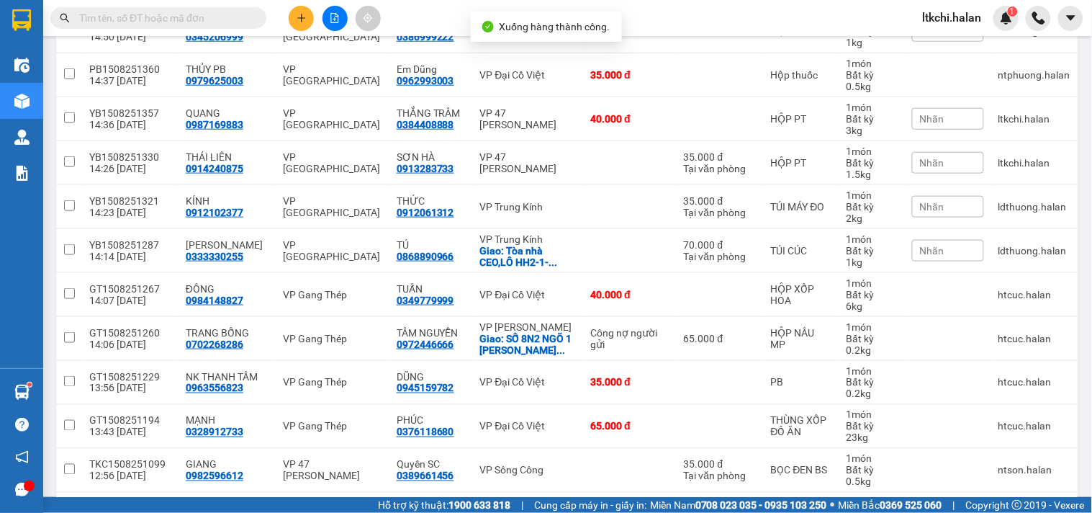
scroll to position [507, 0]
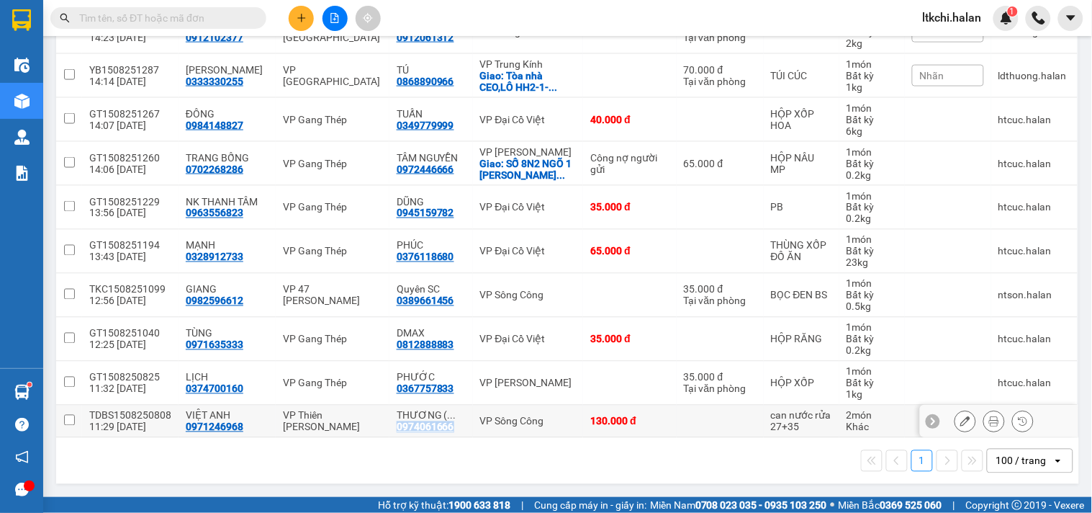
drag, startPoint x: 397, startPoint y: 428, endPoint x: 379, endPoint y: 428, distance: 18.0
click at [389, 428] on td "THƯƠNG ( ... 0974061666" at bounding box center [430, 421] width 83 height 32
checkbox input "true"
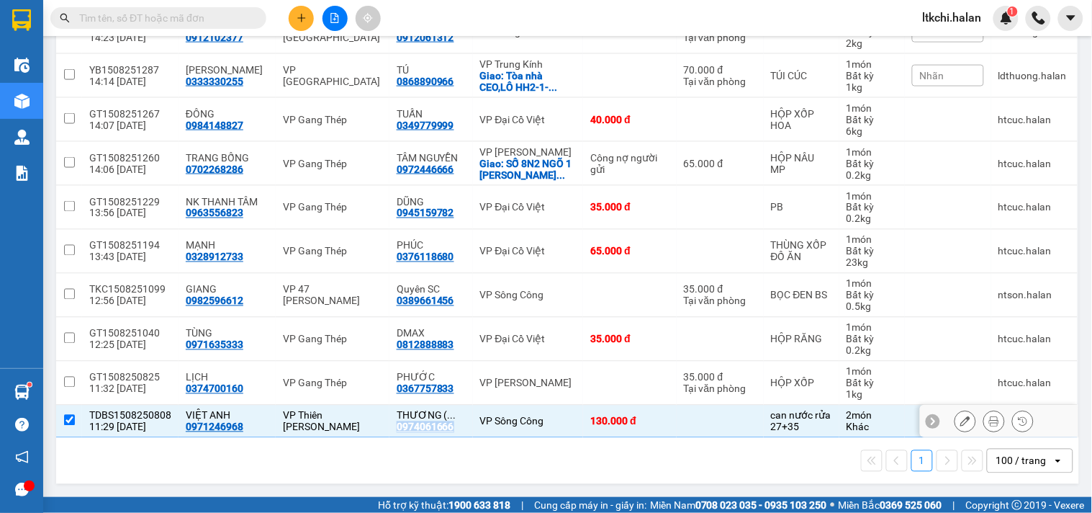
copy div "0974061666"
click at [212, 15] on input "text" at bounding box center [164, 18] width 170 height 16
paste input "0974061666"
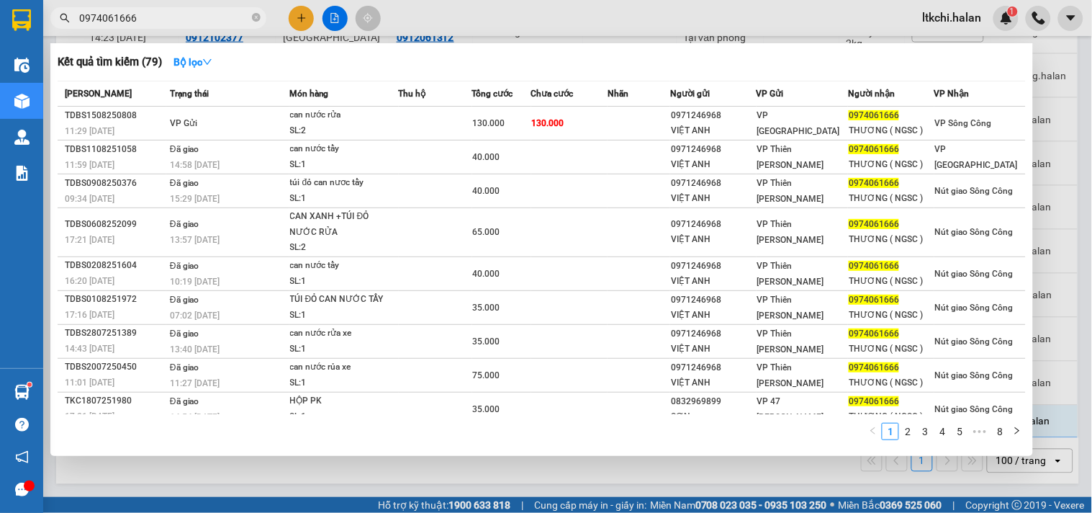
type input "0974061666"
click at [258, 16] on icon "close-circle" at bounding box center [256, 17] width 9 height 9
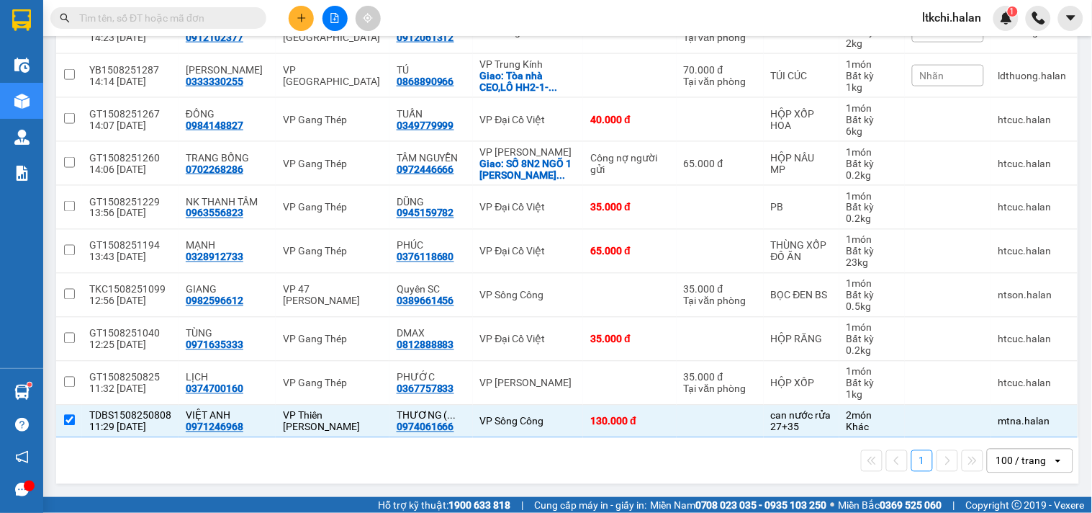
click at [225, 16] on input "text" at bounding box center [164, 18] width 170 height 16
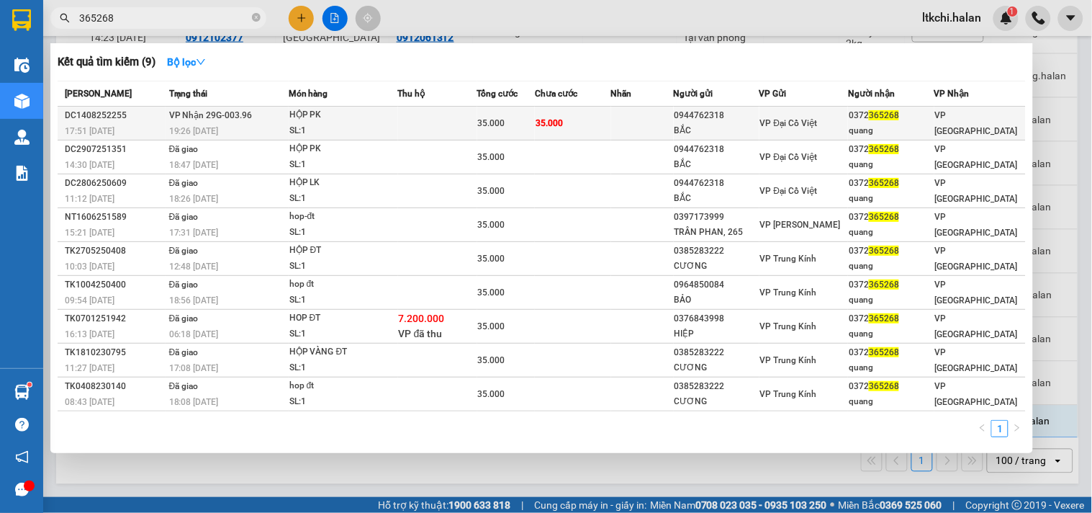
type input "365268"
click at [262, 127] on div "19:26 [DATE]" at bounding box center [228, 131] width 119 height 16
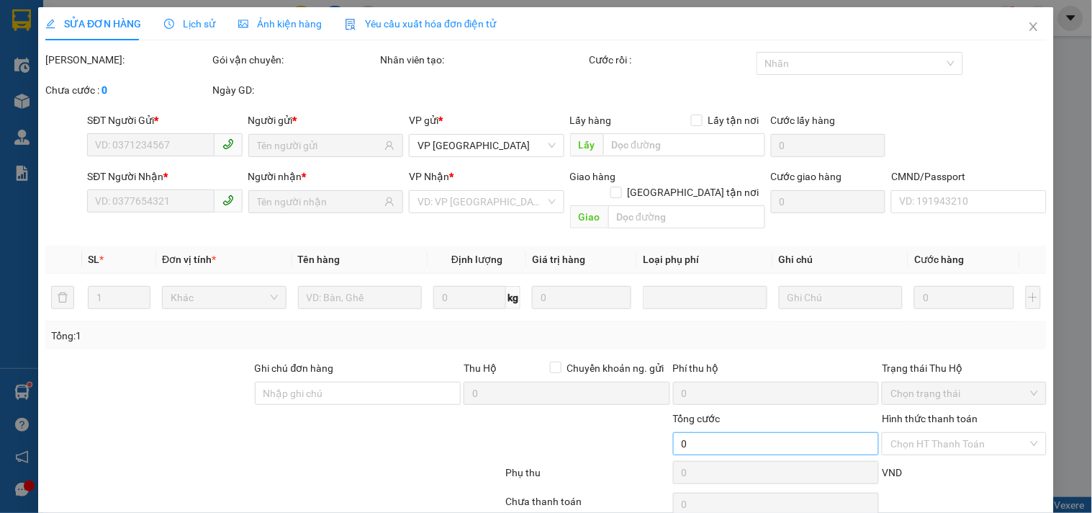
type input "0944762318"
type input "BẮC"
type input "0372365268"
type input "quang"
type input "35.000"
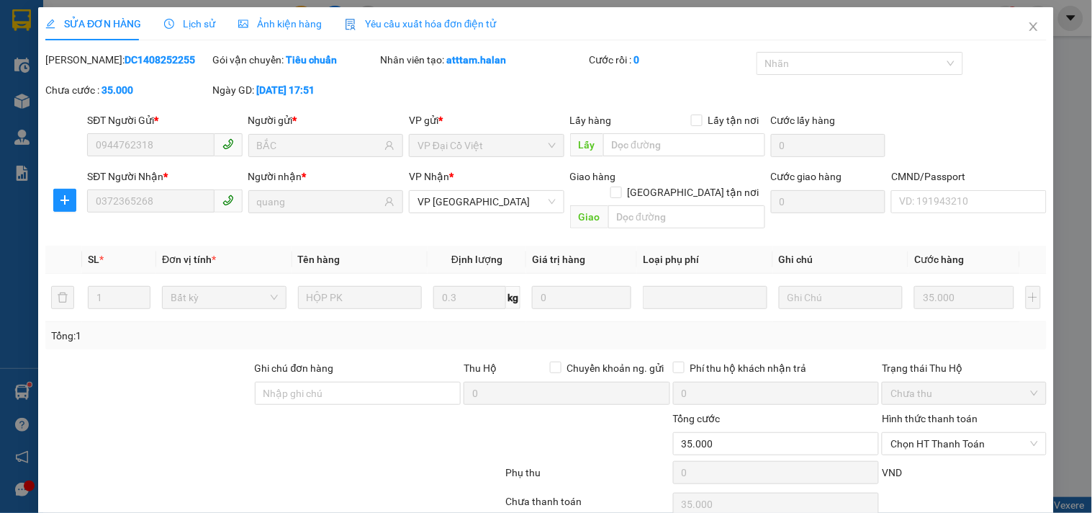
scroll to position [52, 0]
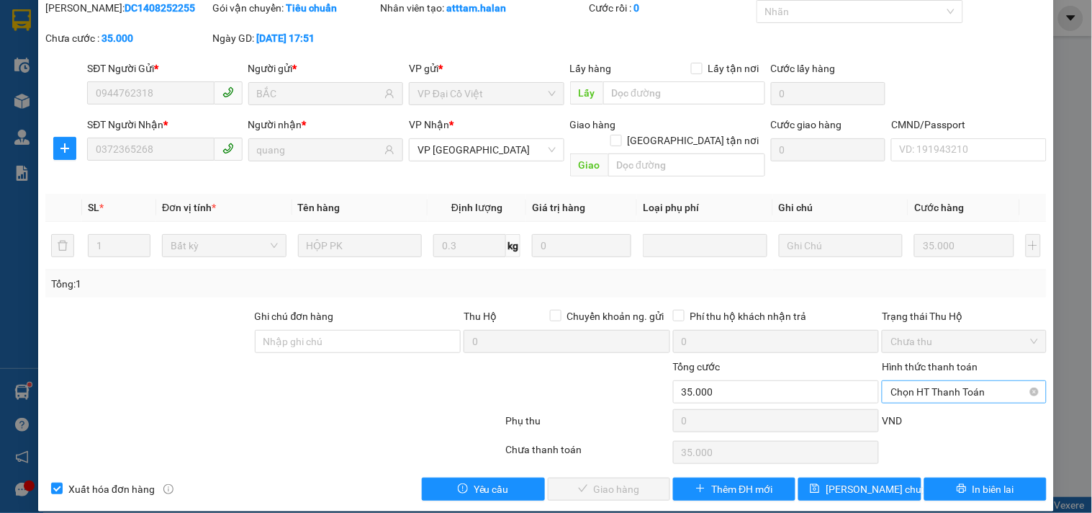
click at [901, 381] on span "Chọn HT Thanh Toán" at bounding box center [963, 392] width 147 height 22
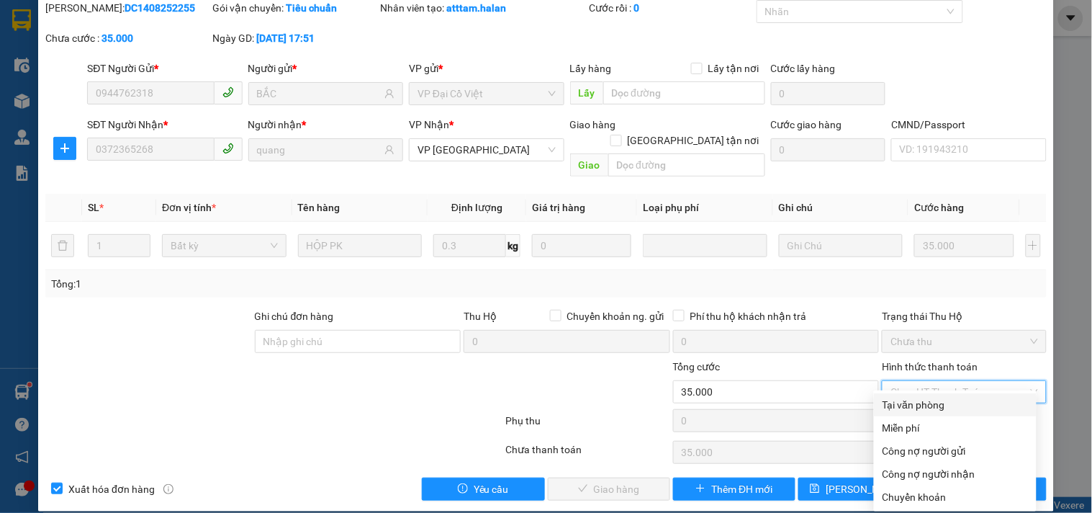
click at [898, 405] on div "Tại văn phòng" at bounding box center [954, 405] width 145 height 16
type input "0"
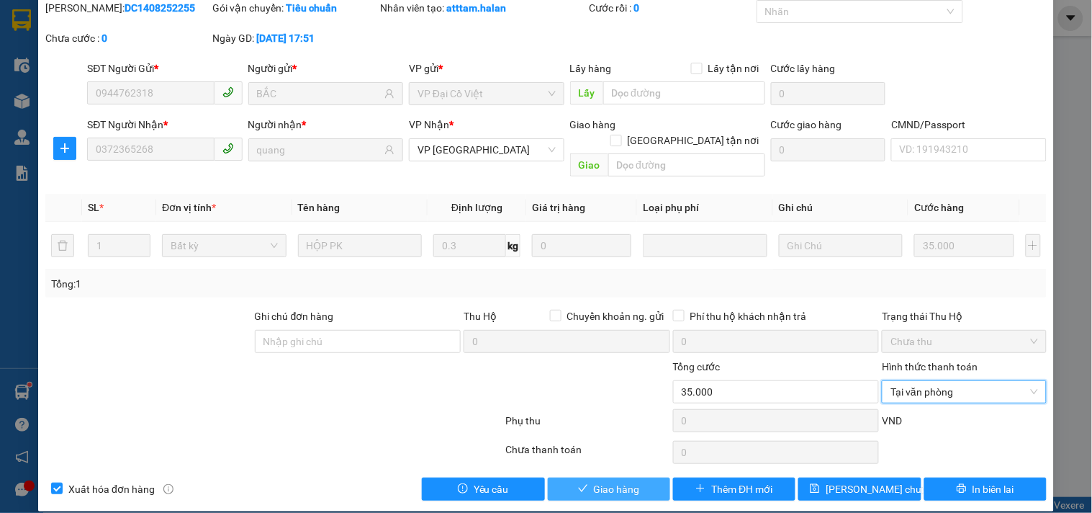
drag, startPoint x: 610, startPoint y: 477, endPoint x: 620, endPoint y: 468, distance: 13.3
click at [610, 481] on span "Giao hàng" at bounding box center [617, 489] width 46 height 16
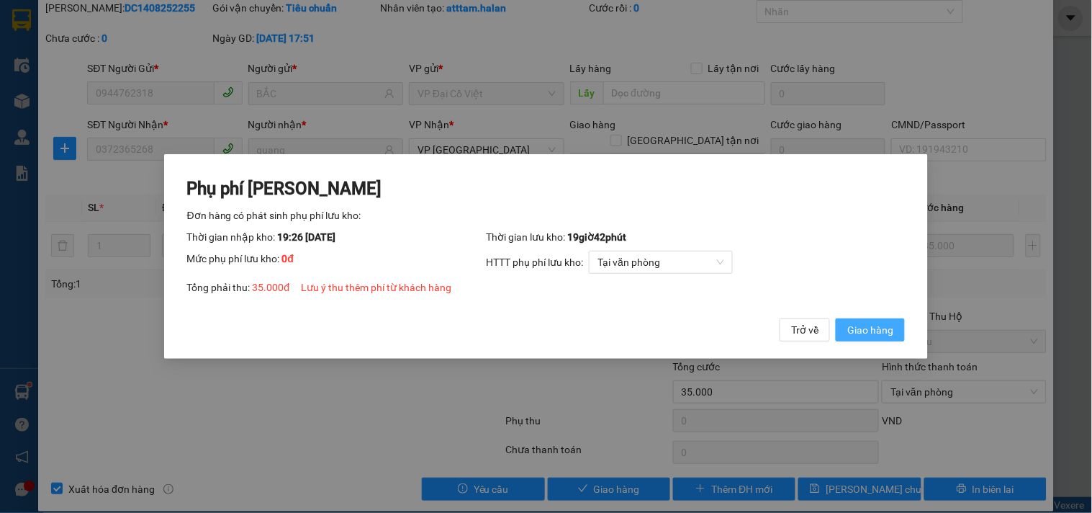
click at [869, 329] on span "Giao hàng" at bounding box center [870, 330] width 46 height 16
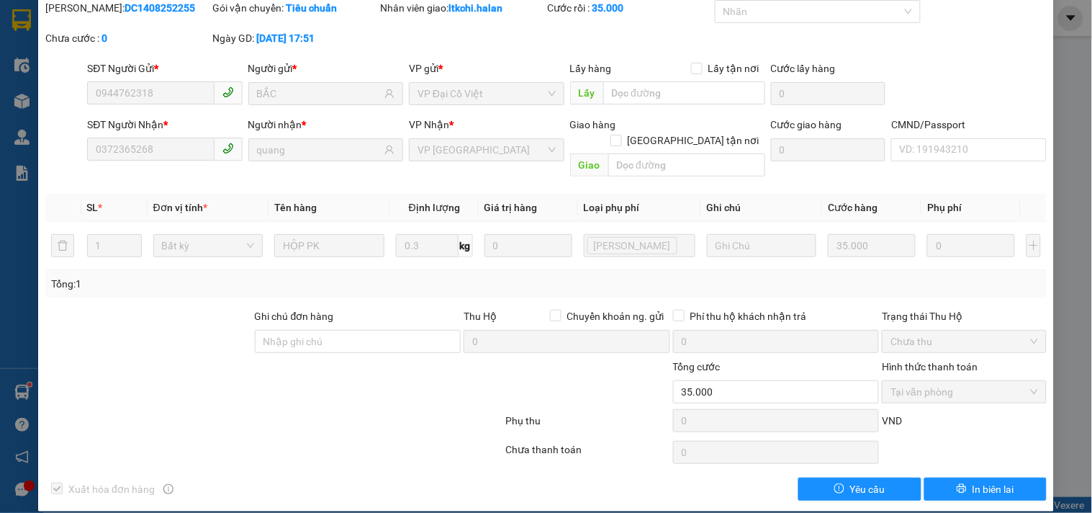
scroll to position [0, 0]
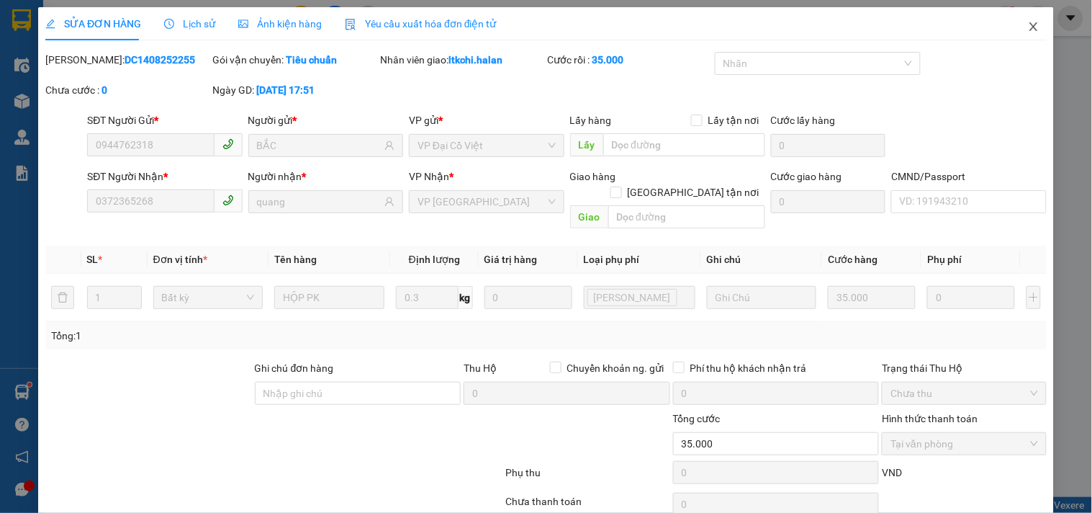
drag, startPoint x: 1019, startPoint y: 24, endPoint x: 132, endPoint y: 4, distance: 887.8
click at [1013, 24] on span "Close" at bounding box center [1033, 27] width 40 height 40
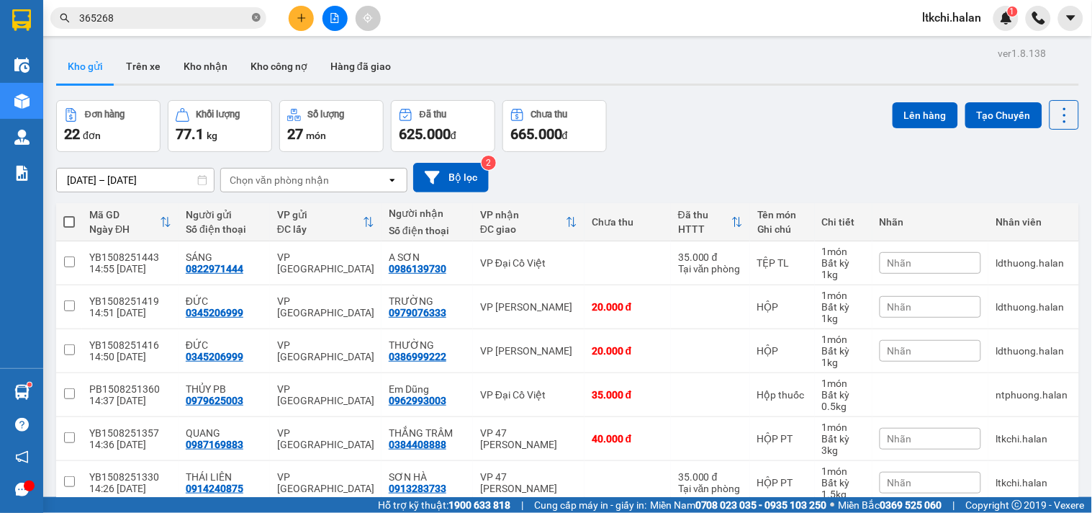
click at [254, 17] on icon "close-circle" at bounding box center [256, 17] width 9 height 9
click at [195, 12] on input "text" at bounding box center [164, 18] width 170 height 16
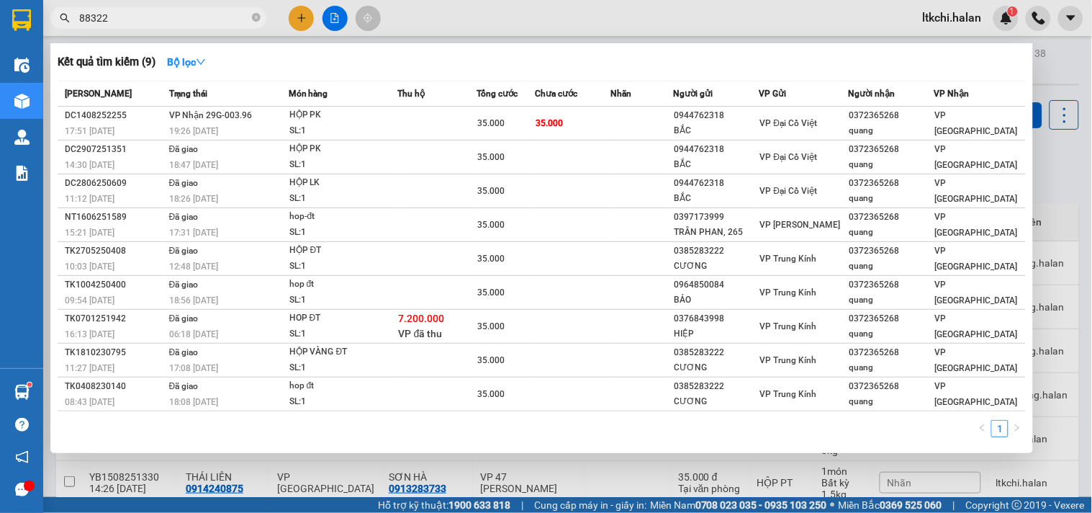
type input "883222"
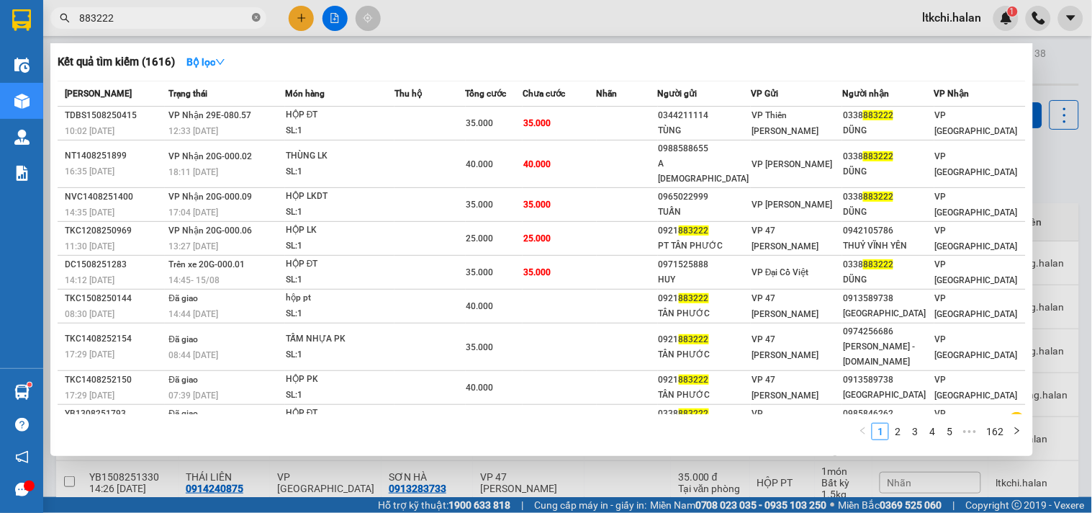
click at [253, 17] on icon "close-circle" at bounding box center [256, 17] width 9 height 9
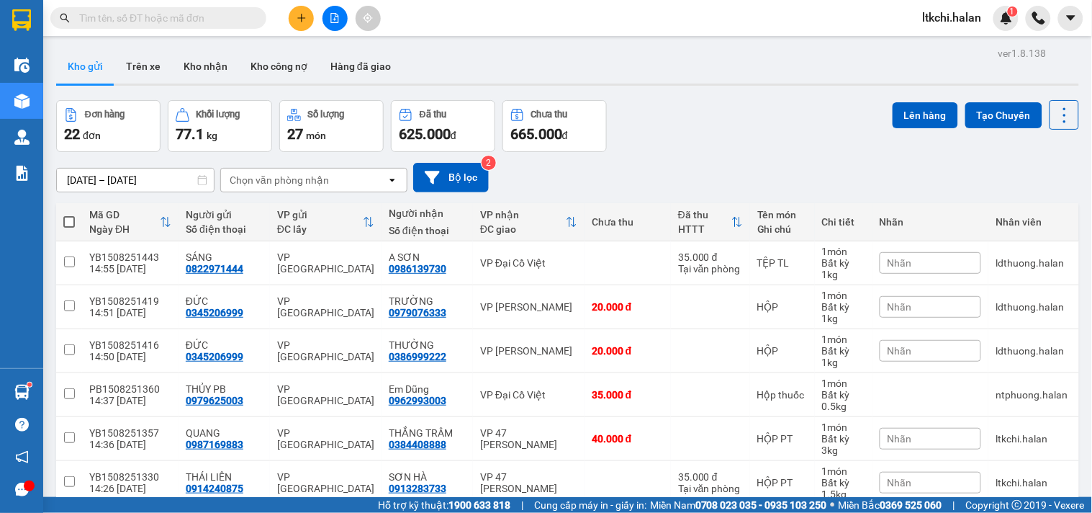
drag, startPoint x: 787, startPoint y: 158, endPoint x: 1085, endPoint y: 135, distance: 298.9
click at [787, 160] on div "[DATE] – [DATE] Press the down arrow key to interact with the calendar and sele…" at bounding box center [567, 177] width 1023 height 51
drag, startPoint x: 1048, startPoint y: 112, endPoint x: 1046, endPoint y: 120, distance: 8.9
click at [1055, 113] on icon at bounding box center [1065, 115] width 20 height 20
click at [1037, 209] on span "Làm mới" at bounding box center [1032, 206] width 40 height 14
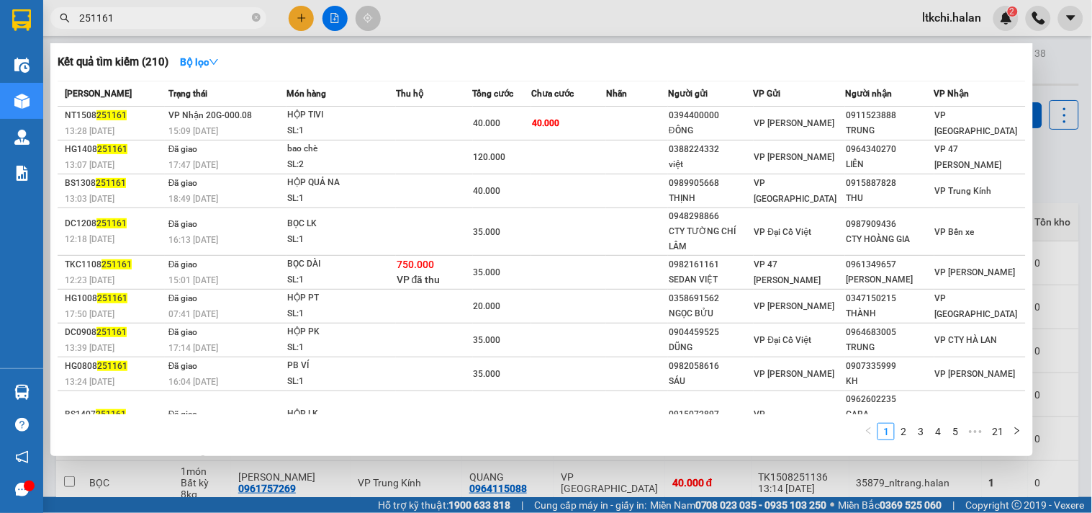
drag, startPoint x: 118, startPoint y: 17, endPoint x: 46, endPoint y: 23, distance: 72.2
click at [48, 16] on div "251161" at bounding box center [140, 18] width 281 height 22
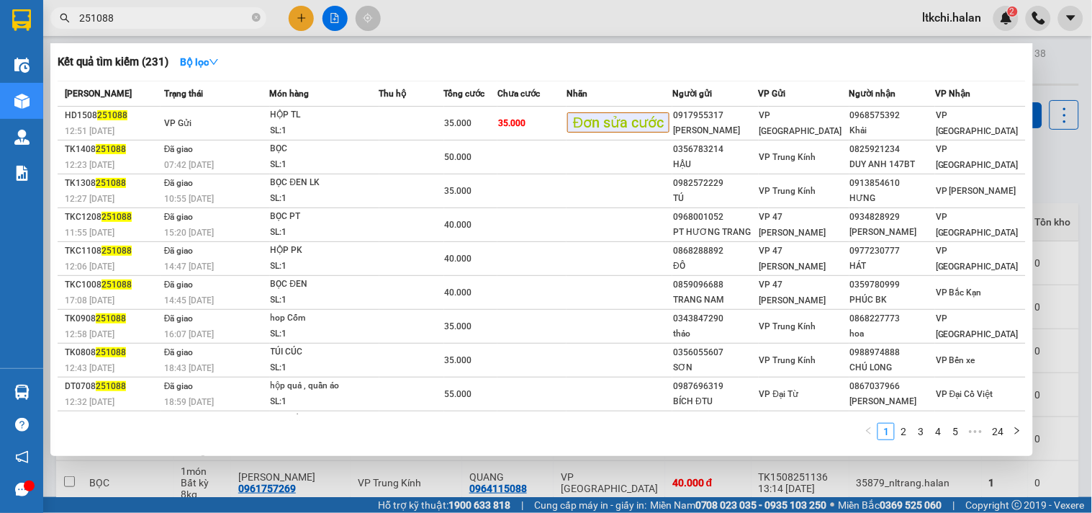
type input "251088"
click at [512, 11] on div at bounding box center [546, 256] width 1092 height 513
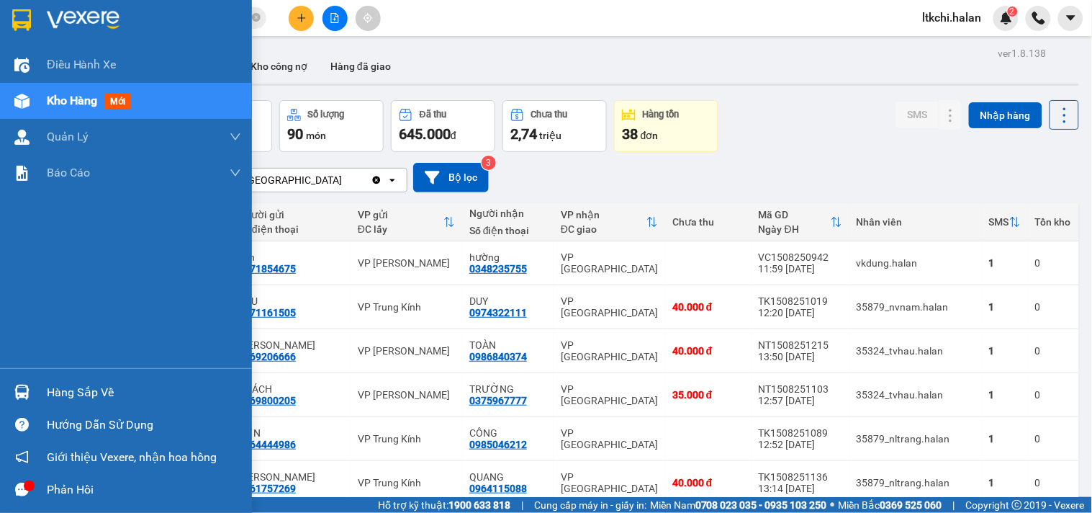
click at [153, 396] on div "Hàng sắp về" at bounding box center [144, 393] width 194 height 22
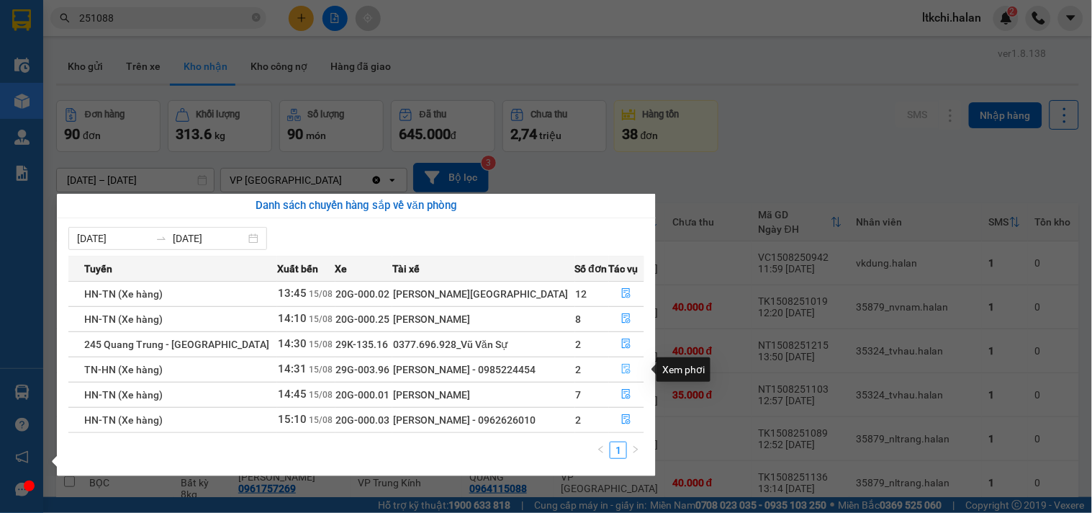
click at [626, 369] on icon "file-done" at bounding box center [627, 369] width 9 height 10
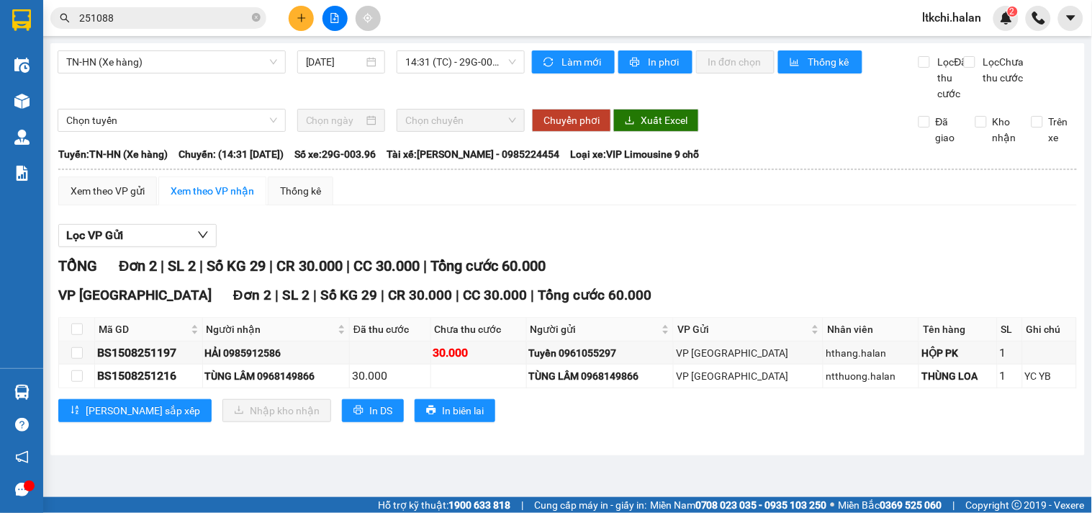
drag, startPoint x: 163, startPoint y: 19, endPoint x: 150, endPoint y: 23, distance: 13.4
click at [162, 19] on input "251088" at bounding box center [164, 18] width 170 height 16
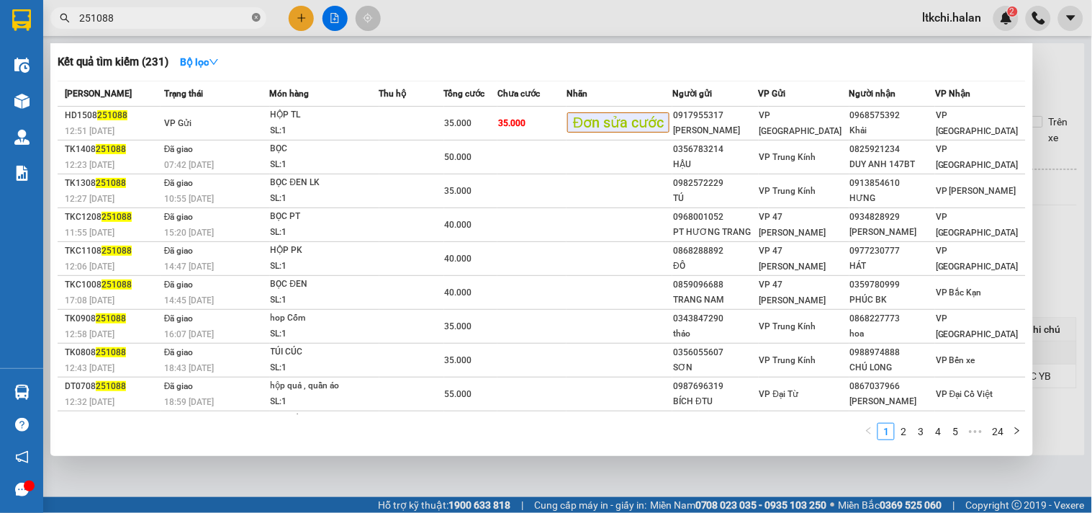
click at [256, 19] on icon "close-circle" at bounding box center [256, 17] width 9 height 9
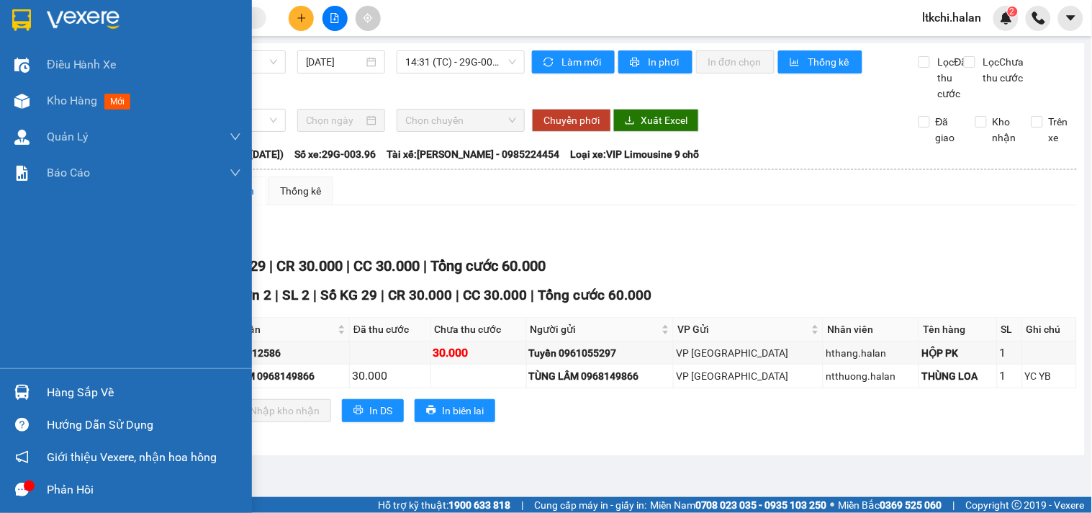
click at [23, 401] on div at bounding box center [21, 391] width 25 height 25
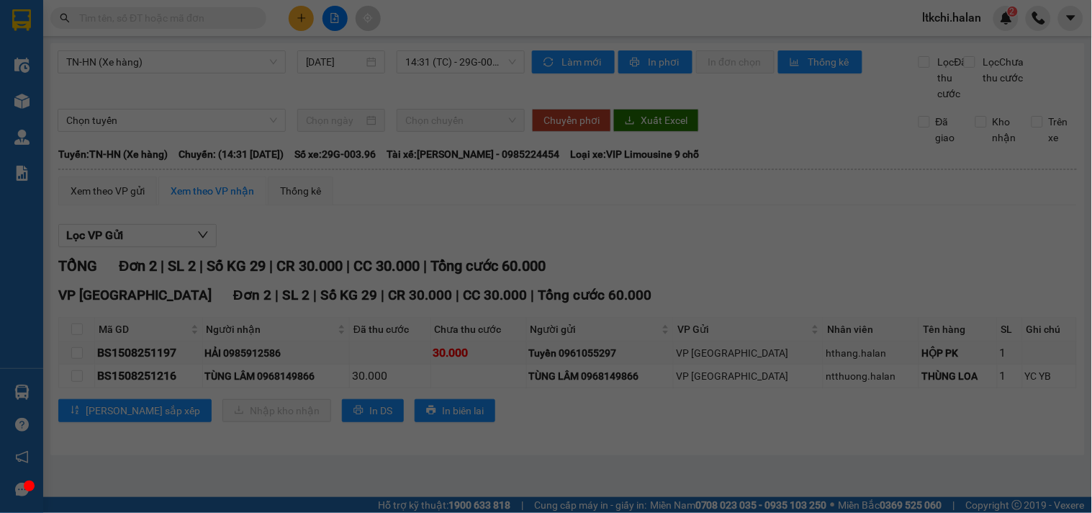
click at [23, 401] on div "Điều hành xe Kho hàng mới Quản [PERSON_NAME] lý chuyến Quản lý kiểm kho Báo cáo…" at bounding box center [21, 256] width 43 height 513
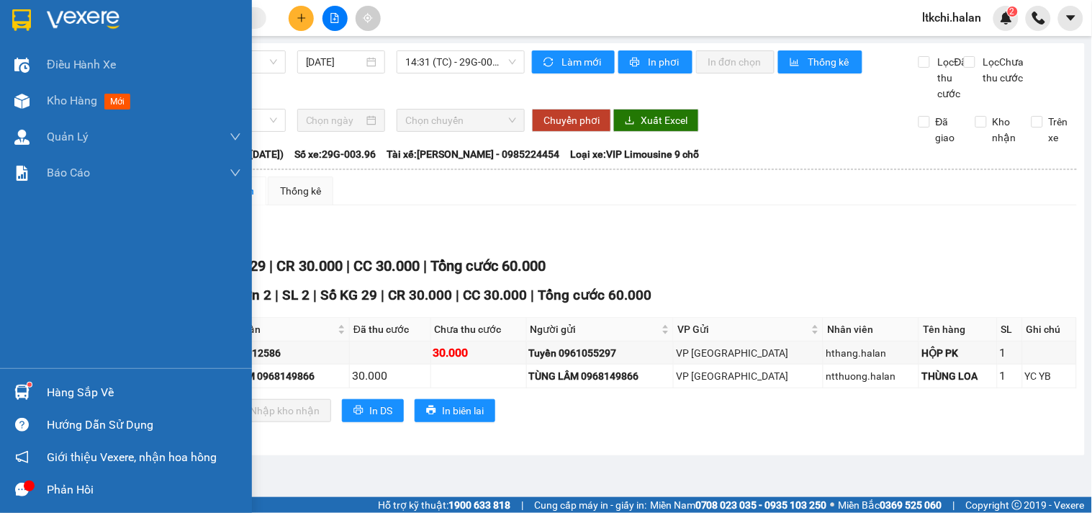
click at [22, 391] on img at bounding box center [21, 391] width 15 height 15
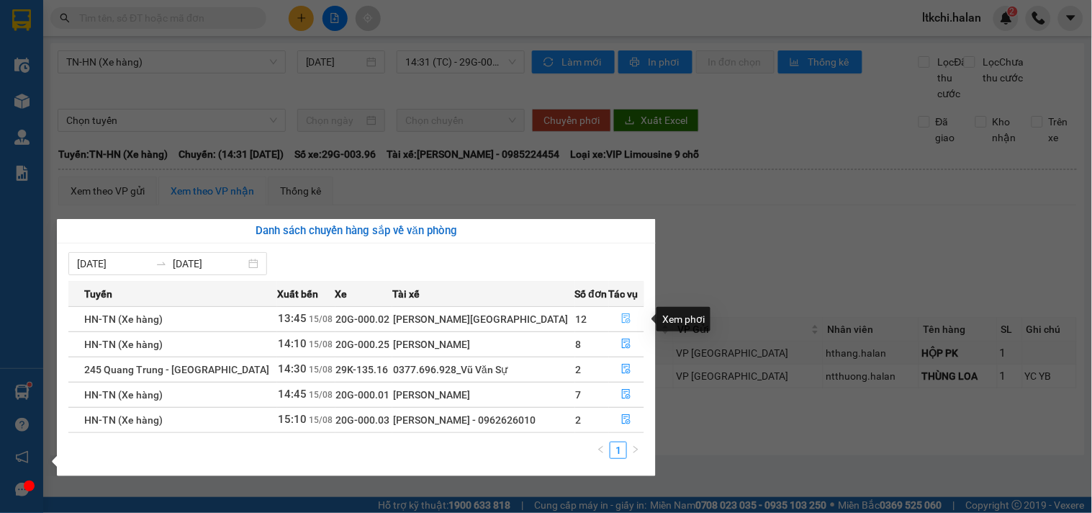
click at [623, 315] on icon "file-done" at bounding box center [626, 318] width 10 height 10
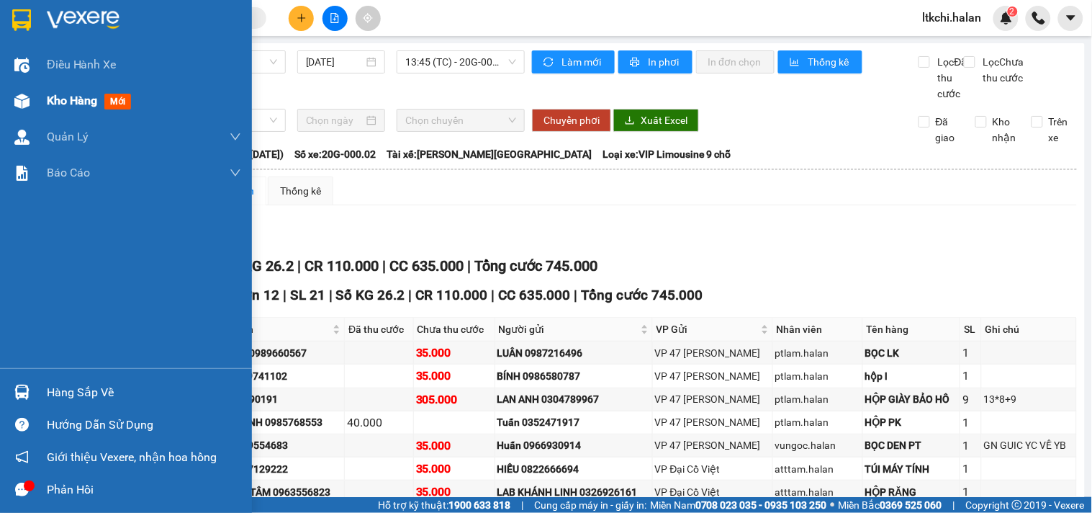
click at [26, 98] on img at bounding box center [21, 101] width 15 height 15
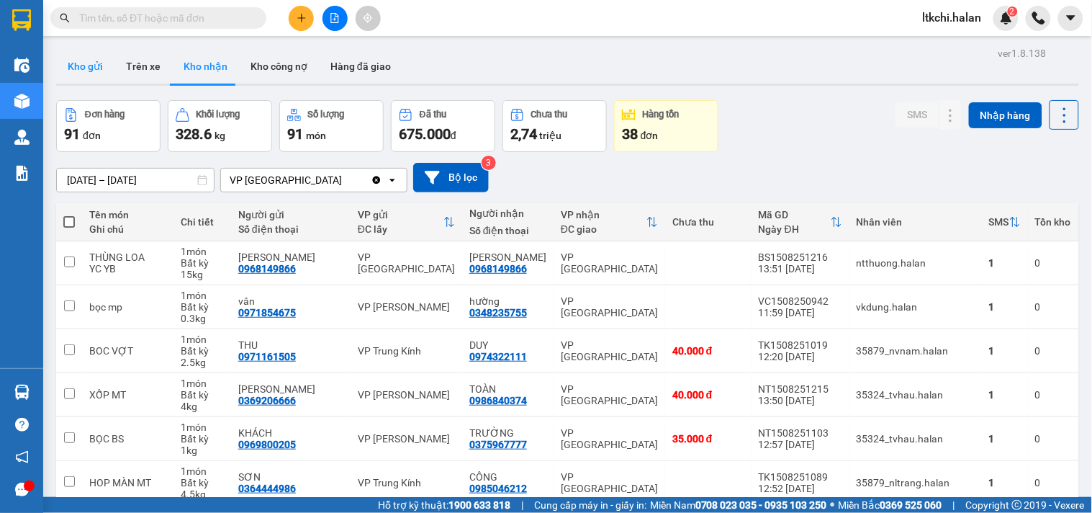
click at [90, 67] on button "Kho gửi" at bounding box center [85, 66] width 58 height 35
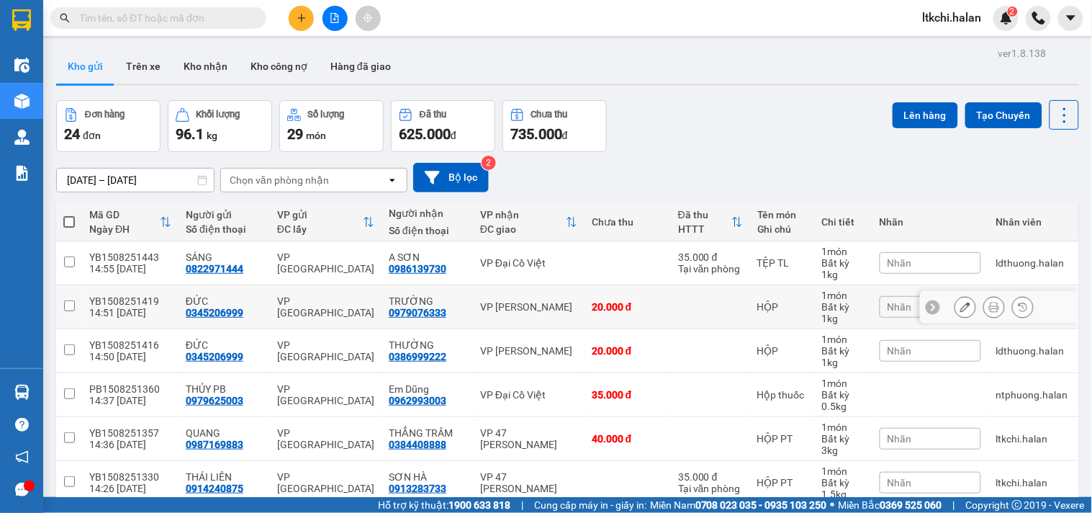
click at [507, 315] on td "VP [PERSON_NAME]" at bounding box center [529, 307] width 112 height 44
checkbox input "true"
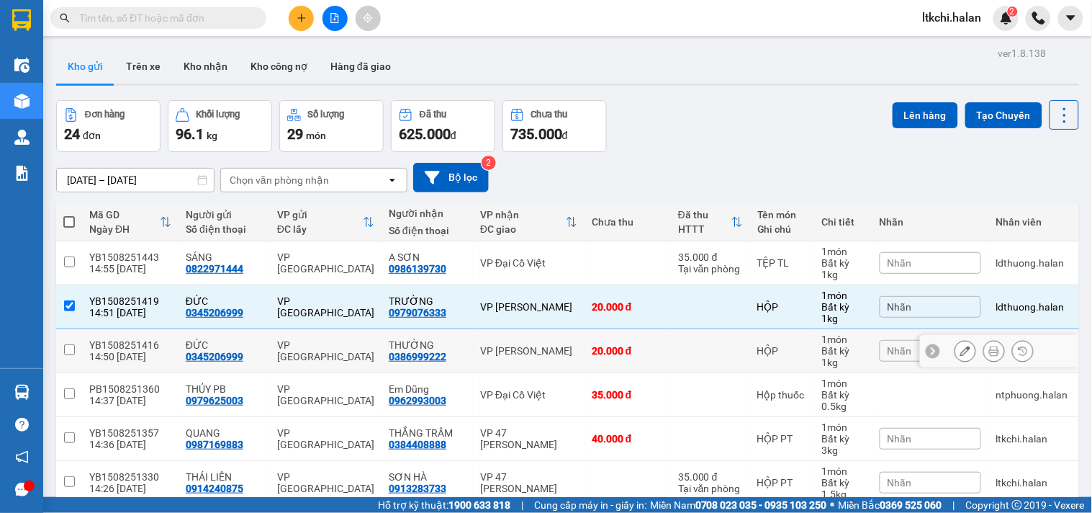
click at [510, 346] on div "VP [PERSON_NAME]" at bounding box center [528, 351] width 97 height 12
checkbox input "true"
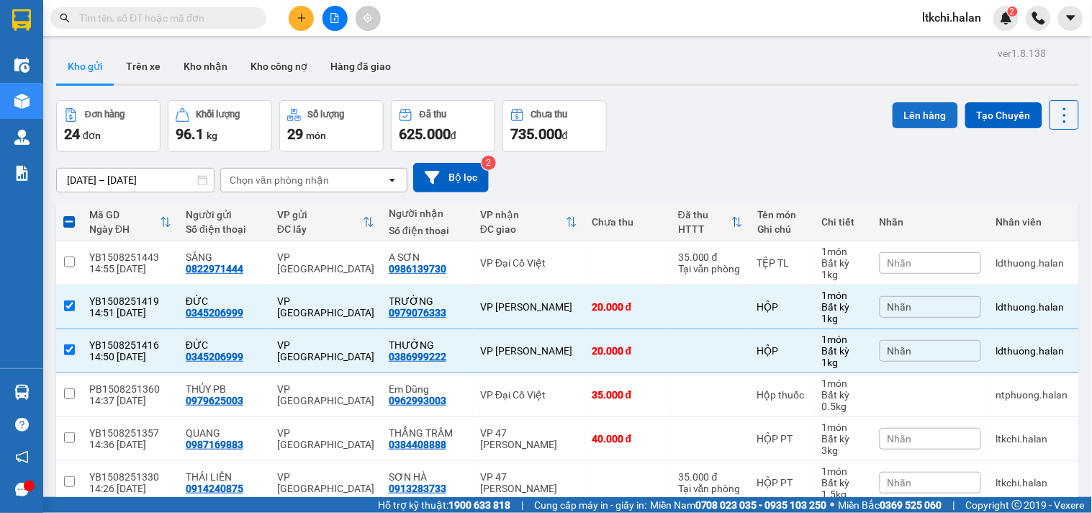
click at [901, 122] on button "Lên hàng" at bounding box center [926, 115] width 66 height 26
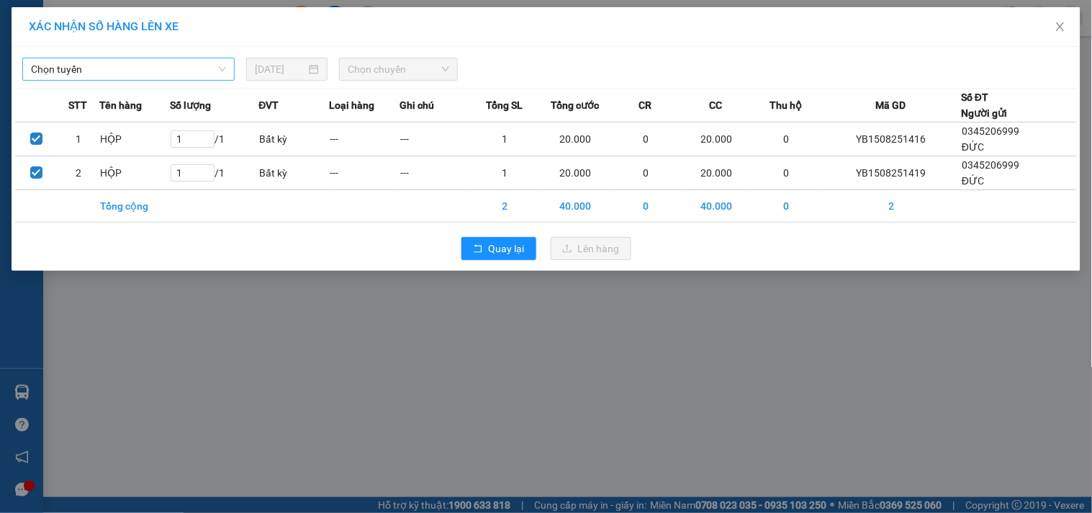
click at [148, 69] on span "Chọn tuyến" at bounding box center [128, 69] width 195 height 22
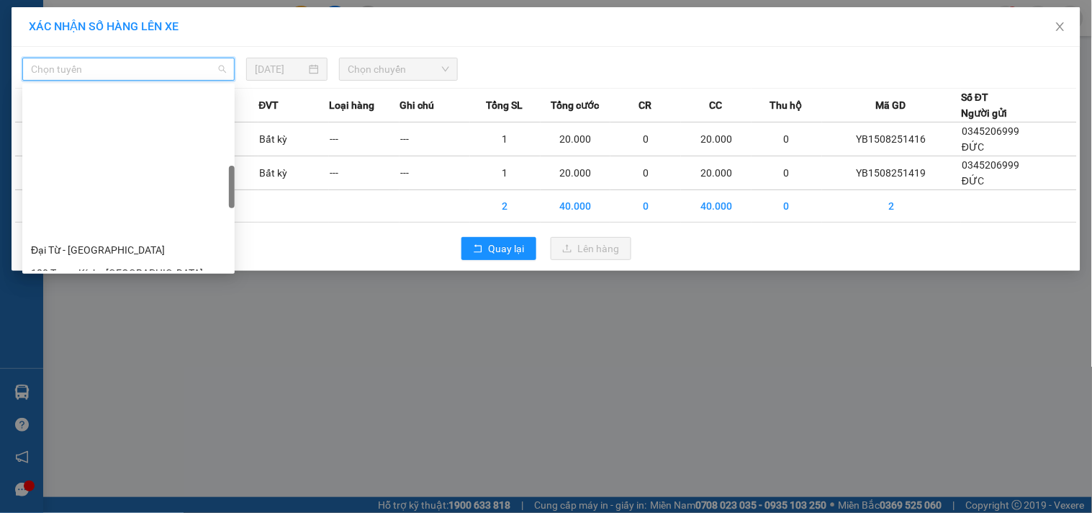
scroll to position [399, 0]
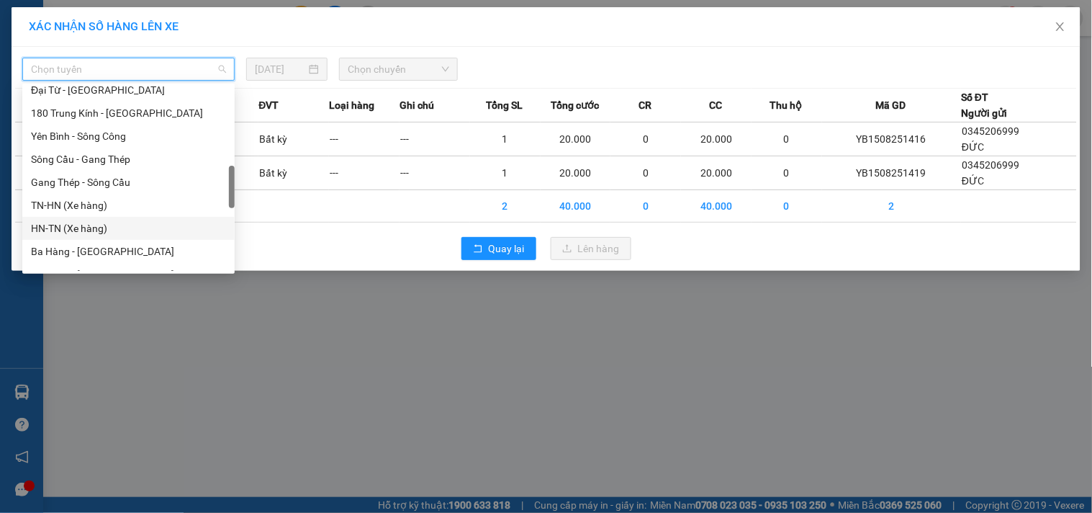
click at [104, 225] on div "HN-TN (Xe hàng)" at bounding box center [128, 228] width 195 height 16
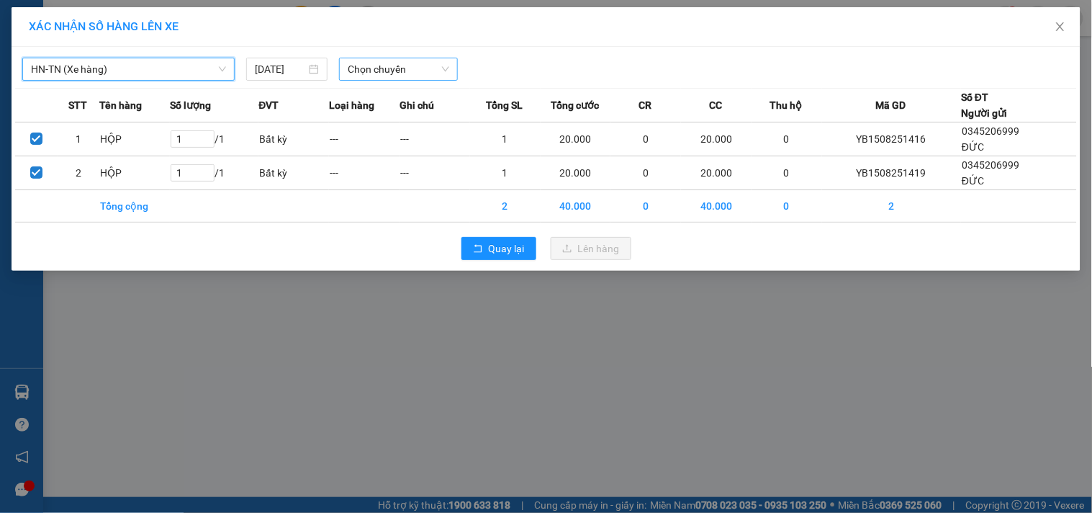
click at [399, 71] on span "Chọn chuyến" at bounding box center [398, 69] width 101 height 22
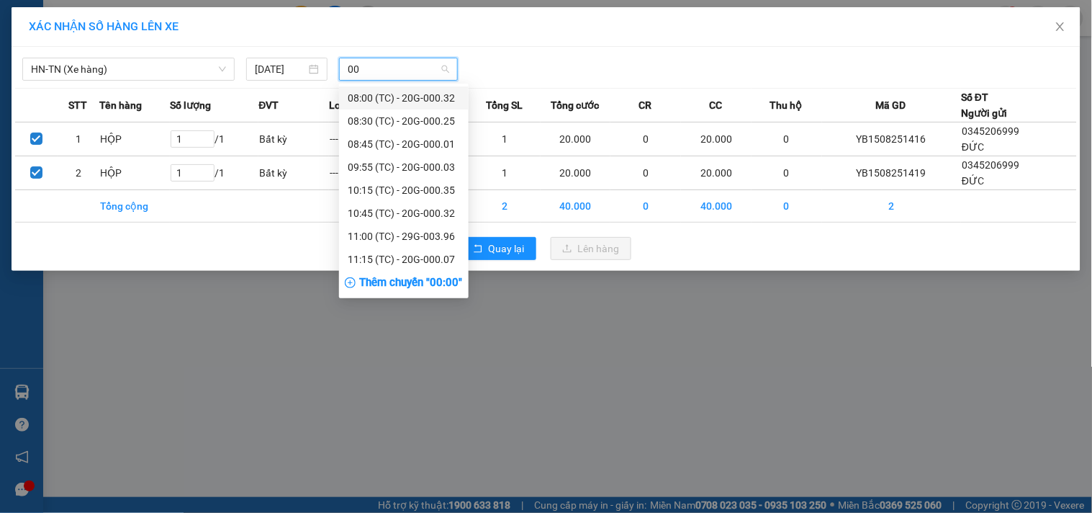
type input "008"
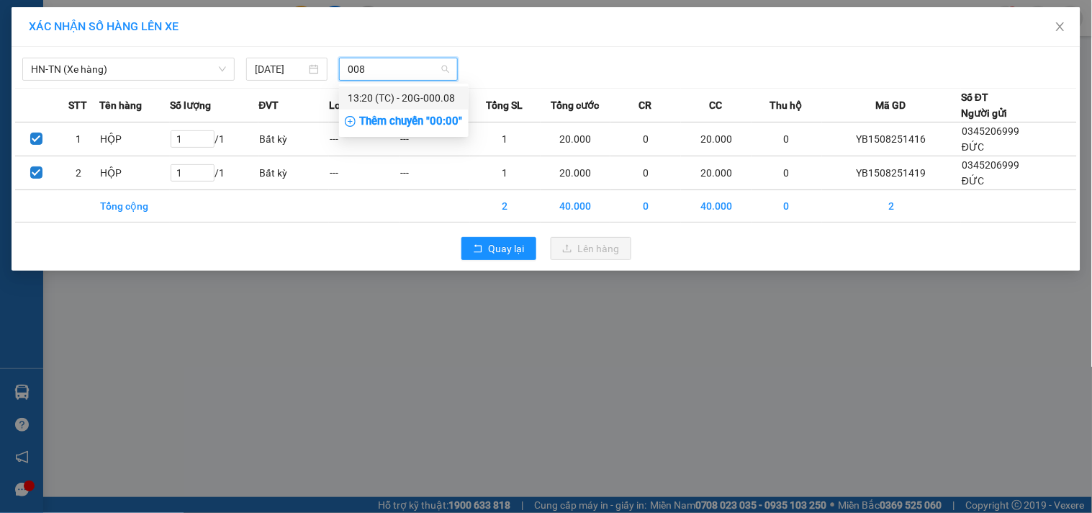
click at [408, 90] on div "13:20 (TC) - 20G-000.08" at bounding box center [404, 98] width 112 height 16
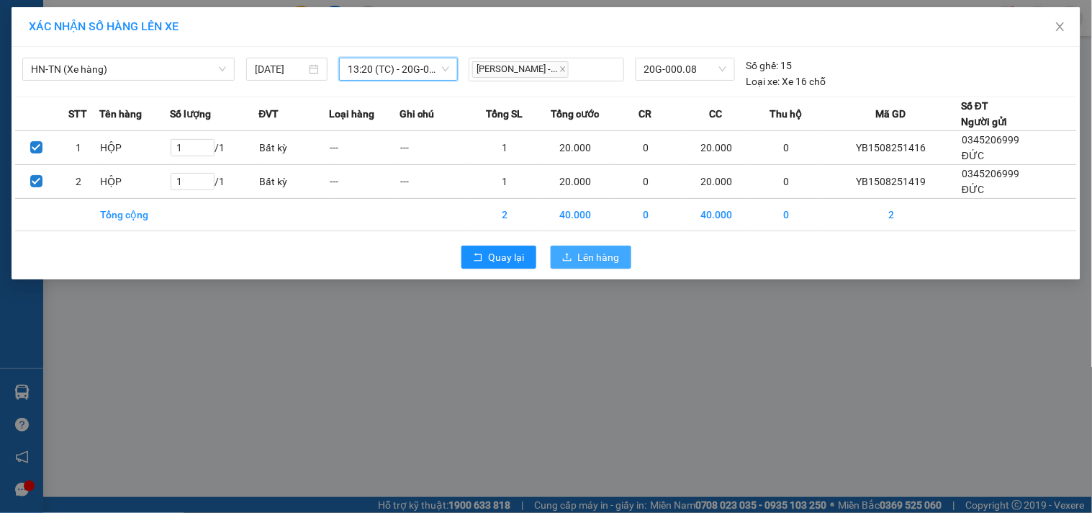
click at [605, 255] on span "Lên hàng" at bounding box center [599, 257] width 42 height 16
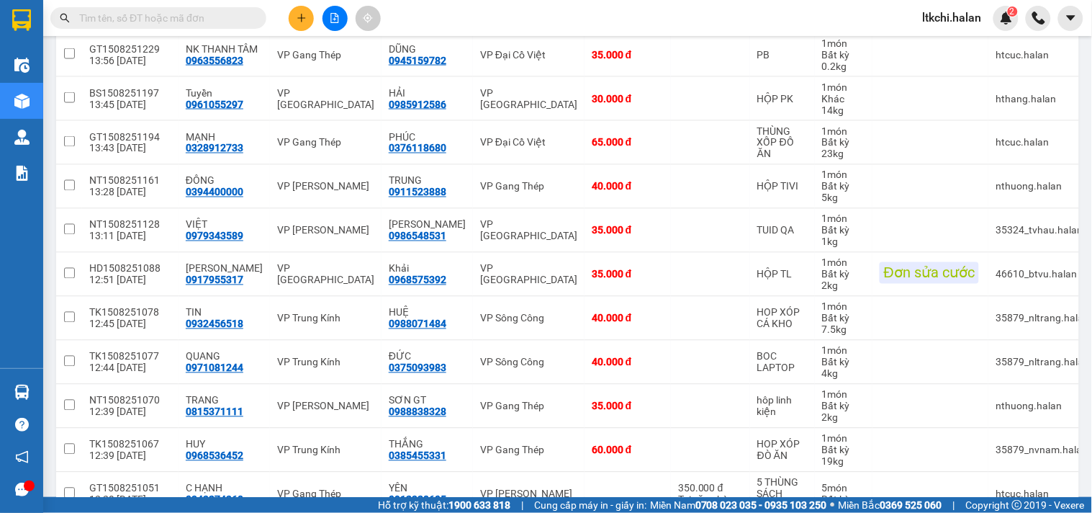
scroll to position [80, 0]
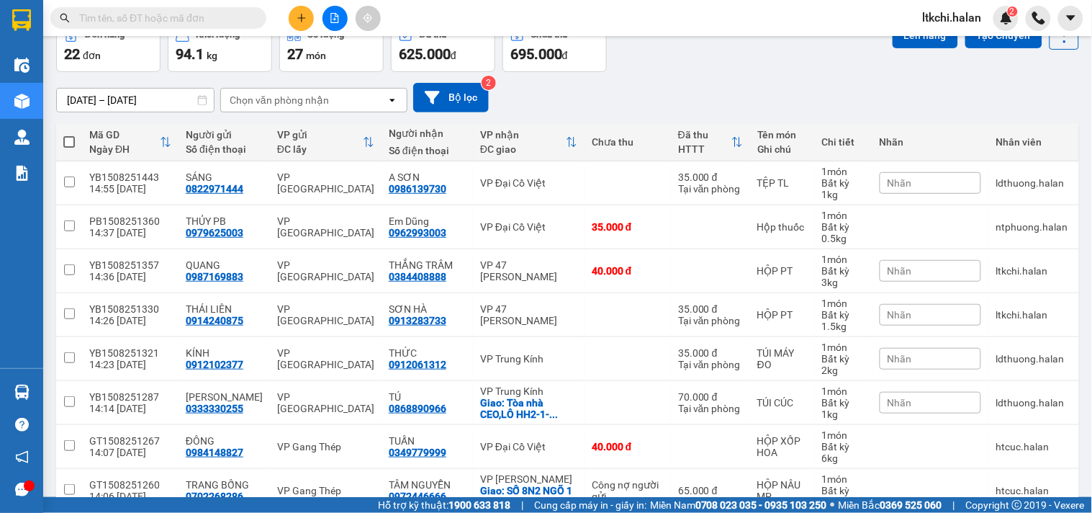
click at [279, 101] on div "Chọn văn phòng nhận" at bounding box center [279, 100] width 99 height 14
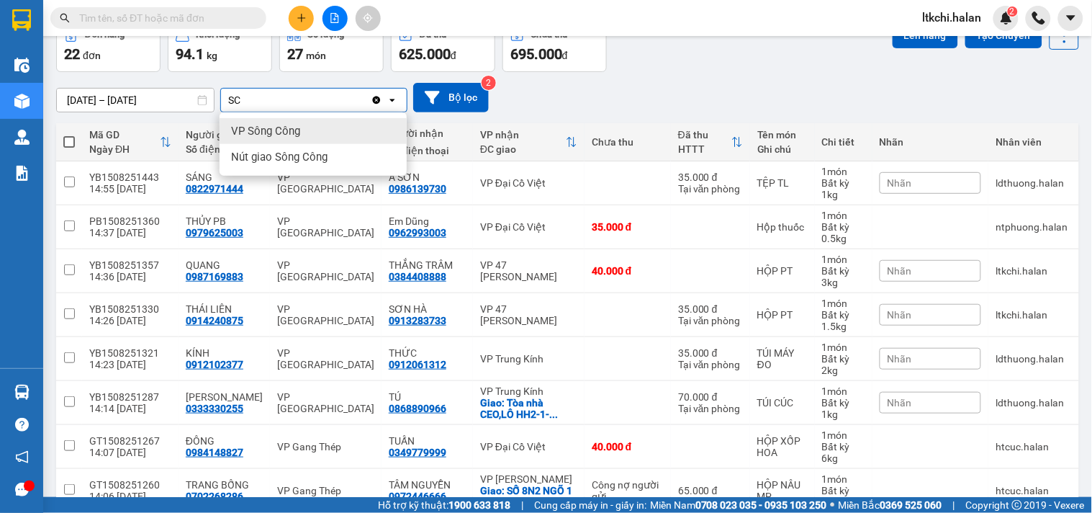
type input "SC"
click at [281, 132] on span "VP Sông Công" at bounding box center [265, 131] width 69 height 14
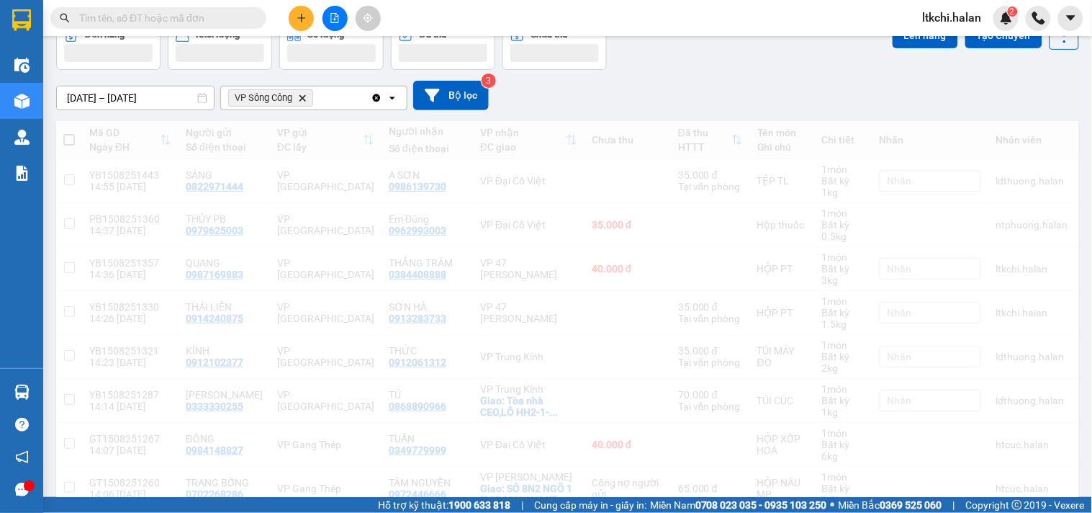
click at [322, 101] on div "VP Sông Công Delete" at bounding box center [296, 97] width 150 height 23
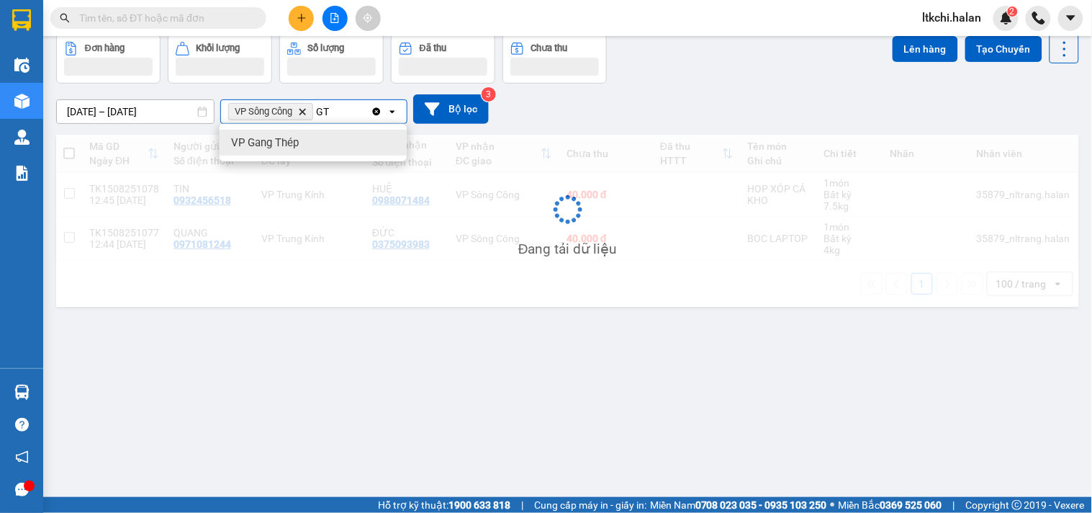
scroll to position [66, 0]
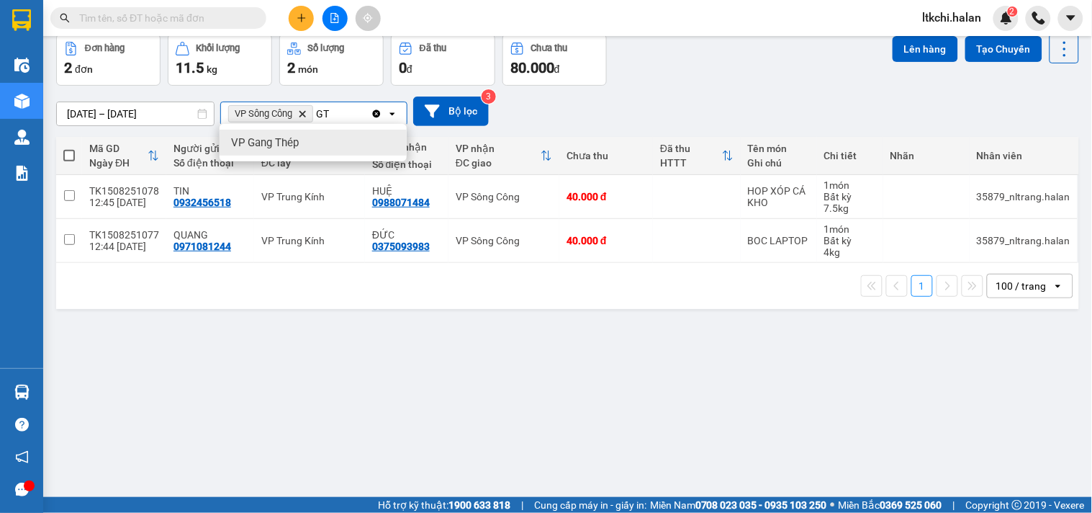
type input "GT"
click at [318, 149] on div "VP Gang Thép" at bounding box center [313, 143] width 187 height 26
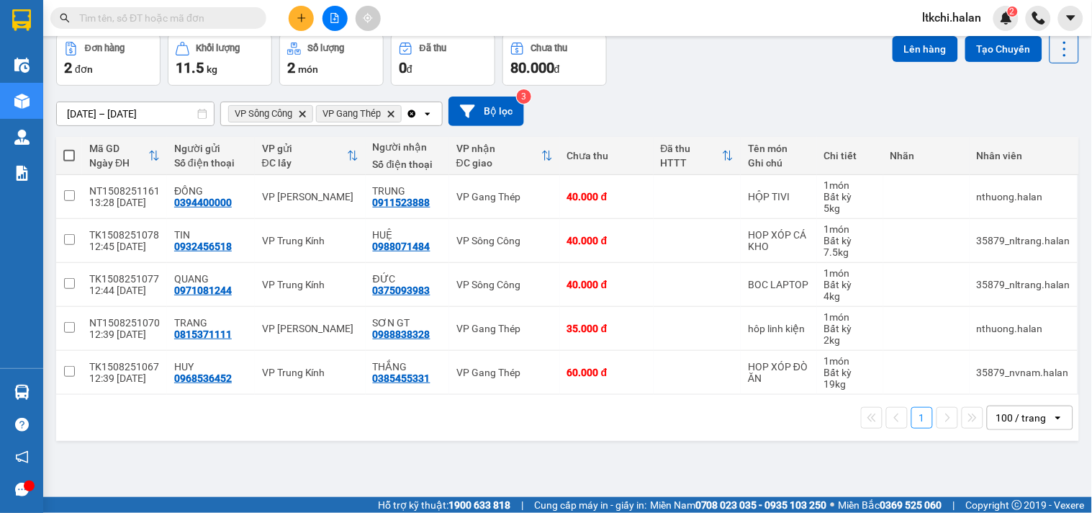
click at [408, 111] on icon "Clear all" at bounding box center [412, 114] width 12 height 12
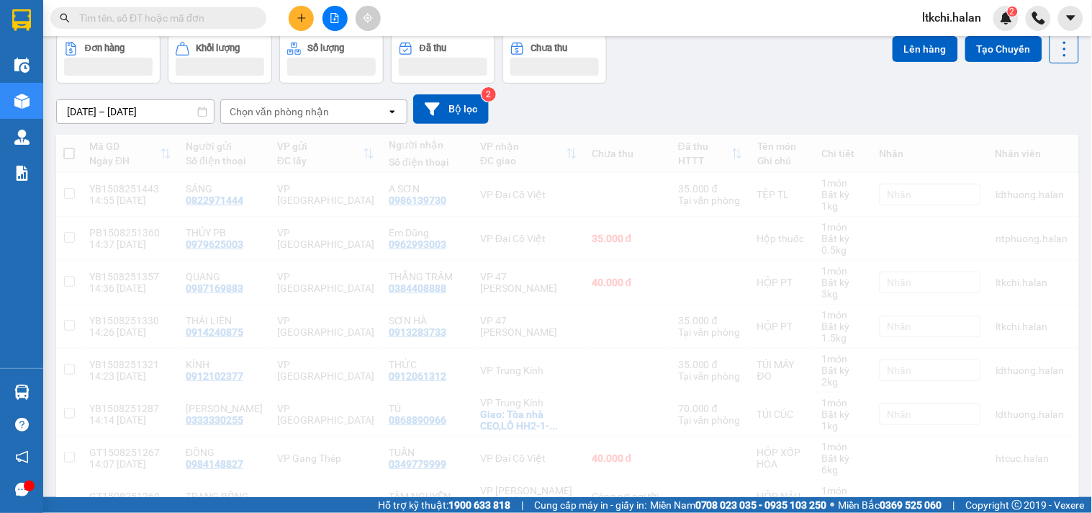
click at [358, 116] on div "Chọn văn phòng nhận" at bounding box center [304, 111] width 166 height 23
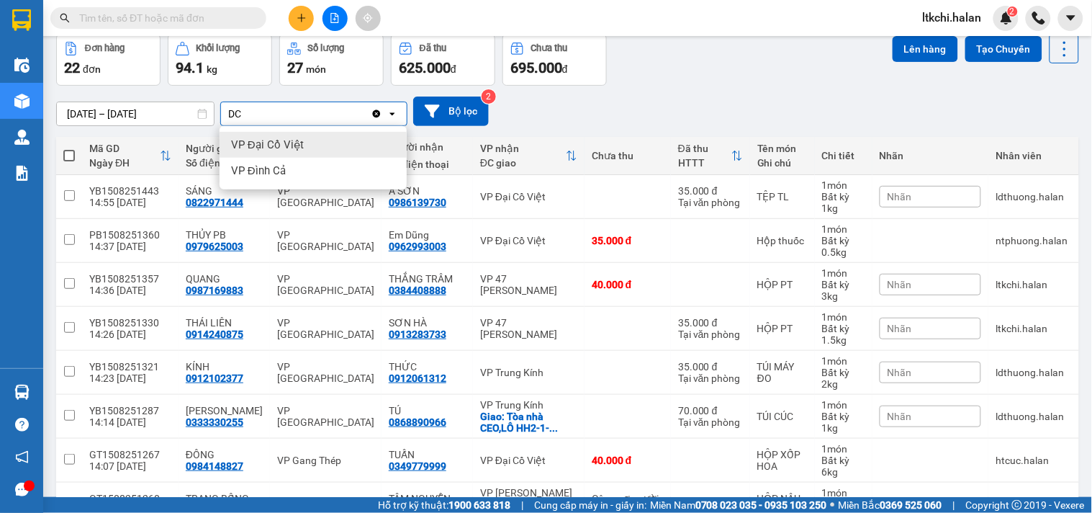
type input "DC"
click at [338, 149] on div "VP Đại Cồ Việt" at bounding box center [313, 145] width 187 height 26
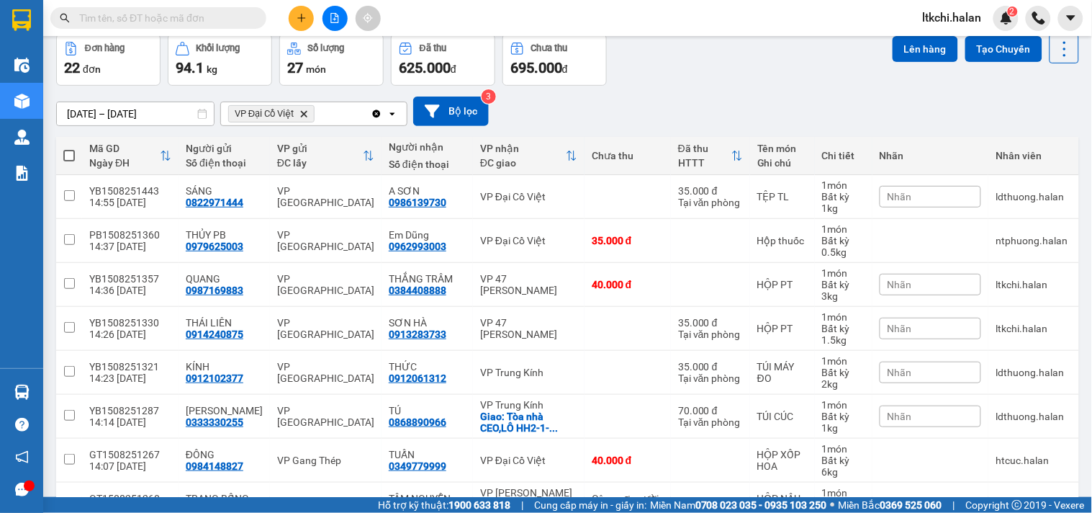
click at [339, 114] on div "VP Đại Cồ Việt Delete" at bounding box center [296, 113] width 150 height 23
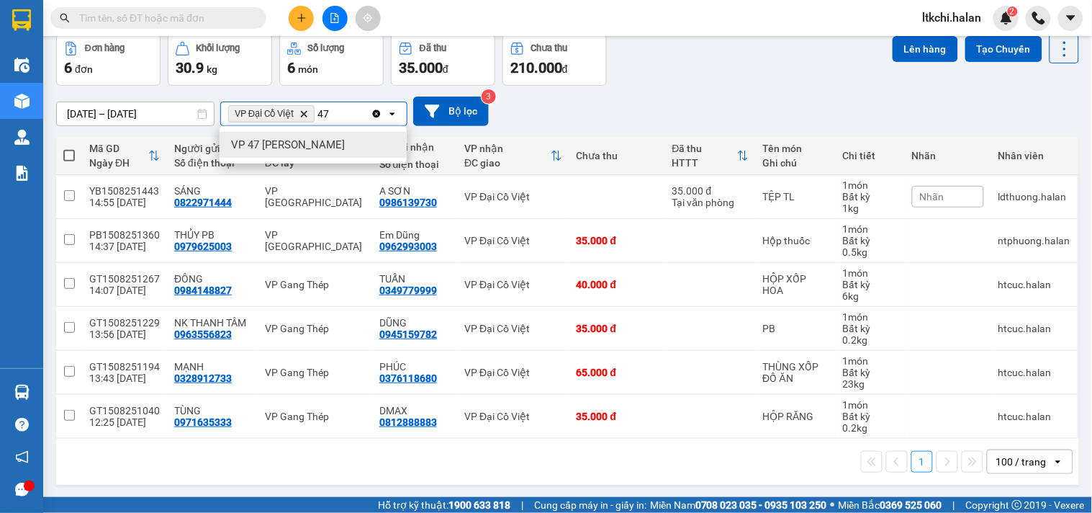
type input "47"
click at [324, 145] on span "VP 47 [PERSON_NAME]" at bounding box center [288, 144] width 114 height 14
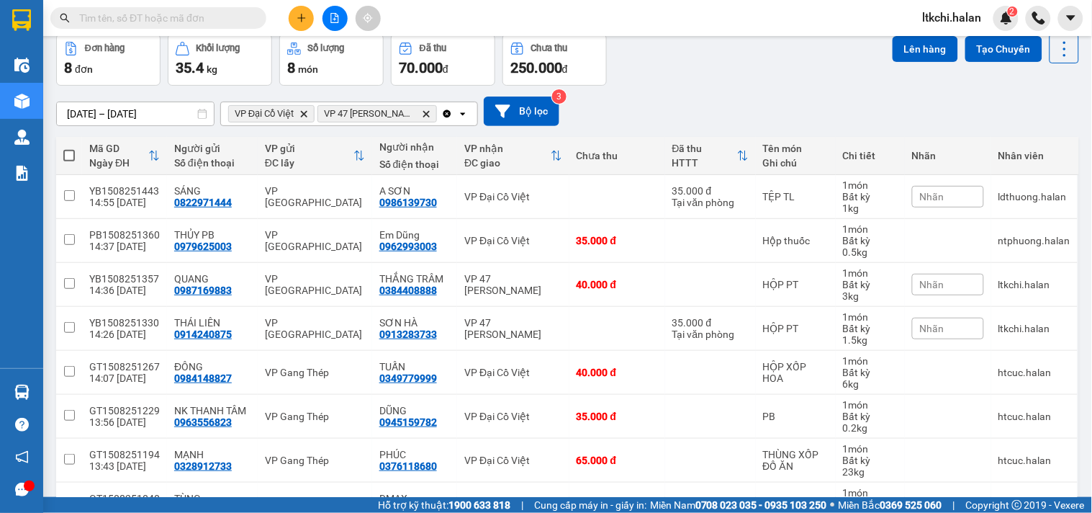
click at [437, 117] on div "VP Đại Cồ Việt Delete VP 47 [PERSON_NAME]" at bounding box center [331, 113] width 220 height 23
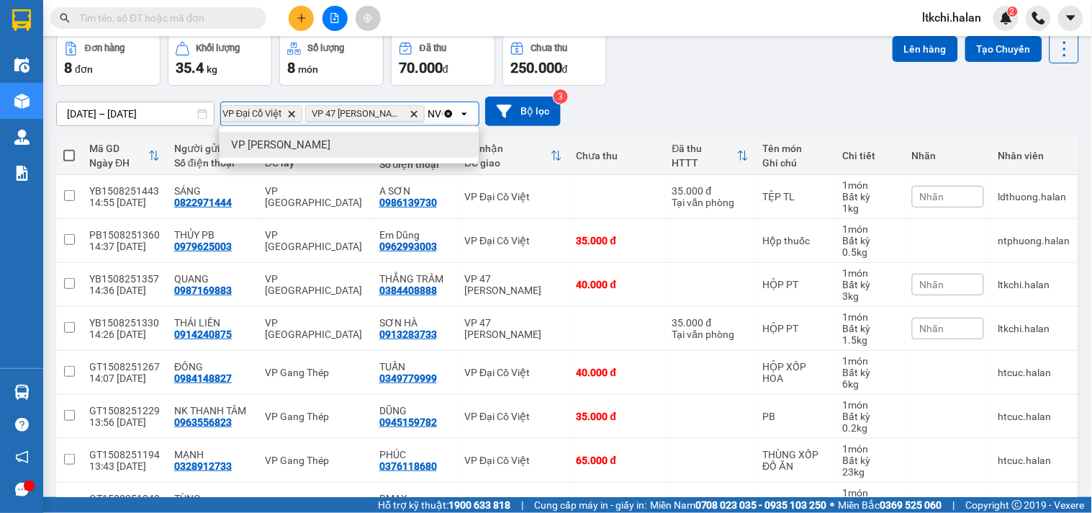
scroll to position [0, 19]
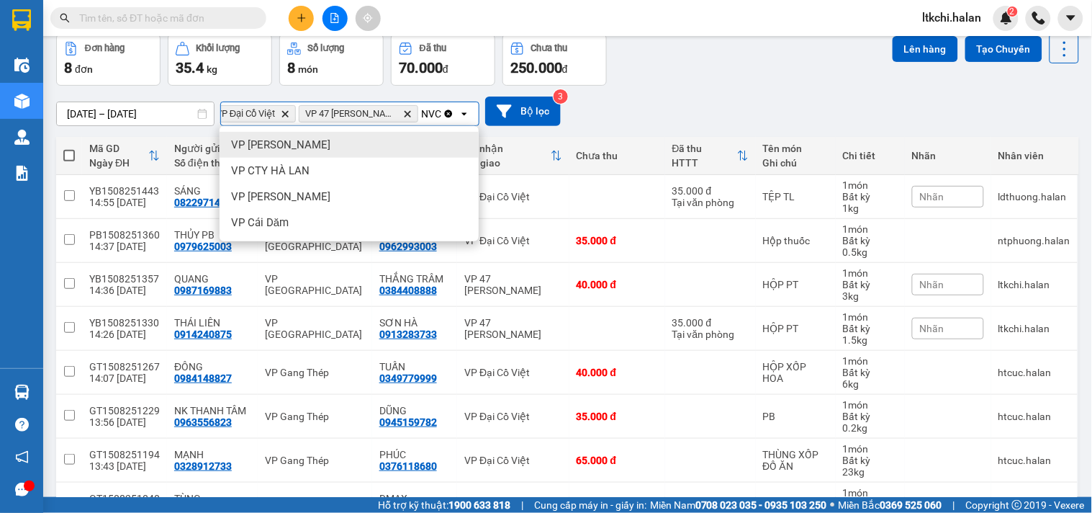
type input "NVC"
click at [385, 143] on div "VP [PERSON_NAME]" at bounding box center [349, 145] width 259 height 26
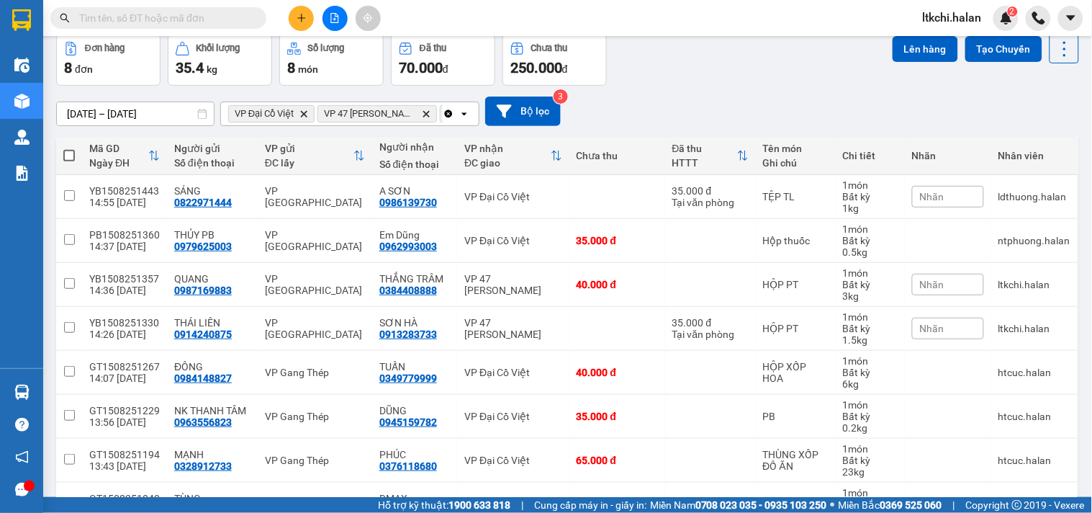
click at [69, 153] on span at bounding box center [69, 156] width 12 height 12
click at [69, 148] on input "checkbox" at bounding box center [69, 148] width 0 height 0
checkbox input "true"
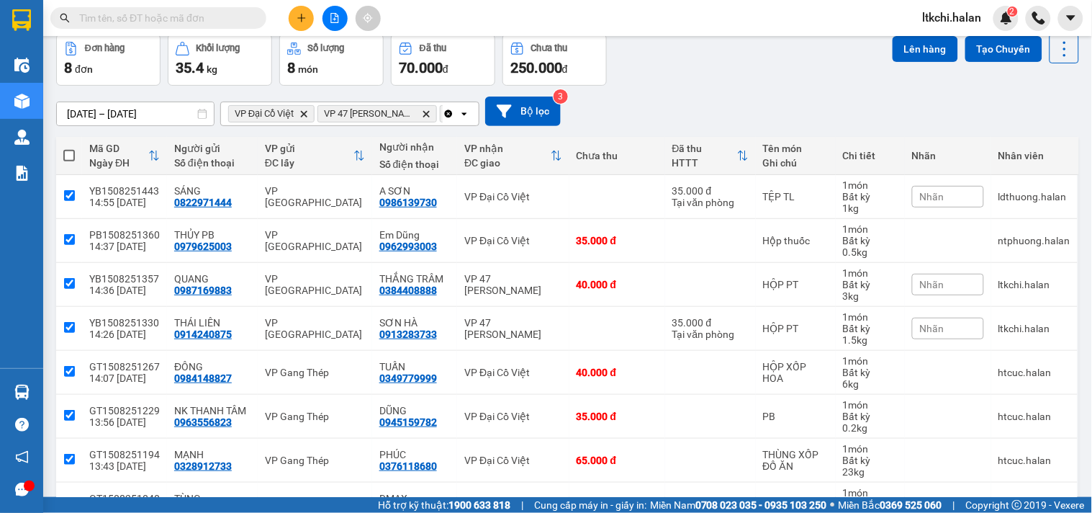
checkbox input "true"
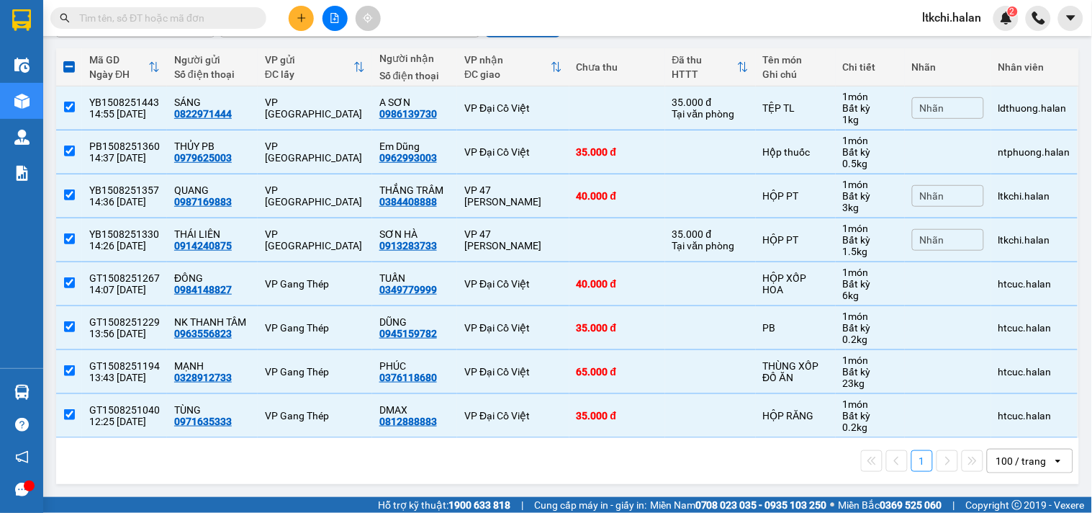
scroll to position [0, 0]
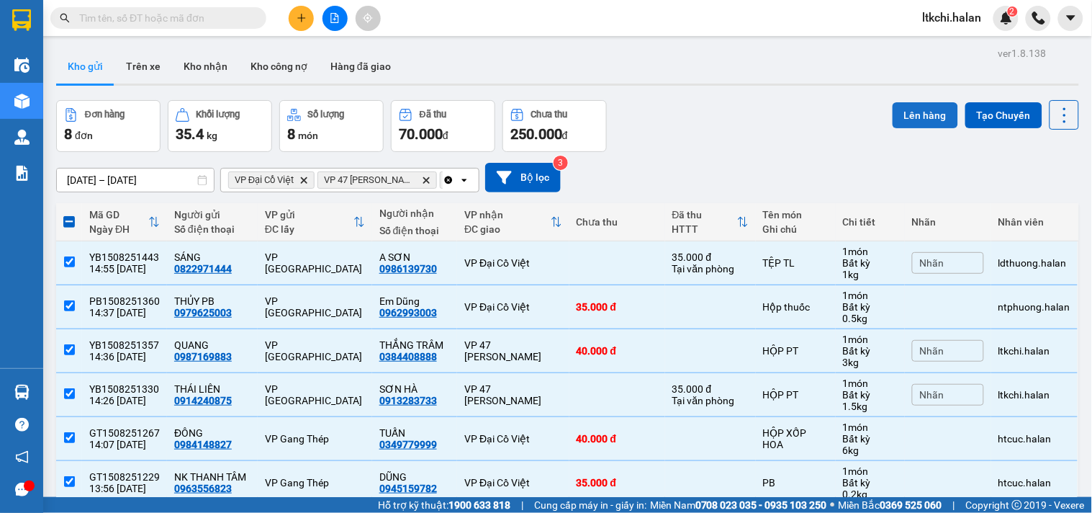
click at [916, 112] on button "Lên hàng" at bounding box center [926, 115] width 66 height 26
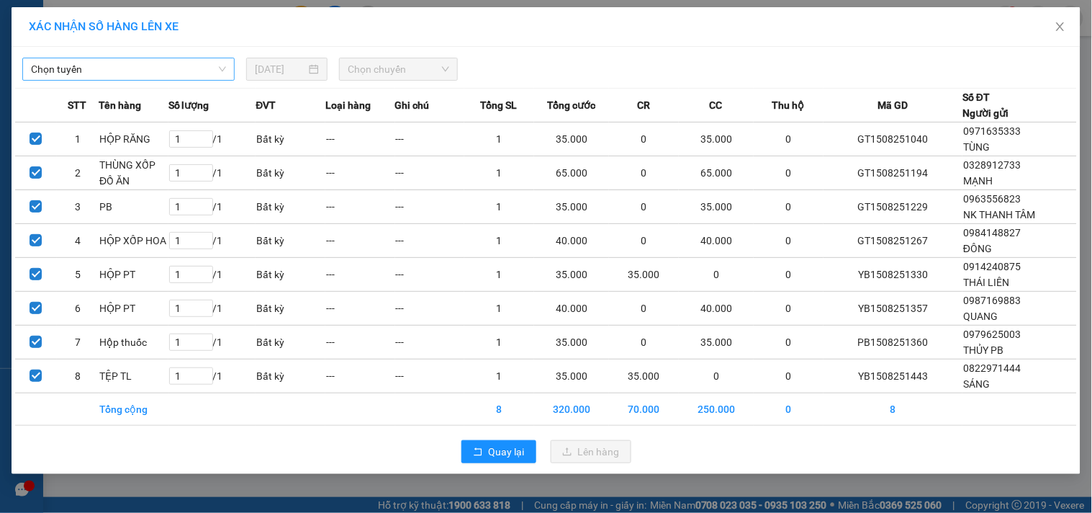
click at [197, 66] on span "Chọn tuyến" at bounding box center [128, 69] width 195 height 22
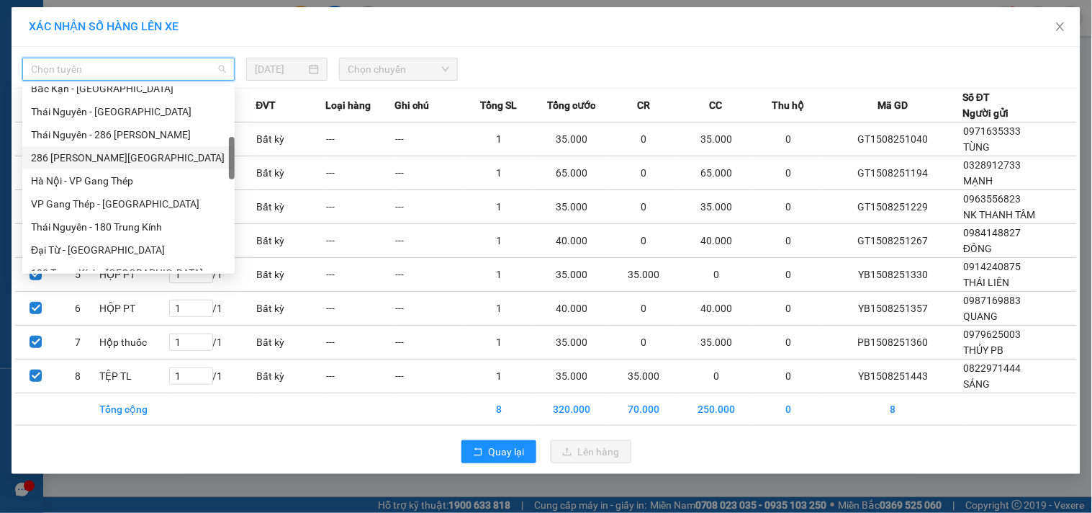
scroll to position [479, 0]
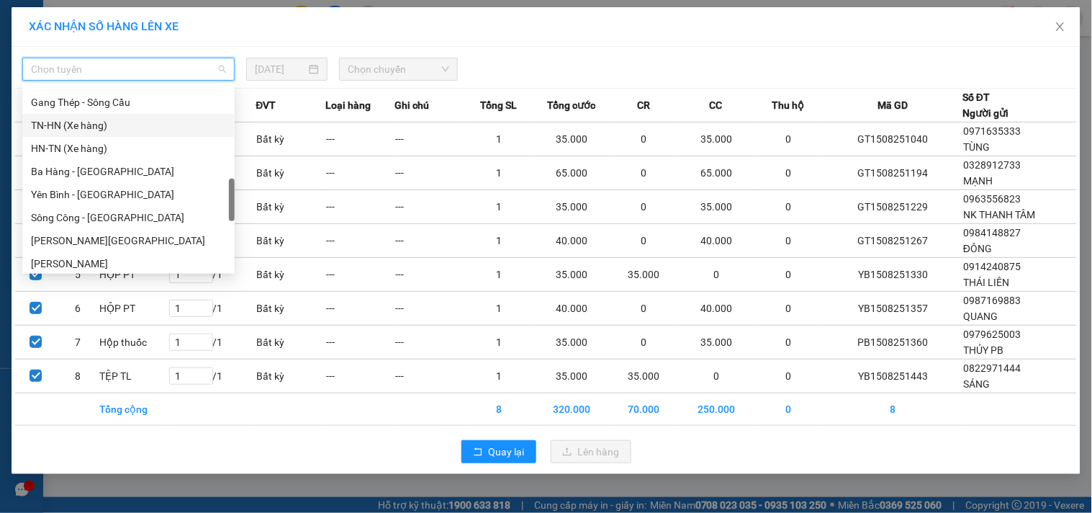
click at [109, 132] on div "TN-HN (Xe hàng)" at bounding box center [128, 125] width 212 height 23
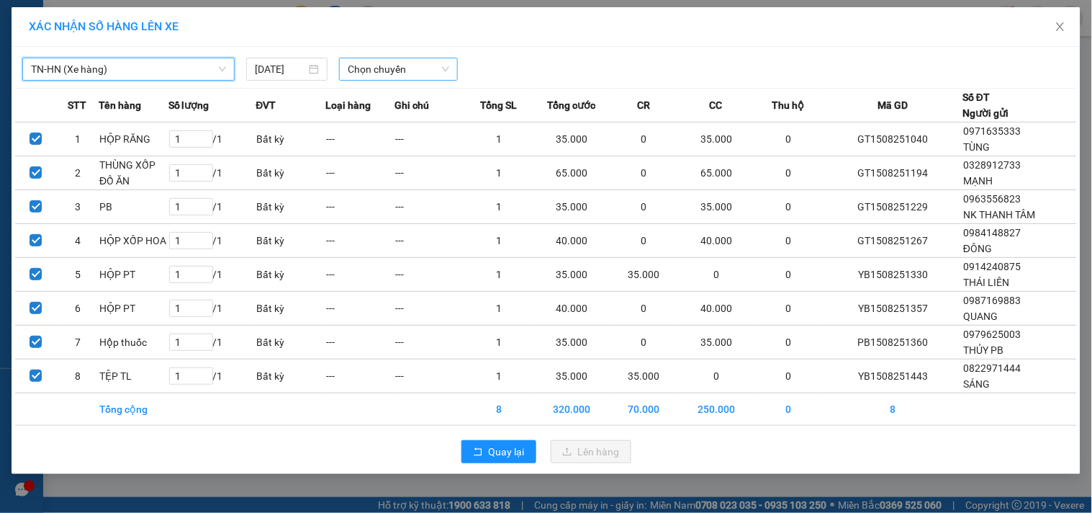
click at [361, 67] on span "Chọn chuyến" at bounding box center [398, 69] width 101 height 22
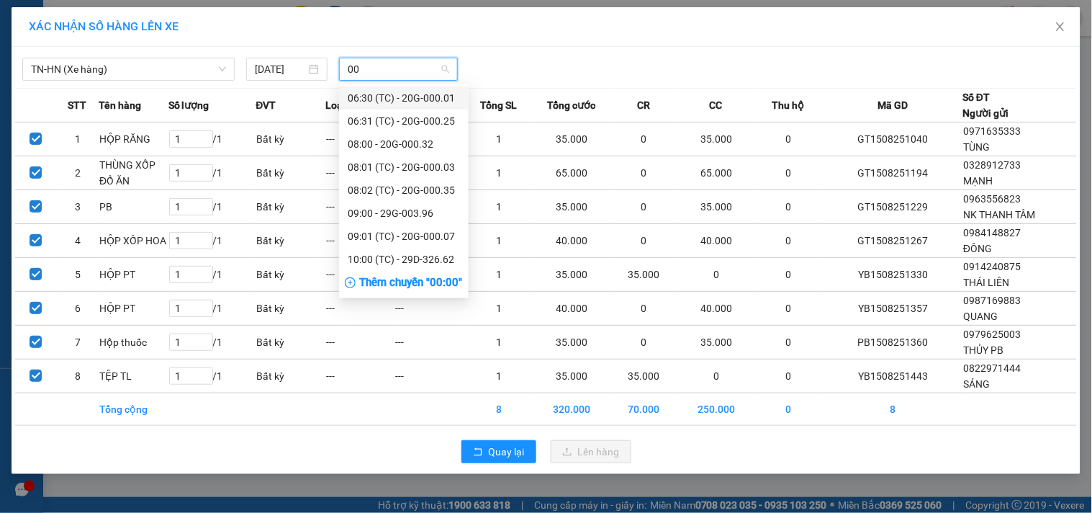
type input "007"
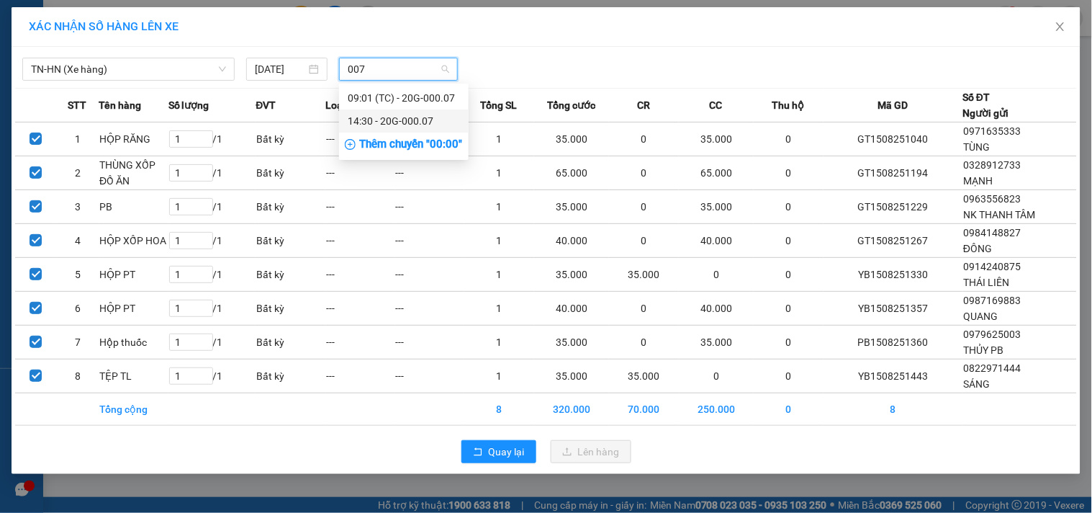
click at [403, 121] on div "14:30 - 20G-000.07" at bounding box center [404, 121] width 112 height 16
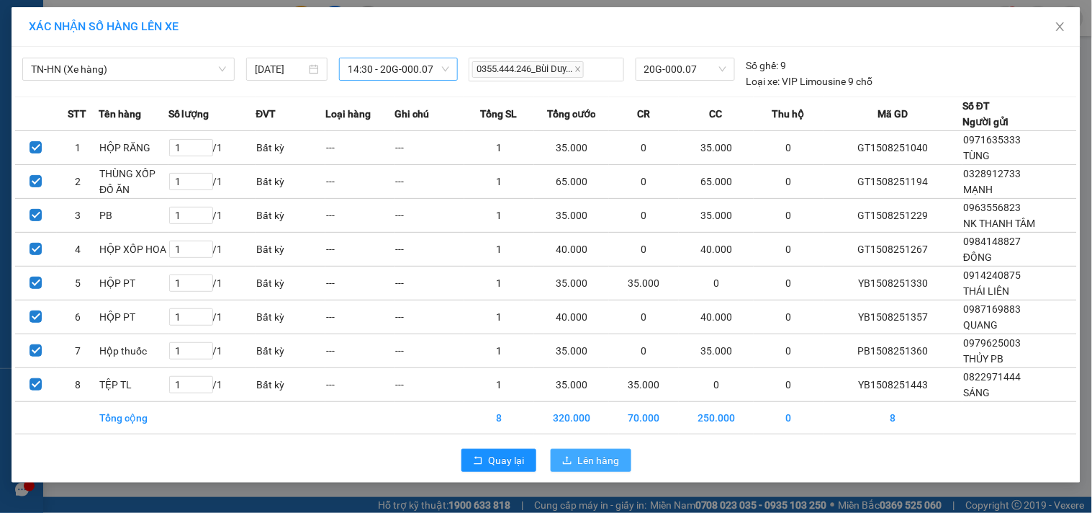
click at [587, 465] on span "Lên hàng" at bounding box center [599, 460] width 42 height 16
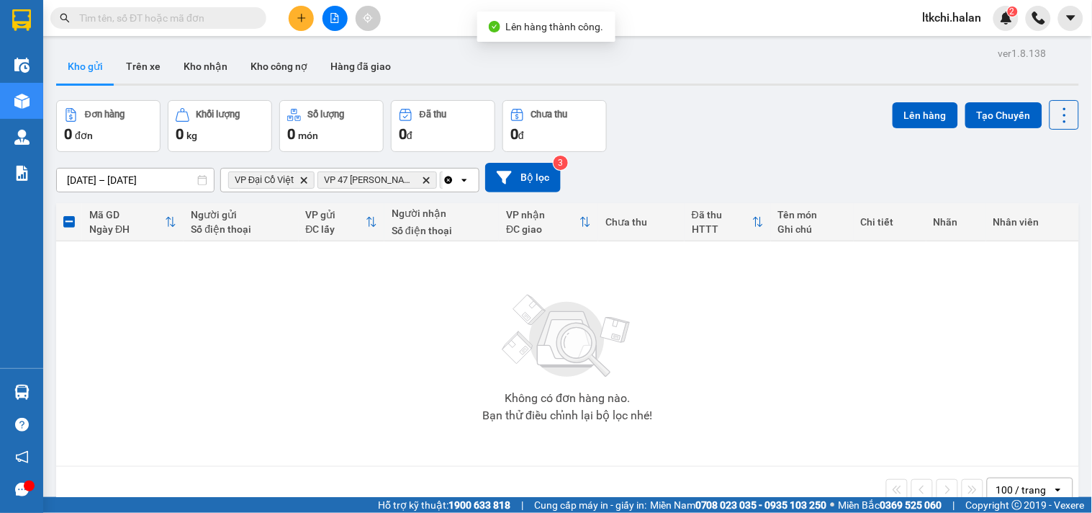
click at [446, 180] on icon "Clear all" at bounding box center [449, 180] width 8 height 8
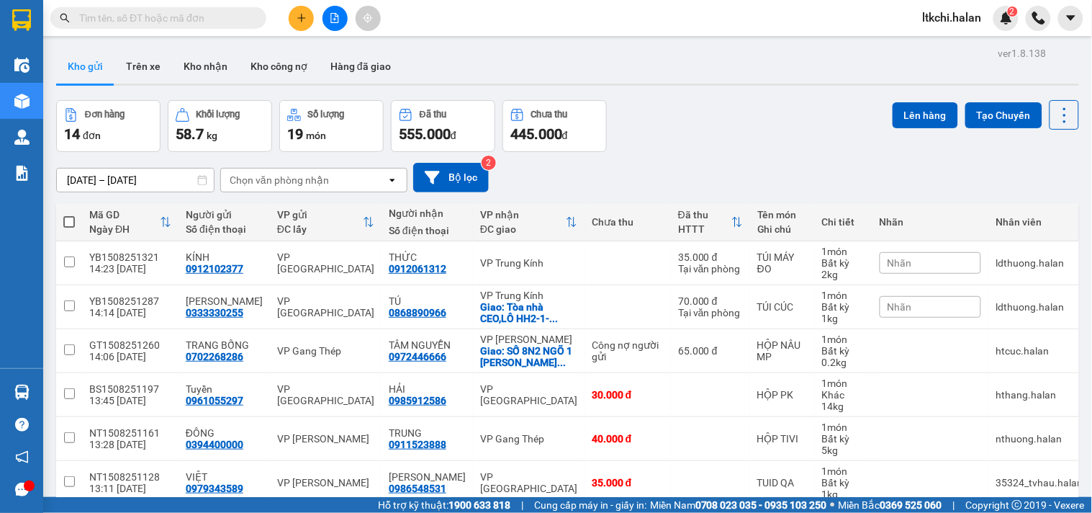
click at [328, 181] on div "Chọn văn phòng nhận" at bounding box center [304, 179] width 166 height 23
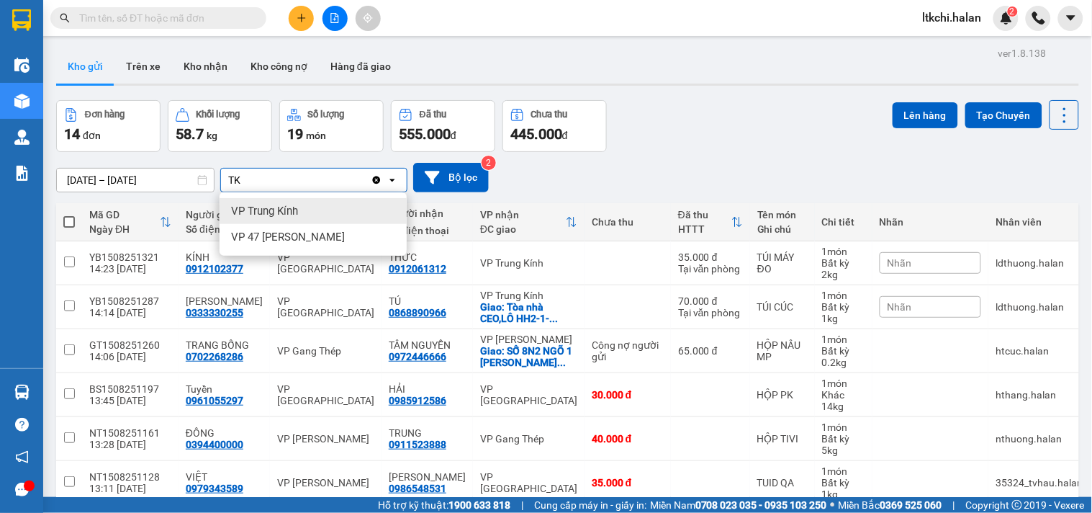
type input "TK"
click at [324, 209] on div "VP Trung Kính" at bounding box center [313, 211] width 187 height 26
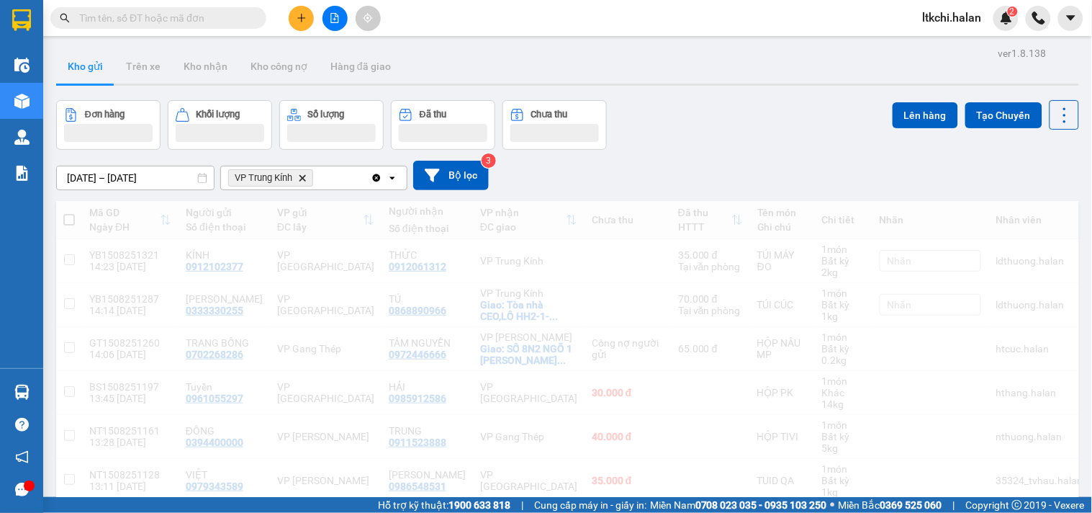
click at [340, 176] on div "VP Trung Kính Delete" at bounding box center [296, 177] width 150 height 23
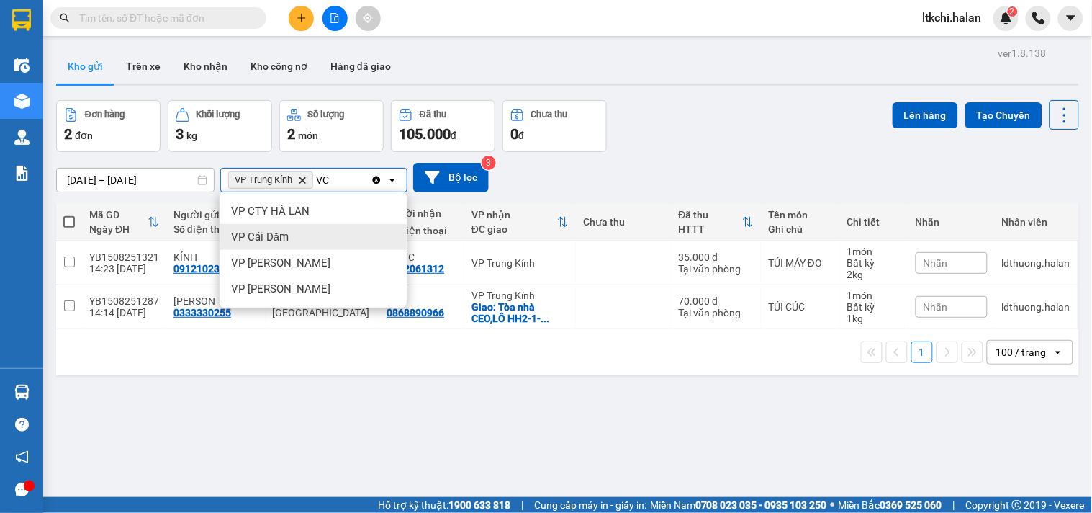
type input "VC"
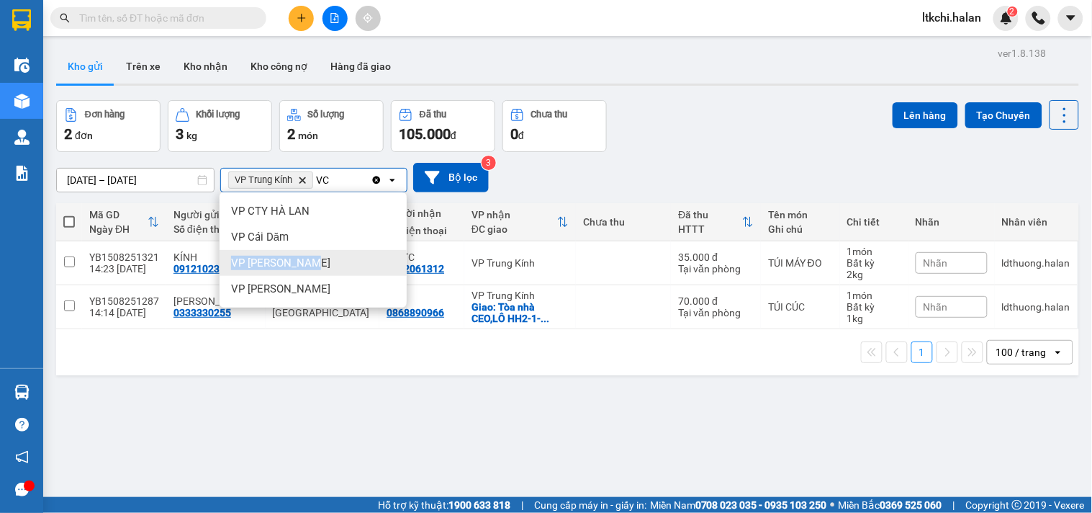
drag, startPoint x: 315, startPoint y: 238, endPoint x: 322, endPoint y: 259, distance: 22.8
click at [322, 259] on ul "VP CTY HÀ LAN VP Cái Dăm VP [PERSON_NAME] Công VP [PERSON_NAME]" at bounding box center [313, 249] width 187 height 115
click at [324, 259] on div "VP [PERSON_NAME]" at bounding box center [313, 263] width 187 height 26
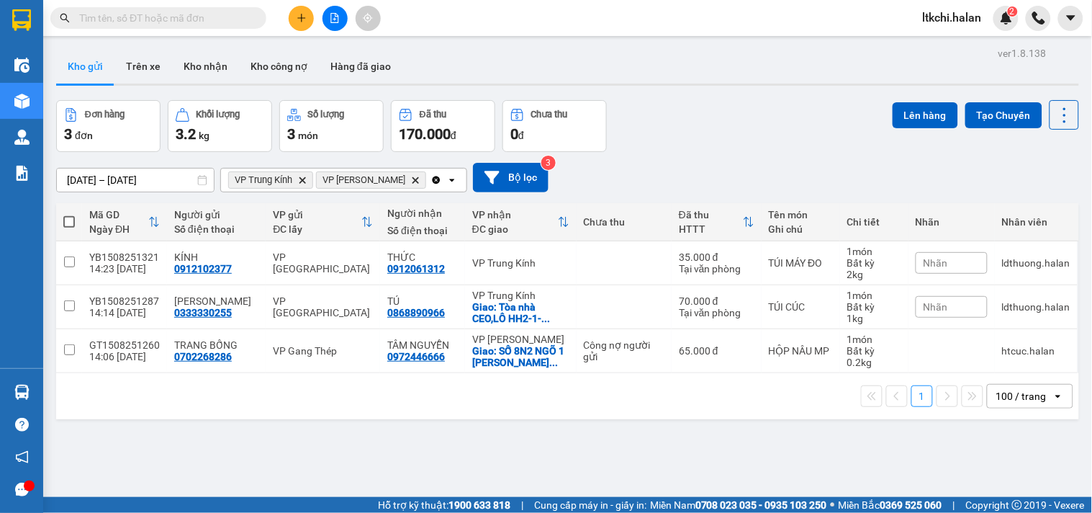
click at [412, 182] on div "VP Trung Kính Delete VP Võ Chí Công Delete" at bounding box center [325, 179] width 209 height 23
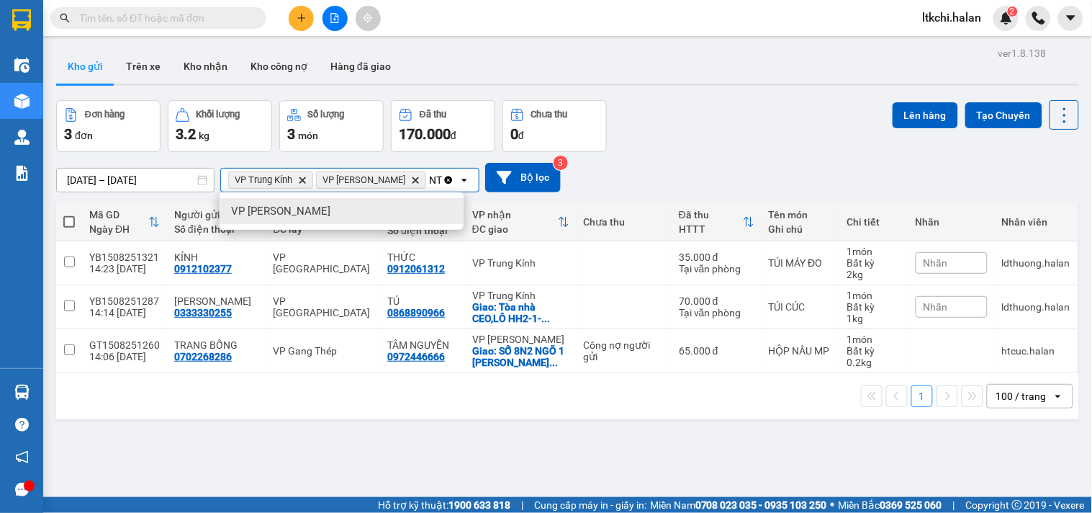
type input "NT"
click at [405, 213] on div "VP [PERSON_NAME]" at bounding box center [342, 211] width 244 height 26
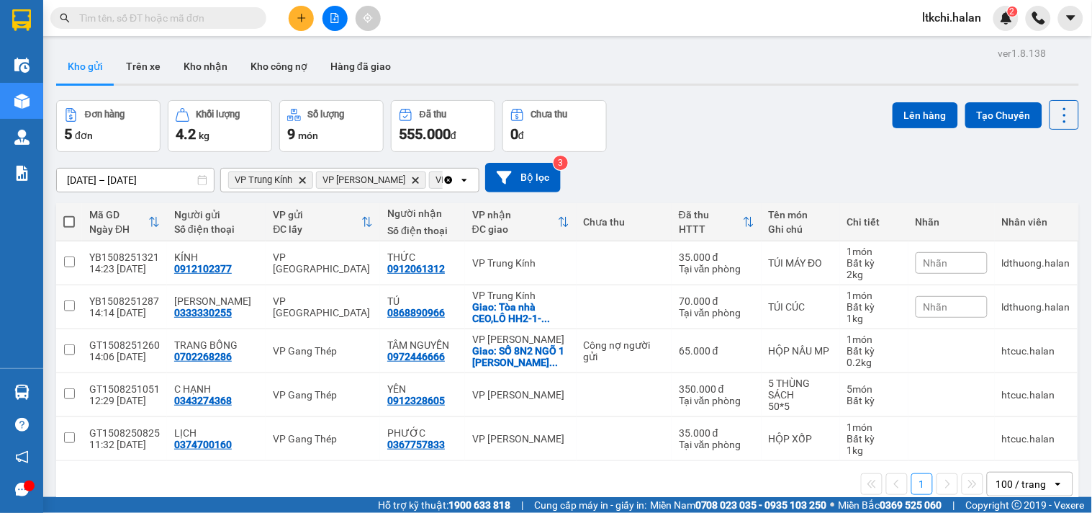
click at [70, 221] on span at bounding box center [69, 222] width 12 height 12
click at [69, 215] on input "checkbox" at bounding box center [69, 215] width 0 height 0
checkbox input "true"
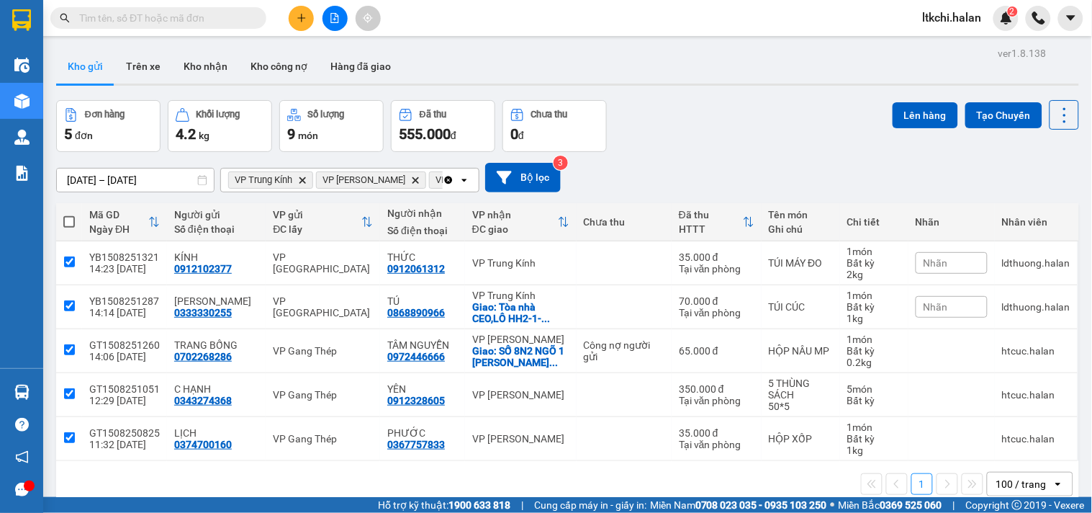
checkbox input "true"
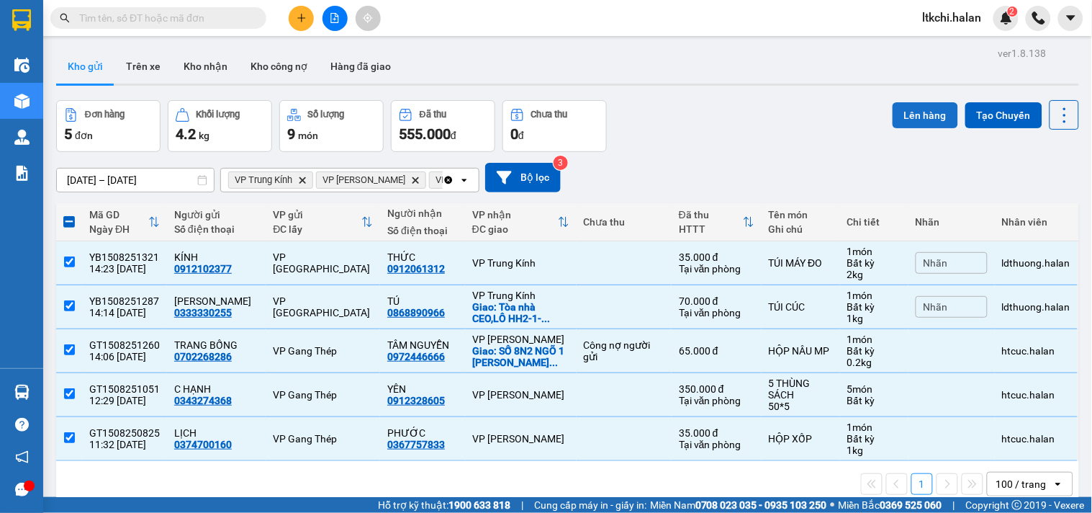
click at [922, 115] on button "Lên hàng" at bounding box center [926, 115] width 66 height 26
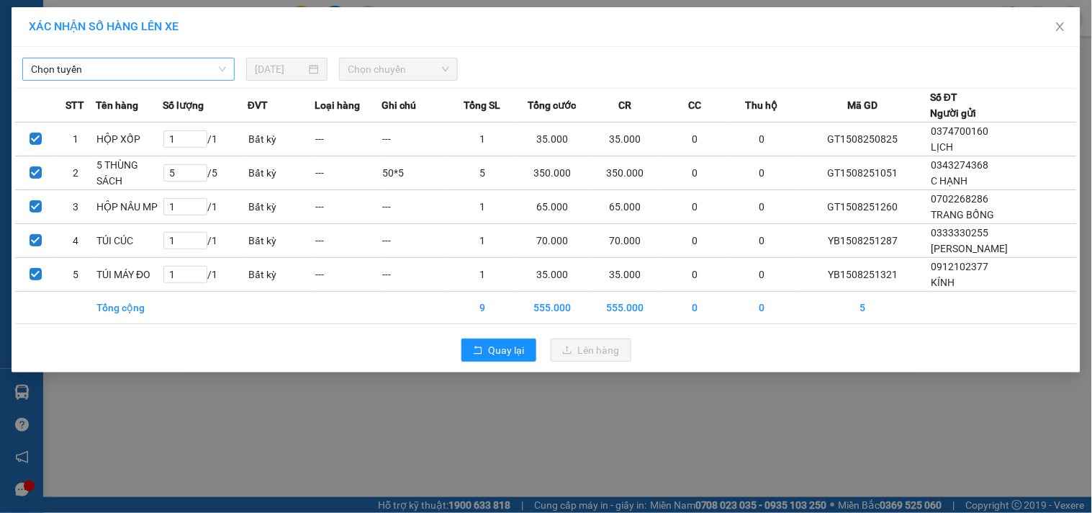
click at [202, 71] on span "Chọn tuyến" at bounding box center [128, 69] width 195 height 22
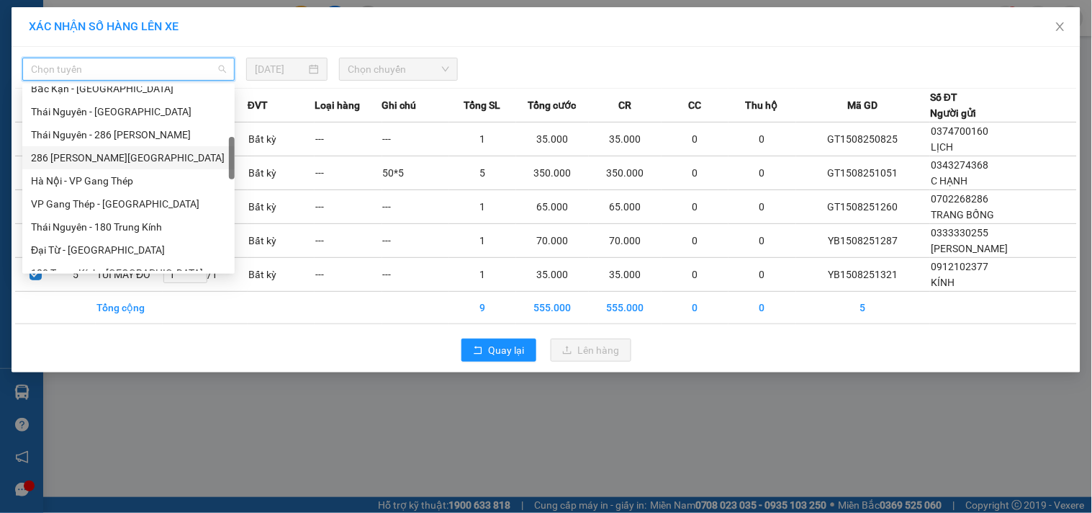
scroll to position [479, 0]
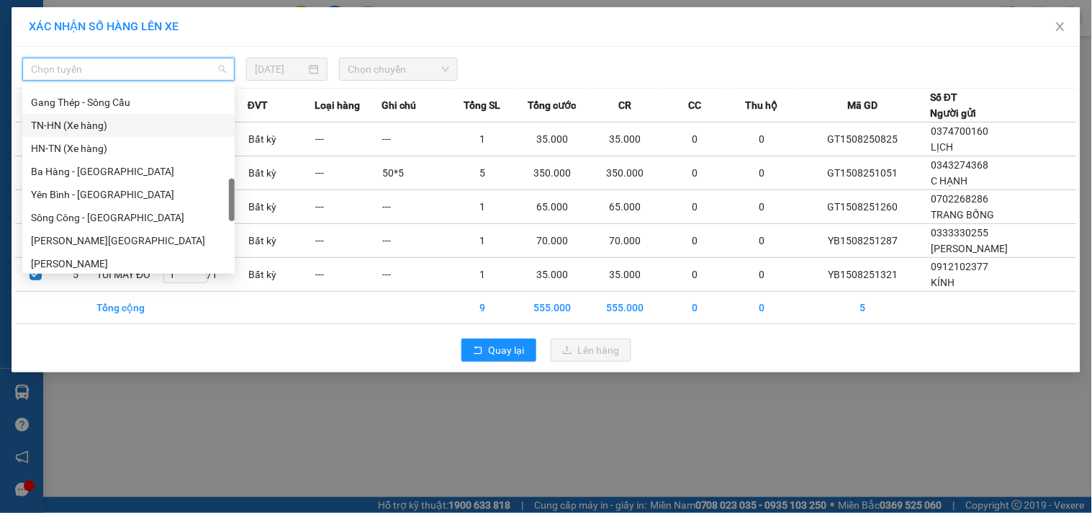
click at [103, 128] on div "TN-HN (Xe hàng)" at bounding box center [128, 125] width 195 height 16
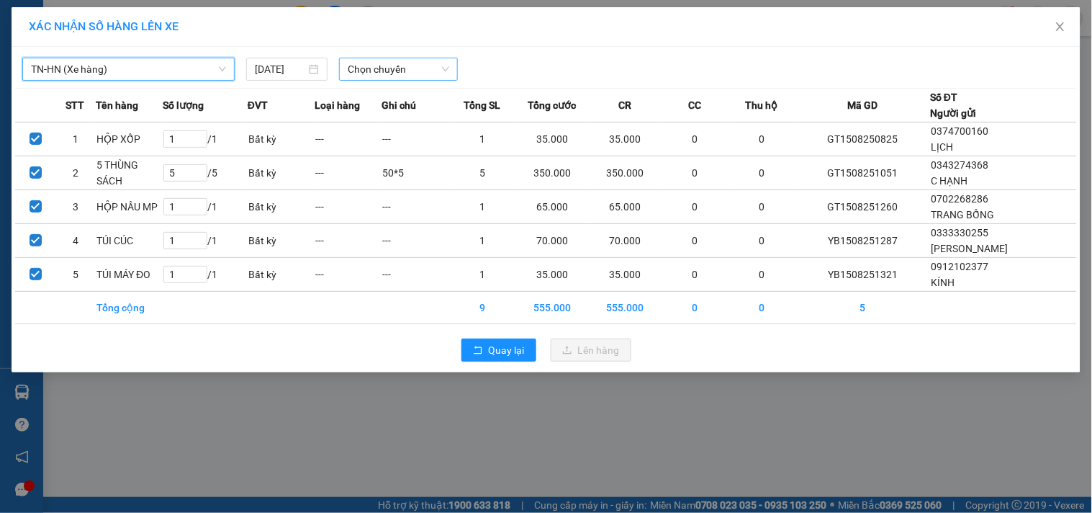
click at [389, 69] on span "Chọn chuyến" at bounding box center [398, 69] width 101 height 22
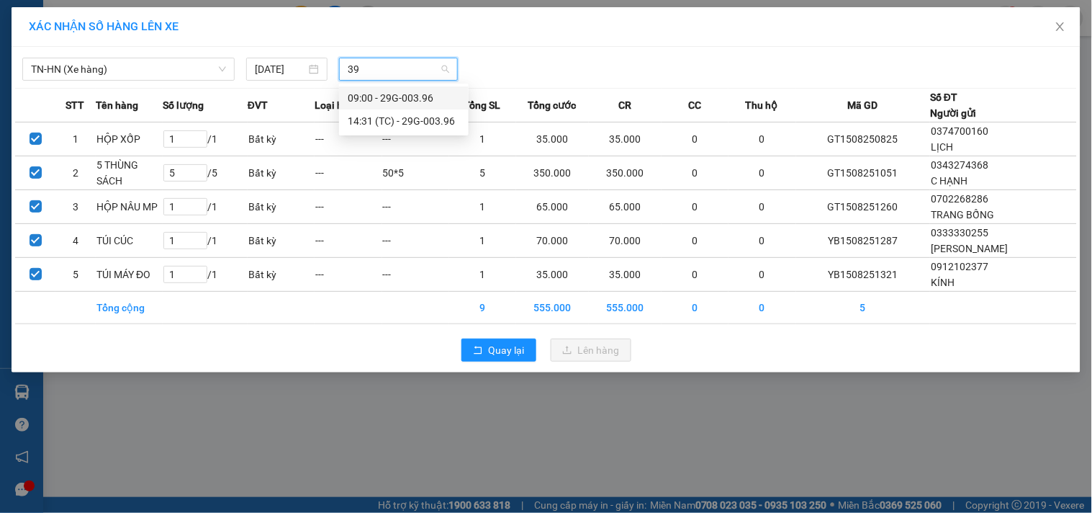
type input "396"
click at [394, 113] on div "14:31 (TC) - 29G-003.96" at bounding box center [404, 121] width 112 height 16
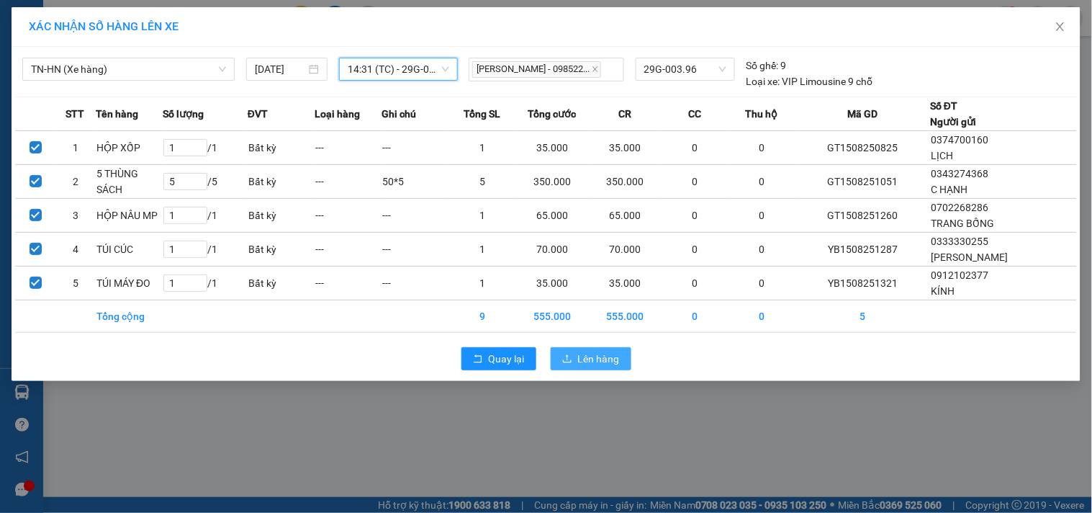
click at [592, 360] on span "Lên hàng" at bounding box center [599, 359] width 42 height 16
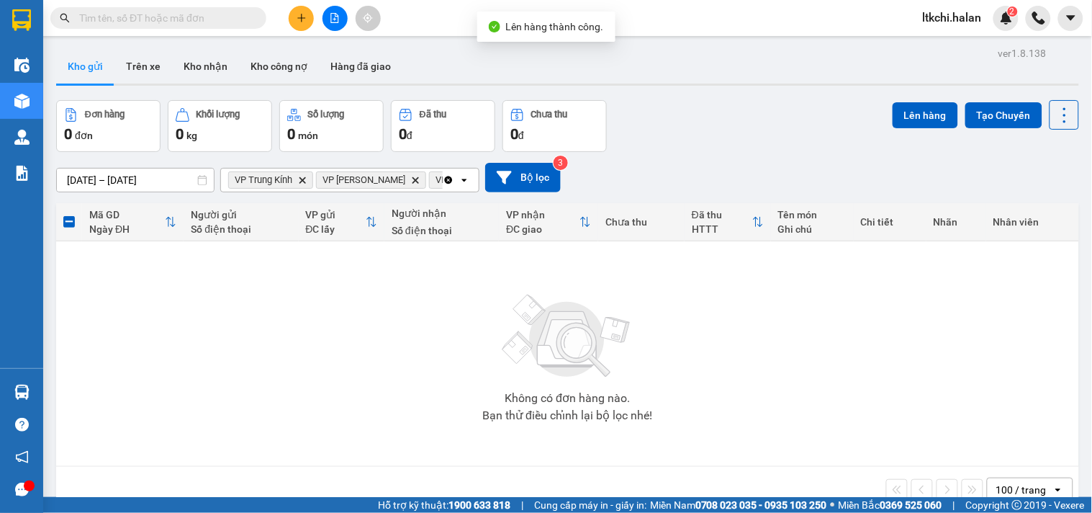
click at [451, 182] on icon "Clear all" at bounding box center [449, 180] width 12 height 12
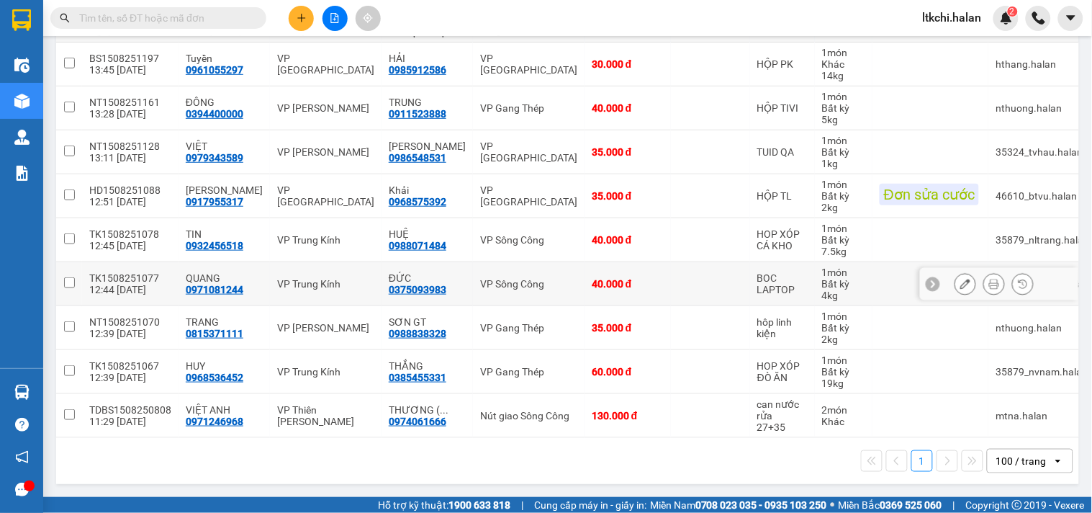
scroll to position [40, 0]
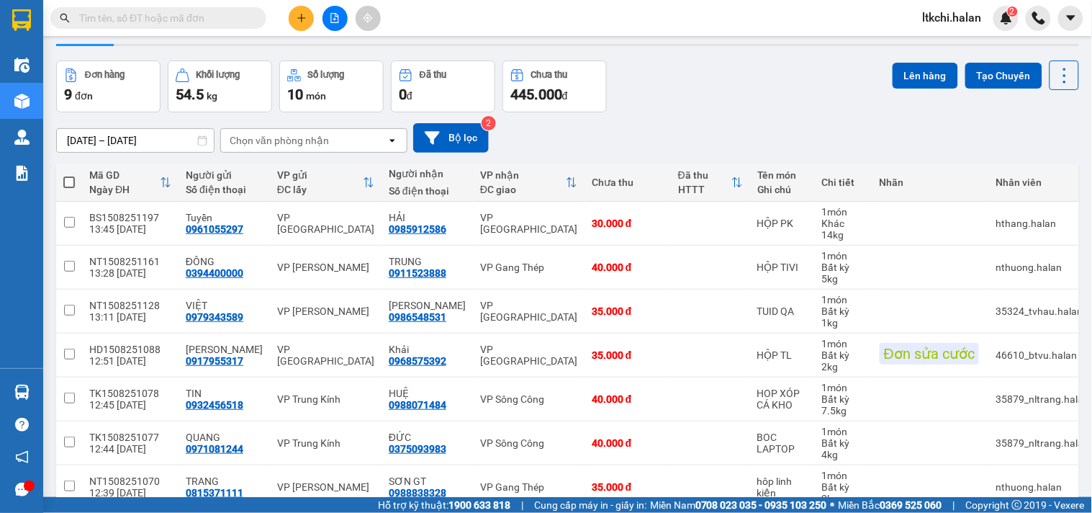
click at [69, 184] on span at bounding box center [69, 182] width 12 height 12
click at [69, 175] on input "checkbox" at bounding box center [69, 175] width 0 height 0
checkbox input "true"
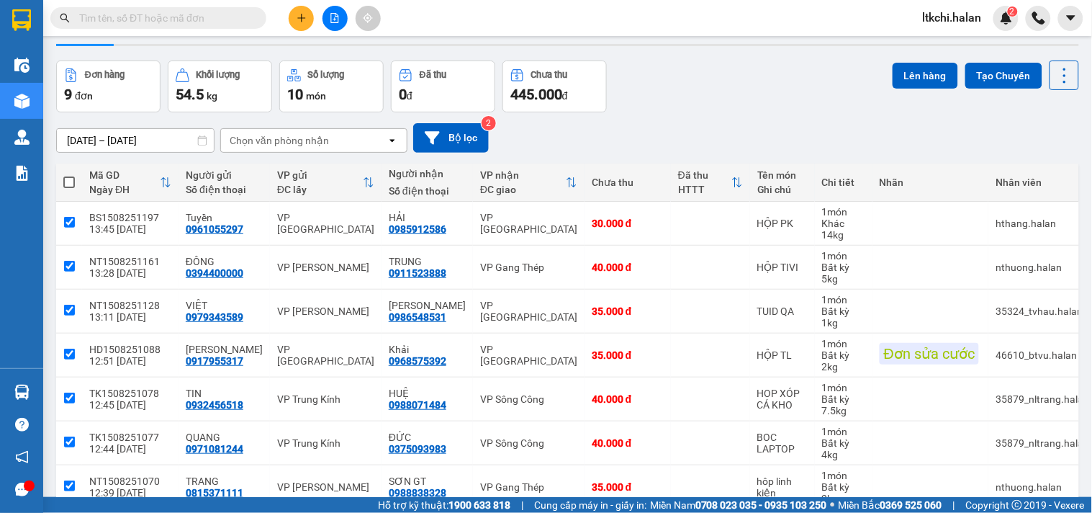
checkbox input "true"
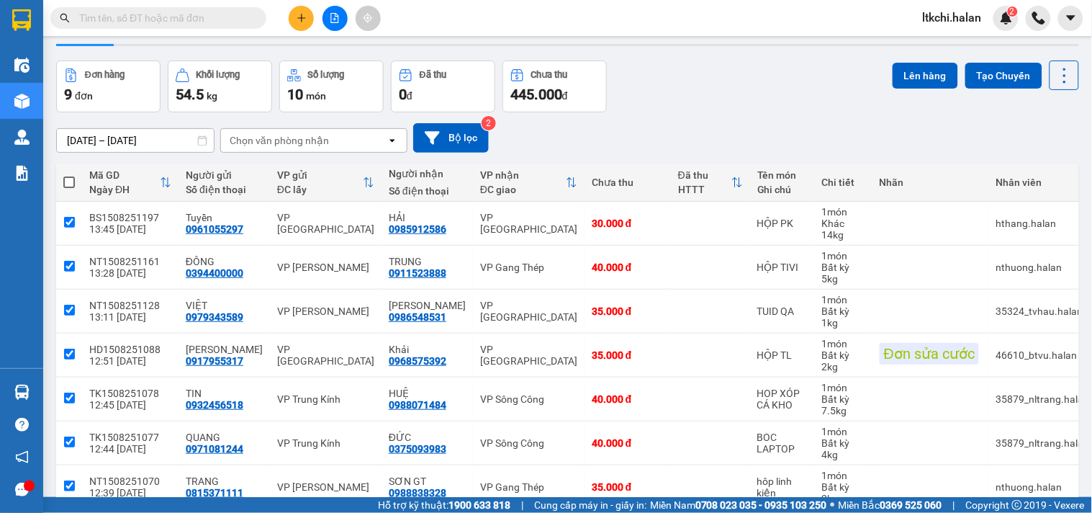
checkbox input "true"
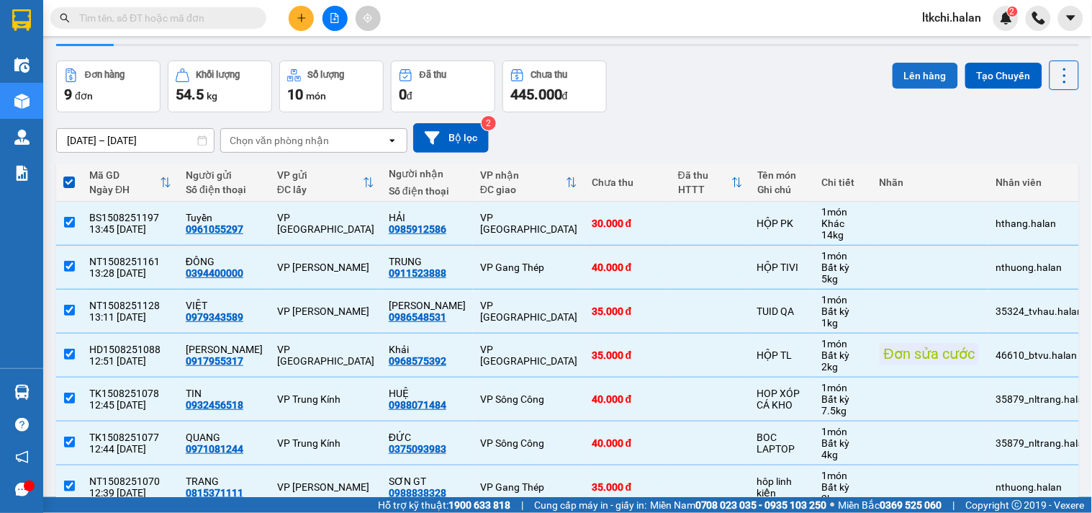
click at [916, 73] on button "Lên hàng" at bounding box center [926, 76] width 66 height 26
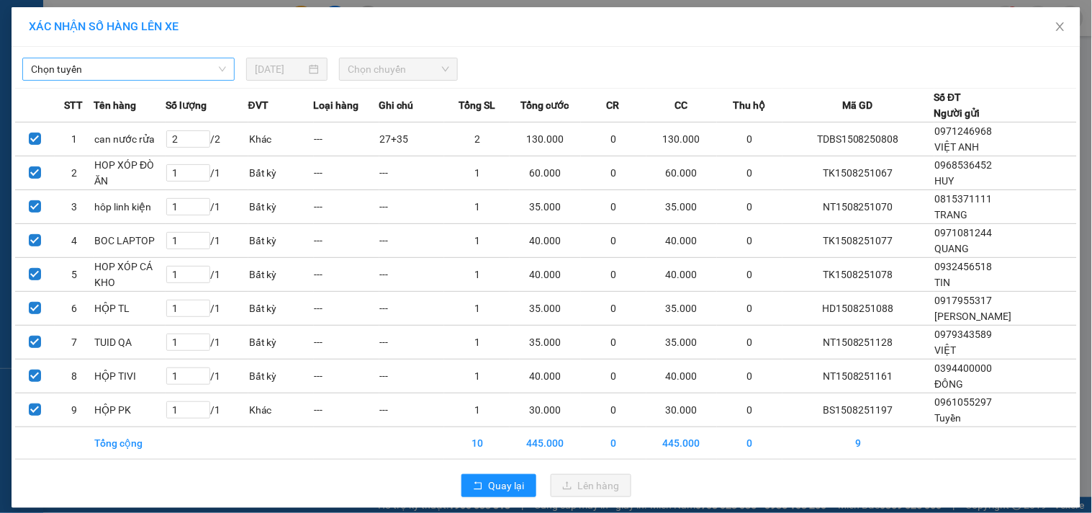
click at [163, 73] on span "Chọn tuyến" at bounding box center [128, 69] width 195 height 22
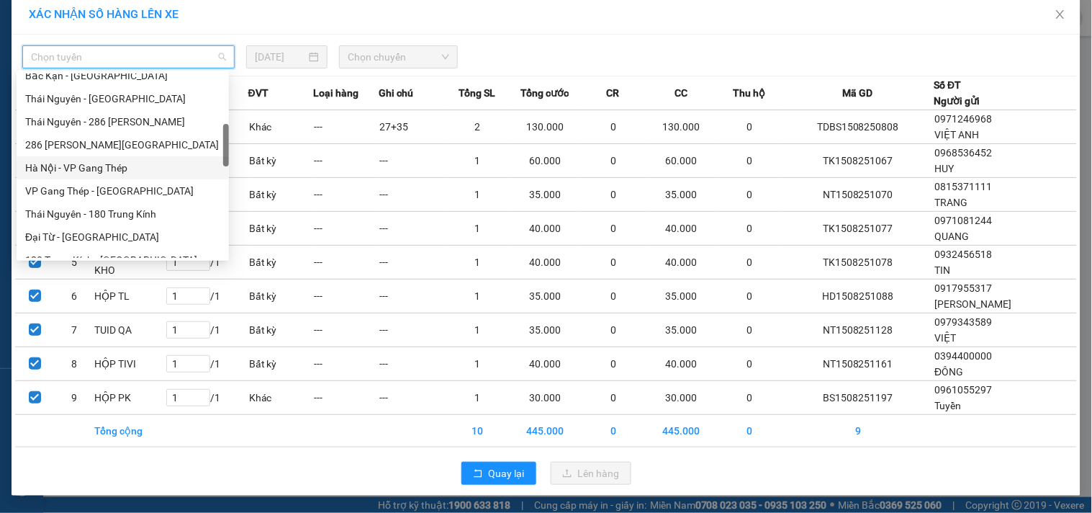
scroll to position [399, 0]
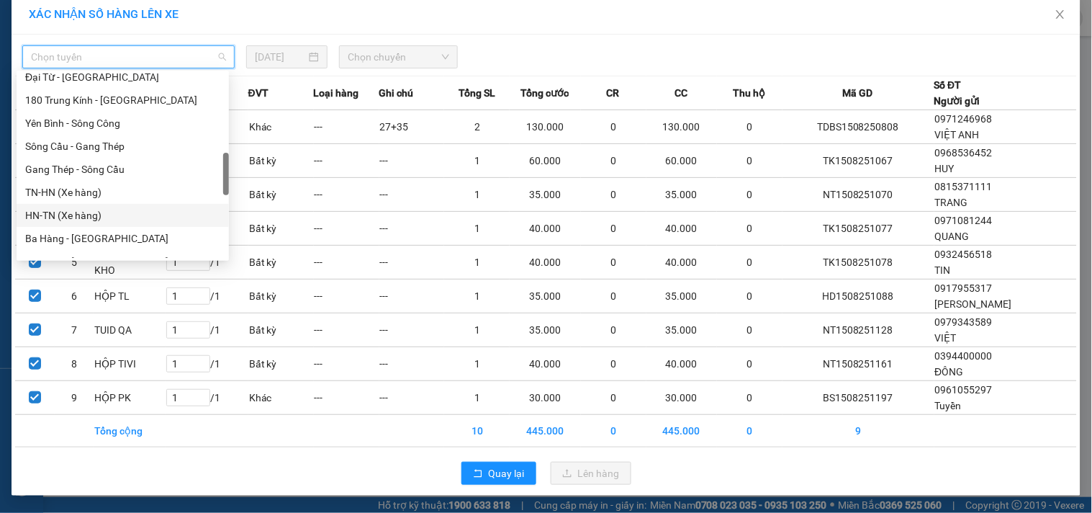
click at [94, 211] on div "HN-TN (Xe hàng)" at bounding box center [122, 215] width 195 height 16
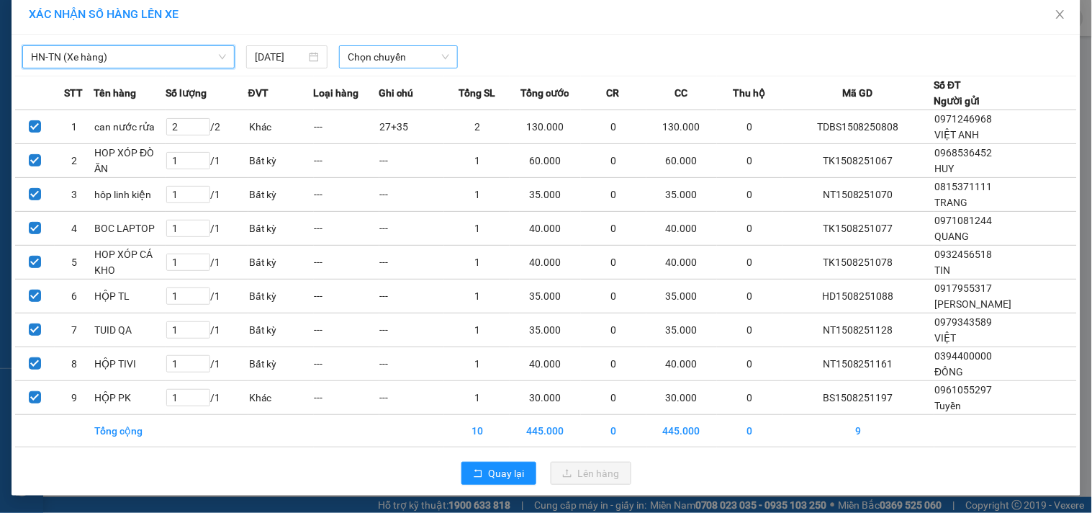
click at [400, 58] on span "Chọn chuyến" at bounding box center [398, 57] width 101 height 22
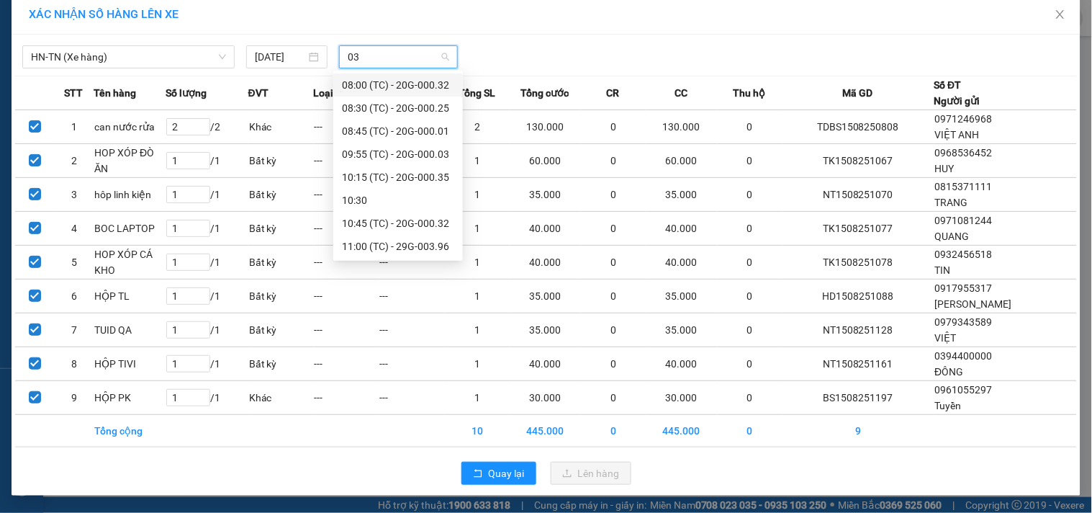
type input "032"
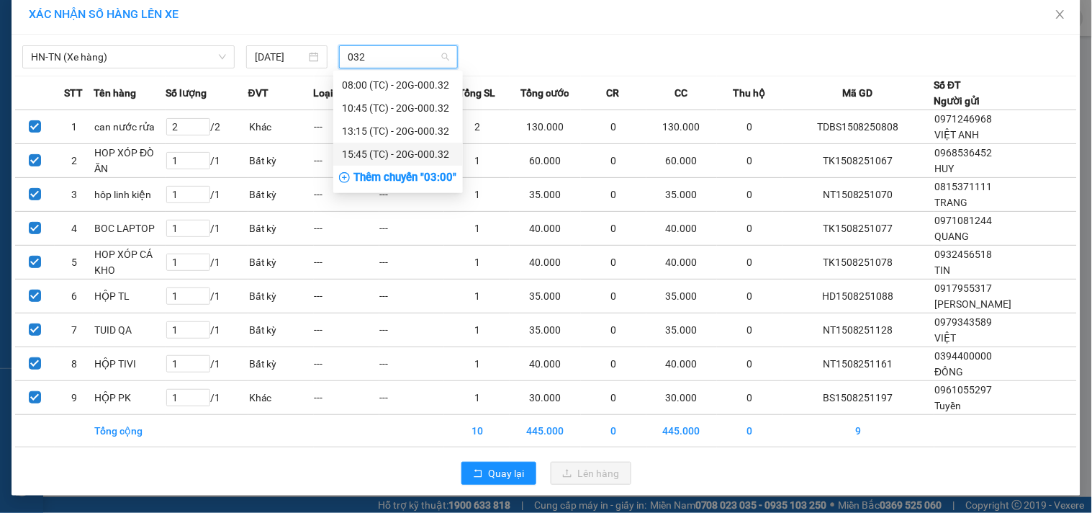
click at [392, 157] on div "15:45 (TC) - 20G-000.32" at bounding box center [398, 154] width 112 height 16
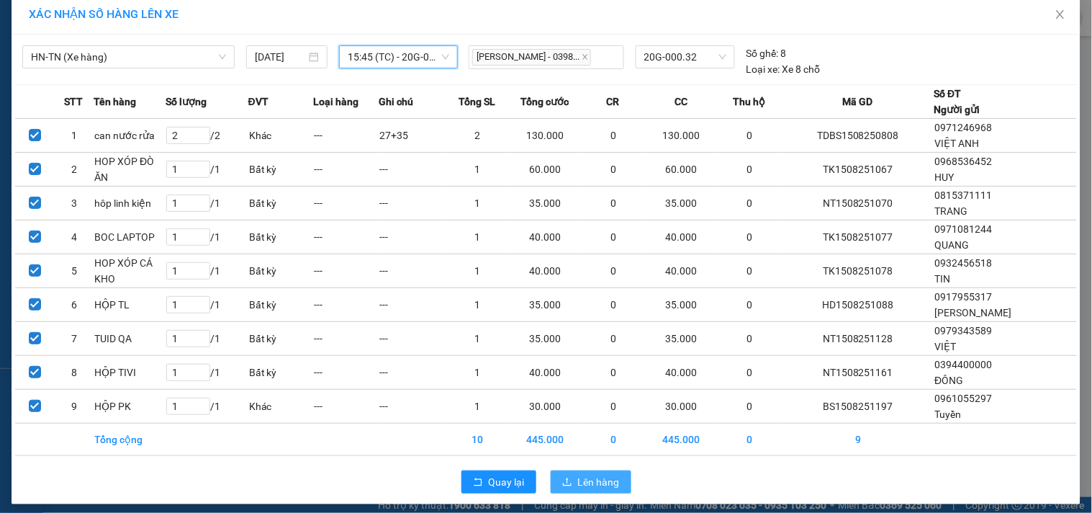
click at [578, 481] on span "Lên hàng" at bounding box center [599, 482] width 42 height 16
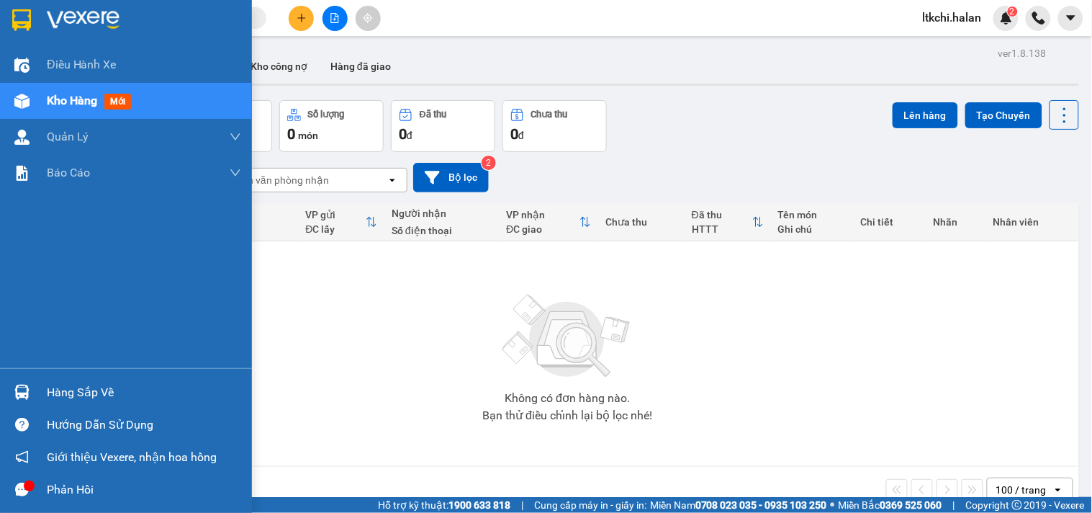
click at [37, 394] on div "Hàng sắp về" at bounding box center [126, 392] width 252 height 32
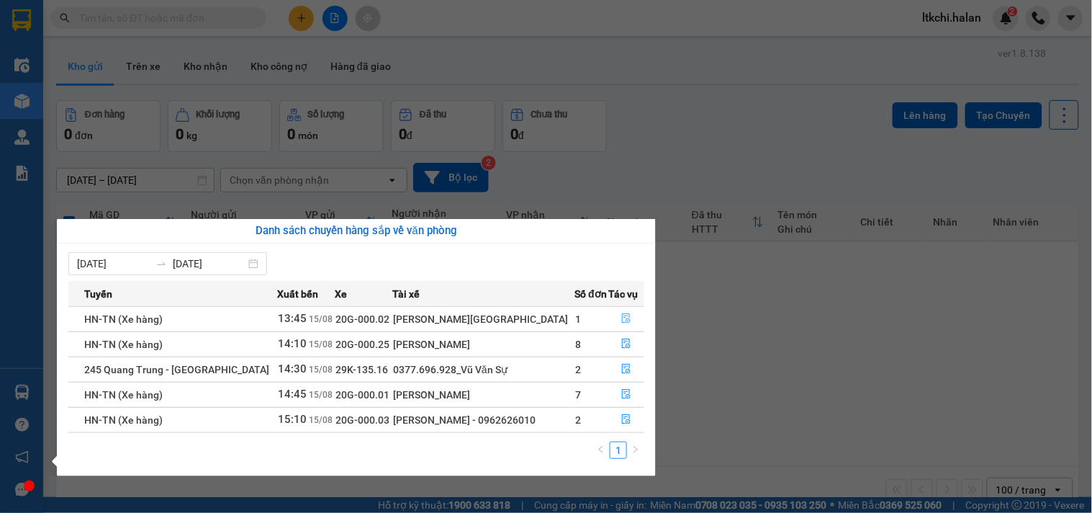
click at [621, 318] on icon "file-done" at bounding box center [626, 318] width 10 height 10
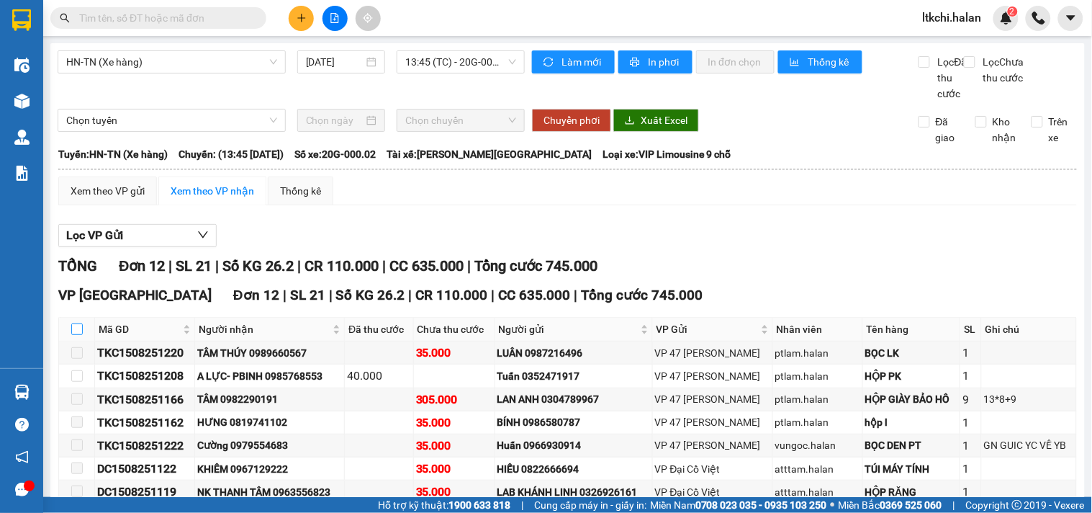
click at [76, 335] on input "checkbox" at bounding box center [77, 329] width 12 height 12
checkbox input "true"
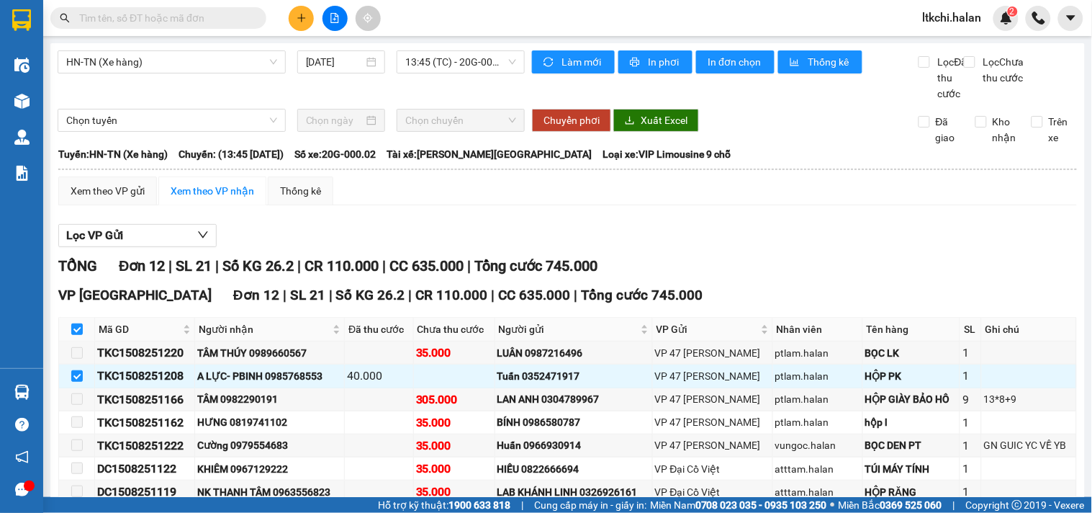
click at [306, 17] on icon "plus" at bounding box center [302, 18] width 10 height 10
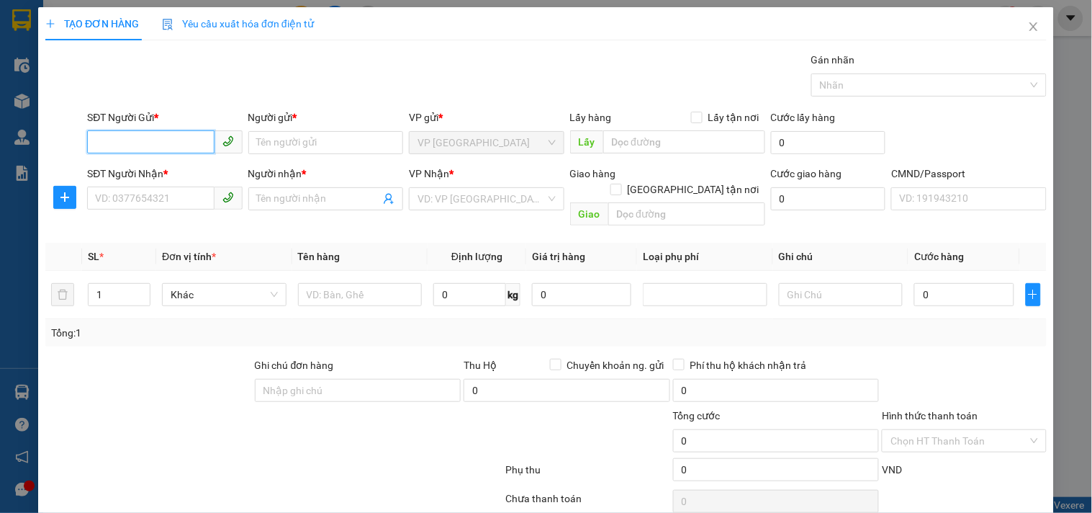
click at [189, 150] on input "SĐT Người Gửi *" at bounding box center [150, 141] width 127 height 23
type input "0984458390"
click at [171, 177] on div "0984458390 - BS SINH" at bounding box center [163, 171] width 136 height 16
type input "BS SINH"
type input "0984458390"
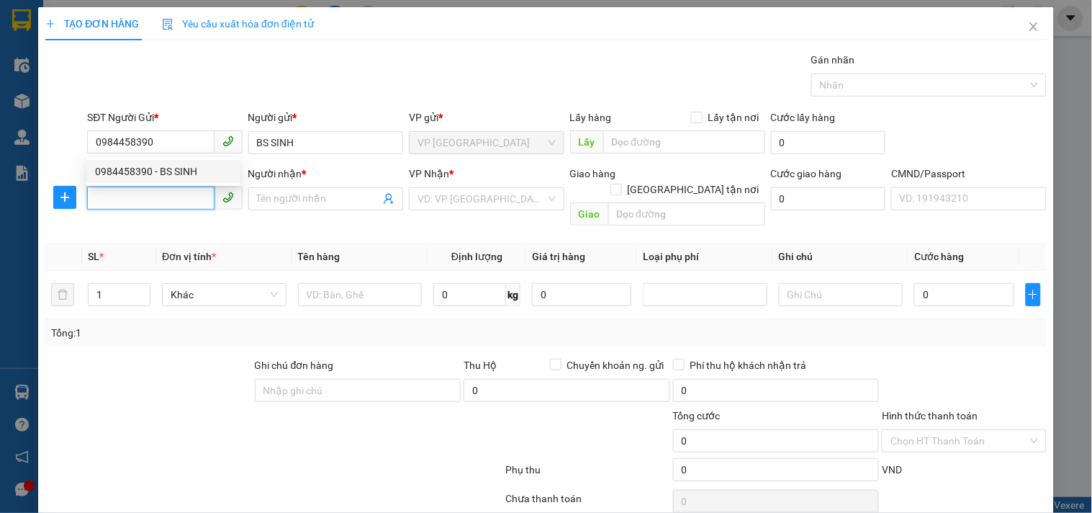
click at [176, 203] on input "SĐT Người Nhận *" at bounding box center [150, 197] width 127 height 23
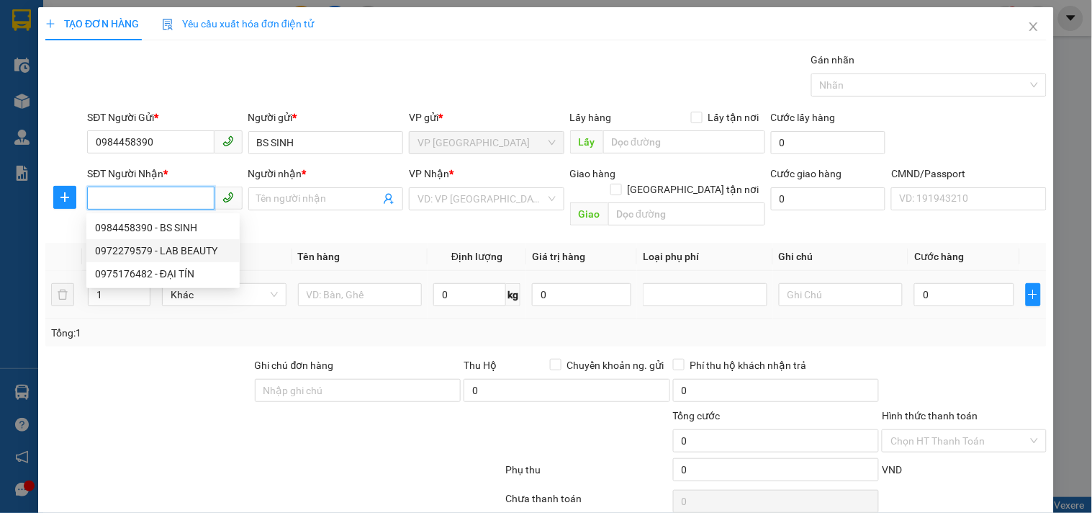
drag, startPoint x: 181, startPoint y: 253, endPoint x: 252, endPoint y: 259, distance: 70.8
click at [181, 253] on div "0972279579 - LAB BEAUTY" at bounding box center [163, 251] width 136 height 16
type input "0972279579"
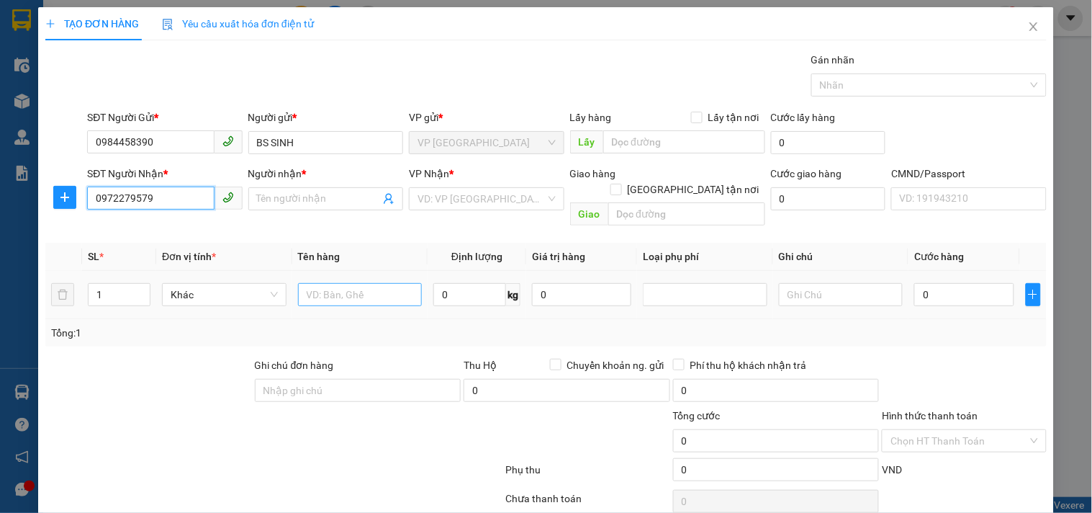
type input "LAB BEAUTY"
click at [369, 283] on input "text" at bounding box center [360, 294] width 125 height 23
type input "HỘP RĂNG"
click at [473, 283] on input "0" at bounding box center [469, 294] width 73 height 23
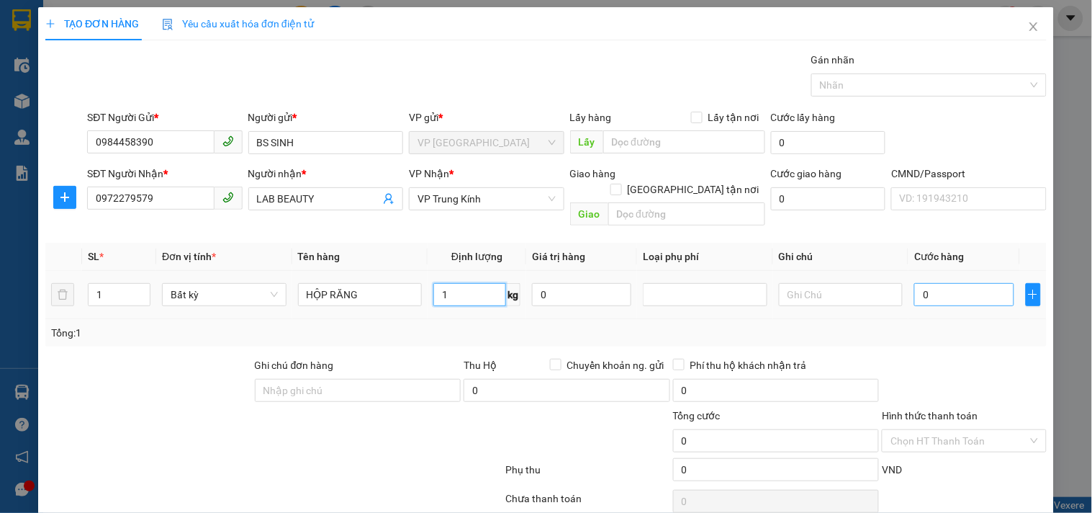
type input "1"
click at [967, 284] on input "0" at bounding box center [963, 294] width 99 height 23
type input "35.000"
click at [960, 430] on input "Hình thức thanh toán" at bounding box center [958, 441] width 137 height 22
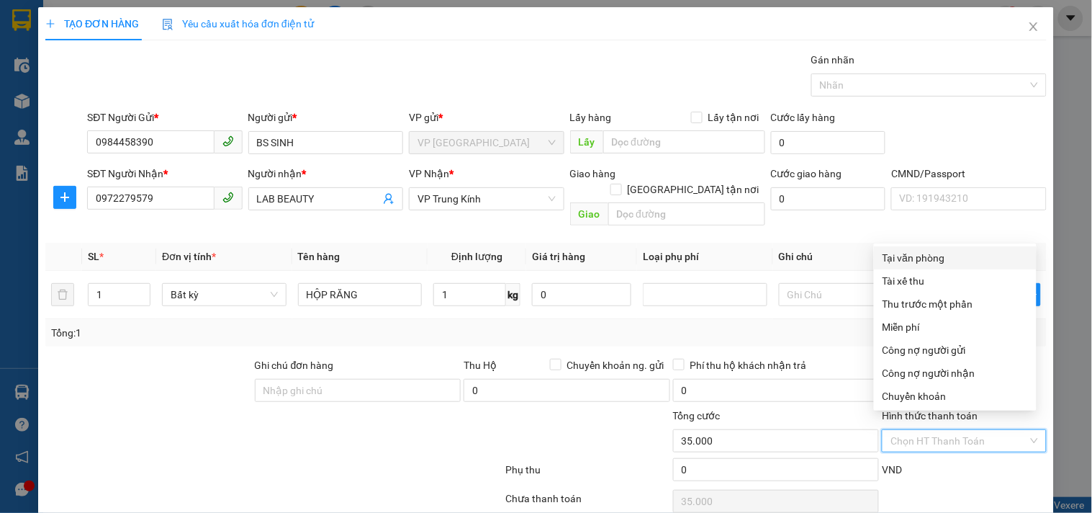
click at [944, 253] on div "Tại văn phòng" at bounding box center [954, 258] width 145 height 16
type input "0"
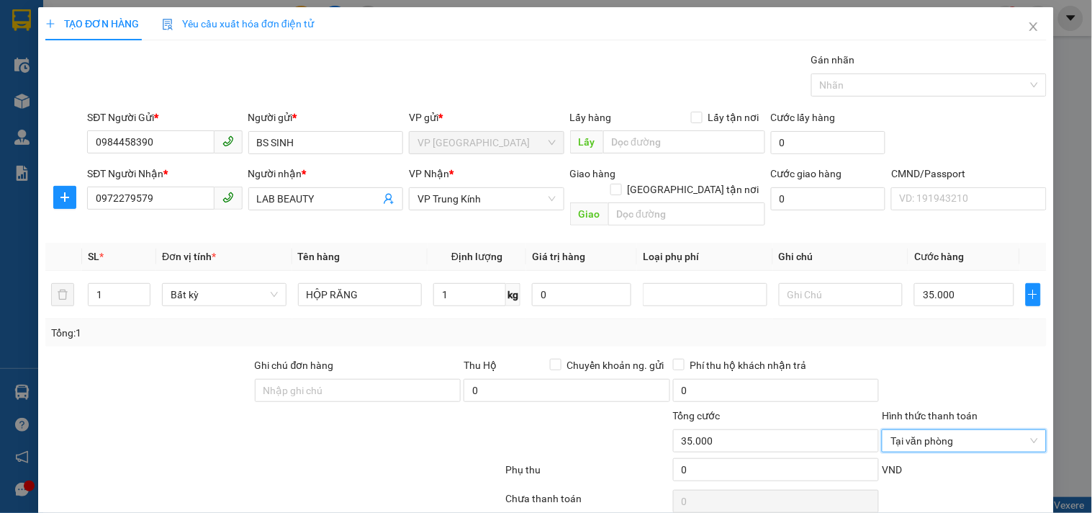
scroll to position [48, 0]
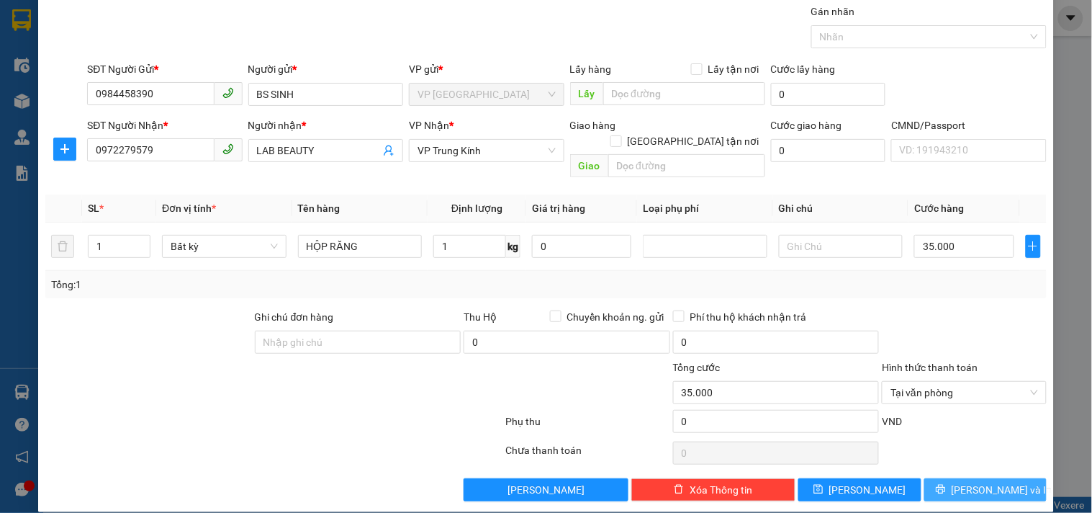
click at [980, 482] on span "[PERSON_NAME] và In" at bounding box center [1002, 490] width 101 height 16
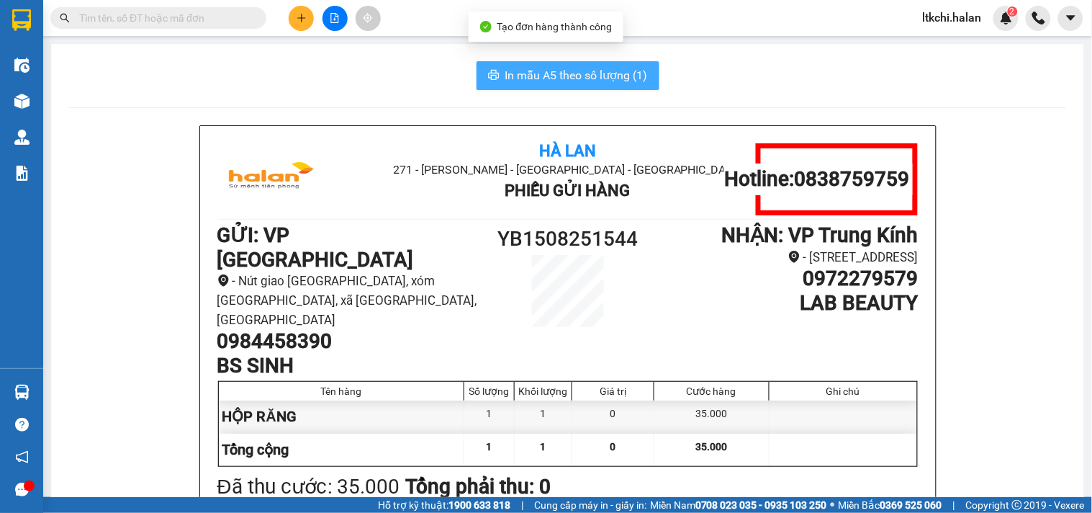
click at [584, 72] on span "In mẫu A5 theo số lượng (1)" at bounding box center [576, 75] width 143 height 18
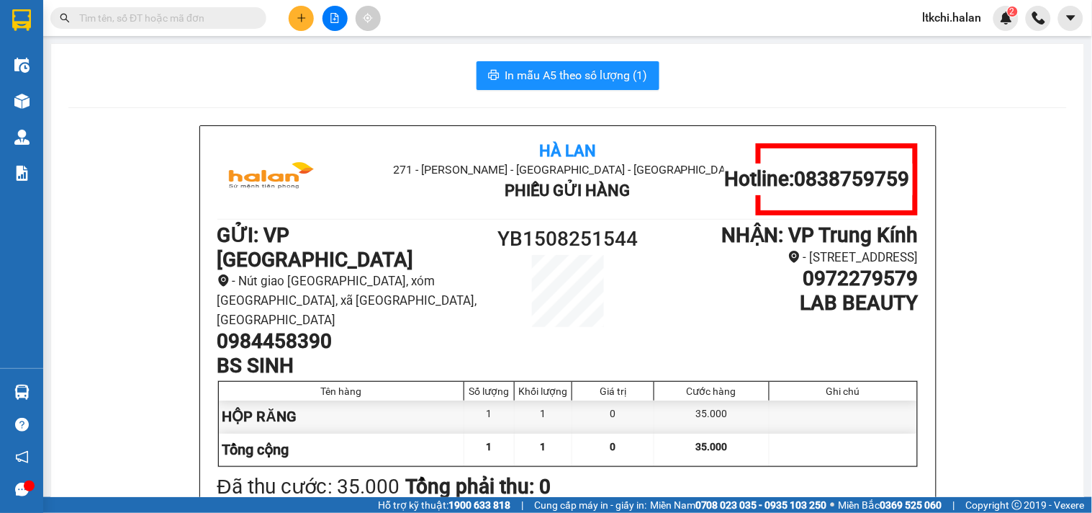
click at [197, 19] on input "text" at bounding box center [164, 18] width 170 height 16
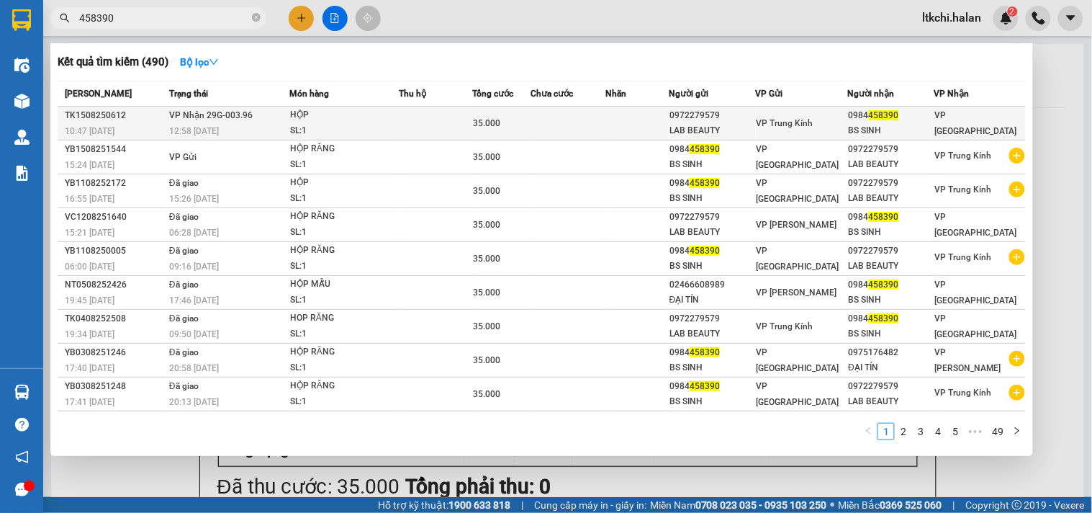
type input "458390"
click at [341, 125] on div "SL: 1" at bounding box center [344, 131] width 108 height 16
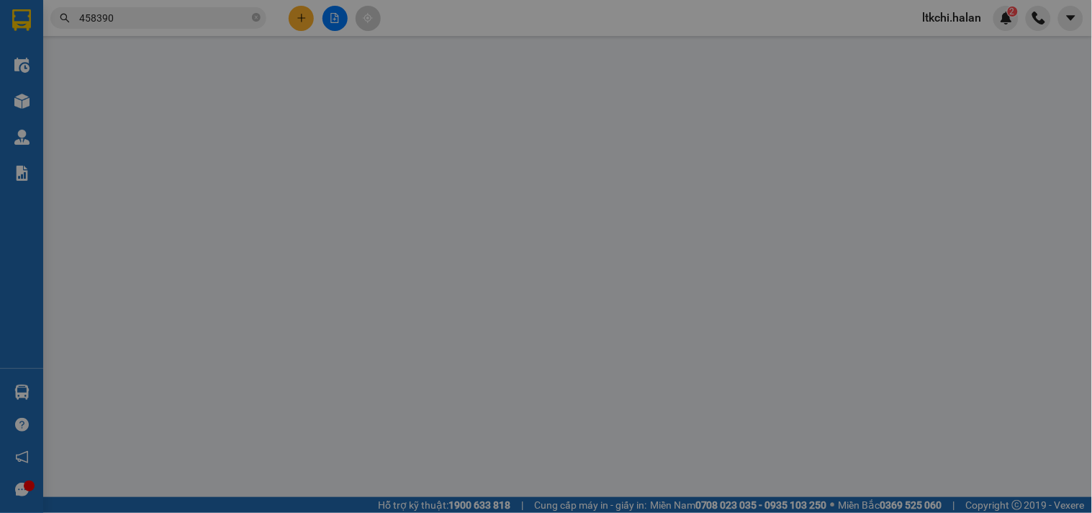
type input "0972279579"
type input "LAB BEAUTY"
type input "0984458390"
type input "BS SINH"
type input "35.000"
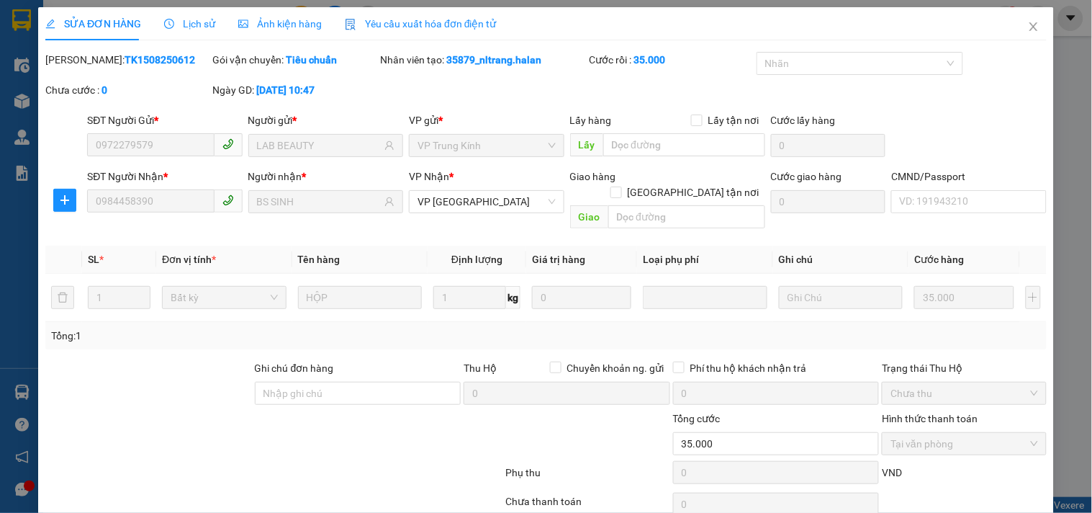
scroll to position [52, 0]
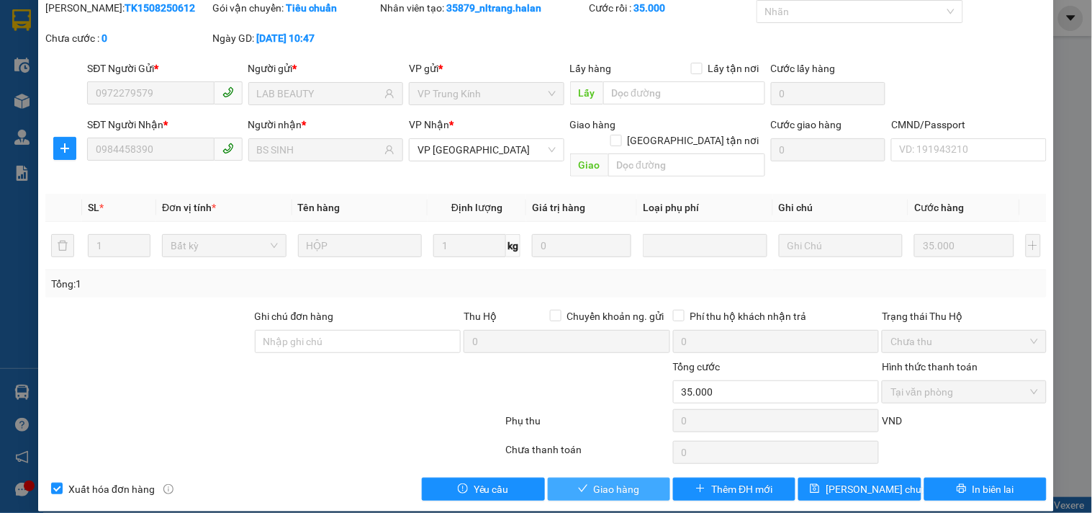
click at [627, 481] on span "Giao hàng" at bounding box center [617, 489] width 46 height 16
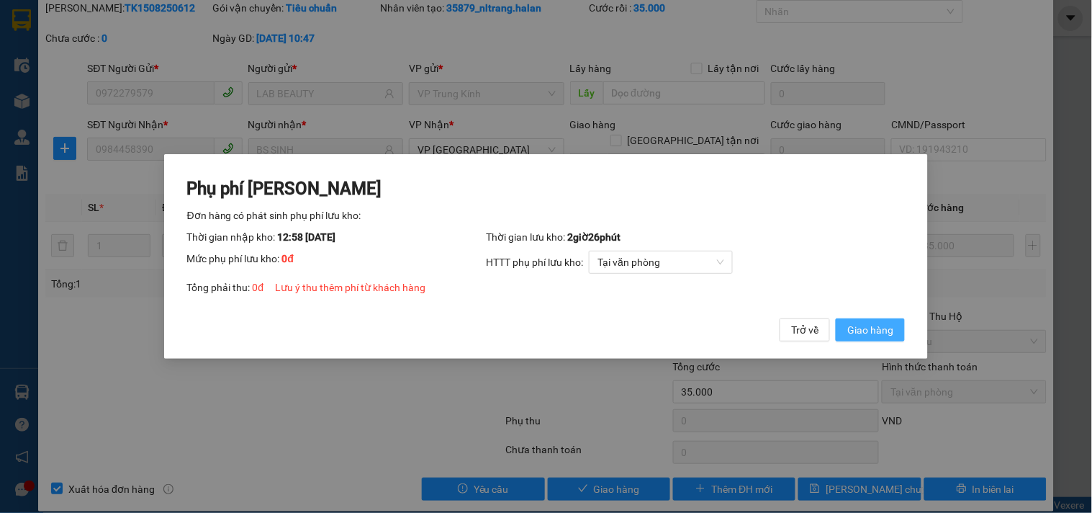
click at [879, 333] on span "Giao hàng" at bounding box center [870, 330] width 46 height 16
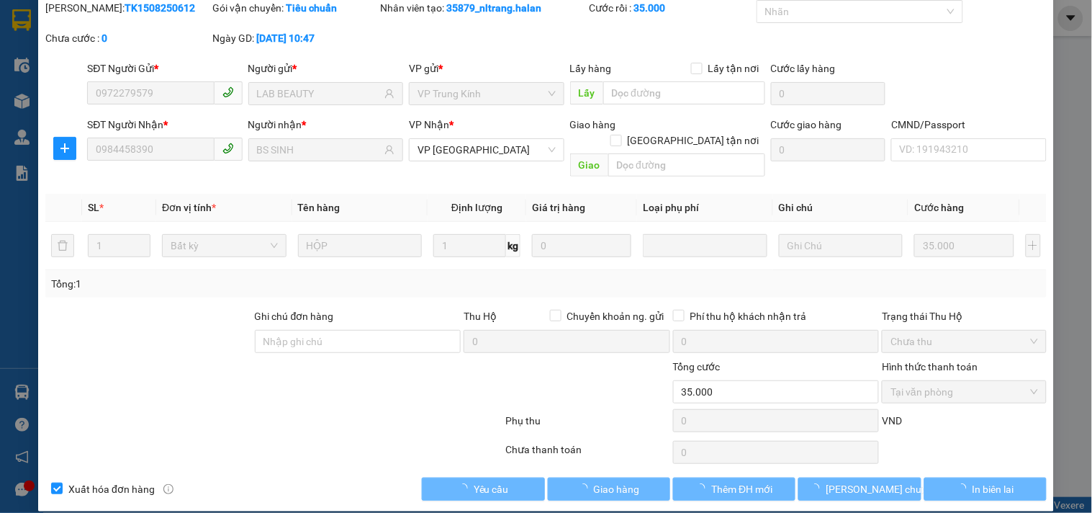
scroll to position [0, 0]
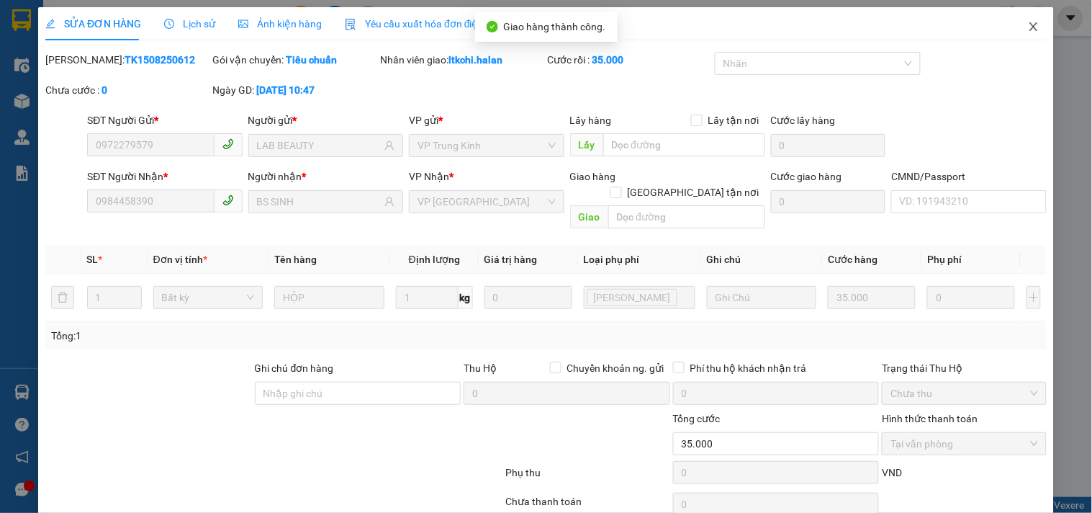
click at [1028, 23] on icon "close" at bounding box center [1034, 27] width 12 height 12
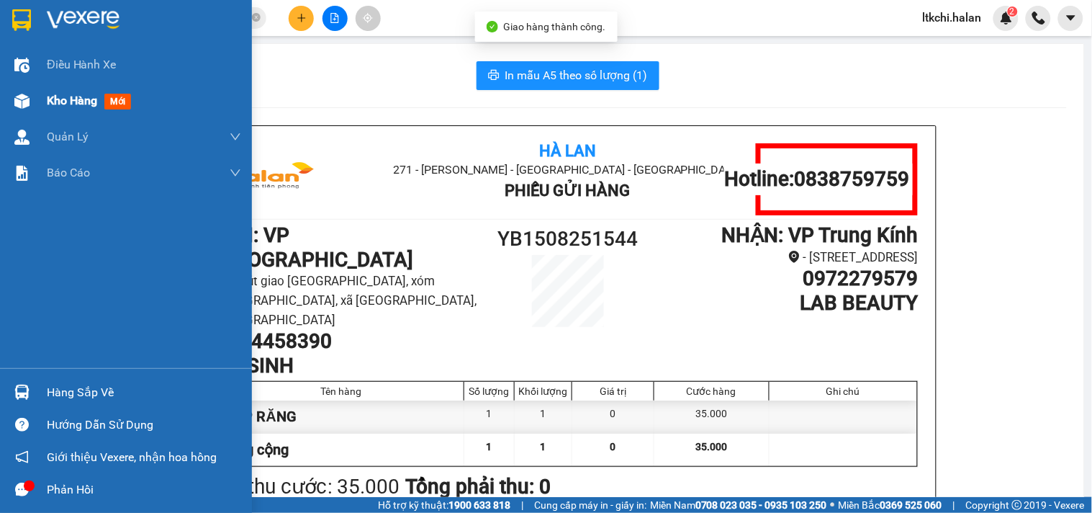
click at [30, 98] on div at bounding box center [21, 101] width 25 height 25
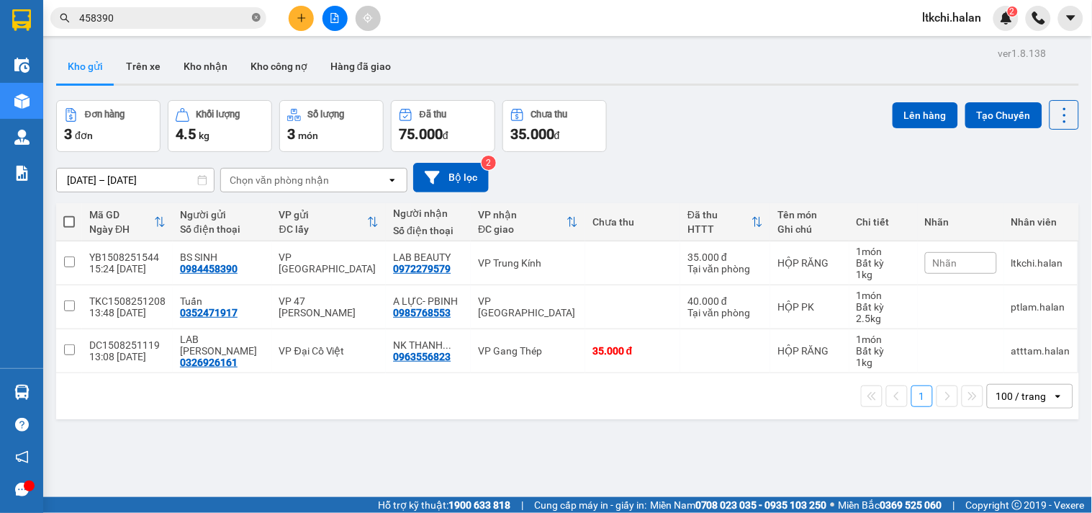
click at [255, 17] on icon "close-circle" at bounding box center [256, 17] width 9 height 9
drag, startPoint x: 543, startPoint y: 313, endPoint x: 533, endPoint y: 347, distance: 35.5
click at [543, 314] on td "VP [GEOGRAPHIC_DATA]" at bounding box center [528, 307] width 114 height 44
checkbox input "true"
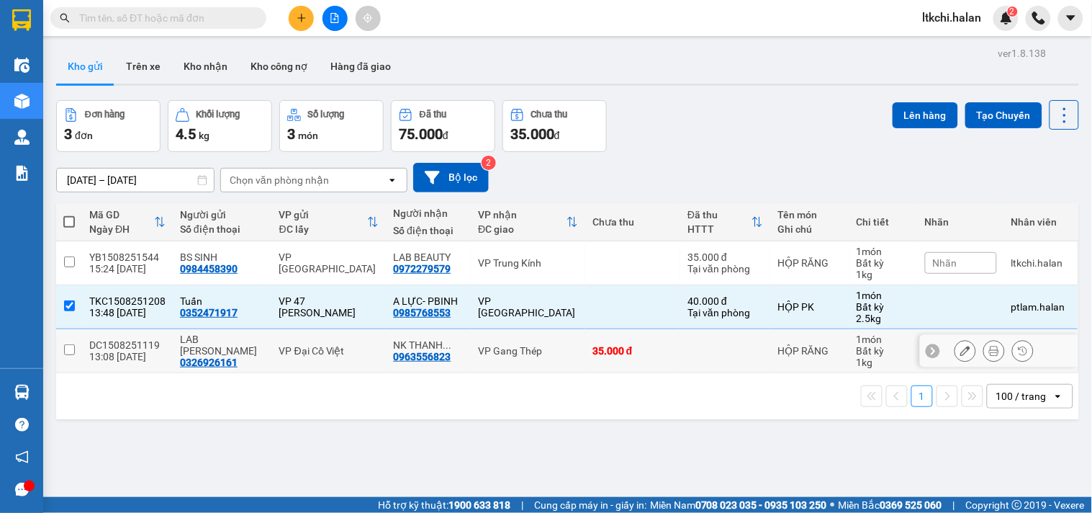
click at [524, 363] on td "VP Gang Thép" at bounding box center [528, 351] width 114 height 44
checkbox input "true"
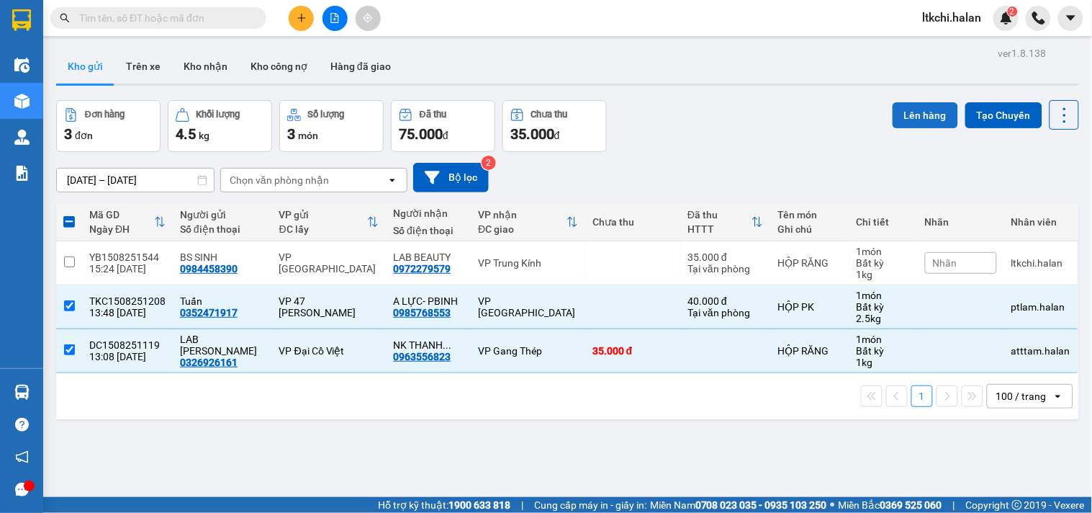
click at [908, 111] on button "Lên hàng" at bounding box center [926, 115] width 66 height 26
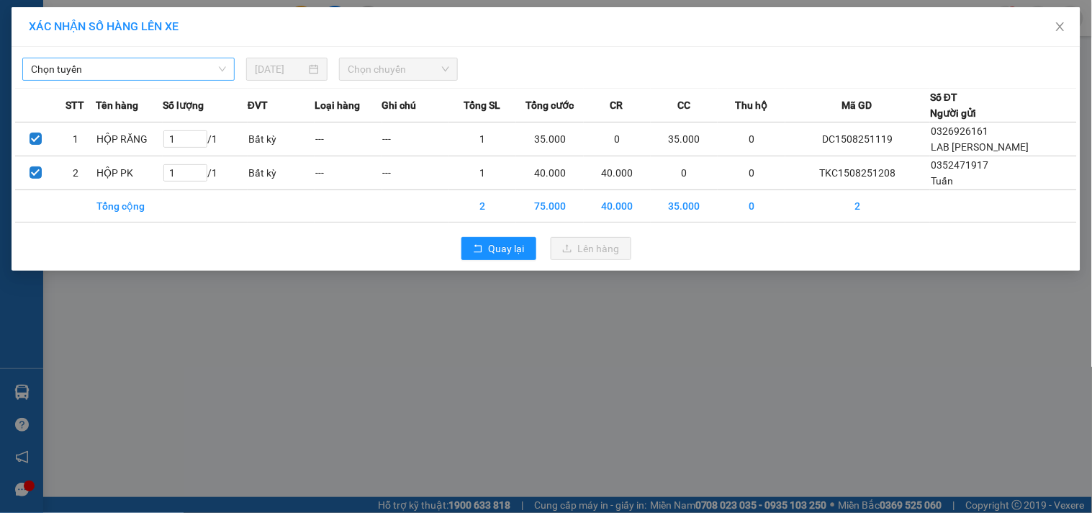
click at [102, 66] on span "Chọn tuyến" at bounding box center [128, 69] width 195 height 22
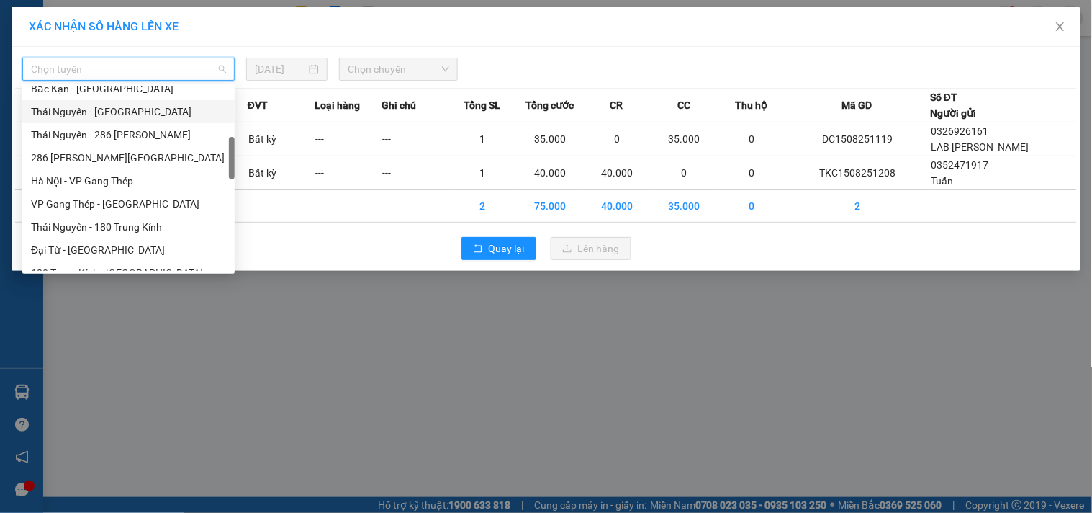
scroll to position [479, 0]
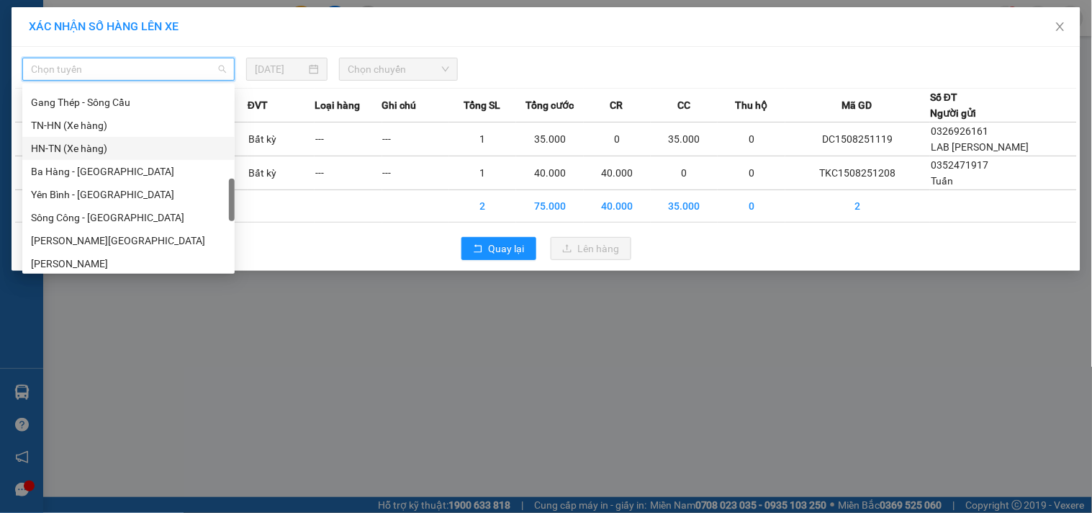
click at [109, 145] on div "HN-TN (Xe hàng)" at bounding box center [128, 148] width 195 height 16
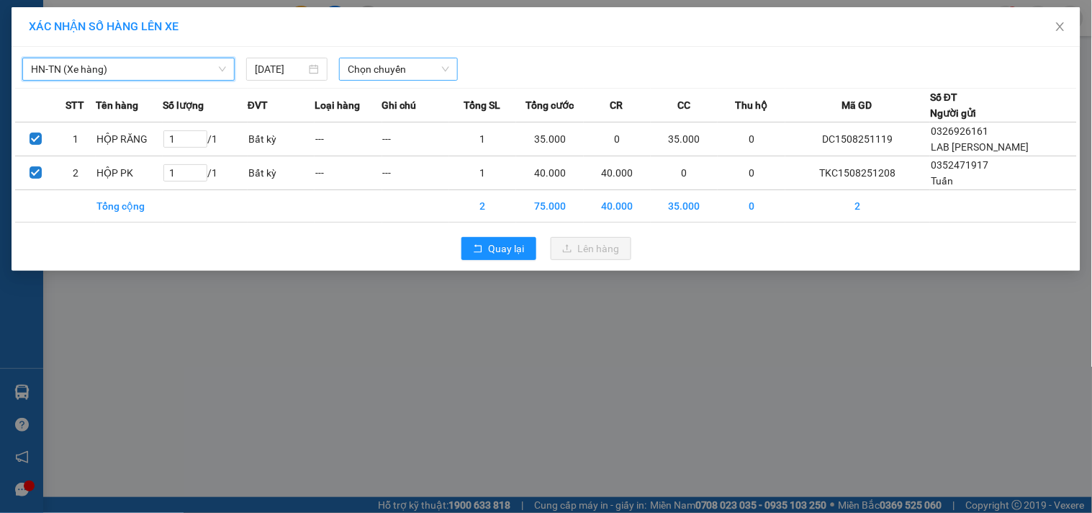
click at [389, 73] on span "Chọn chuyến" at bounding box center [398, 69] width 101 height 22
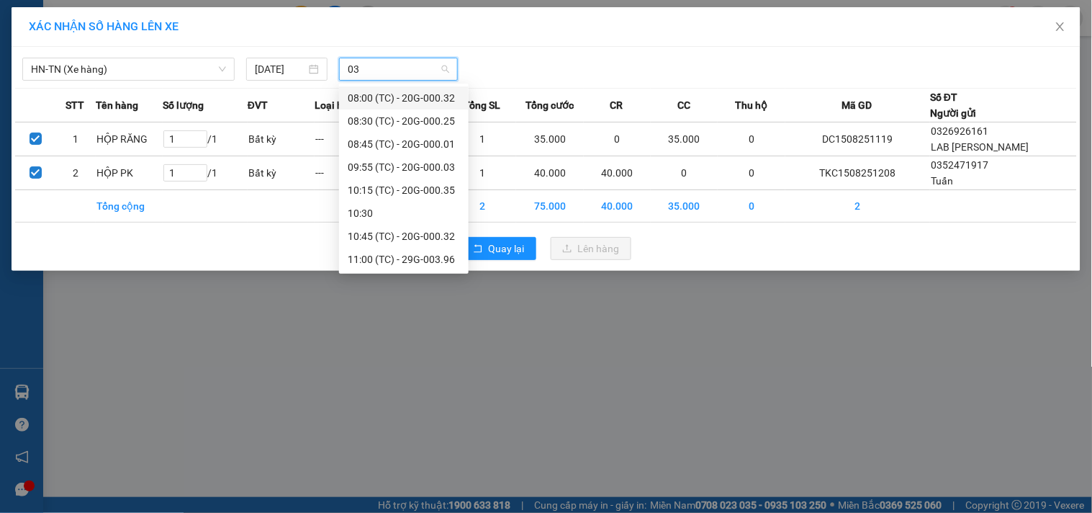
type input "032"
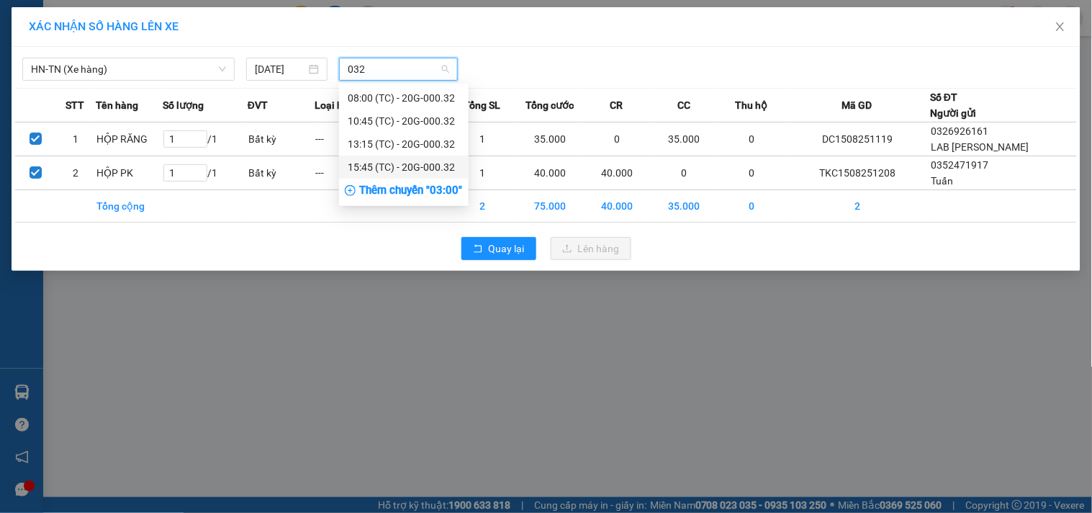
click at [423, 161] on div "15:45 (TC) - 20G-000.32" at bounding box center [404, 167] width 112 height 16
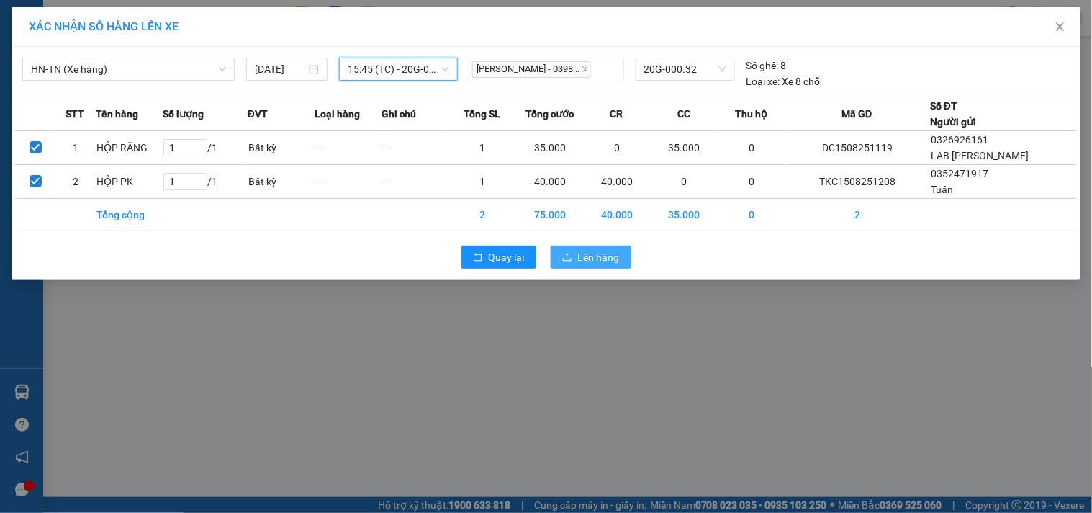
click at [605, 261] on span "Lên hàng" at bounding box center [599, 257] width 42 height 16
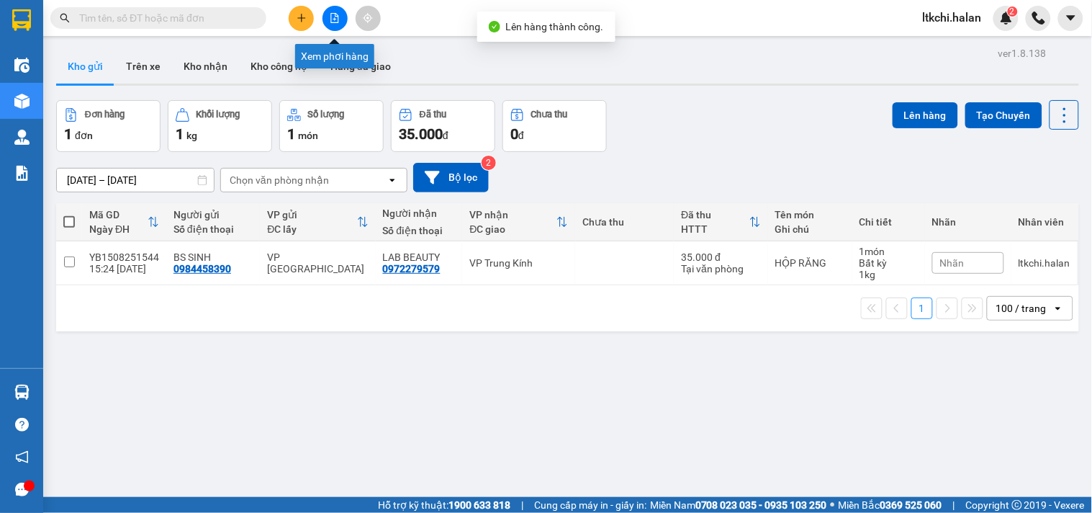
click at [335, 12] on button at bounding box center [334, 18] width 25 height 25
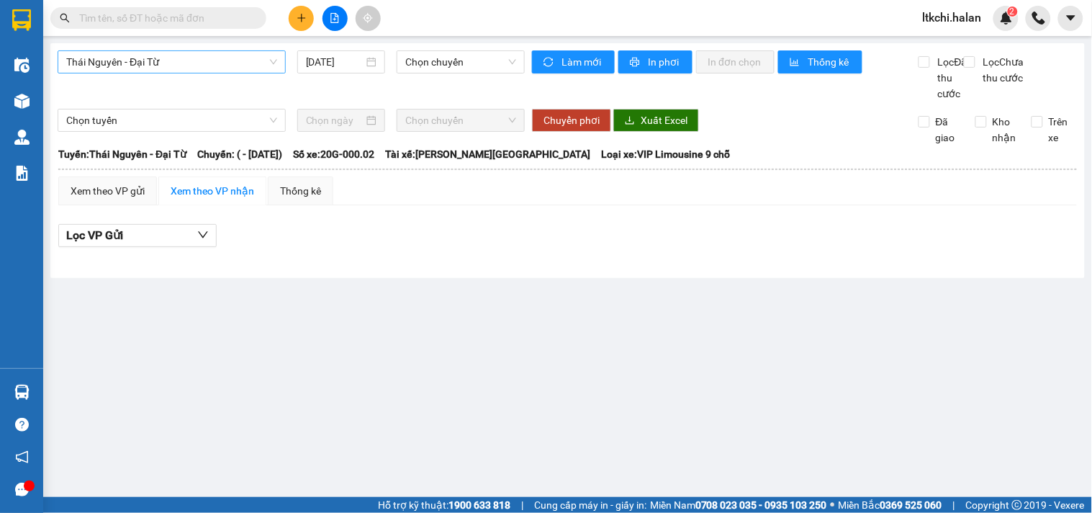
click at [191, 68] on span "Thái Nguyên - Đại Từ" at bounding box center [171, 62] width 211 height 22
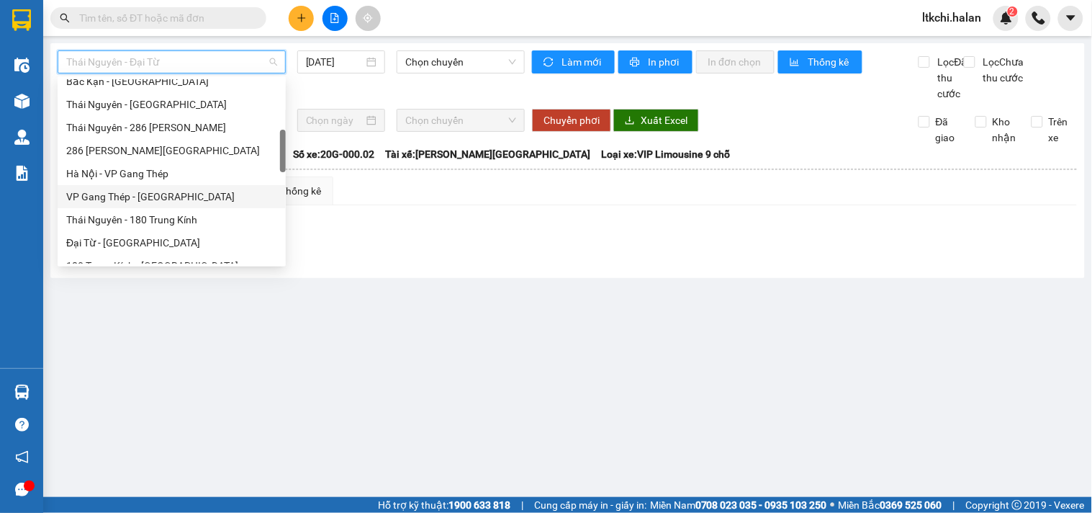
scroll to position [479, 0]
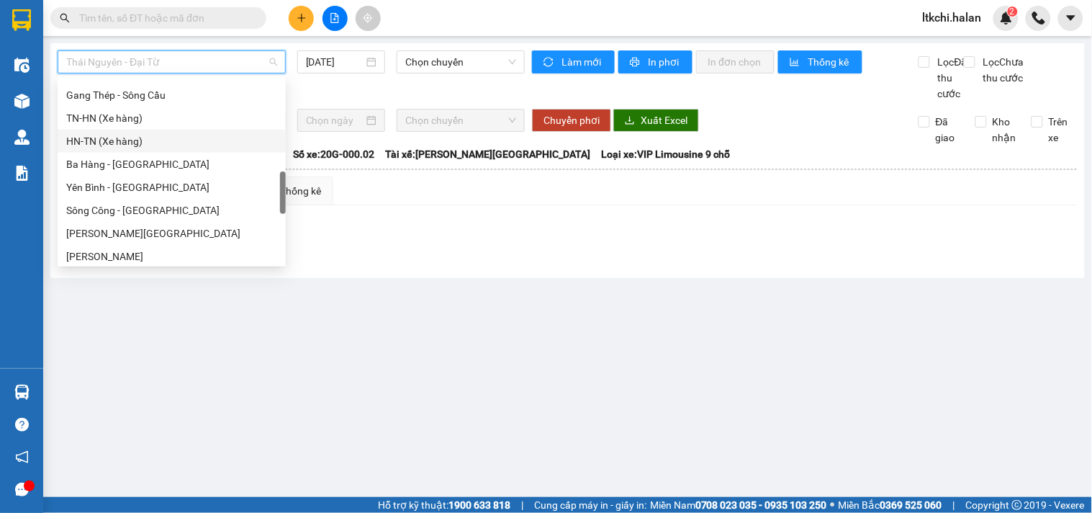
click at [125, 135] on div "HN-TN (Xe hàng)" at bounding box center [171, 141] width 211 height 16
type input "[DATE]"
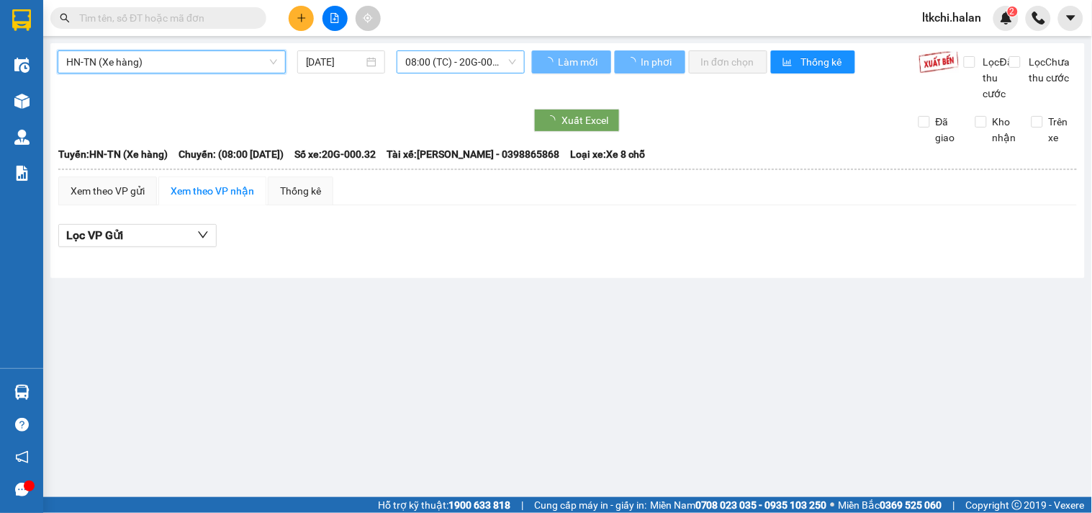
click at [435, 66] on span "08:00 (TC) - 20G-000.32" at bounding box center [460, 62] width 111 height 22
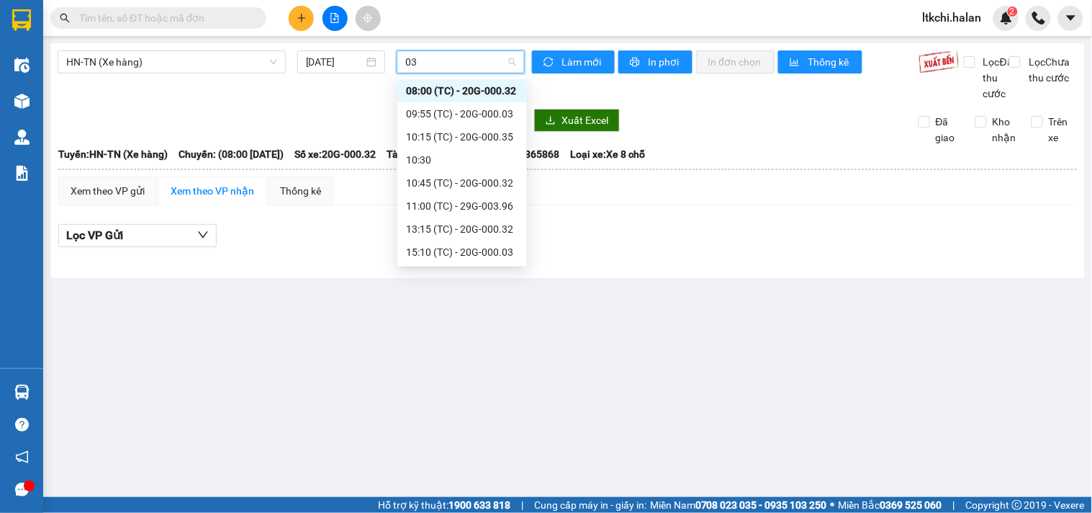
type input "032"
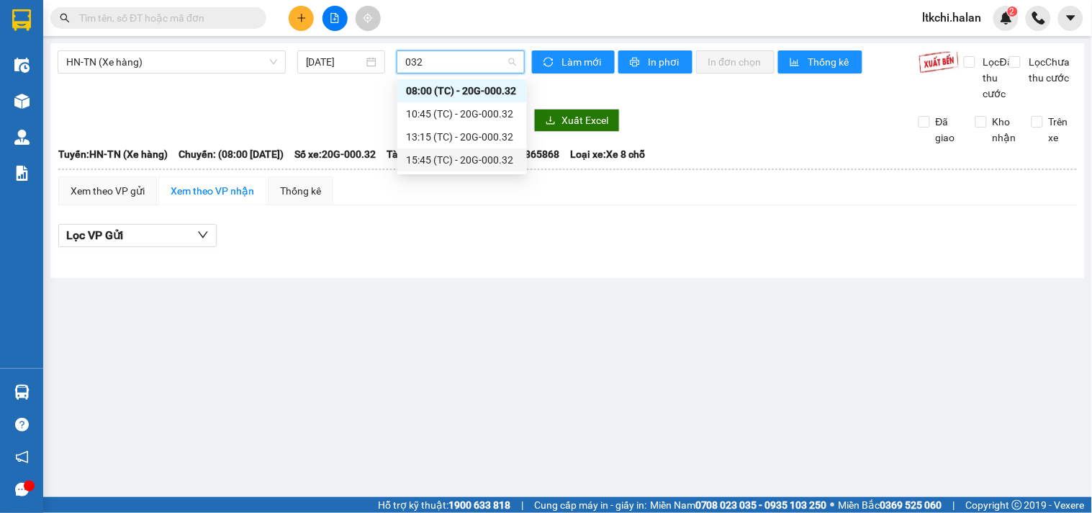
click at [458, 157] on div "15:45 (TC) - 20G-000.32" at bounding box center [462, 160] width 112 height 16
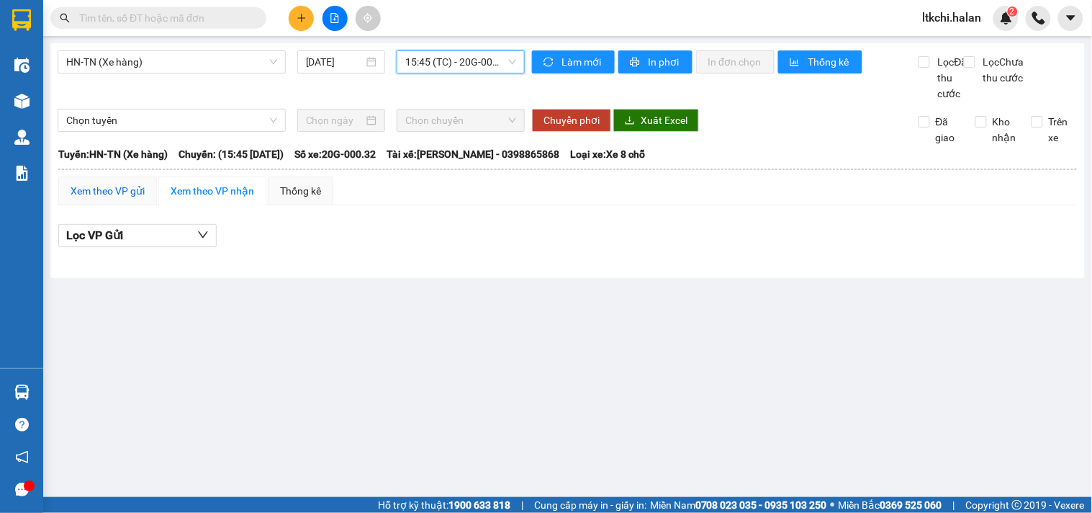
click at [122, 199] on div "Xem theo VP gửi" at bounding box center [108, 191] width 74 height 16
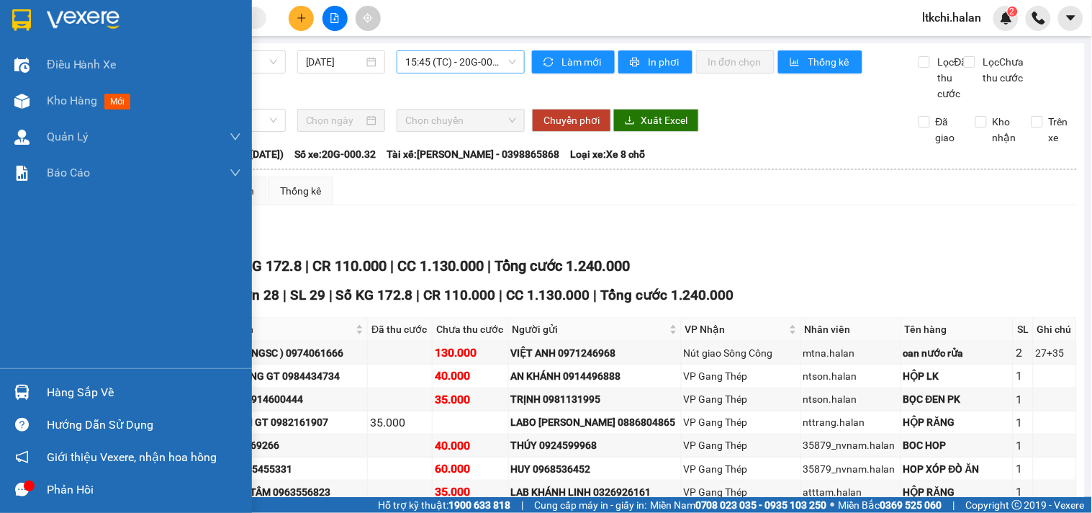
click at [22, 389] on img at bounding box center [21, 391] width 15 height 15
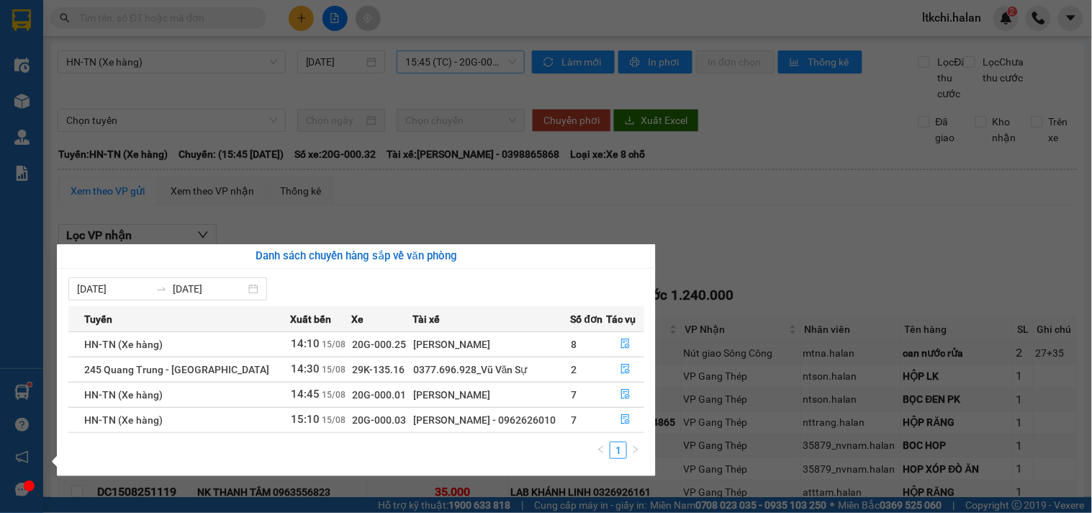
click at [728, 238] on section "Kết quả tìm kiếm ( 490 ) Bộ lọc Mã ĐH Trạng thái Món hàng Thu hộ Tổng cước Chưa…" at bounding box center [546, 256] width 1092 height 513
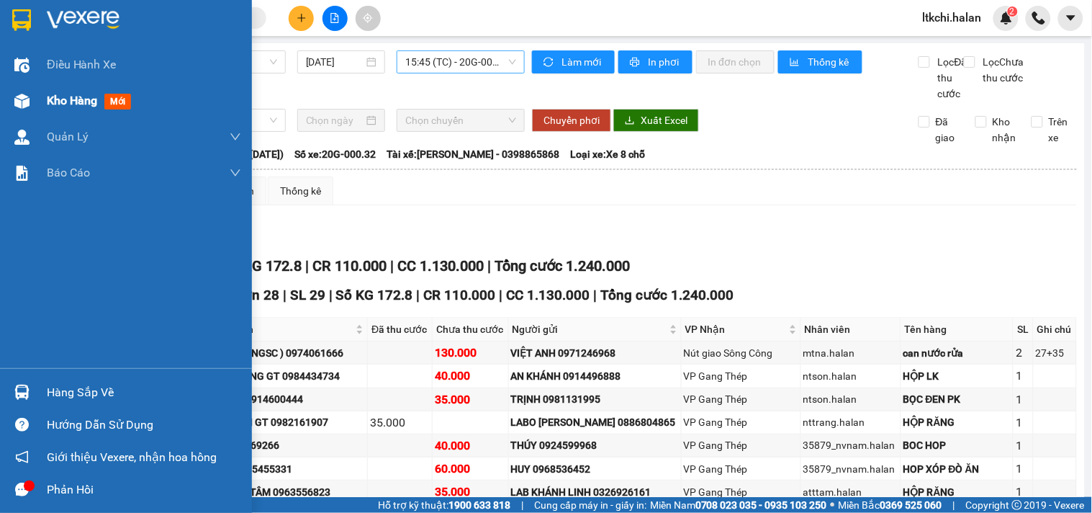
click at [19, 90] on div at bounding box center [21, 101] width 25 height 25
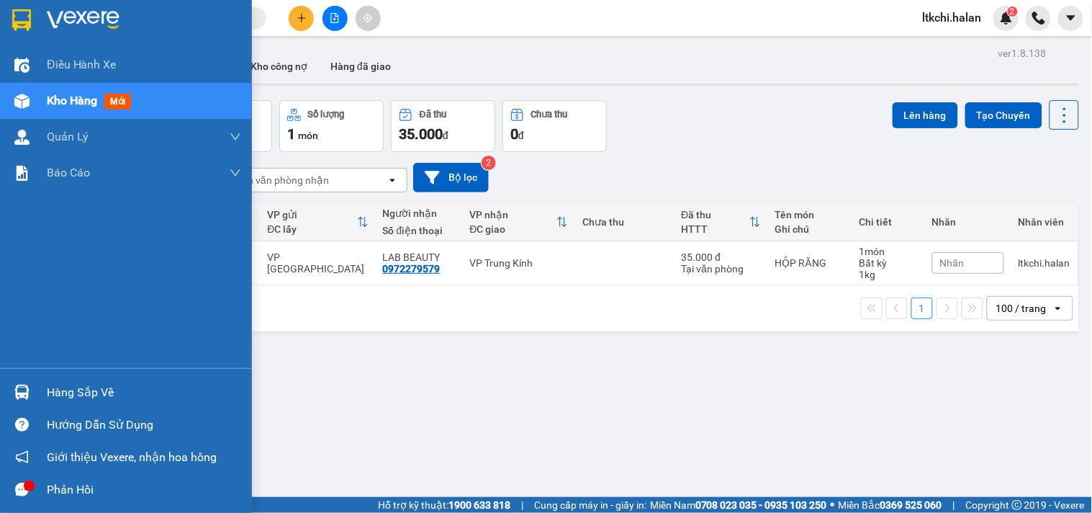
click at [27, 389] on img at bounding box center [21, 391] width 15 height 15
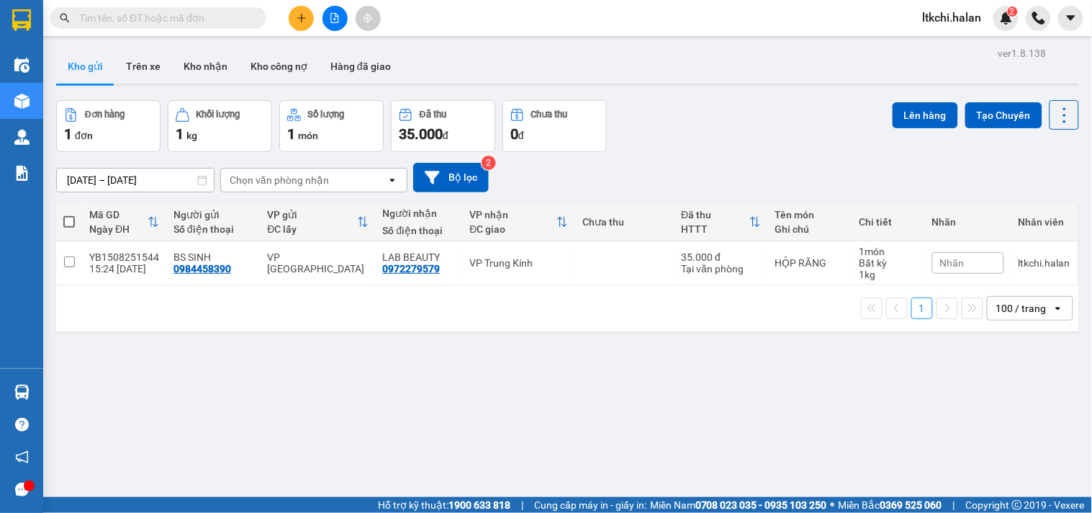
click at [730, 420] on section "Kết quả tìm kiếm ( 490 ) Bộ lọc Mã ĐH Trạng thái Món hàng Thu hộ Tổng cước Chưa…" at bounding box center [546, 256] width 1092 height 513
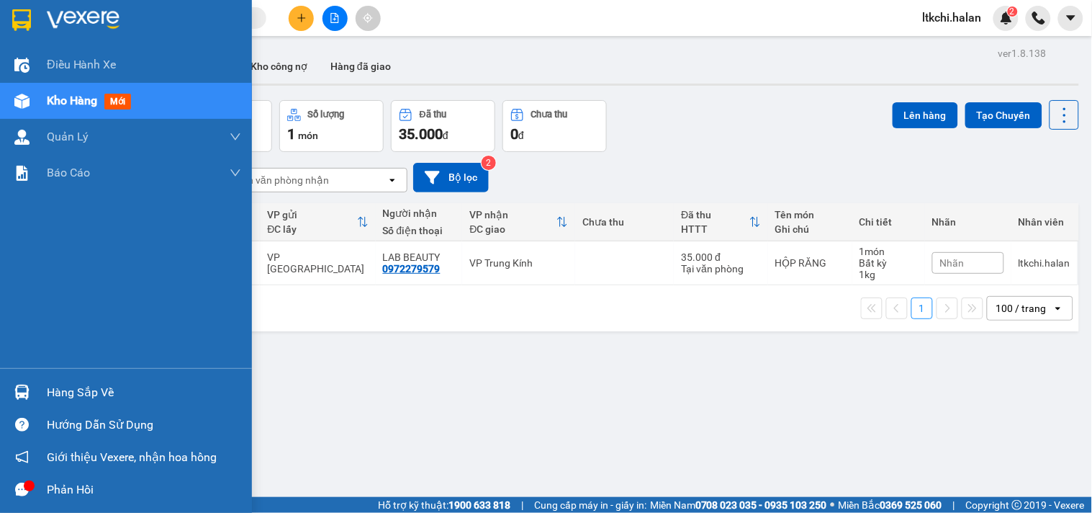
click at [27, 385] on img at bounding box center [21, 391] width 15 height 15
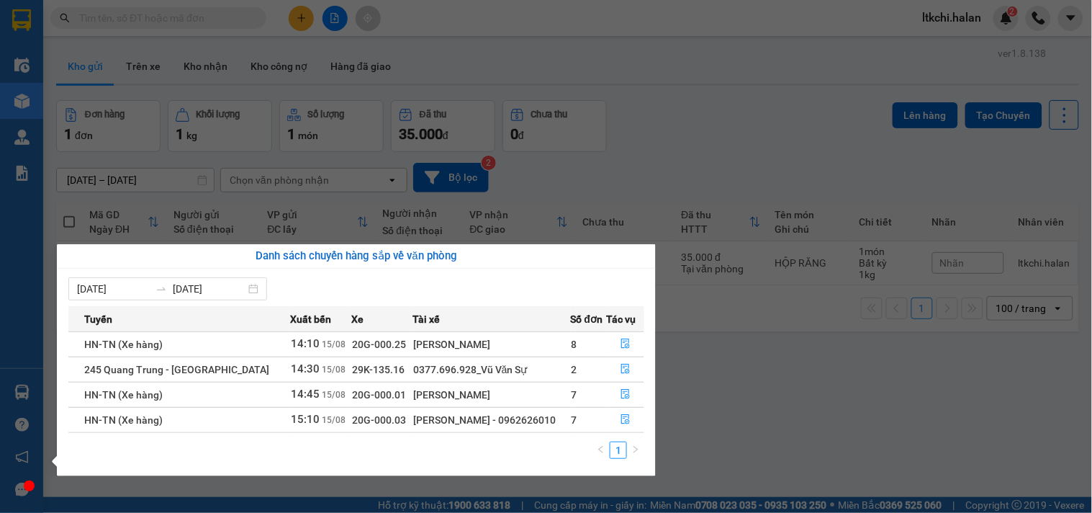
click at [751, 382] on section "Kết quả tìm kiếm ( 490 ) Bộ lọc Mã ĐH Trạng thái Món hàng Thu hộ Tổng cước Chưa…" at bounding box center [546, 256] width 1092 height 513
